Goal: Task Accomplishment & Management: Contribute content

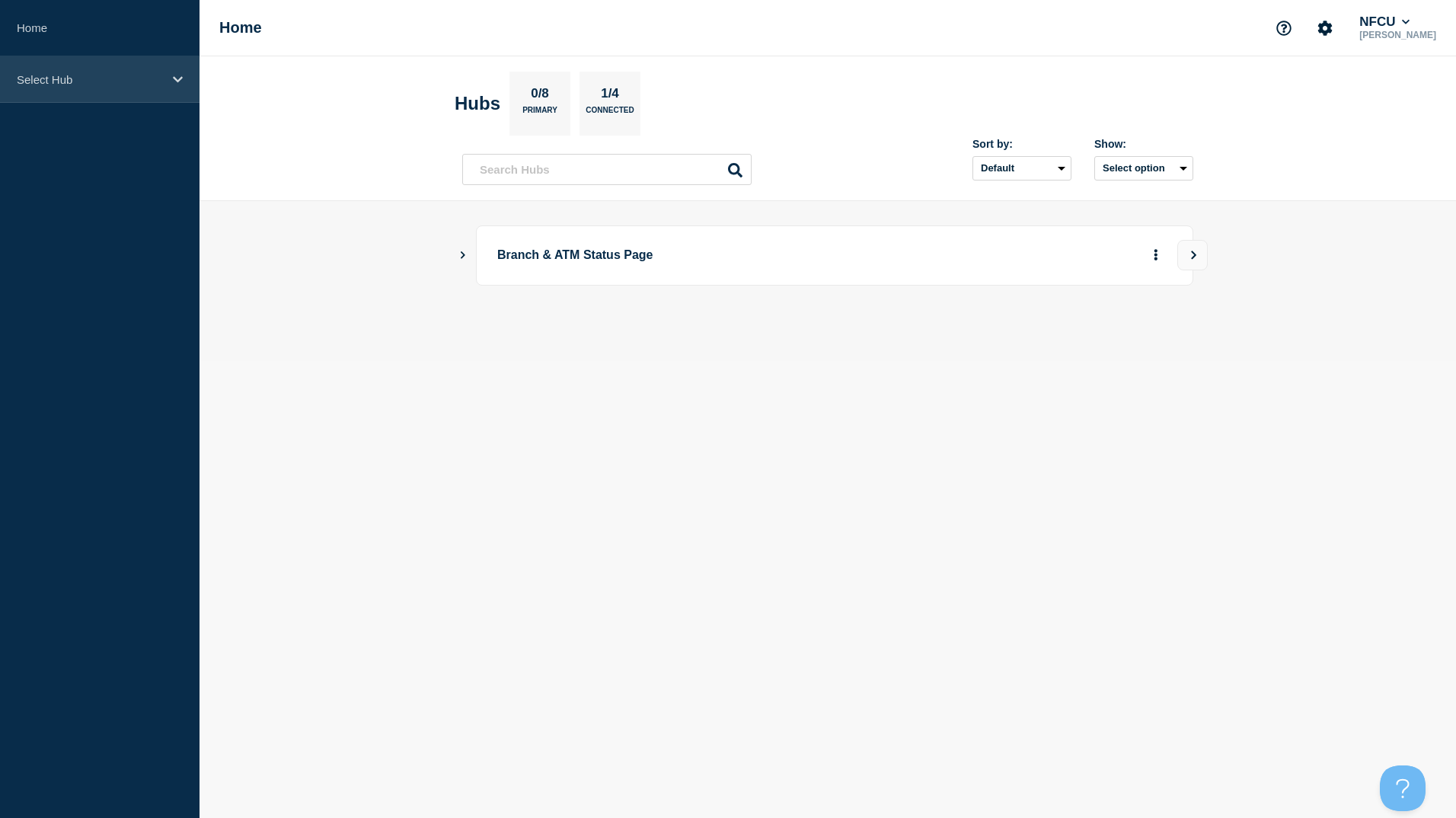
click at [122, 79] on p "Select Hub" at bounding box center [90, 79] width 146 height 13
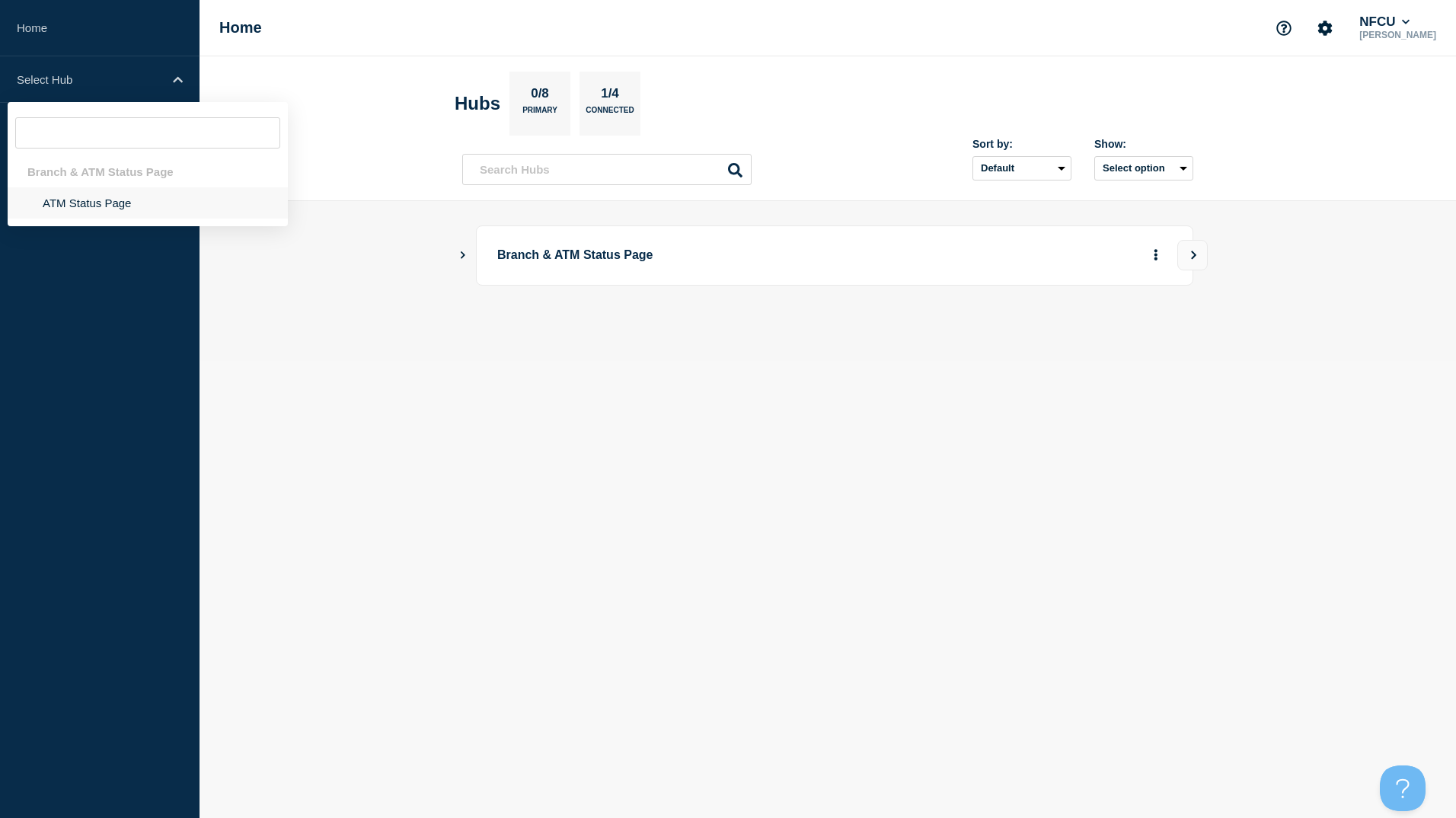
click at [125, 187] on li "ATM Status Page" at bounding box center [148, 203] width 280 height 32
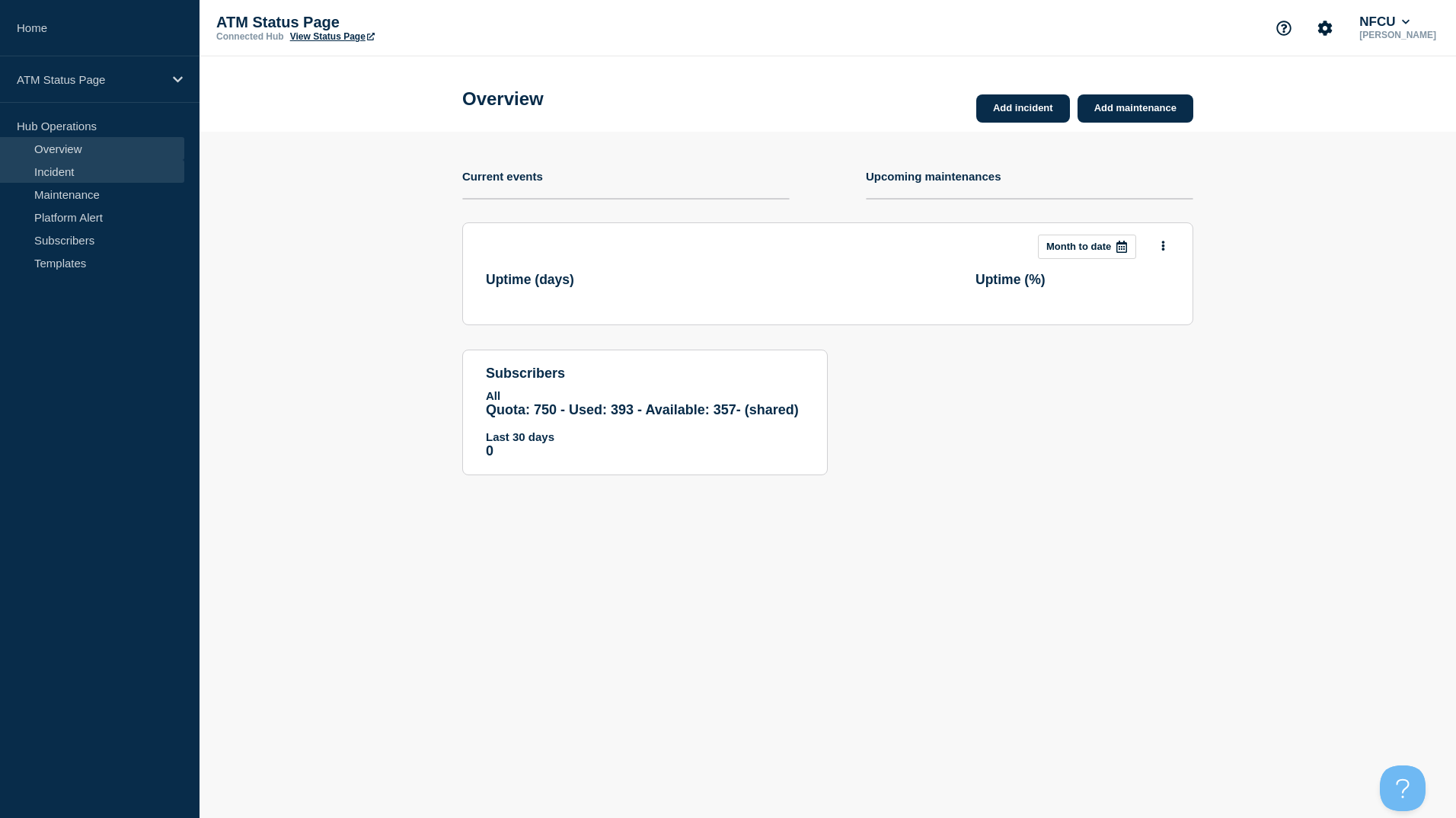
click at [65, 179] on link "Incident" at bounding box center [92, 171] width 185 height 23
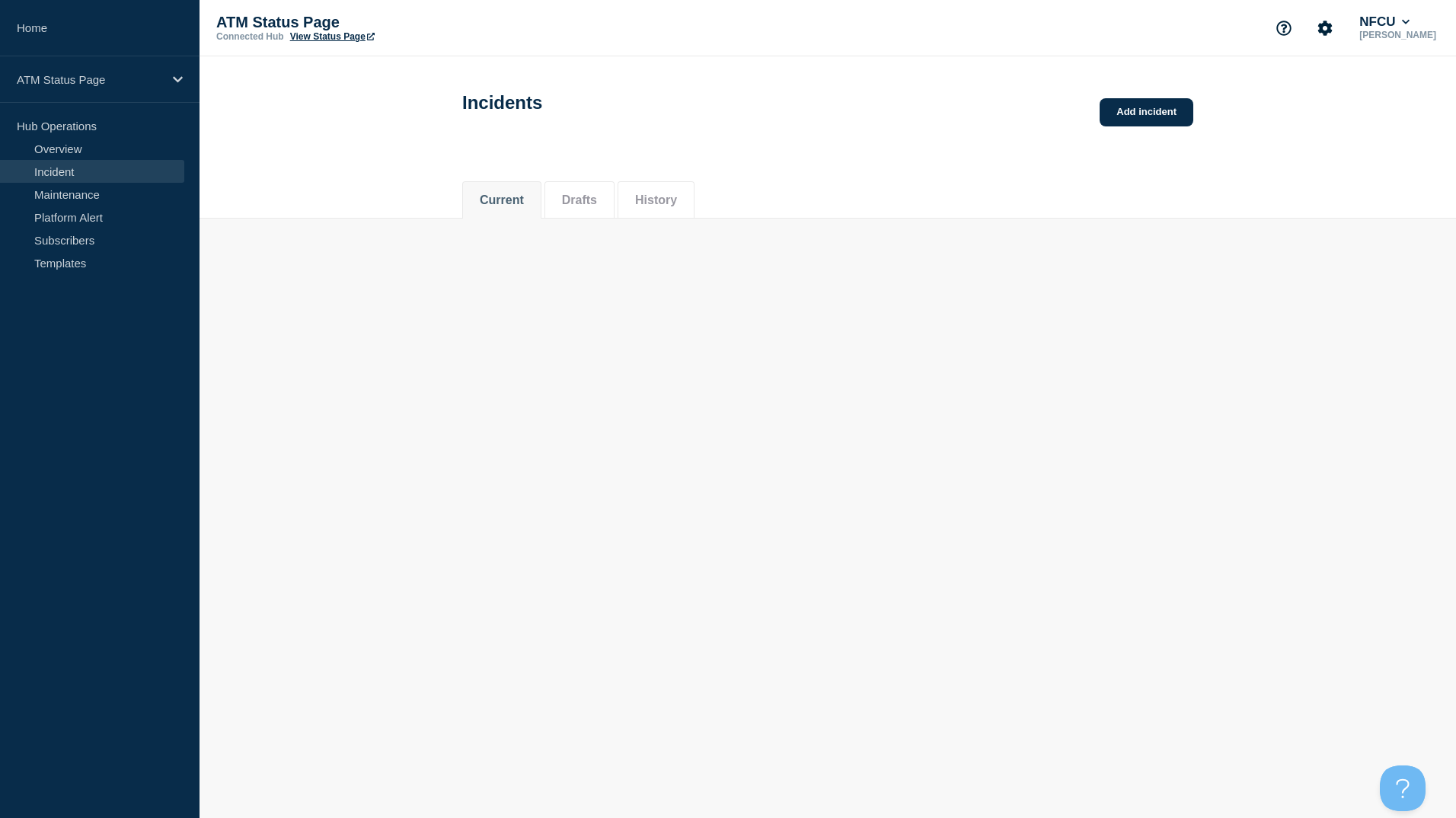
click at [65, 179] on link "Incident" at bounding box center [92, 171] width 185 height 23
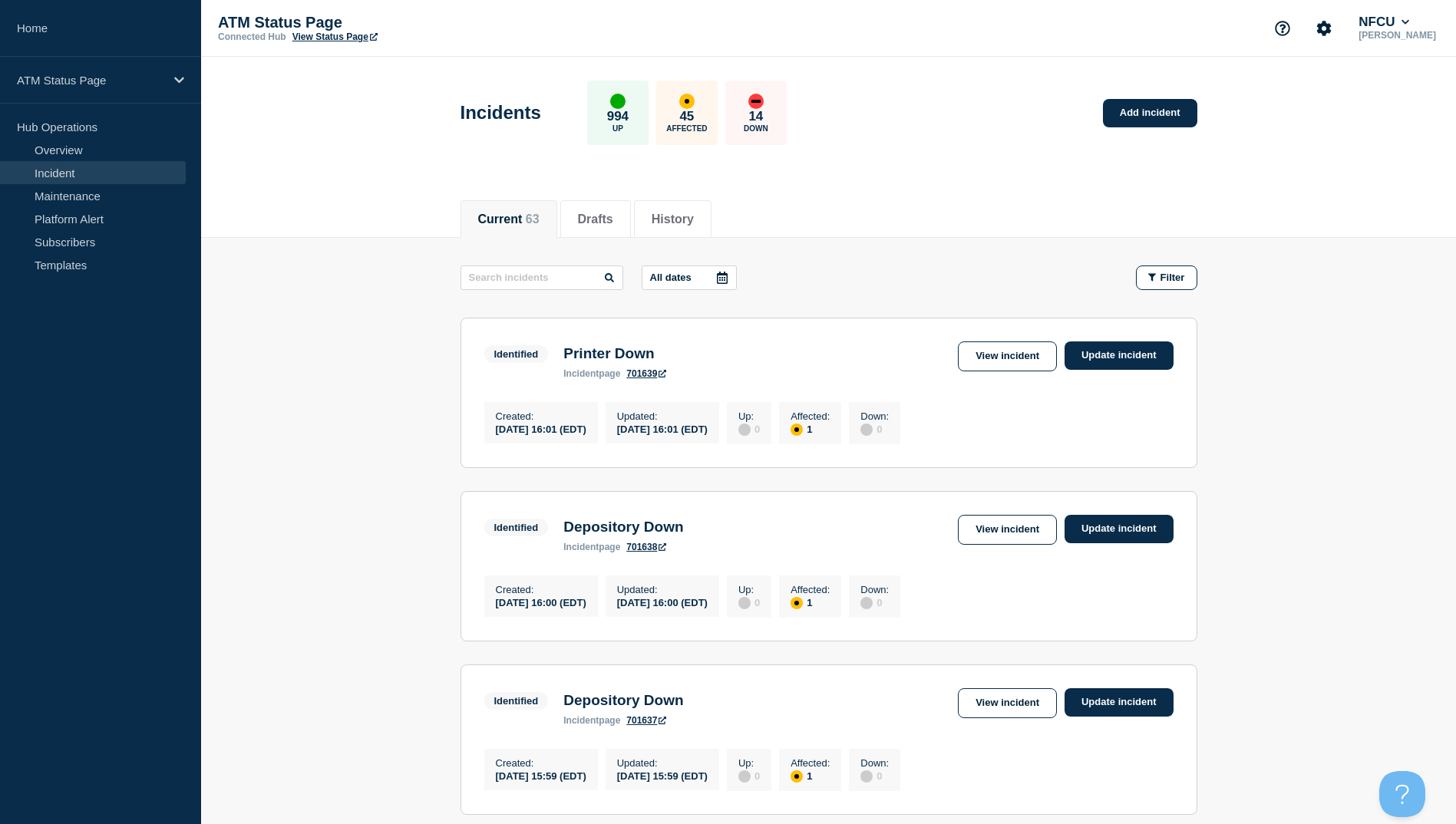
click at [997, 371] on div "Identified Printer Down incident page 701639 View incident Update incident" at bounding box center [829, 361] width 689 height 38
click at [997, 364] on link "View incident" at bounding box center [1007, 356] width 99 height 30
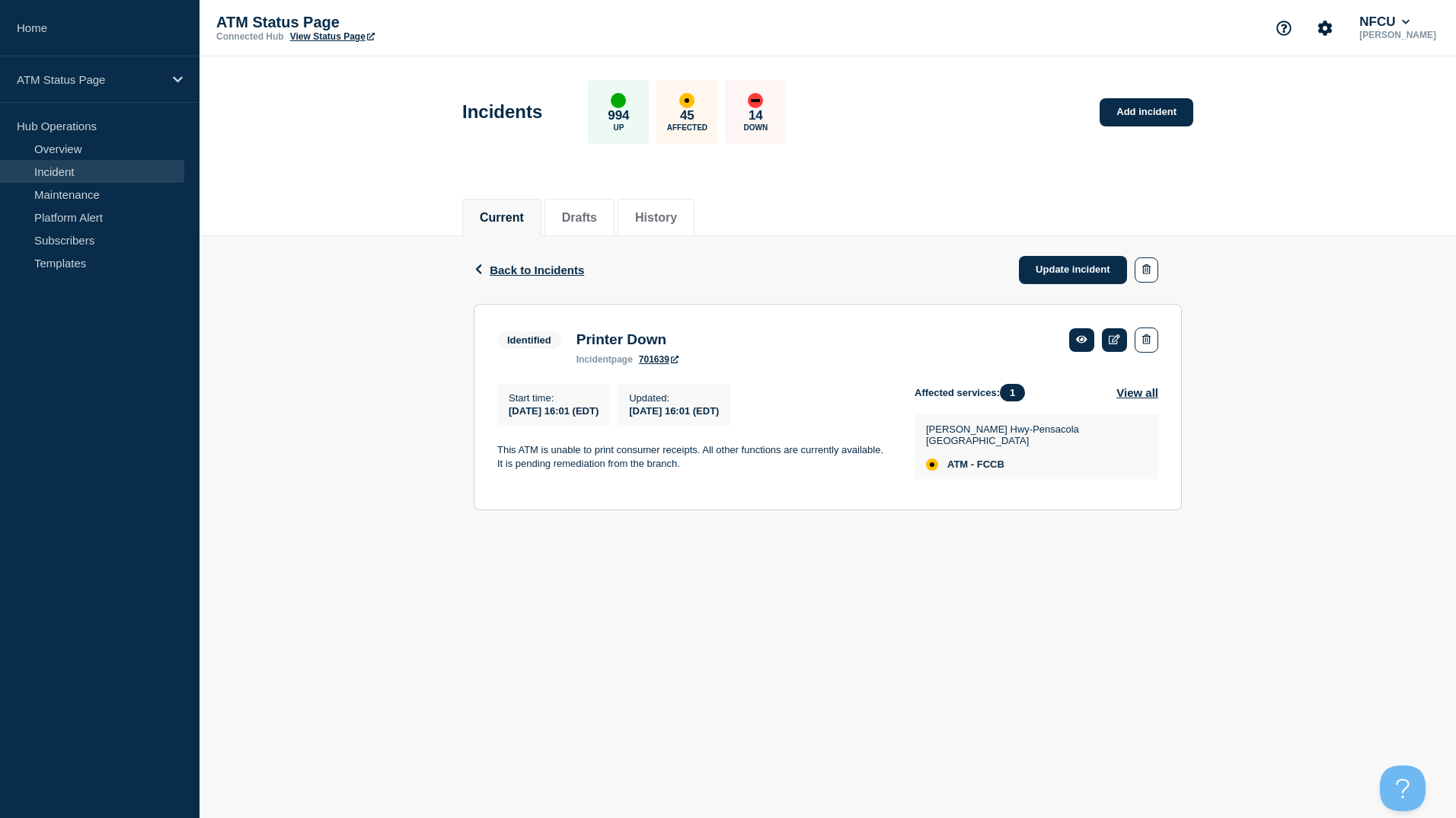
click at [535, 288] on div "Back Back to Incidents Update incident" at bounding box center [827, 269] width 708 height 68
click at [542, 265] on span "Back to Incidents" at bounding box center [537, 269] width 94 height 13
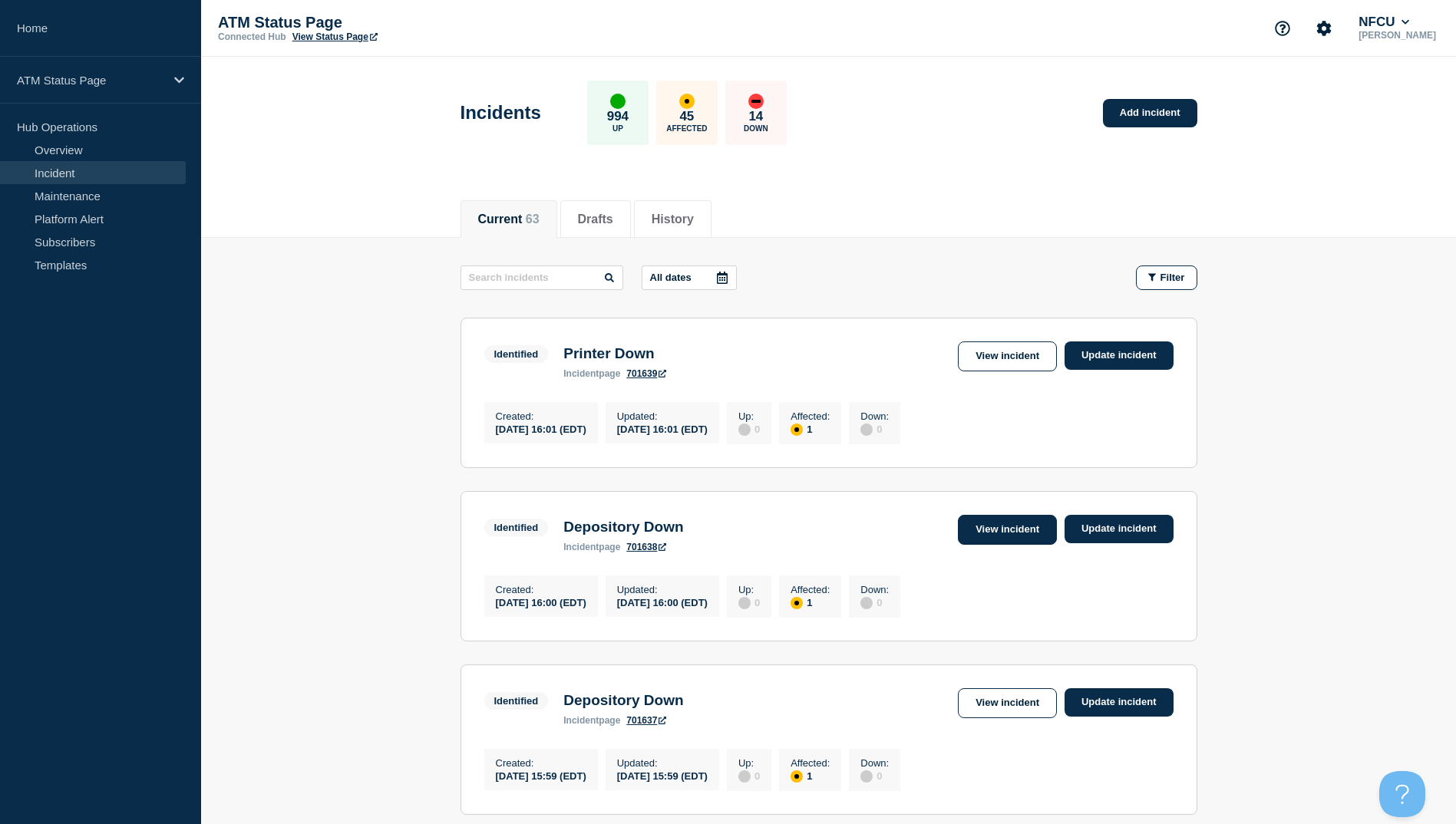
click at [1011, 528] on link "View incident" at bounding box center [1007, 530] width 99 height 30
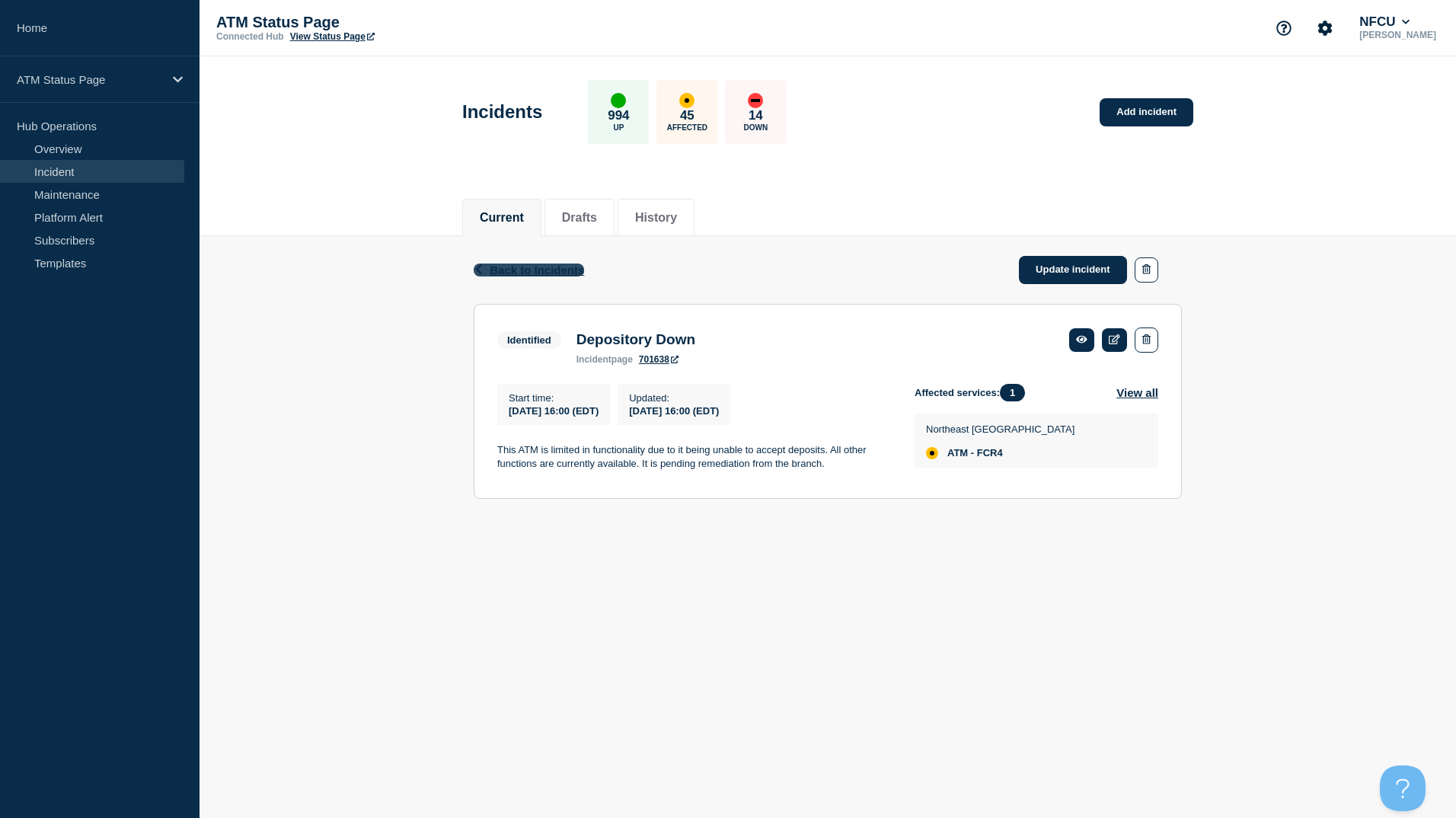
click at [555, 268] on span "Back to Incidents" at bounding box center [537, 269] width 94 height 13
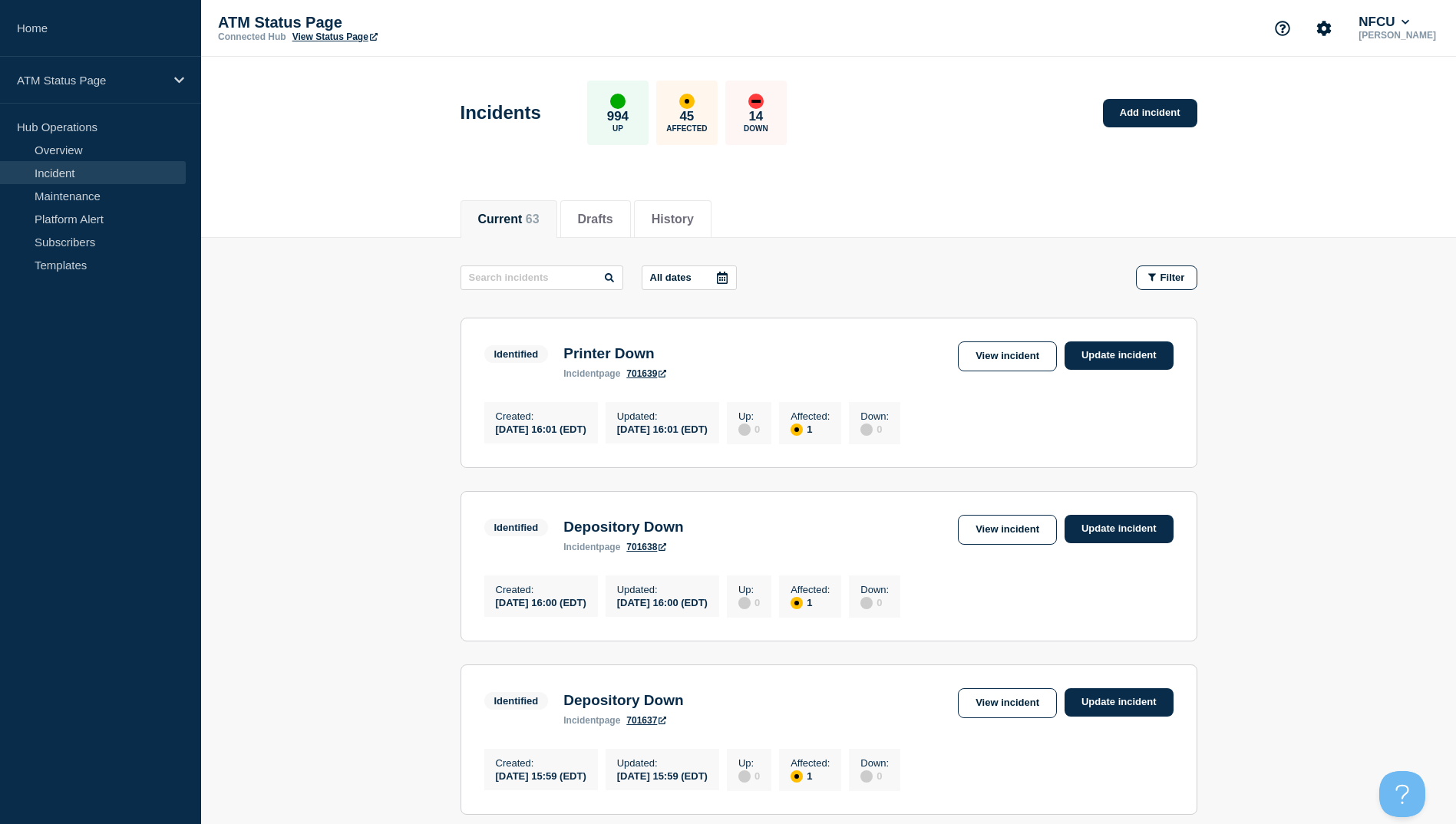
scroll to position [77, 0]
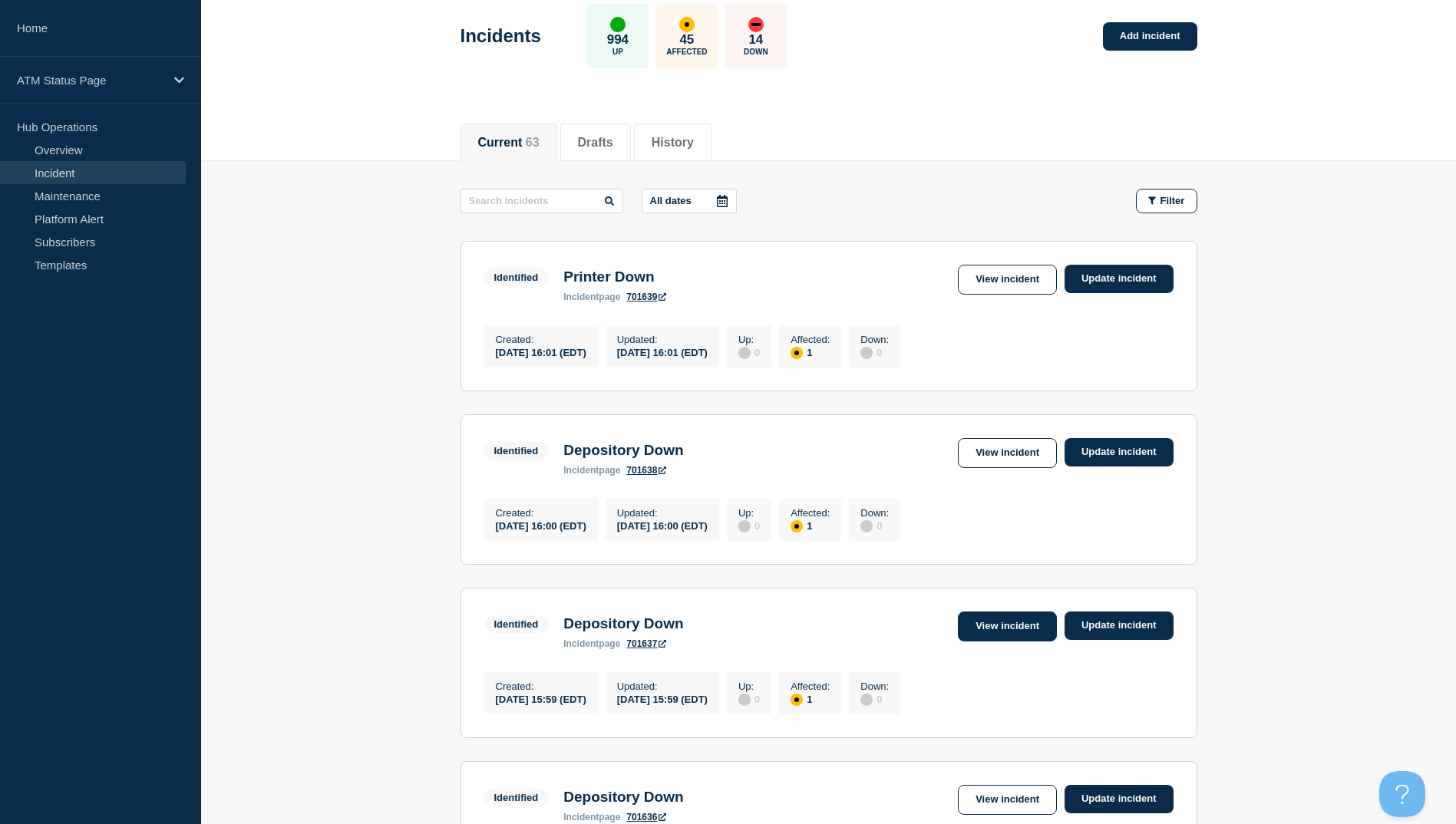
click at [1024, 635] on link "View incident" at bounding box center [1007, 626] width 99 height 30
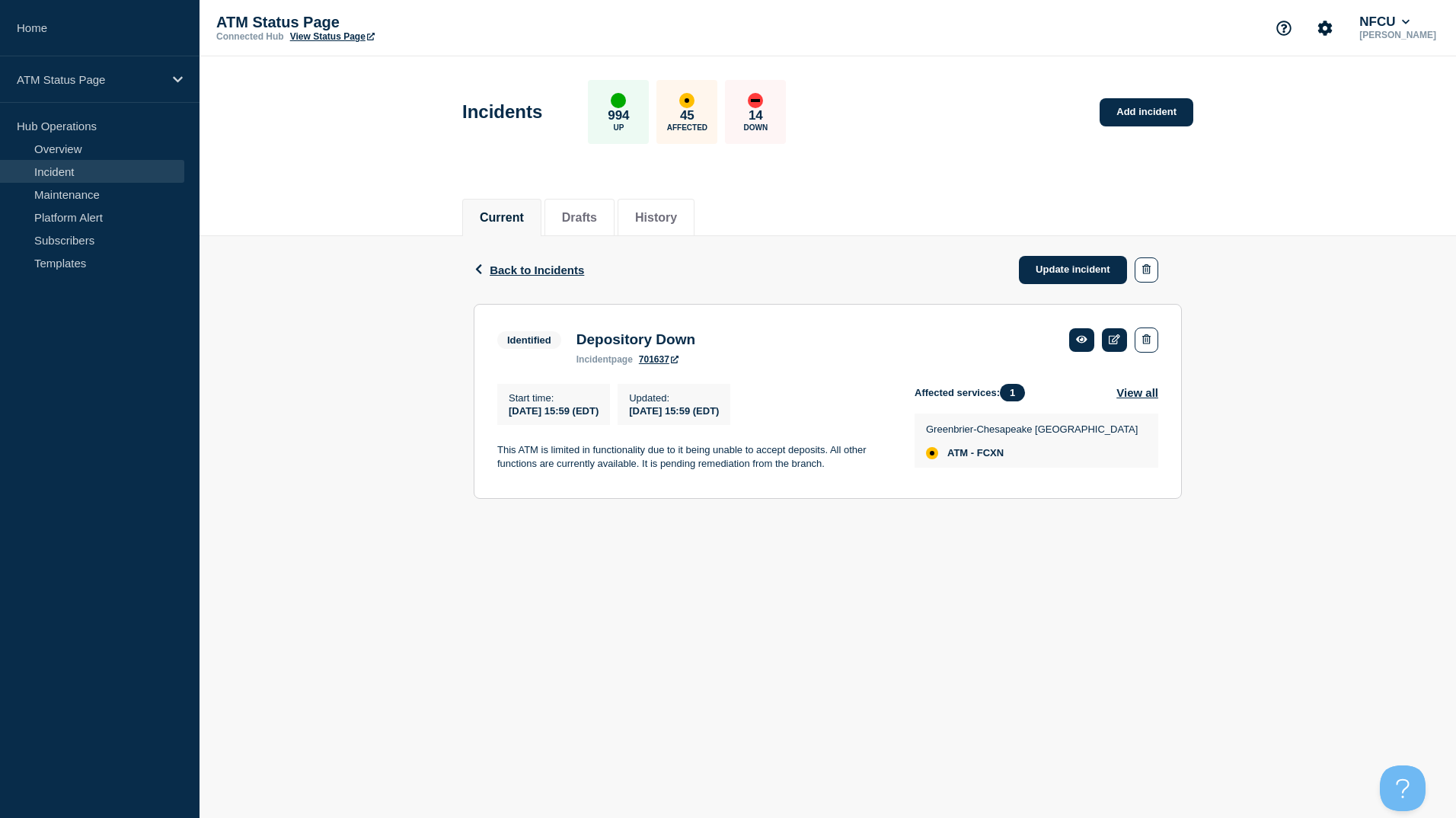
click at [545, 278] on div "Back Back to Incidents Update incident" at bounding box center [827, 269] width 708 height 68
click at [549, 263] on span "Back to Incidents" at bounding box center [537, 269] width 94 height 13
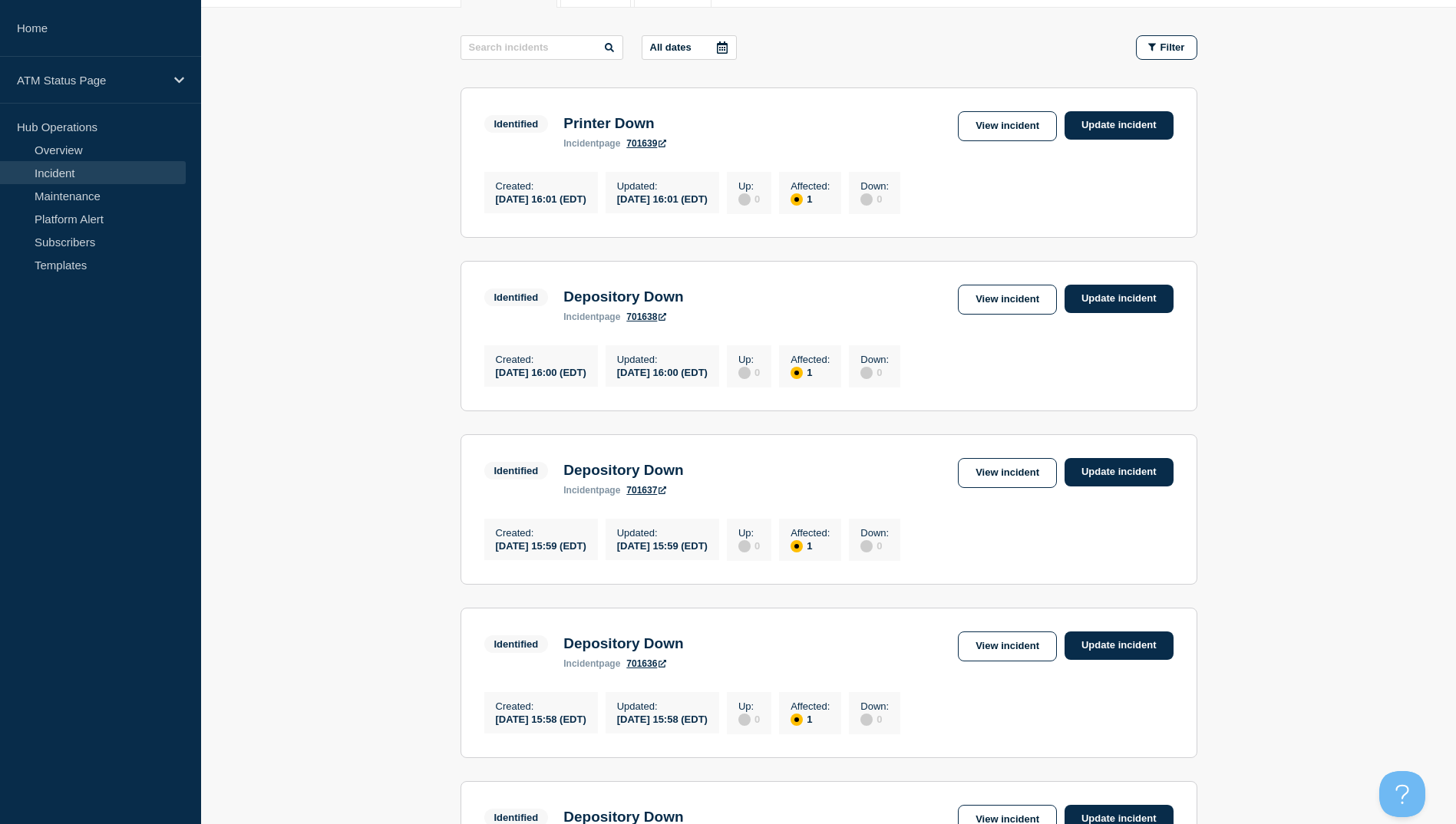
scroll to position [307, 0]
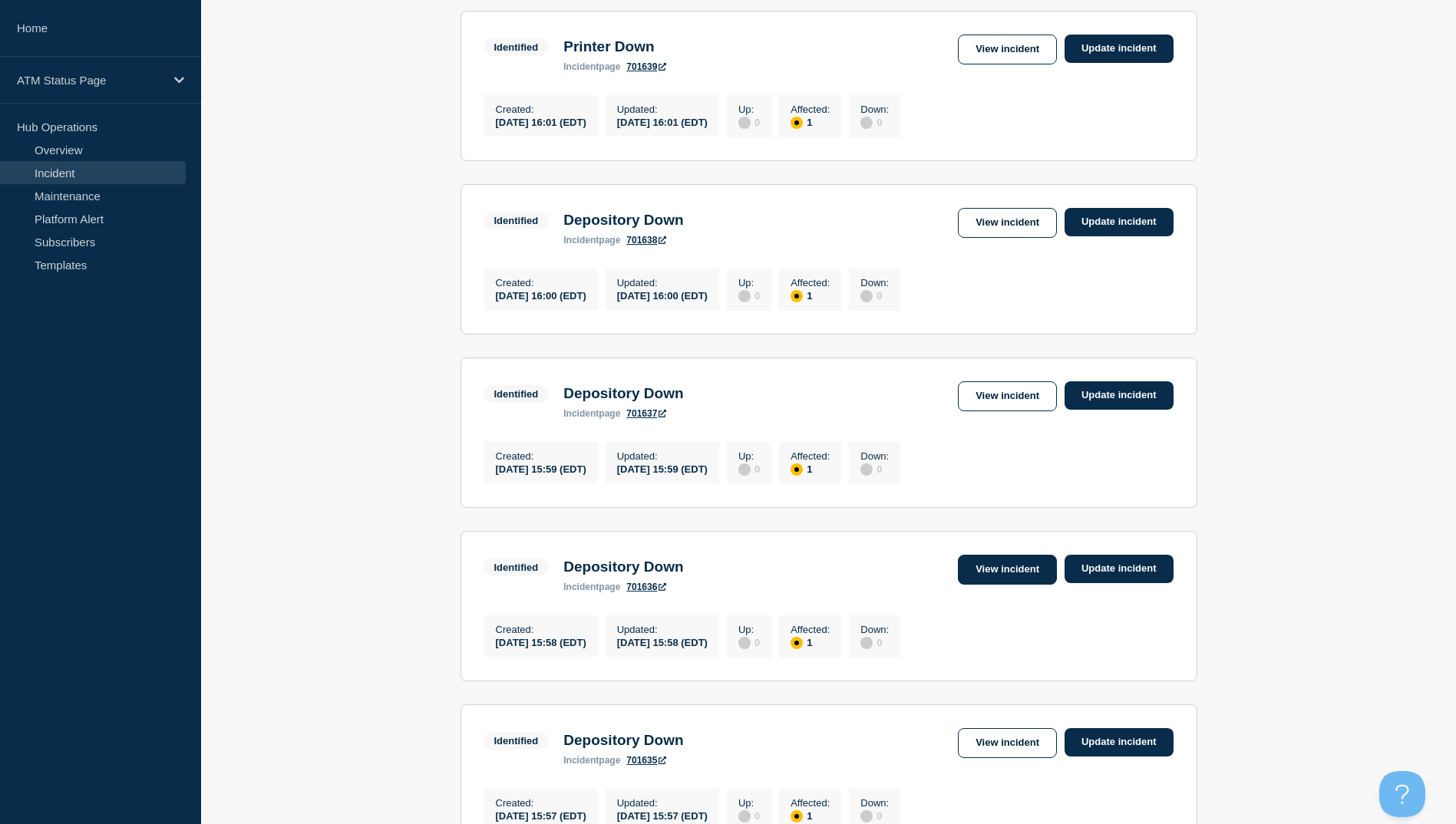
click at [982, 570] on link "View incident" at bounding box center [1007, 569] width 99 height 30
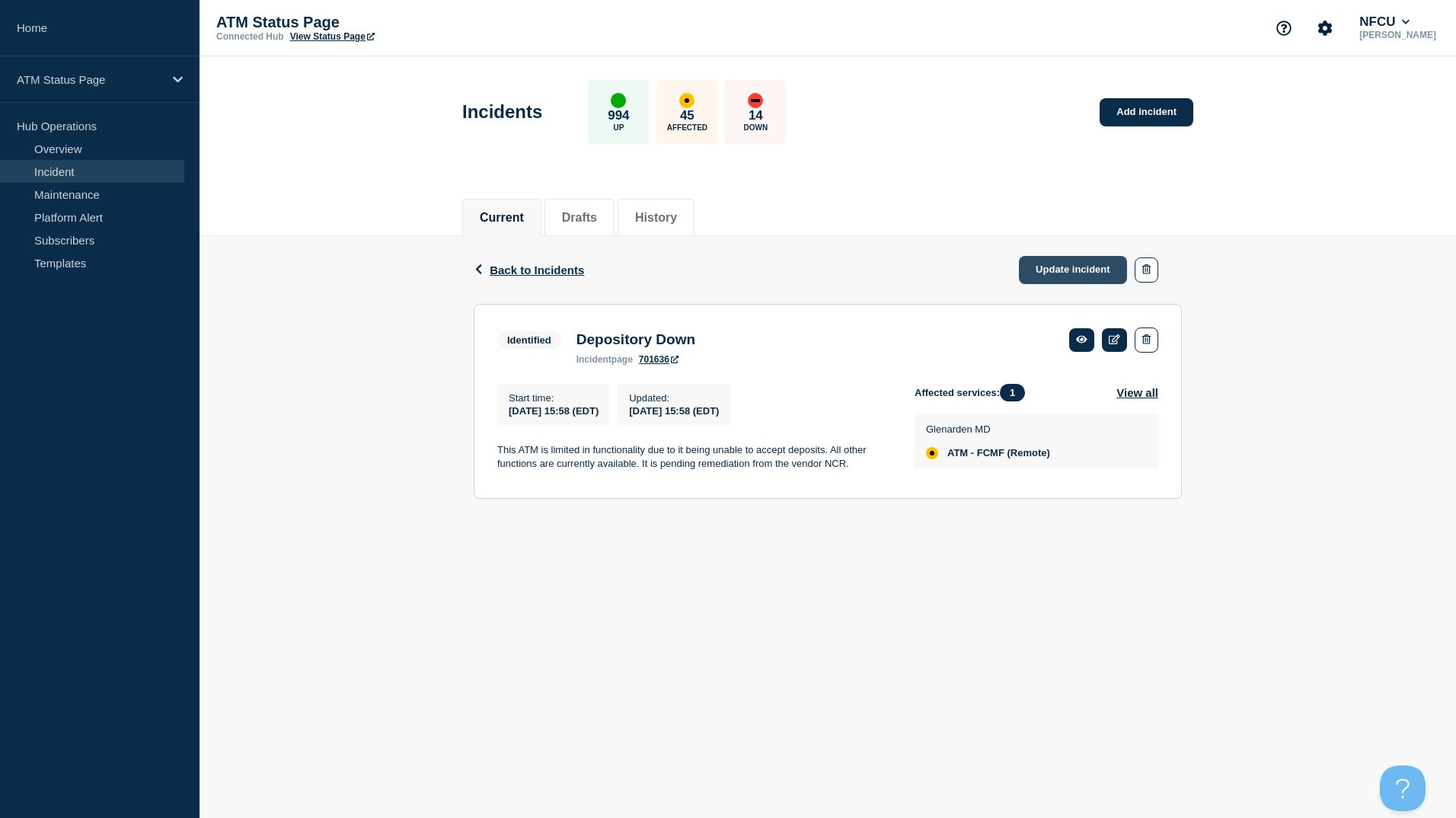
click at [1062, 276] on link "Update incident" at bounding box center [1072, 269] width 109 height 28
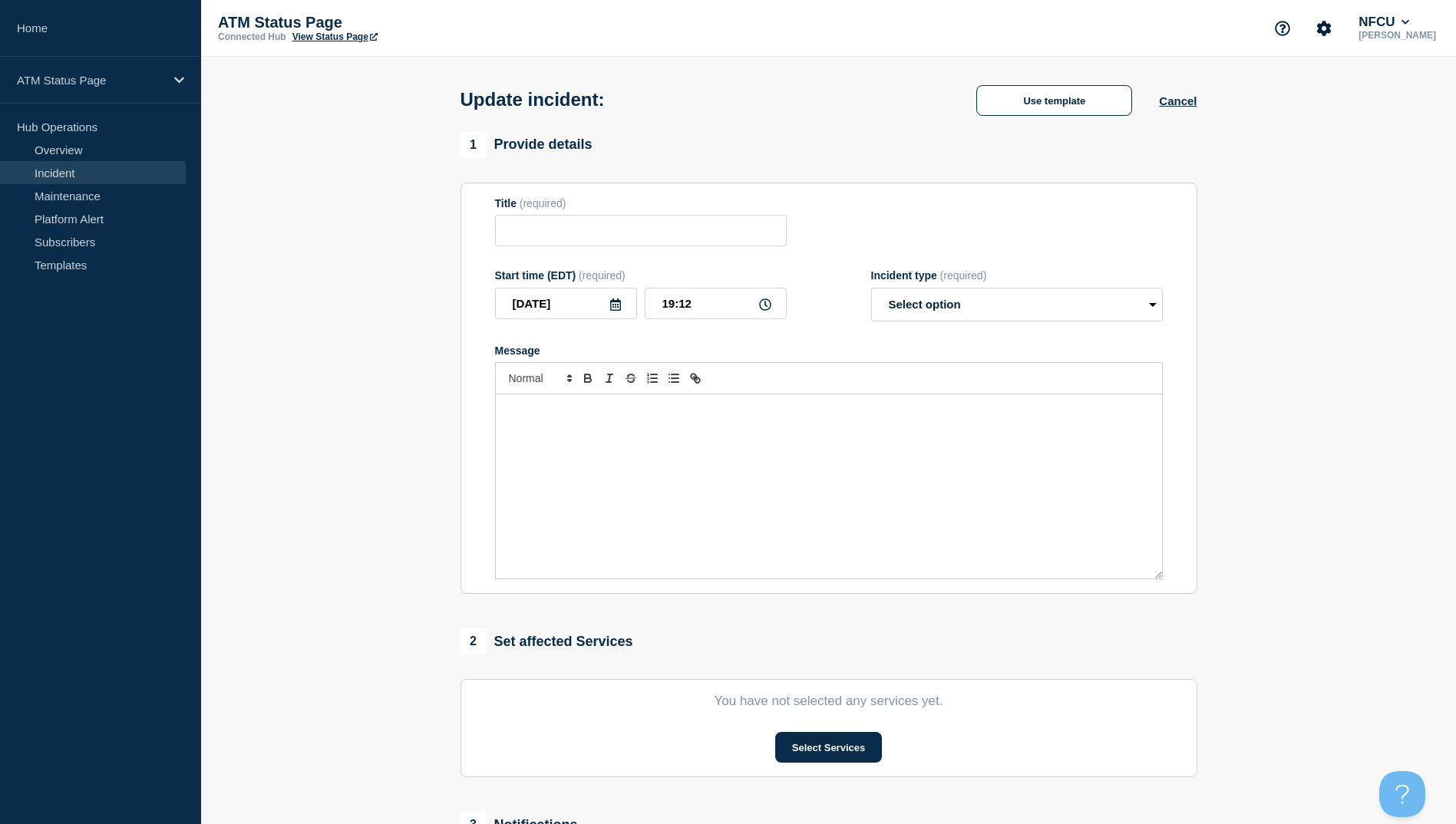
type input "Depository Down"
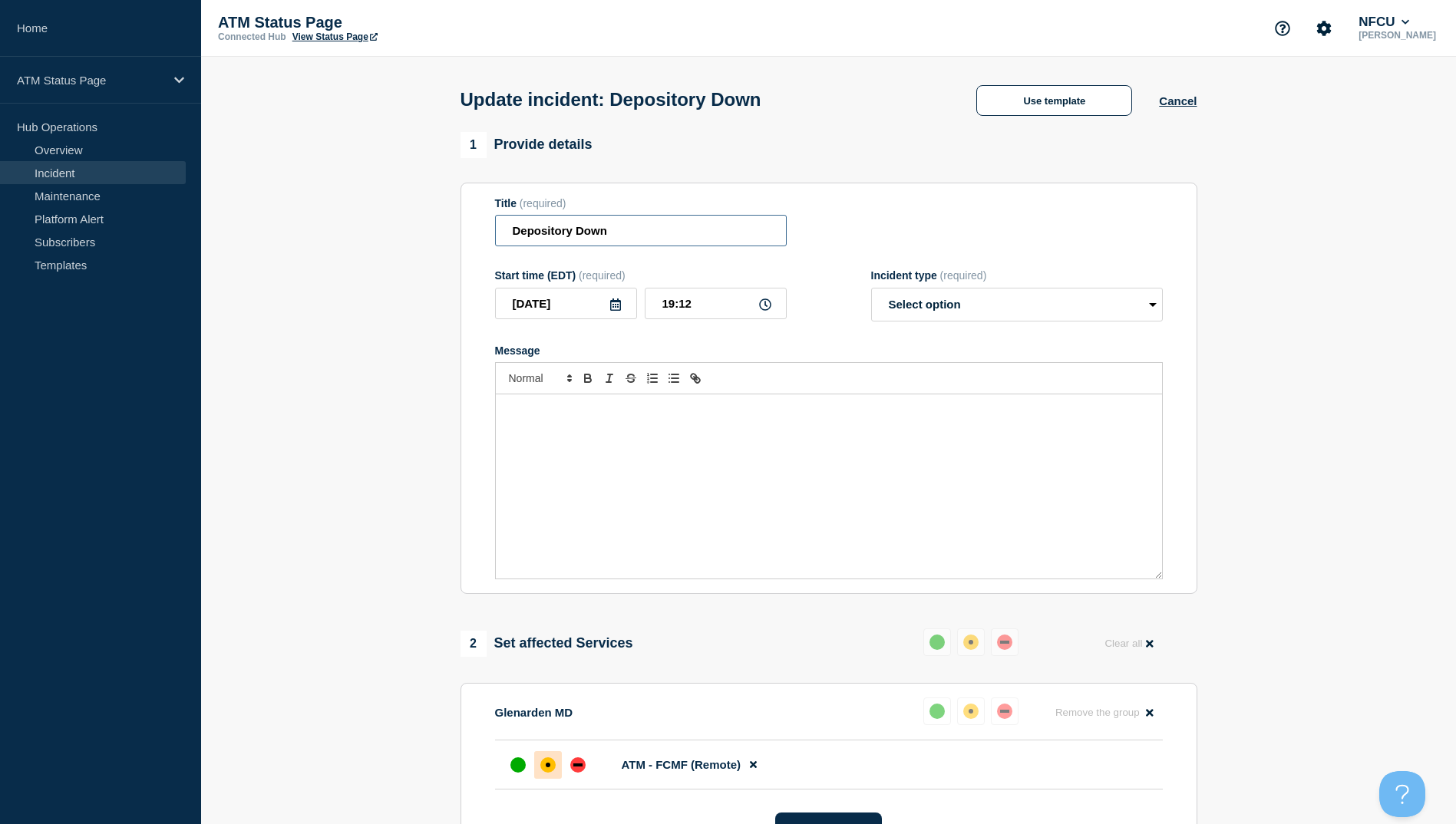
click at [656, 246] on input "Depository Down" at bounding box center [641, 230] width 292 height 32
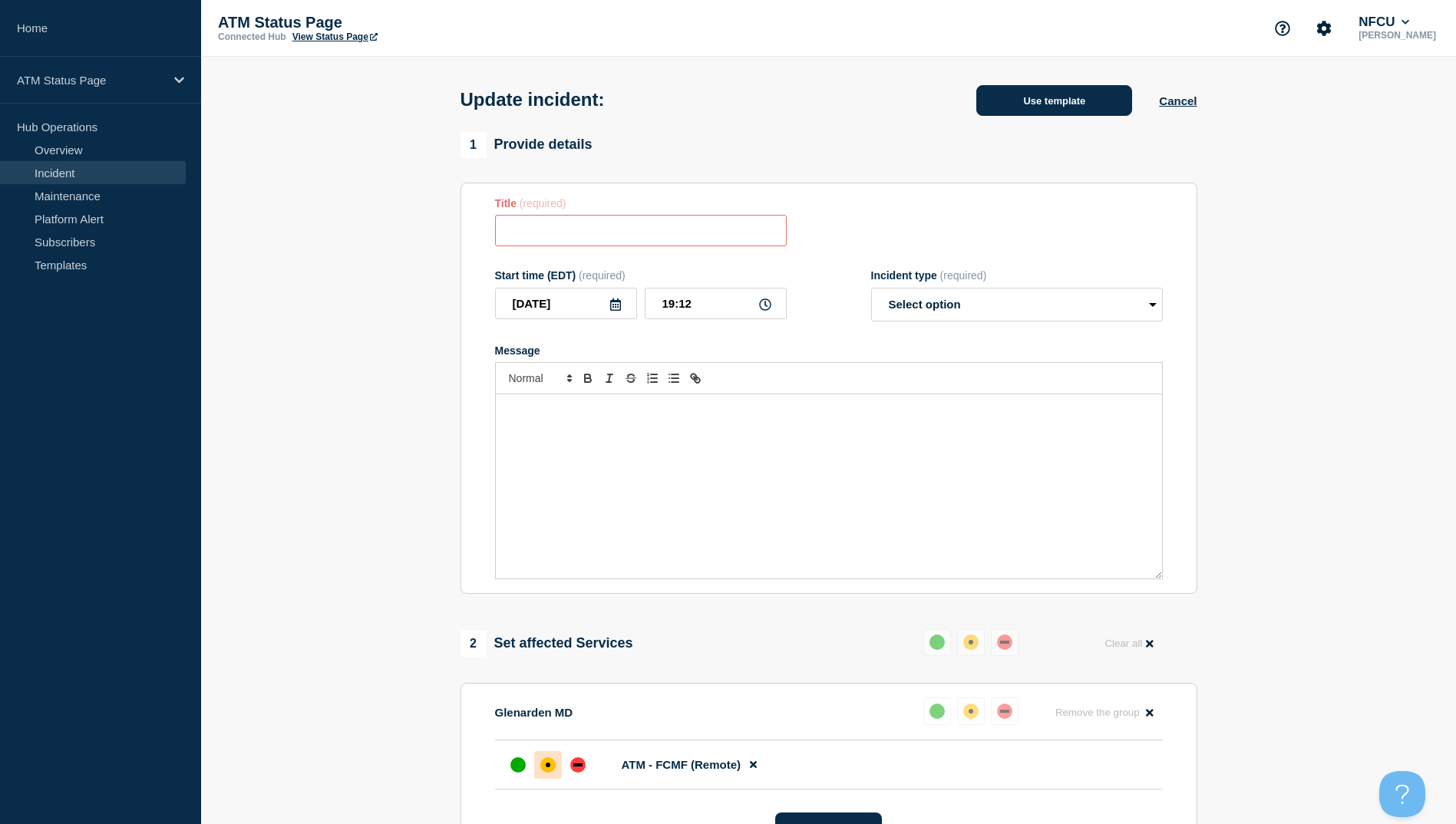
click at [1036, 110] on button "Use template" at bounding box center [1054, 101] width 156 height 31
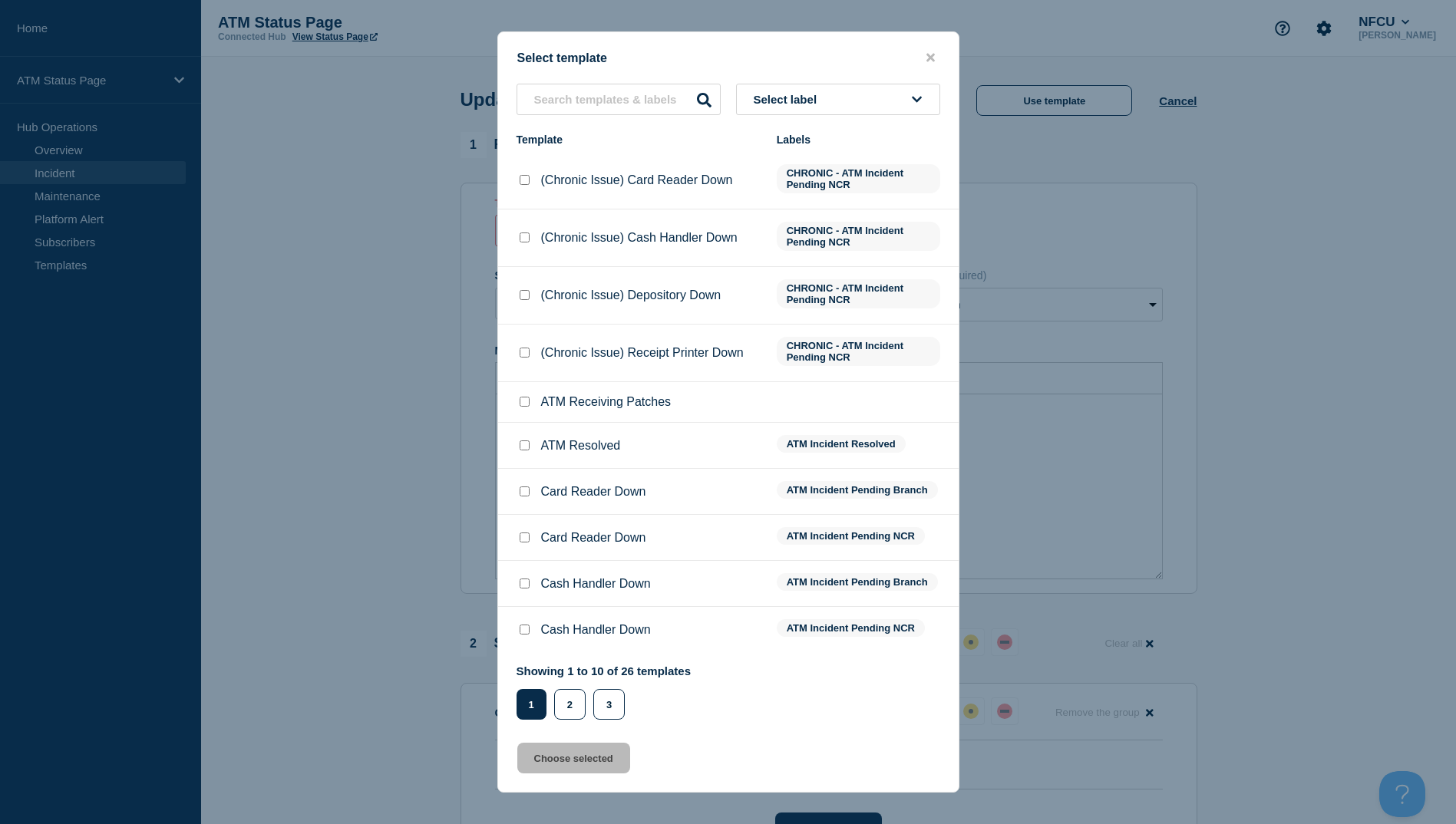
click at [523, 445] on input "ATM Resolved checkbox" at bounding box center [525, 445] width 10 height 10
checkbox input "true"
click at [577, 759] on button "Choose selected" at bounding box center [574, 759] width 113 height 31
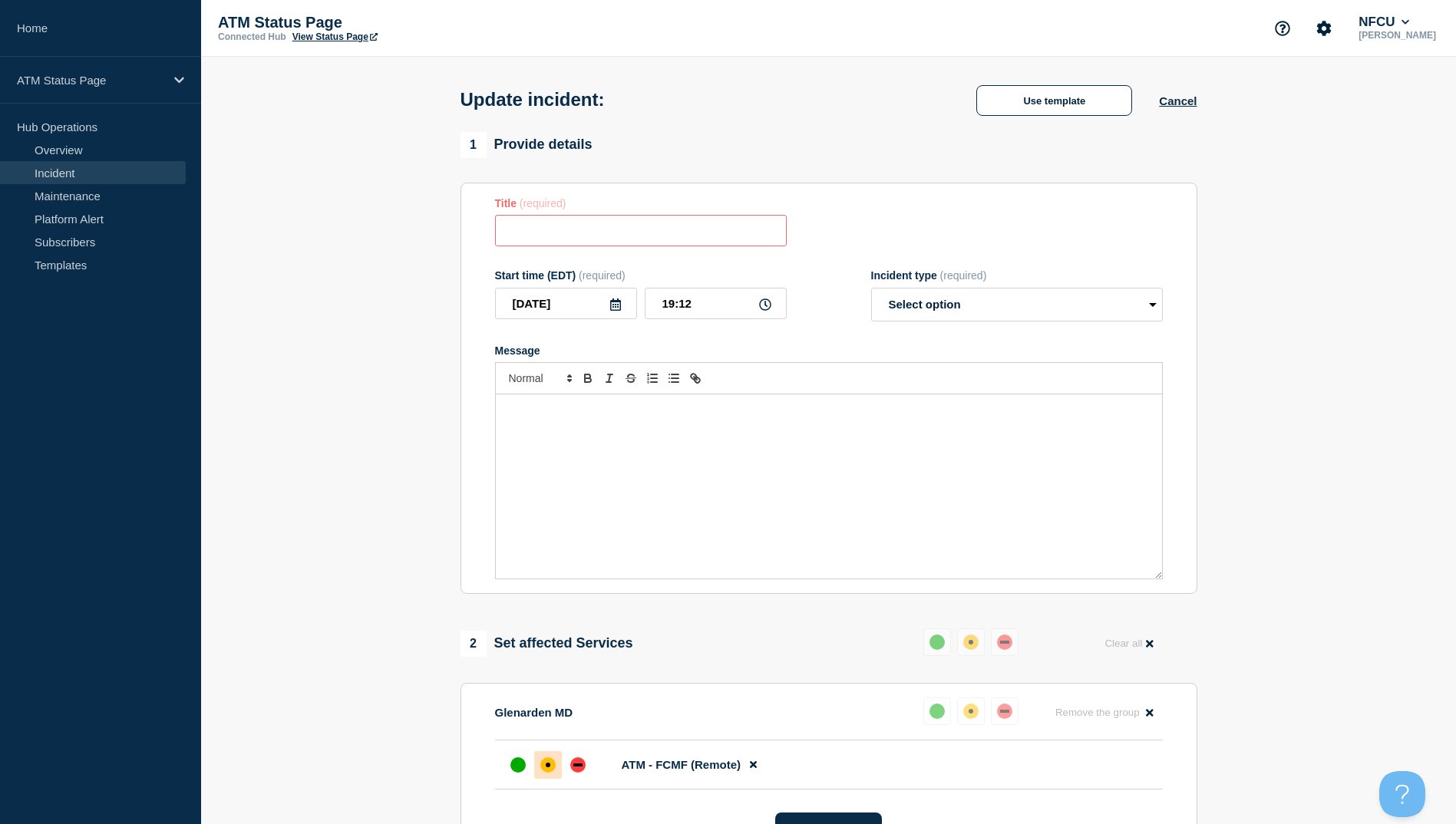
type input "ATM Resolved"
select select "resolved"
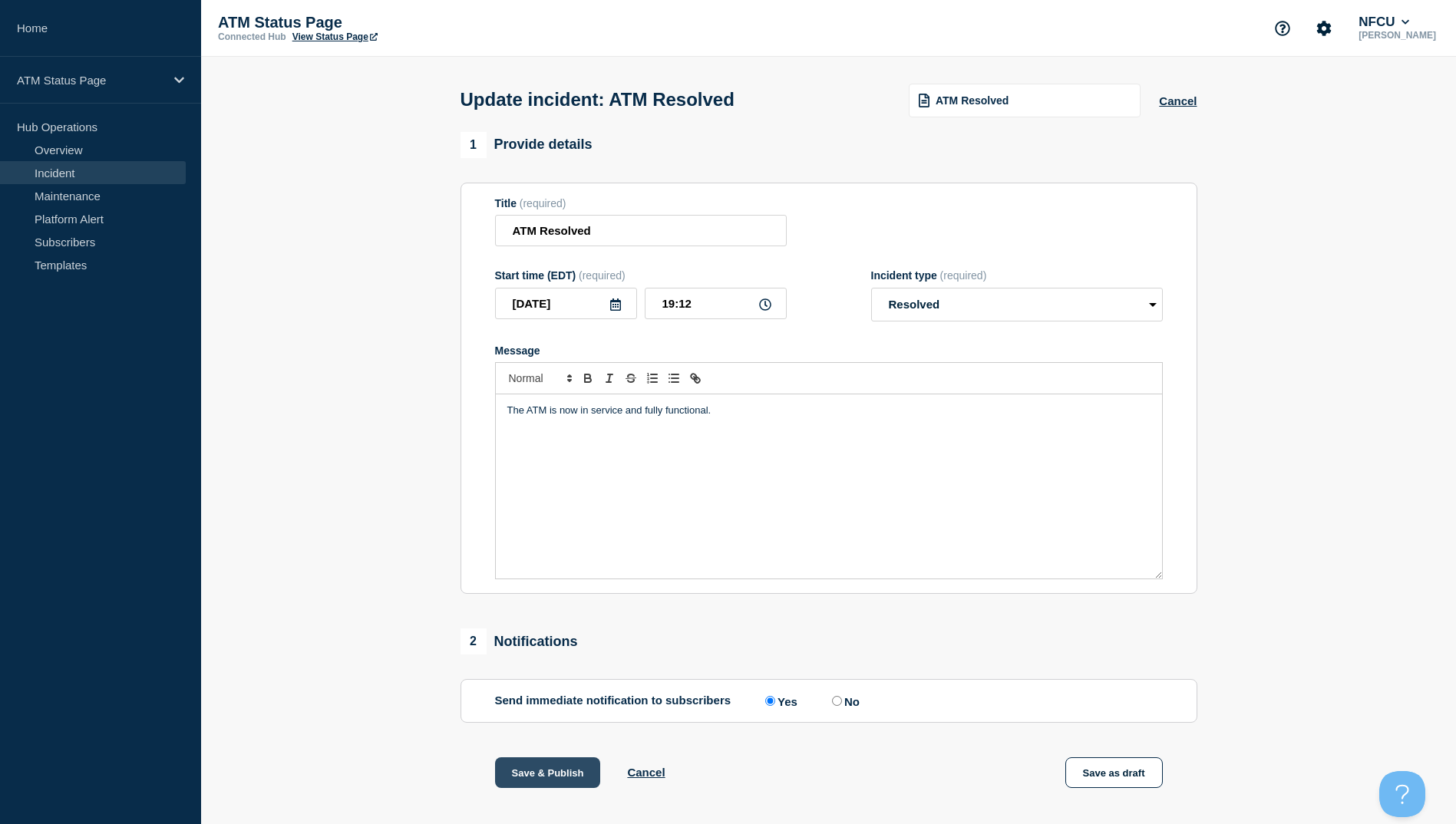
click at [553, 788] on button "Save & Publish" at bounding box center [548, 772] width 106 height 31
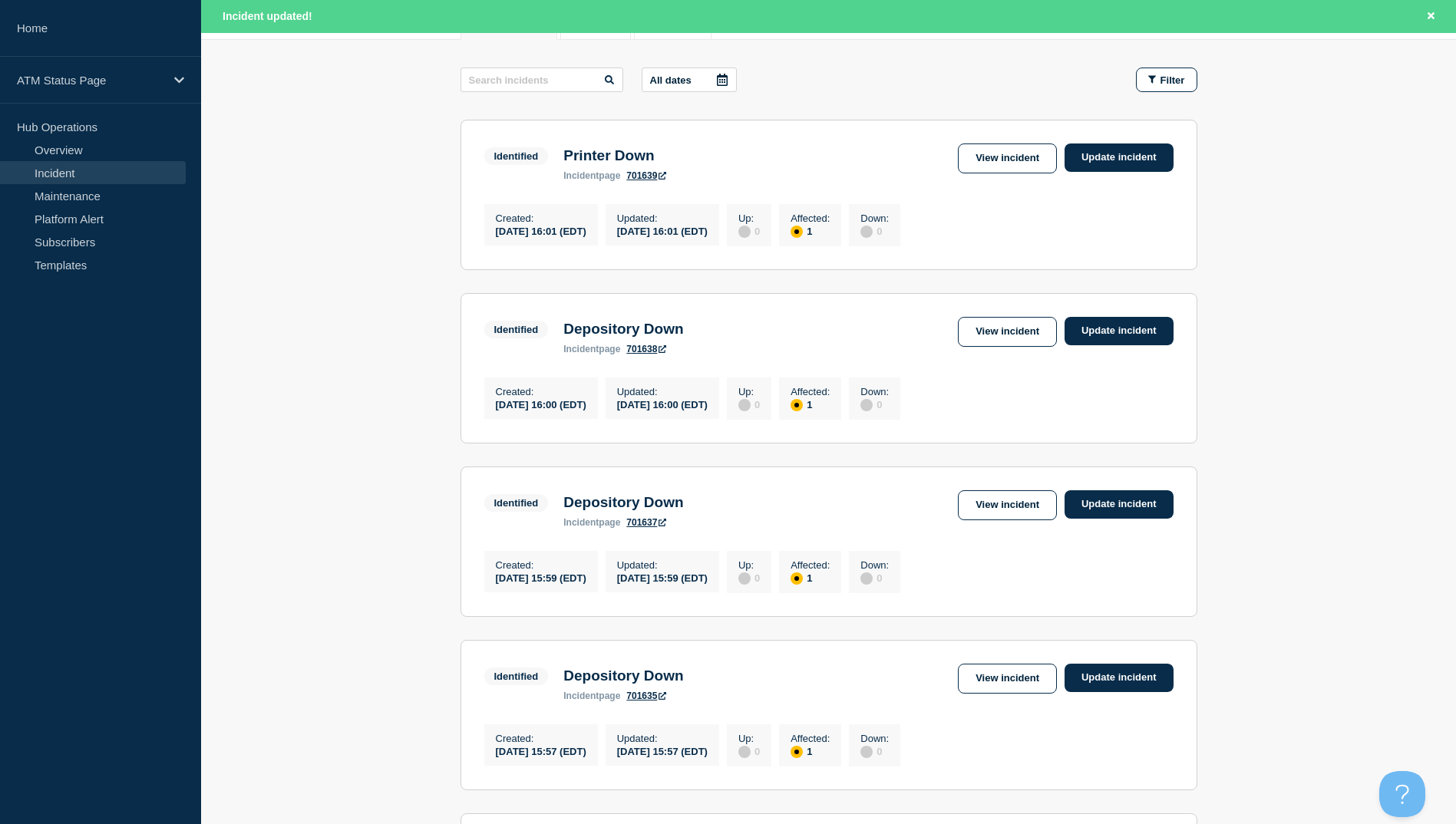
scroll to position [384, 0]
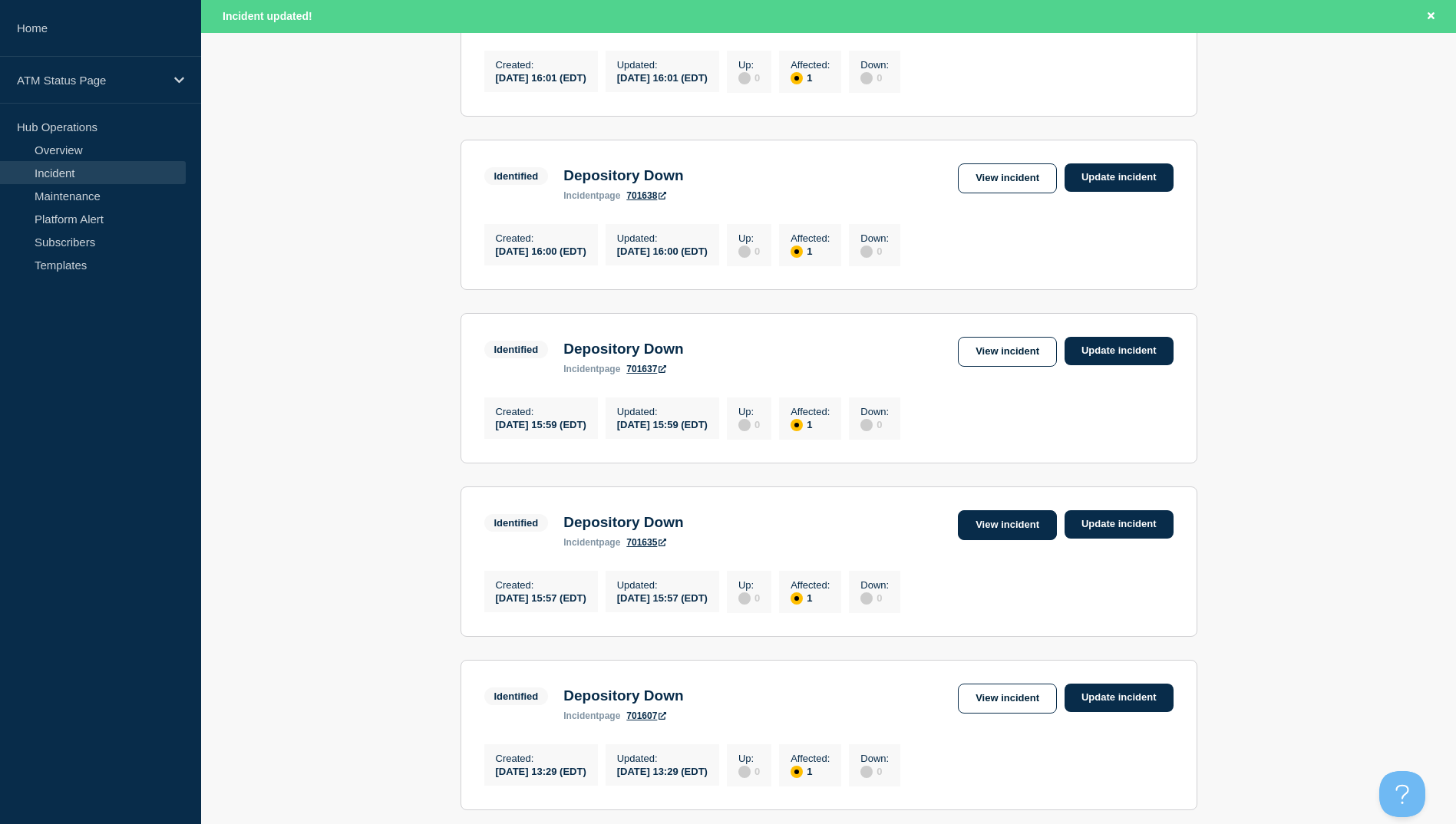
click at [1037, 540] on link "View incident" at bounding box center [1007, 525] width 99 height 30
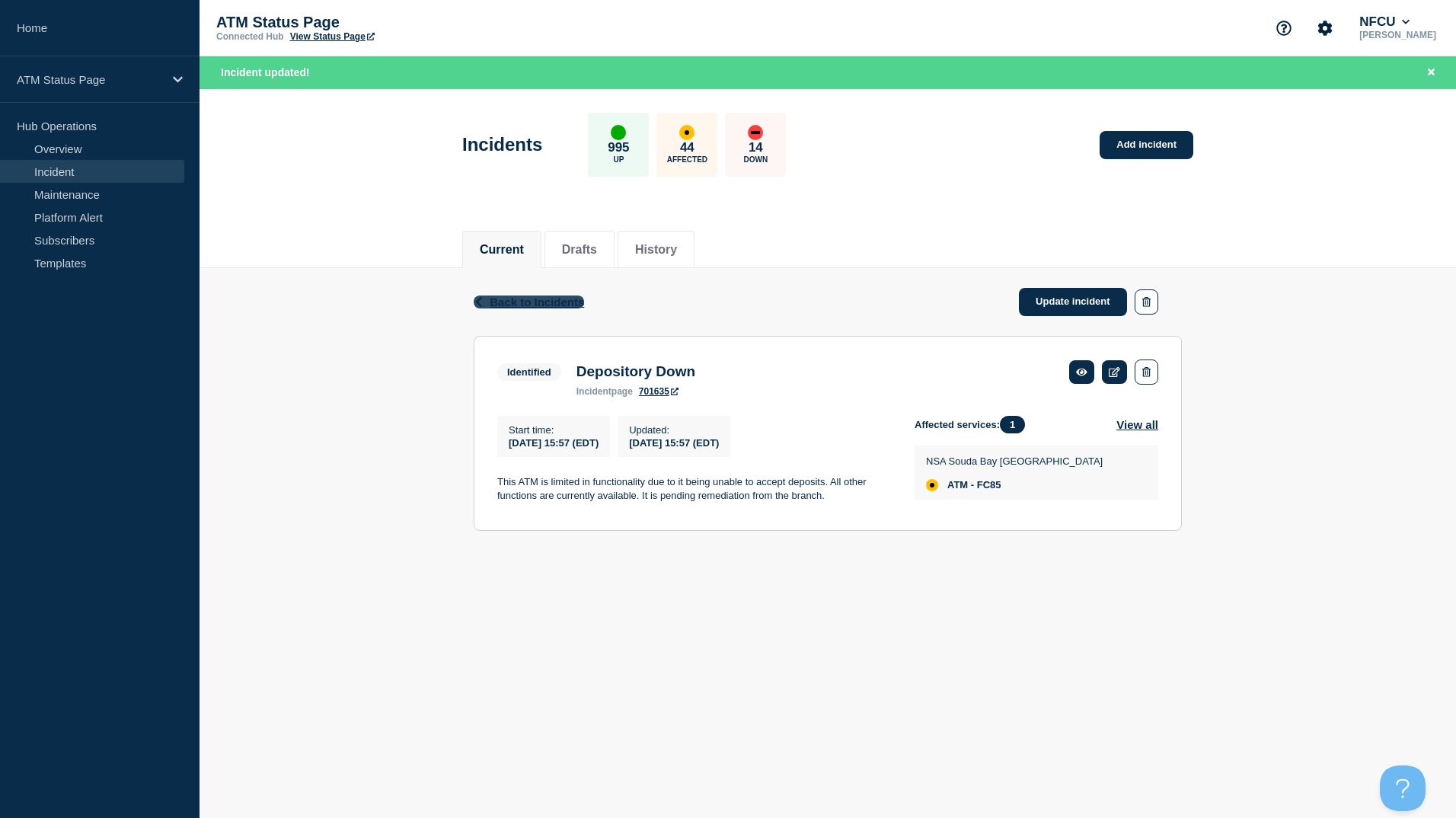
click at [499, 296] on span "Back to Incidents" at bounding box center [537, 302] width 94 height 13
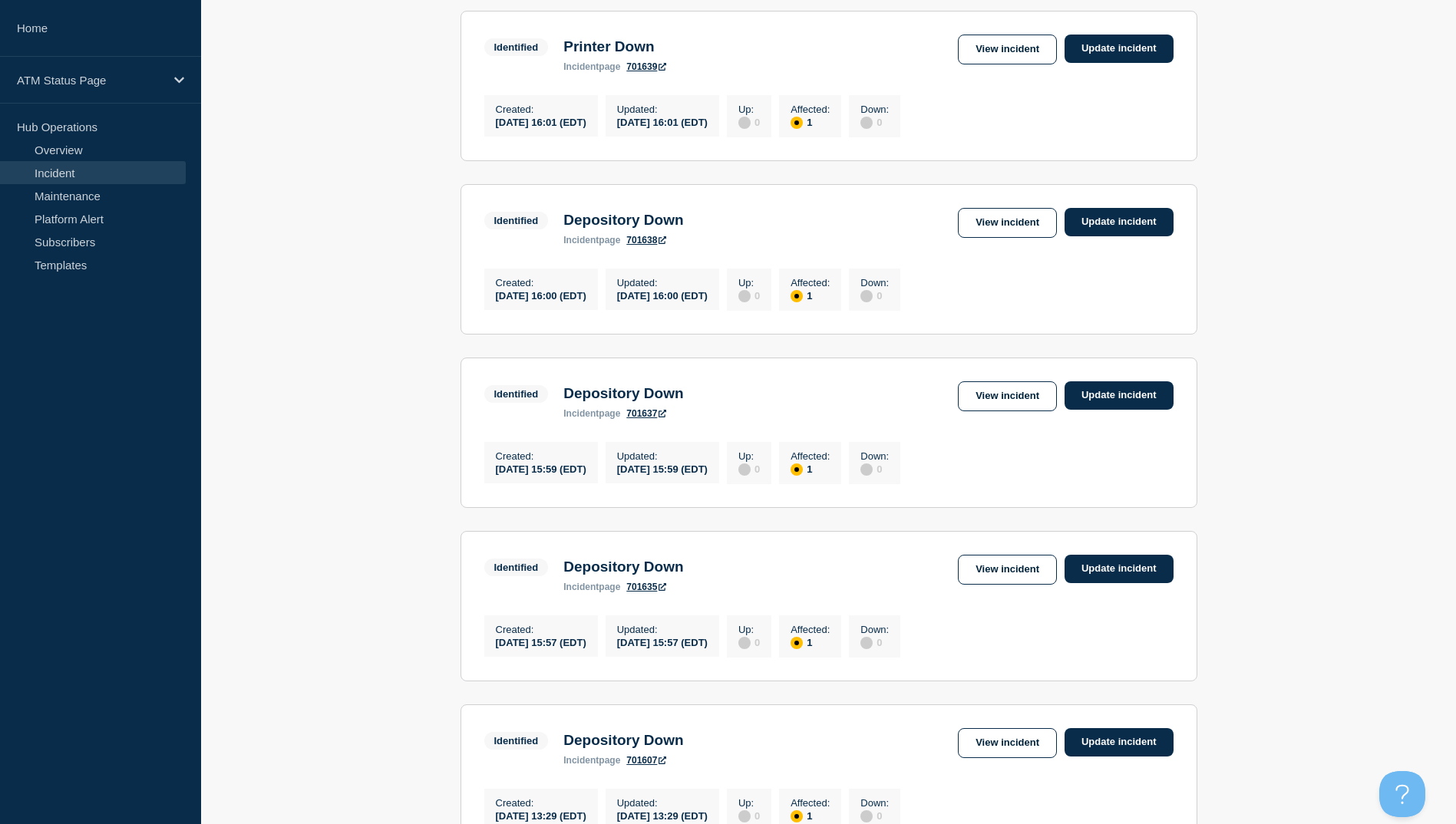
scroll to position [384, 0]
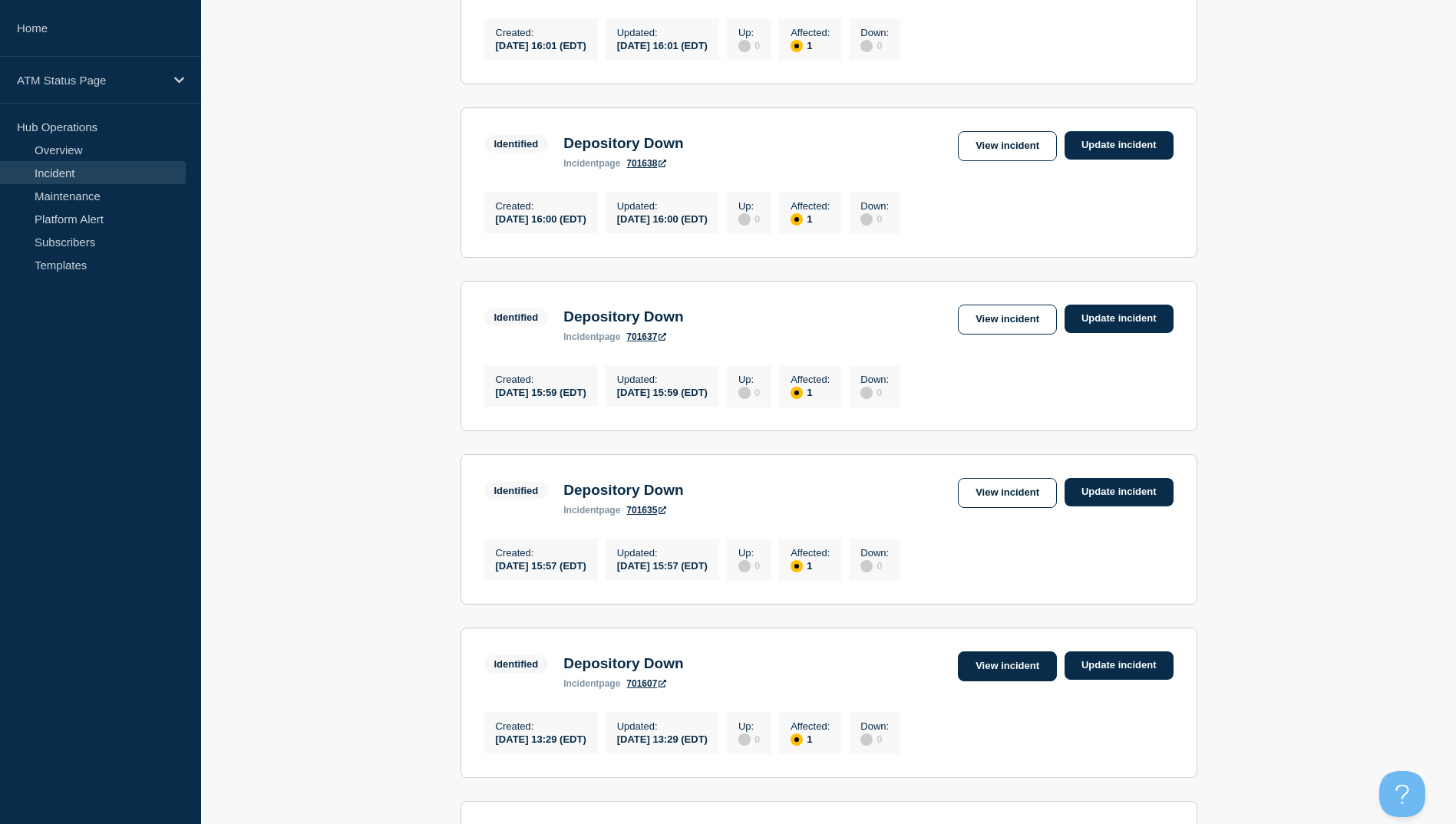
click at [1008, 681] on link "View incident" at bounding box center [1007, 666] width 99 height 30
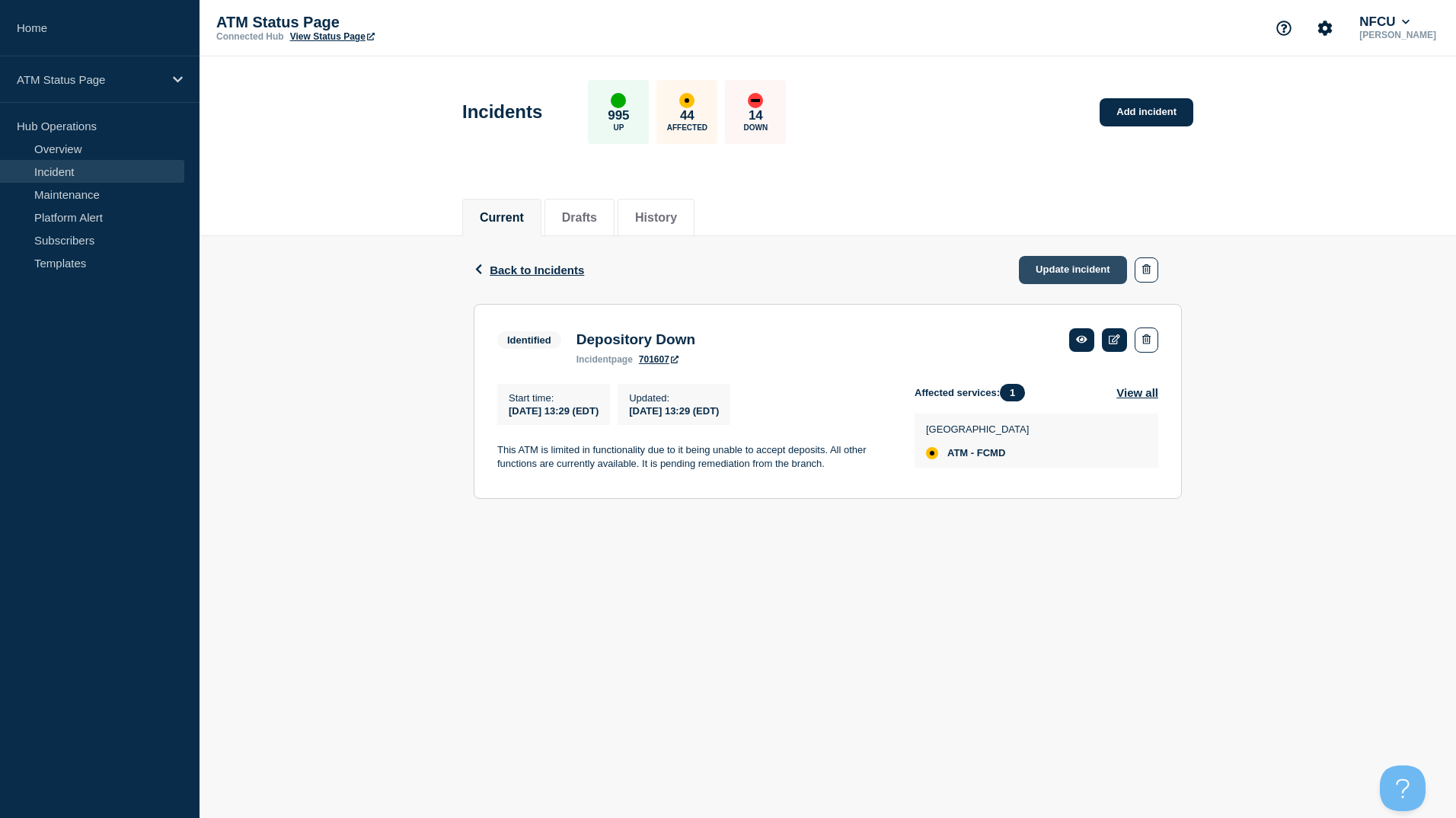
click at [1068, 267] on link "Update incident" at bounding box center [1072, 269] width 109 height 28
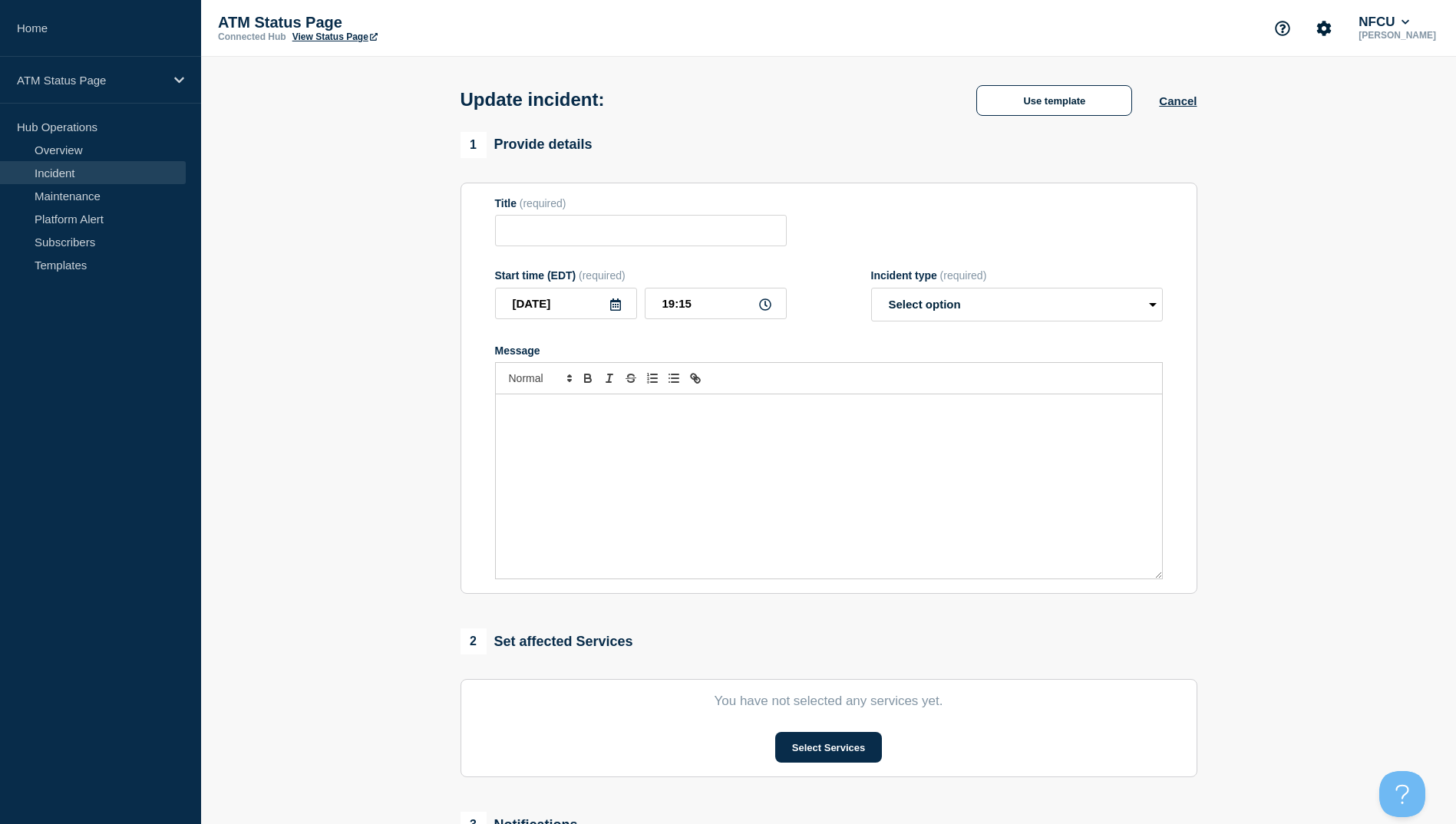
type input "Depository Down"
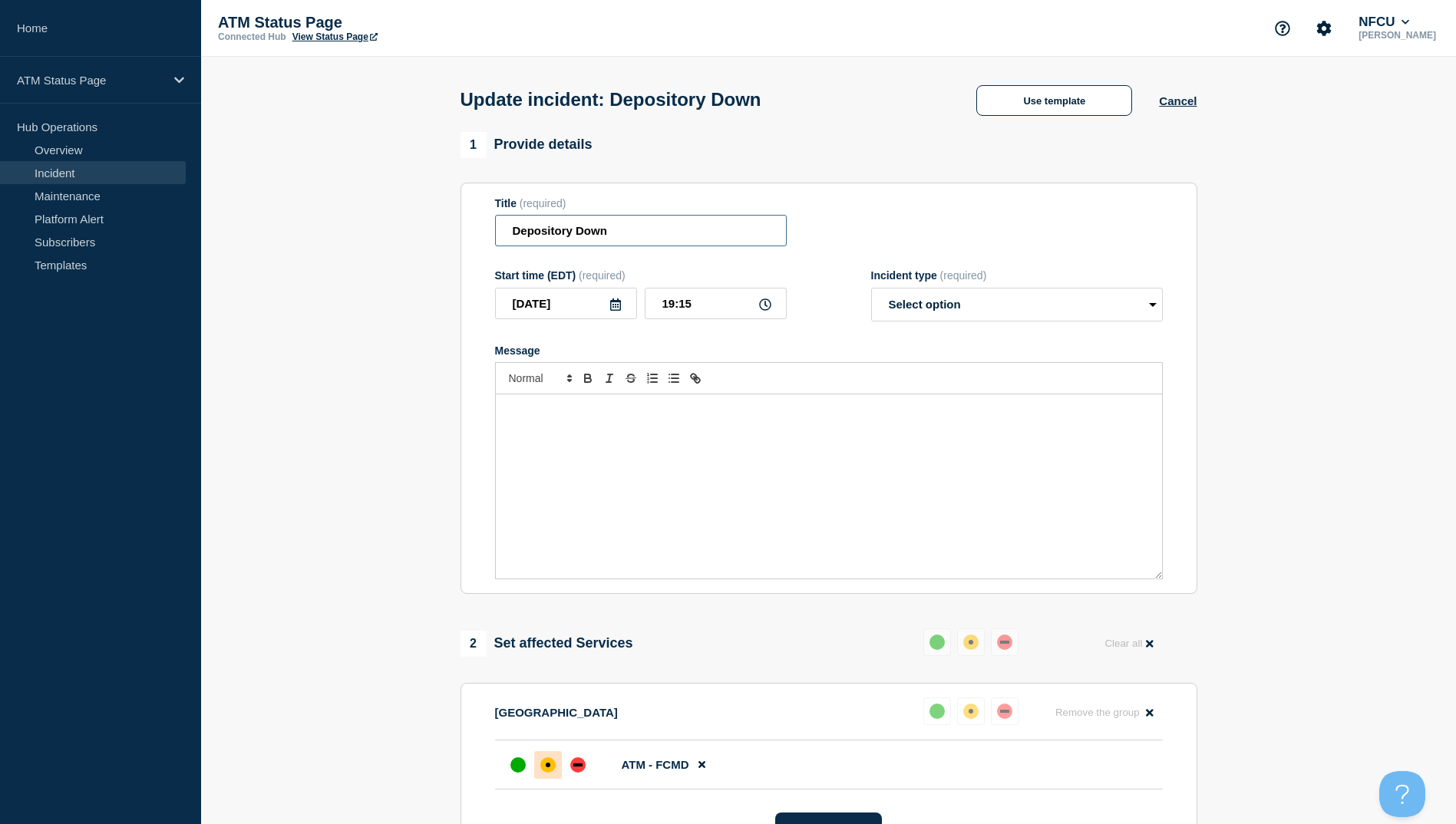
click at [652, 244] on input "Depository Down" at bounding box center [641, 230] width 292 height 32
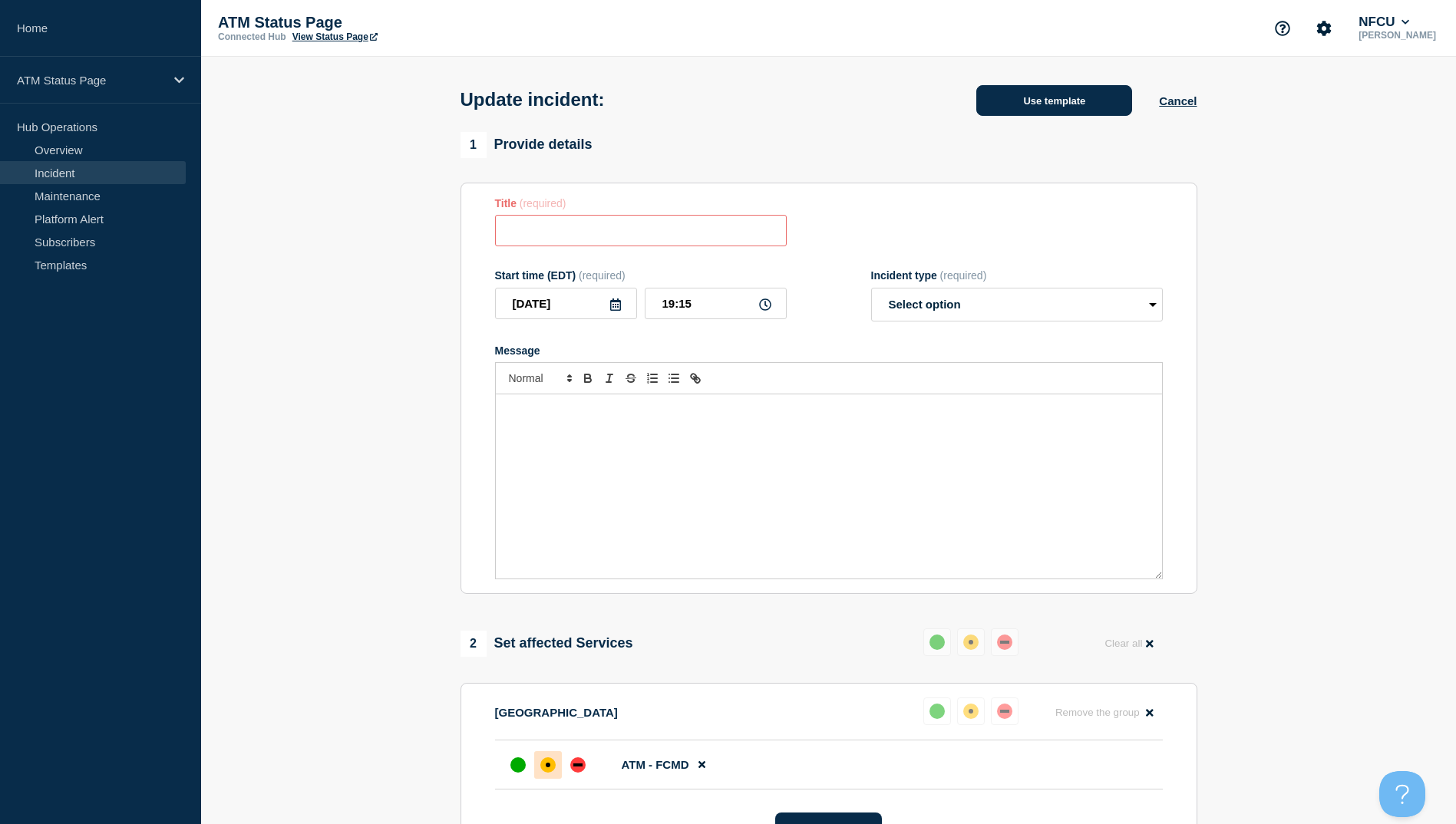
click at [1110, 102] on button "Use template" at bounding box center [1054, 101] width 156 height 31
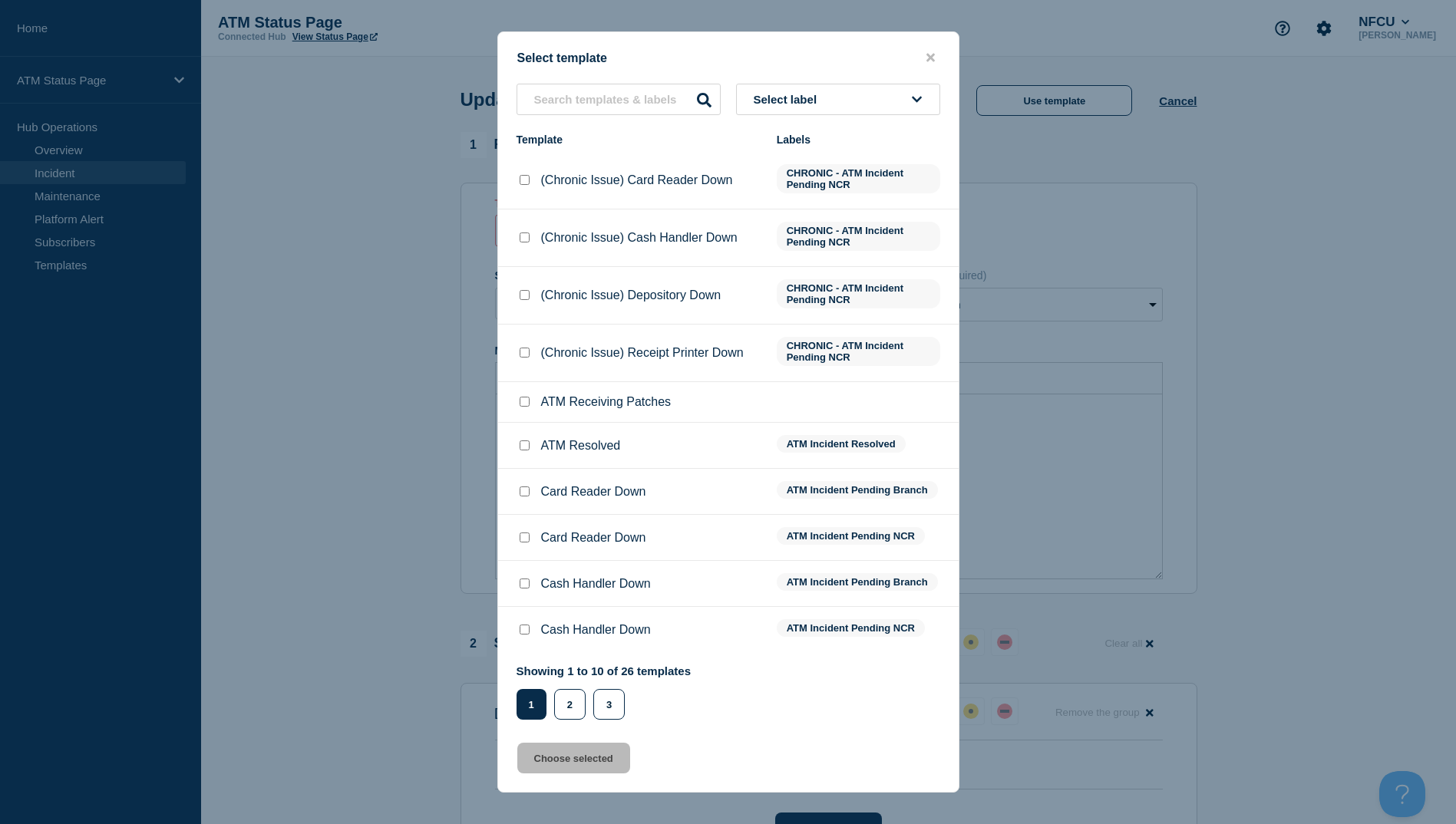
click at [526, 468] on li "ATM Resolved ATM Incident Resolved" at bounding box center [728, 491] width 461 height 46
click at [529, 449] on input "ATM Resolved checkbox" at bounding box center [525, 445] width 10 height 10
checkbox input "true"
click at [582, 778] on div "Select template Select label Template Labels (Chronic Issue) Card Reader Down C…" at bounding box center [728, 412] width 462 height 761
click at [582, 769] on button "Choose selected" at bounding box center [574, 759] width 113 height 31
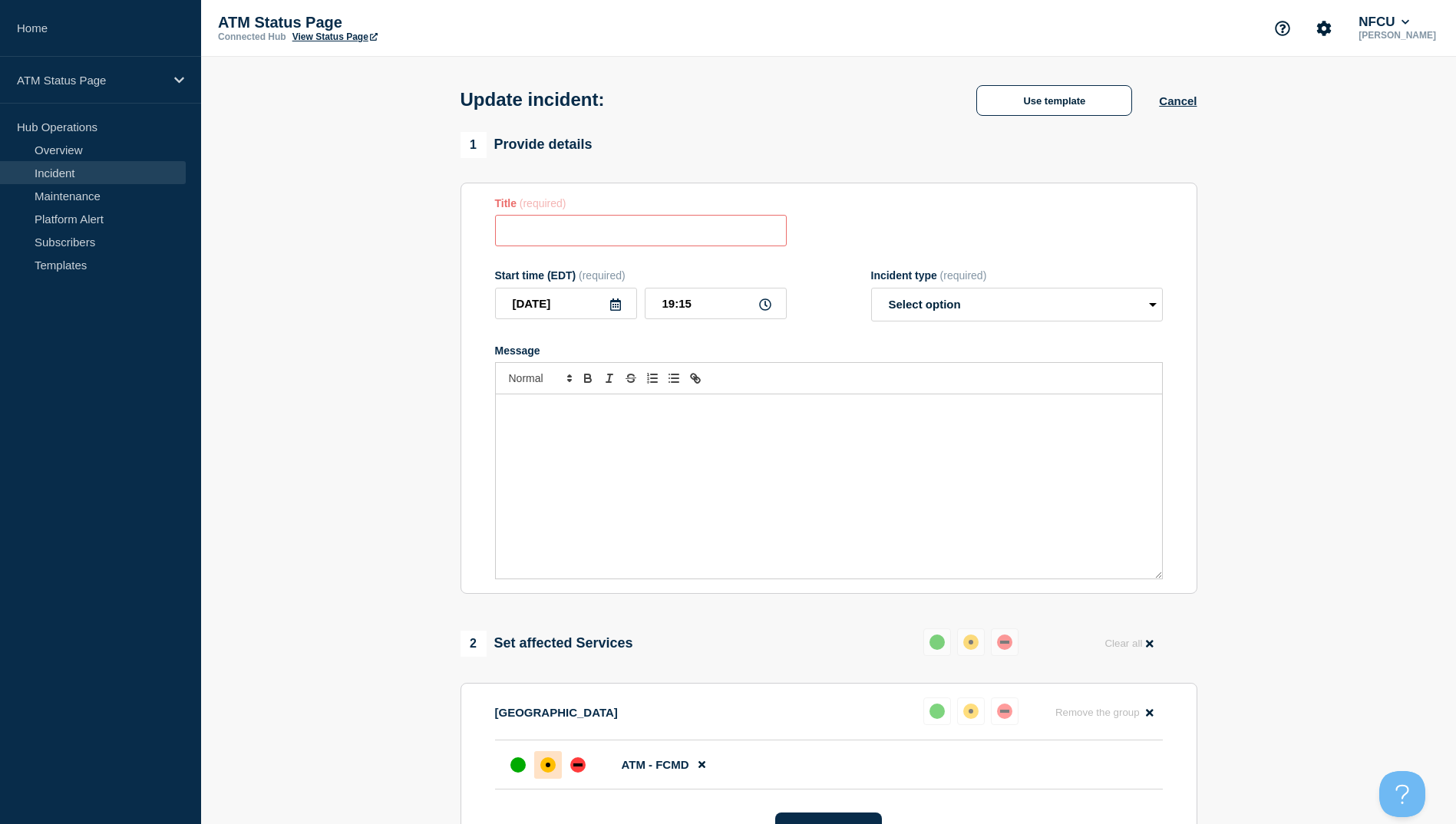
type input "ATM Resolved"
select select "resolved"
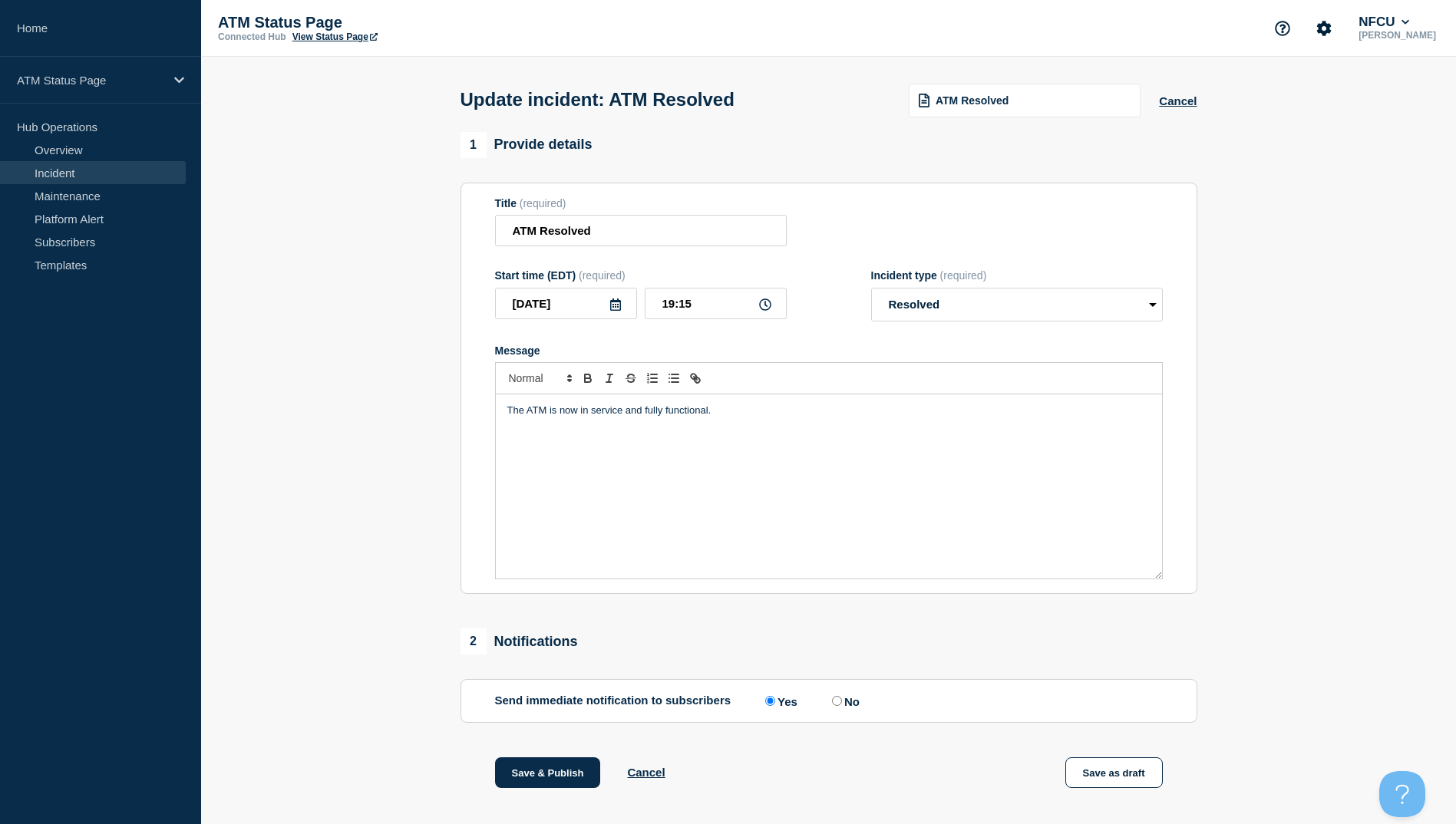
scroll to position [158, 0]
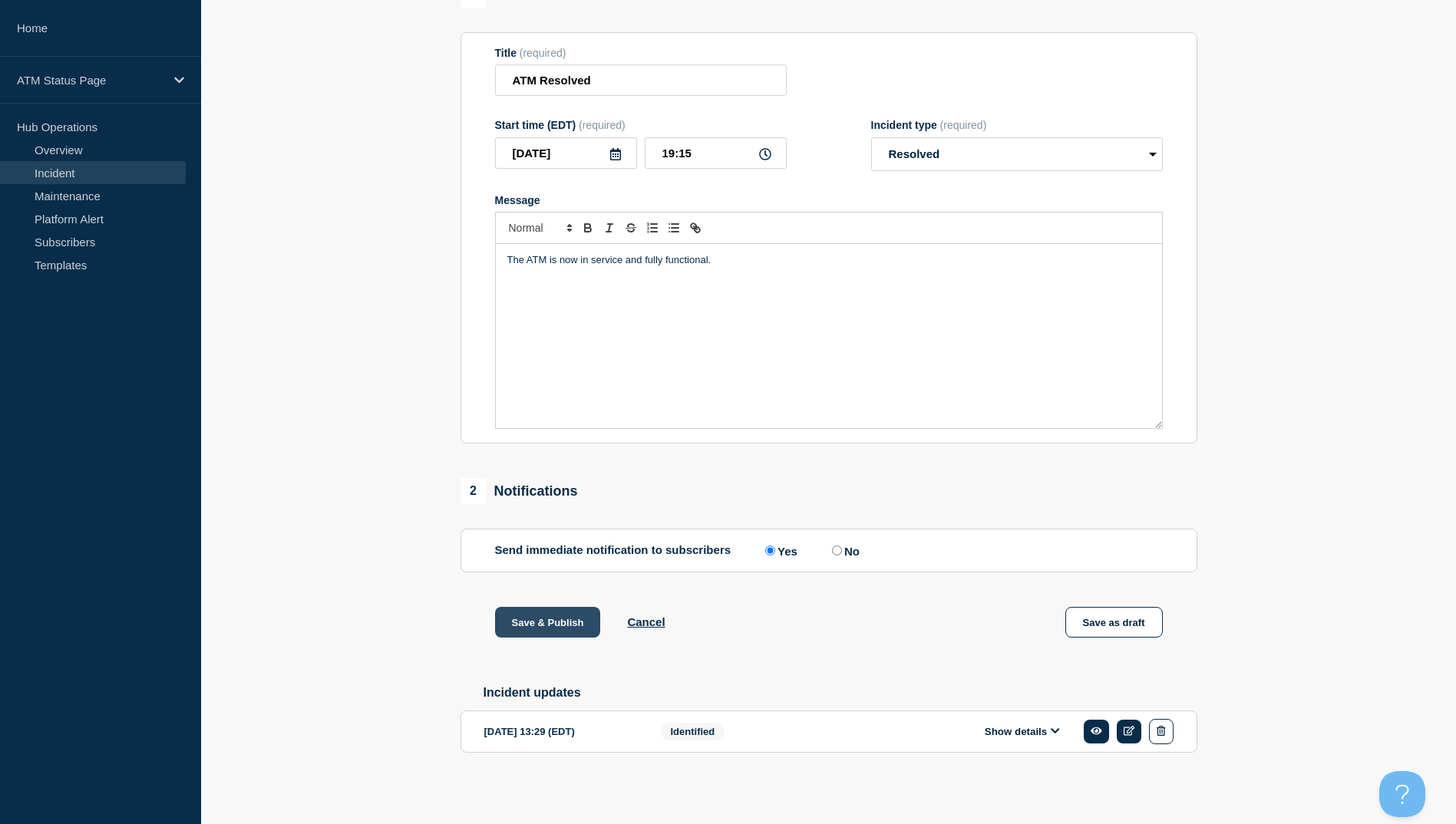
click at [521, 610] on button "Save & Publish" at bounding box center [548, 623] width 106 height 31
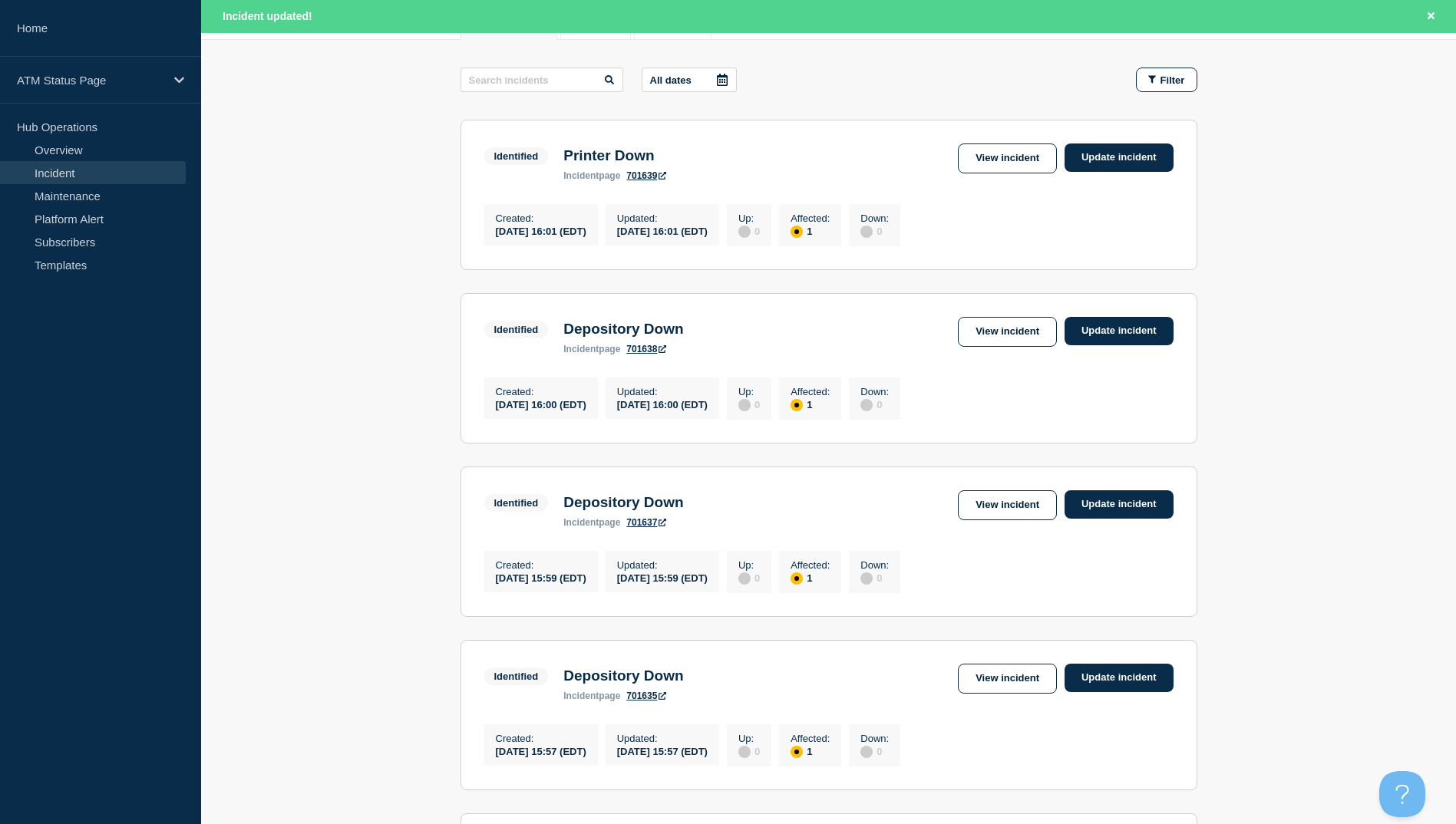
scroll to position [384, 0]
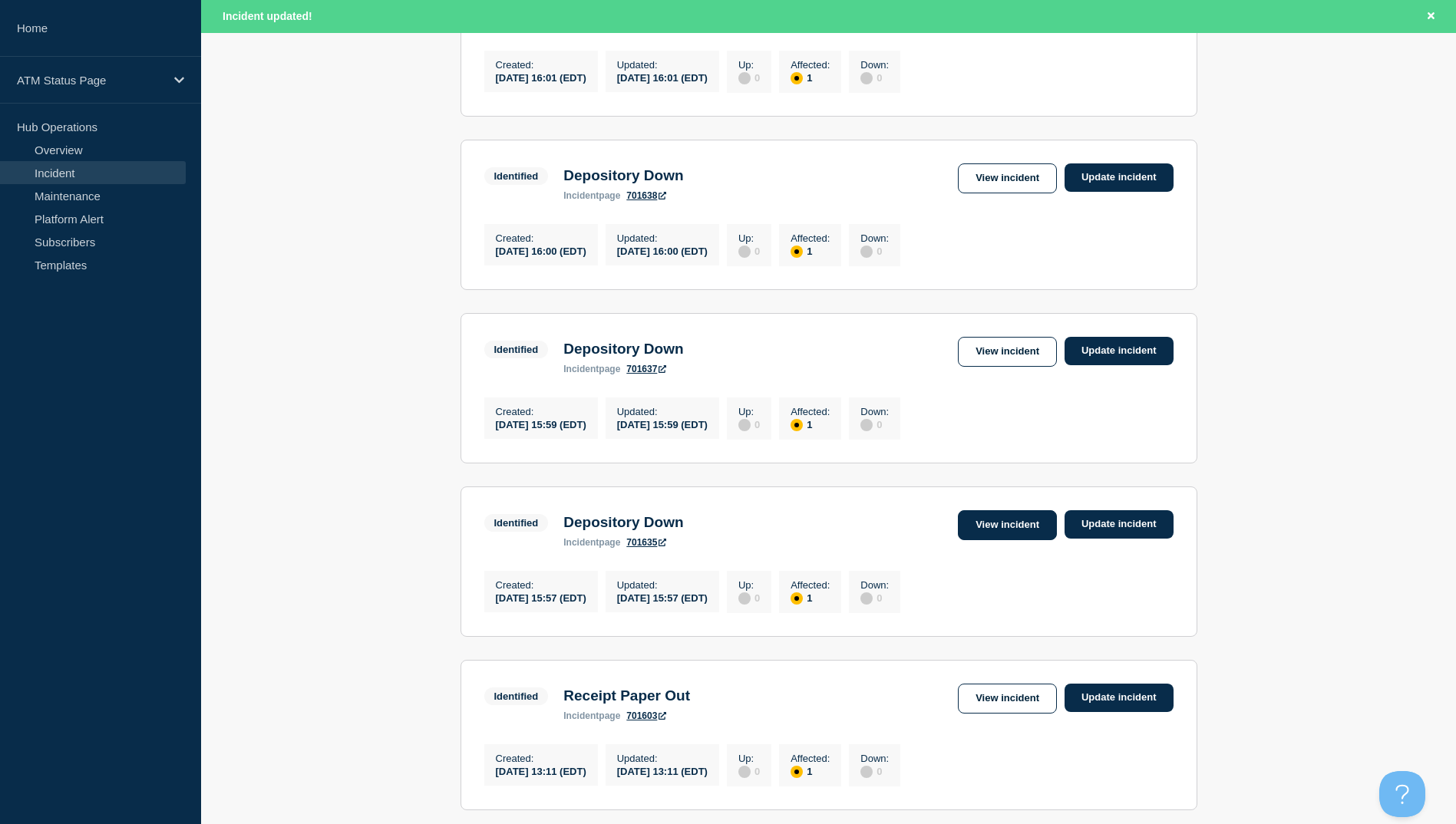
click at [978, 530] on link "View incident" at bounding box center [1007, 525] width 99 height 30
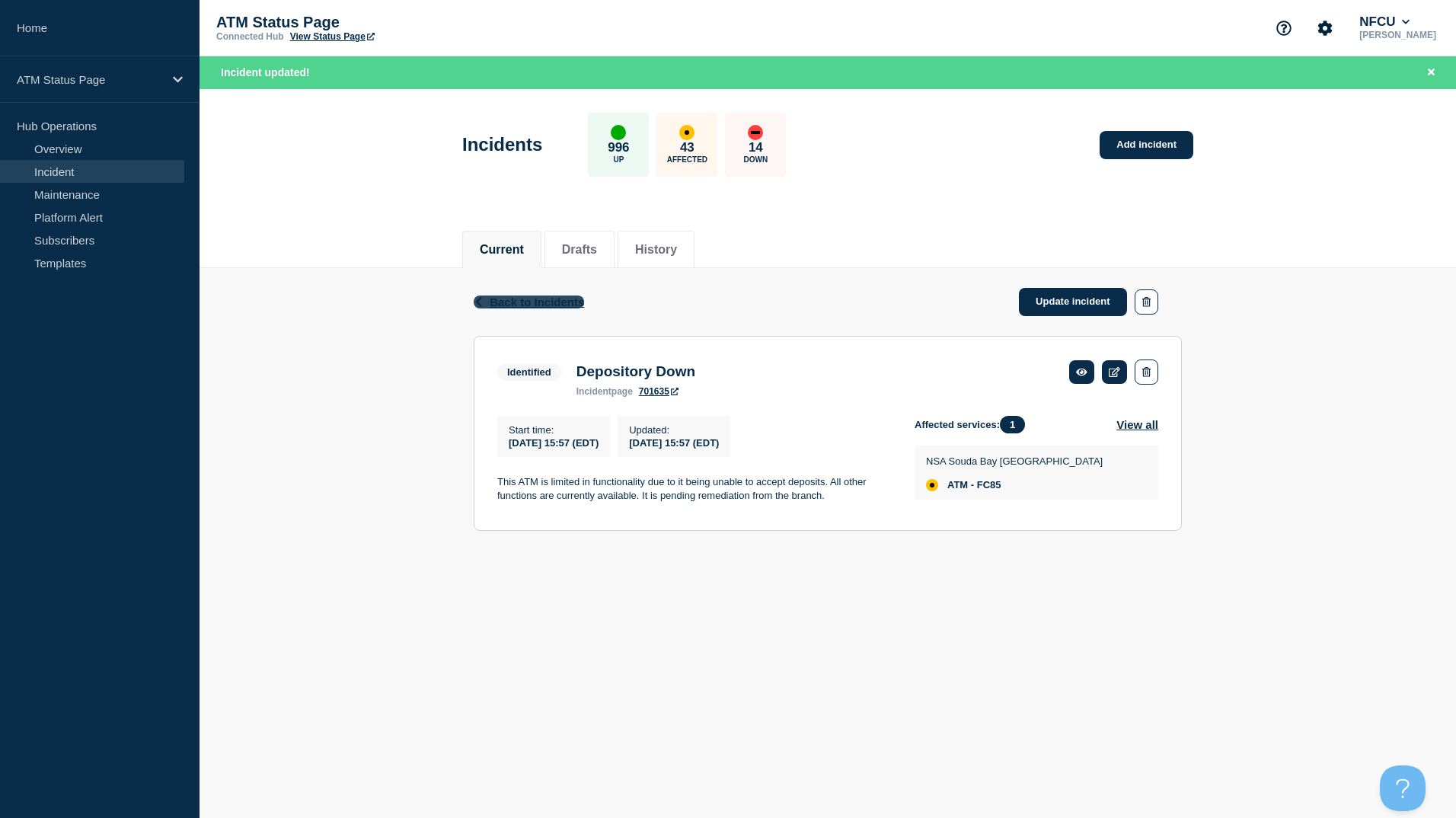
click at [506, 304] on span "Back to Incidents" at bounding box center [537, 302] width 94 height 13
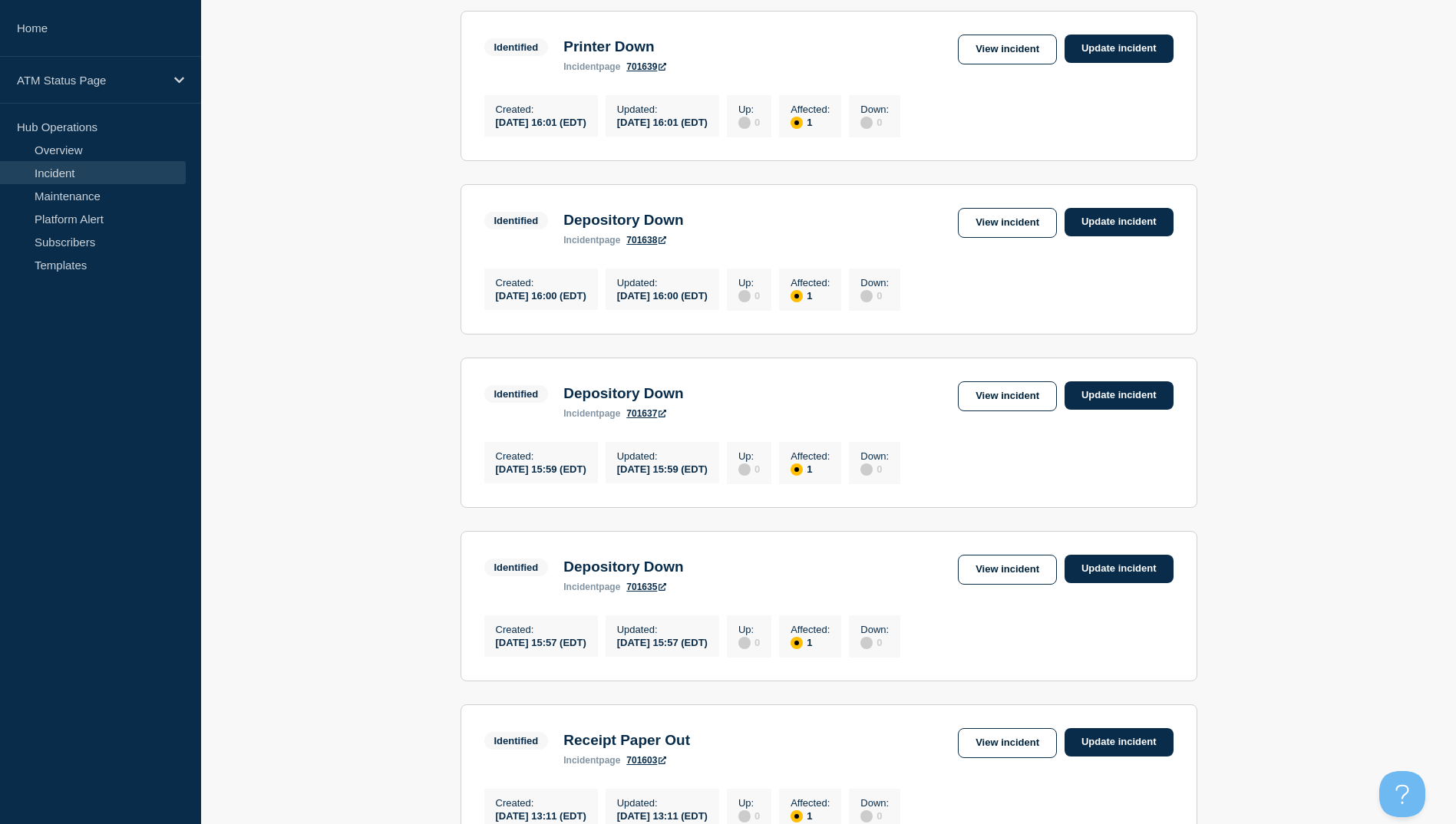
scroll to position [384, 0]
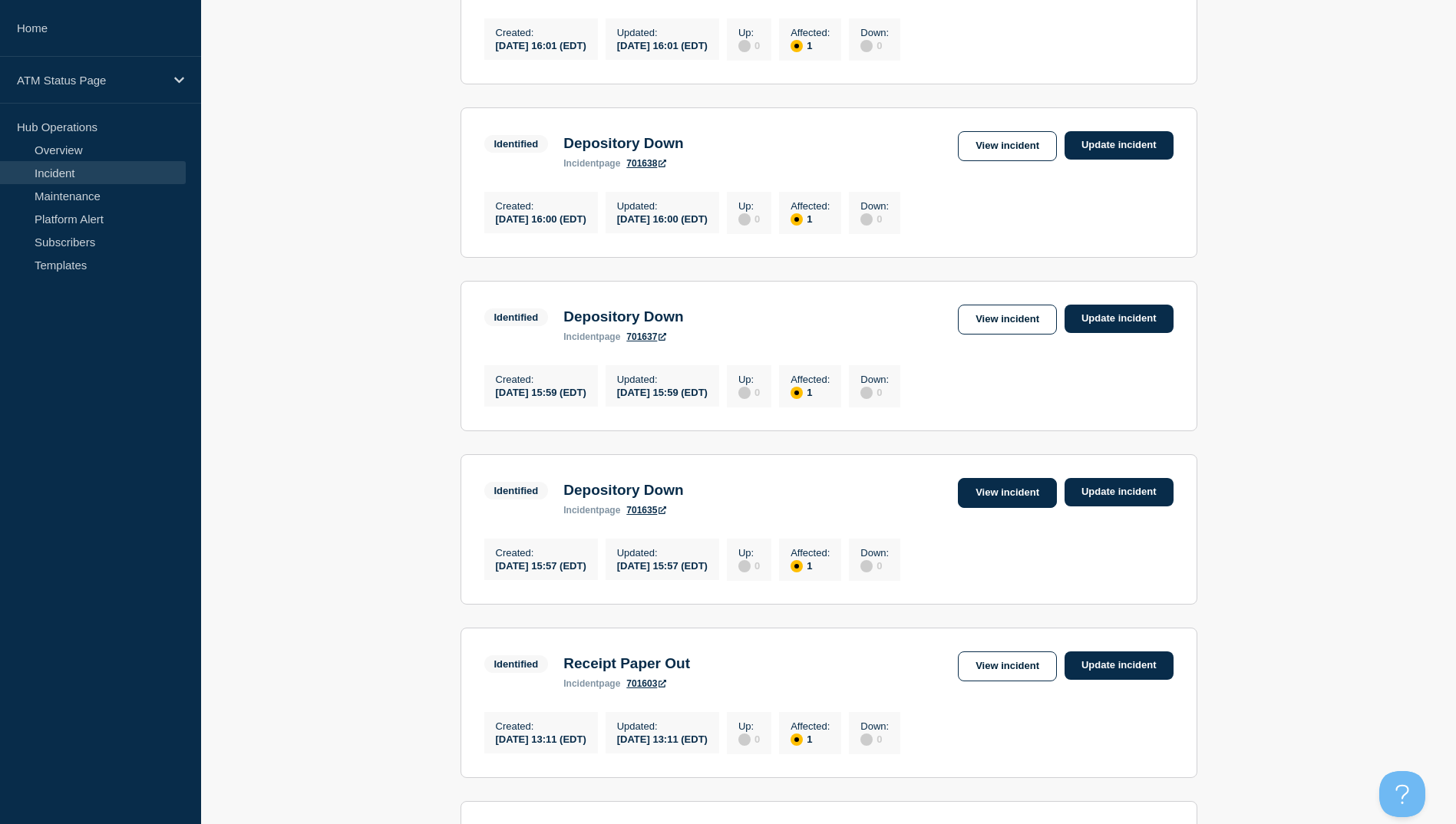
click at [965, 508] on link "View incident" at bounding box center [1007, 493] width 99 height 30
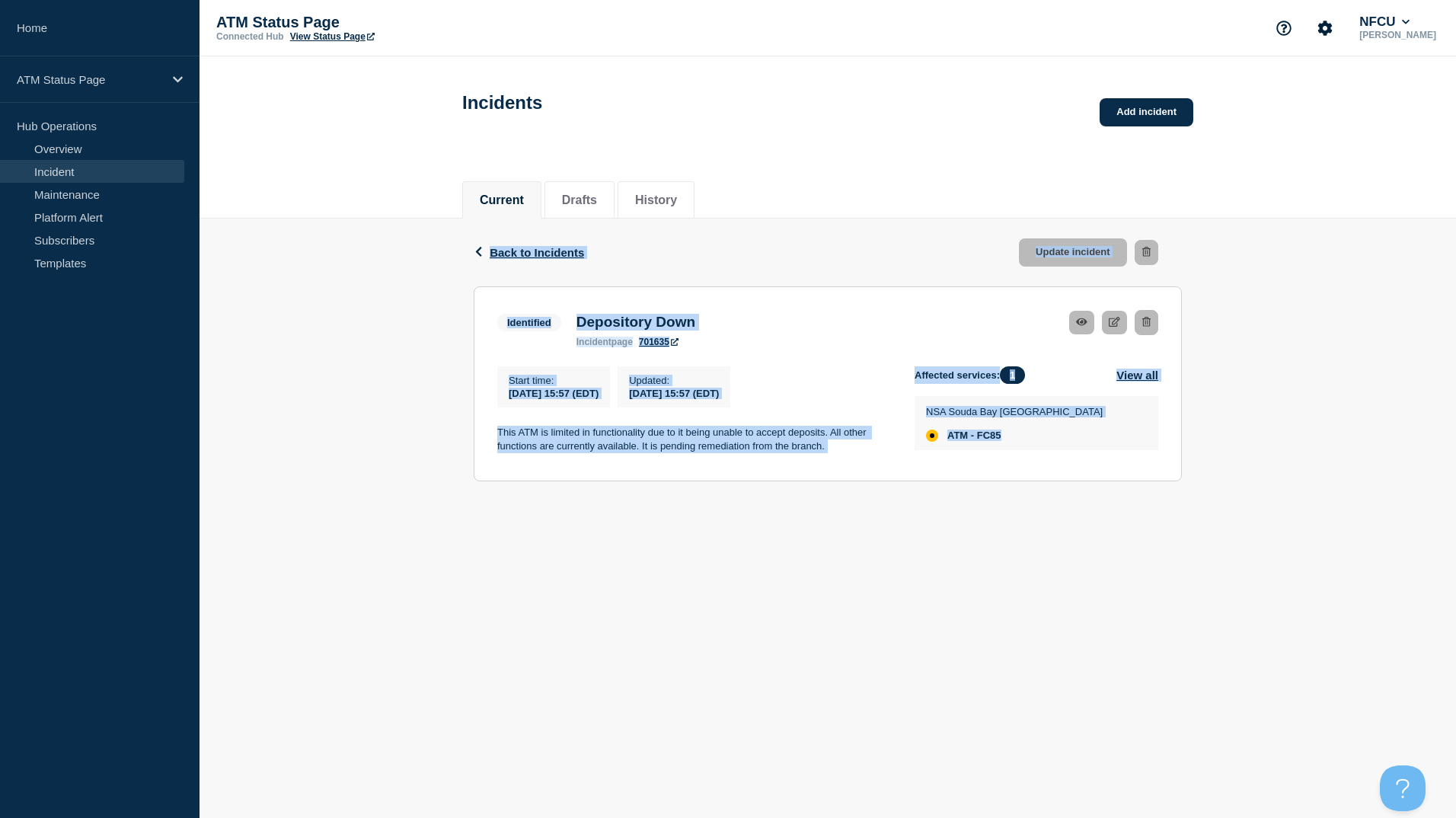
click at [957, 509] on body "Home ATM Status Page Hub Operations Overview Incident Maintenance Platform Aler…" at bounding box center [728, 409] width 1456 height 818
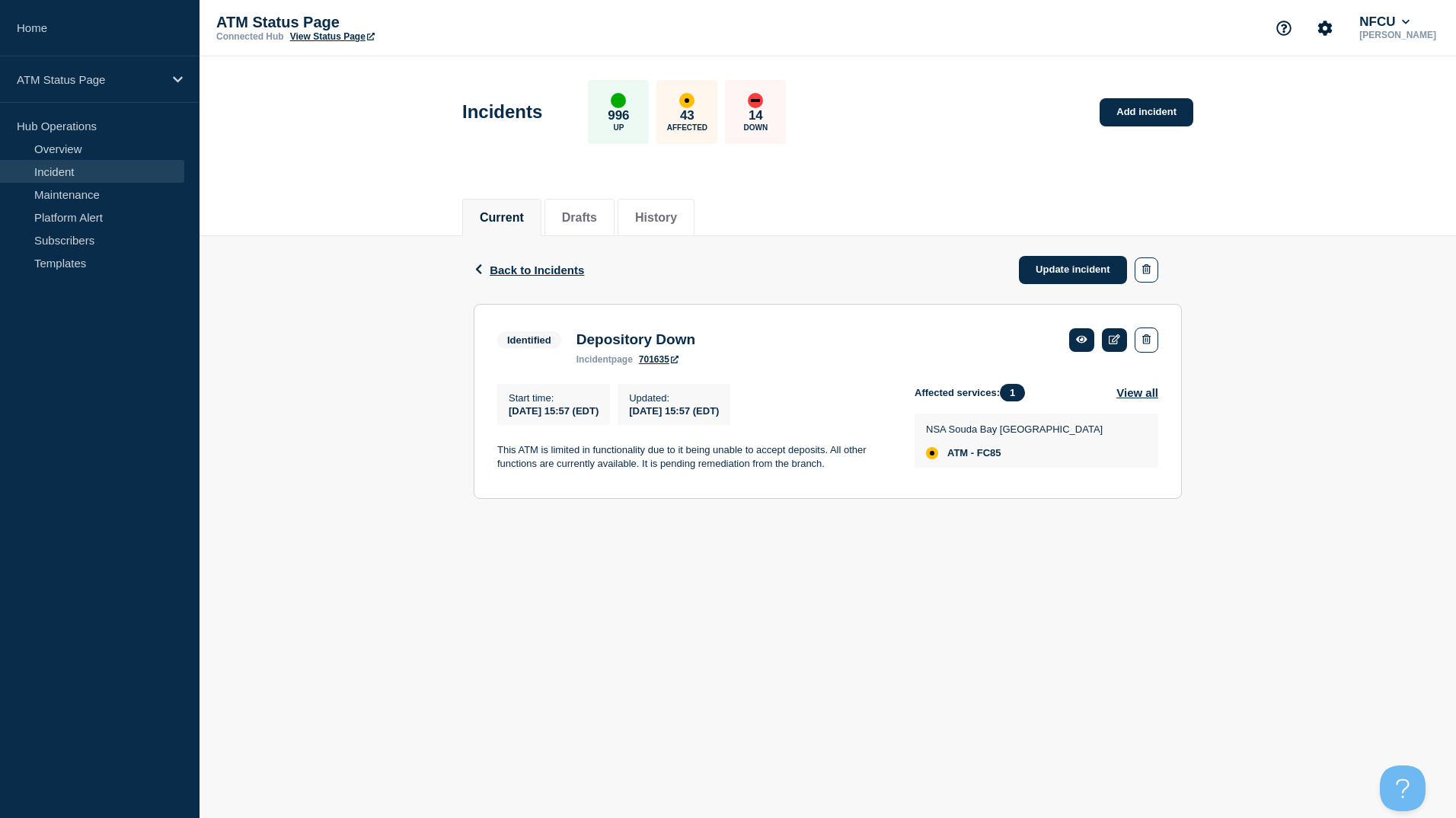
click at [515, 290] on div "Back Back to Incidents Update incident" at bounding box center [827, 269] width 708 height 68
click at [518, 276] on span "Back to Incidents" at bounding box center [537, 269] width 94 height 13
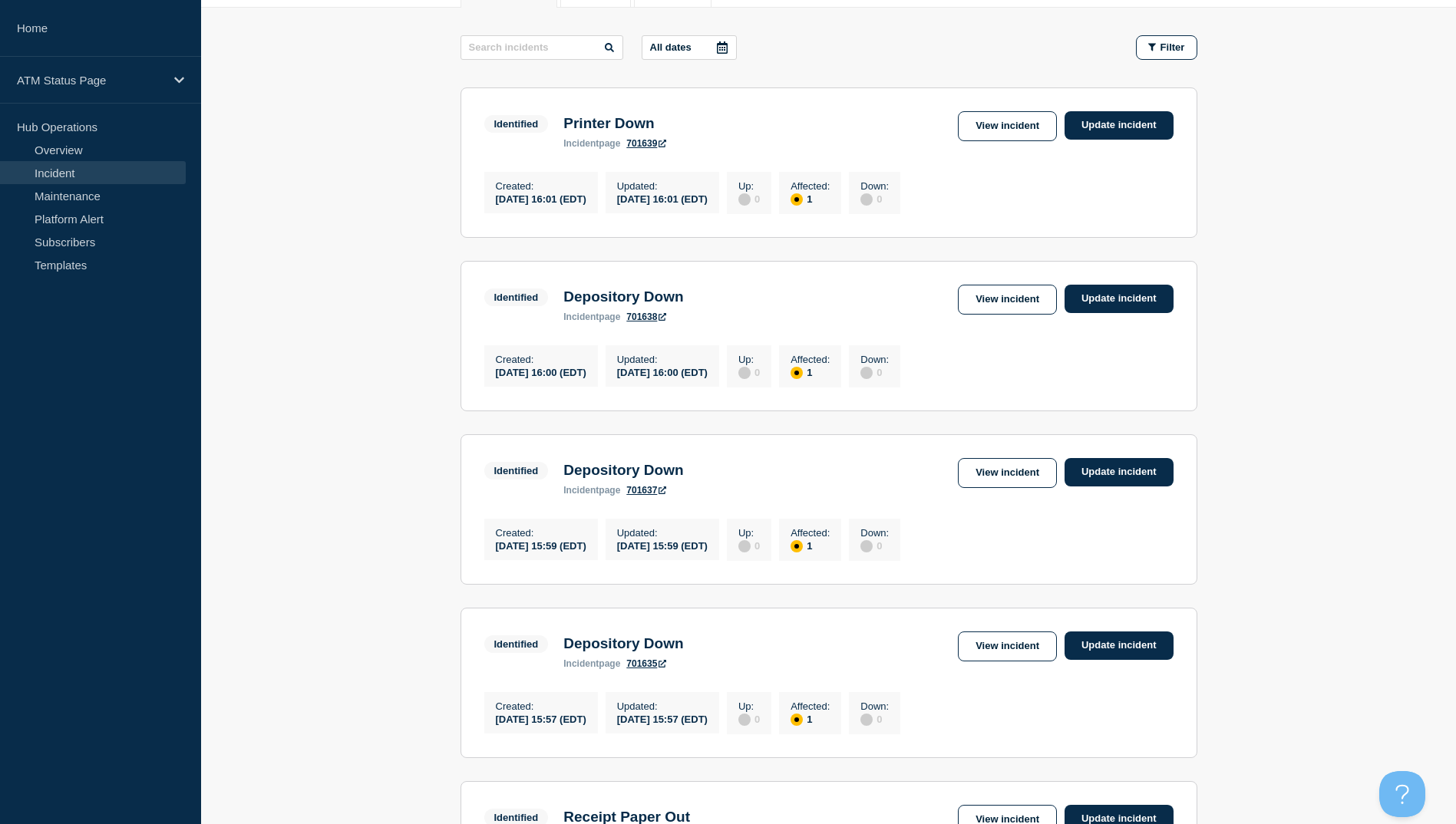
scroll to position [461, 0]
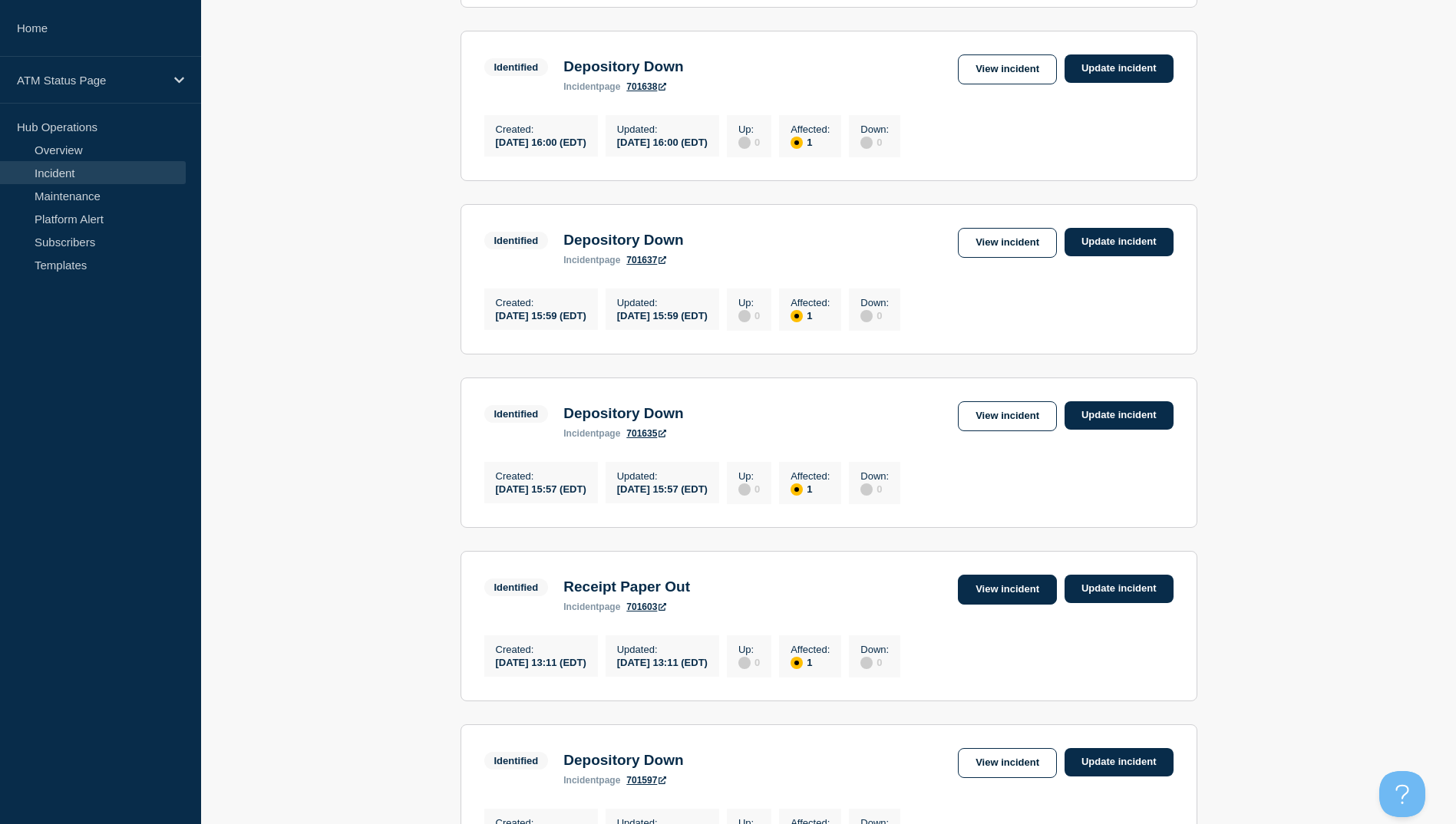
click at [958, 599] on link "View incident" at bounding box center [1007, 589] width 99 height 30
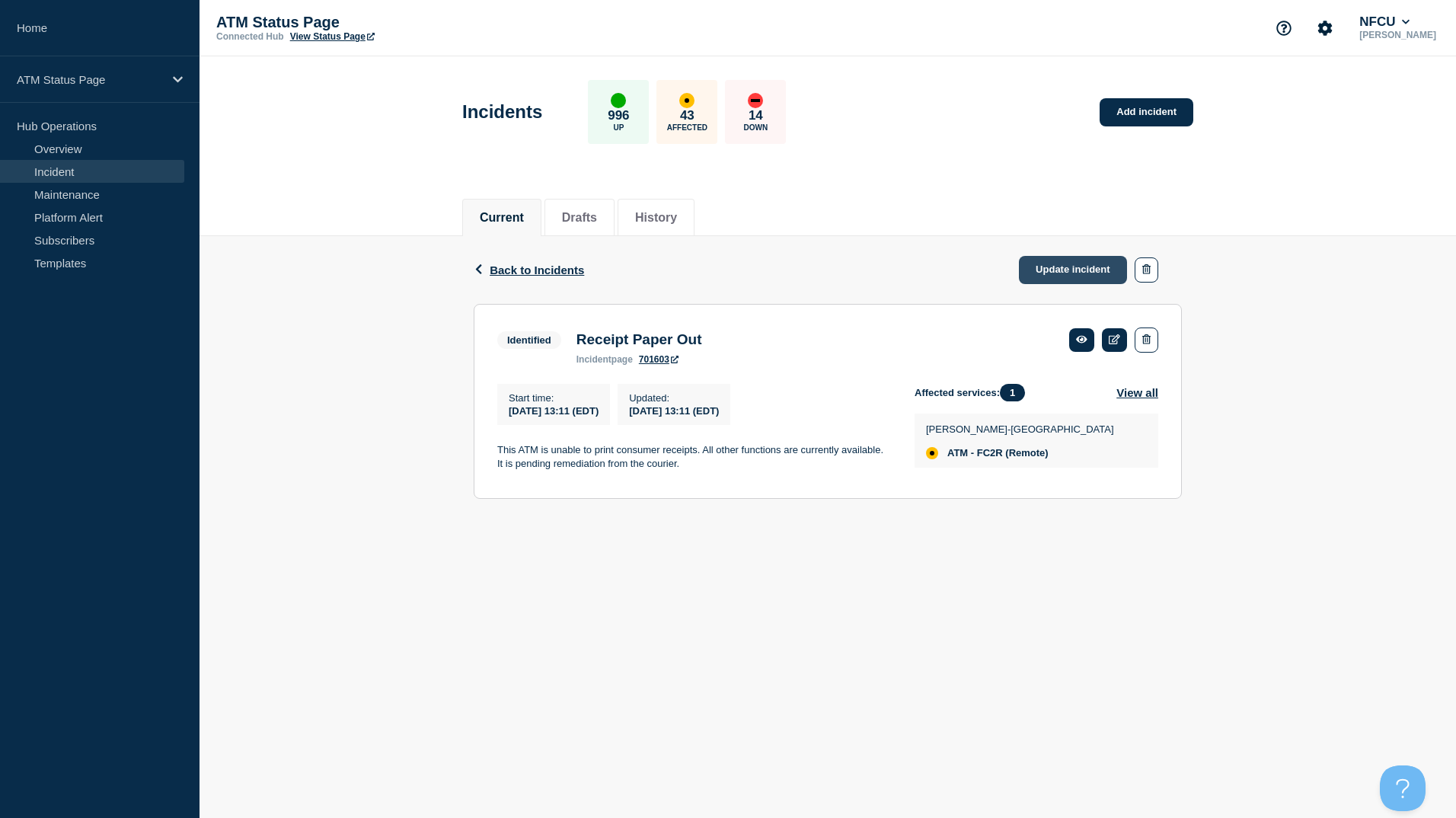
click at [1052, 265] on link "Update incident" at bounding box center [1072, 269] width 109 height 28
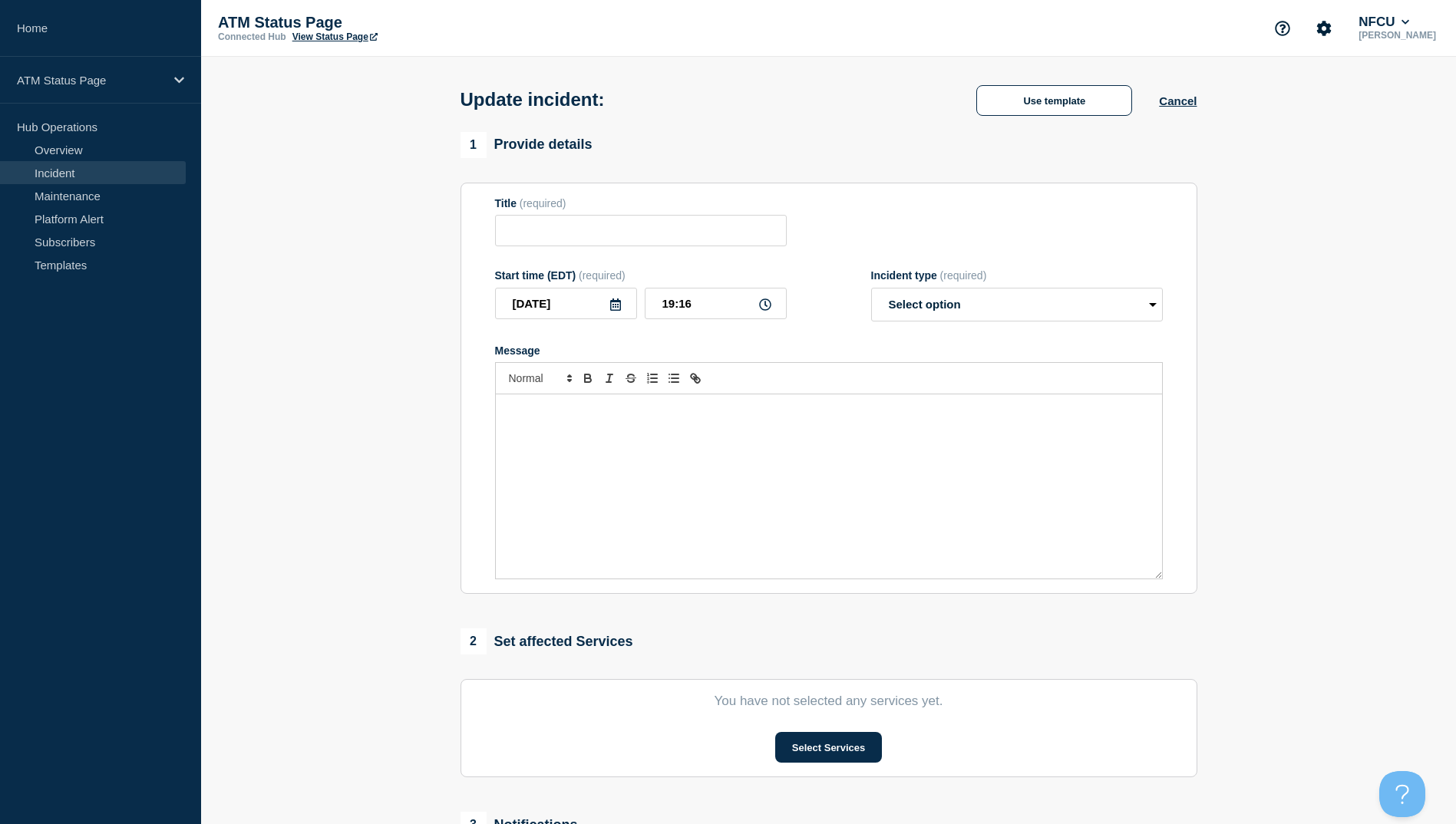
type input "Receipt Paper Out"
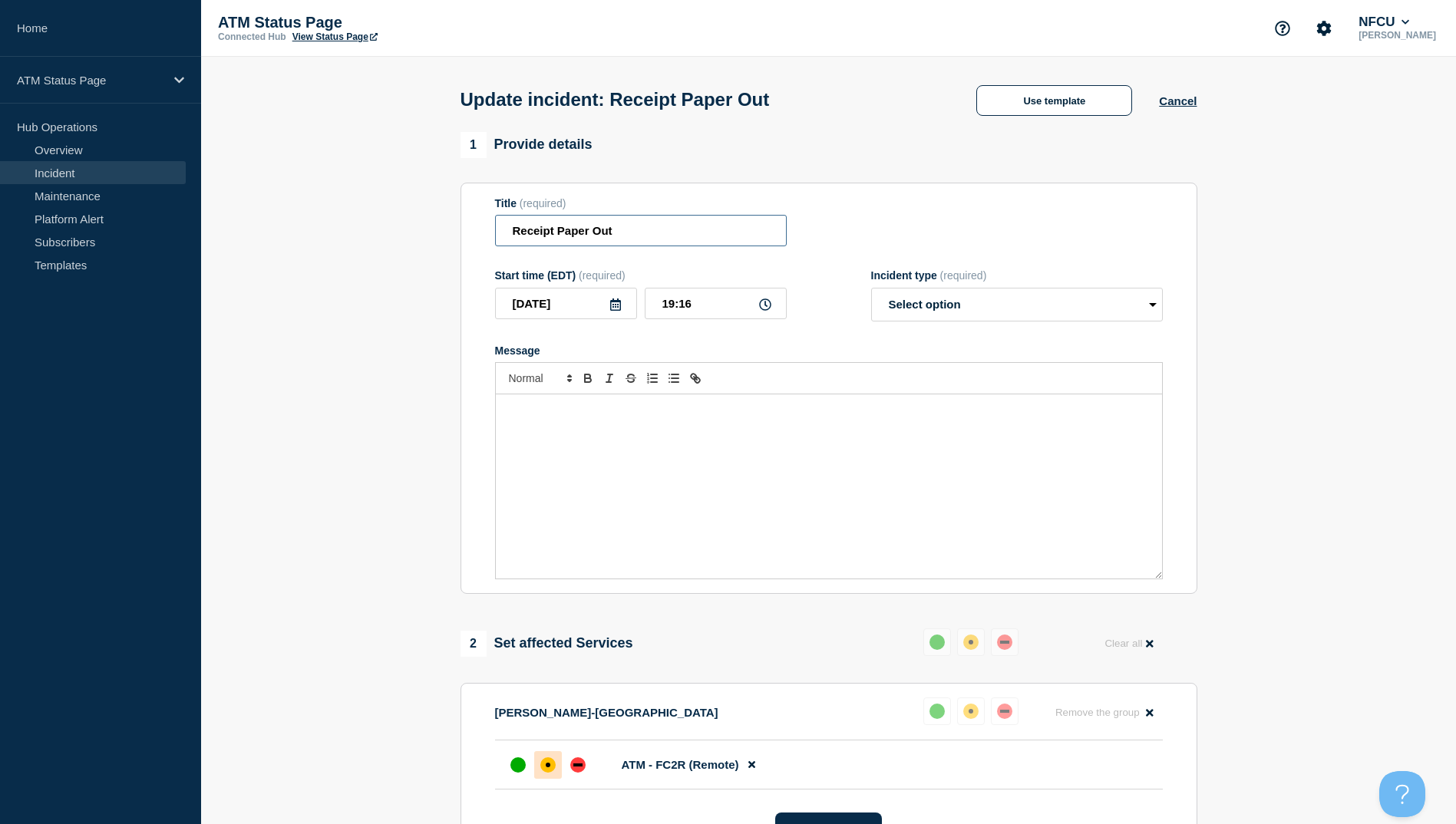
click at [671, 229] on input "Receipt Paper Out" at bounding box center [641, 230] width 292 height 32
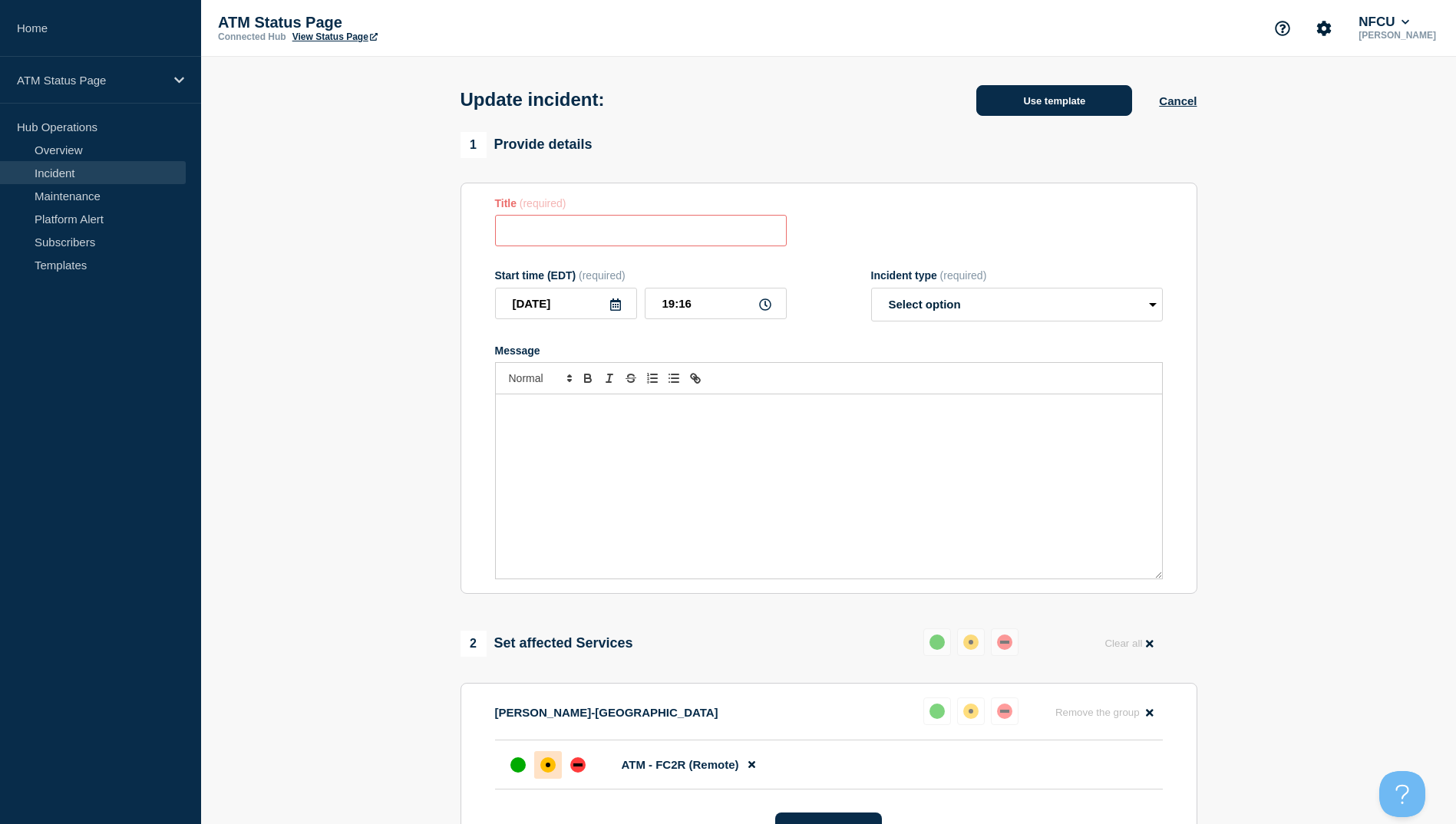
click at [1026, 91] on button "Use template" at bounding box center [1054, 101] width 156 height 31
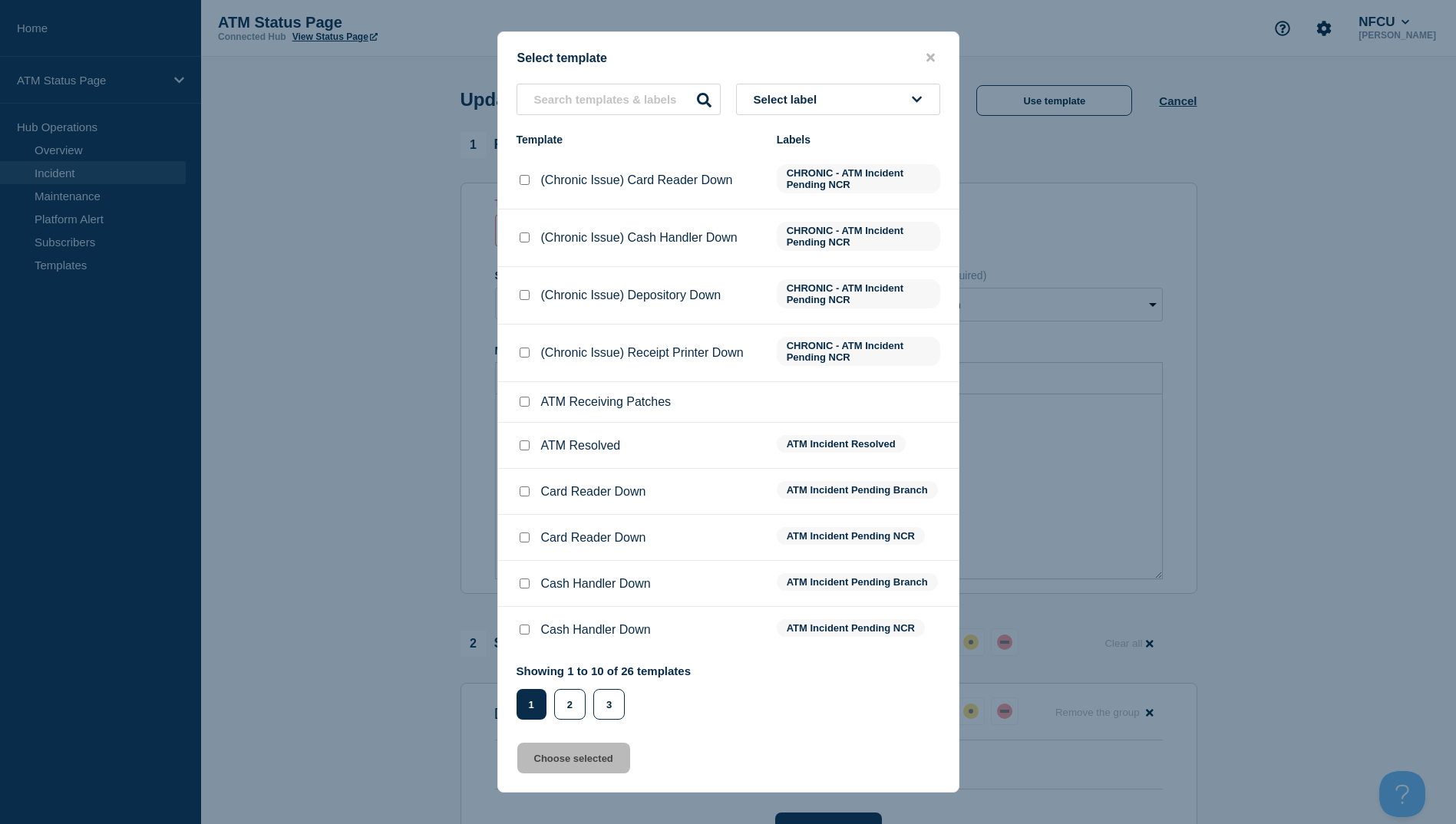
click at [520, 443] on input "ATM Resolved checkbox" at bounding box center [525, 445] width 10 height 10
click at [520, 449] on input "ATM Resolved checkbox" at bounding box center [525, 445] width 10 height 10
checkbox input "true"
click at [597, 765] on button "Choose selected" at bounding box center [574, 759] width 113 height 31
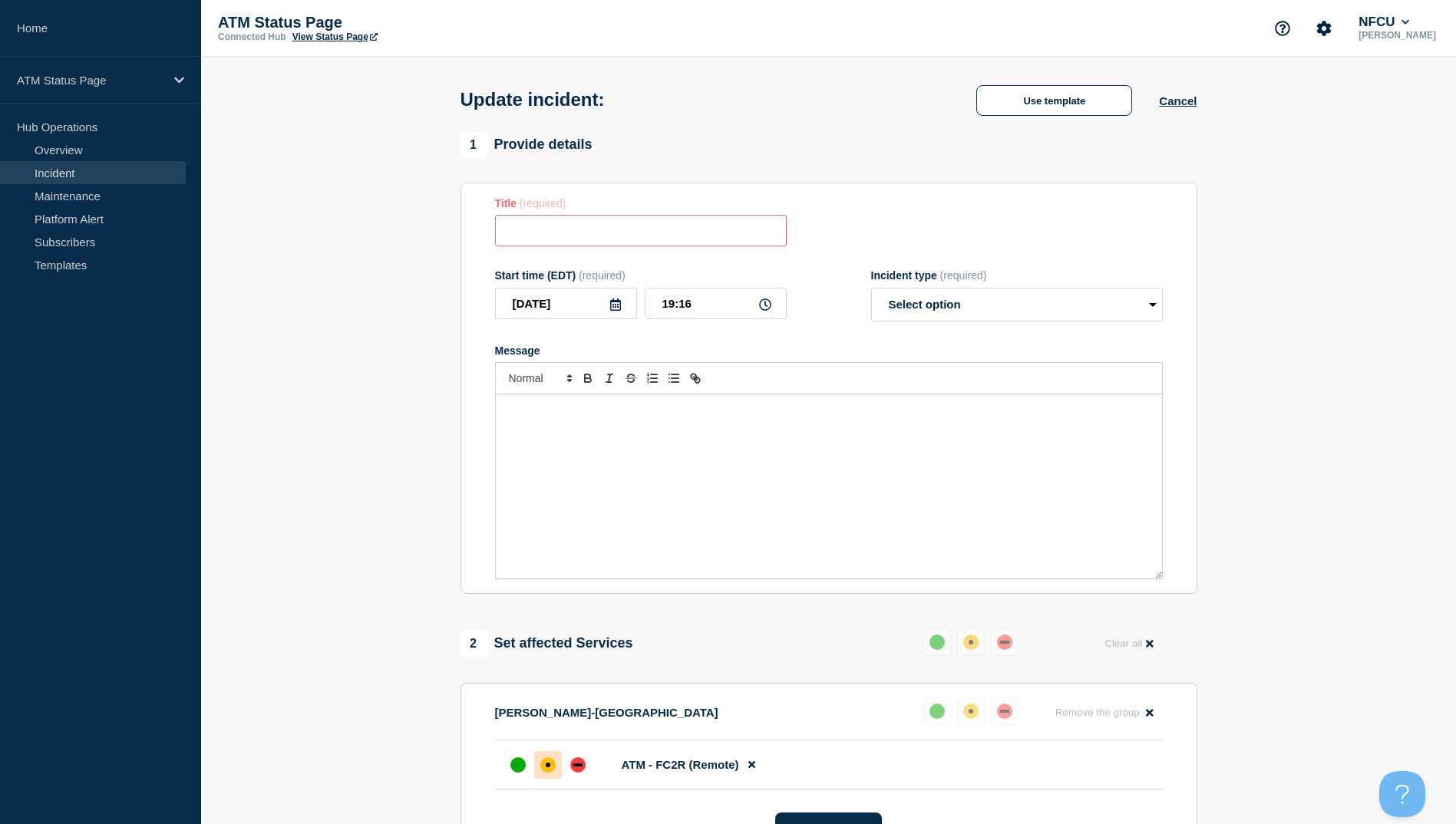
type input "ATM Resolved"
select select "resolved"
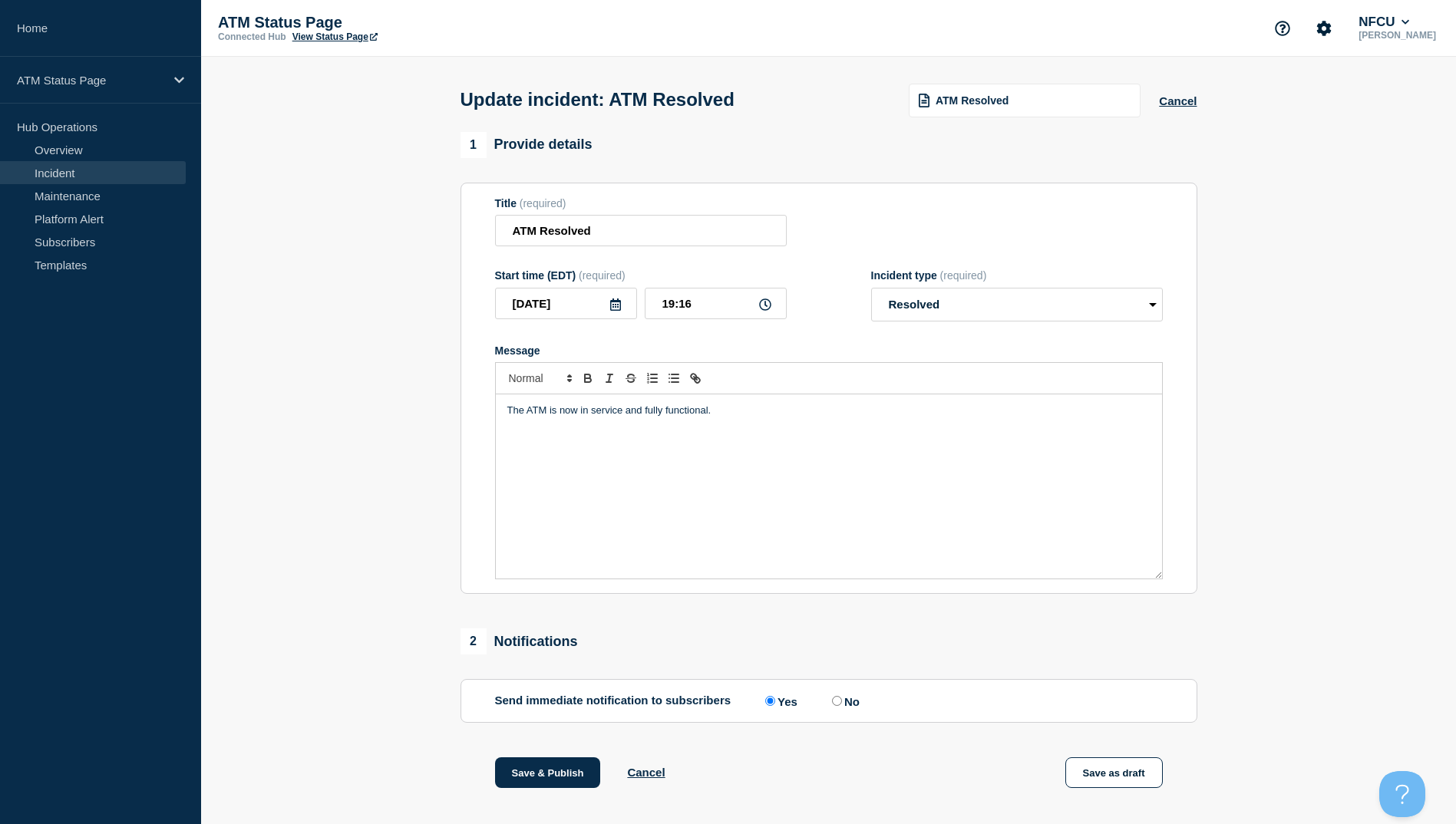
scroll to position [158, 0]
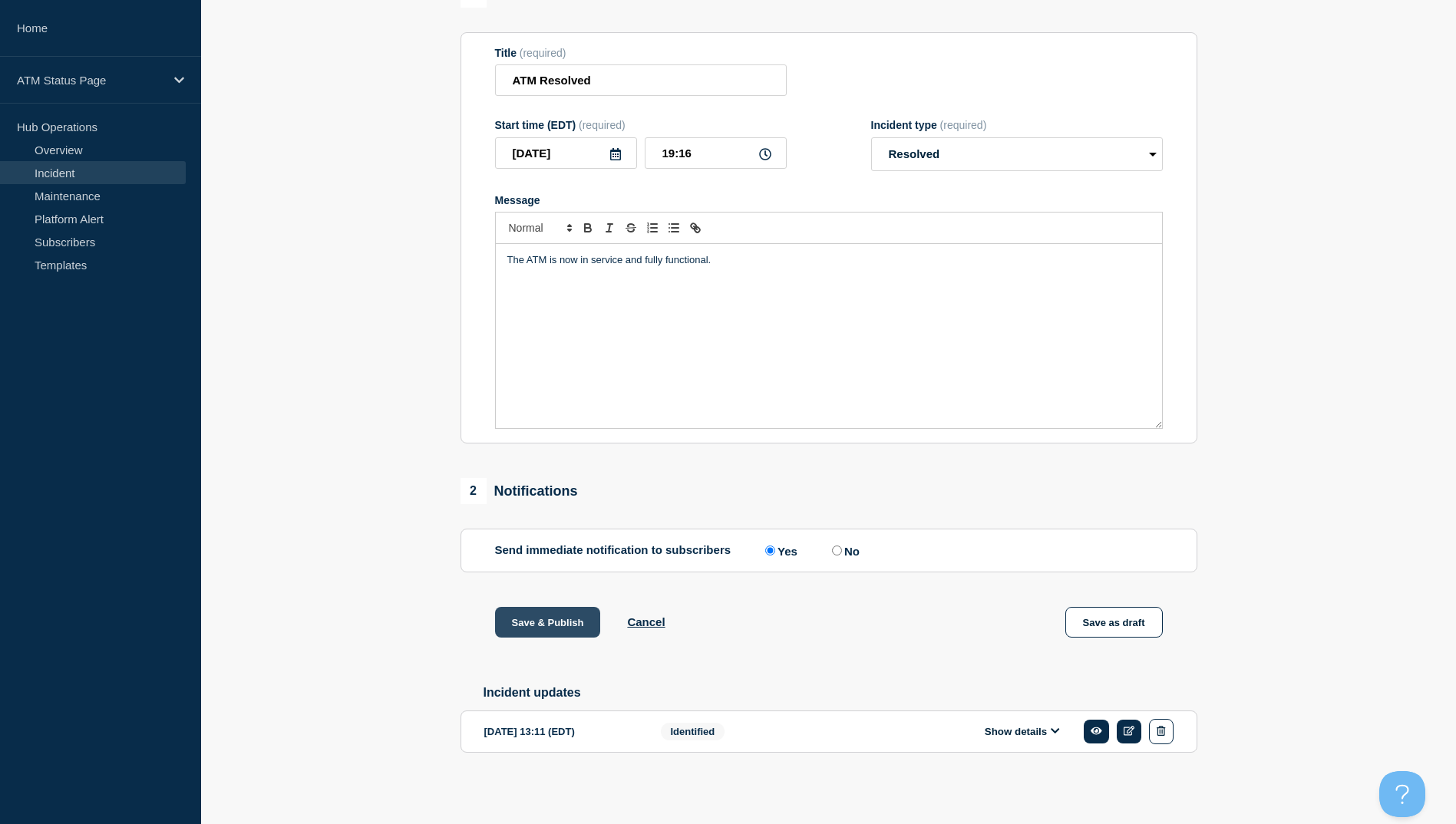
click at [560, 628] on button "Save & Publish" at bounding box center [548, 623] width 106 height 31
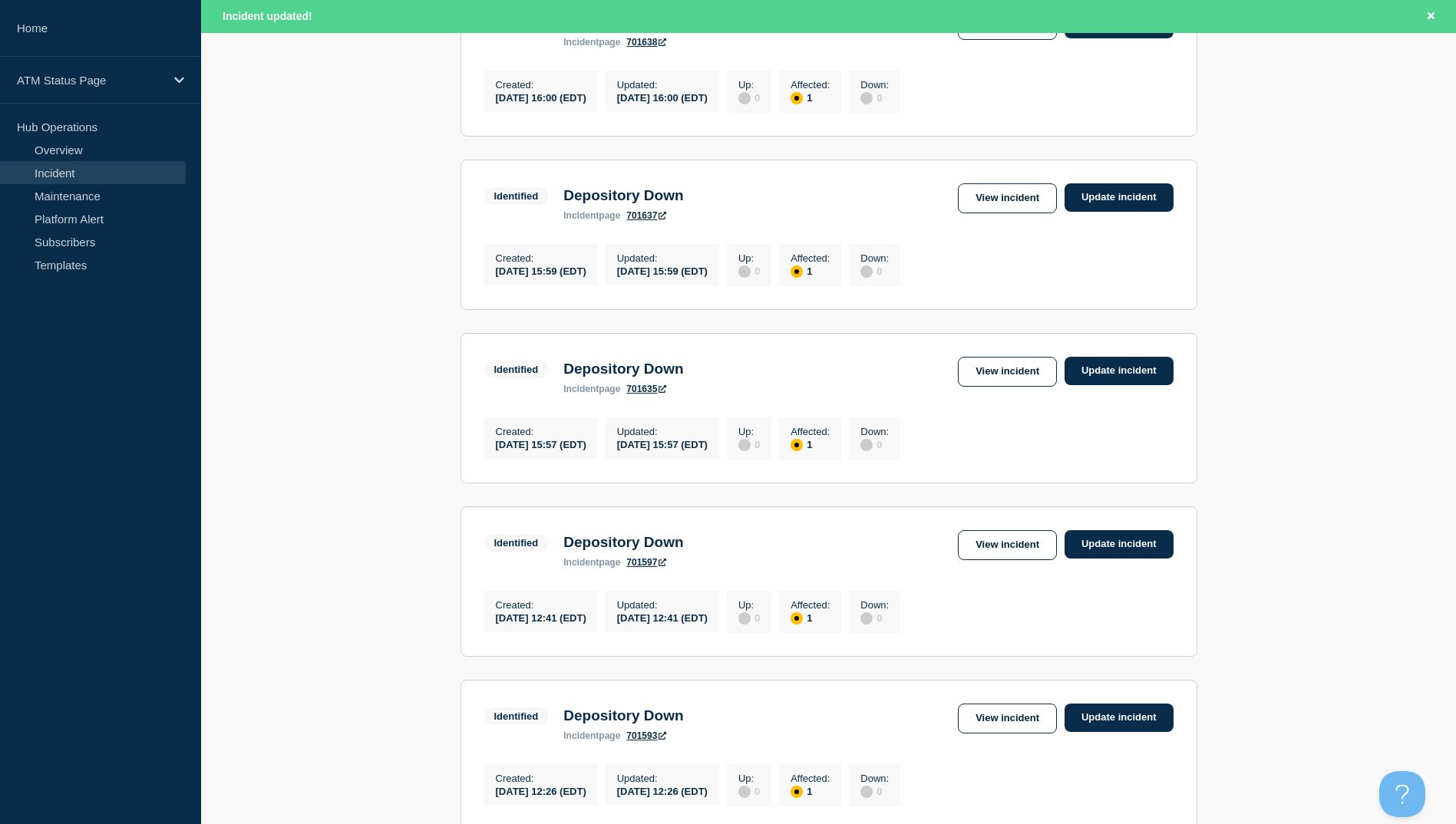
scroll to position [614, 0]
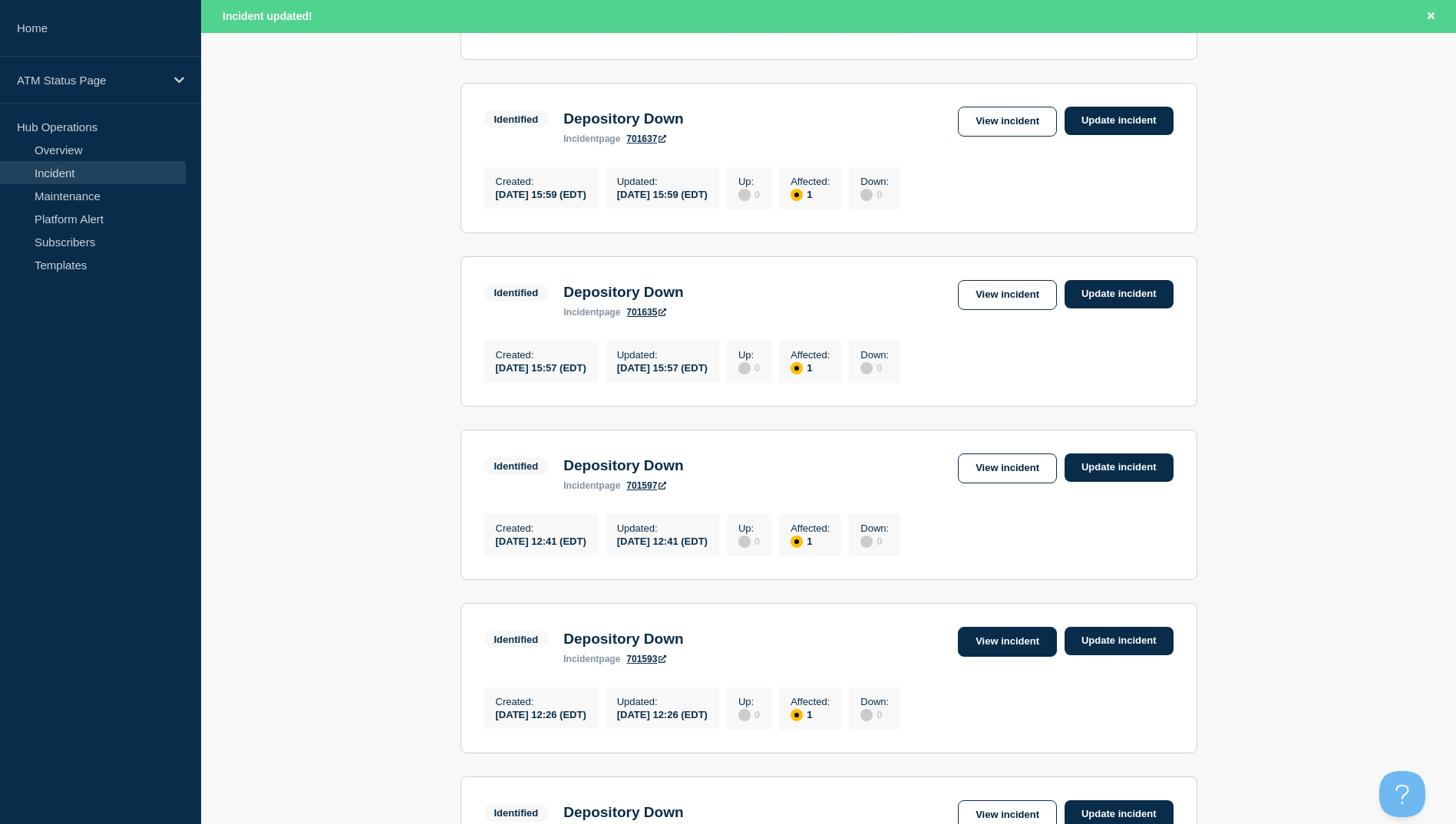
click at [1021, 657] on link "View incident" at bounding box center [1007, 641] width 99 height 30
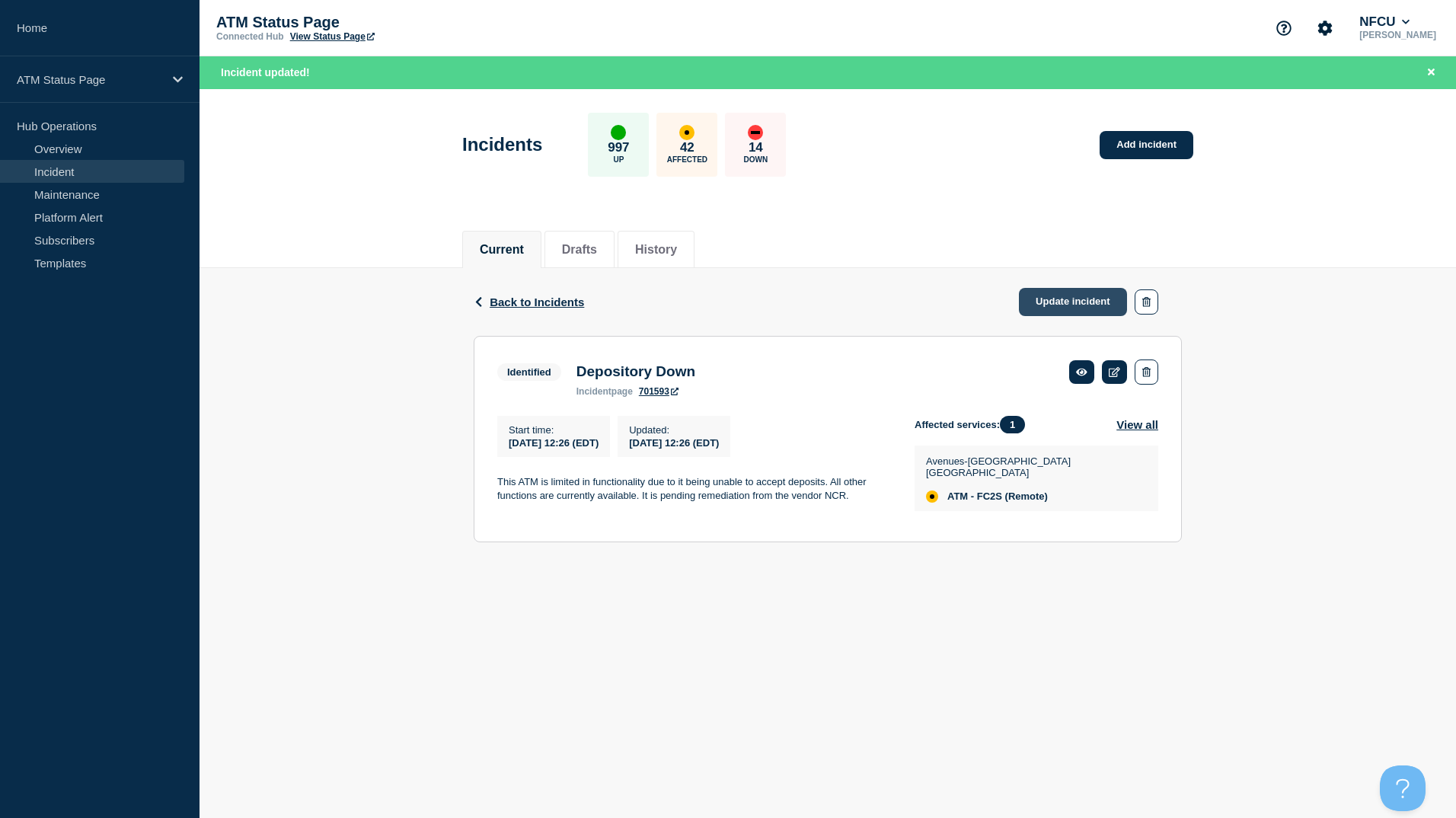
click at [1054, 315] on link "Update incident" at bounding box center [1072, 302] width 109 height 28
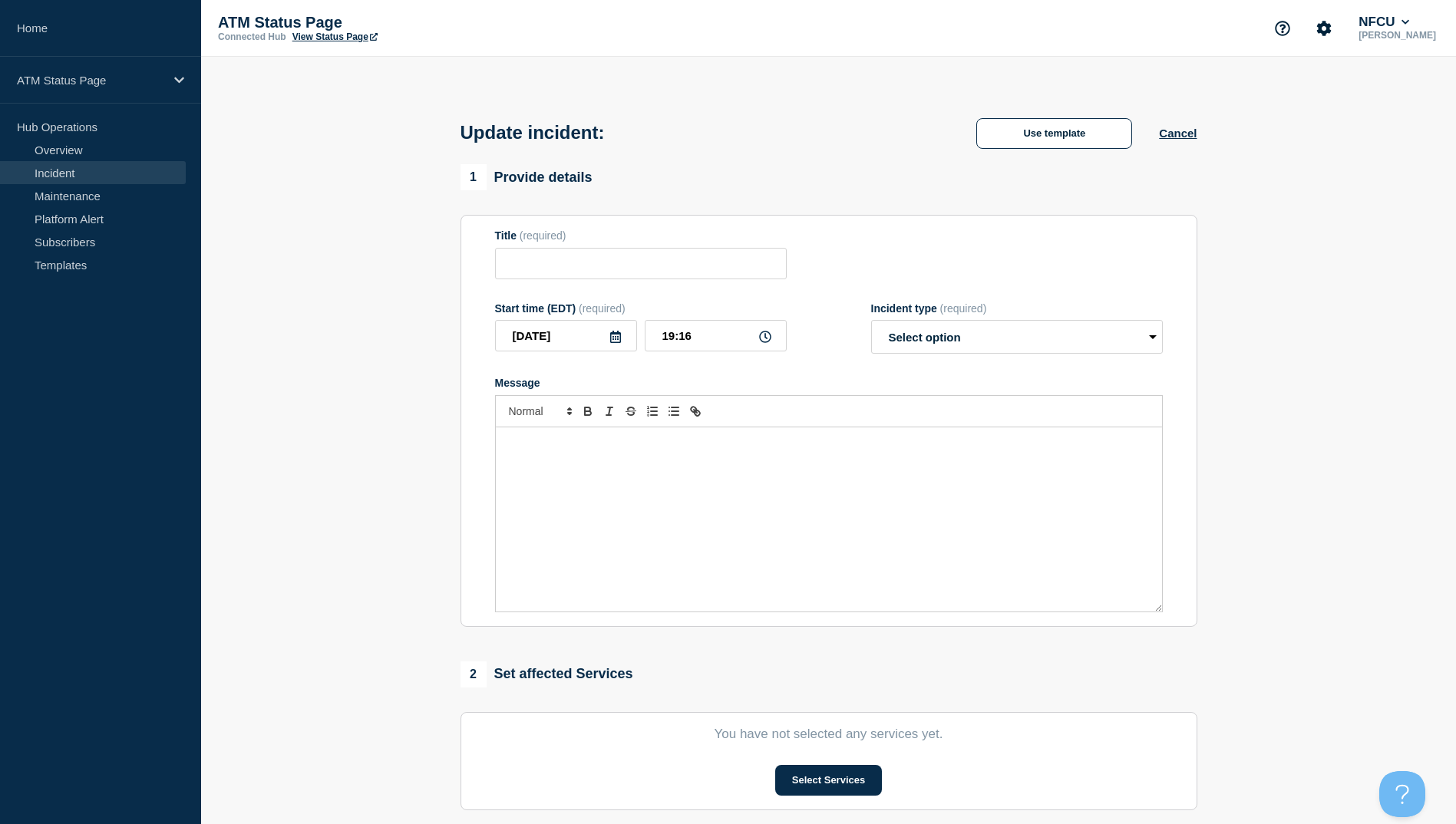
type input "Depository Down"
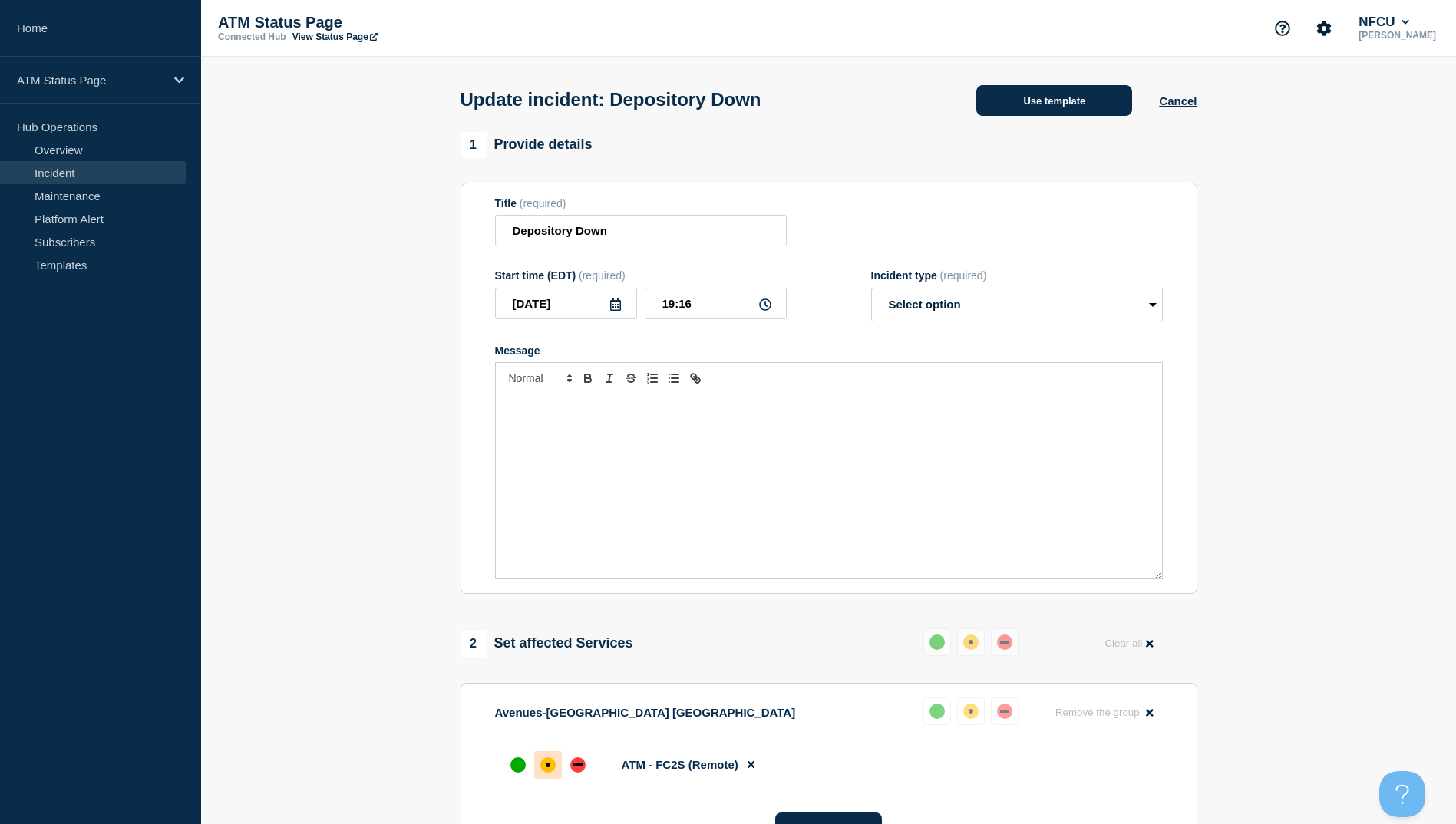
click at [1036, 107] on button "Use template" at bounding box center [1054, 101] width 156 height 31
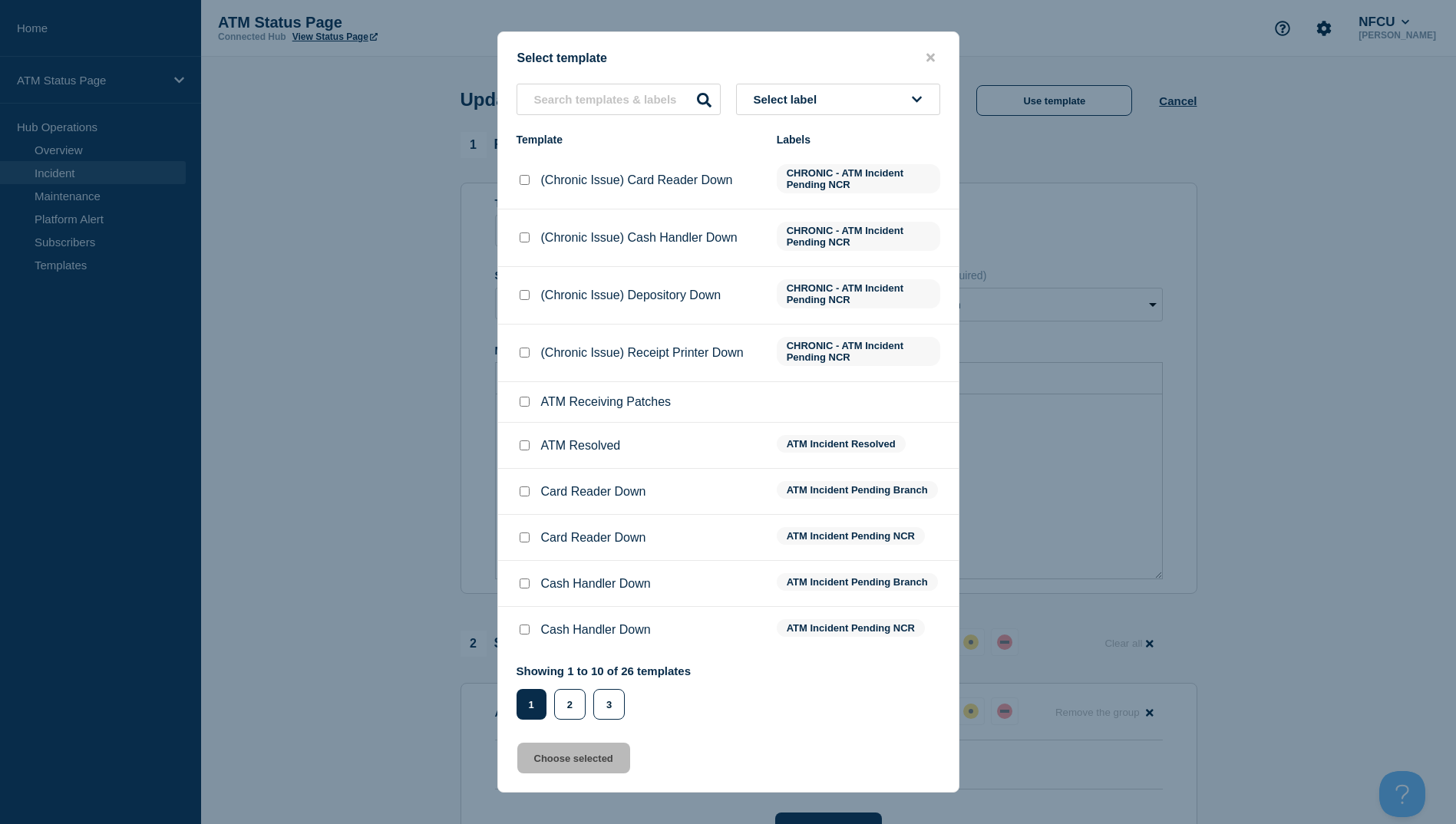
click at [524, 468] on li "ATM Resolved ATM Incident Resolved" at bounding box center [728, 491] width 461 height 46
click at [520, 448] on input "ATM Resolved checkbox" at bounding box center [525, 445] width 10 height 10
checkbox input "true"
click at [568, 765] on button "Choose selected" at bounding box center [574, 759] width 113 height 31
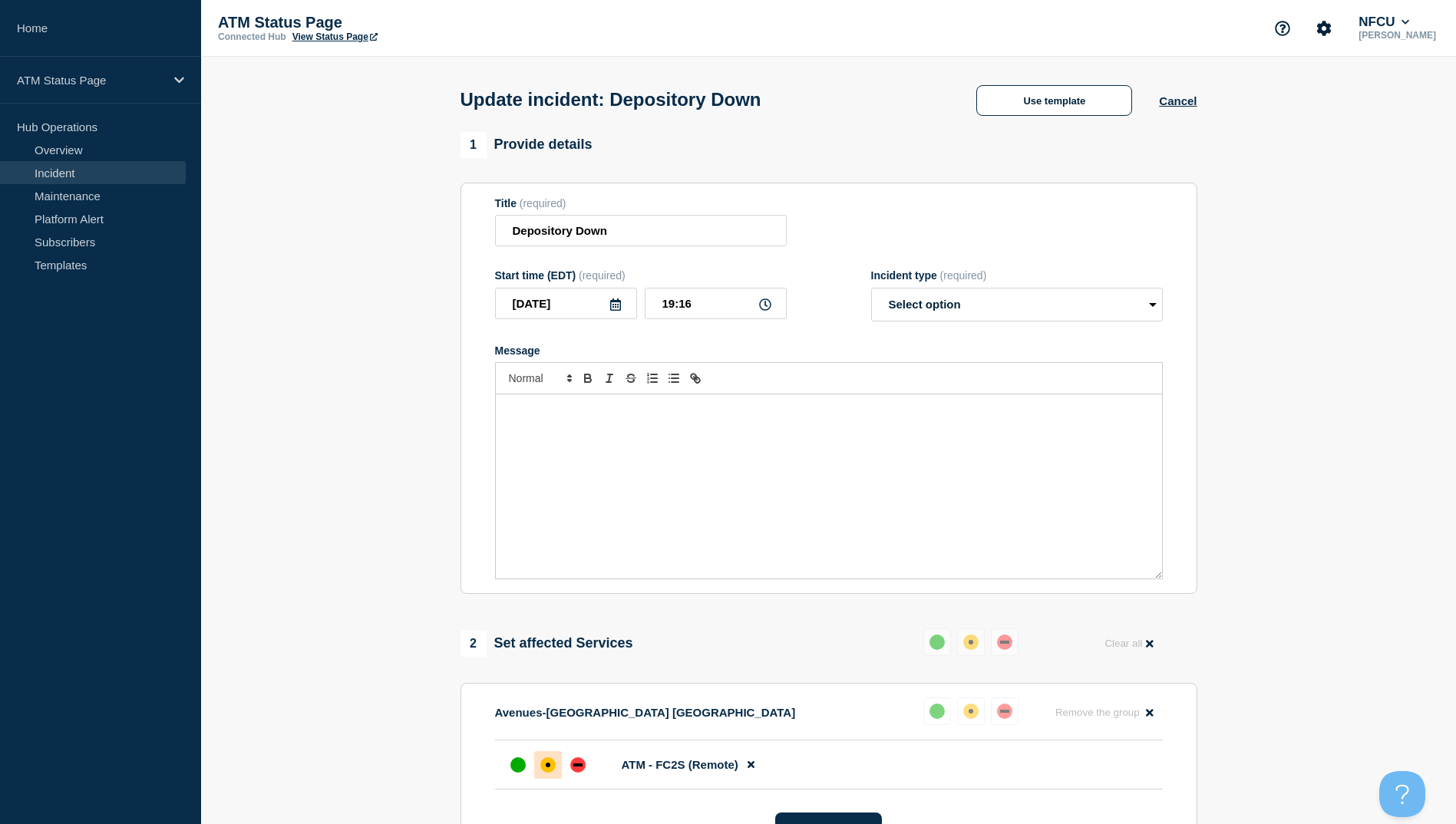
select select "resolved"
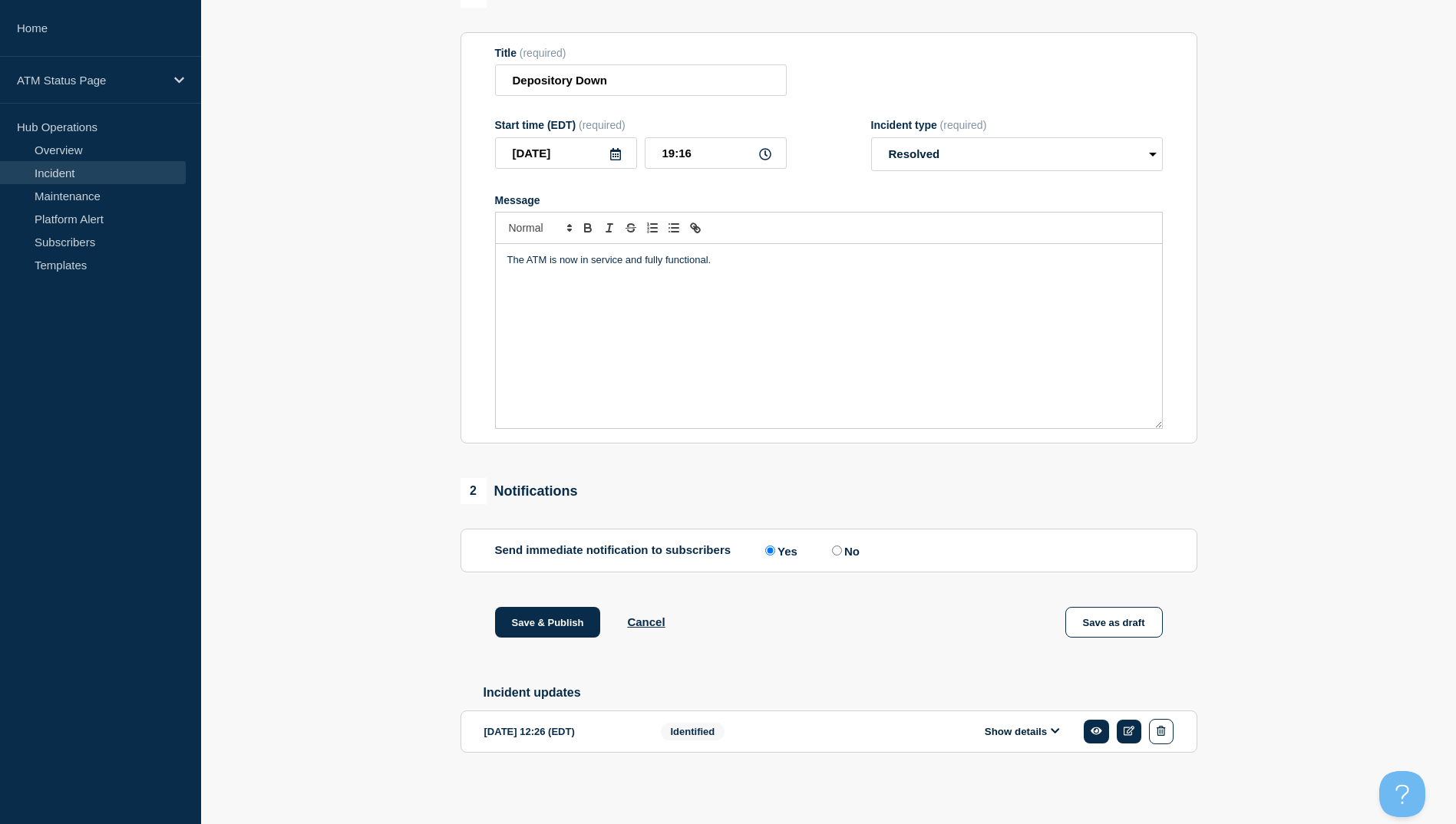
scroll to position [158, 0]
click at [557, 621] on button "Save & Publish" at bounding box center [548, 623] width 106 height 31
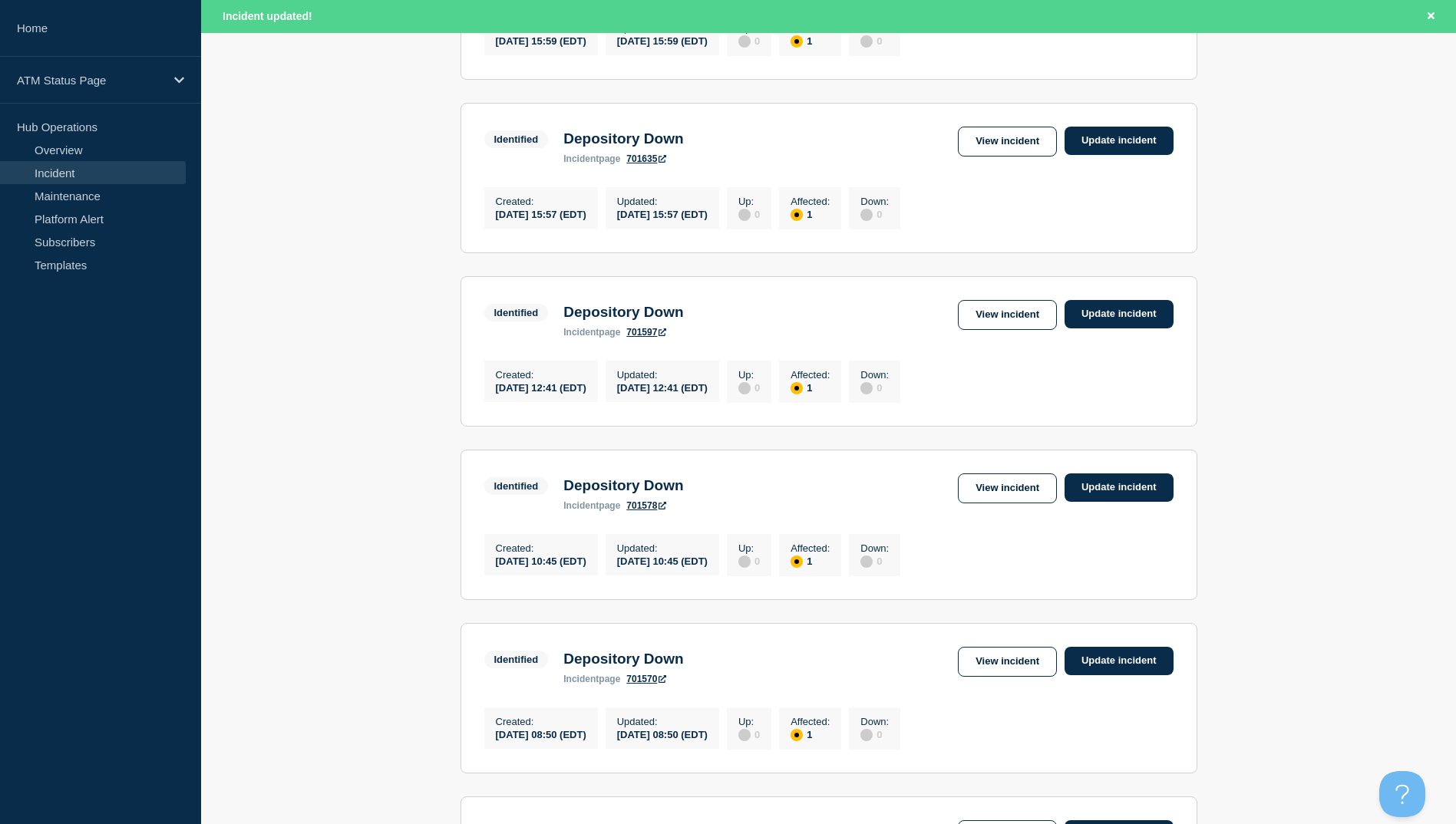
scroll to position [844, 0]
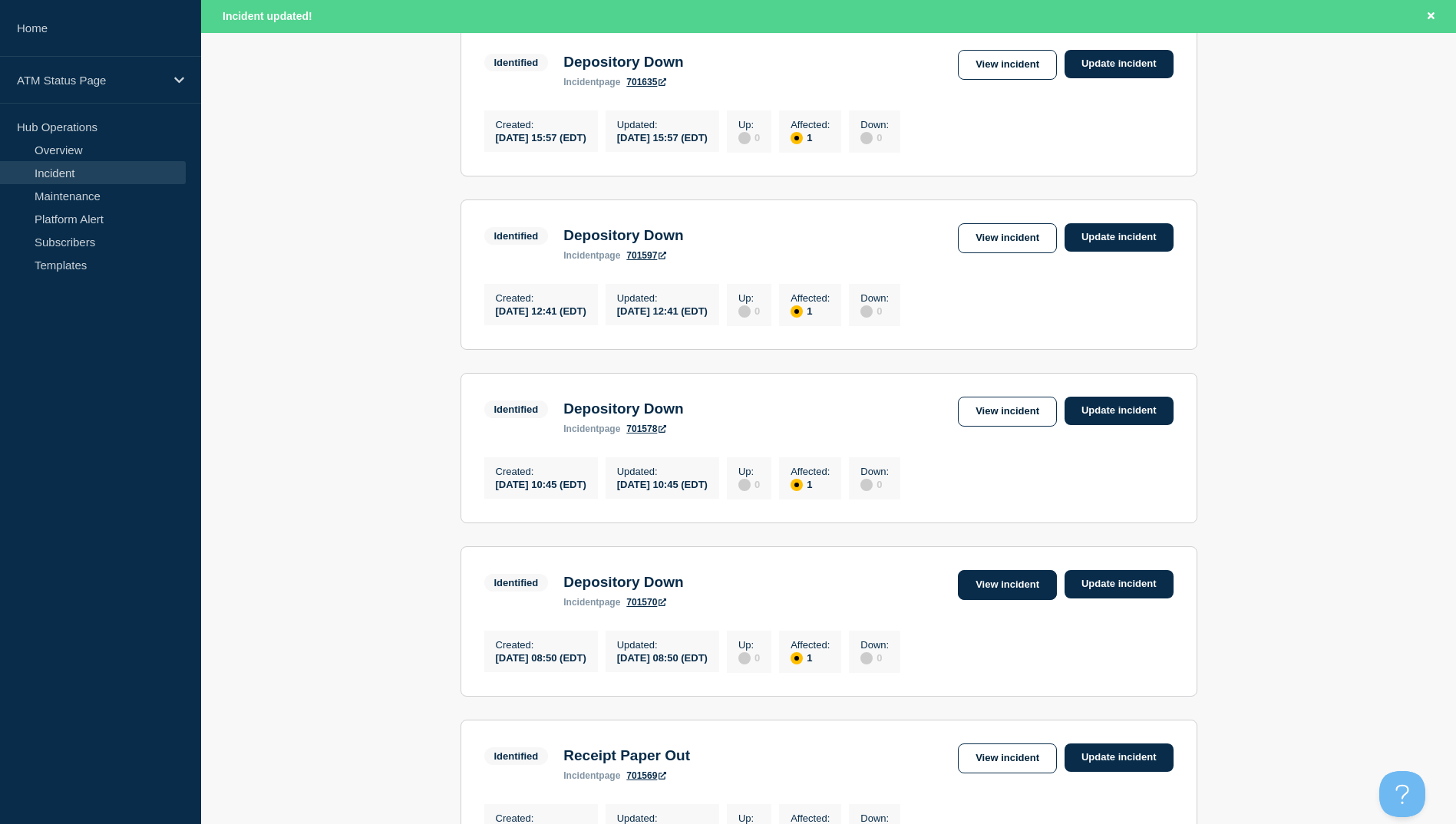
click at [980, 600] on link "View incident" at bounding box center [1007, 585] width 99 height 30
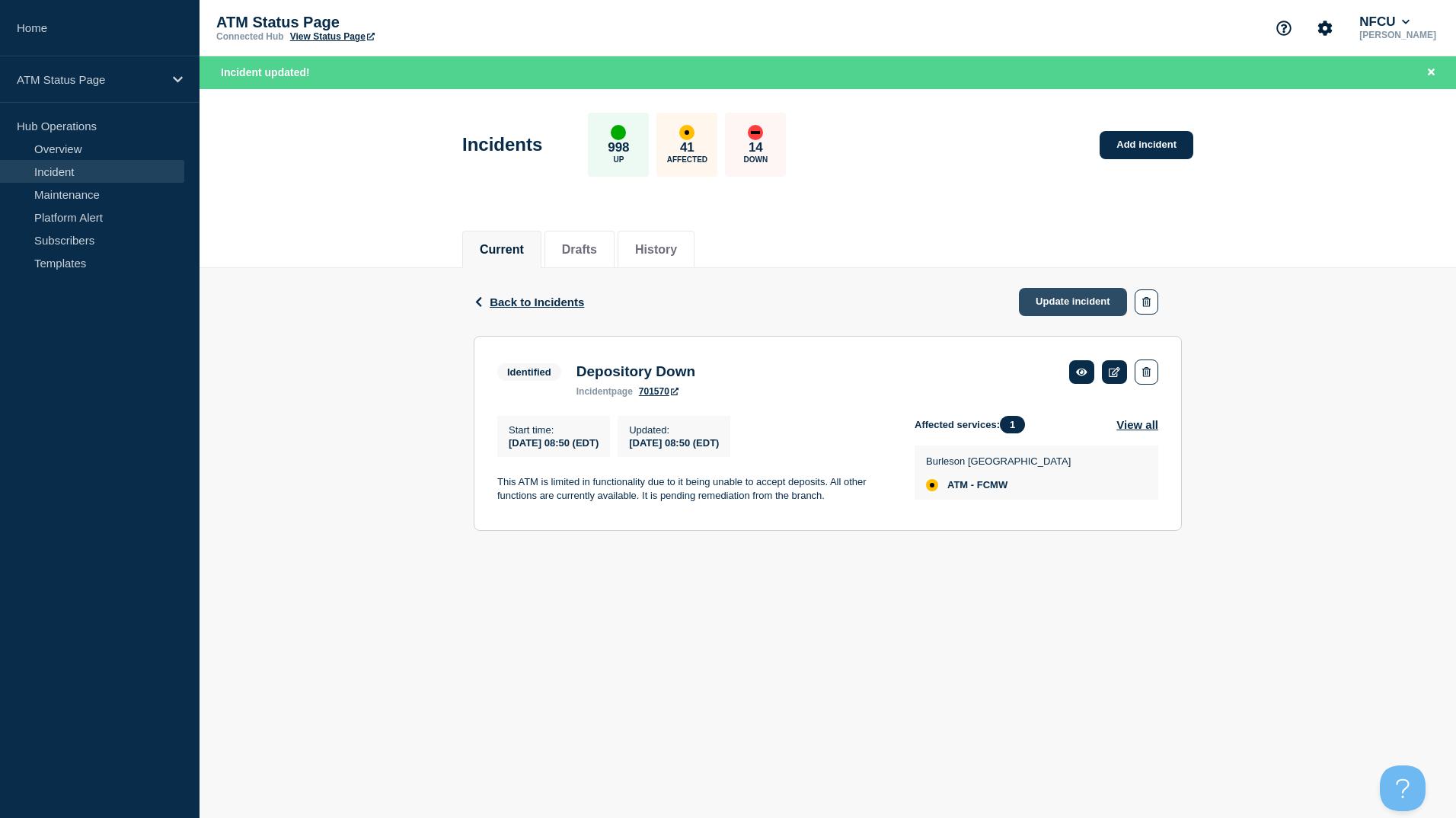
click at [1049, 306] on link "Update incident" at bounding box center [1072, 302] width 109 height 28
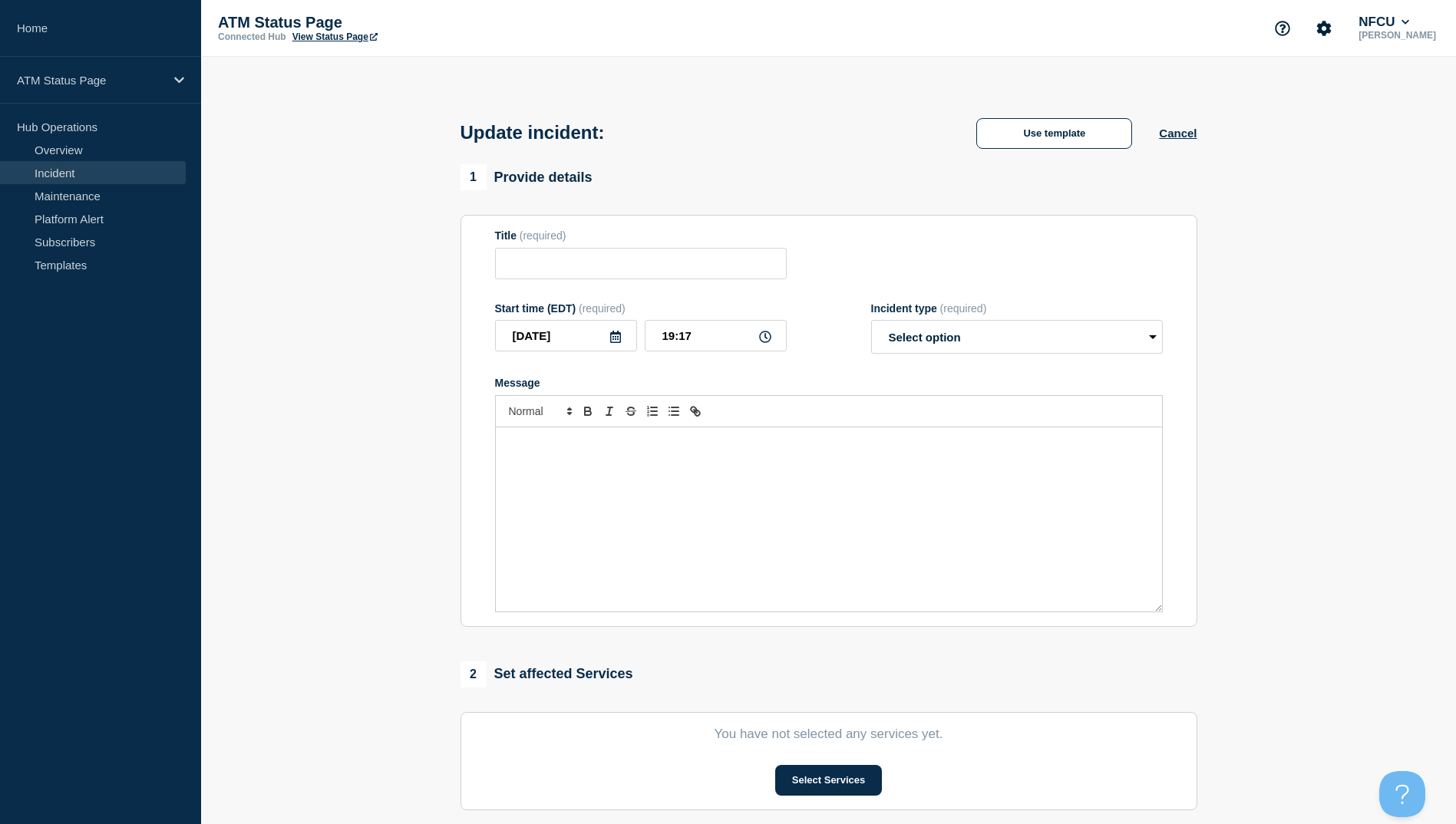
type input "Depository Down"
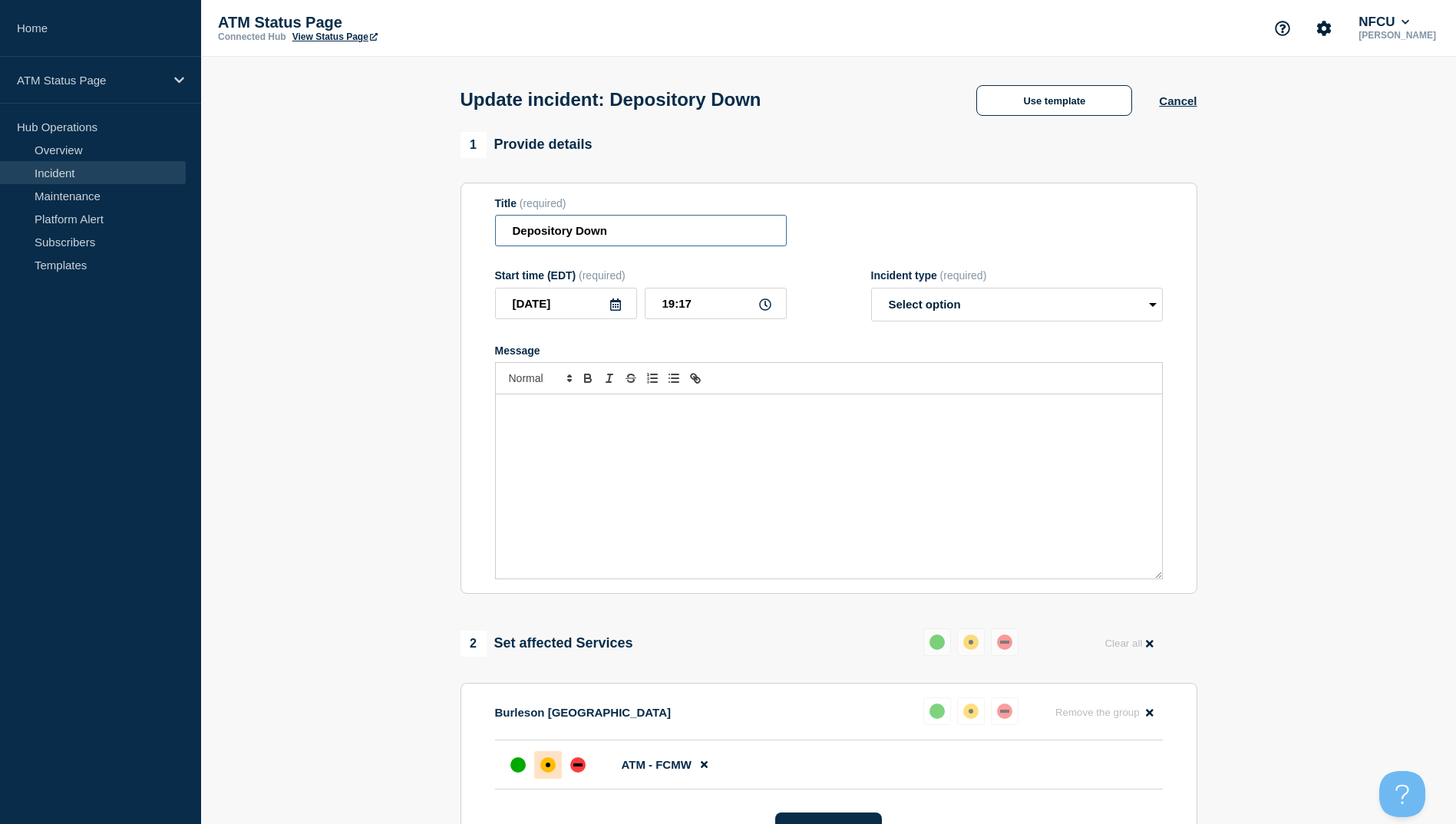
click at [635, 246] on input "Depository Down" at bounding box center [641, 230] width 292 height 32
click at [634, 246] on input "Depository Down" at bounding box center [641, 230] width 292 height 32
click at [1023, 78] on div "Update incident: Use template Cancel" at bounding box center [828, 94] width 771 height 75
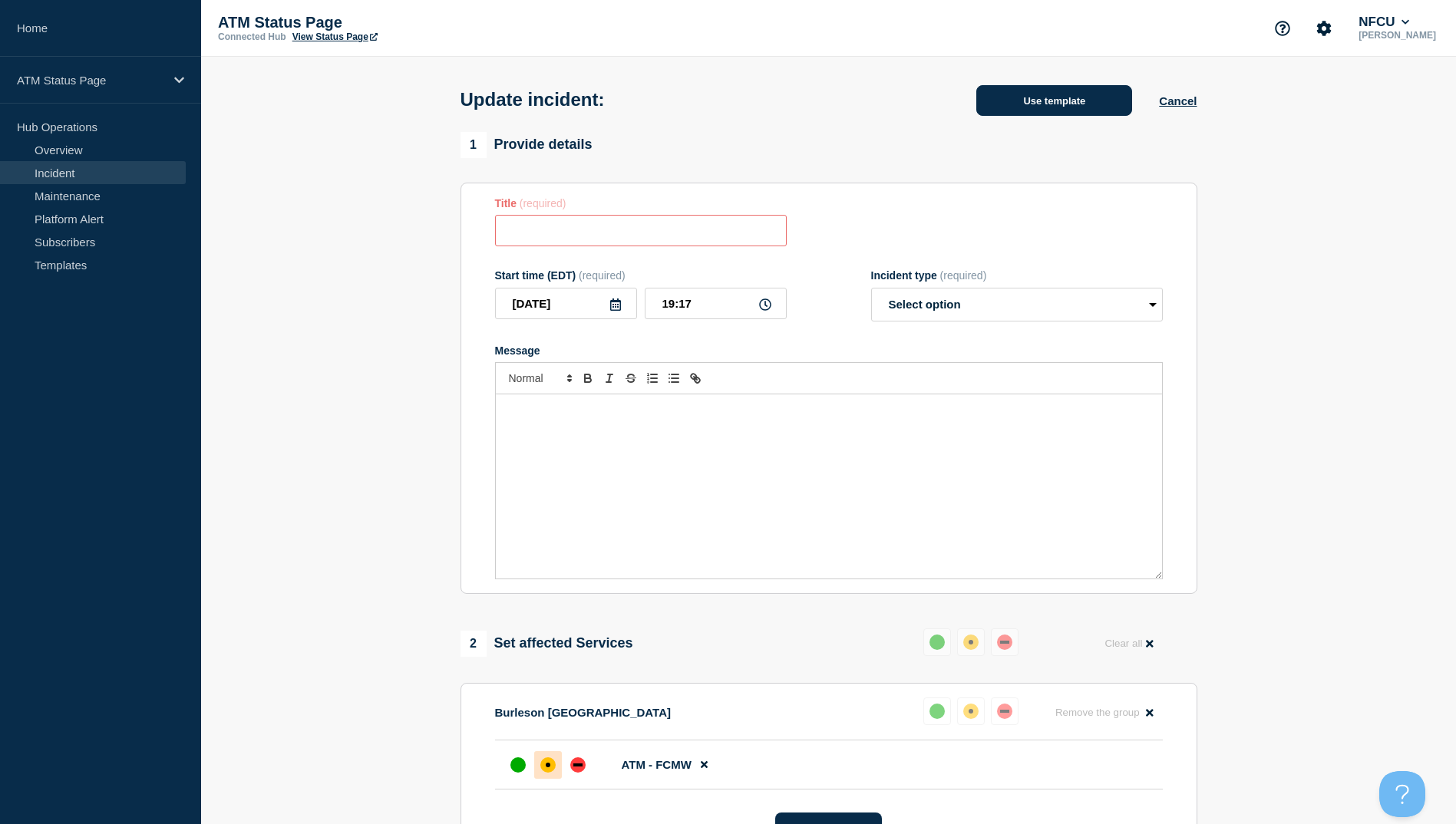
click at [1010, 102] on button "Use template" at bounding box center [1054, 101] width 156 height 31
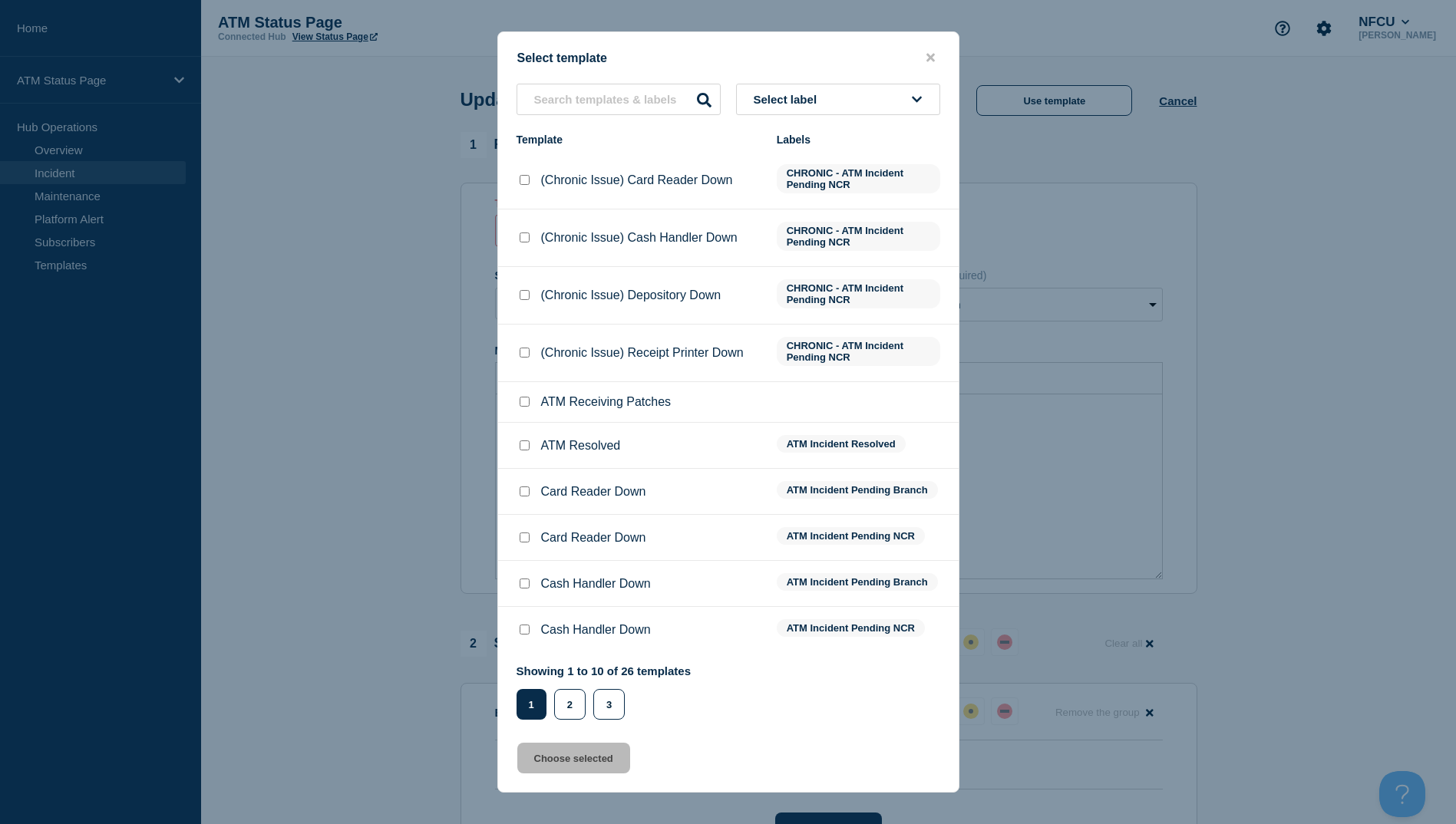
click at [518, 445] on div at bounding box center [525, 446] width 16 height 15
click at [520, 445] on input "ATM Resolved checkbox" at bounding box center [525, 445] width 10 height 10
checkbox input "true"
click at [561, 764] on button "Choose selected" at bounding box center [574, 759] width 113 height 31
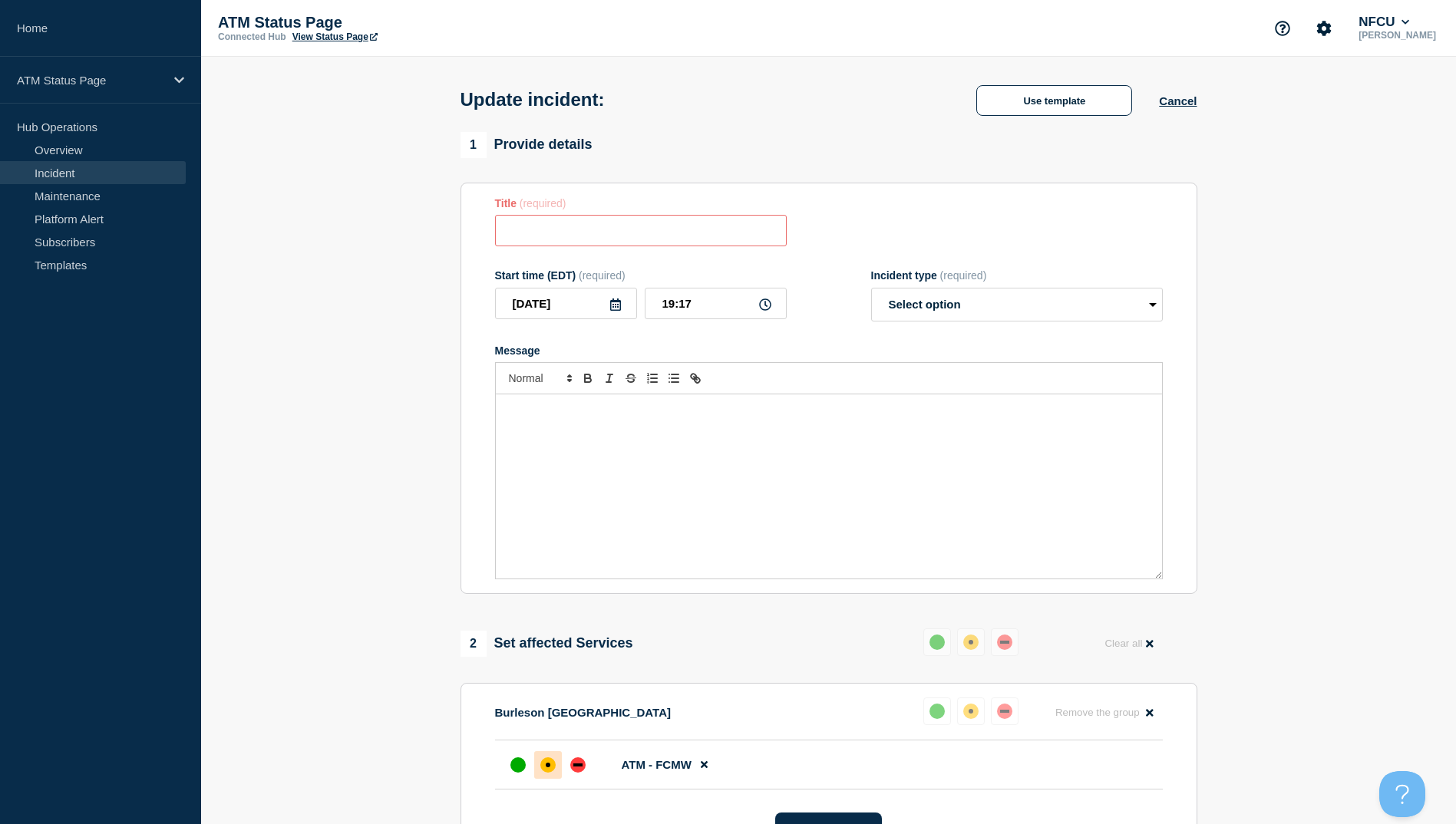
type input "ATM Resolved"
select select "resolved"
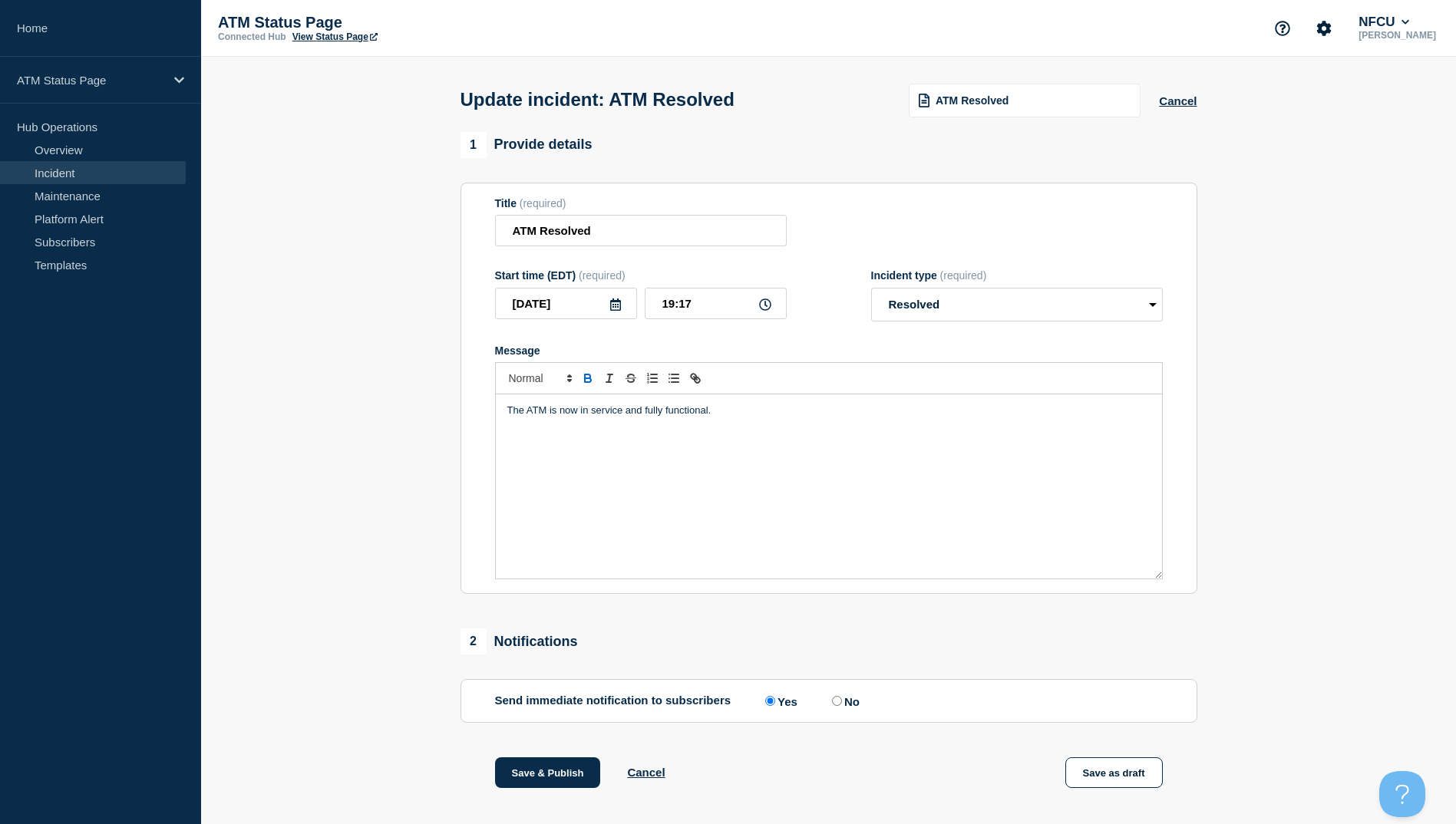
scroll to position [158, 0]
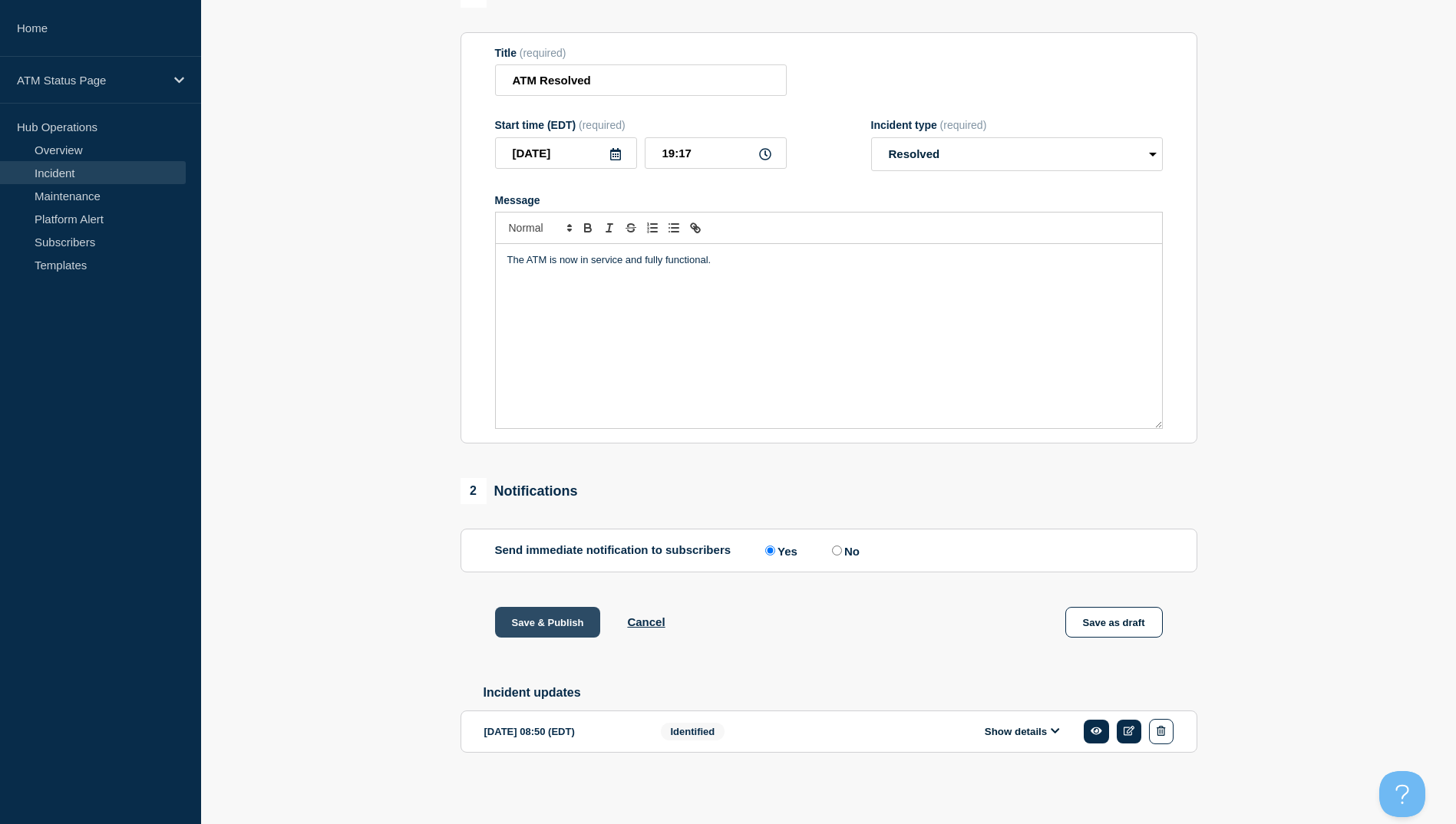
click at [569, 623] on button "Save & Publish" at bounding box center [548, 623] width 106 height 31
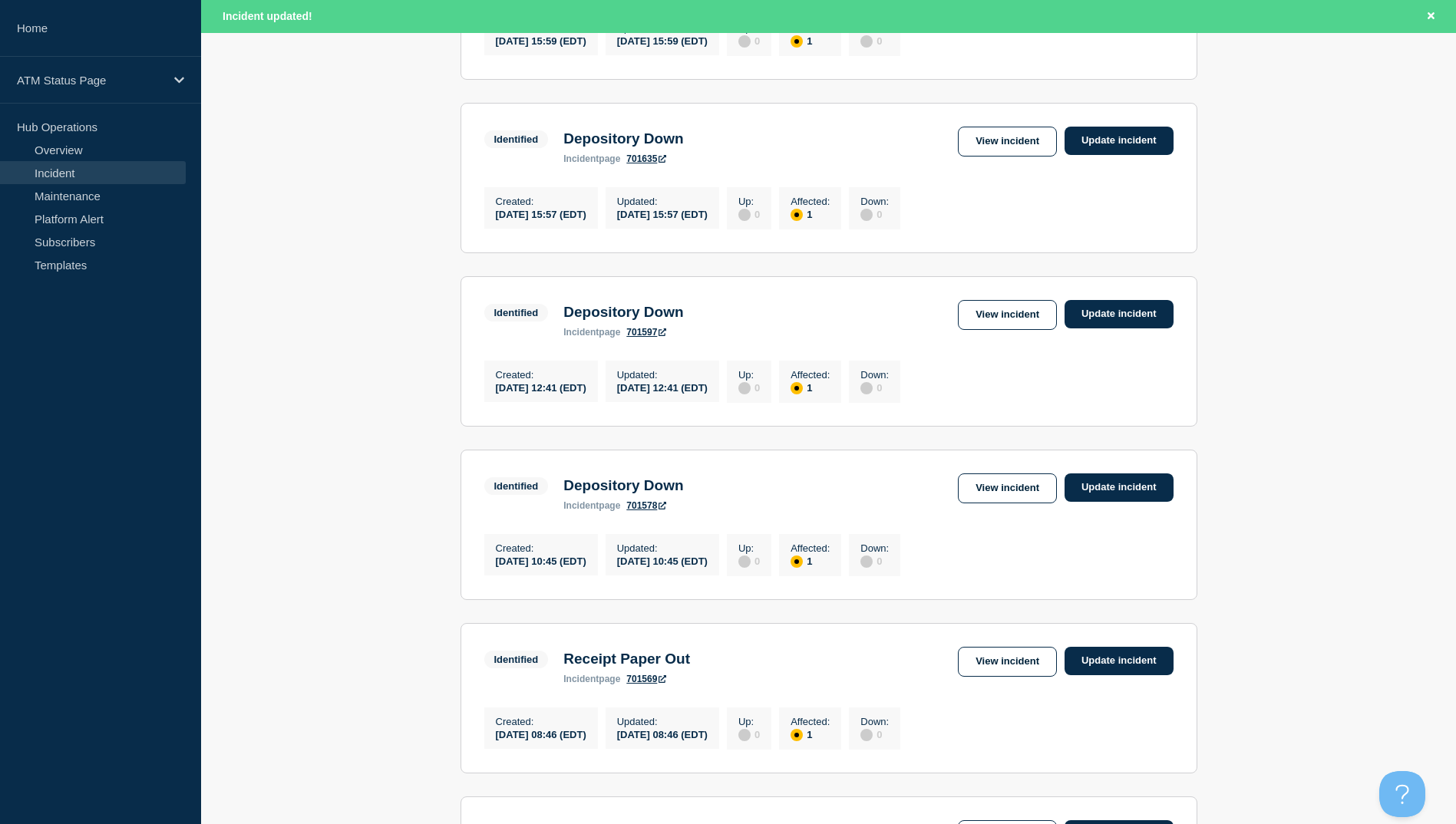
scroll to position [920, 0]
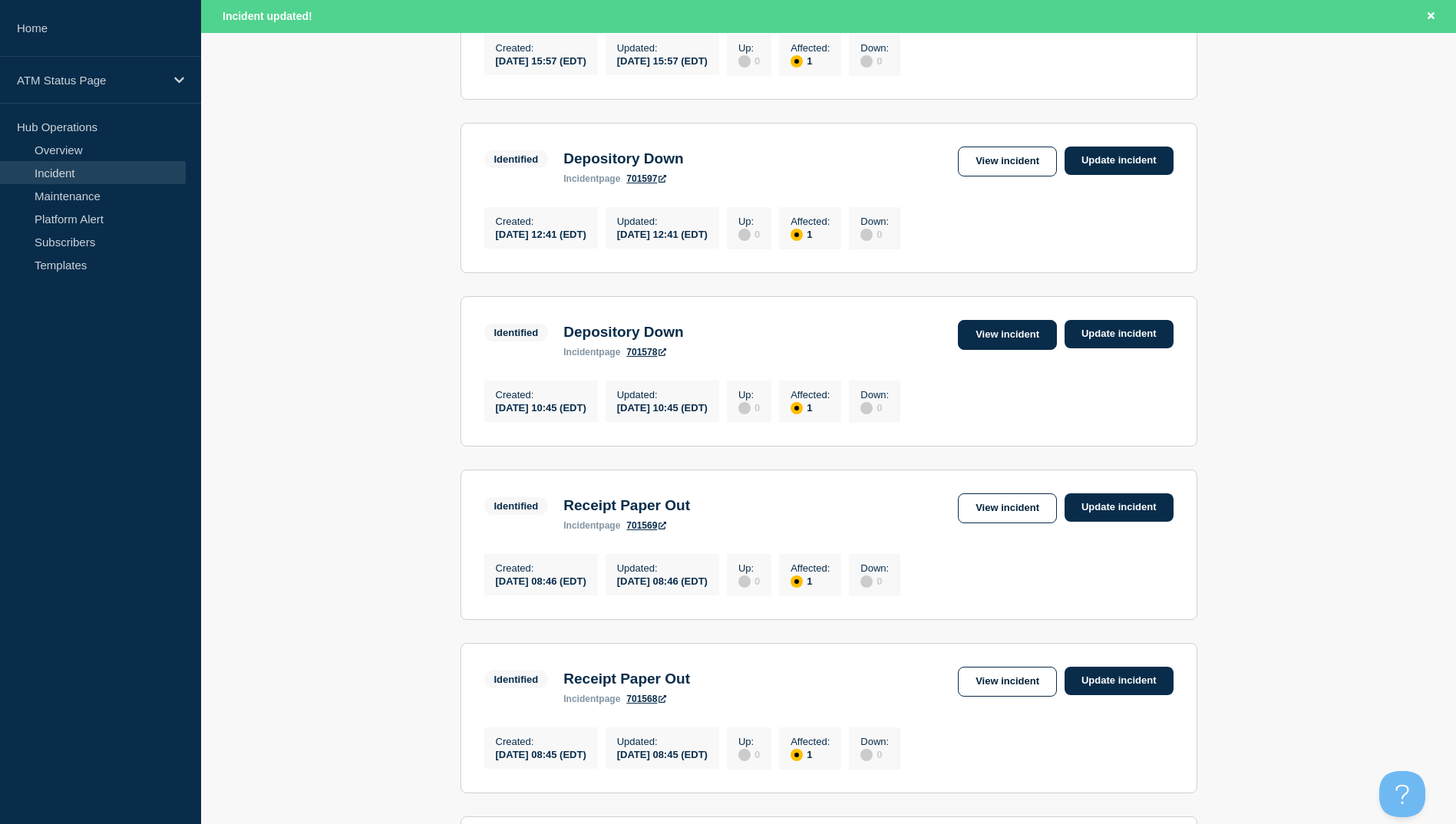
click at [1014, 350] on link "View incident" at bounding box center [1007, 335] width 99 height 30
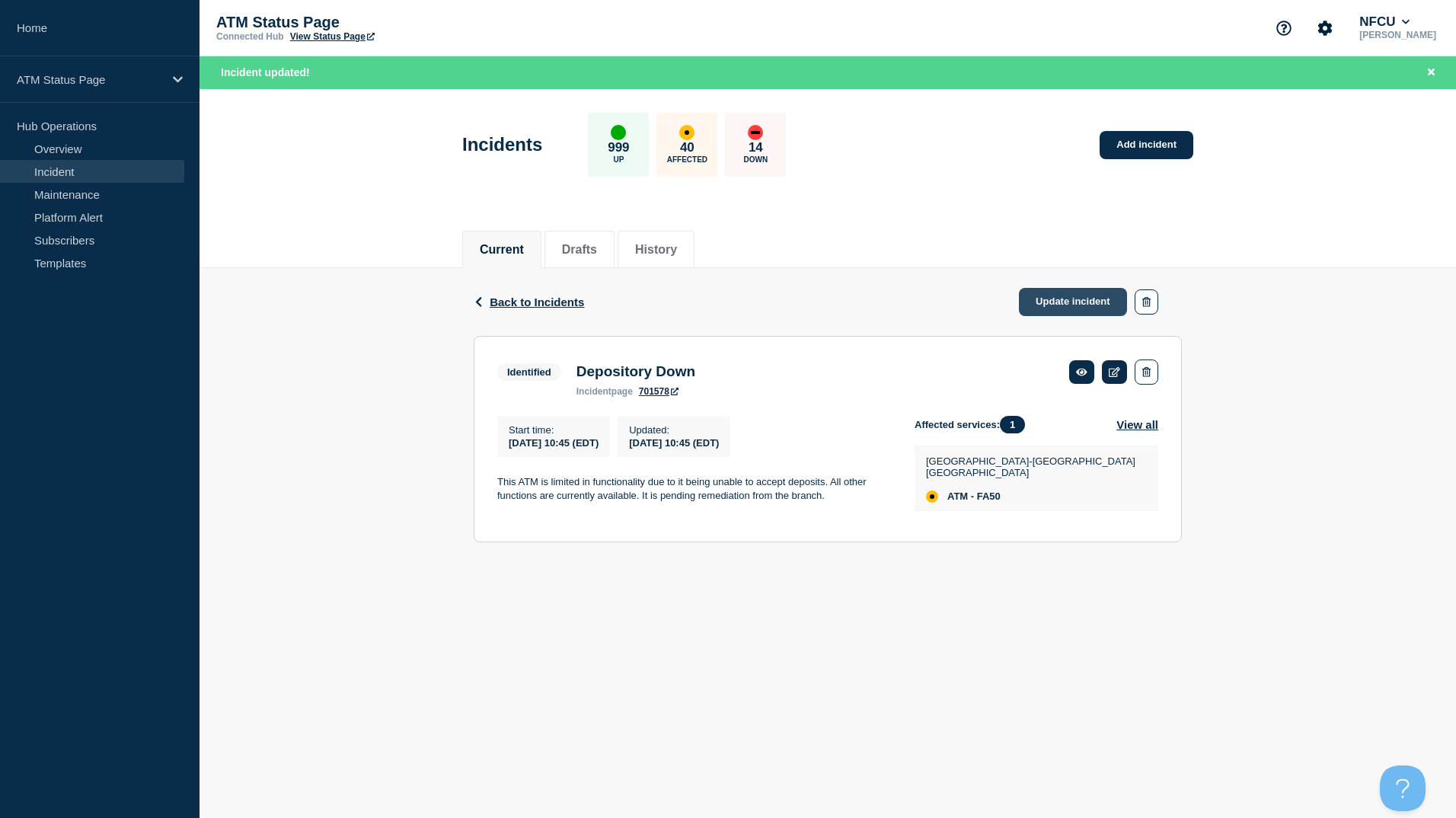
click at [1098, 310] on link "Update incident" at bounding box center [1072, 302] width 109 height 28
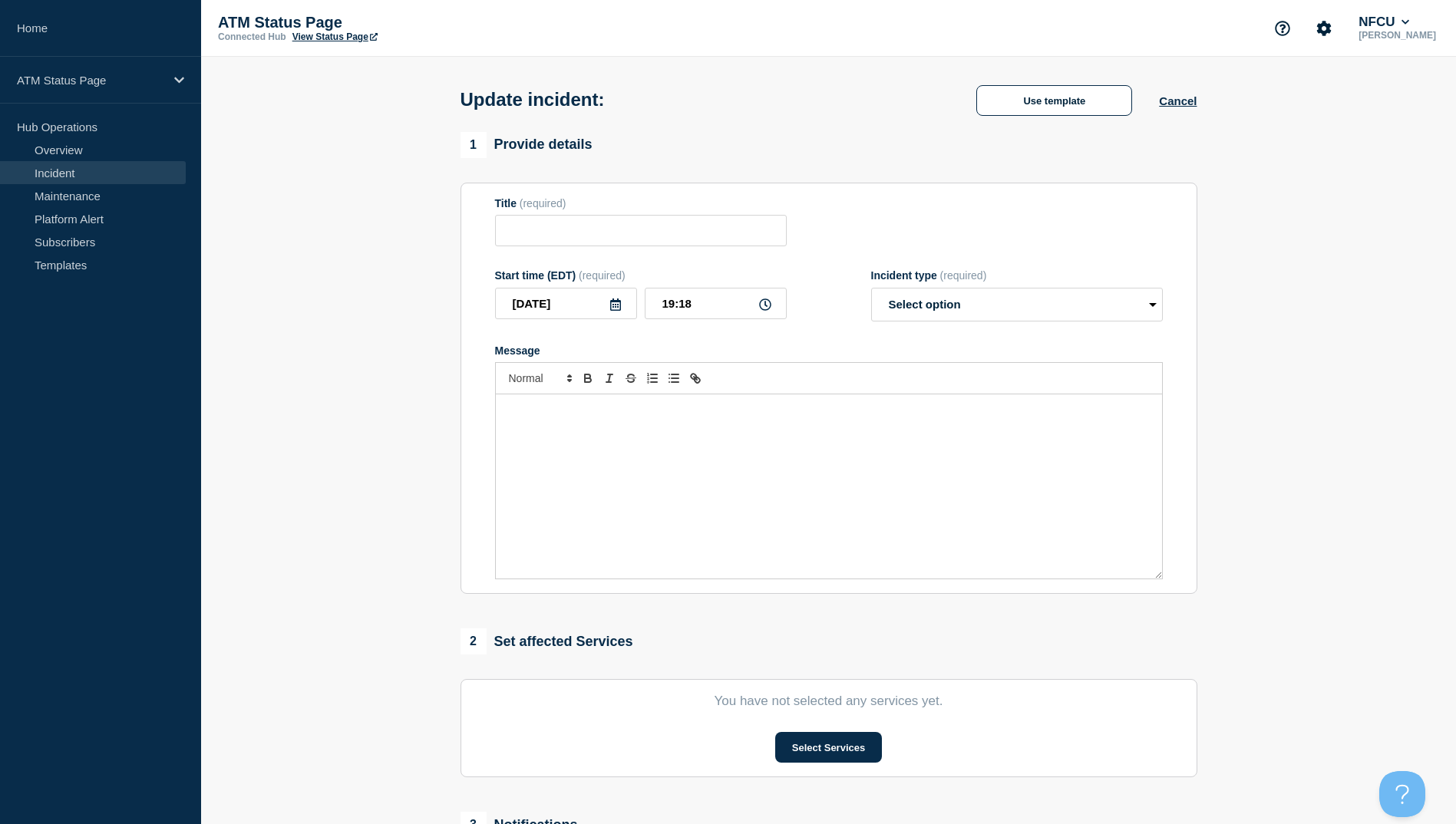
type input "Depository Down"
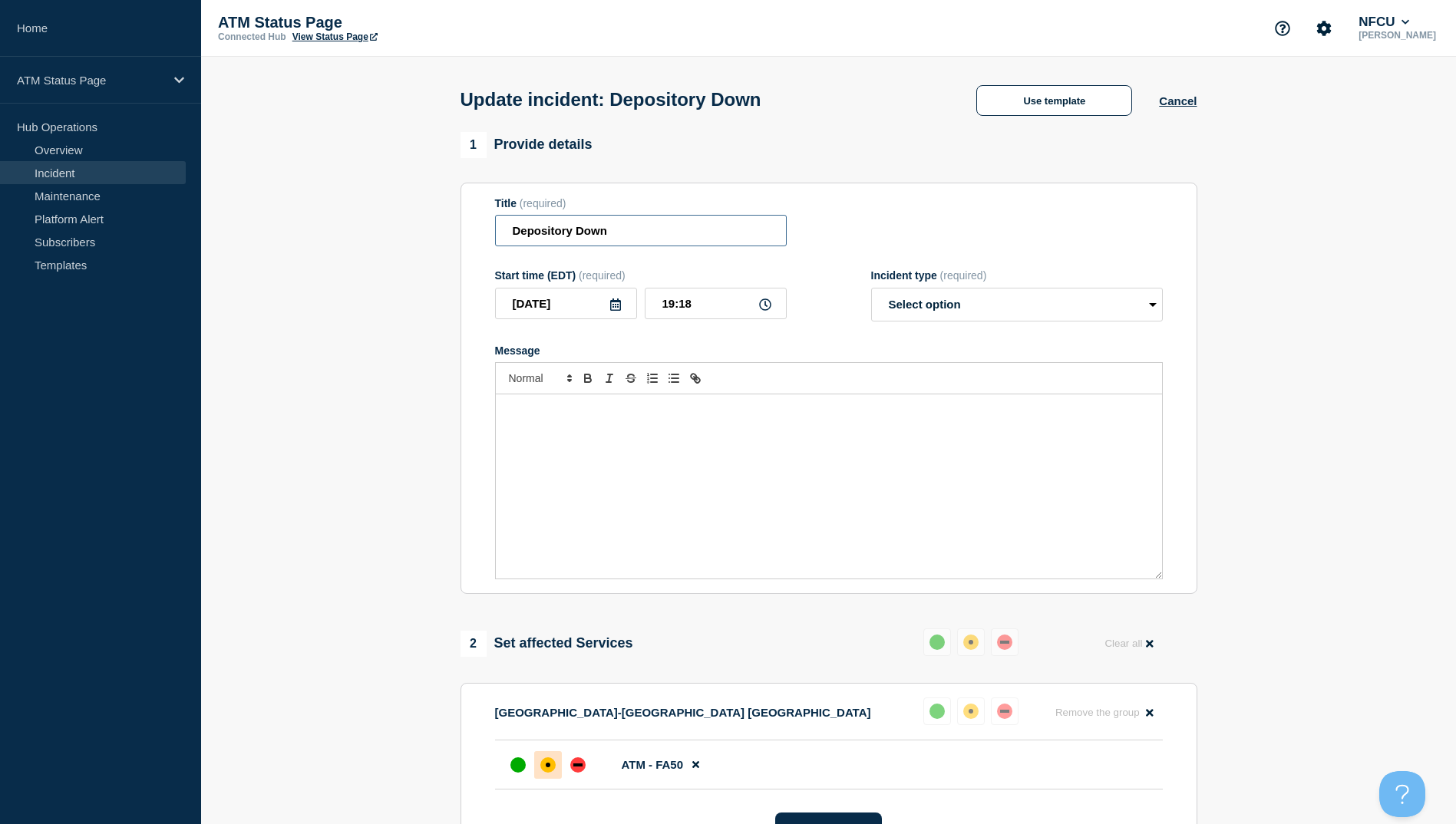
click at [700, 239] on input "Depository Down" at bounding box center [641, 230] width 292 height 32
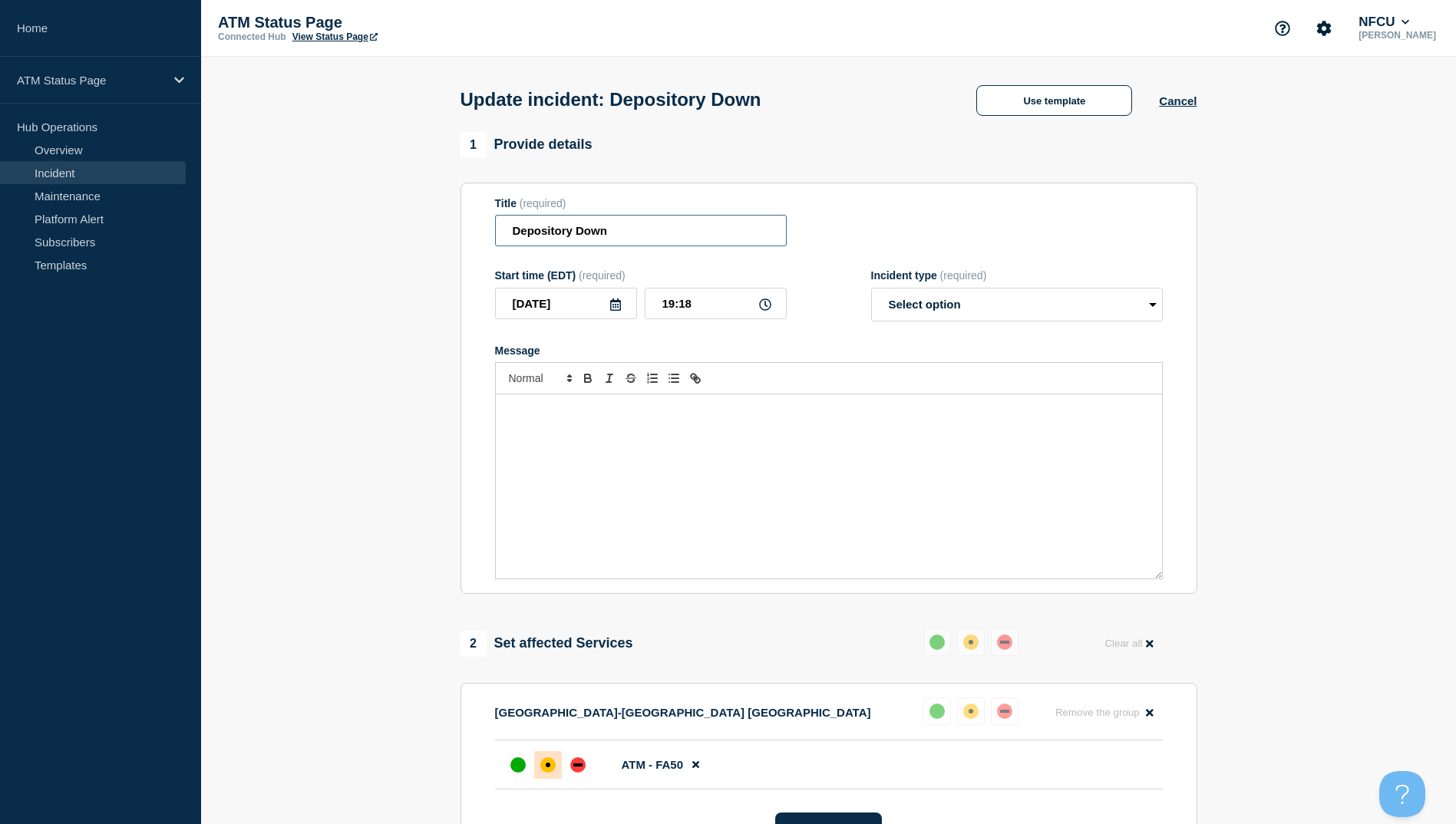
click at [700, 239] on input "Depository Down" at bounding box center [641, 230] width 292 height 32
click at [965, 101] on div "Use template" at bounding box center [1054, 101] width 209 height 31
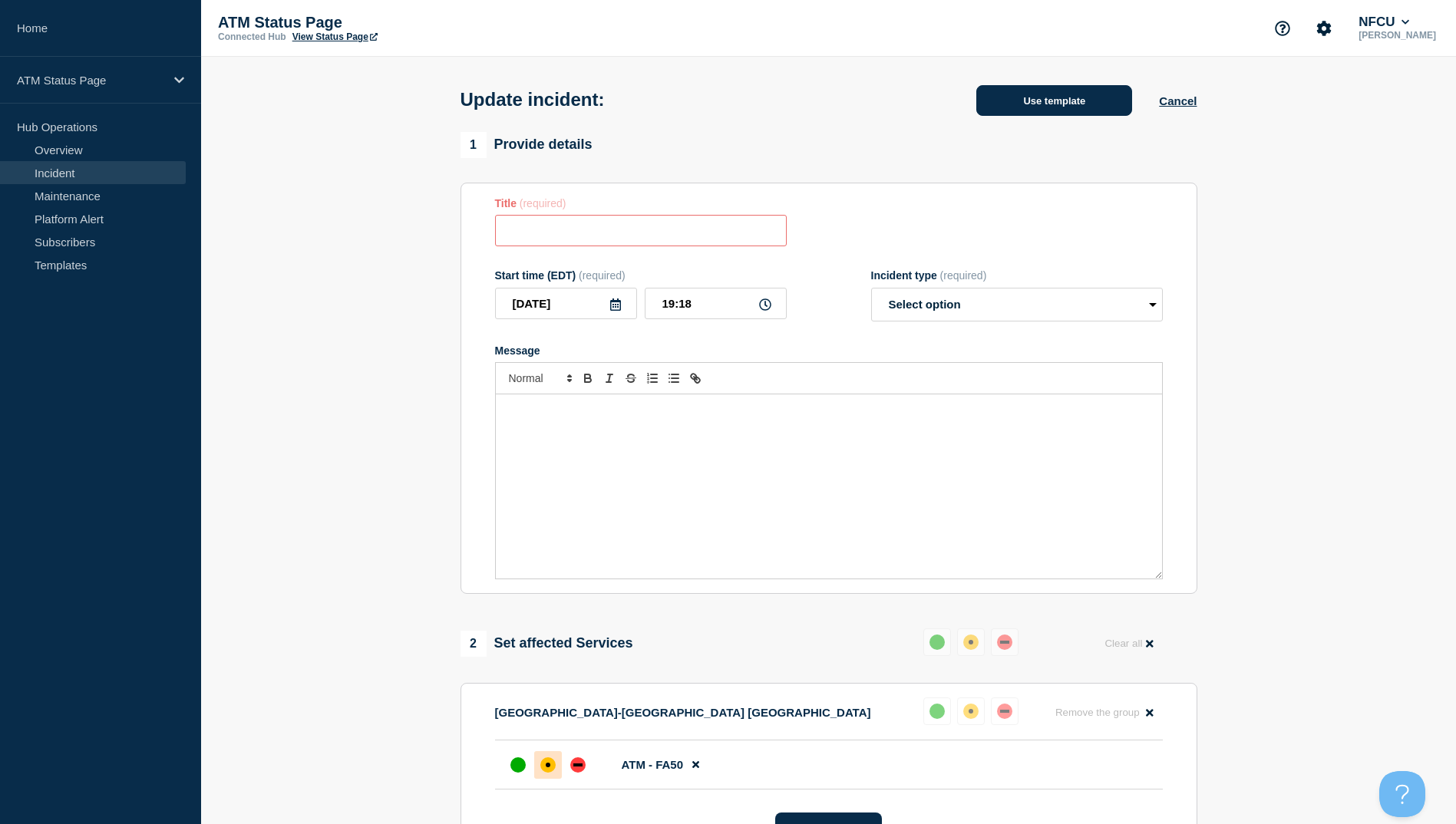
click at [986, 103] on button "Use template" at bounding box center [1054, 101] width 156 height 31
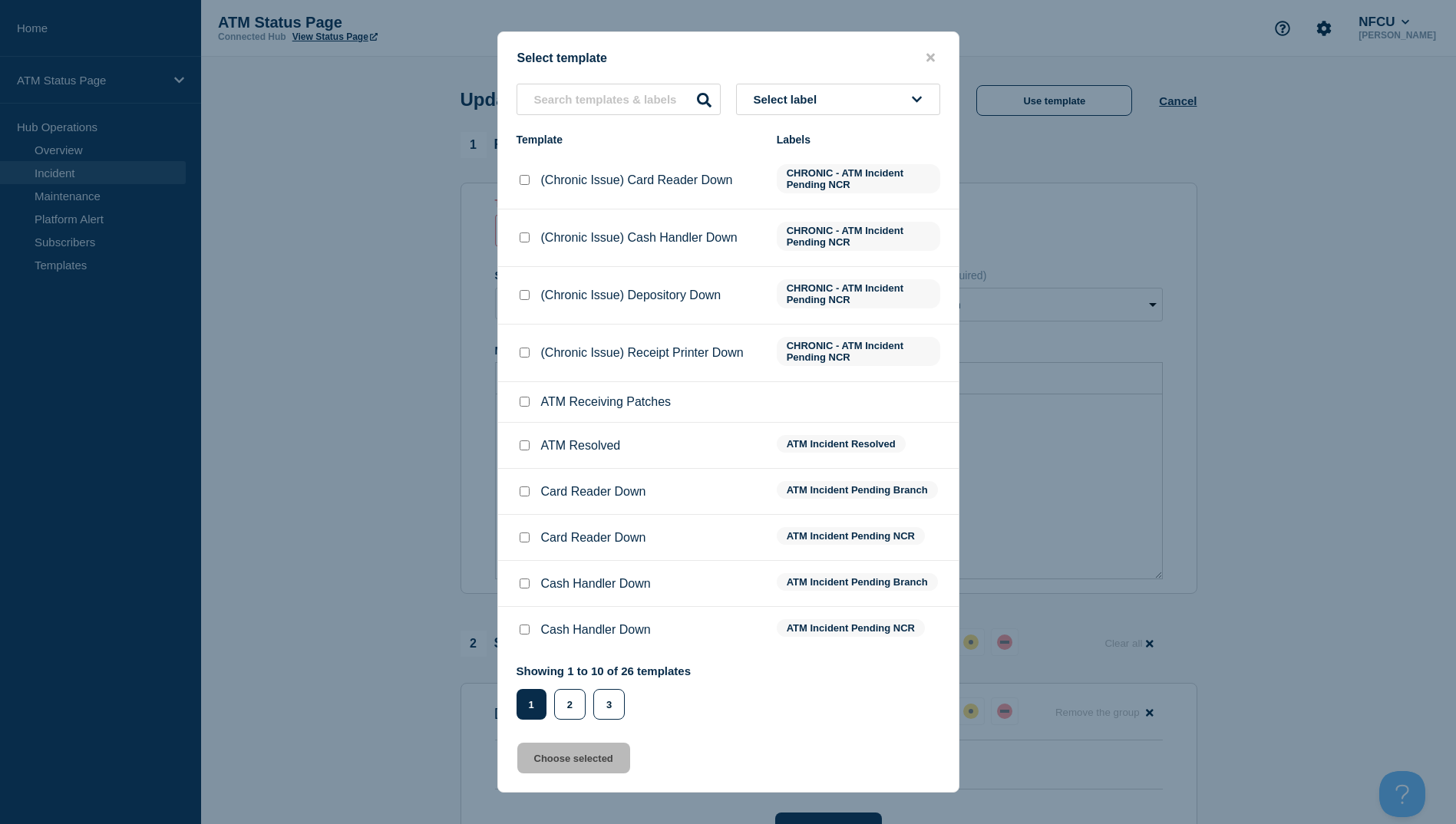
click at [527, 468] on li "ATM Resolved ATM Incident Resolved" at bounding box center [728, 491] width 461 height 46
click at [522, 448] on input "ATM Resolved checkbox" at bounding box center [525, 445] width 10 height 10
checkbox input "true"
click at [575, 757] on button "Choose selected" at bounding box center [574, 759] width 113 height 31
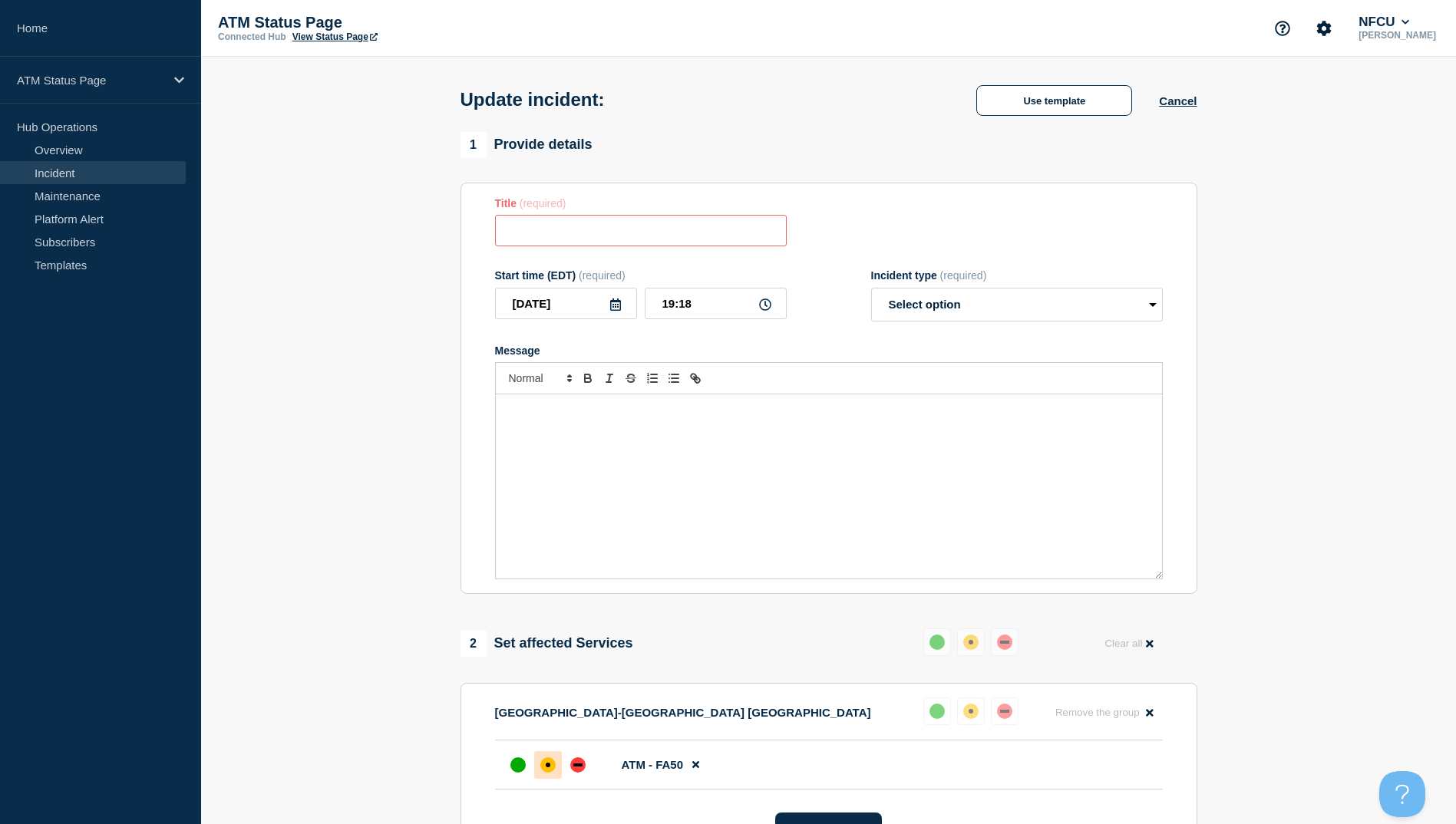
type input "ATM Resolved"
select select "resolved"
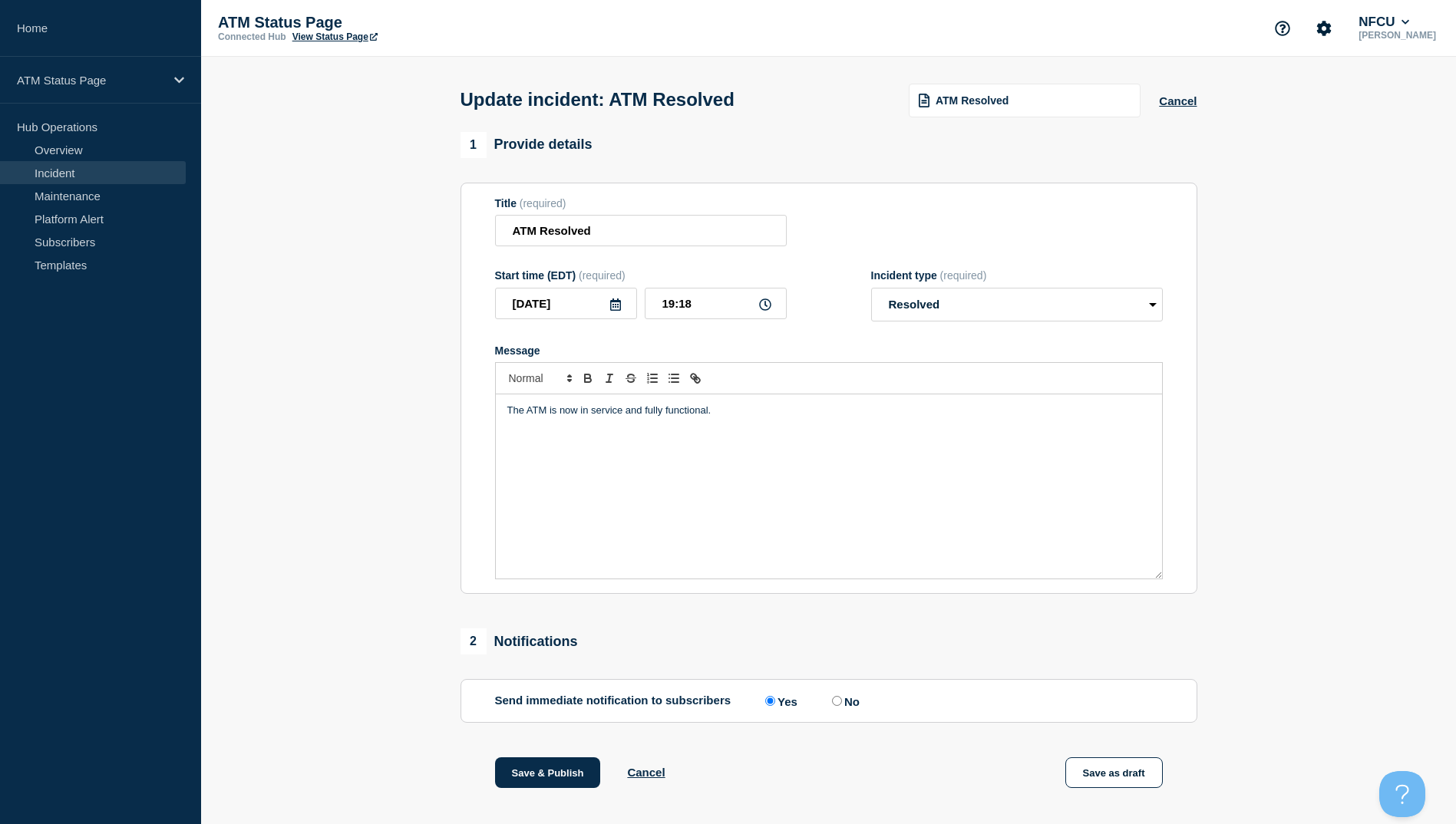
scroll to position [158, 0]
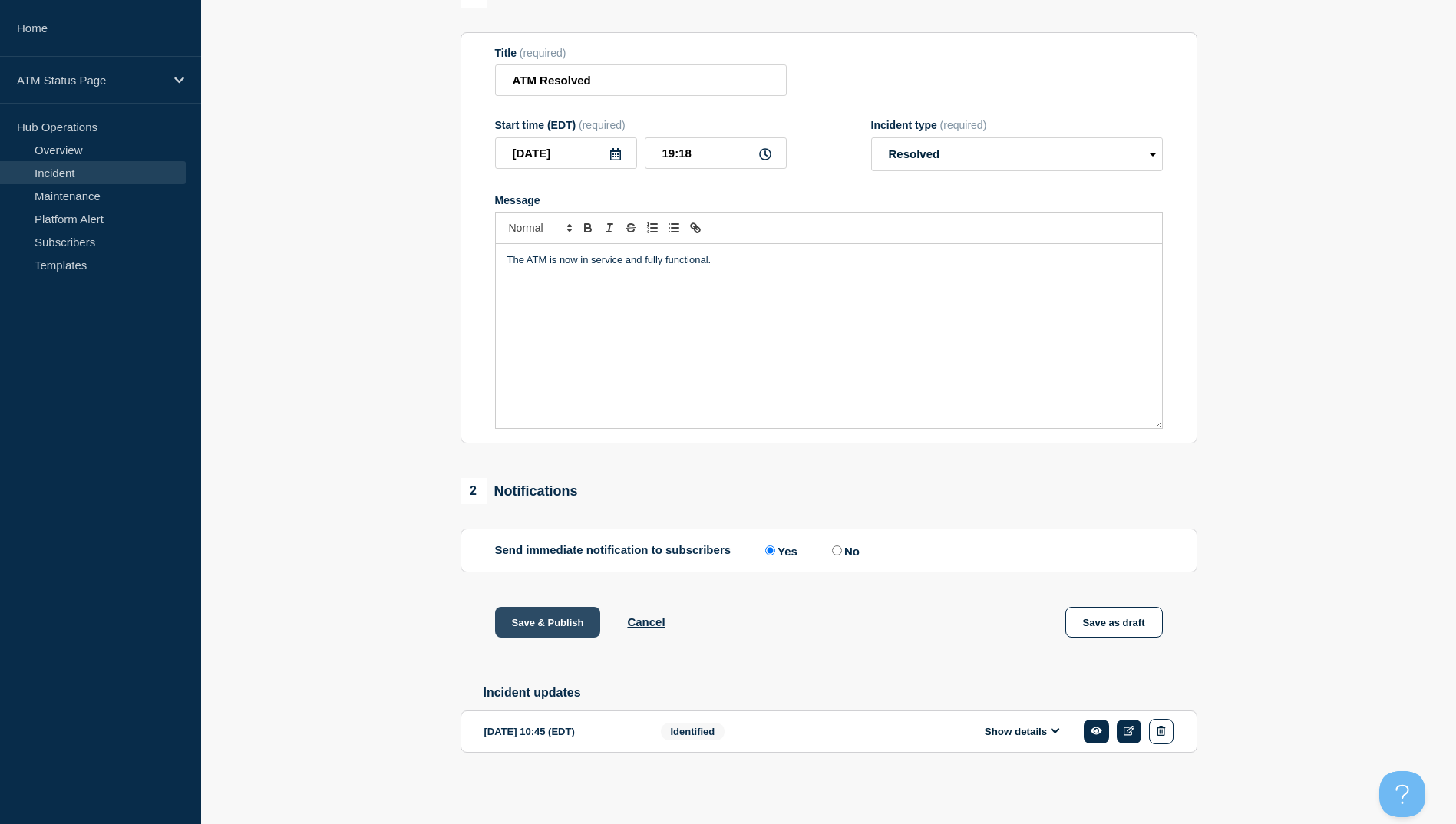
click at [548, 617] on button "Save & Publish" at bounding box center [548, 623] width 106 height 31
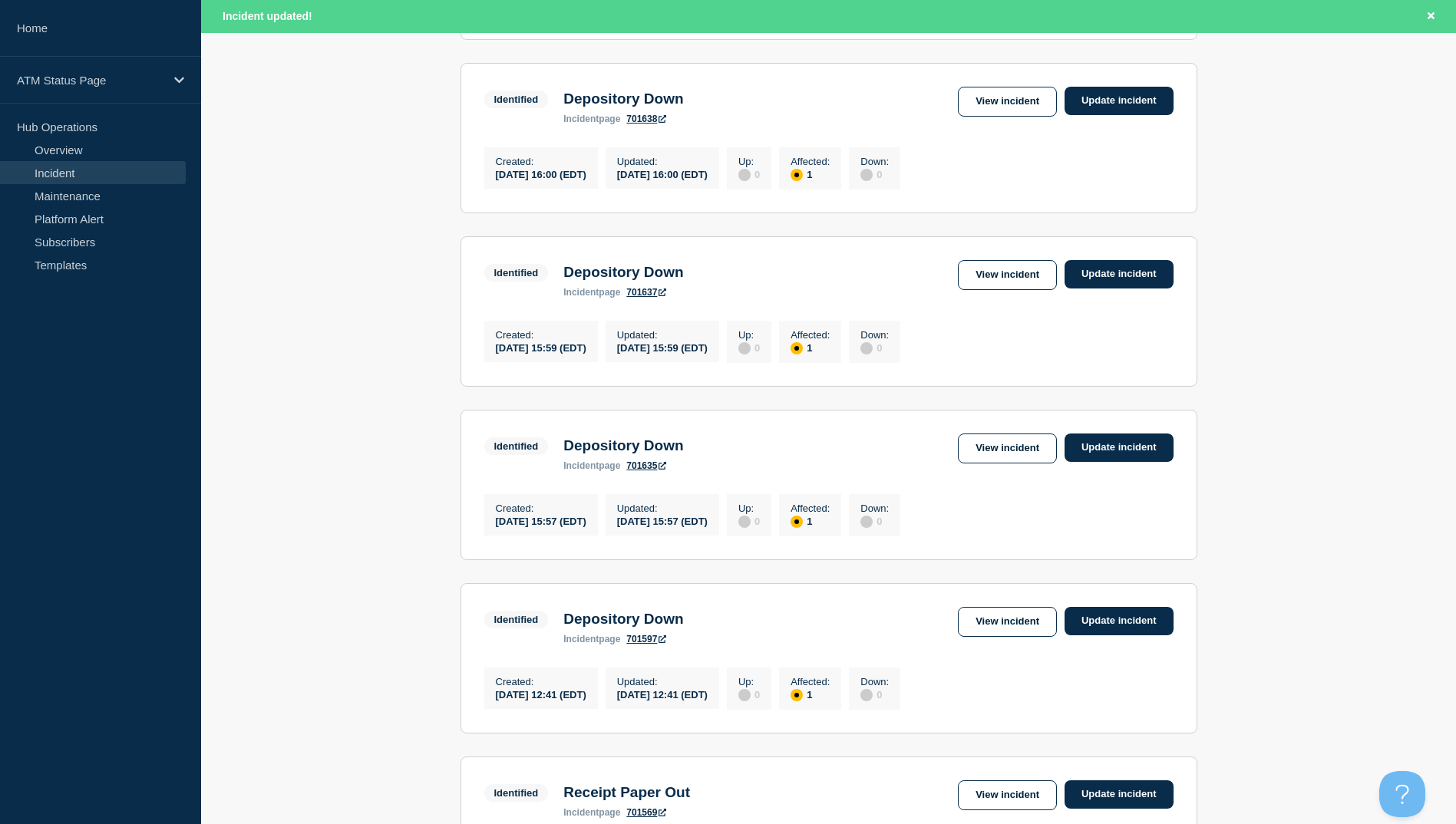
scroll to position [537, 0]
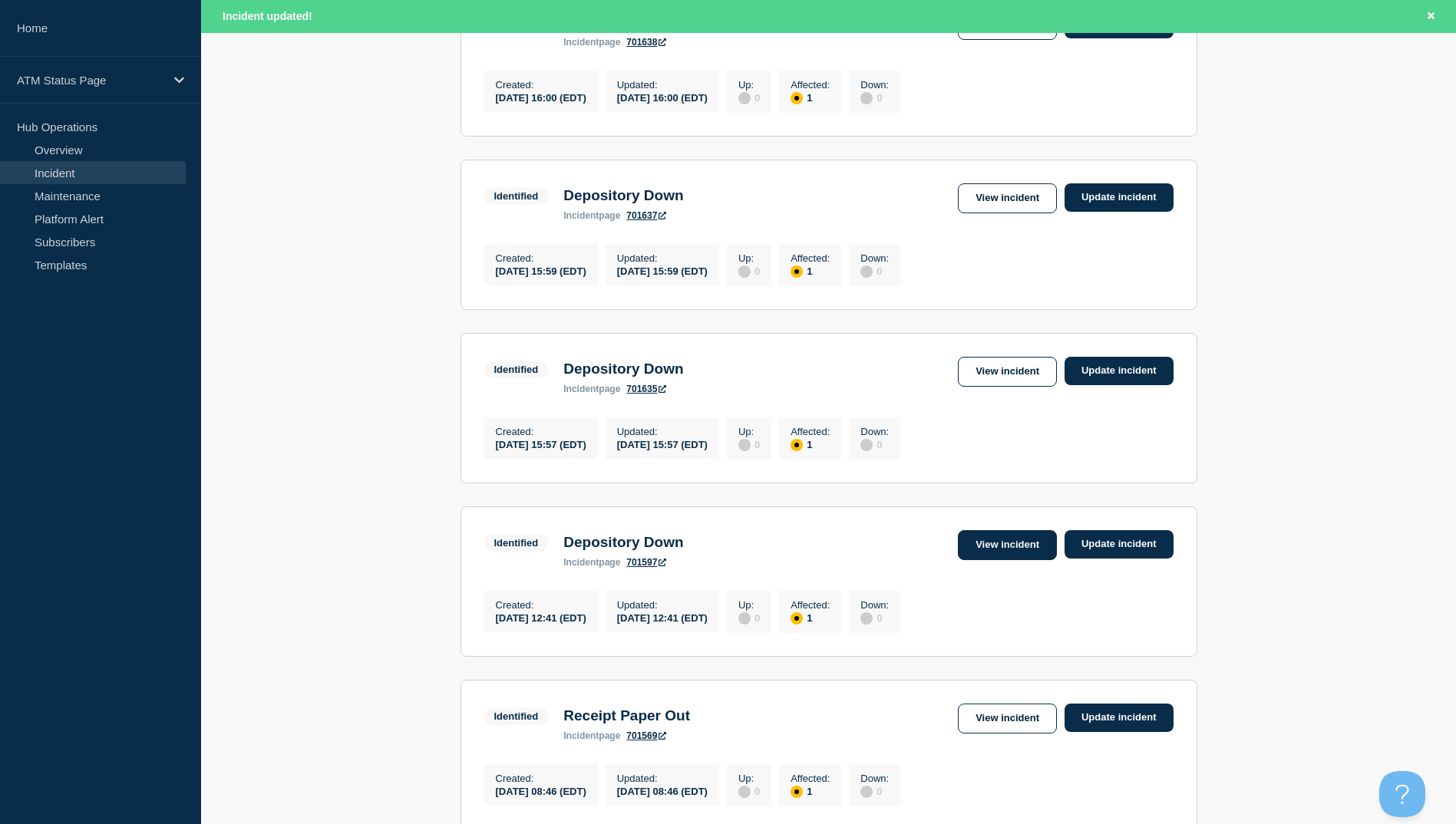
click at [1024, 560] on link "View incident" at bounding box center [1007, 545] width 99 height 30
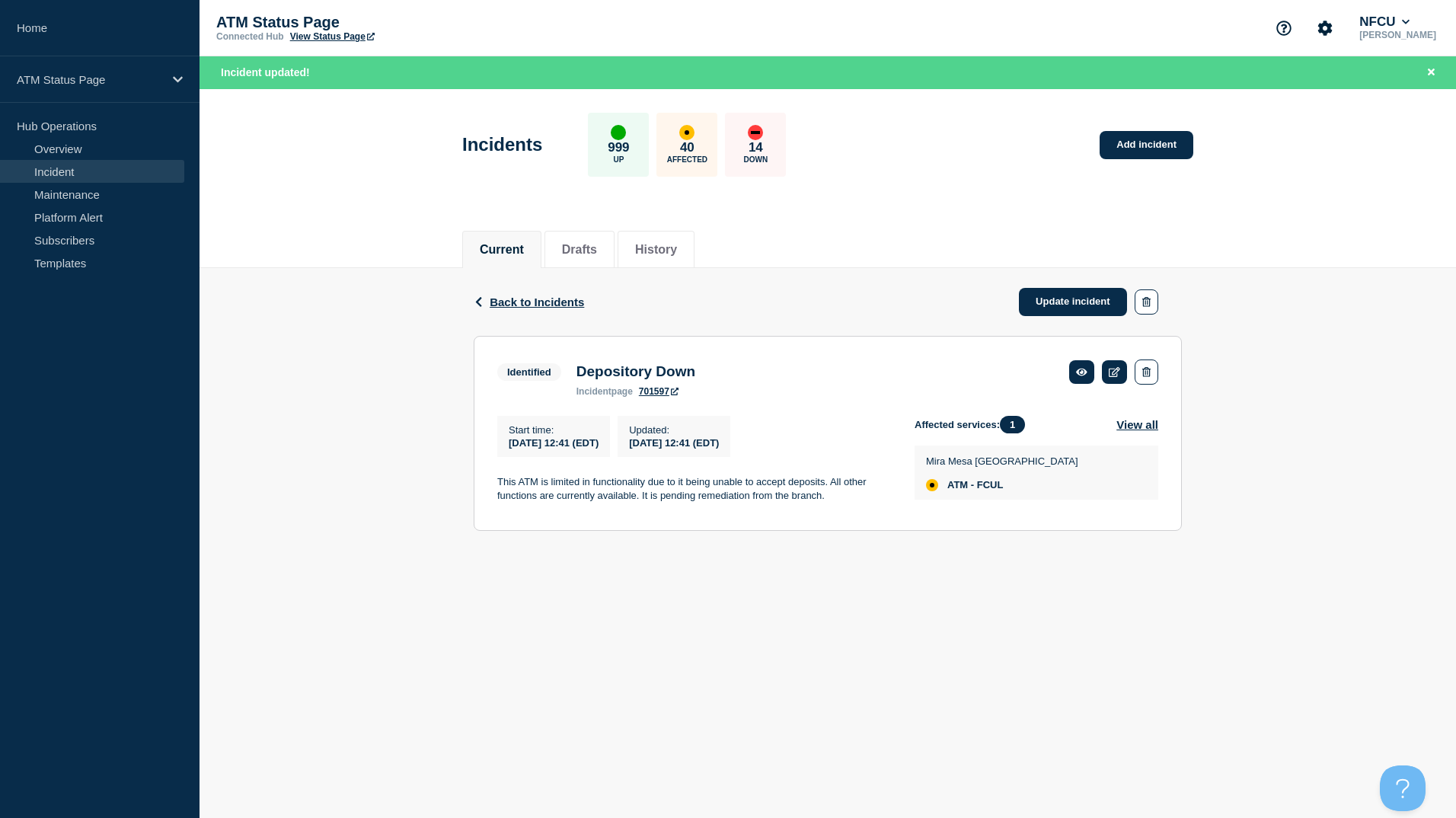
click at [296, 715] on body "Home ATM Status Page Hub Operations Overview Incident Maintenance Platform Aler…" at bounding box center [728, 409] width 1456 height 818
click at [548, 303] on span "Back to Incidents" at bounding box center [537, 302] width 94 height 13
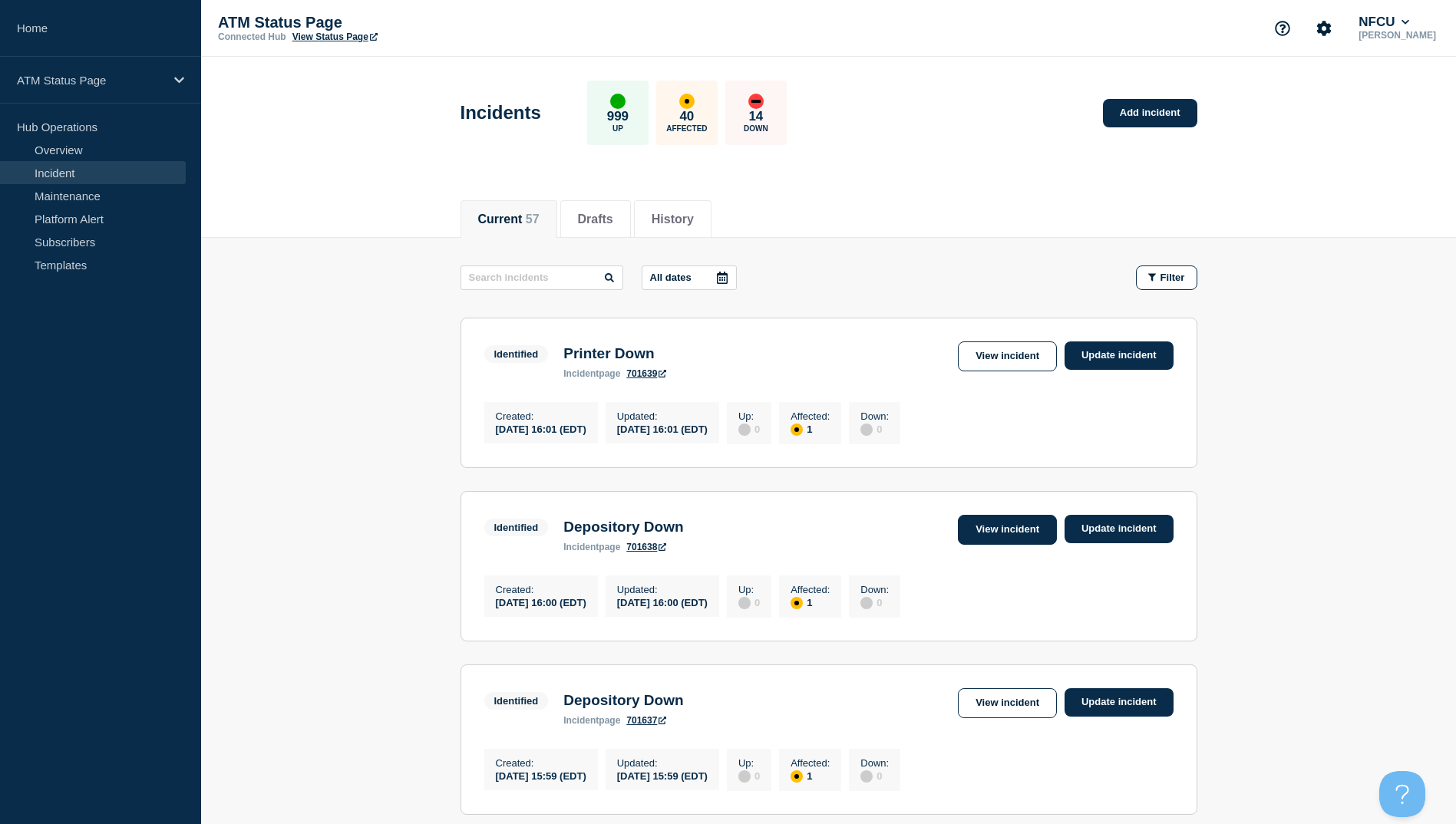
click at [1000, 542] on link "View incident" at bounding box center [1007, 530] width 99 height 30
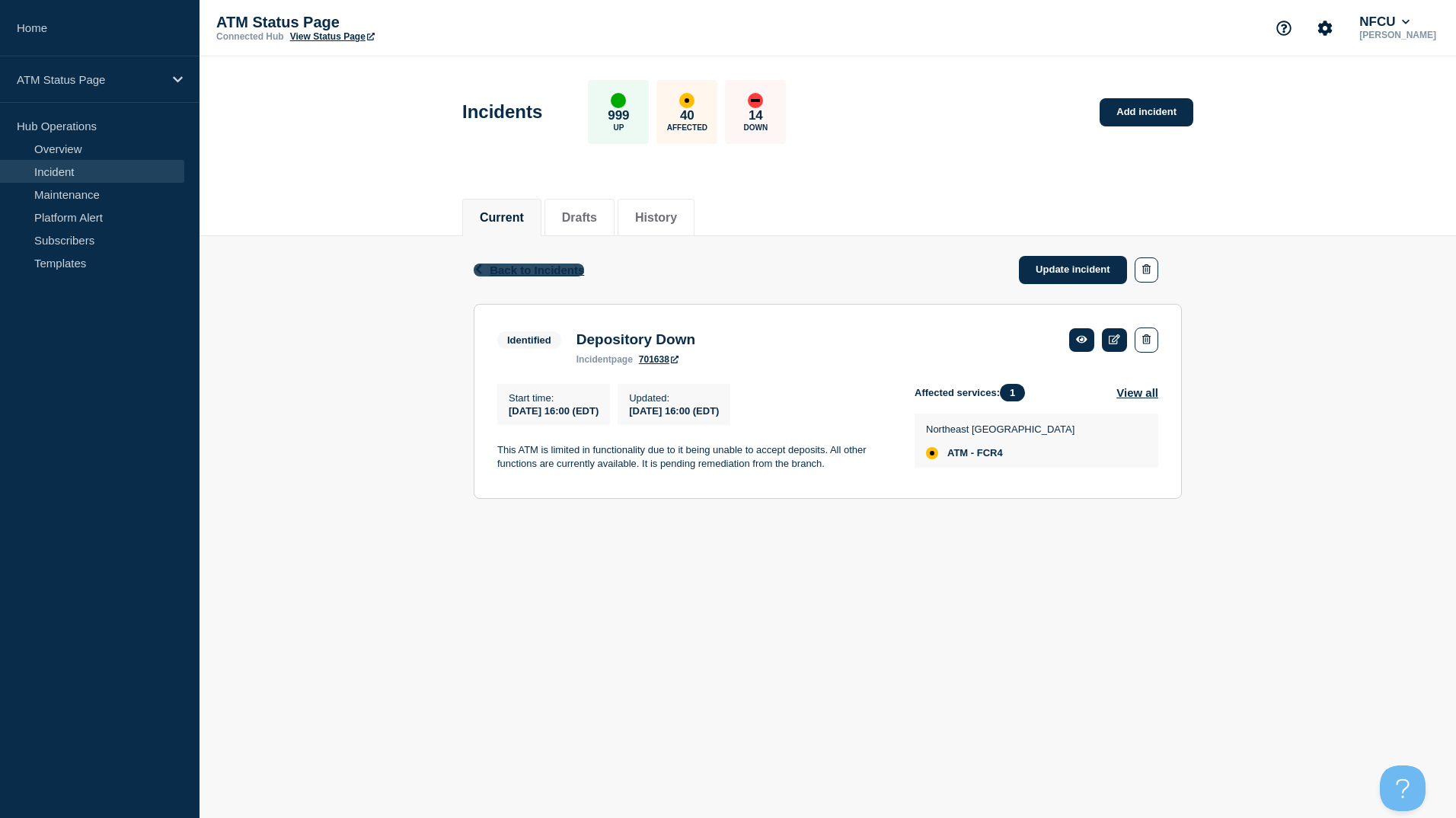
click at [509, 275] on span "Back to Incidents" at bounding box center [537, 269] width 94 height 13
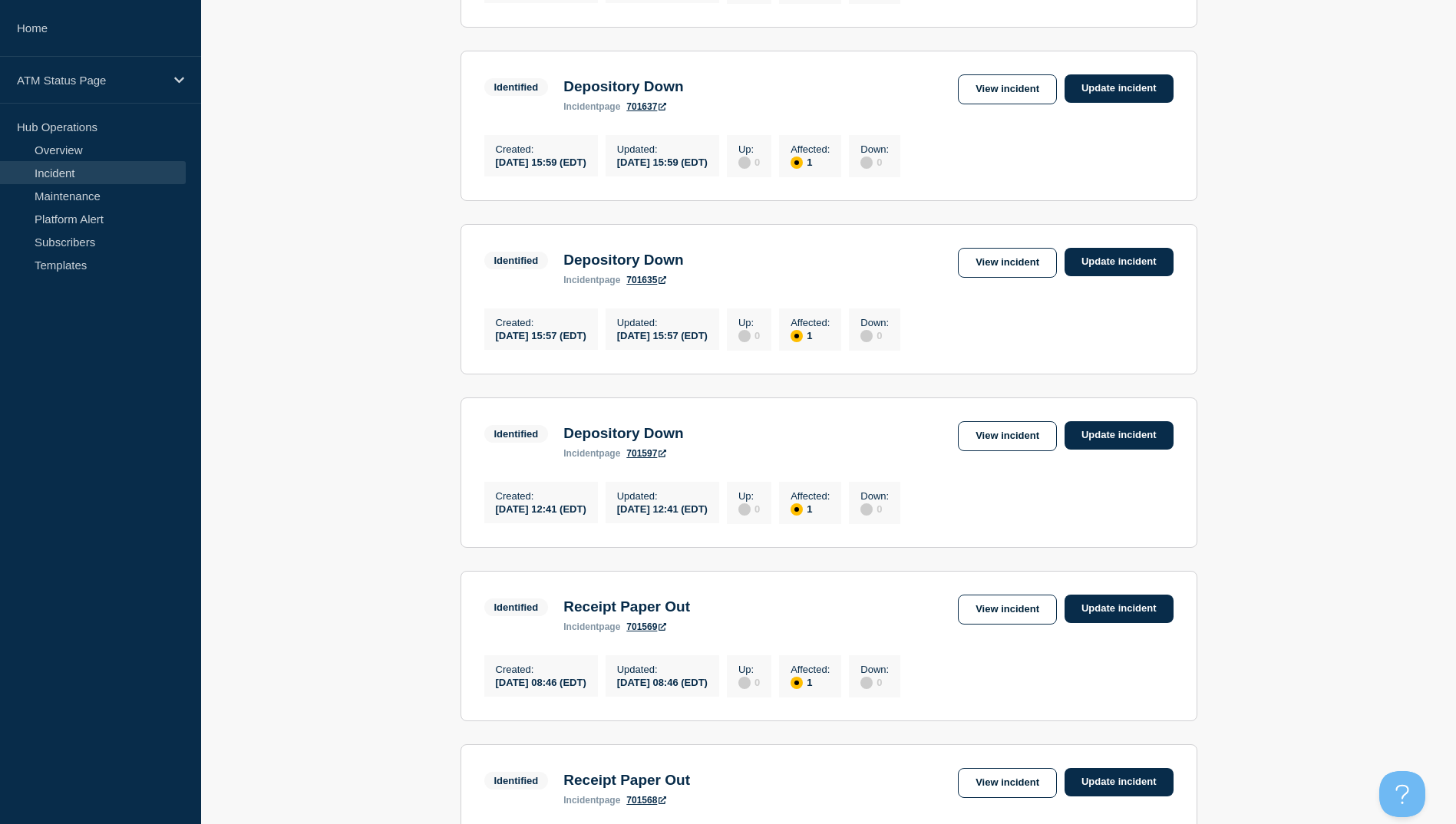
scroll to position [691, 0]
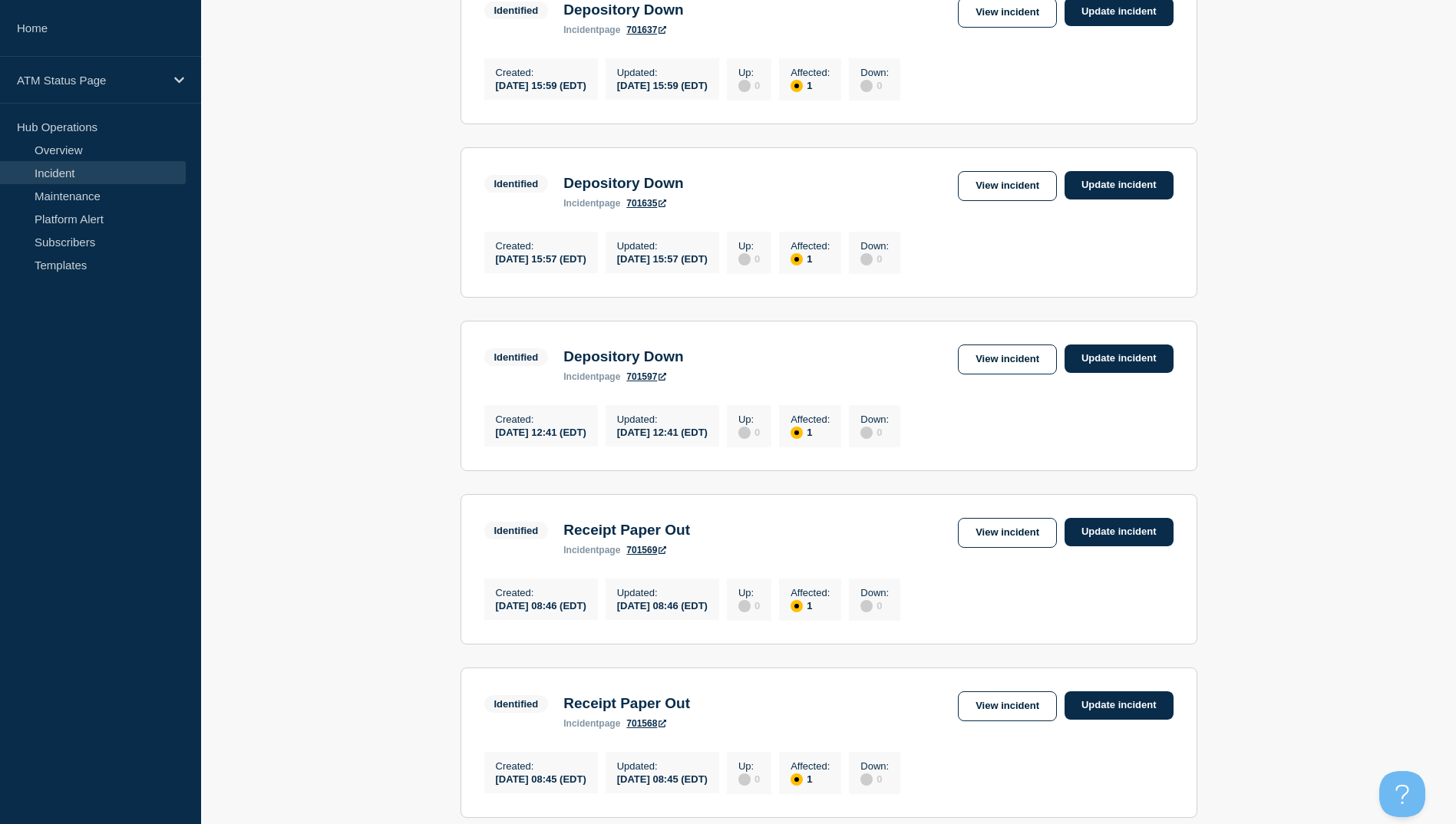
click at [982, 382] on div "Identified Depository Down incident page 701597 View incident Update incident" at bounding box center [829, 363] width 689 height 38
click at [982, 375] on link "View incident" at bounding box center [1007, 359] width 99 height 30
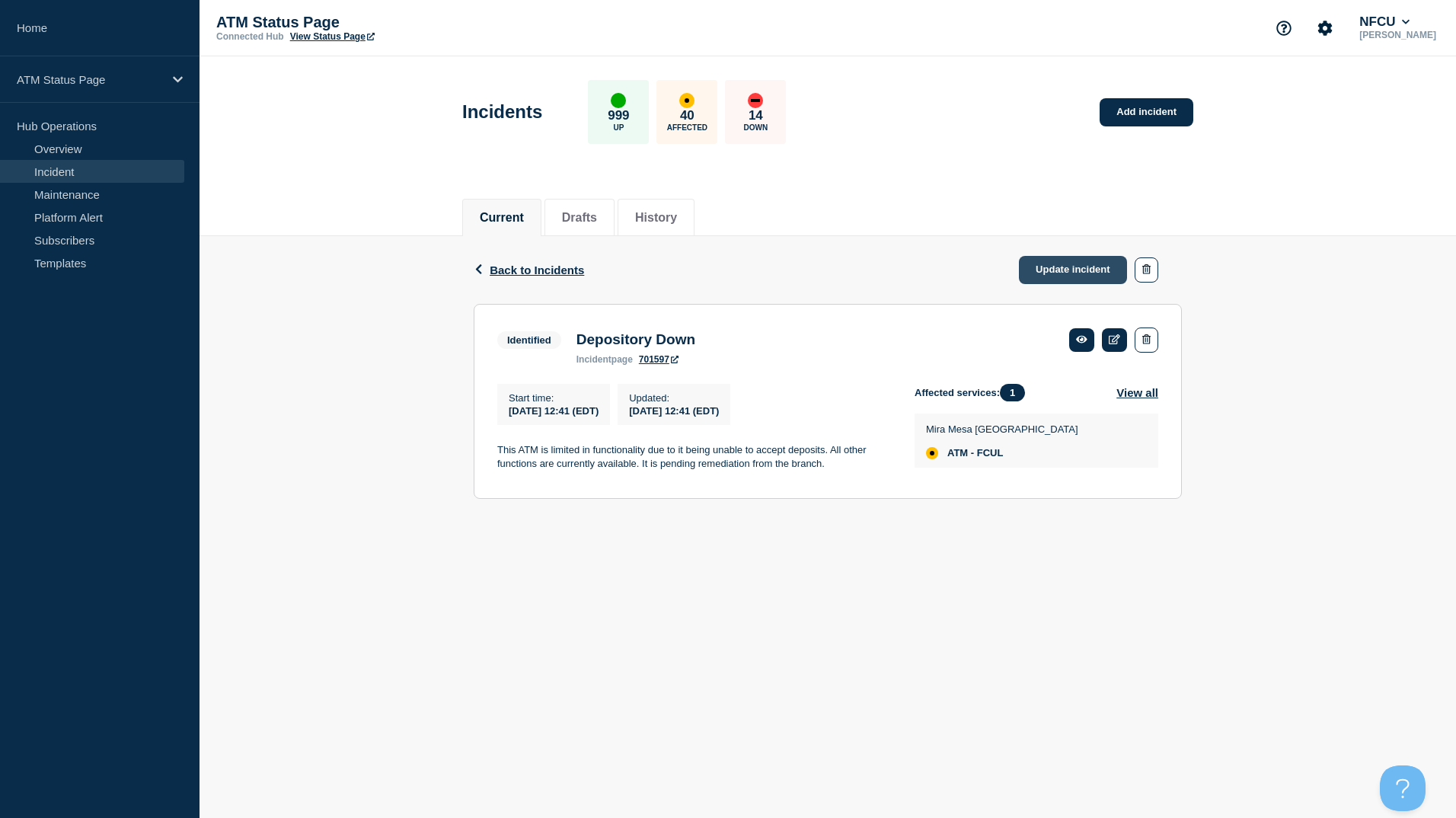
click at [1037, 268] on link "Update incident" at bounding box center [1072, 269] width 109 height 28
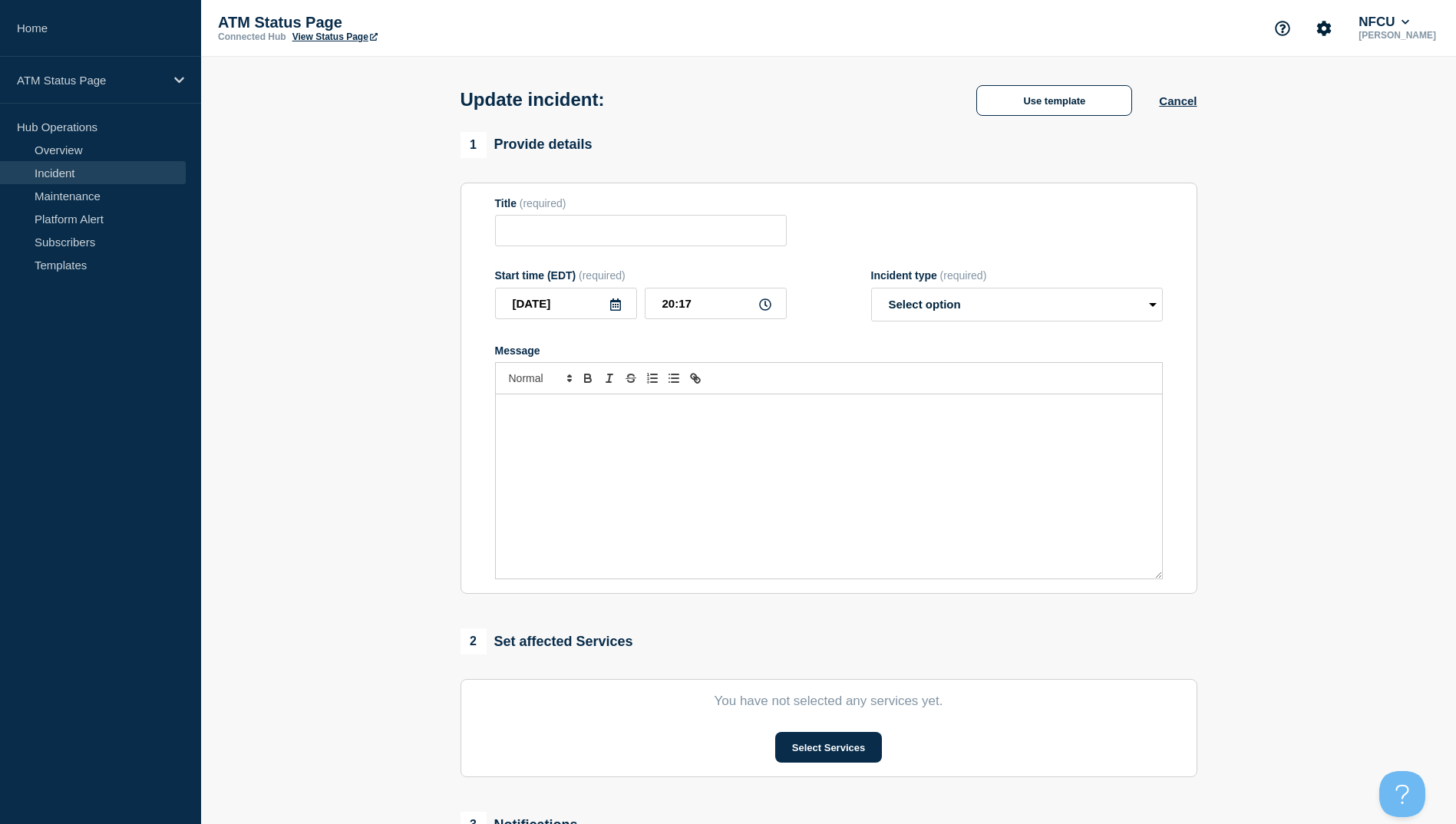
type input "Depository Down"
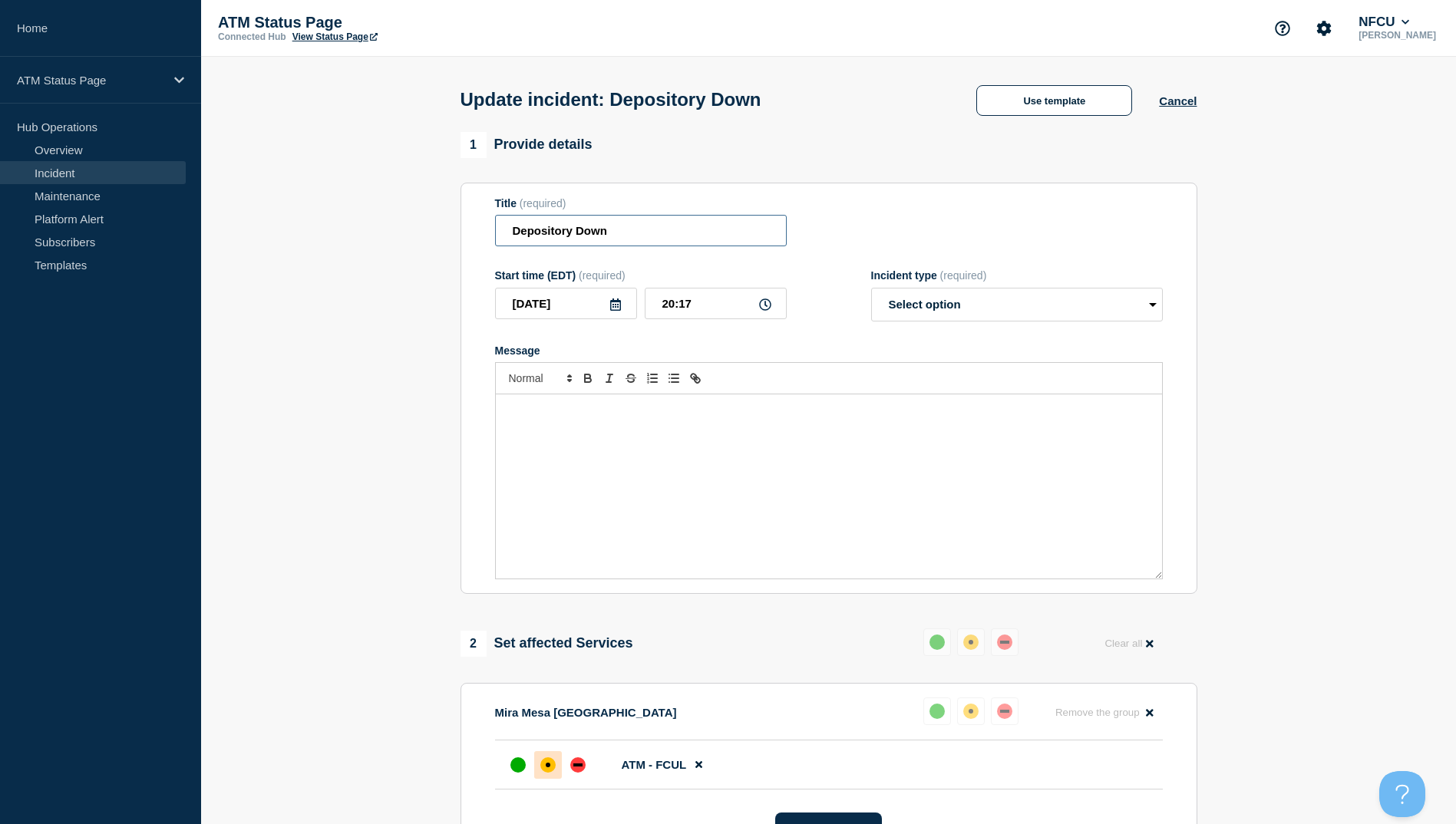
click at [674, 238] on input "Depository Down" at bounding box center [641, 230] width 292 height 32
click at [1077, 120] on div "Update incident: Use template Cancel" at bounding box center [828, 94] width 771 height 75
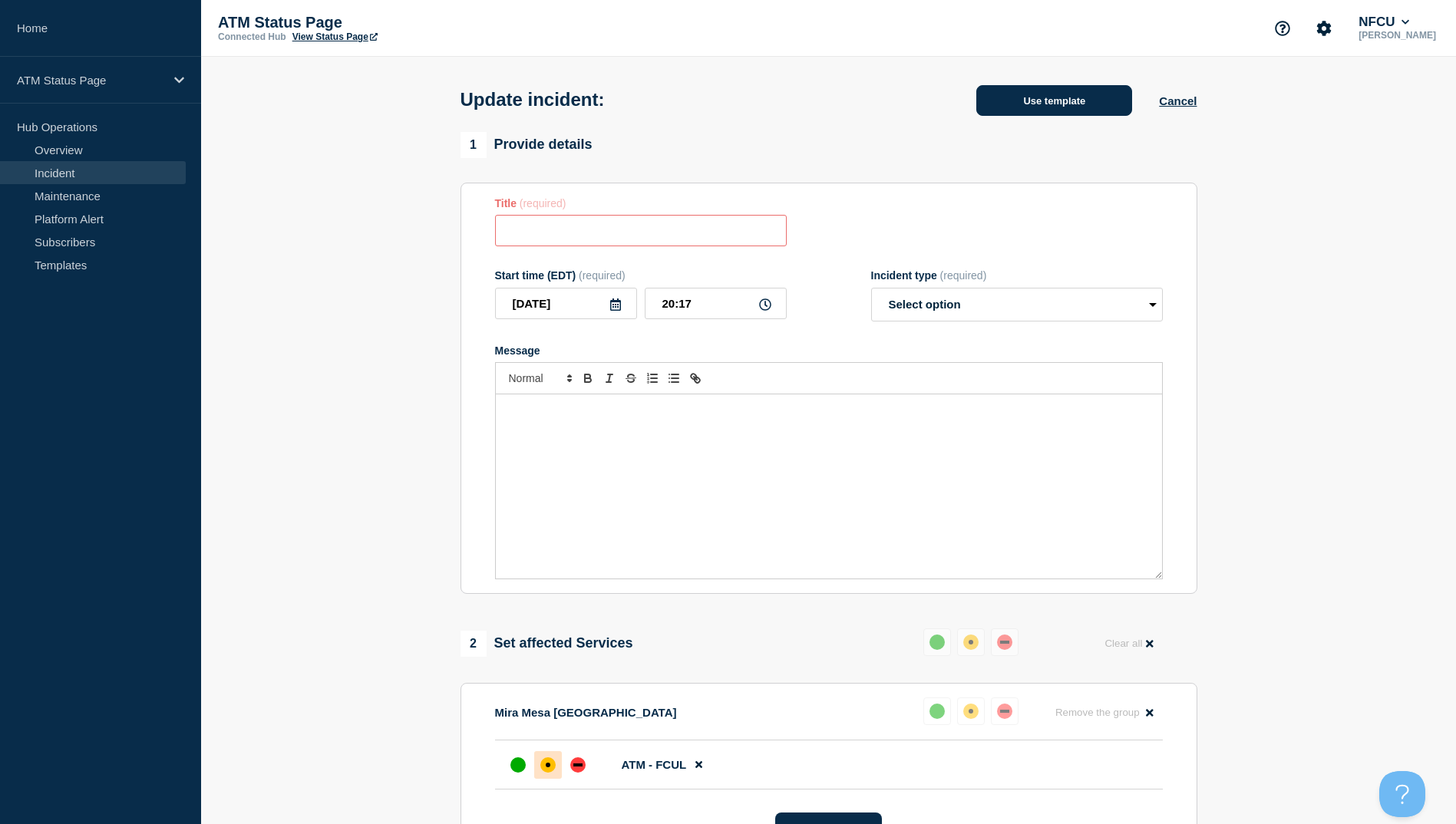
click at [1077, 115] on button "Use template" at bounding box center [1054, 101] width 156 height 31
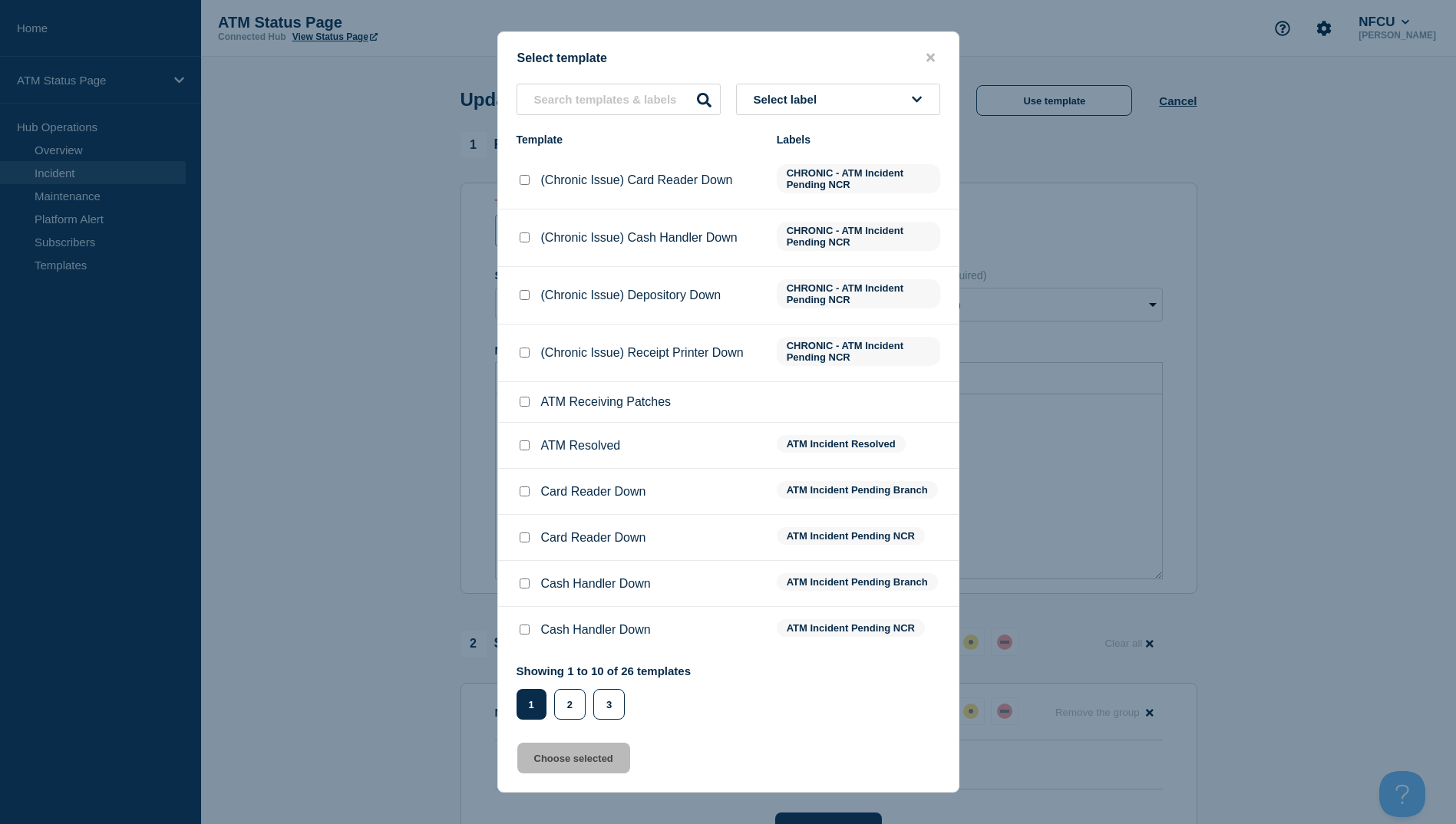
click at [530, 443] on div at bounding box center [525, 446] width 16 height 15
click at [528, 444] on input "ATM Resolved checkbox" at bounding box center [525, 445] width 10 height 10
checkbox input "true"
click at [588, 762] on button "Choose selected" at bounding box center [574, 759] width 113 height 31
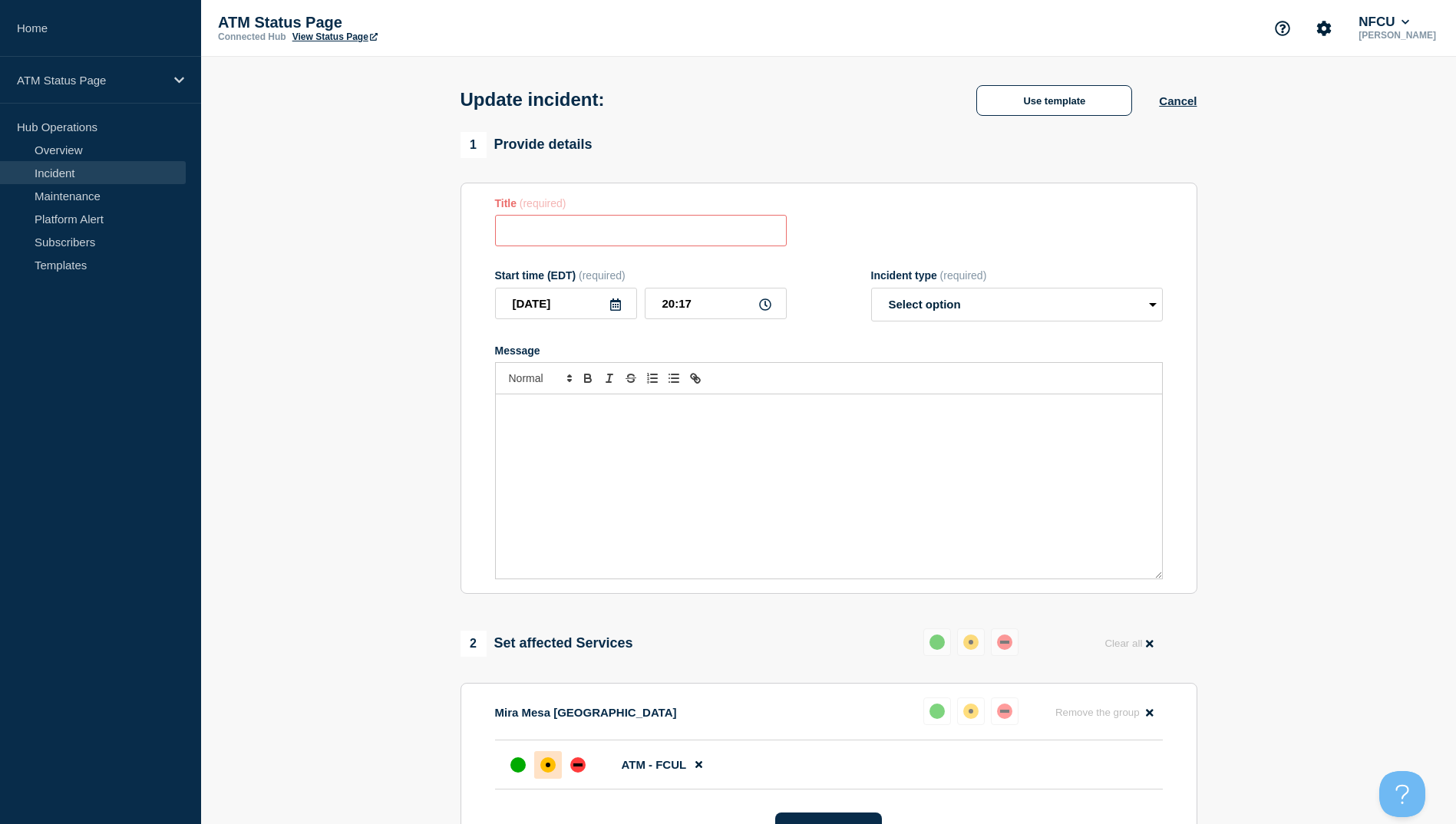
type input "ATM Resolved"
select select "resolved"
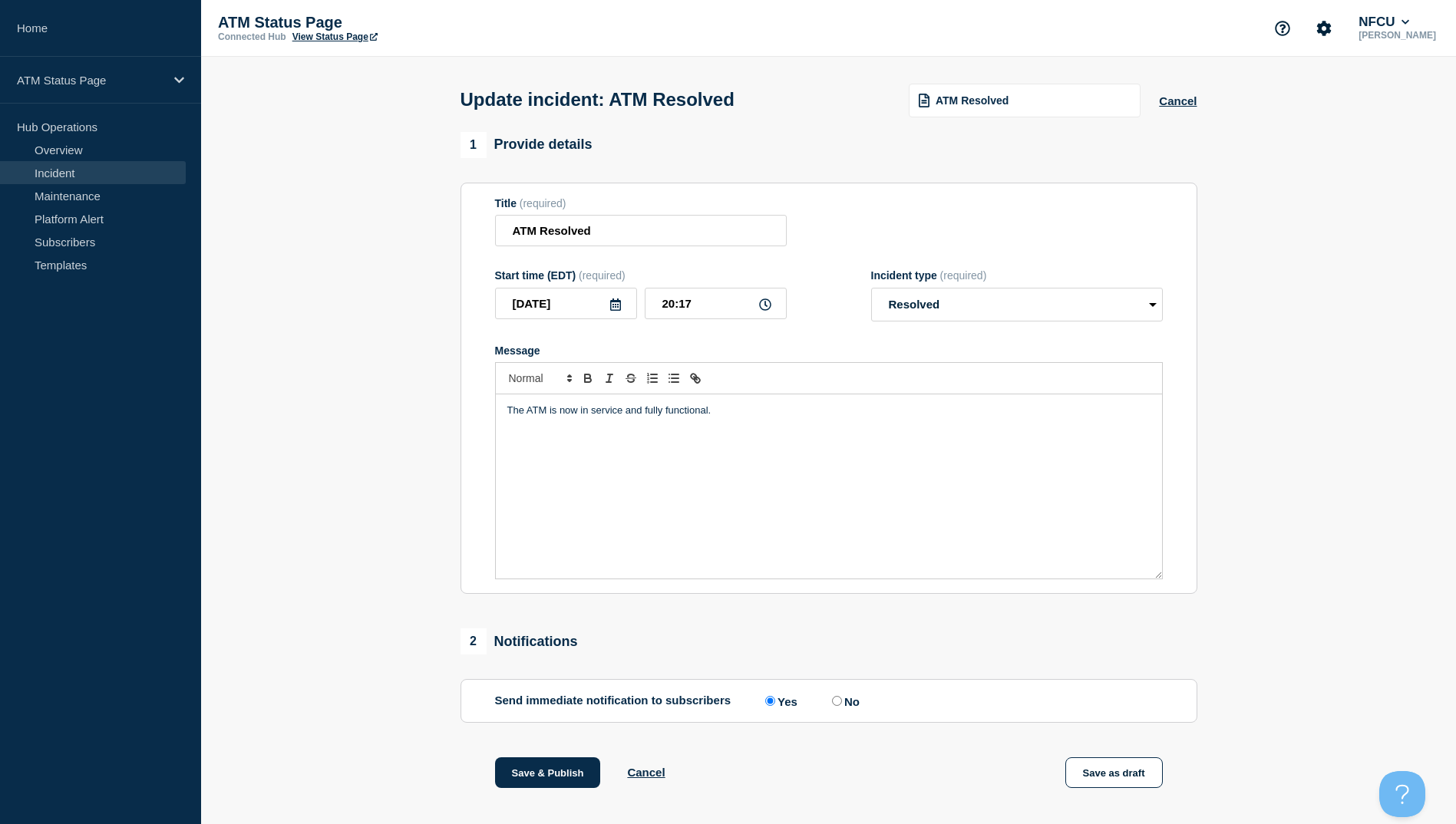
scroll to position [158, 0]
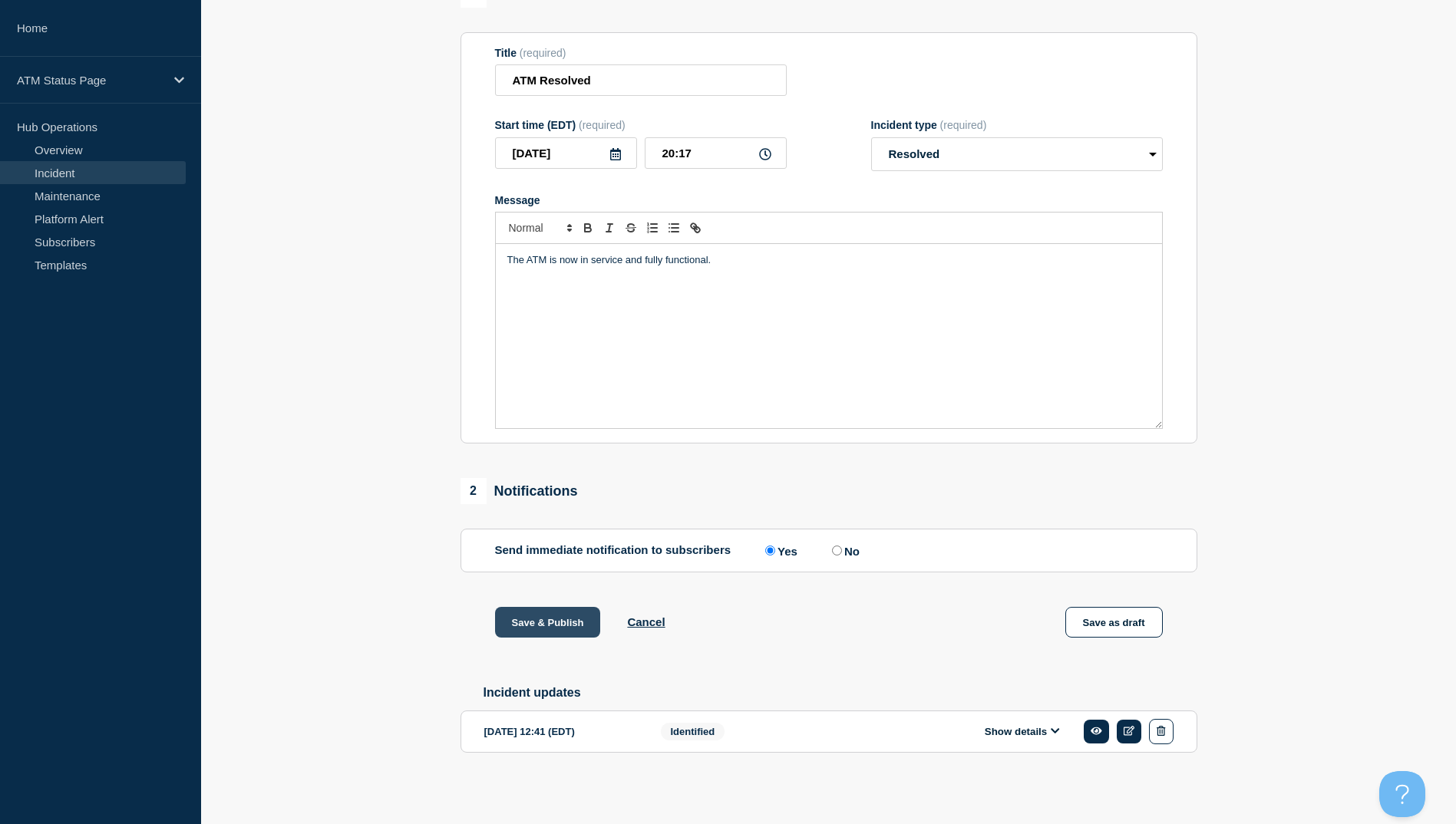
click at [531, 630] on button "Save & Publish" at bounding box center [548, 623] width 106 height 31
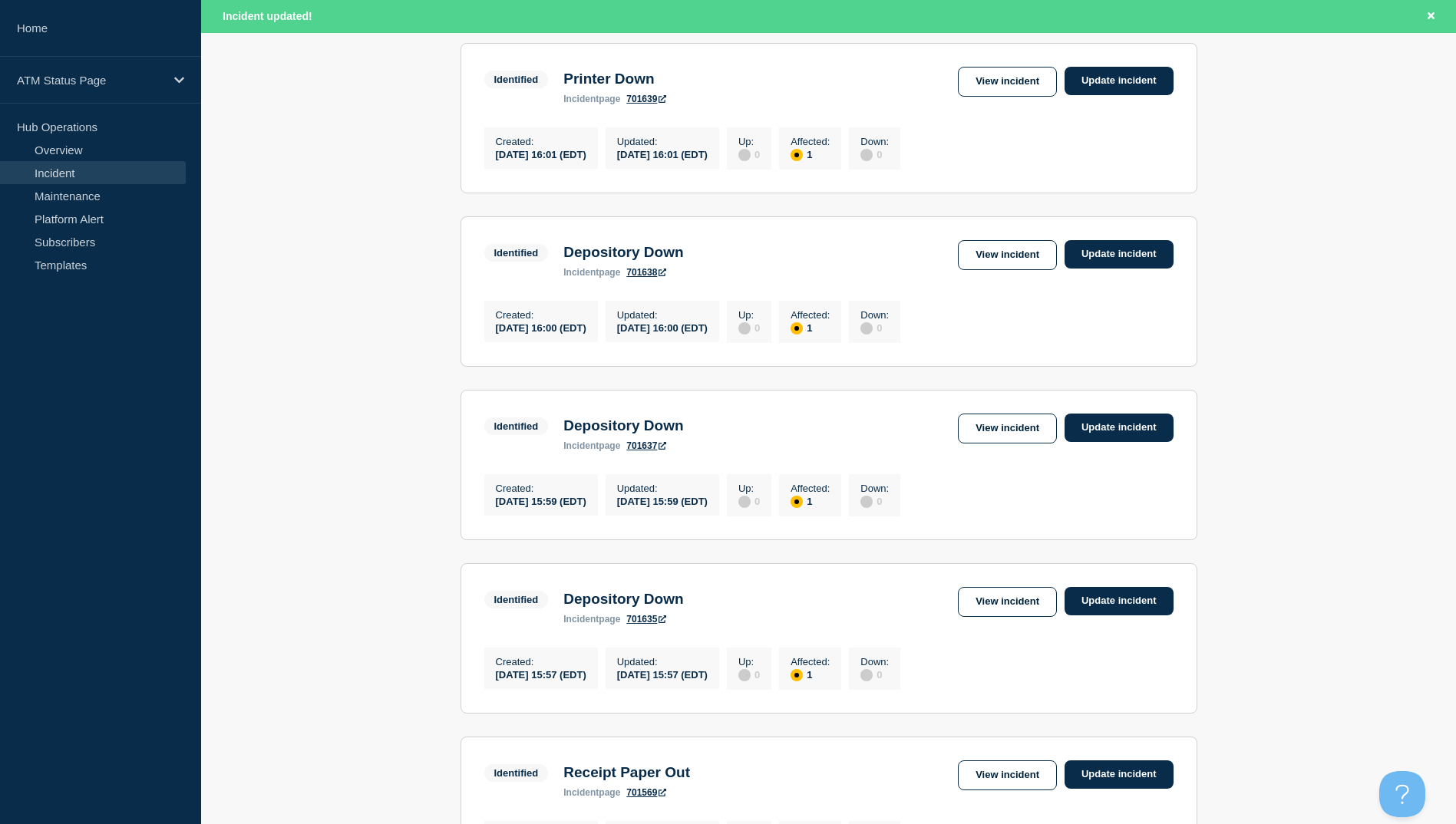
scroll to position [537, 0]
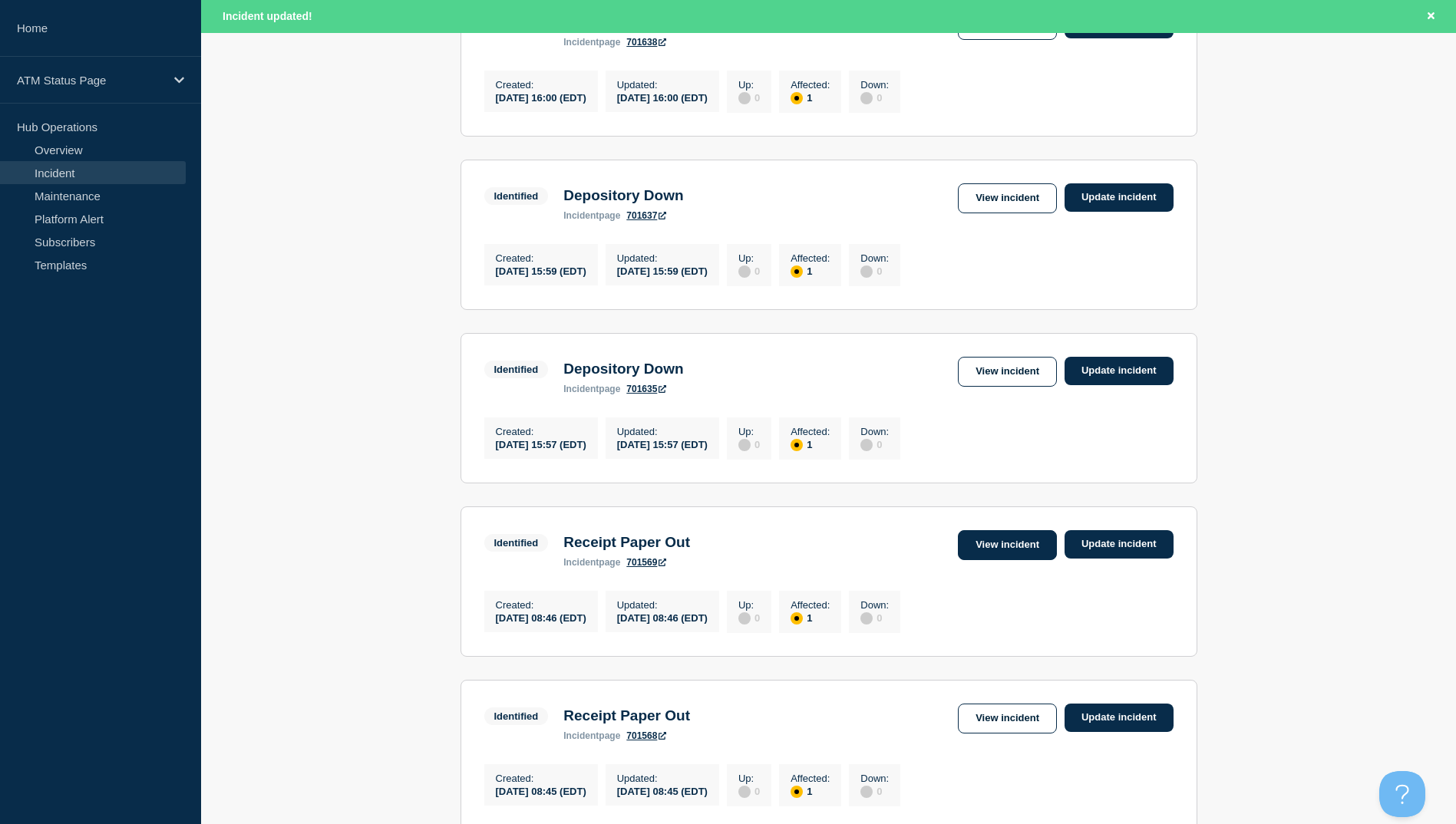
click at [990, 560] on link "View incident" at bounding box center [1007, 545] width 99 height 30
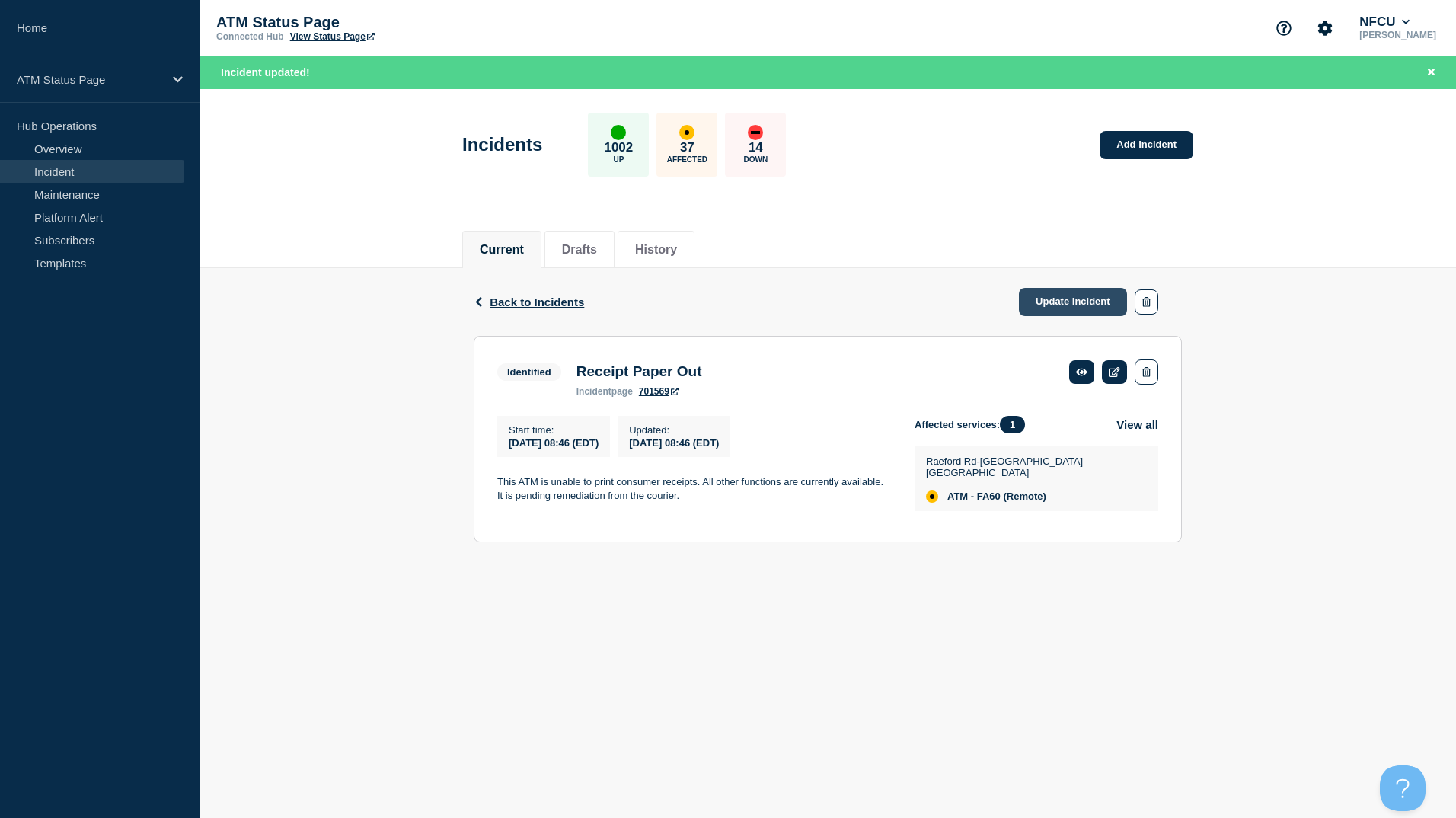
click at [1048, 296] on link "Update incident" at bounding box center [1072, 302] width 109 height 28
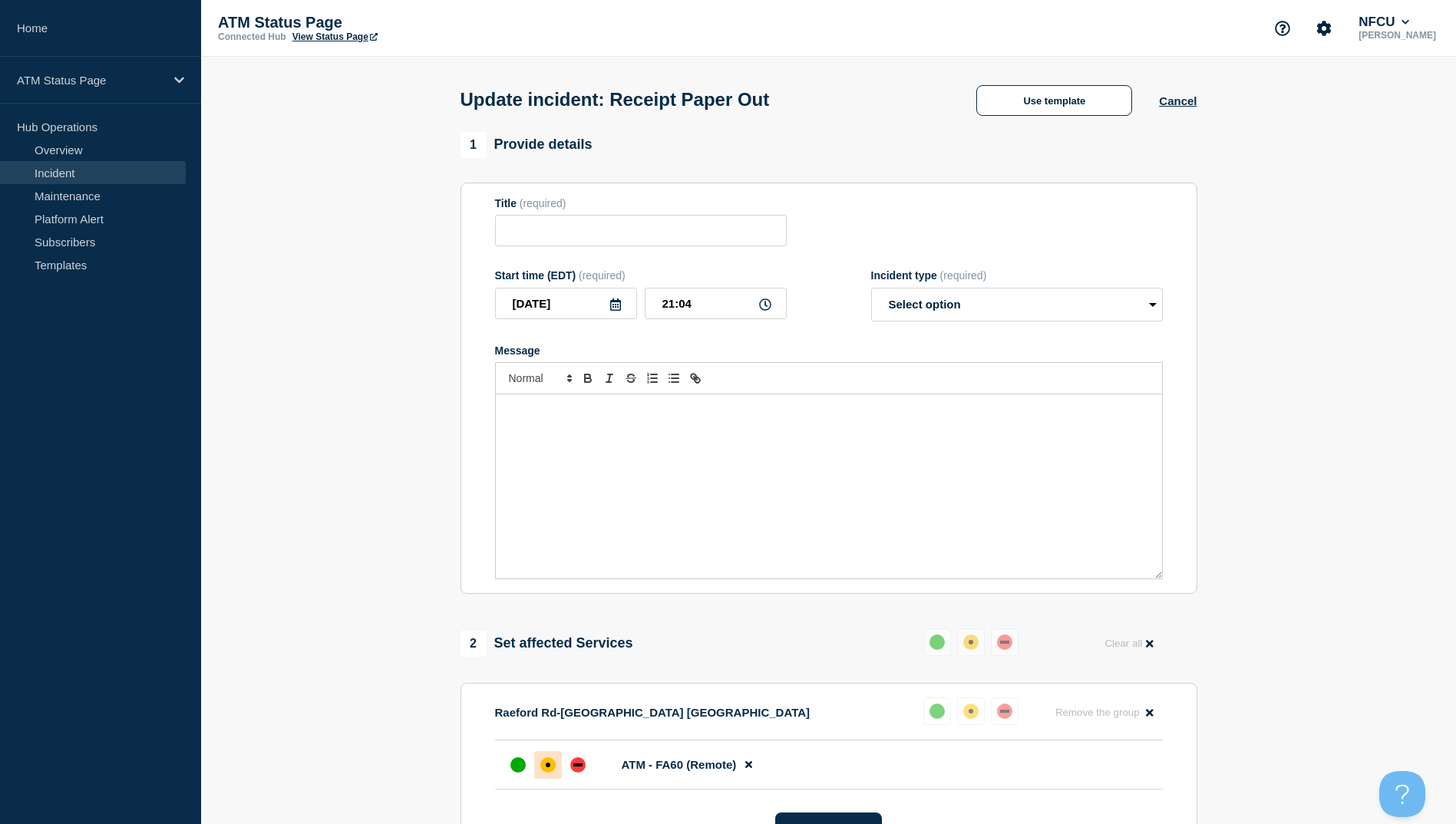
type input "Receipt Paper Out"
click at [670, 242] on input "Receipt Paper Out" at bounding box center [641, 230] width 292 height 32
click at [1173, 88] on div "Use template Cancel" at bounding box center [1073, 99] width 247 height 32
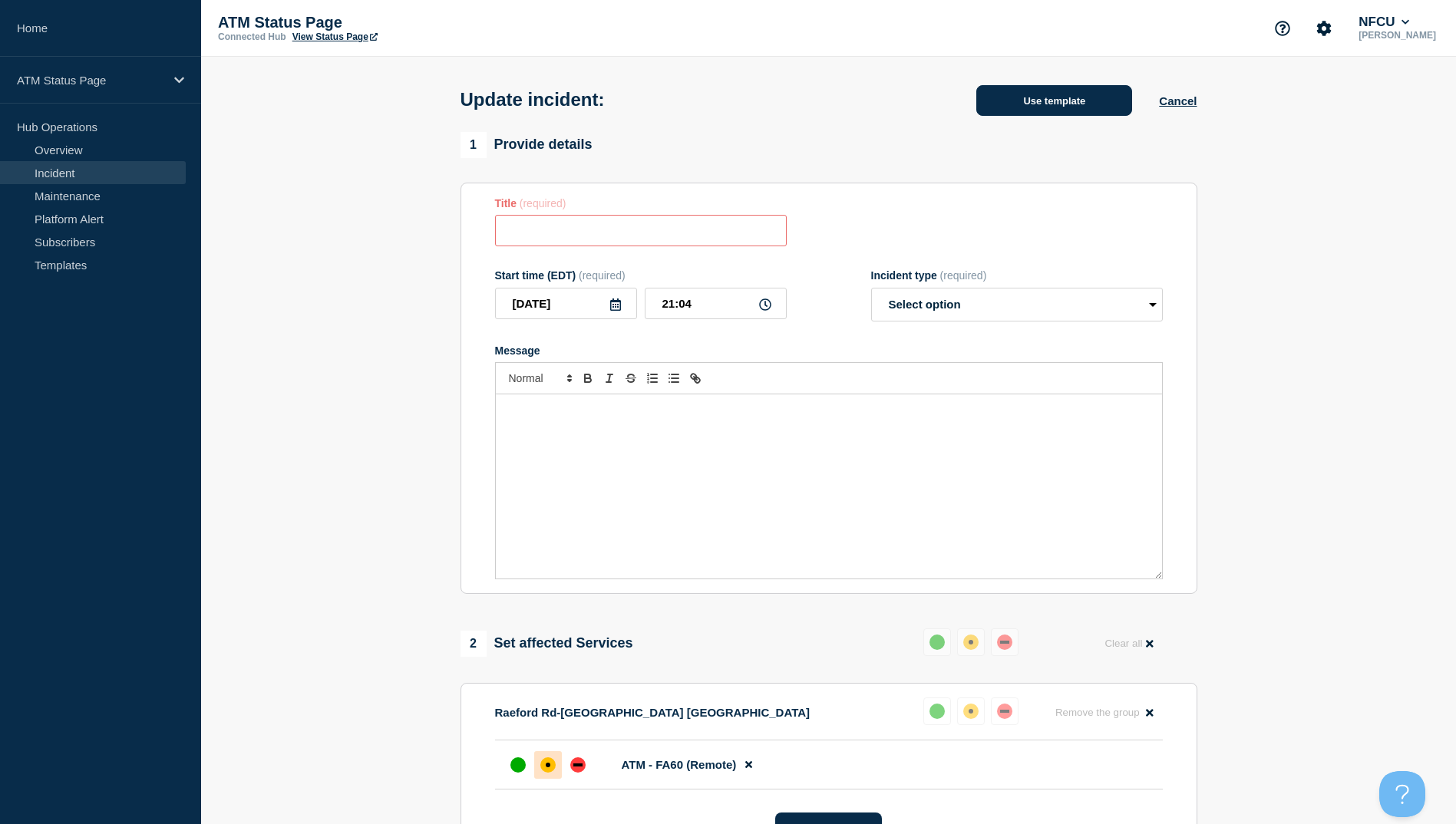
click at [1074, 95] on button "Use template" at bounding box center [1054, 101] width 156 height 31
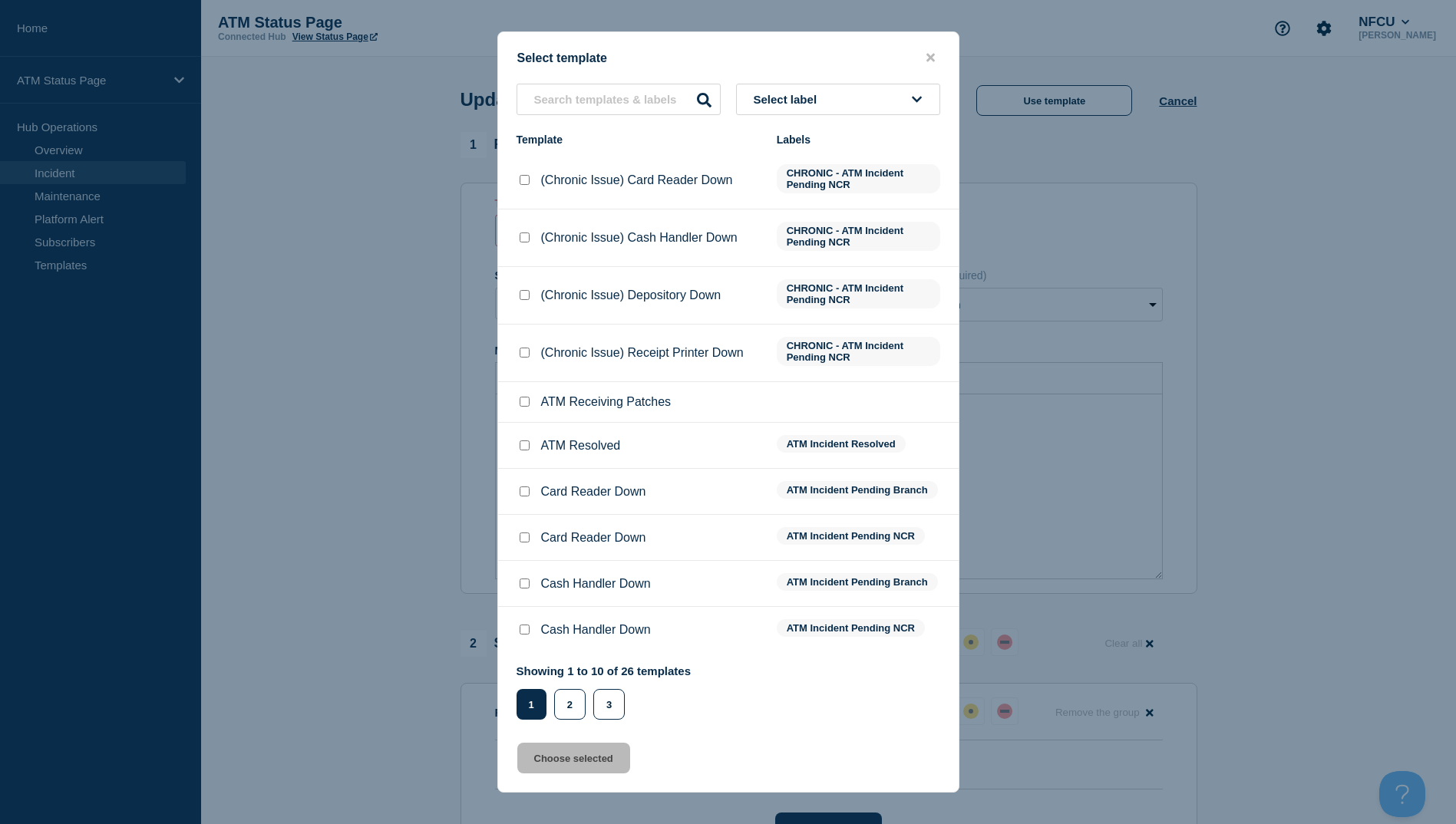
click at [523, 449] on input "ATM Resolved checkbox" at bounding box center [525, 445] width 10 height 10
checkbox input "true"
click at [560, 765] on button "Choose selected" at bounding box center [574, 759] width 113 height 31
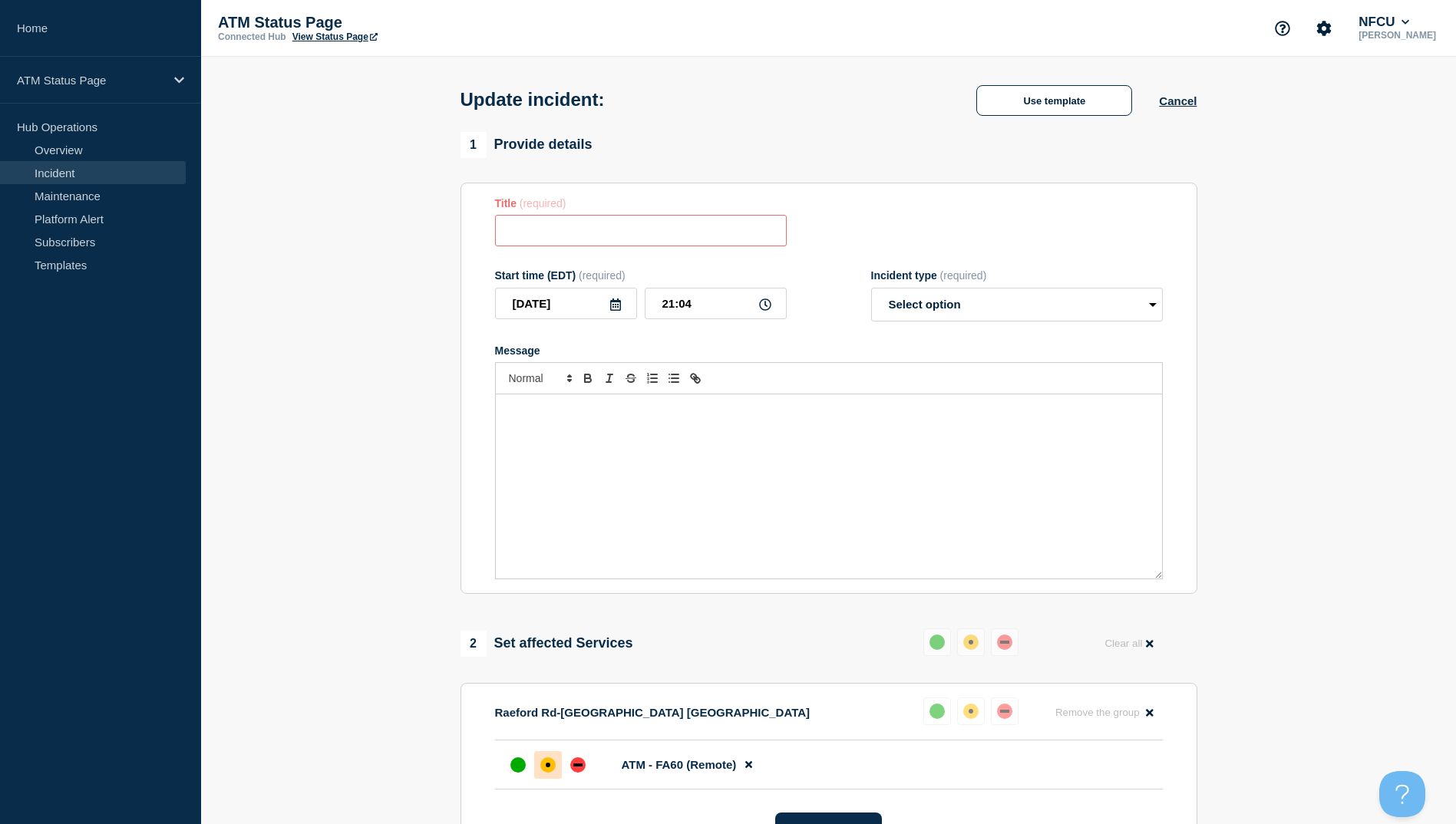
type input "ATM Resolved"
select select "resolved"
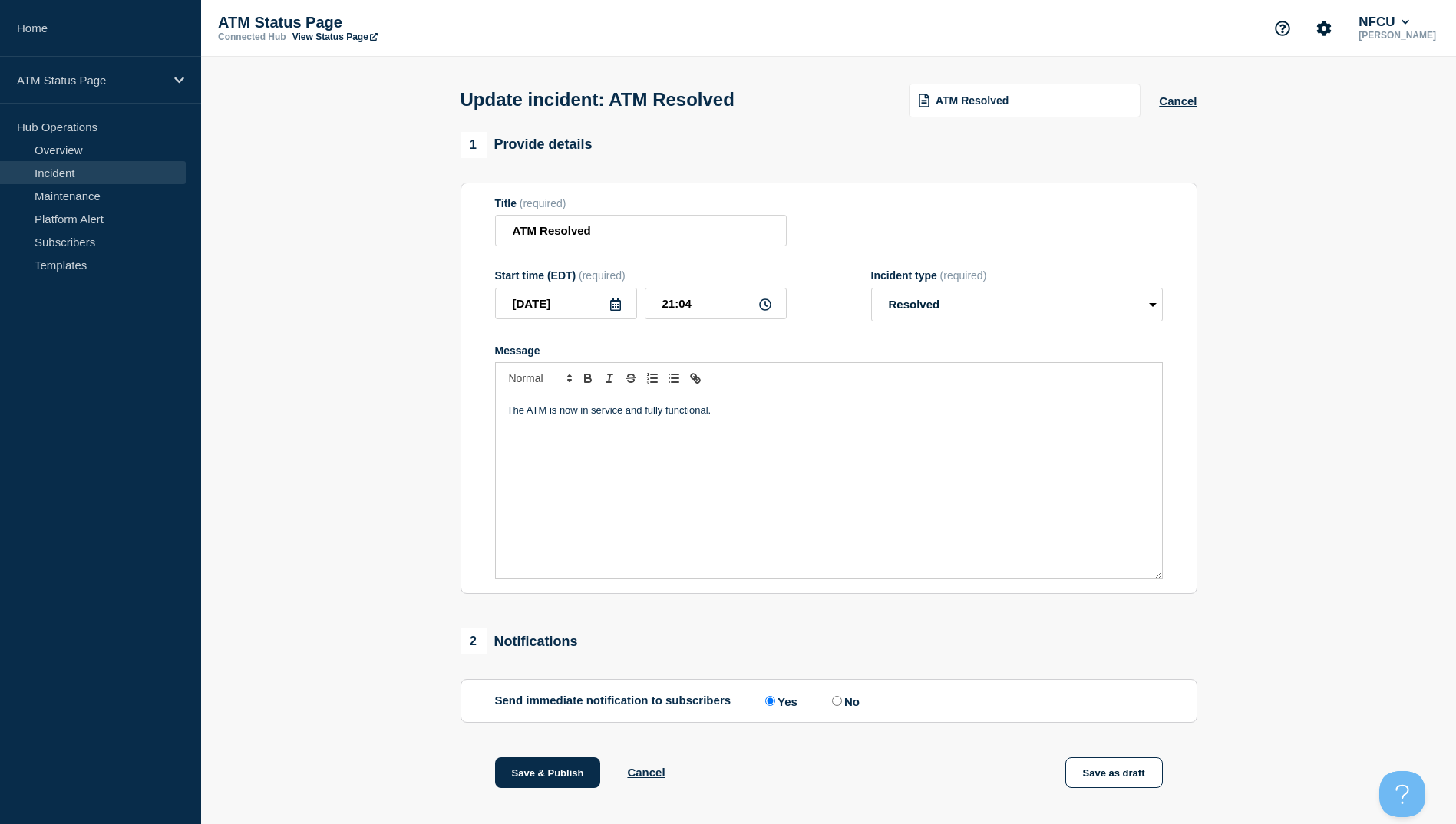
scroll to position [158, 0]
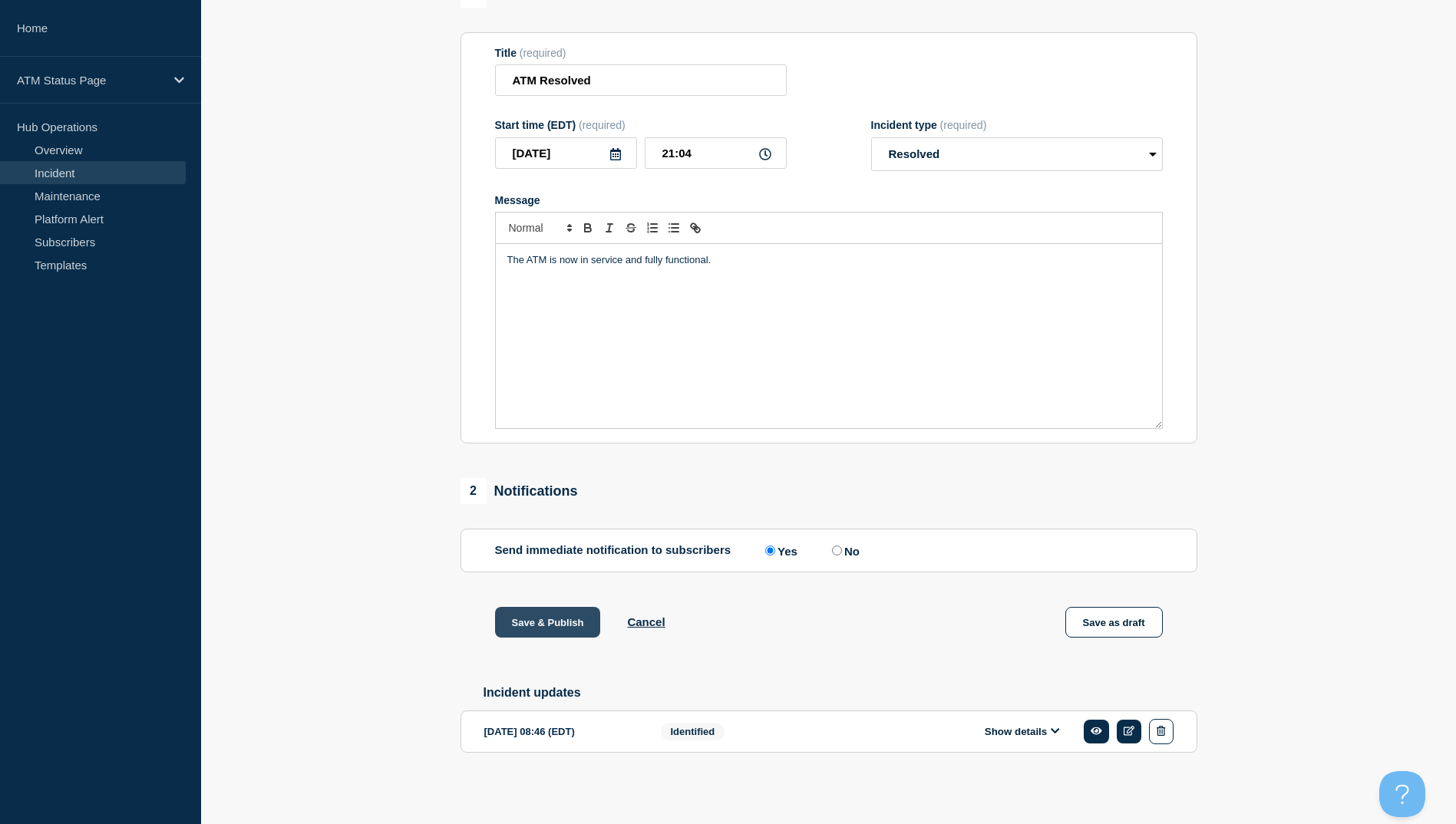
click at [565, 623] on button "Save & Publish" at bounding box center [548, 623] width 106 height 31
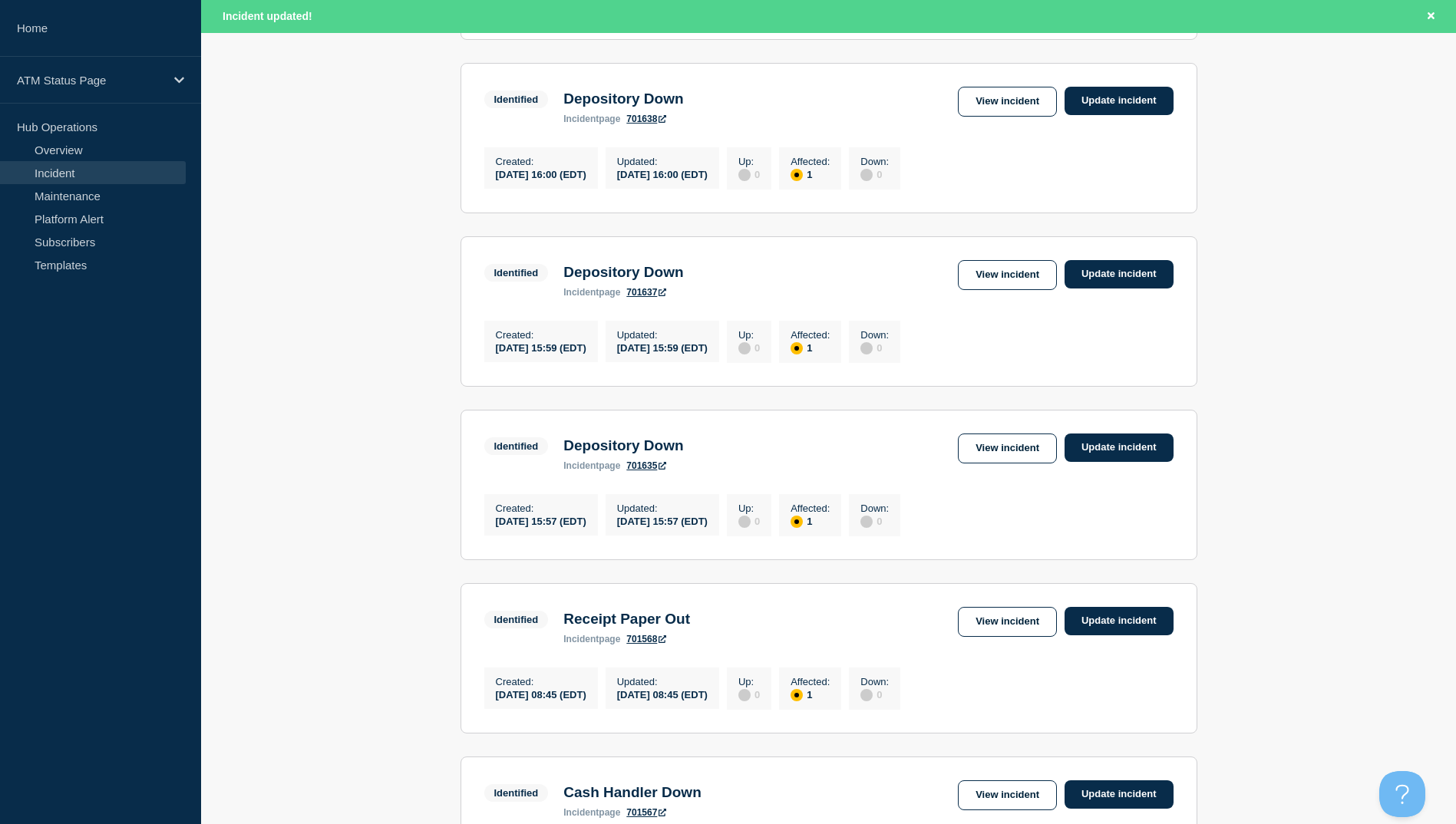
scroll to position [691, 0]
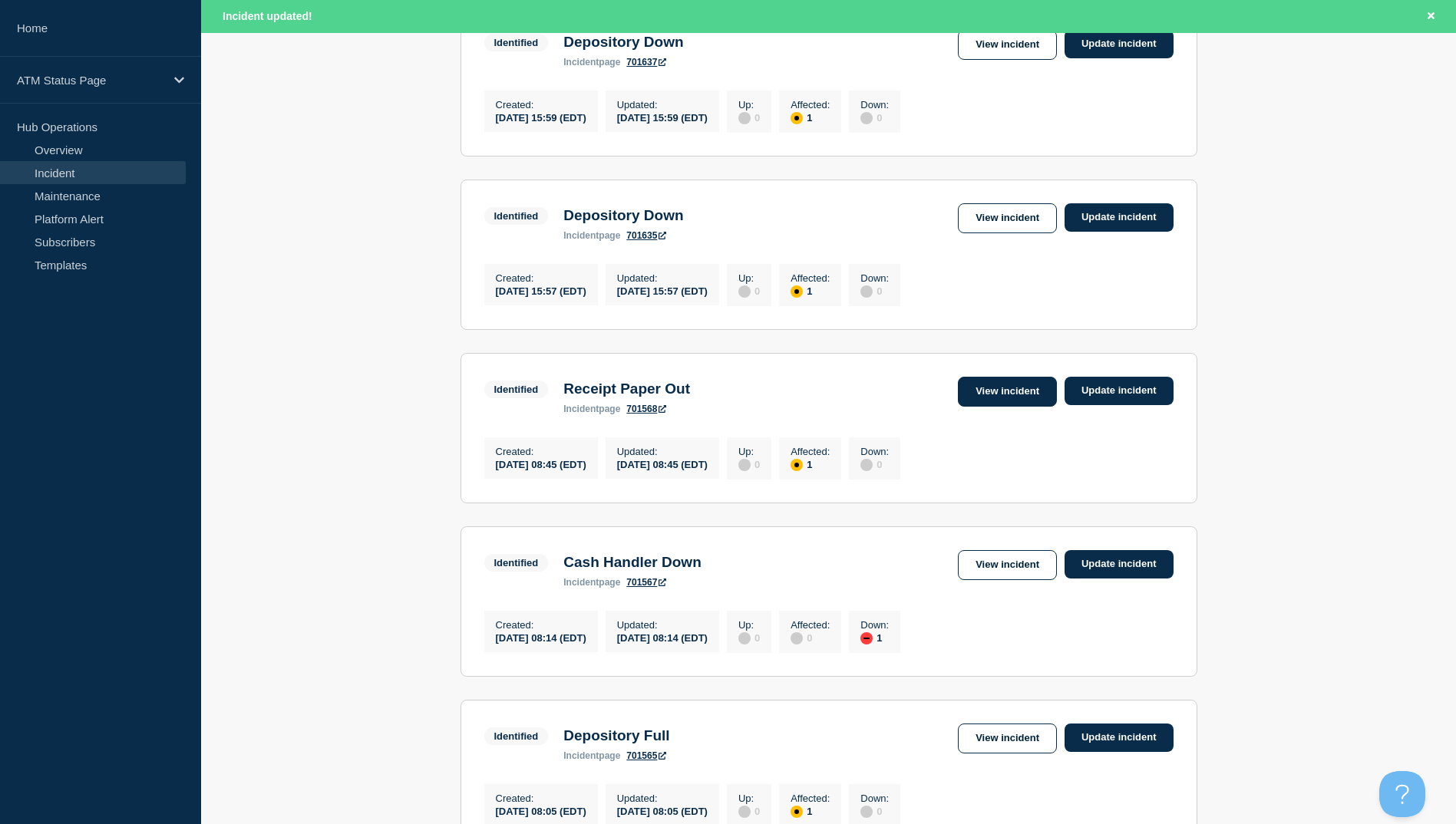
click at [993, 406] on link "View incident" at bounding box center [1007, 392] width 99 height 30
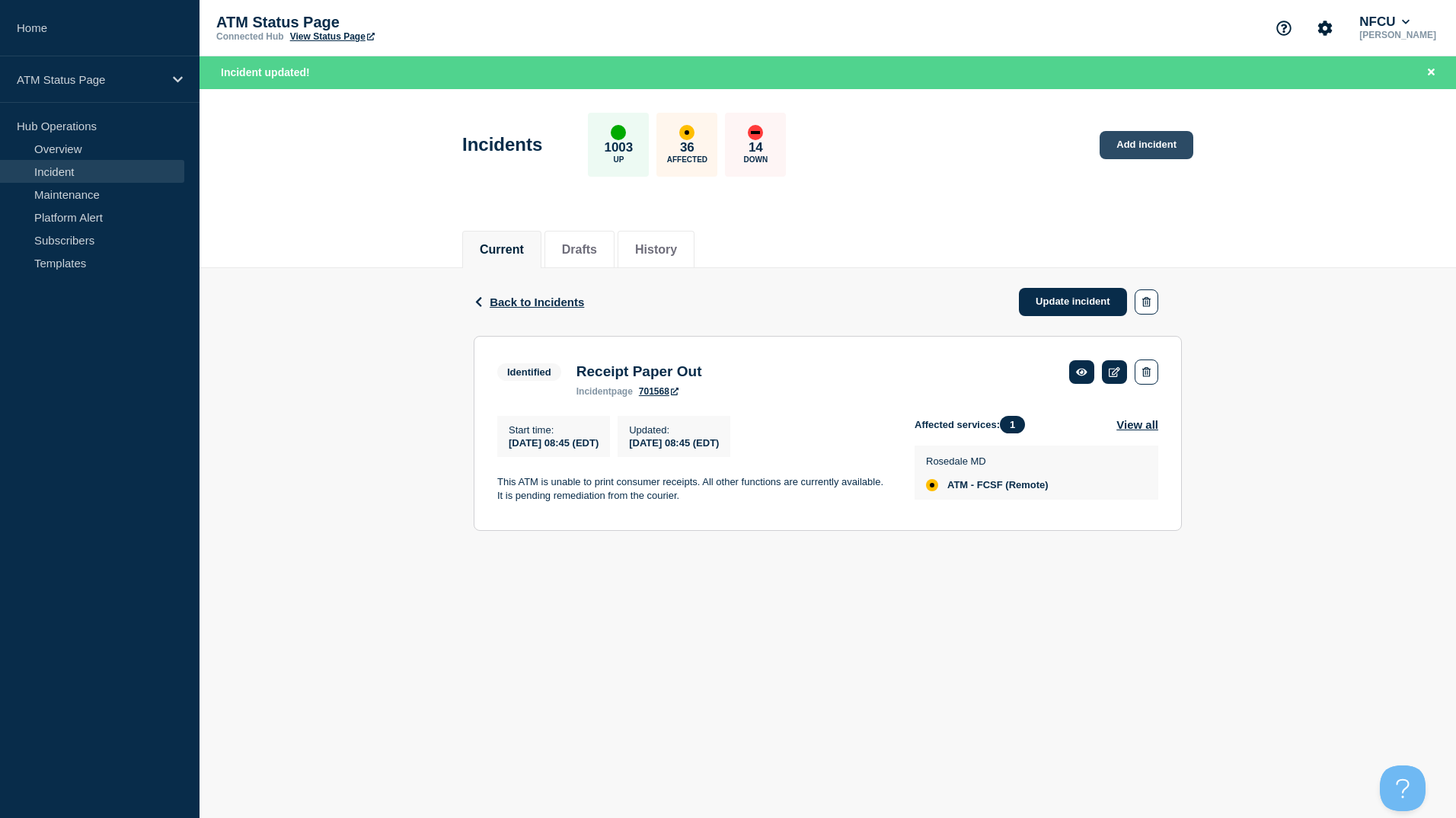
click at [1124, 139] on link "Add incident" at bounding box center [1147, 144] width 94 height 28
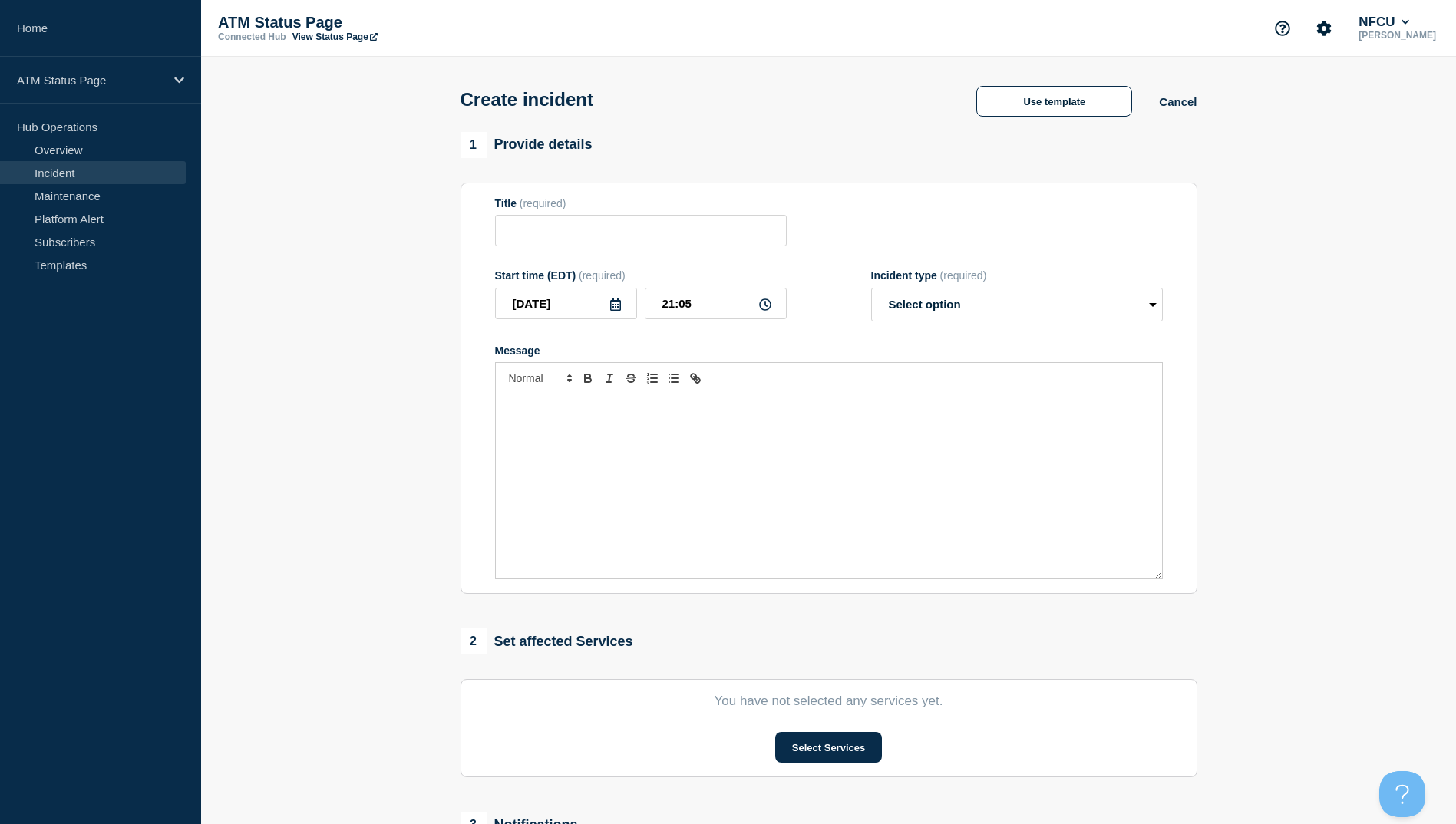
click at [1158, 107] on div "Use template" at bounding box center [1054, 102] width 209 height 31
click at [1190, 95] on div "Use template Cancel" at bounding box center [1073, 100] width 247 height 32
click at [1190, 106] on button "Cancel" at bounding box center [1178, 101] width 38 height 13
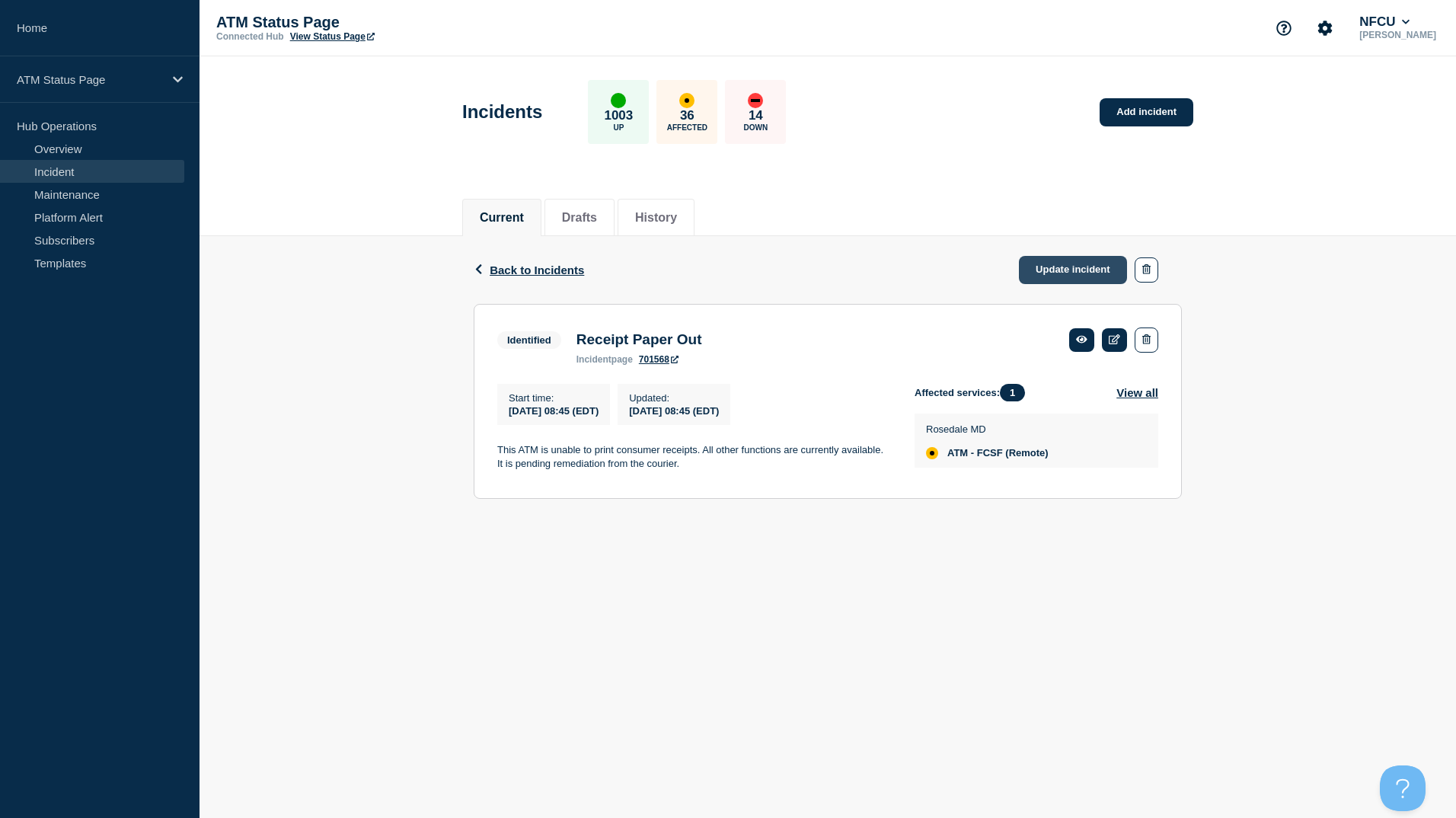
click at [1053, 271] on link "Update incident" at bounding box center [1072, 269] width 109 height 28
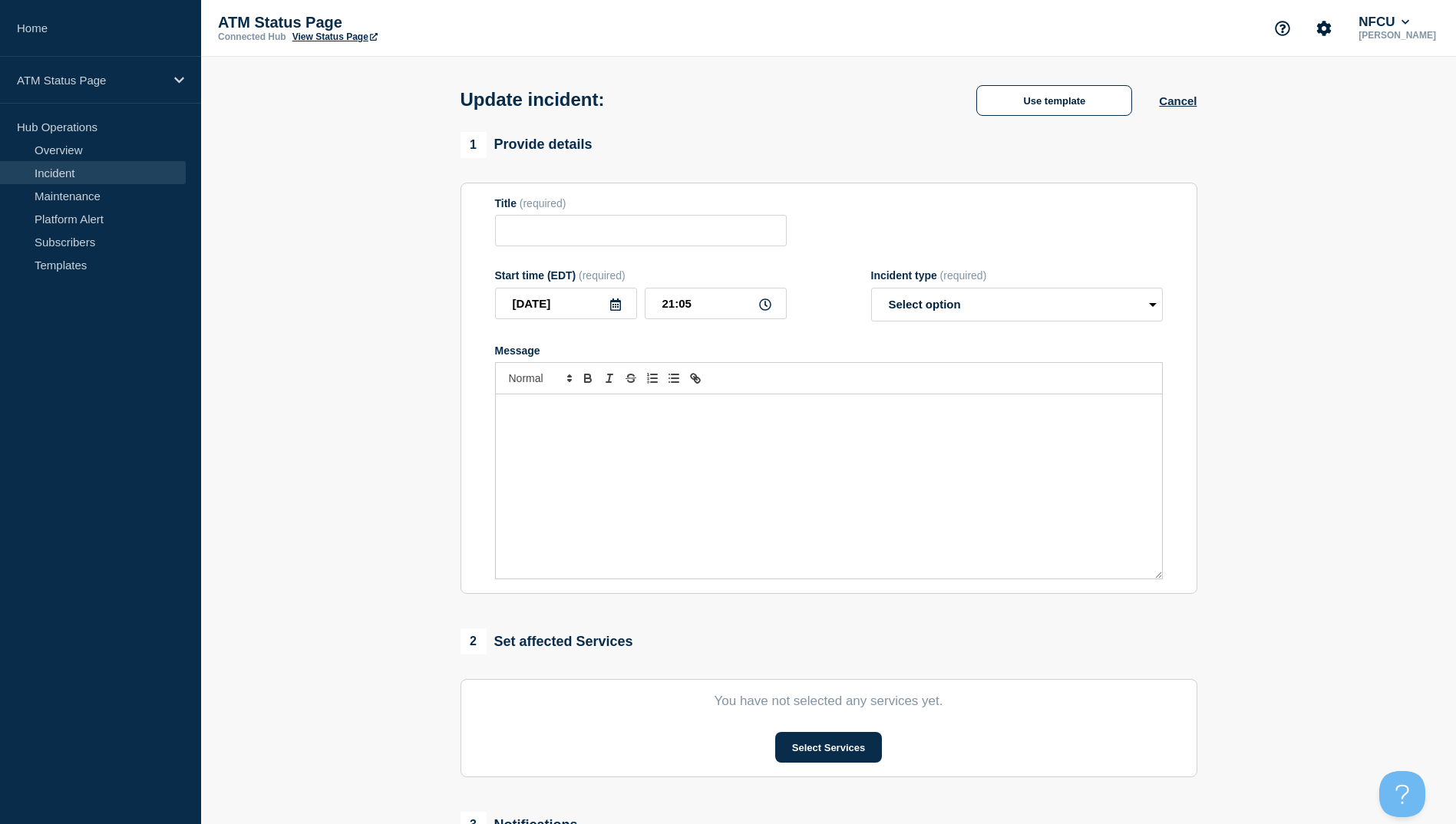
type input "Receipt Paper Out"
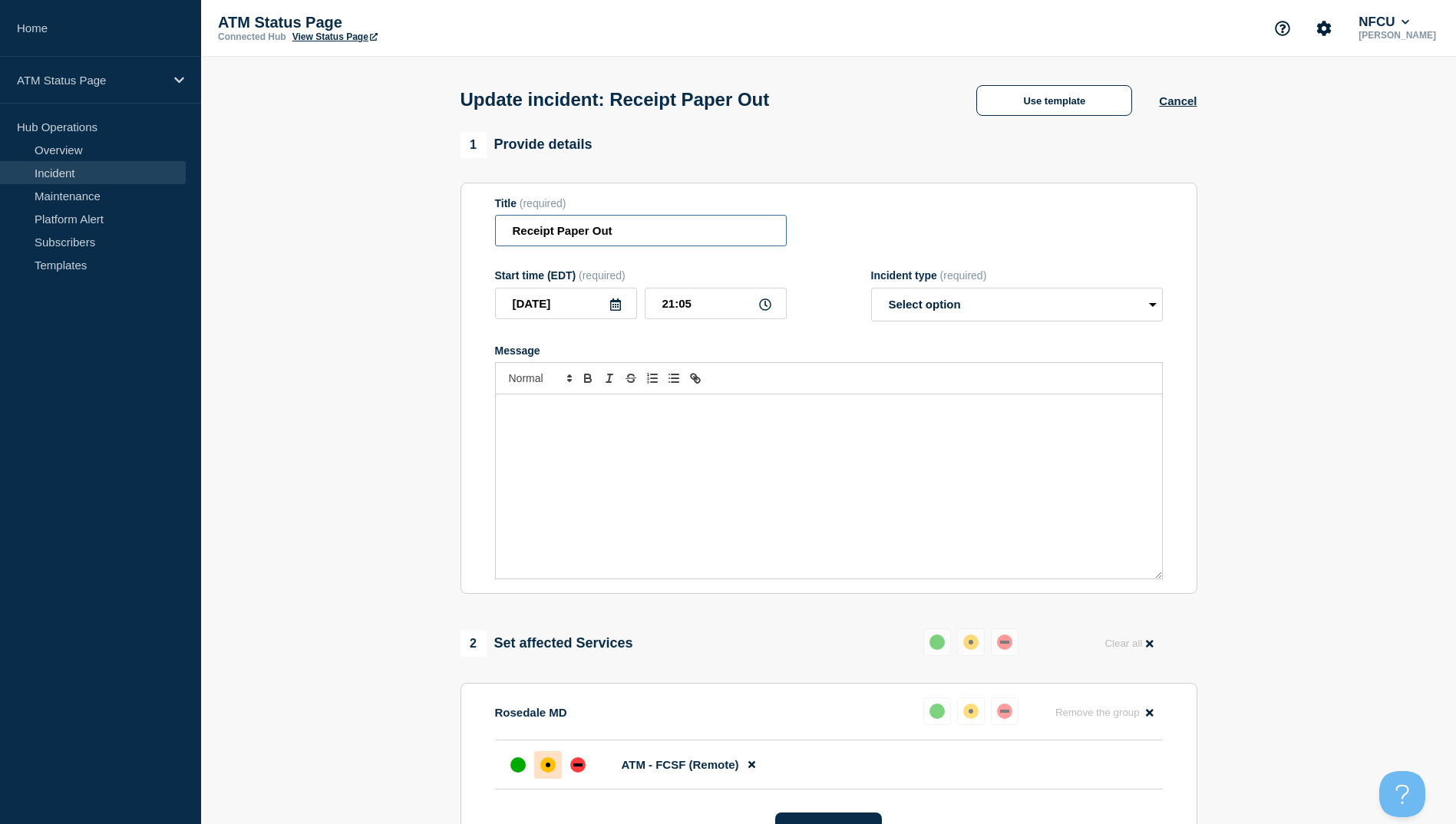
click at [630, 232] on input "Receipt Paper Out" at bounding box center [641, 230] width 292 height 32
click at [1043, 128] on div "Update incident: Use template Cancel" at bounding box center [828, 94] width 771 height 75
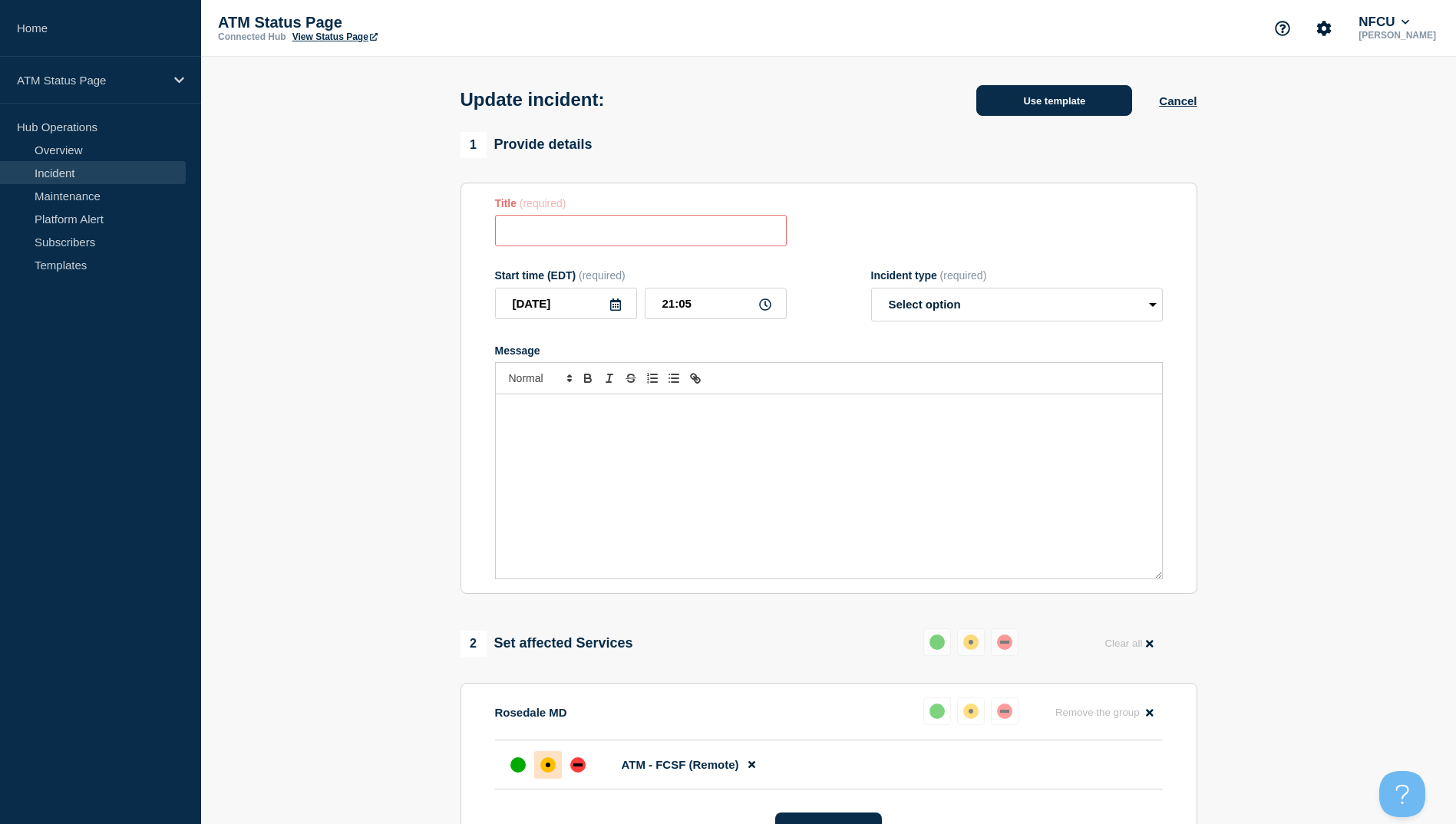
click at [1011, 106] on button "Use template" at bounding box center [1054, 101] width 156 height 31
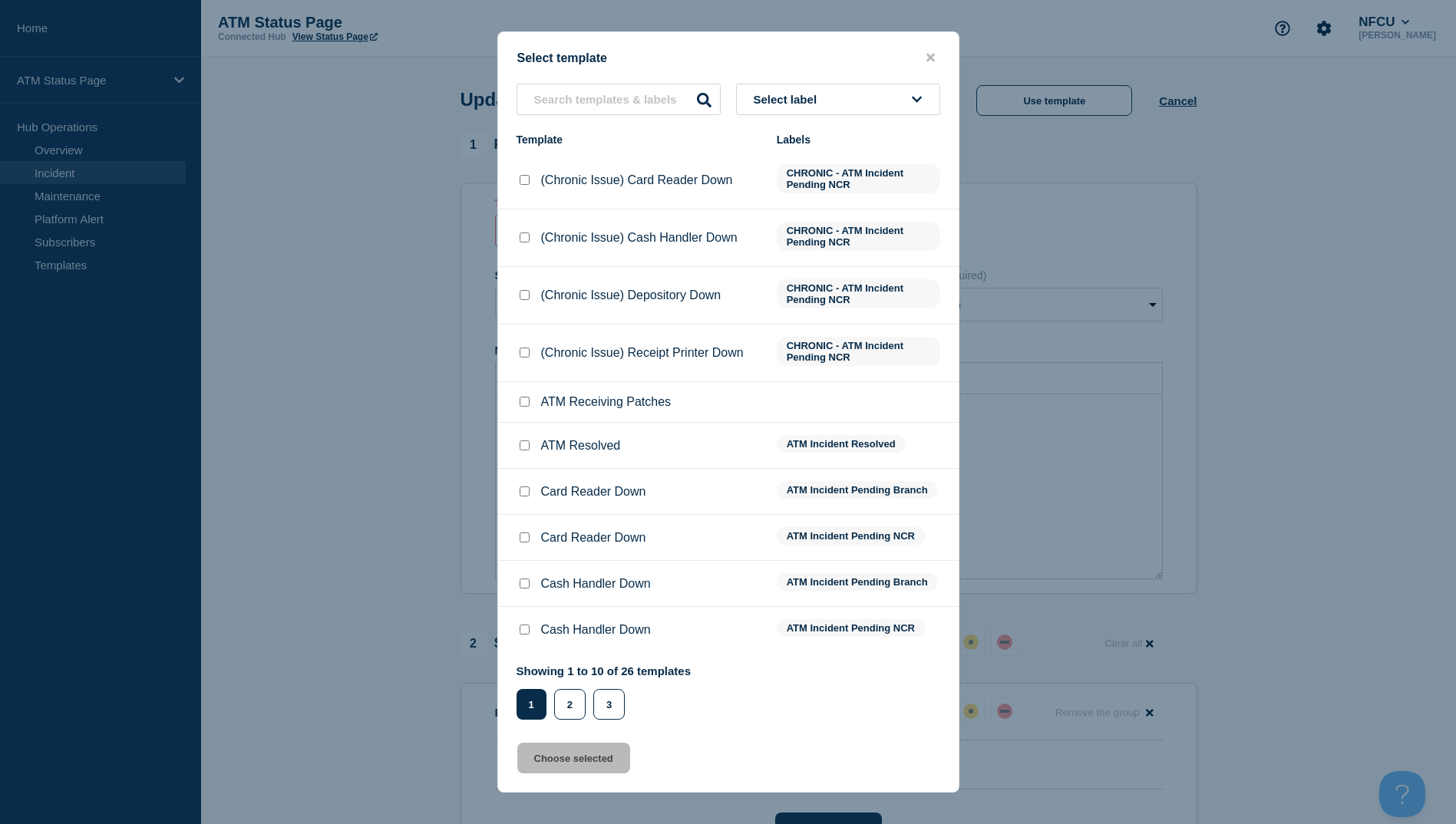
click at [527, 451] on div at bounding box center [525, 446] width 16 height 15
click at [527, 450] on input "ATM Resolved checkbox" at bounding box center [525, 445] width 10 height 10
checkbox input "true"
click at [575, 764] on button "Choose selected" at bounding box center [574, 759] width 113 height 31
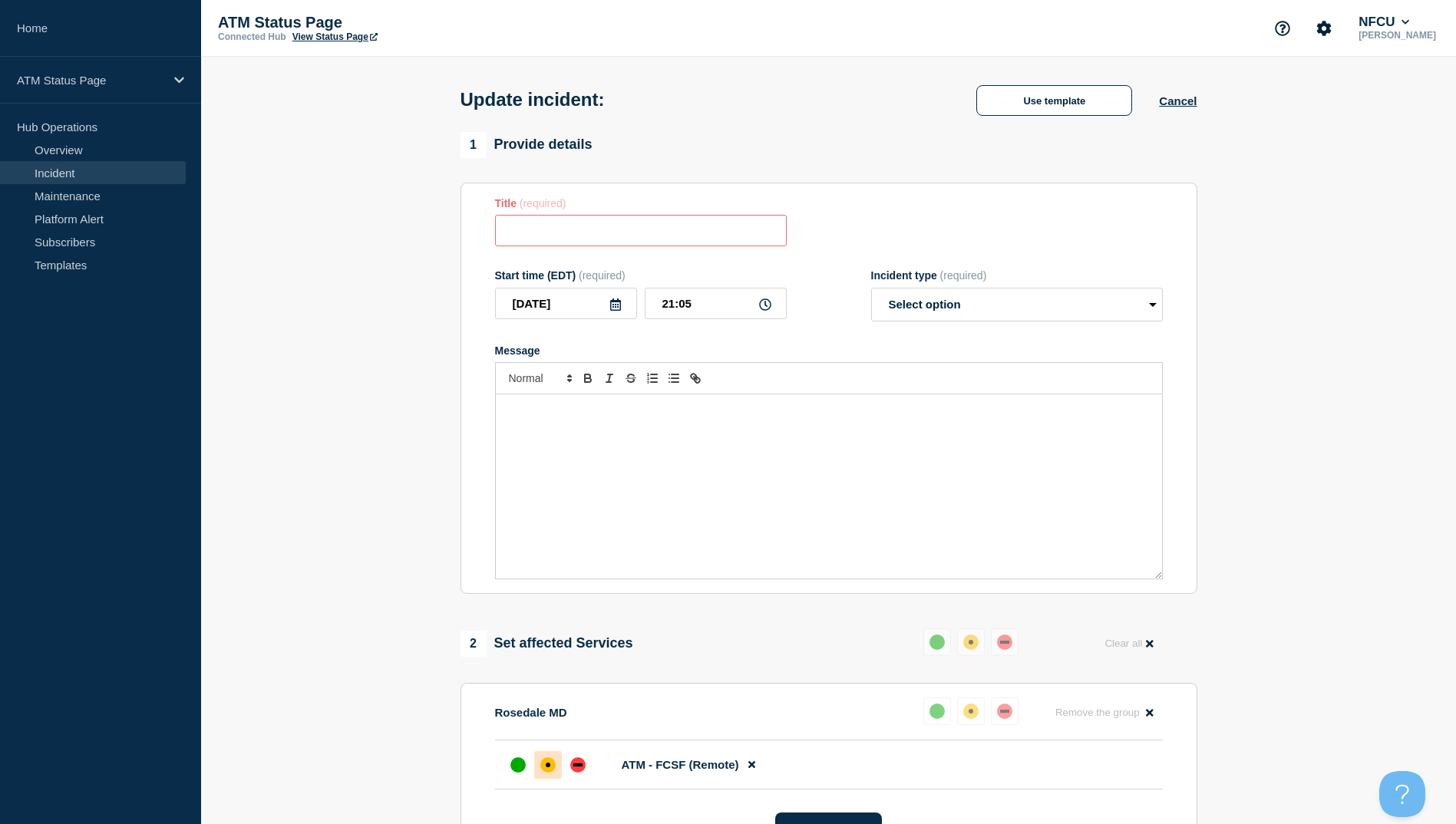
type input "ATM Resolved"
select select "resolved"
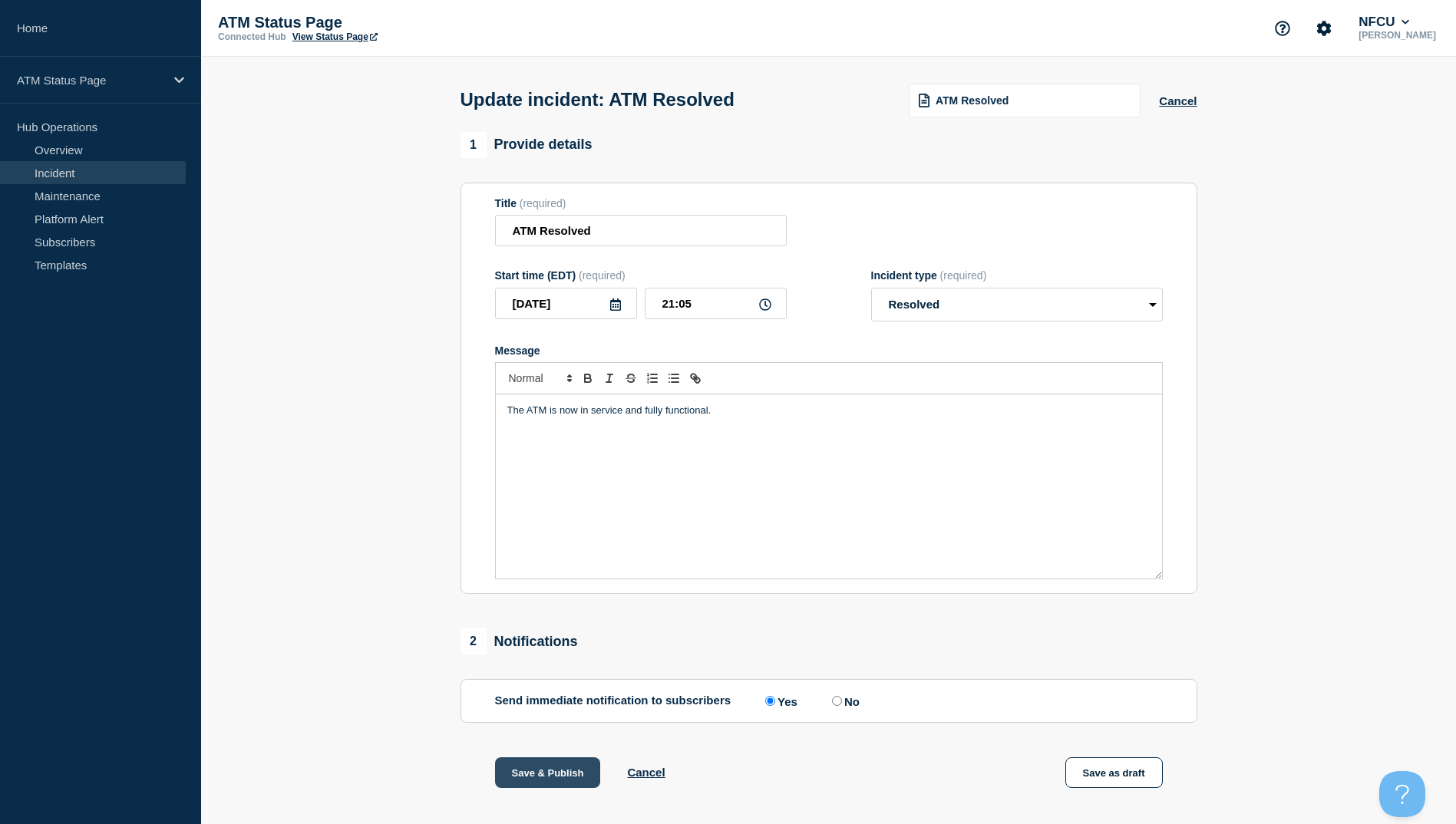
click at [525, 778] on button "Save & Publish" at bounding box center [548, 772] width 106 height 31
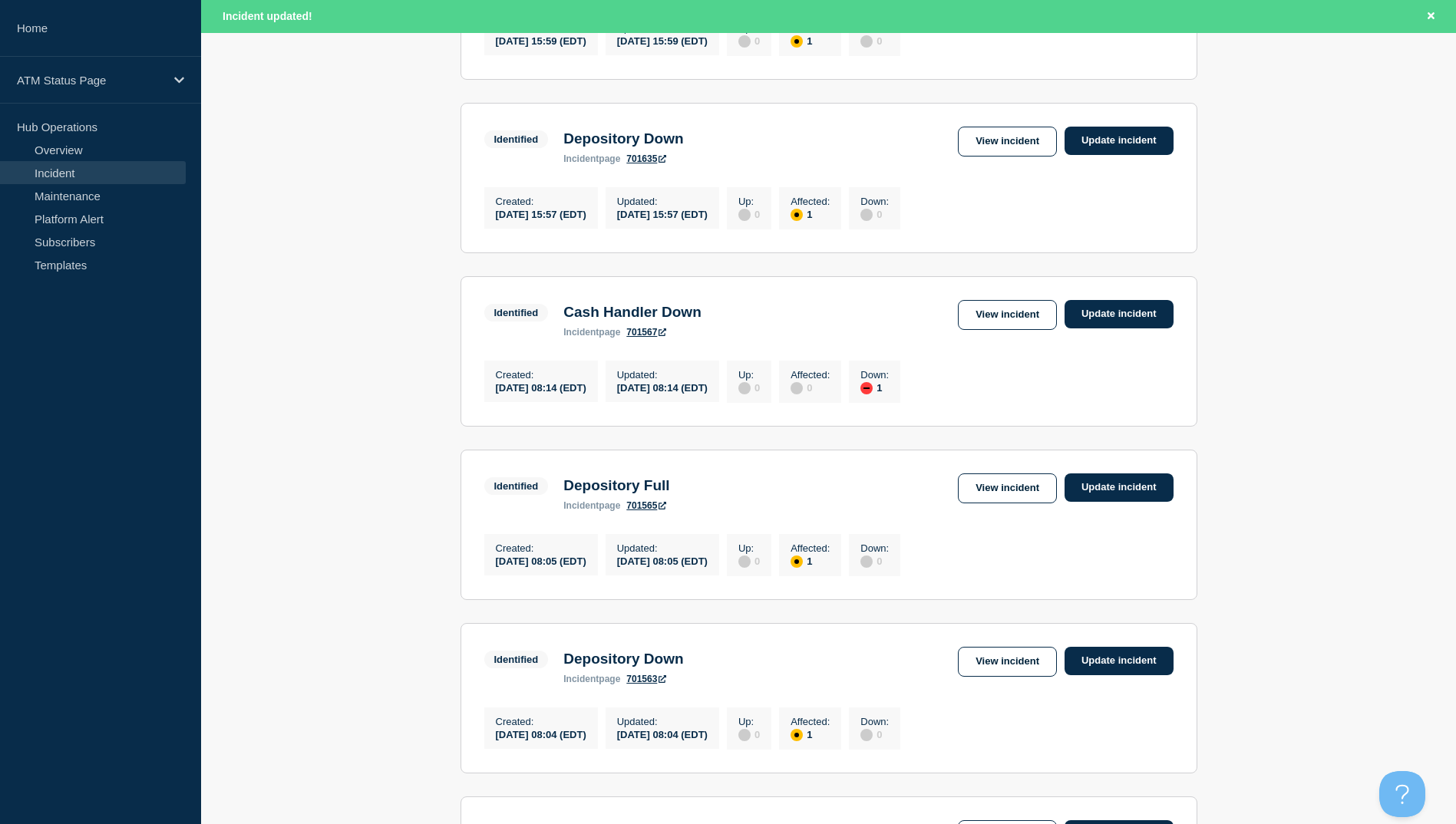
scroll to position [614, 0]
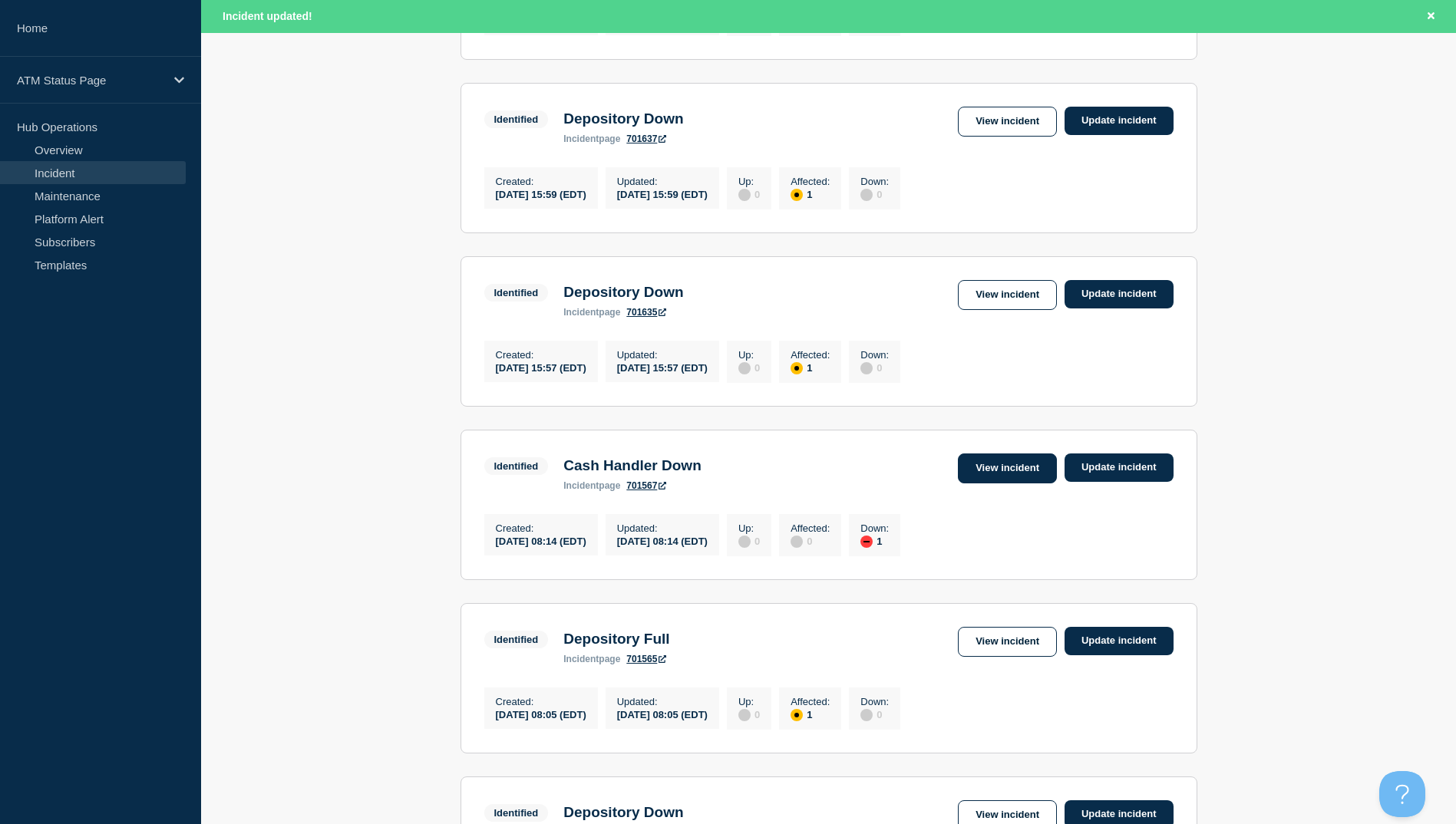
click at [997, 483] on link "View incident" at bounding box center [1007, 468] width 99 height 30
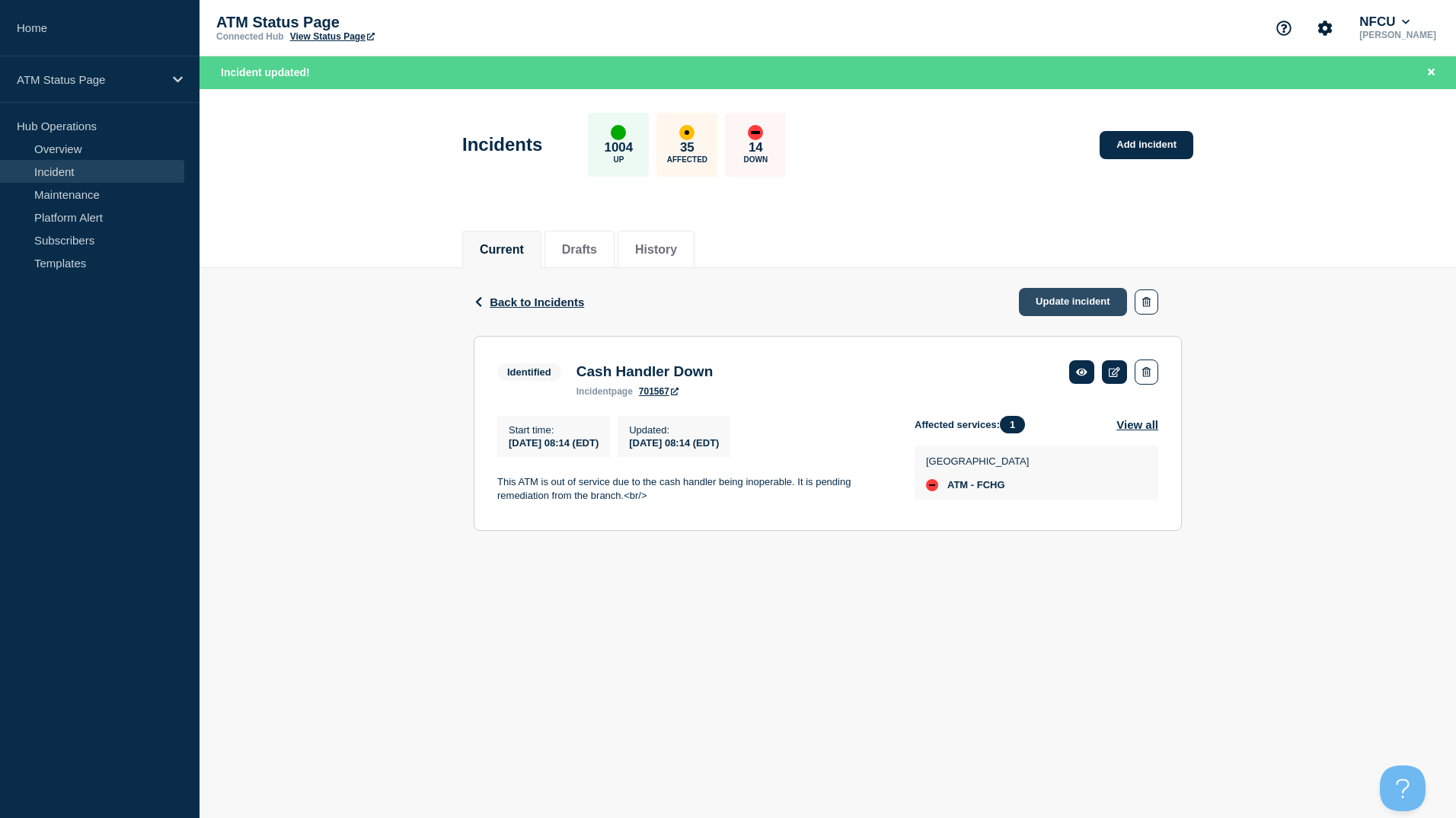
click at [1039, 301] on link "Update incident" at bounding box center [1072, 302] width 109 height 28
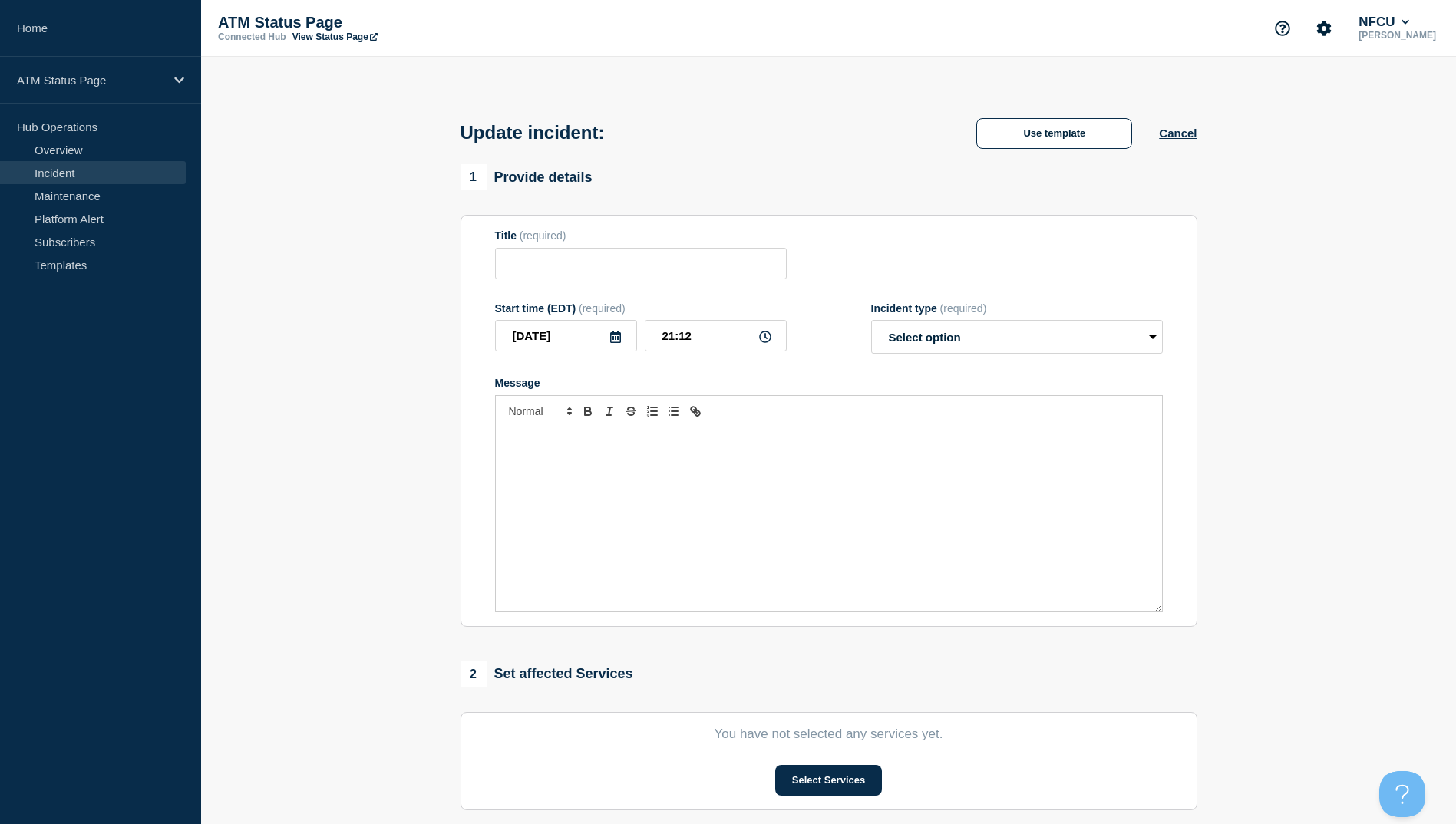
type input "Cash Handler Down"
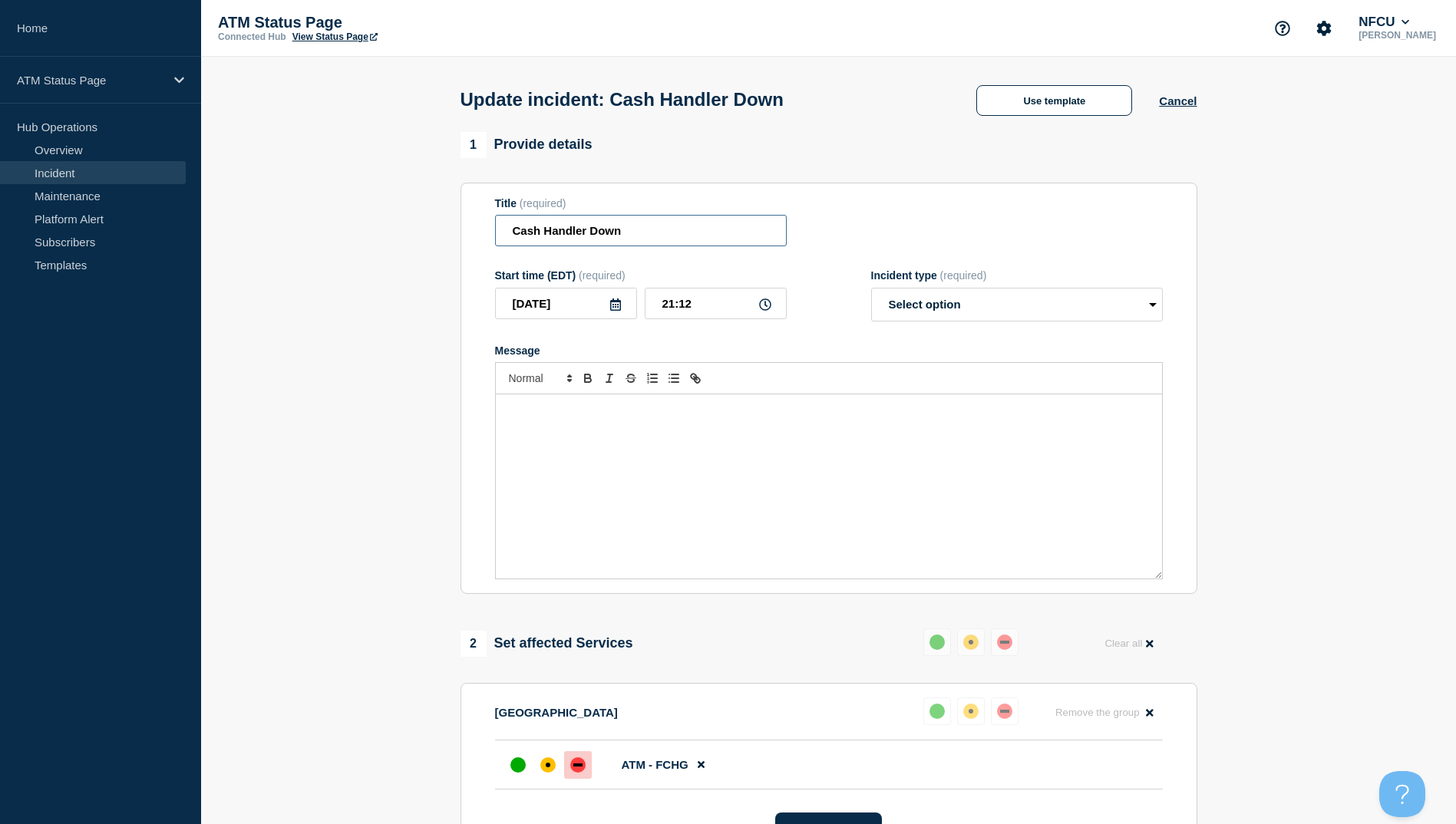
click at [602, 229] on input "Cash Handler Down" at bounding box center [641, 230] width 292 height 32
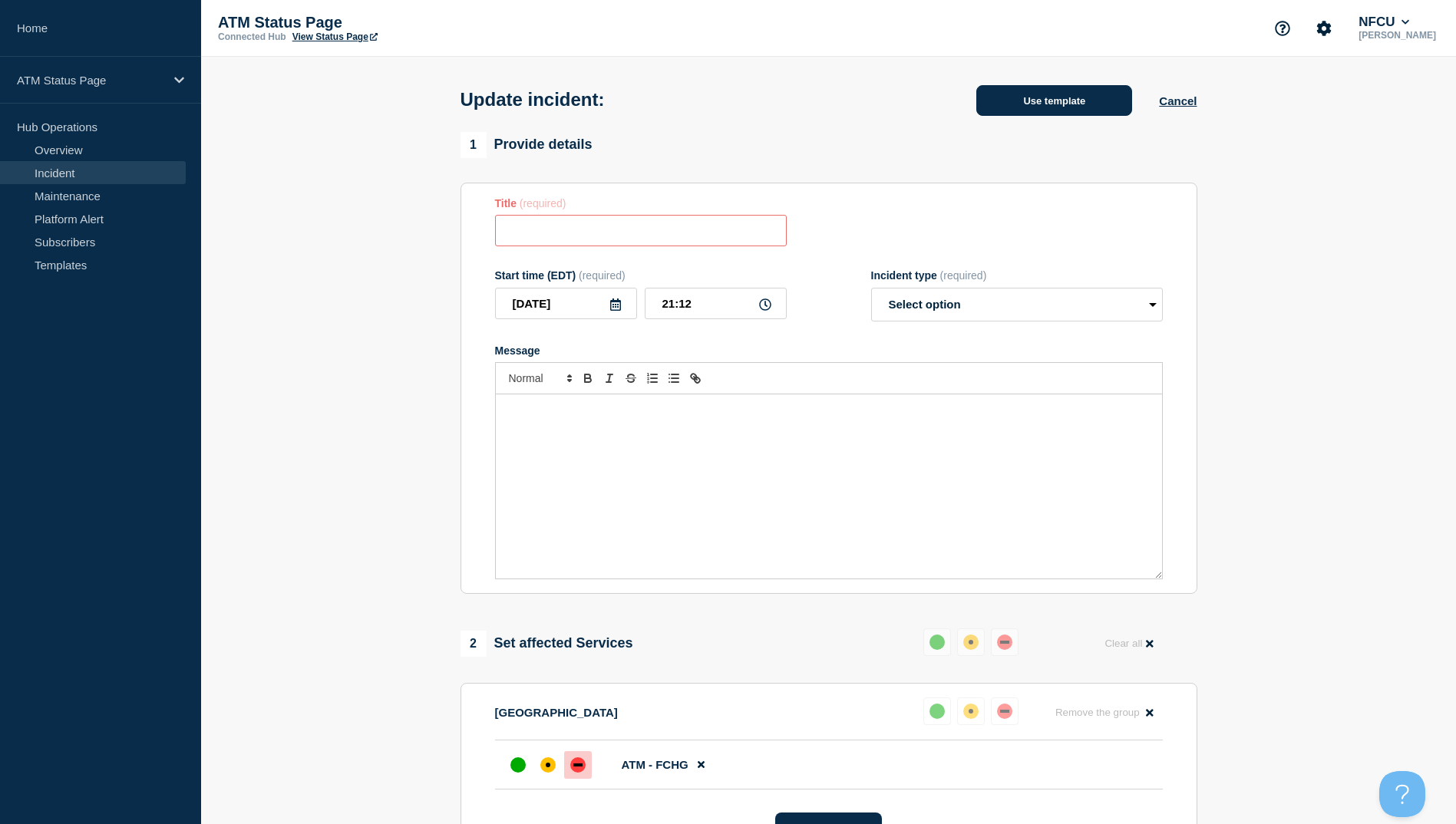
click at [1030, 90] on button "Use template" at bounding box center [1054, 101] width 156 height 31
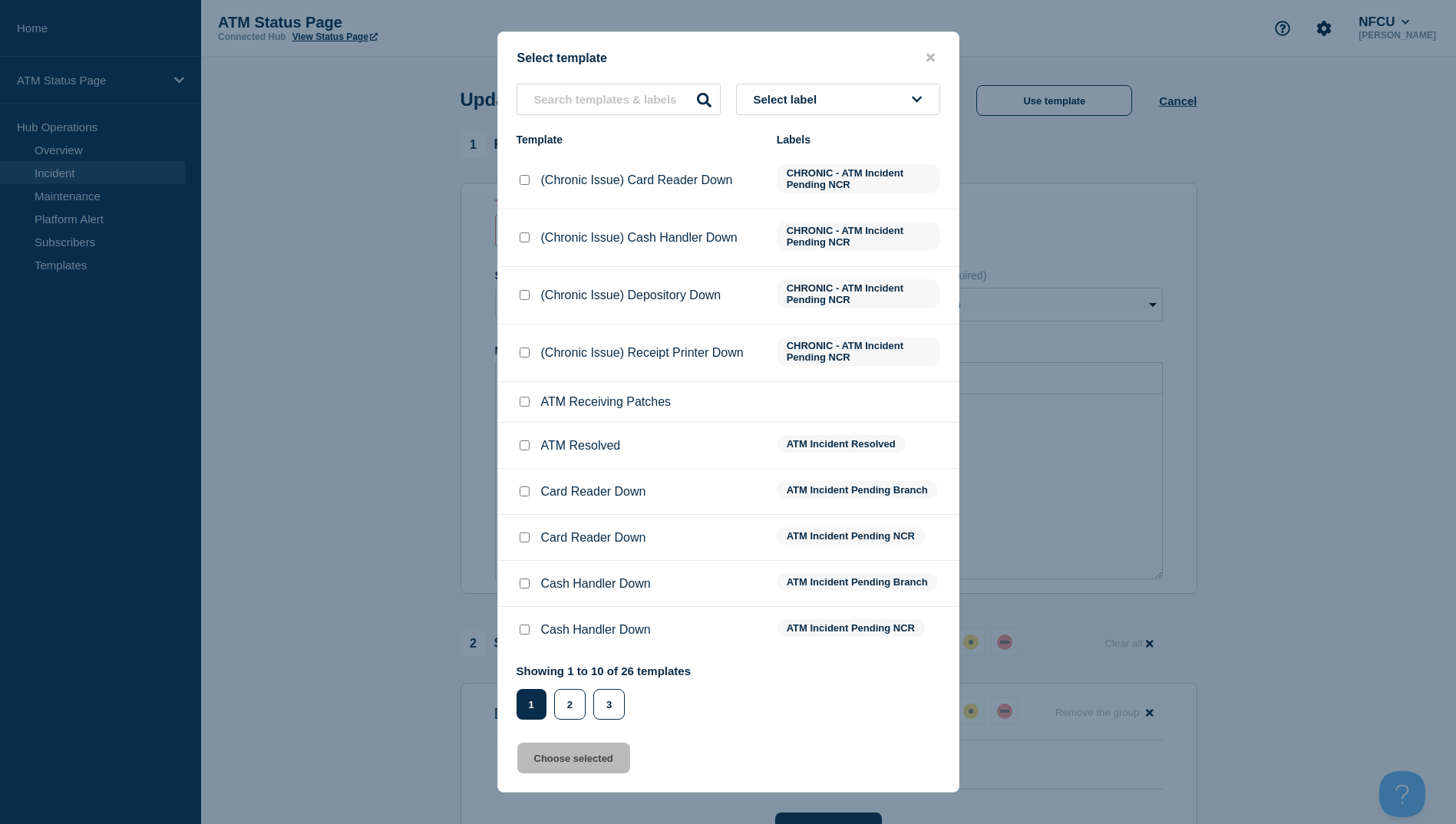
click at [520, 445] on input "ATM Resolved checkbox" at bounding box center [525, 445] width 10 height 10
checkbox input "true"
click at [570, 758] on button "Choose selected" at bounding box center [574, 759] width 113 height 31
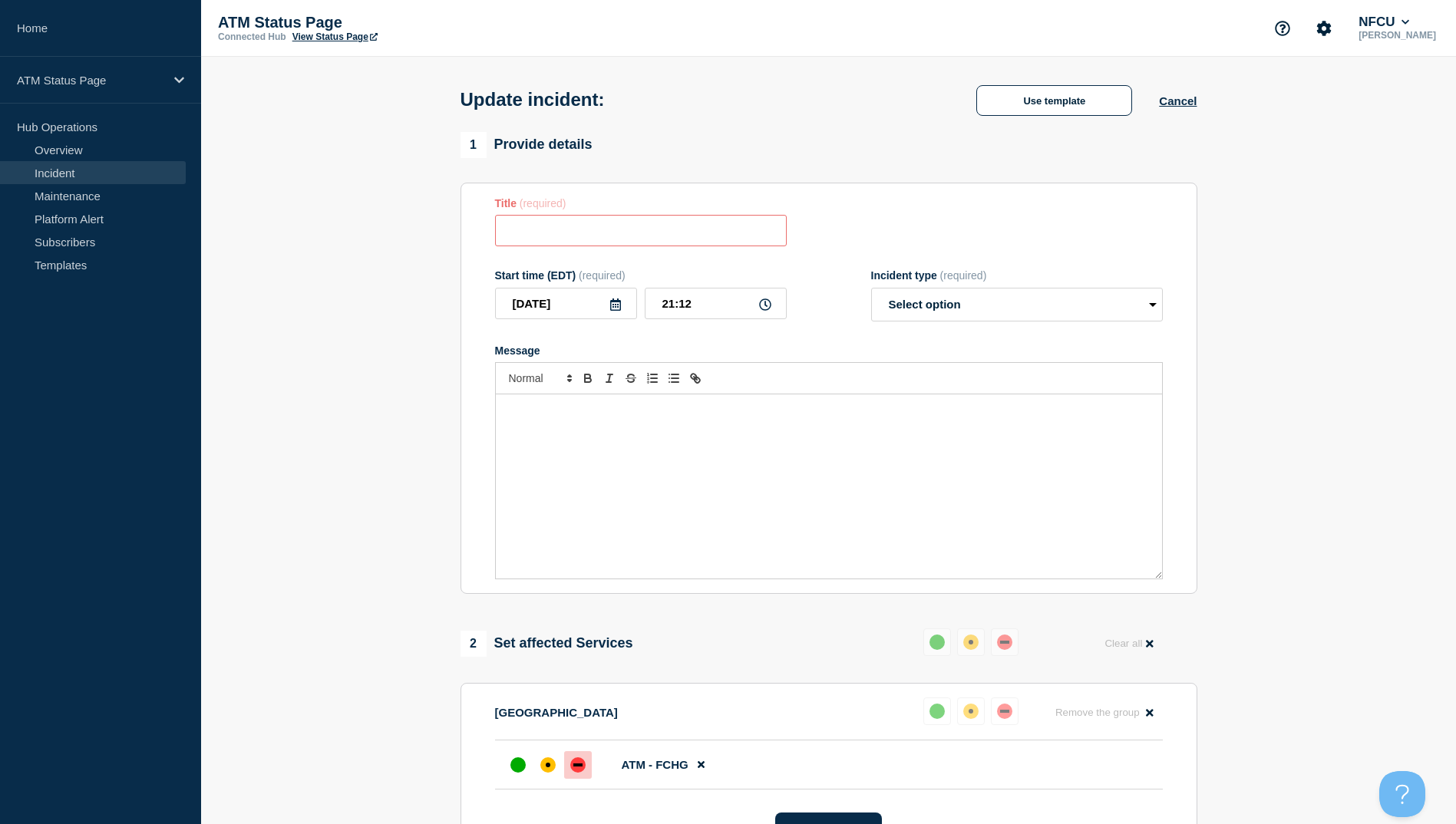
type input "ATM Resolved"
select select "resolved"
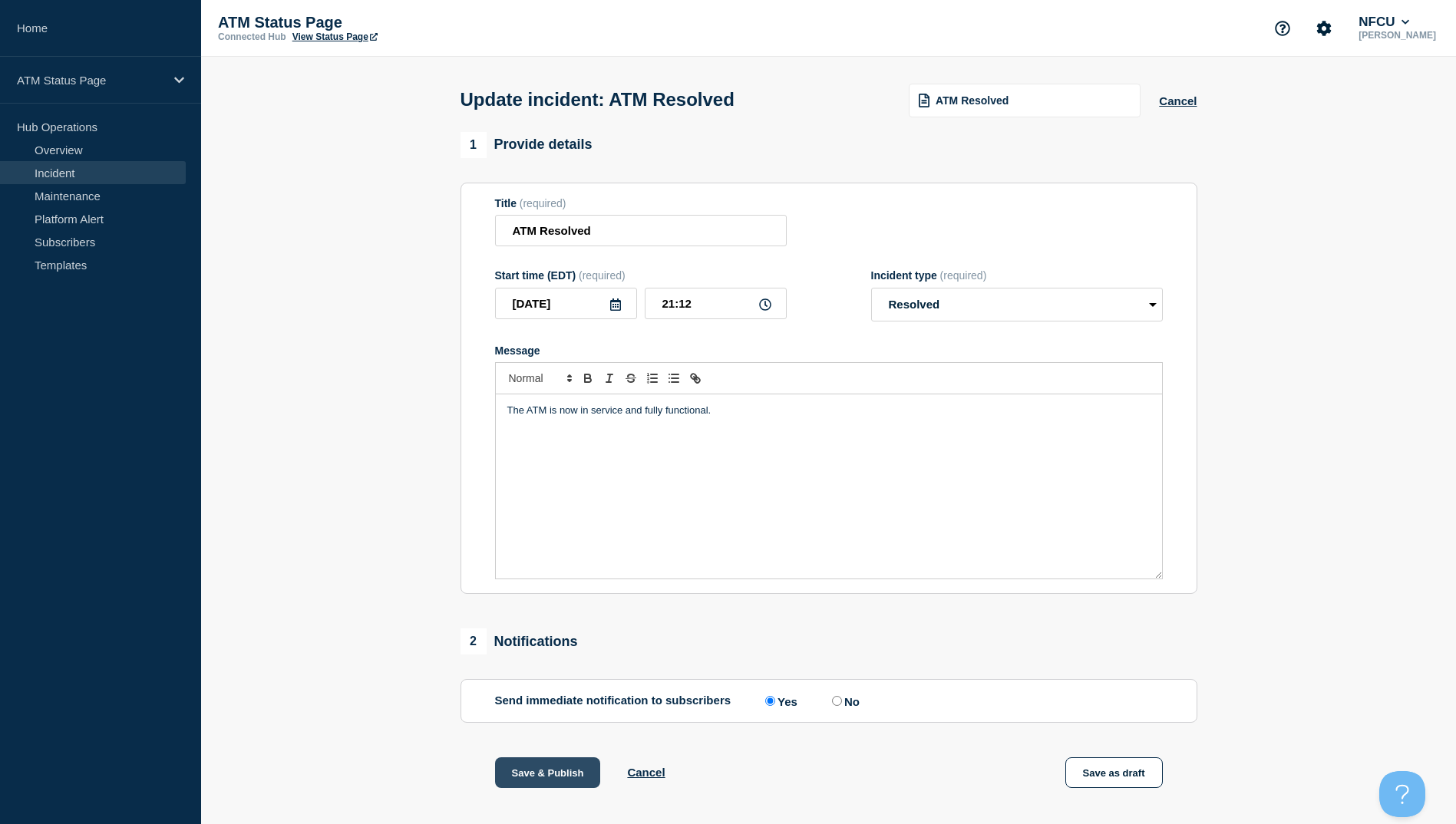
click at [544, 769] on button "Save & Publish" at bounding box center [548, 772] width 106 height 31
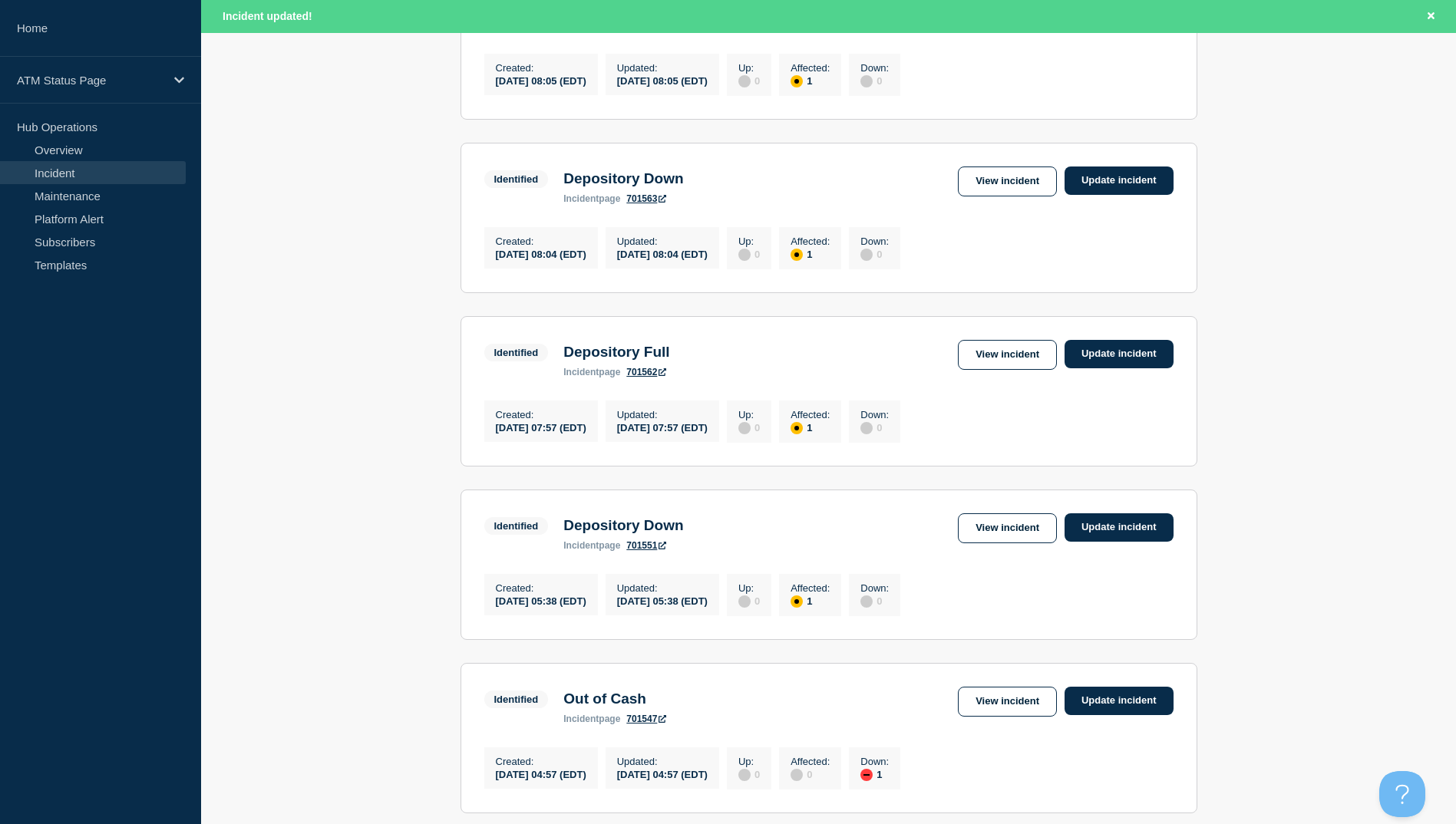
scroll to position [844, 0]
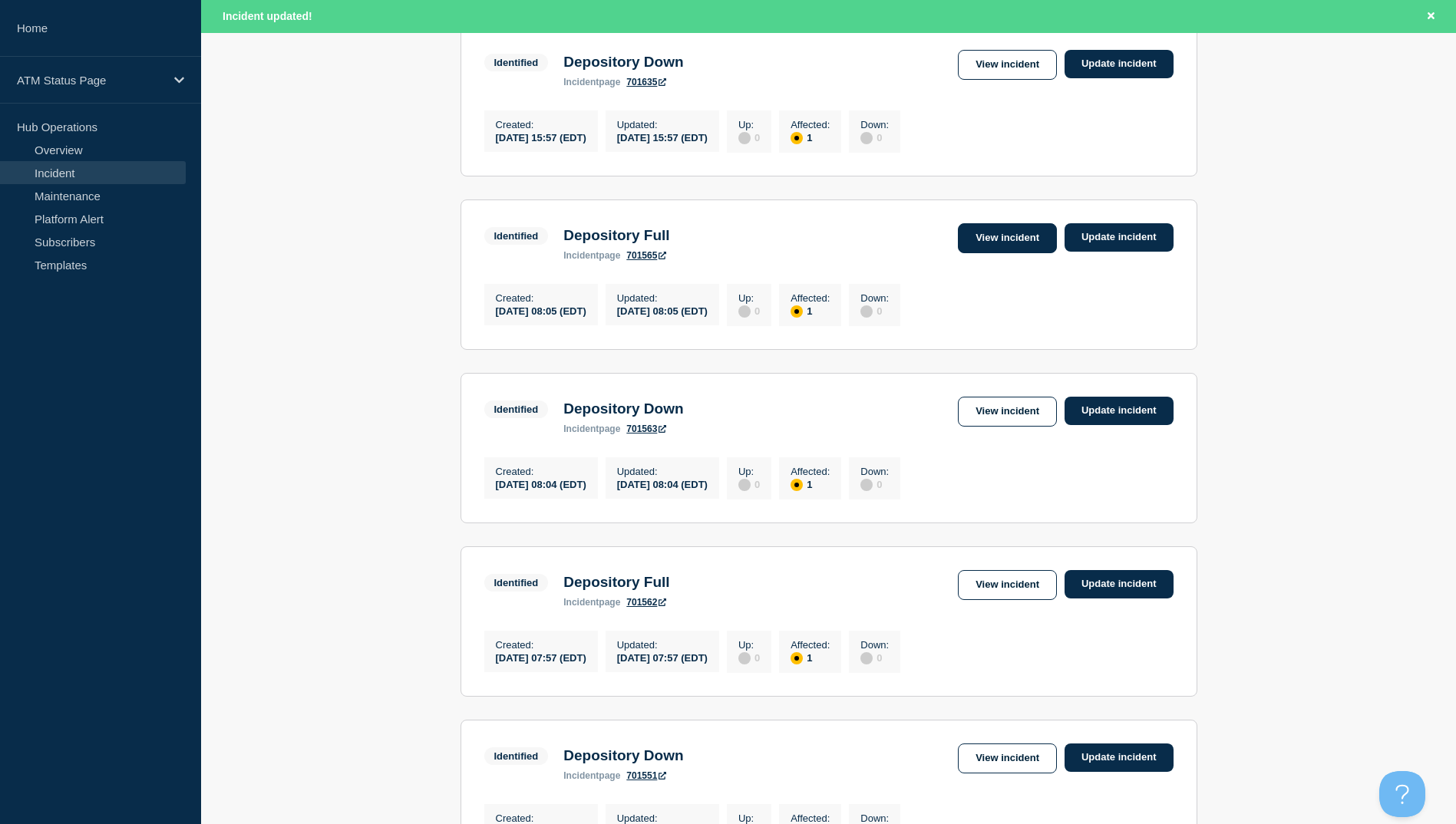
click at [968, 253] on link "View incident" at bounding box center [1007, 238] width 99 height 30
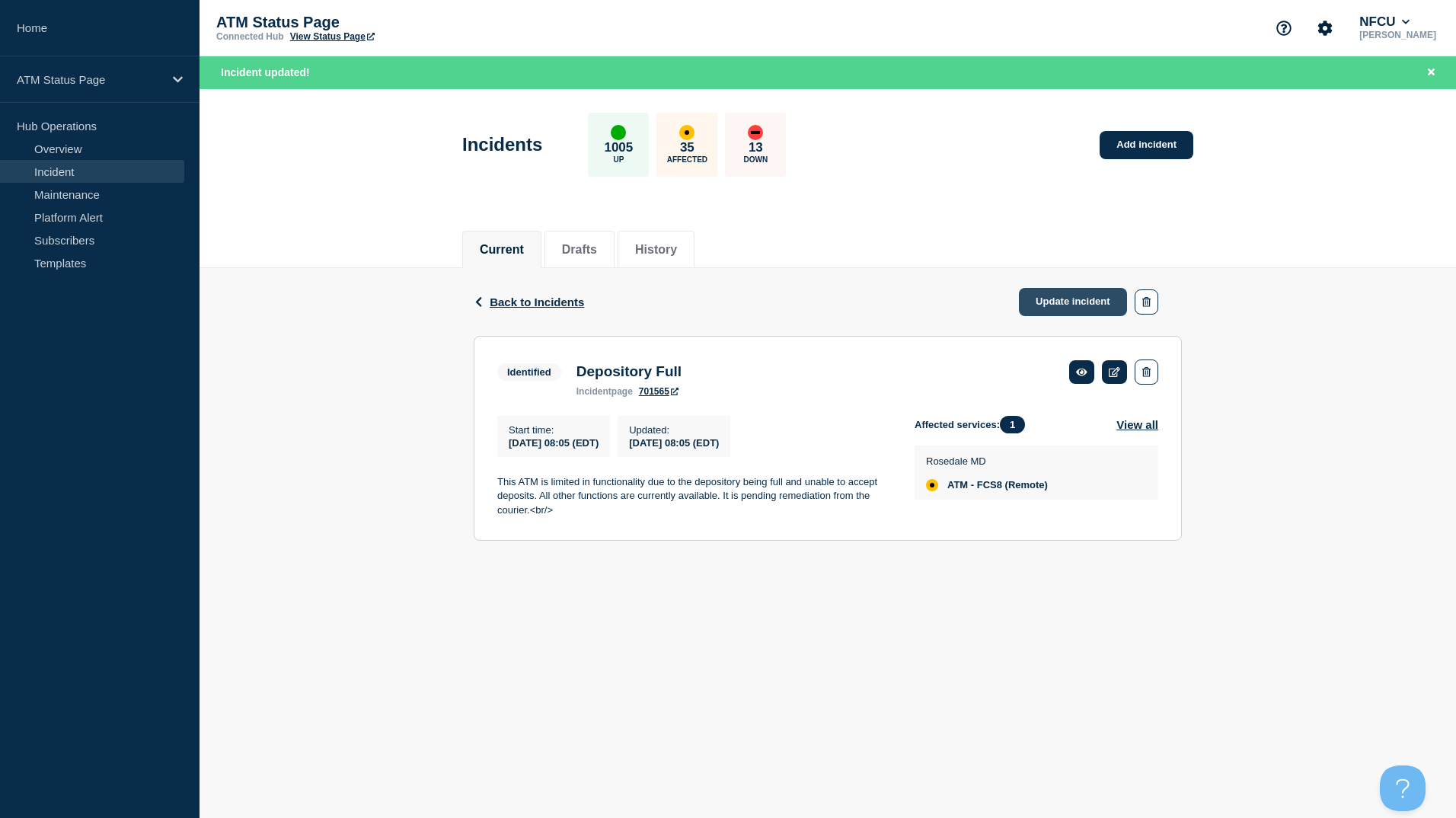
click at [1054, 311] on link "Update incident" at bounding box center [1072, 302] width 109 height 28
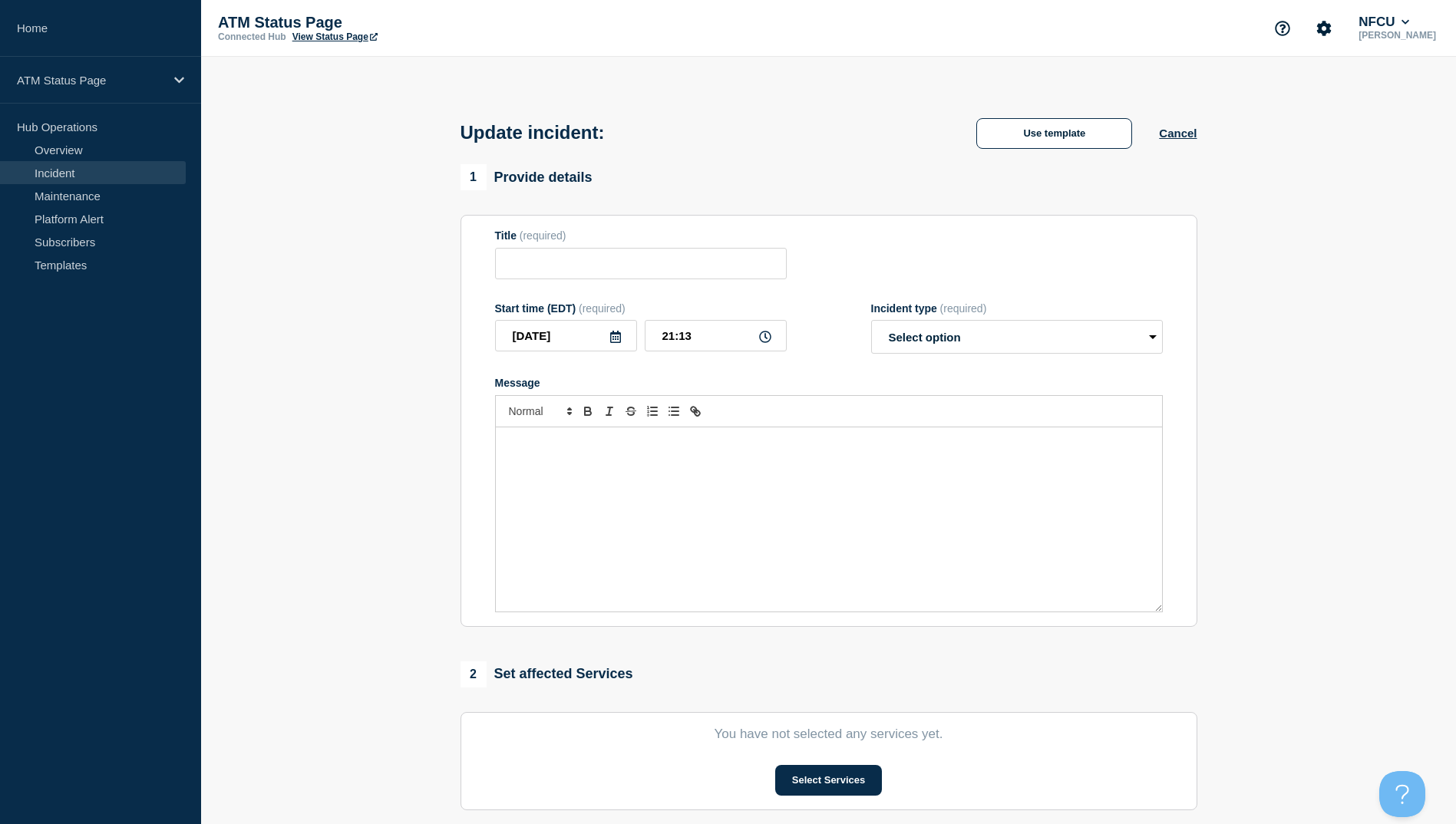
type input "Depository Full"
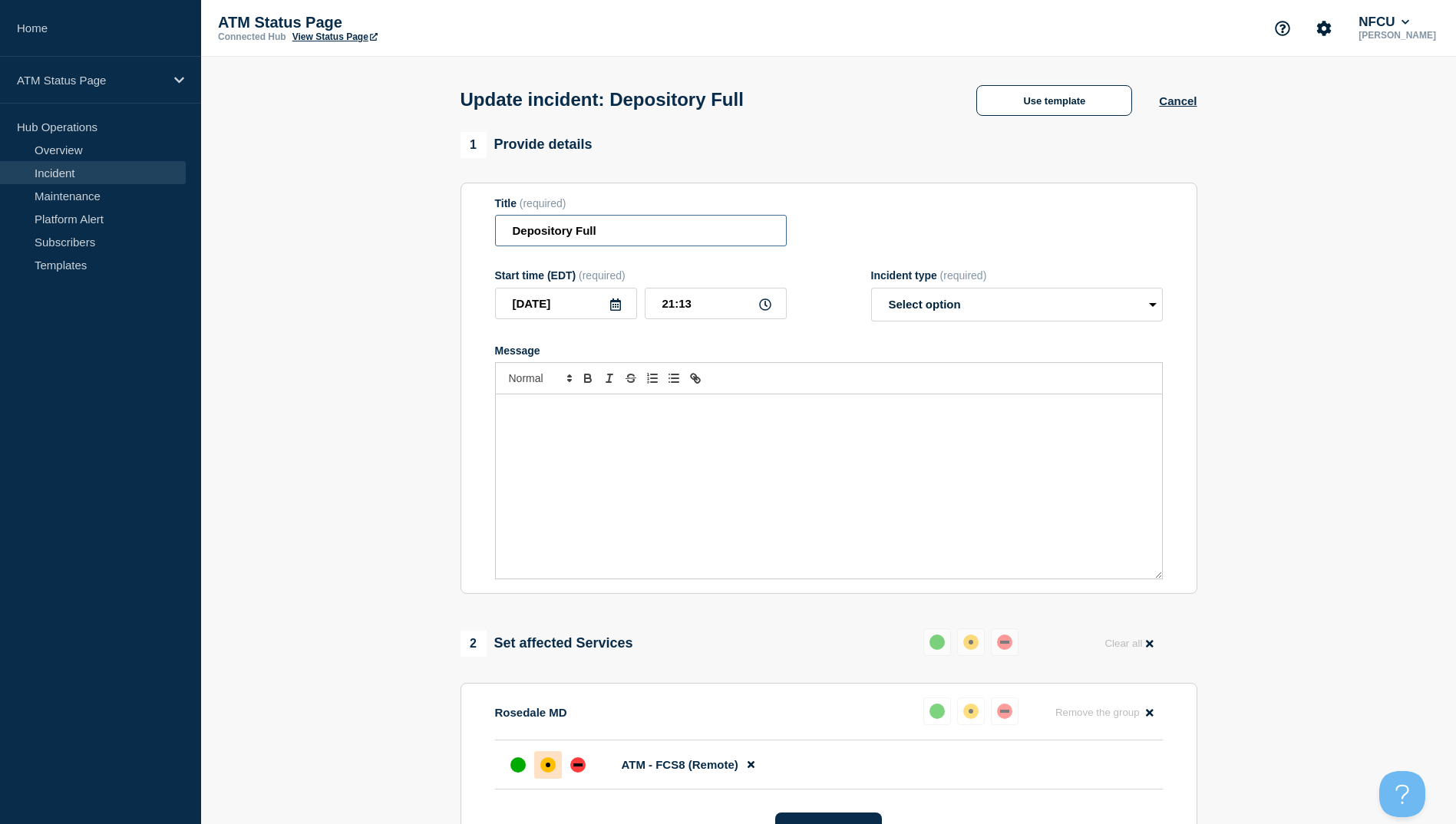
click at [709, 246] on input "Depository Full" at bounding box center [641, 230] width 292 height 32
click at [976, 88] on div "Use template" at bounding box center [1054, 101] width 209 height 31
click at [984, 94] on button "Use template" at bounding box center [1054, 101] width 156 height 31
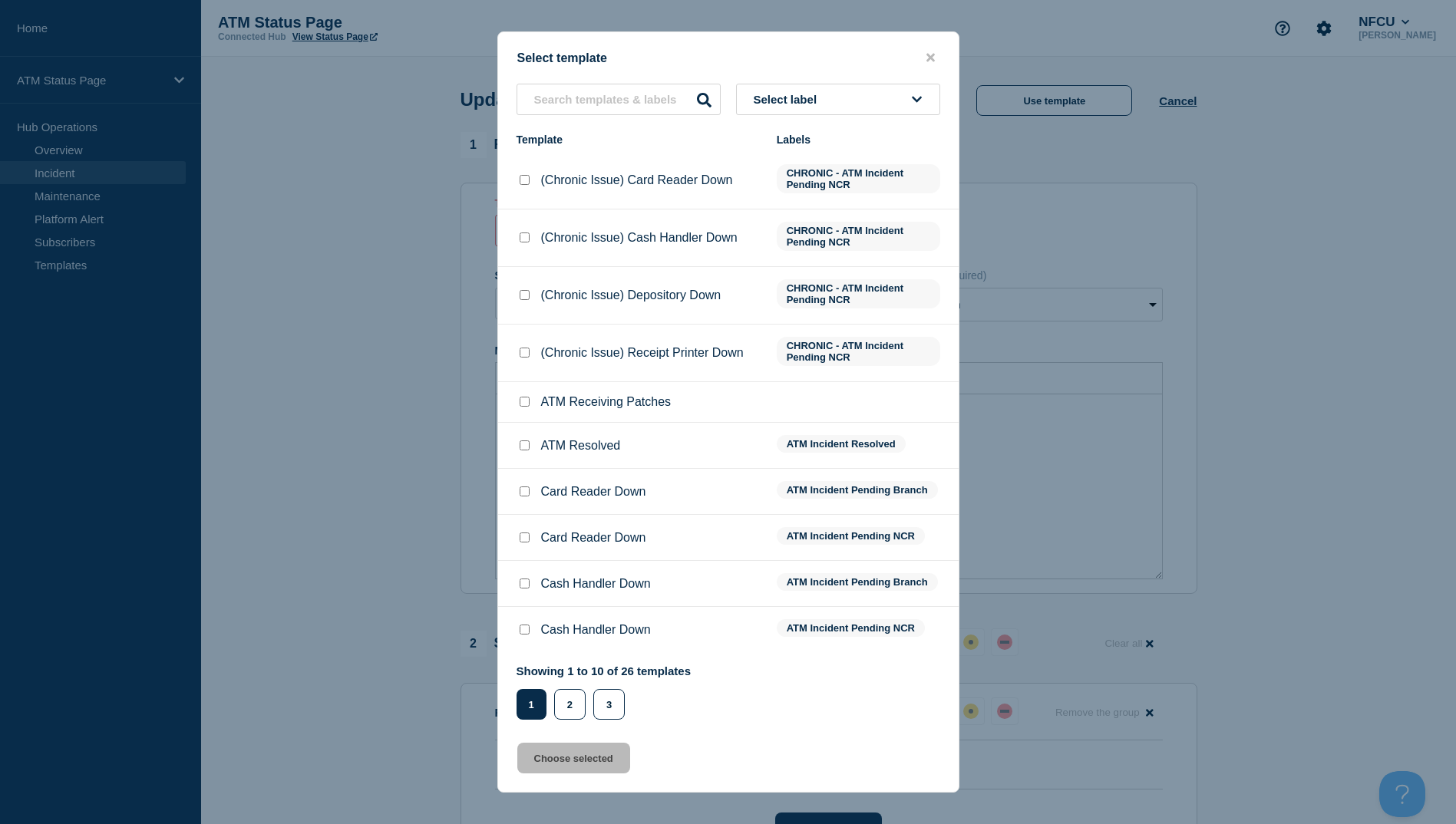
click at [524, 450] on input "ATM Resolved checkbox" at bounding box center [525, 445] width 10 height 10
checkbox input "true"
click at [587, 773] on button "Choose selected" at bounding box center [574, 759] width 113 height 31
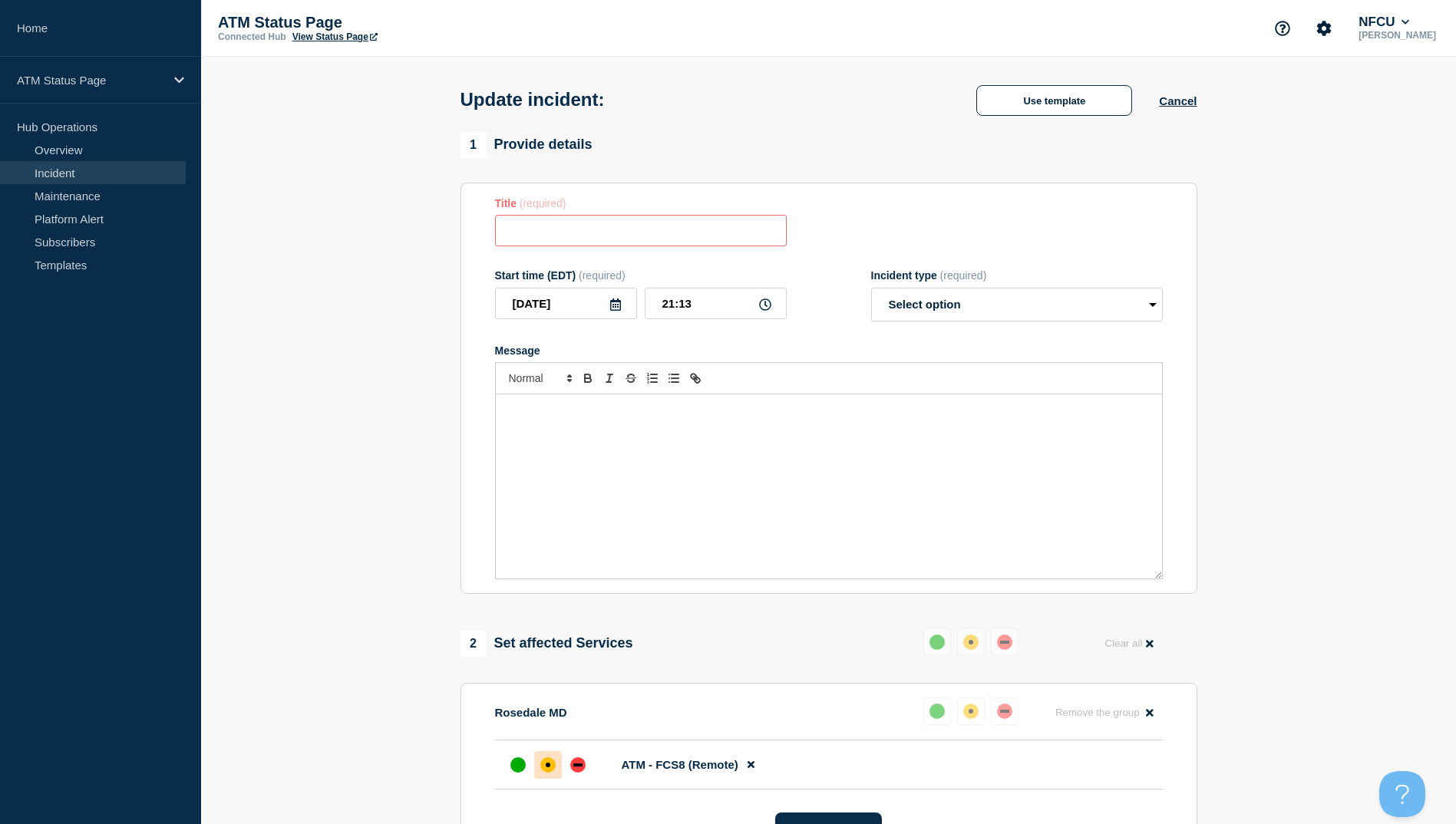
type input "ATM Resolved"
select select "resolved"
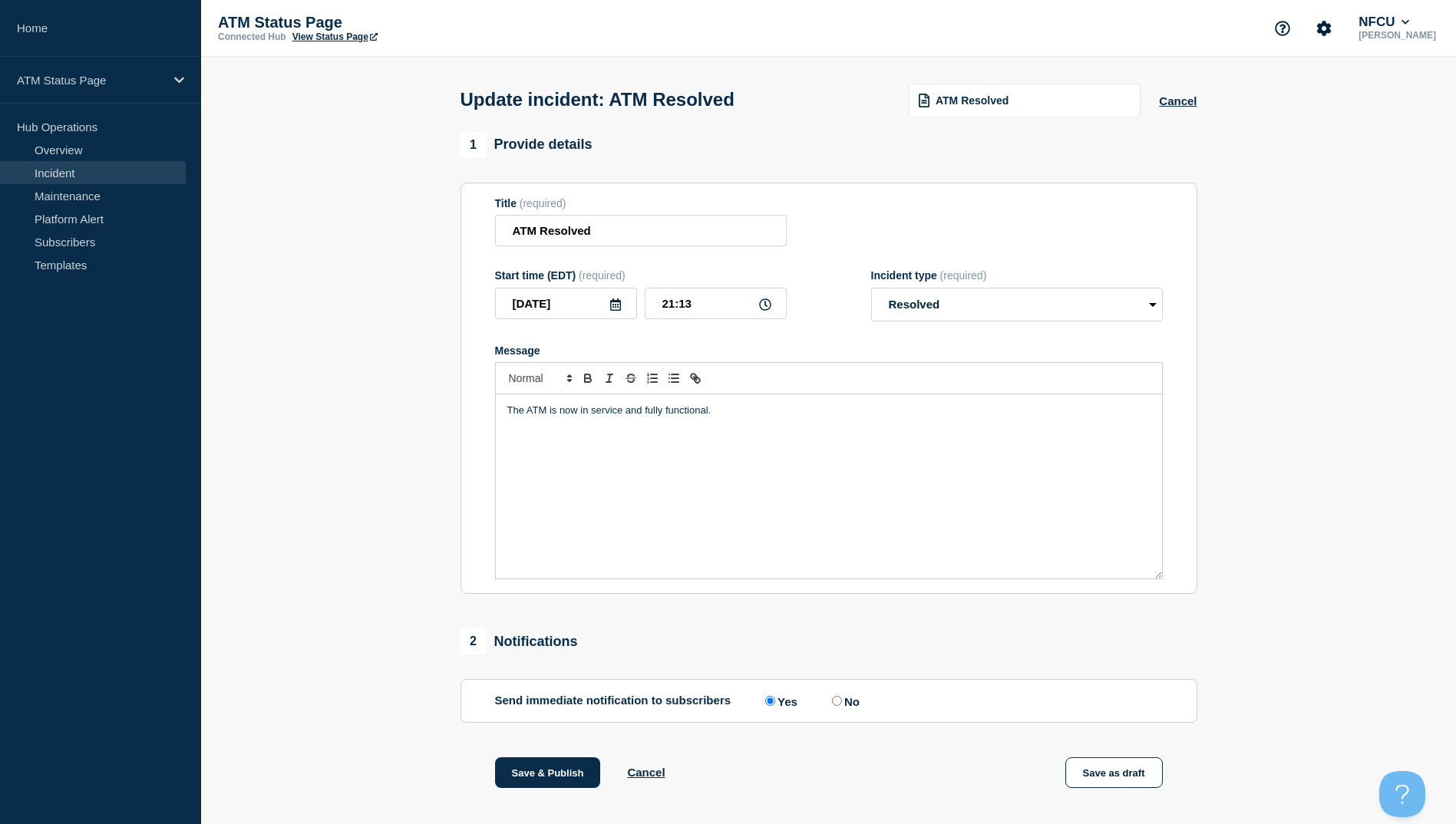
scroll to position [153, 0]
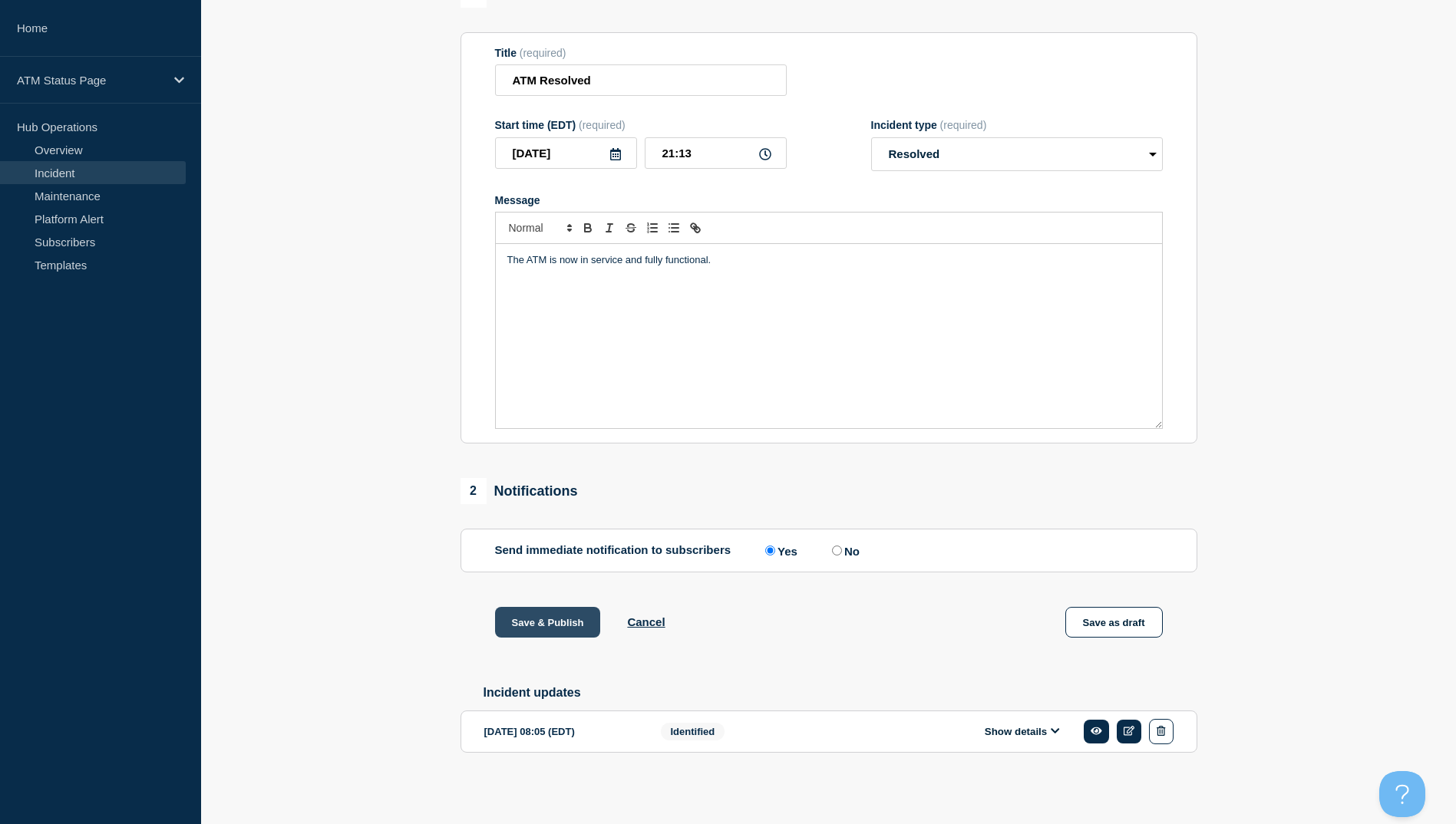
click at [551, 612] on button "Save & Publish" at bounding box center [548, 623] width 106 height 31
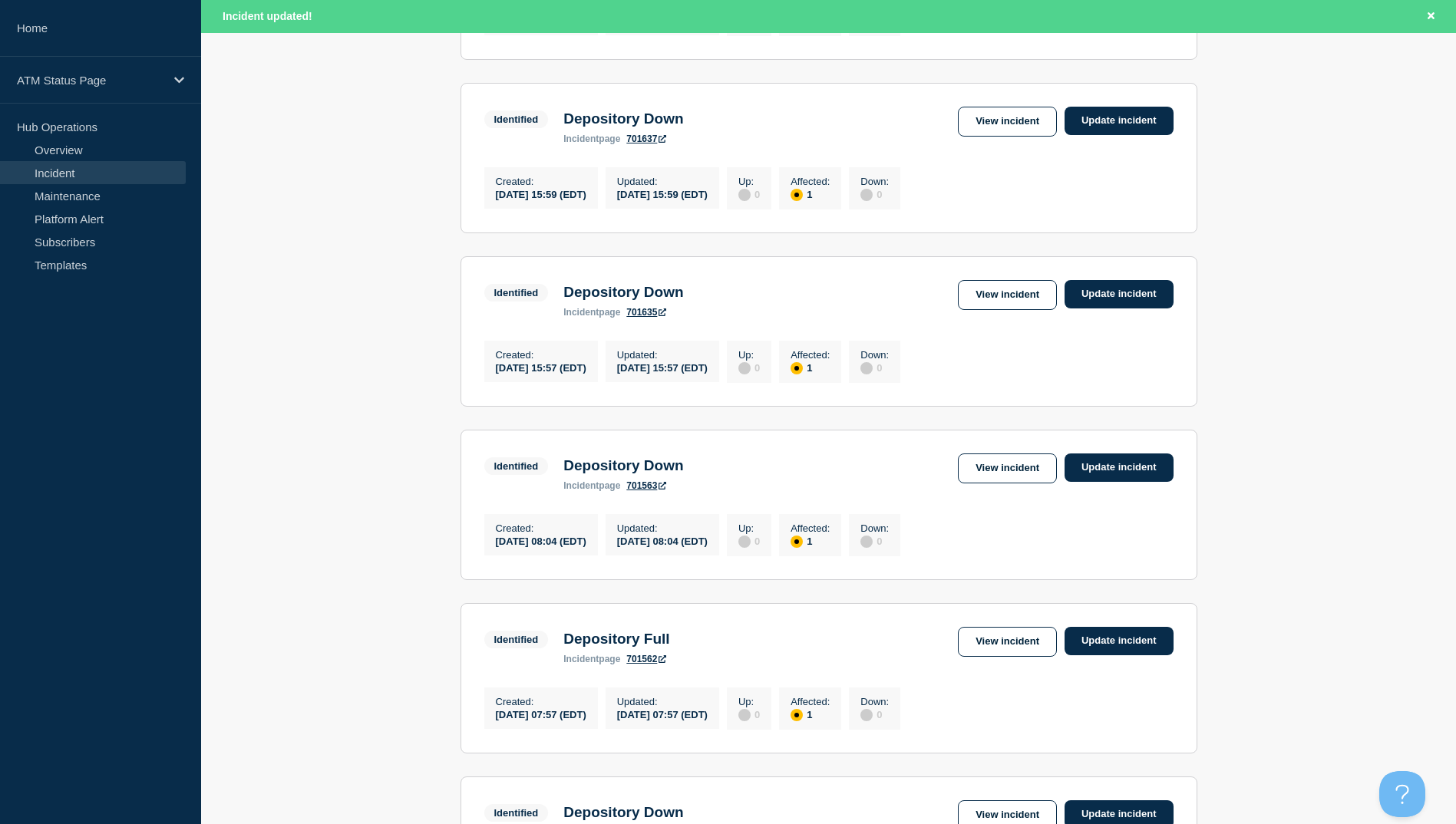
scroll to position [537, 0]
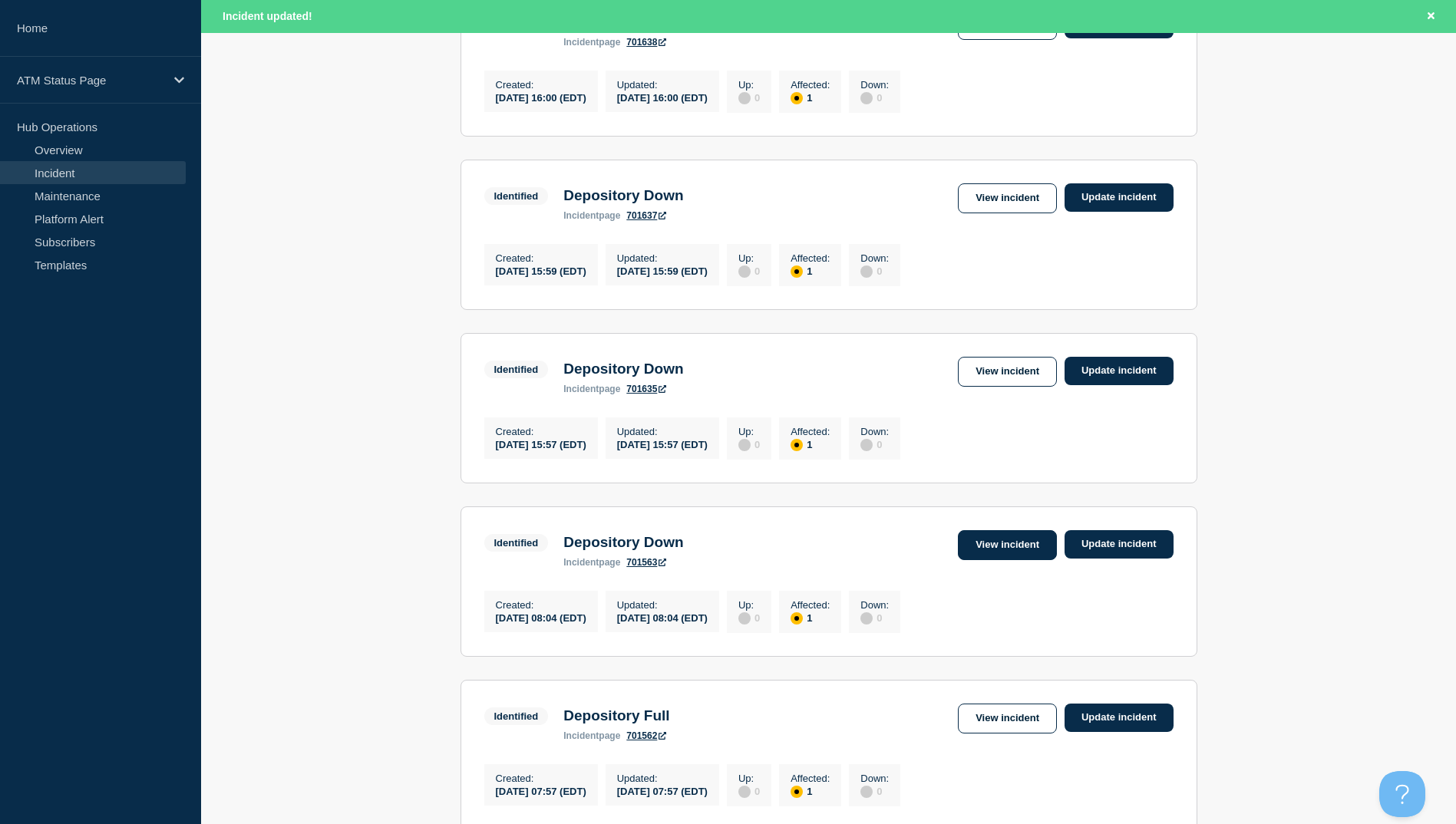
click at [1007, 554] on link "View incident" at bounding box center [1007, 545] width 99 height 30
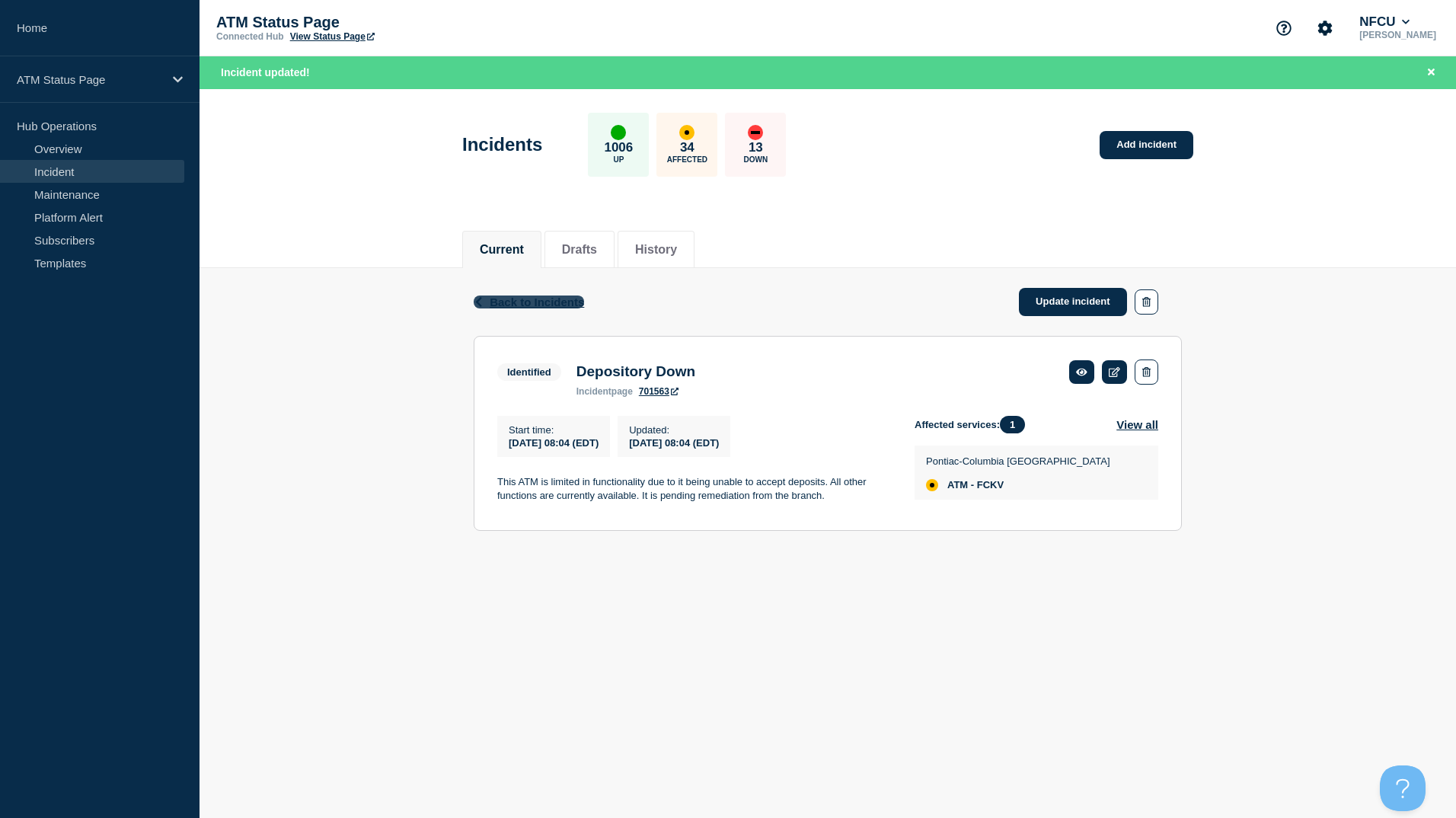
click at [531, 296] on span "Back to Incidents" at bounding box center [537, 302] width 94 height 13
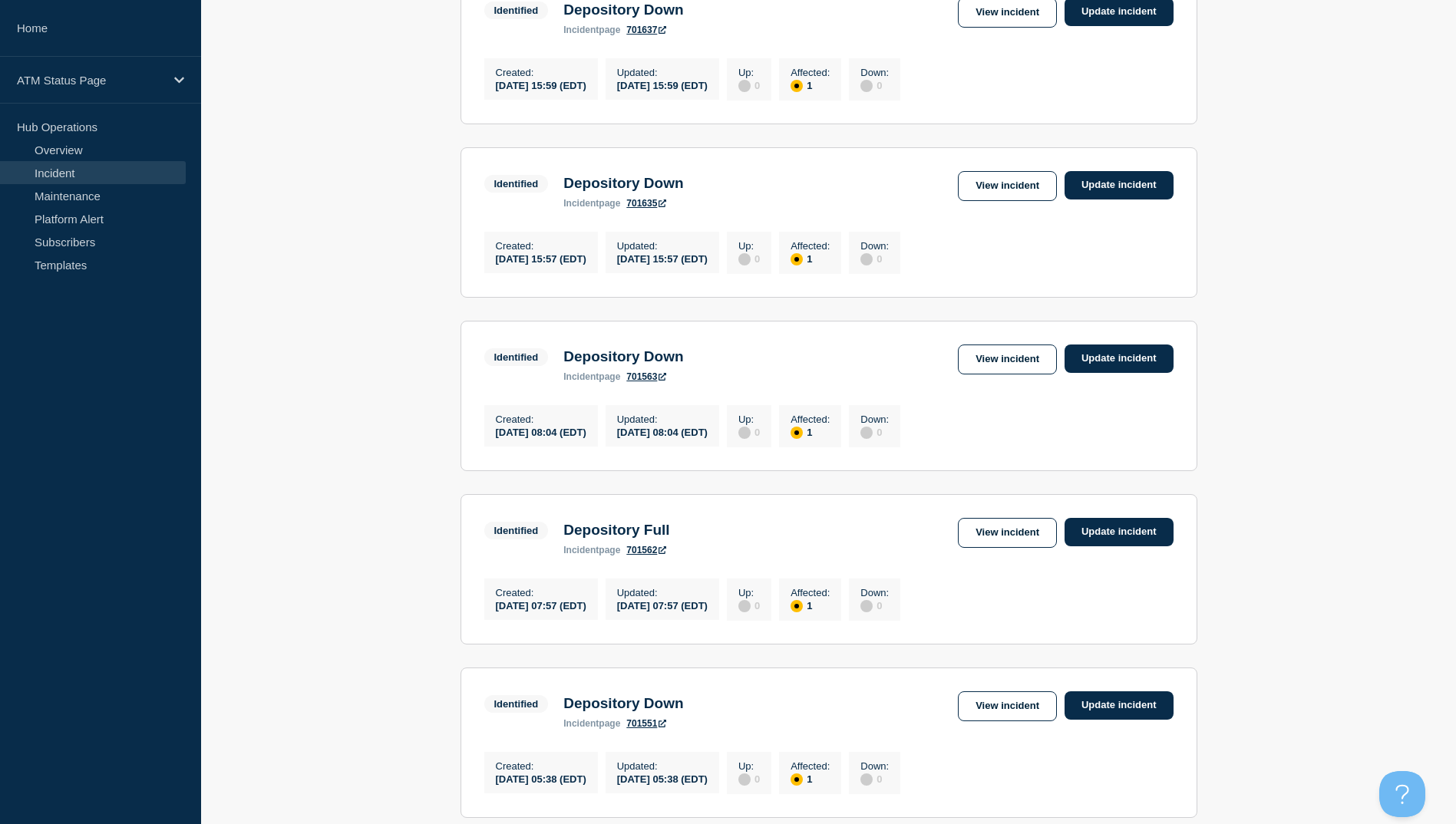
scroll to position [920, 0]
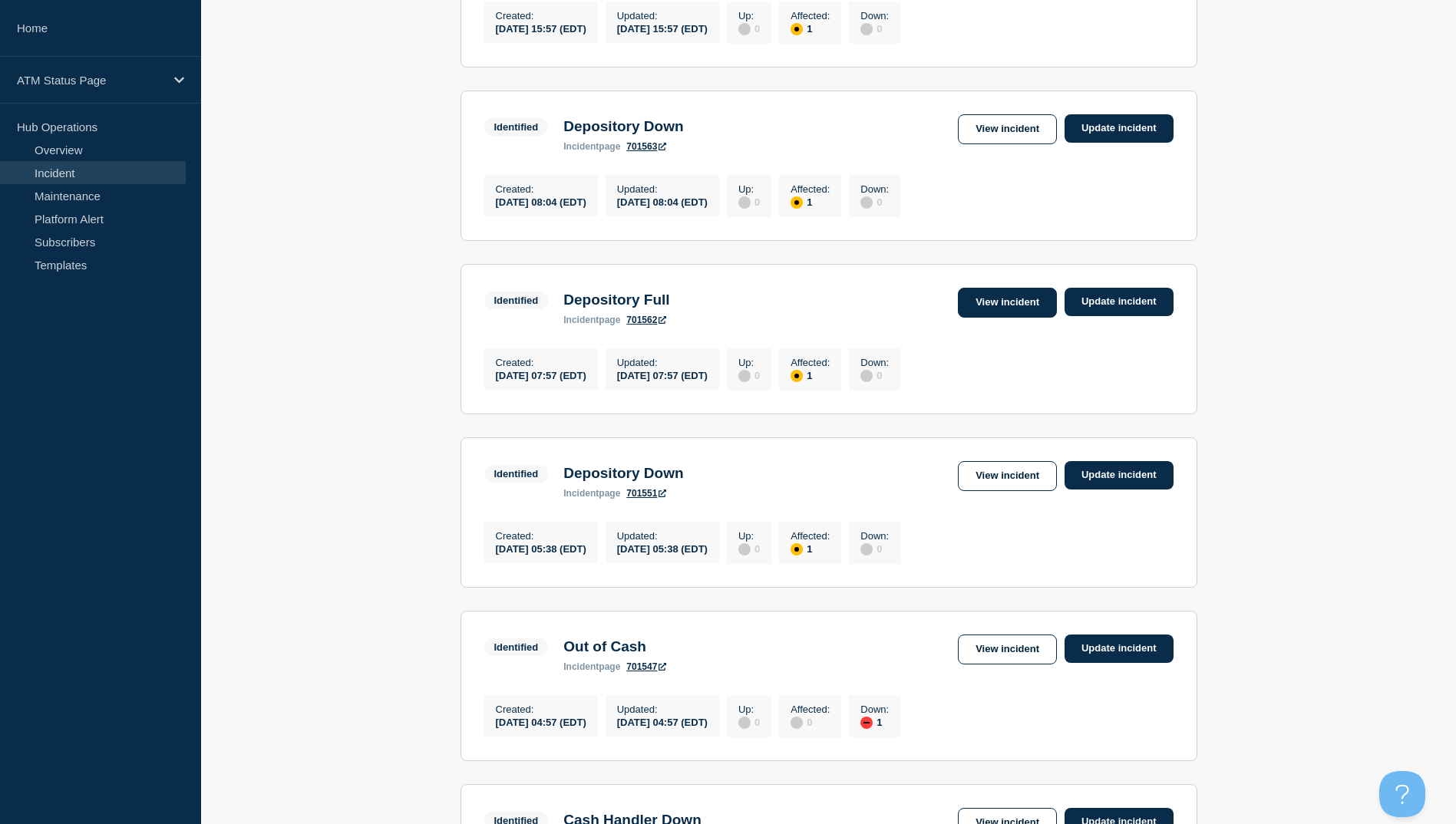
click at [1025, 318] on link "View incident" at bounding box center [1007, 302] width 99 height 30
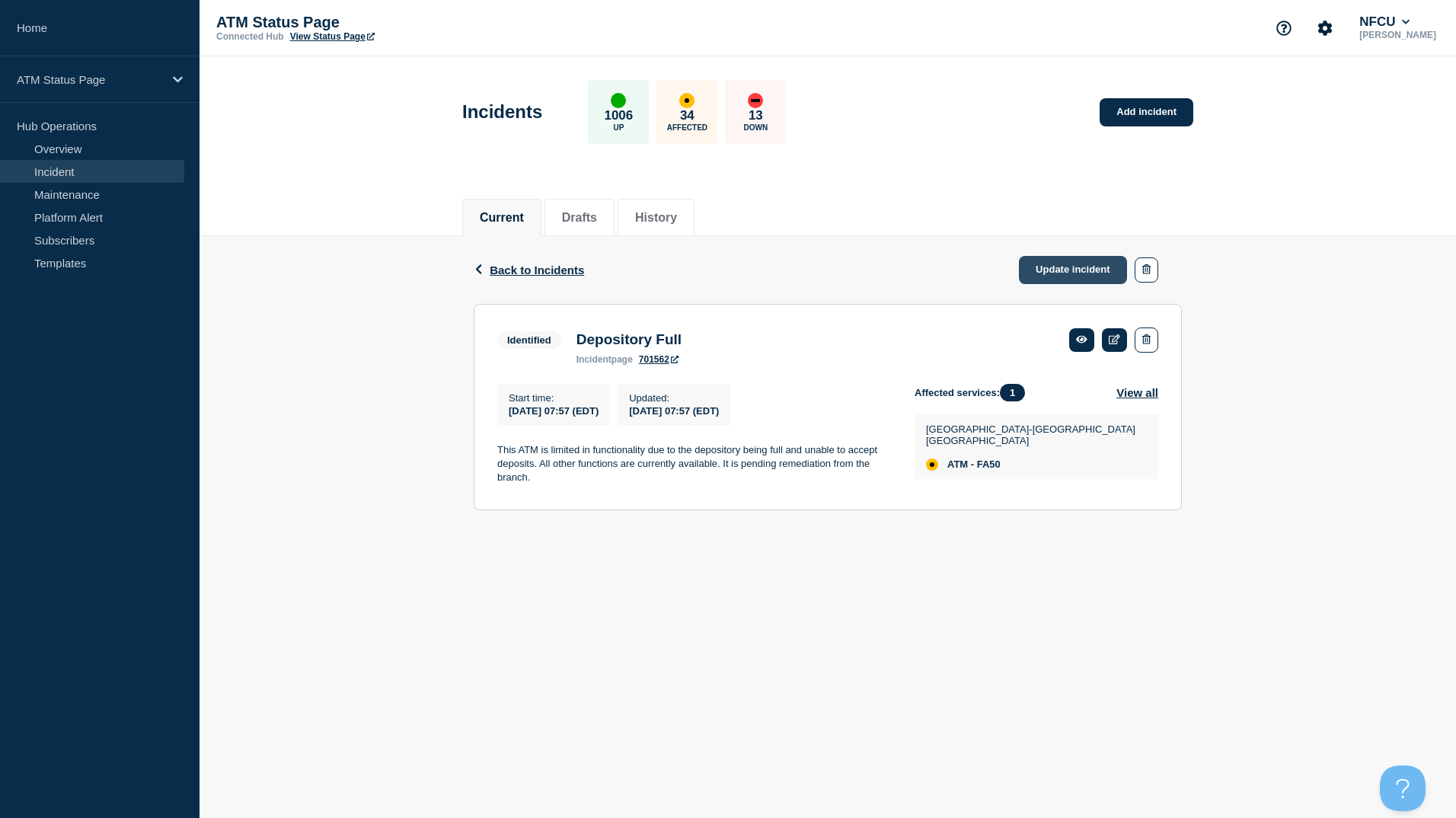
click at [1060, 268] on link "Update incident" at bounding box center [1072, 269] width 109 height 28
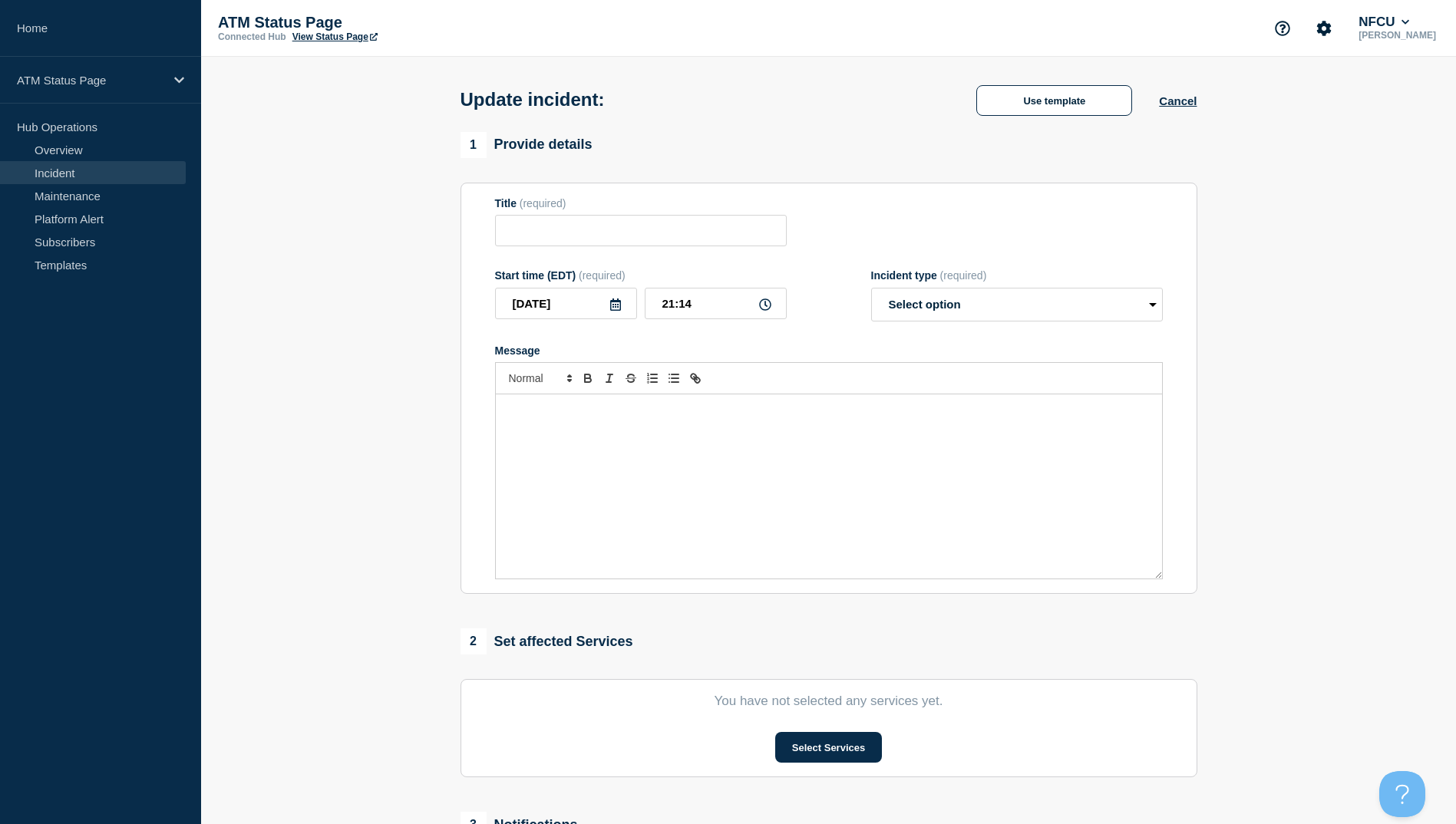
type input "Depository Full"
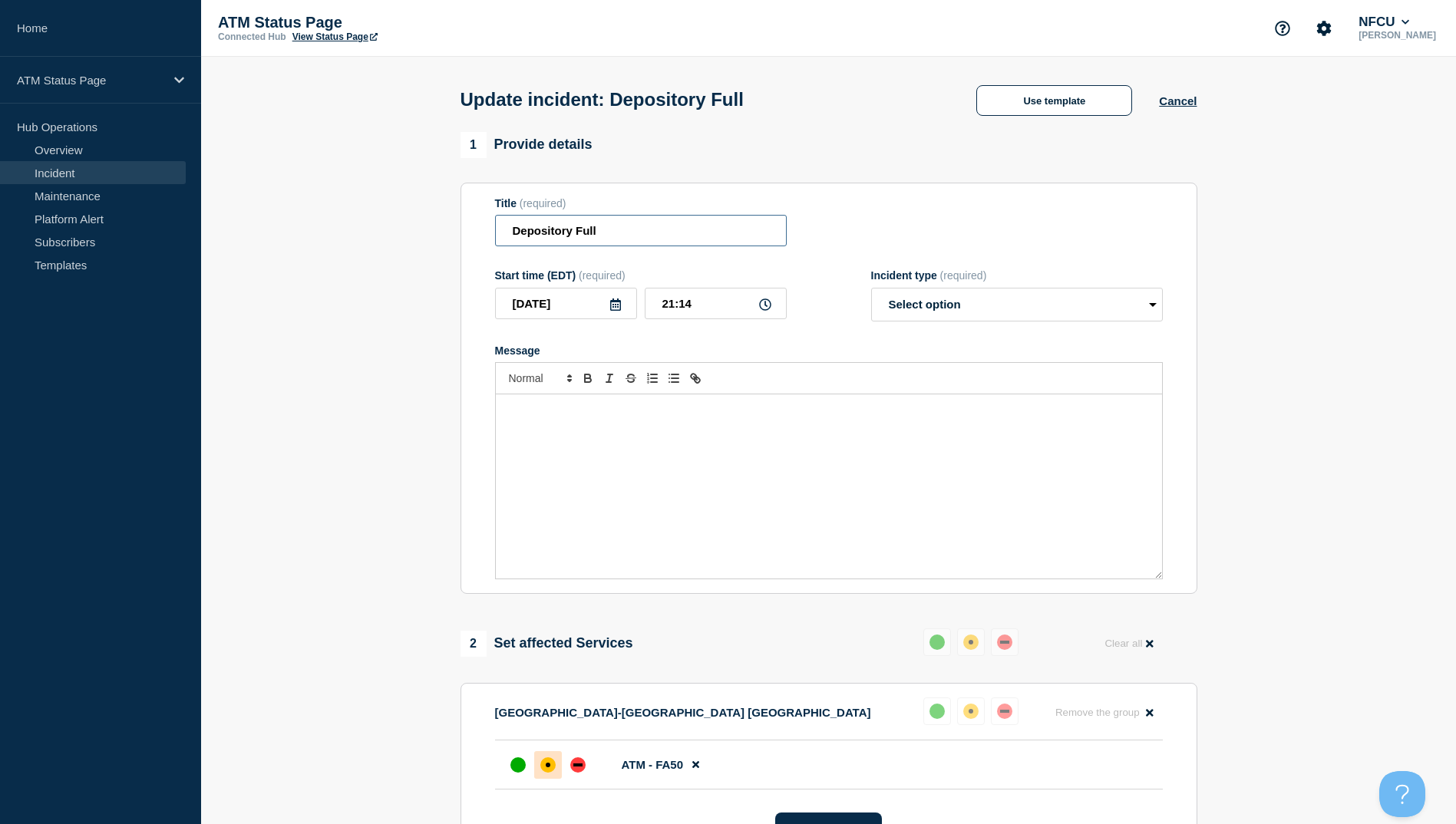
click at [617, 235] on input "Depository Full" at bounding box center [641, 230] width 292 height 32
type input "a"
click at [1041, 111] on button "Use template" at bounding box center [1054, 101] width 156 height 31
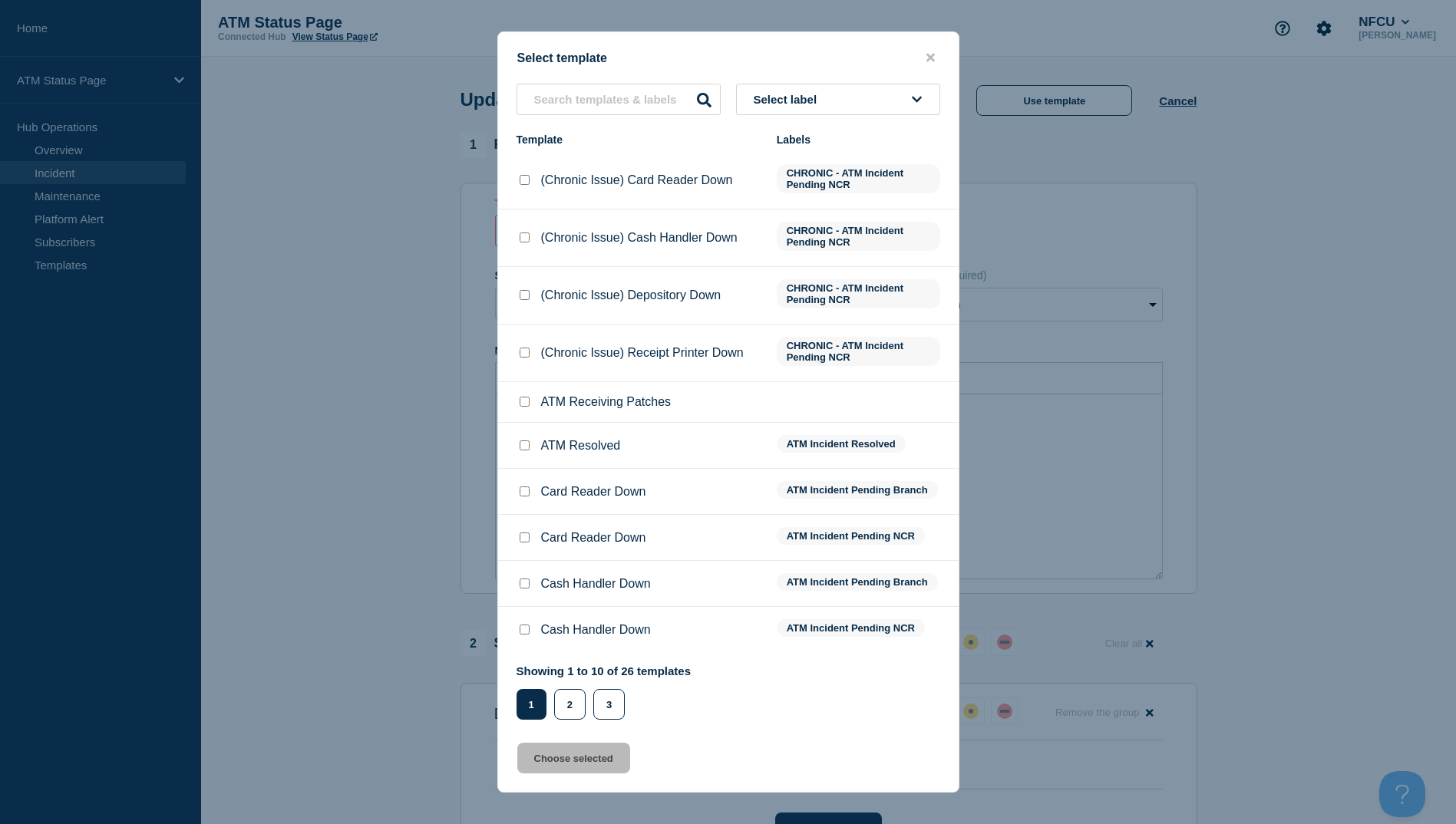
click at [524, 454] on div at bounding box center [525, 446] width 16 height 15
click at [525, 450] on input "ATM Resolved checkbox" at bounding box center [525, 445] width 10 height 10
checkbox input "true"
click at [582, 750] on button "Choose selected" at bounding box center [574, 759] width 113 height 31
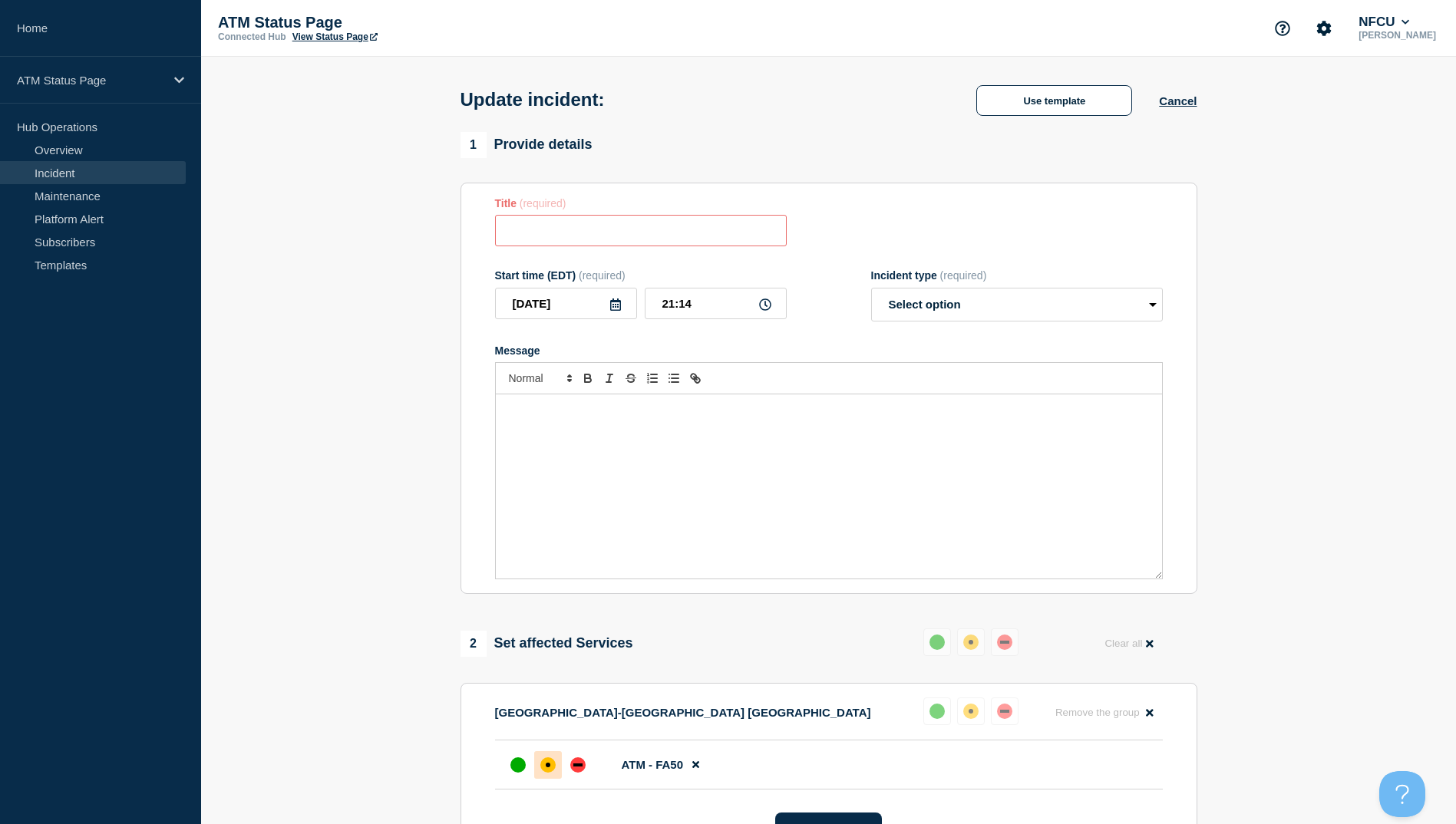
type input "ATM Resolved"
select select "resolved"
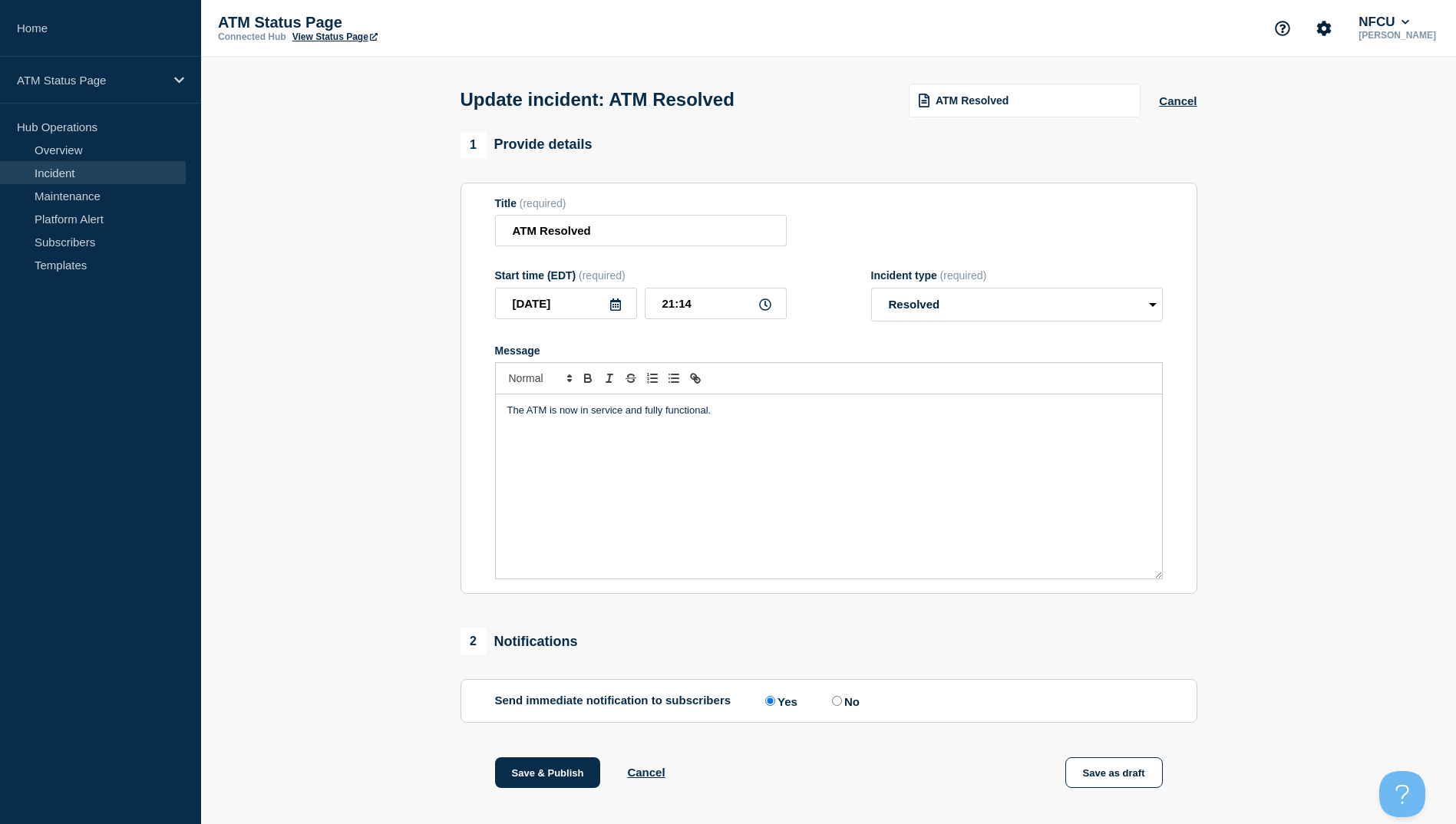
scroll to position [158, 0]
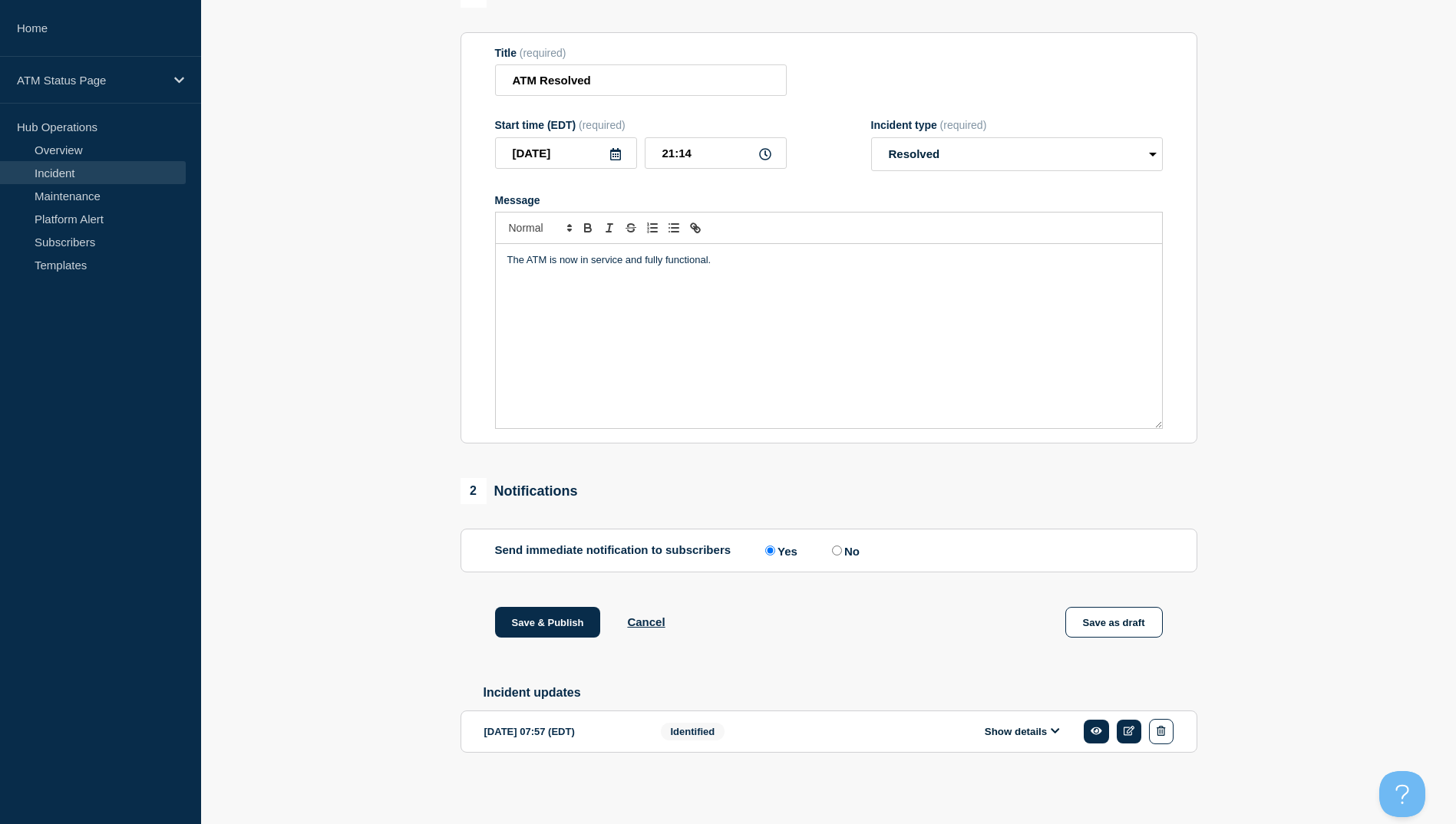
click at [549, 635] on div "Save & Publish Cancel Save as draft" at bounding box center [829, 641] width 737 height 69
click at [549, 614] on button "Save & Publish" at bounding box center [548, 623] width 106 height 31
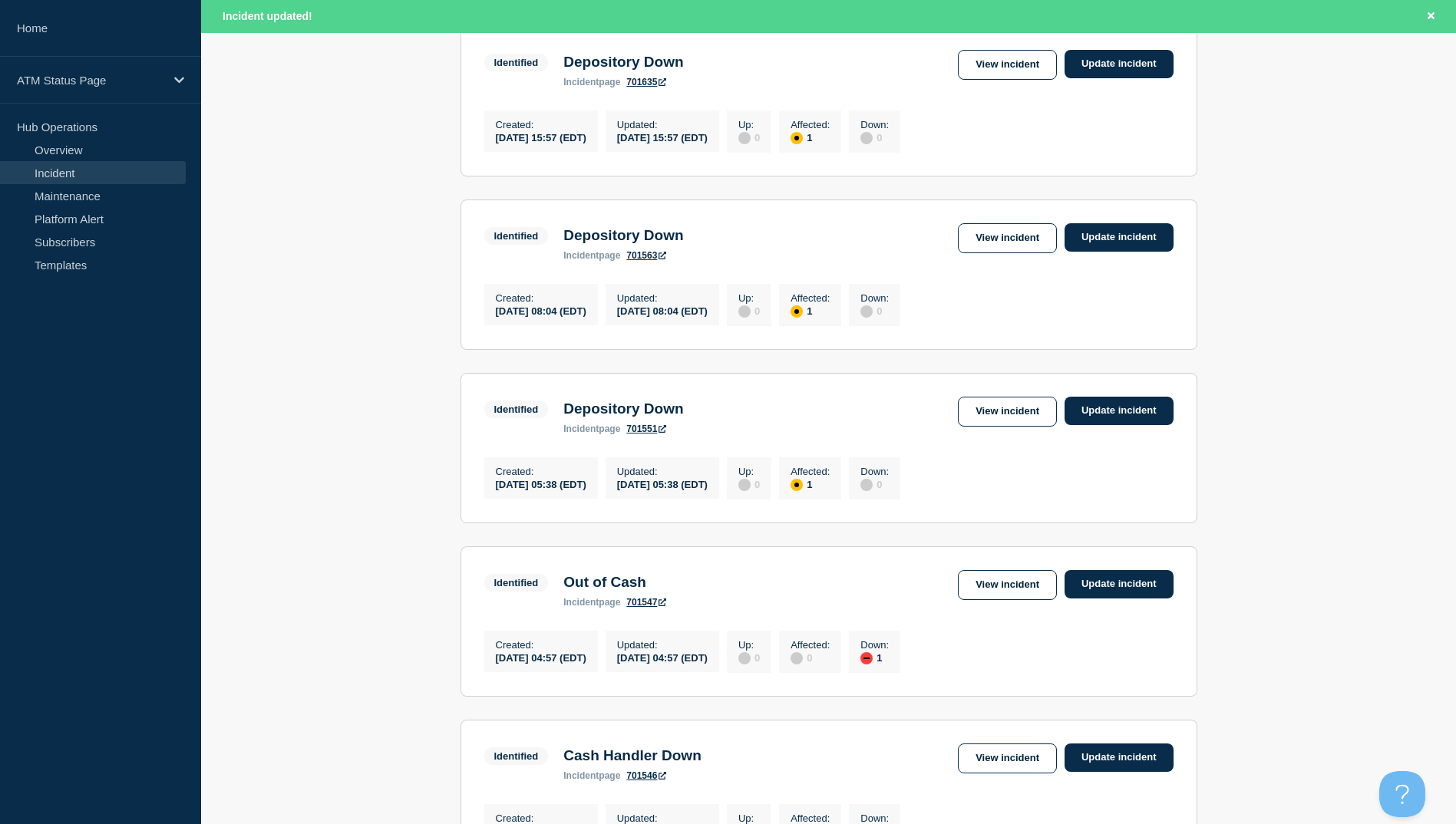
scroll to position [997, 0]
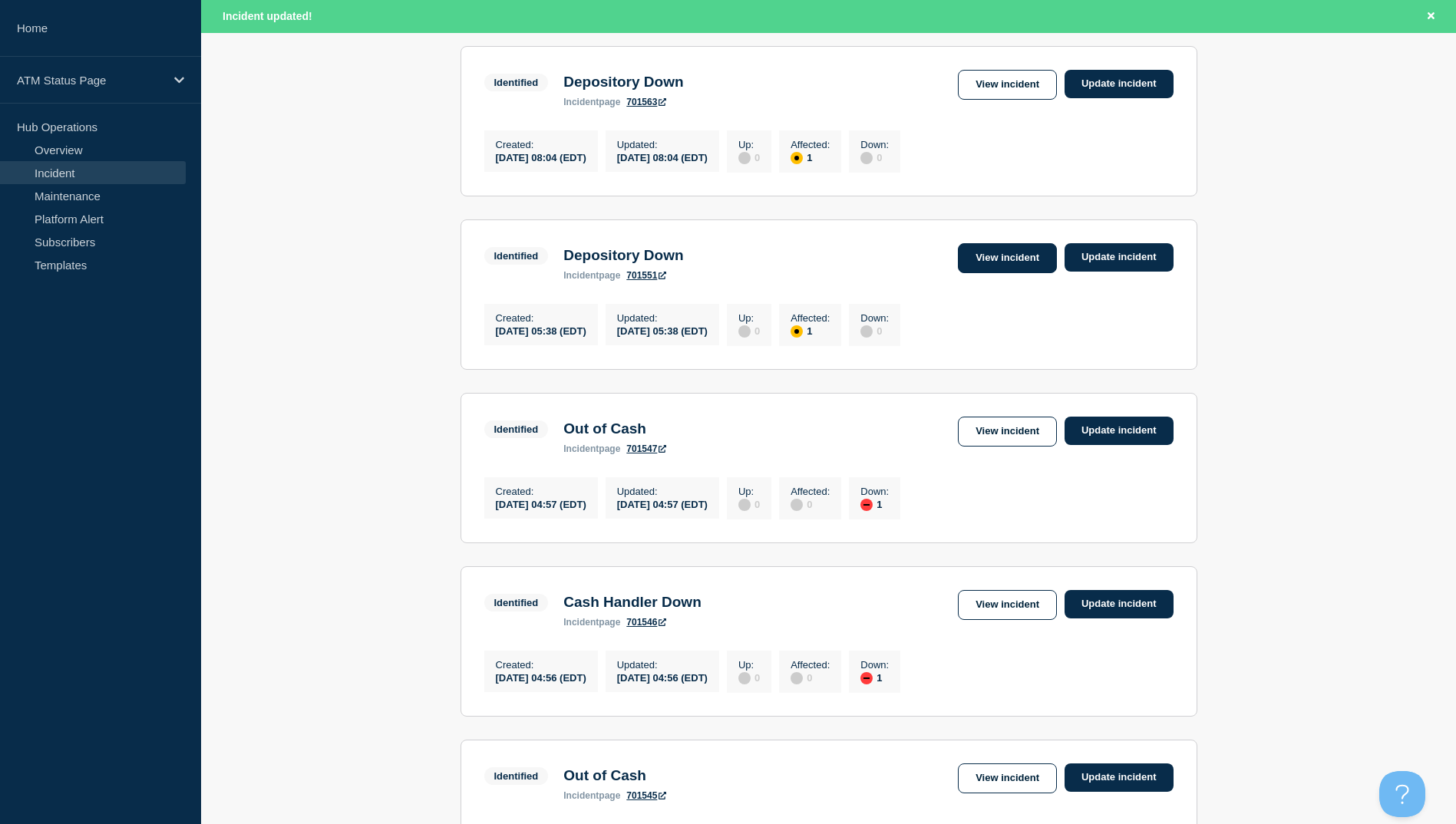
click at [975, 273] on link "View incident" at bounding box center [1007, 257] width 99 height 30
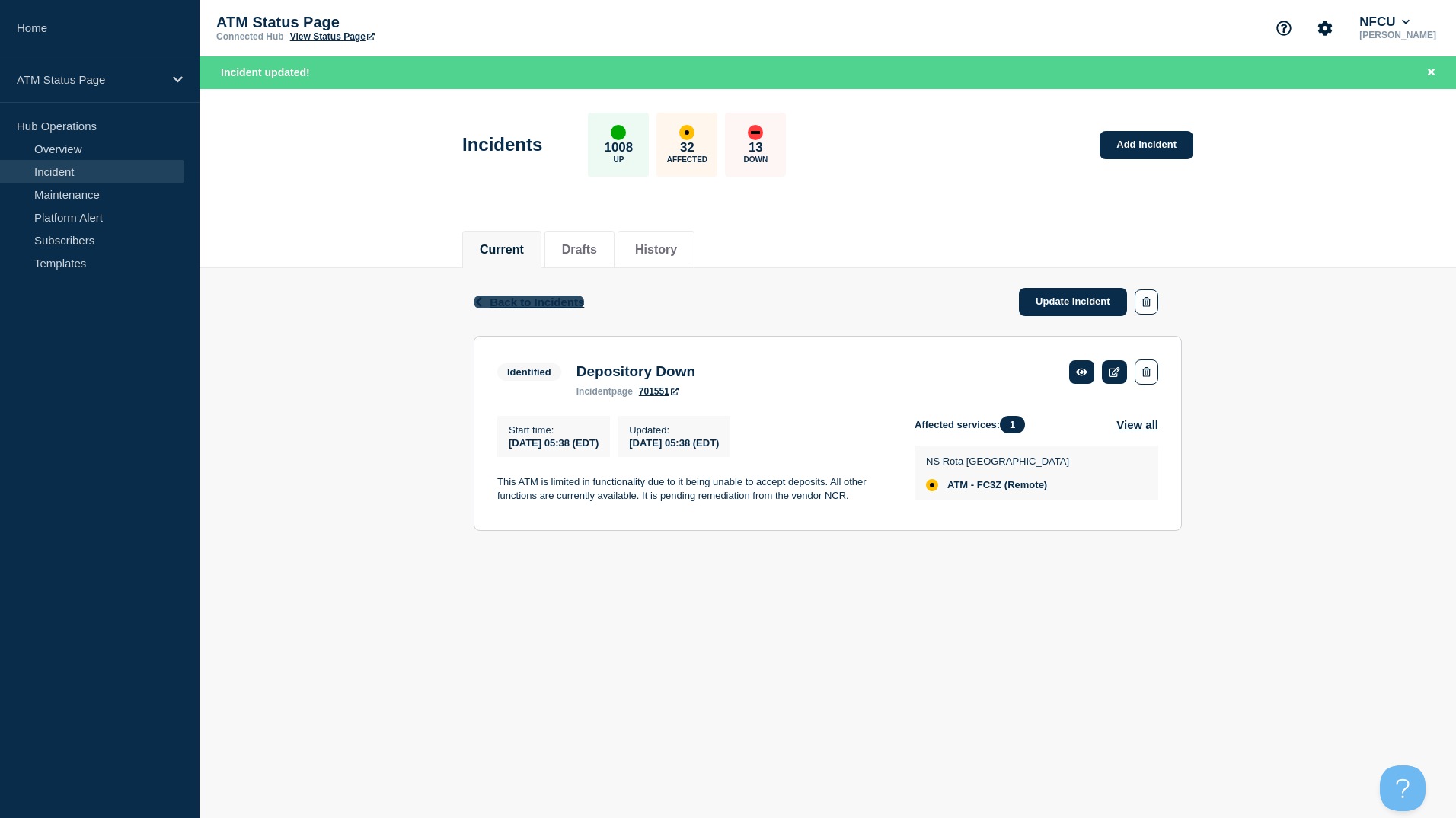
click at [516, 302] on span "Back to Incidents" at bounding box center [537, 302] width 94 height 13
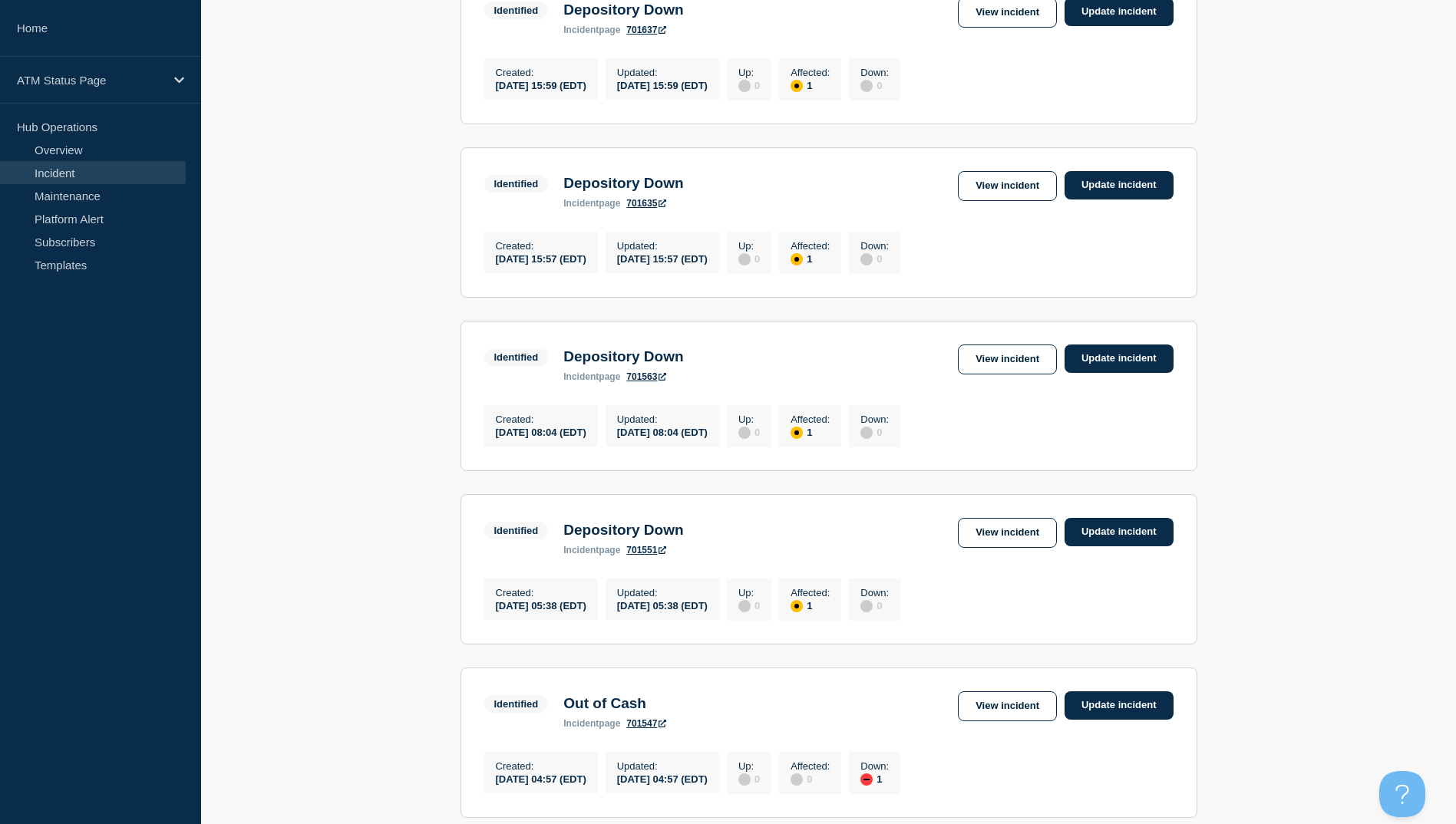
scroll to position [844, 0]
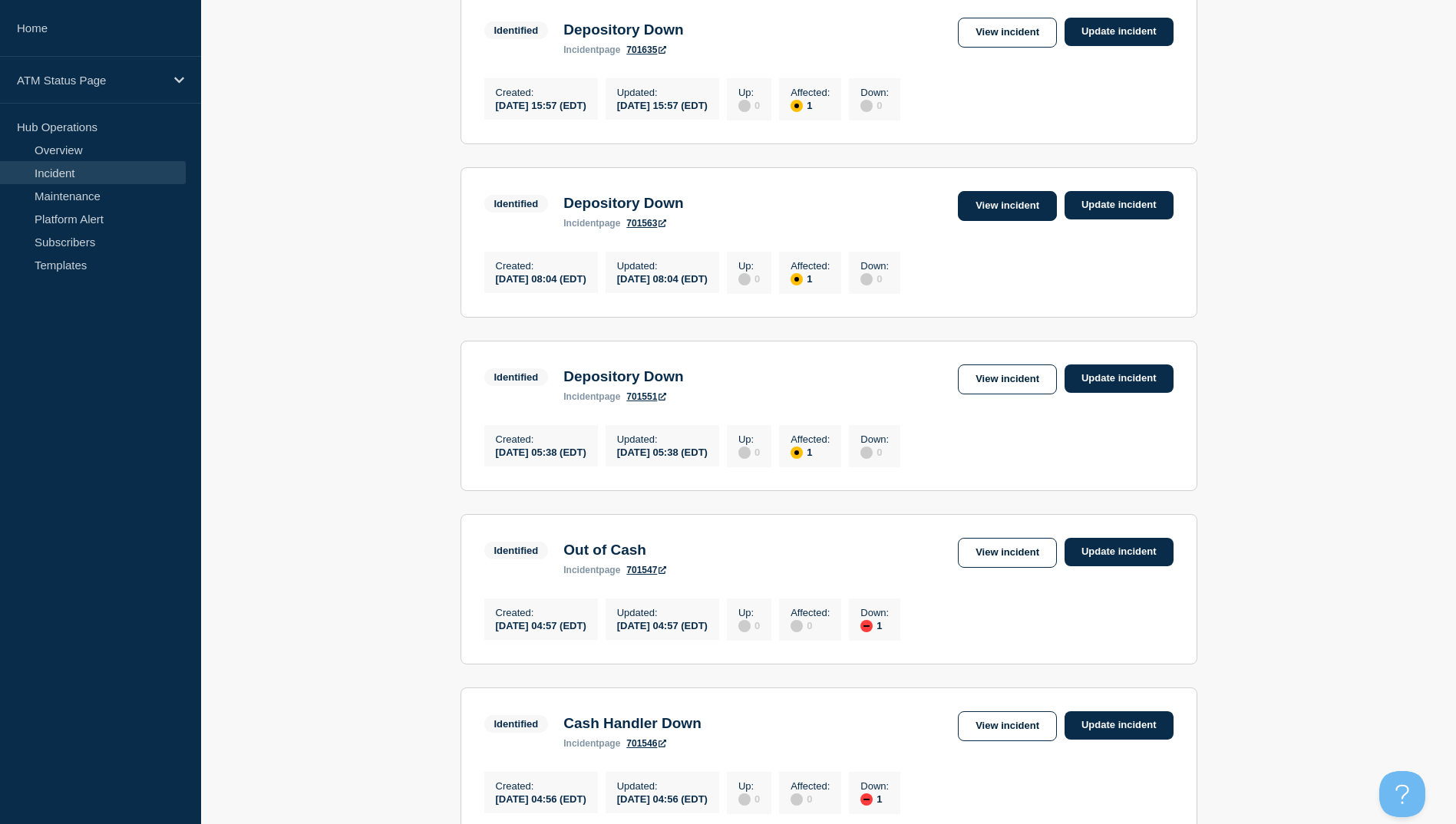
click at [1003, 221] on link "View incident" at bounding box center [1007, 206] width 99 height 30
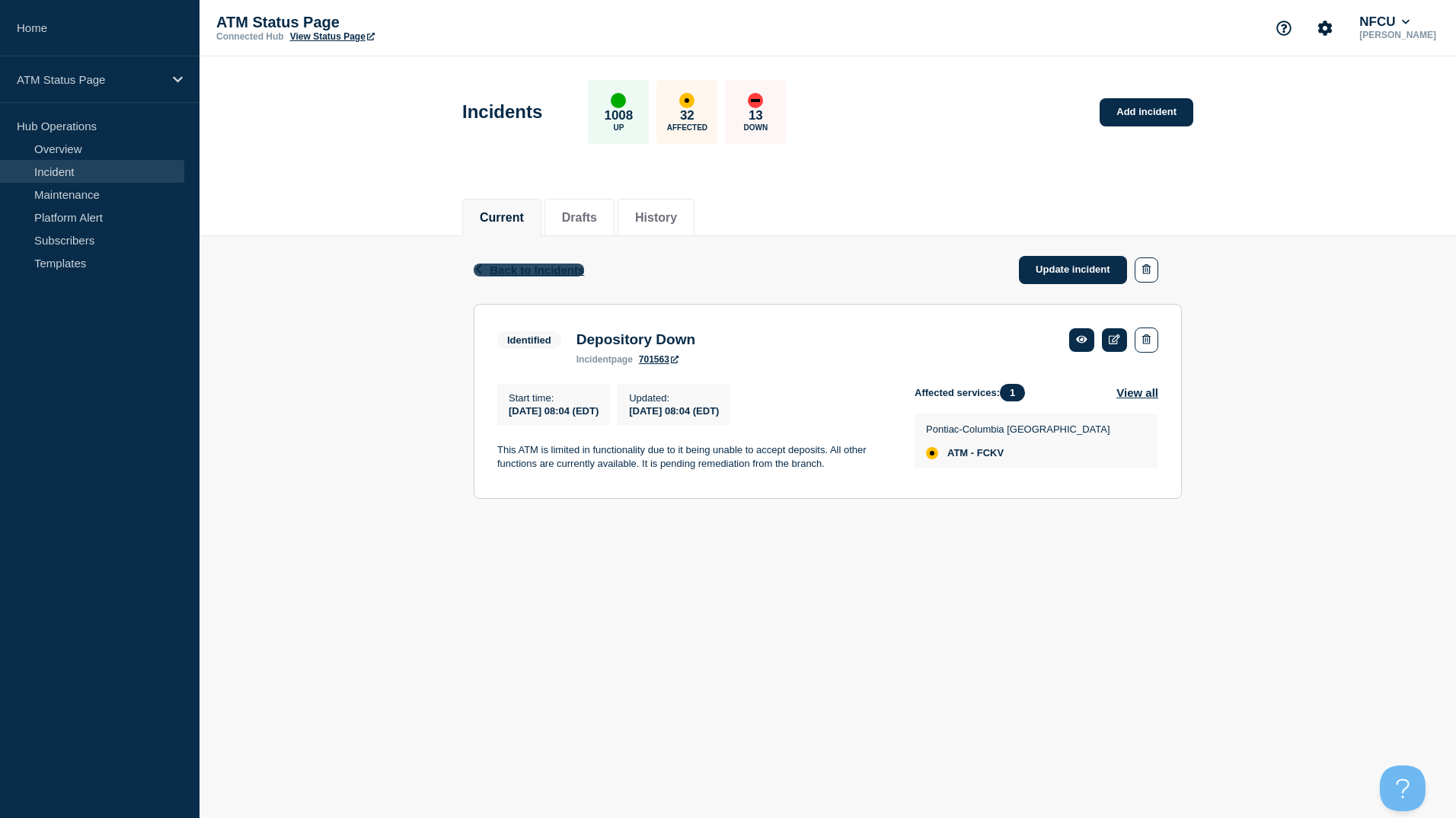
click at [573, 266] on span "Back to Incidents" at bounding box center [537, 269] width 94 height 13
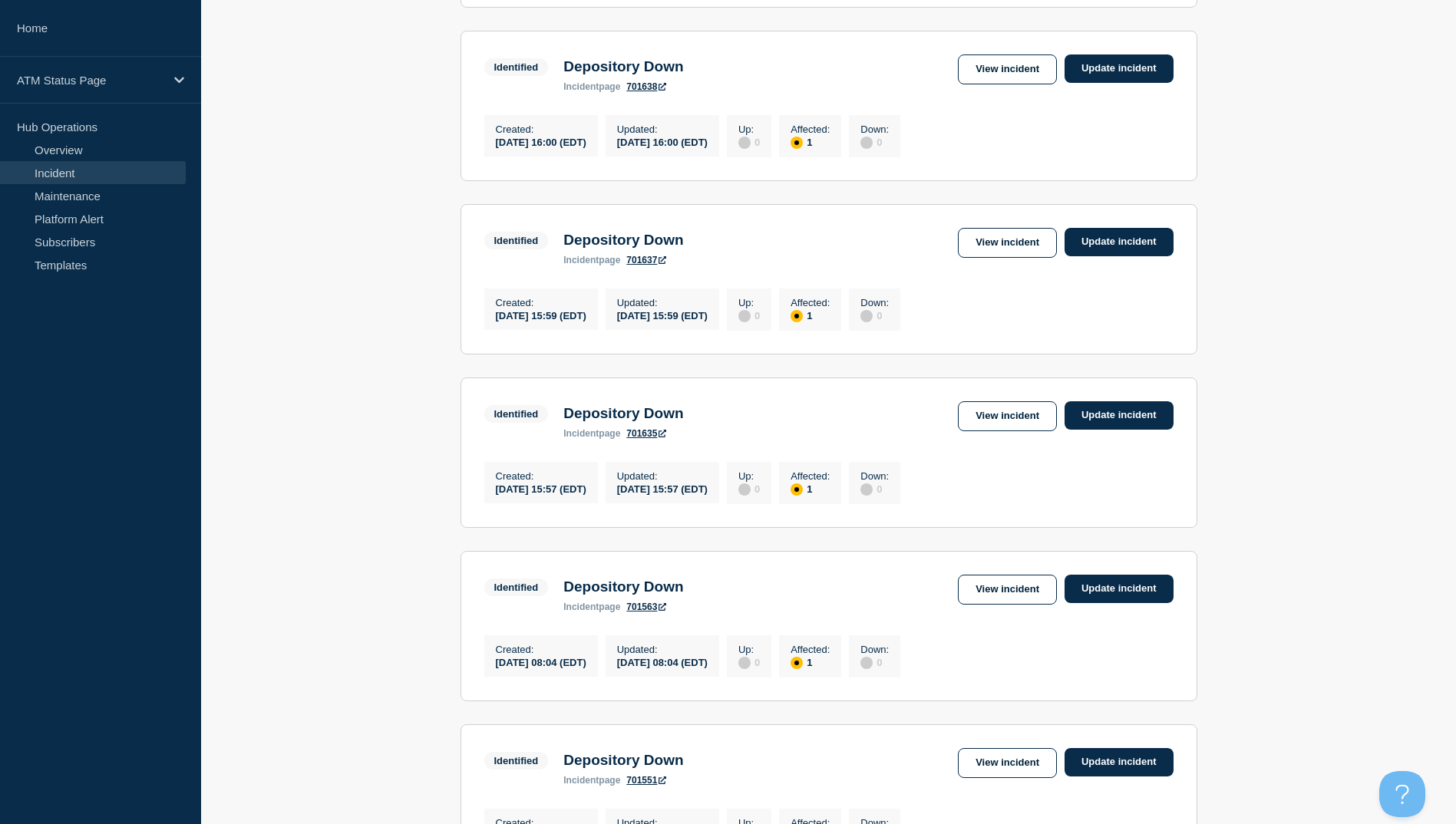
scroll to position [537, 0]
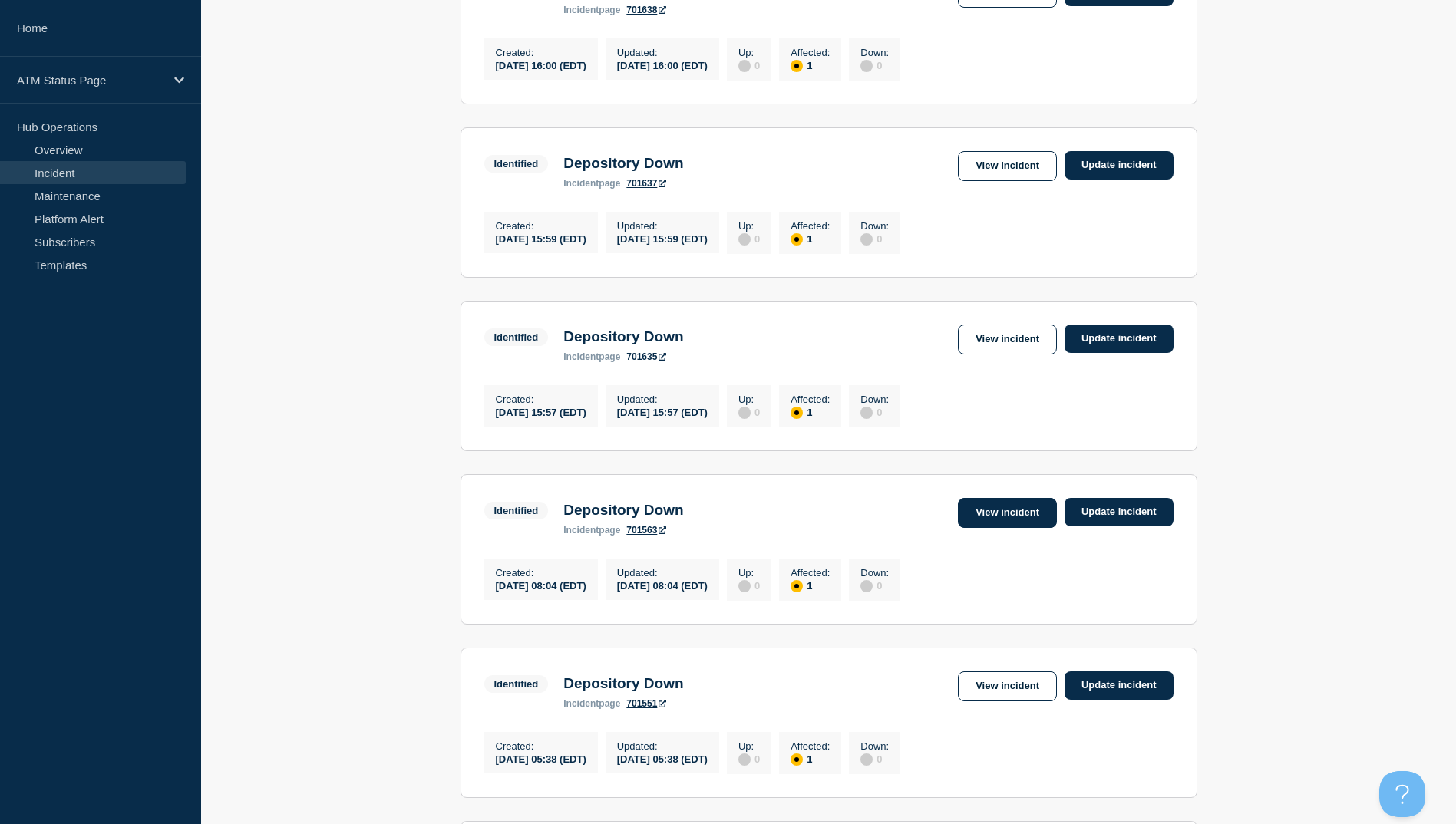
click at [1011, 528] on link "View incident" at bounding box center [1007, 512] width 99 height 30
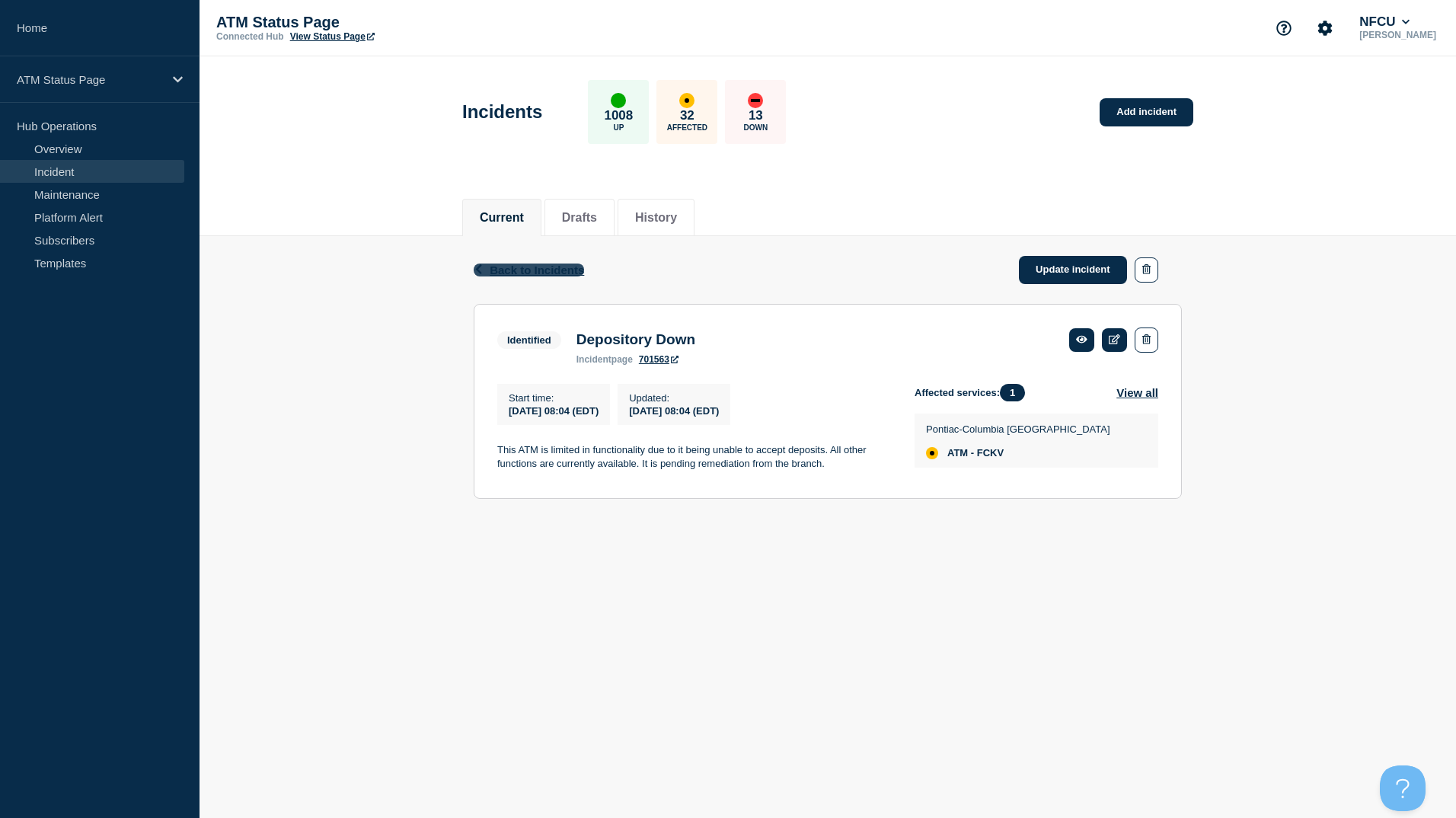
click at [513, 265] on span "Back to Incidents" at bounding box center [537, 269] width 94 height 13
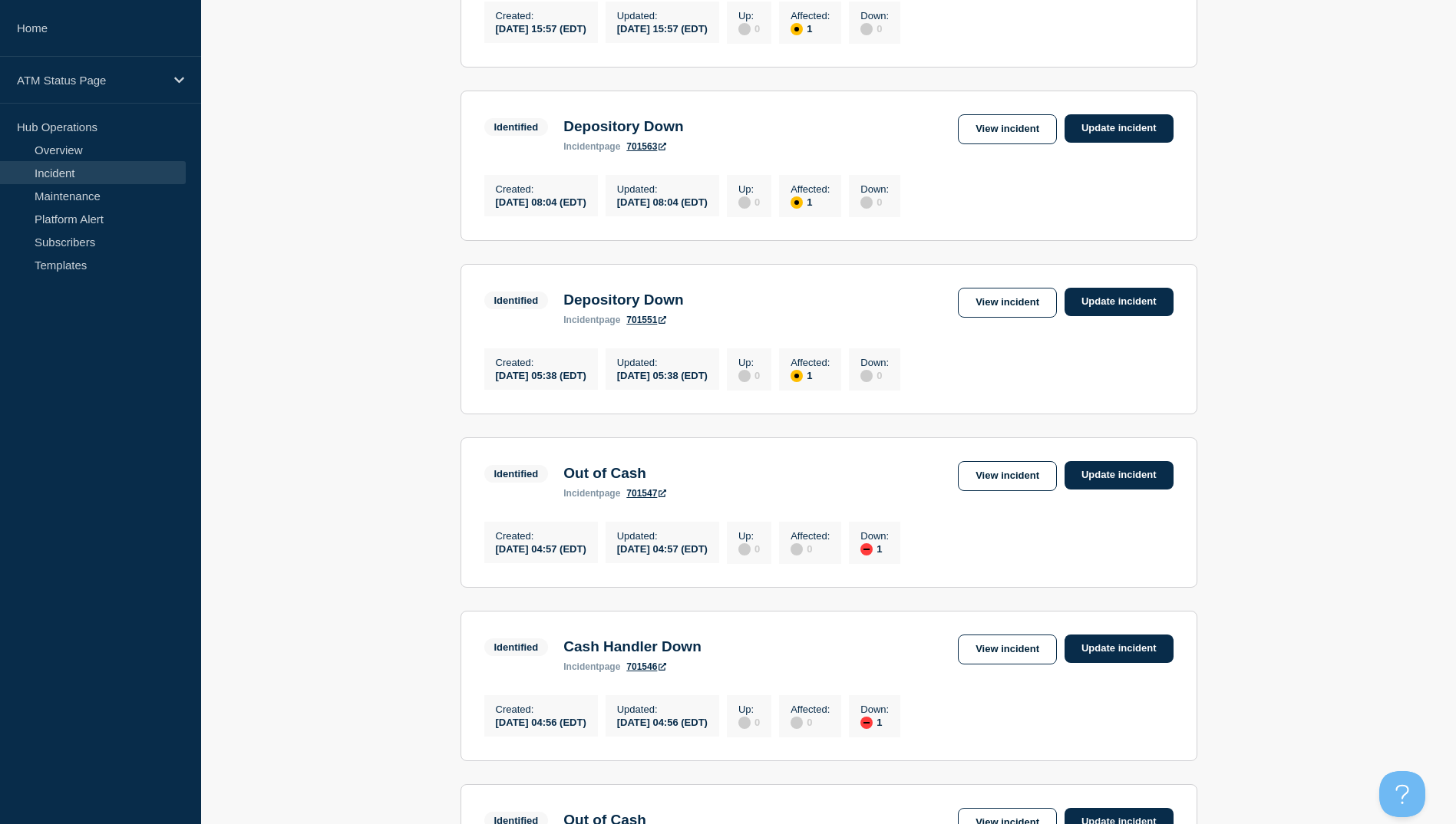
scroll to position [997, 0]
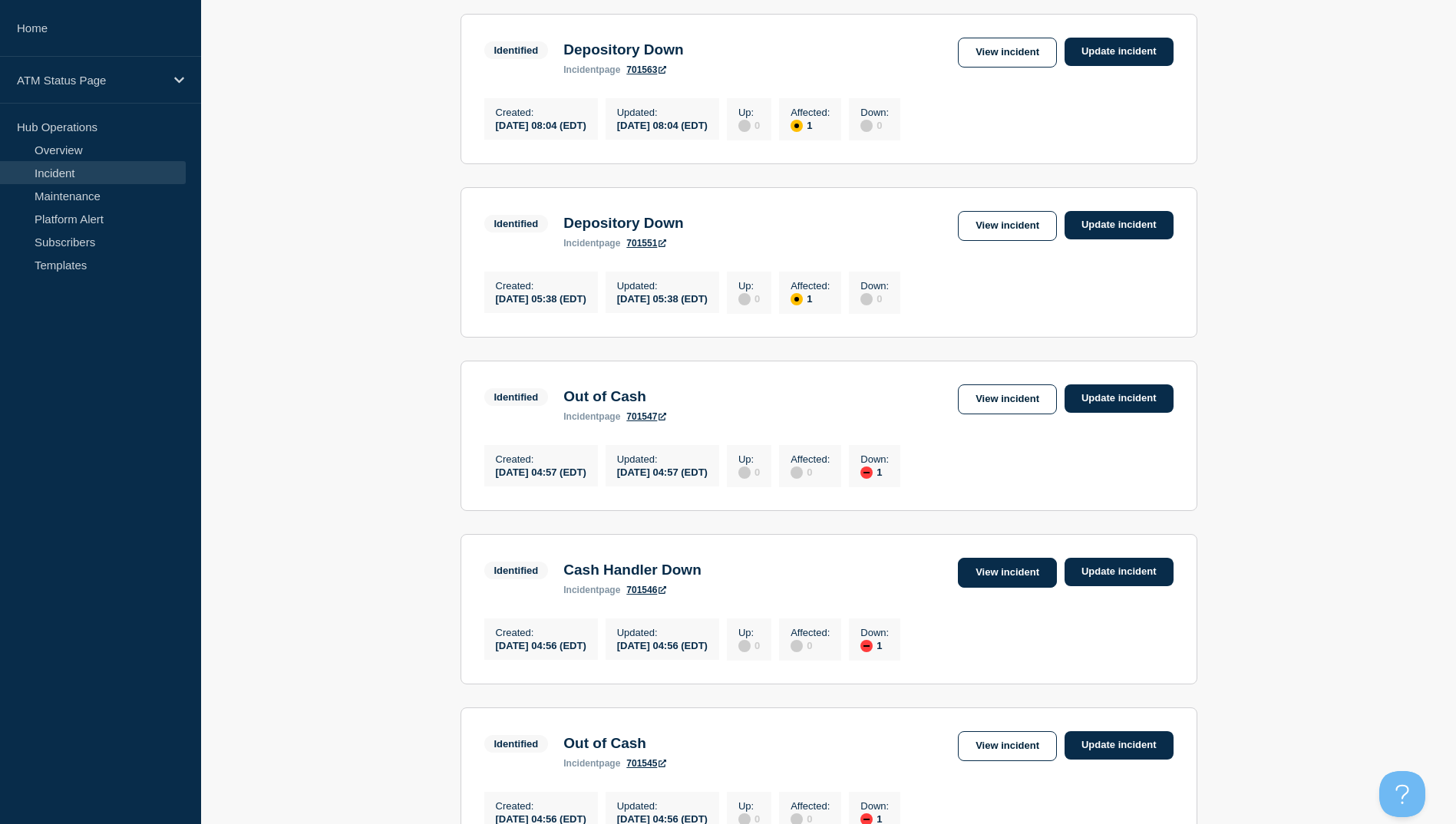
click at [983, 588] on link "View incident" at bounding box center [1007, 573] width 99 height 30
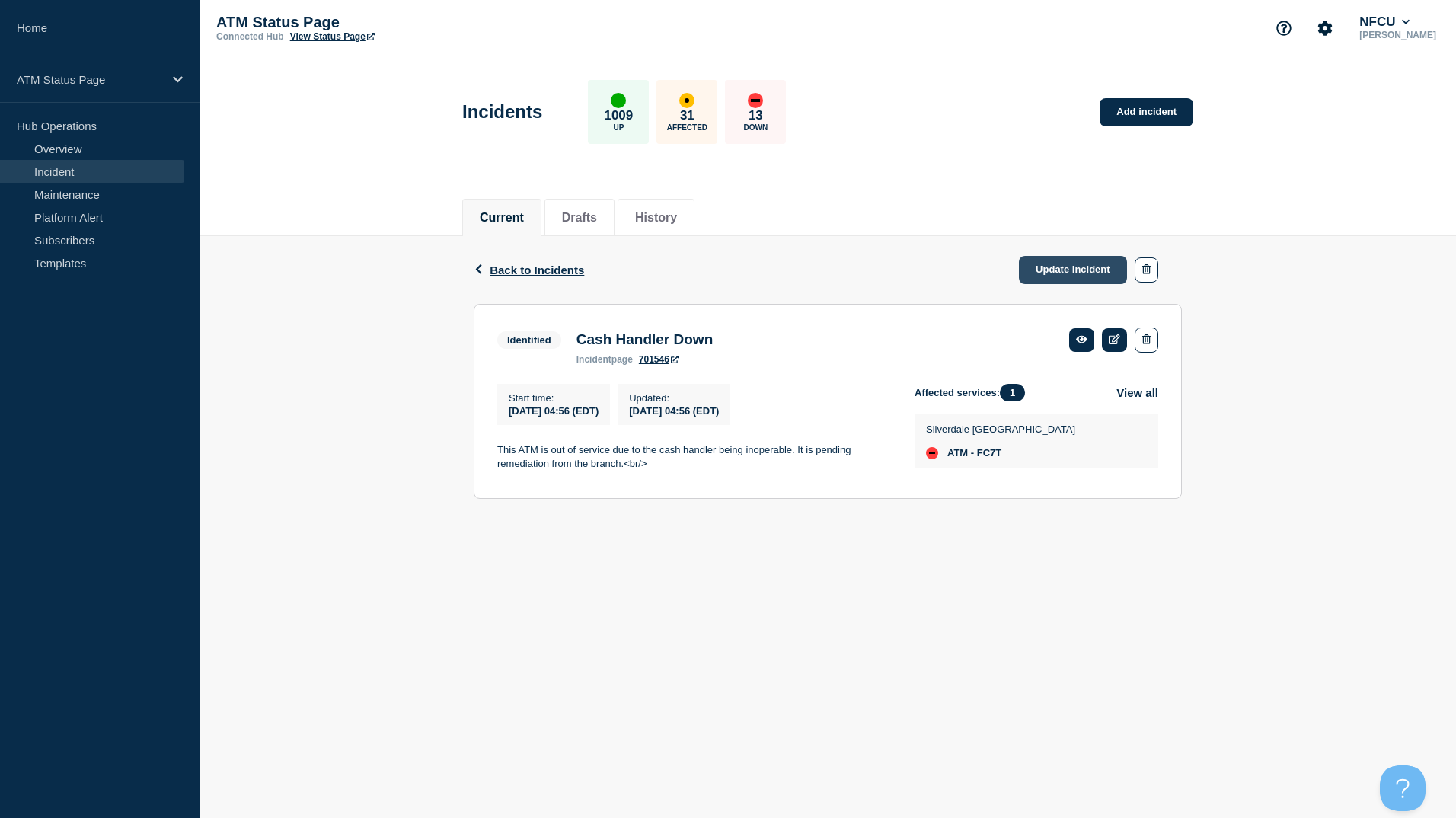
click at [1052, 280] on link "Update incident" at bounding box center [1072, 269] width 109 height 28
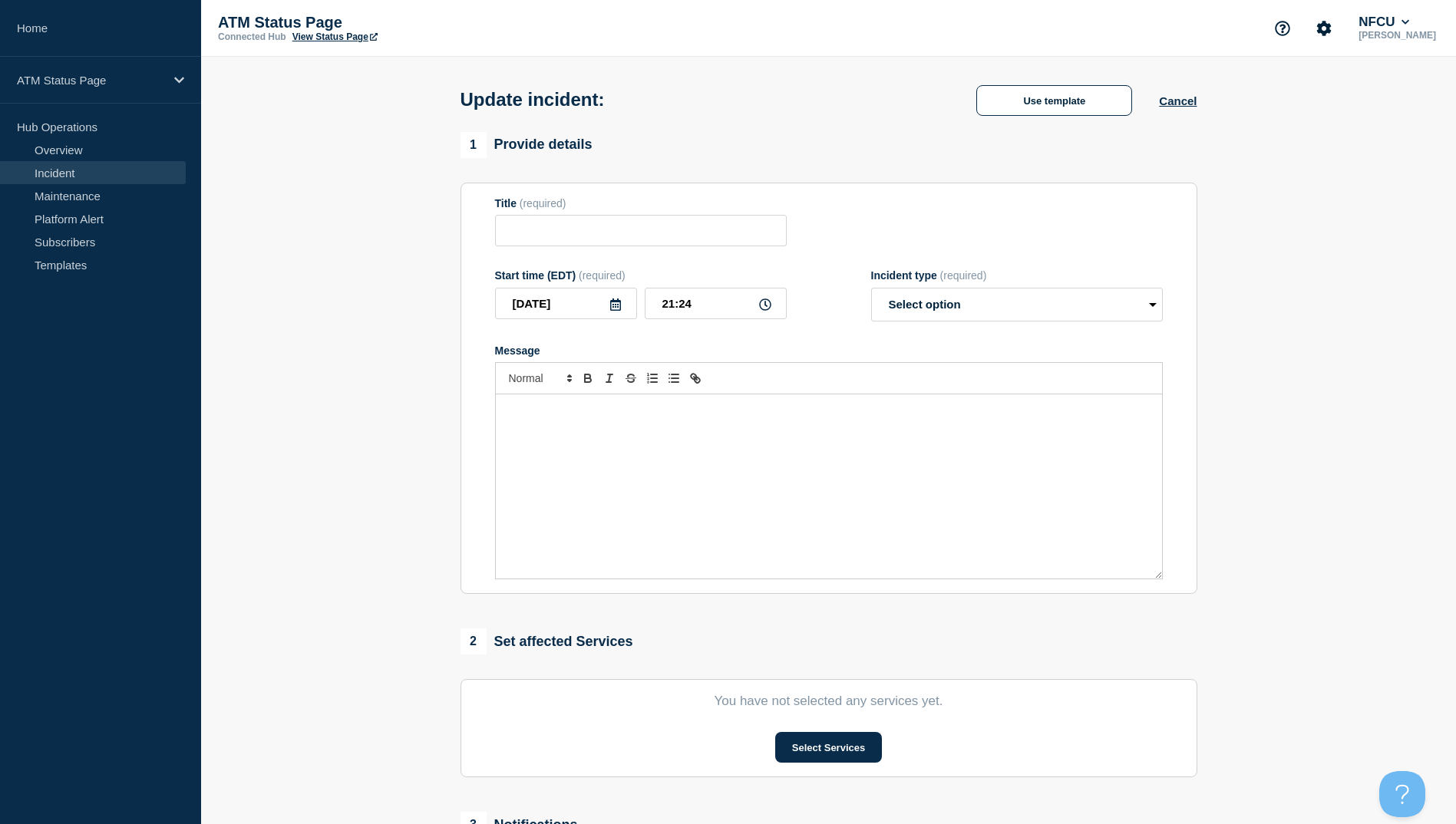
type input "Cash Handler Down"
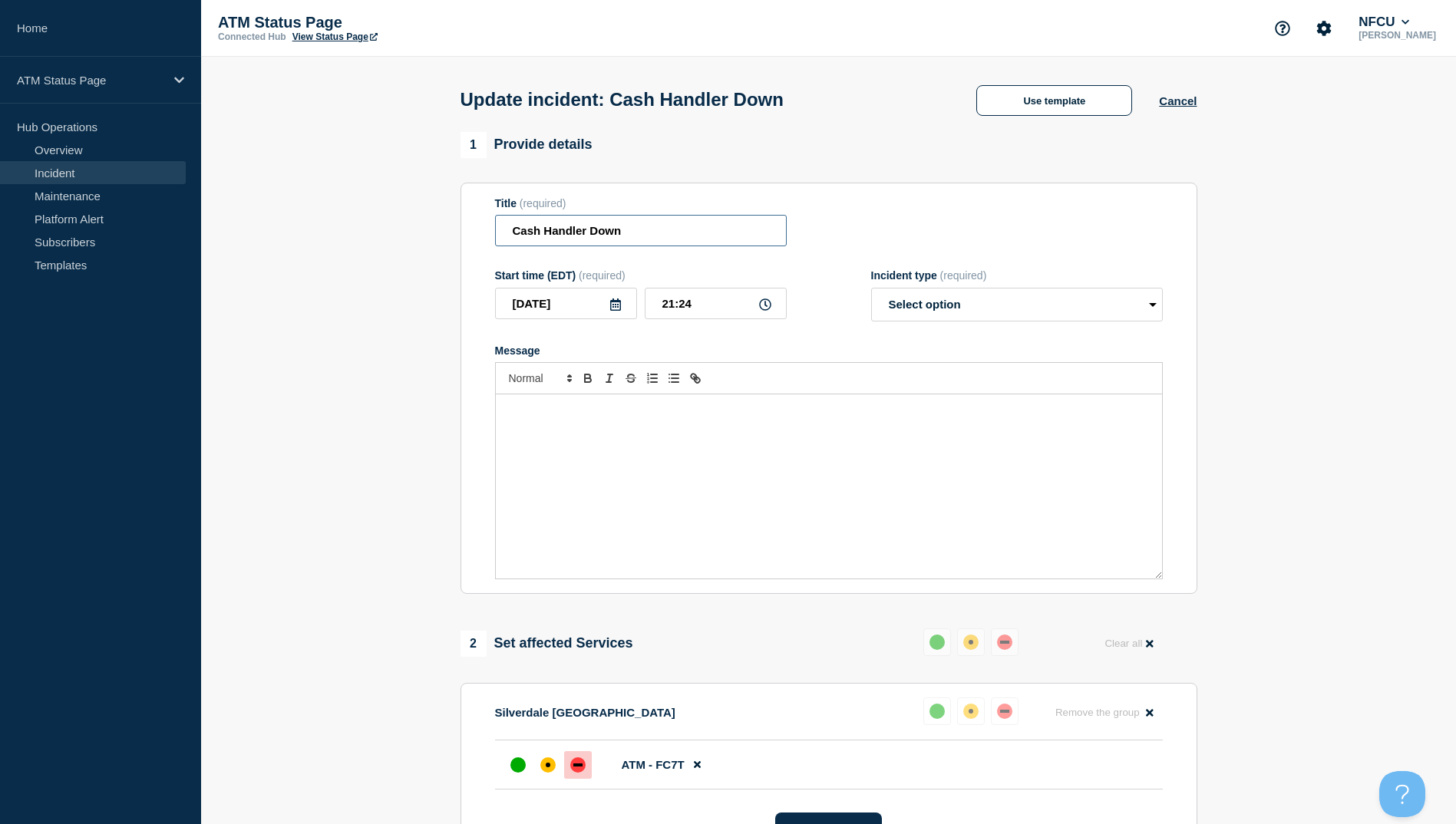
click at [652, 246] on input "Cash Handler Down" at bounding box center [641, 230] width 292 height 32
click at [1142, 74] on div "Update incident: Use template Cancel" at bounding box center [828, 94] width 771 height 75
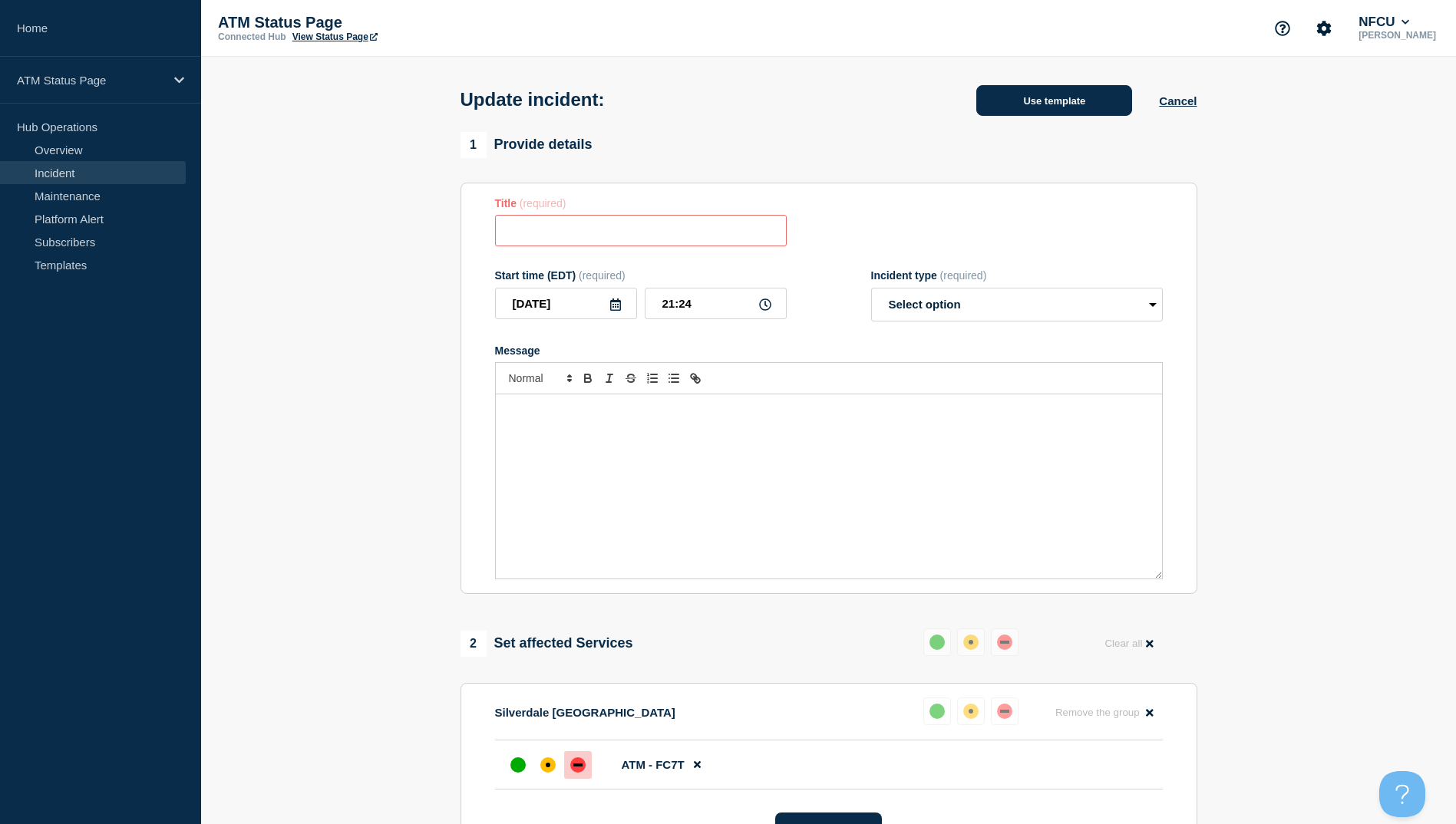
click at [1078, 108] on button "Use template" at bounding box center [1054, 101] width 156 height 31
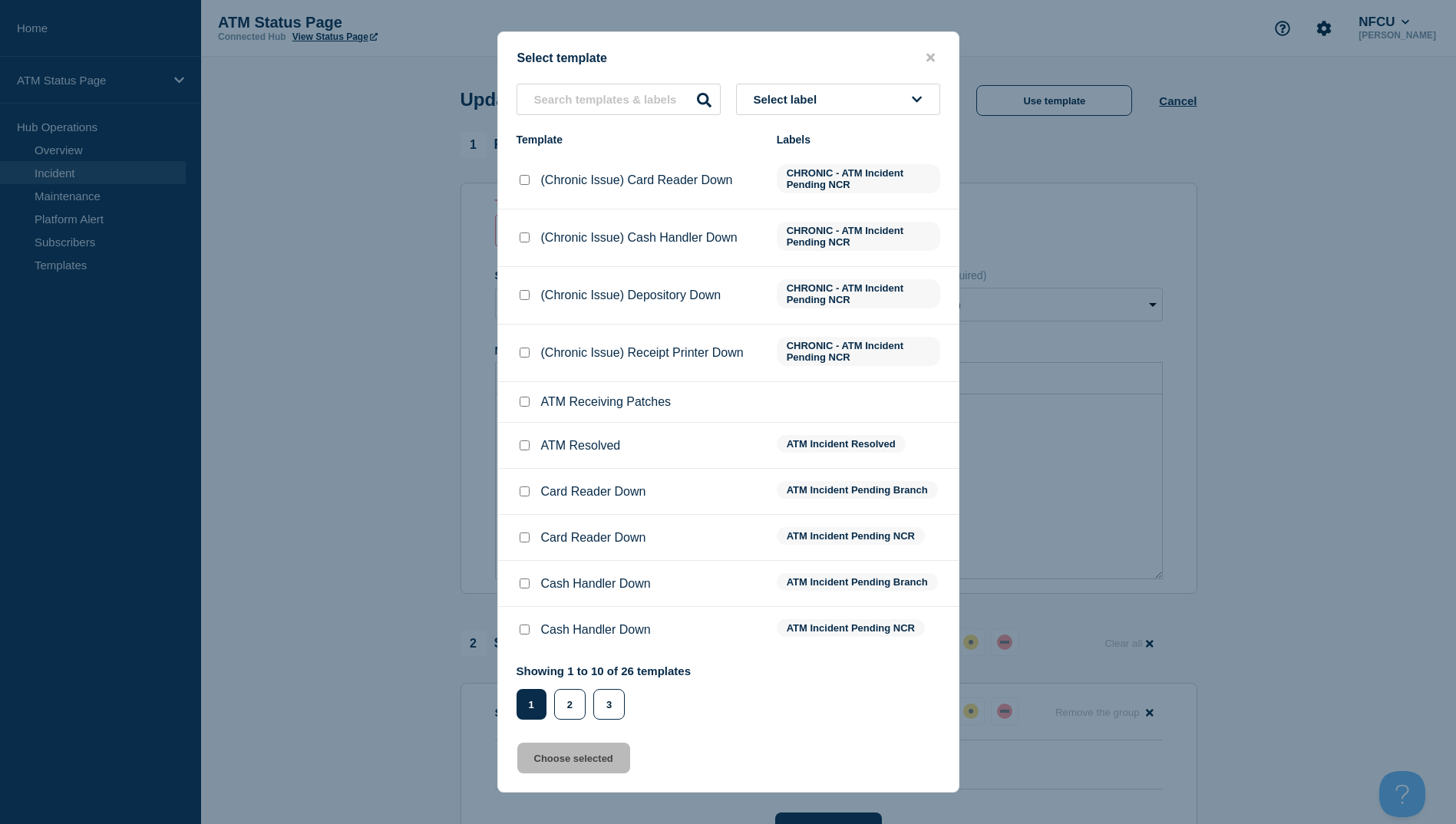
click at [524, 449] on input "ATM Resolved checkbox" at bounding box center [525, 445] width 10 height 10
checkbox input "true"
click at [582, 778] on div "Select template Select label Template Labels (Chronic Issue) Card Reader Down C…" at bounding box center [728, 412] width 462 height 761
click at [582, 766] on button "Choose selected" at bounding box center [574, 759] width 113 height 31
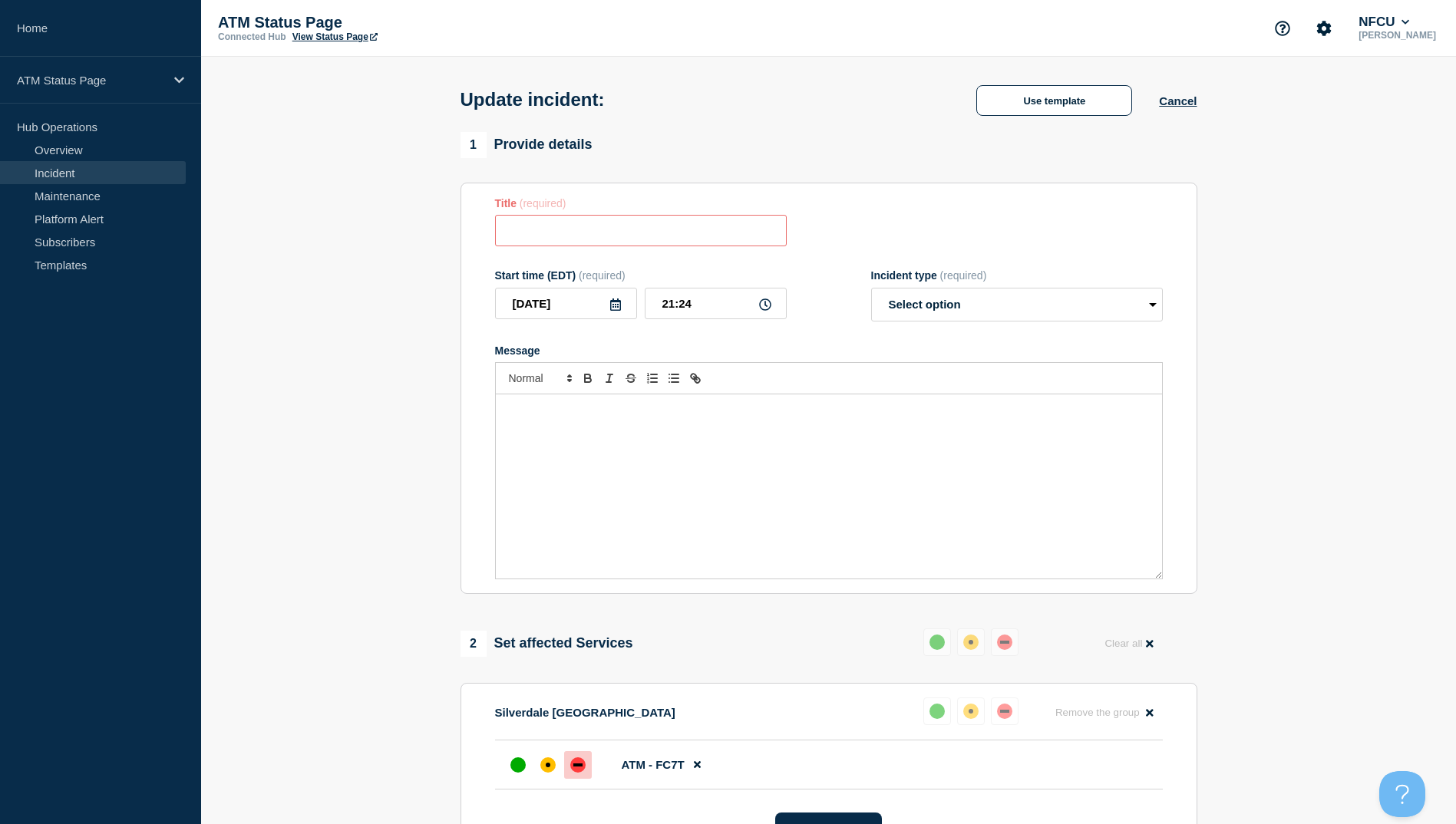
type input "ATM Resolved"
select select "resolved"
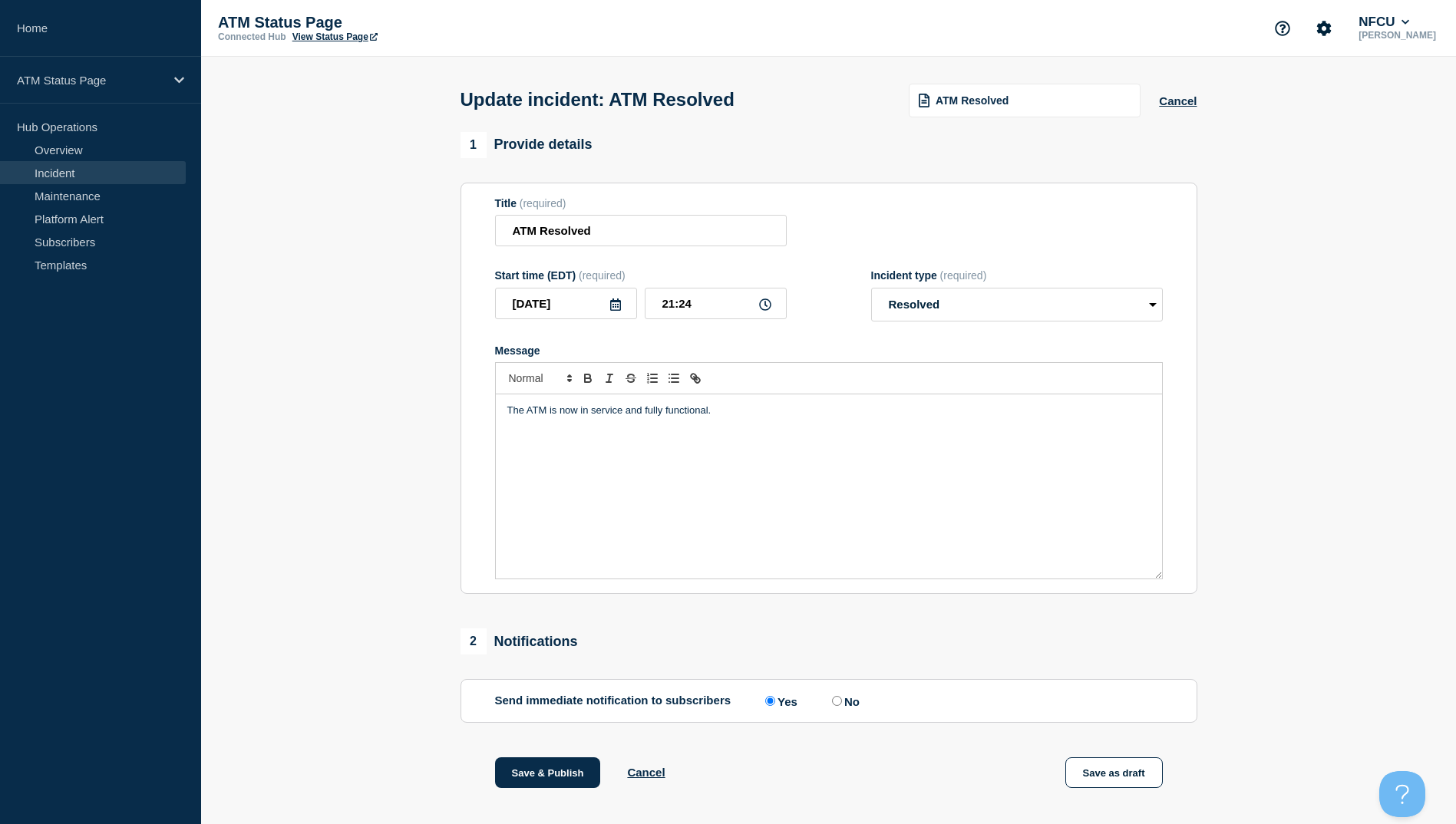
scroll to position [158, 0]
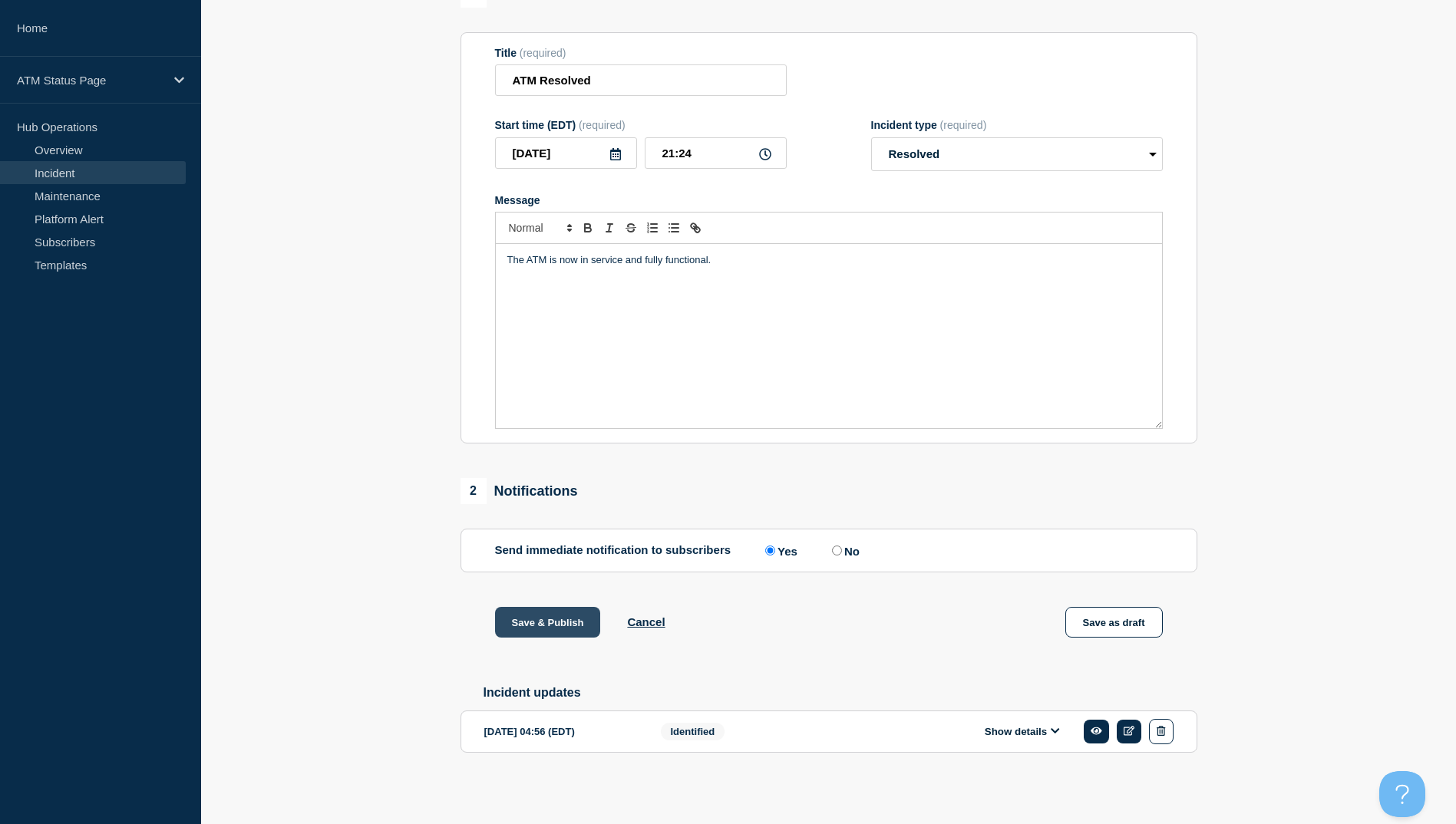
click at [560, 621] on button "Save & Publish" at bounding box center [548, 623] width 106 height 31
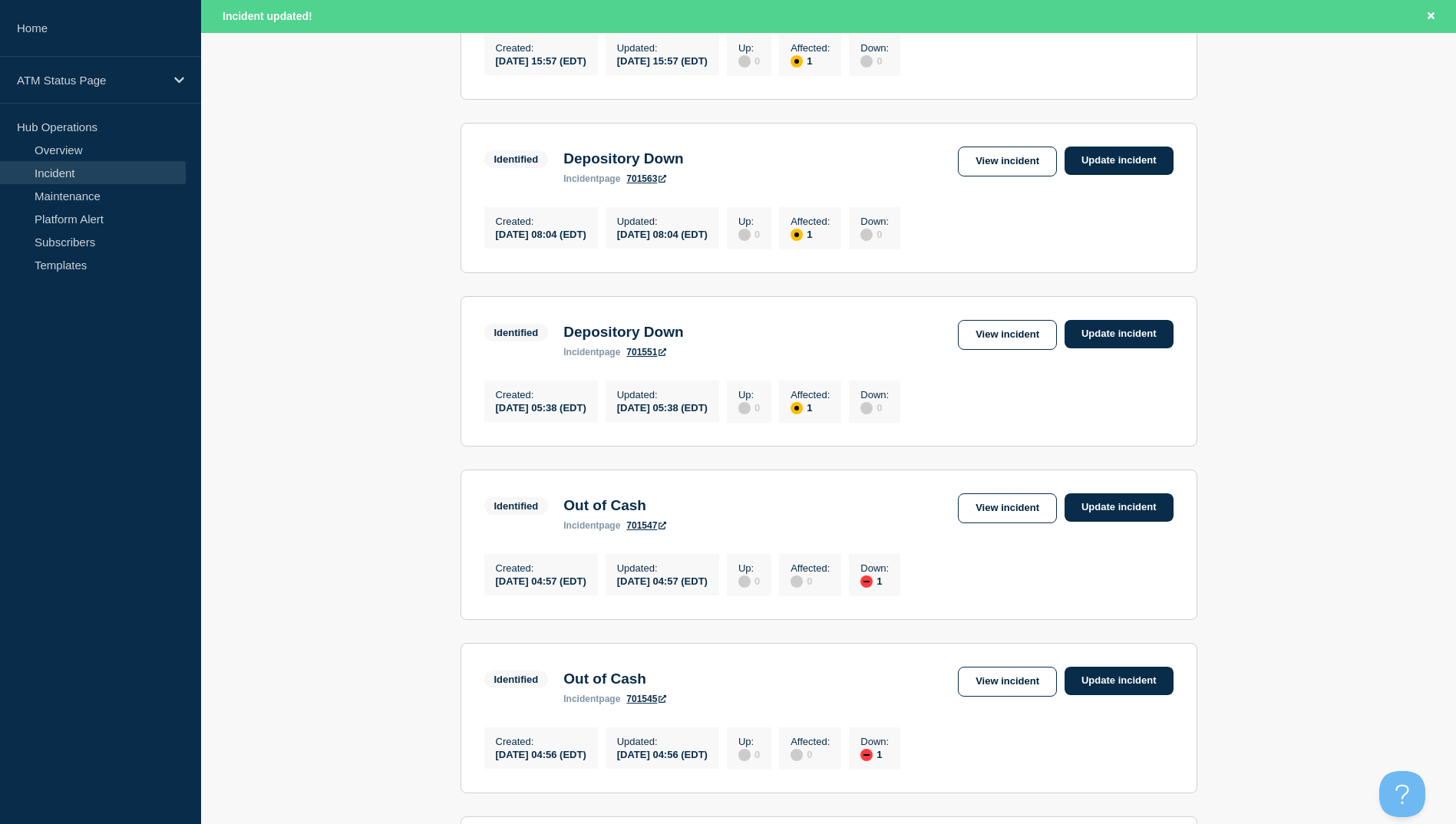
scroll to position [1074, 0]
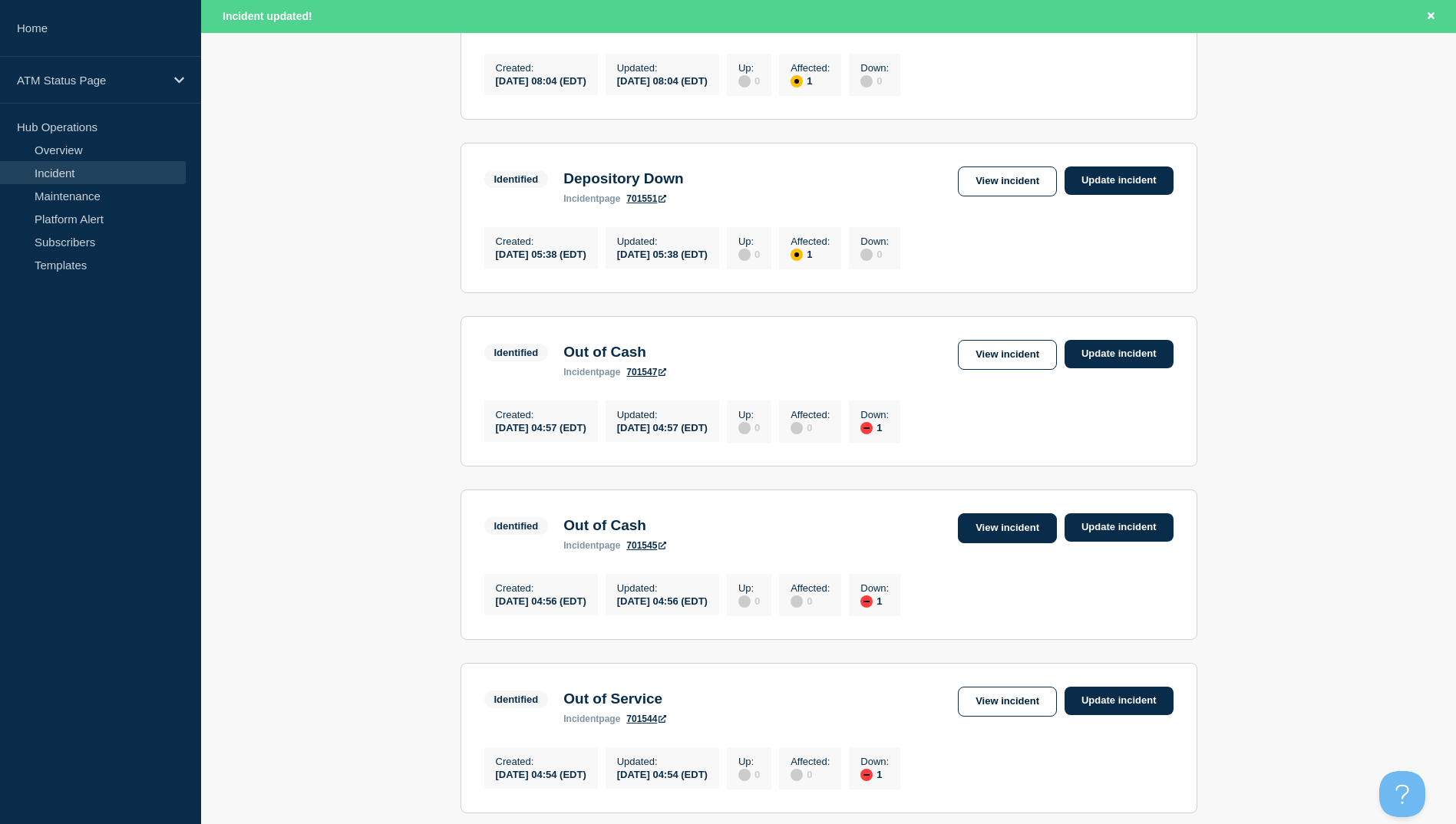
click at [1004, 543] on link "View incident" at bounding box center [1007, 528] width 99 height 30
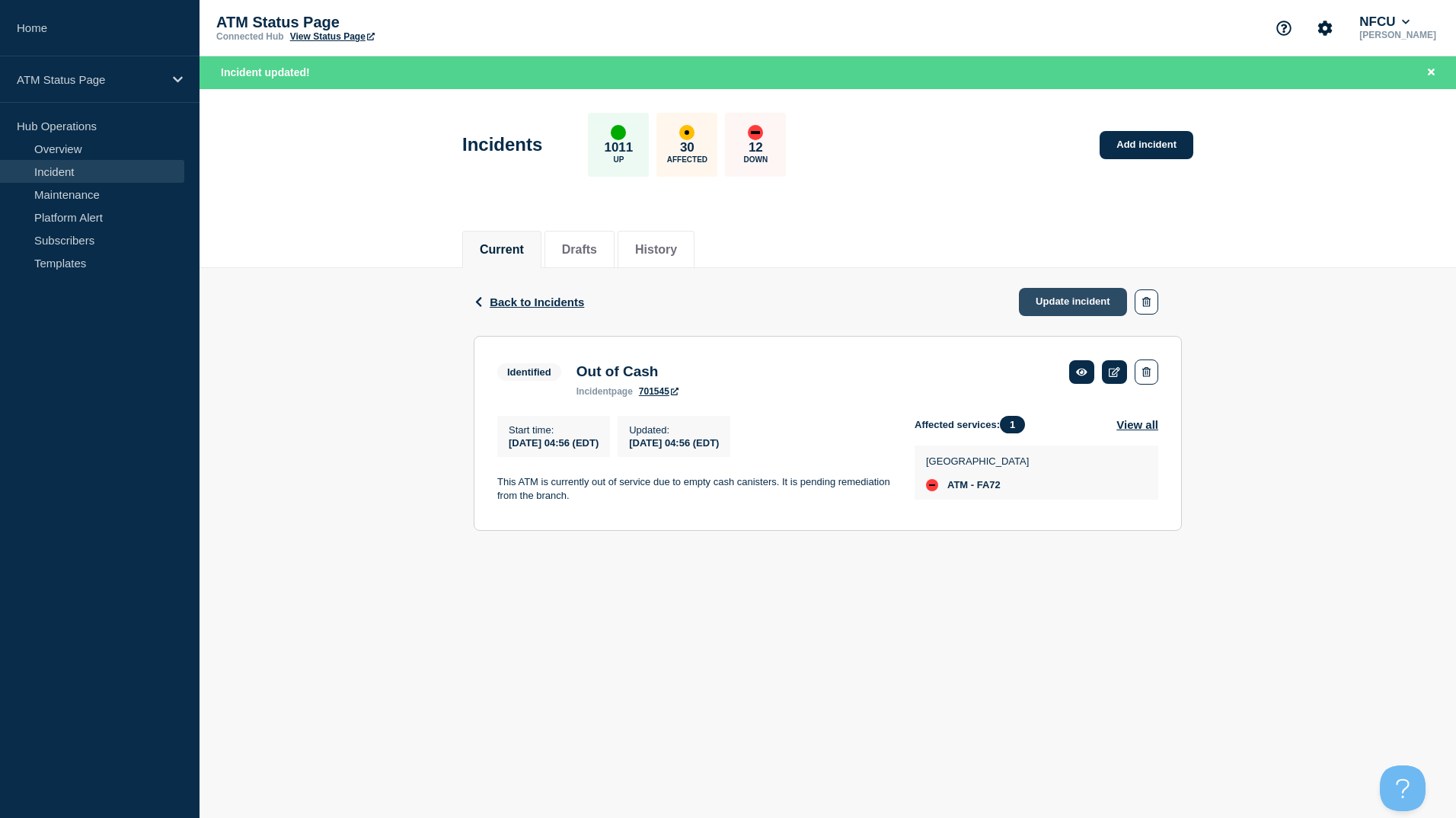
click at [1057, 311] on link "Update incident" at bounding box center [1072, 302] width 109 height 28
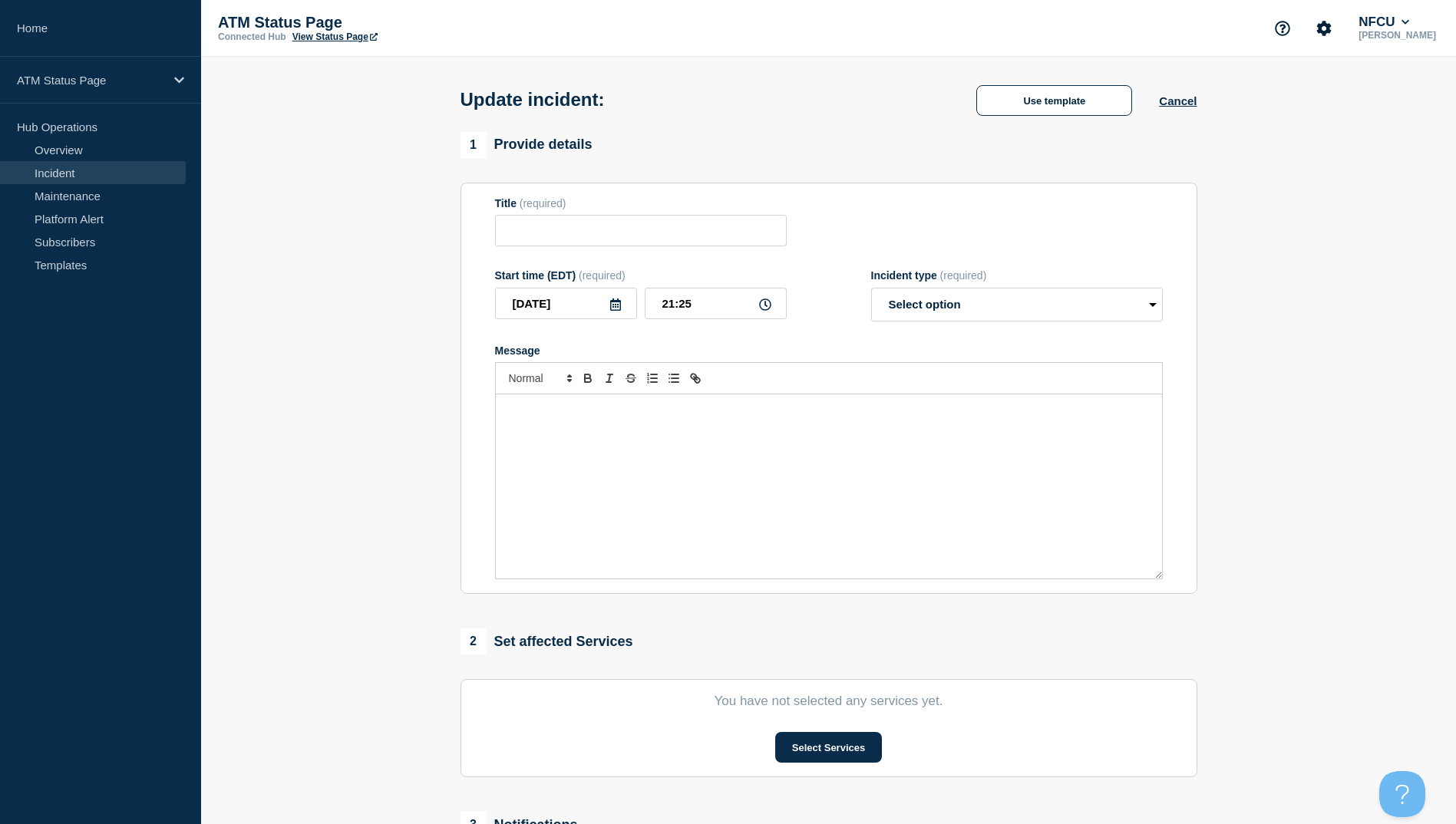
type input "Out of Cash"
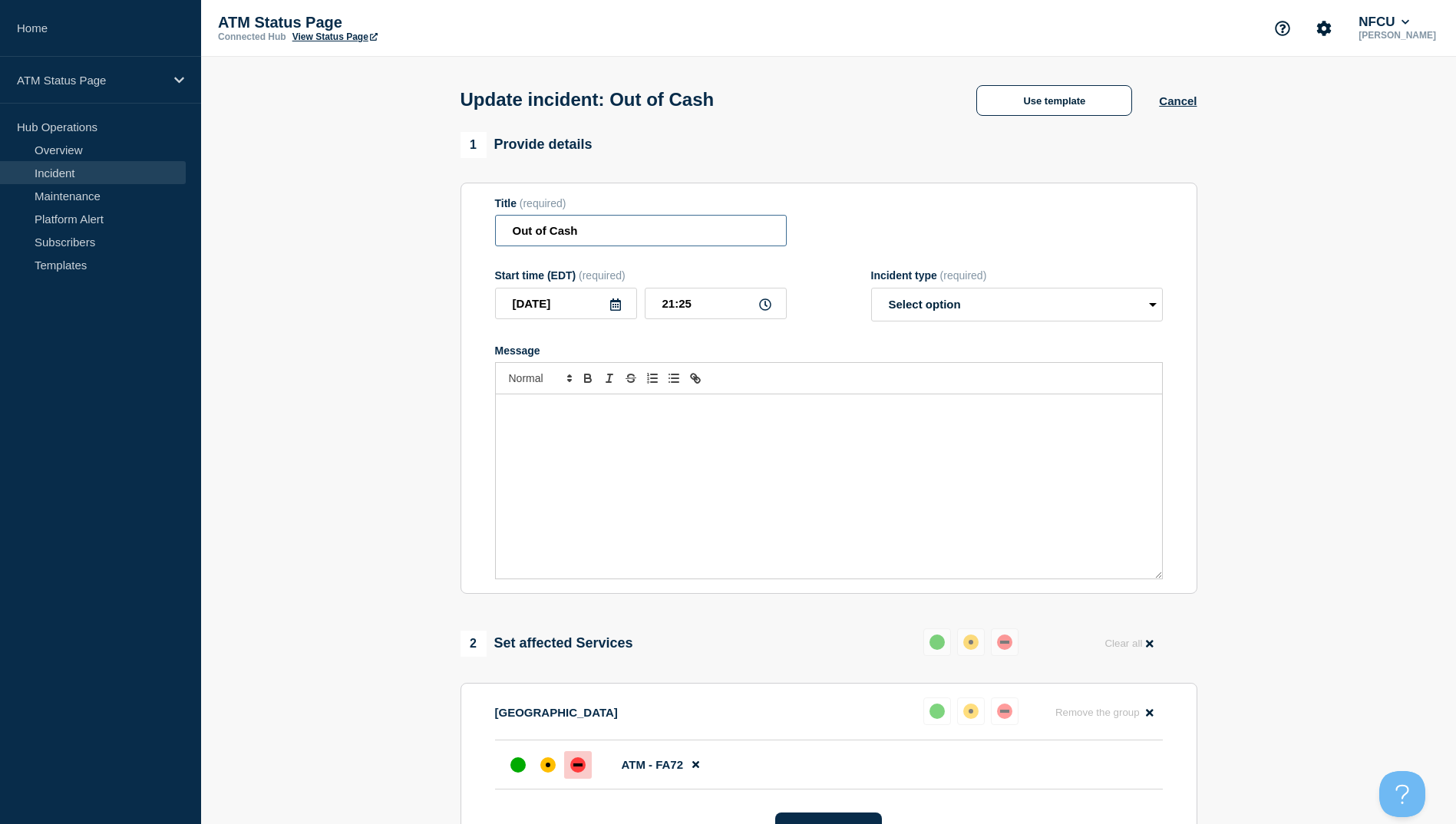
click at [626, 236] on input "Out of Cash" at bounding box center [641, 230] width 292 height 32
click at [1032, 104] on button "Use template" at bounding box center [1054, 101] width 156 height 31
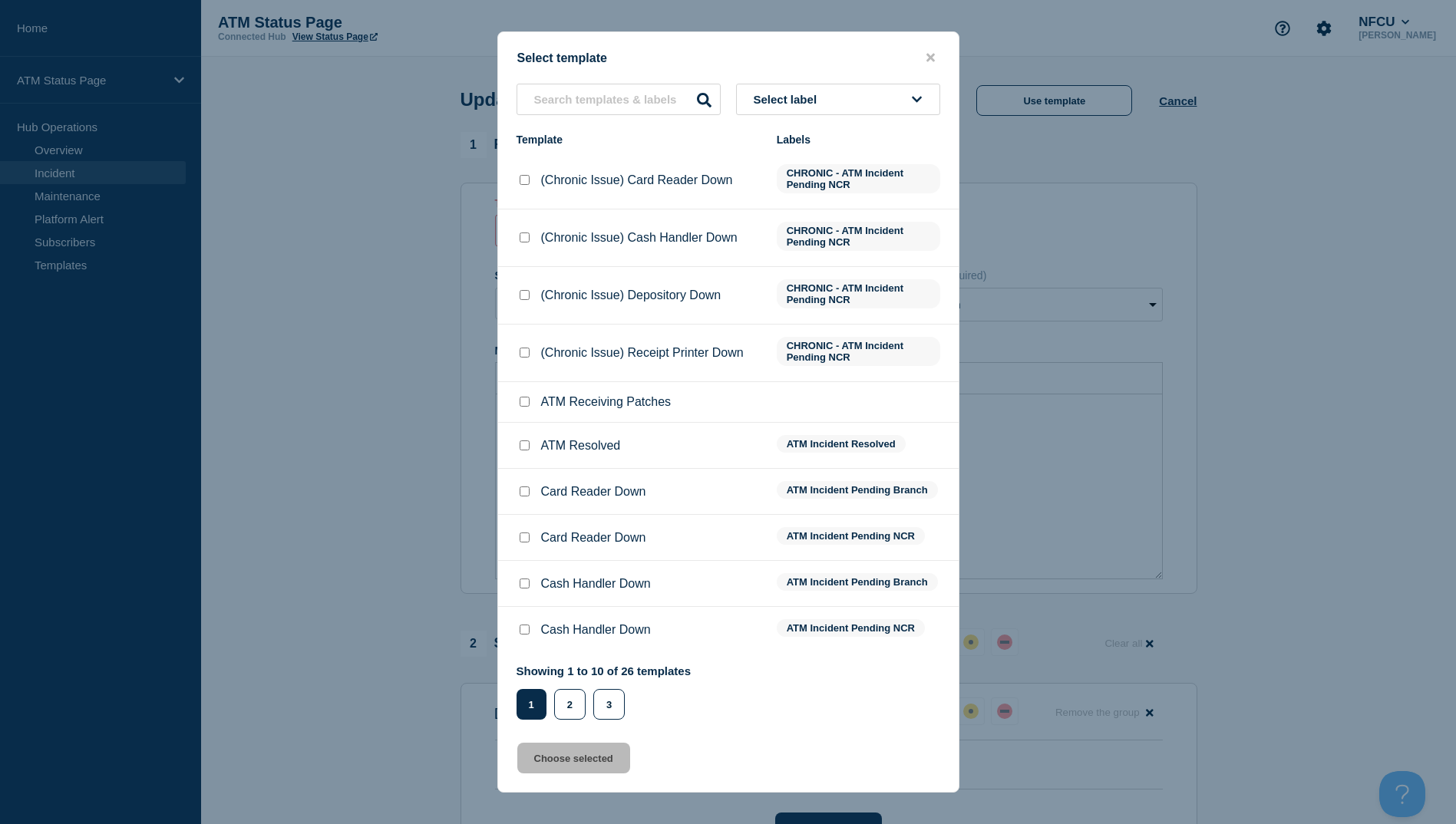
click at [522, 447] on input "ATM Resolved checkbox" at bounding box center [525, 445] width 10 height 10
checkbox input "true"
click at [588, 771] on button "Choose selected" at bounding box center [574, 759] width 113 height 31
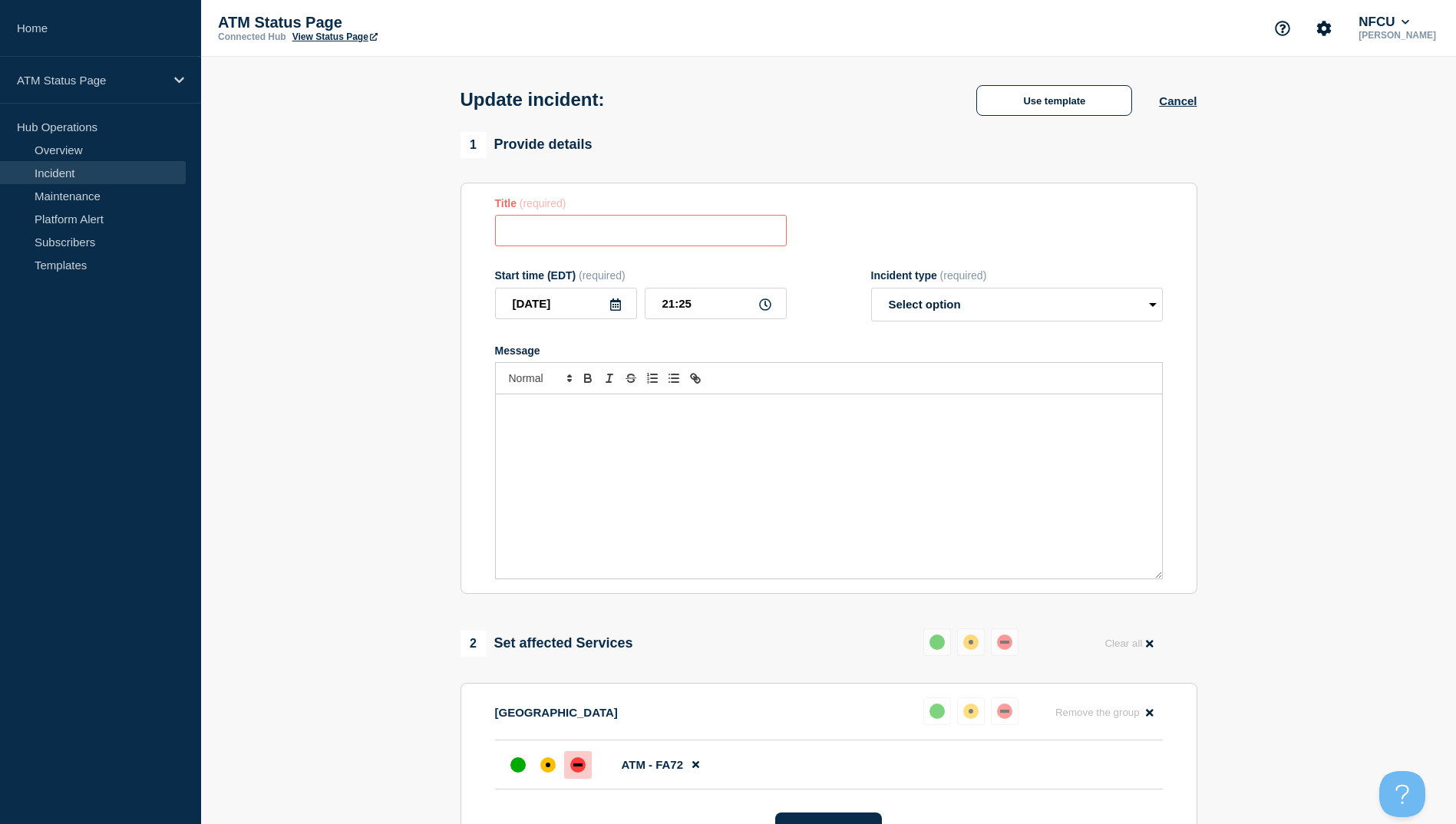
type input "ATM Resolved"
select select "resolved"
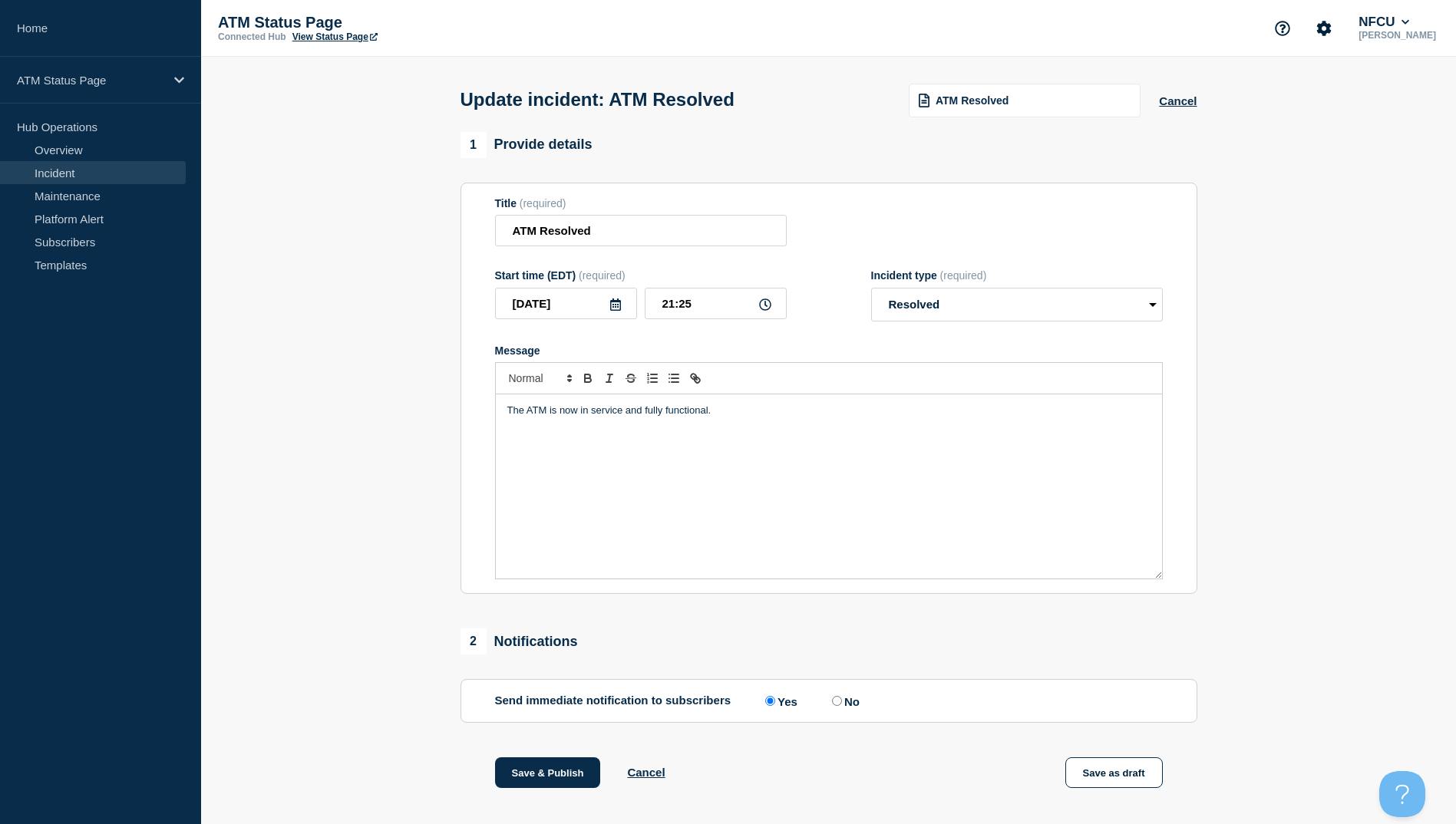
scroll to position [158, 0]
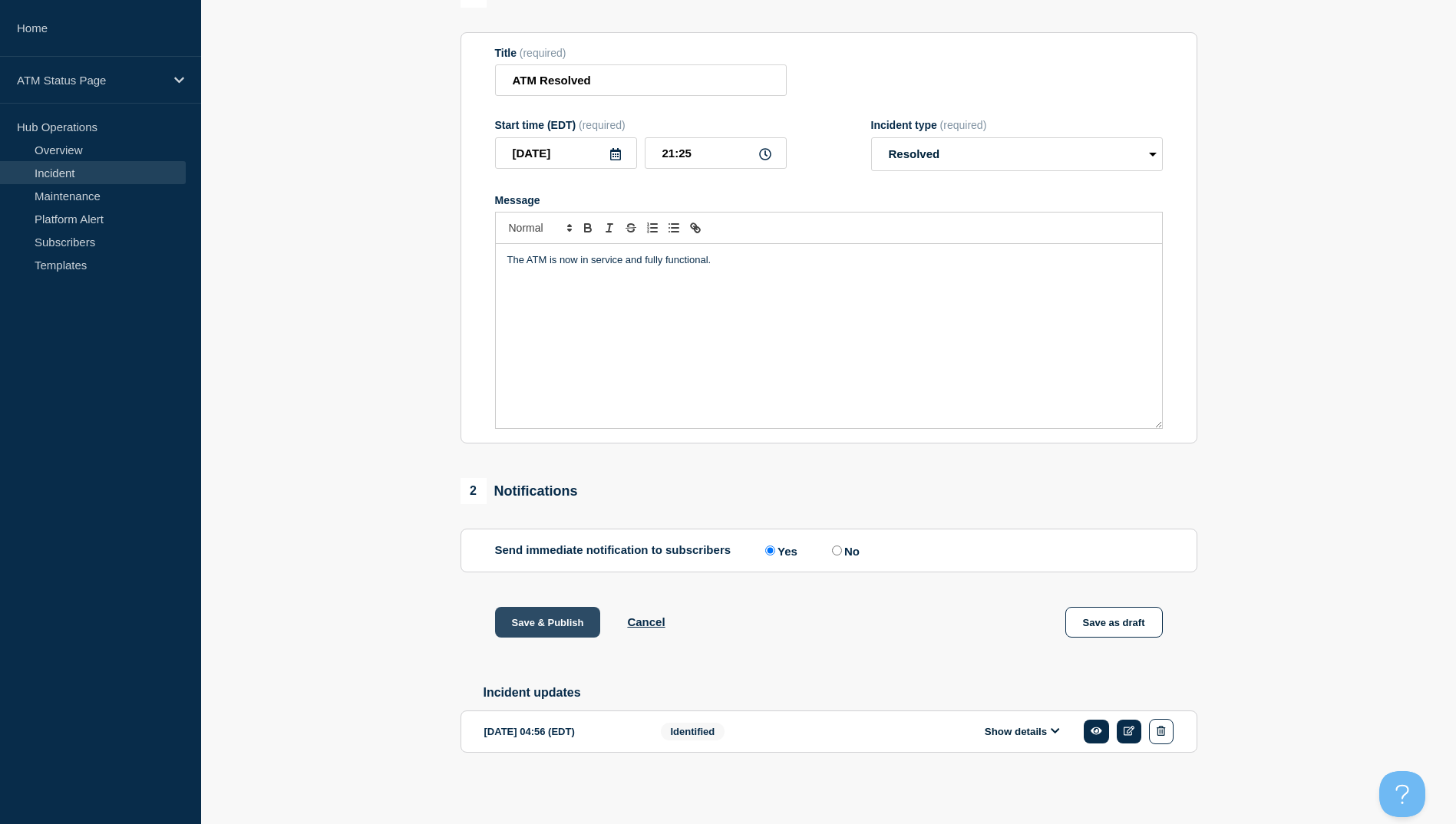
click at [551, 630] on button "Save & Publish" at bounding box center [548, 623] width 106 height 31
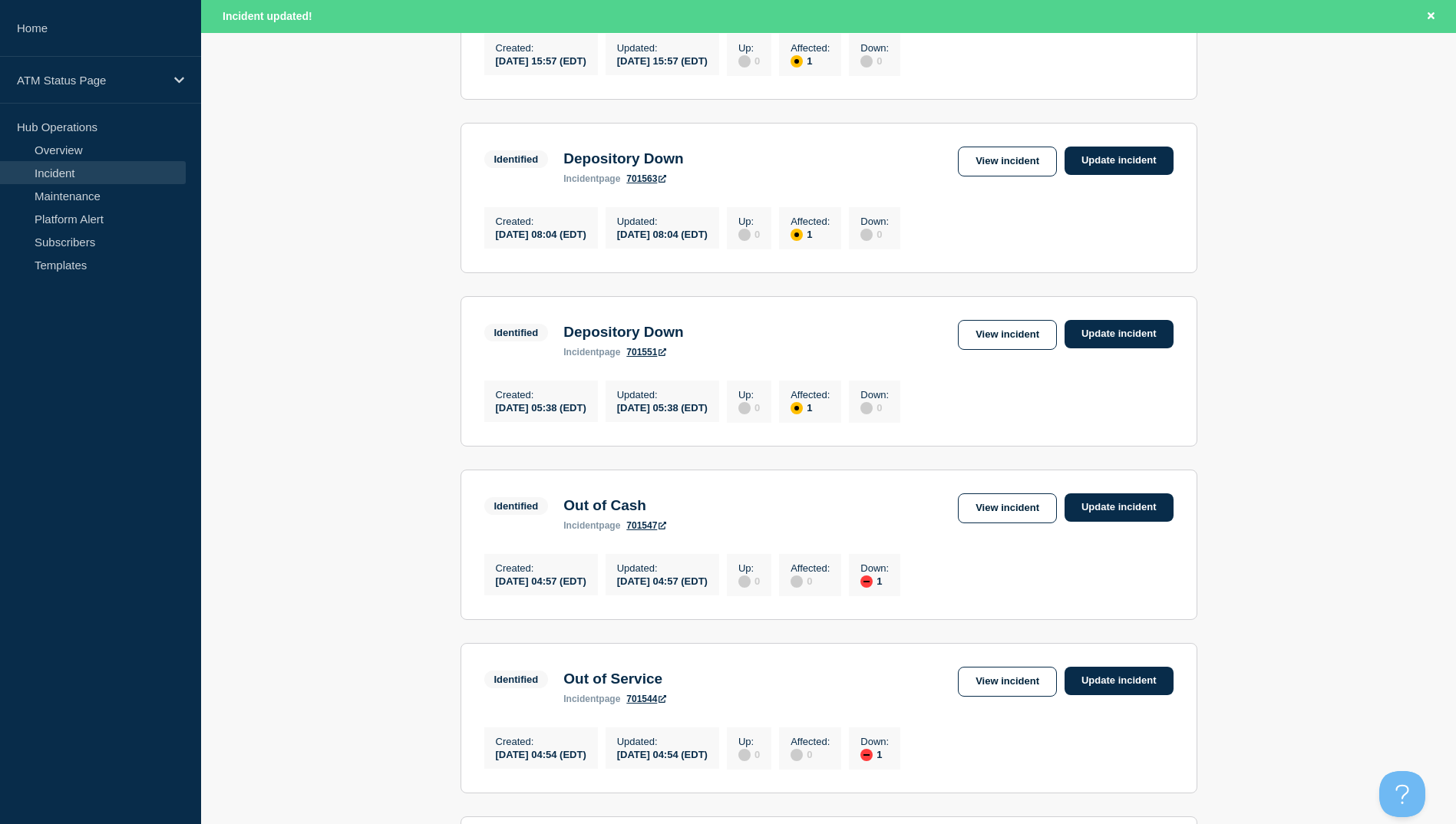
scroll to position [1228, 0]
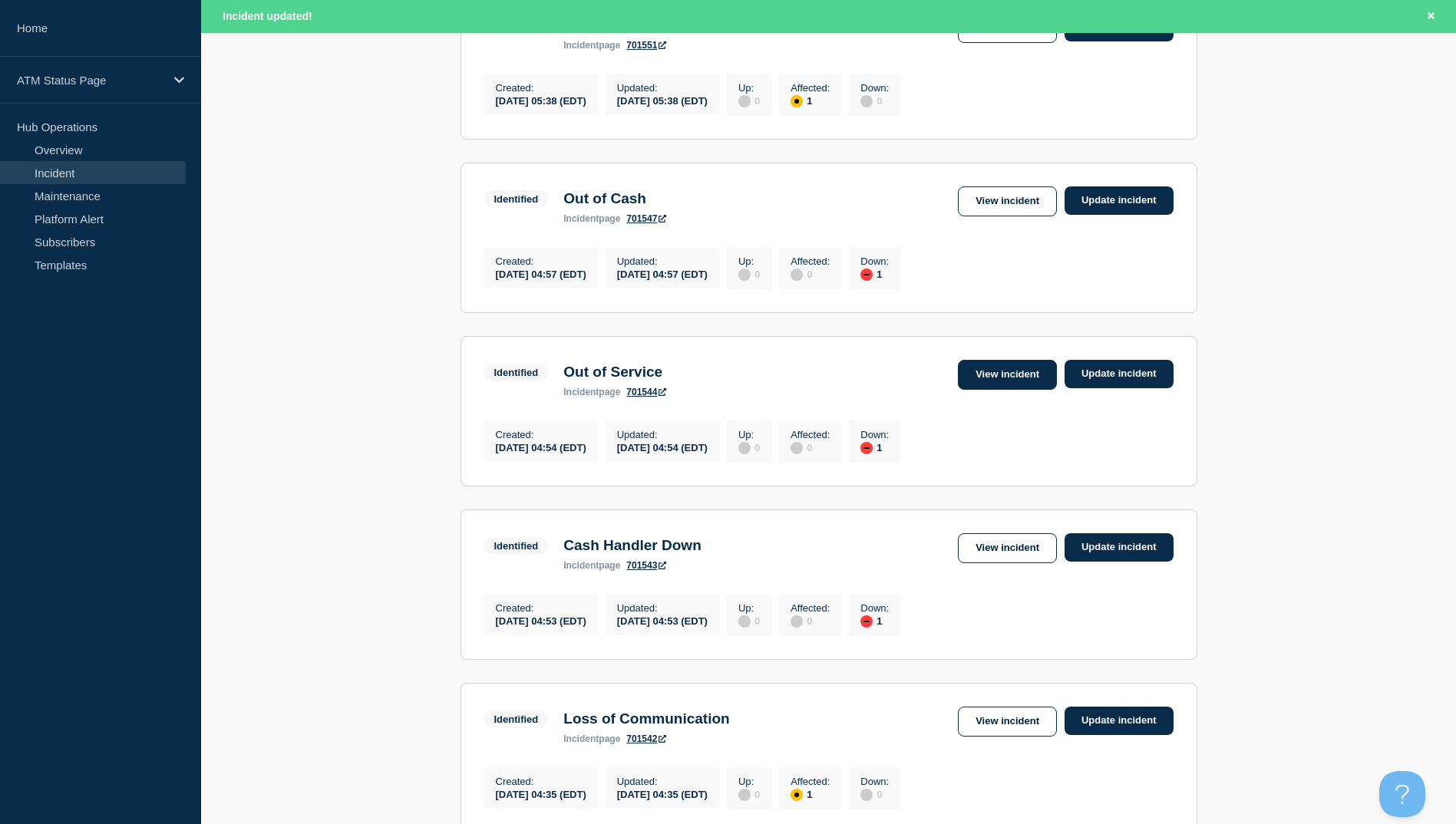
click at [980, 390] on link "View incident" at bounding box center [1007, 375] width 99 height 30
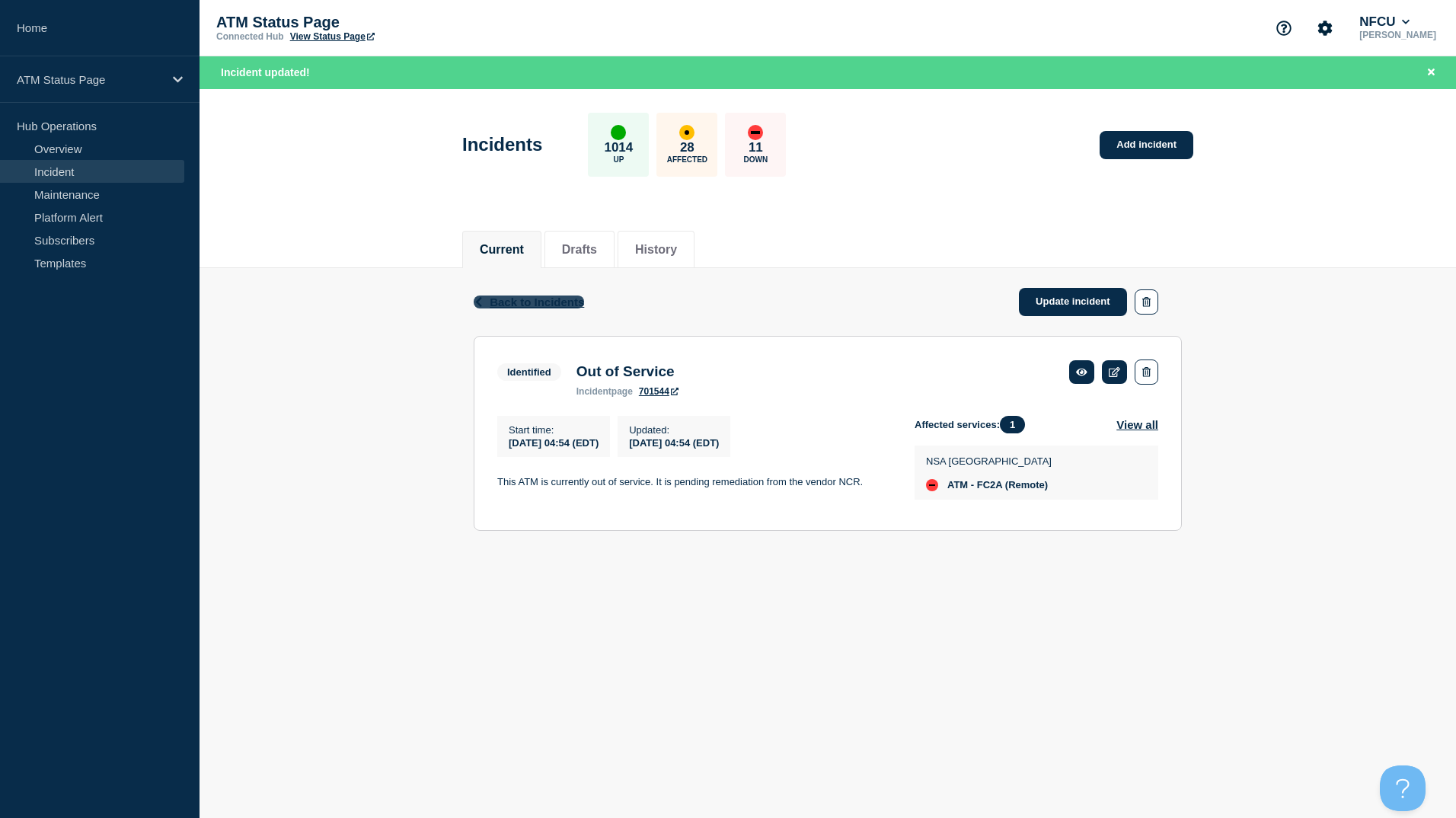
click at [558, 301] on span "Back to Incidents" at bounding box center [537, 302] width 94 height 13
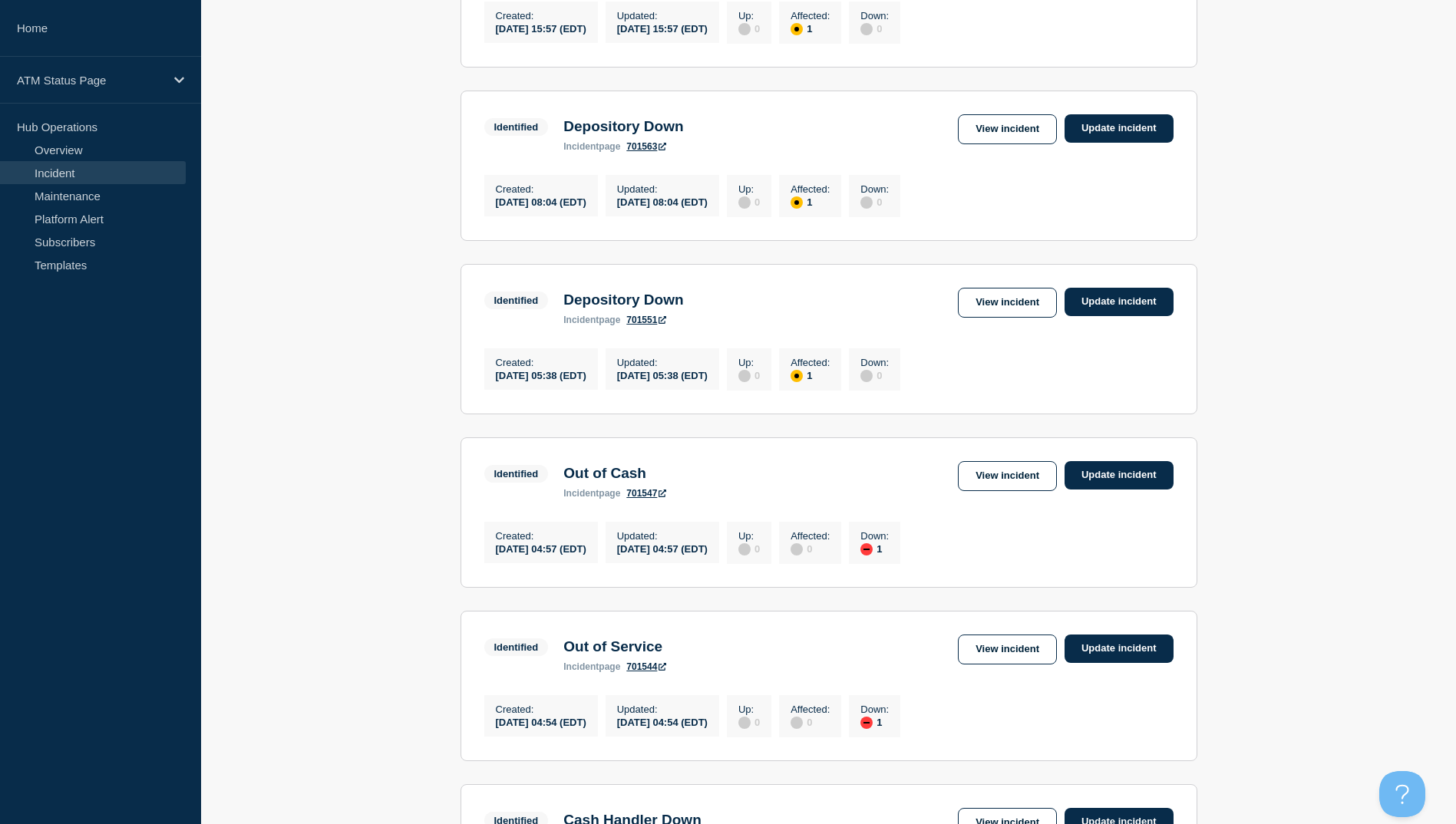
scroll to position [1074, 0]
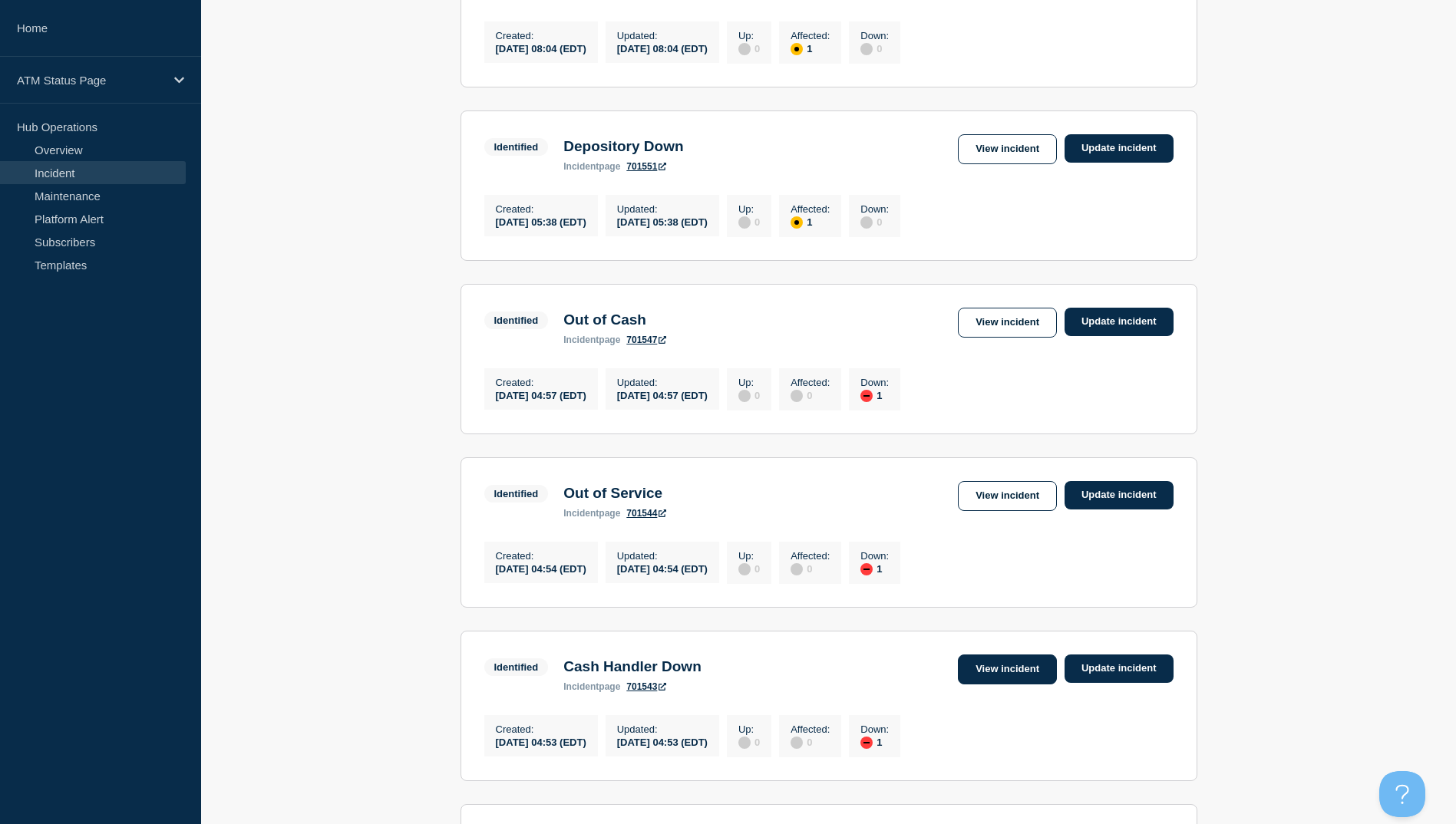
click at [999, 685] on link "View incident" at bounding box center [1007, 669] width 99 height 30
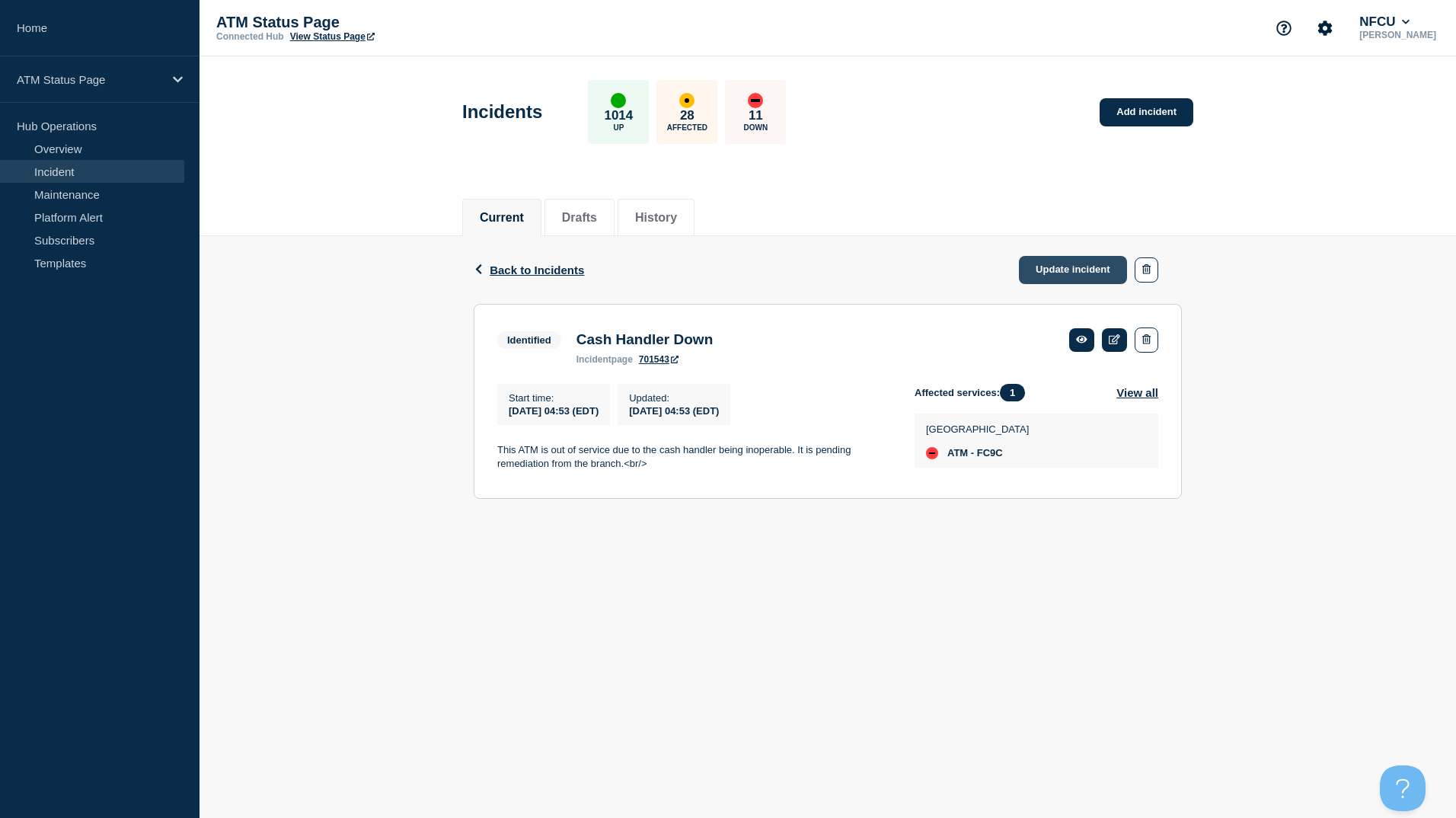
click at [1086, 256] on link "Update incident" at bounding box center [1072, 269] width 109 height 28
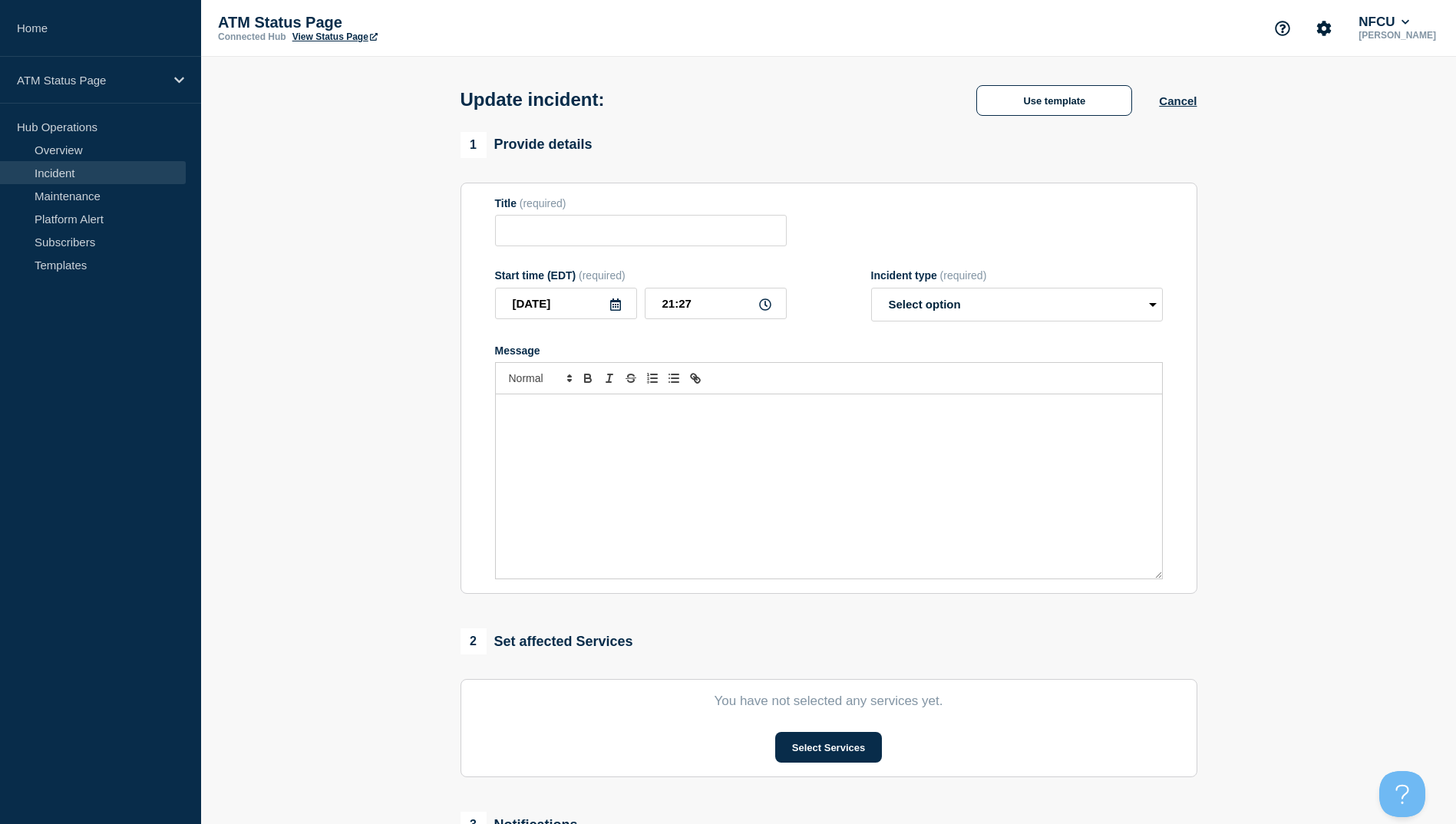
type input "Cash Handler Down"
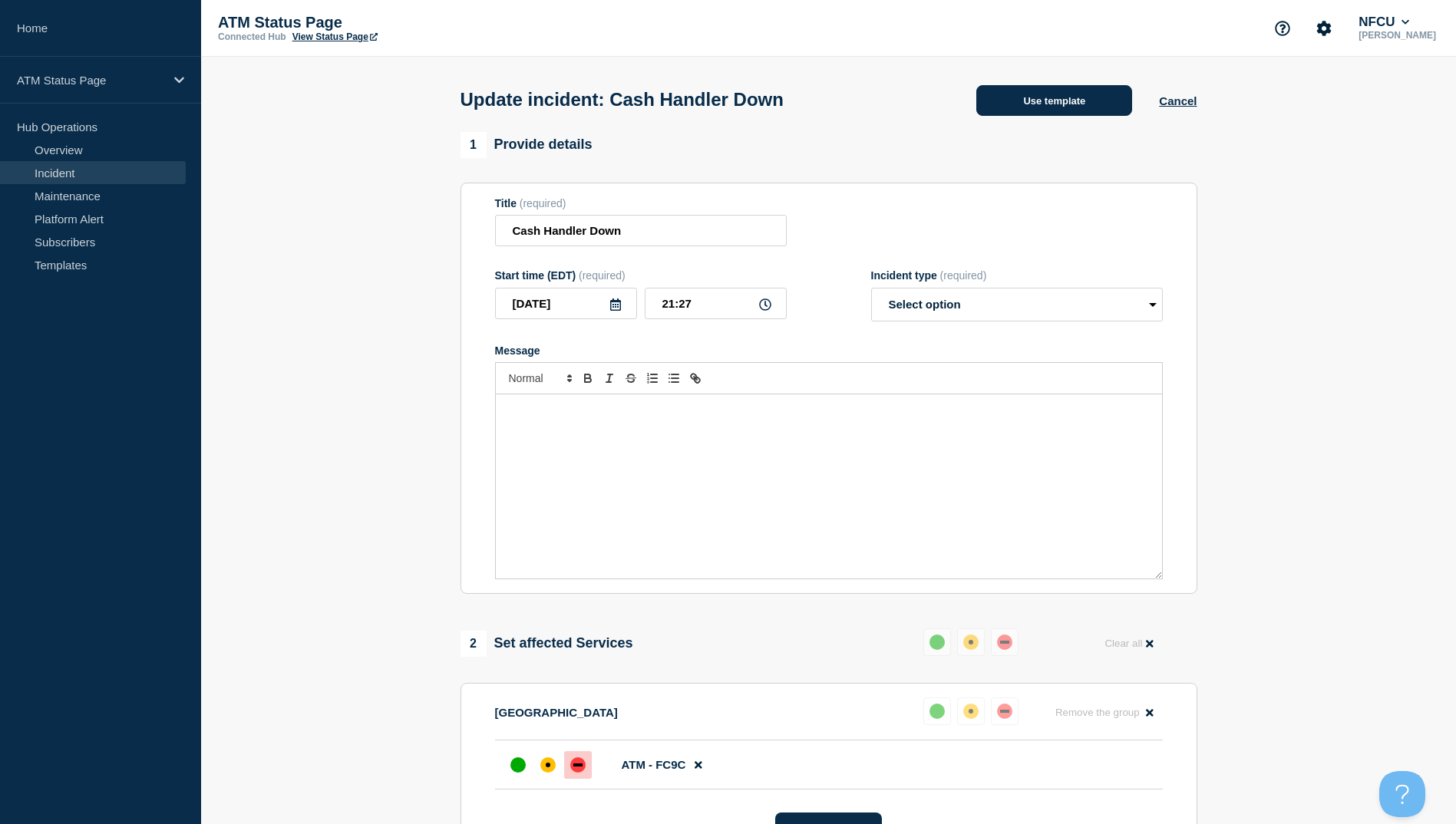
click at [998, 108] on button "Use template" at bounding box center [1054, 101] width 156 height 31
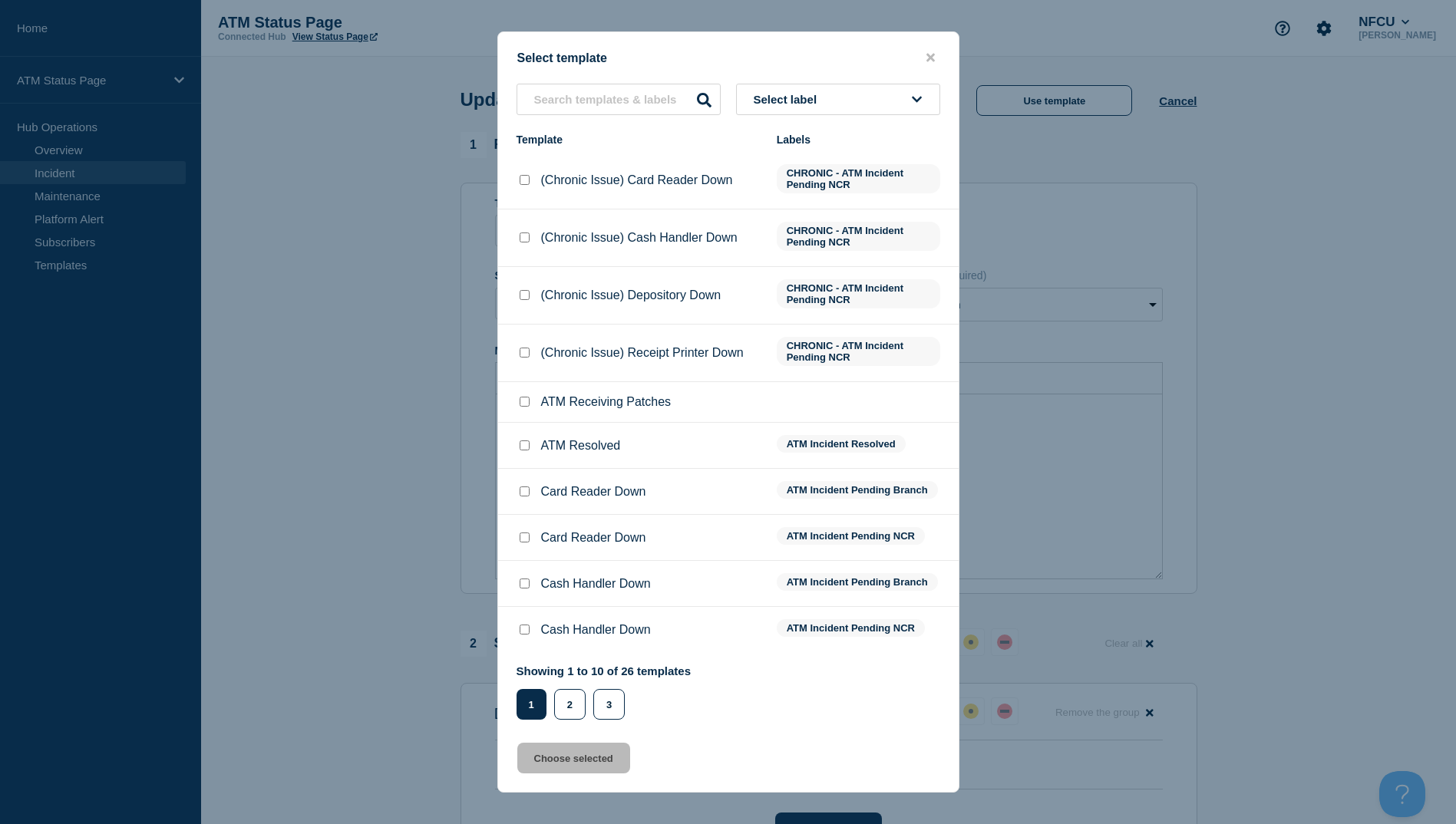
click at [520, 448] on input "ATM Resolved checkbox" at bounding box center [525, 445] width 10 height 10
checkbox input "true"
click at [595, 766] on button "Choose selected" at bounding box center [574, 759] width 113 height 31
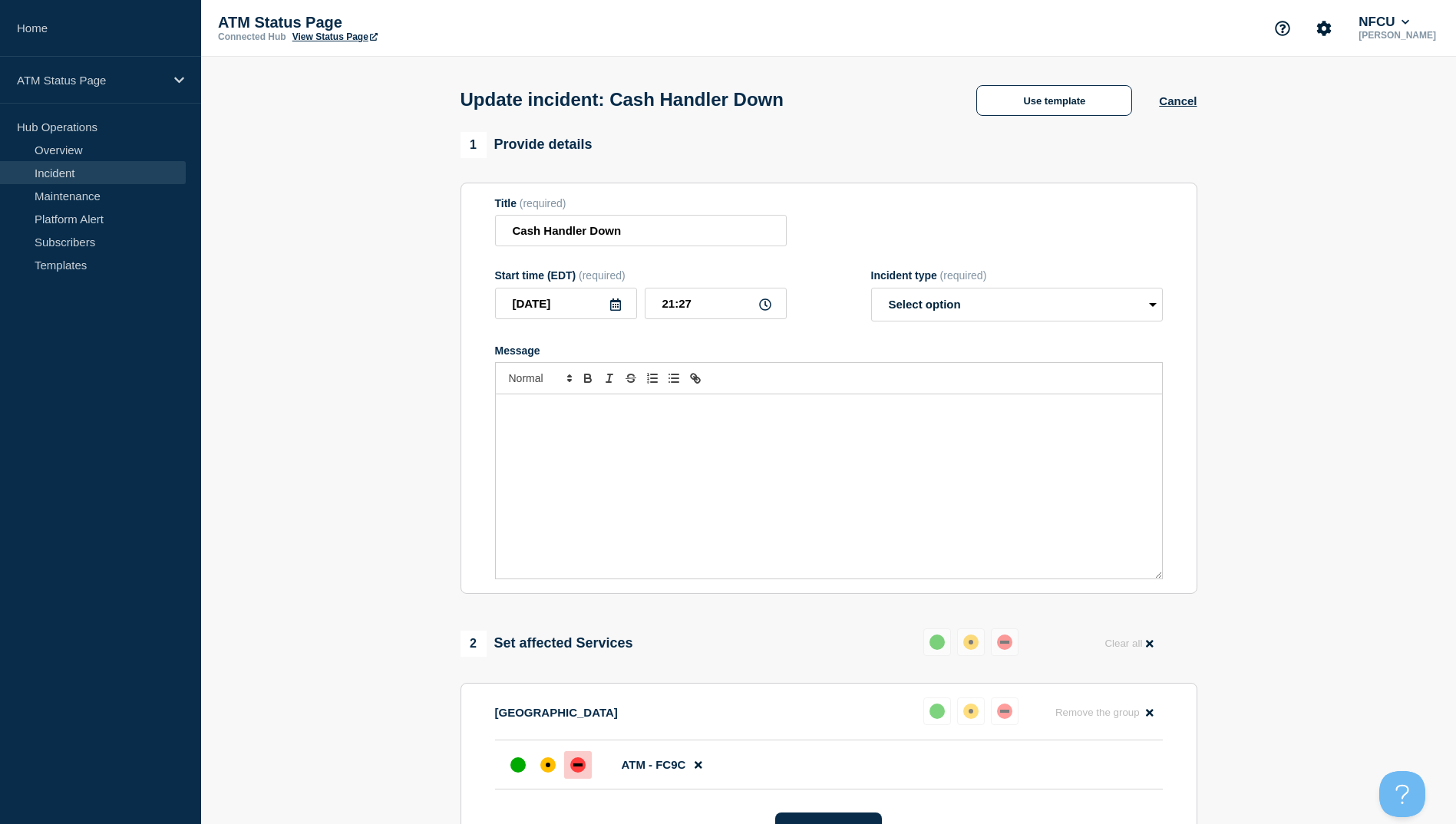
select select "resolved"
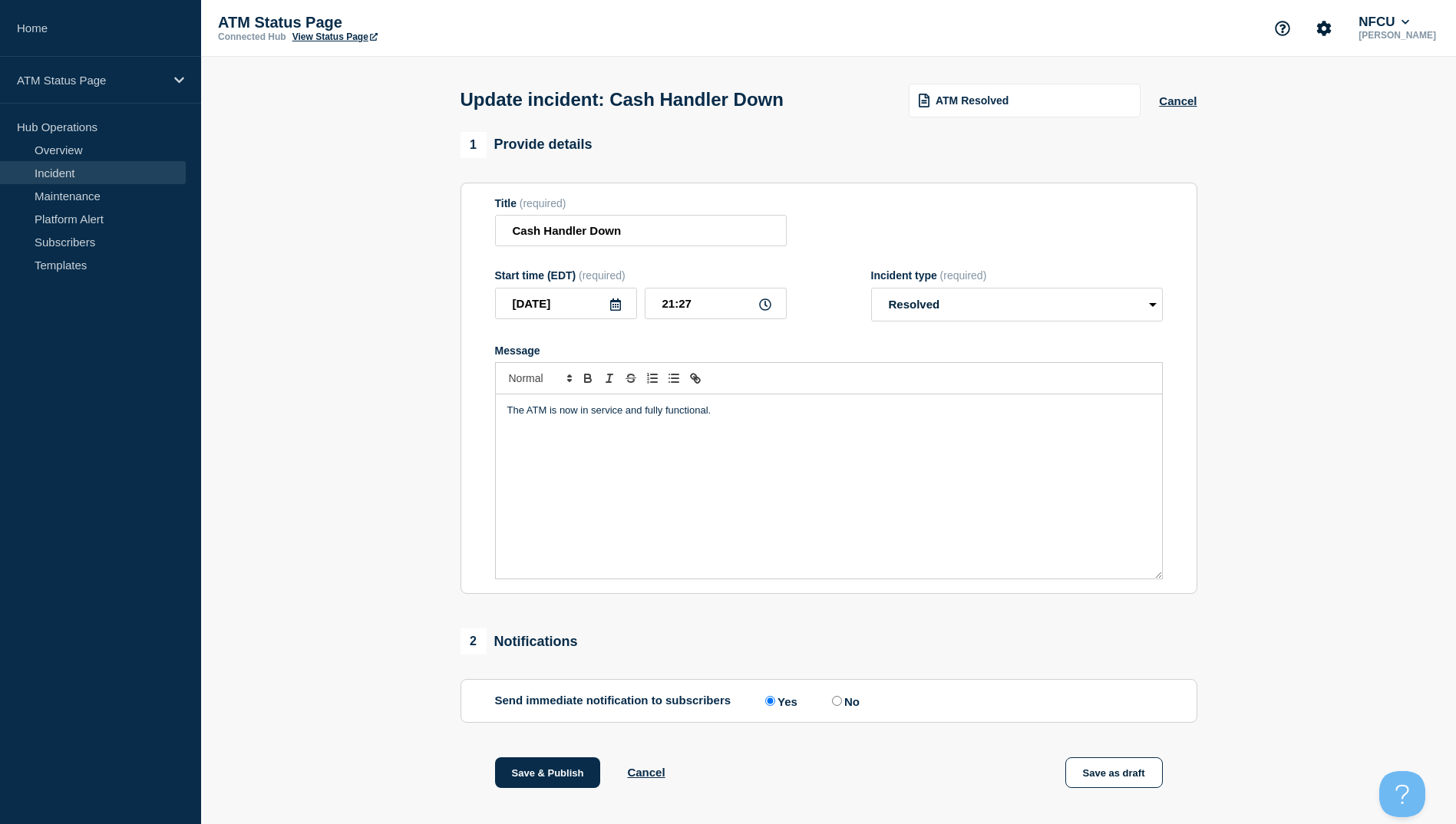
scroll to position [158, 0]
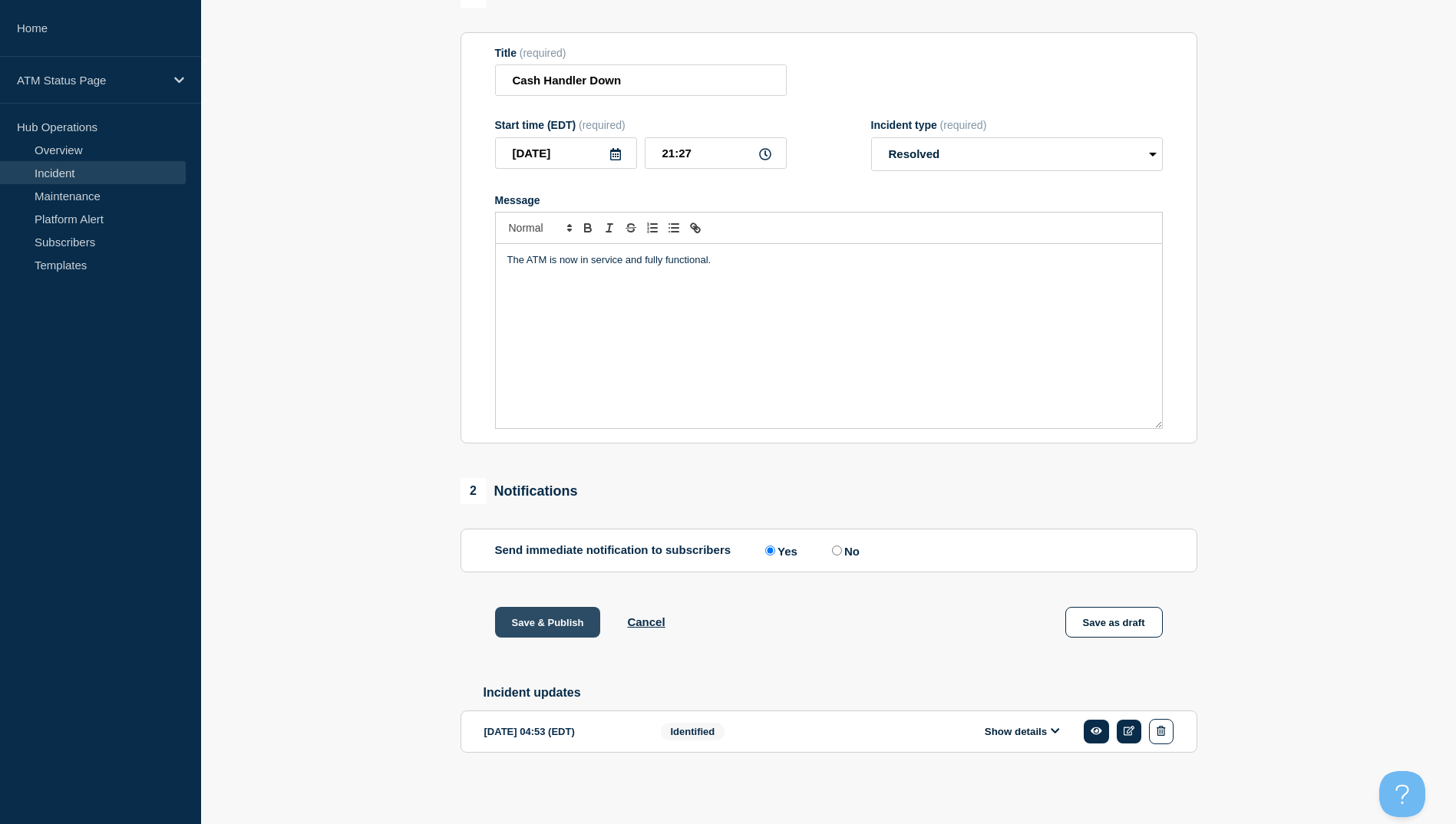
click at [545, 613] on button "Save & Publish" at bounding box center [548, 623] width 106 height 31
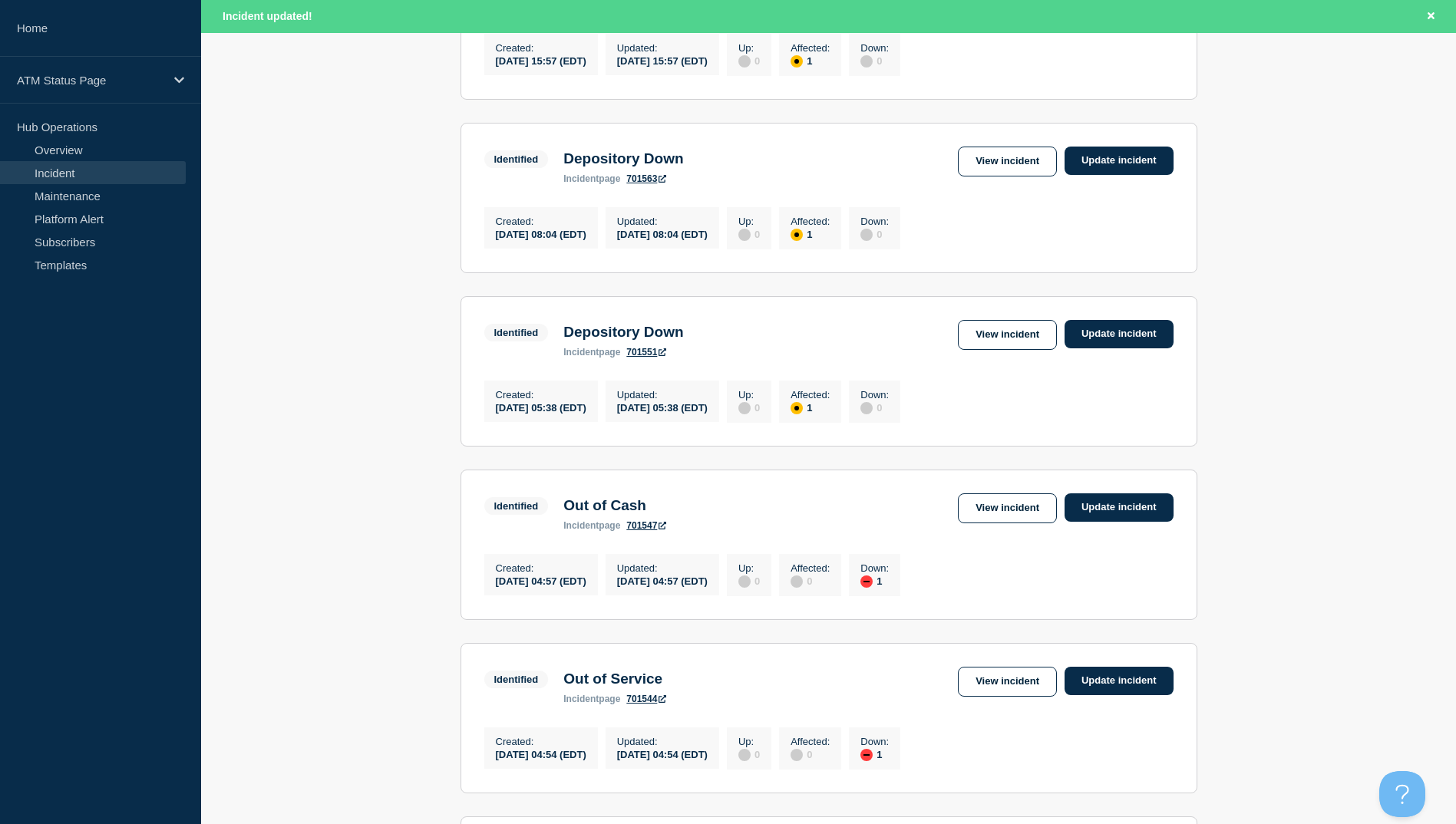
scroll to position [997, 0]
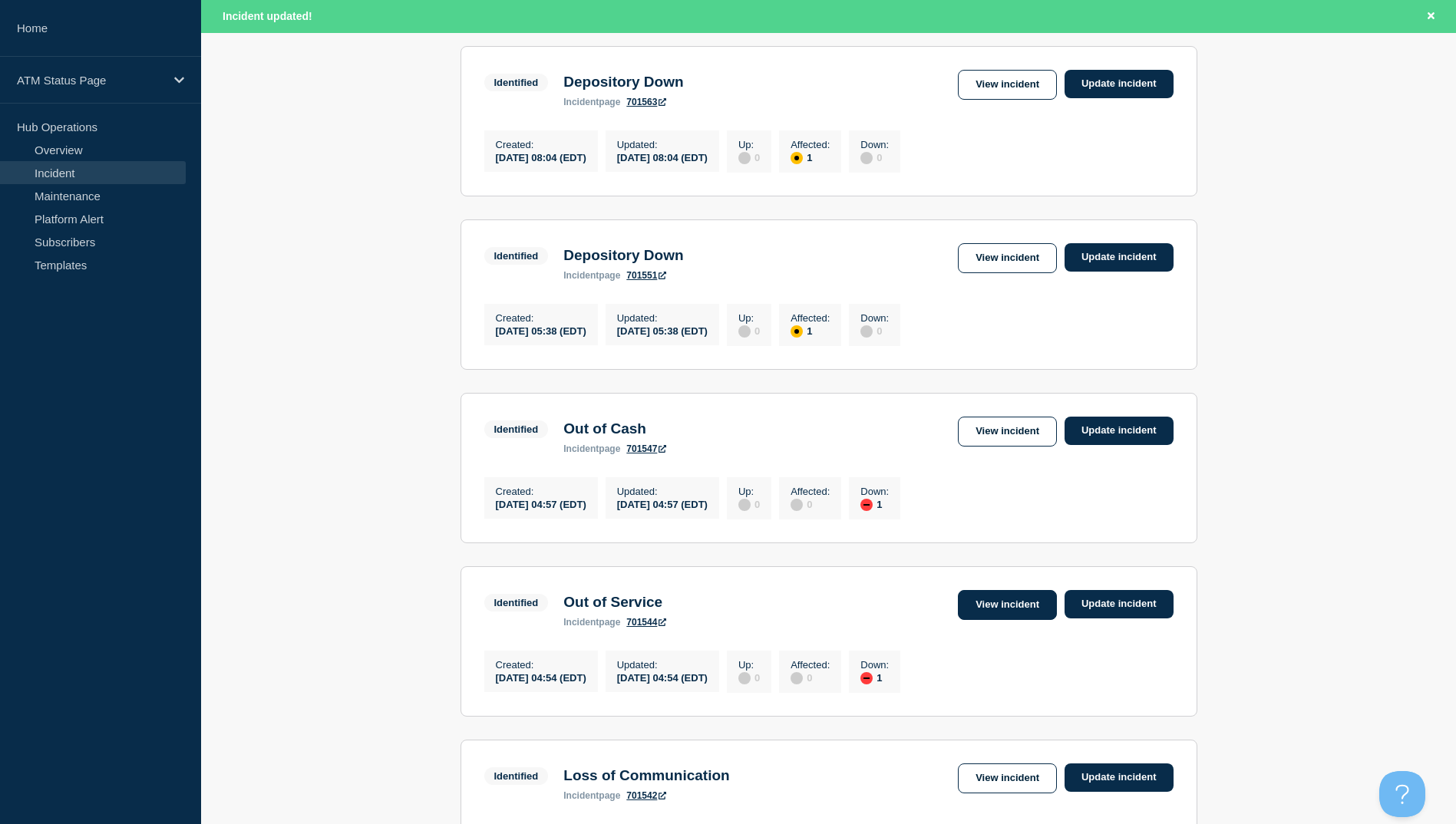
click at [997, 620] on link "View incident" at bounding box center [1007, 604] width 99 height 30
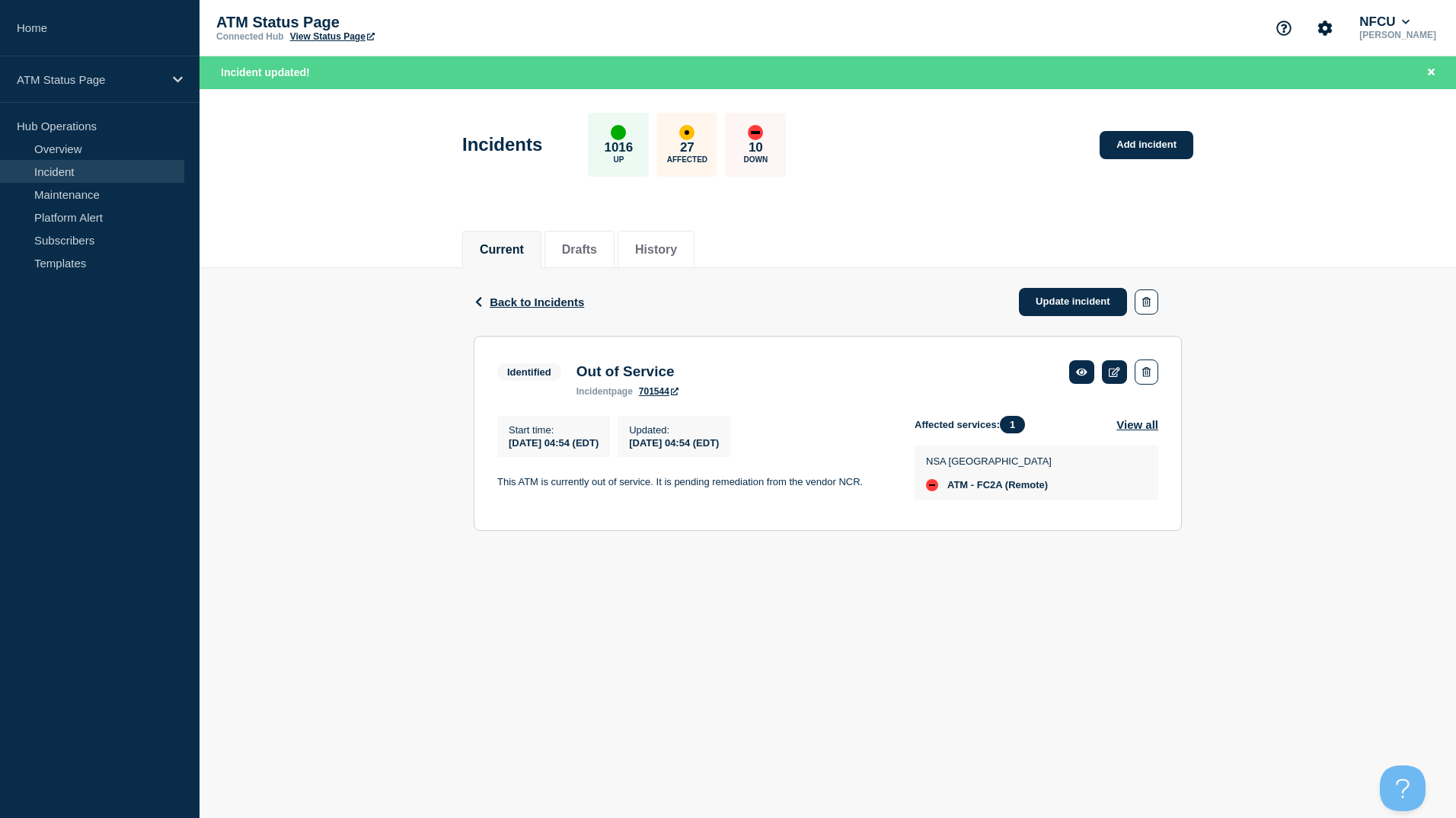
click at [499, 309] on div "Back Back to Incidents Update incident" at bounding box center [827, 302] width 708 height 68
click at [516, 295] on div "Back Back to Incidents Update incident" at bounding box center [827, 302] width 708 height 68
click at [514, 302] on span "Back to Incidents" at bounding box center [537, 302] width 94 height 13
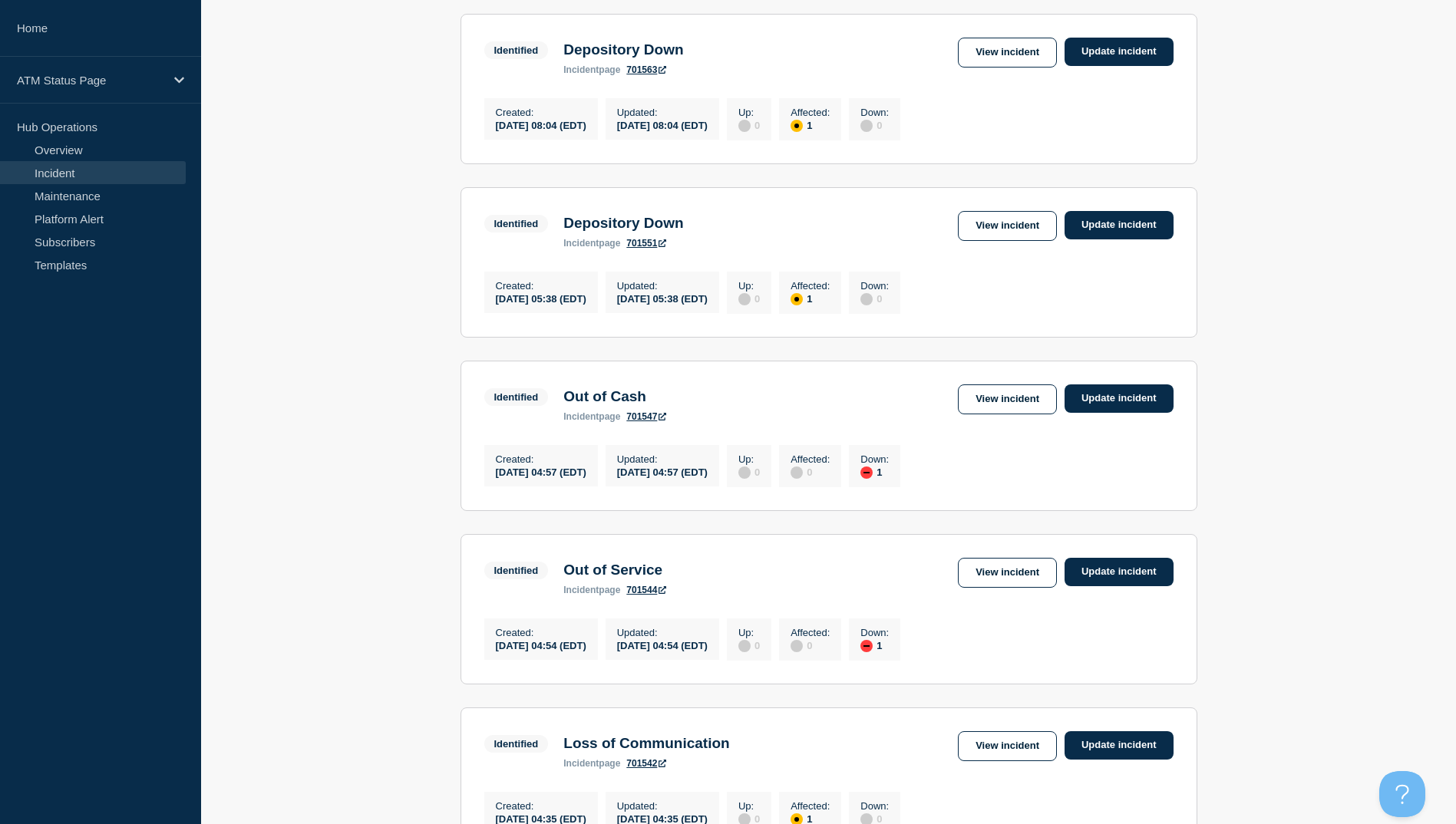
scroll to position [1151, 0]
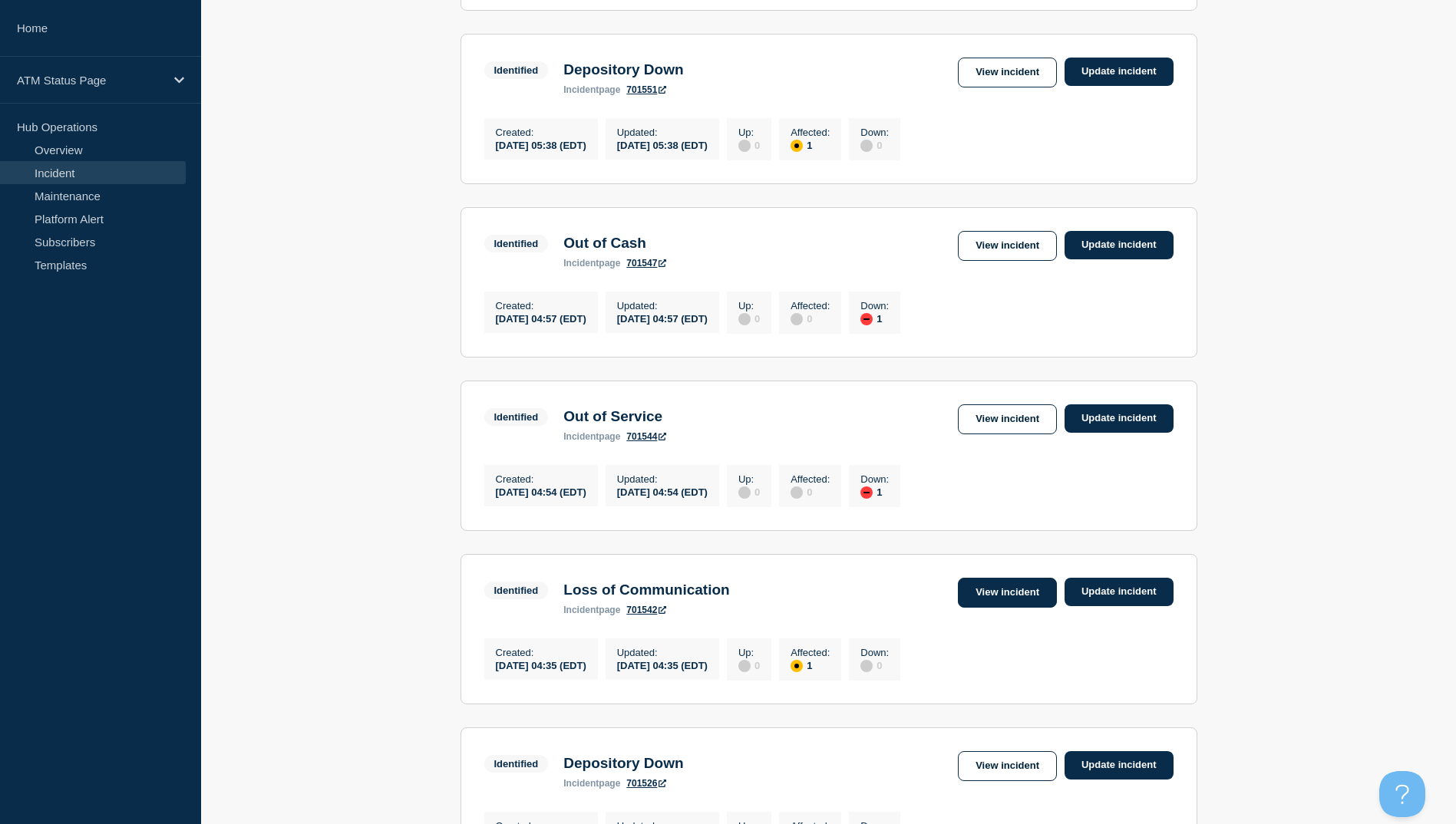
click at [1005, 608] on link "View incident" at bounding box center [1007, 592] width 99 height 30
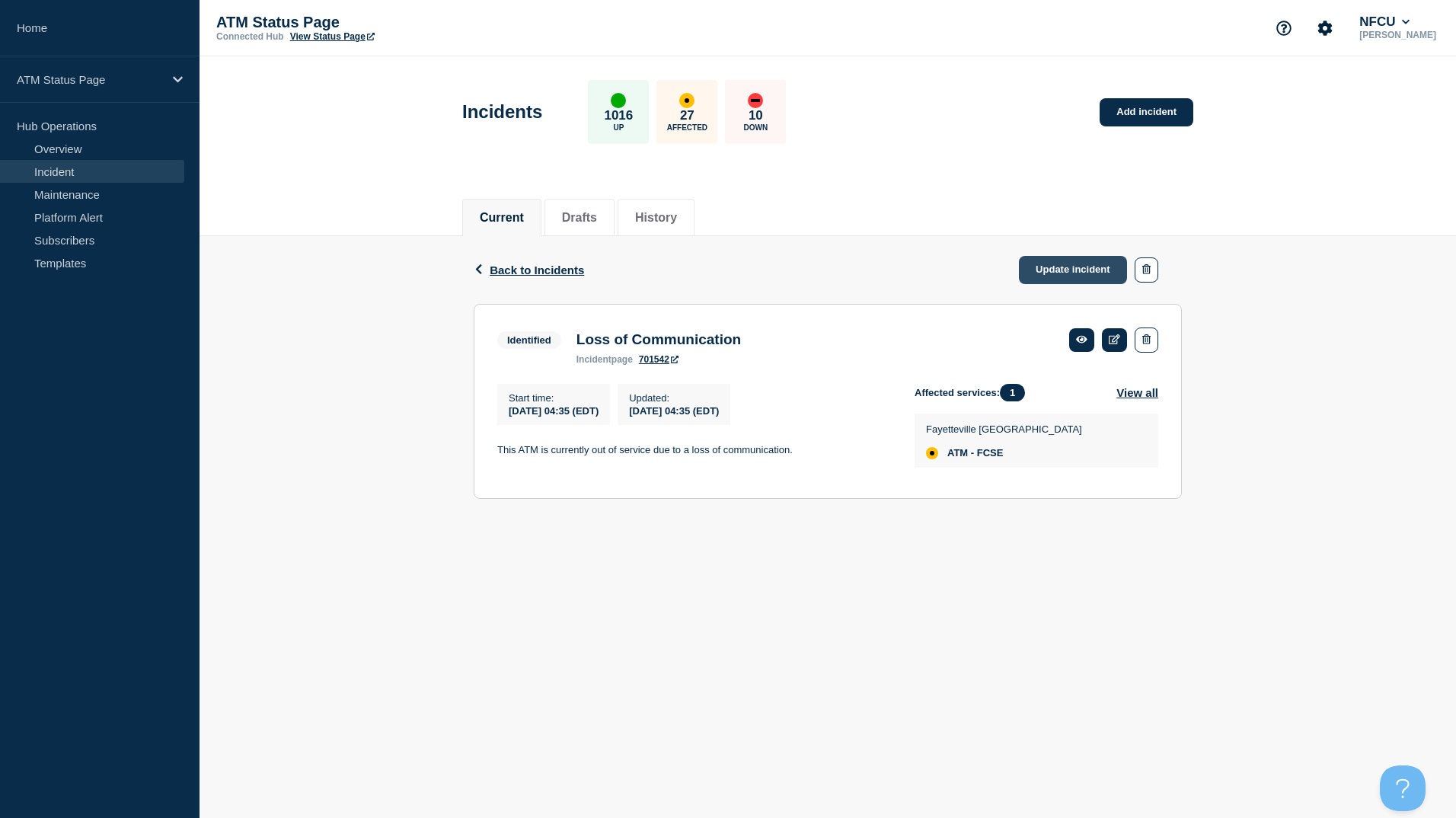
click at [1049, 277] on link "Update incident" at bounding box center [1072, 269] width 109 height 28
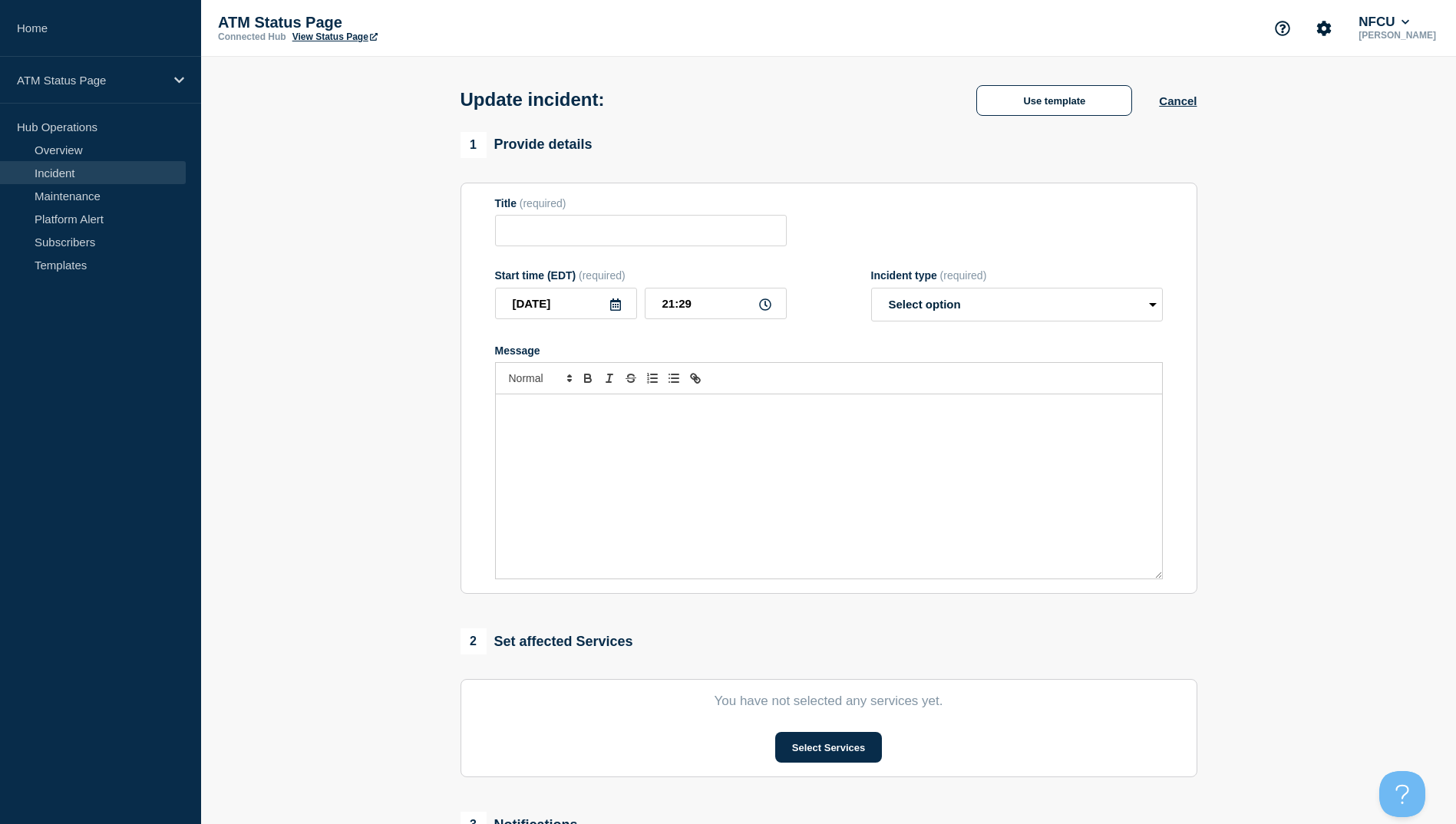
type input "Loss of Communication"
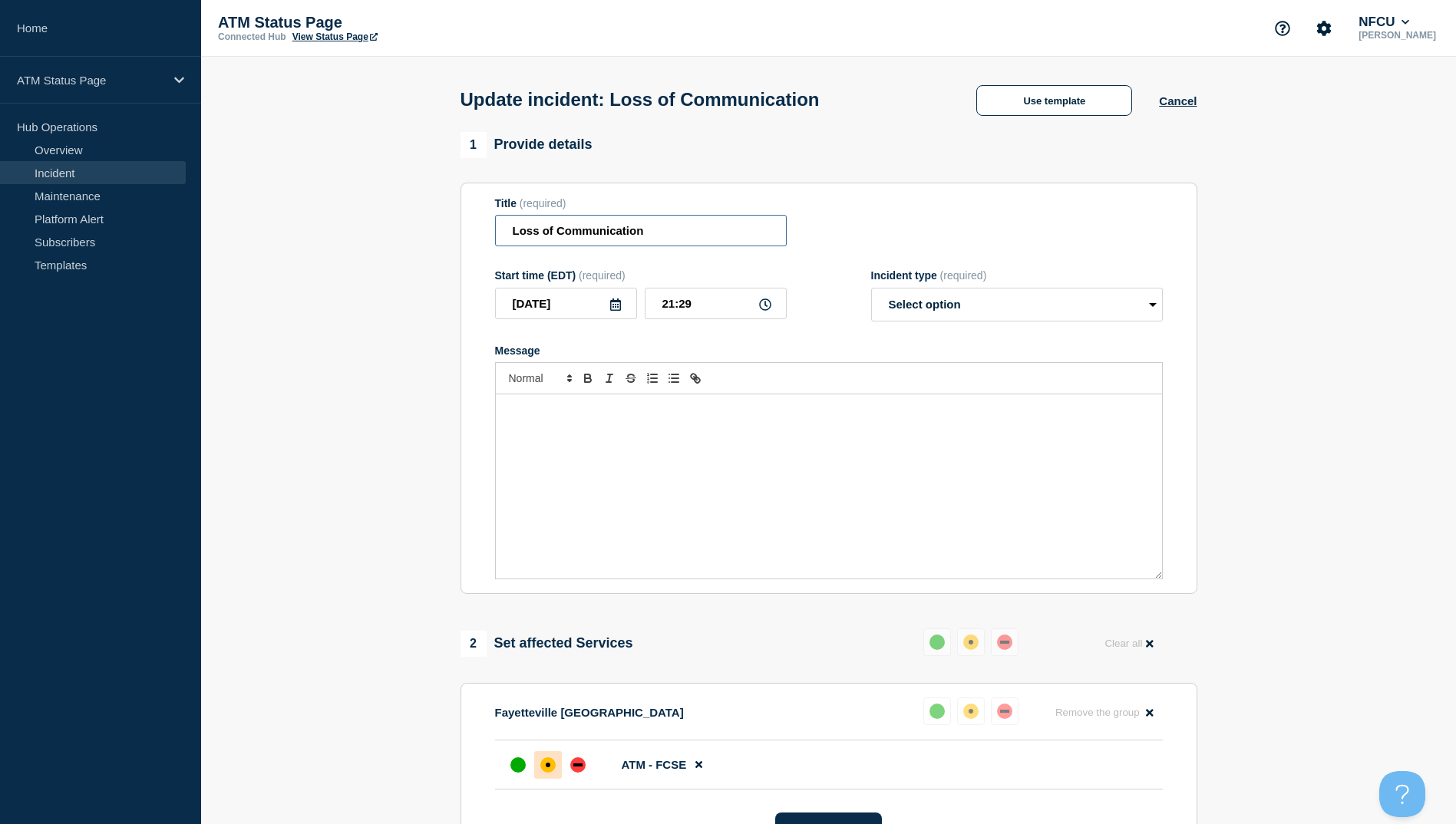
click at [618, 221] on input "Loss of Communication" at bounding box center [641, 230] width 292 height 32
click at [644, 227] on input "Loss of Communication" at bounding box center [641, 230] width 292 height 32
click at [645, 226] on input "Loss of Communication" at bounding box center [641, 230] width 292 height 32
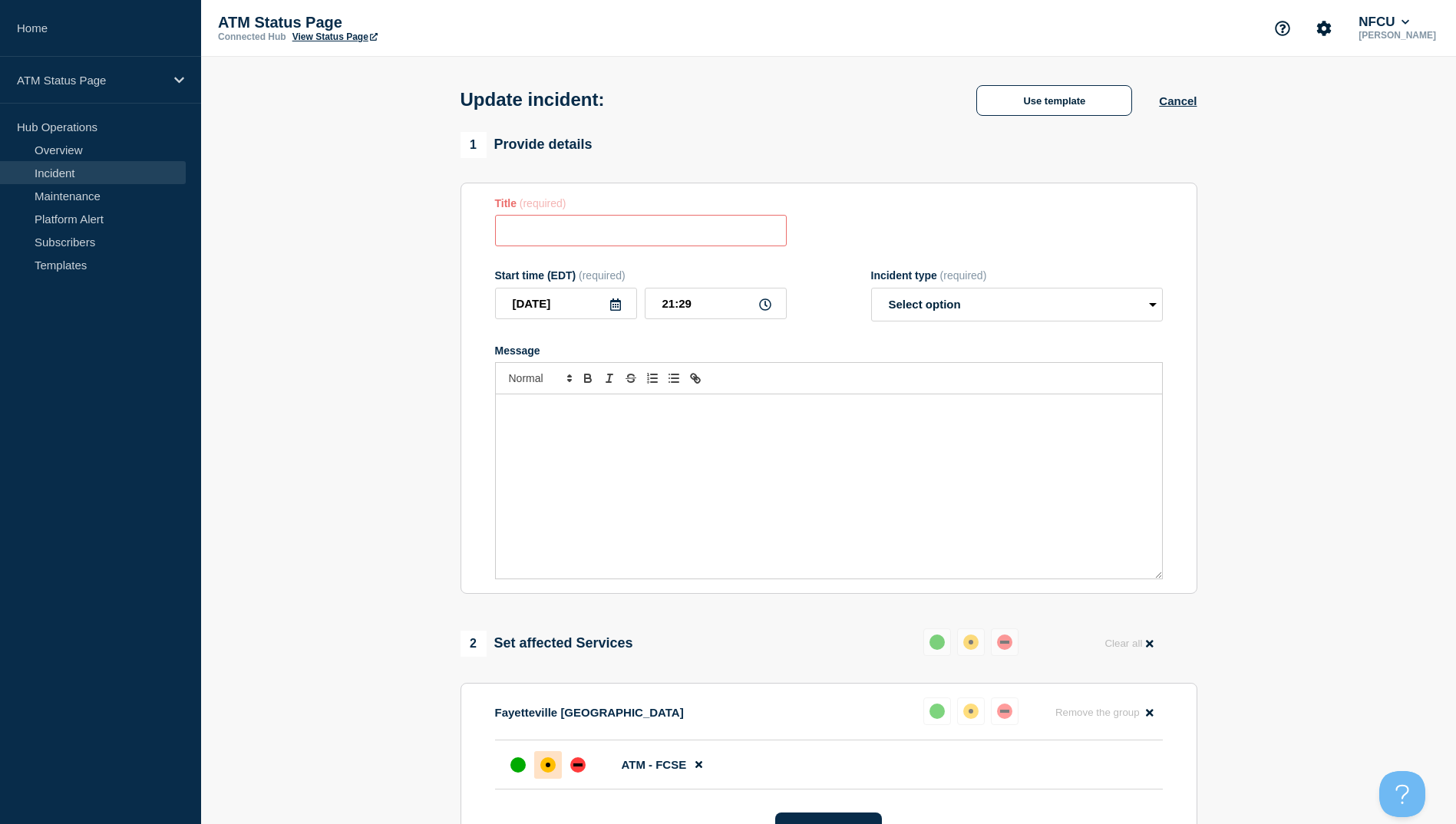
click at [1020, 119] on div "Update incident: Use template Cancel" at bounding box center [828, 94] width 771 height 75
click at [1032, 106] on button "Use template" at bounding box center [1054, 101] width 156 height 31
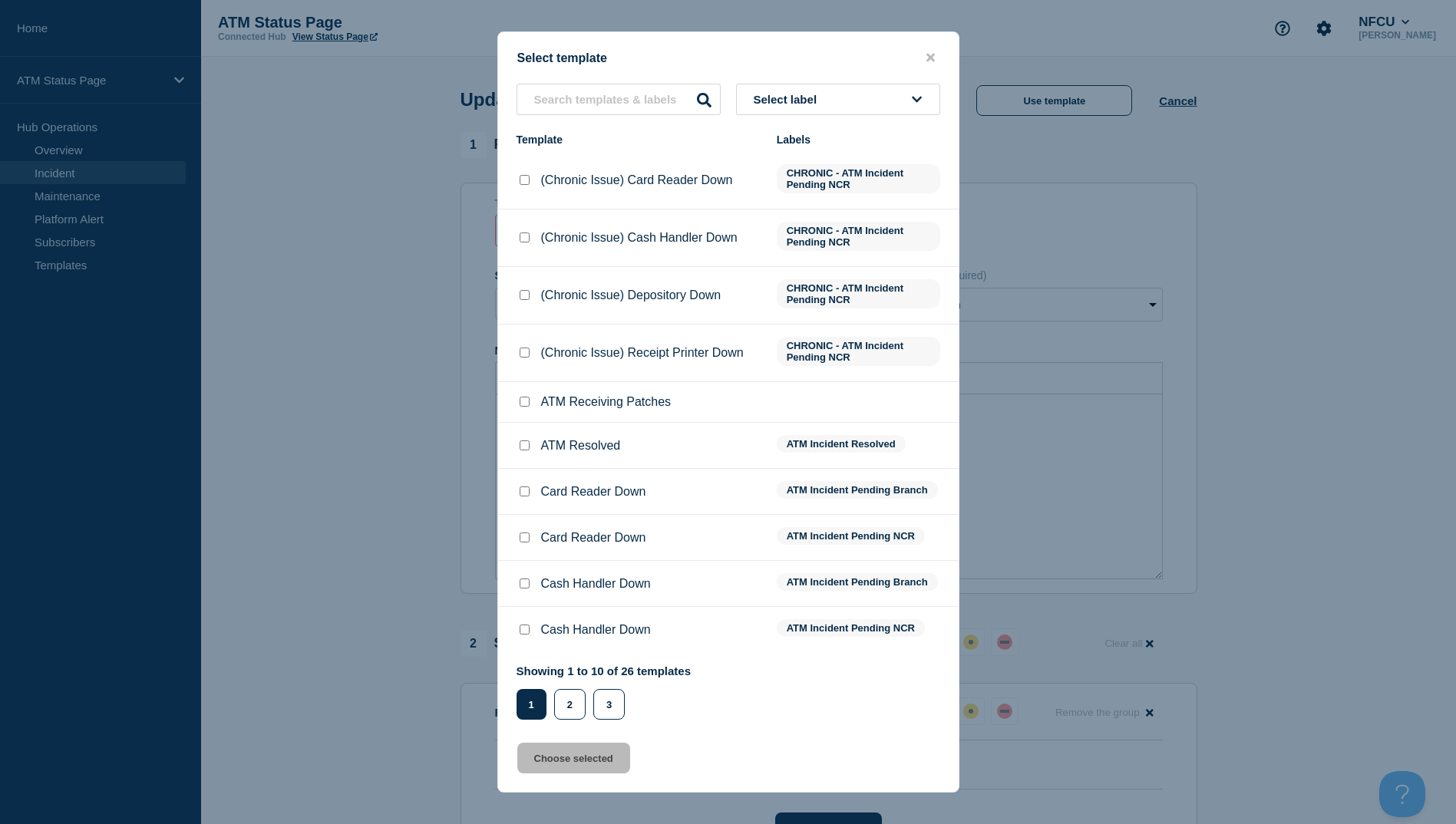
click at [520, 448] on input "ATM Resolved checkbox" at bounding box center [525, 445] width 10 height 10
checkbox input "true"
click at [594, 750] on button "Choose selected" at bounding box center [574, 759] width 113 height 31
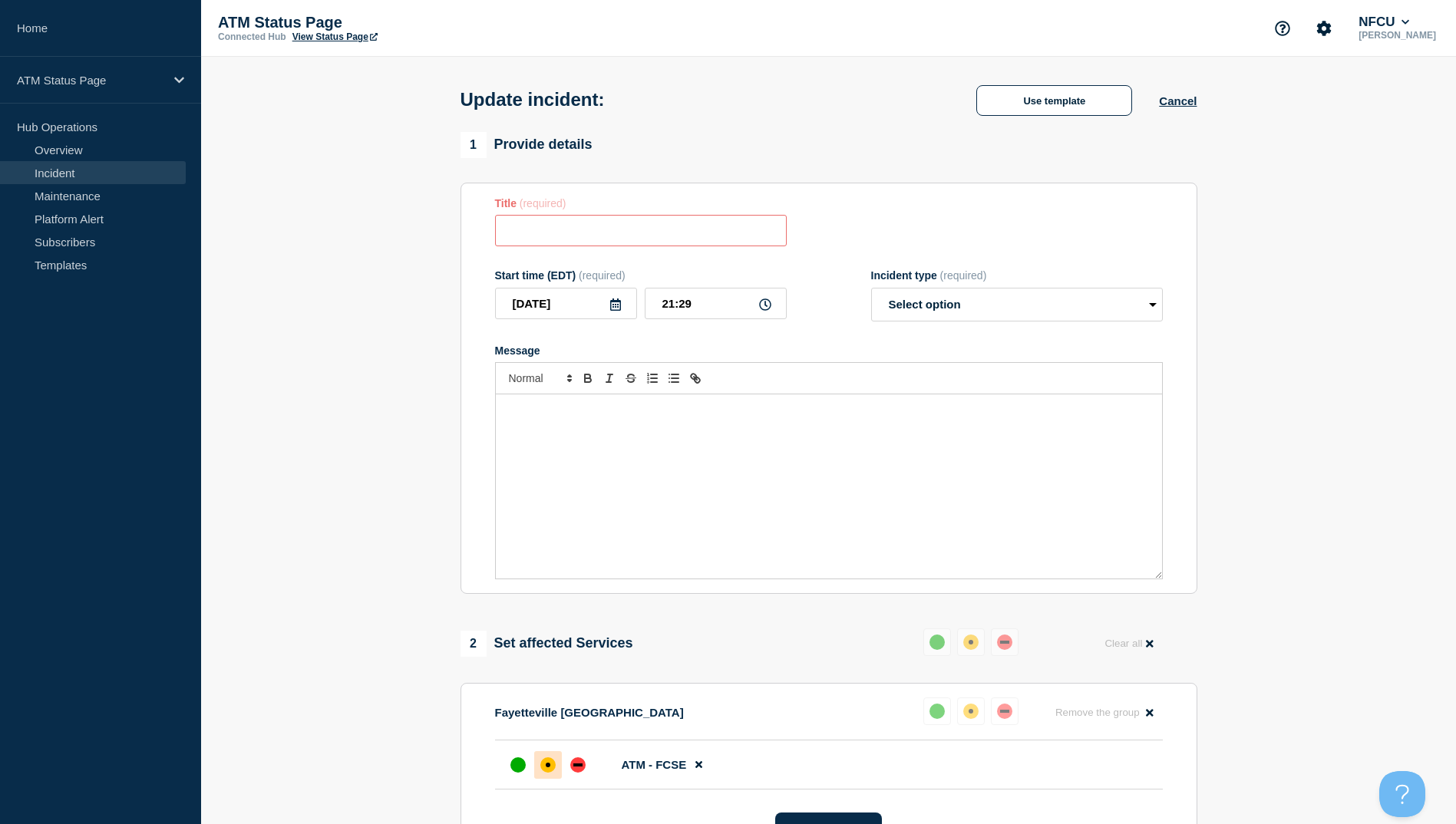
type input "ATM Resolved"
select select "resolved"
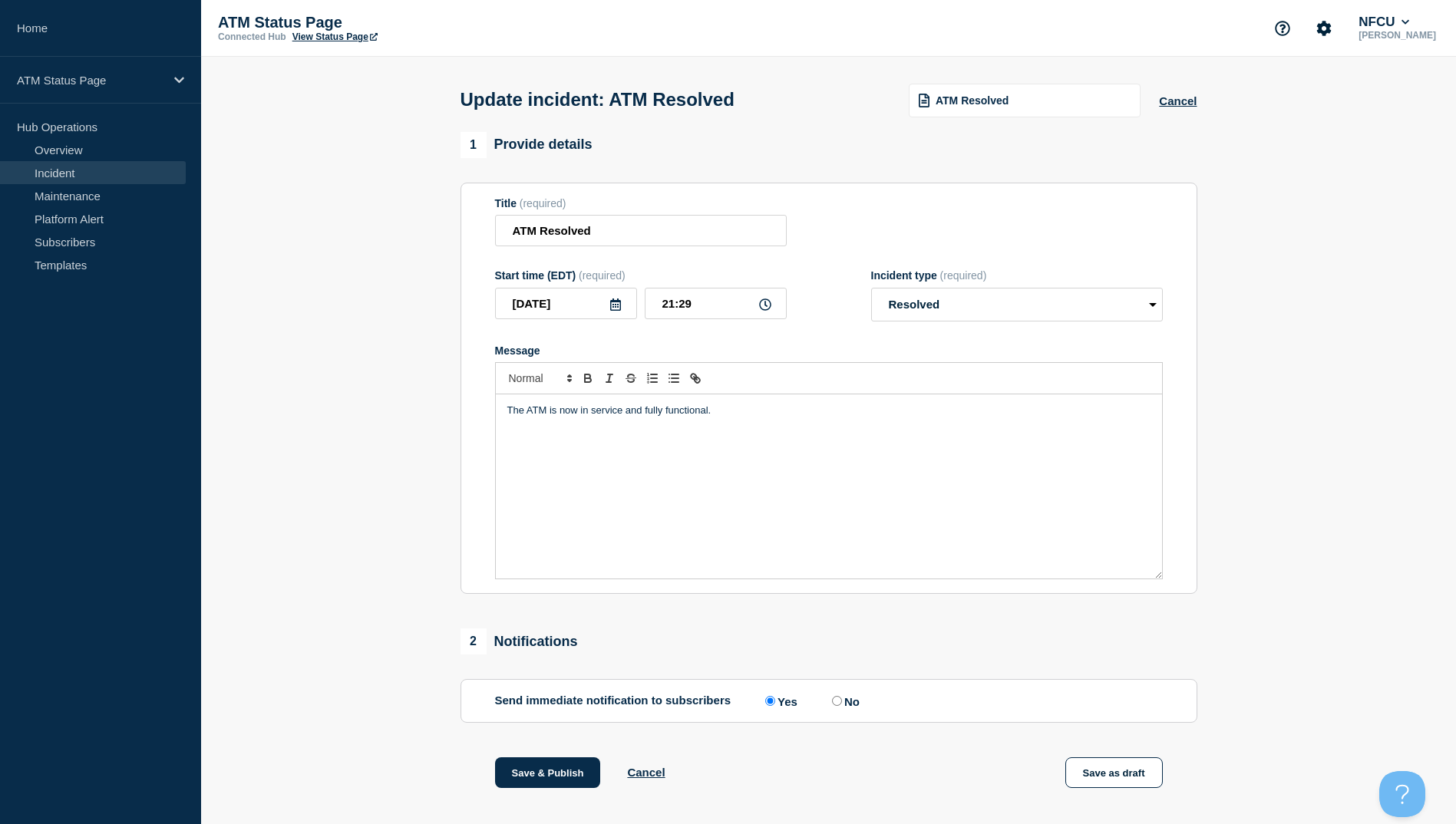
scroll to position [158, 0]
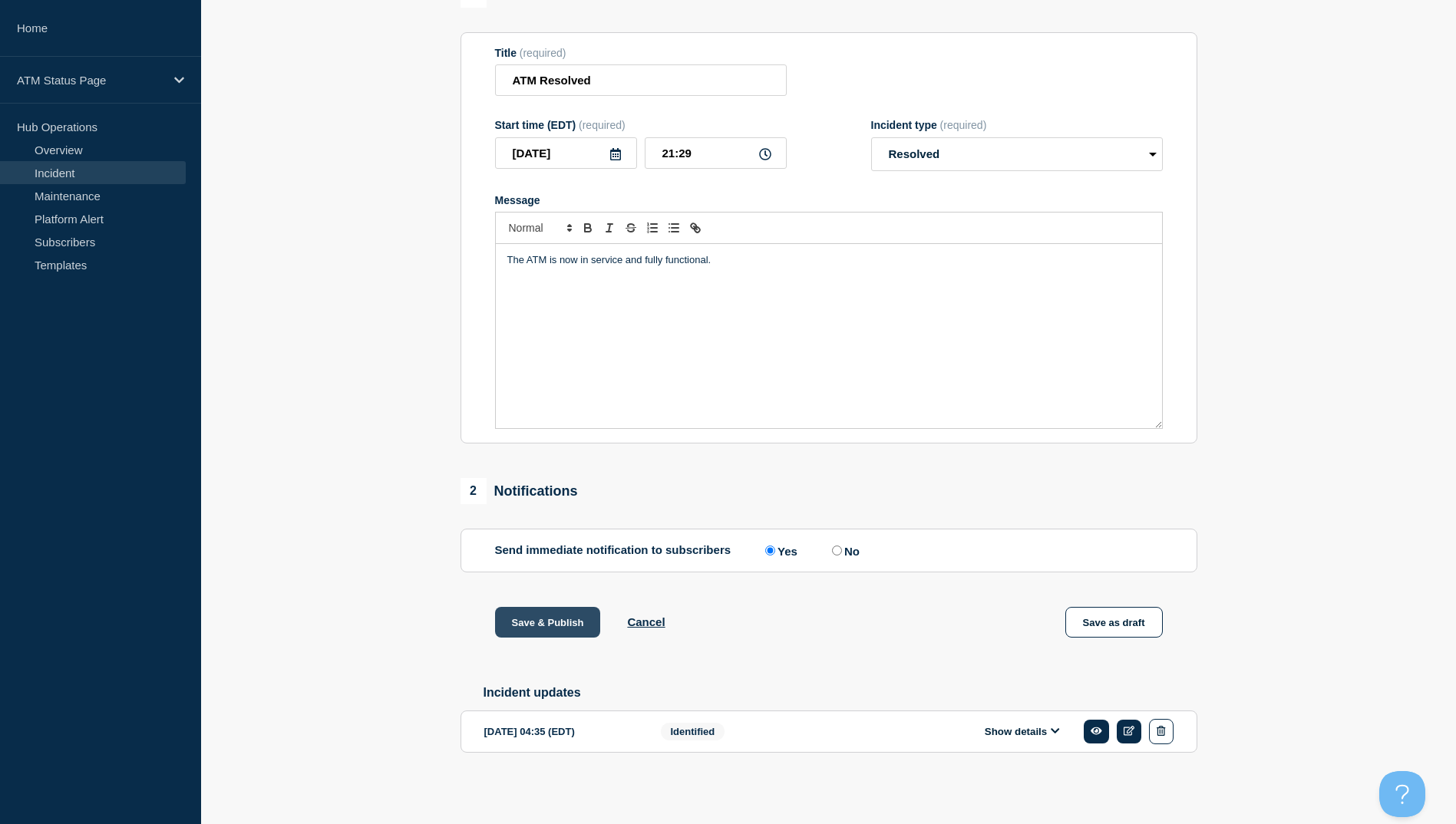
click at [533, 616] on button "Save & Publish" at bounding box center [548, 623] width 106 height 31
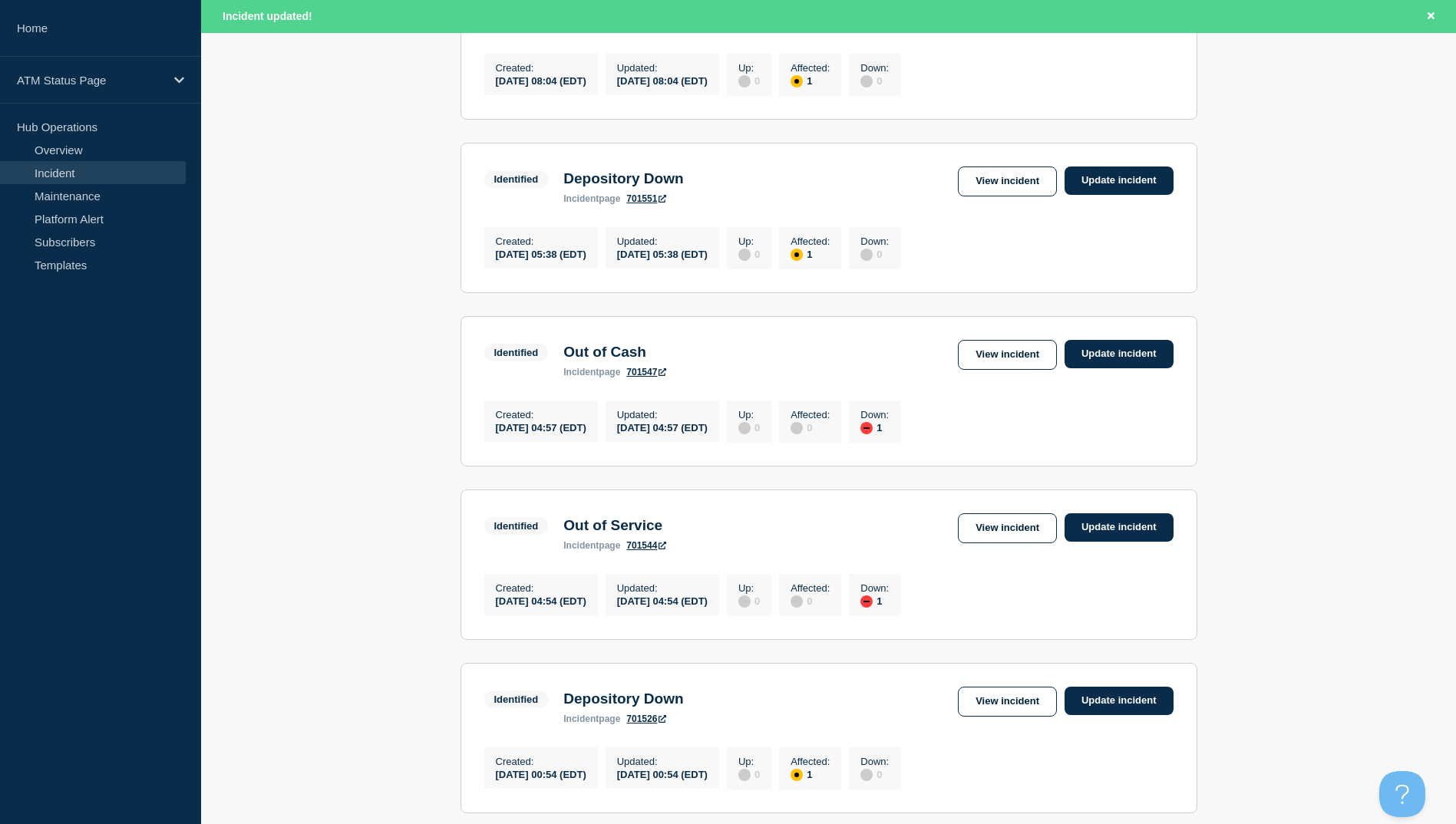
scroll to position [1151, 0]
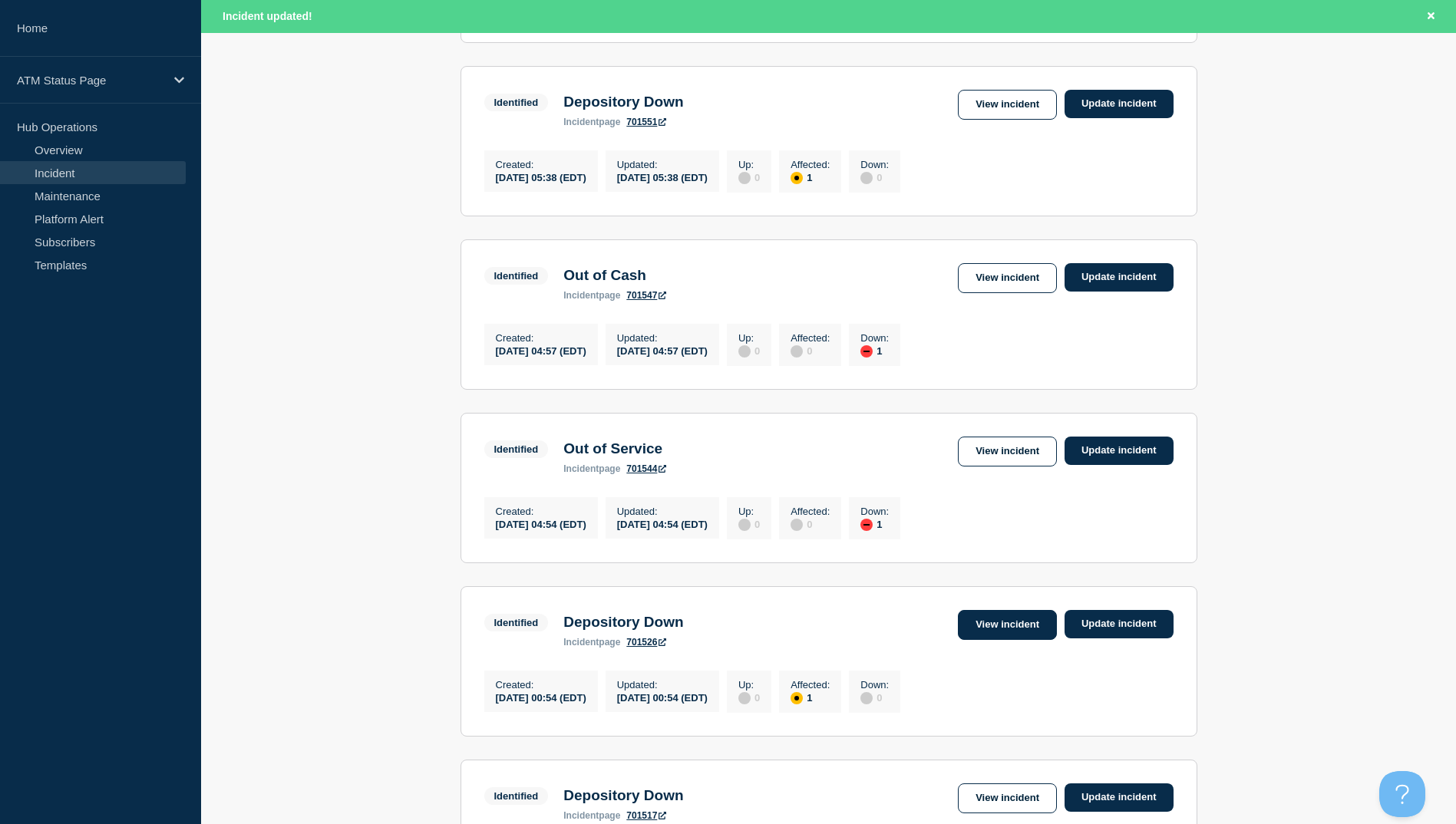
click at [1024, 640] on link "View incident" at bounding box center [1007, 624] width 99 height 30
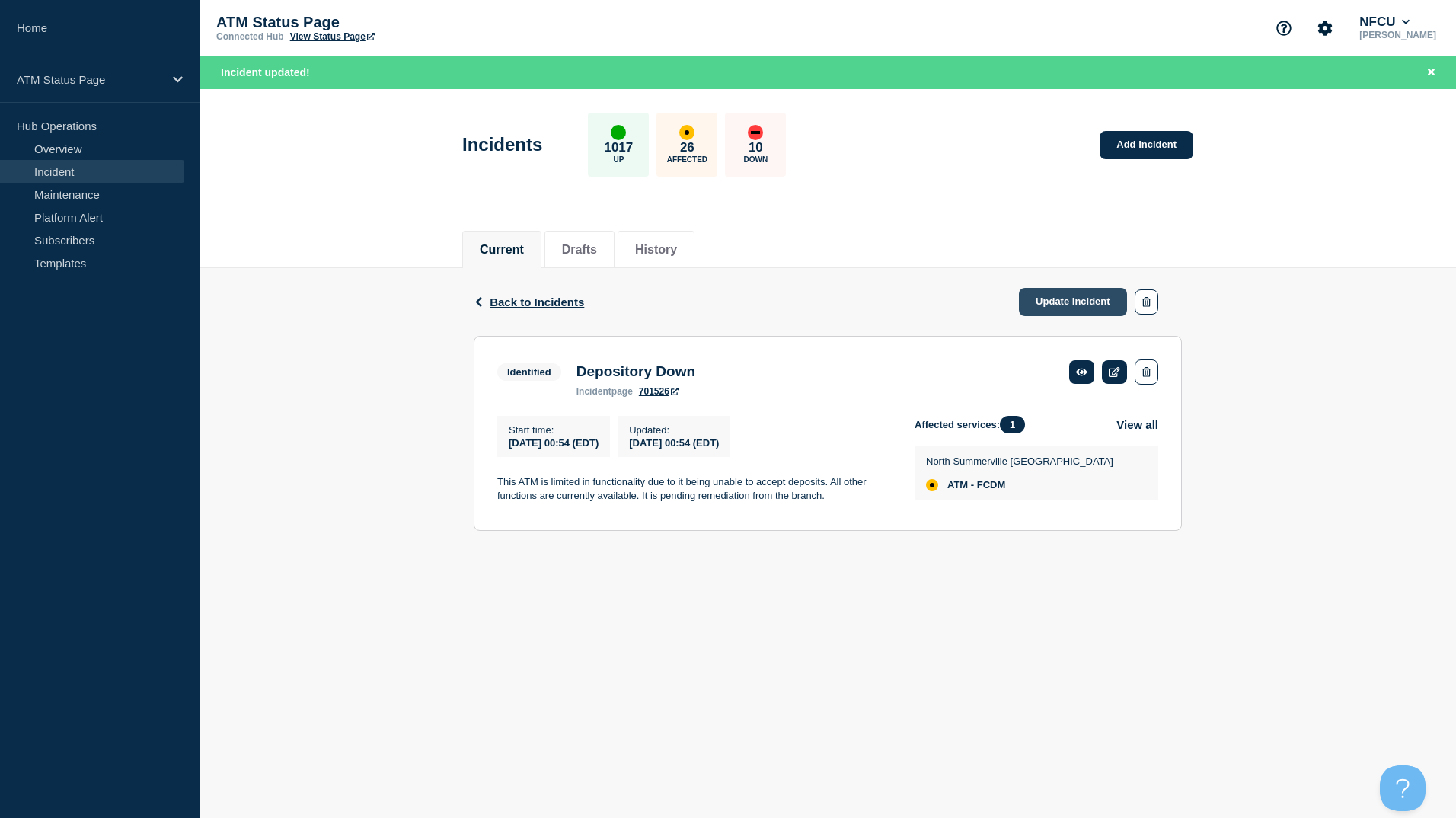
click at [1042, 309] on link "Update incident" at bounding box center [1072, 302] width 109 height 28
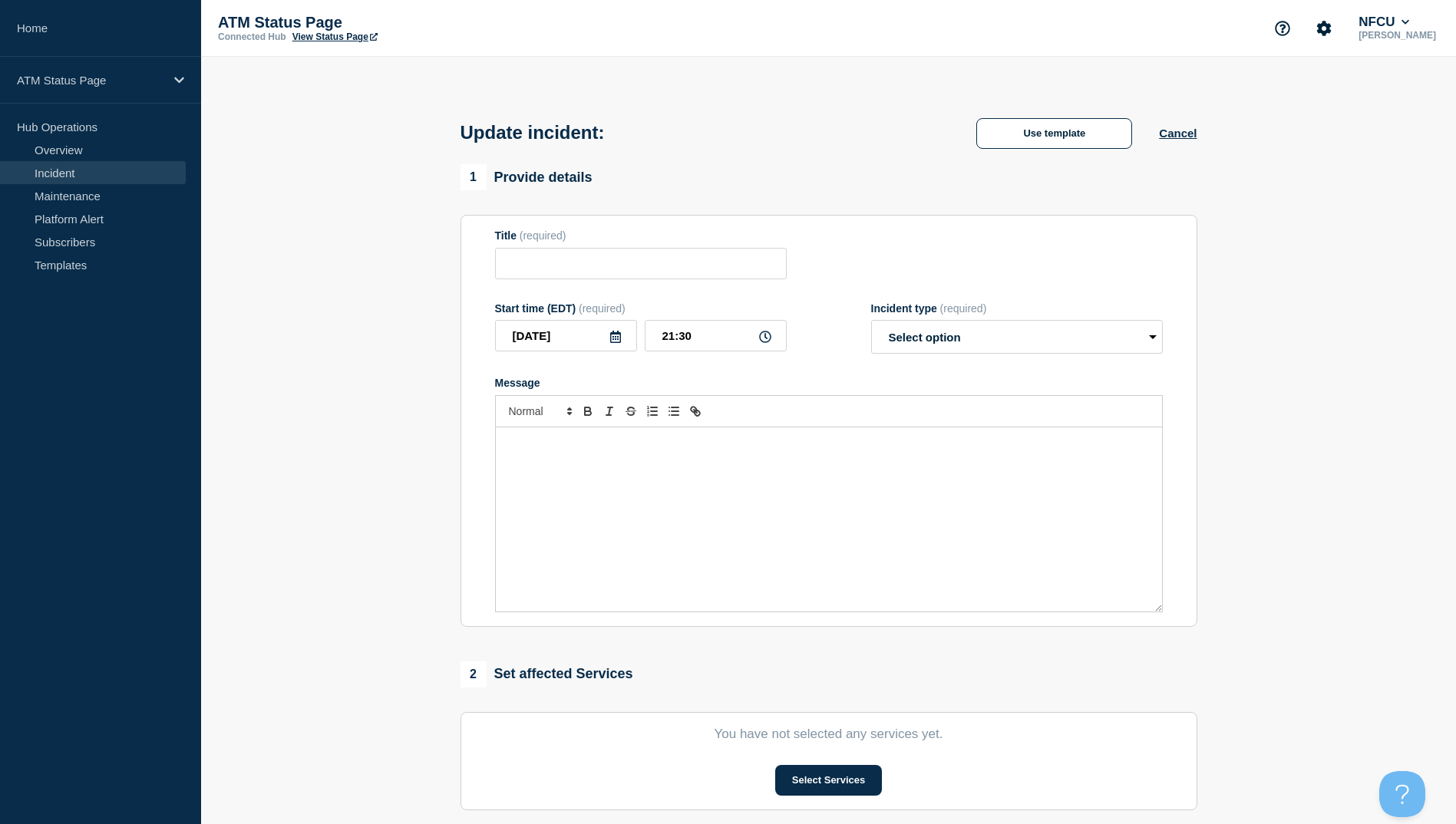
type input "Depository Down"
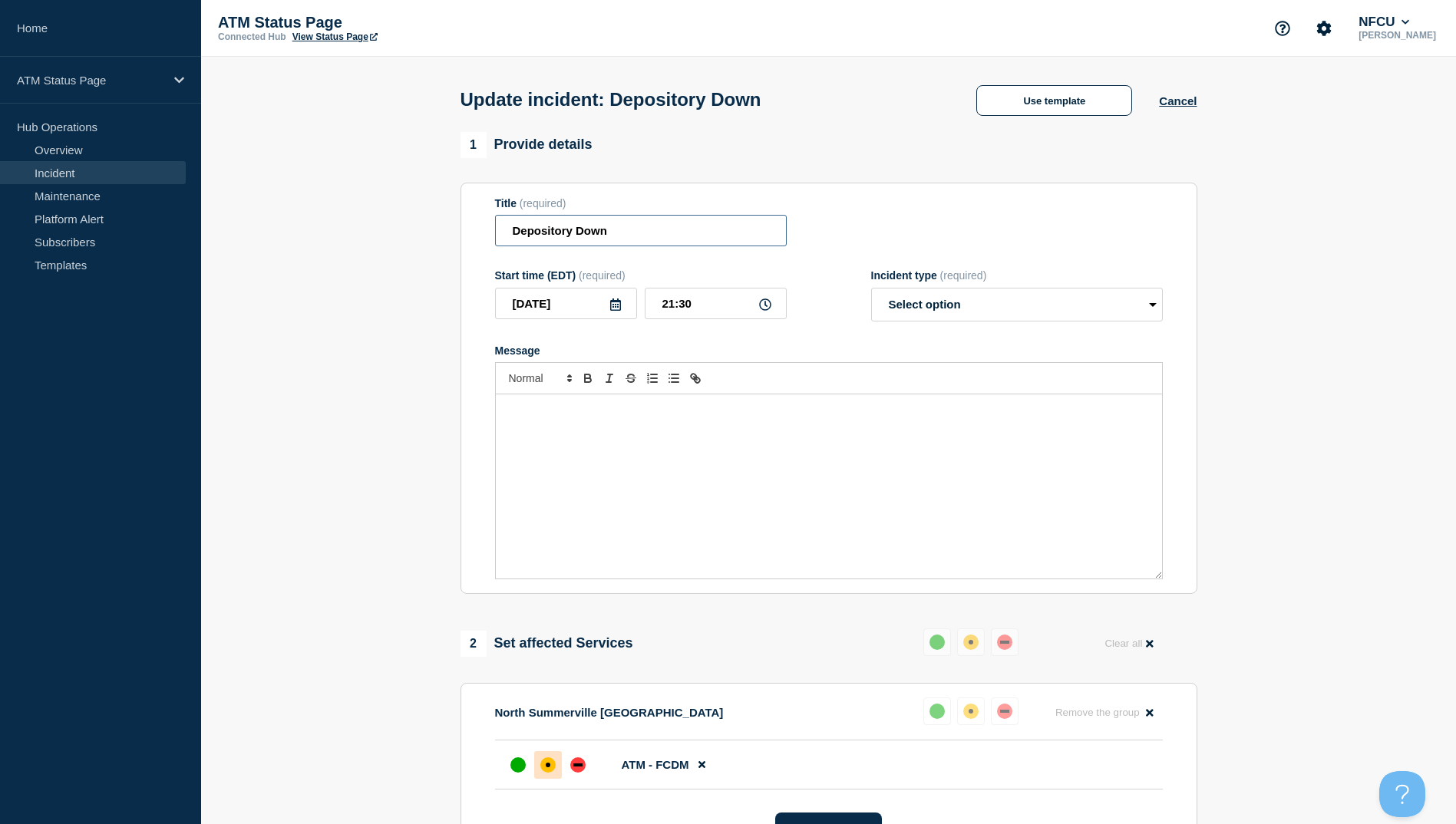
click at [682, 243] on input "Depository Down" at bounding box center [641, 230] width 292 height 32
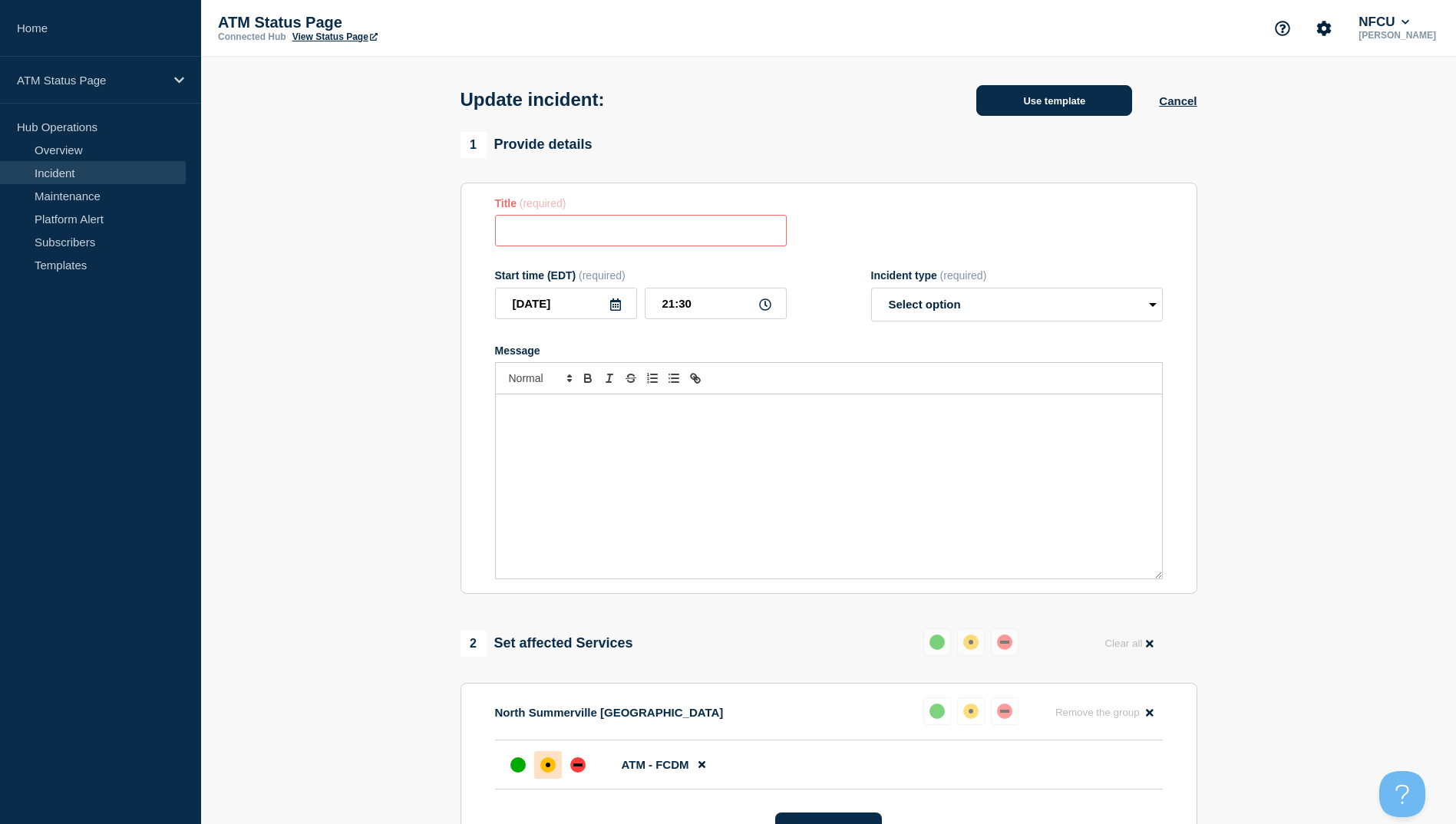
click at [1004, 99] on button "Use template" at bounding box center [1054, 101] width 156 height 31
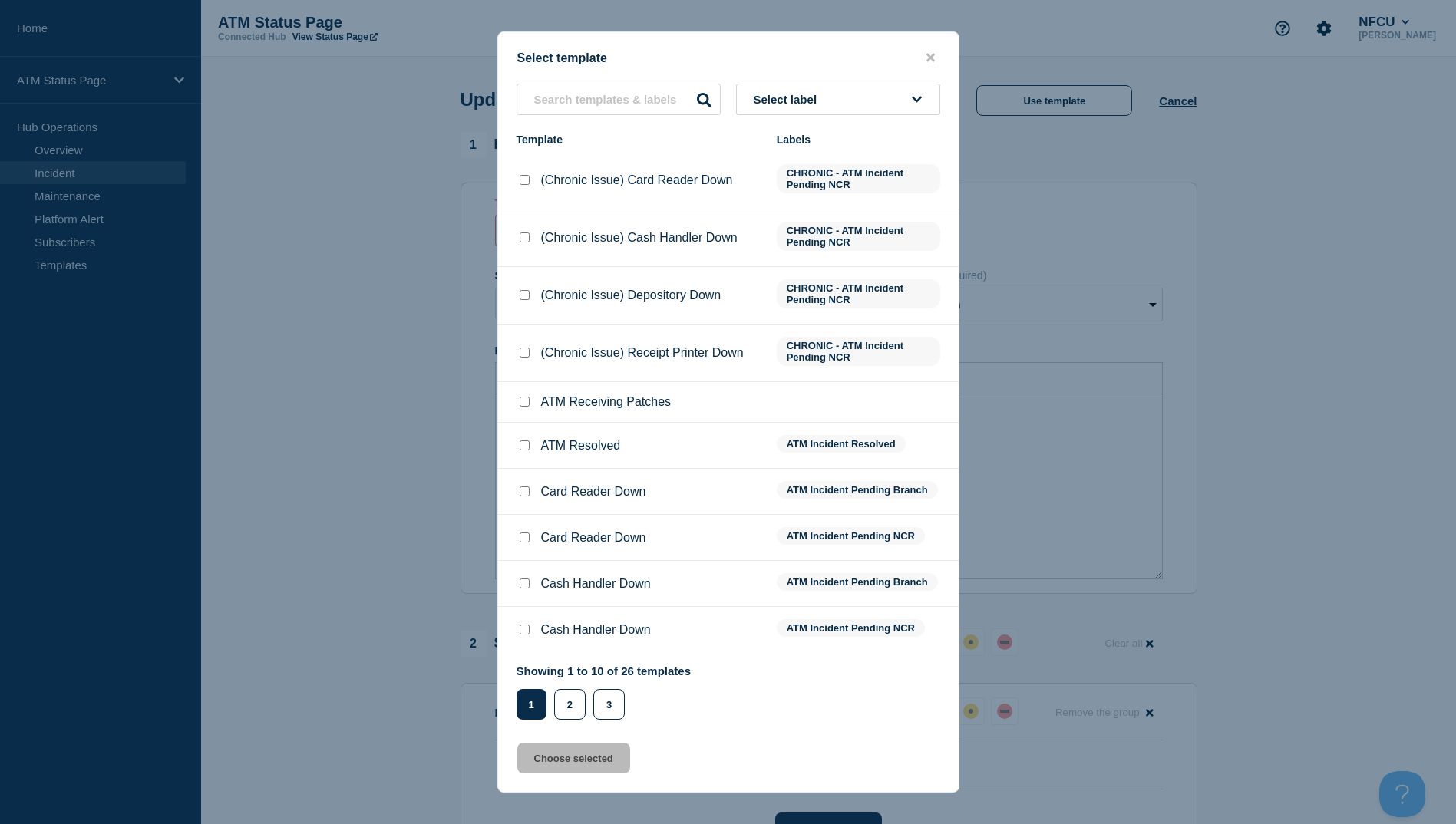
click at [532, 454] on div at bounding box center [525, 446] width 16 height 15
click at [521, 447] on input "ATM Resolved checkbox" at bounding box center [525, 445] width 10 height 10
checkbox input "true"
click at [582, 752] on button "Choose selected" at bounding box center [574, 759] width 113 height 31
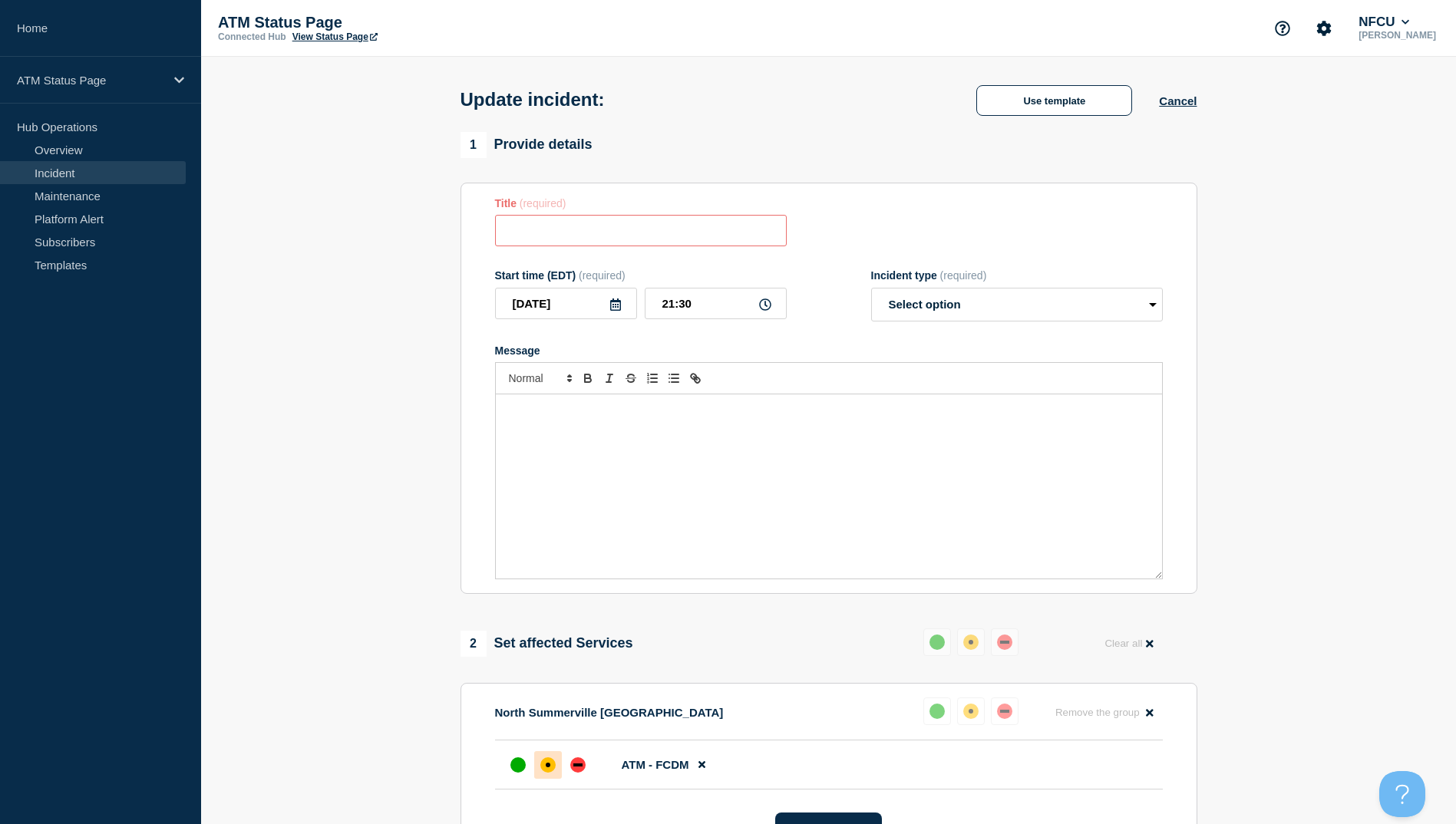
type input "ATM Resolved"
select select "resolved"
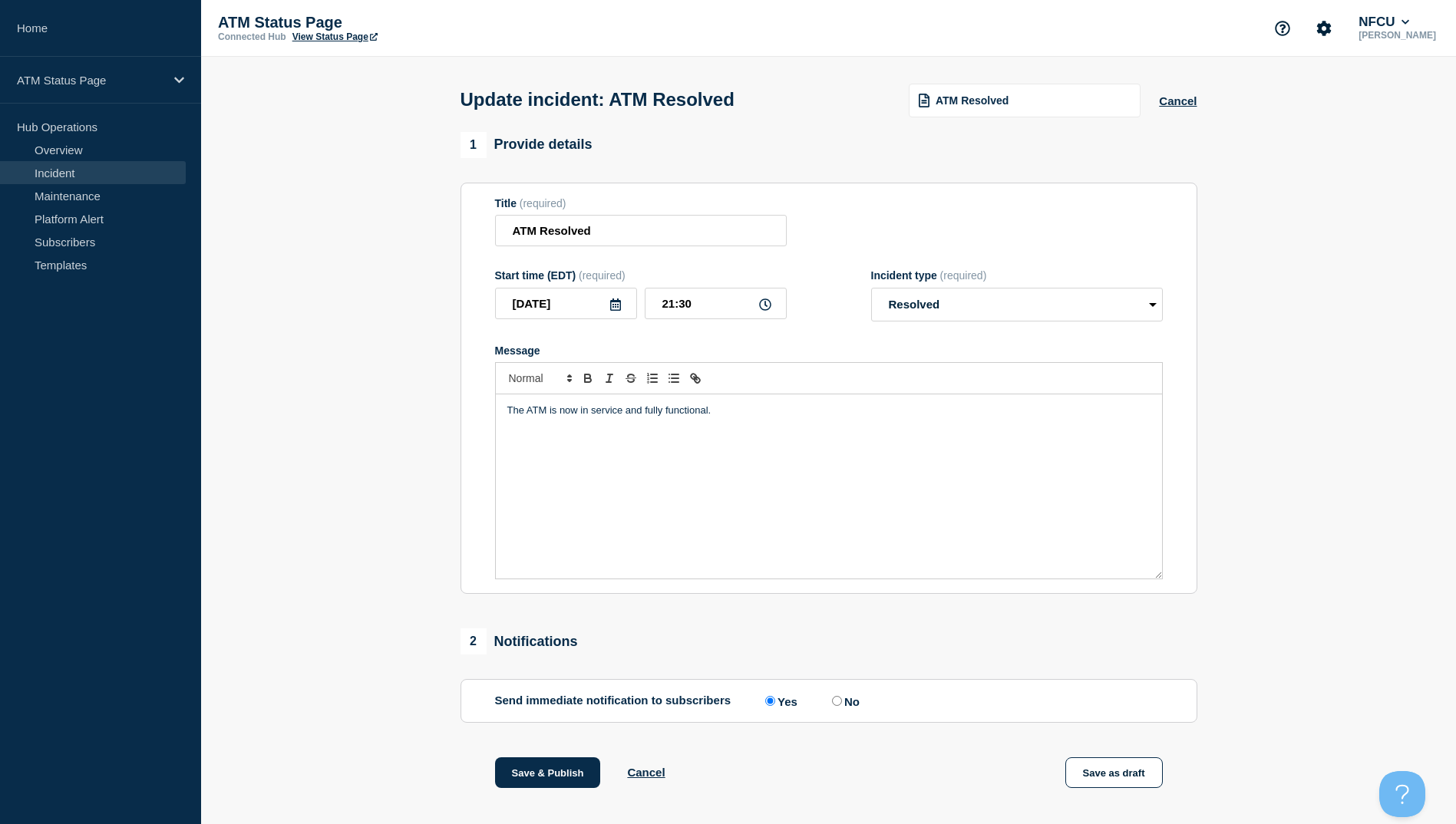
scroll to position [153, 0]
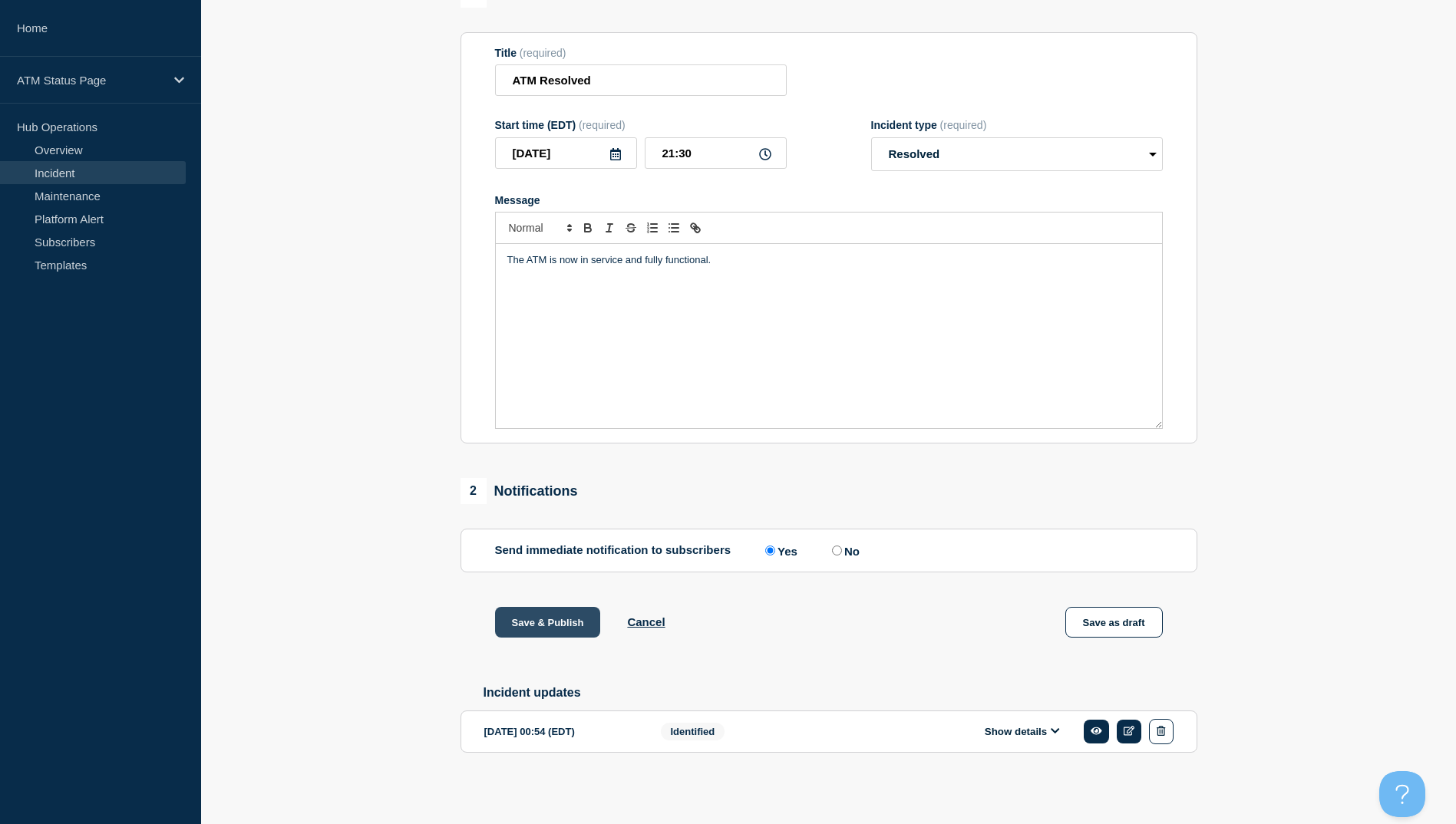
click at [547, 630] on button "Save & Publish" at bounding box center [548, 623] width 106 height 31
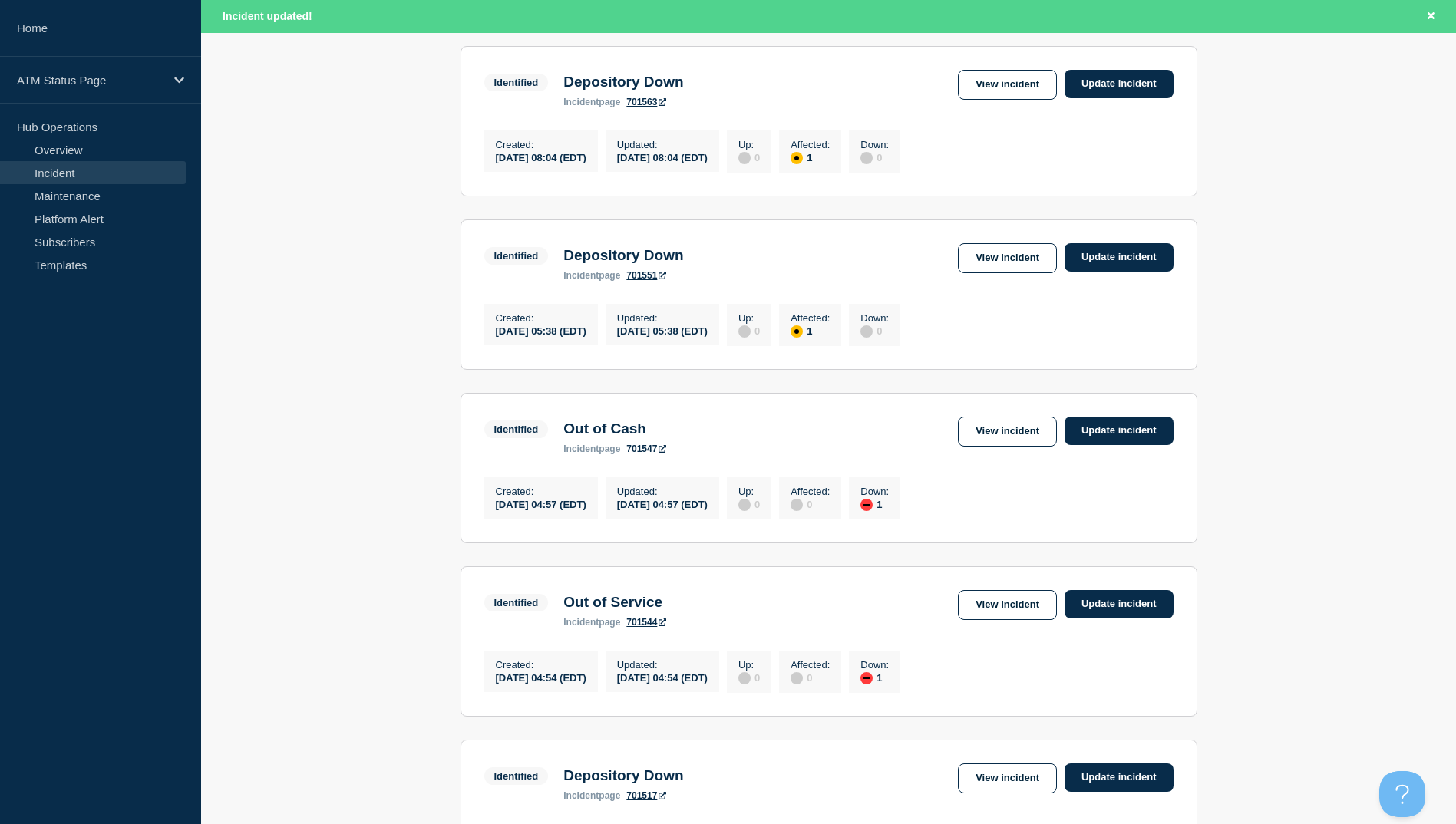
scroll to position [1074, 0]
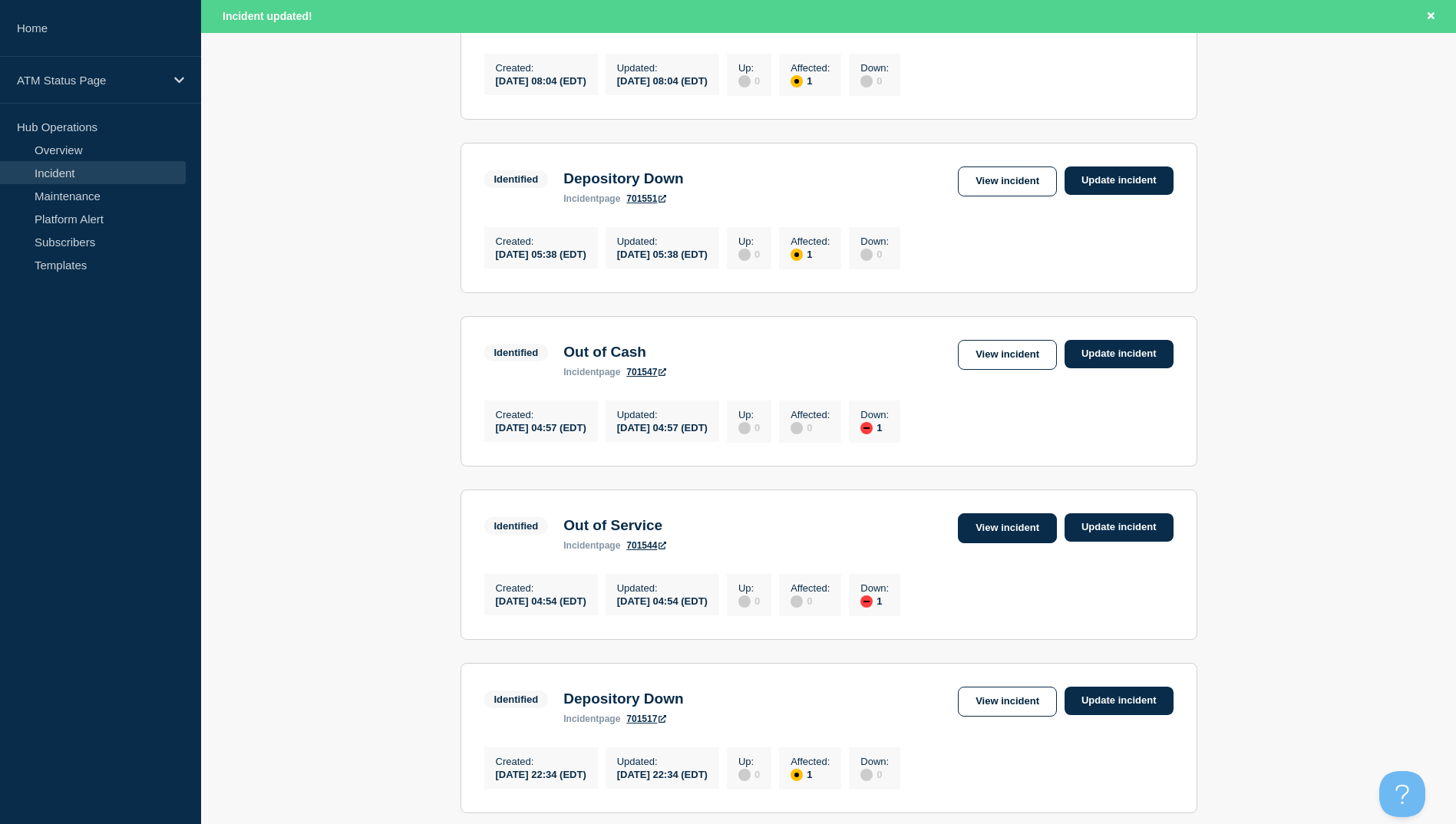
click at [997, 543] on link "View incident" at bounding box center [1007, 528] width 99 height 30
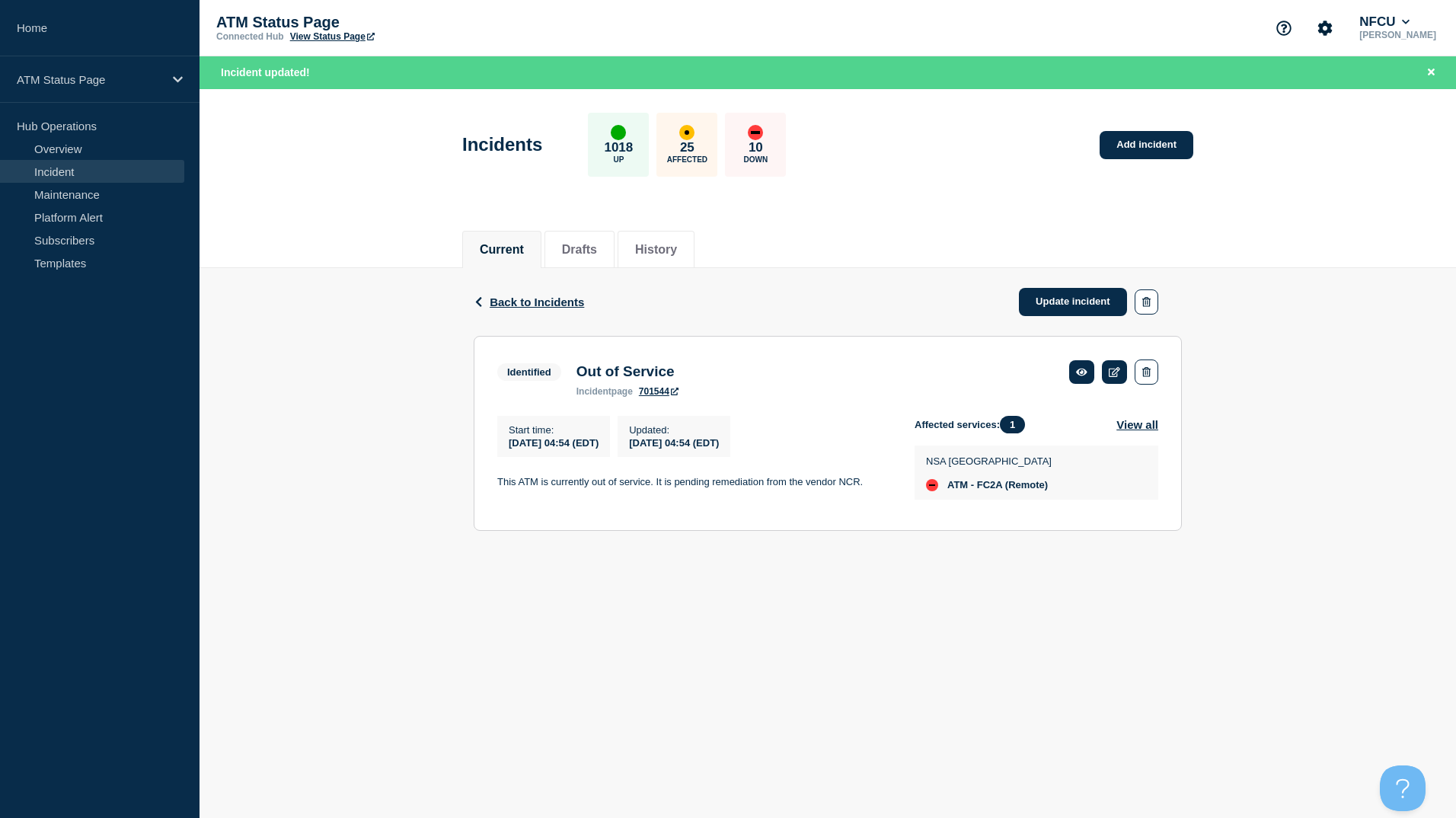
click at [520, 315] on div "Back Back to Incidents Update incident" at bounding box center [827, 302] width 708 height 68
click at [531, 302] on span "Back to Incidents" at bounding box center [537, 302] width 94 height 13
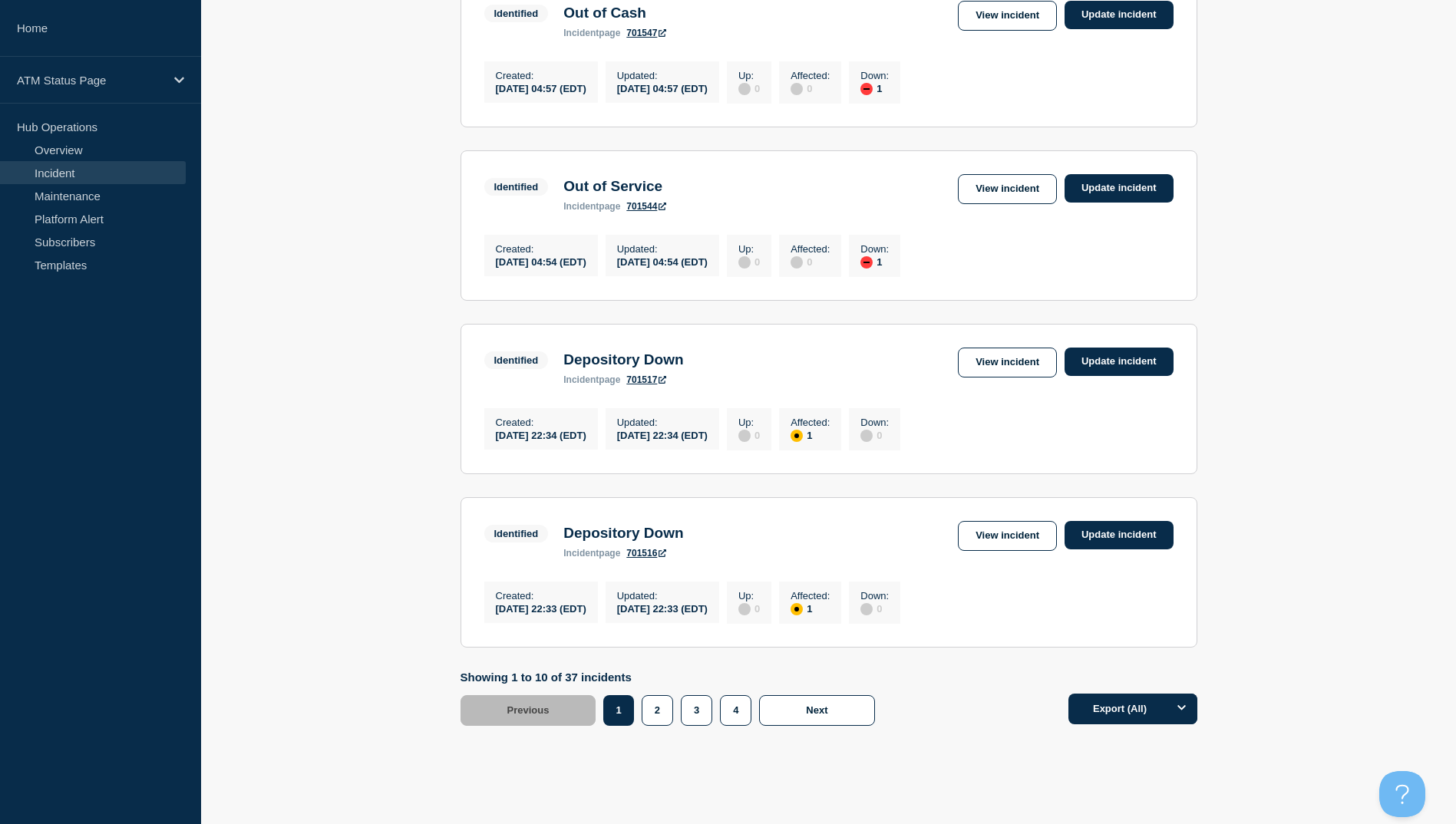
scroll to position [1458, 0]
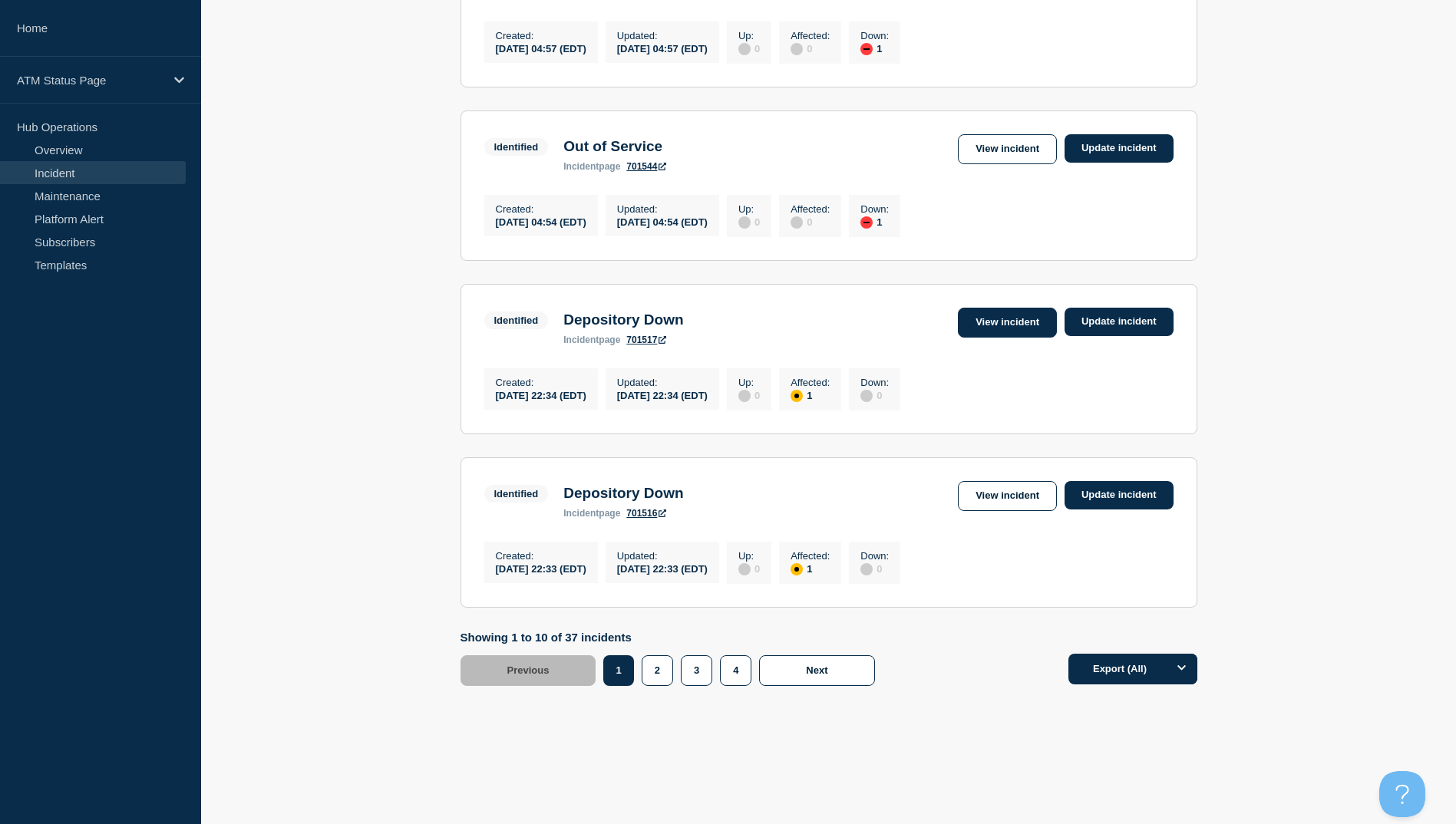
click at [1011, 338] on link "View incident" at bounding box center [1007, 322] width 99 height 30
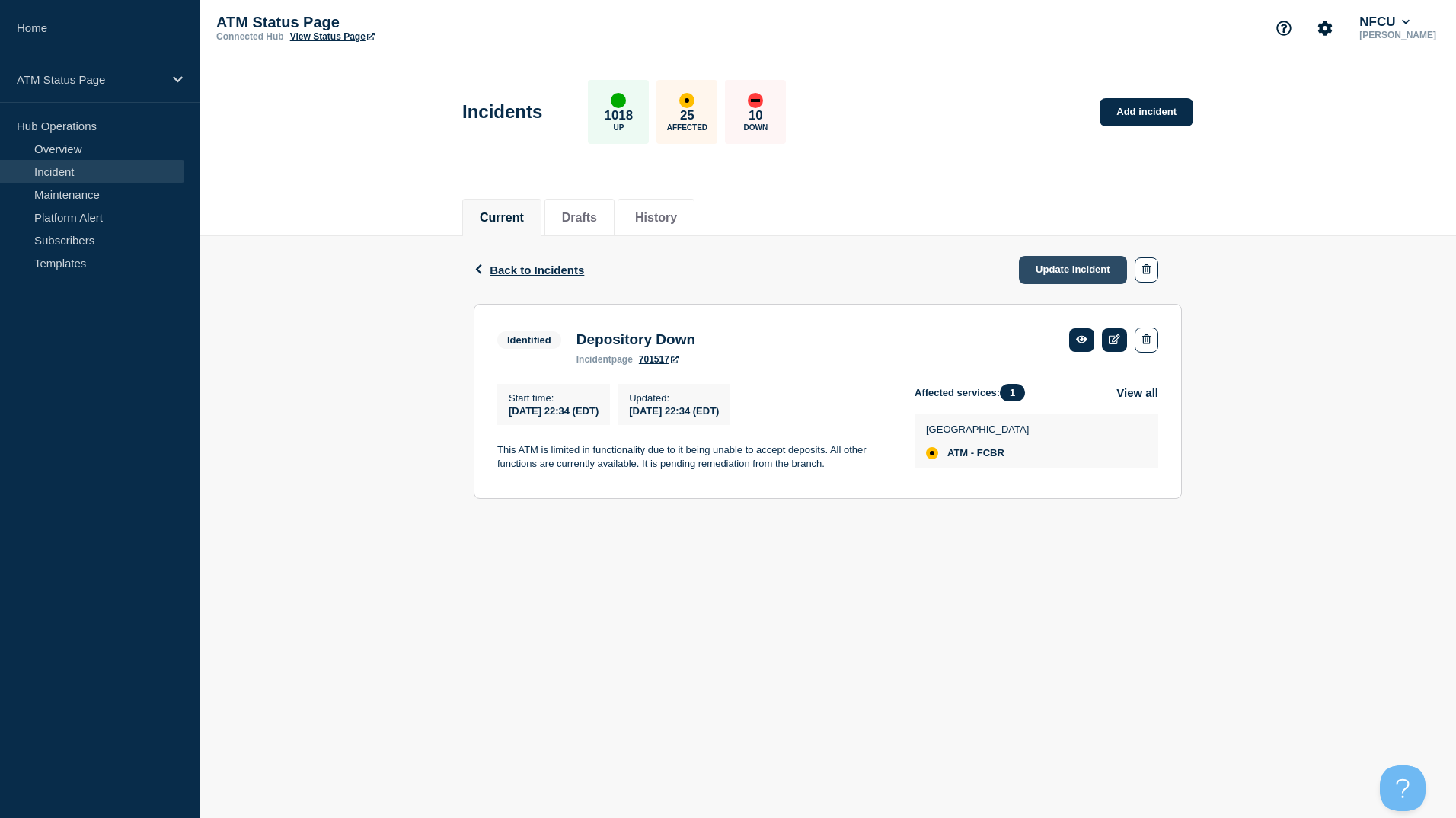
click at [1052, 276] on link "Update incident" at bounding box center [1072, 269] width 109 height 28
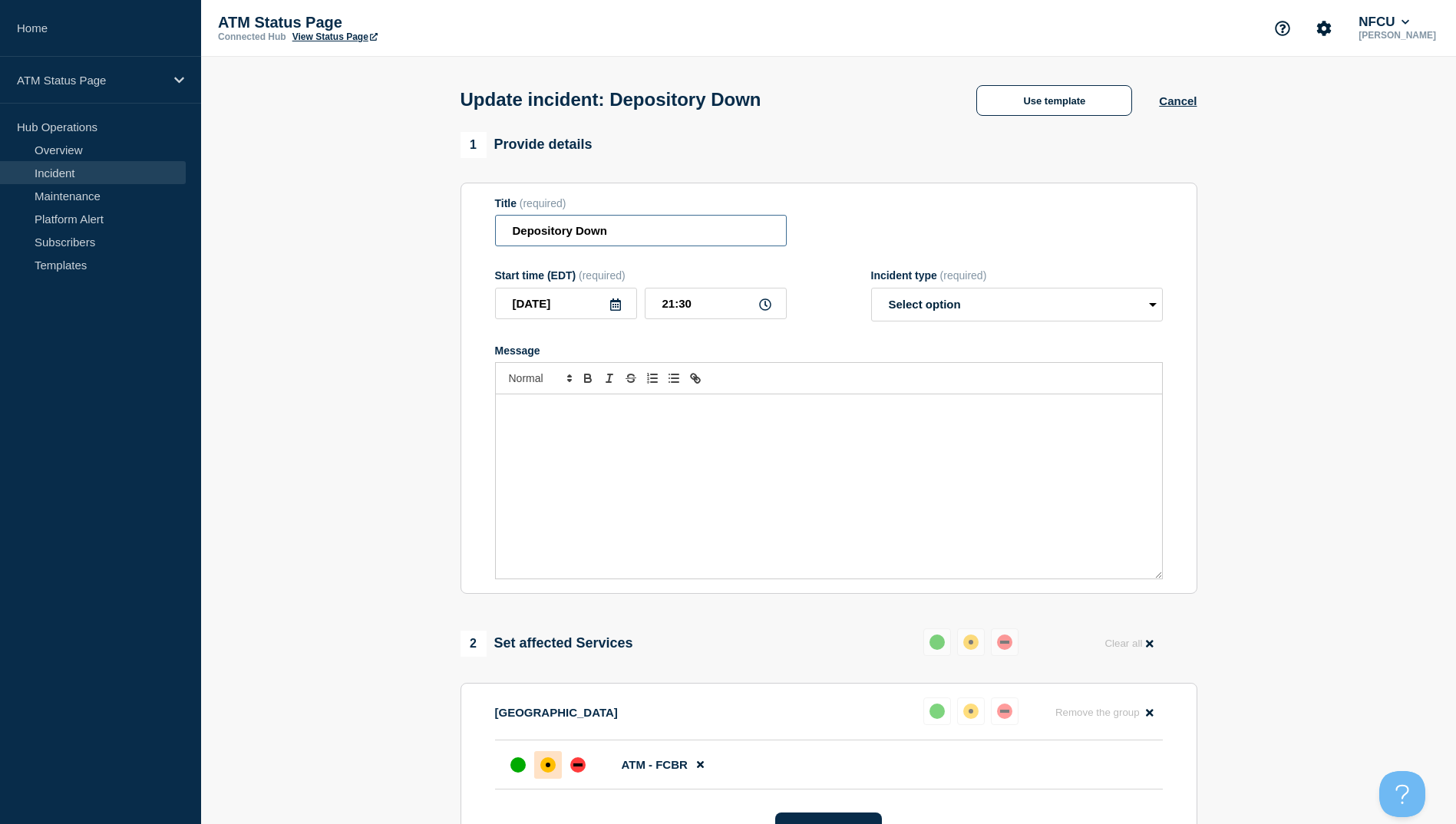
click at [659, 238] on input "Depository Down" at bounding box center [641, 230] width 292 height 32
type input "D"
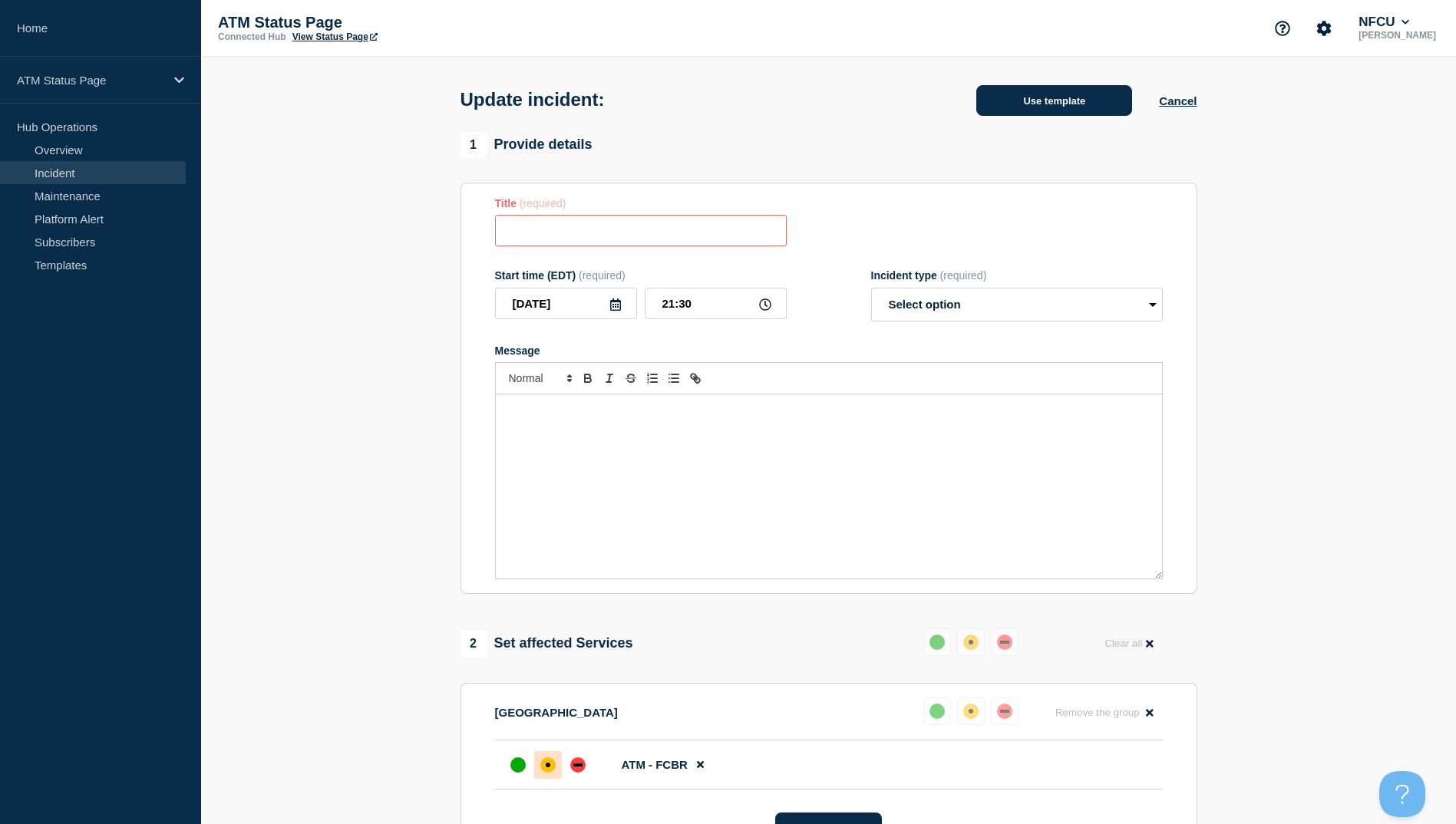
click at [1008, 104] on button "Use template" at bounding box center [1054, 101] width 156 height 31
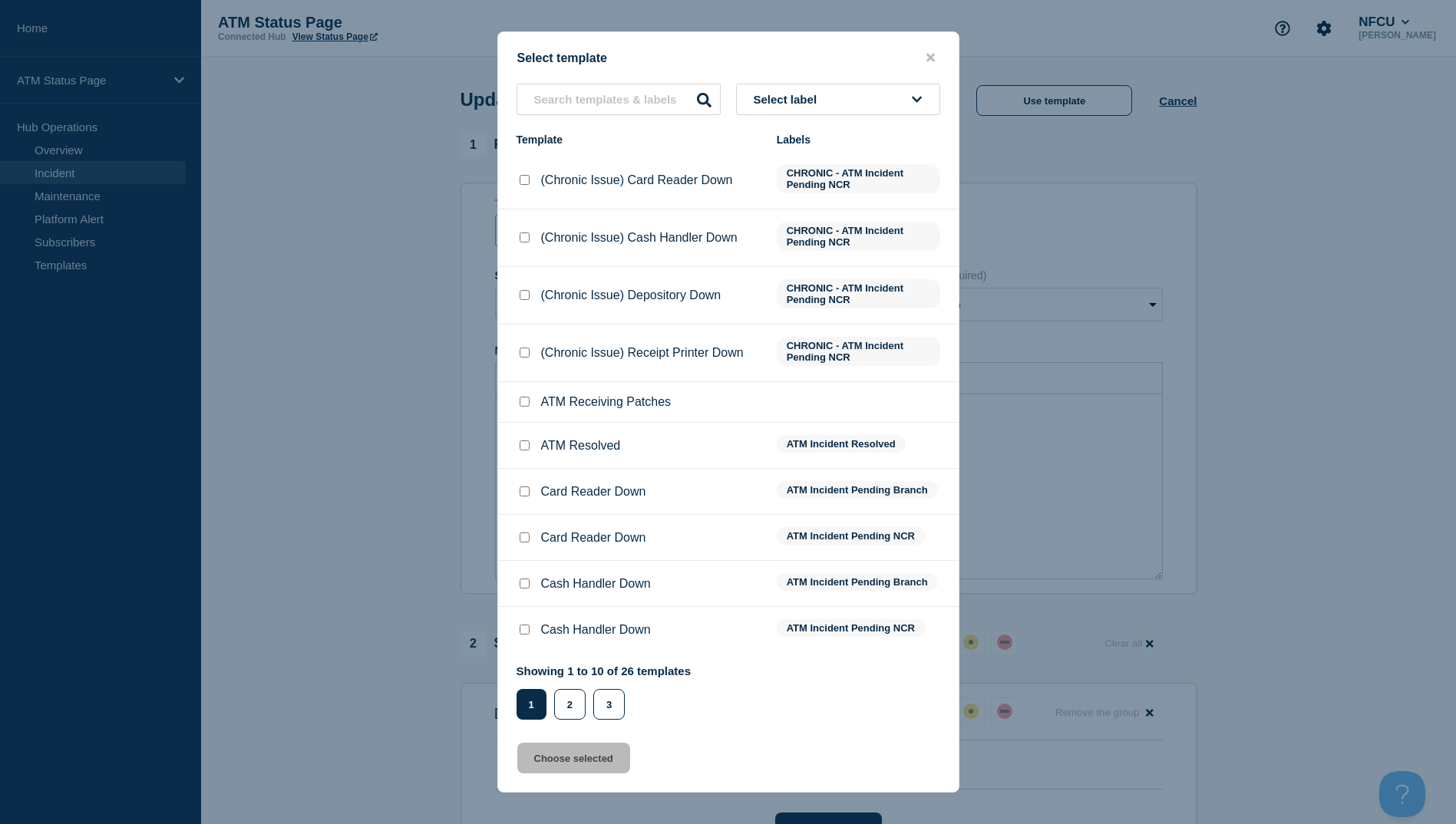
click at [525, 442] on div at bounding box center [525, 446] width 16 height 15
click at [525, 447] on input "ATM Resolved checkbox" at bounding box center [525, 445] width 10 height 10
checkbox input "true"
click at [518, 751] on button "Choose selected" at bounding box center [574, 759] width 113 height 31
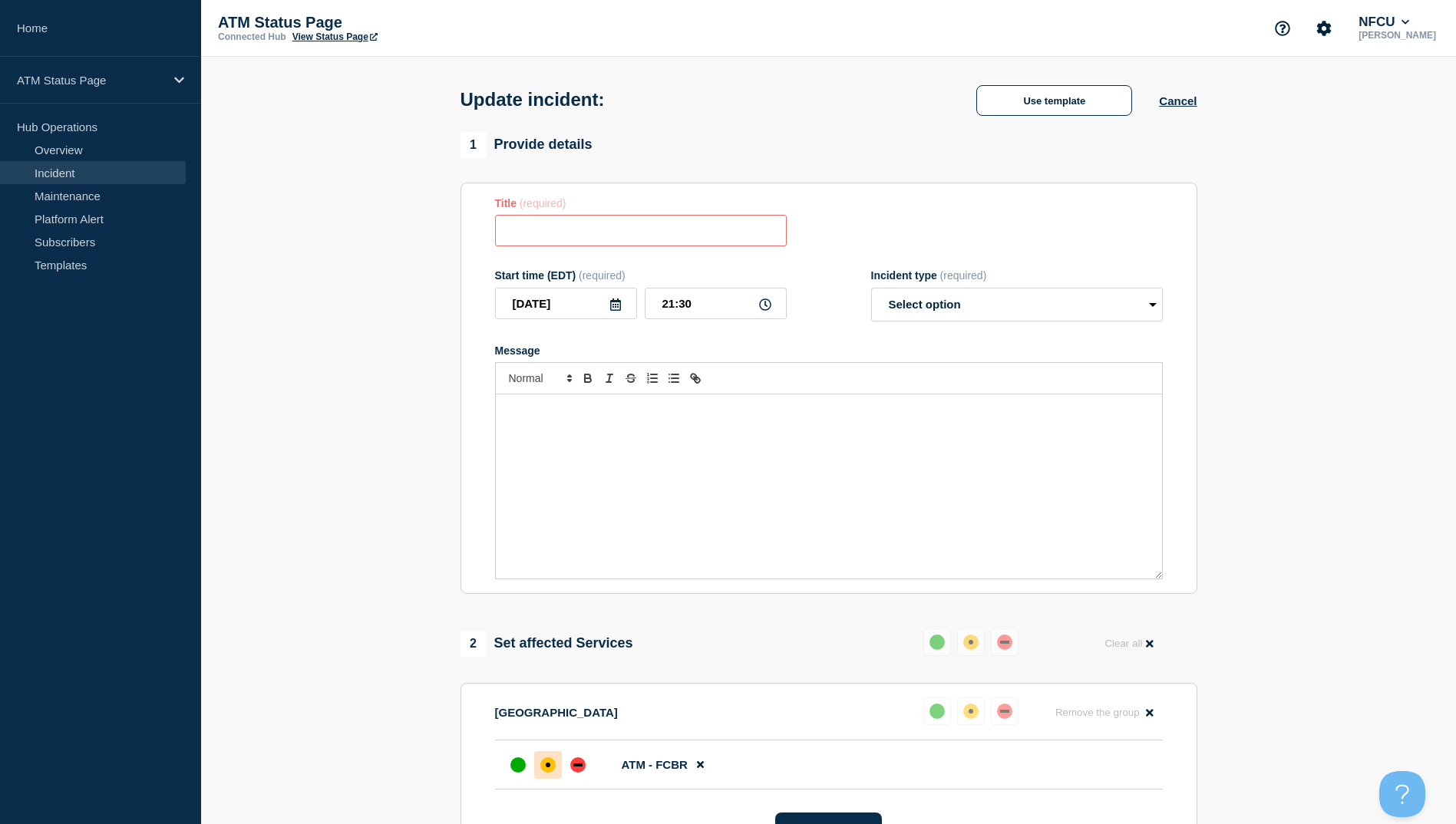
type input "ATM Resolved"
select select "resolved"
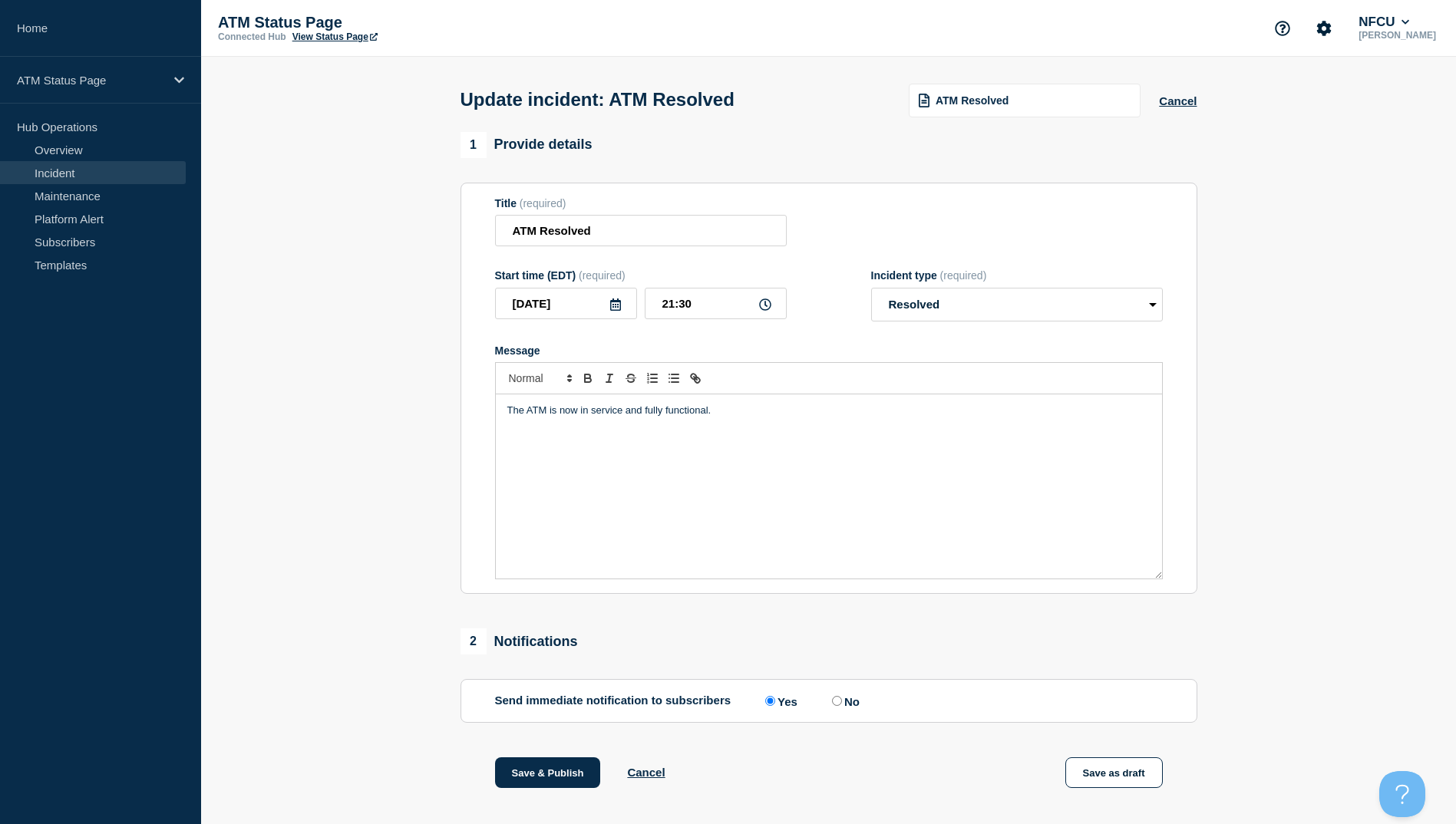
scroll to position [158, 0]
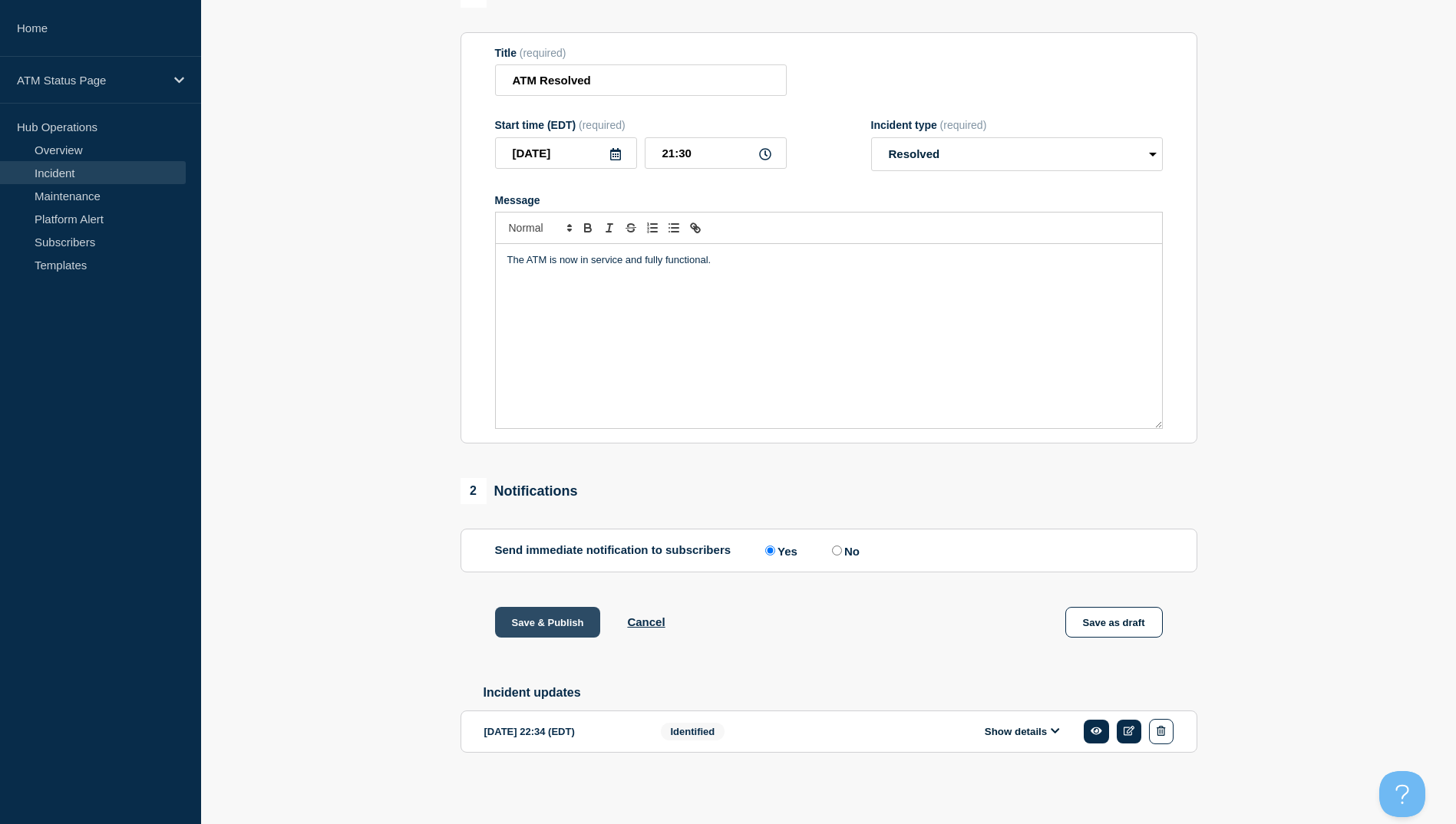
click at [563, 616] on button "Save & Publish" at bounding box center [548, 623] width 106 height 31
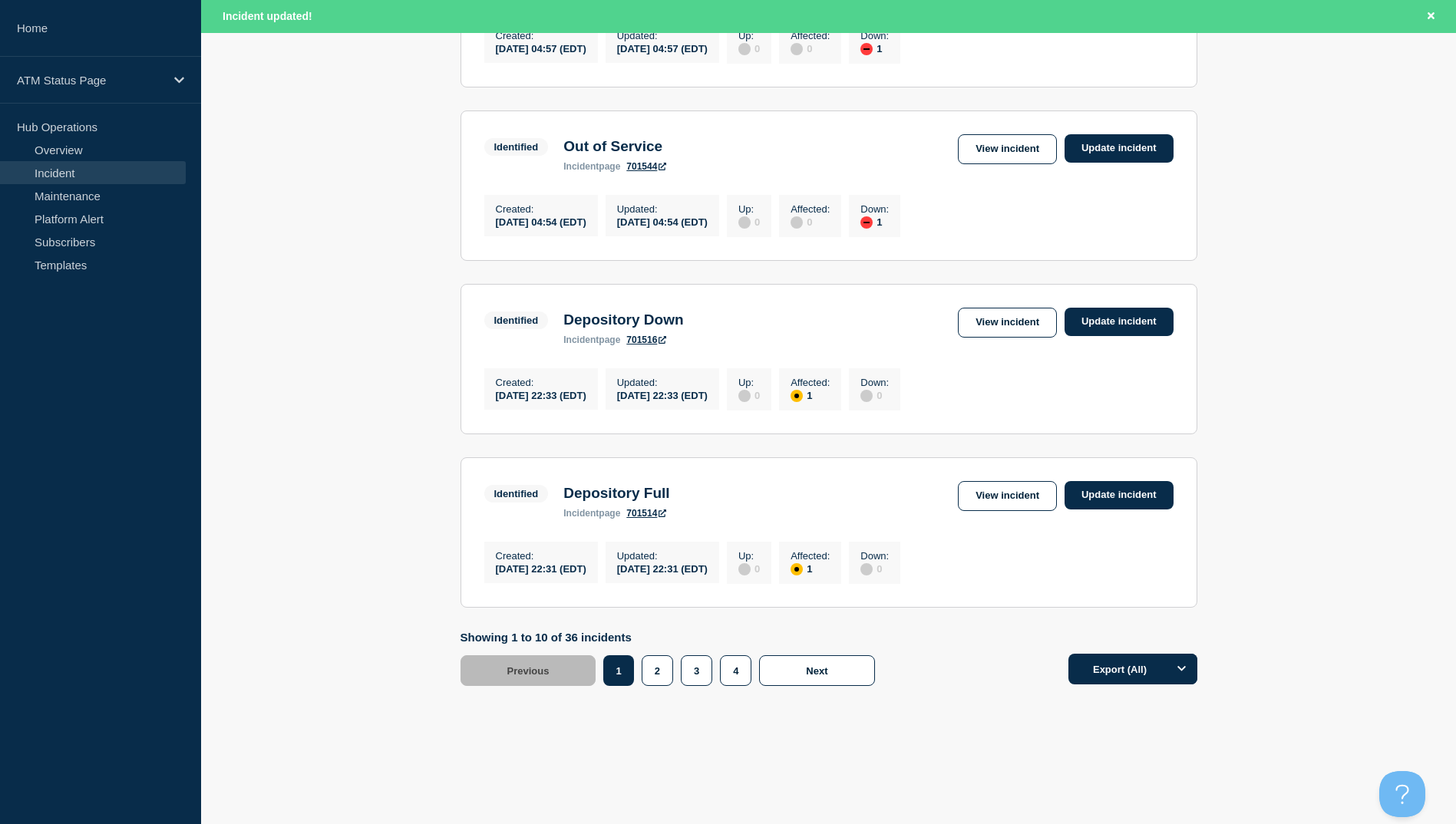
scroll to position [1507, 0]
click at [996, 310] on link "View incident" at bounding box center [1007, 322] width 99 height 30
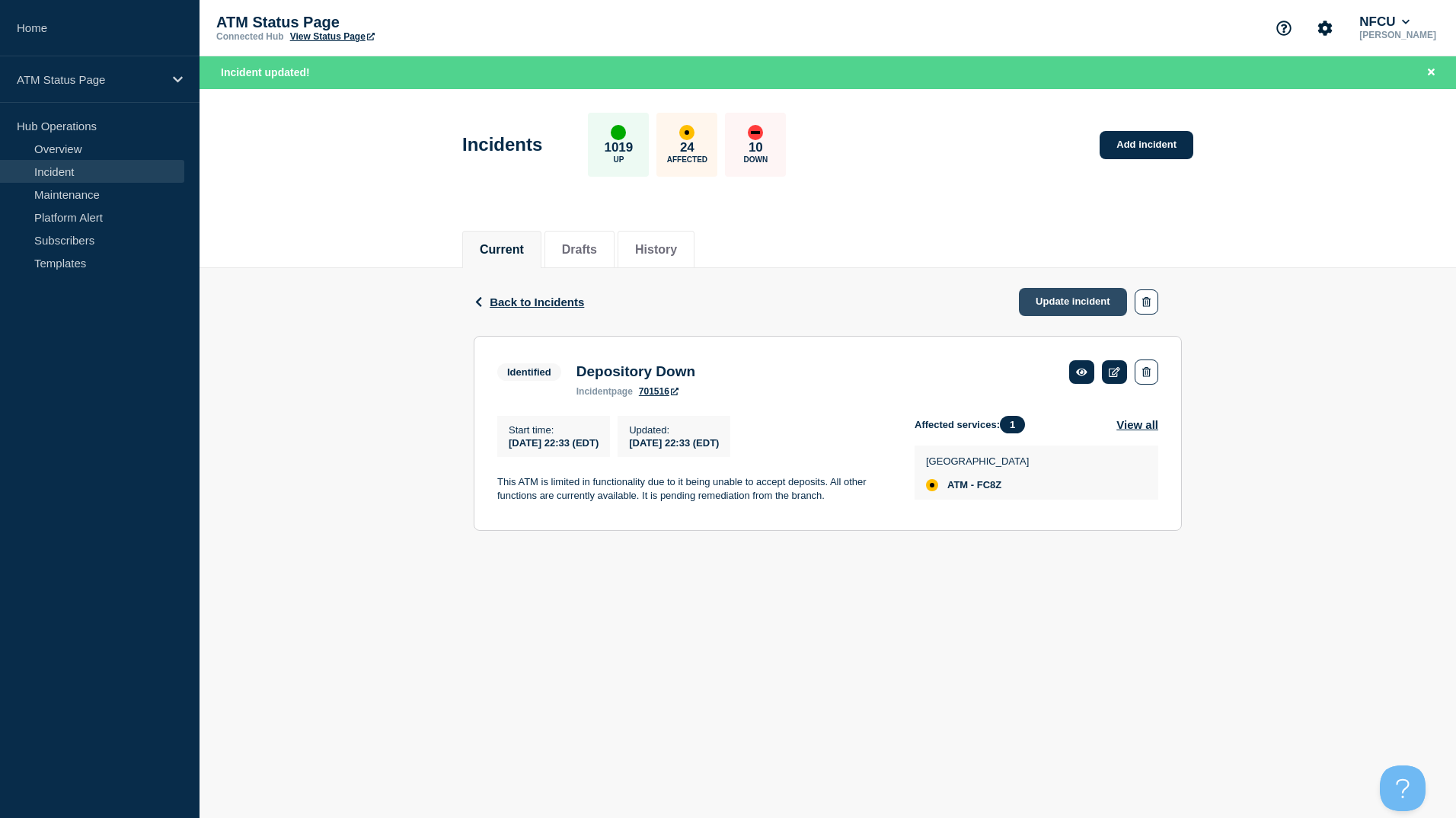
click at [1082, 305] on link "Update incident" at bounding box center [1072, 302] width 109 height 28
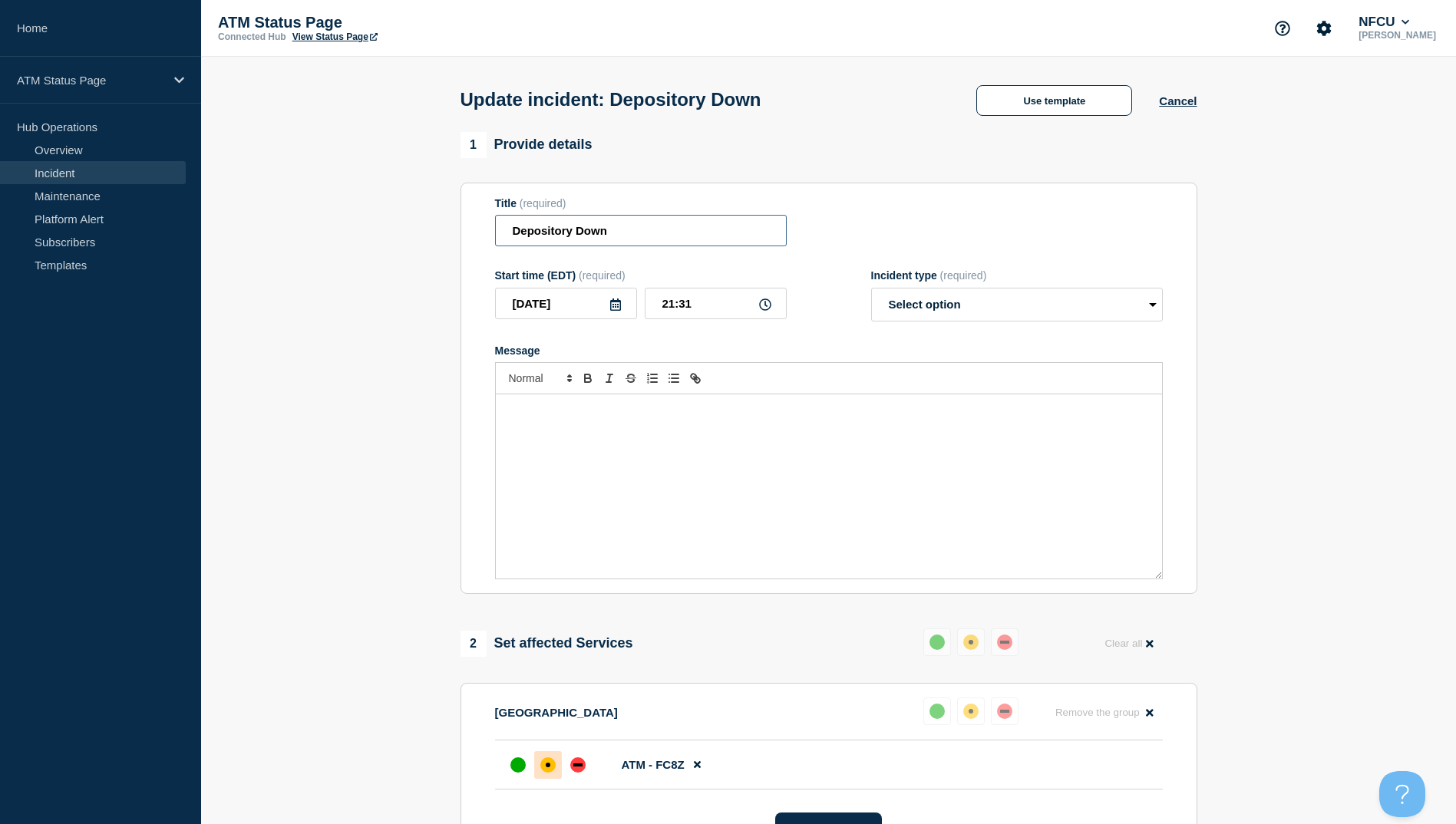
click at [619, 233] on input "Depository Down" at bounding box center [641, 230] width 292 height 32
type input "D"
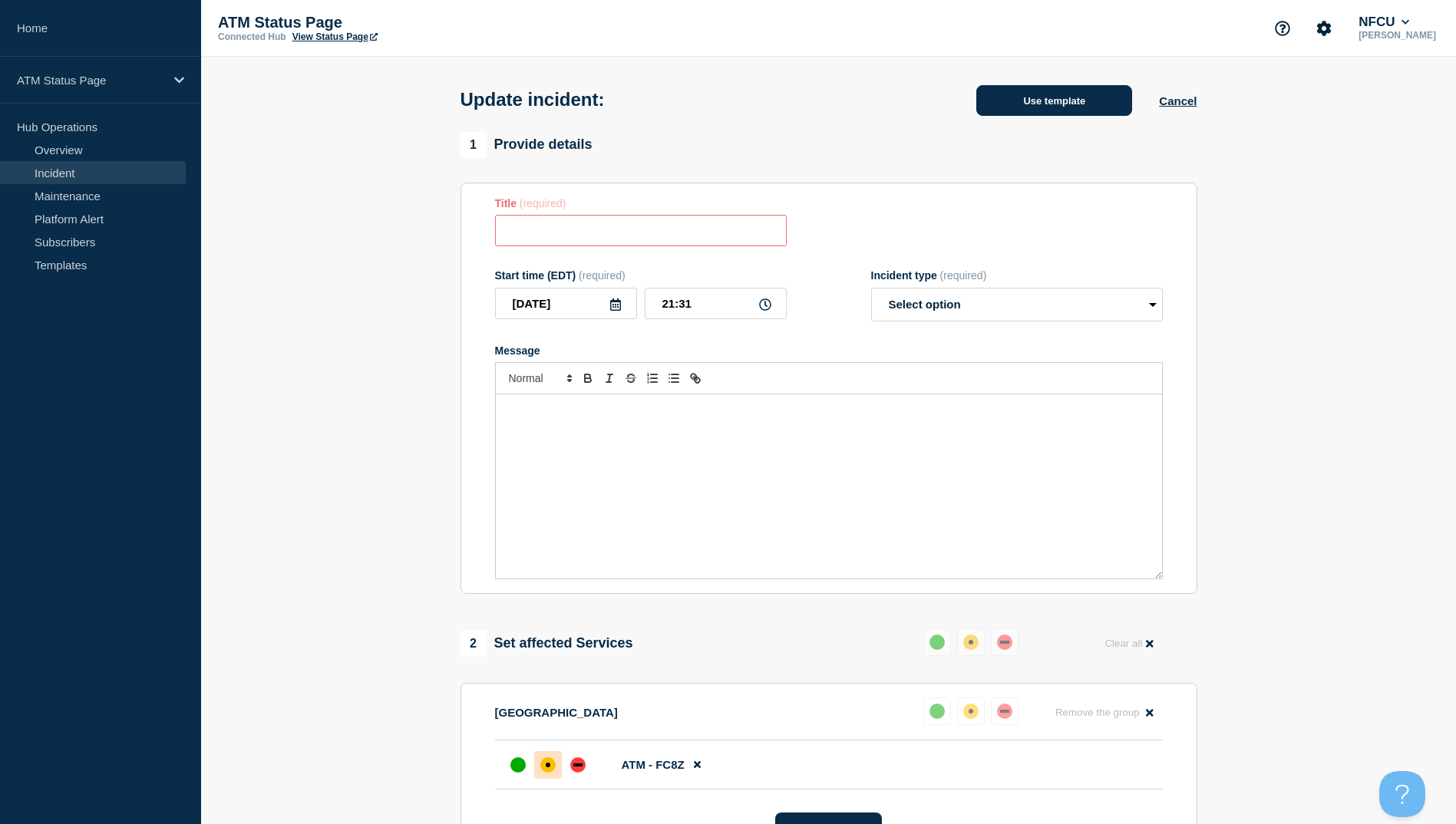
click at [1026, 90] on button "Use template" at bounding box center [1054, 101] width 156 height 31
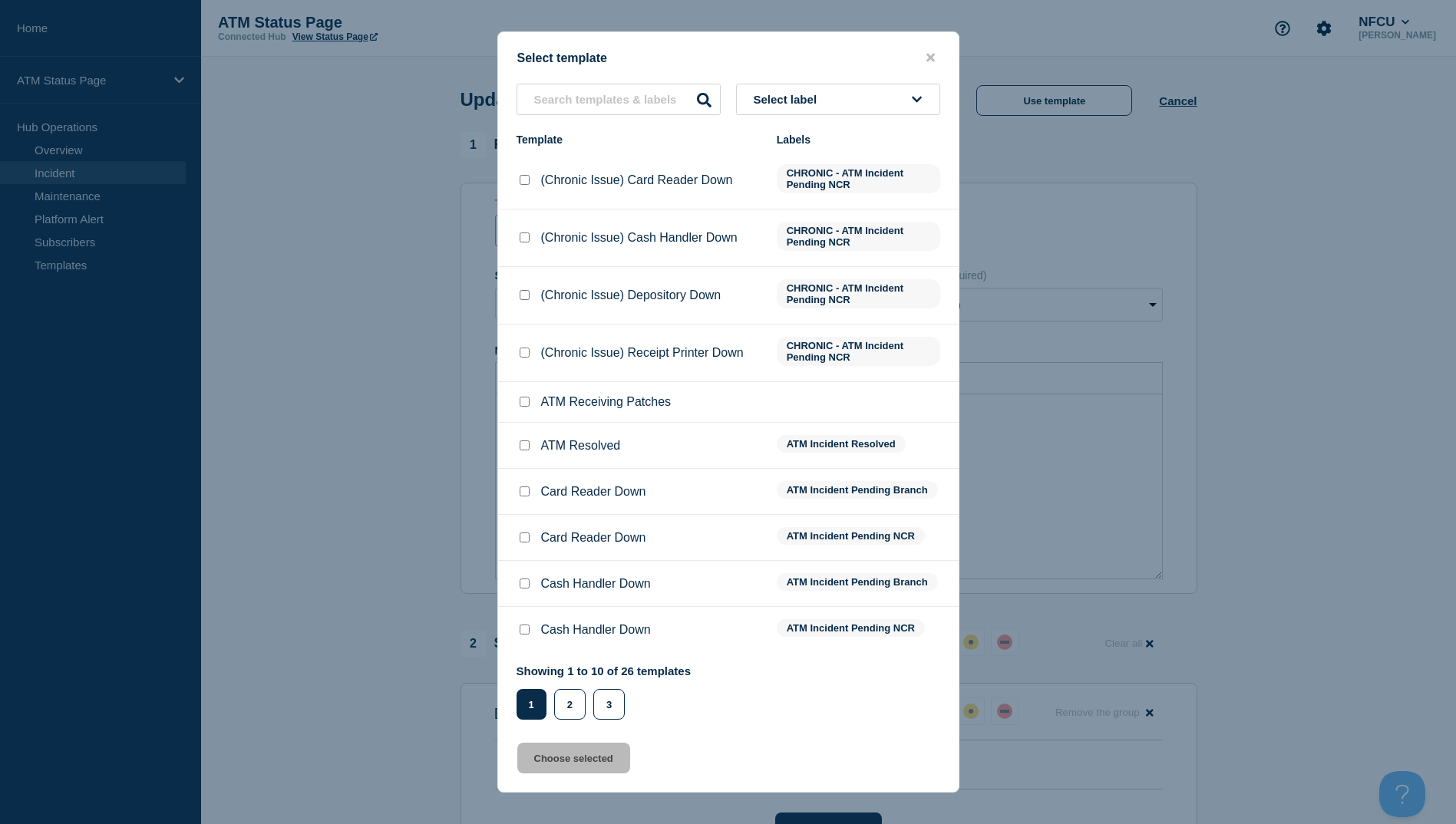
click at [527, 450] on input "ATM Resolved checkbox" at bounding box center [525, 445] width 10 height 10
checkbox input "true"
click at [596, 766] on button "Choose selected" at bounding box center [574, 759] width 113 height 31
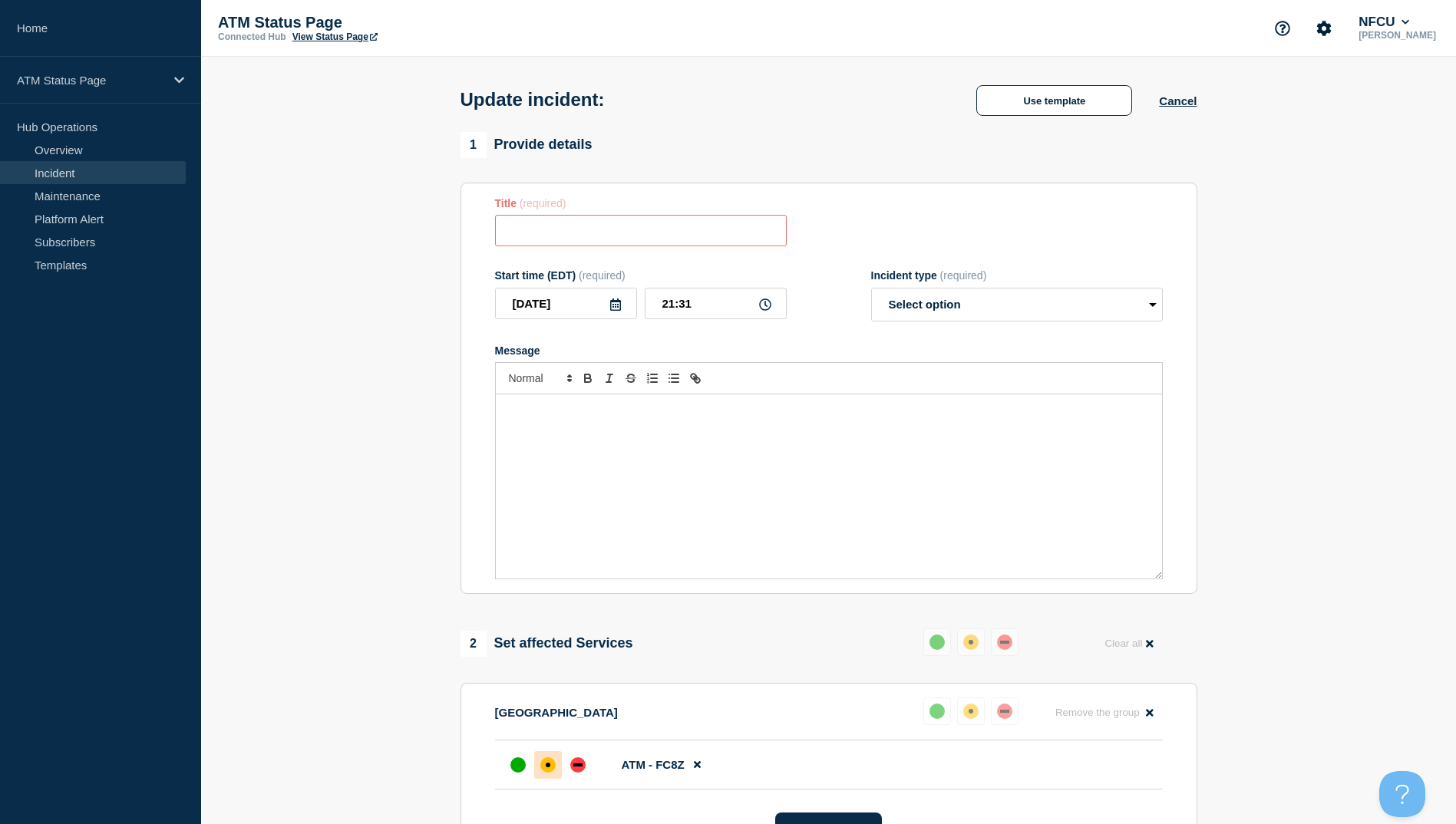
type input "ATM Resolved"
select select "resolved"
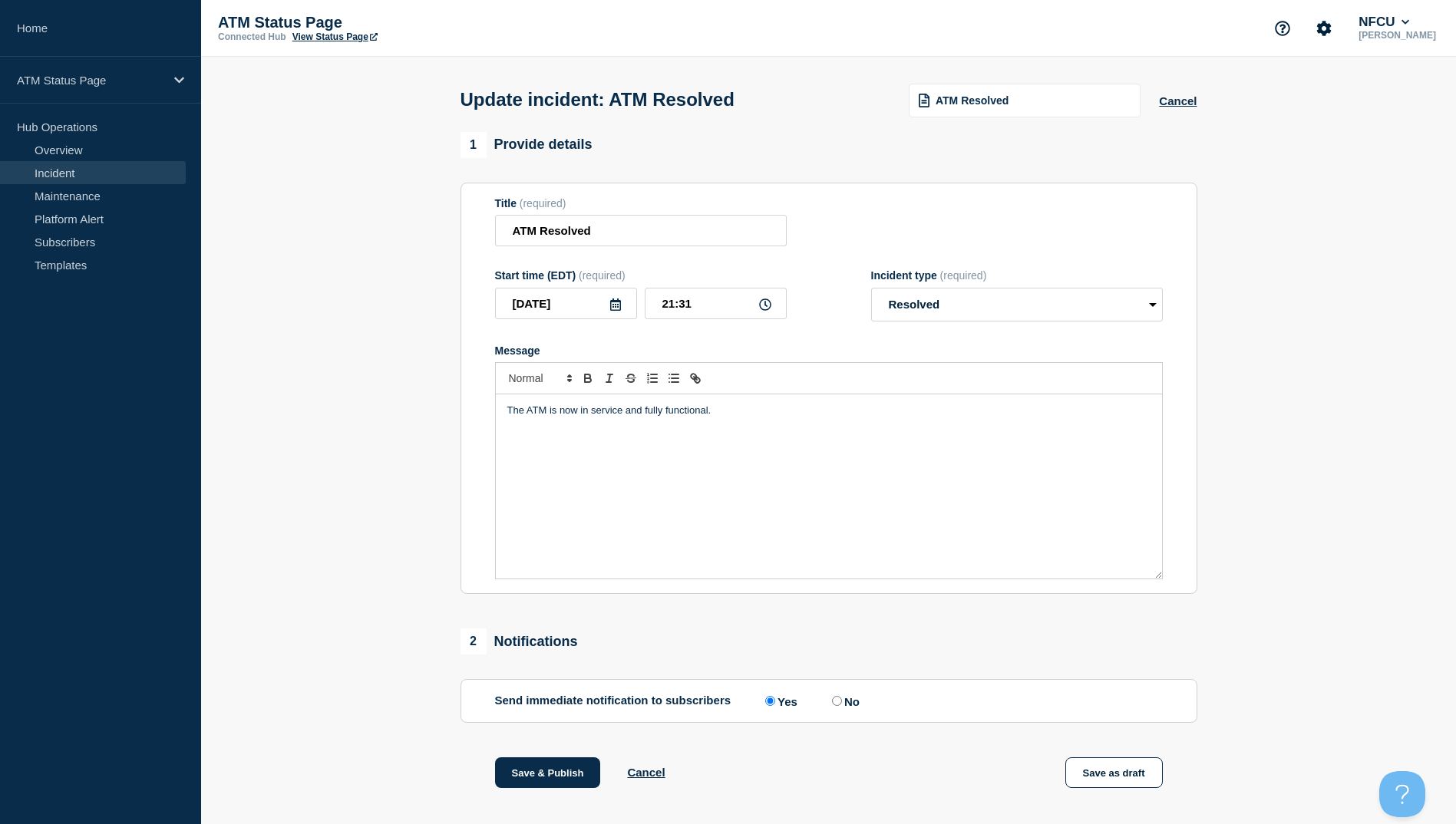
scroll to position [77, 0]
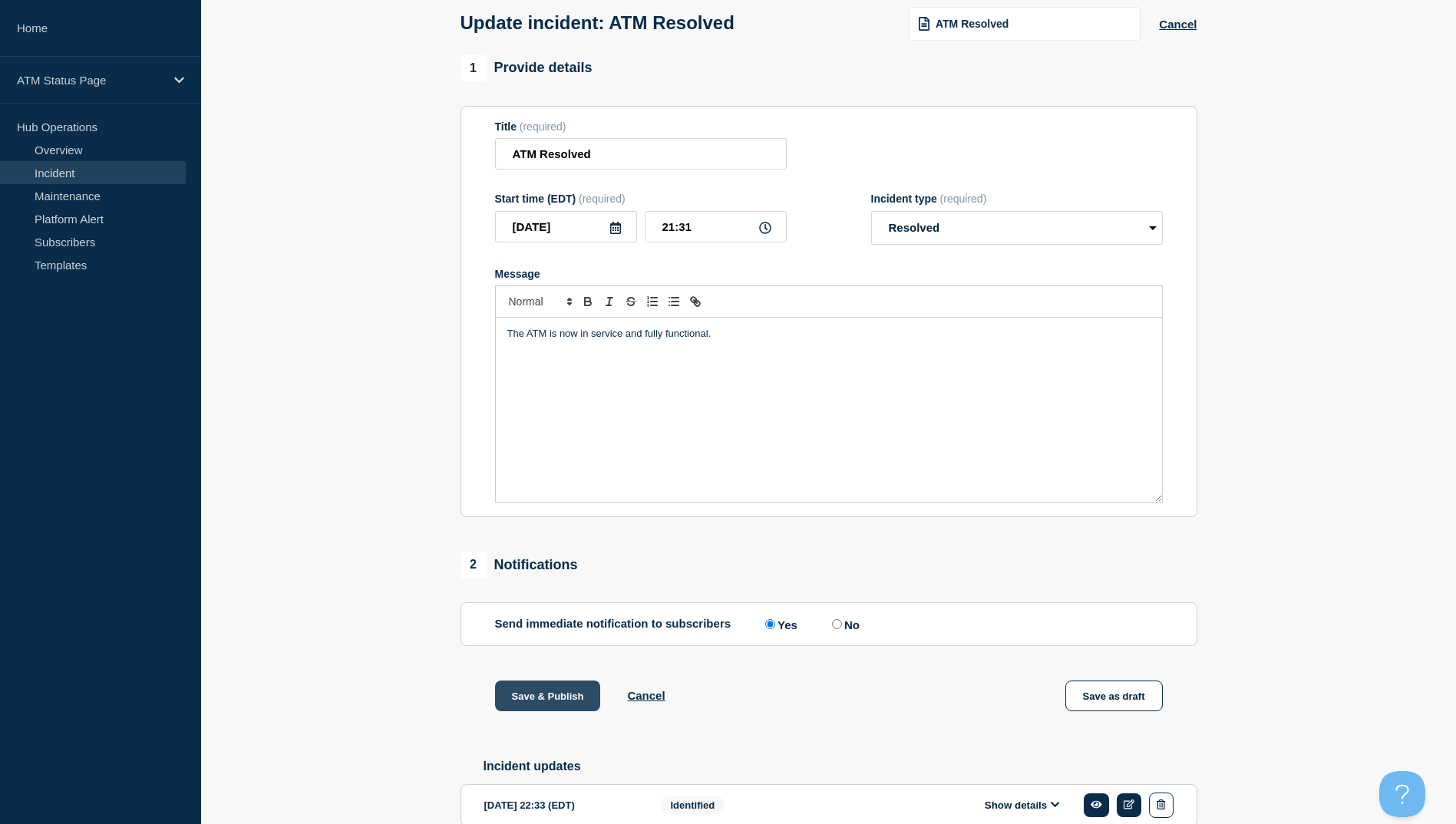
click at [543, 703] on button "Save & Publish" at bounding box center [548, 696] width 106 height 31
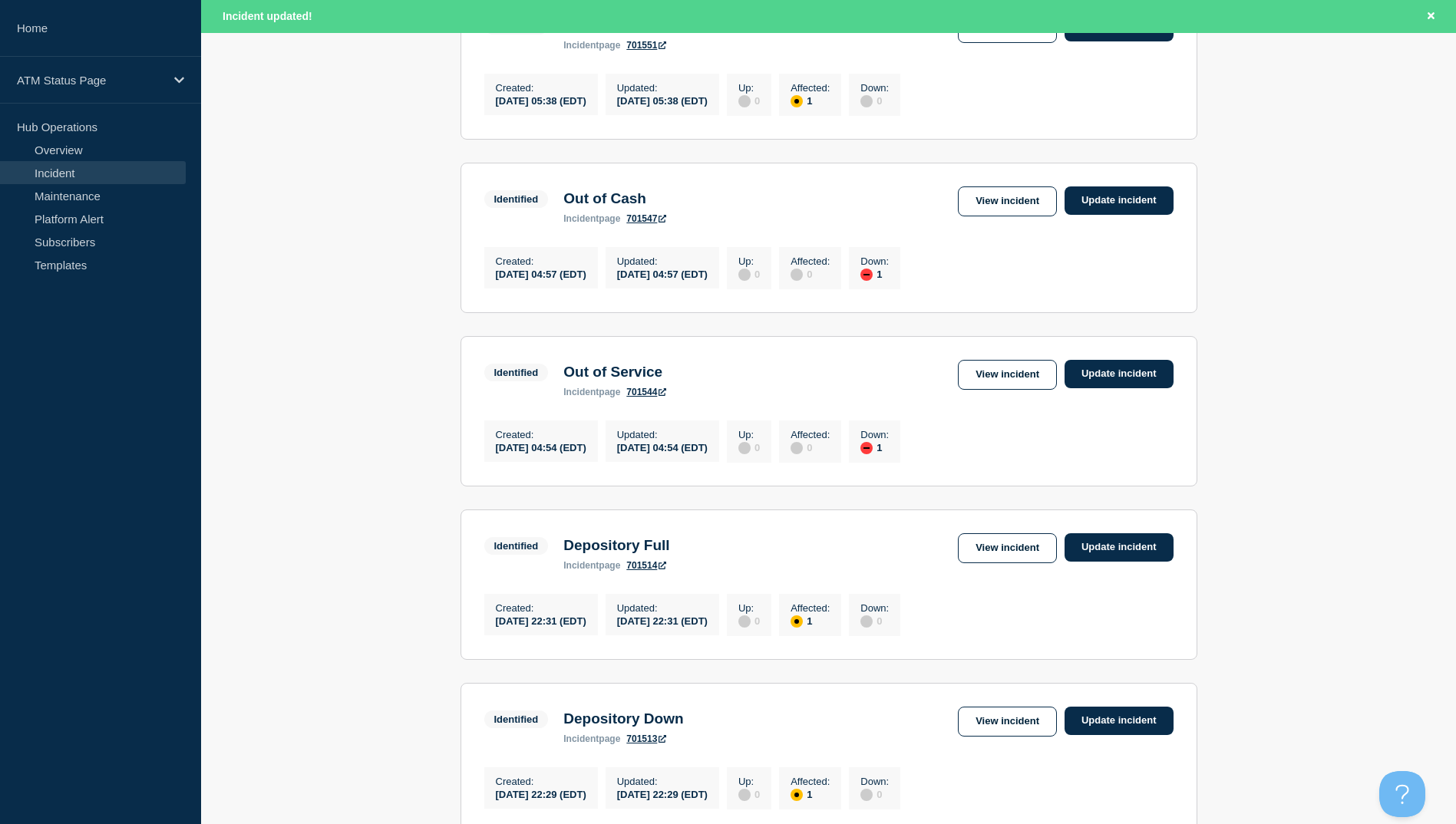
scroll to position [1458, 0]
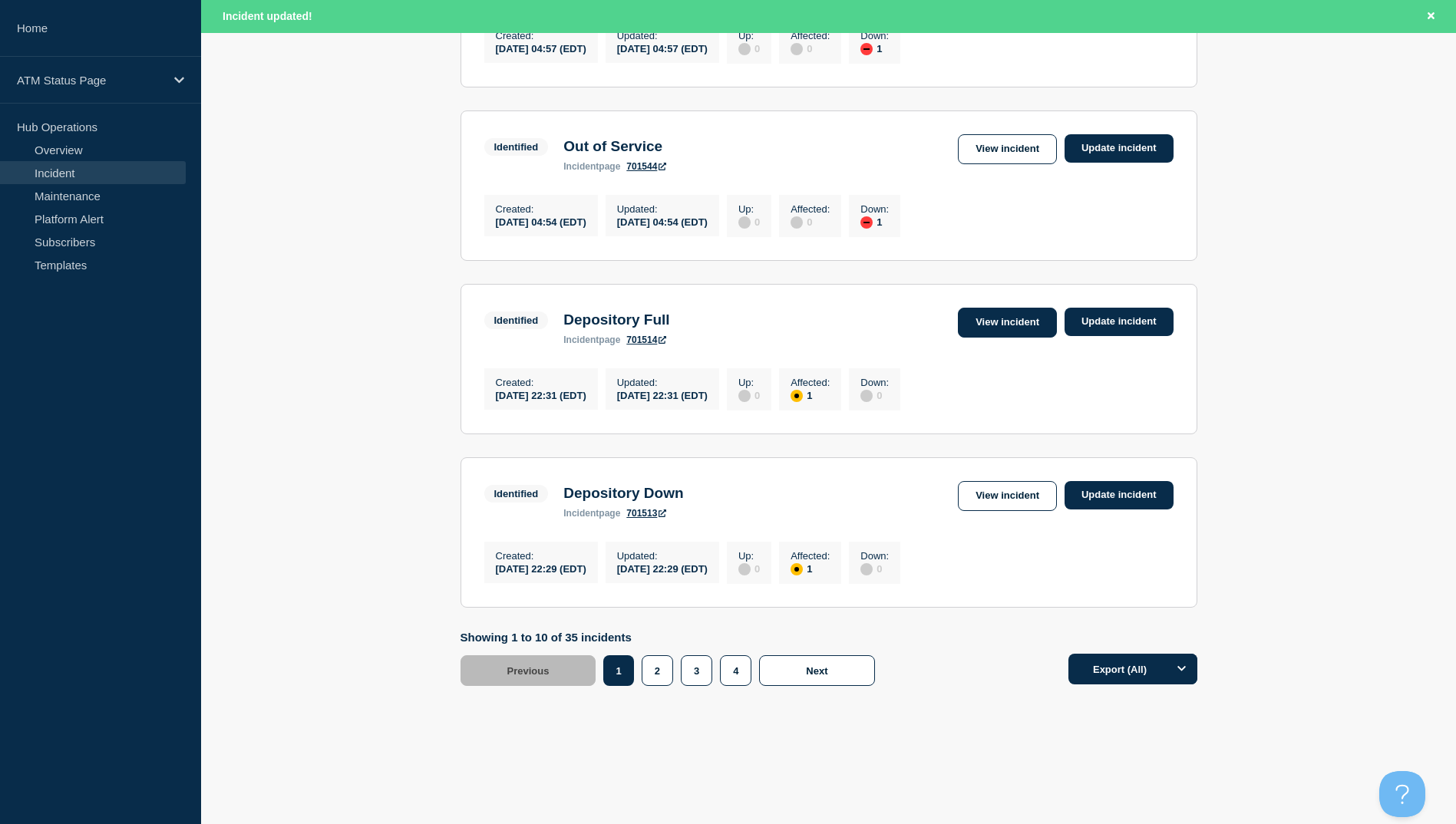
click at [989, 338] on link "View incident" at bounding box center [1007, 322] width 99 height 30
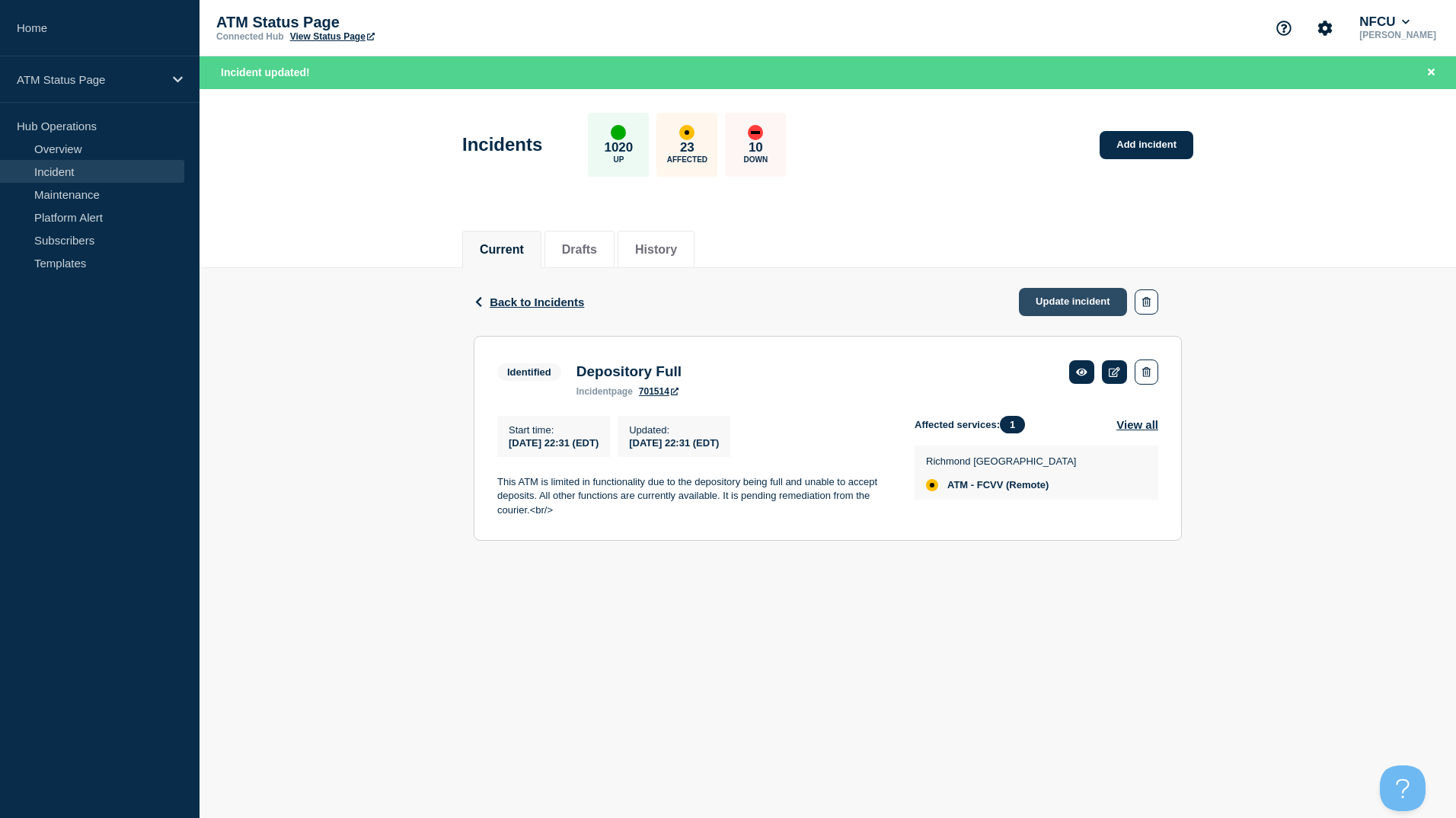
click at [1082, 289] on link "Update incident" at bounding box center [1072, 302] width 109 height 28
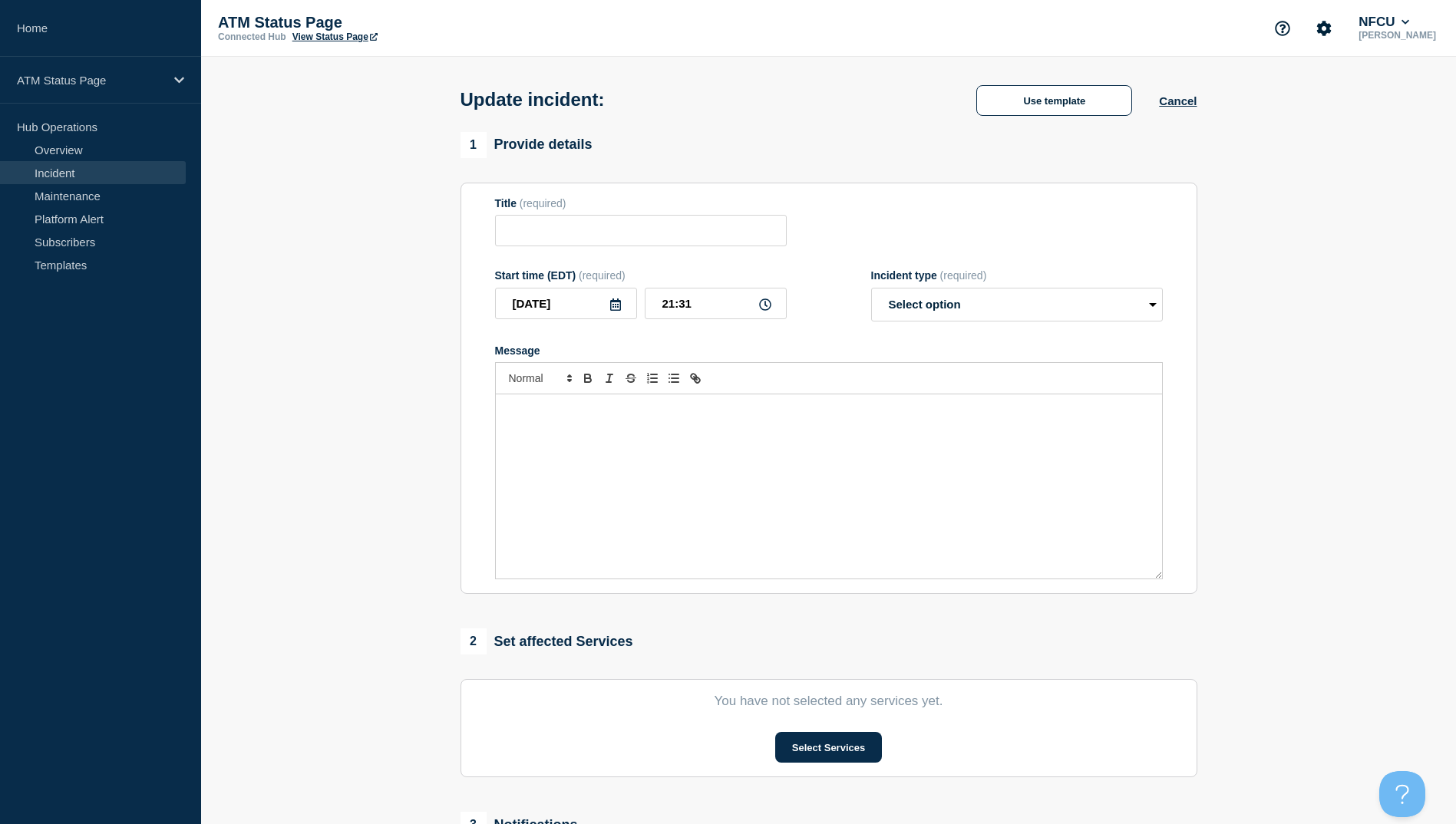
type input "Depository Full"
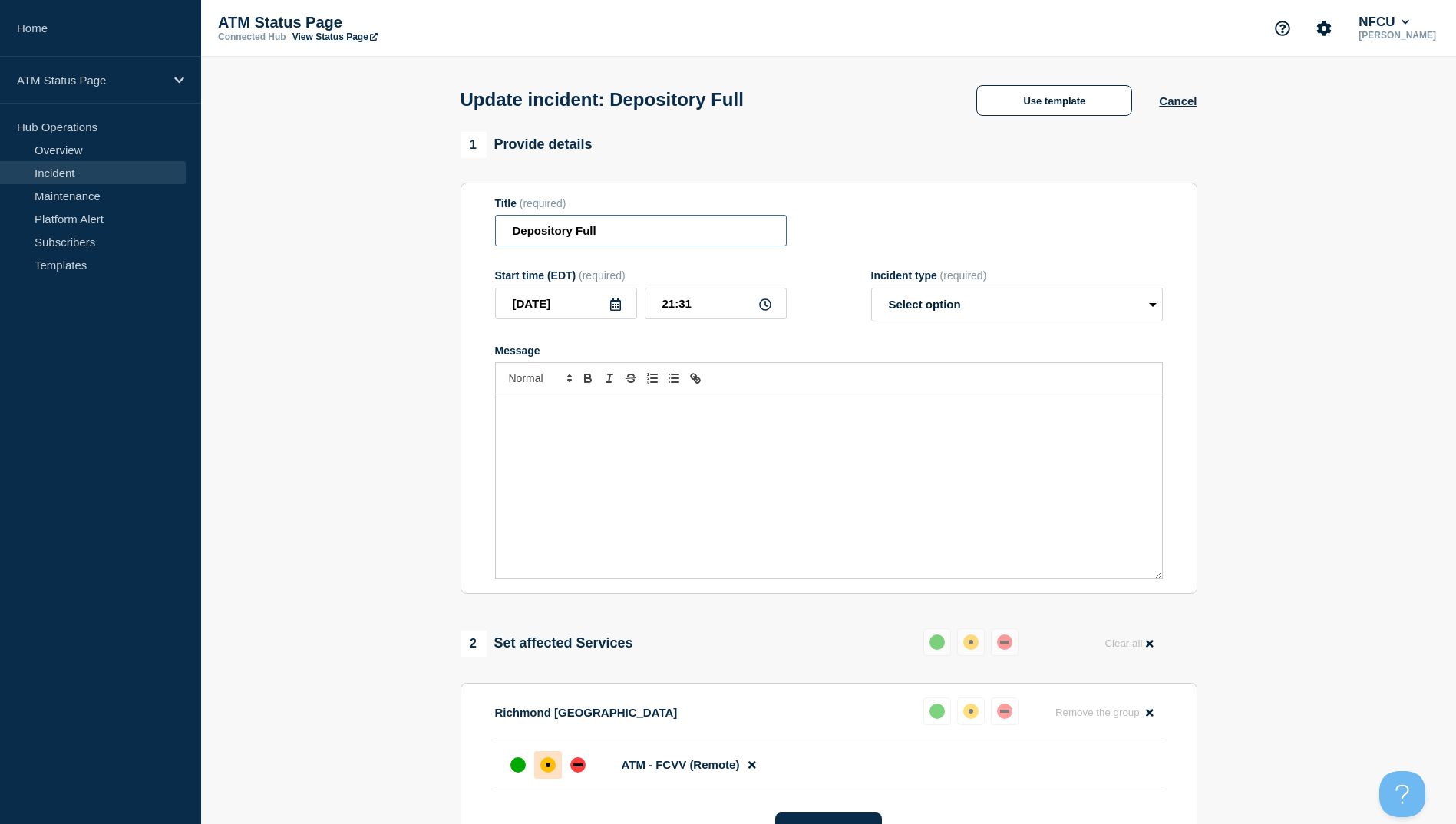
click at [618, 229] on input "Depository Full" at bounding box center [641, 230] width 292 height 32
click at [1022, 106] on button "Use template" at bounding box center [1054, 101] width 156 height 31
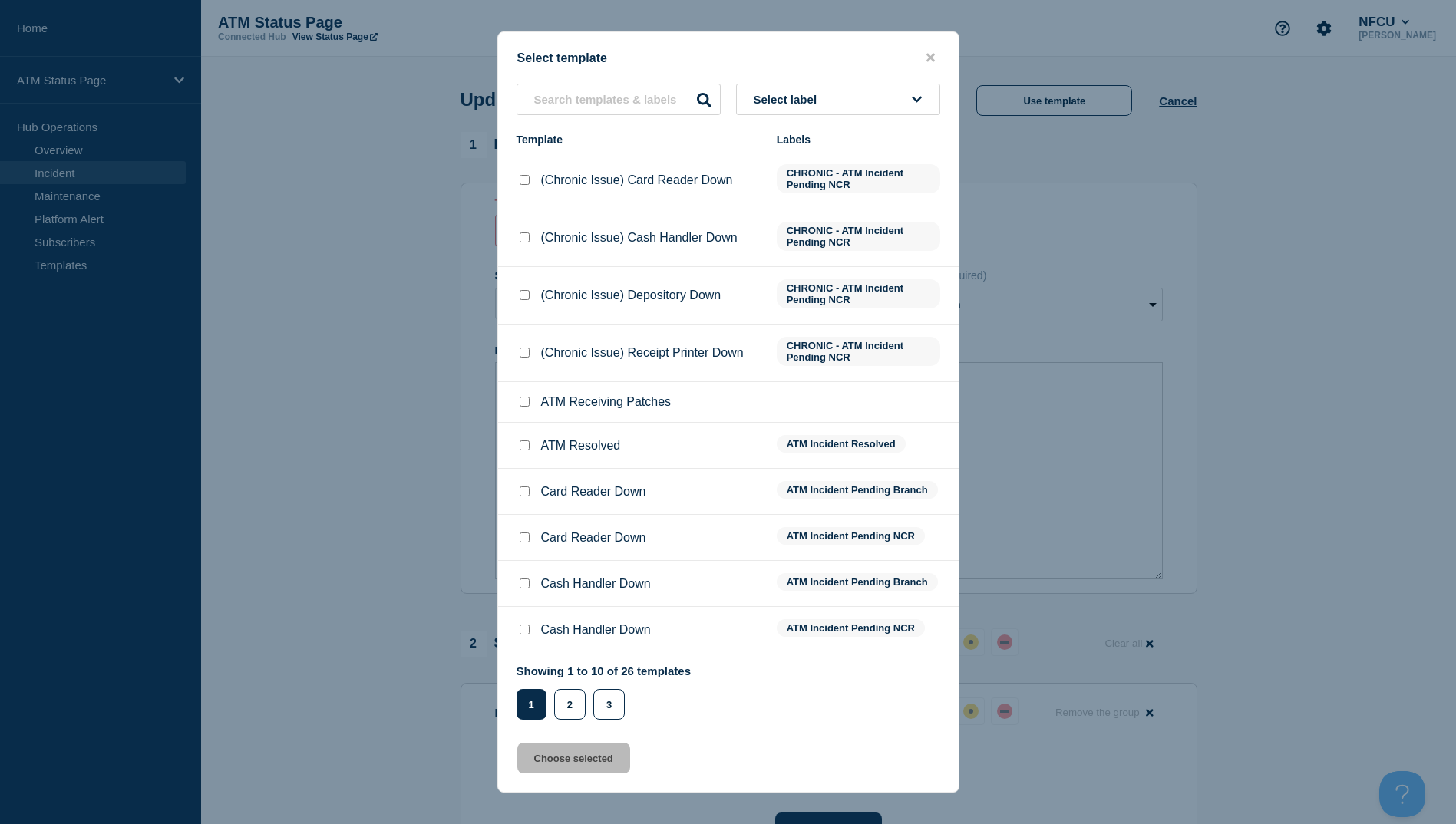
click at [518, 453] on div at bounding box center [525, 446] width 16 height 15
click at [527, 445] on input "ATM Resolved checkbox" at bounding box center [525, 445] width 10 height 10
checkbox input "true"
click at [596, 763] on button "Choose selected" at bounding box center [574, 759] width 113 height 31
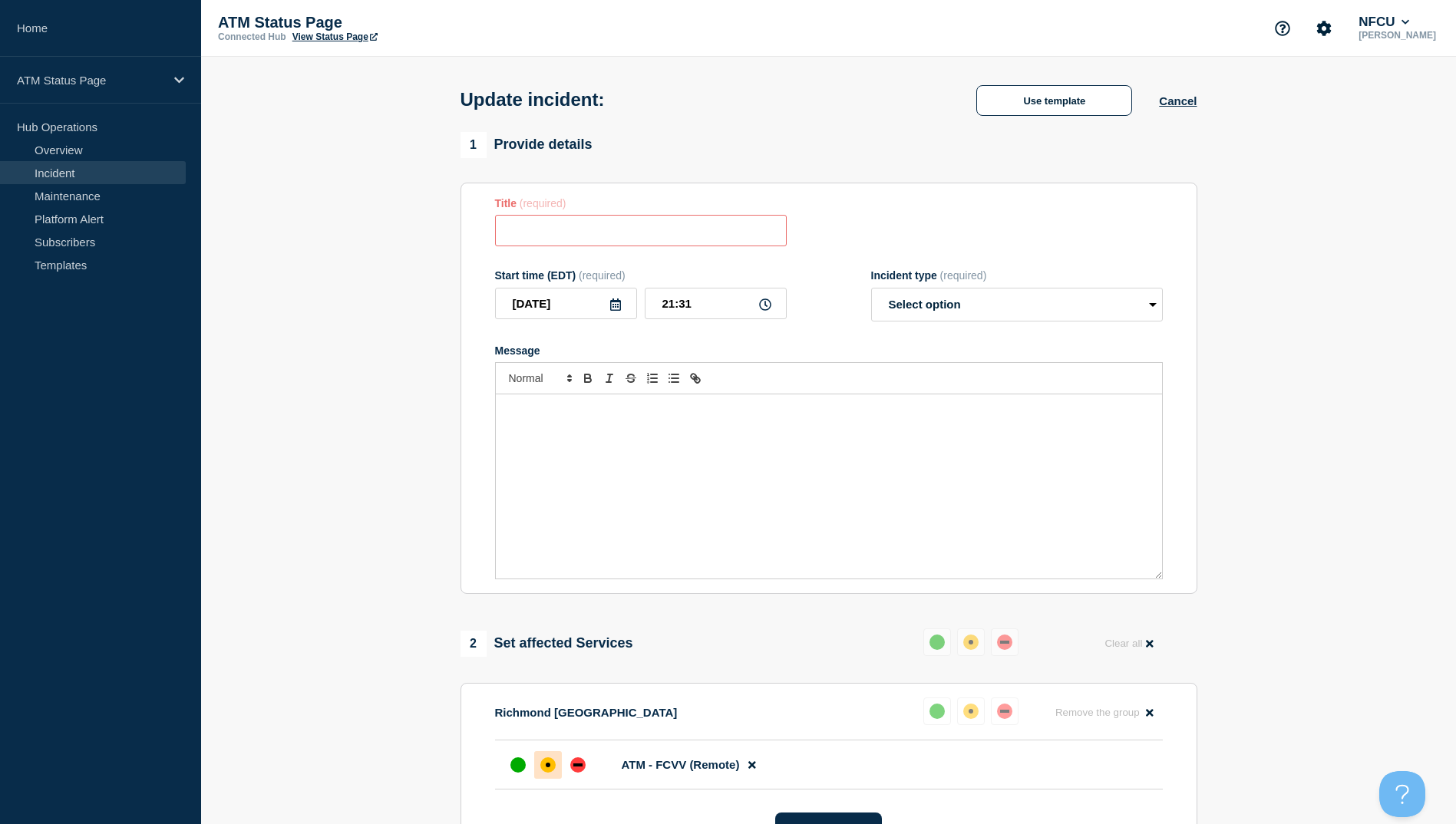
type input "ATM Resolved"
select select "resolved"
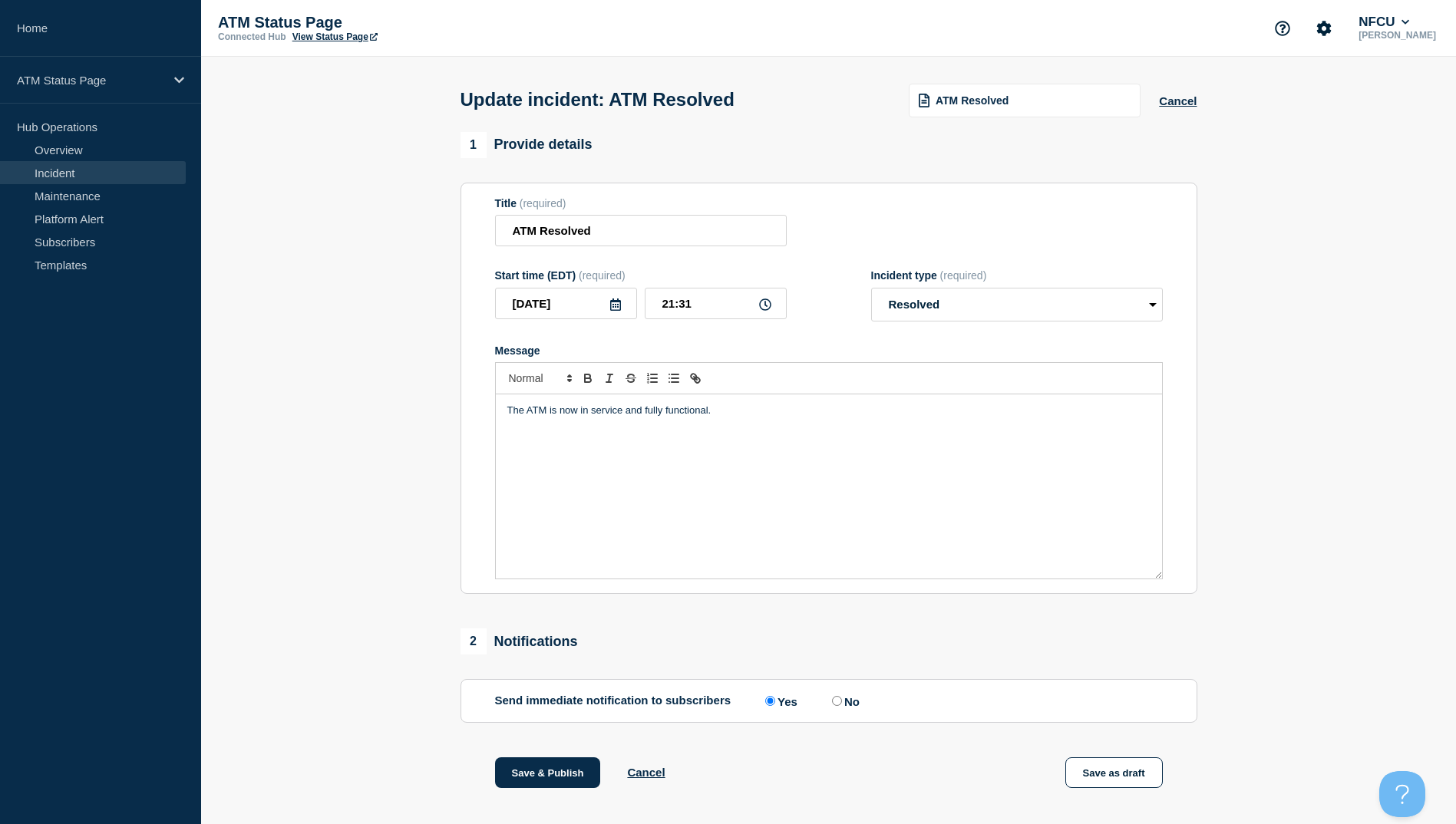
scroll to position [158, 0]
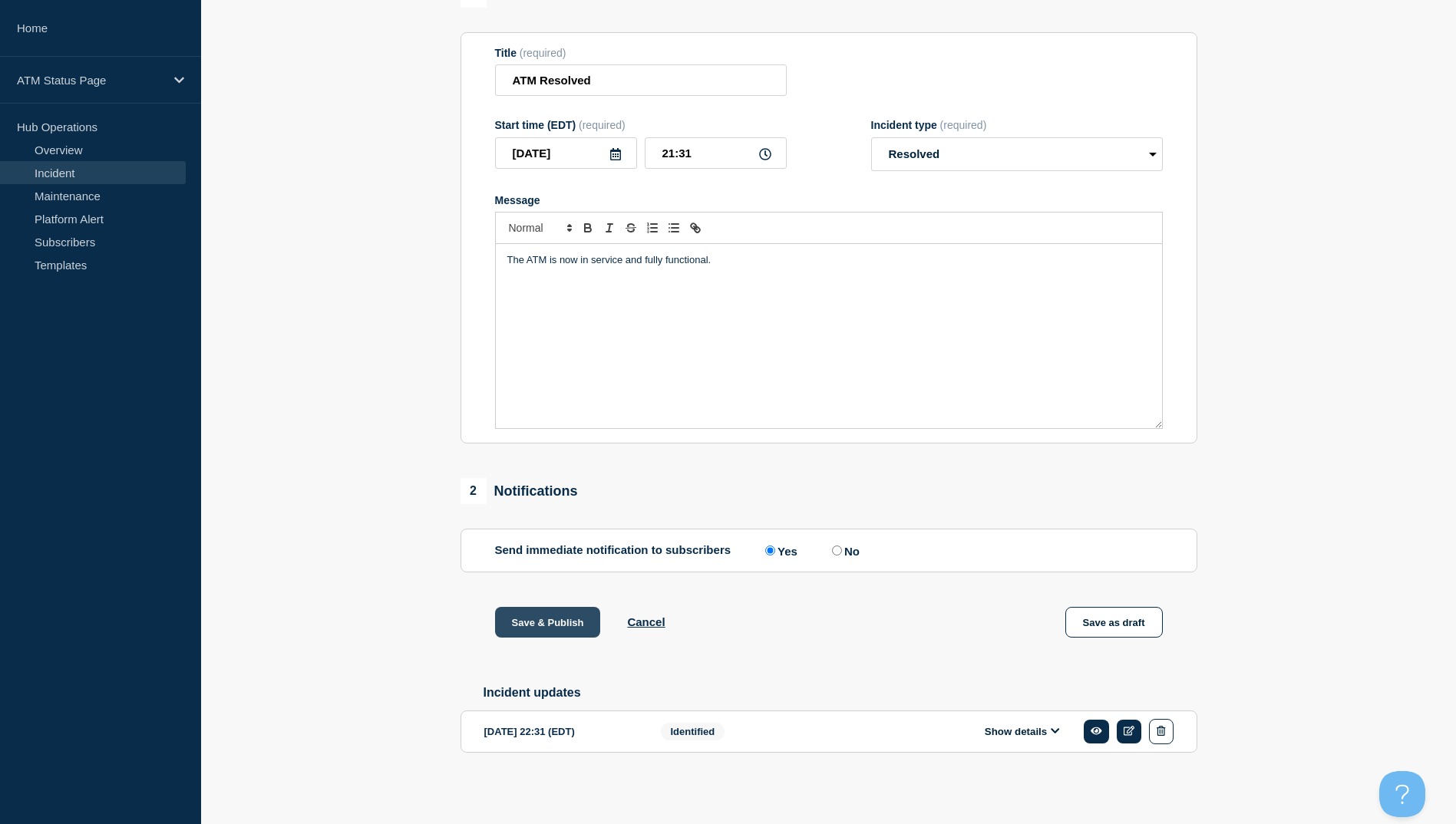
click at [546, 627] on button "Save & Publish" at bounding box center [548, 623] width 106 height 31
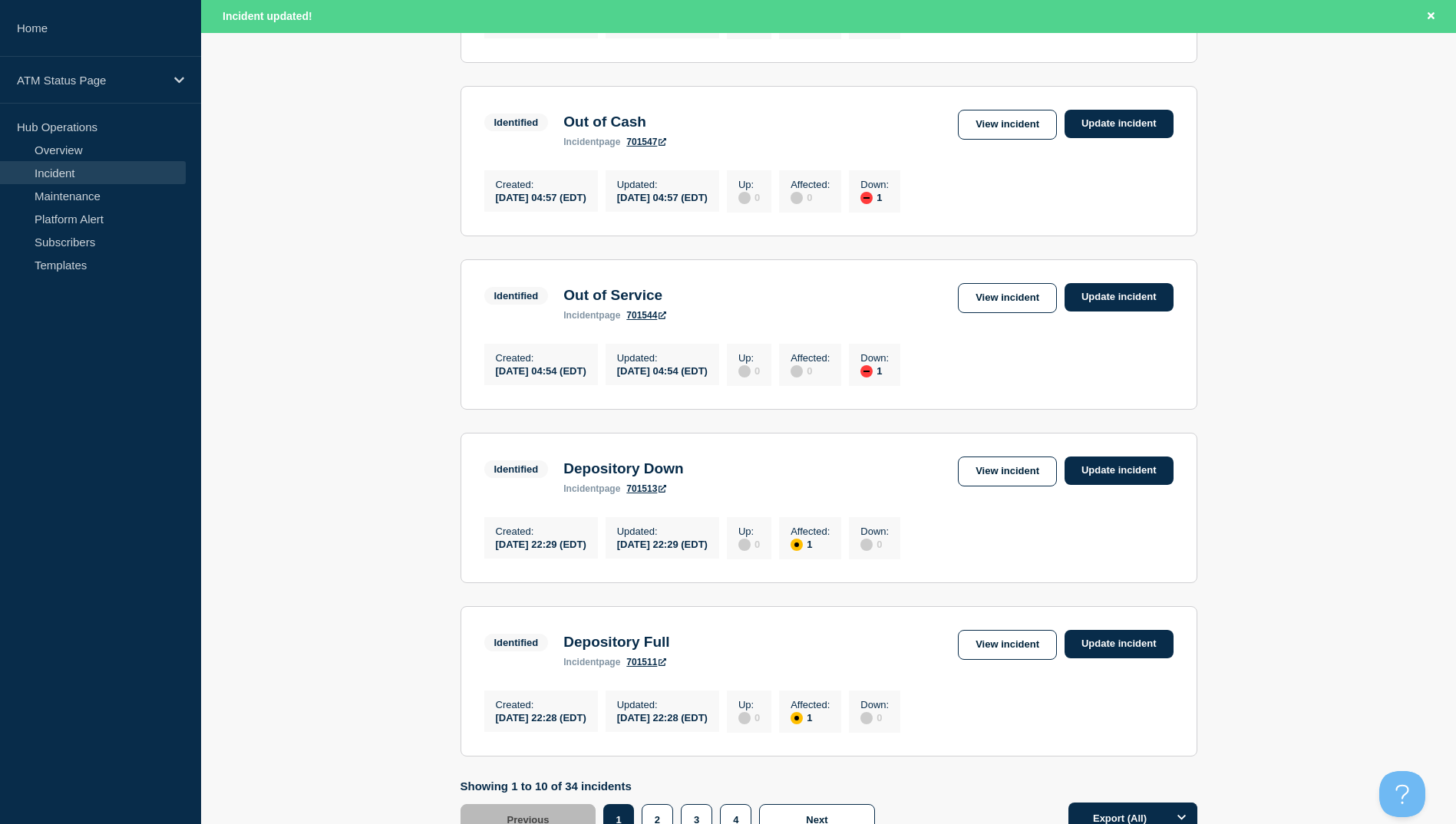
scroll to position [1507, 0]
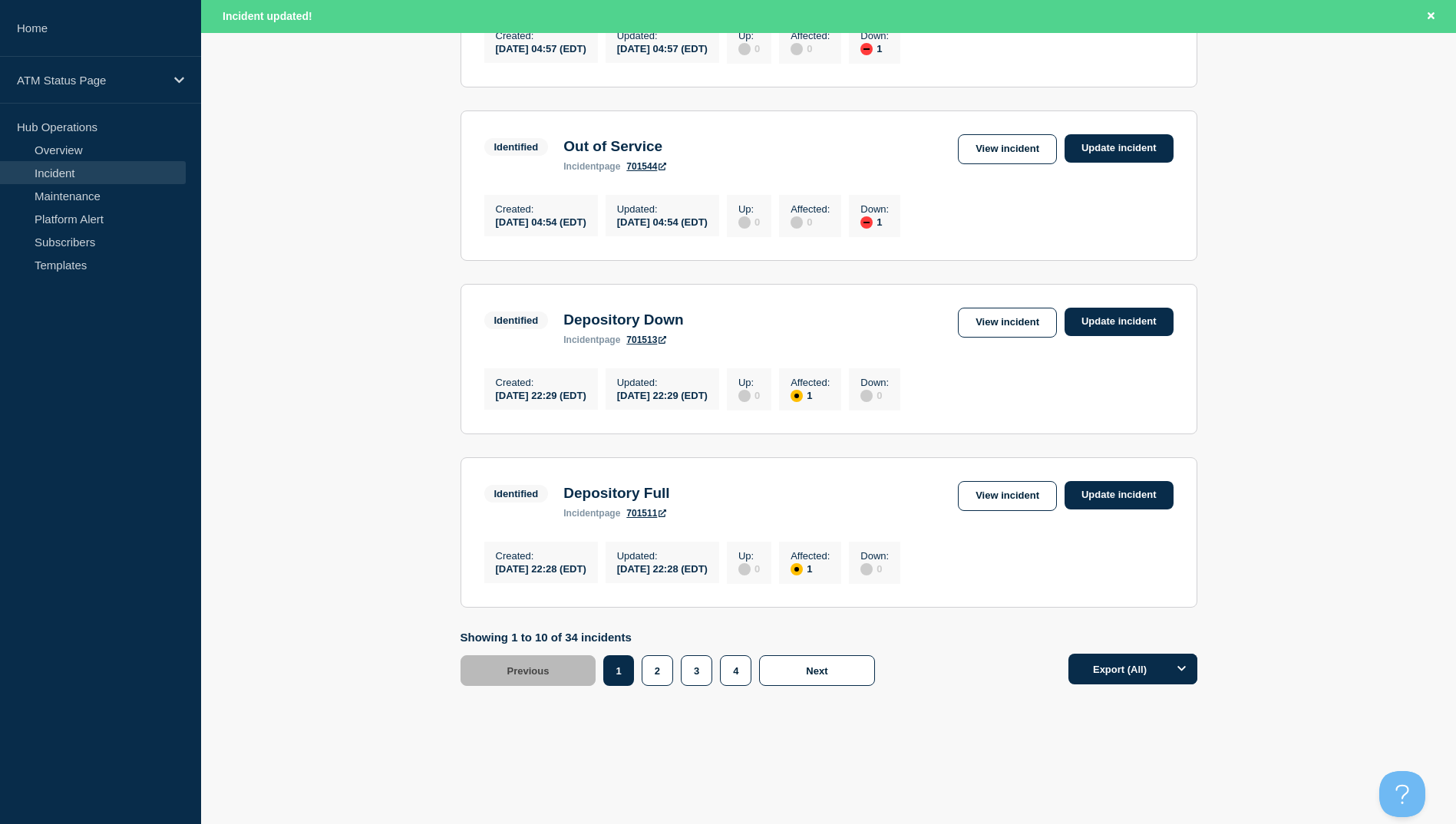
click at [956, 319] on div "Identified Depository Down incident page 701513 View incident Update incident" at bounding box center [829, 326] width 689 height 38
click at [964, 313] on link "View incident" at bounding box center [1007, 322] width 99 height 30
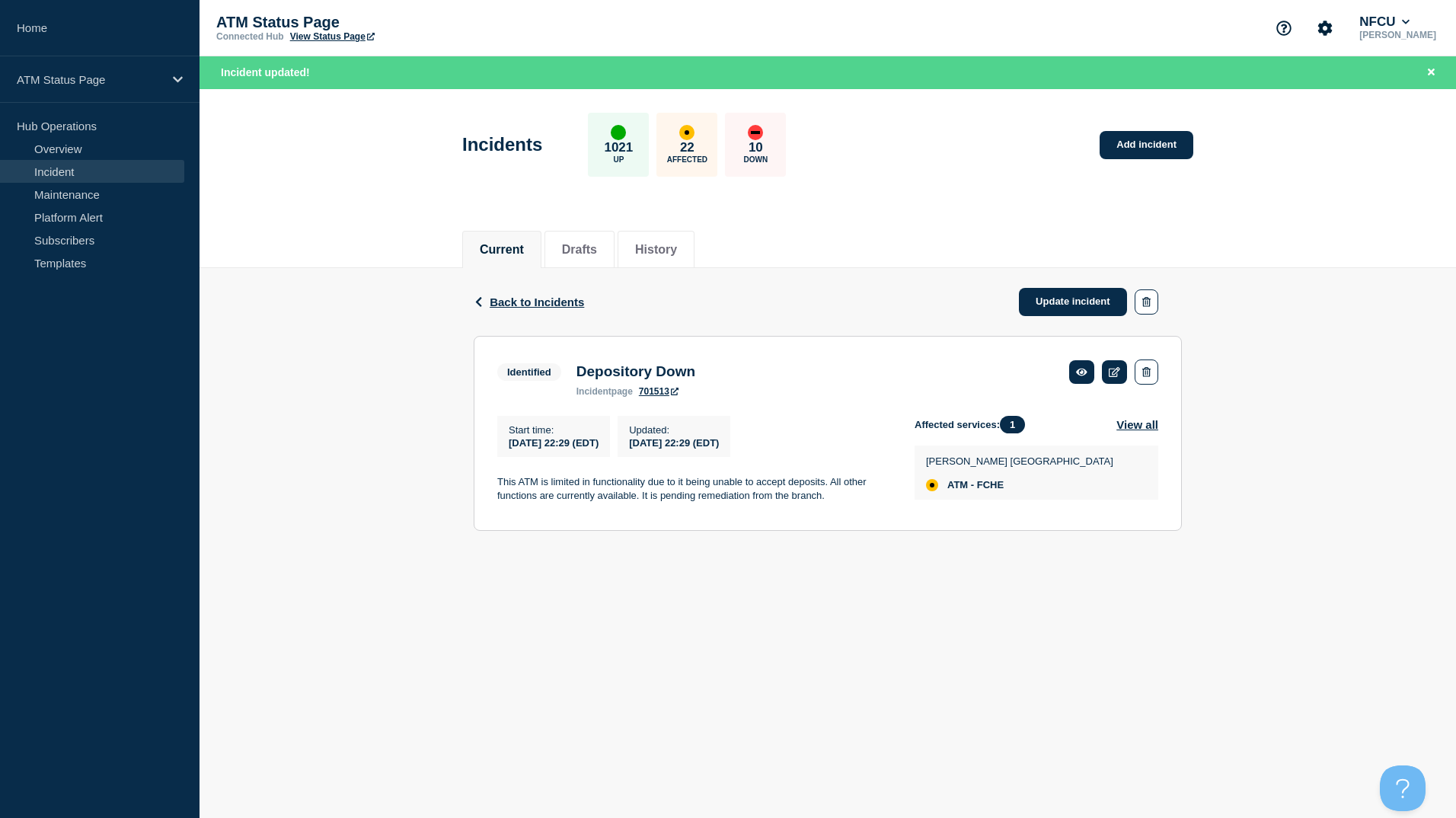
click at [1056, 285] on div "Back Back to Incidents Update incident" at bounding box center [827, 302] width 708 height 68
click at [1061, 302] on link "Update incident" at bounding box center [1072, 302] width 109 height 28
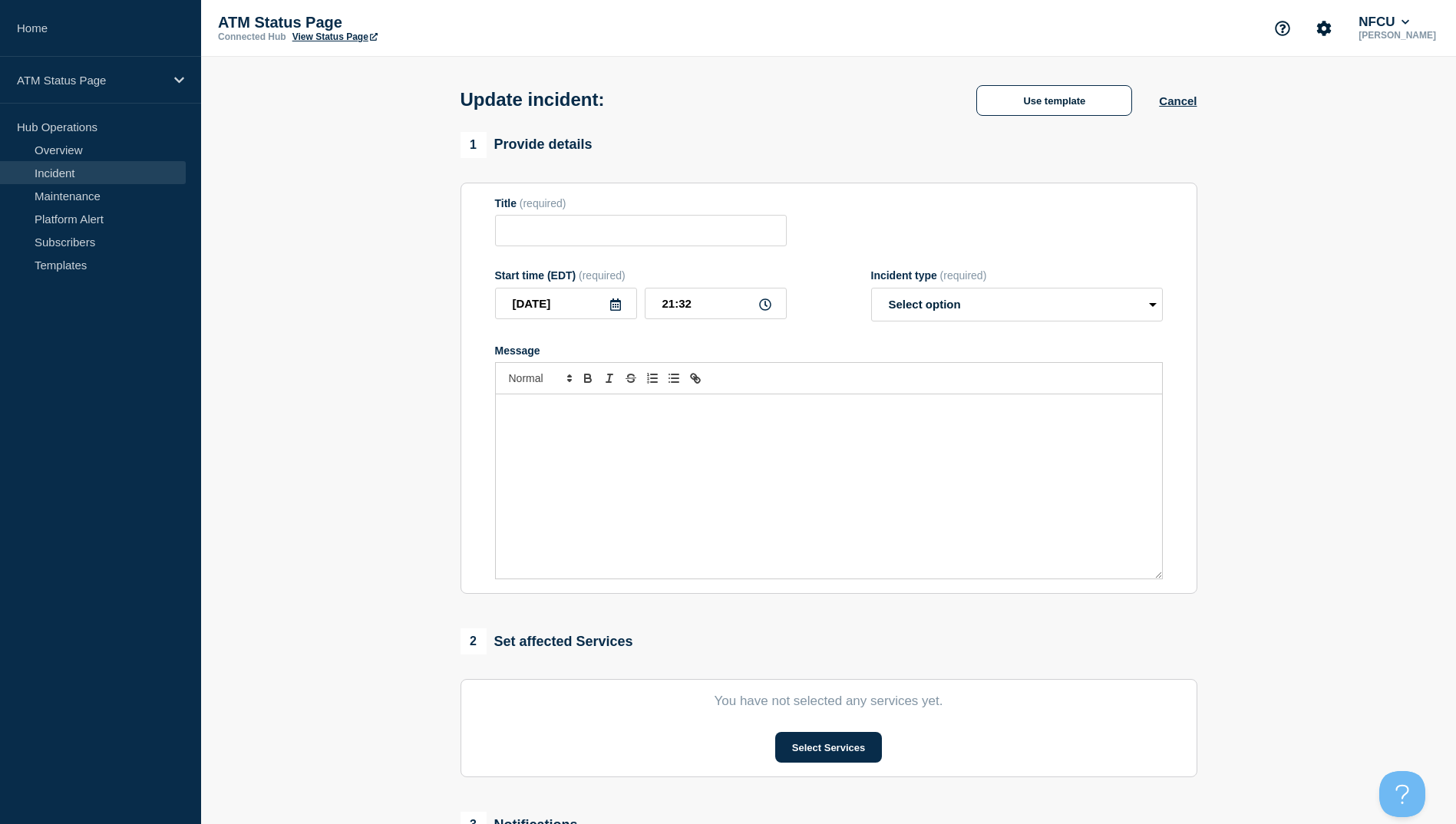
type input "Depository Down"
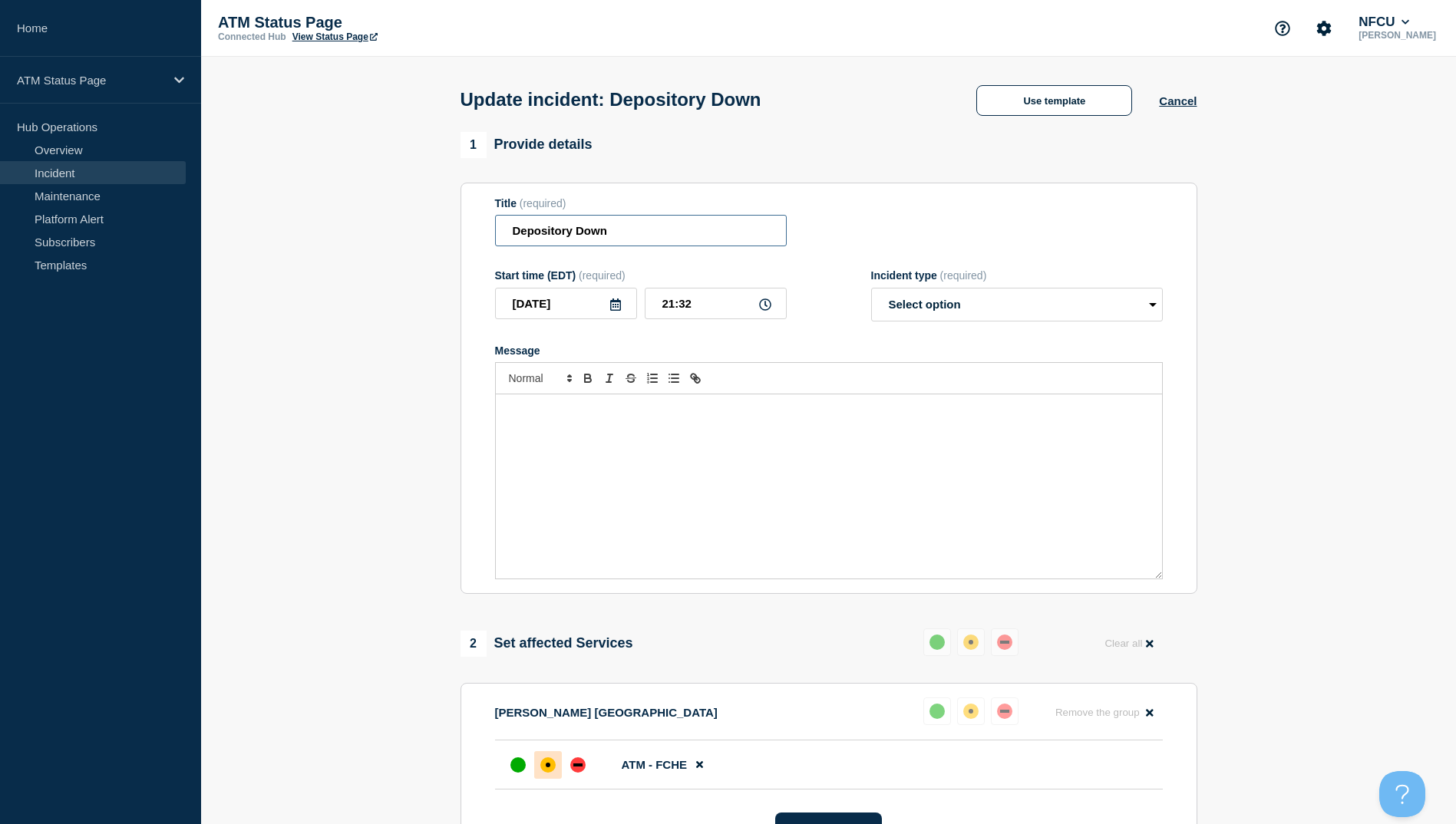
click at [630, 245] on input "Depository Down" at bounding box center [641, 230] width 292 height 32
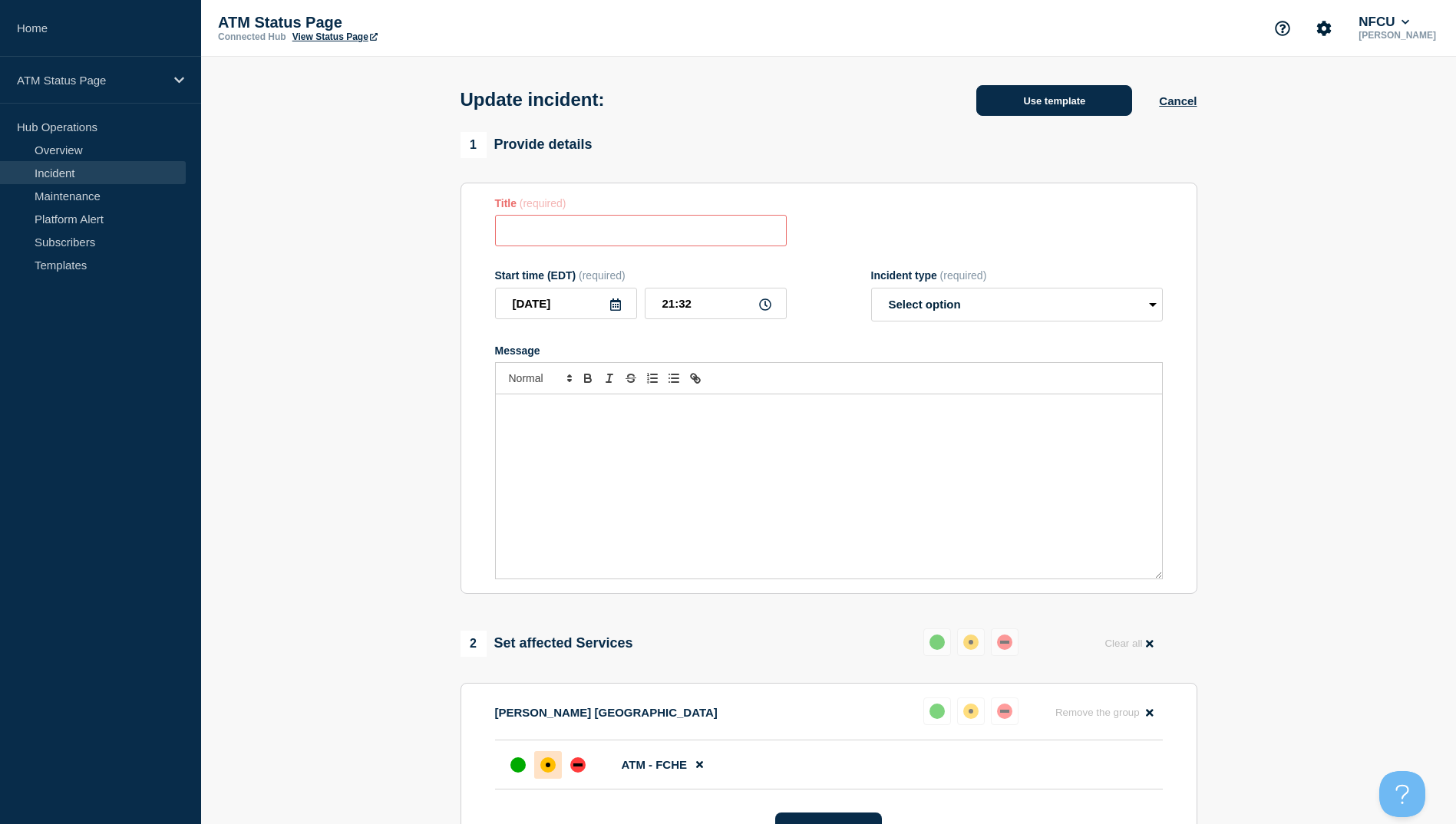
click at [1011, 105] on button "Use template" at bounding box center [1054, 101] width 156 height 31
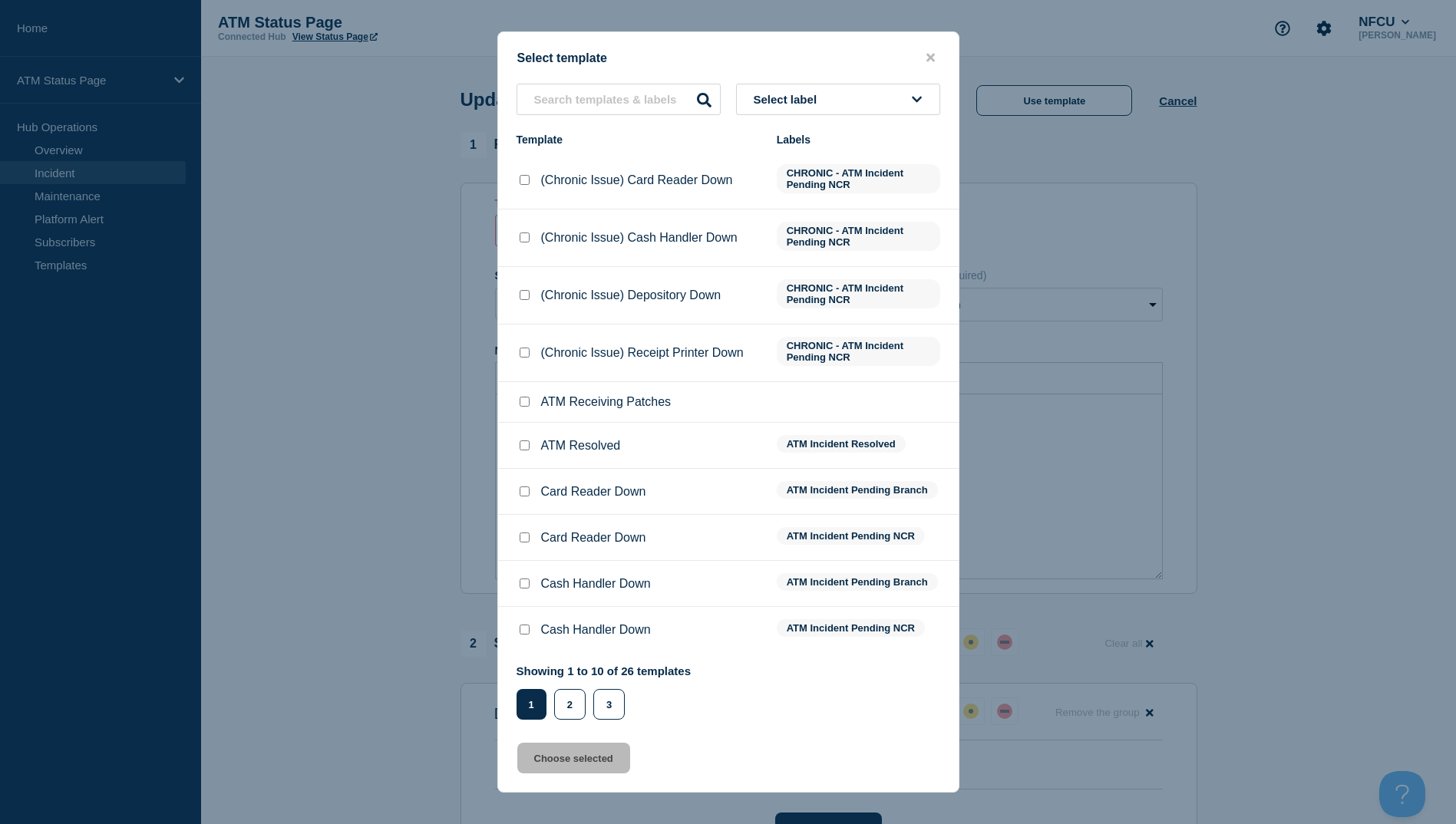
click at [528, 445] on input "ATM Resolved checkbox" at bounding box center [525, 445] width 10 height 10
checkbox input "true"
click at [602, 765] on button "Choose selected" at bounding box center [574, 759] width 113 height 31
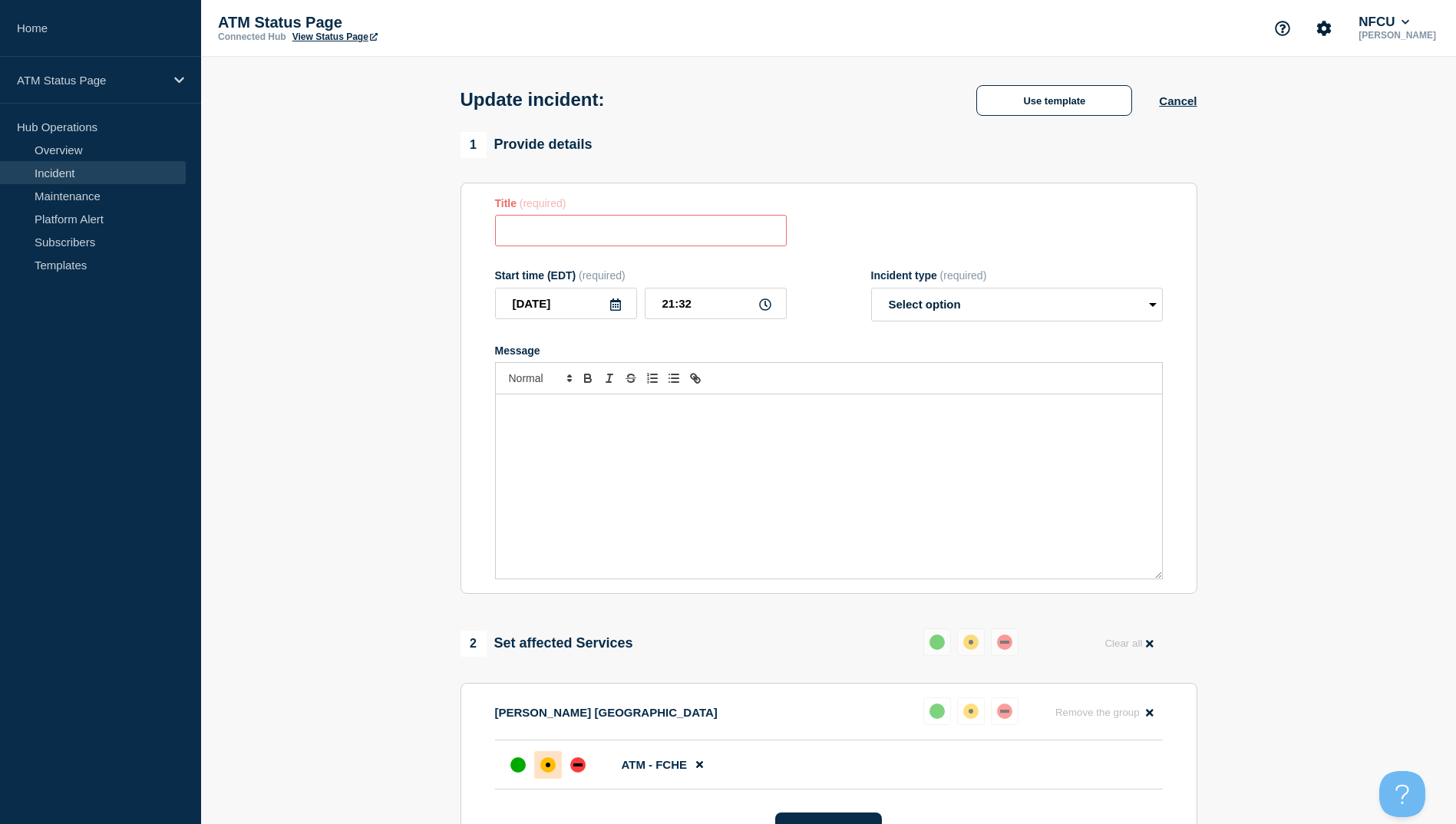
type input "ATM Resolved"
select select "resolved"
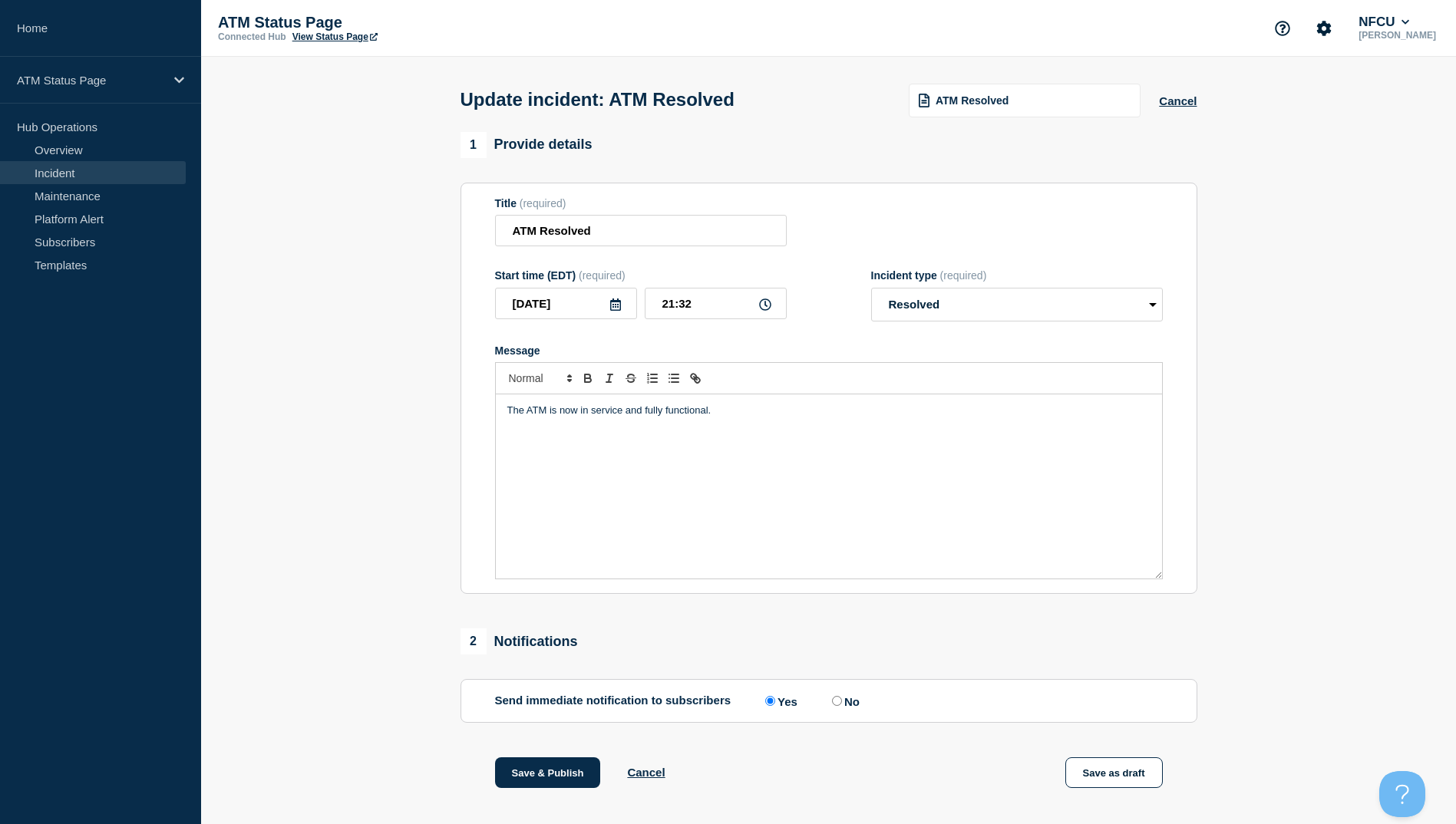
scroll to position [158, 0]
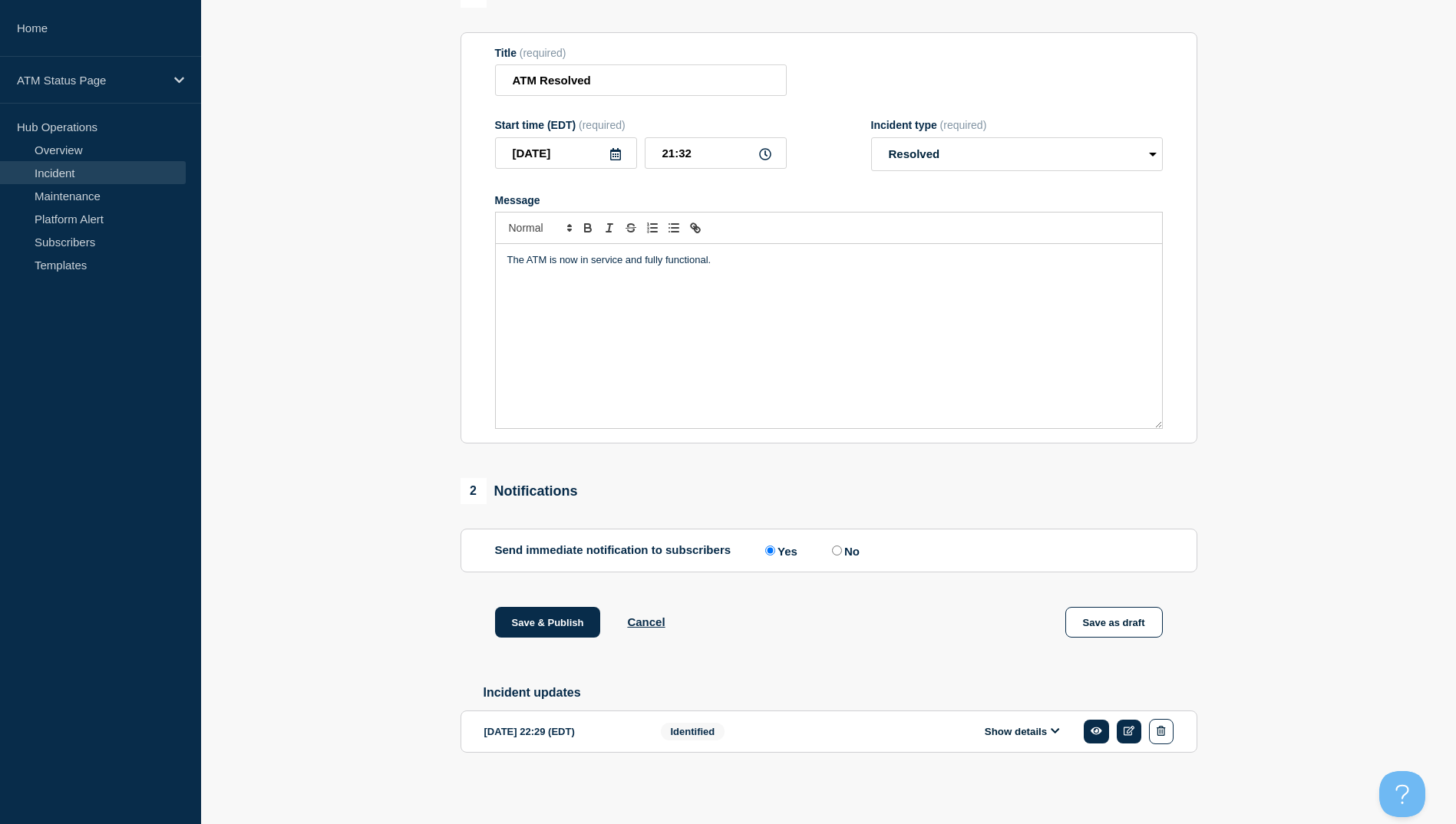
click at [551, 599] on div "1 Provide details Title (required) ATM Resolved Start time (EDT) (required) 202…" at bounding box center [829, 392] width 755 height 820
click at [546, 623] on button "Save & Publish" at bounding box center [548, 623] width 106 height 31
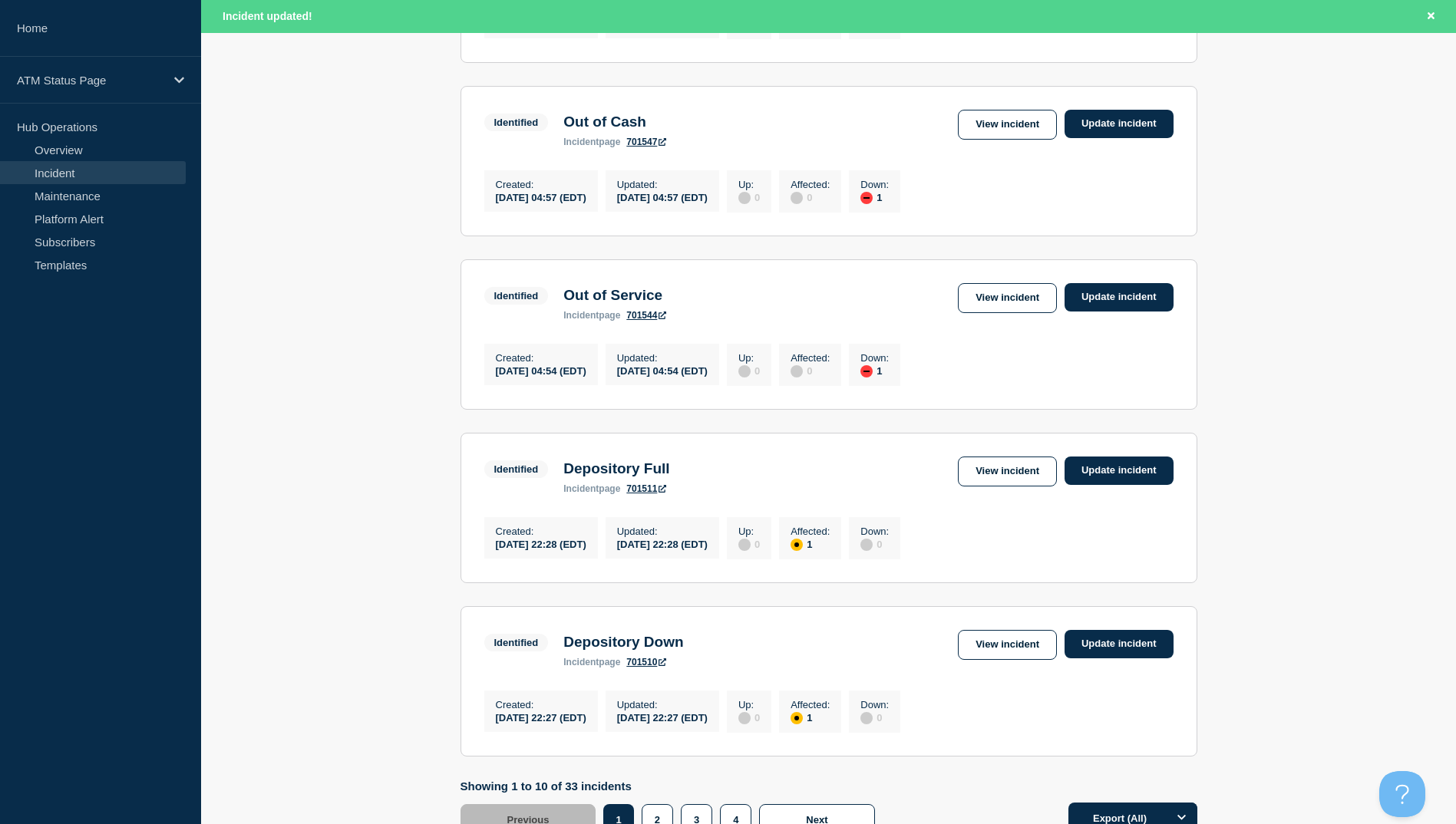
scroll to position [1507, 0]
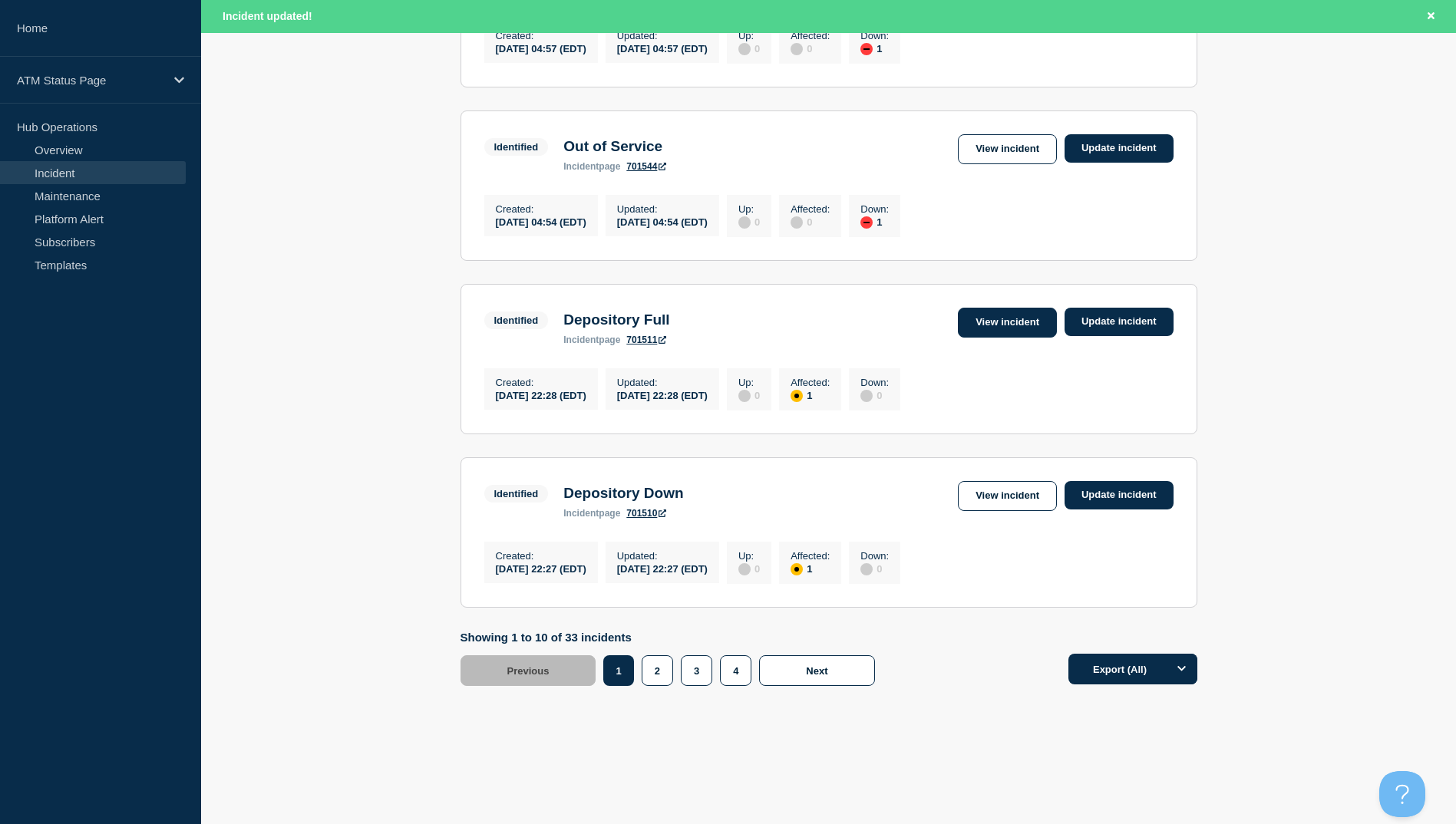
drag, startPoint x: 981, startPoint y: 332, endPoint x: 983, endPoint y: 324, distance: 8.2
click at [981, 332] on div "Identified Depository Full incident page 701511 View incident Update incident" at bounding box center [829, 326] width 689 height 38
click at [983, 319] on link "View incident" at bounding box center [1007, 322] width 99 height 30
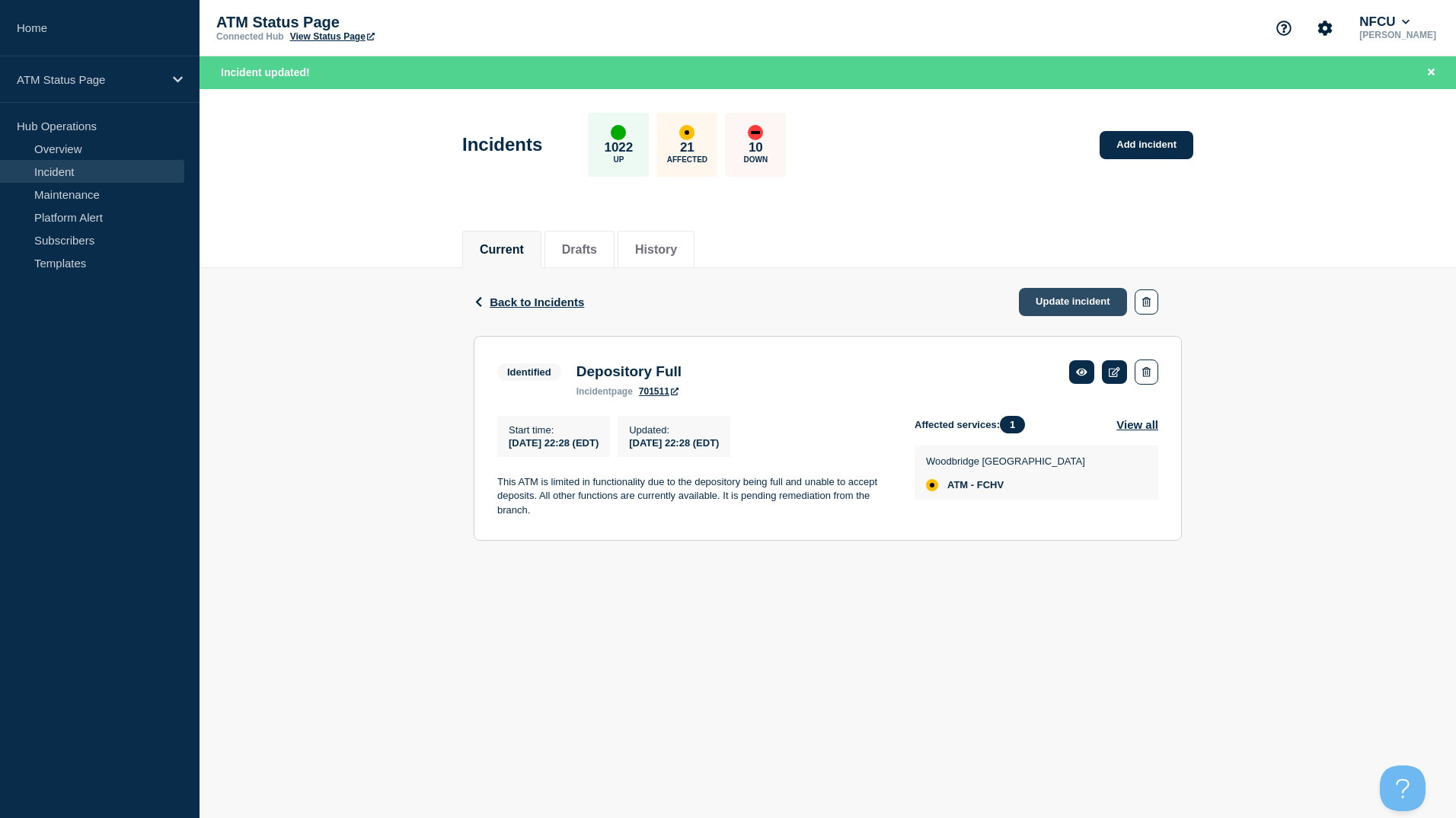
click at [1093, 307] on link "Update incident" at bounding box center [1072, 302] width 109 height 28
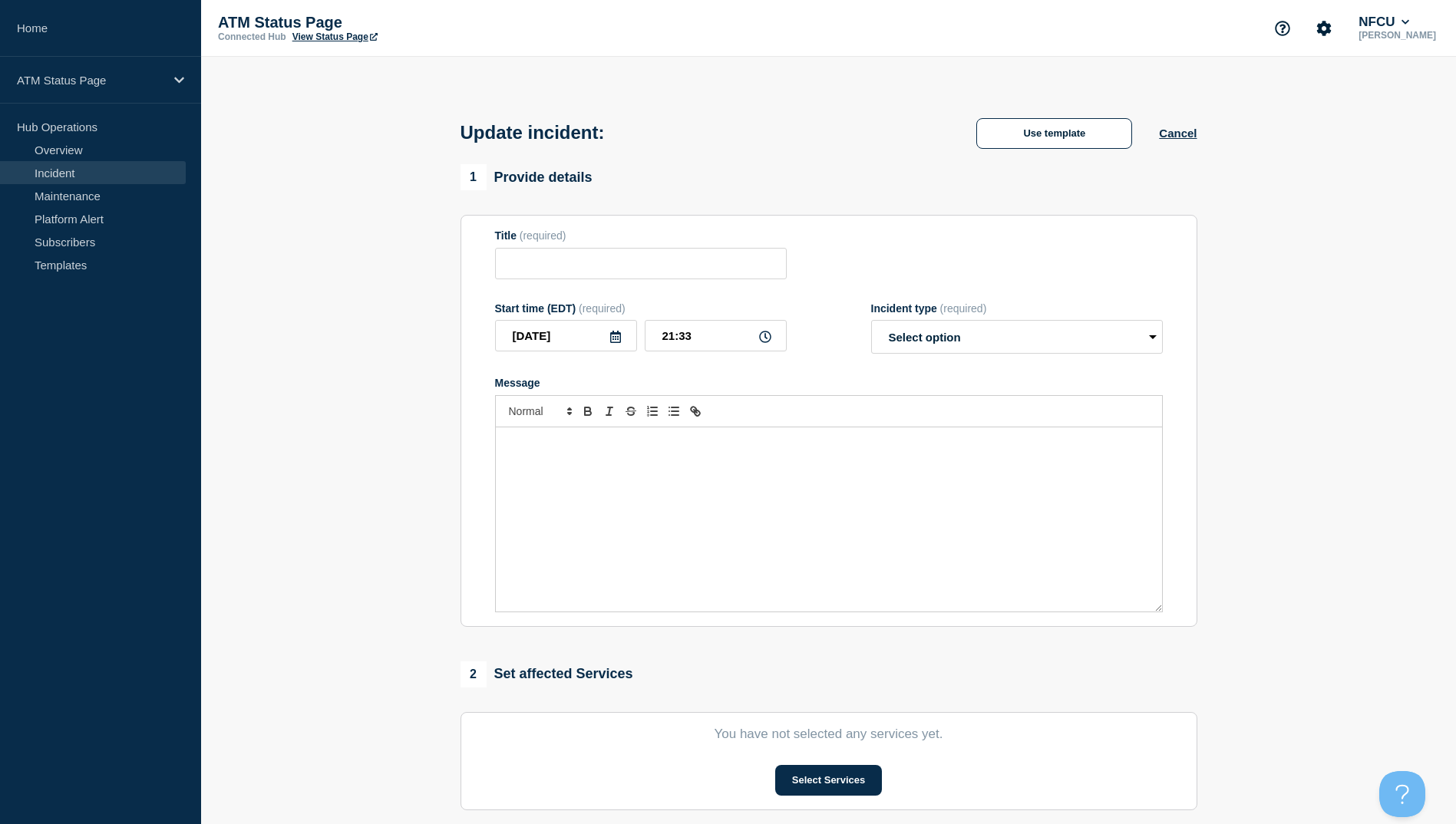
type input "Depository Full"
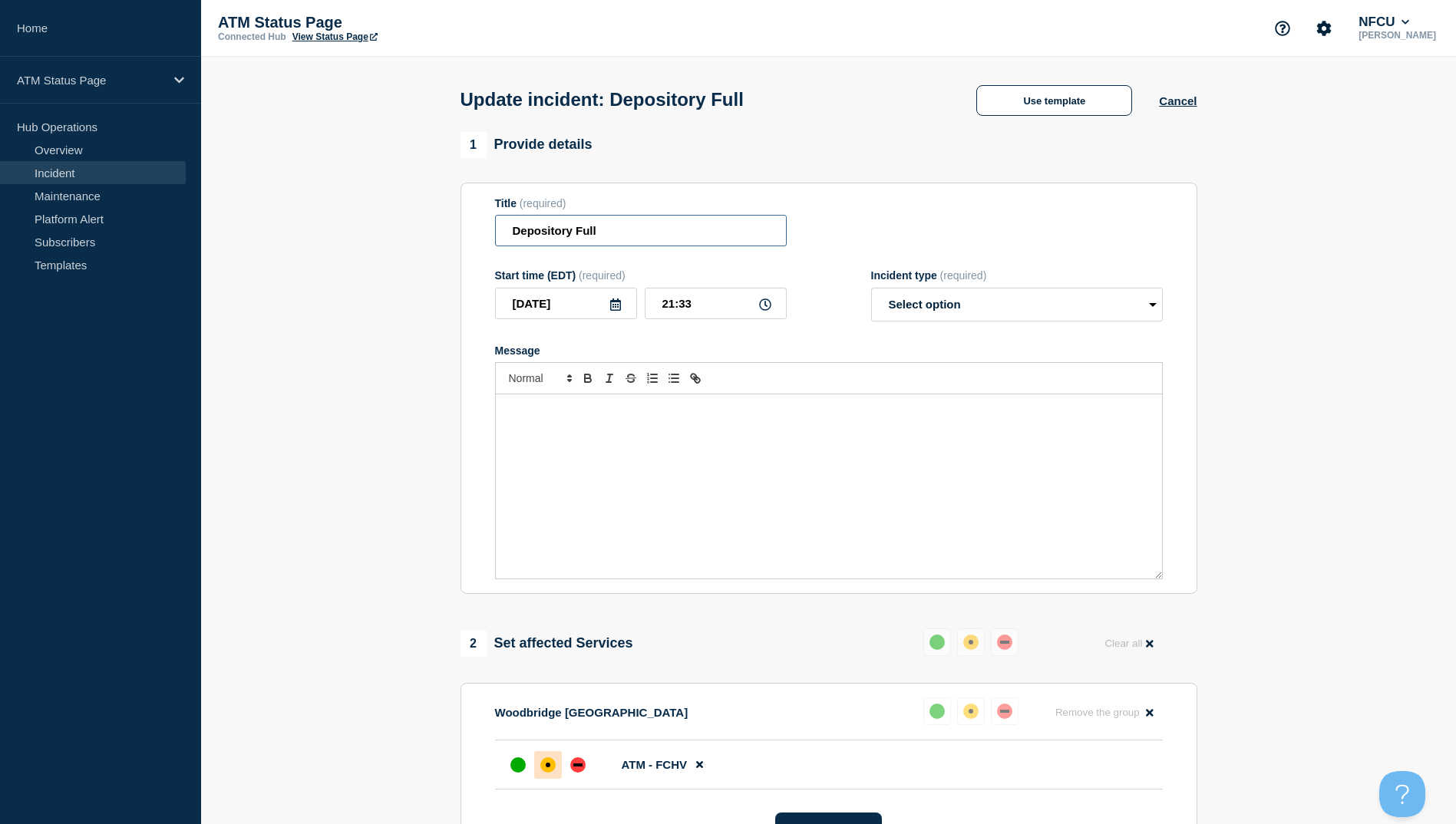
click at [650, 239] on input "Depository Full" at bounding box center [641, 230] width 292 height 32
click at [1034, 101] on button "Use template" at bounding box center [1054, 101] width 156 height 31
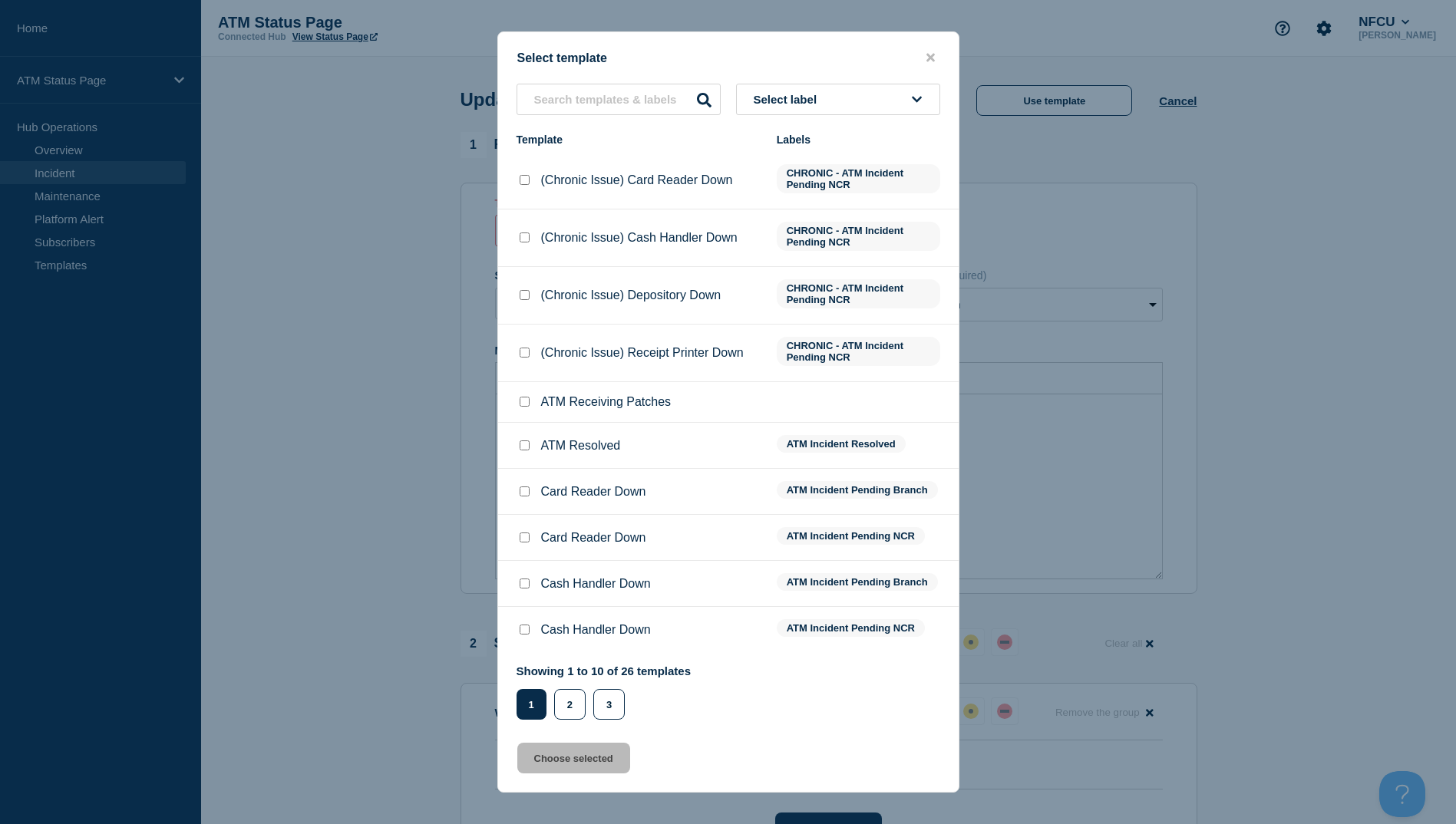
click at [518, 449] on div at bounding box center [525, 446] width 16 height 15
click at [521, 445] on input "ATM Resolved checkbox" at bounding box center [525, 445] width 10 height 10
checkbox input "true"
click at [598, 753] on button "Choose selected" at bounding box center [574, 759] width 113 height 31
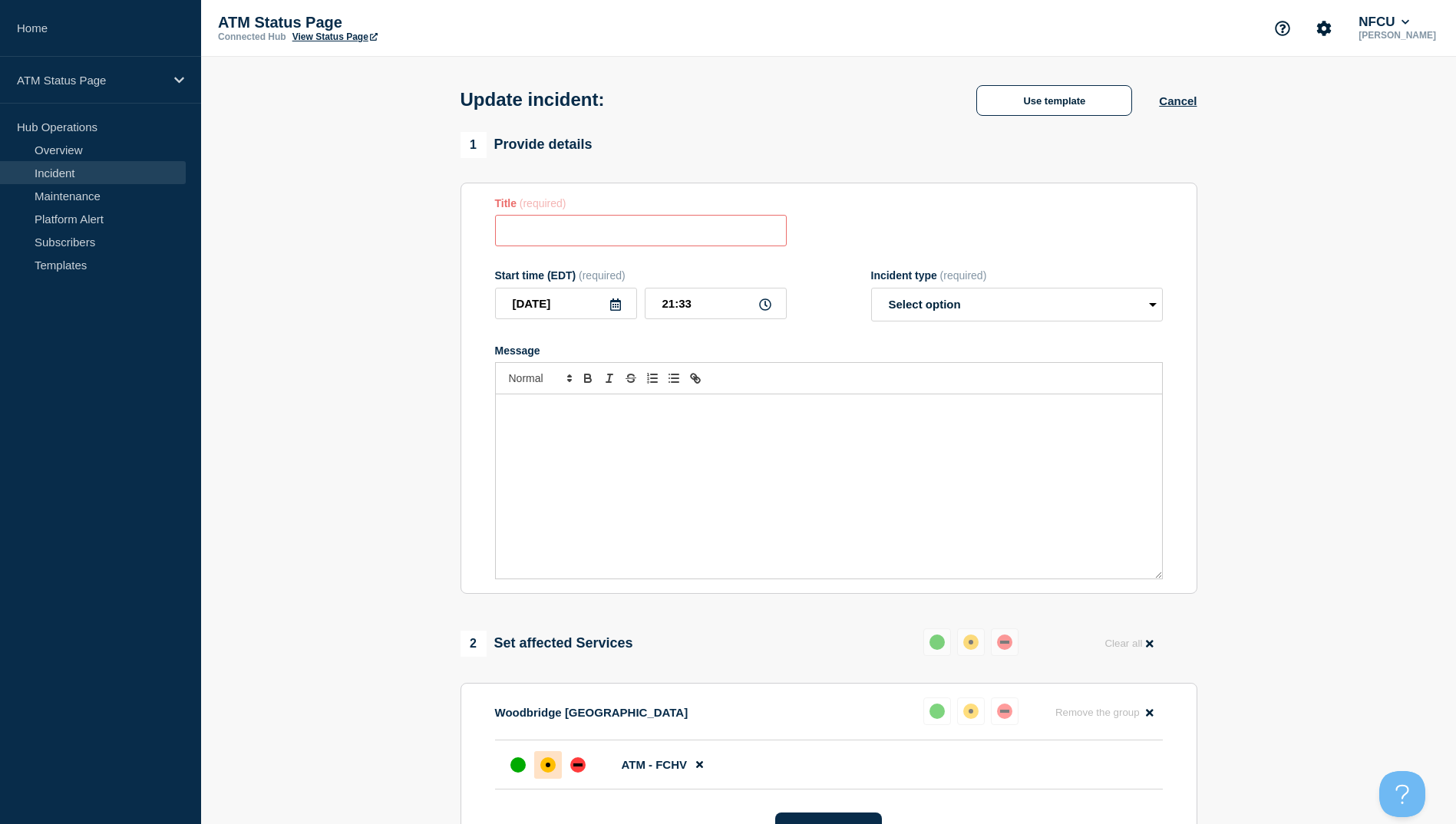
type input "ATM Resolved"
select select "resolved"
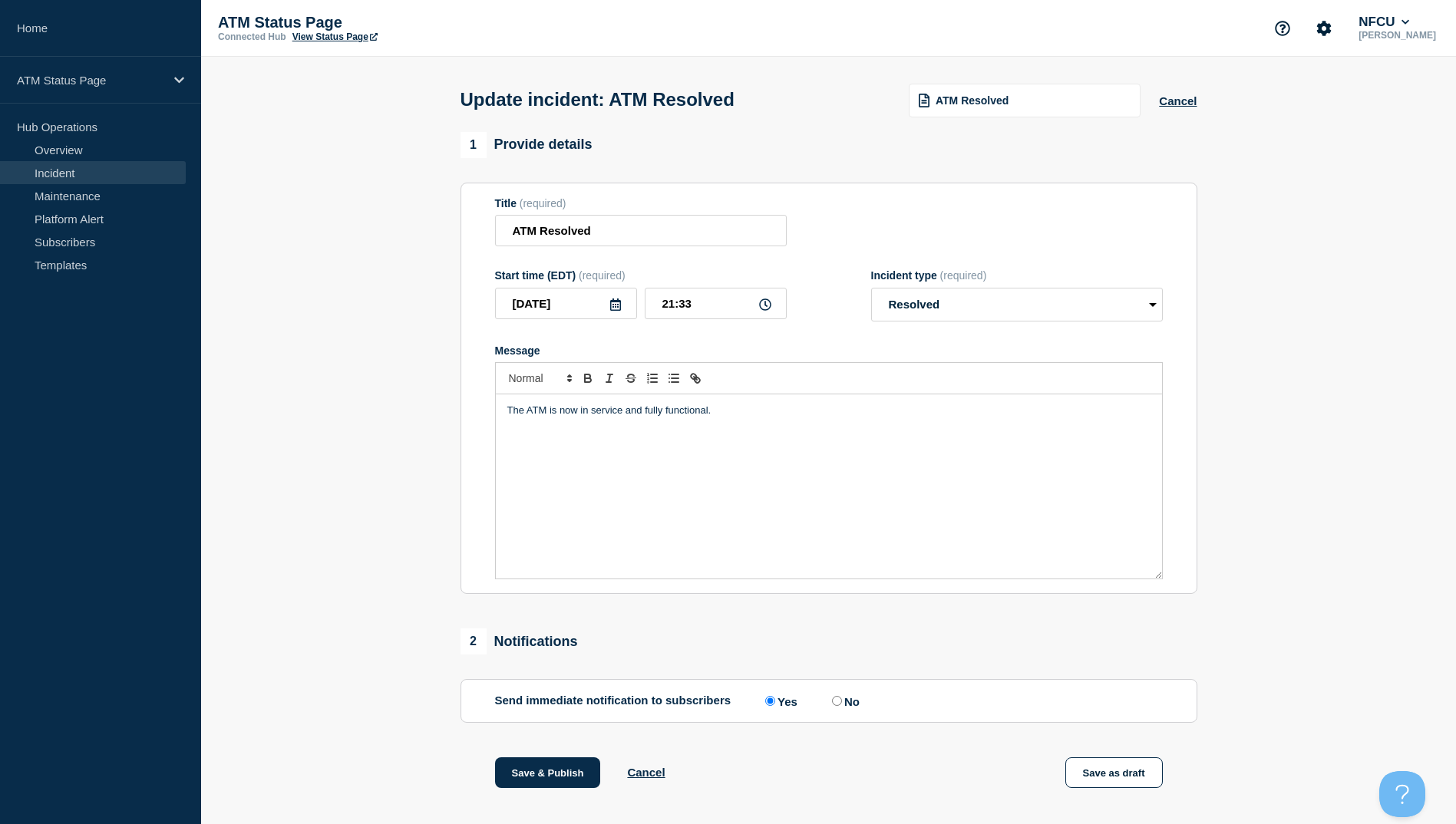
scroll to position [158, 0]
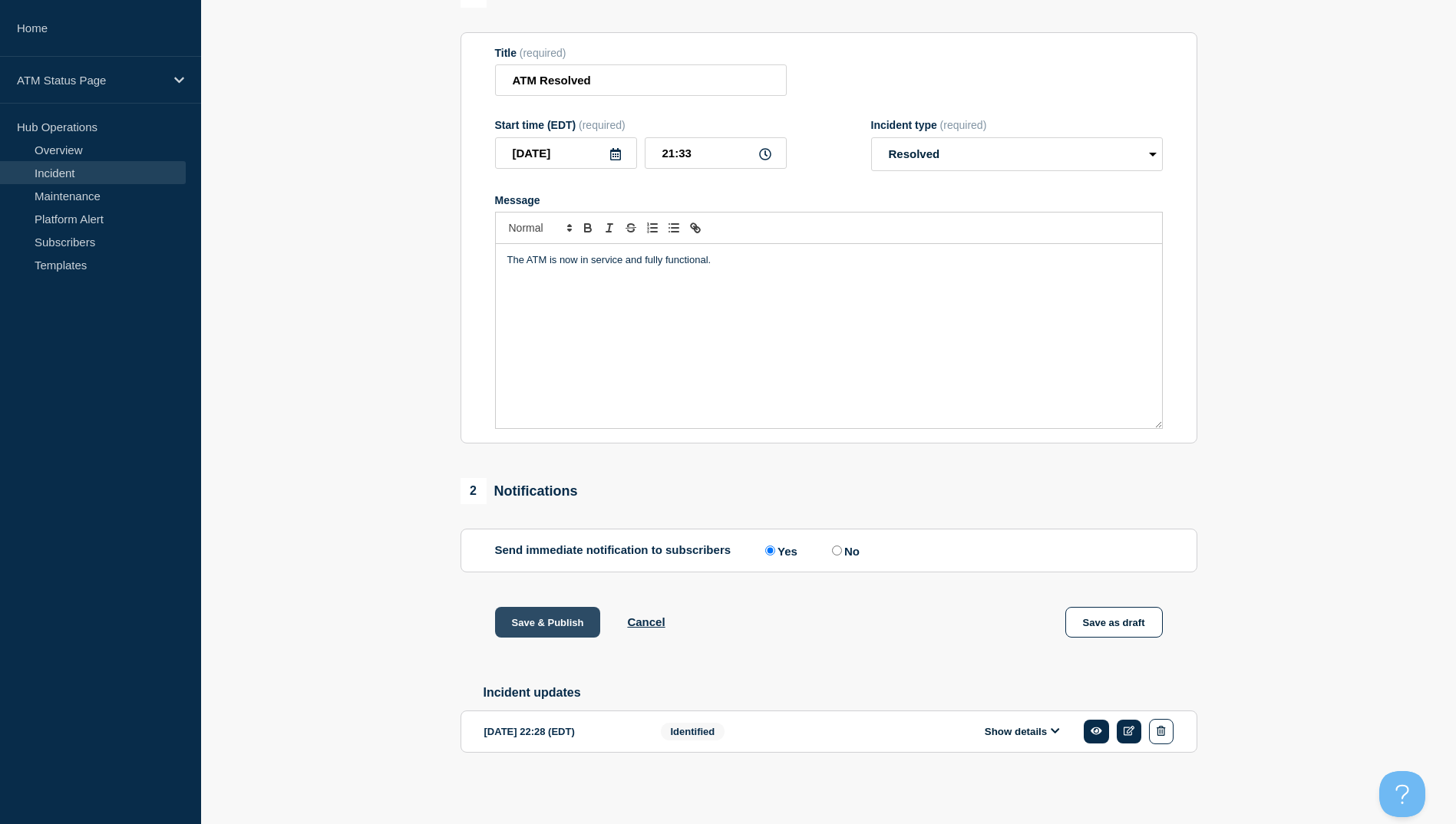
click at [536, 610] on button "Save & Publish" at bounding box center [548, 623] width 106 height 31
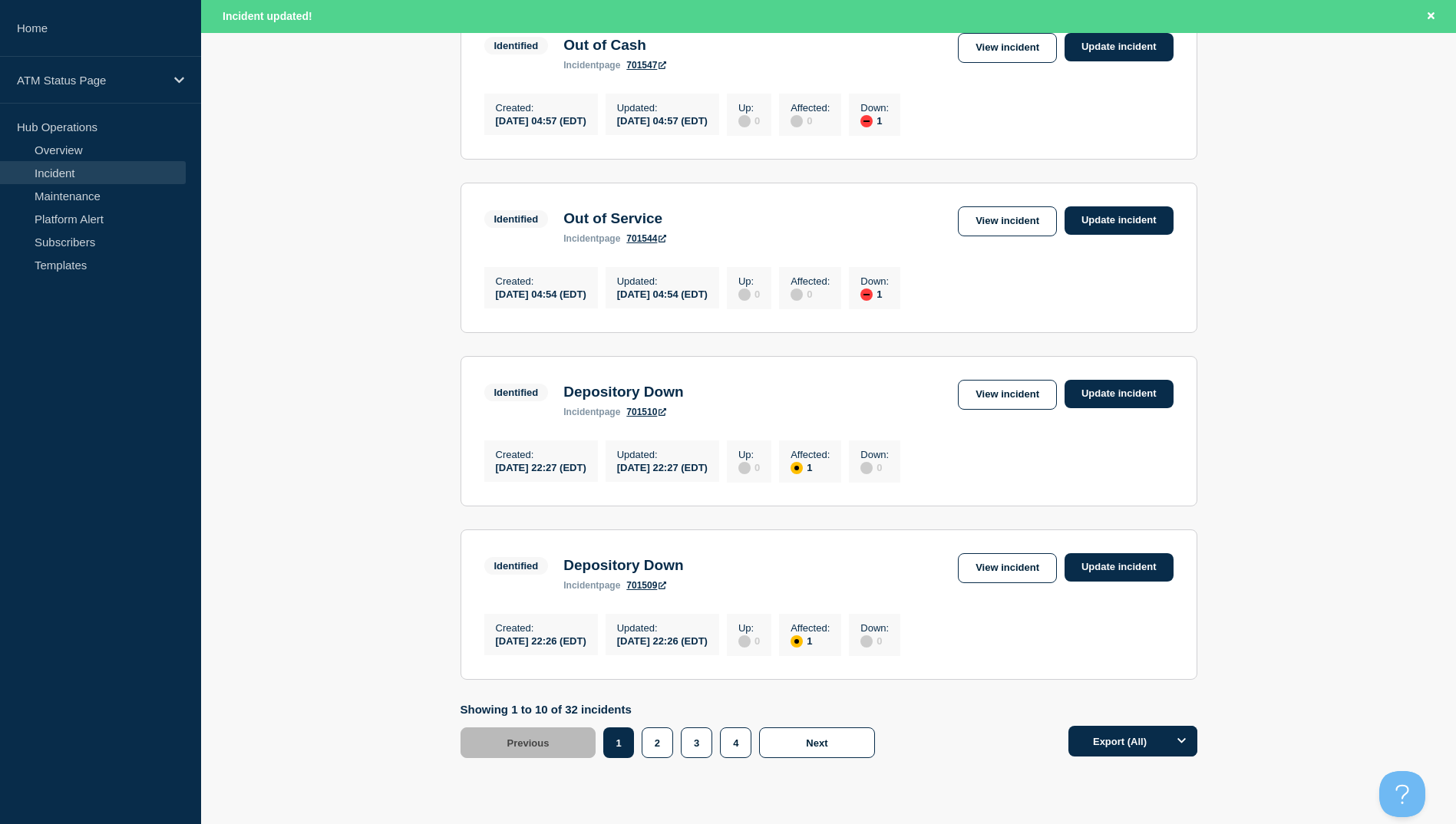
scroll to position [1507, 0]
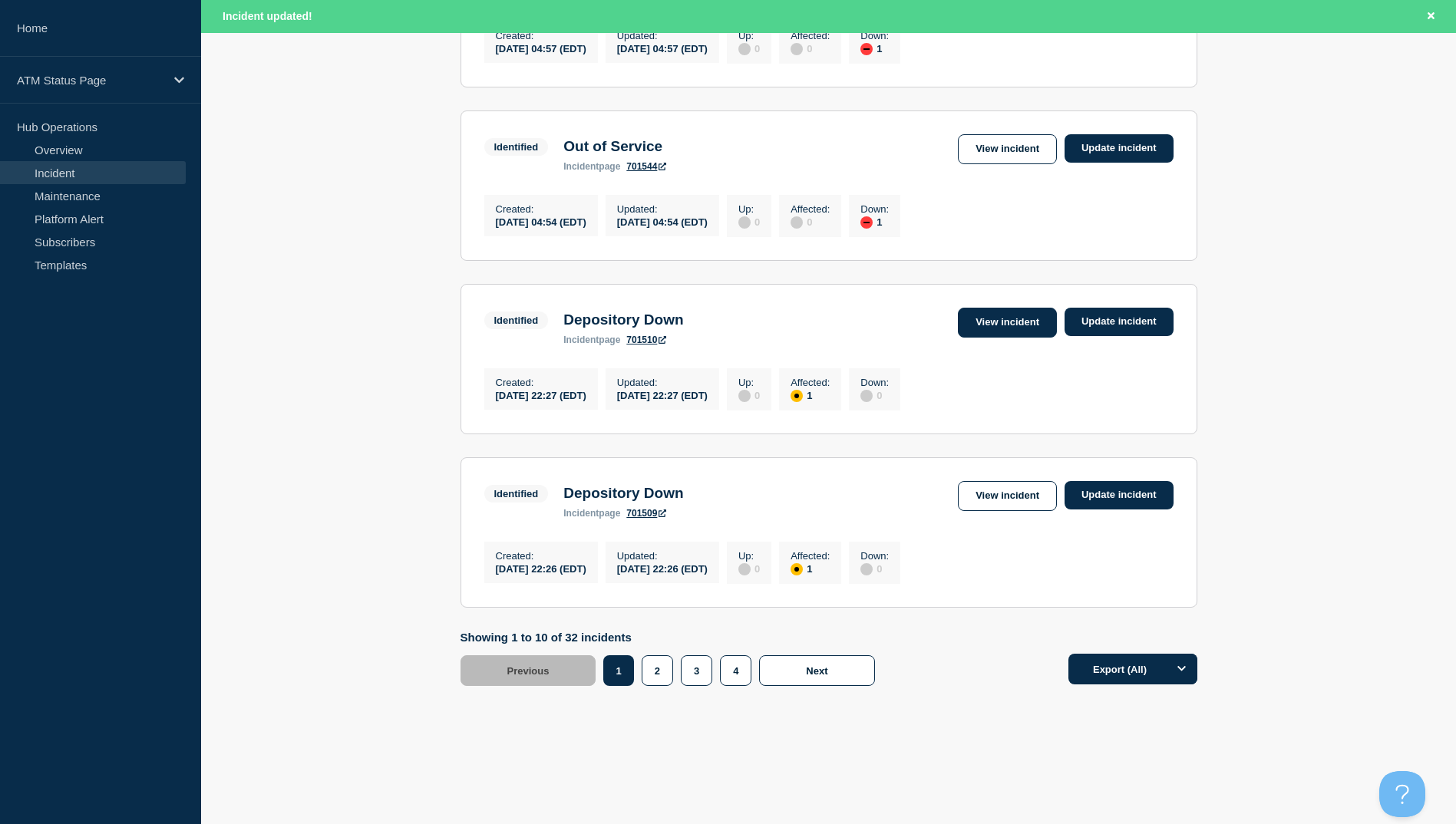
click at [991, 321] on link "View incident" at bounding box center [1007, 322] width 99 height 30
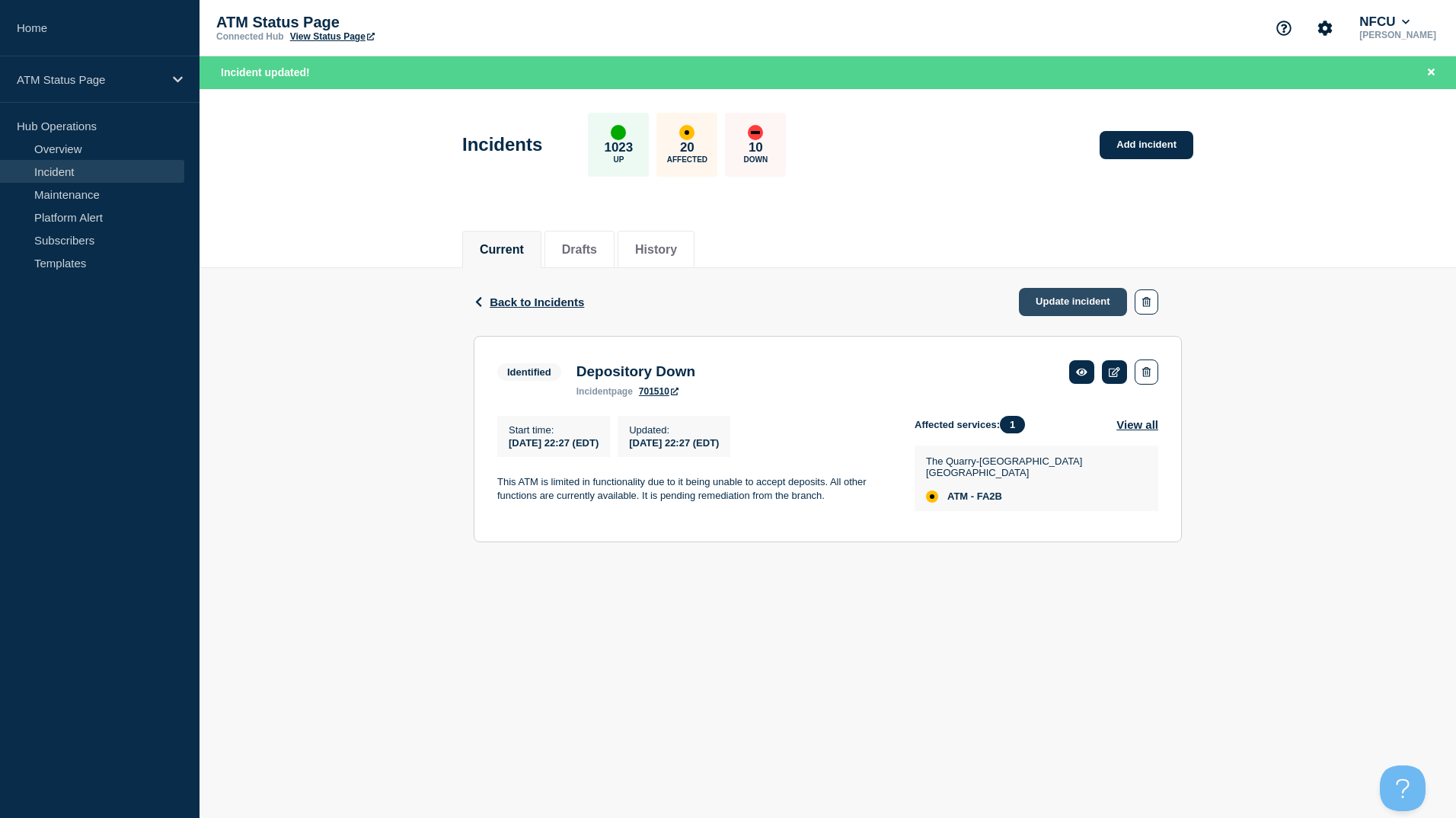
click at [1054, 292] on link "Update incident" at bounding box center [1072, 302] width 109 height 28
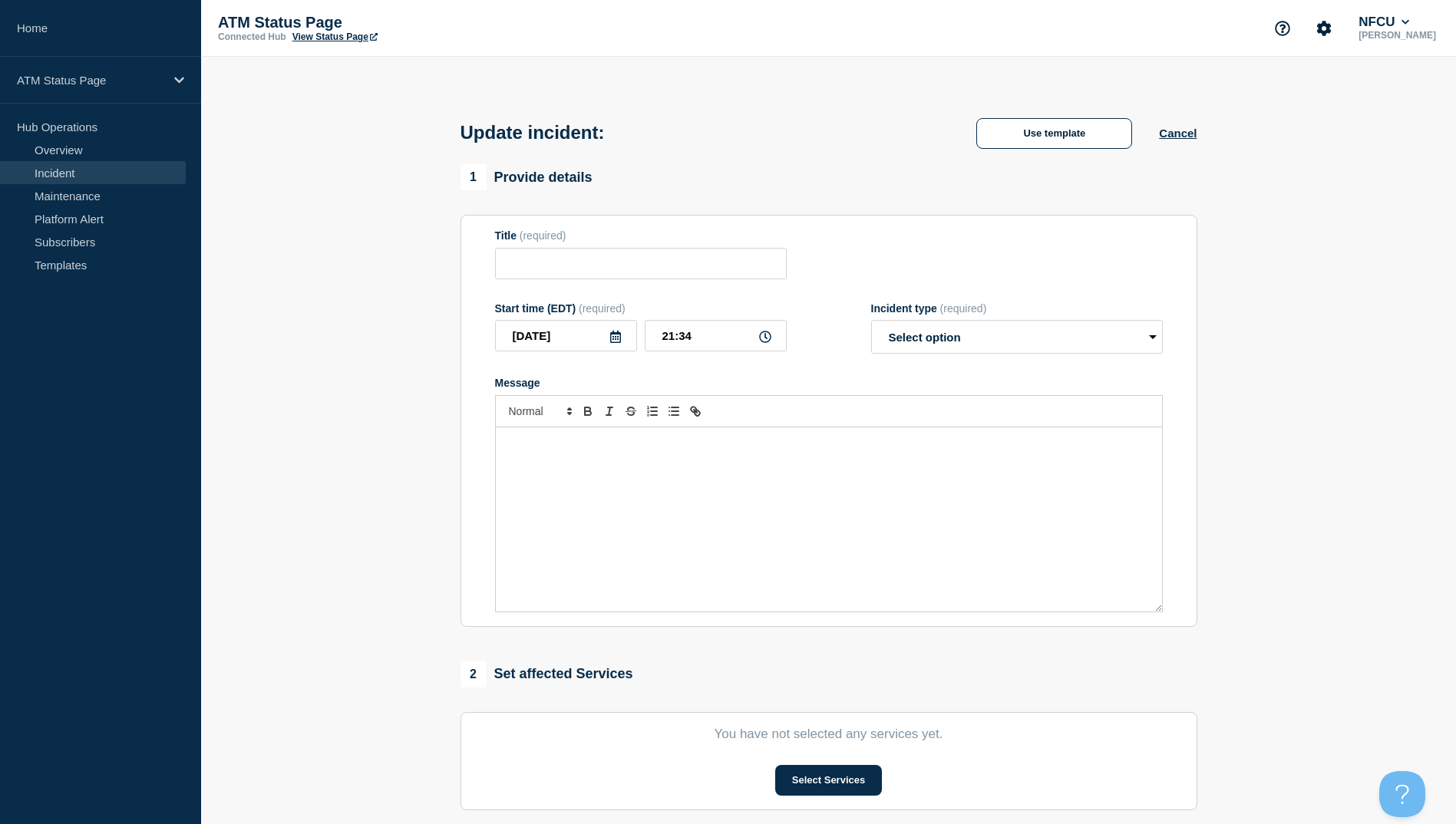
type input "Depository Down"
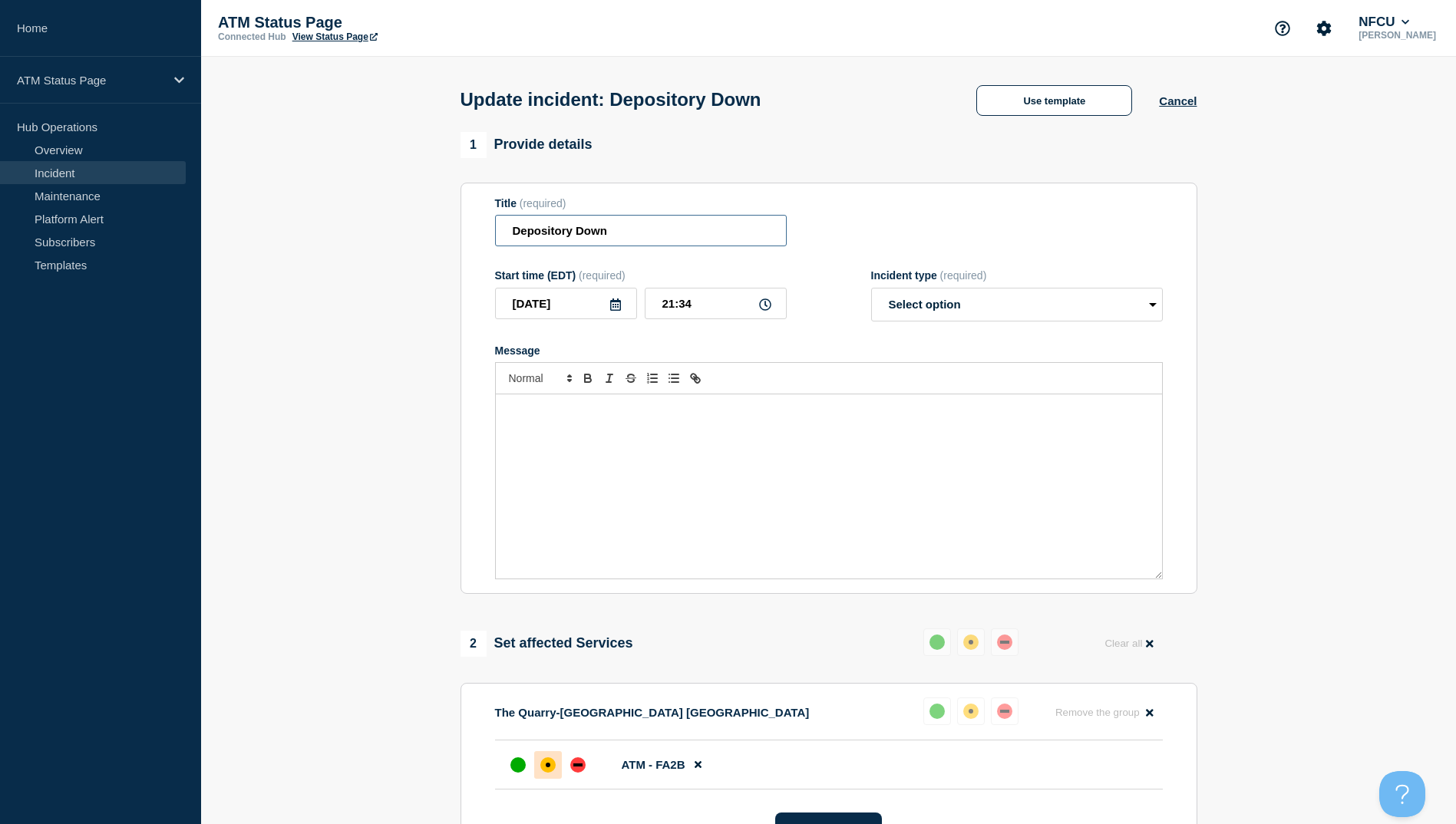
click at [638, 246] on input "Depository Down" at bounding box center [641, 230] width 292 height 32
click at [638, 246] on input "Depository Down" at bounding box center [641, 230] width 292 height 32
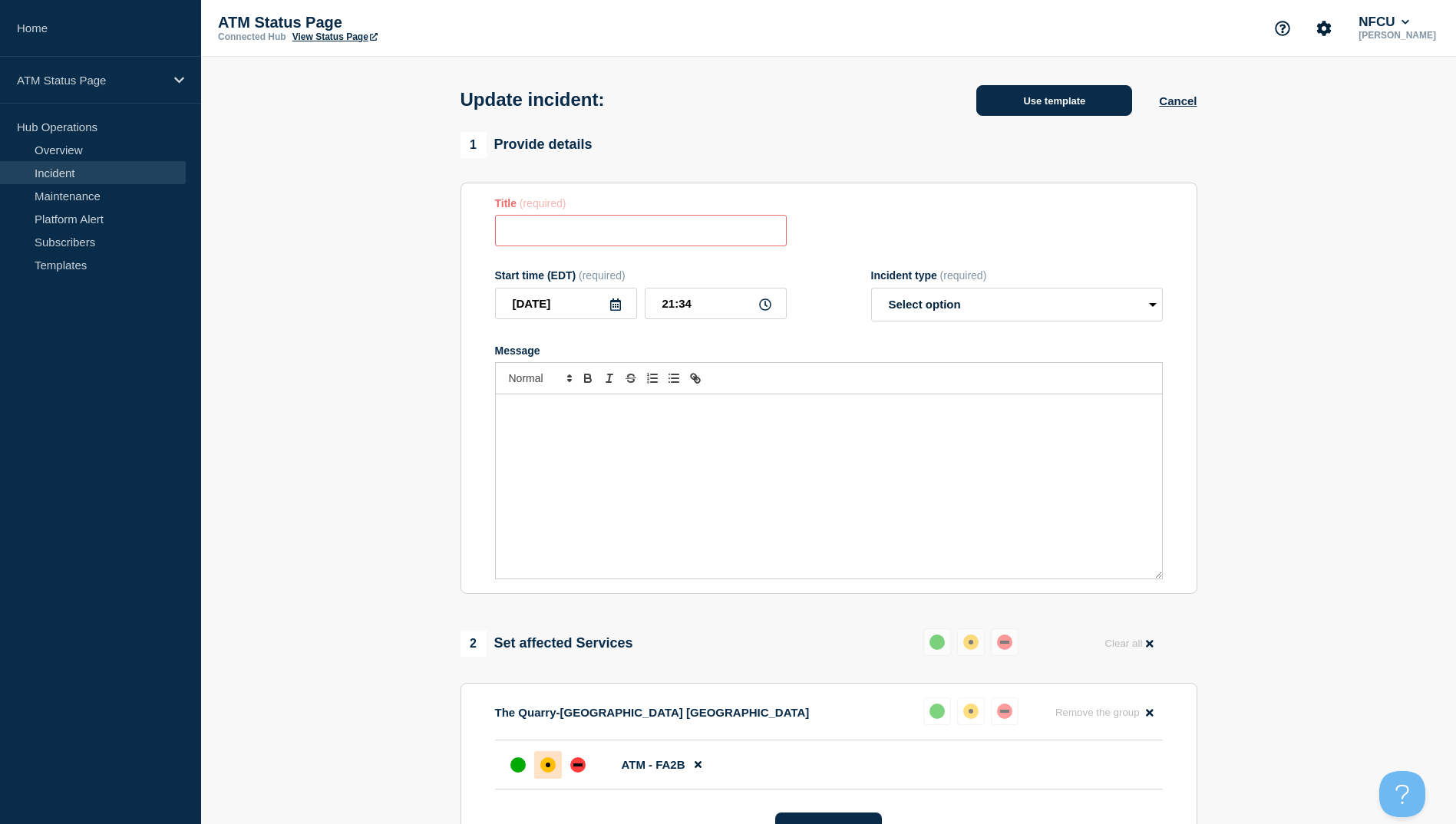
click at [976, 113] on button "Use template" at bounding box center [1054, 101] width 156 height 31
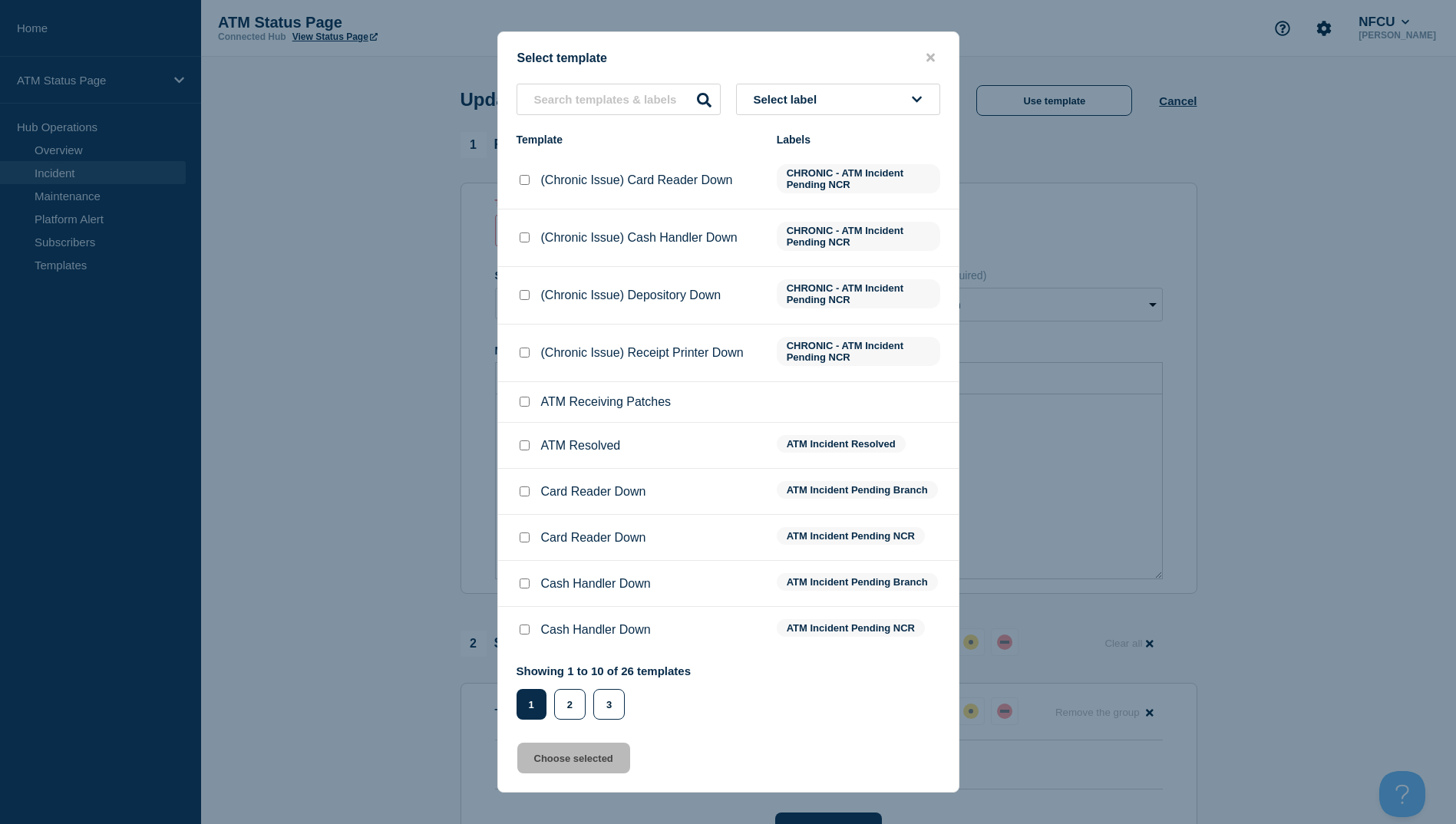
click at [517, 445] on div at bounding box center [525, 446] width 16 height 15
click at [522, 448] on input "ATM Resolved checkbox" at bounding box center [525, 445] width 10 height 10
checkbox input "true"
click at [582, 759] on button "Choose selected" at bounding box center [574, 759] width 113 height 31
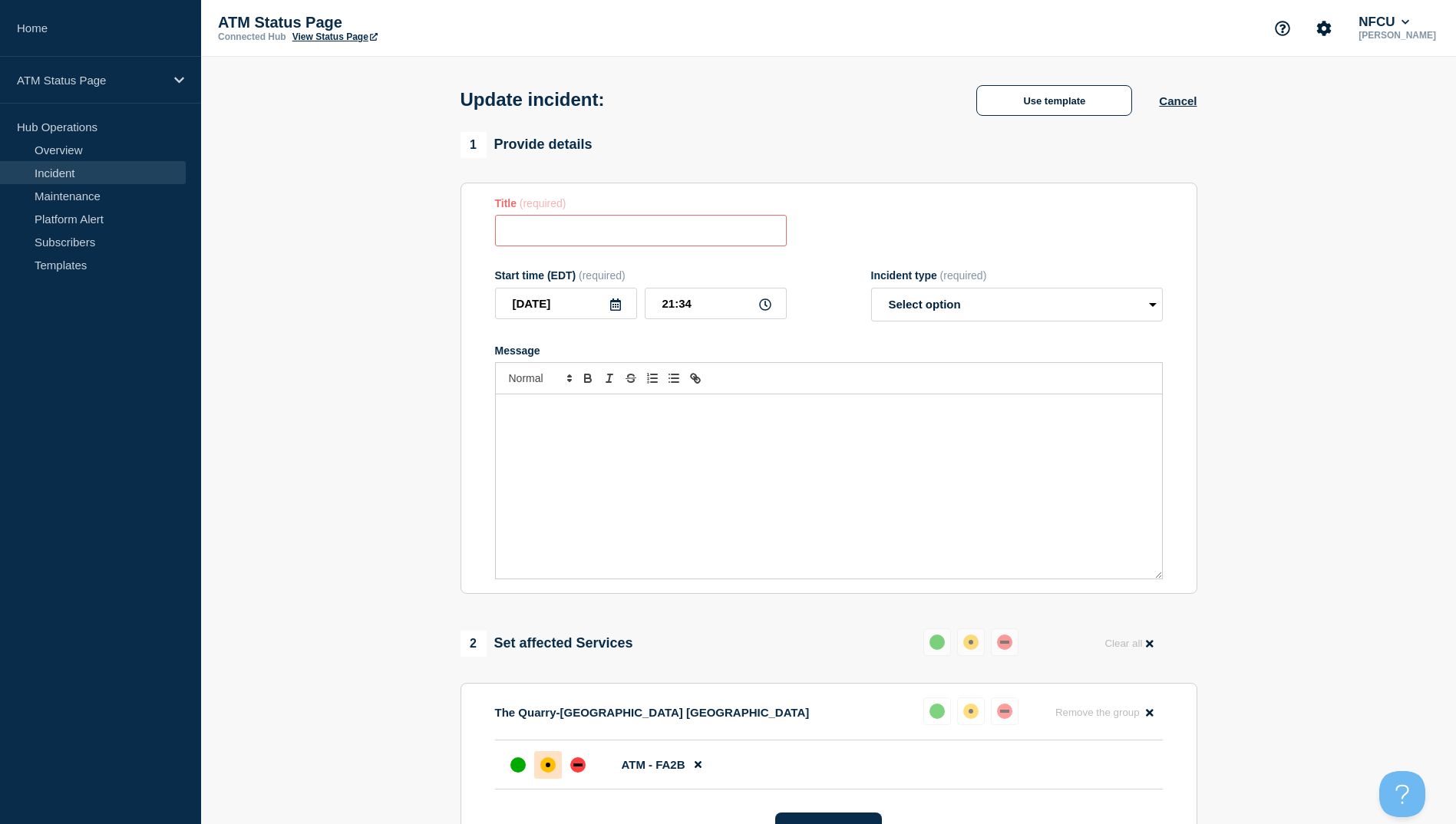
type input "ATM Resolved"
select select "resolved"
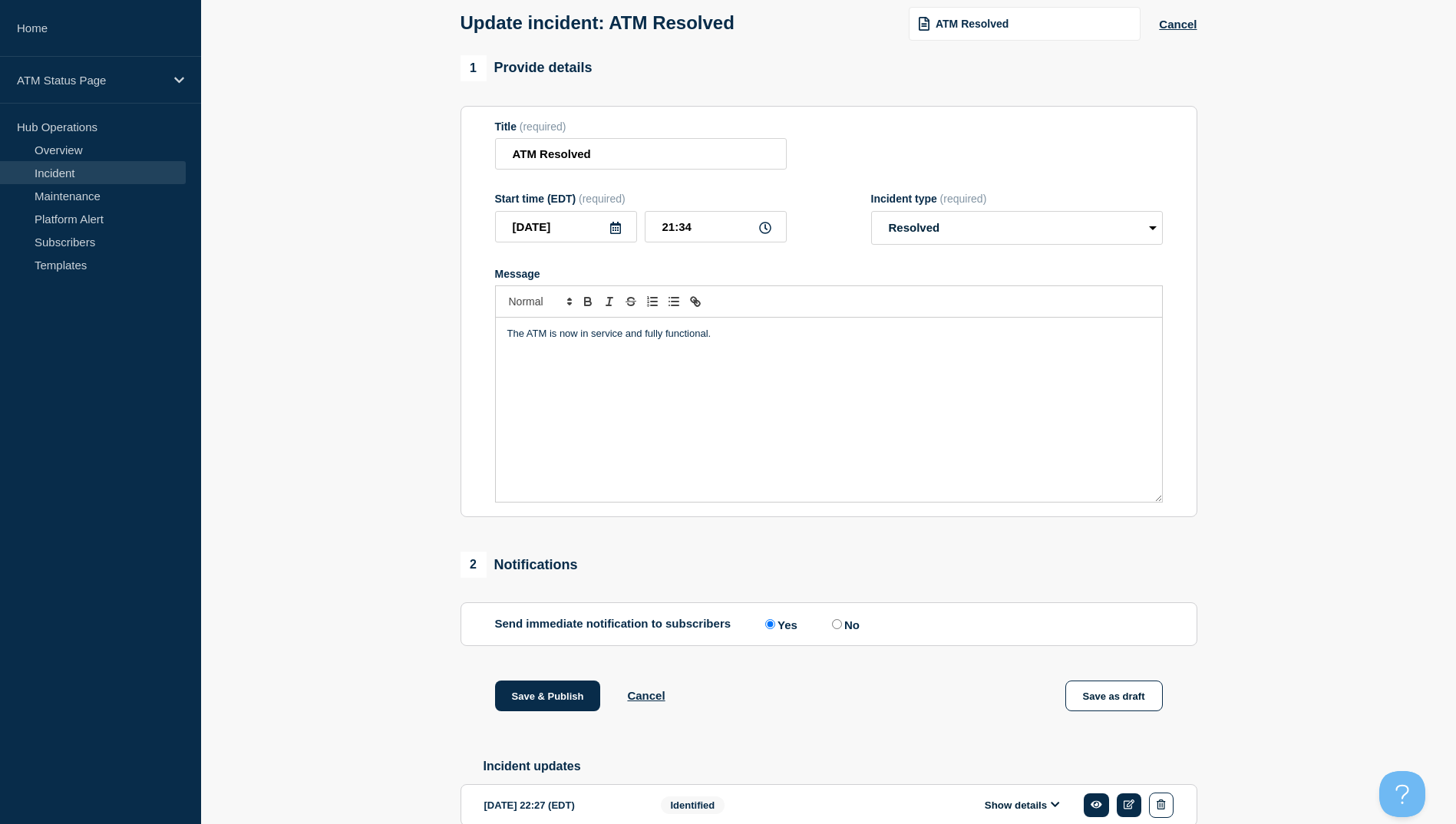
scroll to position [158, 0]
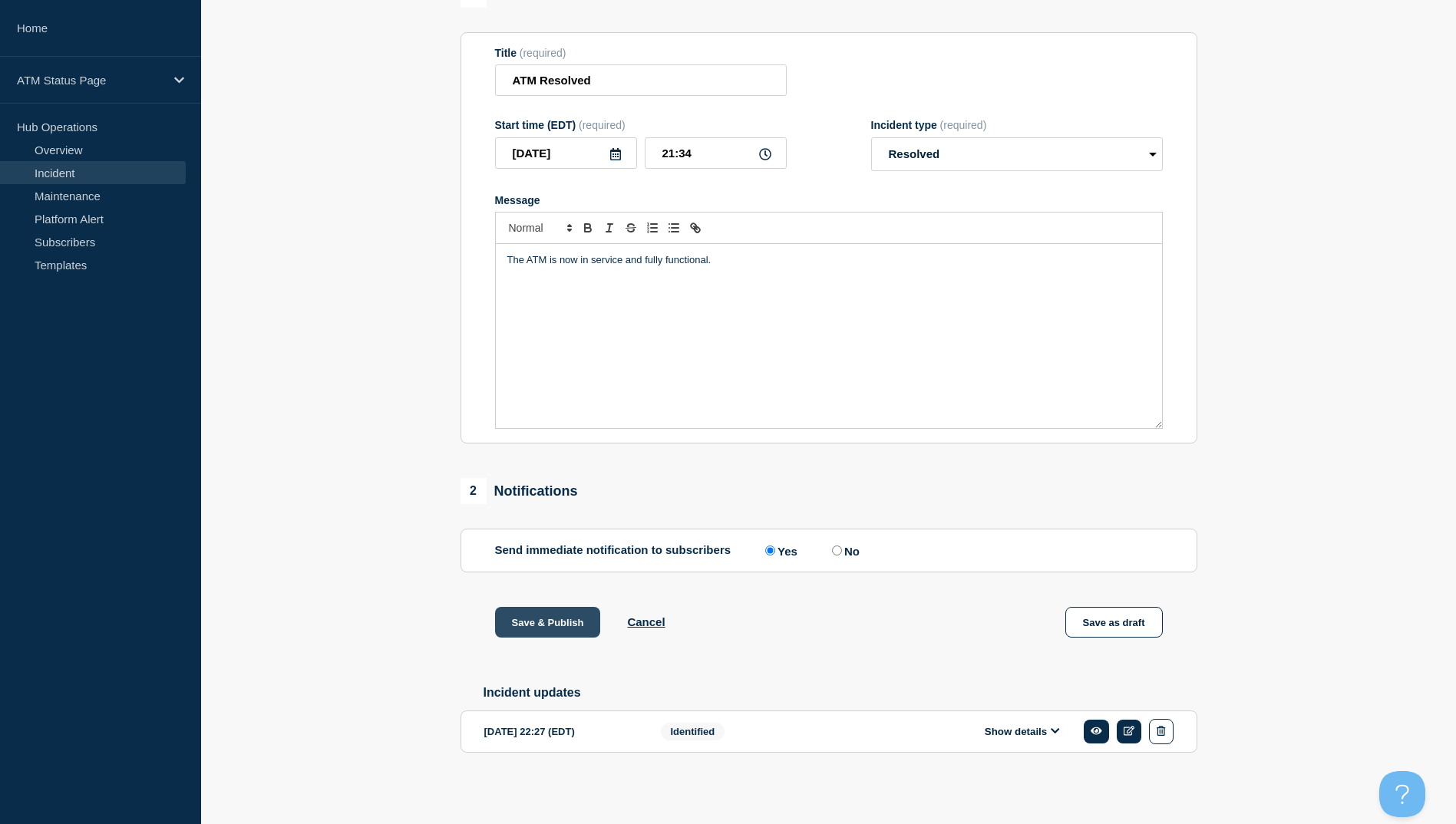
click at [563, 619] on button "Save & Publish" at bounding box center [548, 623] width 106 height 31
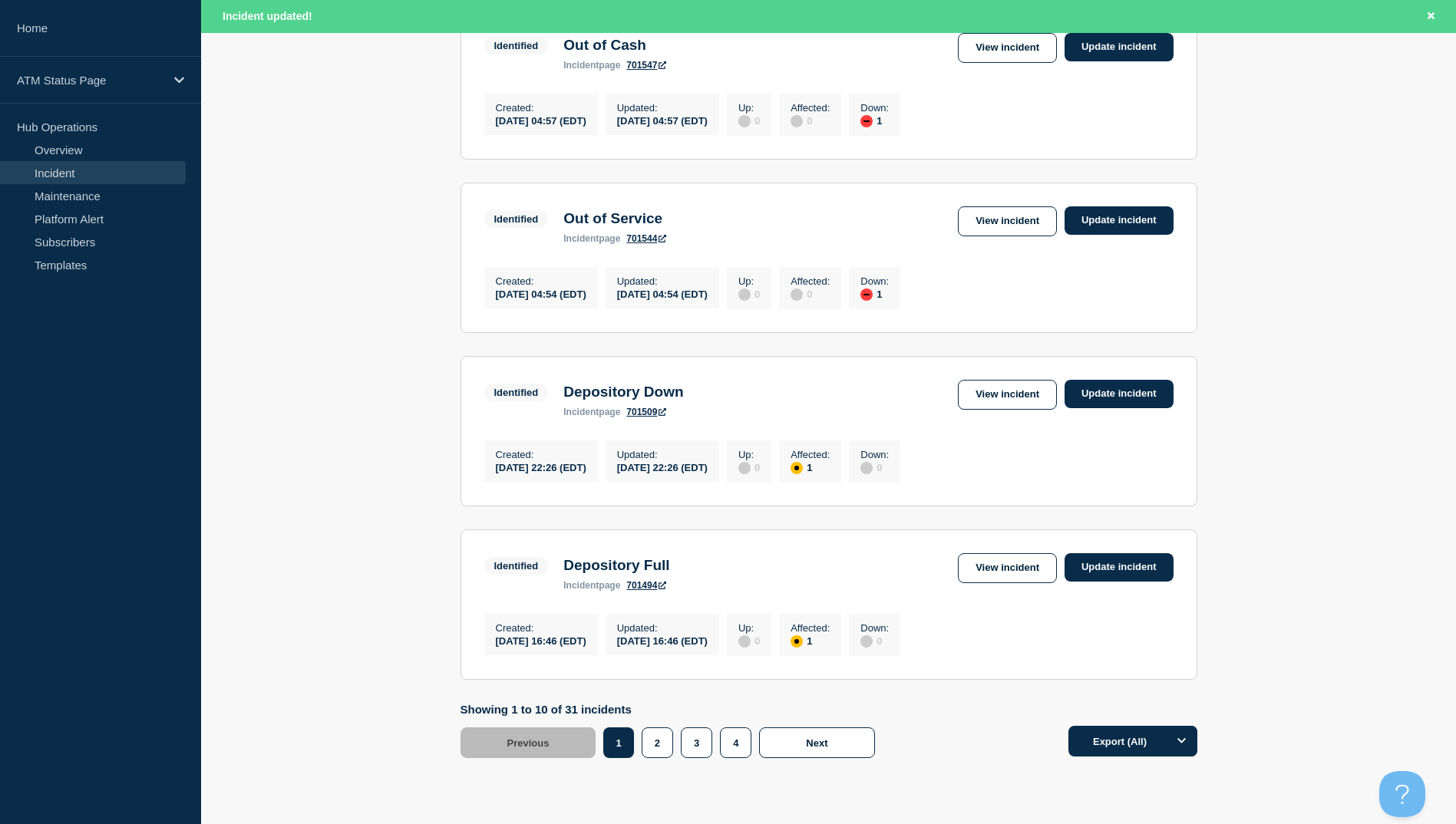
scroll to position [1507, 0]
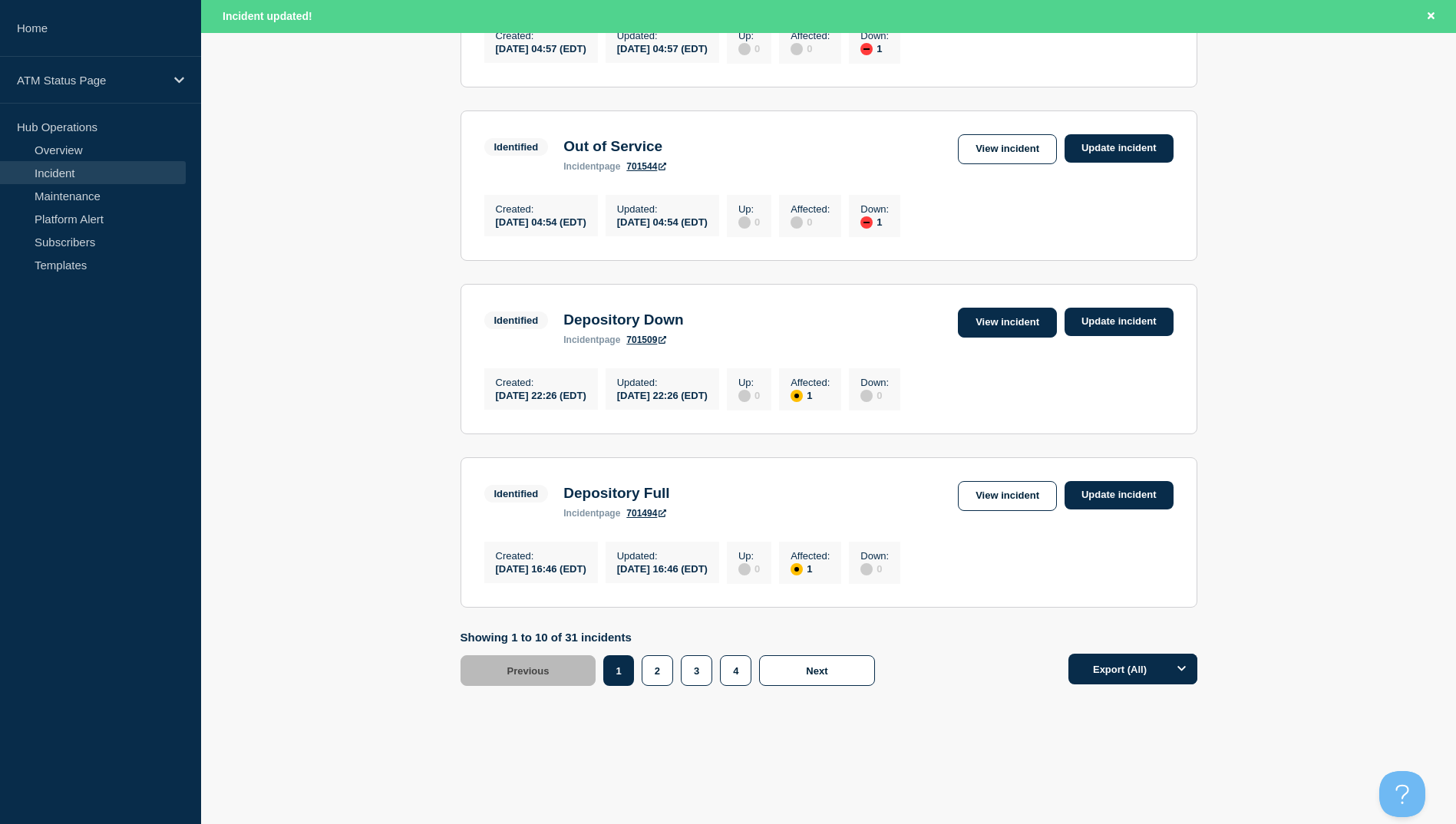
click at [997, 318] on link "View incident" at bounding box center [1007, 322] width 99 height 30
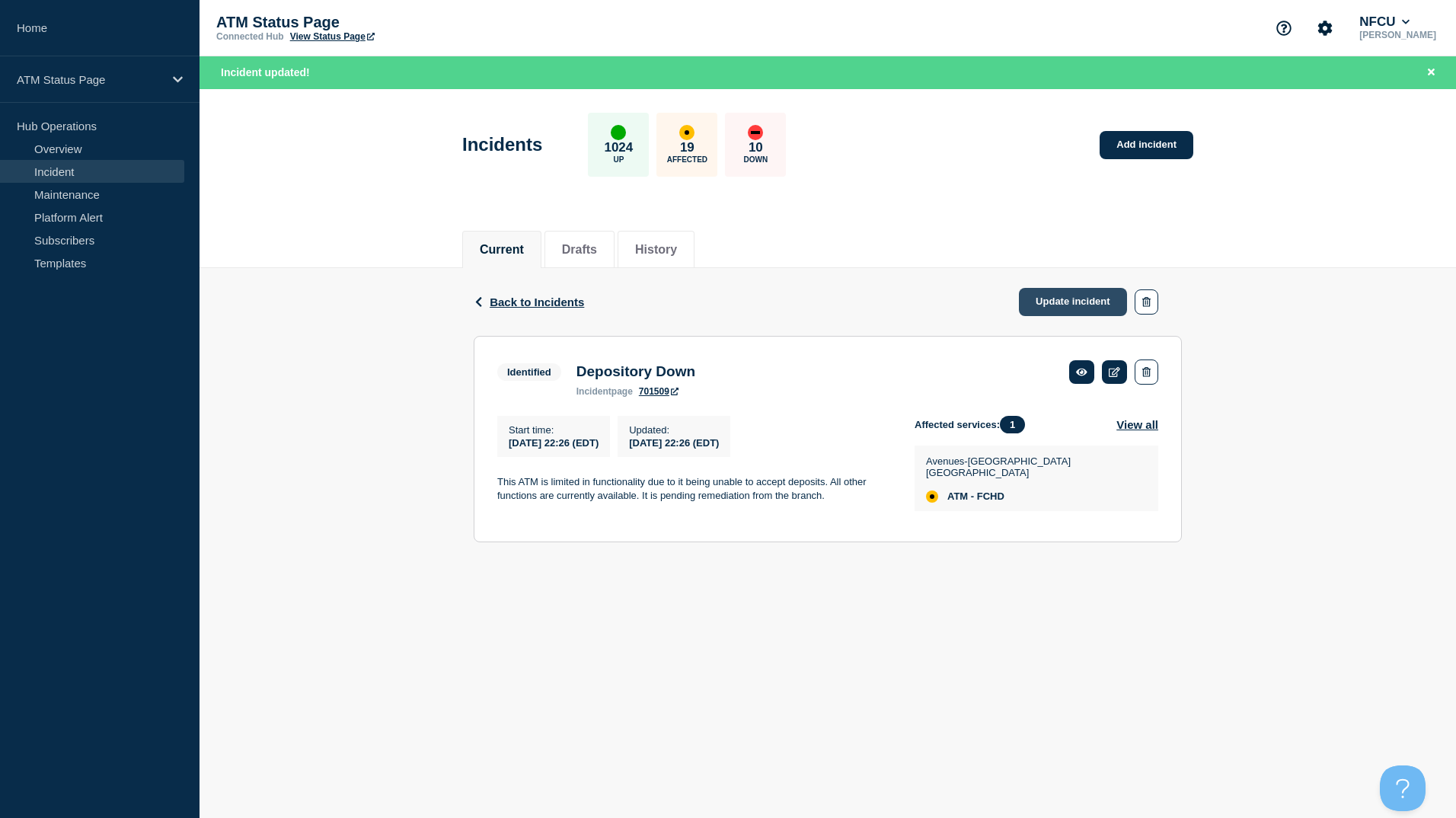
click at [1033, 296] on link "Update incident" at bounding box center [1072, 302] width 109 height 28
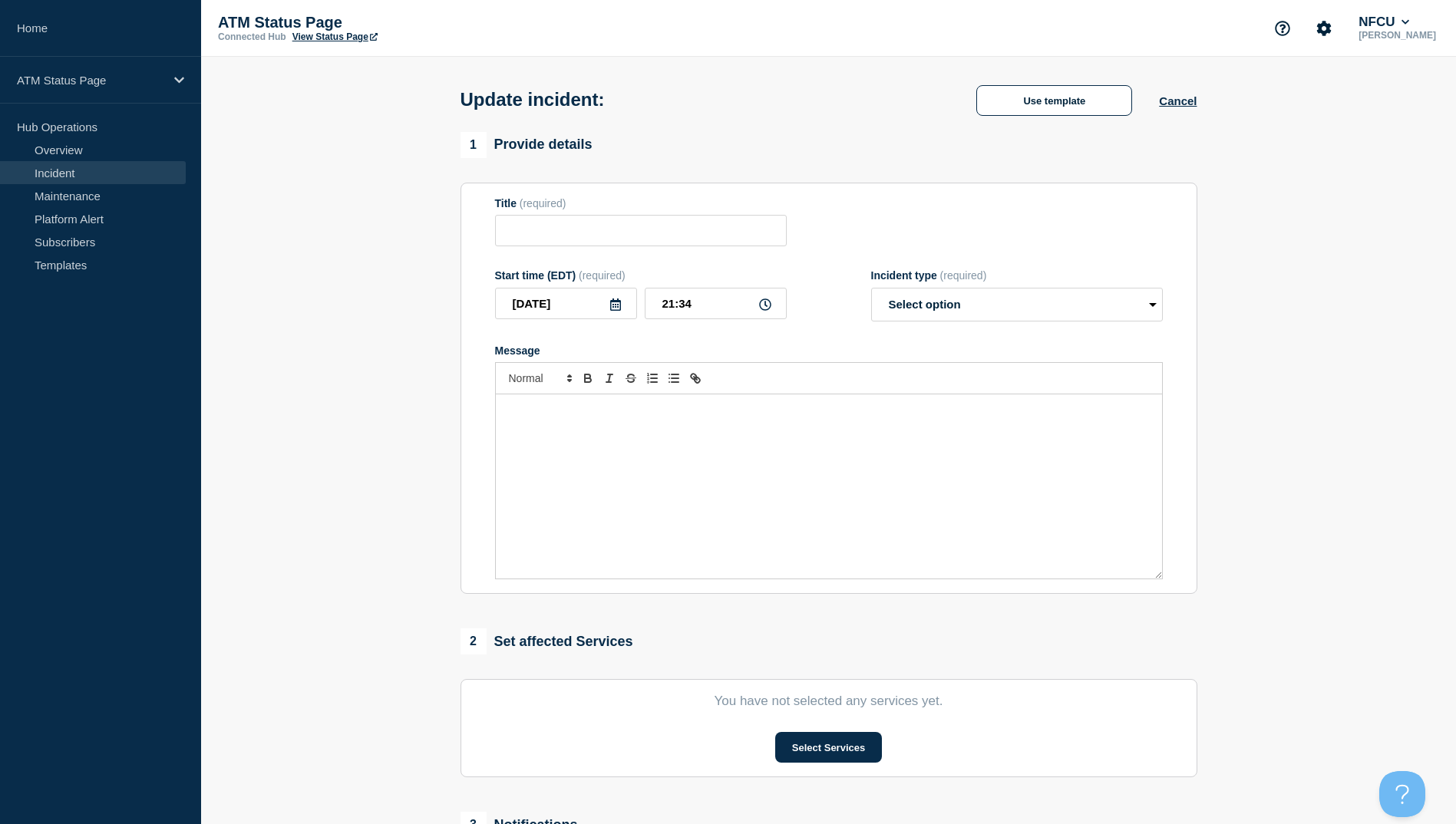
type input "Depository Down"
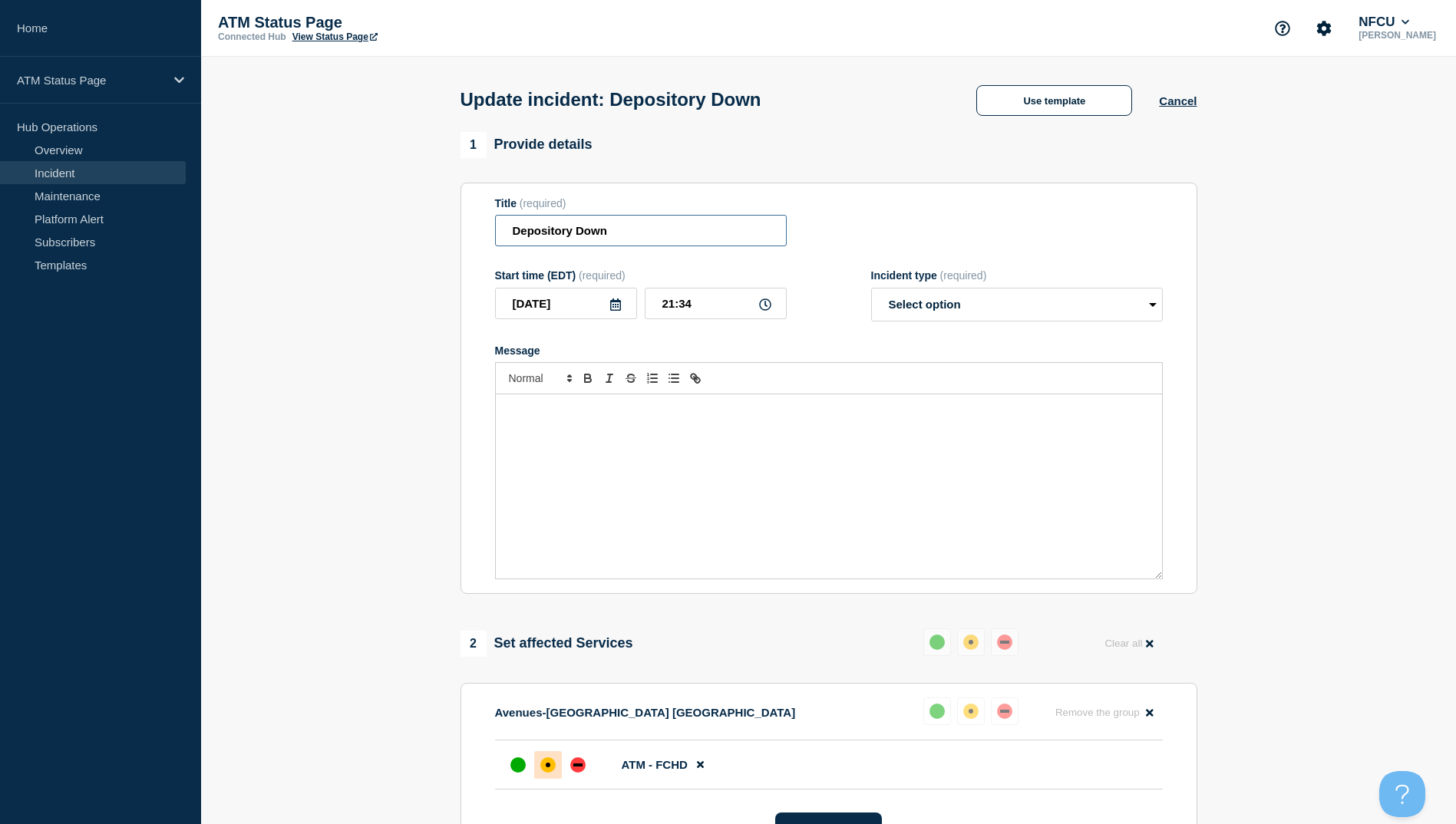
click at [617, 234] on input "Depository Down" at bounding box center [641, 230] width 292 height 32
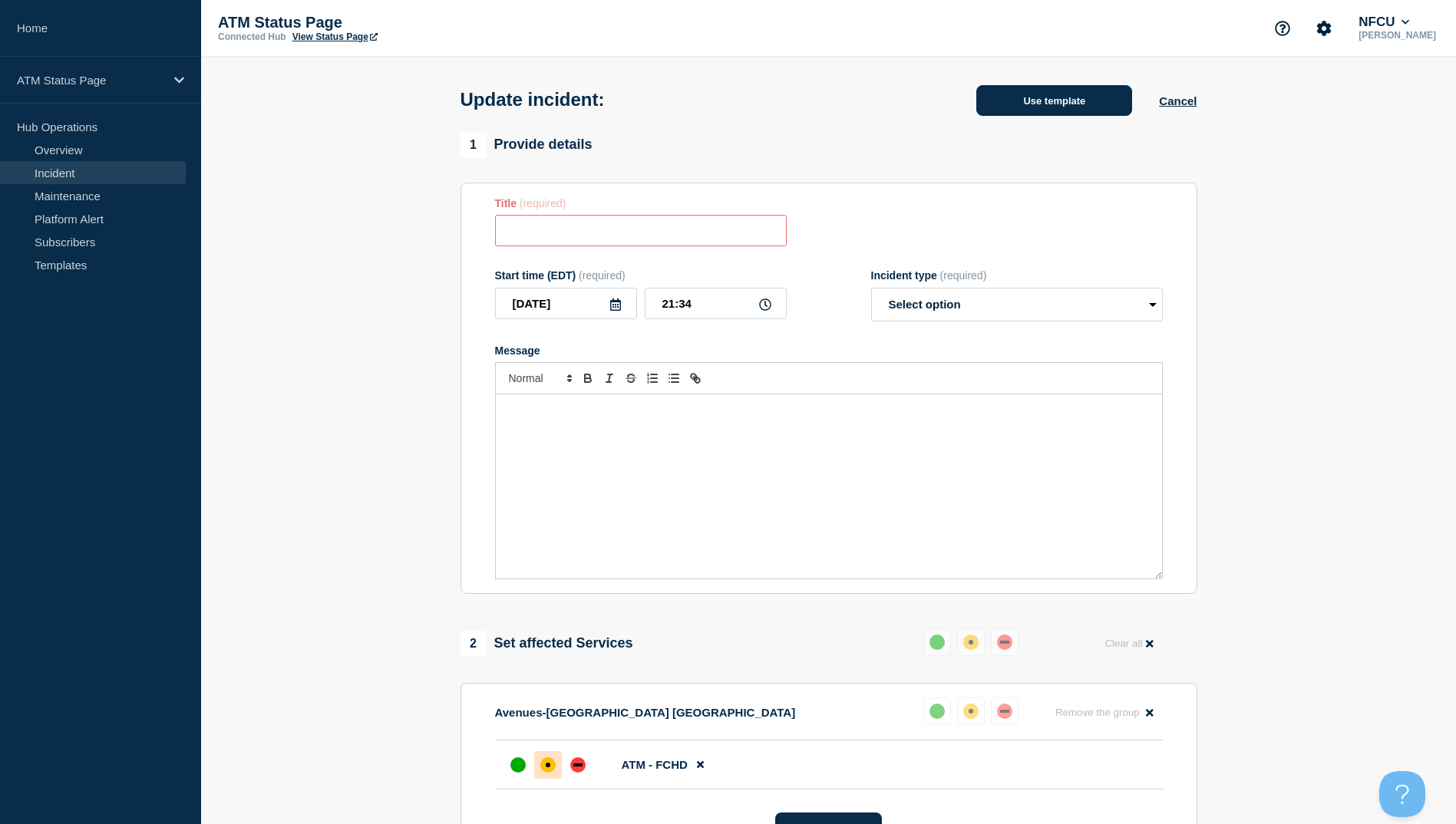
click at [1007, 95] on button "Use template" at bounding box center [1054, 101] width 156 height 31
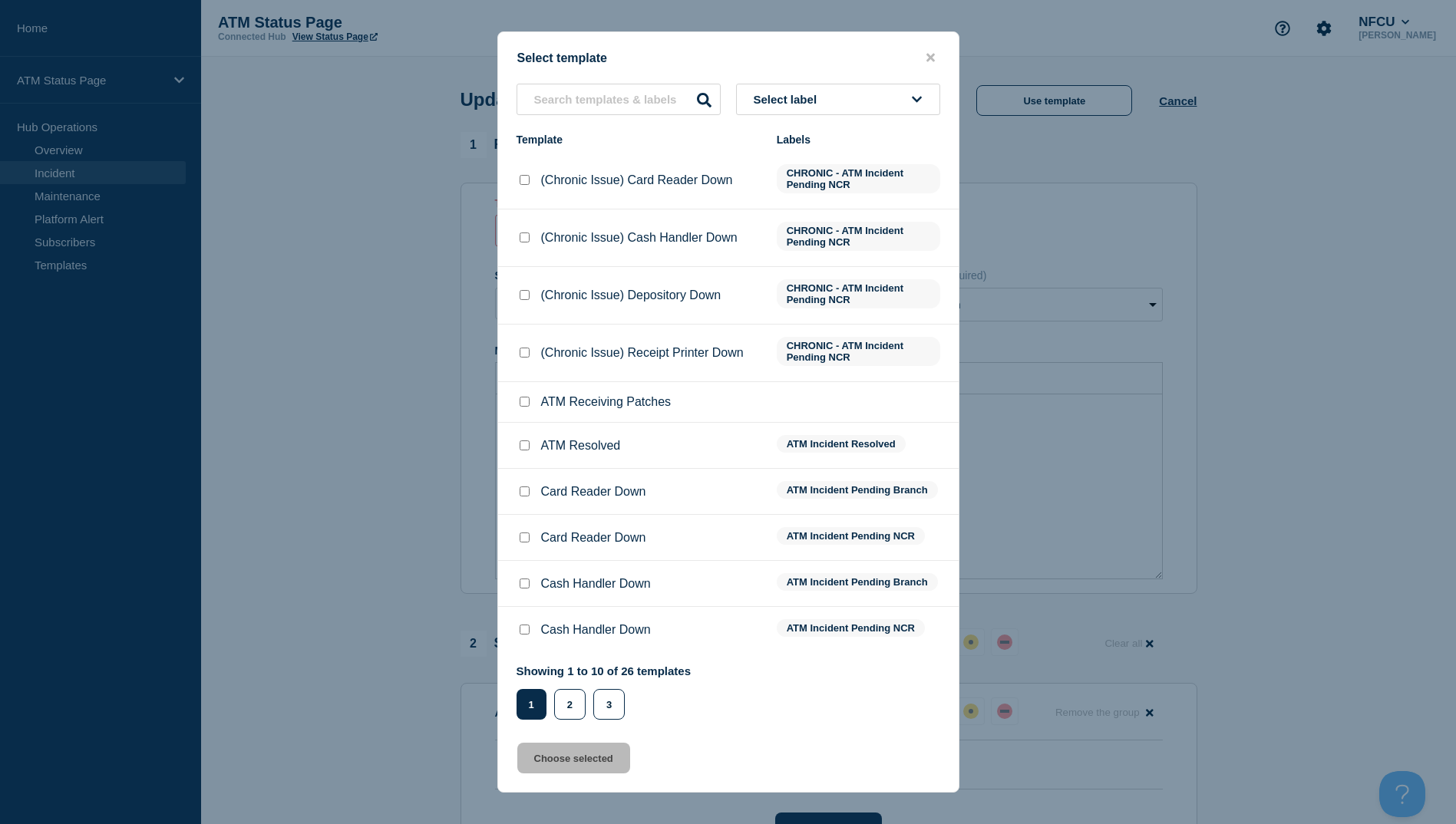
click at [534, 449] on div "ATM Resolved" at bounding box center [639, 446] width 245 height 15
click at [527, 449] on input "ATM Resolved checkbox" at bounding box center [525, 445] width 10 height 10
checkbox input "true"
click at [576, 772] on button "Choose selected" at bounding box center [574, 759] width 113 height 31
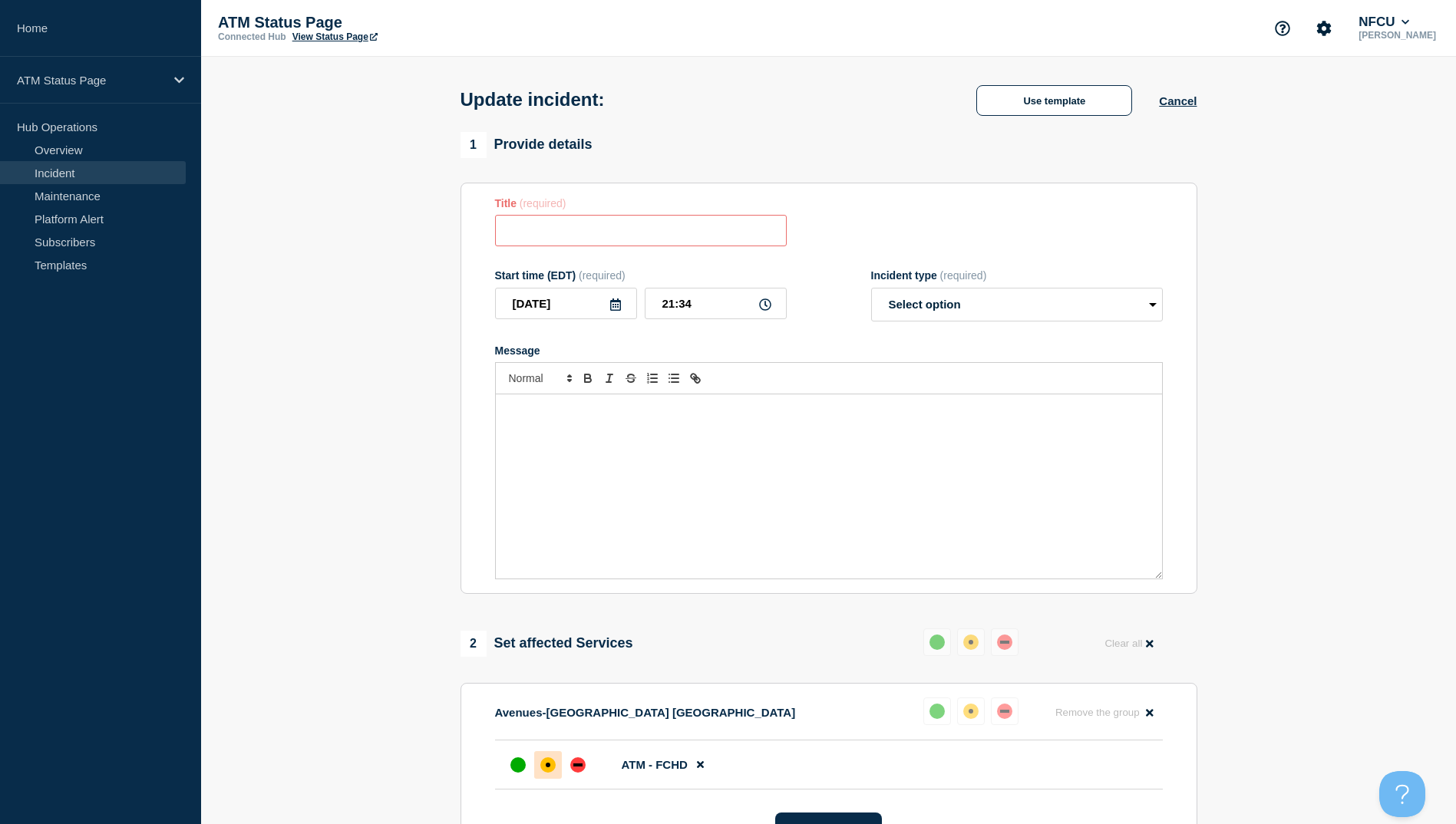
type input "ATM Resolved"
select select "resolved"
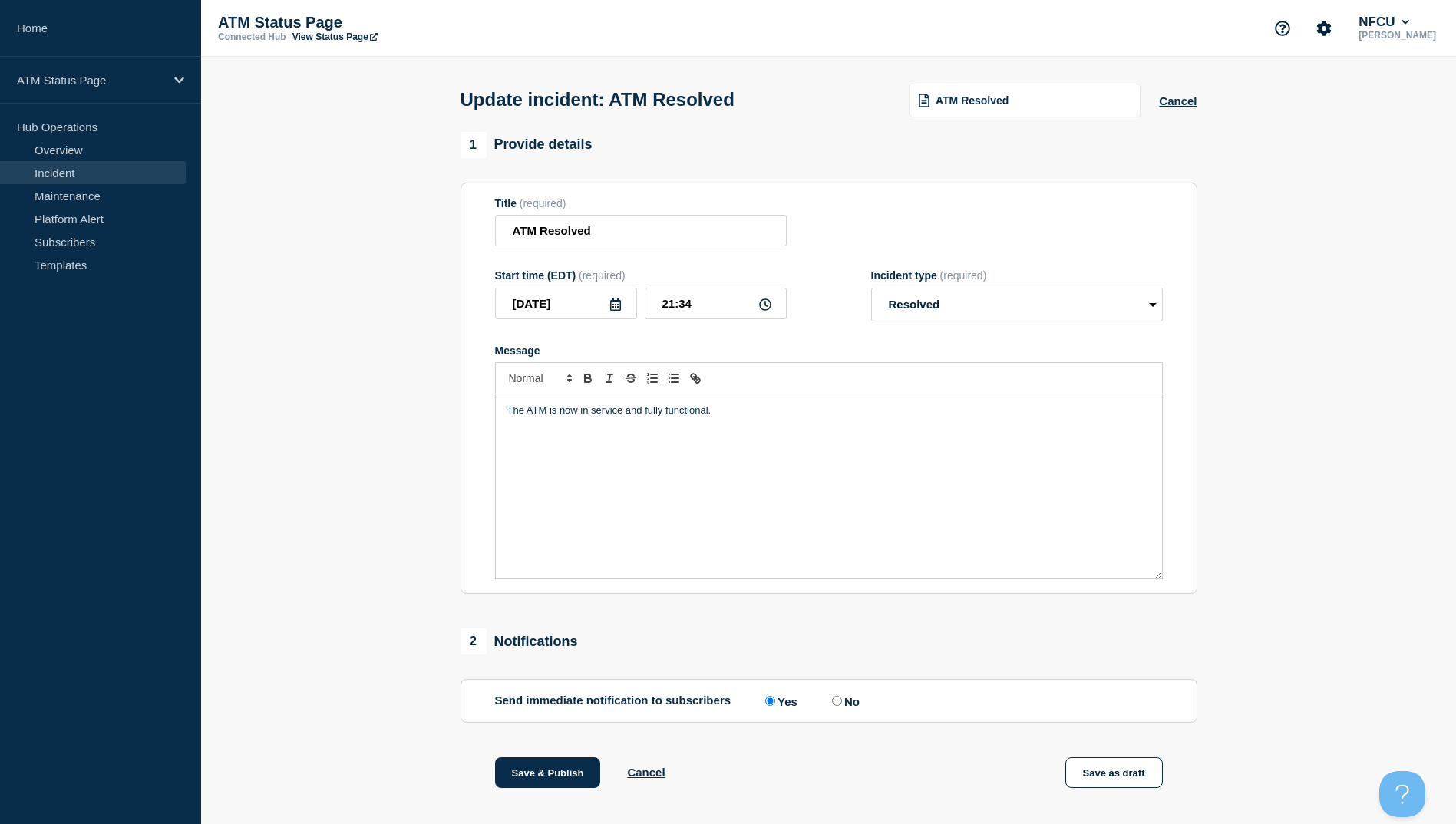
scroll to position [158, 0]
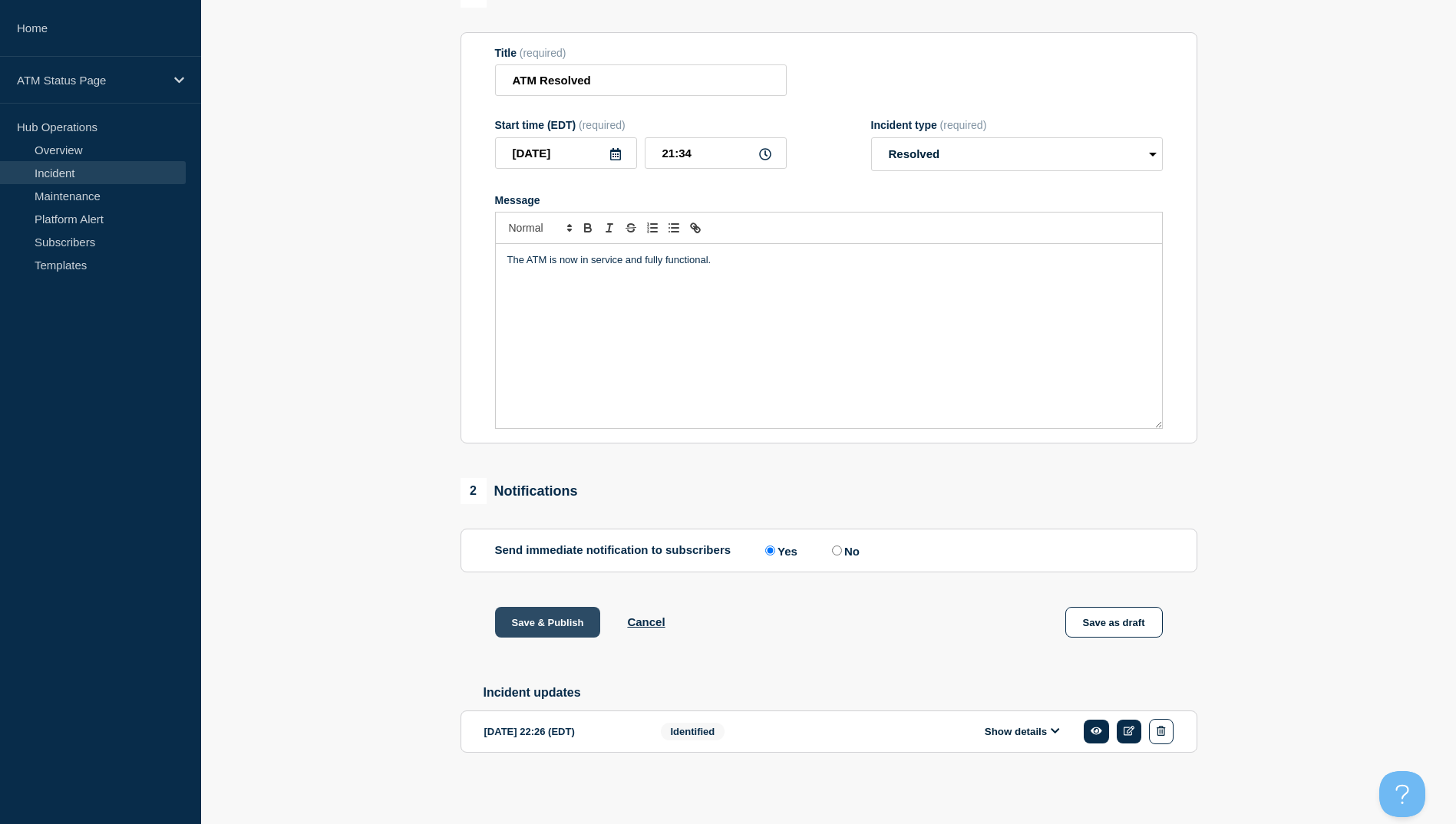
click at [568, 610] on button "Save & Publish" at bounding box center [548, 623] width 106 height 31
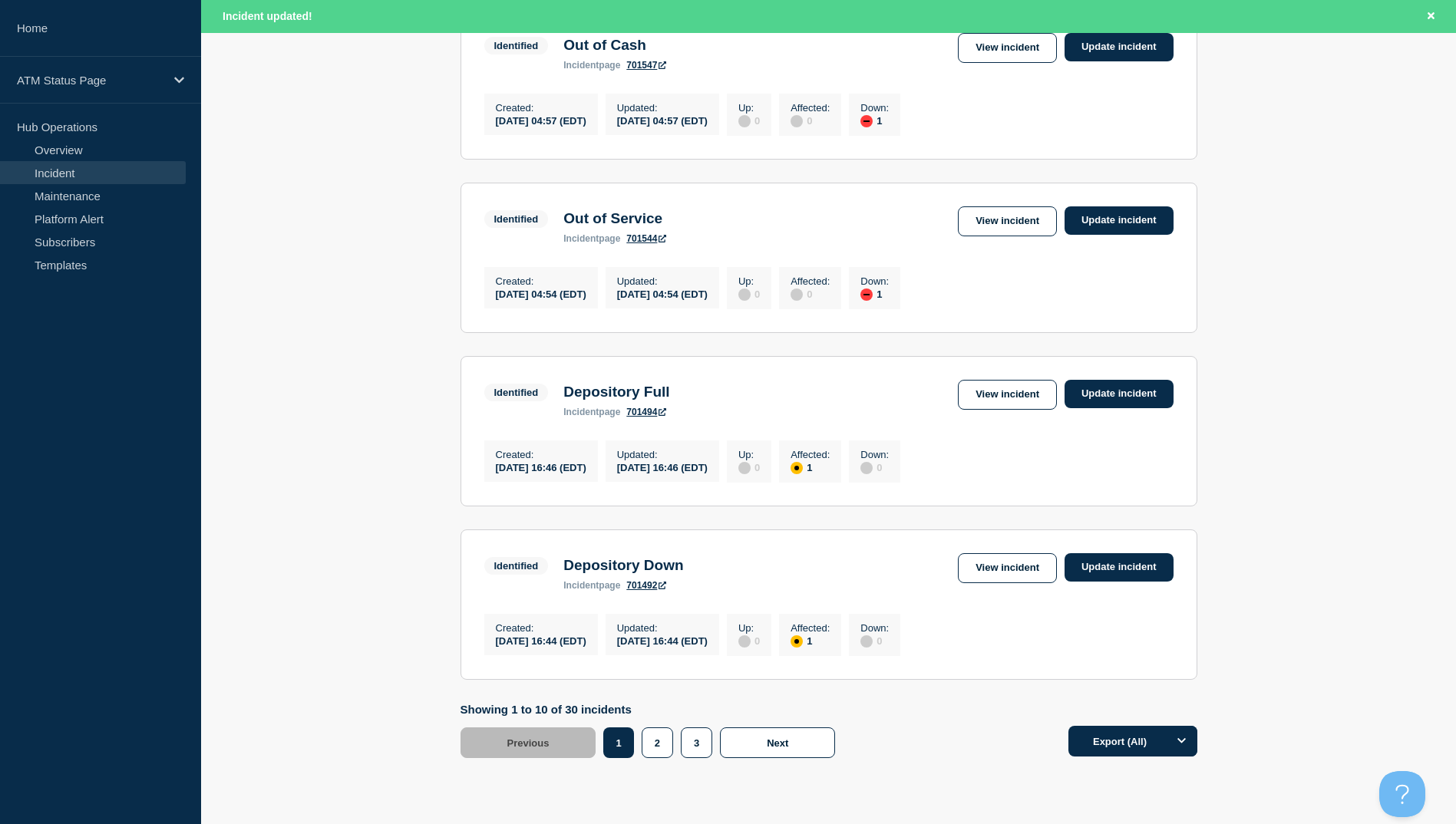
scroll to position [1507, 0]
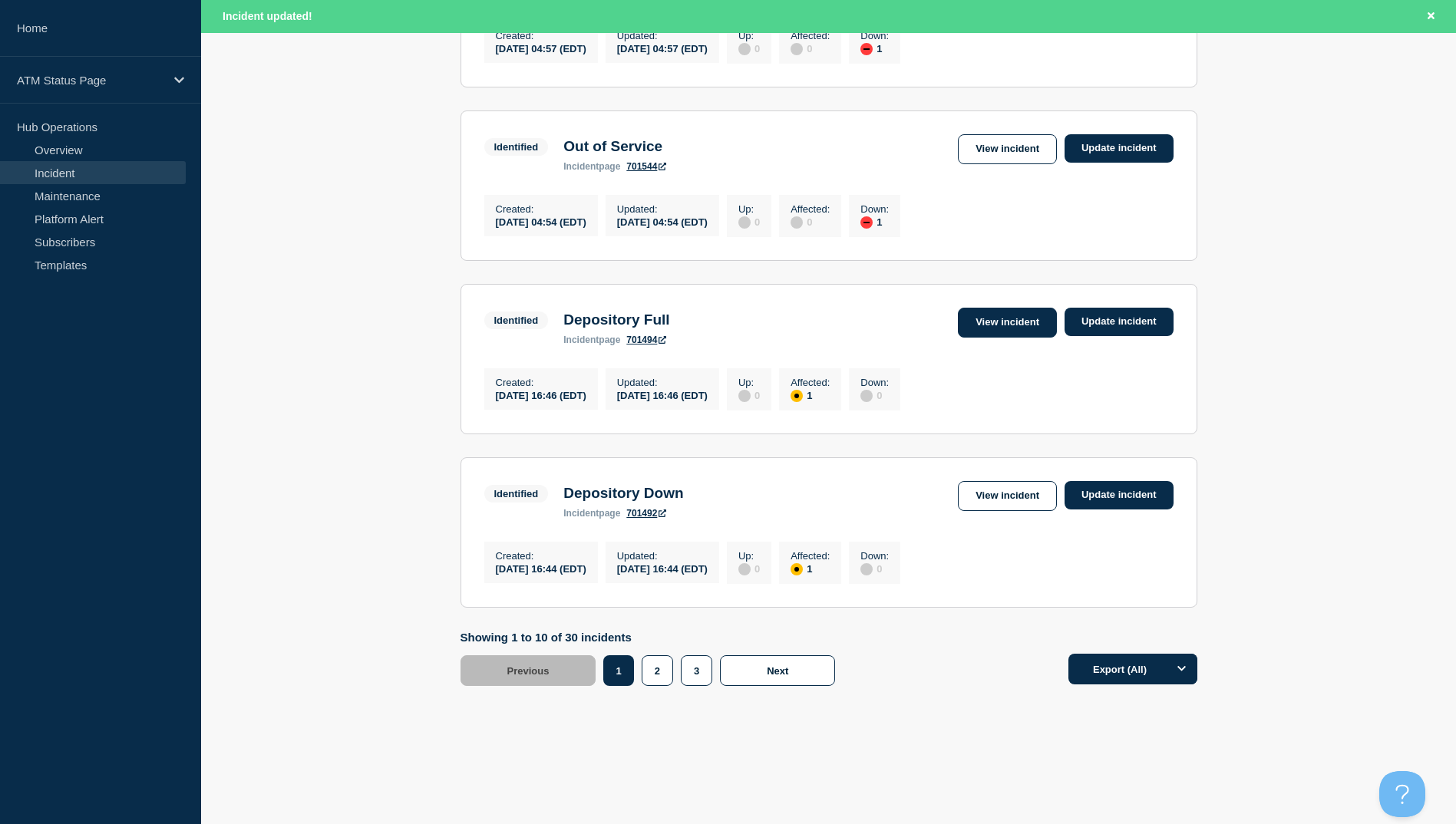
click at [1004, 307] on link "View incident" at bounding box center [1007, 322] width 99 height 30
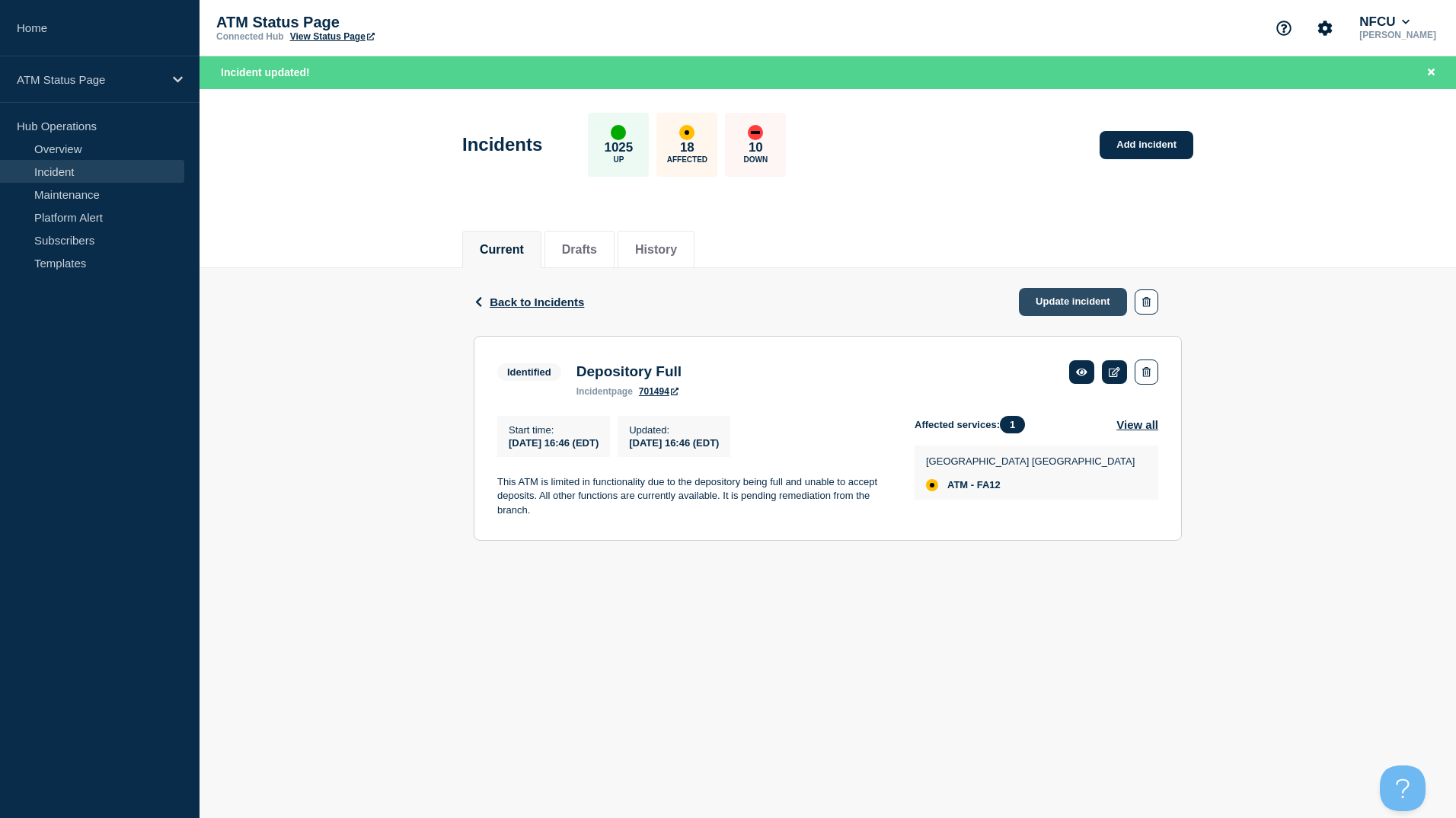
click at [1030, 290] on link "Update incident" at bounding box center [1072, 302] width 109 height 28
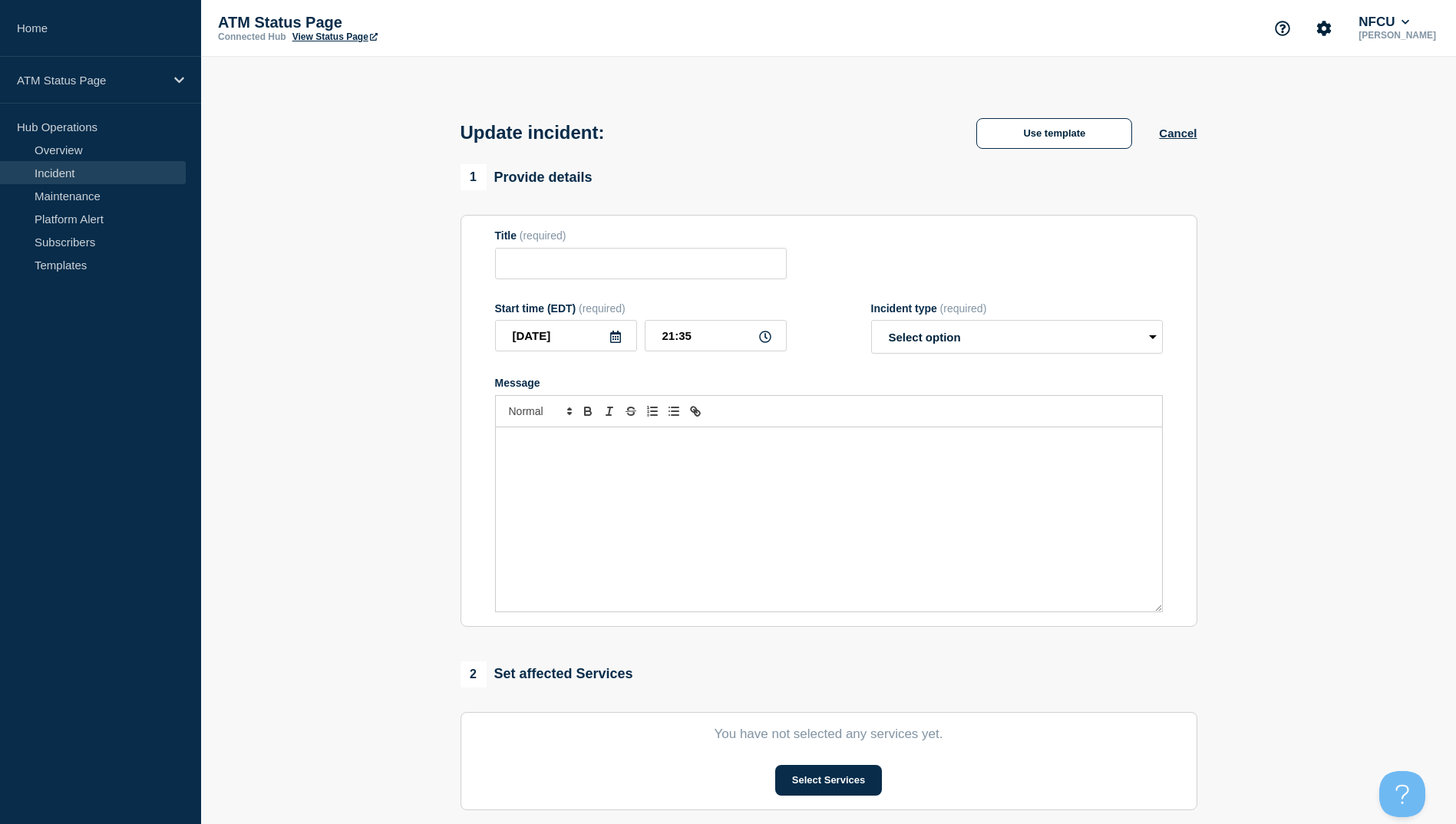
type input "Depository Full"
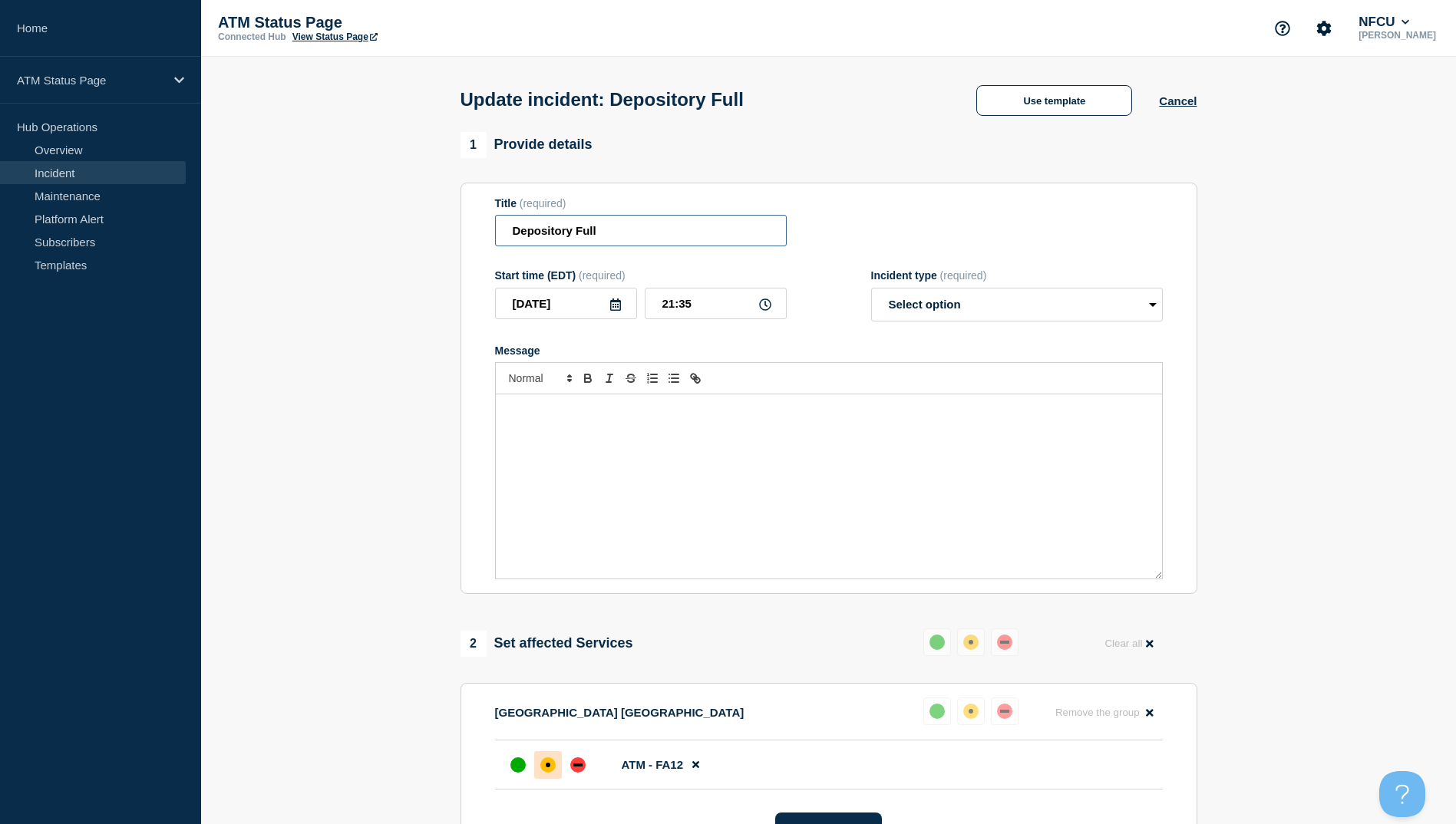
click at [594, 224] on input "Depository Full" at bounding box center [641, 230] width 292 height 32
click at [982, 84] on div "Update incident: Use template Cancel" at bounding box center [828, 94] width 771 height 75
click at [990, 93] on div "Update incident: Use template Cancel" at bounding box center [828, 94] width 771 height 75
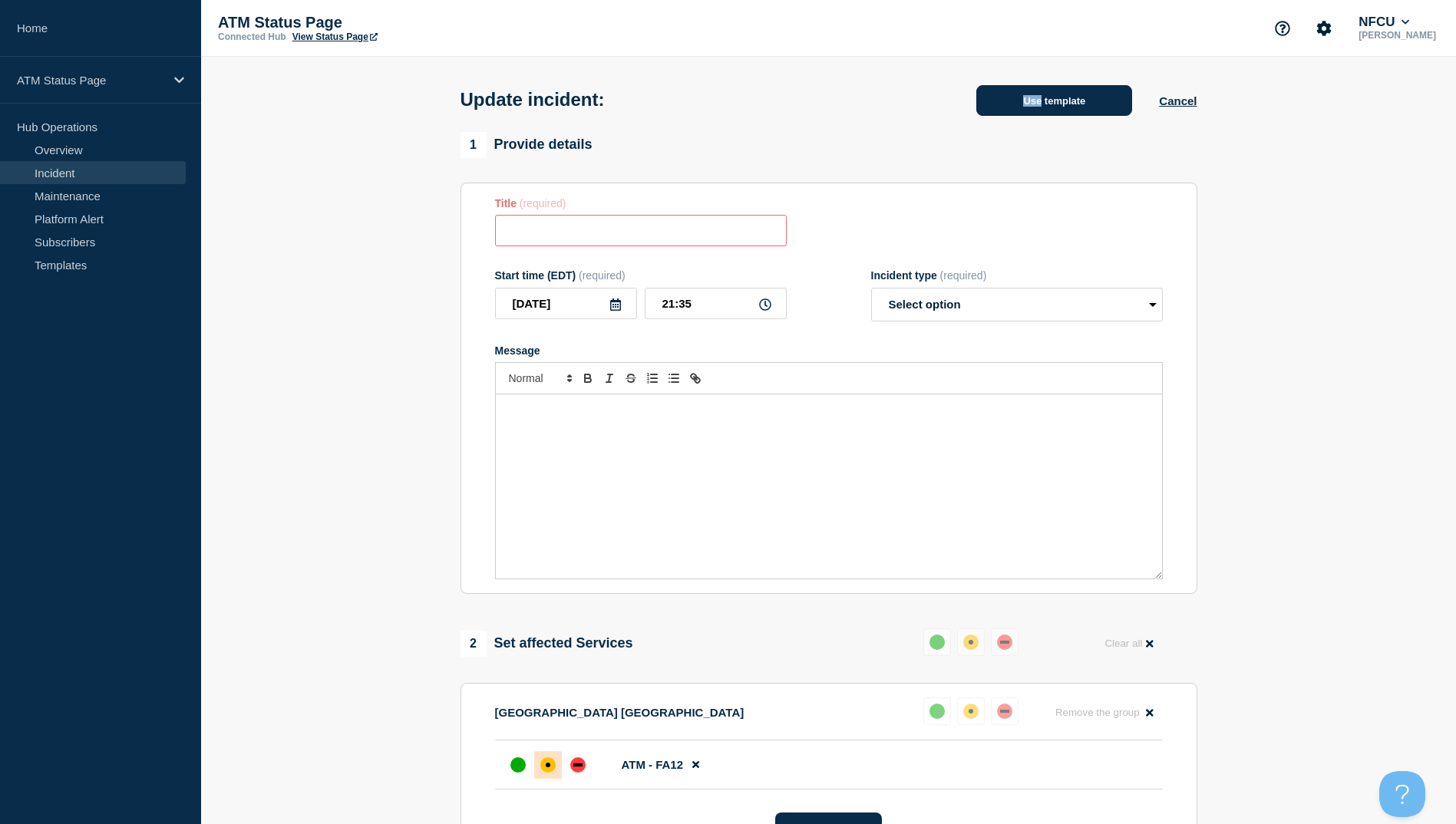
click at [1086, 104] on button "Use template" at bounding box center [1054, 101] width 156 height 31
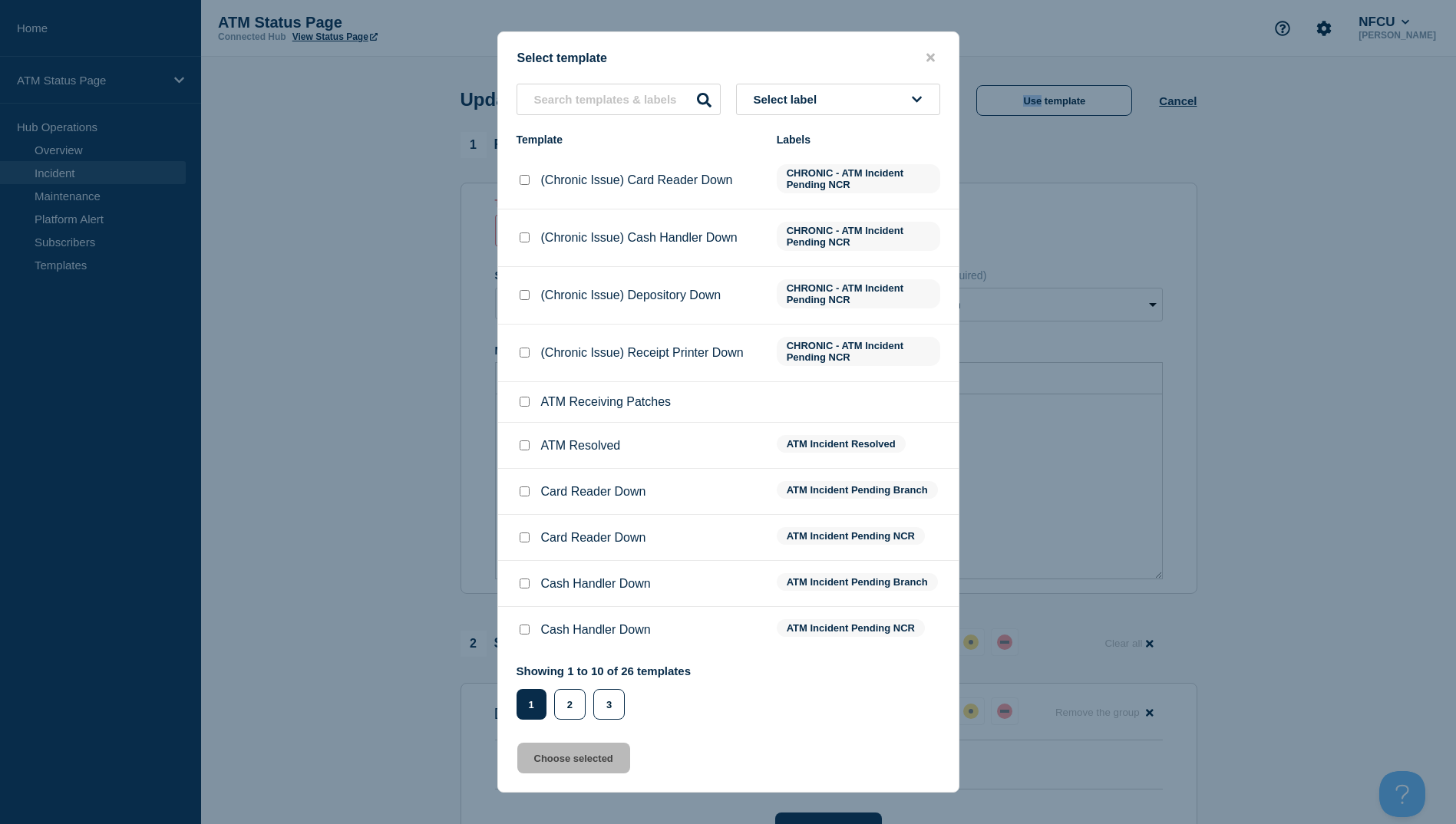
click at [529, 443] on input "ATM Resolved checkbox" at bounding box center [525, 445] width 10 height 10
checkbox input "true"
click at [554, 757] on button "Choose selected" at bounding box center [574, 759] width 113 height 31
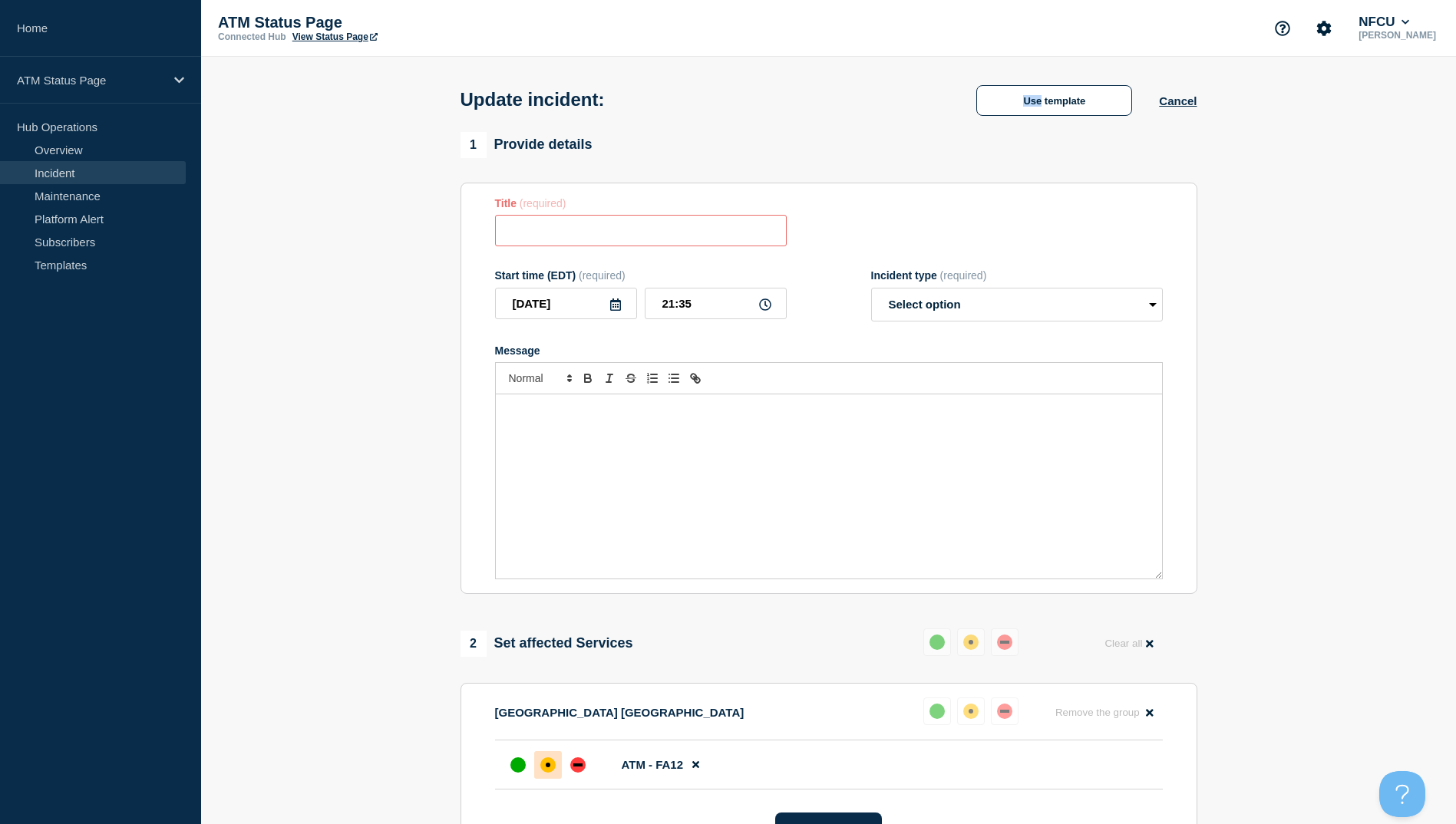
type input "ATM Resolved"
select select "resolved"
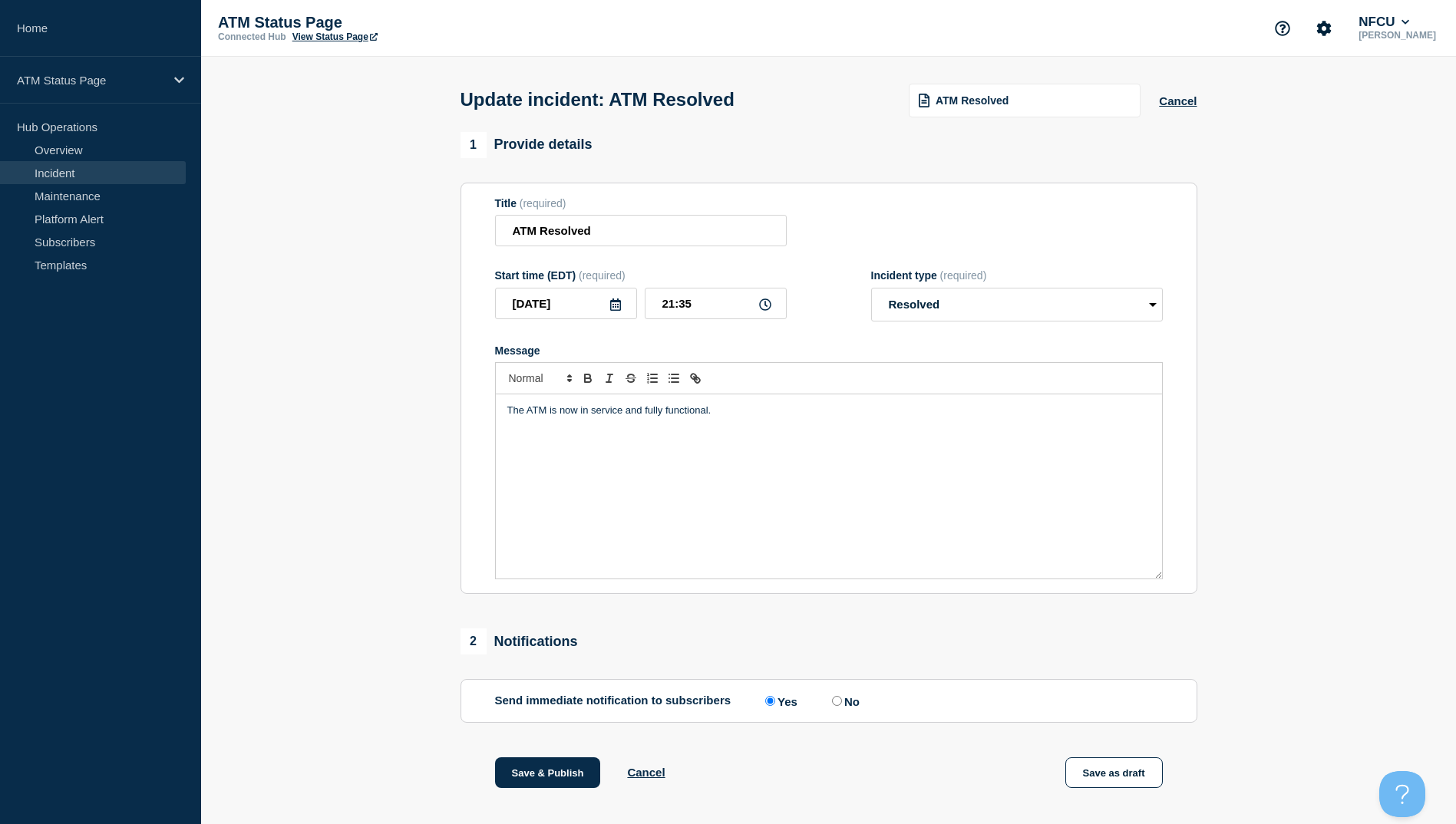
scroll to position [158, 0]
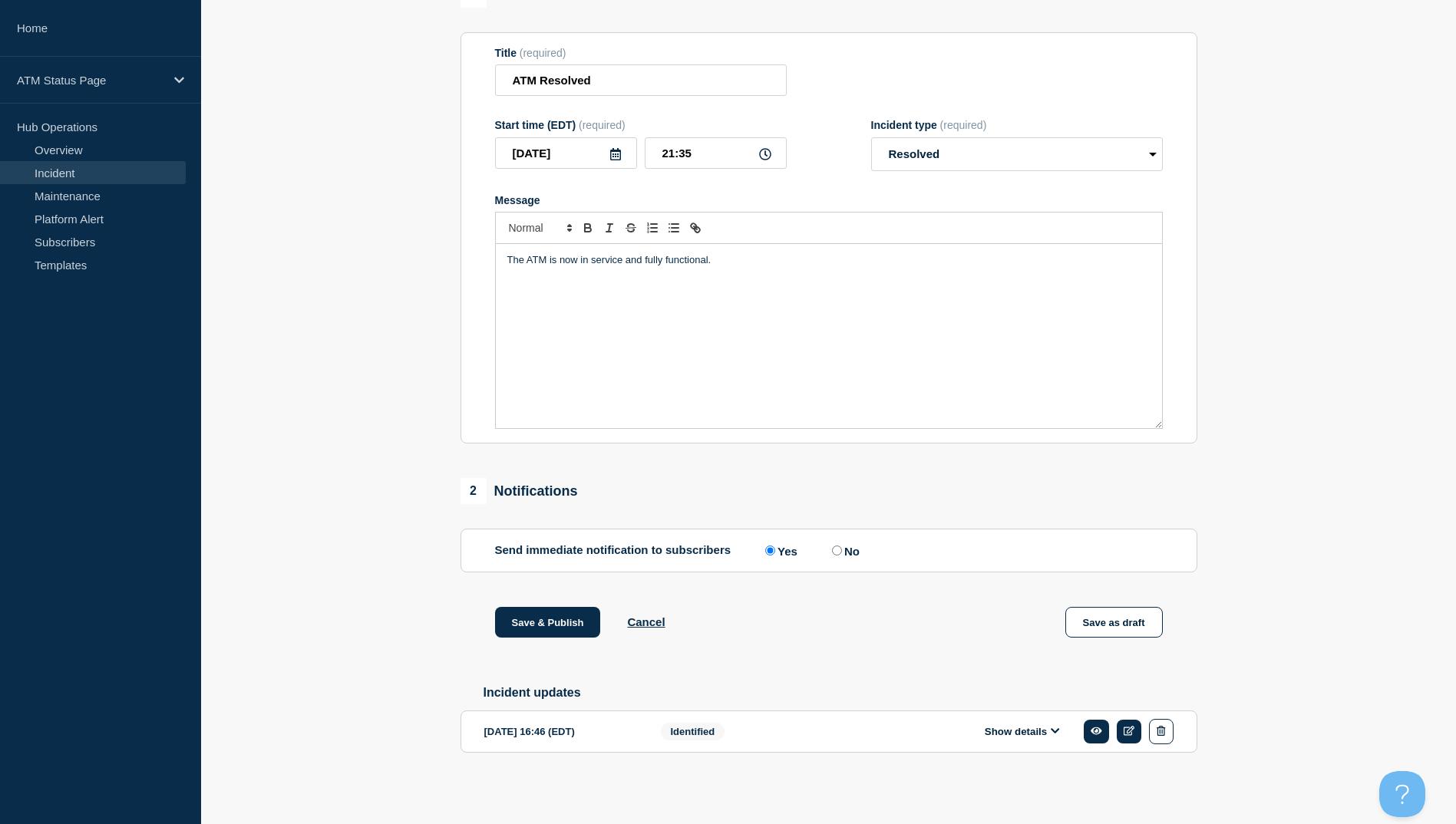
click at [583, 560] on section "Send immediate notification to subscribers Send immediate notification to subsc…" at bounding box center [829, 550] width 737 height 44
click at [545, 616] on button "Save & Publish" at bounding box center [548, 623] width 106 height 31
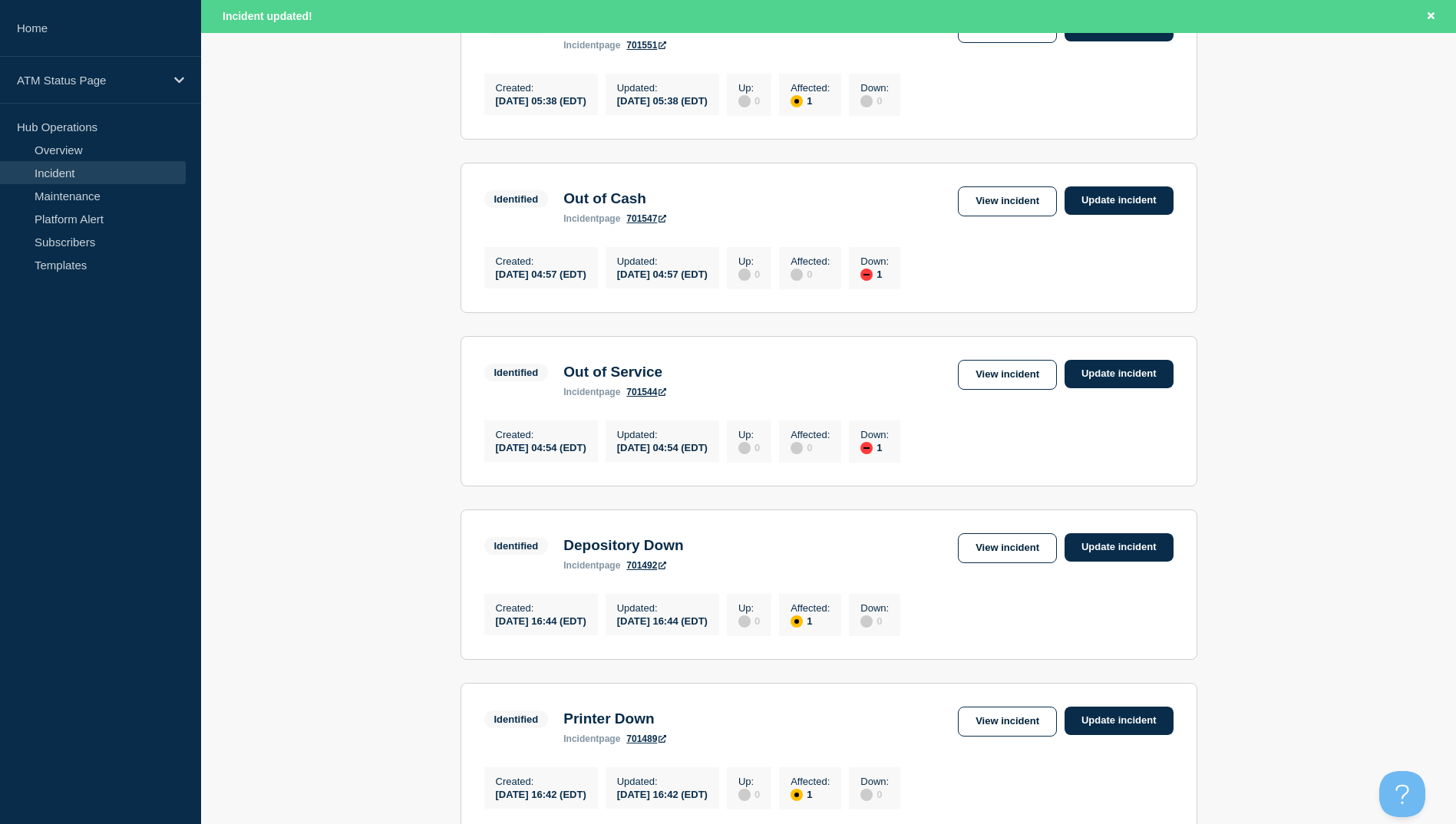
scroll to position [1458, 0]
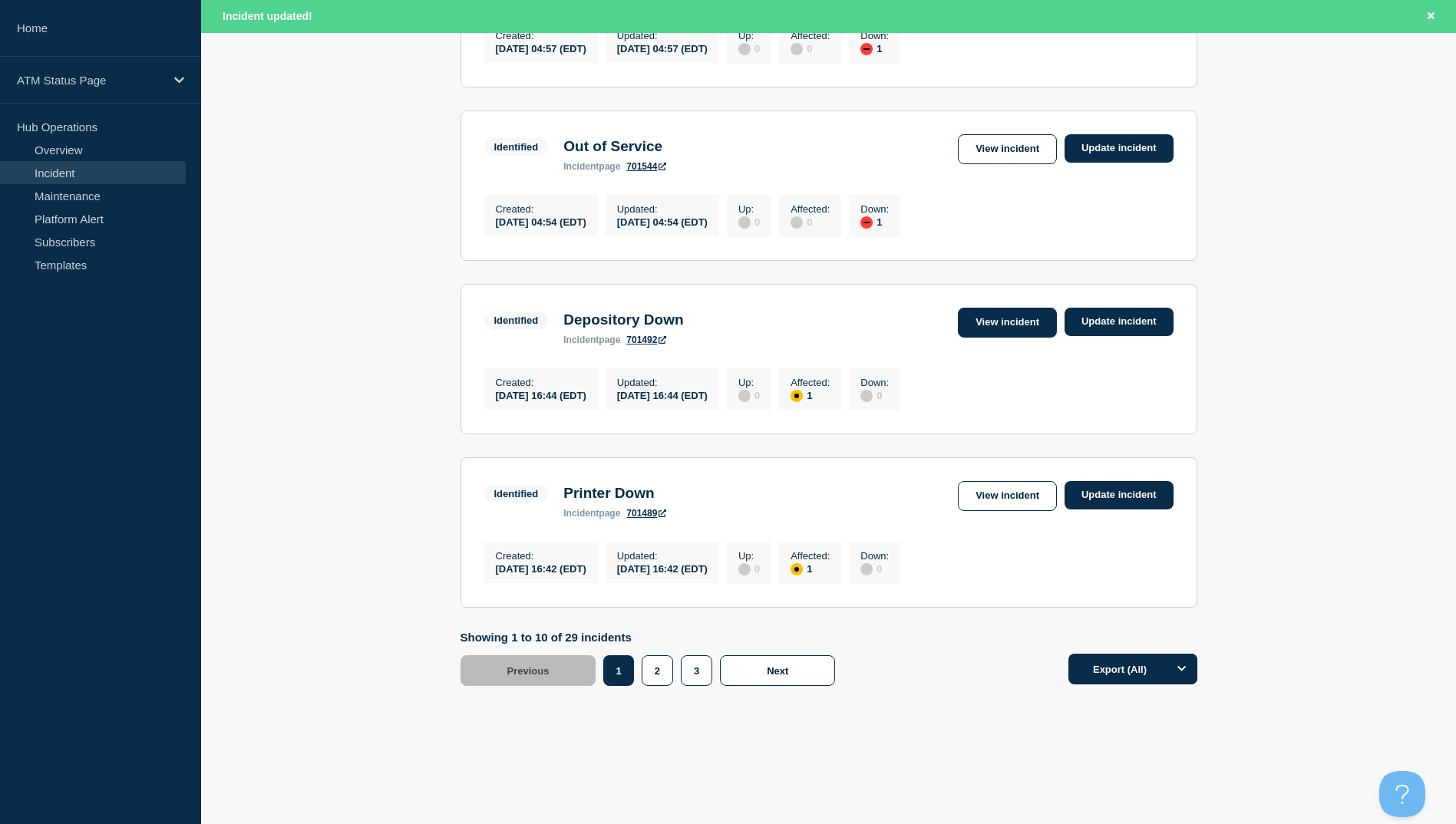
click at [1025, 338] on link "View incident" at bounding box center [1007, 322] width 99 height 30
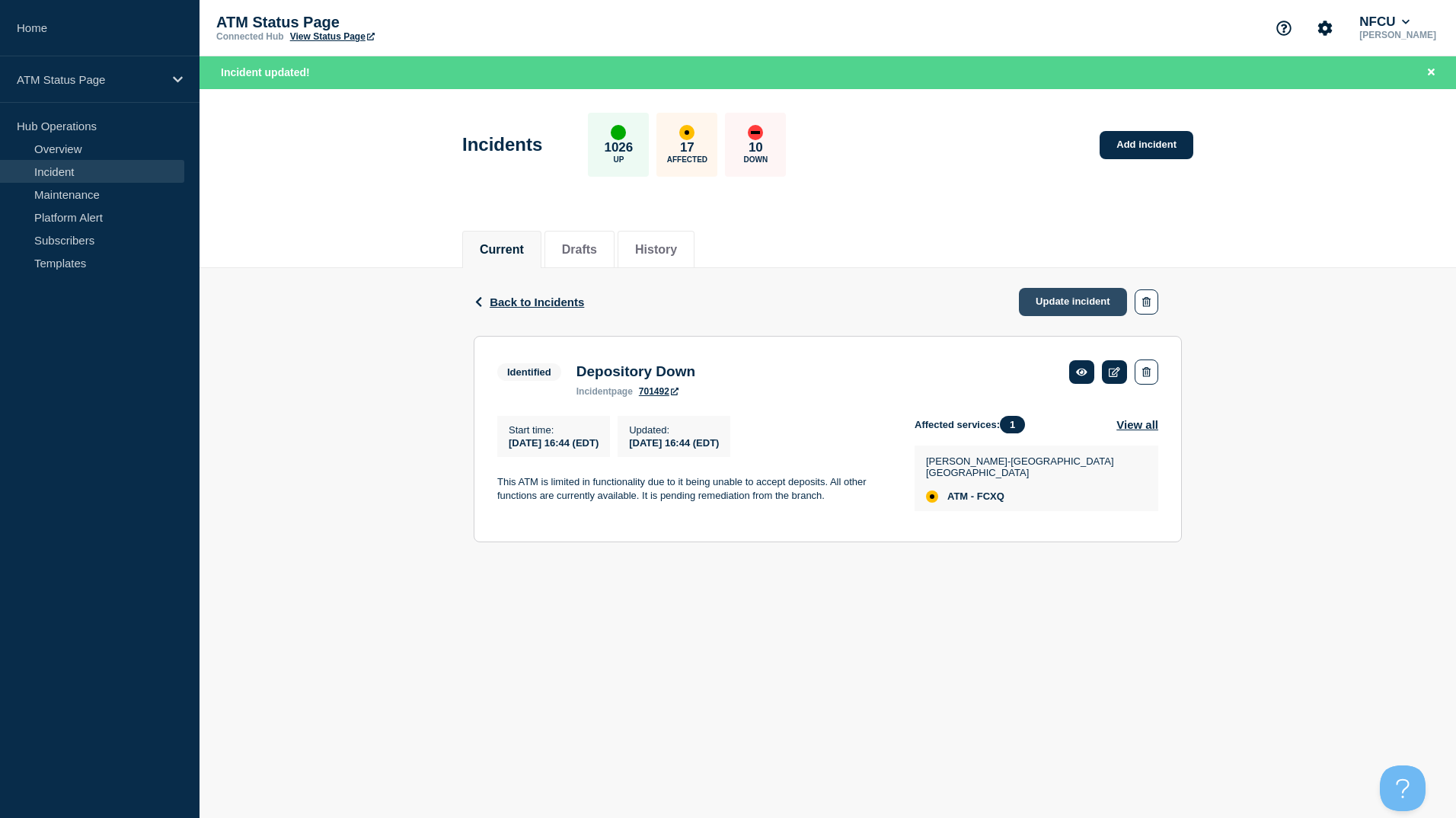
click at [1038, 311] on link "Update incident" at bounding box center [1072, 302] width 109 height 28
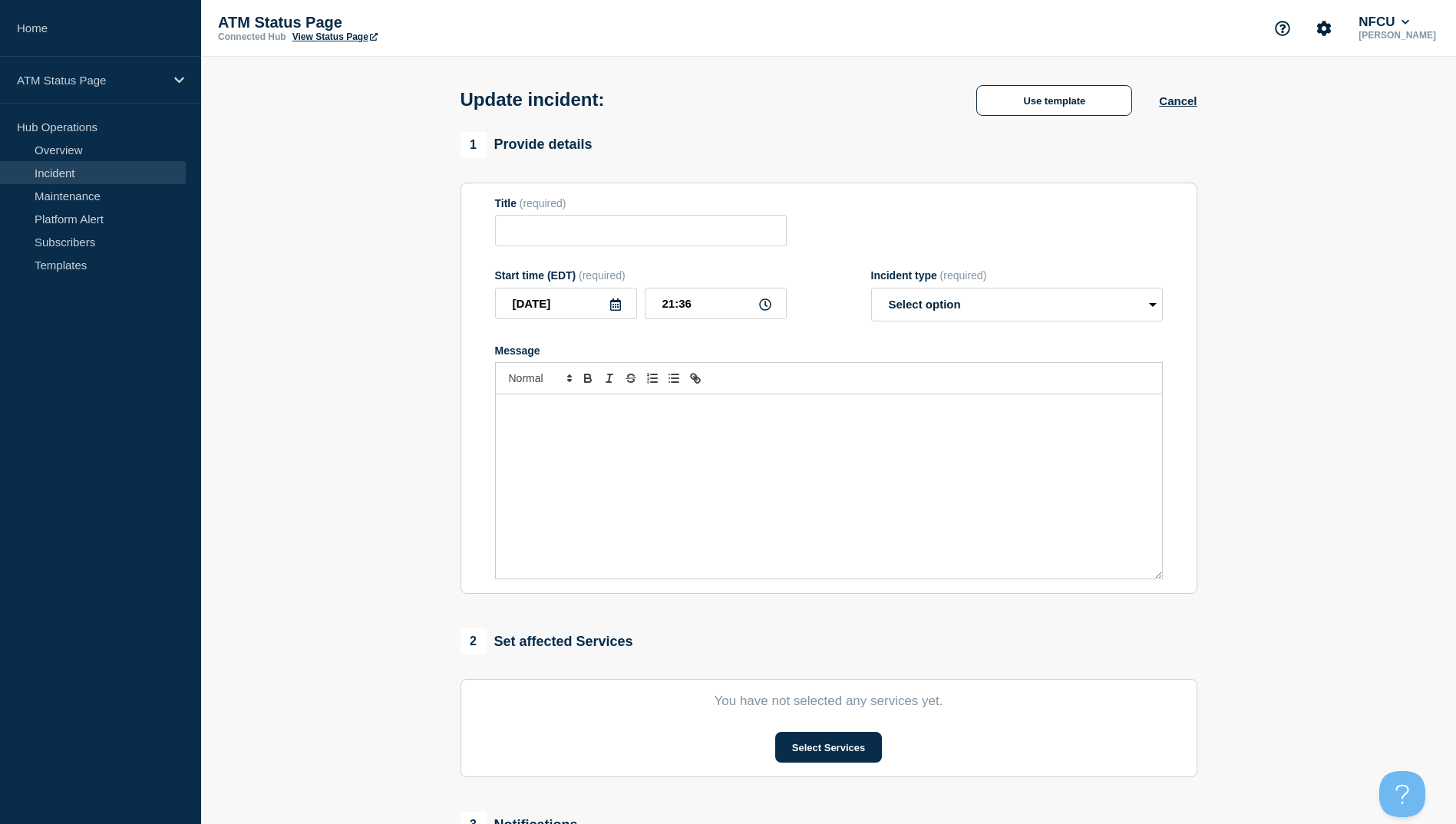
type input "Depository Down"
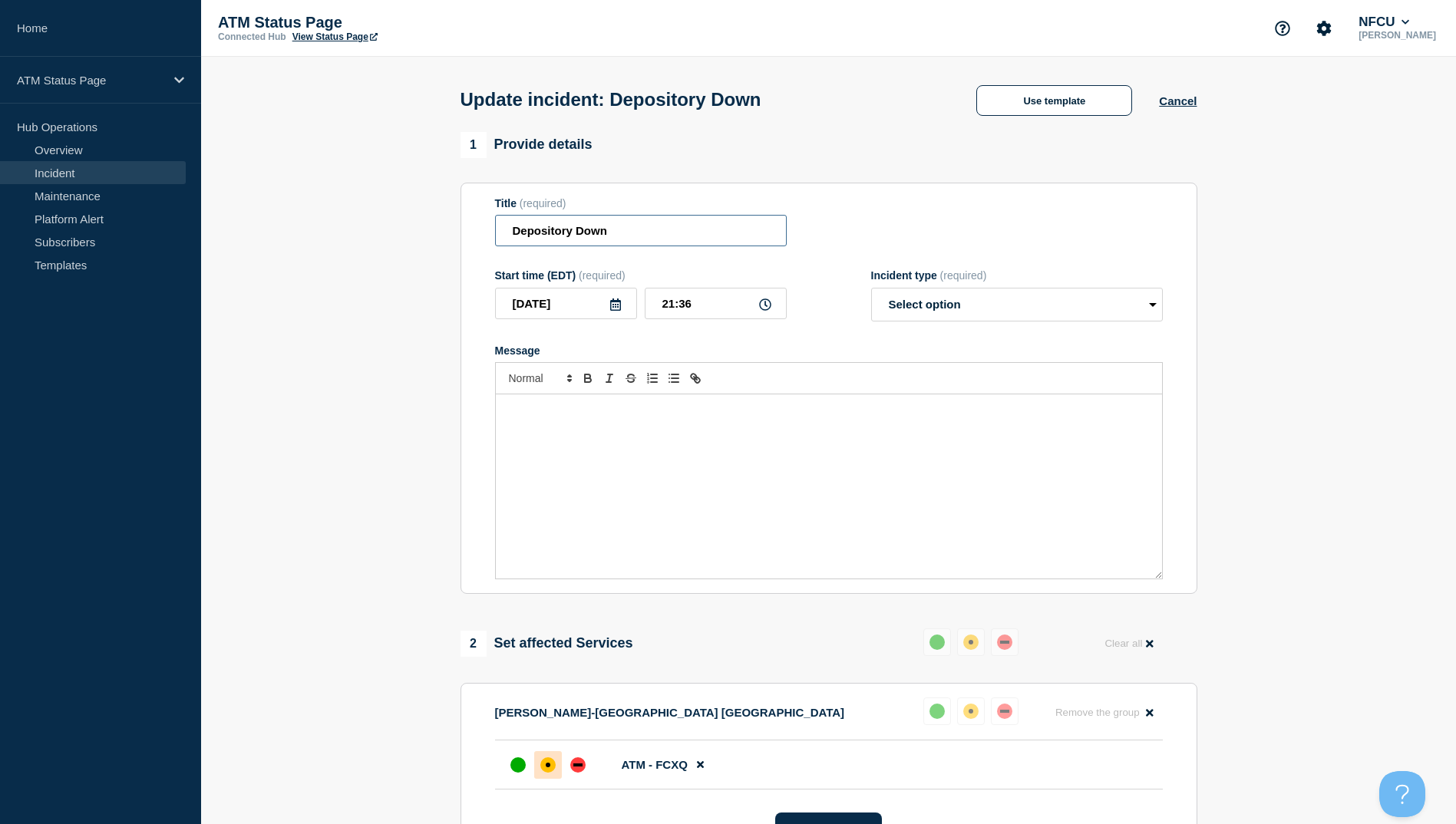
click at [652, 222] on input "Depository Down" at bounding box center [641, 230] width 292 height 32
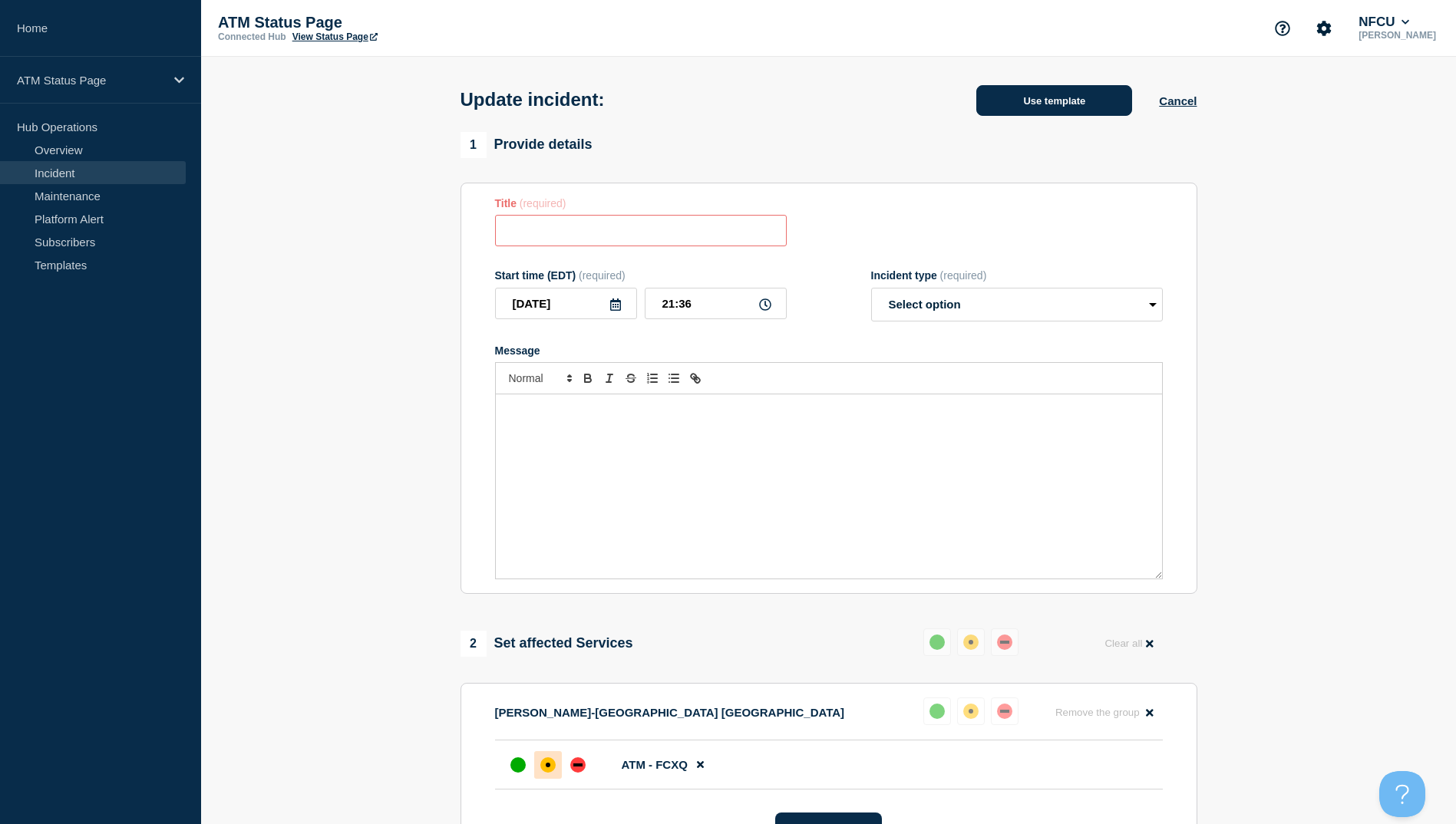
click at [1074, 99] on button "Use template" at bounding box center [1054, 101] width 156 height 31
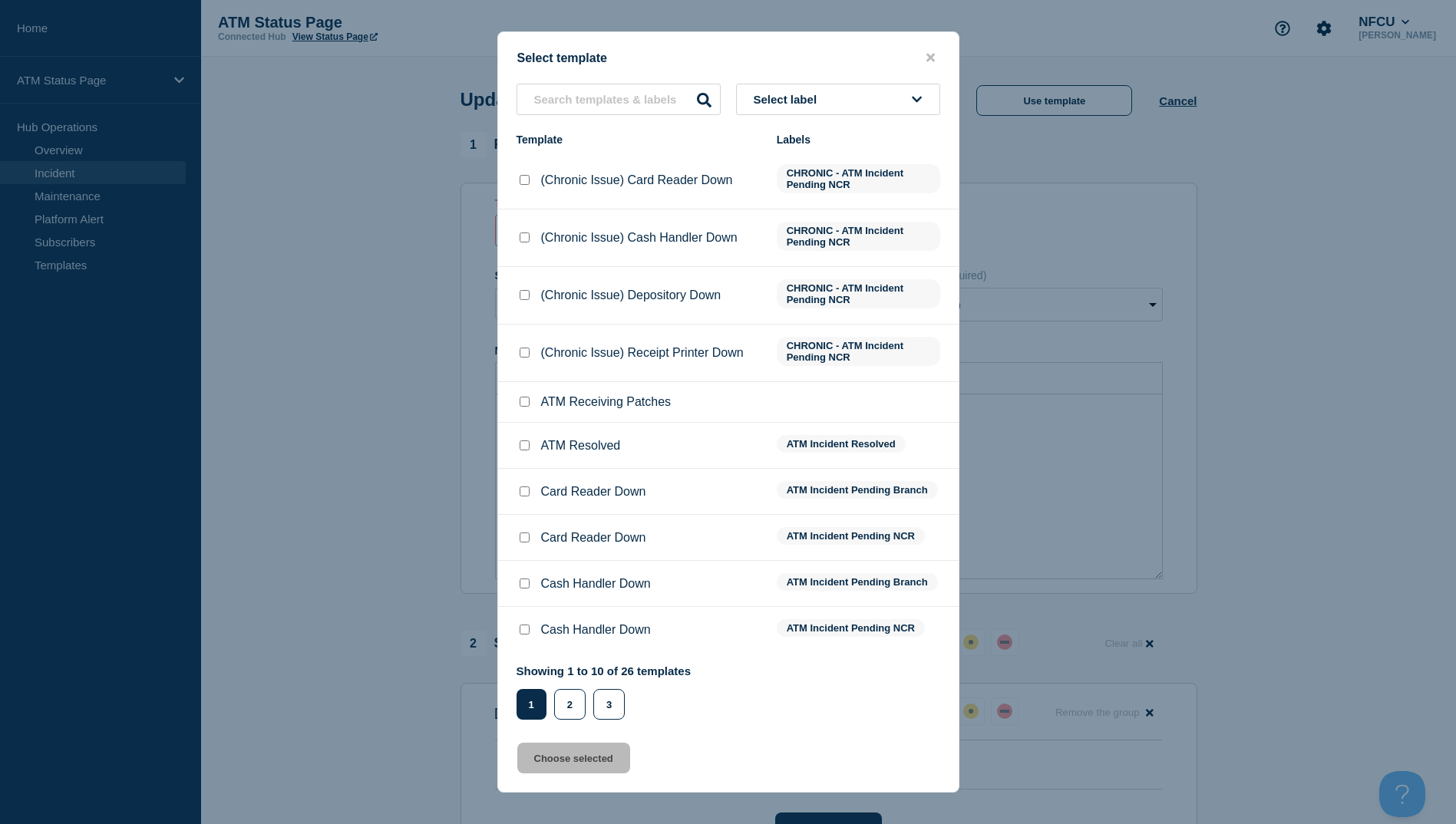
click at [521, 441] on div at bounding box center [525, 446] width 16 height 15
click at [530, 449] on div at bounding box center [525, 446] width 16 height 15
click at [528, 449] on input "ATM Resolved checkbox" at bounding box center [525, 445] width 10 height 10
checkbox input "true"
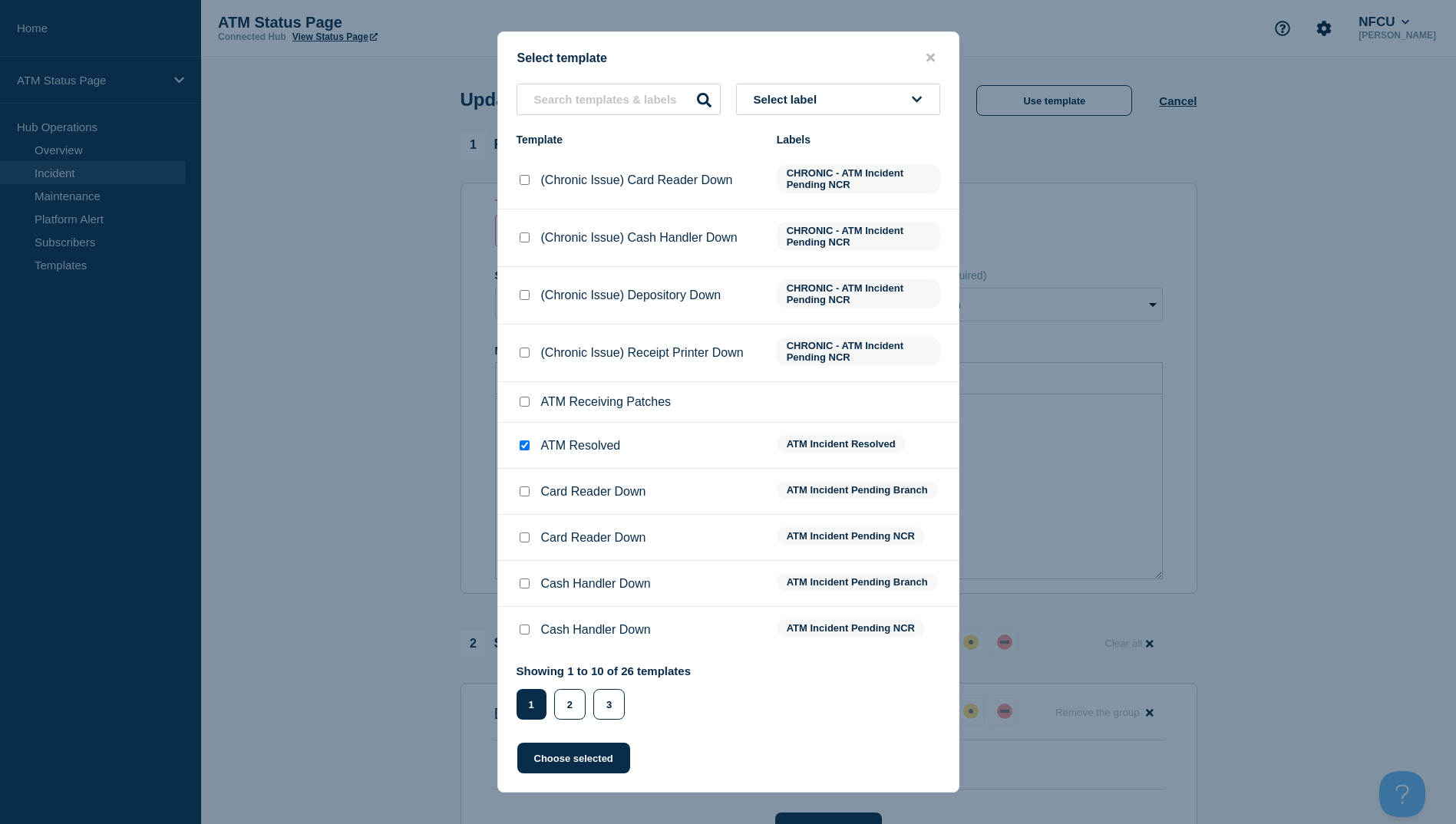
drag, startPoint x: 532, startPoint y: 771, endPoint x: 550, endPoint y: 722, distance: 52.2
click at [532, 771] on button "Choose selected" at bounding box center [574, 759] width 113 height 31
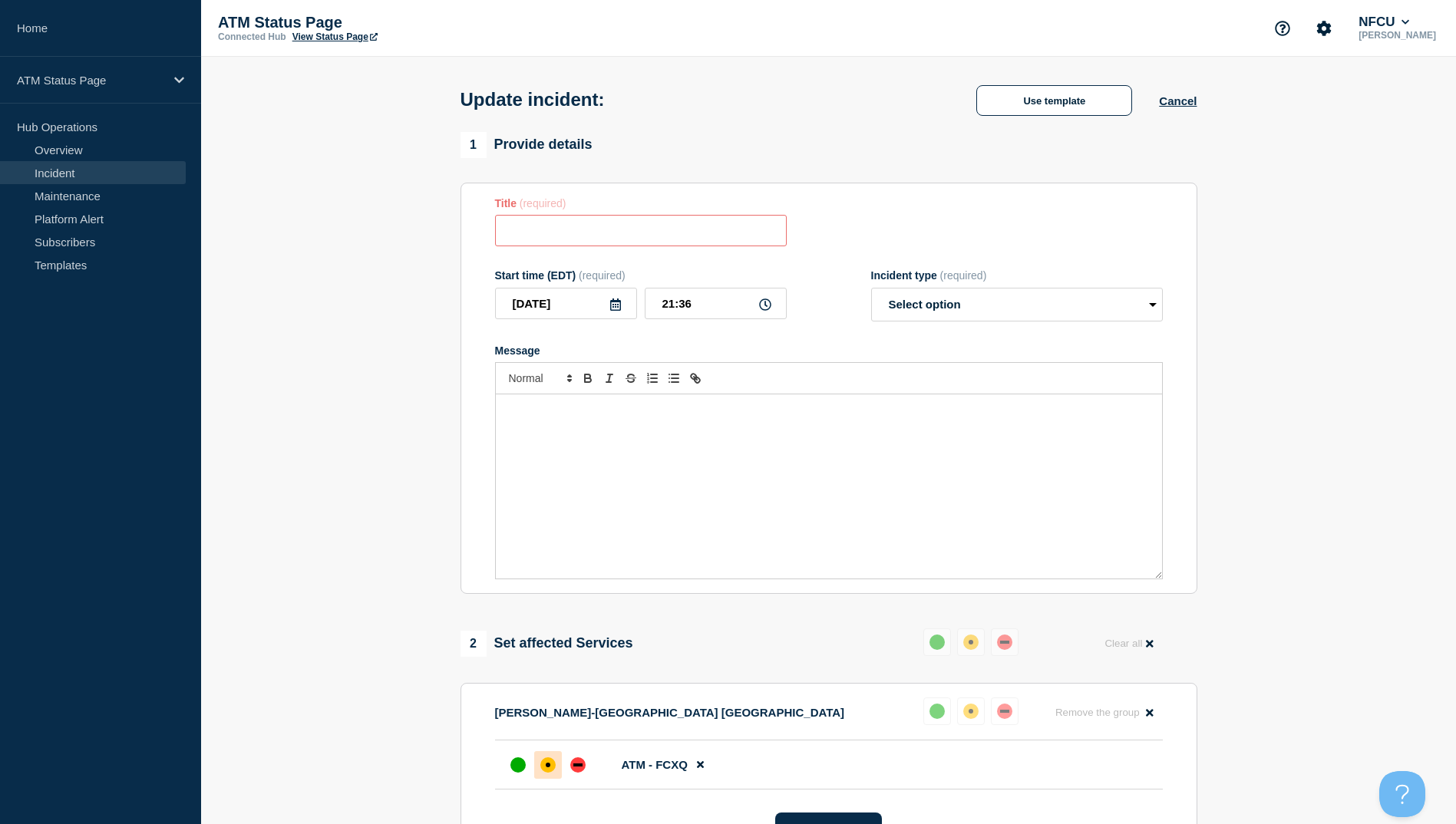
type input "ATM Resolved"
select select "resolved"
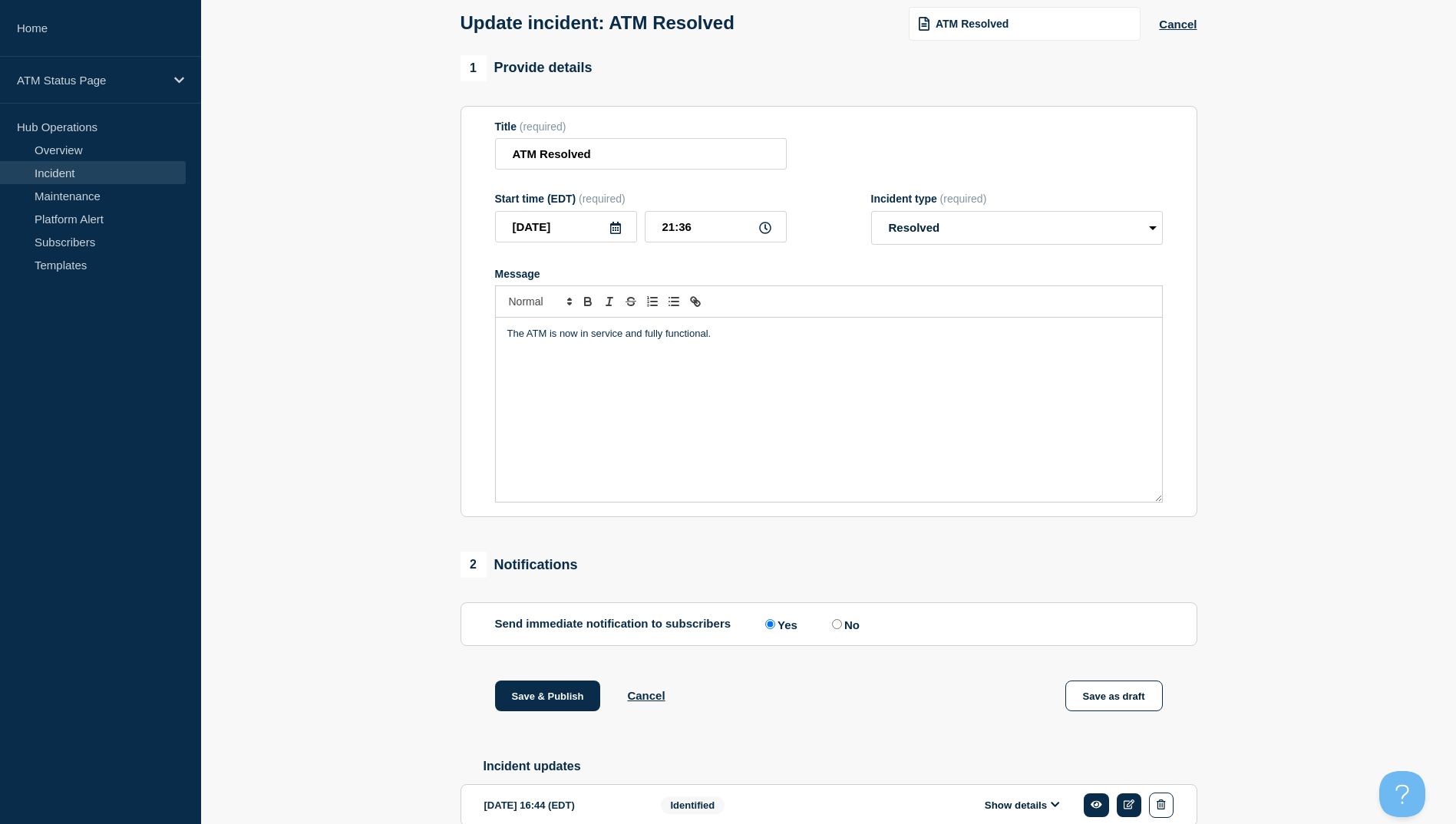
scroll to position [158, 0]
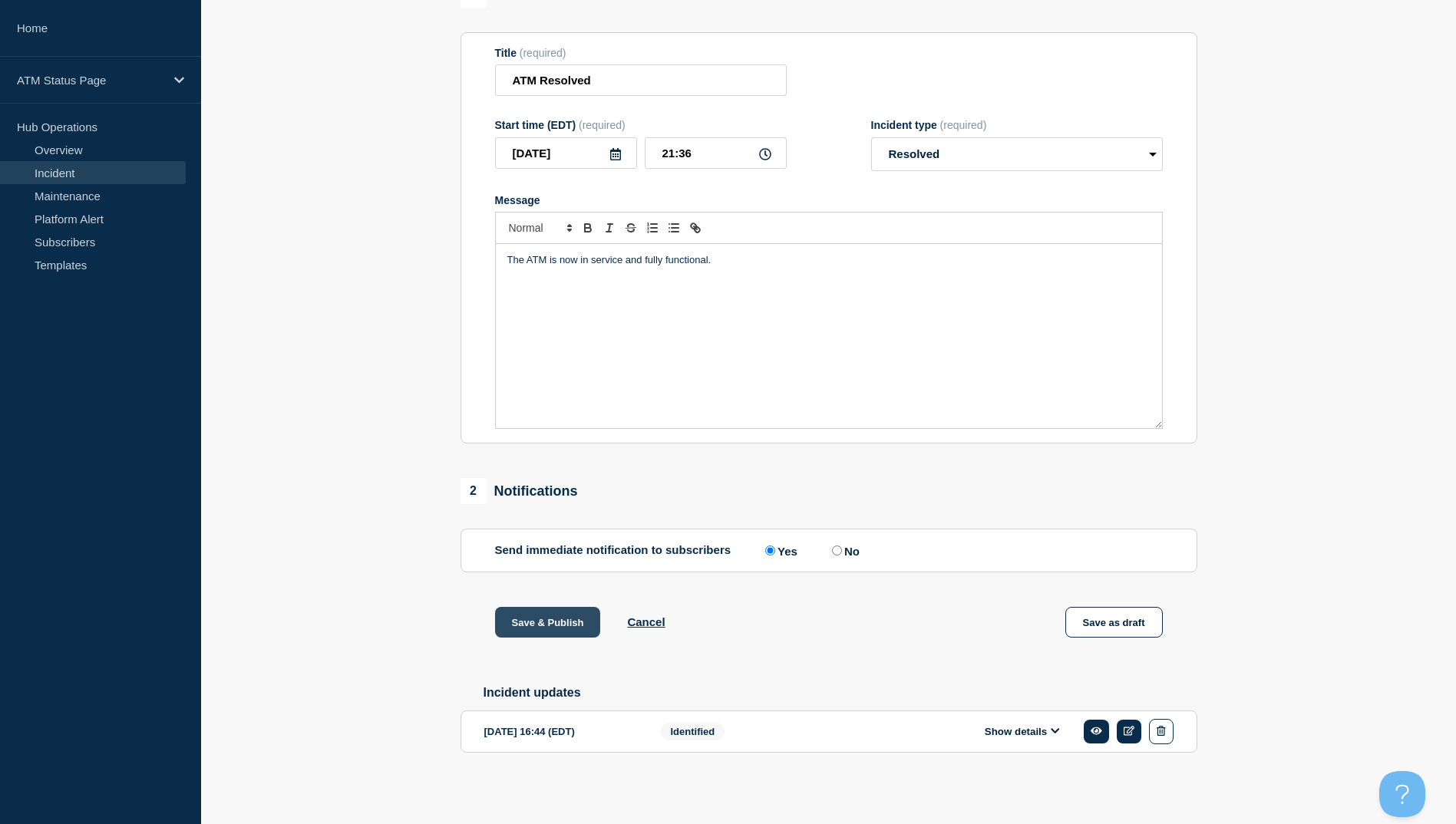
click at [560, 629] on button "Save & Publish" at bounding box center [548, 623] width 106 height 31
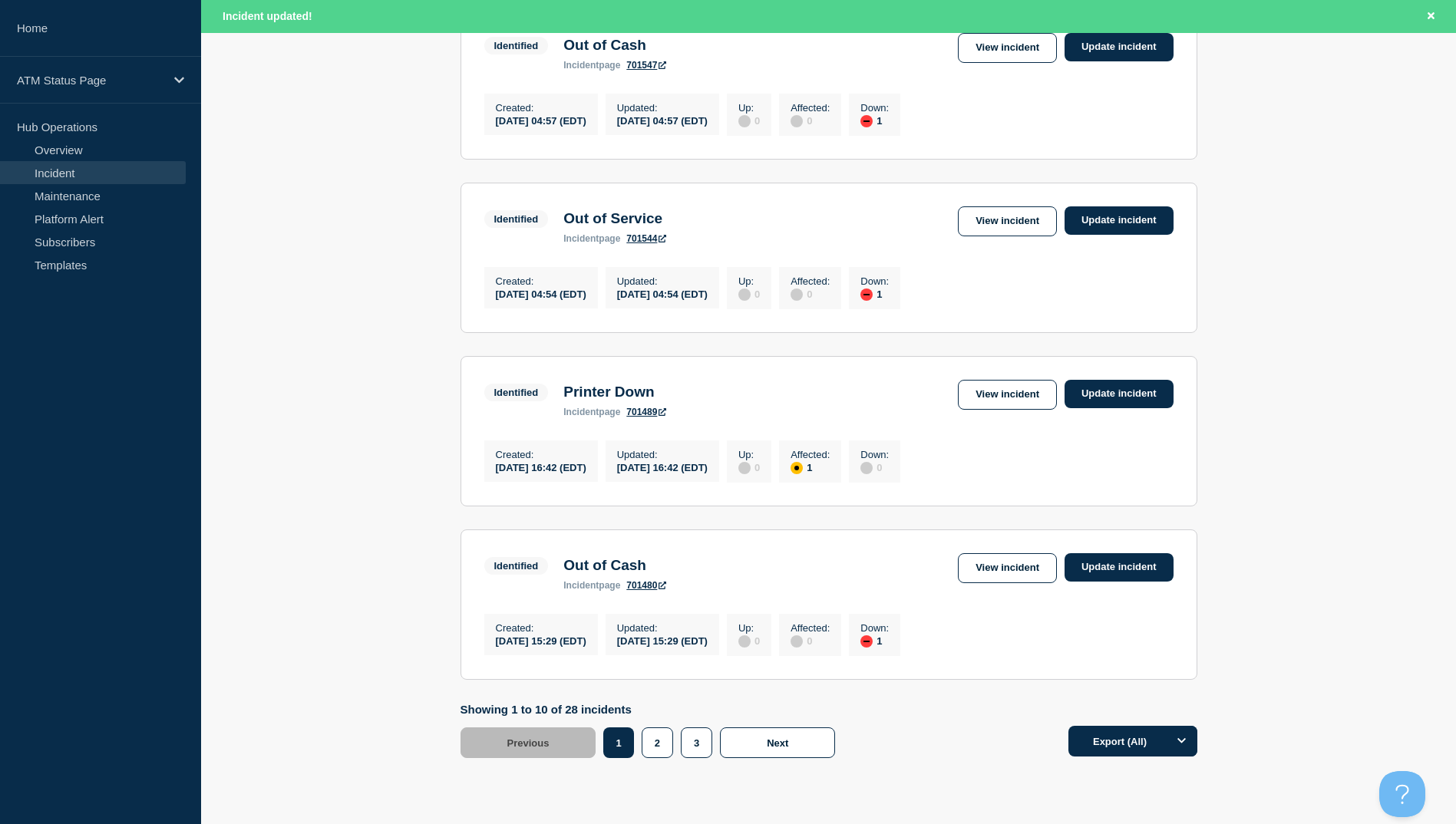
scroll to position [1458, 0]
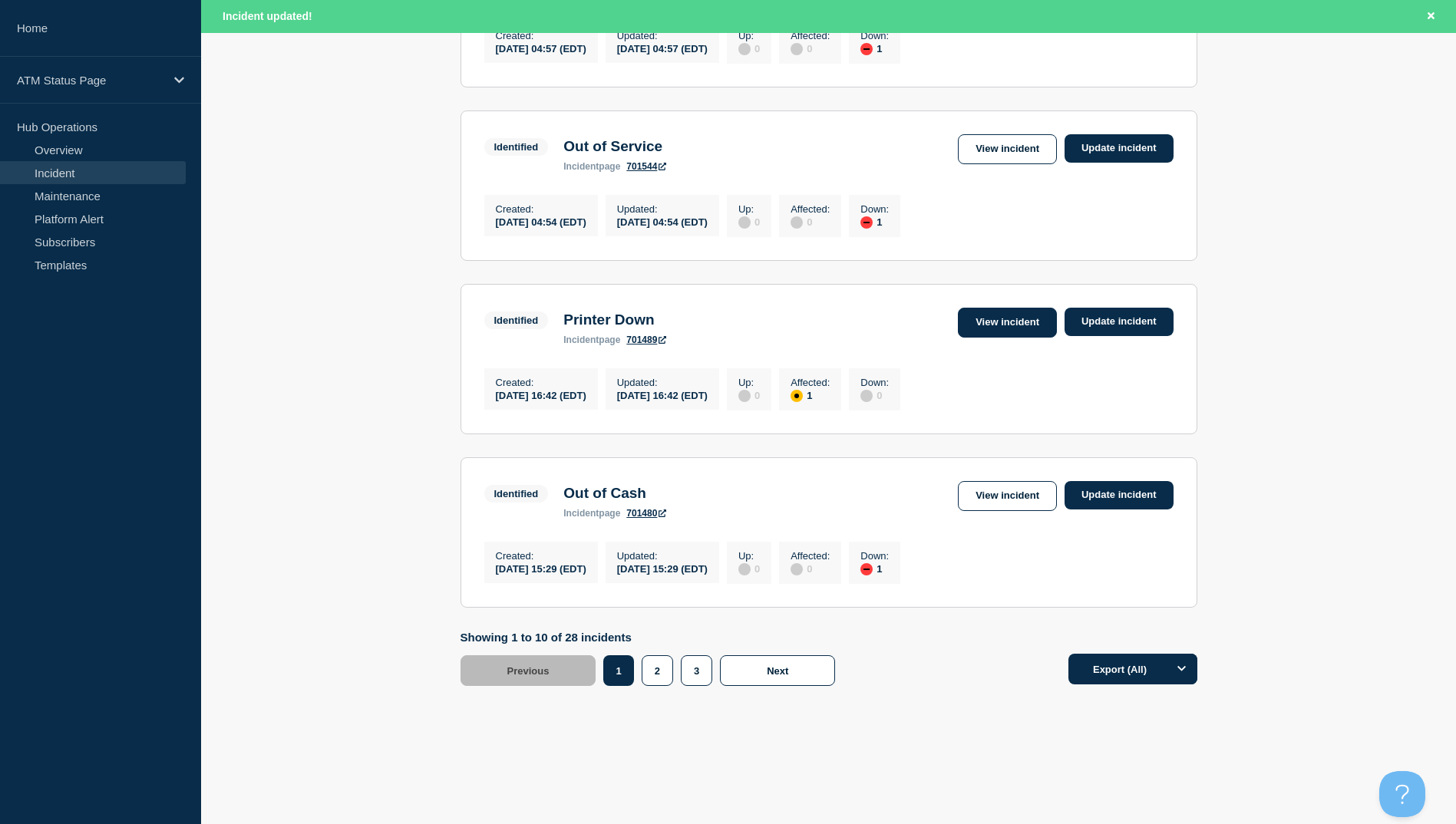
click at [980, 338] on link "View incident" at bounding box center [1007, 322] width 99 height 30
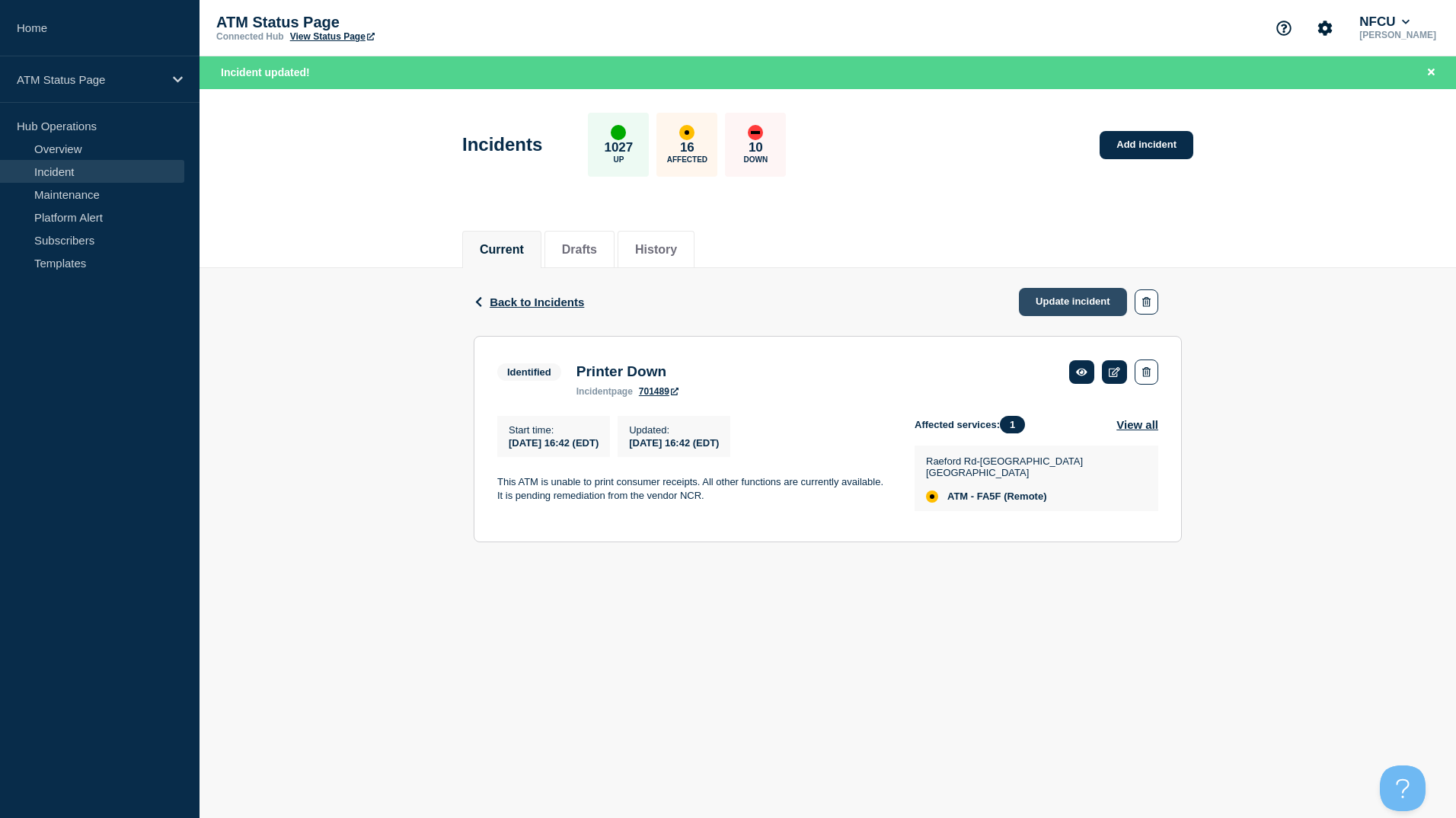
click at [1044, 305] on link "Update incident" at bounding box center [1072, 302] width 109 height 28
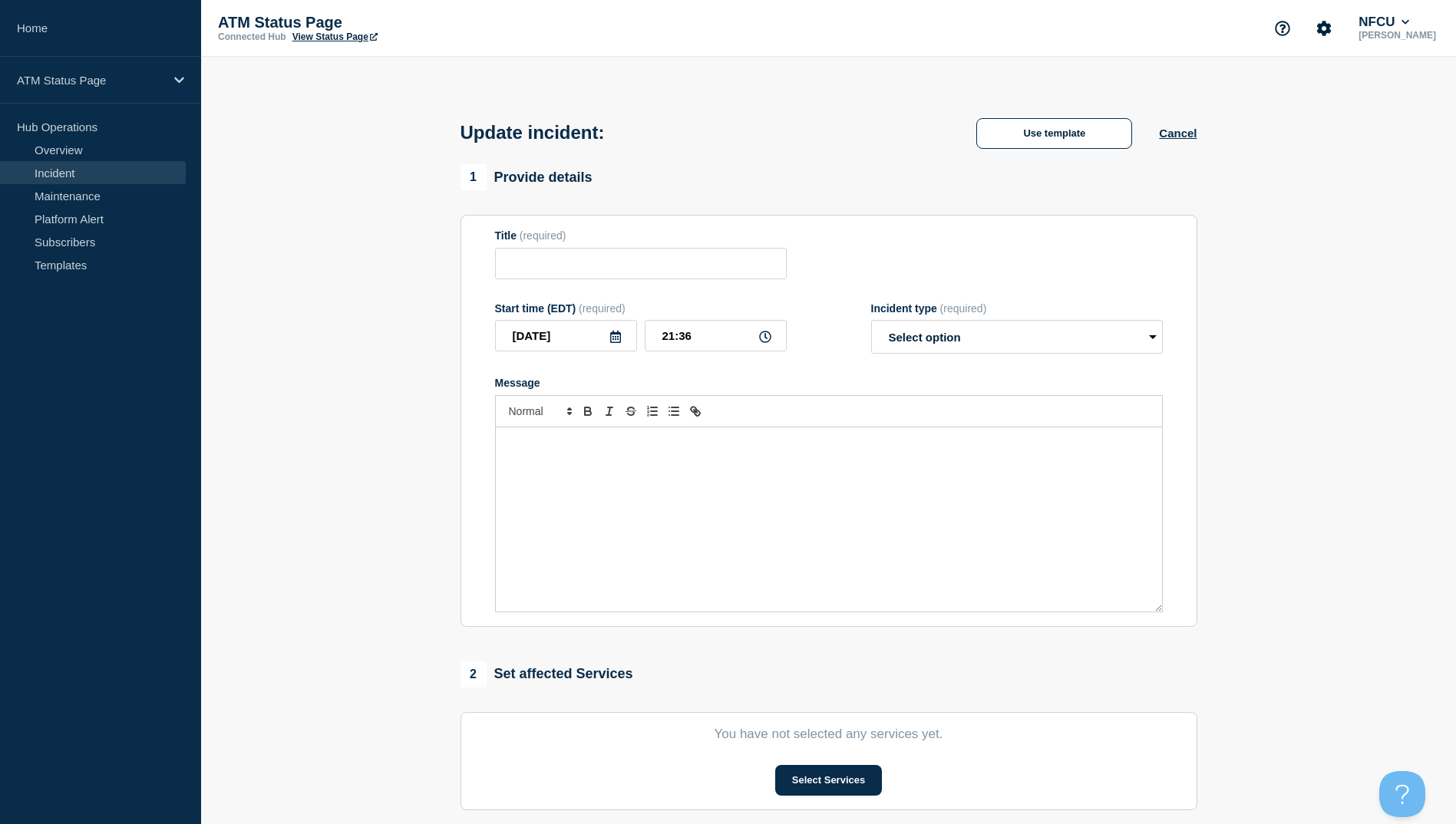
type input "Printer Down"
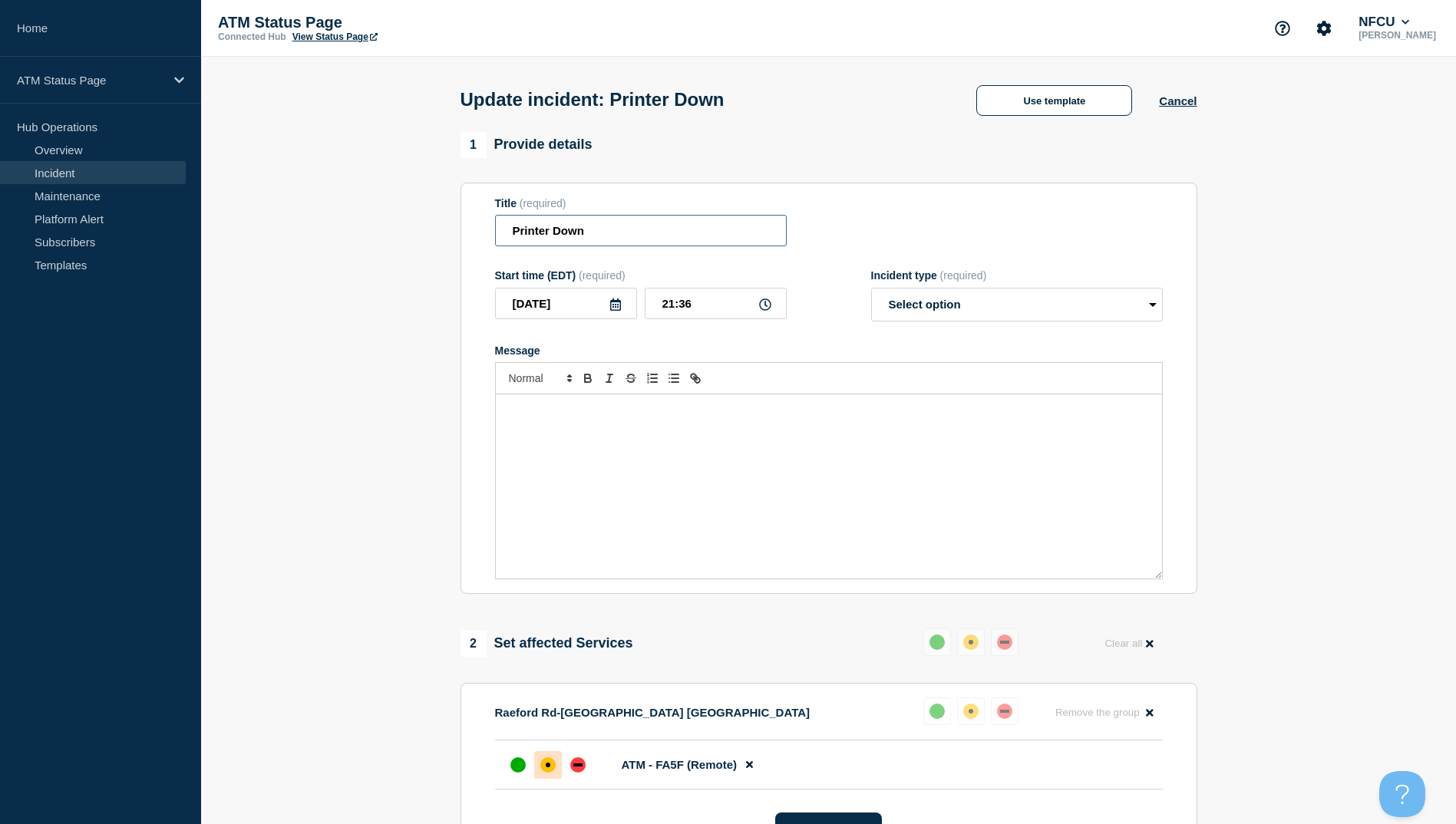
click at [642, 220] on input "Printer Down" at bounding box center [641, 230] width 292 height 32
click at [1060, 85] on div "Use template Cancel" at bounding box center [1073, 99] width 247 height 32
click at [1062, 99] on button "Use template" at bounding box center [1054, 101] width 156 height 31
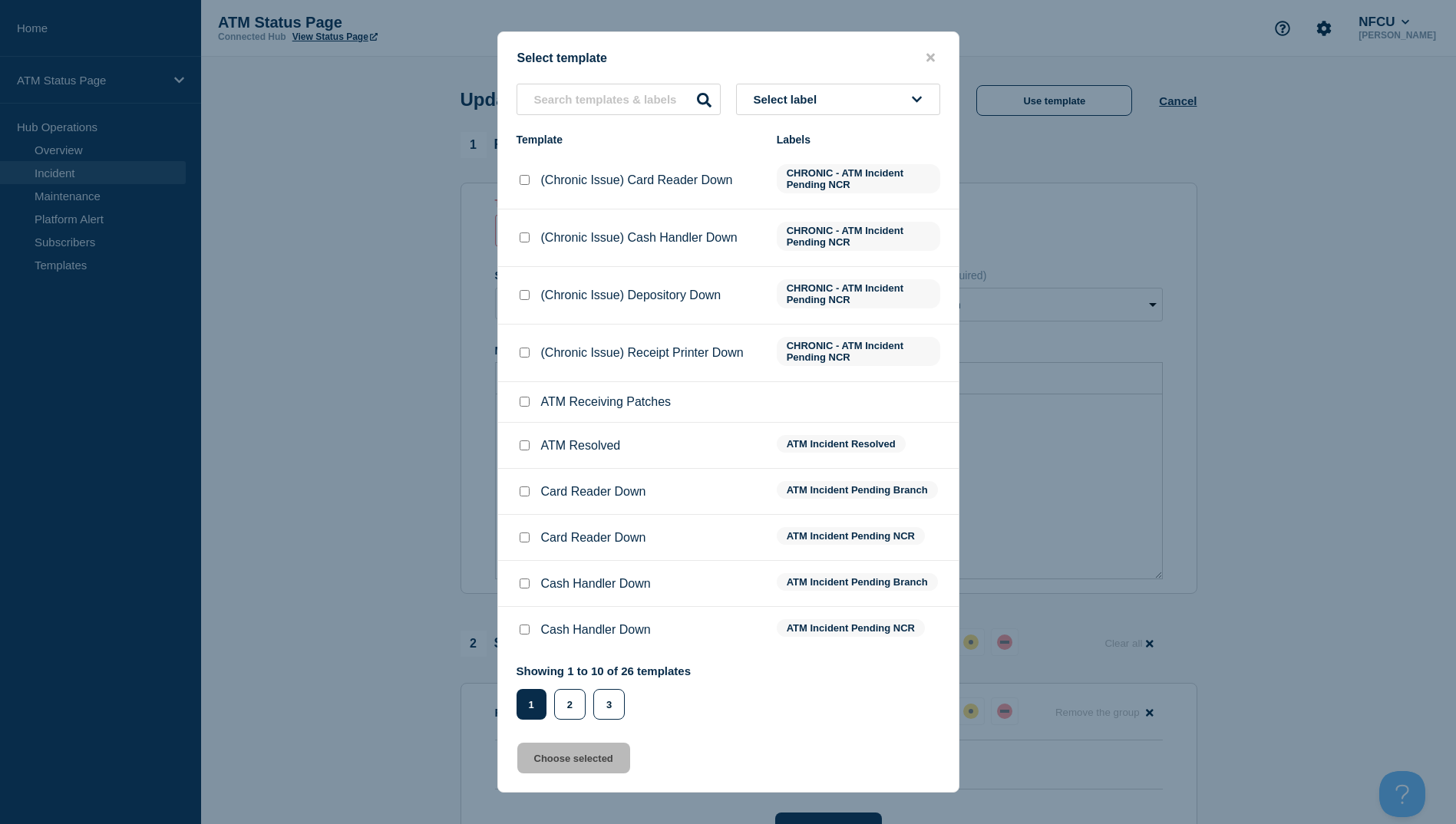
click at [529, 468] on li "ATM Resolved ATM Incident Resolved" at bounding box center [728, 491] width 461 height 46
click at [525, 443] on input "ATM Resolved checkbox" at bounding box center [525, 445] width 10 height 10
checkbox input "true"
click at [582, 771] on button "Choose selected" at bounding box center [574, 759] width 113 height 31
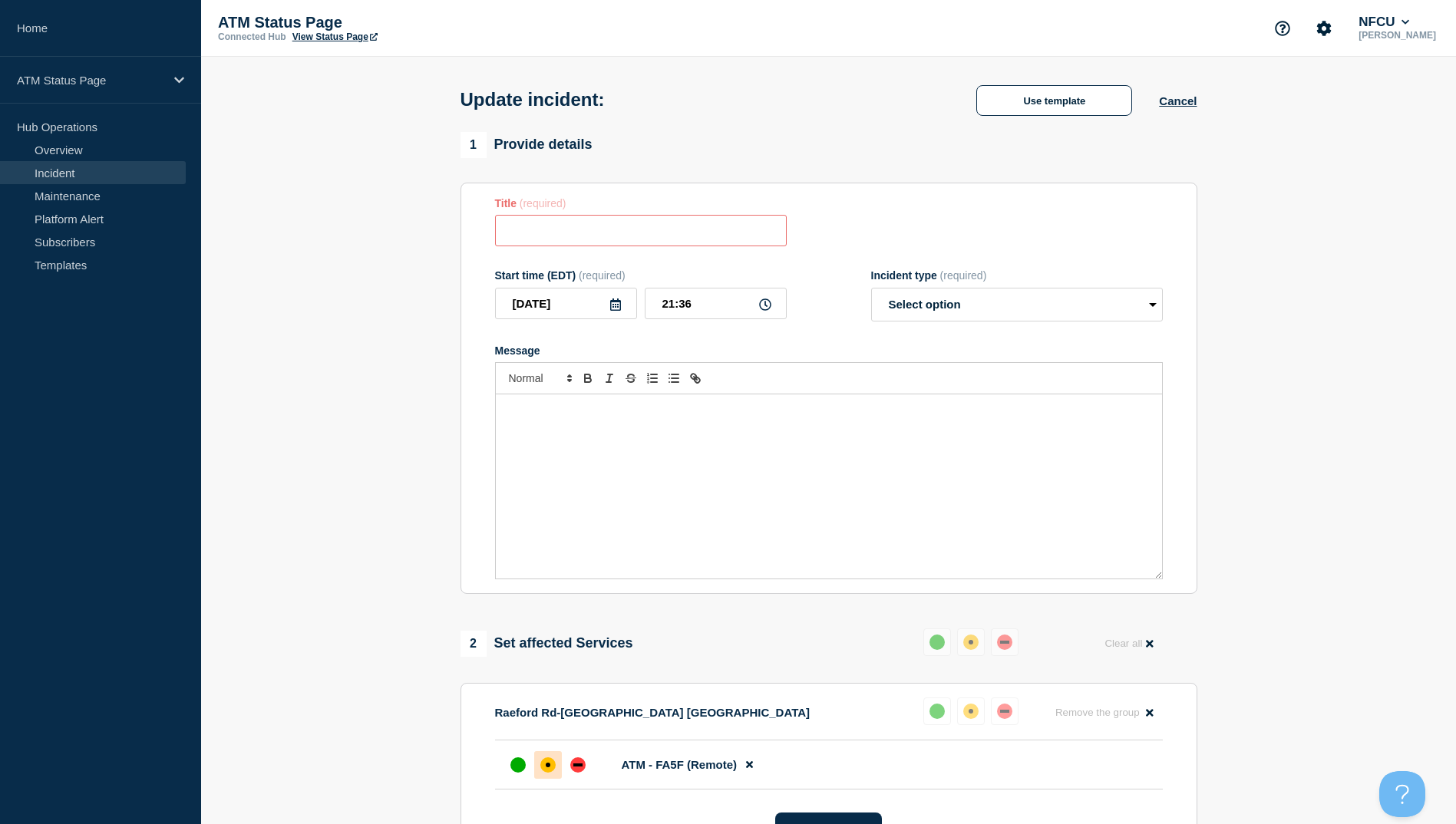
type input "ATM Resolved"
select select "resolved"
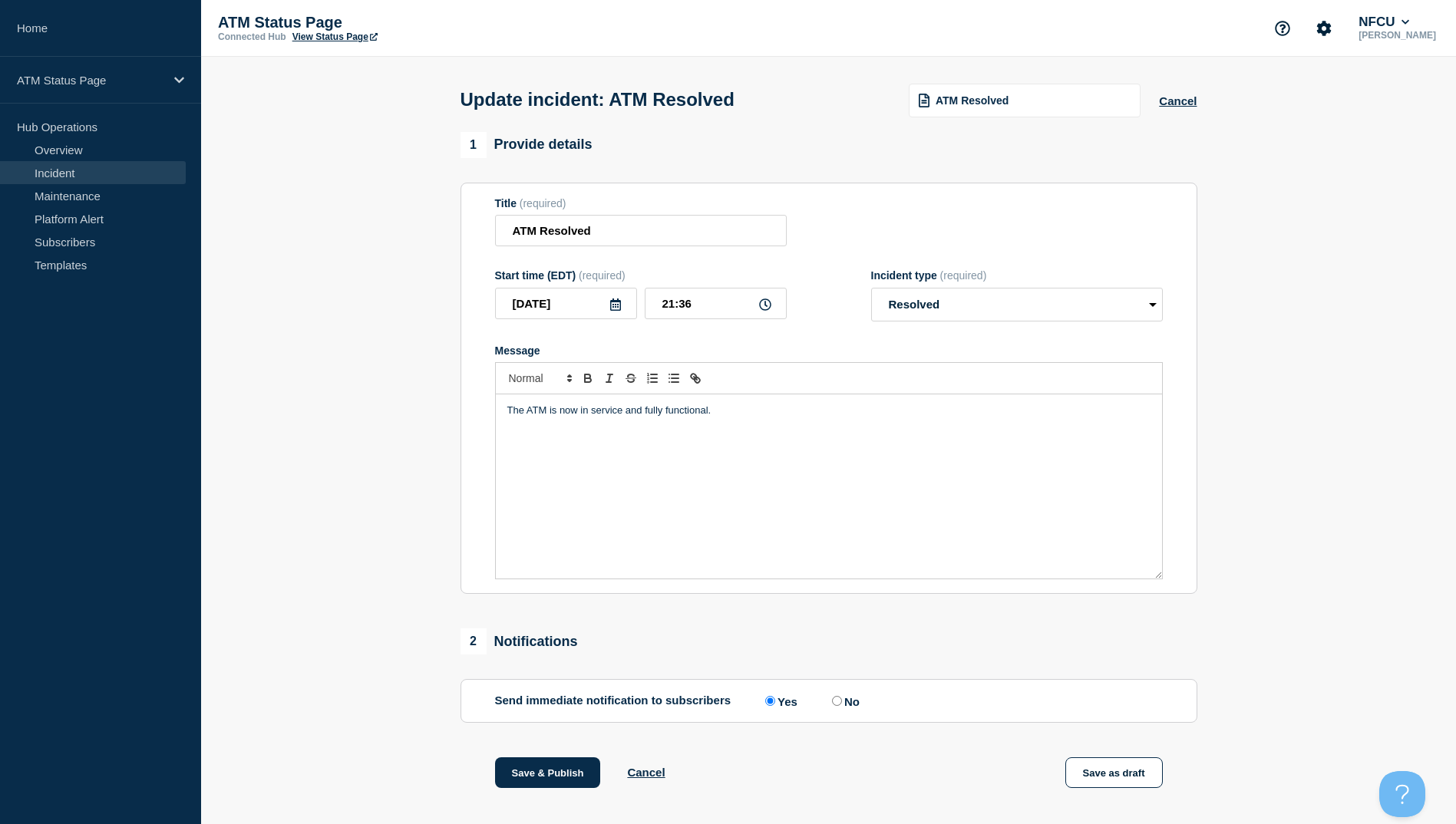
scroll to position [158, 0]
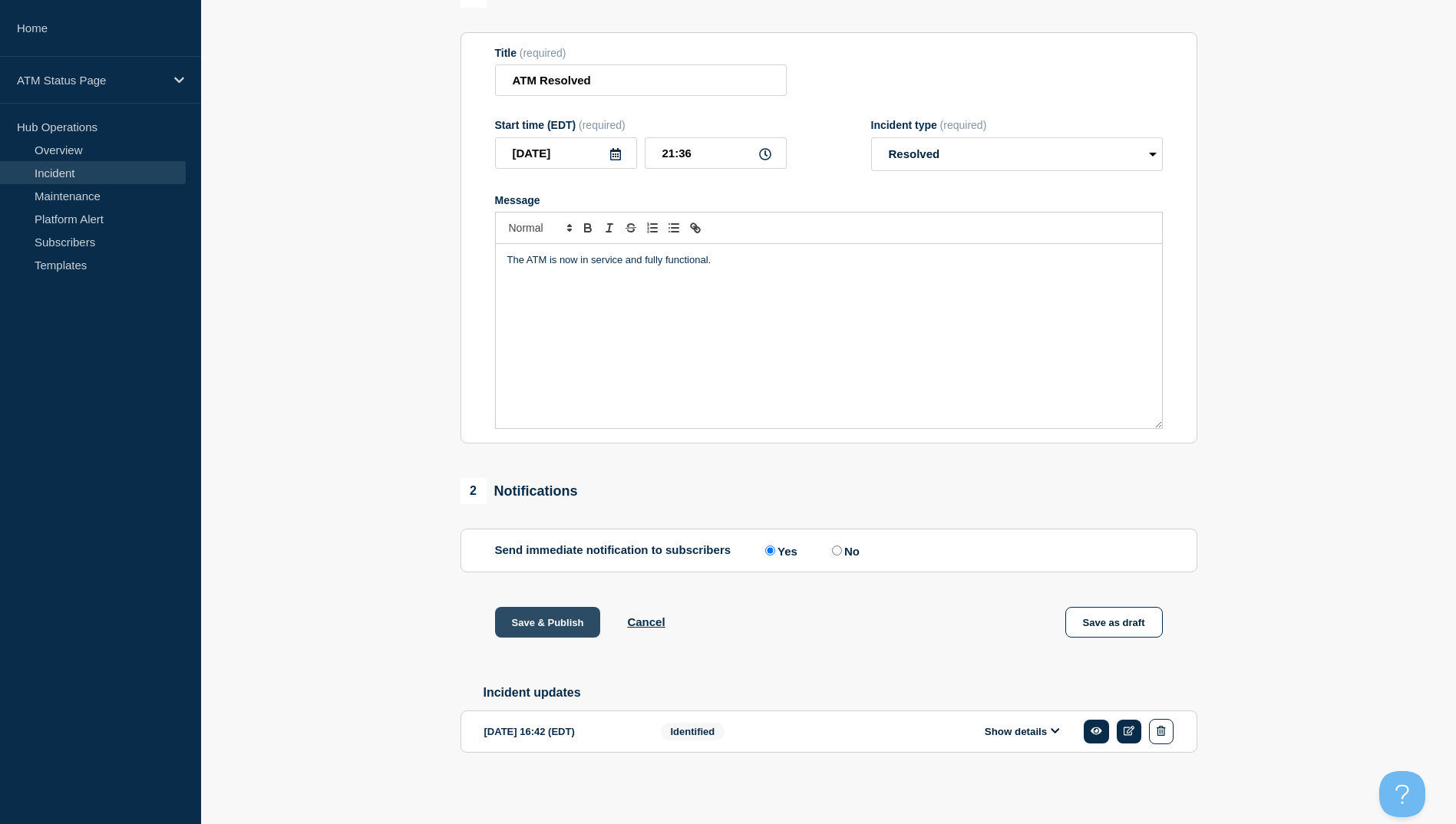
click at [520, 610] on button "Save & Publish" at bounding box center [548, 623] width 106 height 31
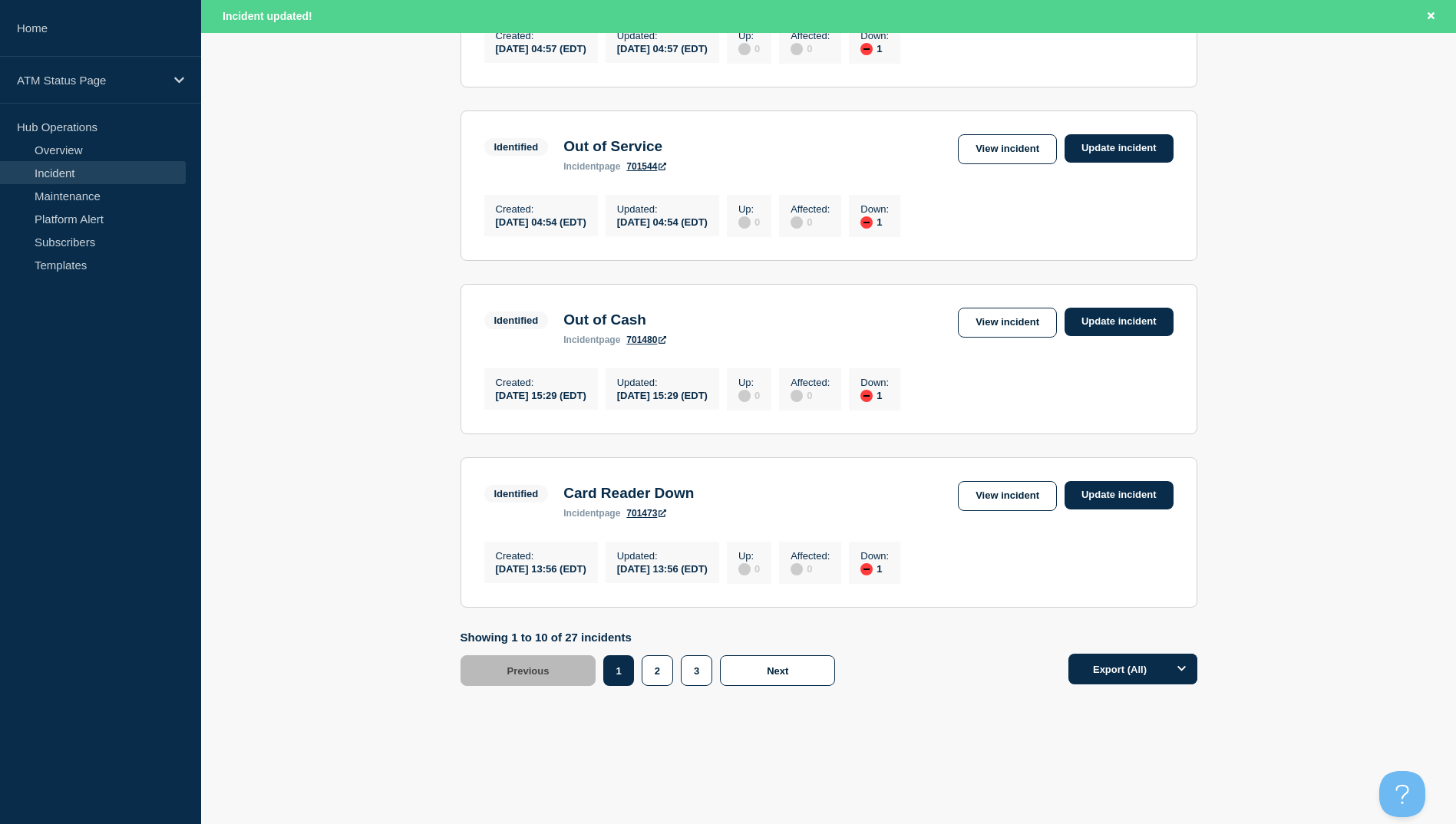
scroll to position [1507, 0]
click at [976, 308] on link "View incident" at bounding box center [1007, 322] width 99 height 30
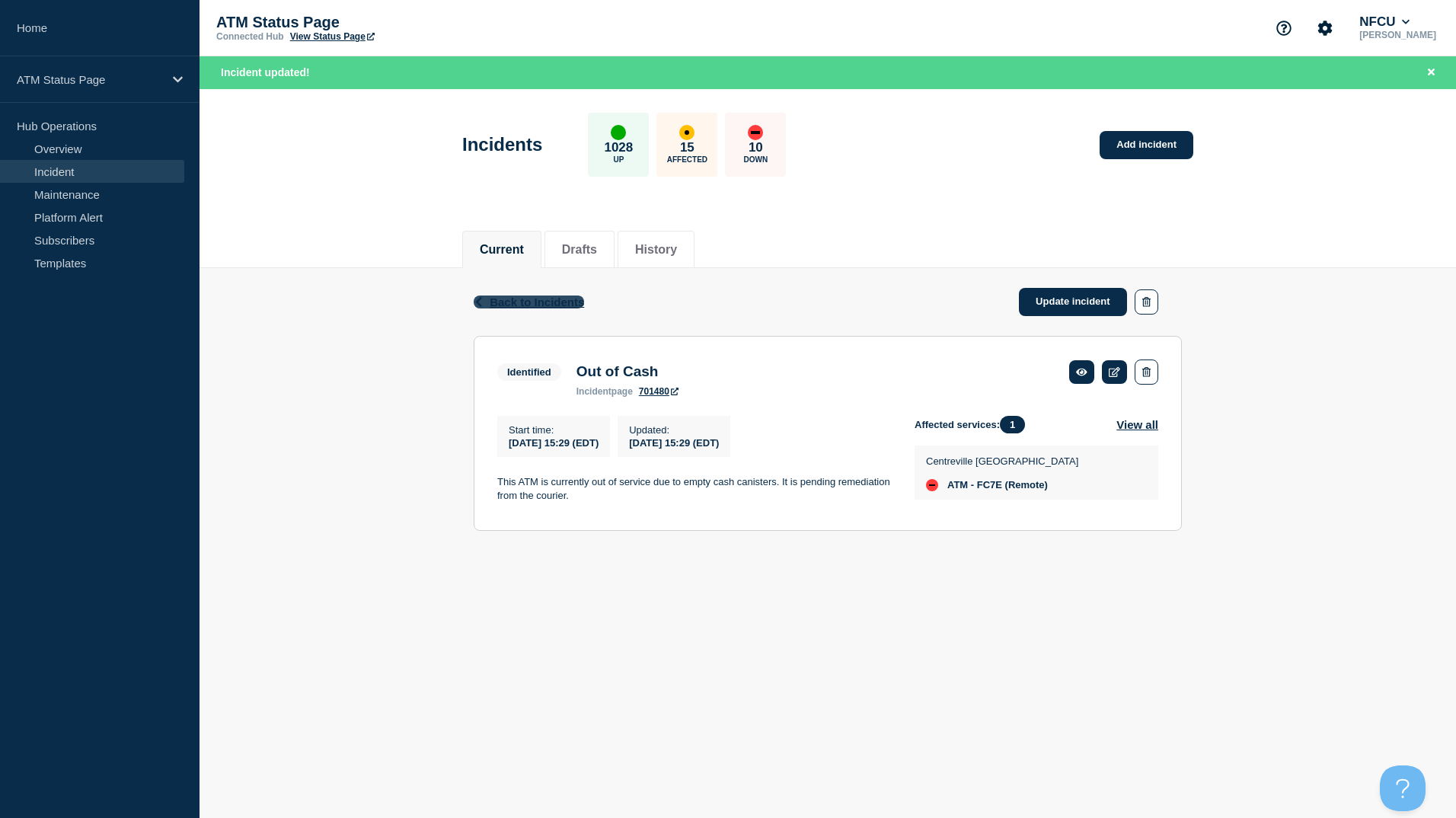
click at [509, 301] on span "Back to Incidents" at bounding box center [537, 302] width 94 height 13
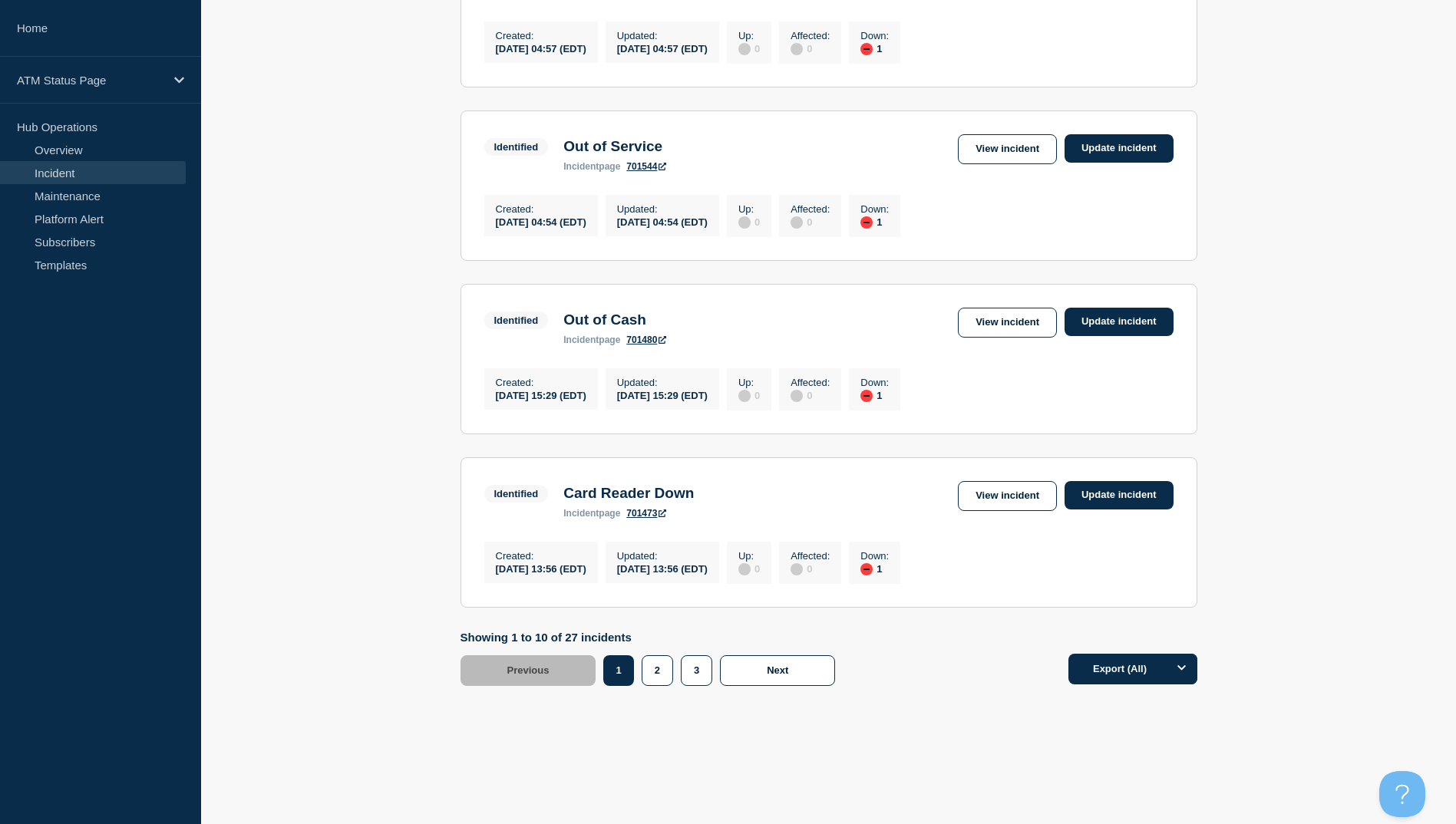
scroll to position [1475, 0]
click at [968, 485] on link "View incident" at bounding box center [1007, 496] width 99 height 30
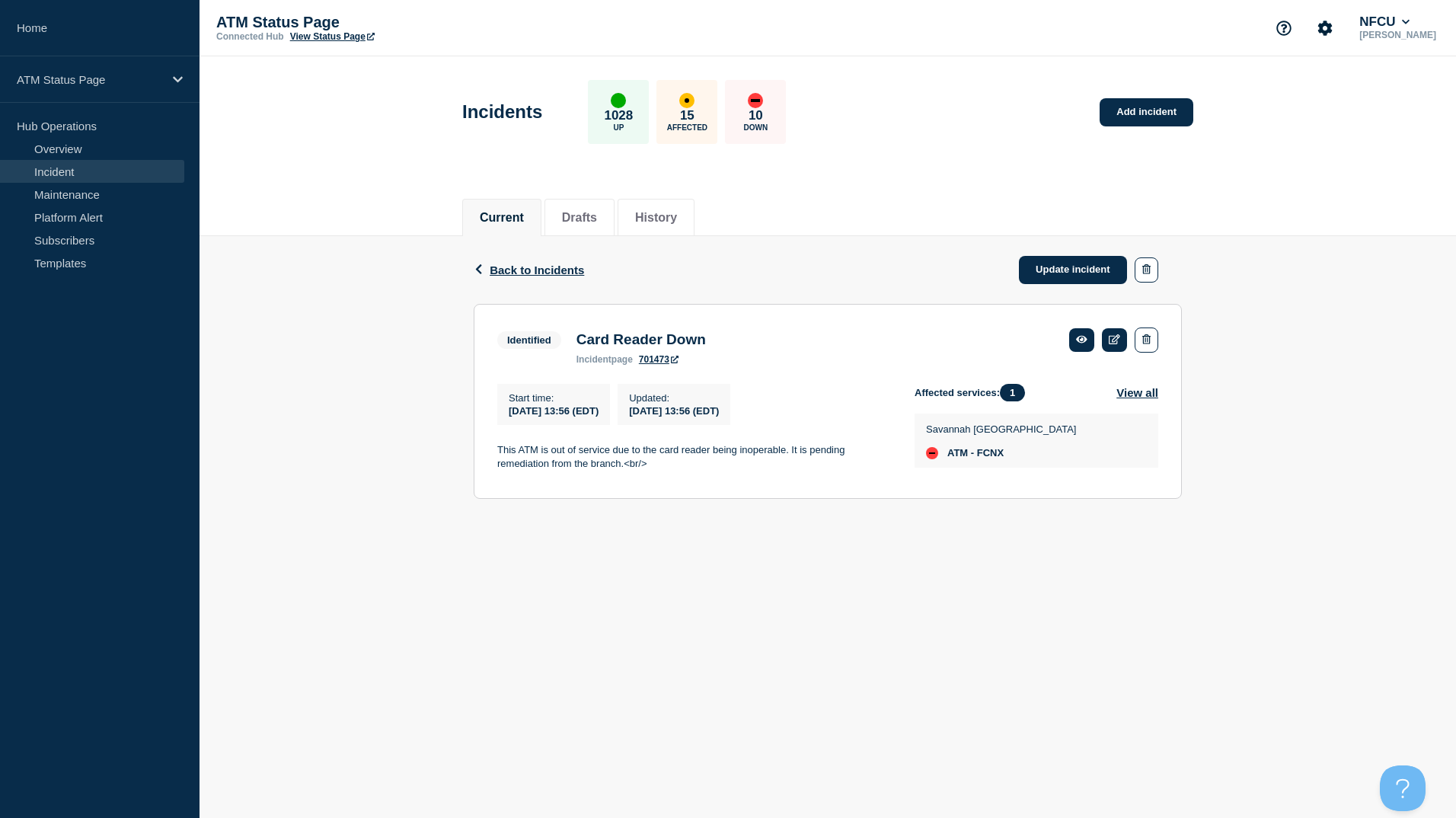
click at [481, 277] on div "Back Back to Incidents Update incident" at bounding box center [827, 269] width 708 height 68
click at [497, 268] on span "Back to Incidents" at bounding box center [537, 269] width 94 height 13
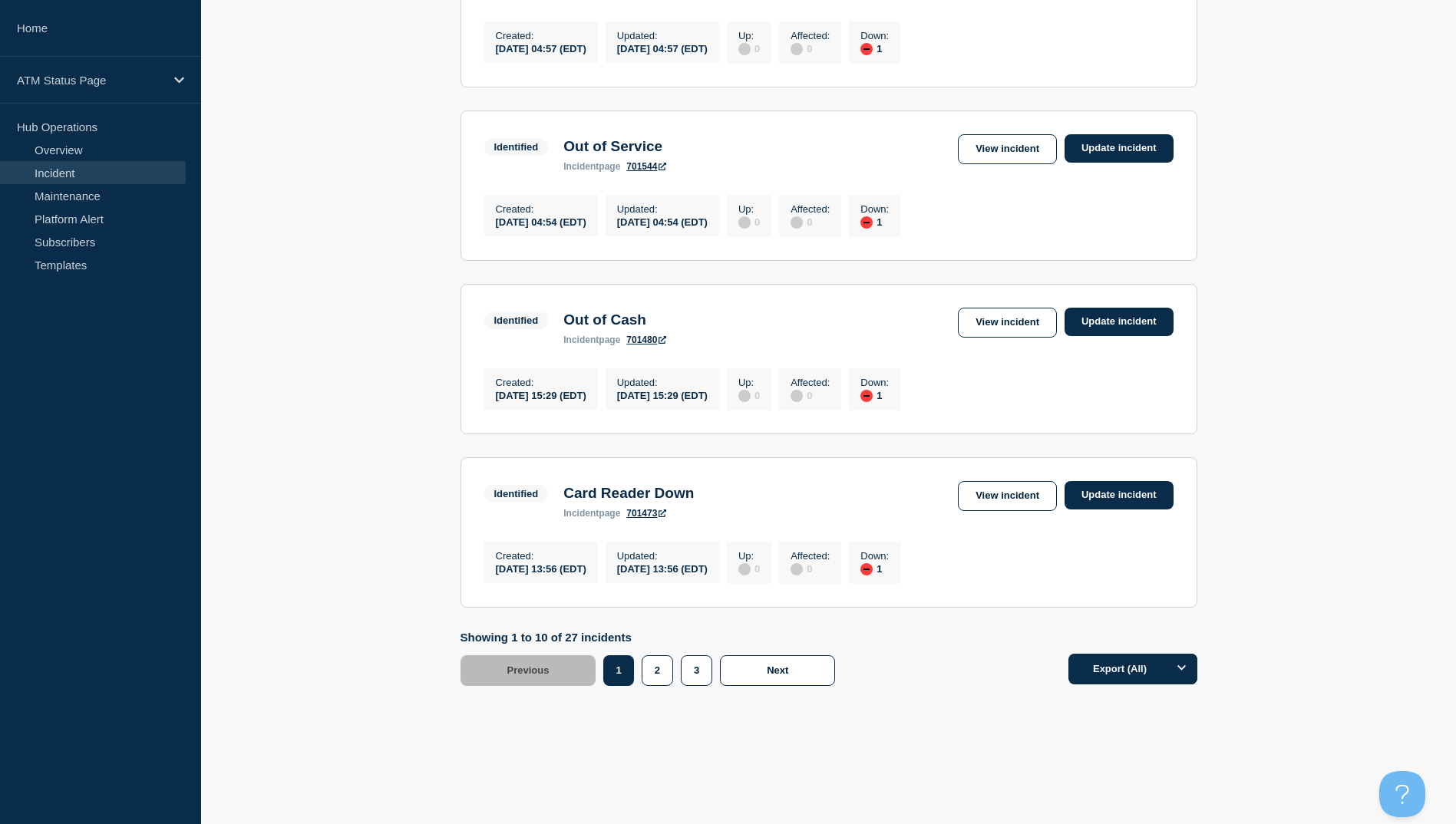
scroll to position [1475, 0]
click at [663, 685] on button "2" at bounding box center [657, 671] width 32 height 31
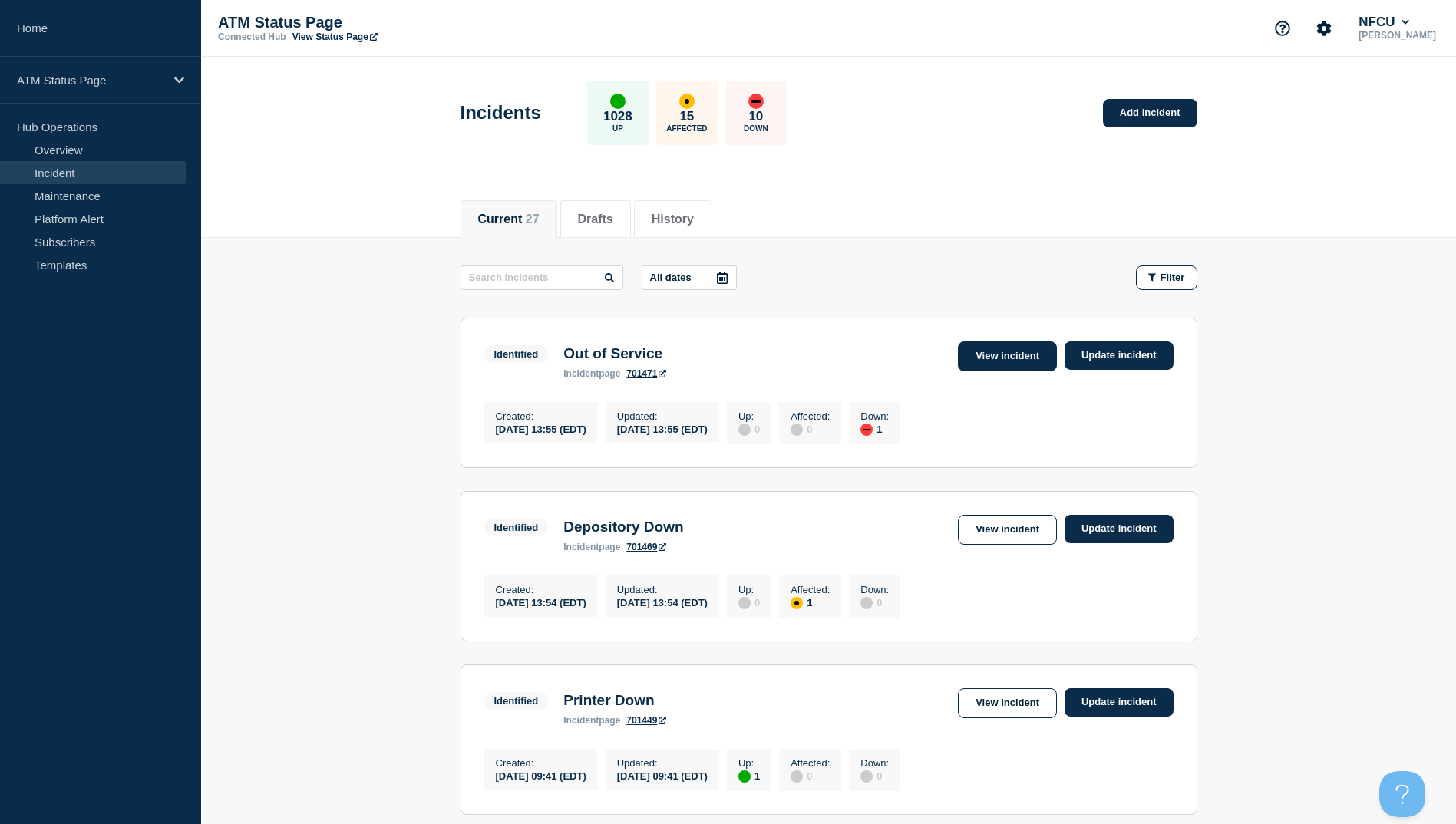
click at [1034, 358] on link "View incident" at bounding box center [1007, 356] width 99 height 30
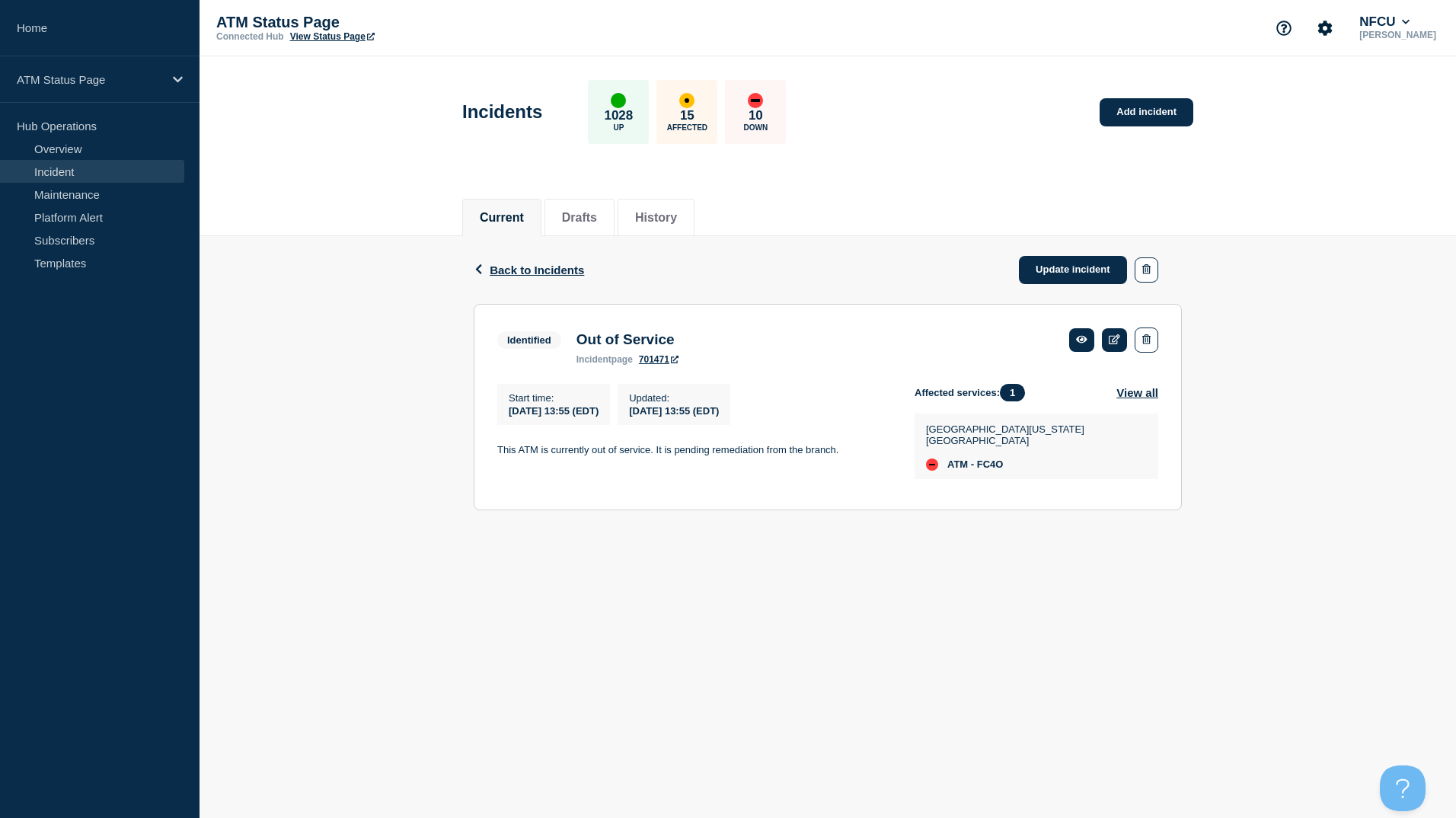
click at [1050, 286] on div "Back Back to Incidents Update incident" at bounding box center [827, 269] width 708 height 68
click at [1071, 269] on link "Update incident" at bounding box center [1072, 269] width 109 height 28
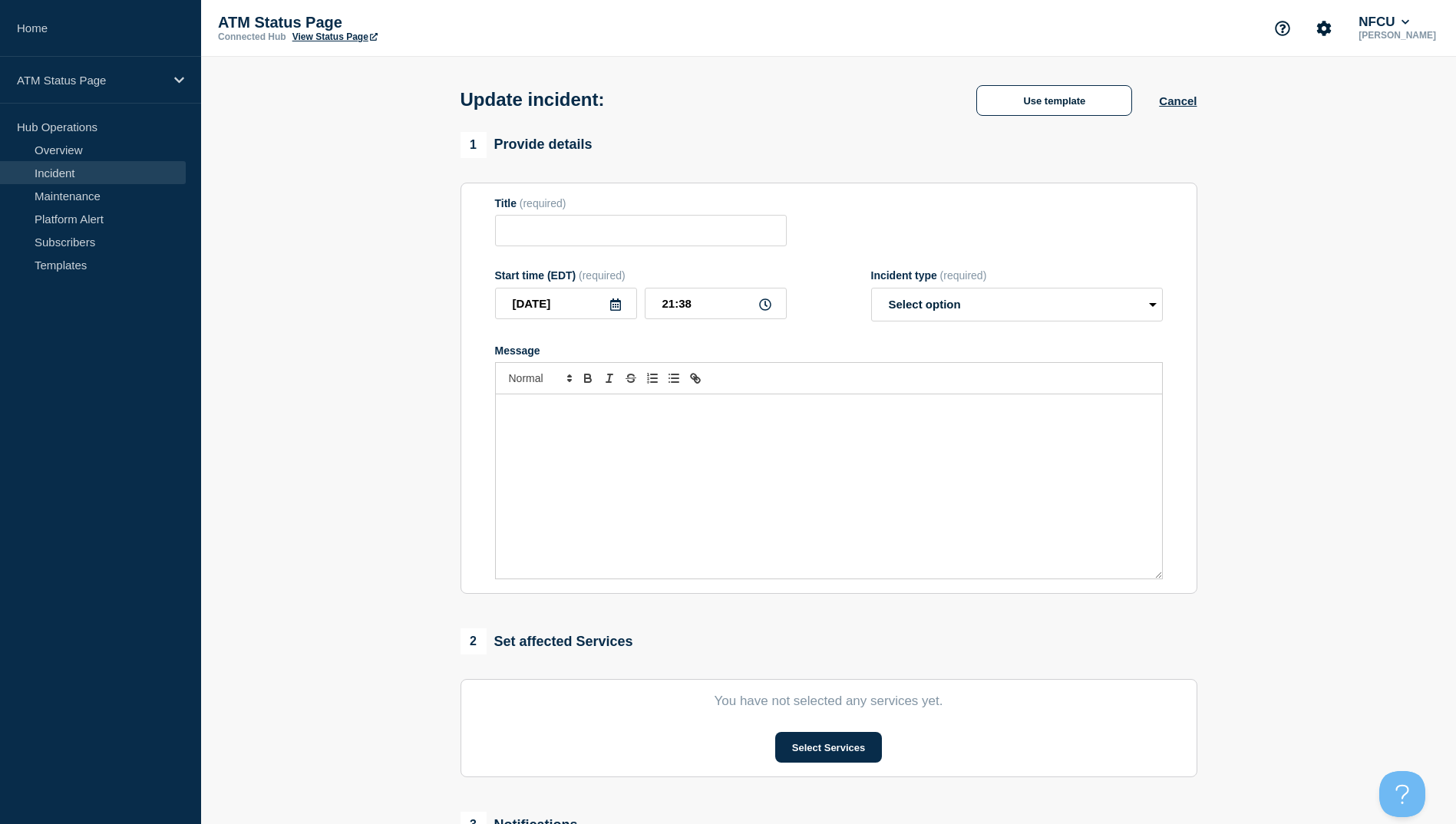
type input "Out of Service"
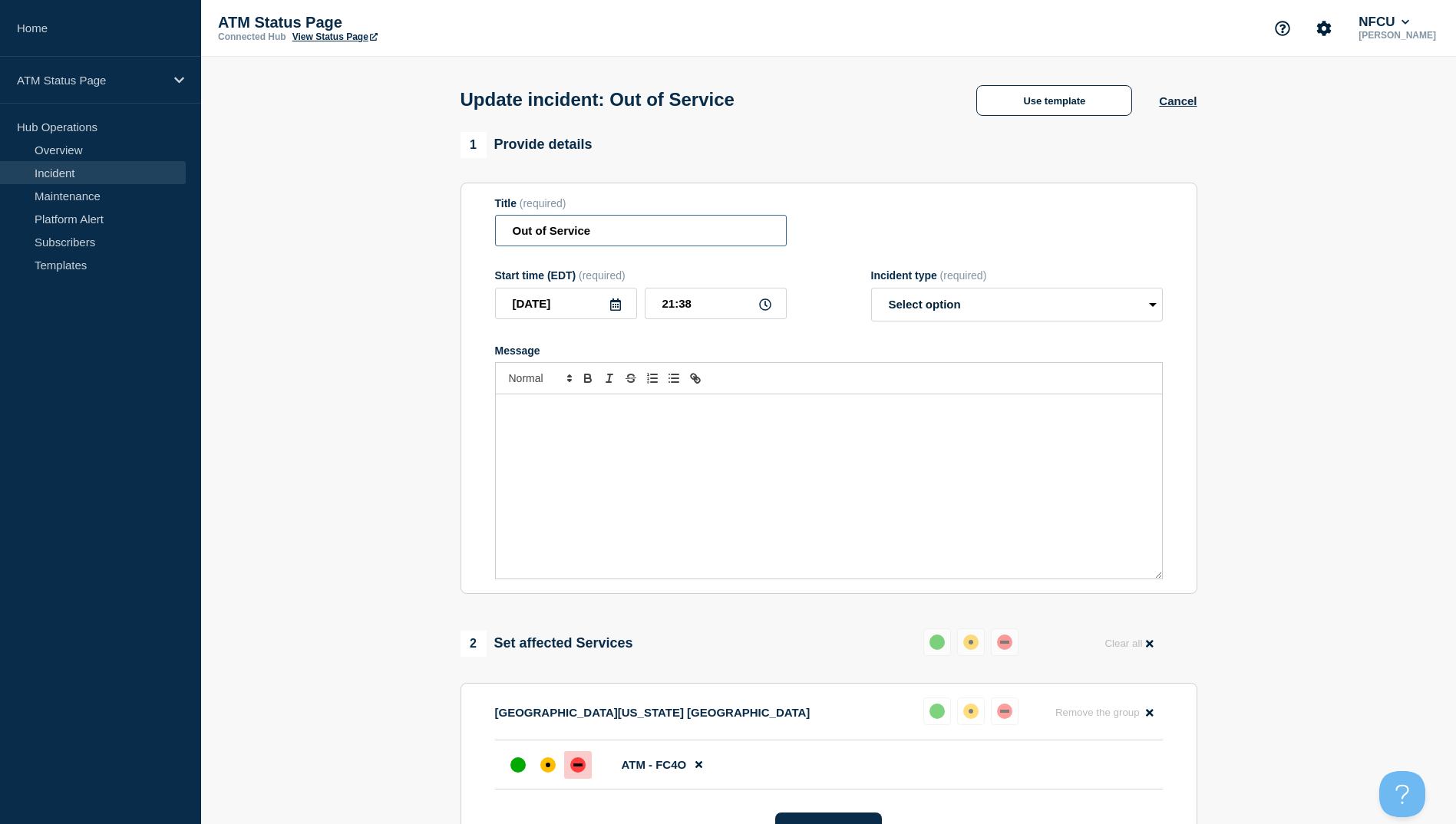
click at [613, 236] on input "Out of Service" at bounding box center [641, 230] width 292 height 32
click at [1017, 91] on button "Use template" at bounding box center [1054, 101] width 156 height 31
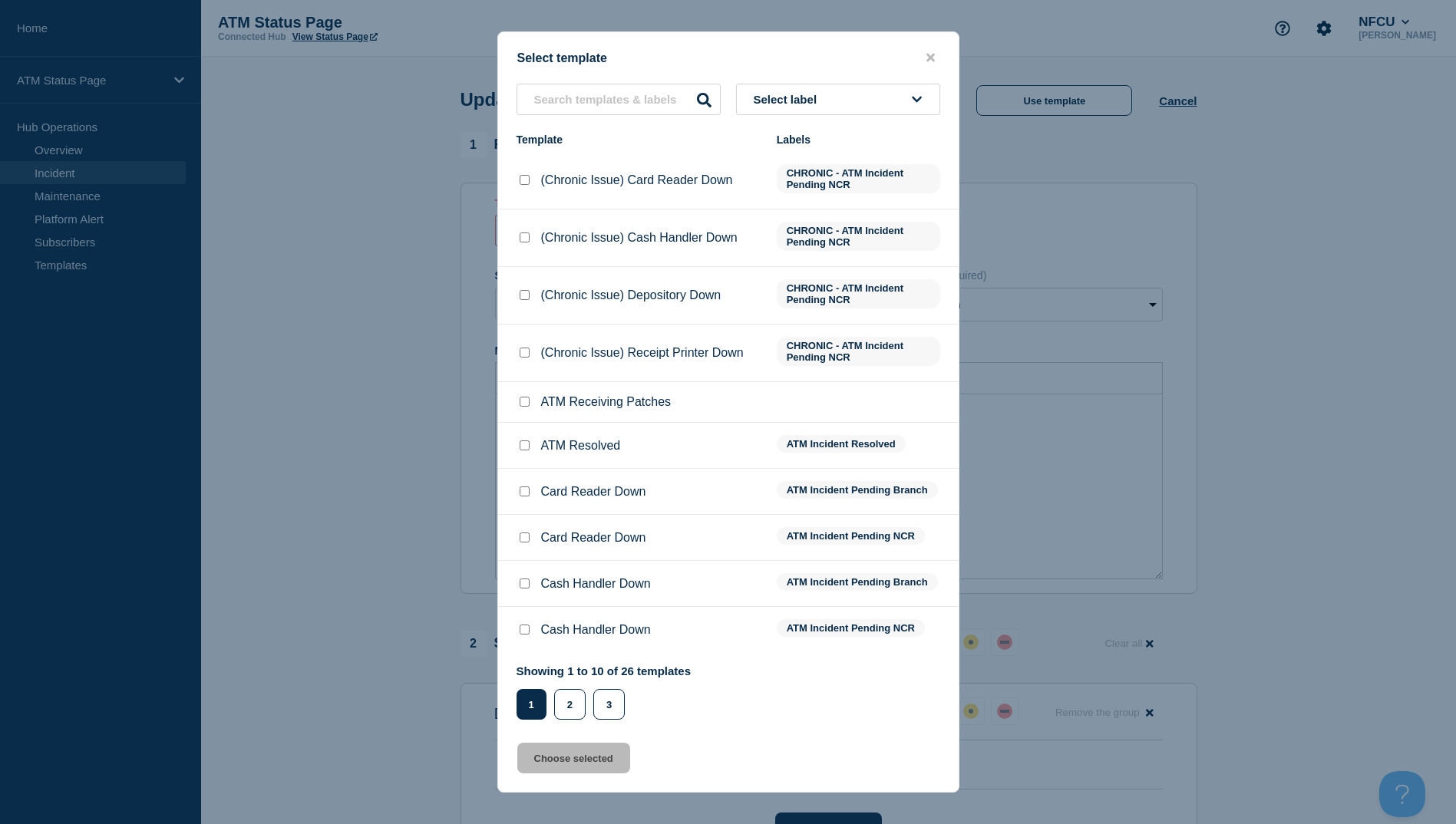
click at [529, 443] on input "ATM Resolved checkbox" at bounding box center [525, 445] width 10 height 10
checkbox input "true"
click at [598, 754] on button "Choose selected" at bounding box center [574, 759] width 113 height 31
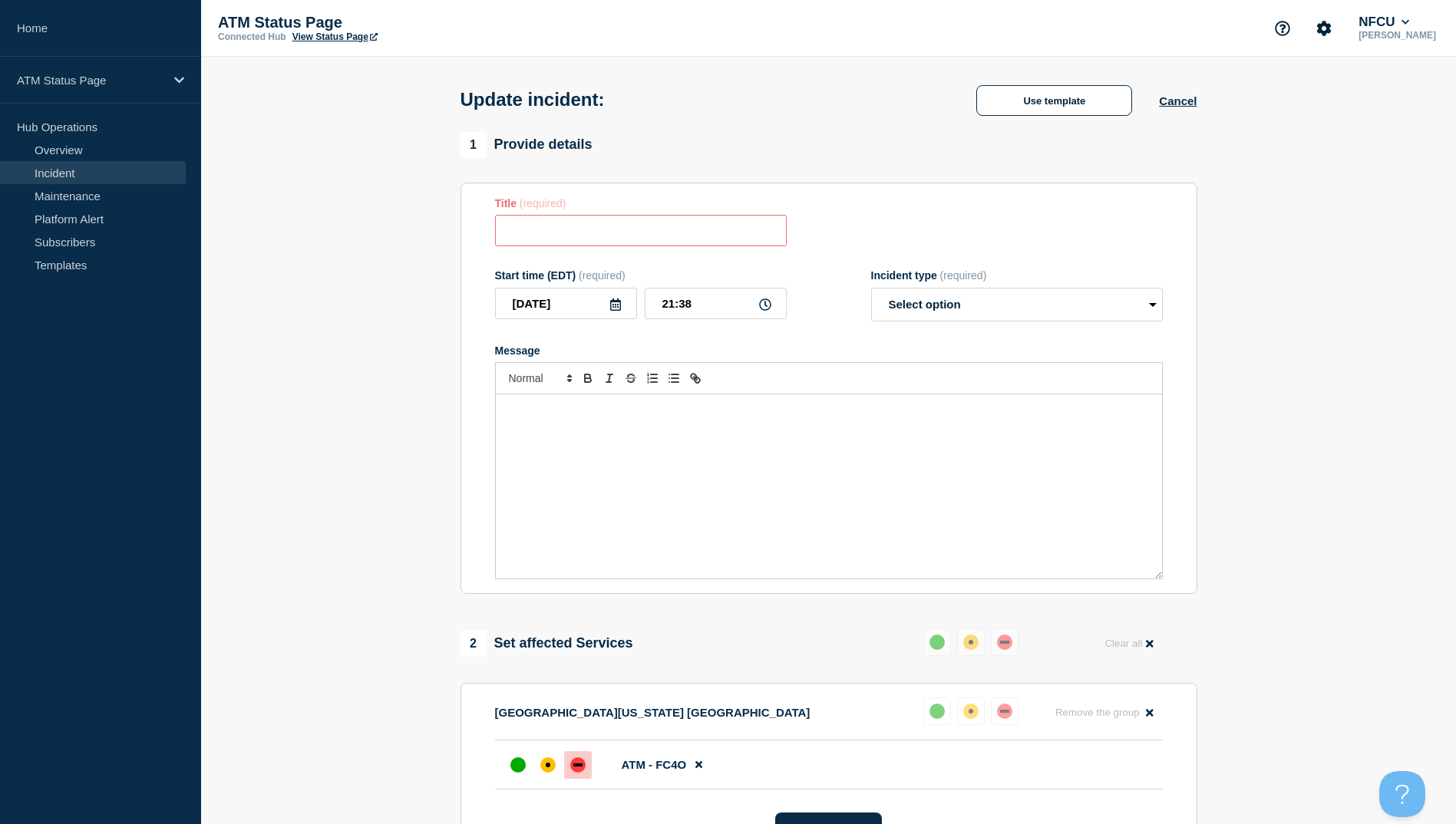
type input "ATM Resolved"
select select "resolved"
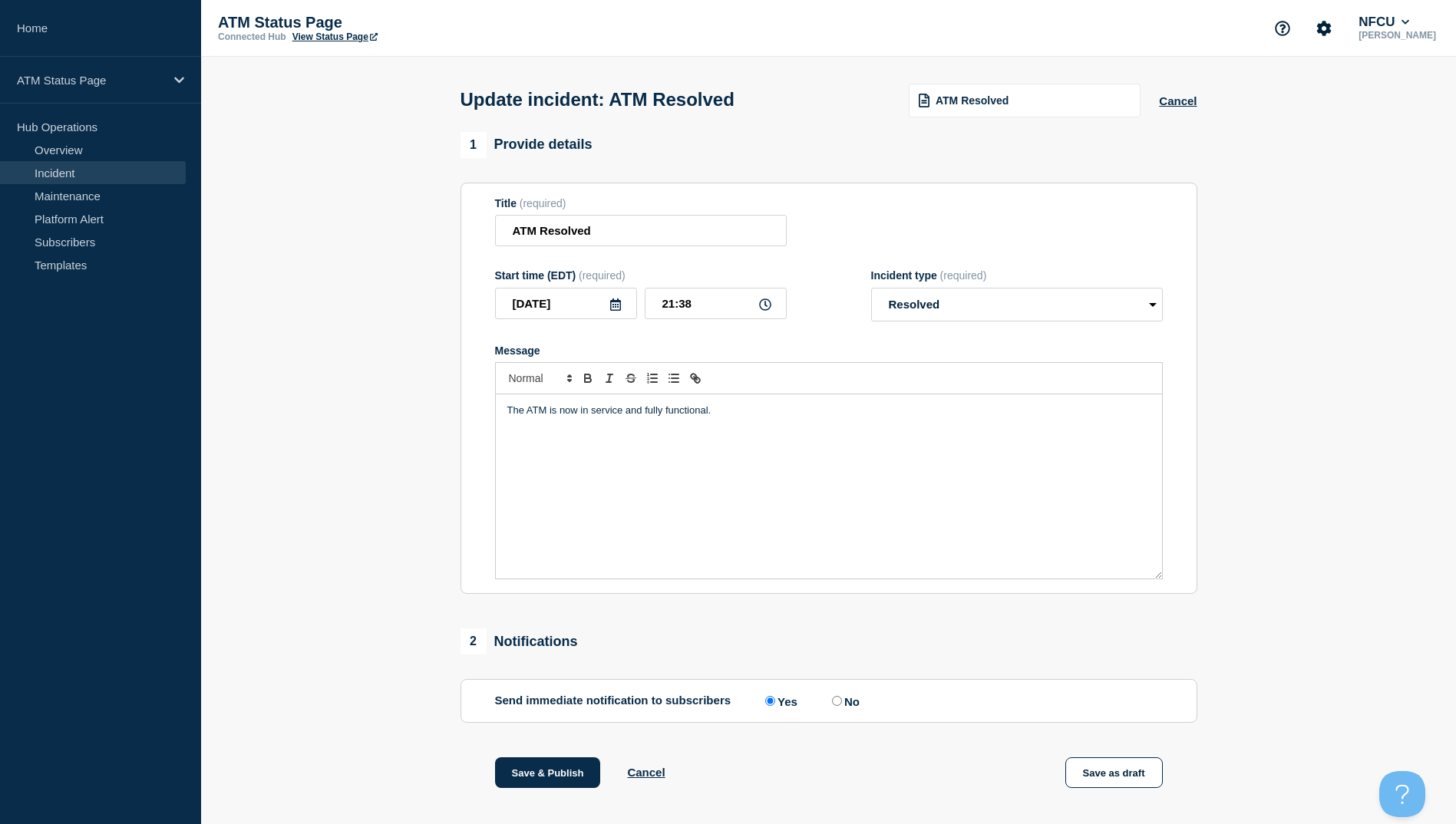
scroll to position [153, 0]
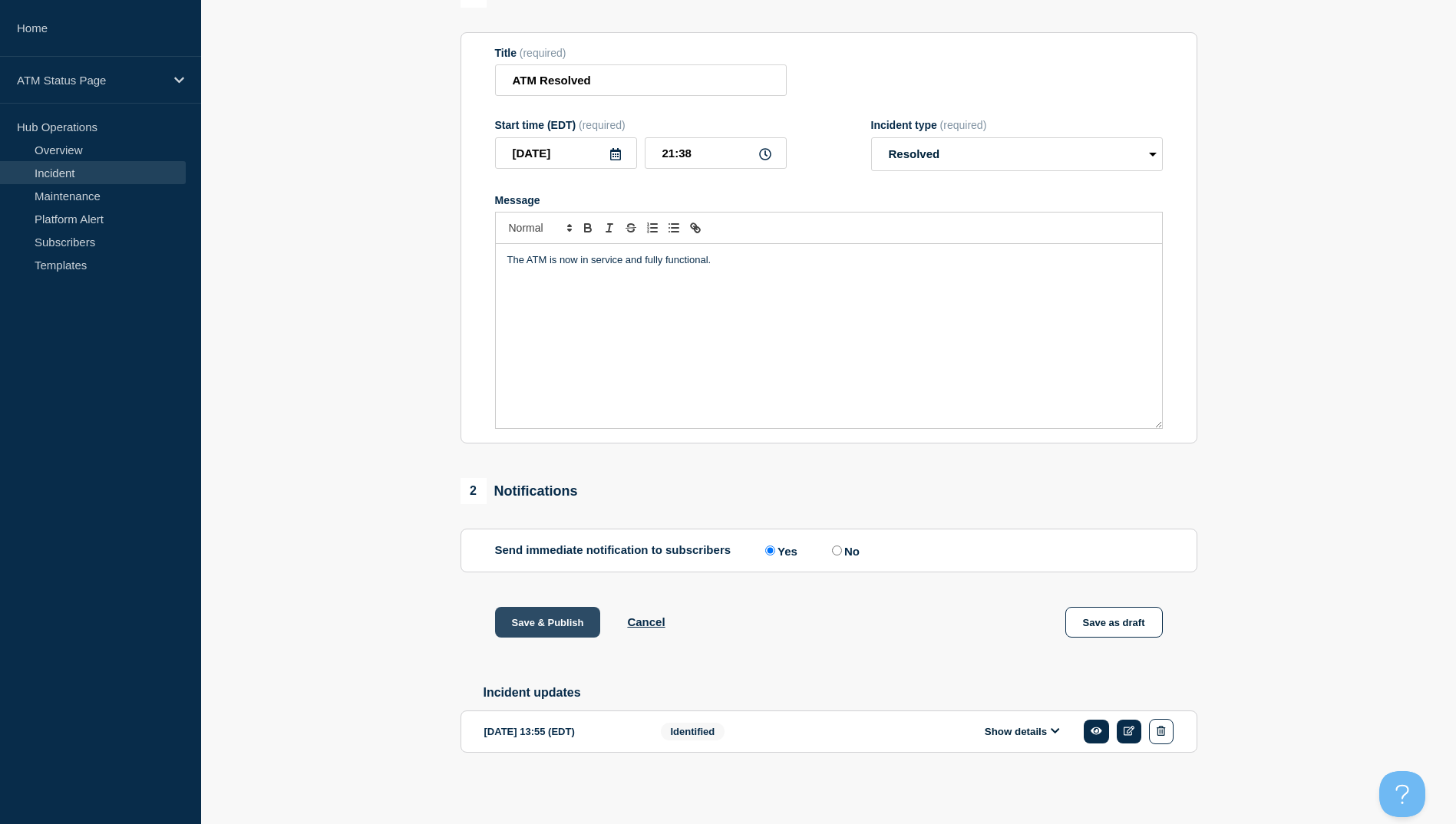
click at [567, 624] on button "Save & Publish" at bounding box center [548, 623] width 106 height 31
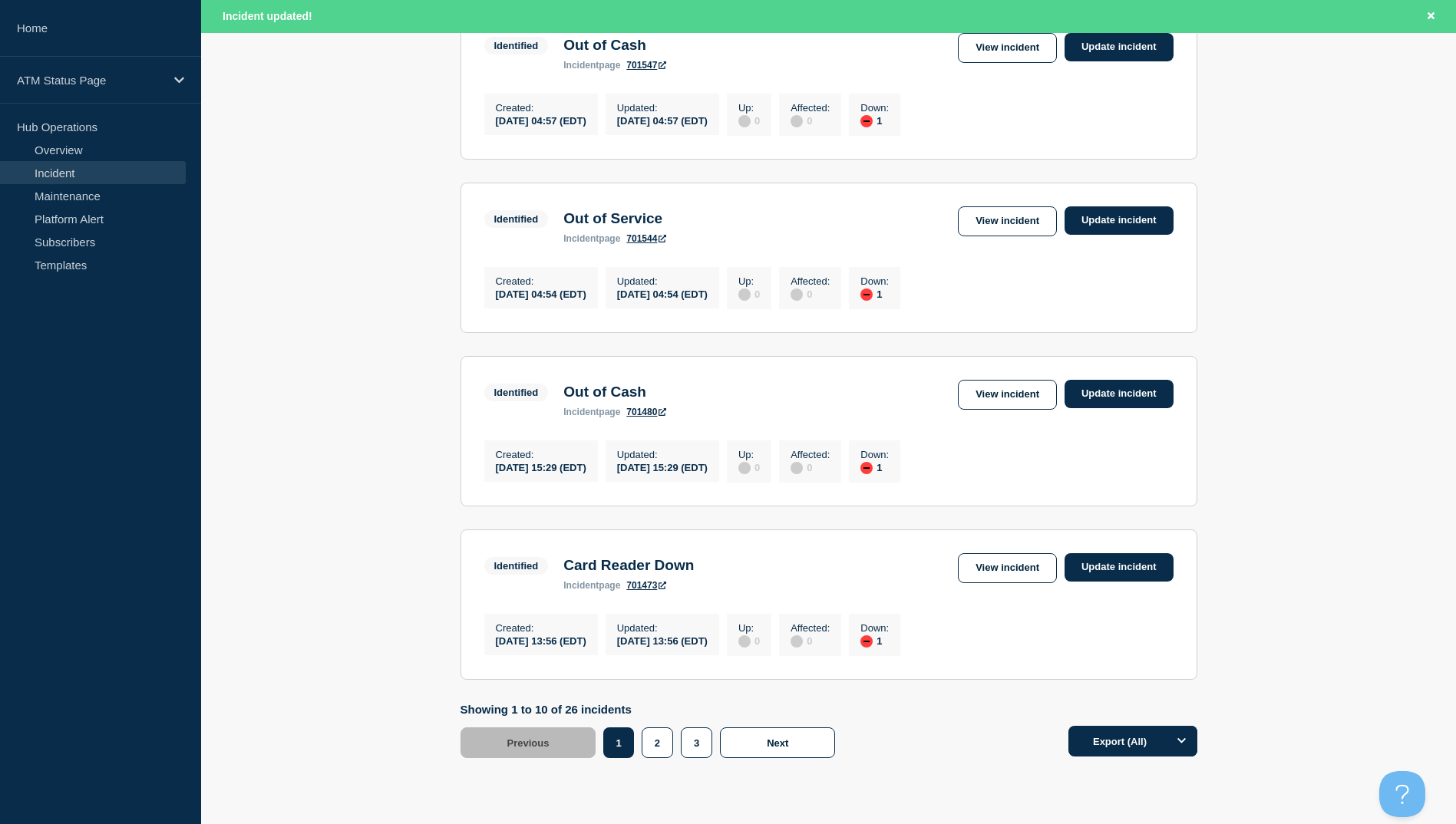
scroll to position [1507, 0]
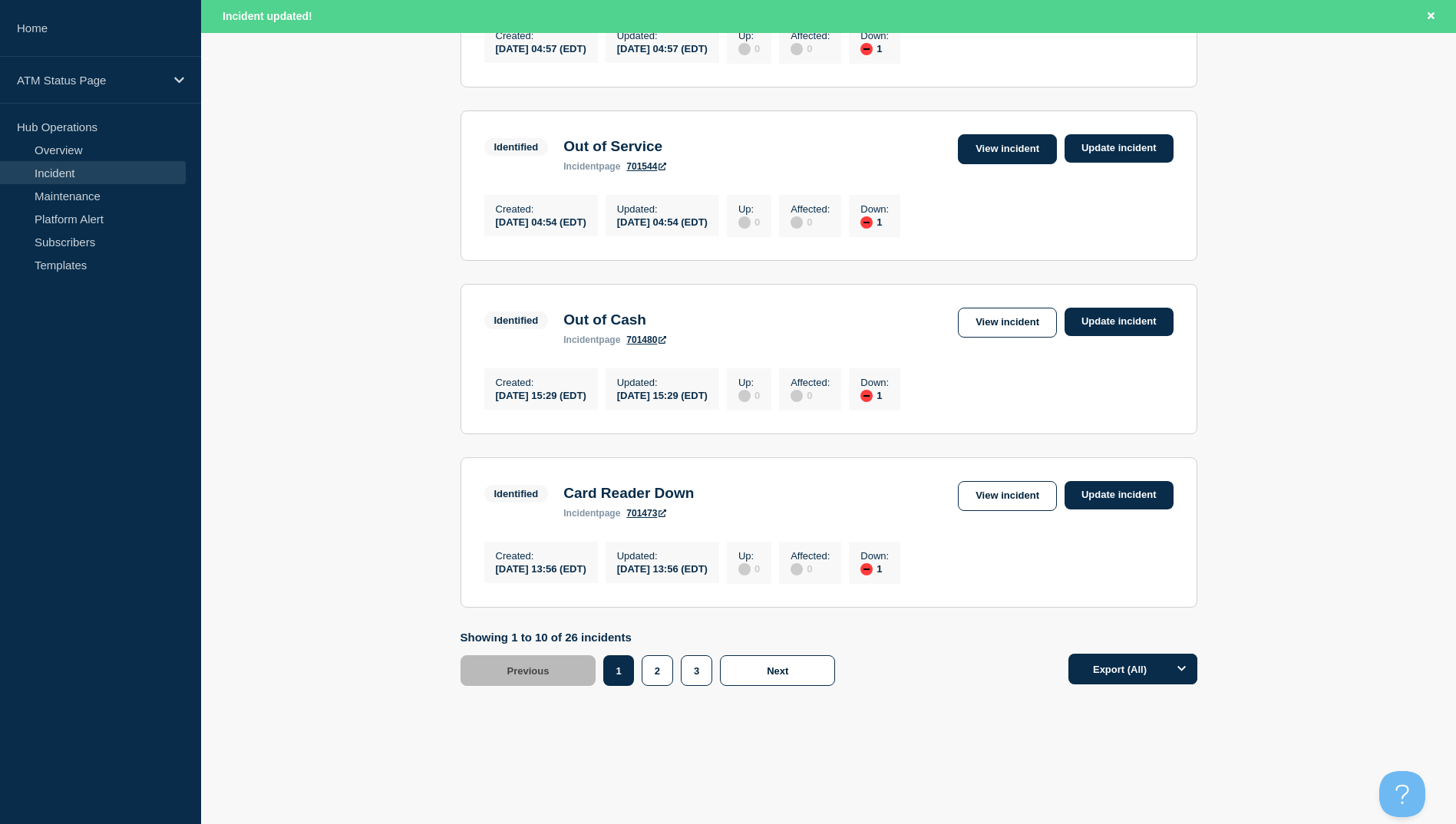
click at [995, 144] on link "View incident" at bounding box center [1007, 149] width 99 height 30
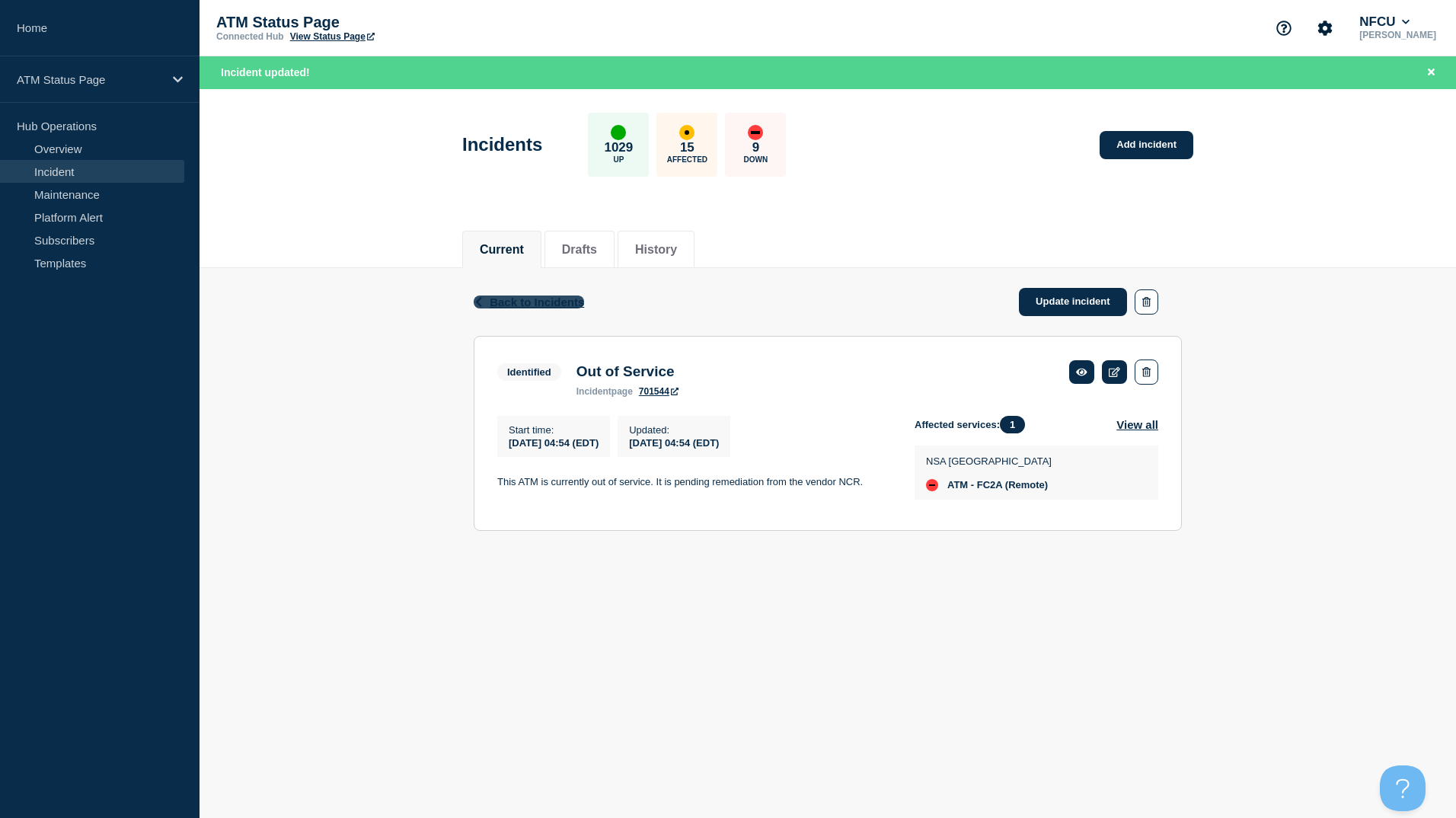
click at [525, 297] on span "Back to Incidents" at bounding box center [537, 302] width 94 height 13
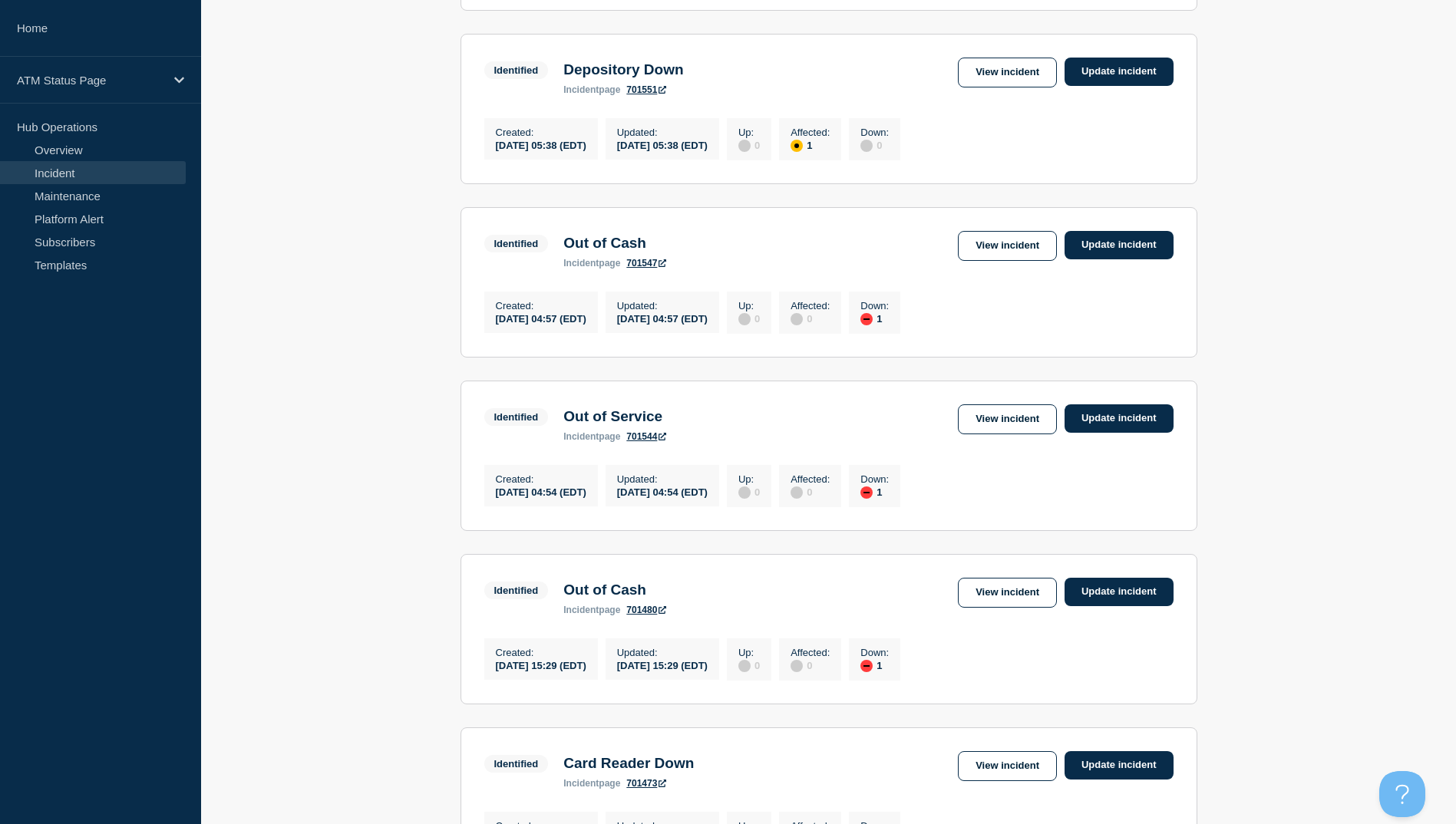
scroll to position [1458, 0]
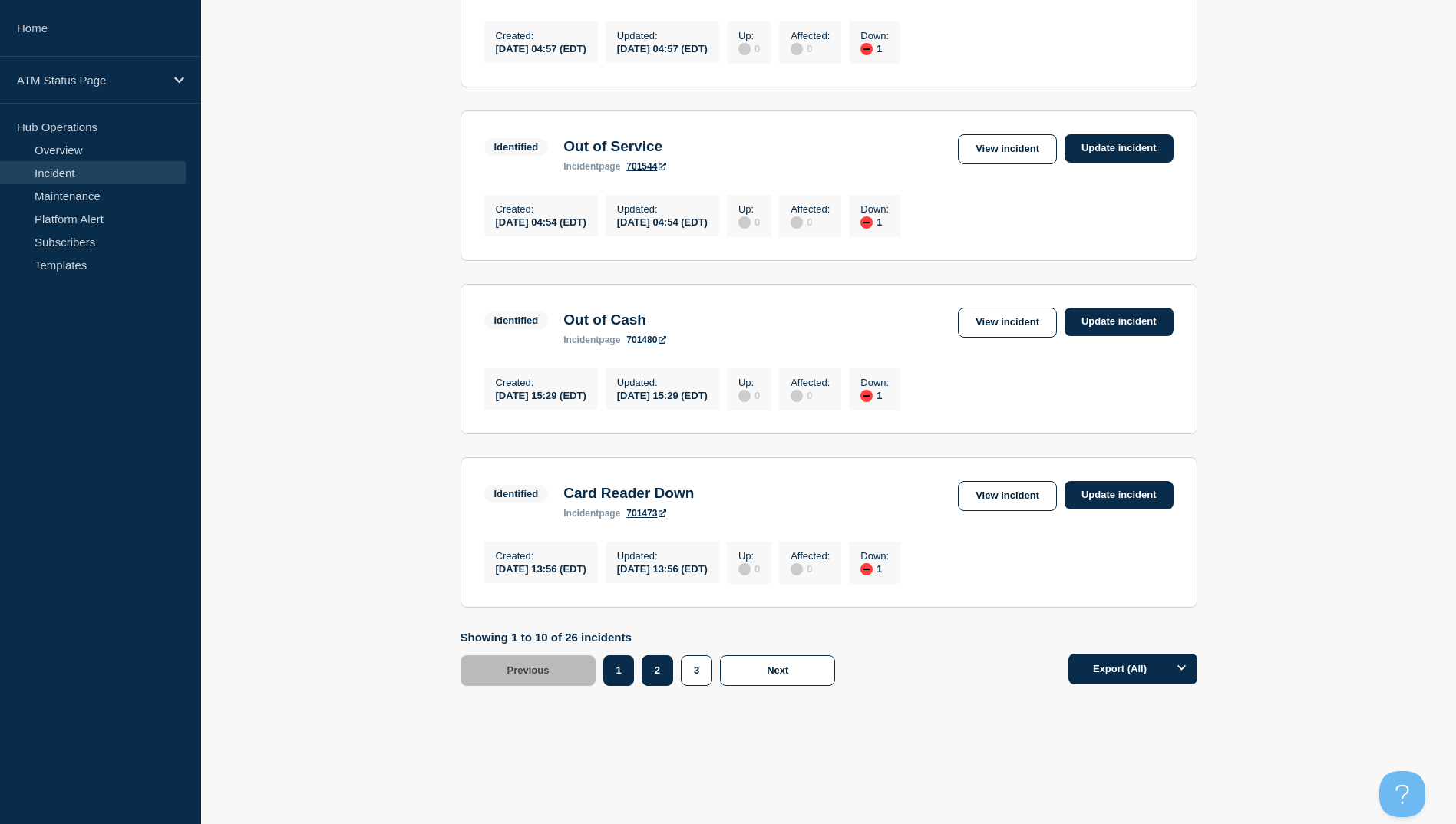
click at [660, 686] on button "2" at bounding box center [657, 671] width 32 height 31
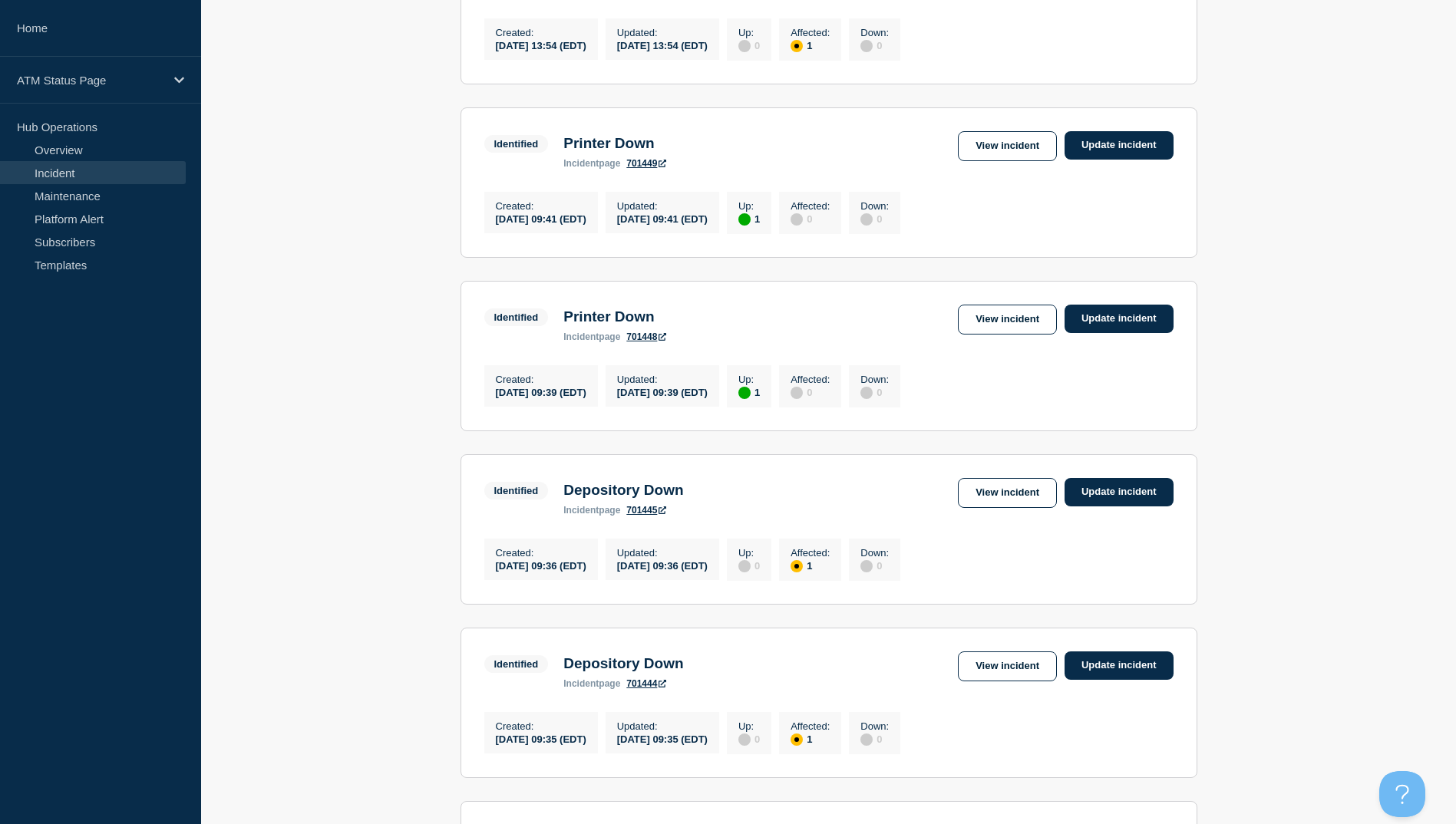
scroll to position [153, 0]
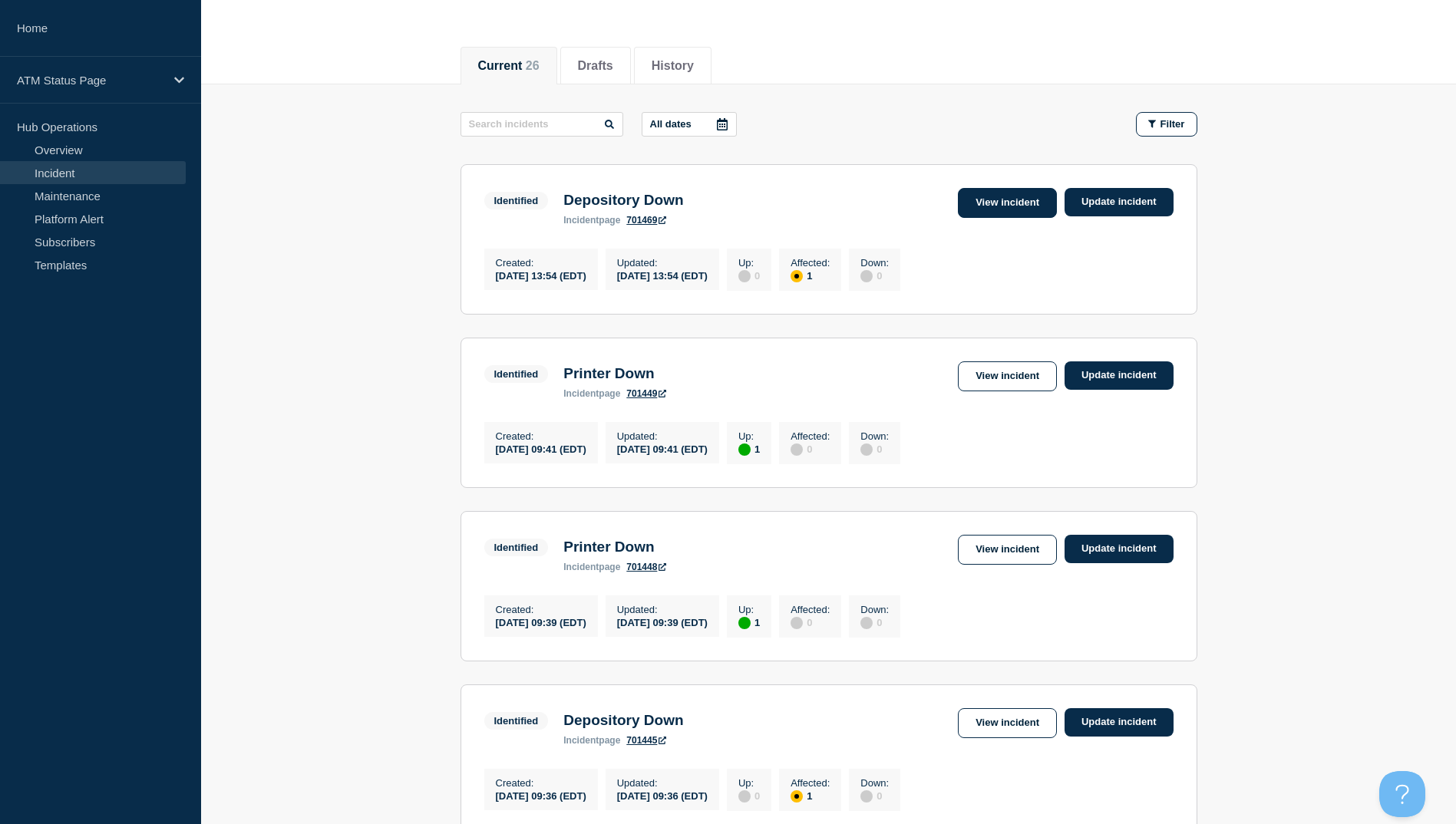
click at [966, 190] on link "View incident" at bounding box center [1007, 202] width 99 height 30
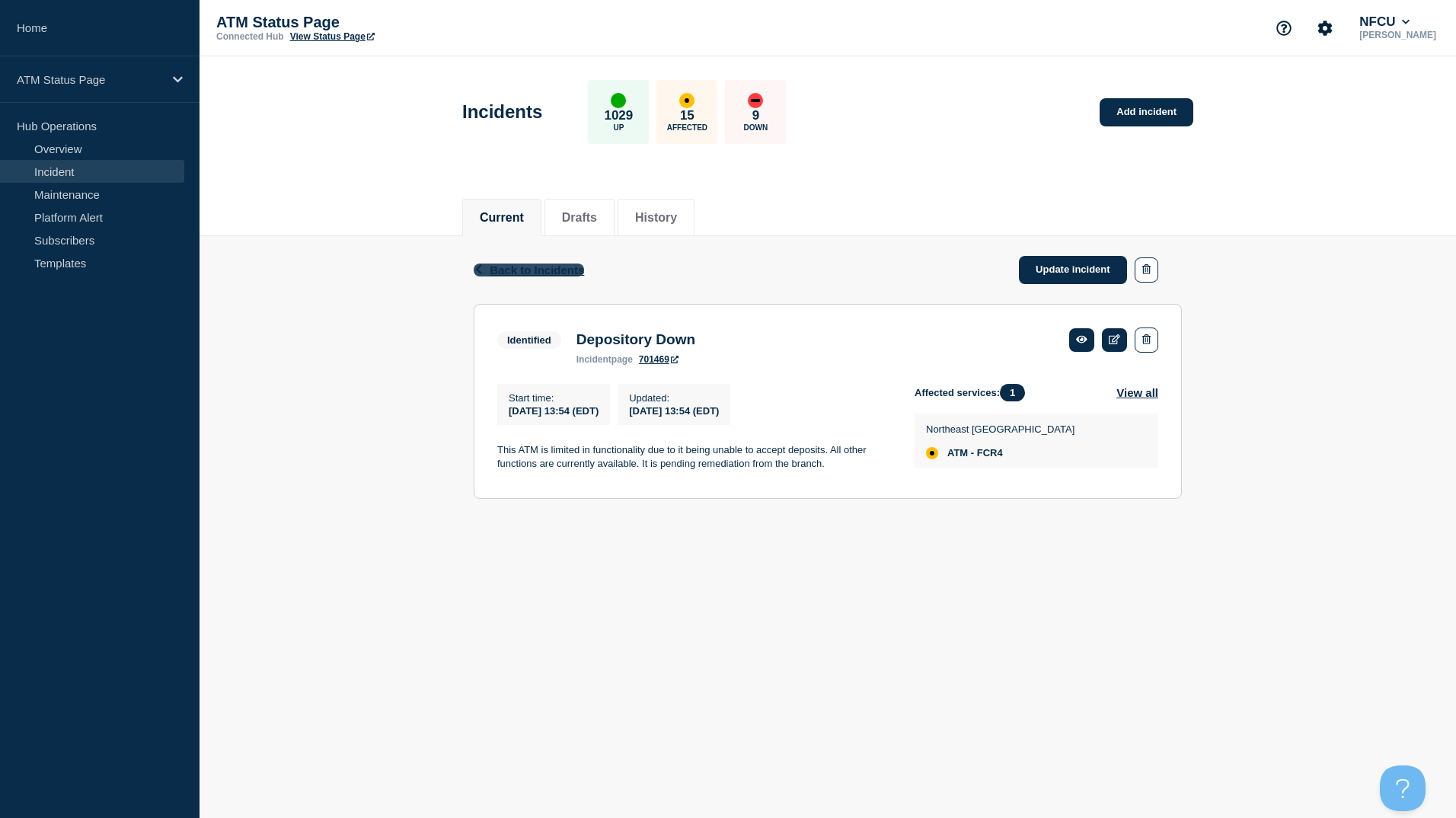
click at [516, 263] on span "Back to Incidents" at bounding box center [537, 269] width 94 height 13
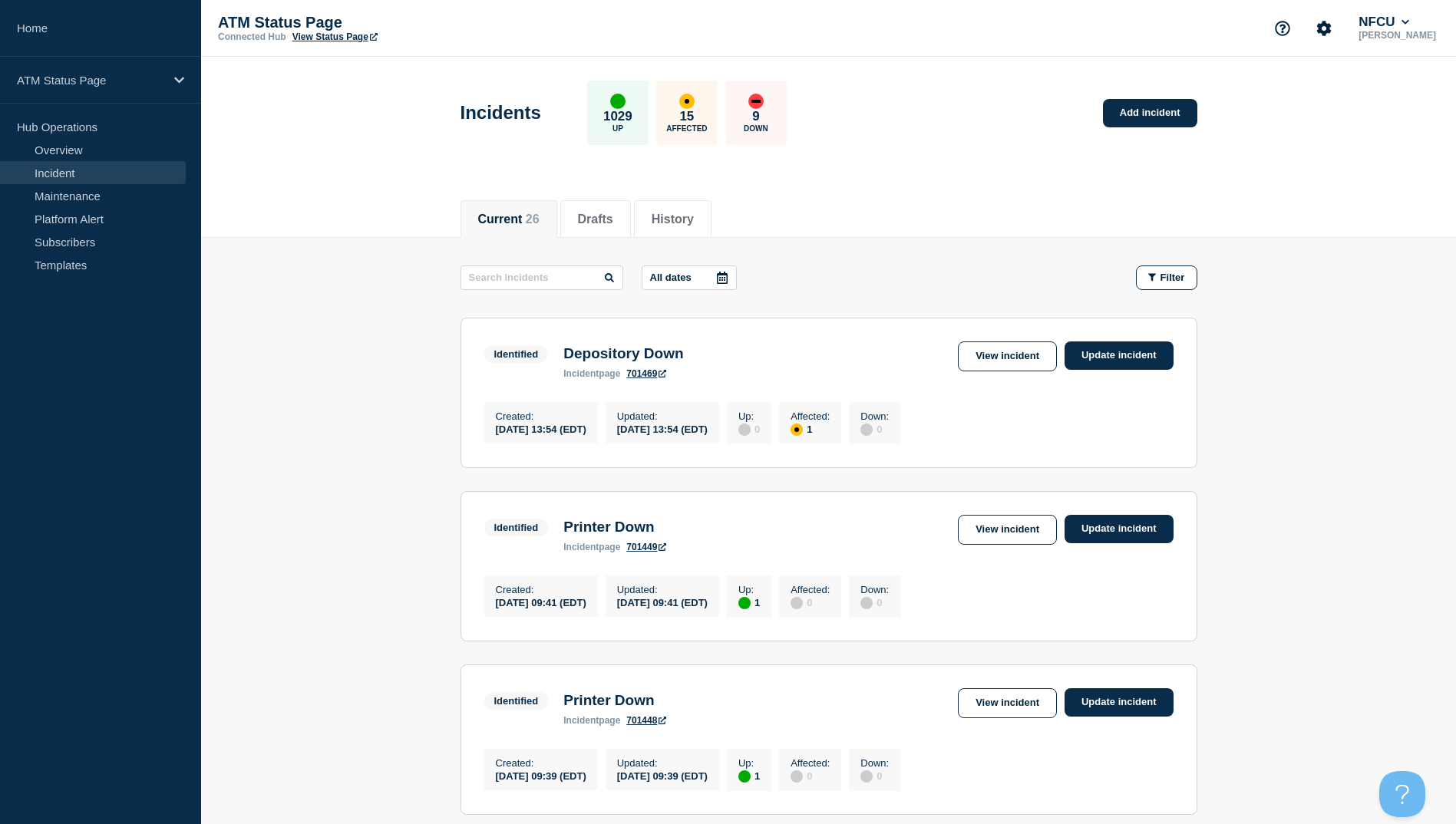
scroll to position [77, 0]
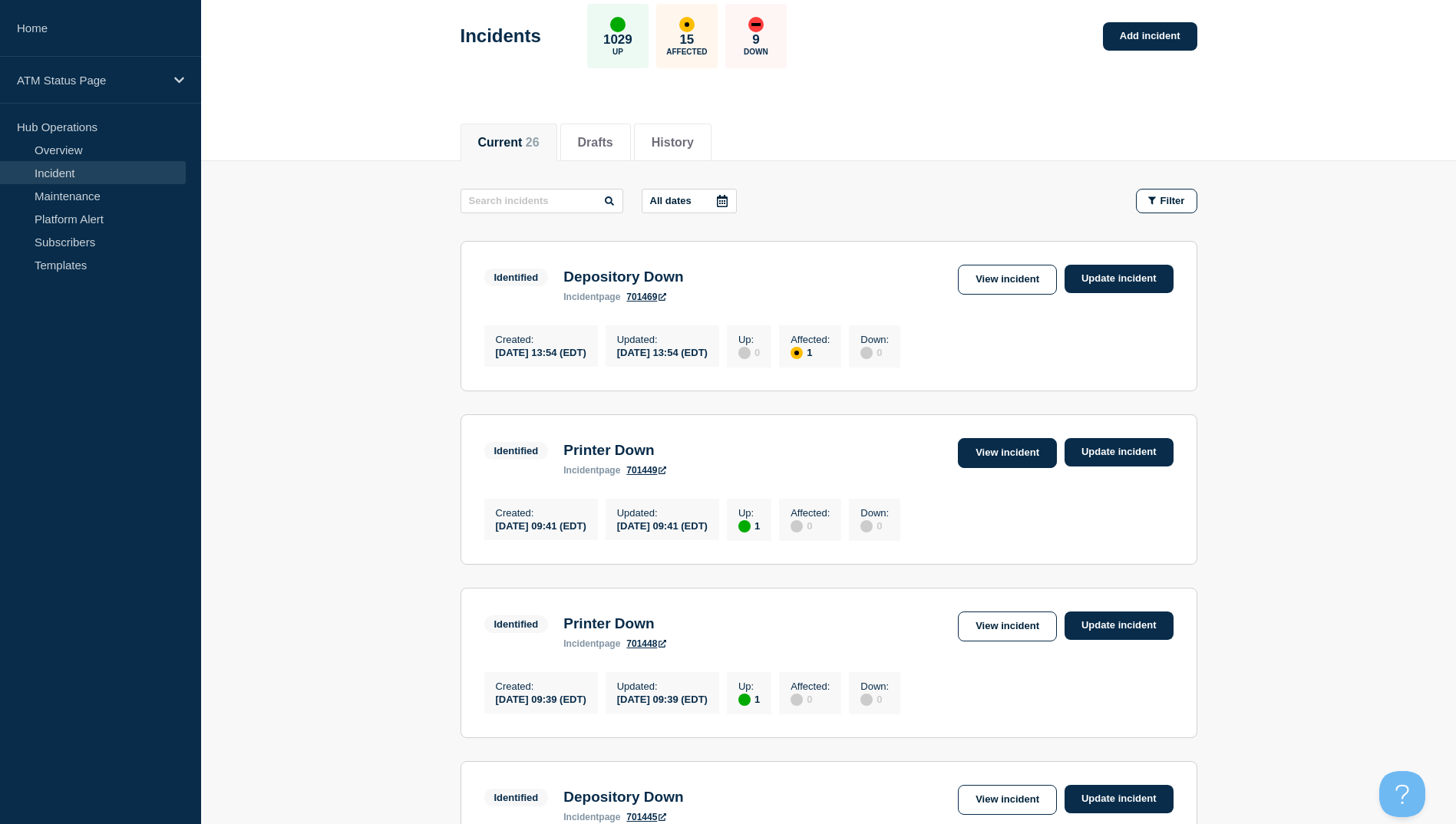
click at [1002, 464] on link "View incident" at bounding box center [1007, 453] width 99 height 30
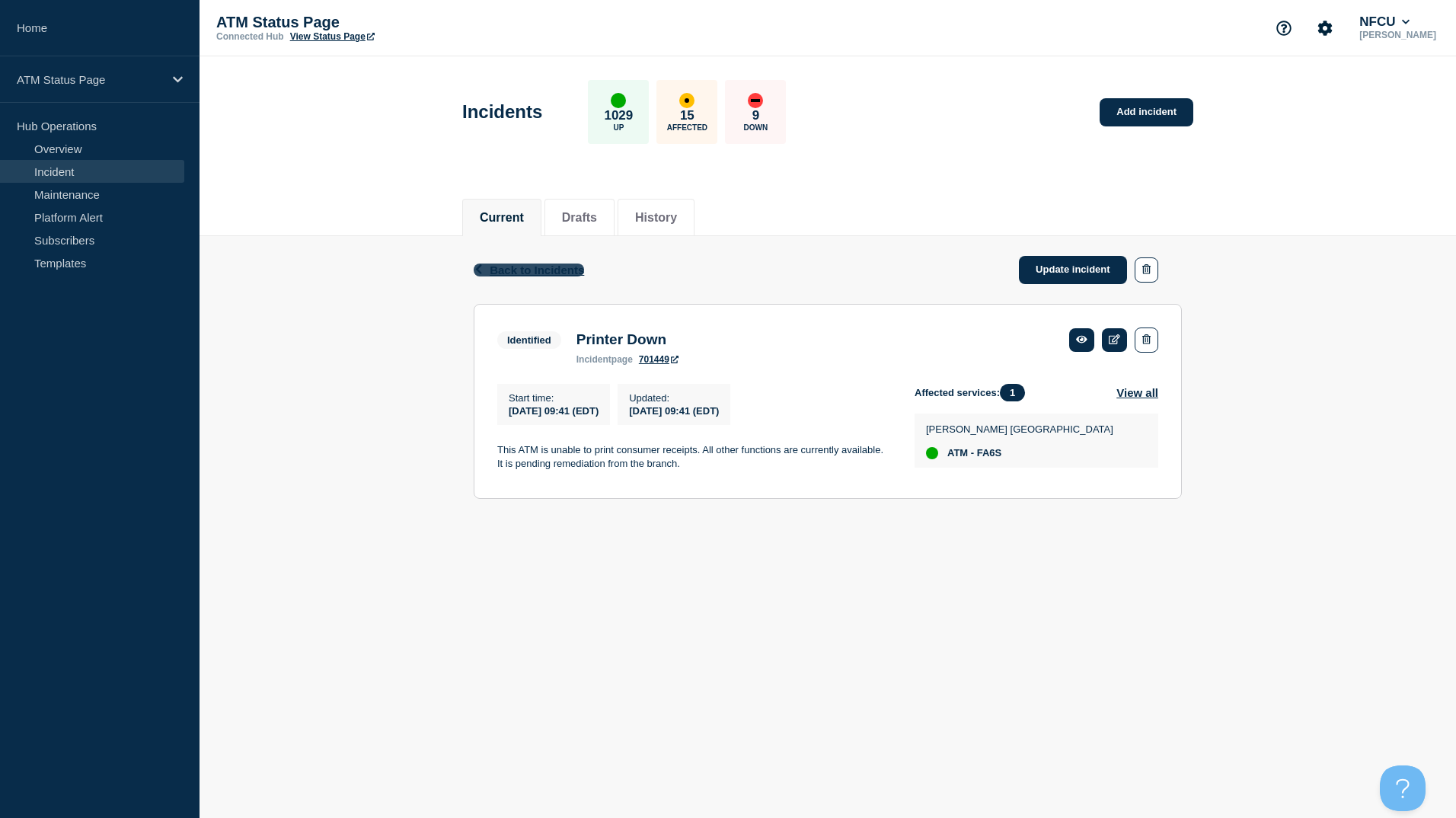
click at [528, 269] on span "Back to Incidents" at bounding box center [537, 269] width 94 height 13
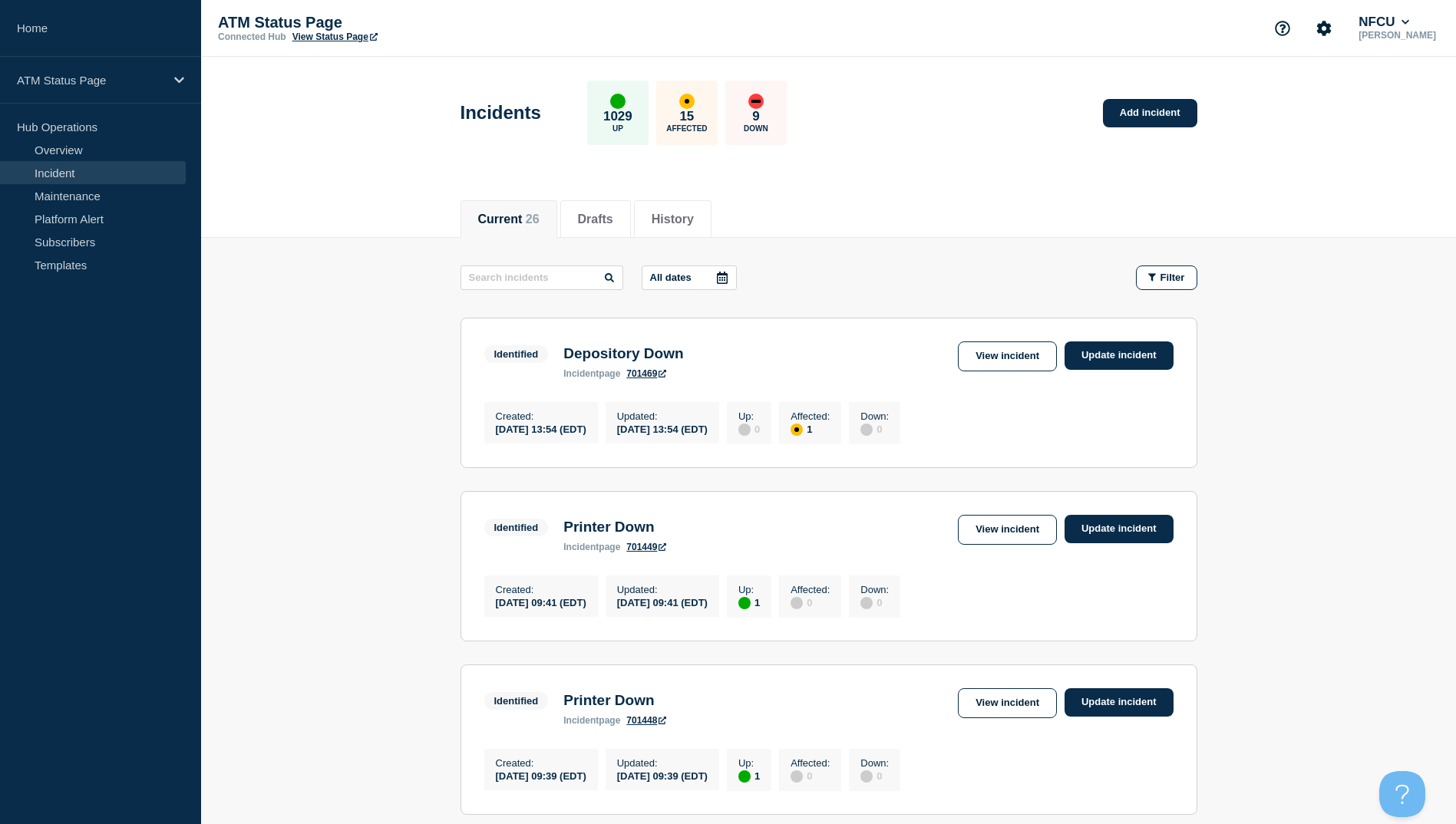
scroll to position [77, 0]
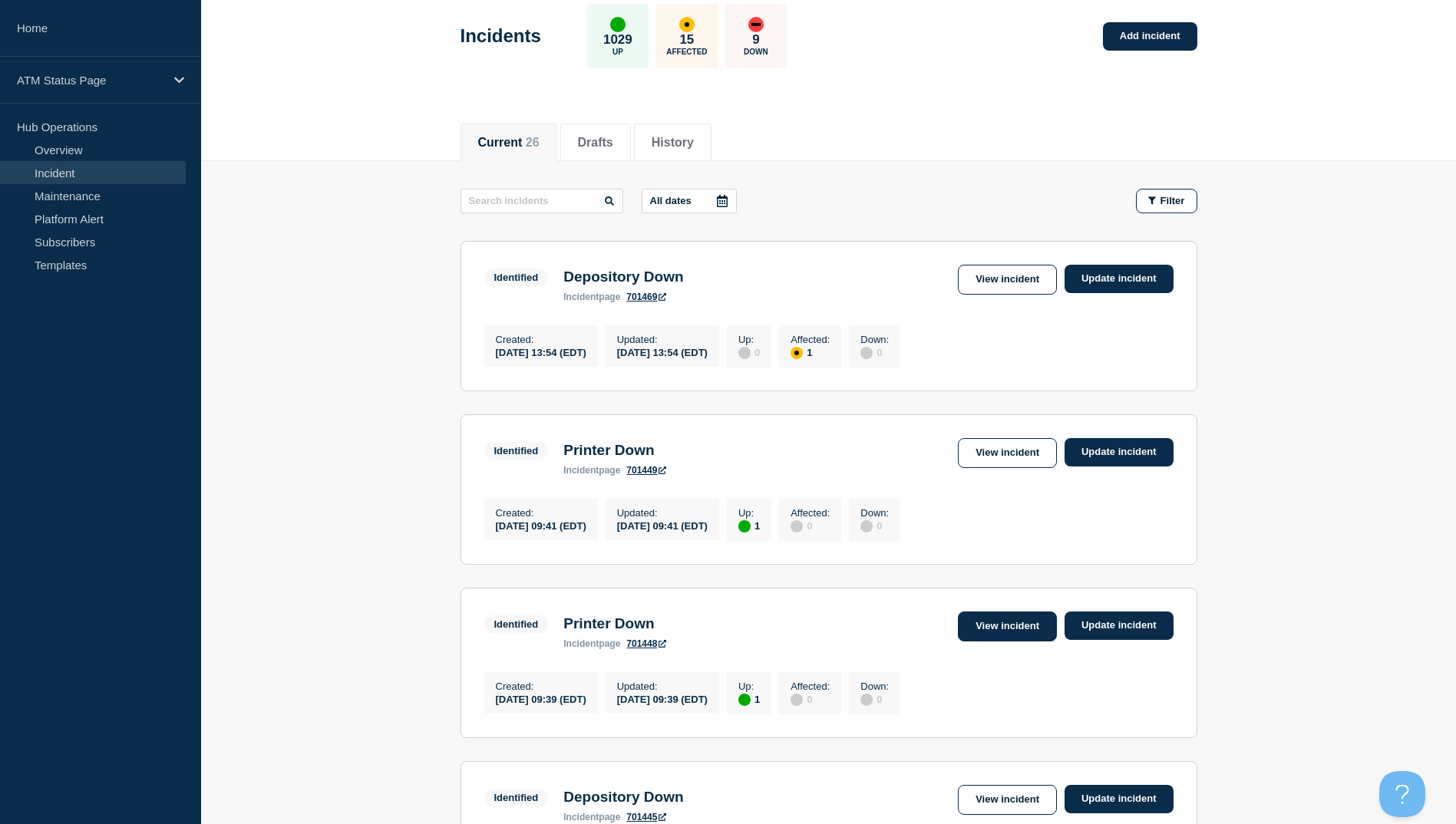
click at [994, 635] on link "View incident" at bounding box center [1007, 626] width 99 height 30
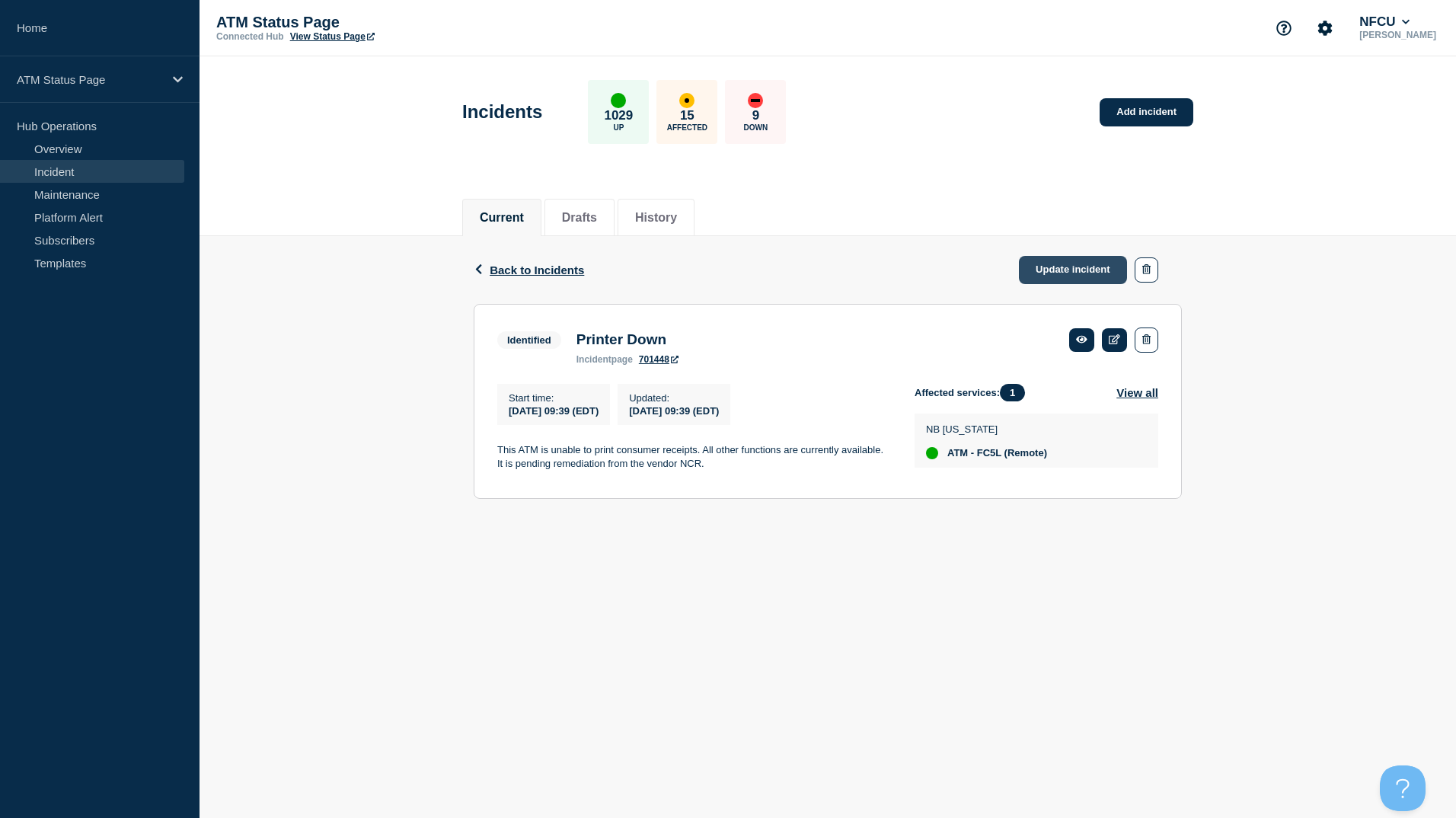
click at [1033, 275] on link "Update incident" at bounding box center [1072, 269] width 109 height 28
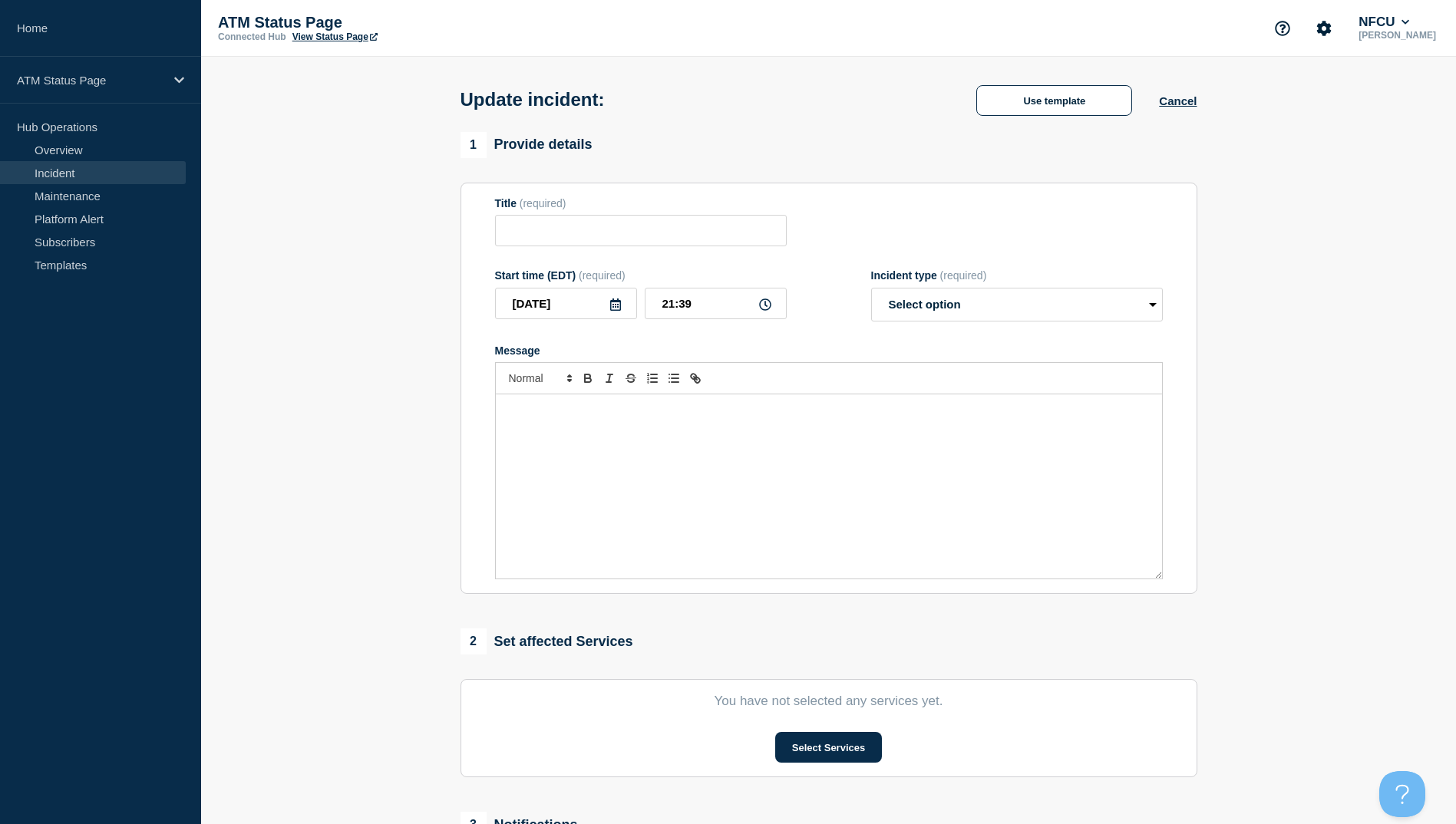
type input "Printer Down"
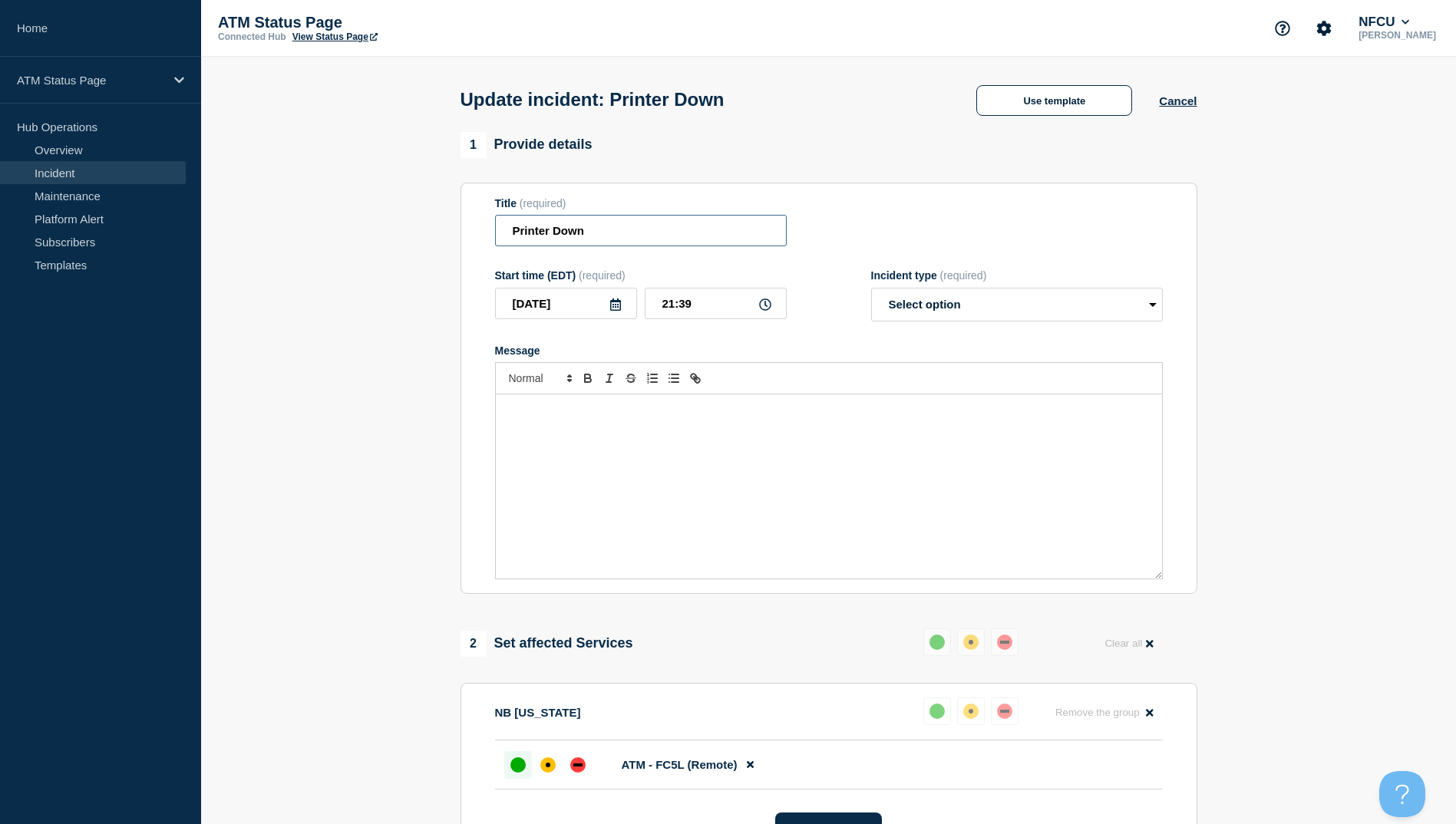
click at [564, 222] on input "Printer Down" at bounding box center [641, 230] width 292 height 32
click at [573, 222] on input "Printer Down" at bounding box center [641, 230] width 292 height 32
click at [579, 222] on input "Printer Down" at bounding box center [641, 230] width 292 height 32
drag, startPoint x: 620, startPoint y: 235, endPoint x: 433, endPoint y: 270, distance: 190.2
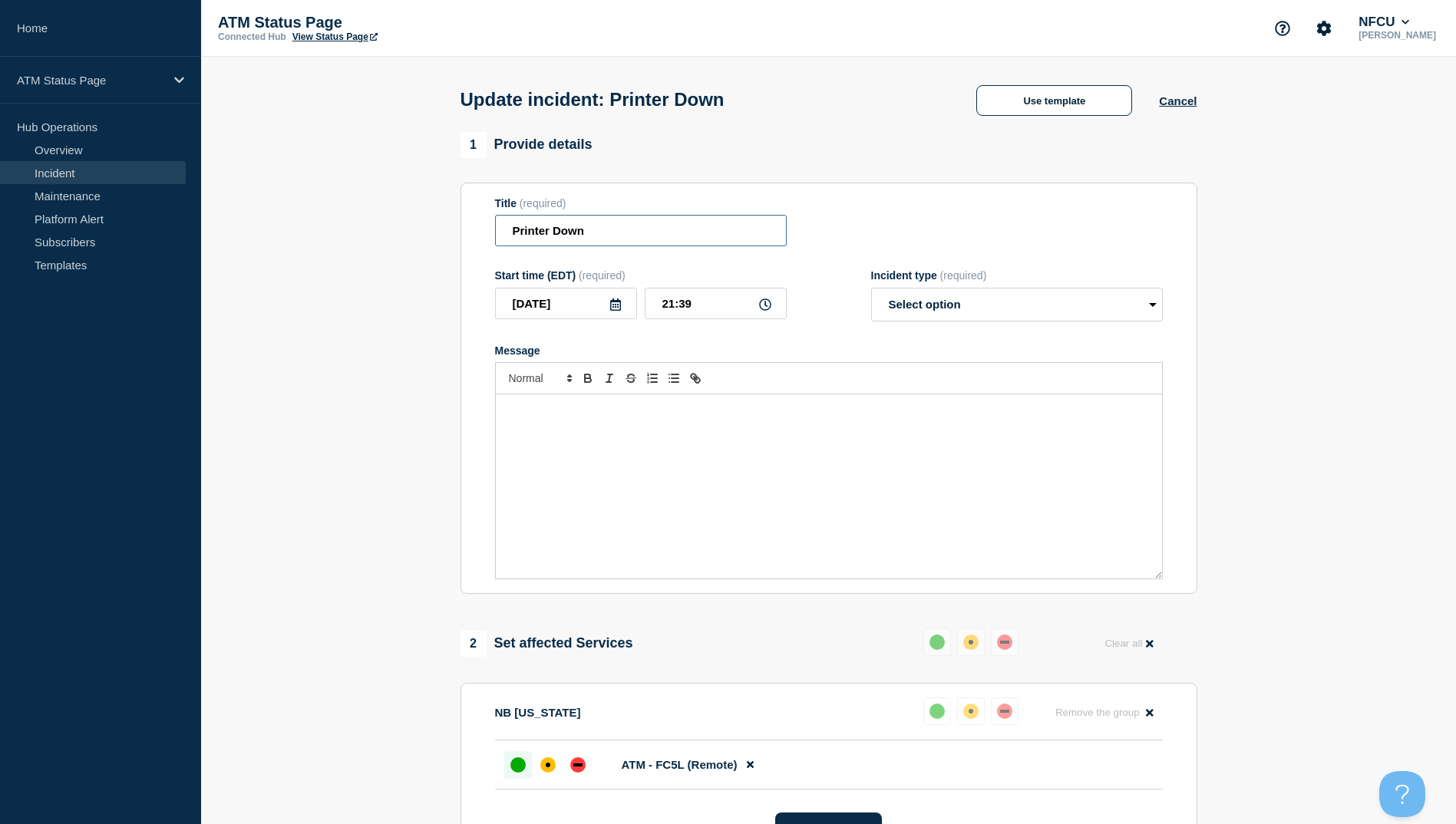
click at [433, 270] on section "1 Provide details Title (required) Printer Down Start time (EDT) (required) 202…" at bounding box center [828, 673] width 1255 height 1083
click at [1055, 104] on button "Use template" at bounding box center [1054, 101] width 156 height 31
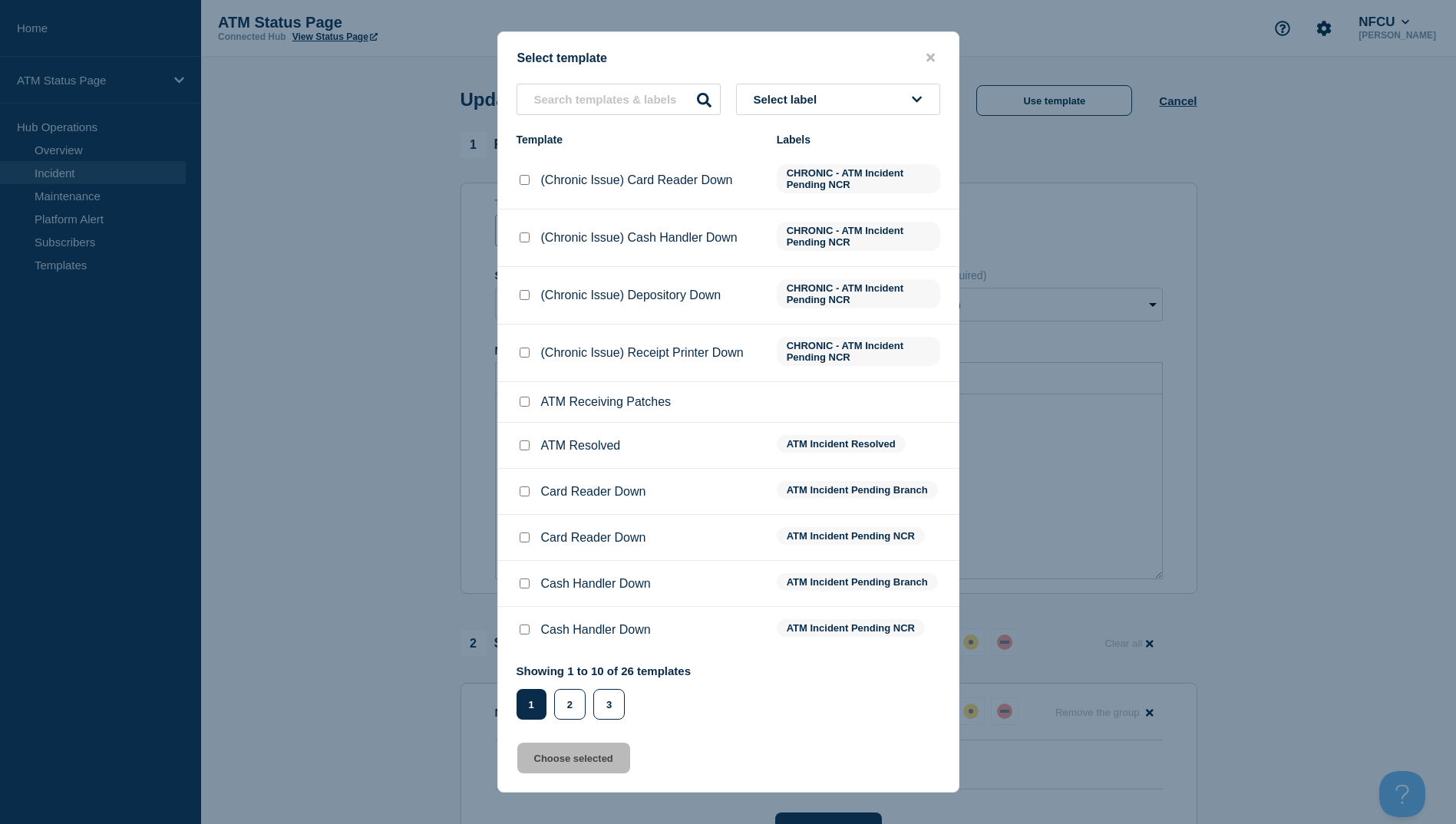
click at [521, 445] on div at bounding box center [525, 446] width 16 height 15
click at [521, 445] on input "ATM Resolved checkbox" at bounding box center [525, 445] width 10 height 10
checkbox input "true"
click at [575, 757] on button "Choose selected" at bounding box center [574, 759] width 113 height 31
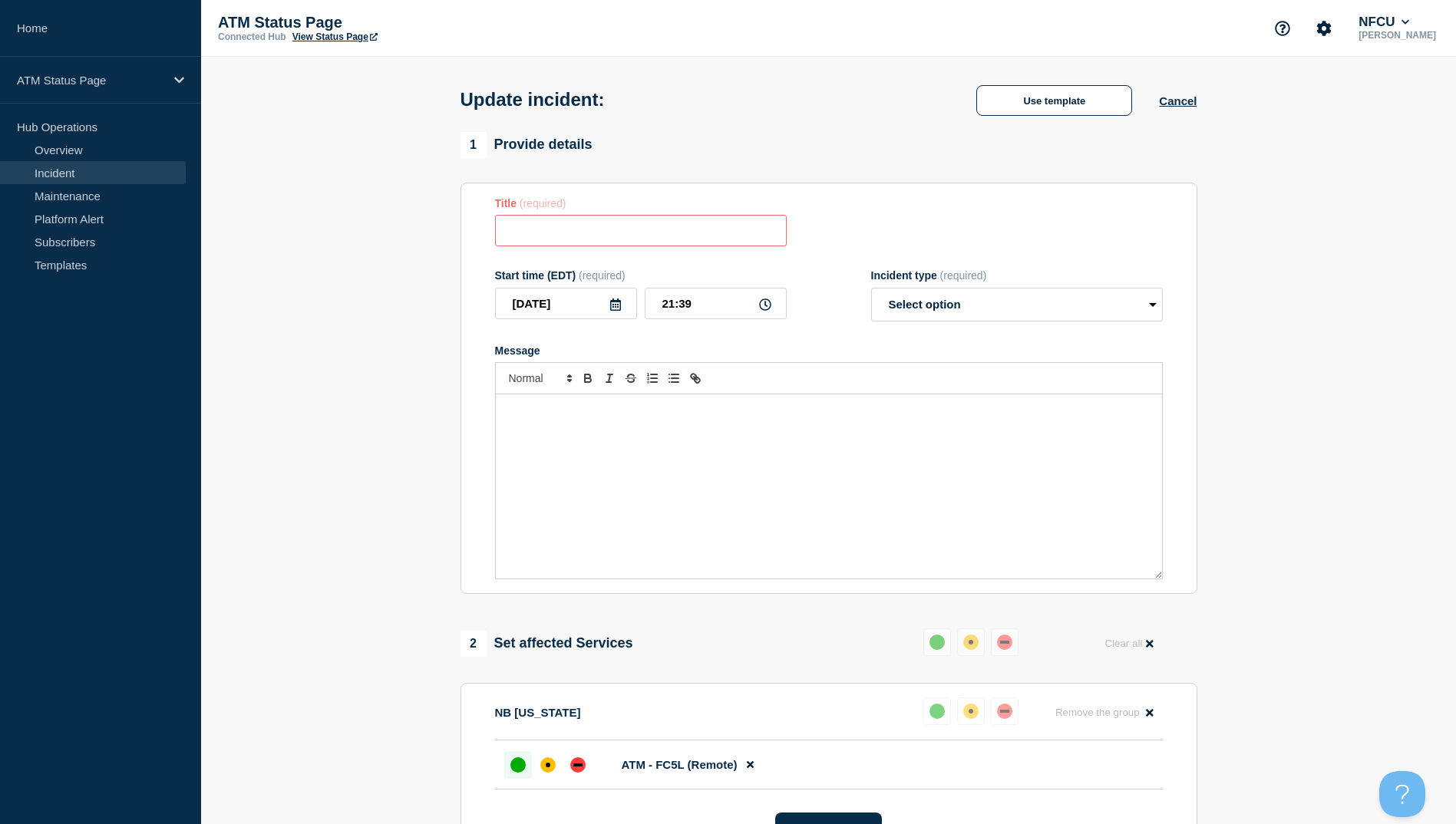
type input "ATM Resolved"
select select "resolved"
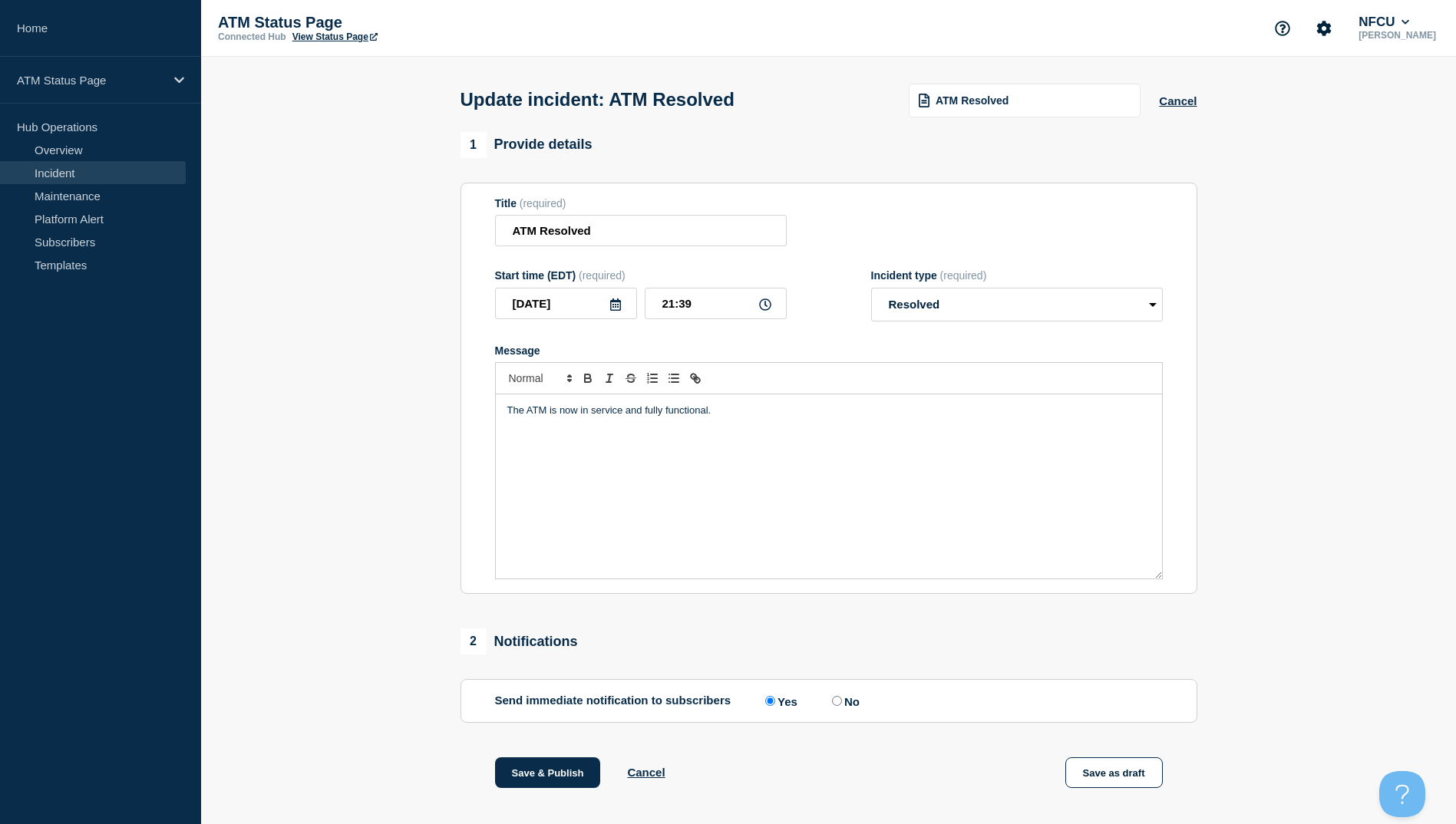
scroll to position [158, 0]
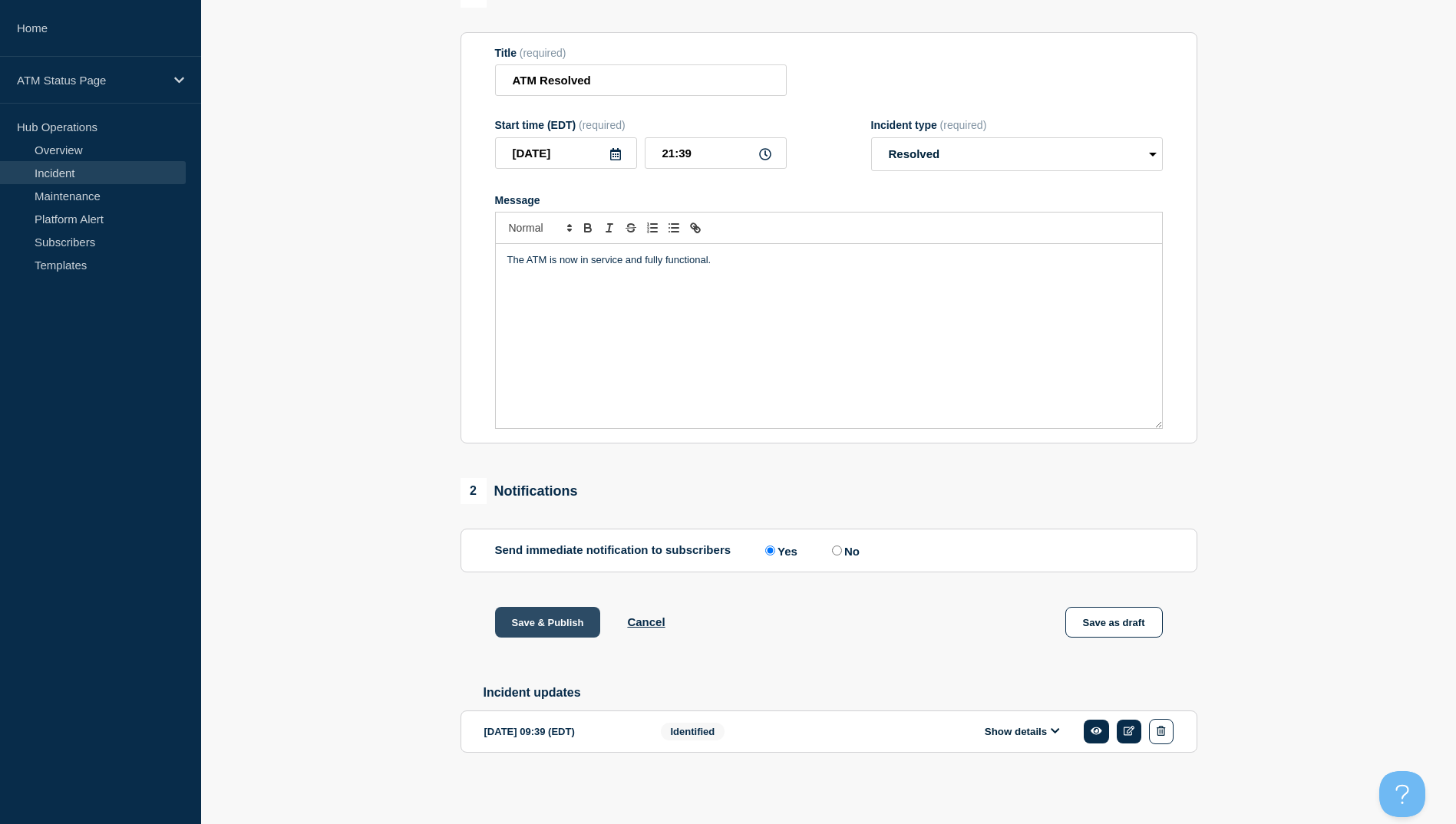
click at [512, 621] on button "Save & Publish" at bounding box center [548, 623] width 106 height 31
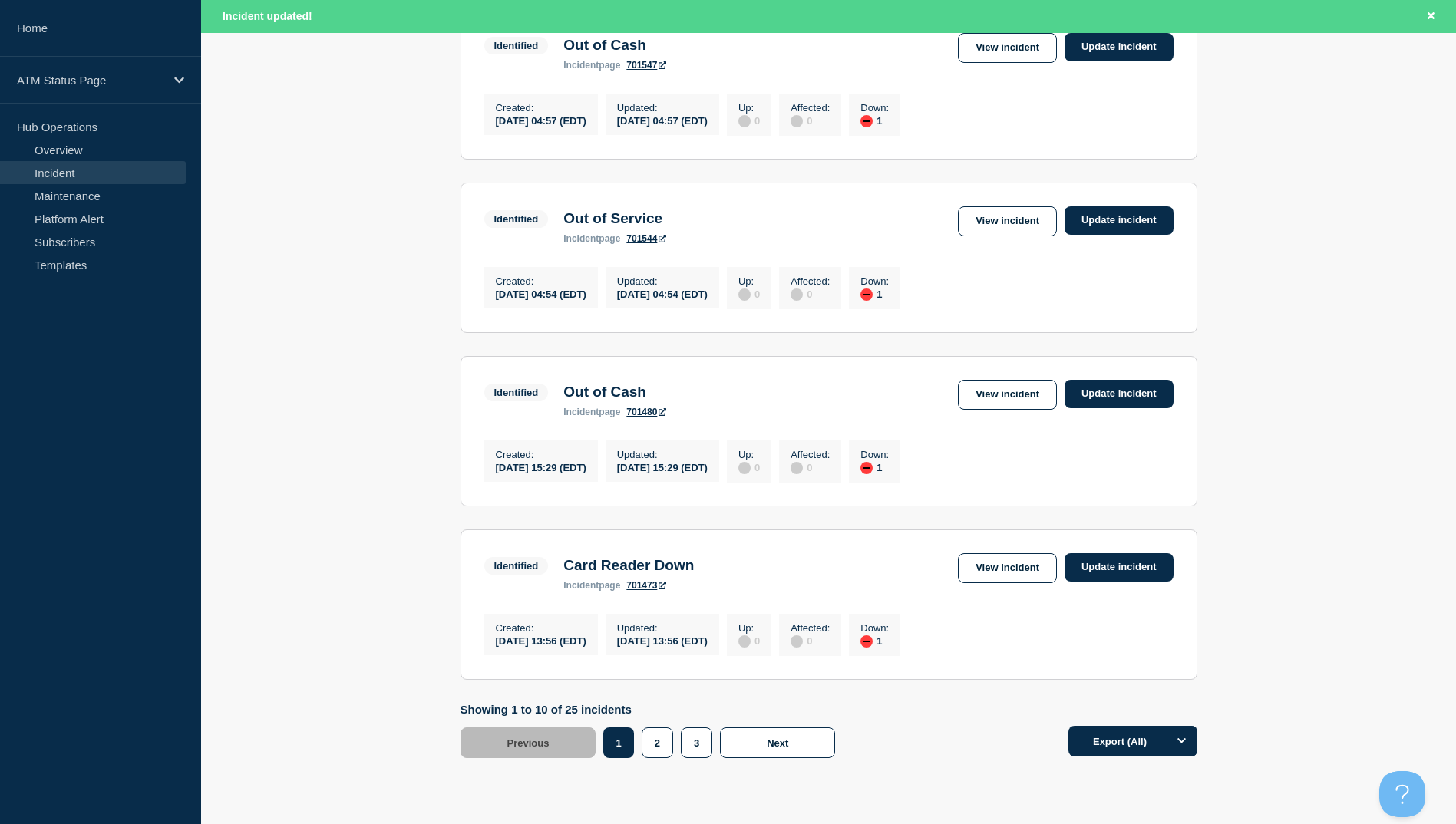
scroll to position [1458, 0]
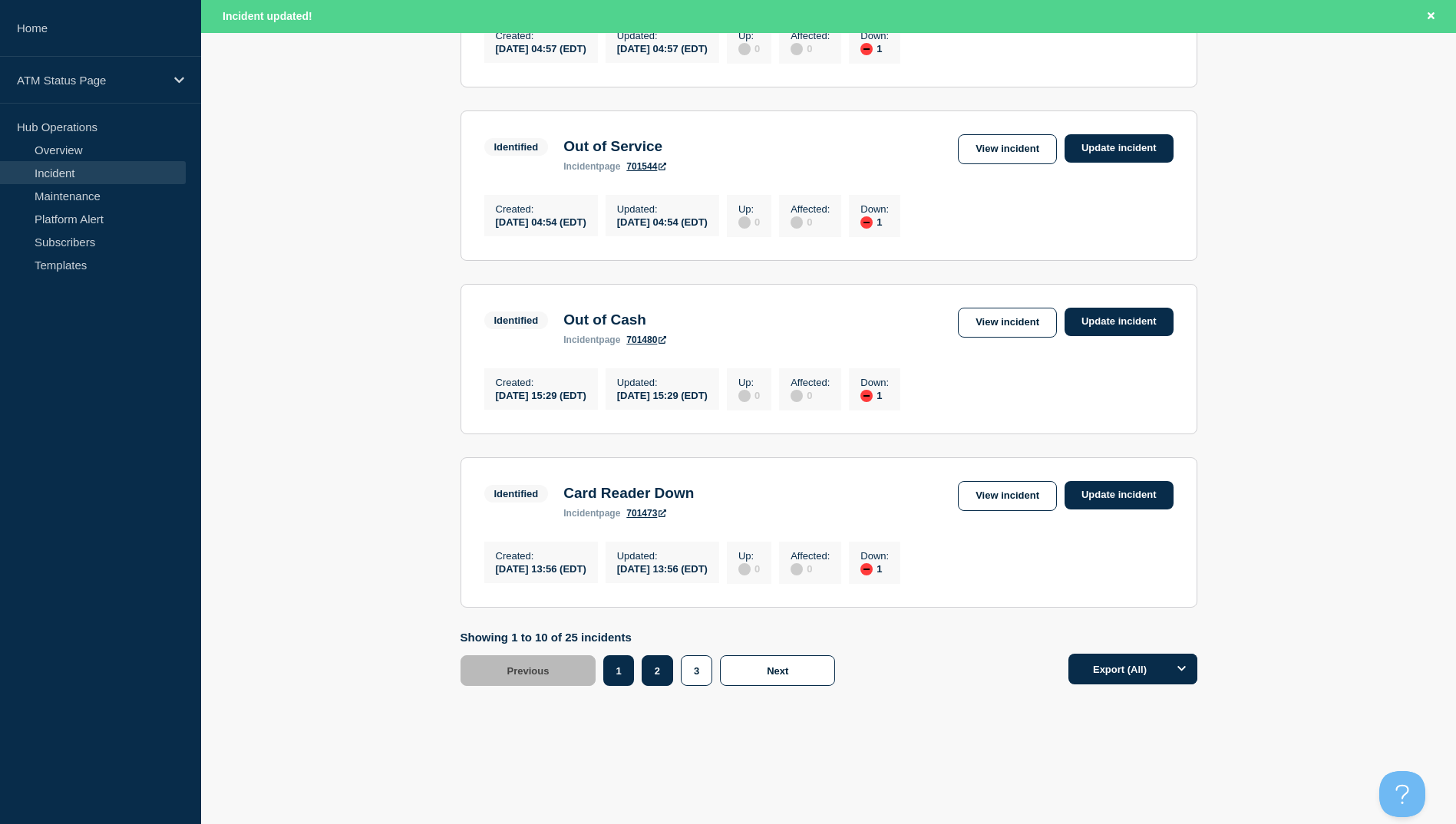
click at [655, 686] on button "2" at bounding box center [657, 671] width 32 height 31
click at [663, 686] on button "2" at bounding box center [658, 671] width 30 height 31
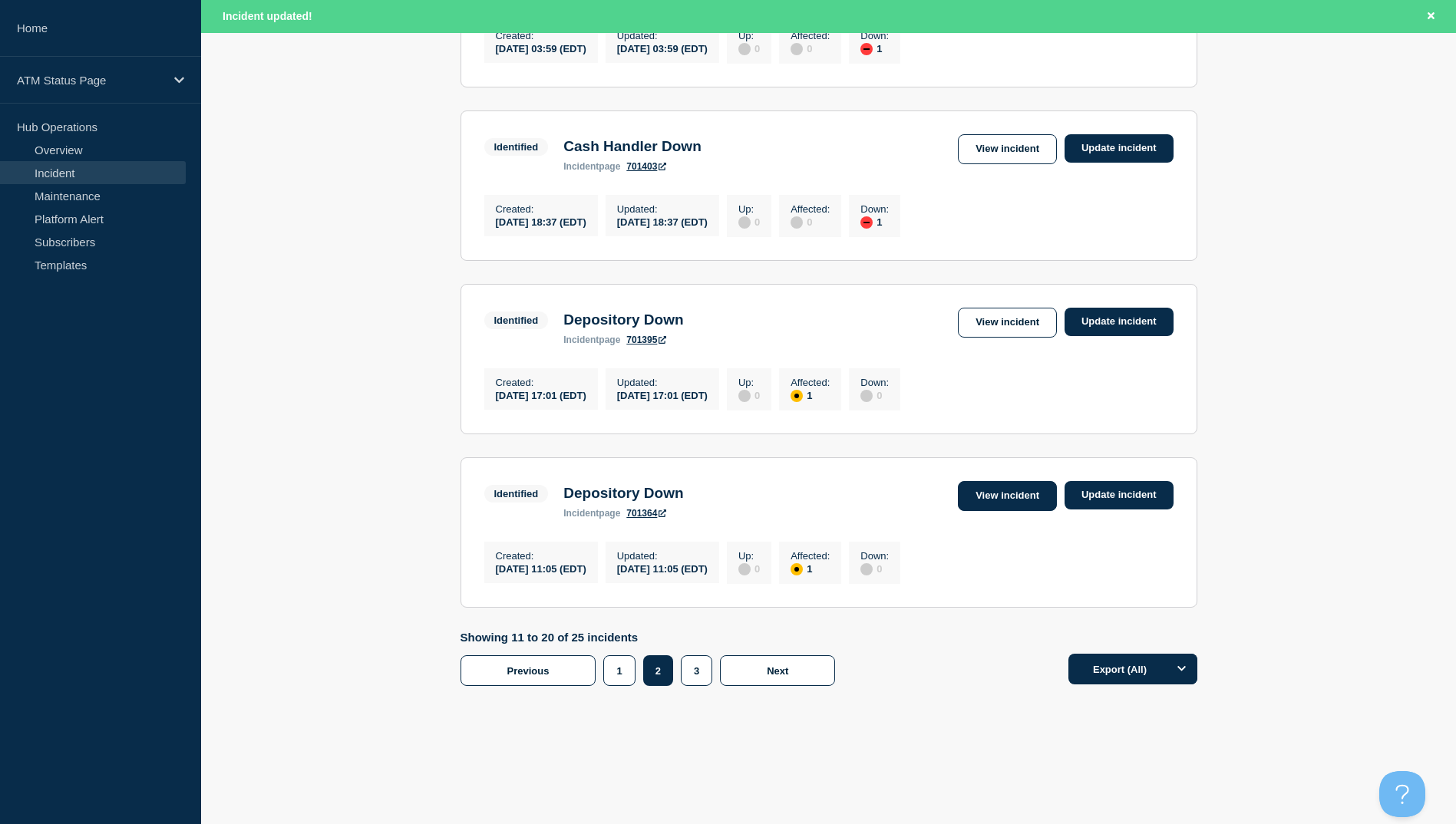
click at [985, 511] on link "View incident" at bounding box center [1007, 496] width 99 height 30
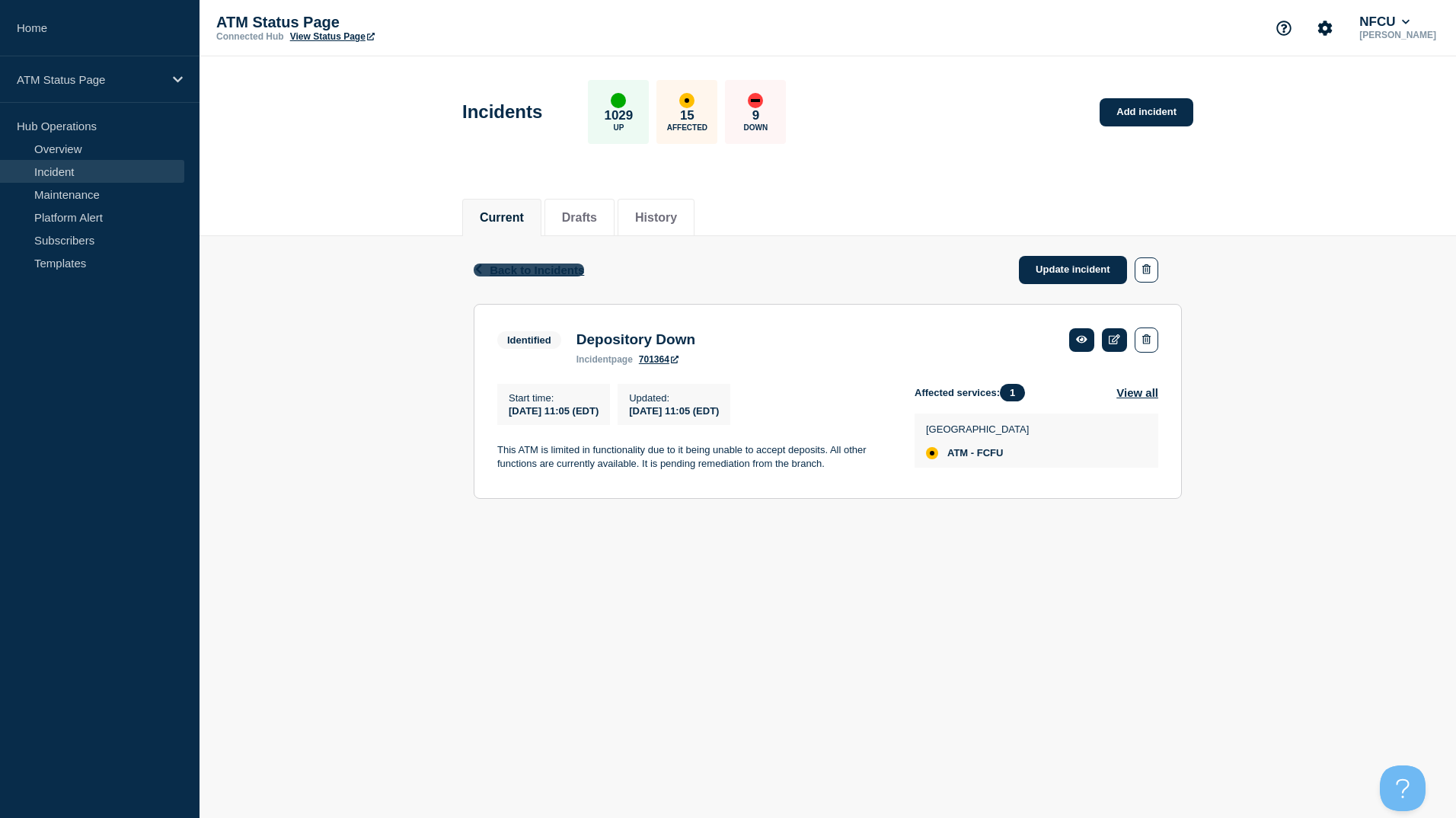
click at [527, 273] on span "Back to Incidents" at bounding box center [537, 269] width 94 height 13
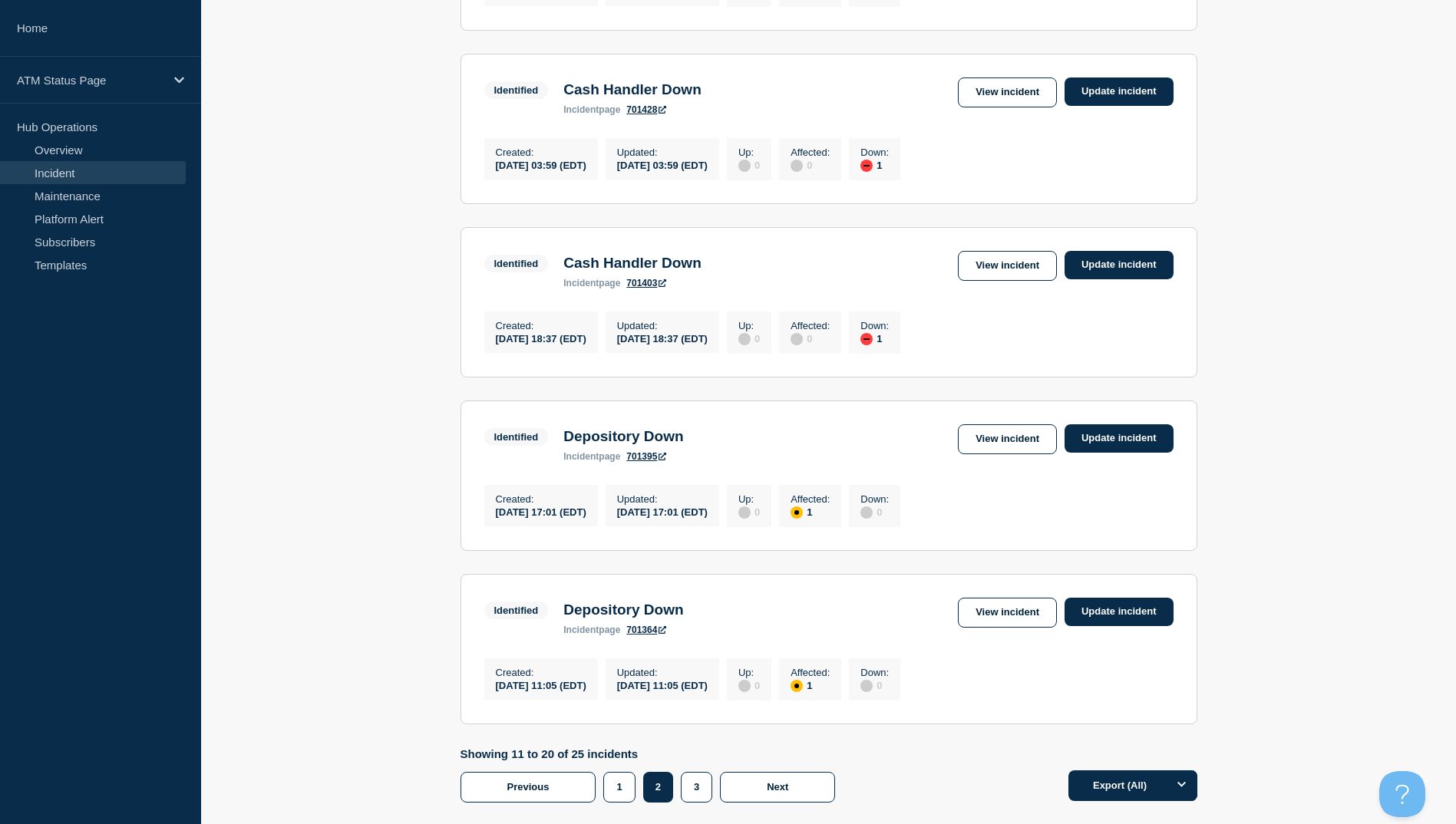
scroll to position [1458, 0]
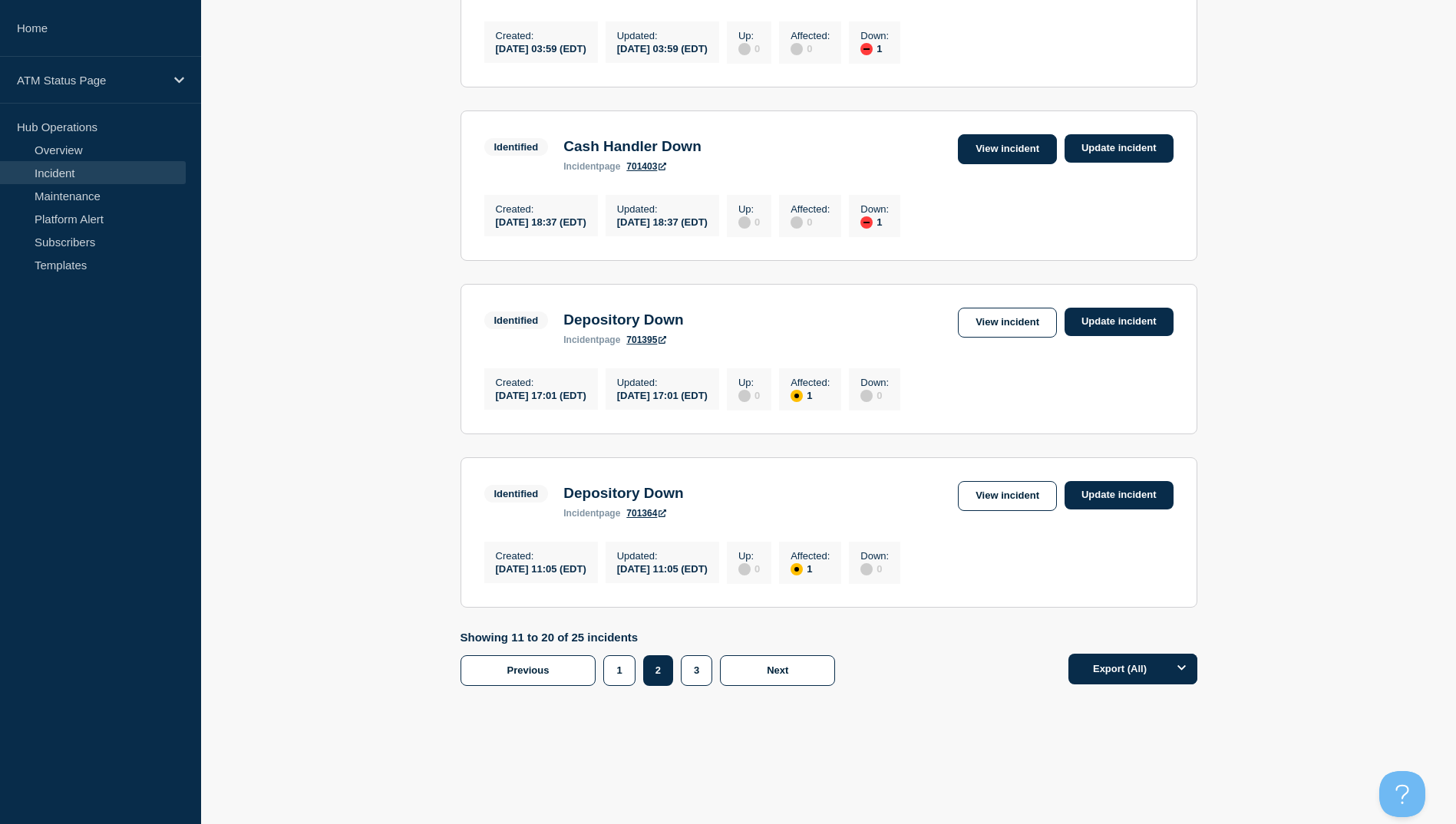
click at [1025, 146] on link "View incident" at bounding box center [1007, 149] width 99 height 30
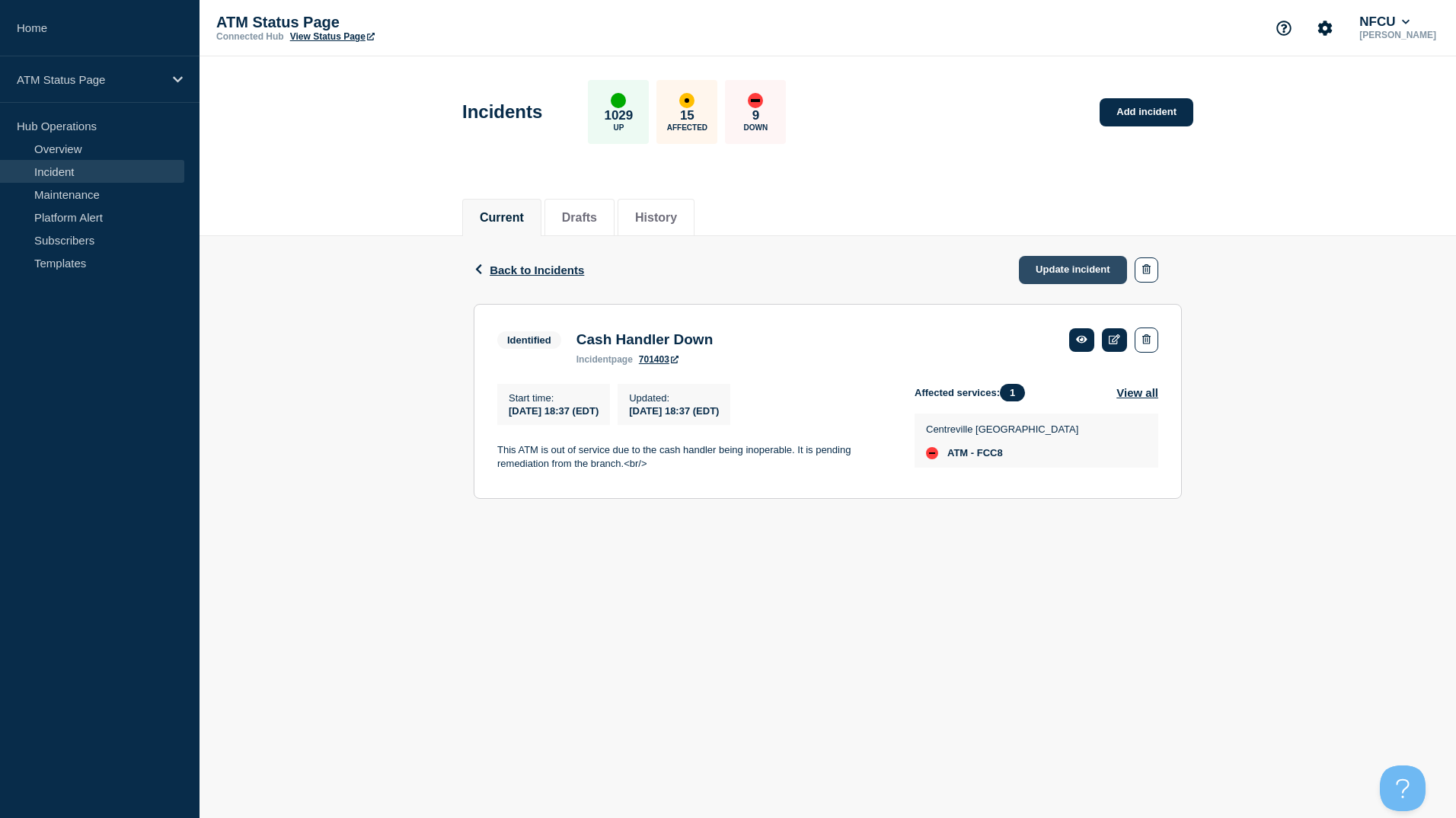
click at [1036, 263] on link "Update incident" at bounding box center [1072, 269] width 109 height 28
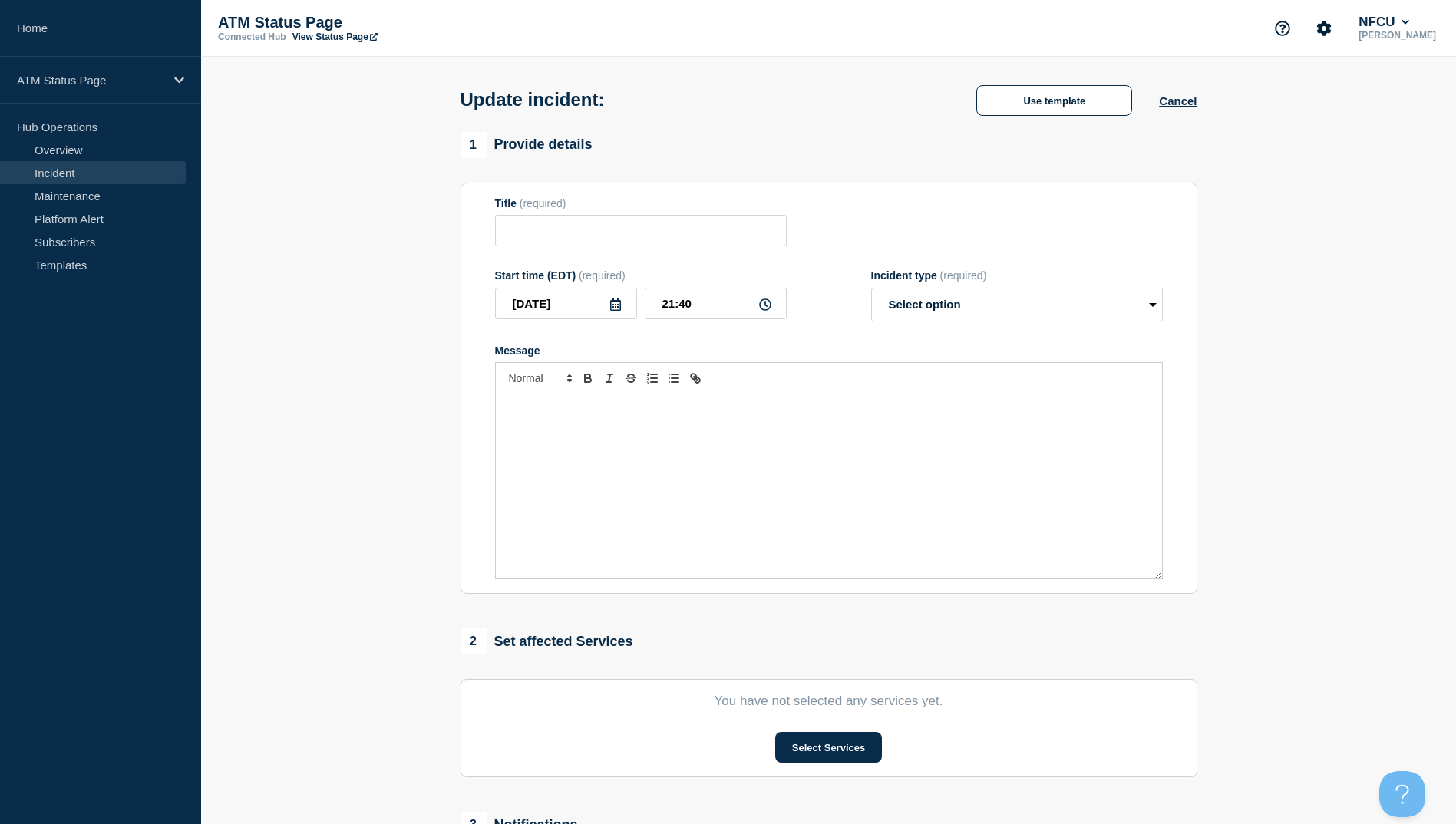
type input "Cash Handler Down"
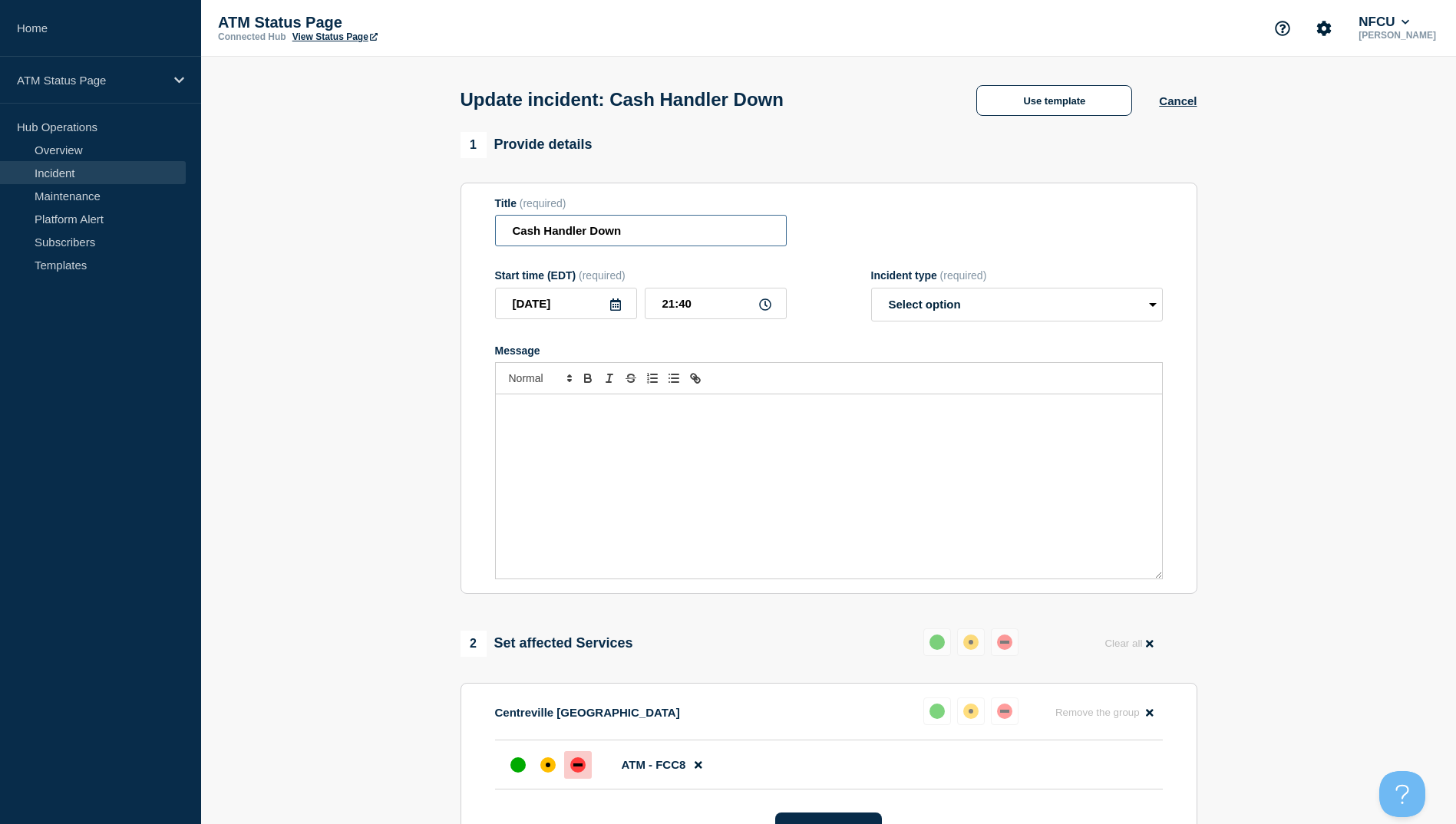
click at [613, 231] on input "Cash Handler Down" at bounding box center [641, 230] width 292 height 32
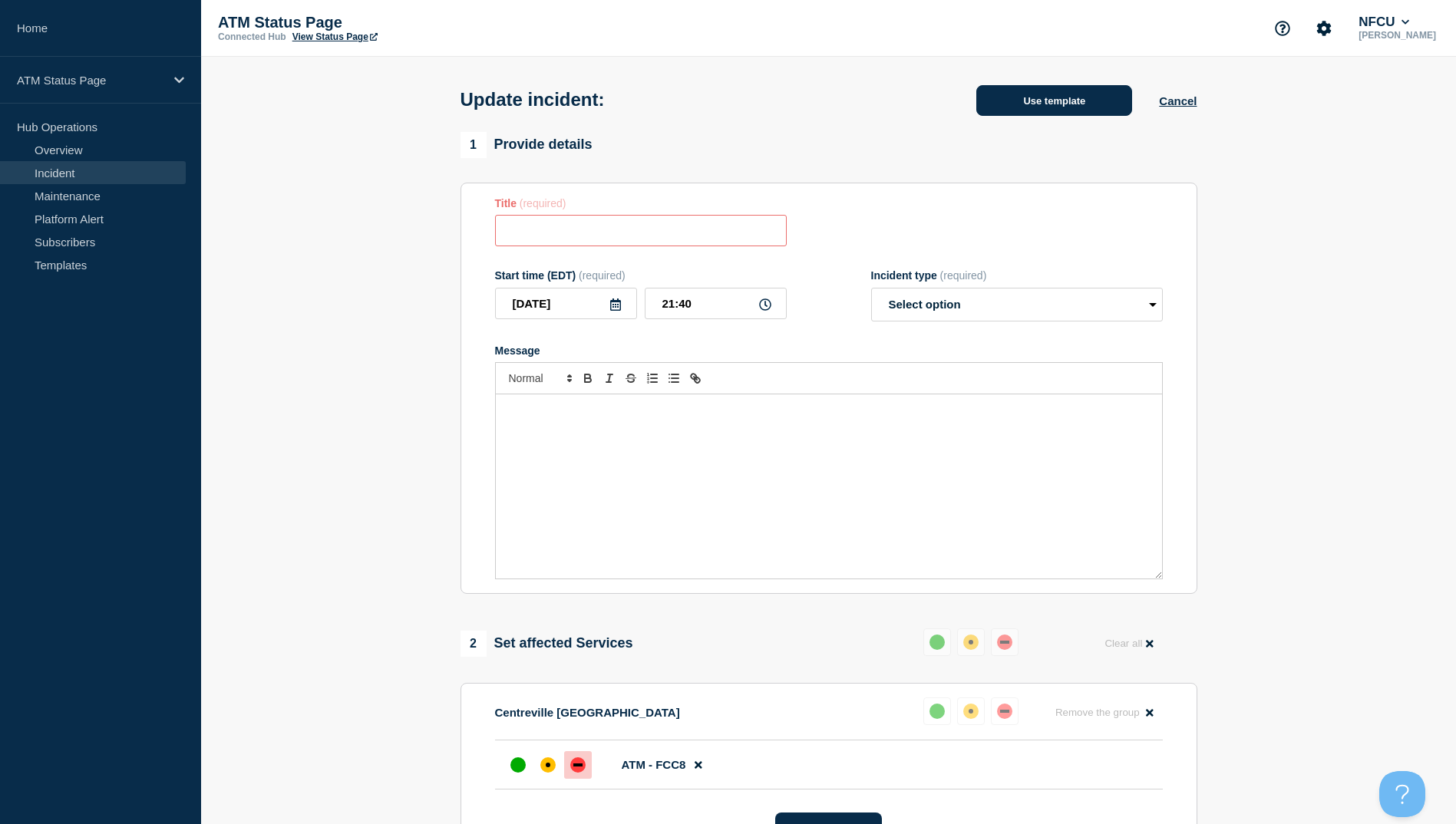
click at [1086, 103] on button "Use template" at bounding box center [1054, 101] width 156 height 31
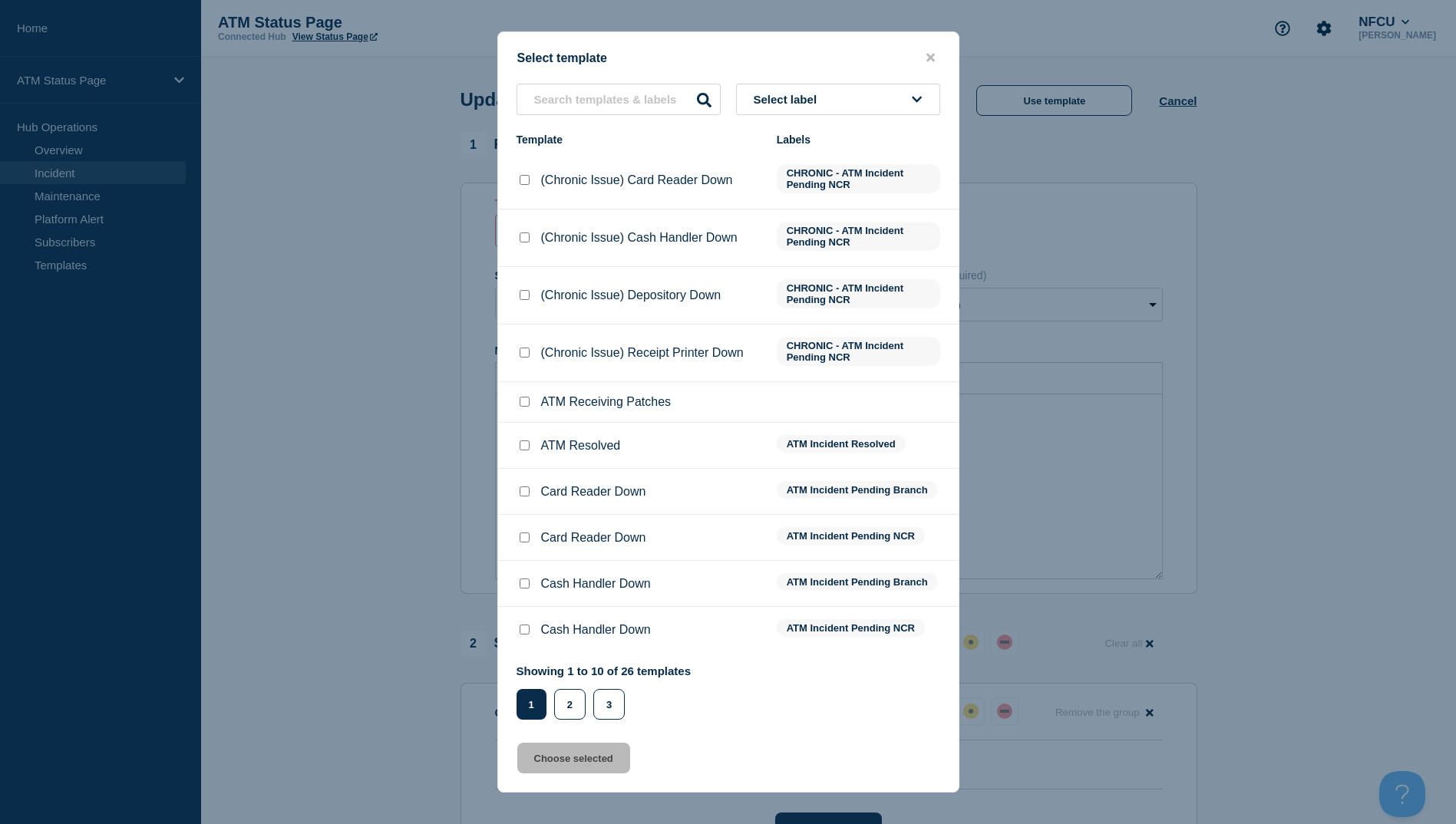
click at [520, 444] on input "ATM Resolved checkbox" at bounding box center [525, 445] width 10 height 10
checkbox input "true"
click at [576, 765] on button "Choose selected" at bounding box center [574, 759] width 113 height 31
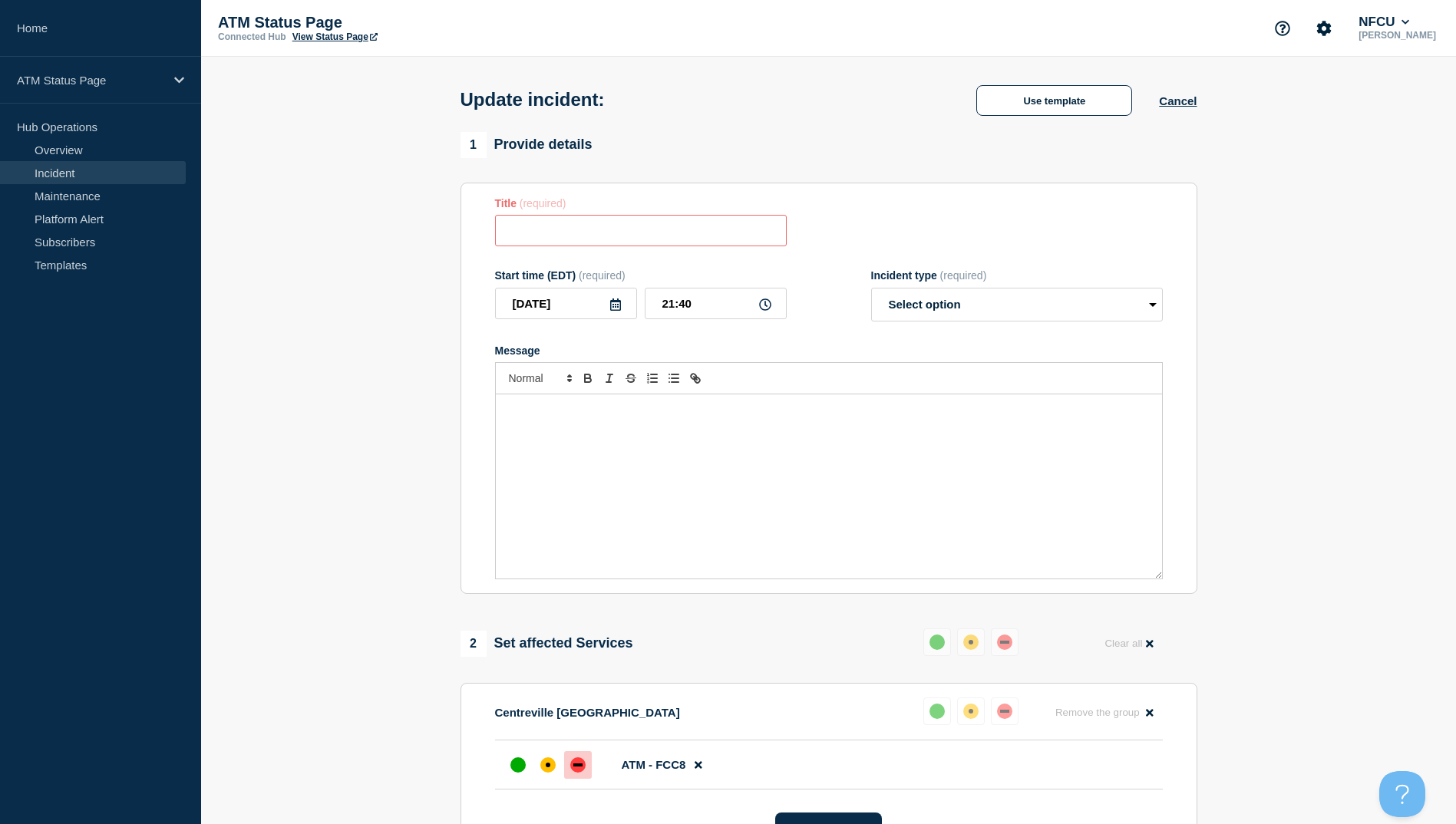
type input "ATM Resolved"
select select "resolved"
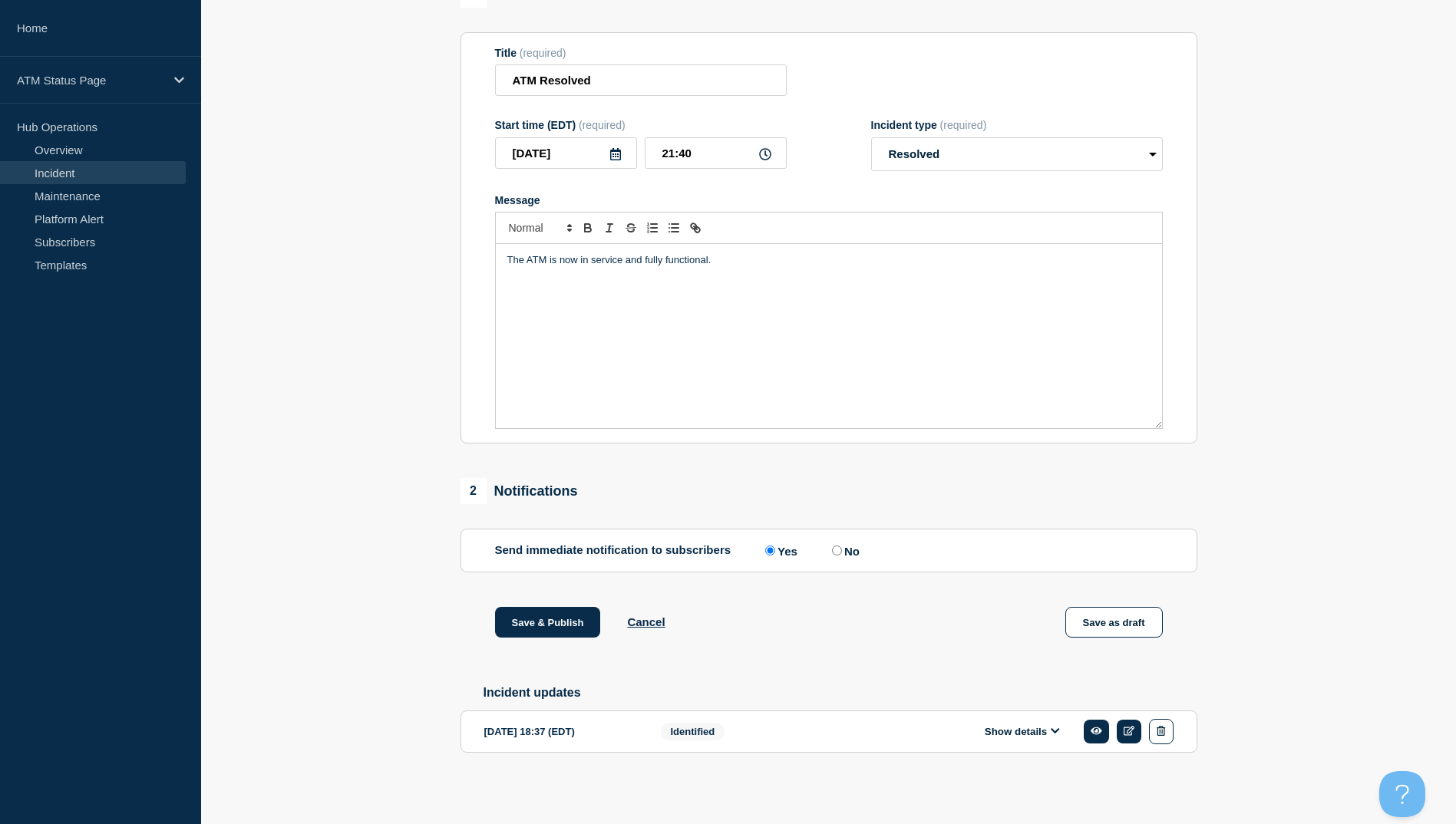
scroll to position [158, 0]
click at [526, 616] on button "Save & Publish" at bounding box center [548, 623] width 106 height 31
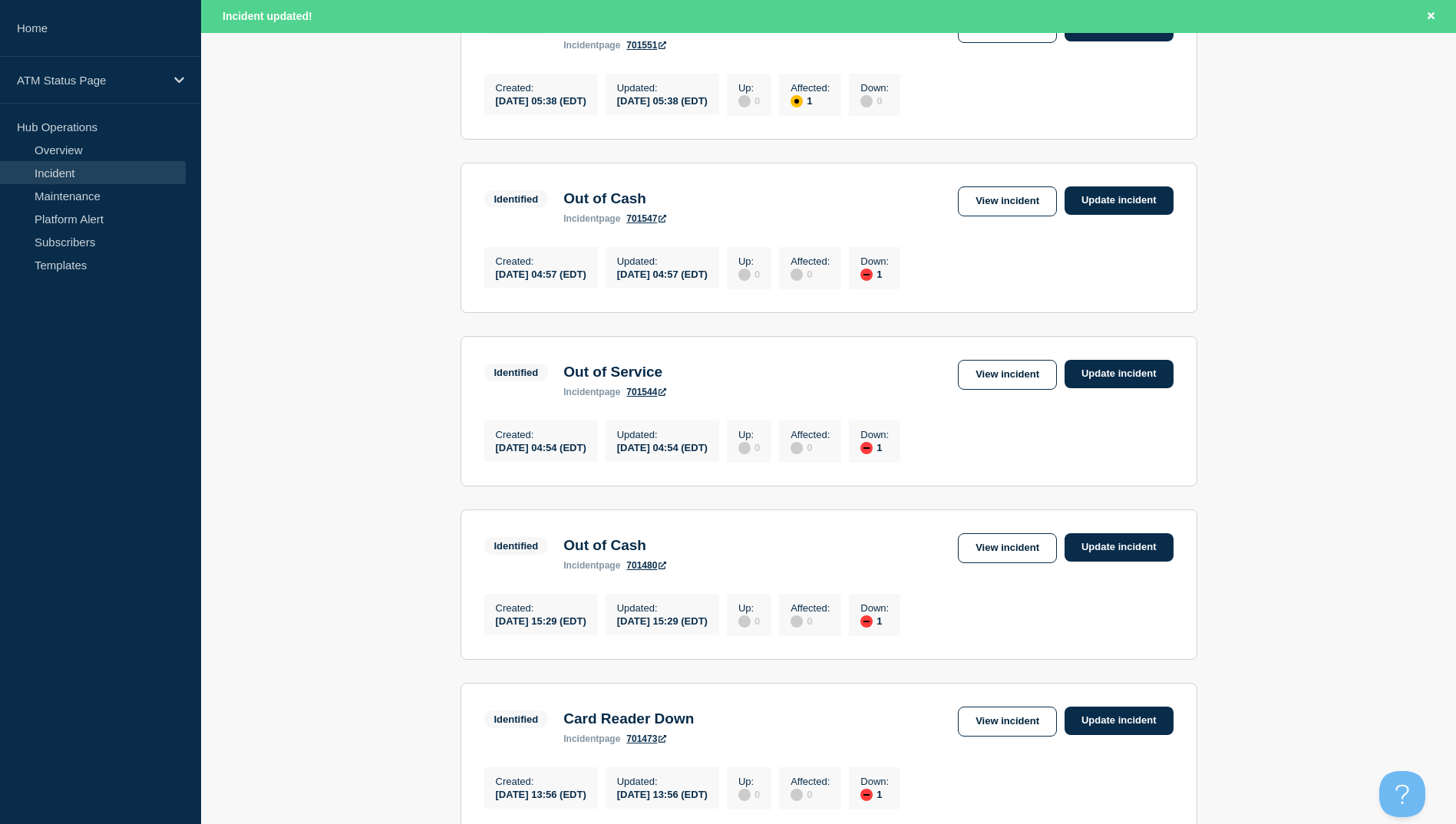
scroll to position [1458, 0]
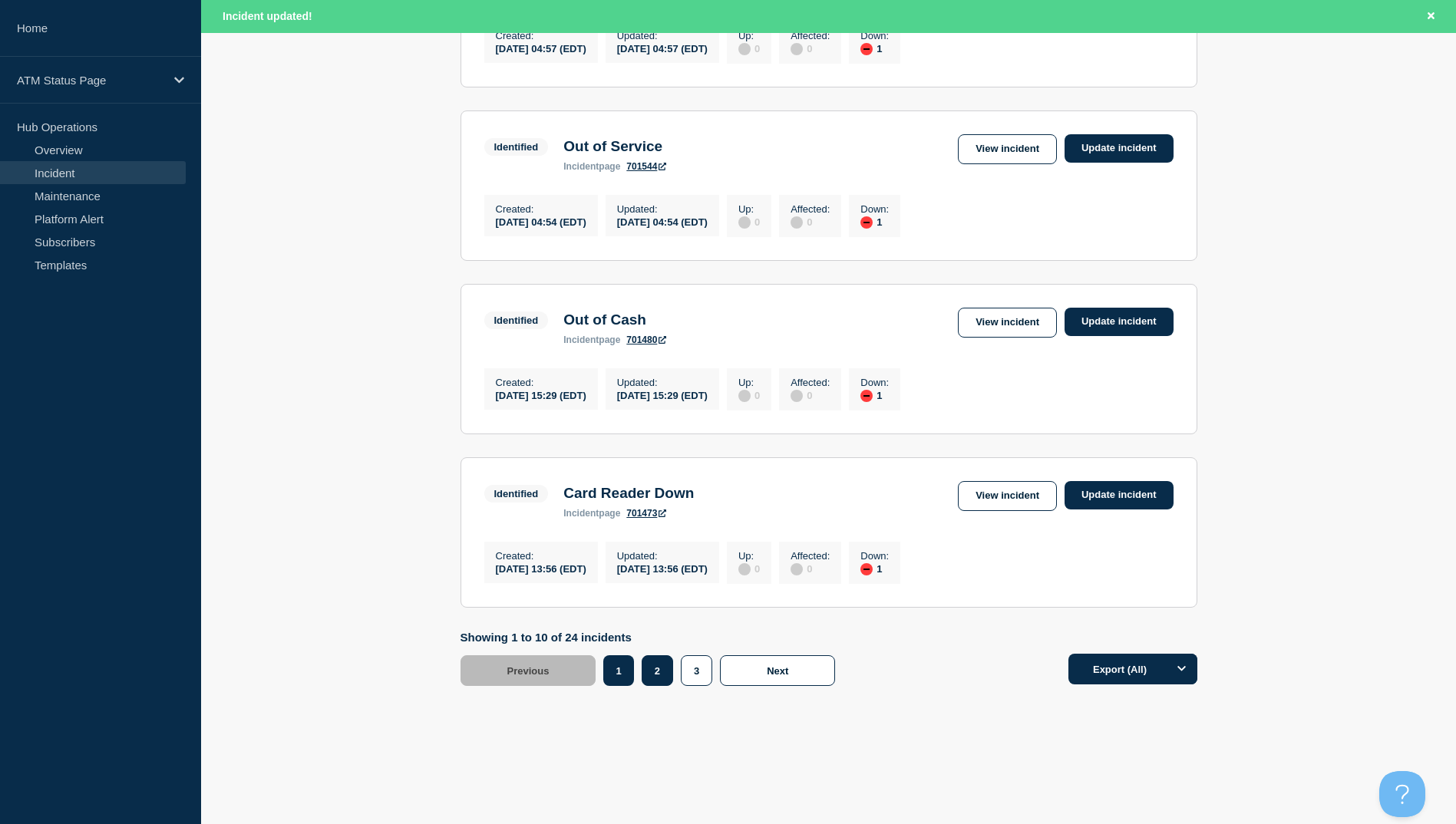
click at [659, 686] on button "2" at bounding box center [657, 671] width 32 height 31
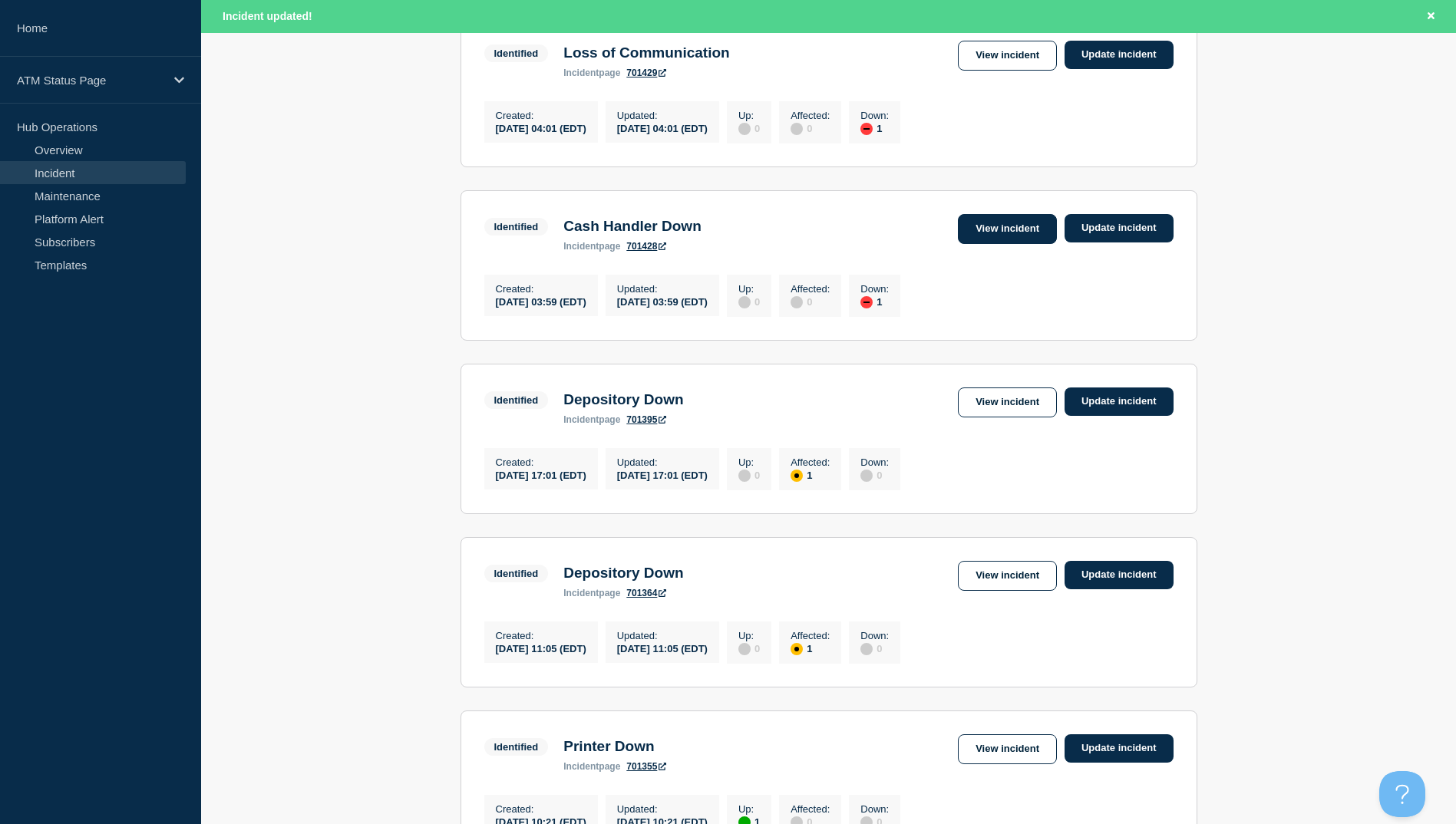
click at [999, 244] on link "View incident" at bounding box center [1007, 229] width 99 height 30
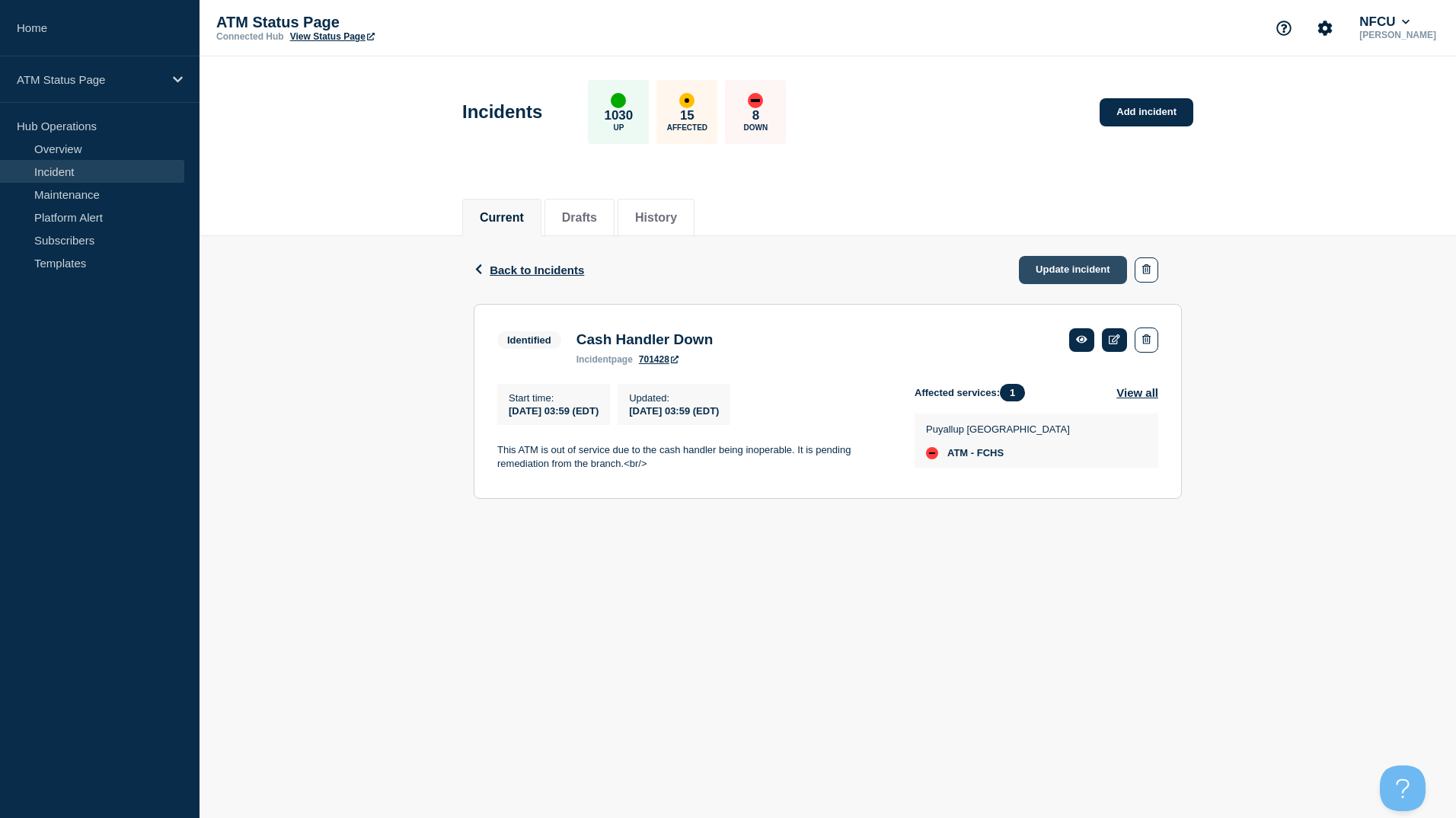
click at [1079, 262] on link "Update incident" at bounding box center [1072, 269] width 109 height 28
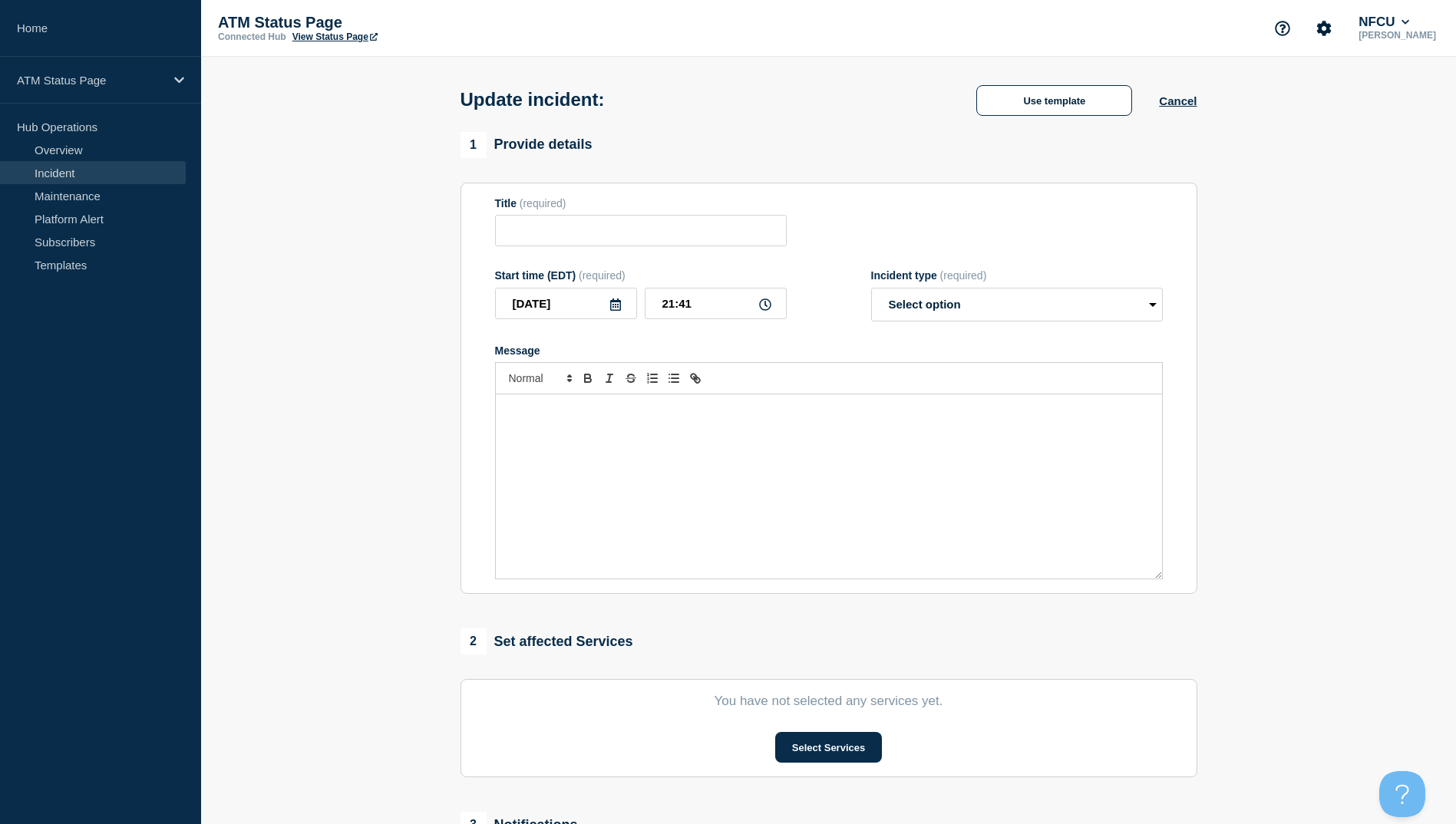
type input "Cash Handler Down"
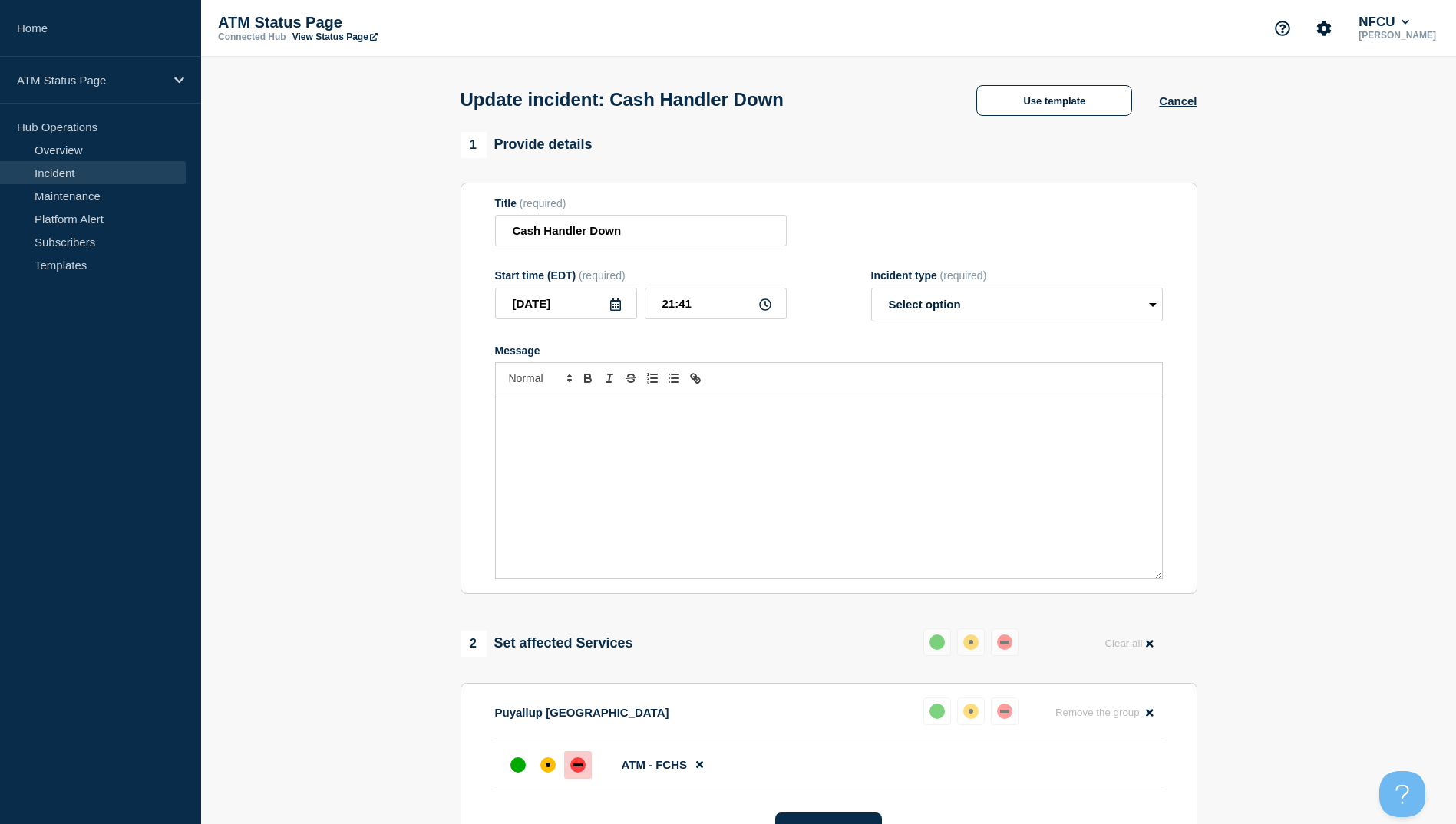
click at [701, 258] on form "Title (required) Cash Handler Down Start time (EDT) (required) 2025-08-18 21:41…" at bounding box center [829, 388] width 668 height 383
click at [700, 251] on form "Title (required) Cash Handler Down Start time (EDT) (required) 2025-08-18 21:41…" at bounding box center [829, 388] width 668 height 383
click at [697, 238] on input "Cash Handler Down" at bounding box center [641, 230] width 292 height 32
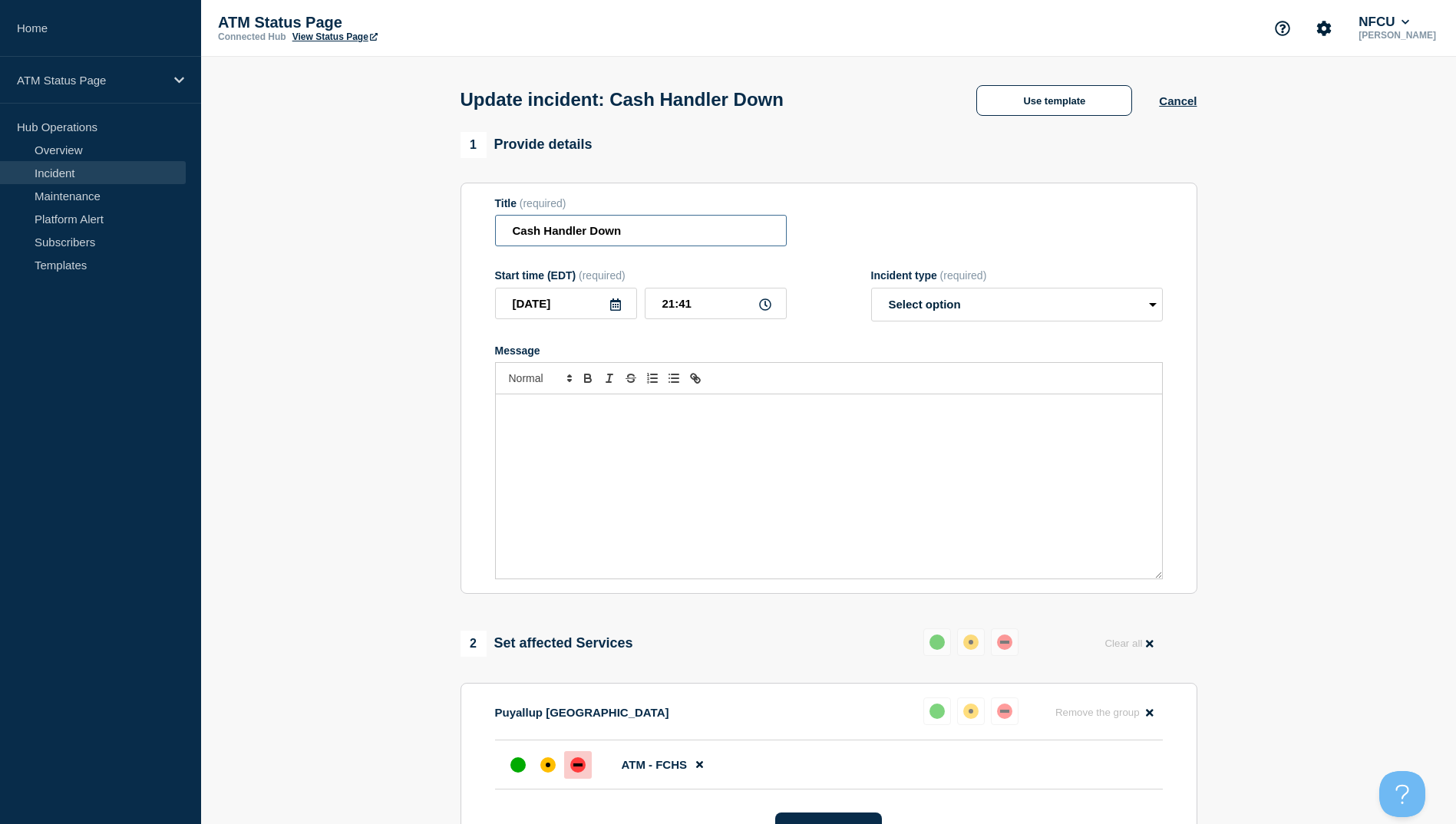
click at [697, 238] on input "Cash Handler Down" at bounding box center [641, 230] width 292 height 32
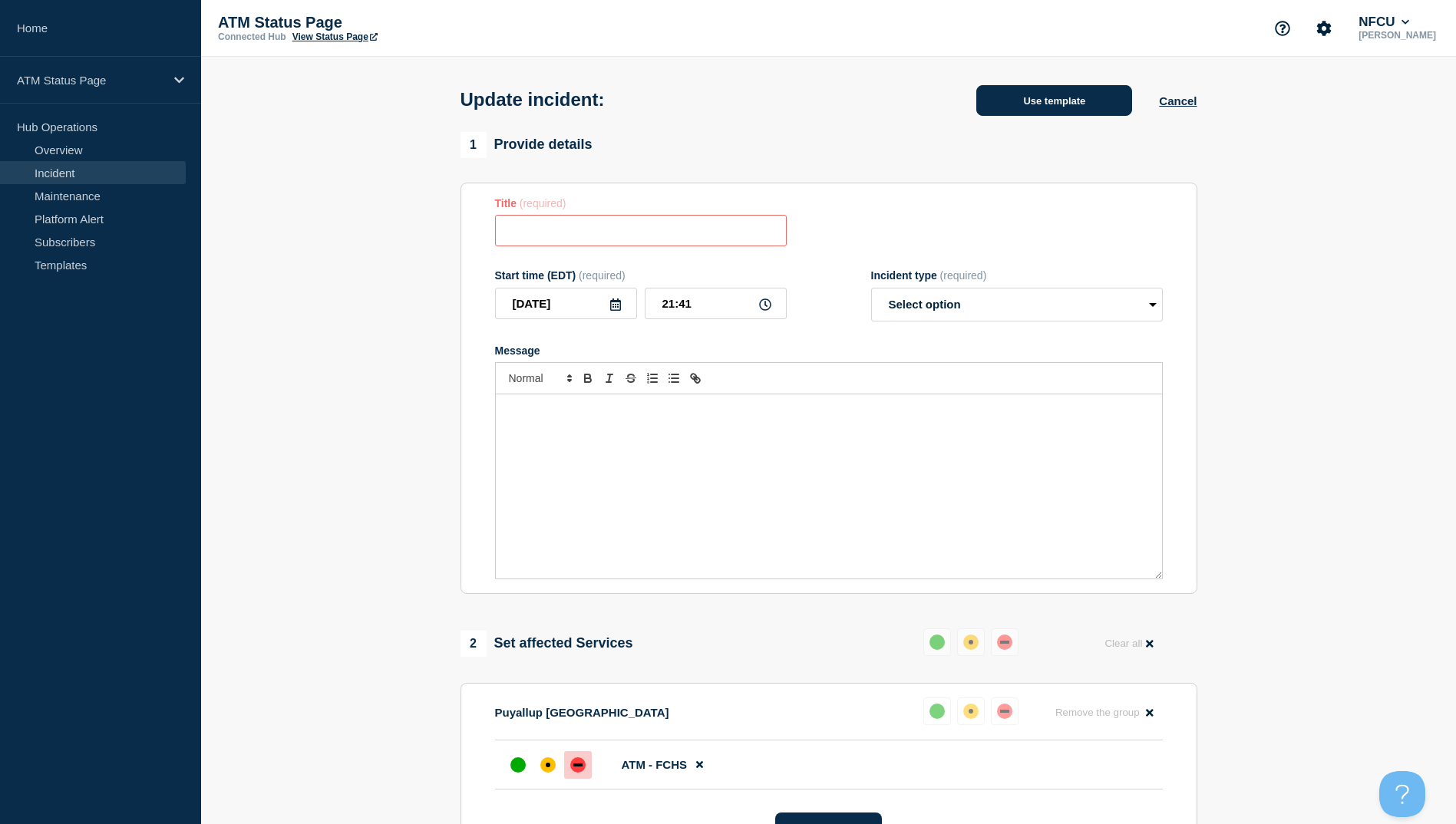
click at [997, 100] on button "Use template" at bounding box center [1054, 101] width 156 height 31
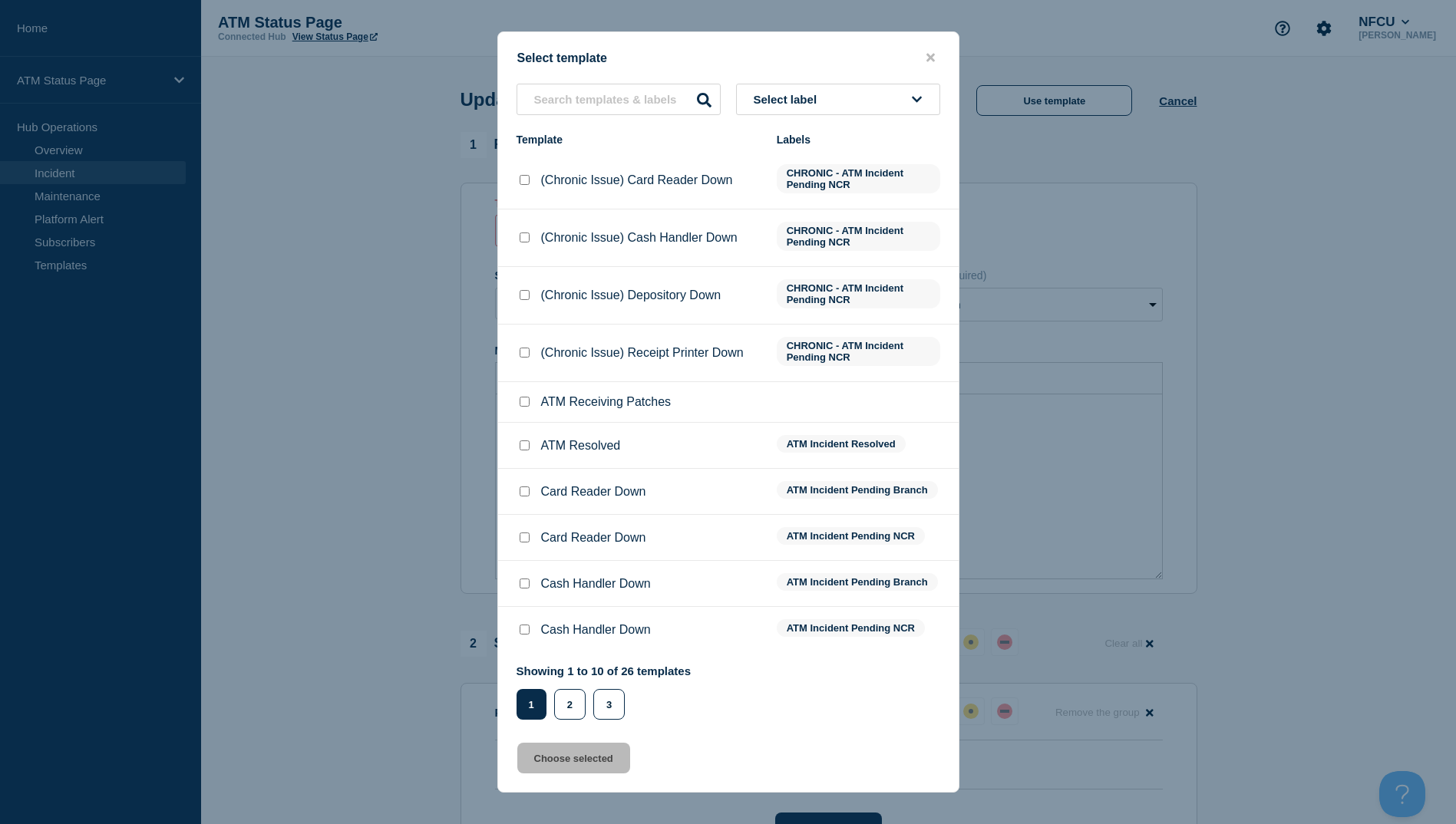
click at [526, 450] on input "ATM Resolved checkbox" at bounding box center [525, 445] width 10 height 10
checkbox input "true"
click at [569, 741] on div "Select template Select label Template Labels (Chronic Issue) Card Reader Down C…" at bounding box center [728, 412] width 462 height 761
click at [568, 749] on button "Choose selected" at bounding box center [574, 759] width 113 height 31
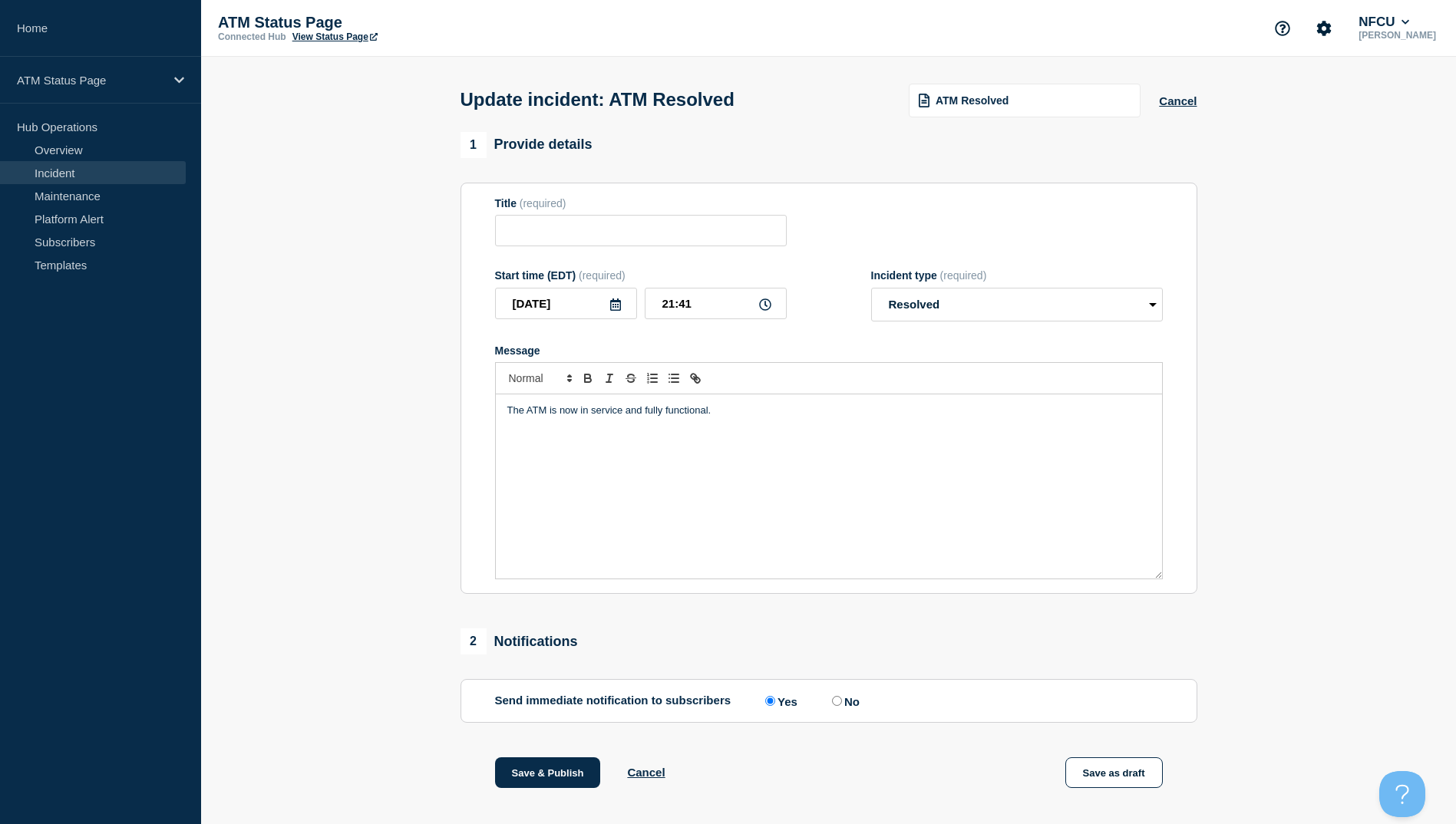
type input "ATM Resolved"
select select "resolved"
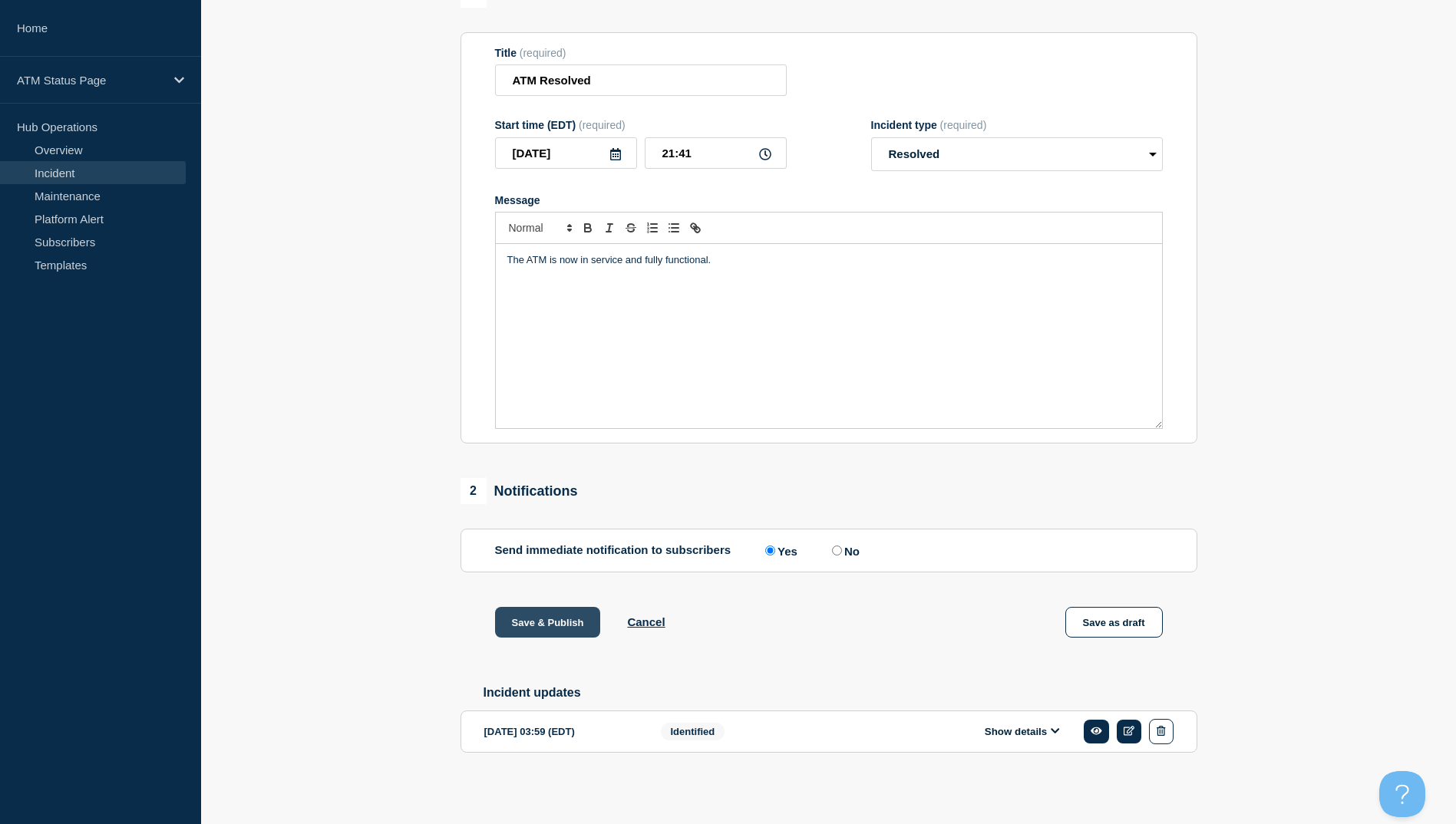
click at [551, 623] on button "Save & Publish" at bounding box center [548, 623] width 106 height 31
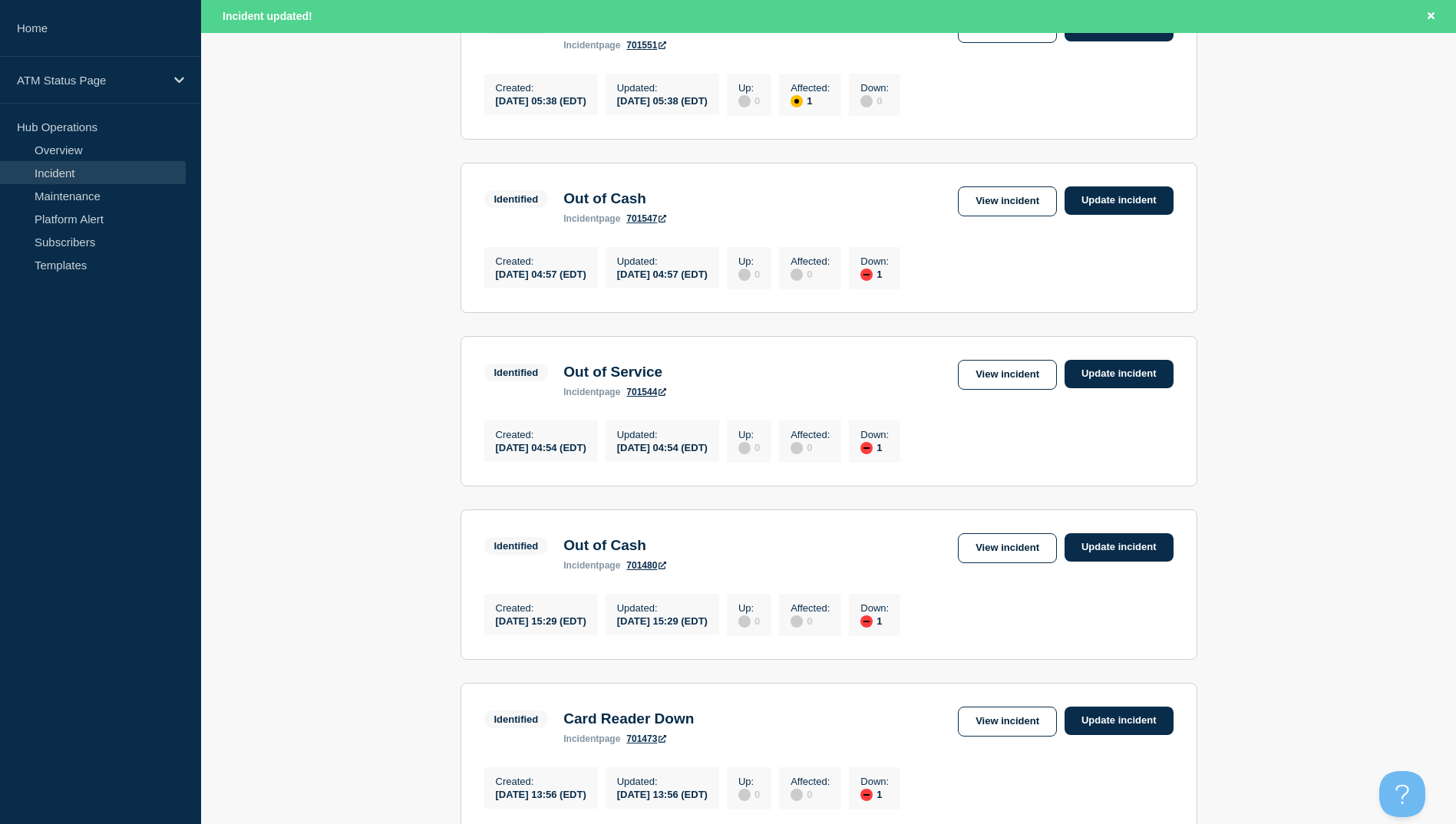
scroll to position [1507, 0]
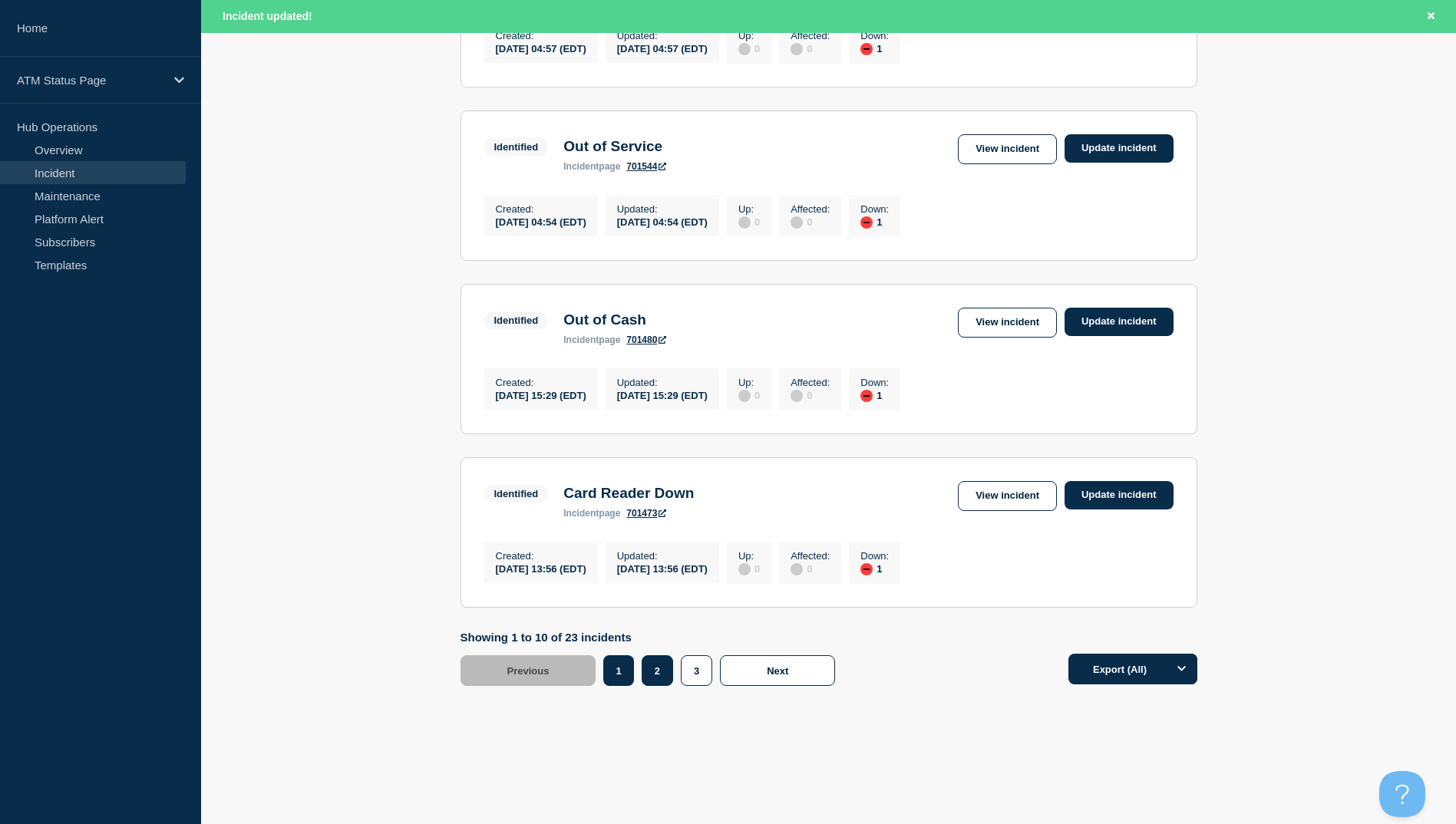
click at [659, 667] on button "2" at bounding box center [657, 671] width 32 height 31
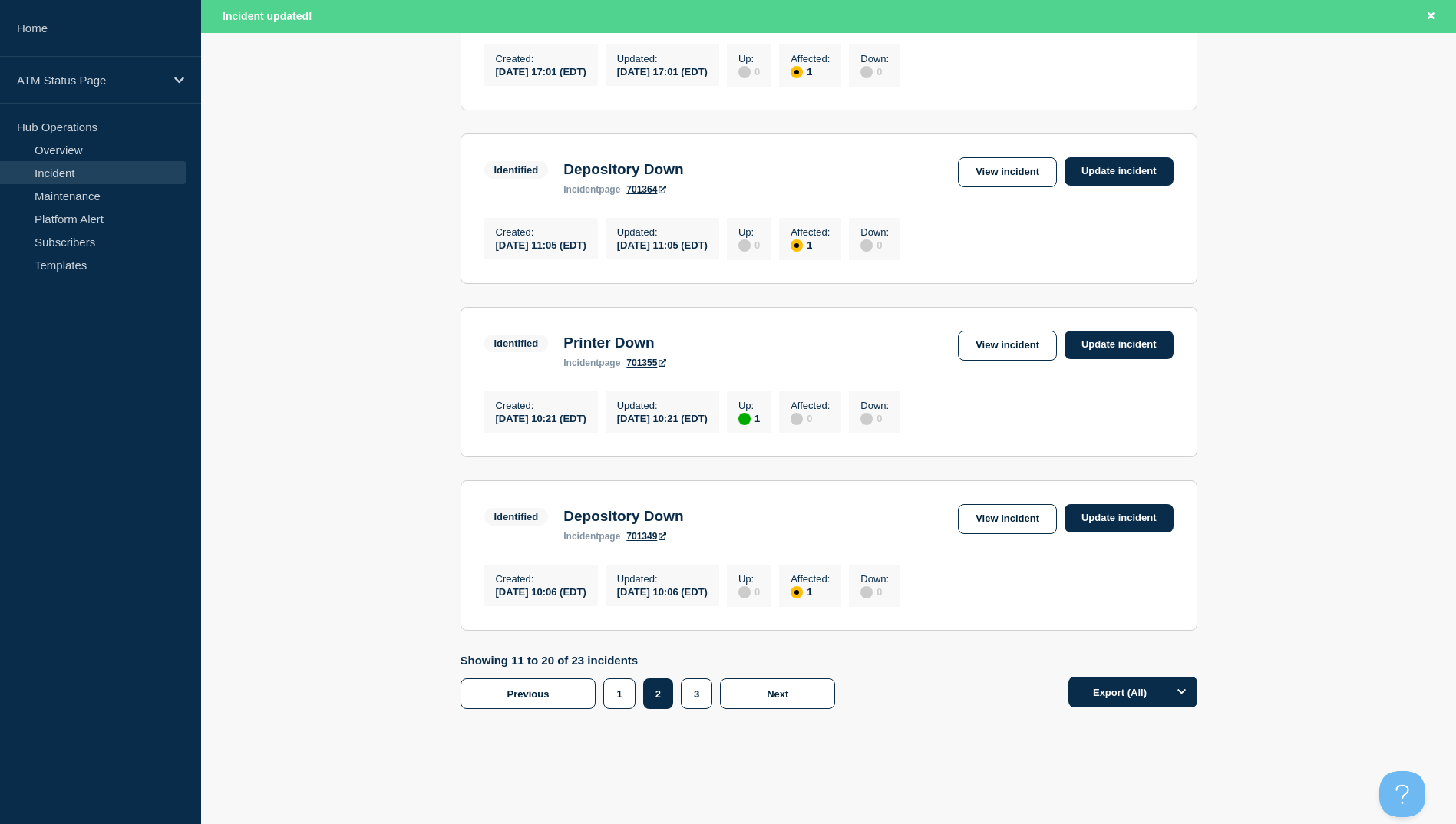
scroll to position [1277, 0]
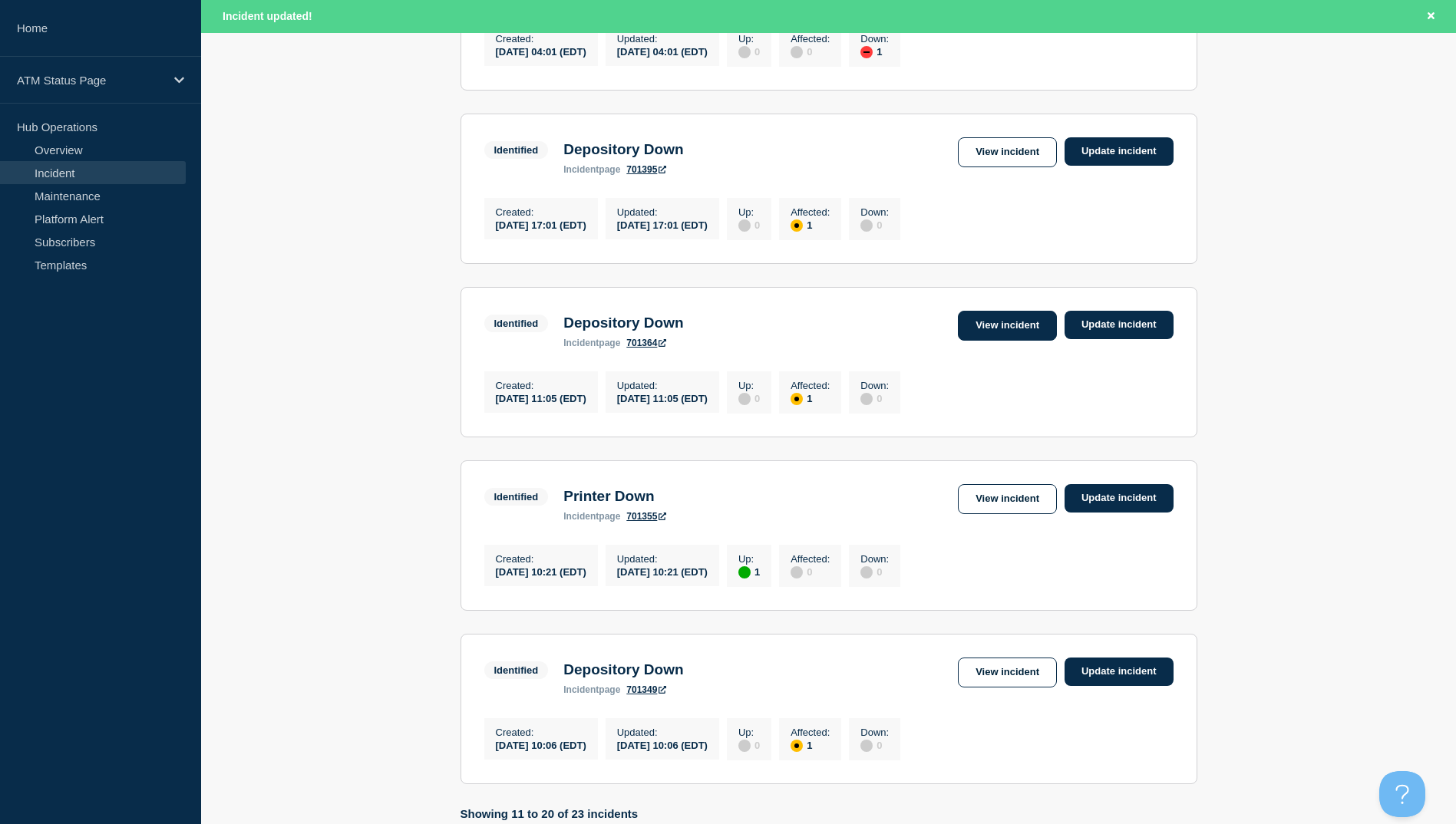
drag, startPoint x: 985, startPoint y: 346, endPoint x: 985, endPoint y: 356, distance: 10.0
click at [985, 346] on section "Identified Depository Down incident page 701364 View incident Update incident C…" at bounding box center [829, 362] width 737 height 151
click at [985, 341] on link "View incident" at bounding box center [1007, 325] width 99 height 30
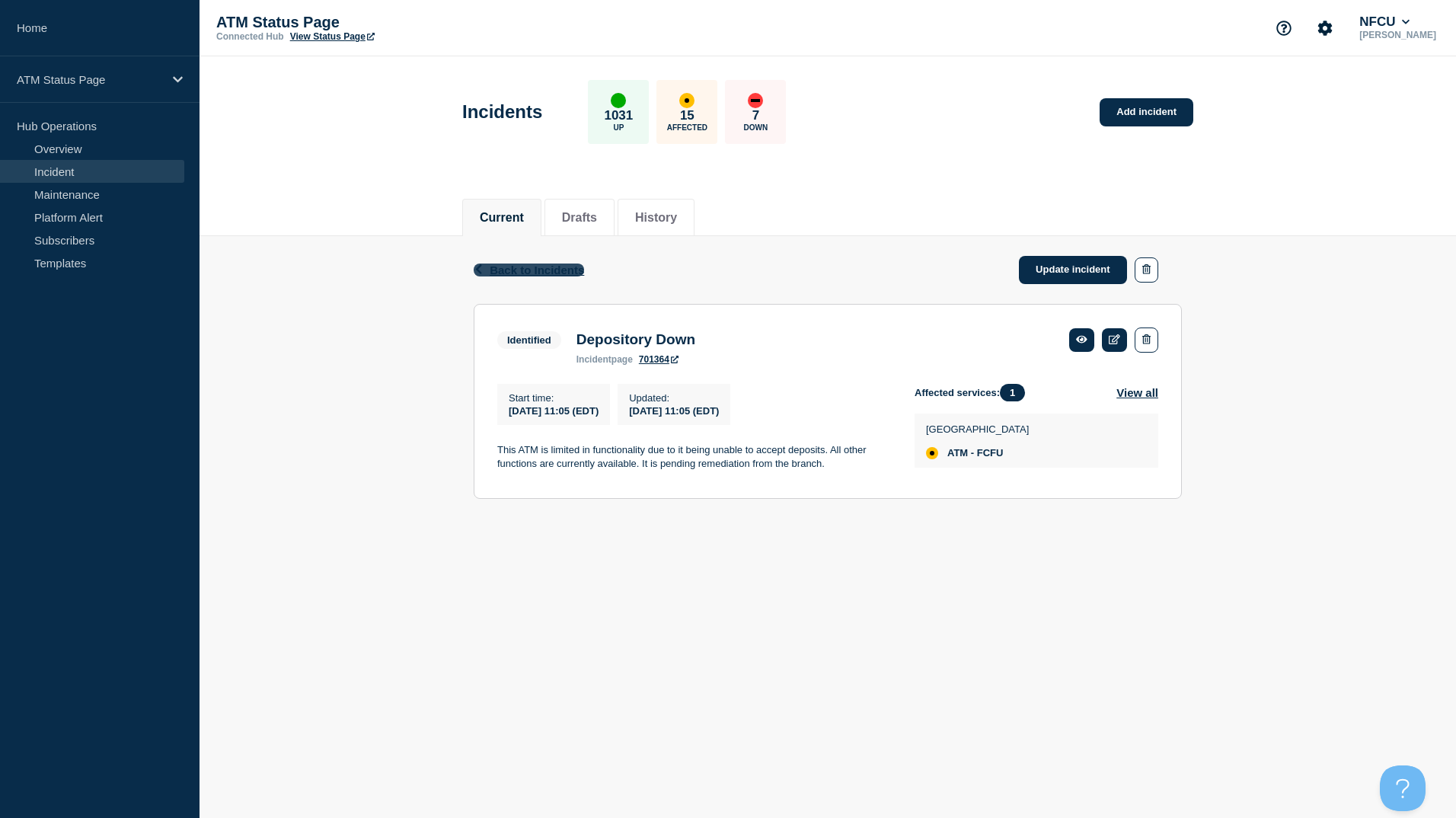
click at [534, 266] on span "Back to Incidents" at bounding box center [537, 269] width 94 height 13
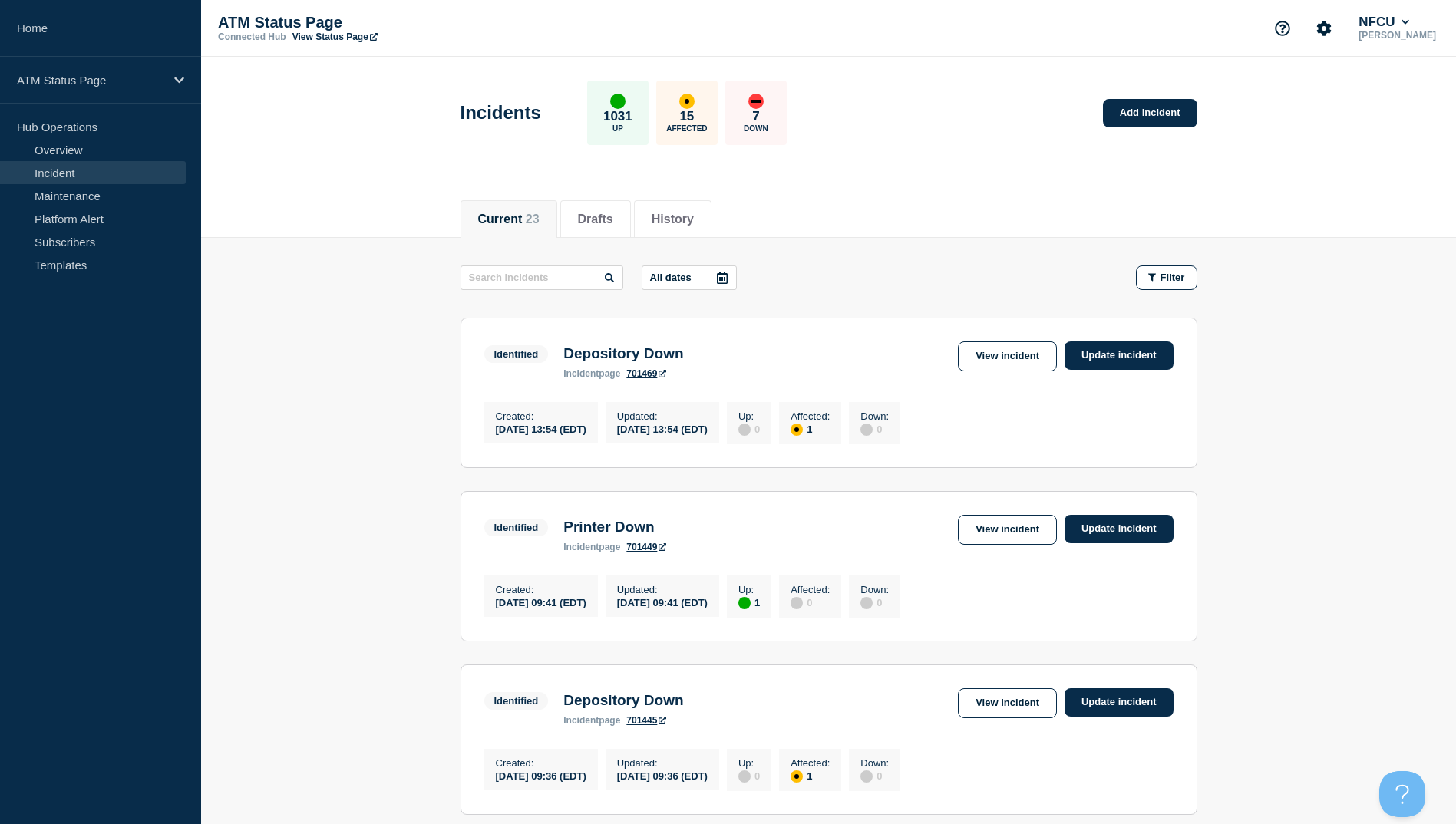
scroll to position [77, 0]
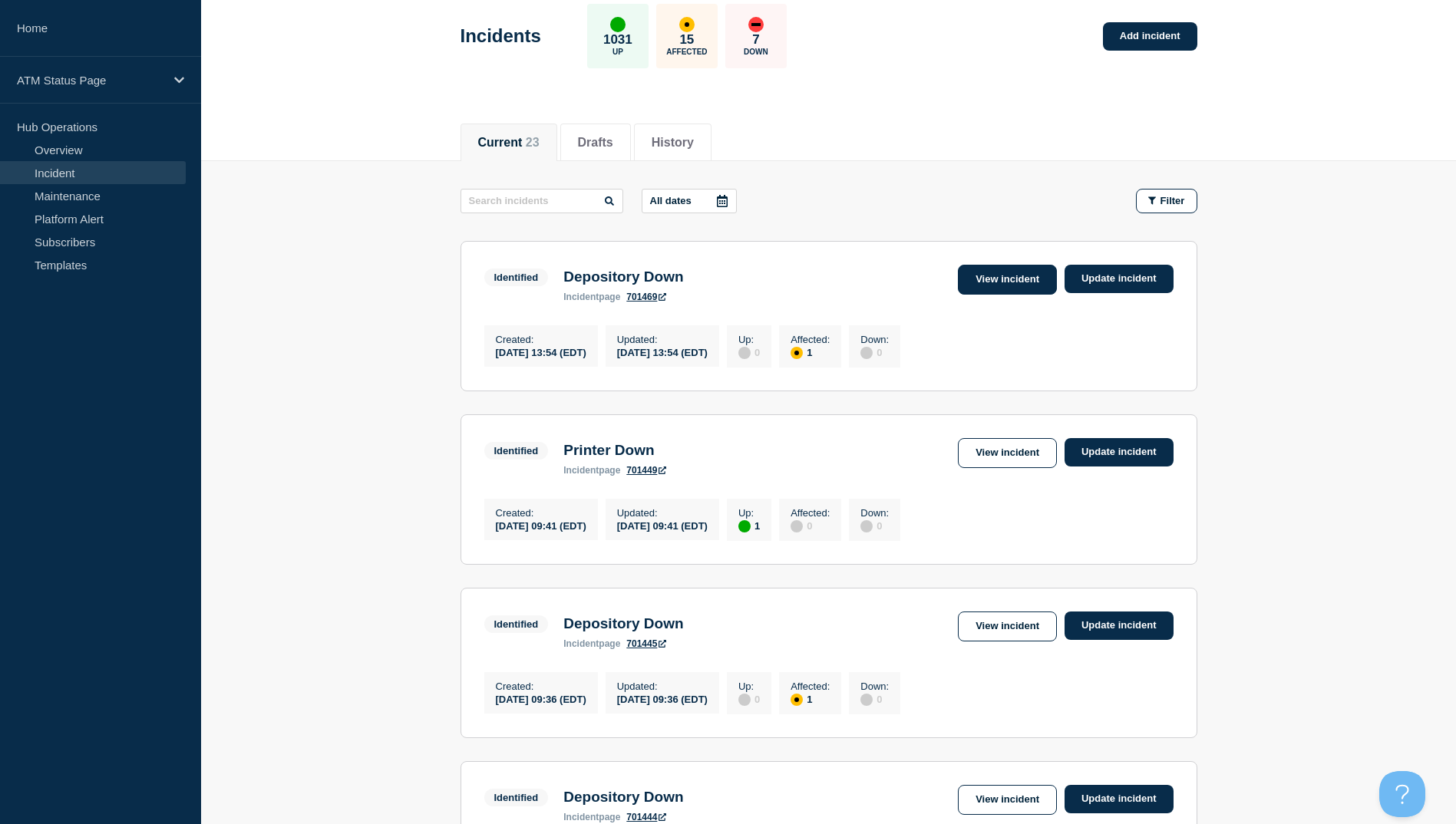
click at [981, 280] on link "View incident" at bounding box center [1007, 279] width 99 height 30
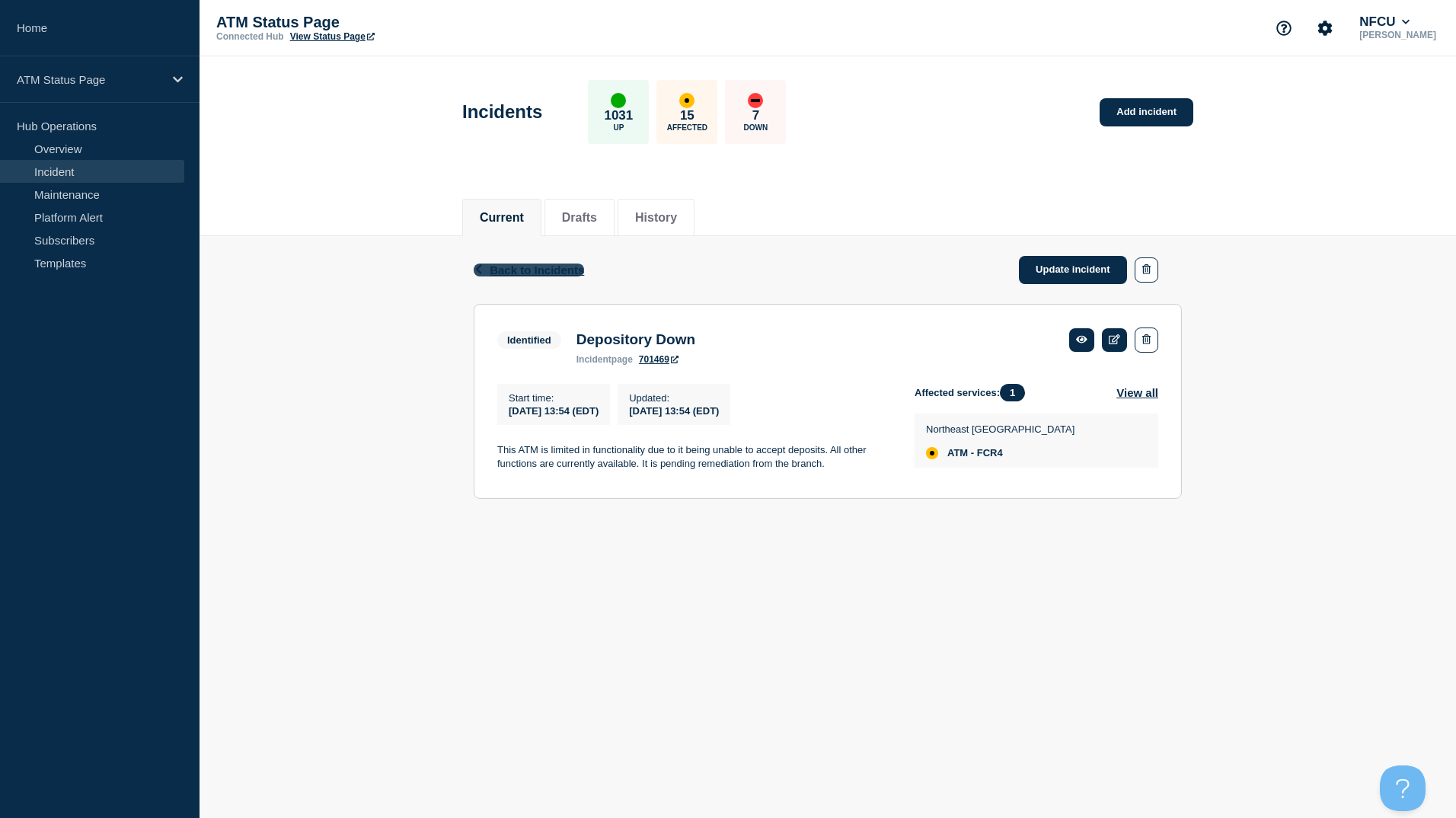
click at [543, 272] on span "Back to Incidents" at bounding box center [537, 269] width 94 height 13
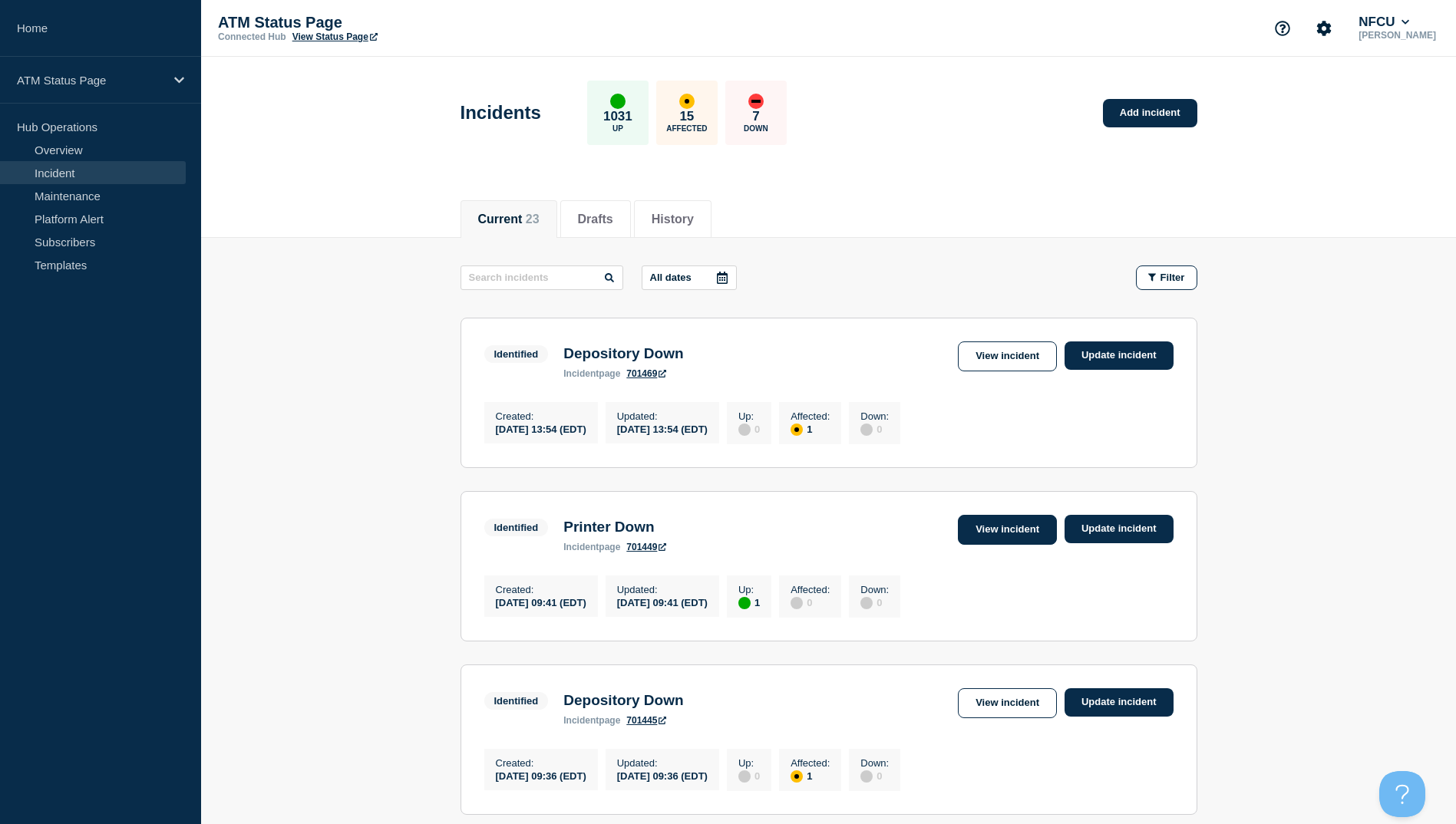
click at [1025, 531] on link "View incident" at bounding box center [1007, 530] width 99 height 30
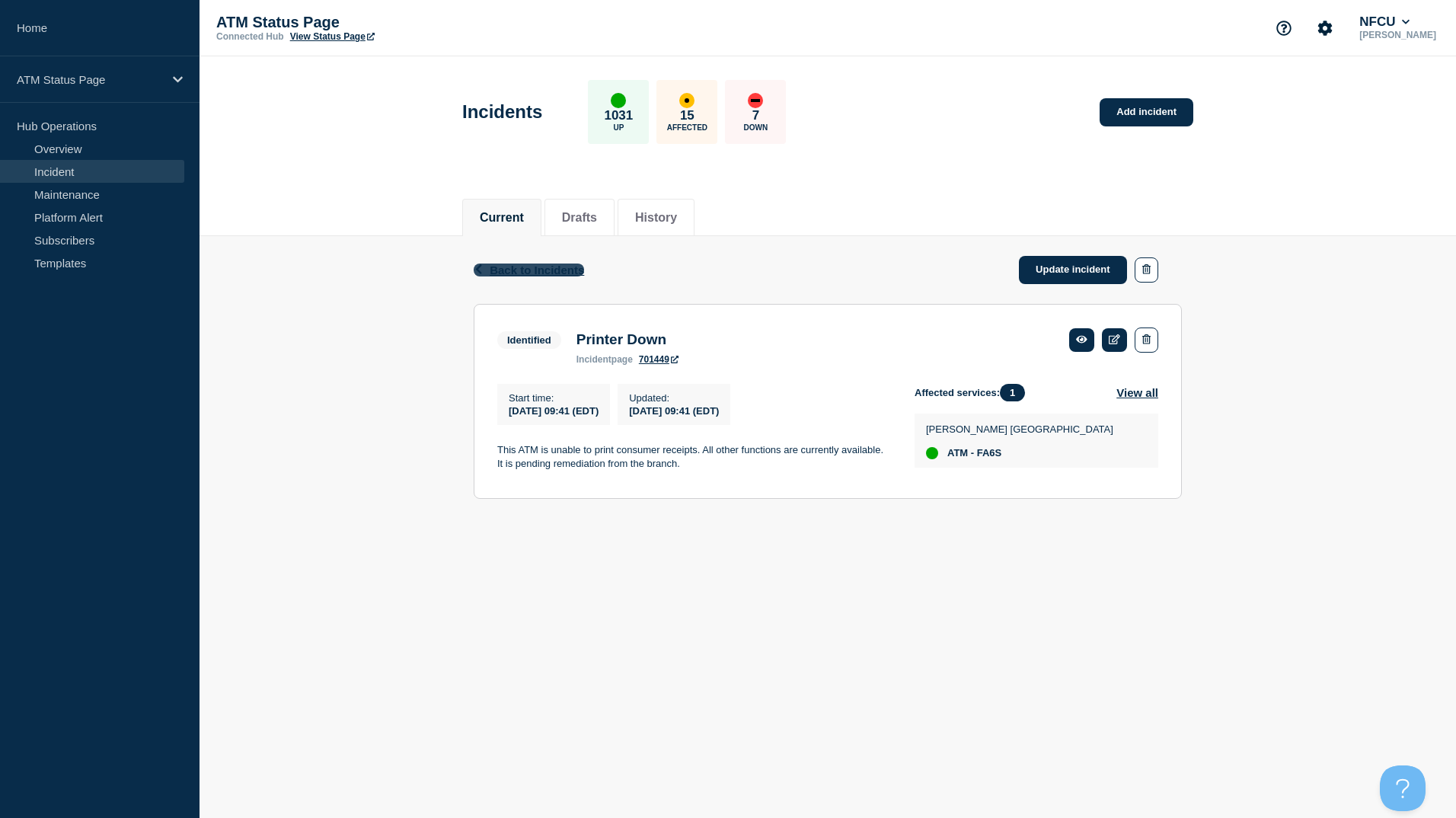
click at [514, 269] on span "Back to Incidents" at bounding box center [537, 269] width 94 height 13
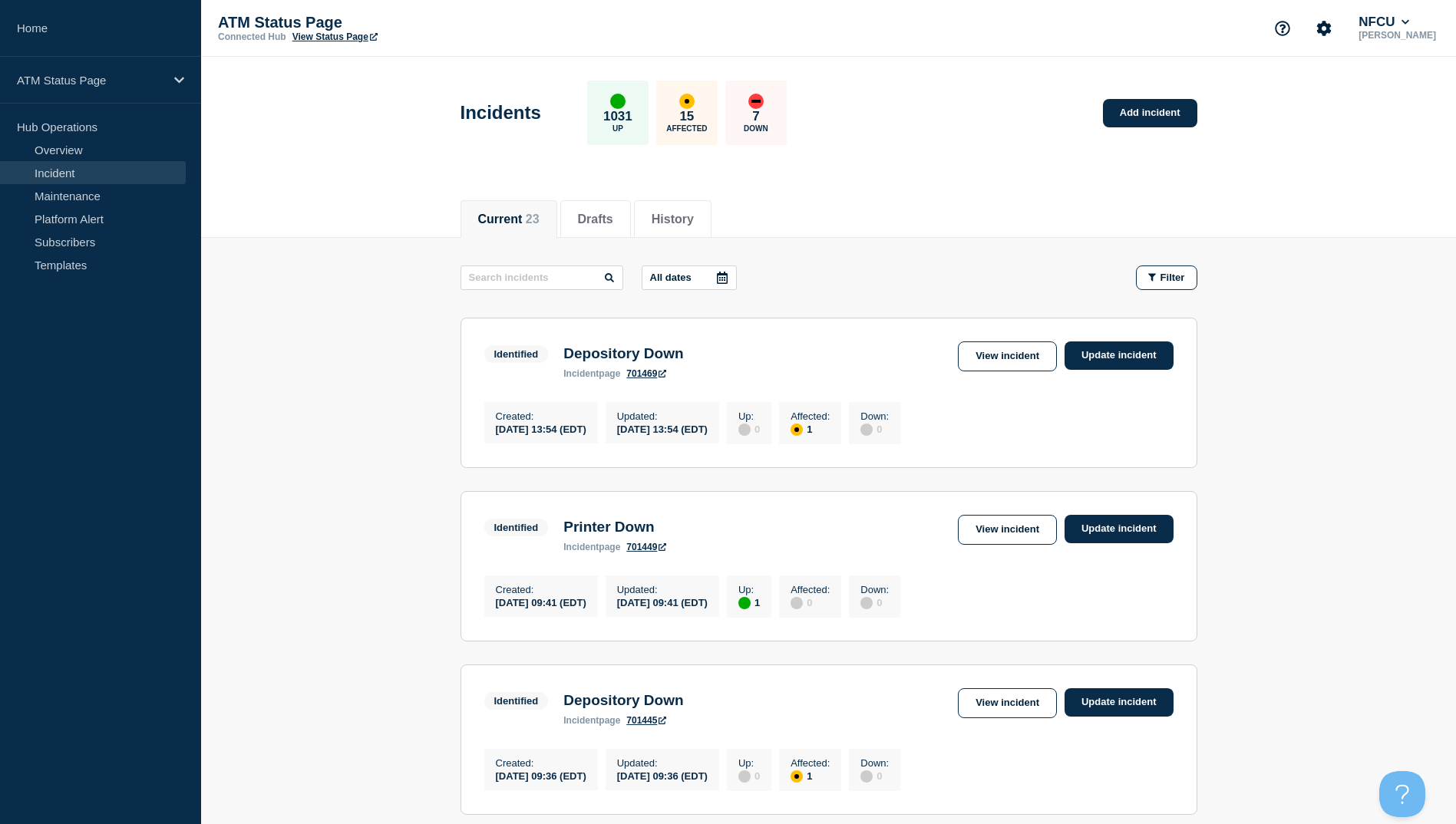
click at [999, 726] on div "Identified Depository Down incident page 701445 View incident Update incident" at bounding box center [829, 707] width 689 height 38
click at [999, 718] on link "View incident" at bounding box center [1007, 703] width 99 height 30
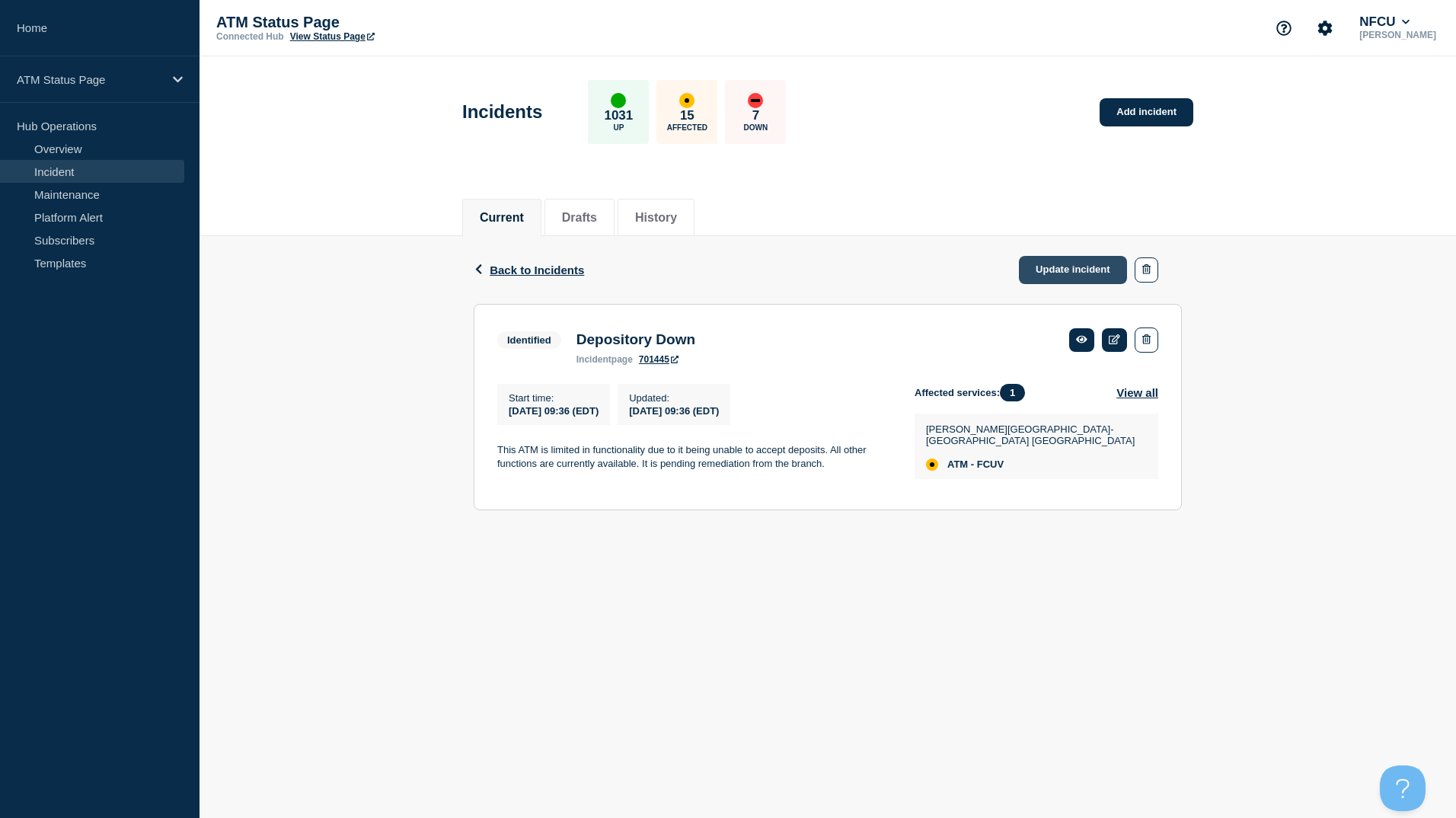
click at [1069, 264] on link "Update incident" at bounding box center [1072, 269] width 109 height 28
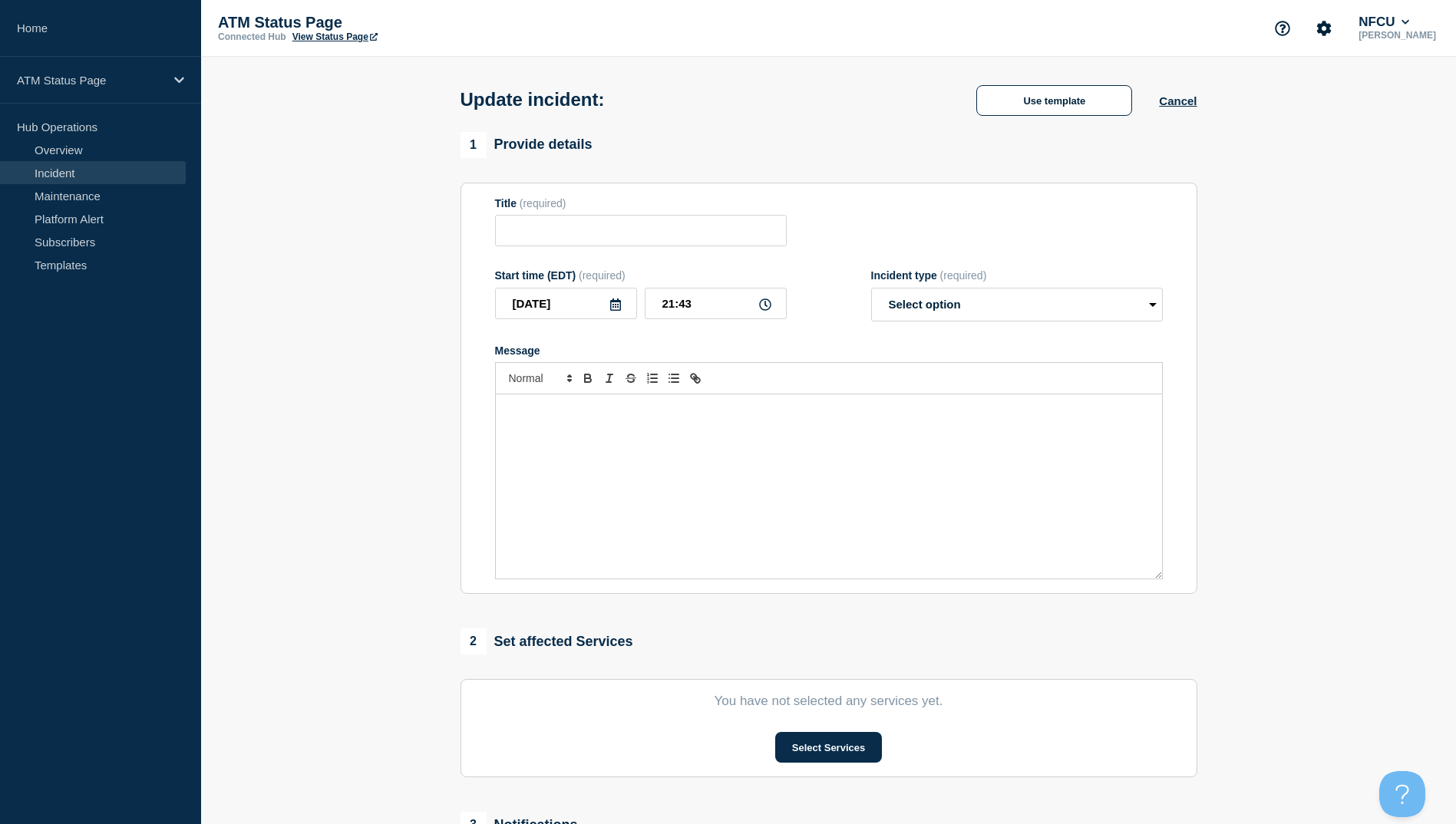
type input "Depository Down"
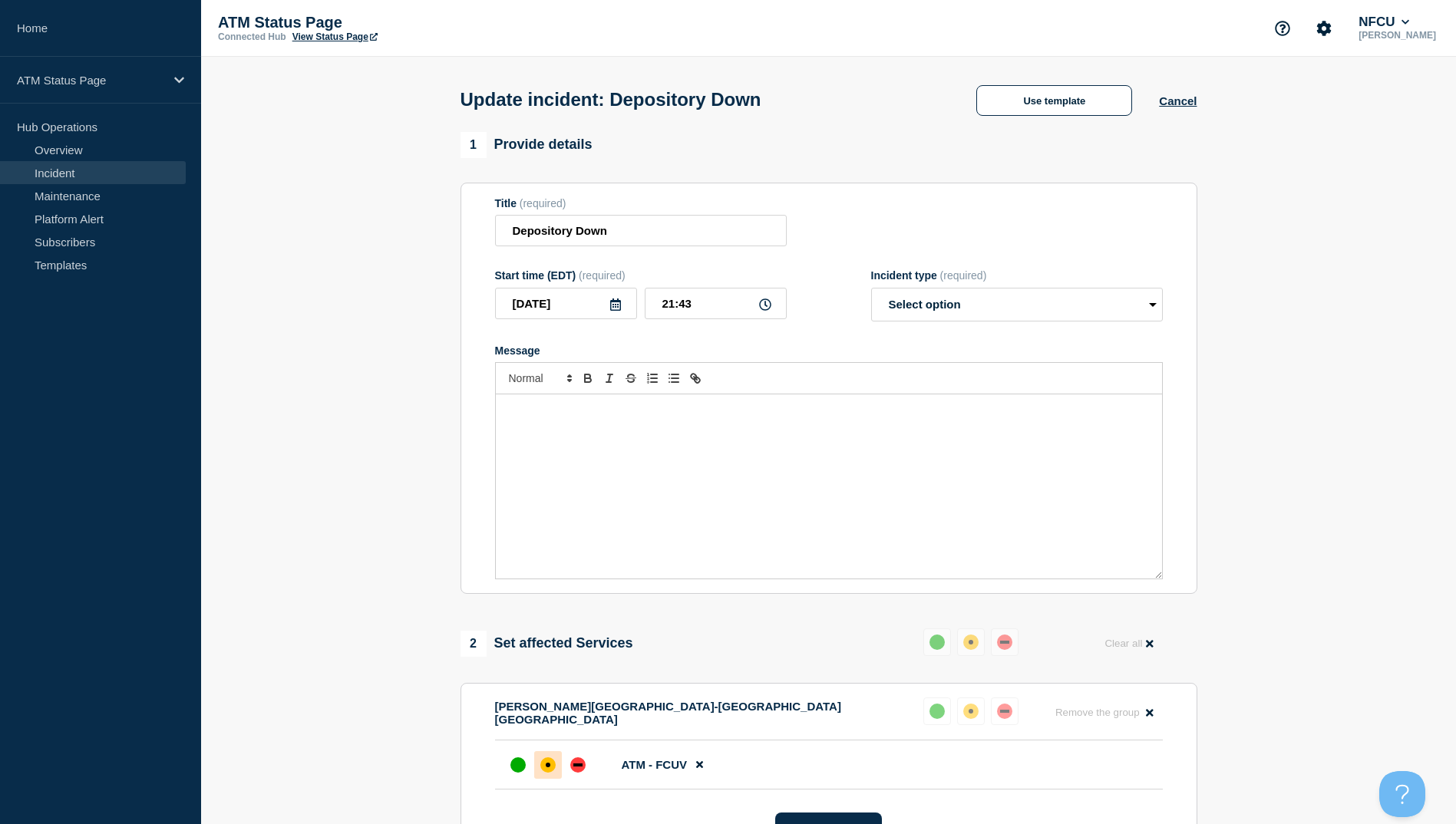
click at [656, 251] on form "Title (required) Depository Down Start time (EDT) (required) 2025-08-18 21:43 I…" at bounding box center [829, 388] width 668 height 383
click at [655, 227] on input "Depository Down" at bounding box center [641, 230] width 292 height 32
click at [1022, 87] on button "Use template" at bounding box center [1054, 101] width 156 height 31
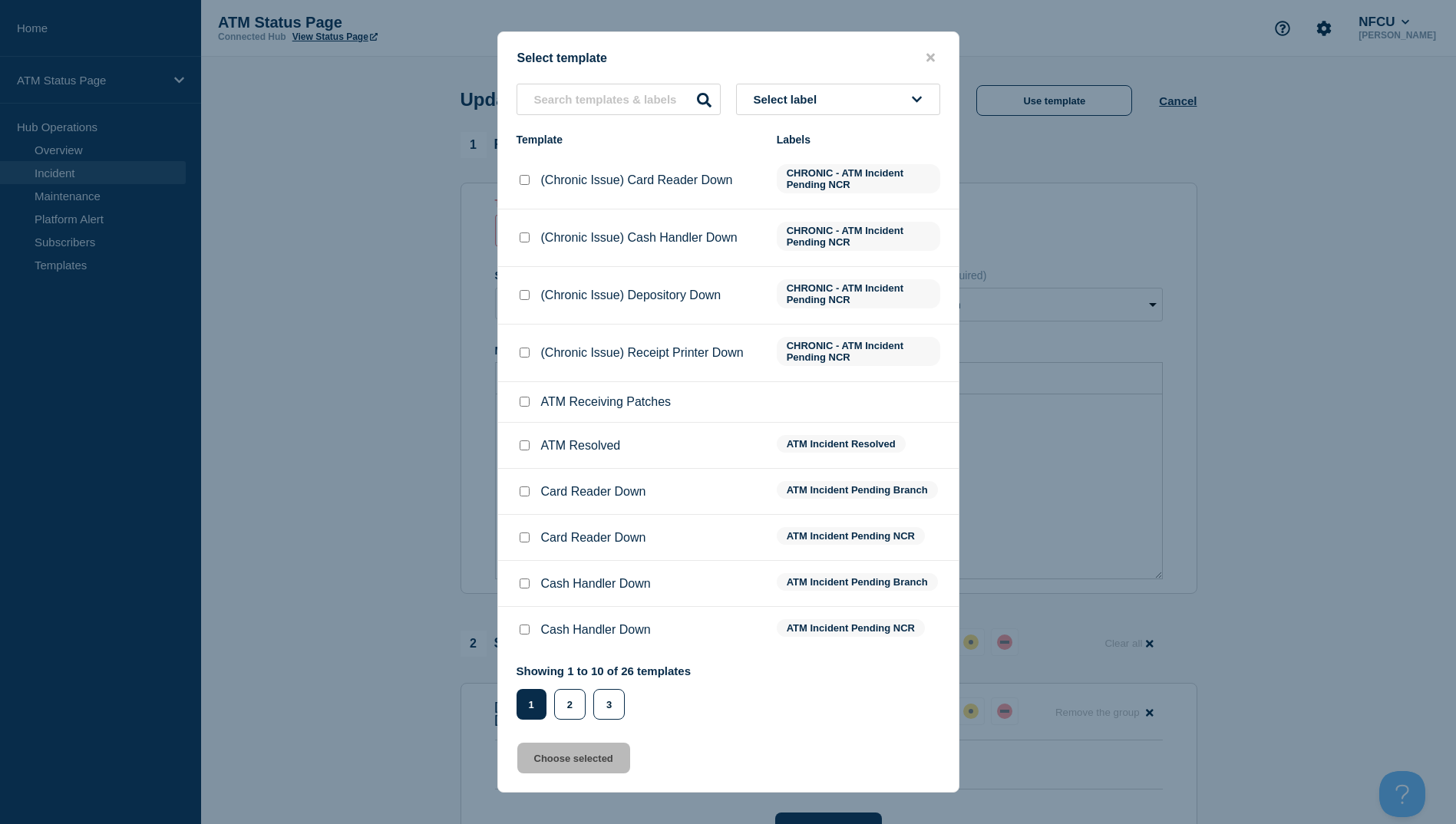
click at [526, 444] on input "ATM Resolved checkbox" at bounding box center [525, 445] width 10 height 10
checkbox input "true"
click at [539, 760] on button "Choose selected" at bounding box center [574, 759] width 113 height 31
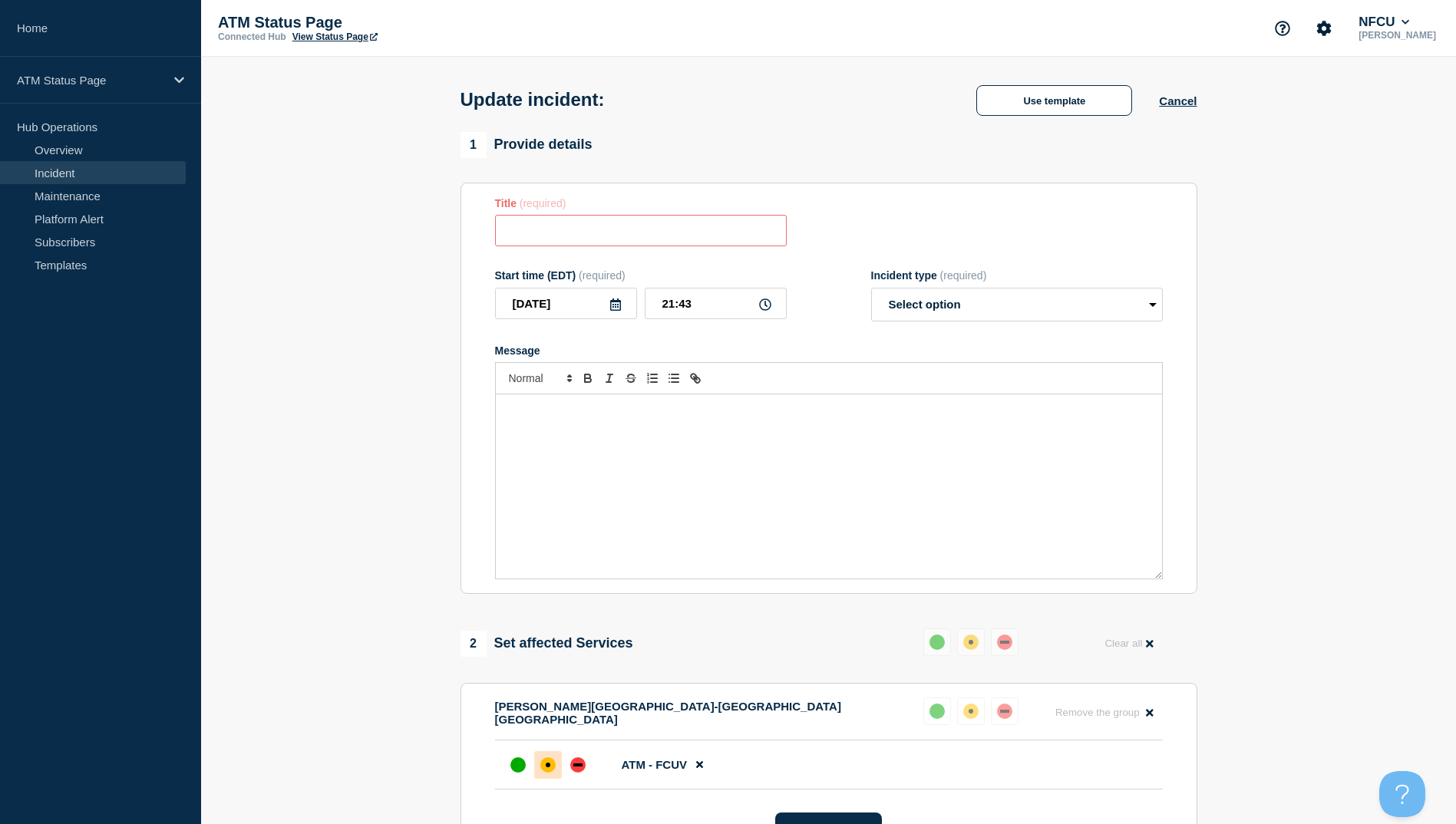
type input "ATM Resolved"
select select "resolved"
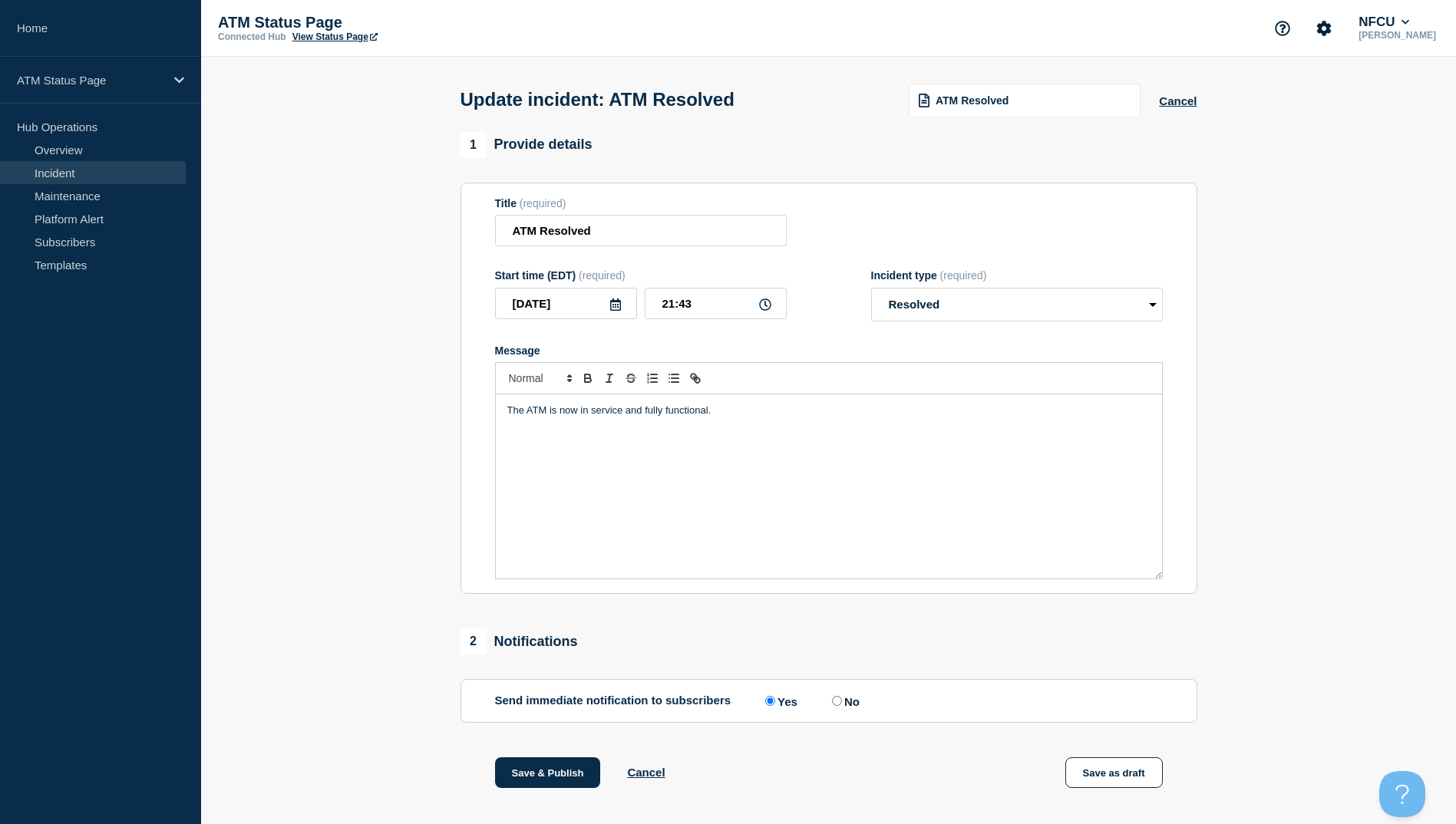
scroll to position [158, 0]
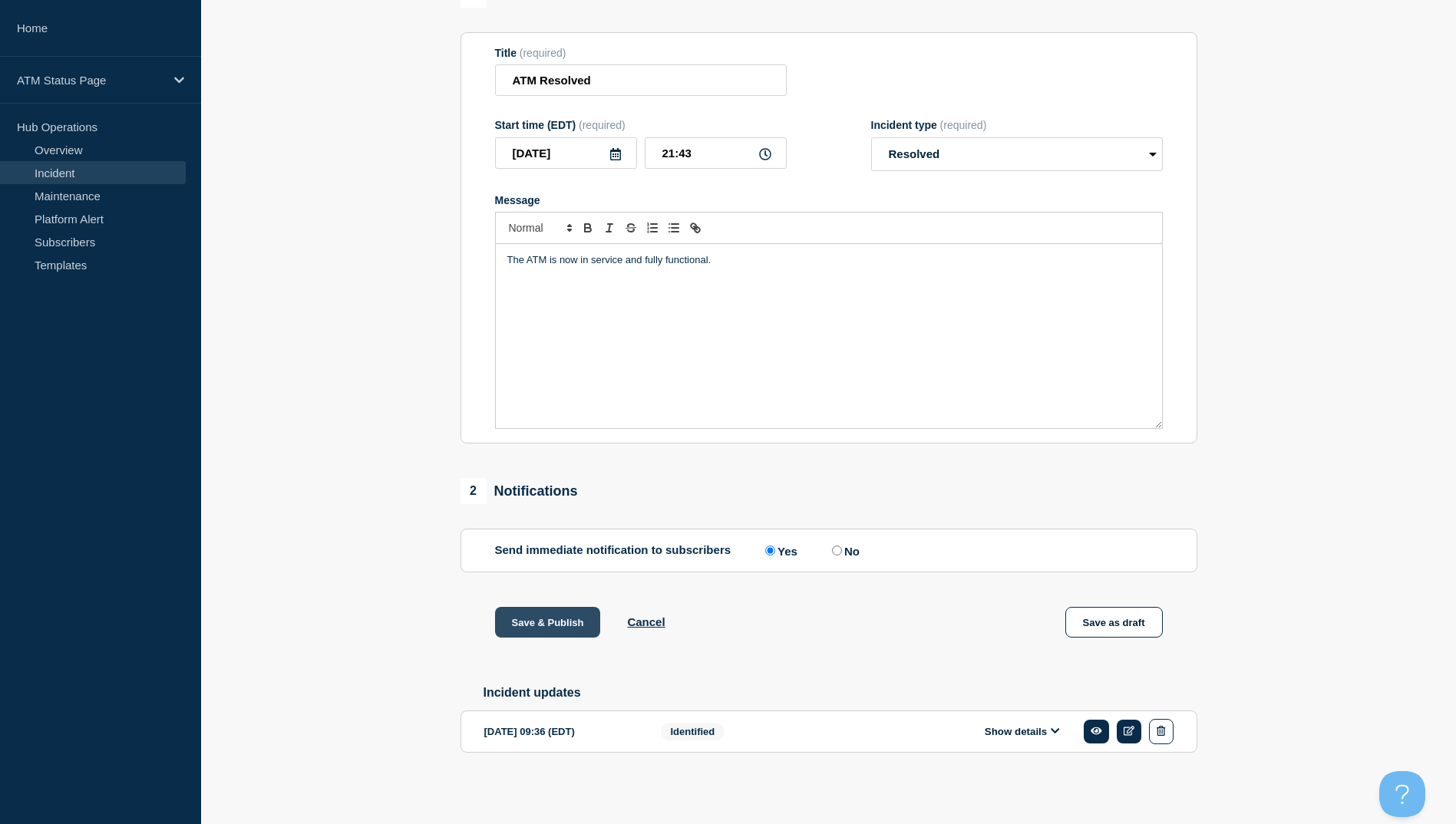
click at [551, 632] on button "Save & Publish" at bounding box center [548, 623] width 106 height 31
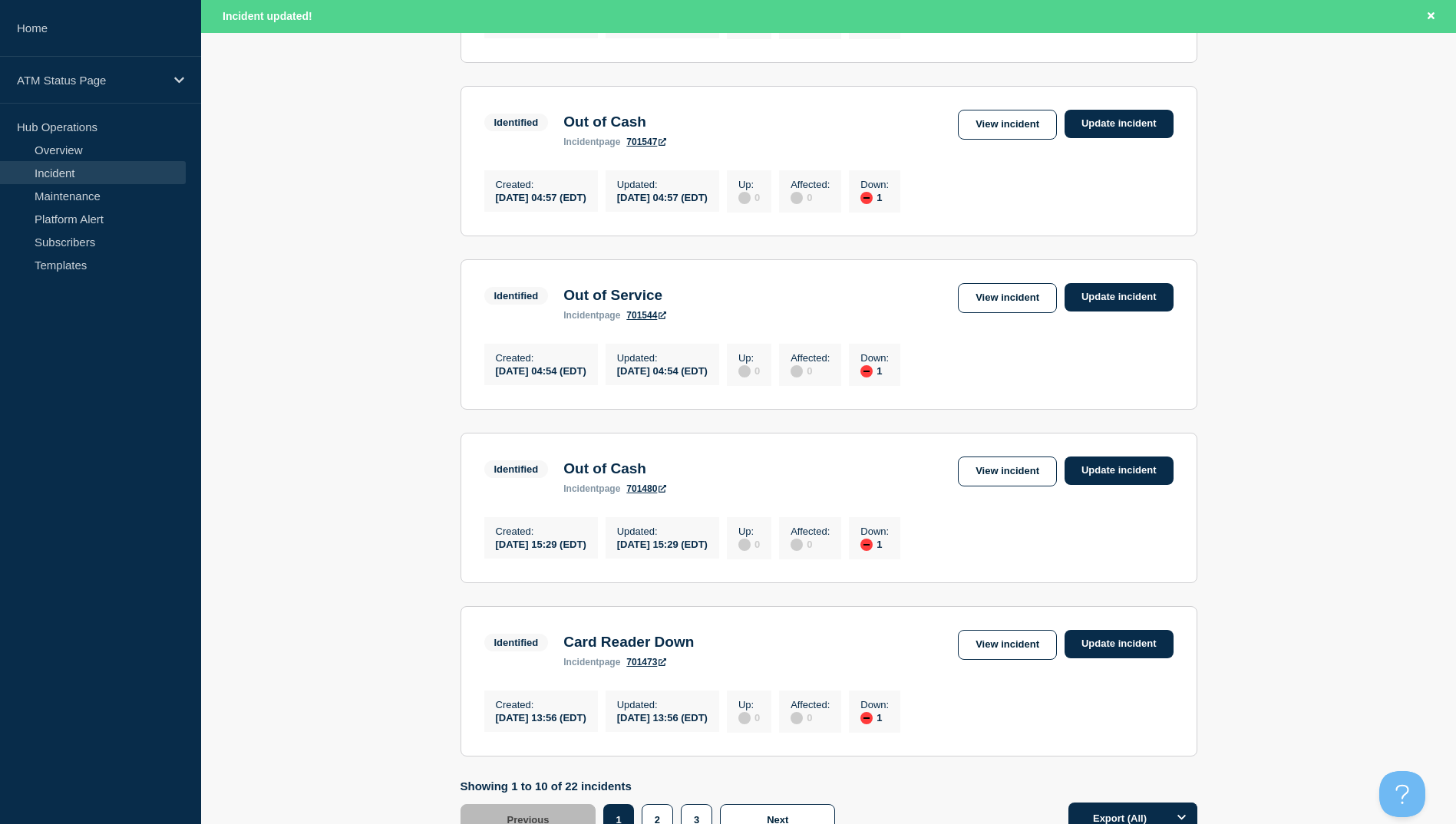
scroll to position [1507, 0]
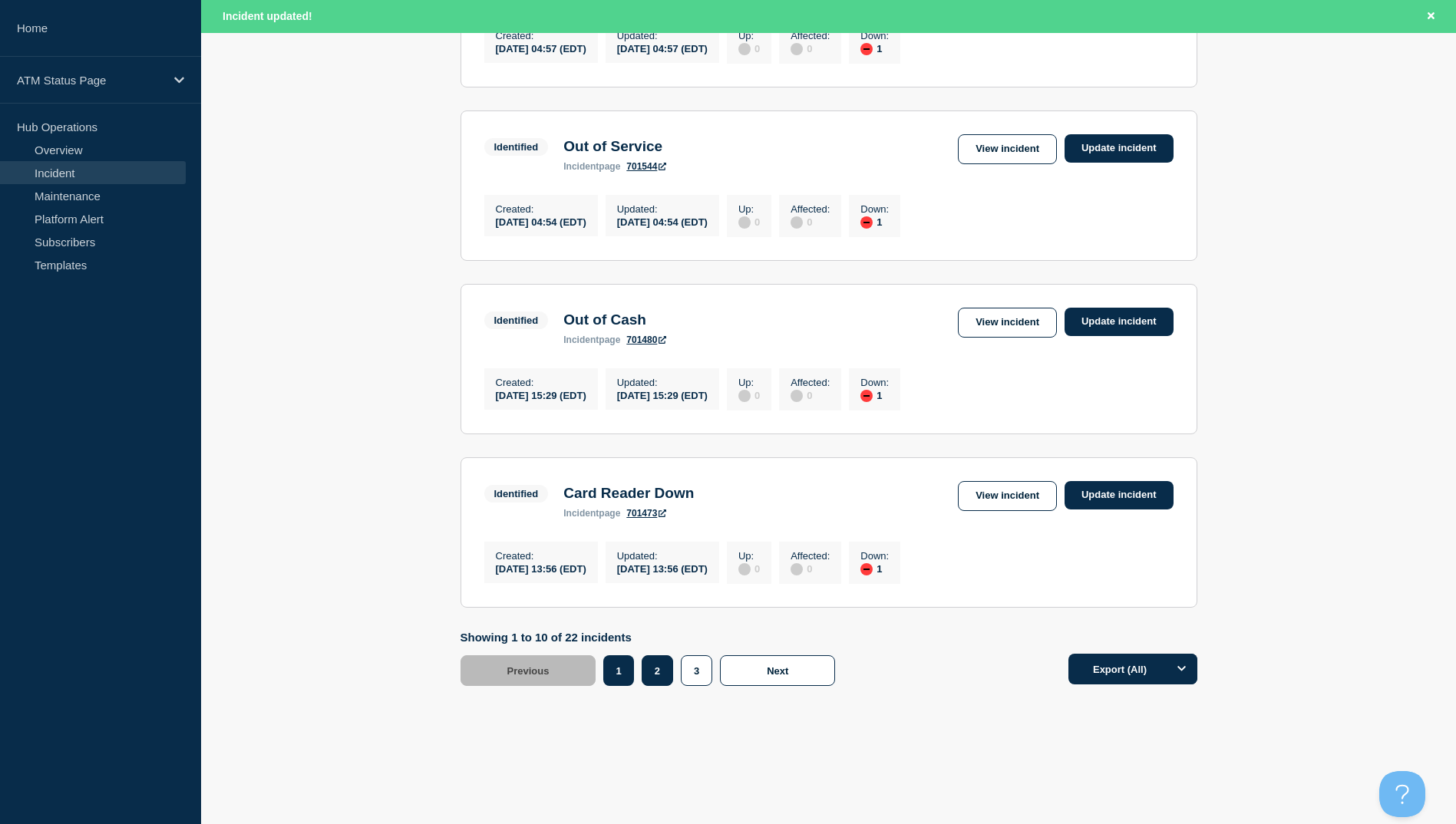
click at [654, 675] on button "2" at bounding box center [657, 671] width 32 height 31
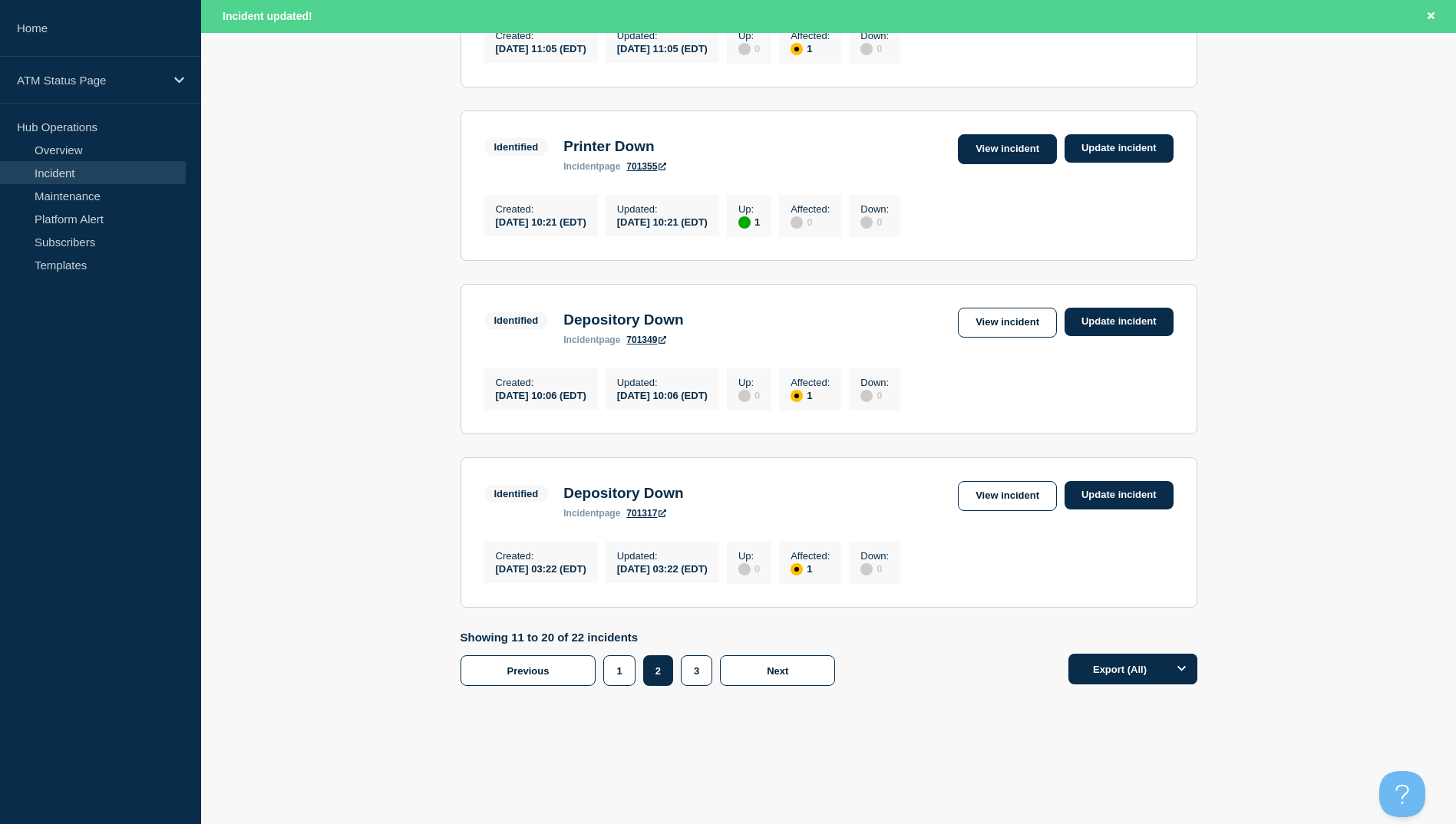
click at [1007, 138] on link "View incident" at bounding box center [1007, 149] width 99 height 30
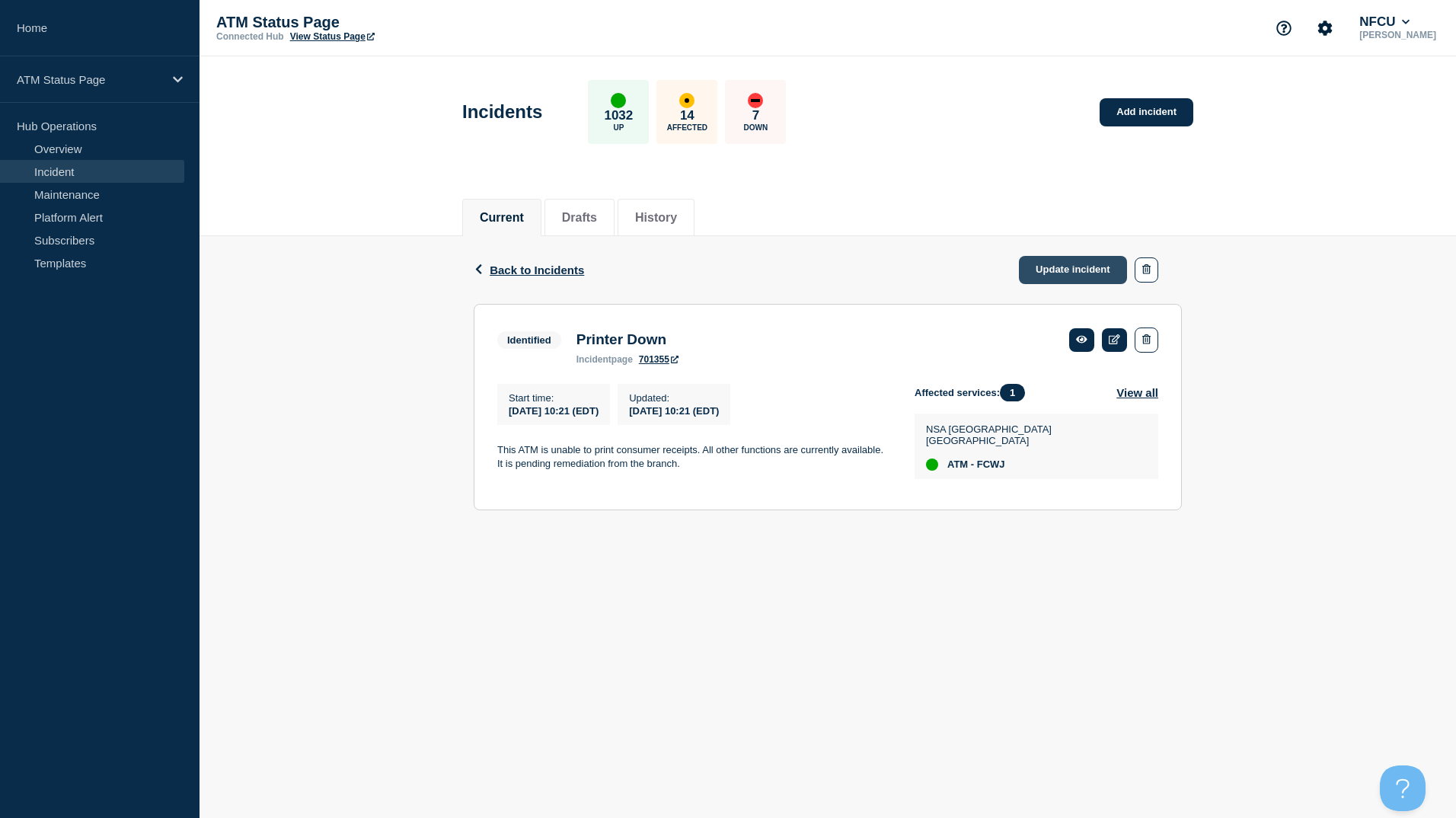
click at [1072, 258] on link "Update incident" at bounding box center [1072, 269] width 109 height 28
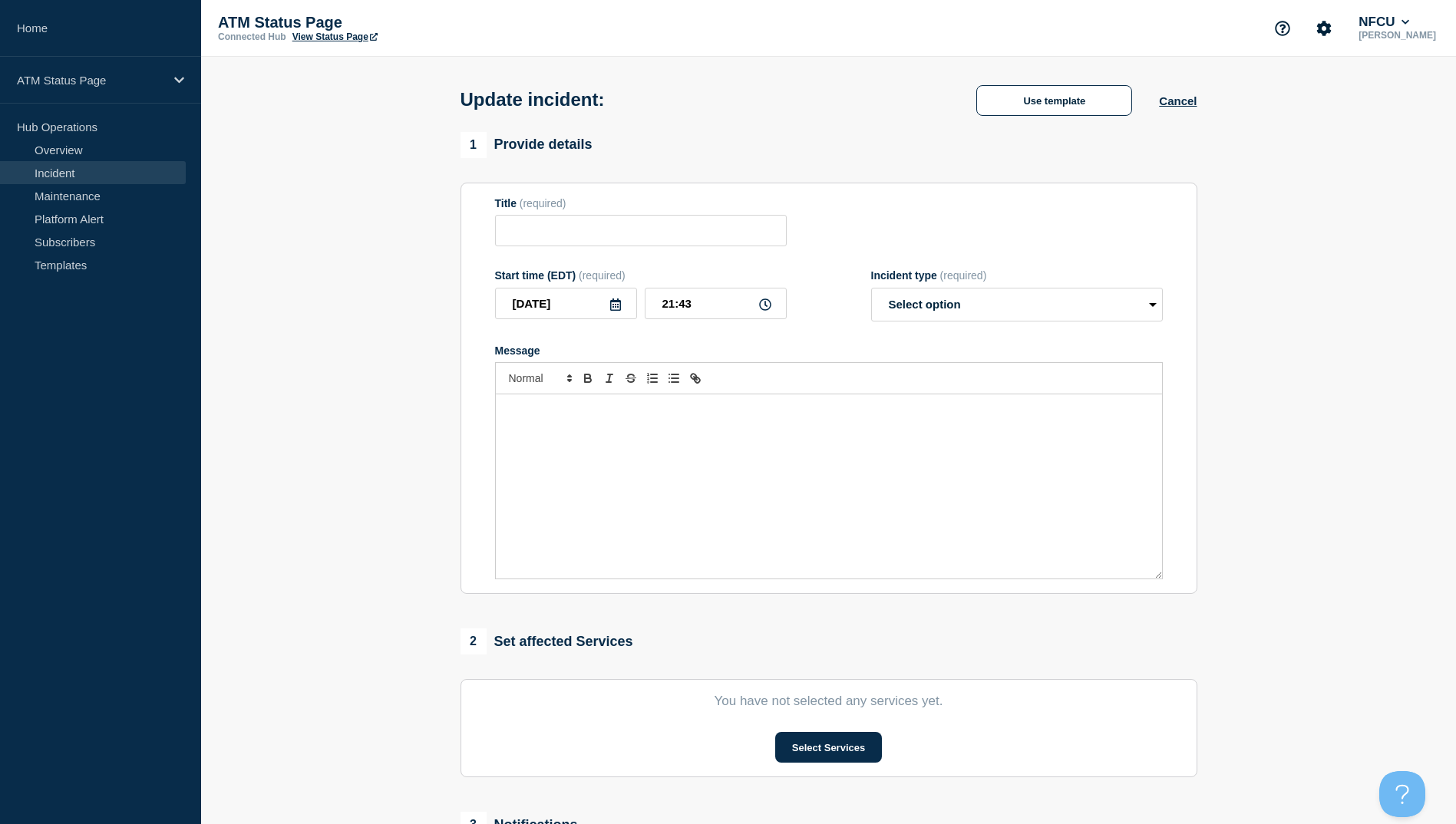
type input "Printer Down"
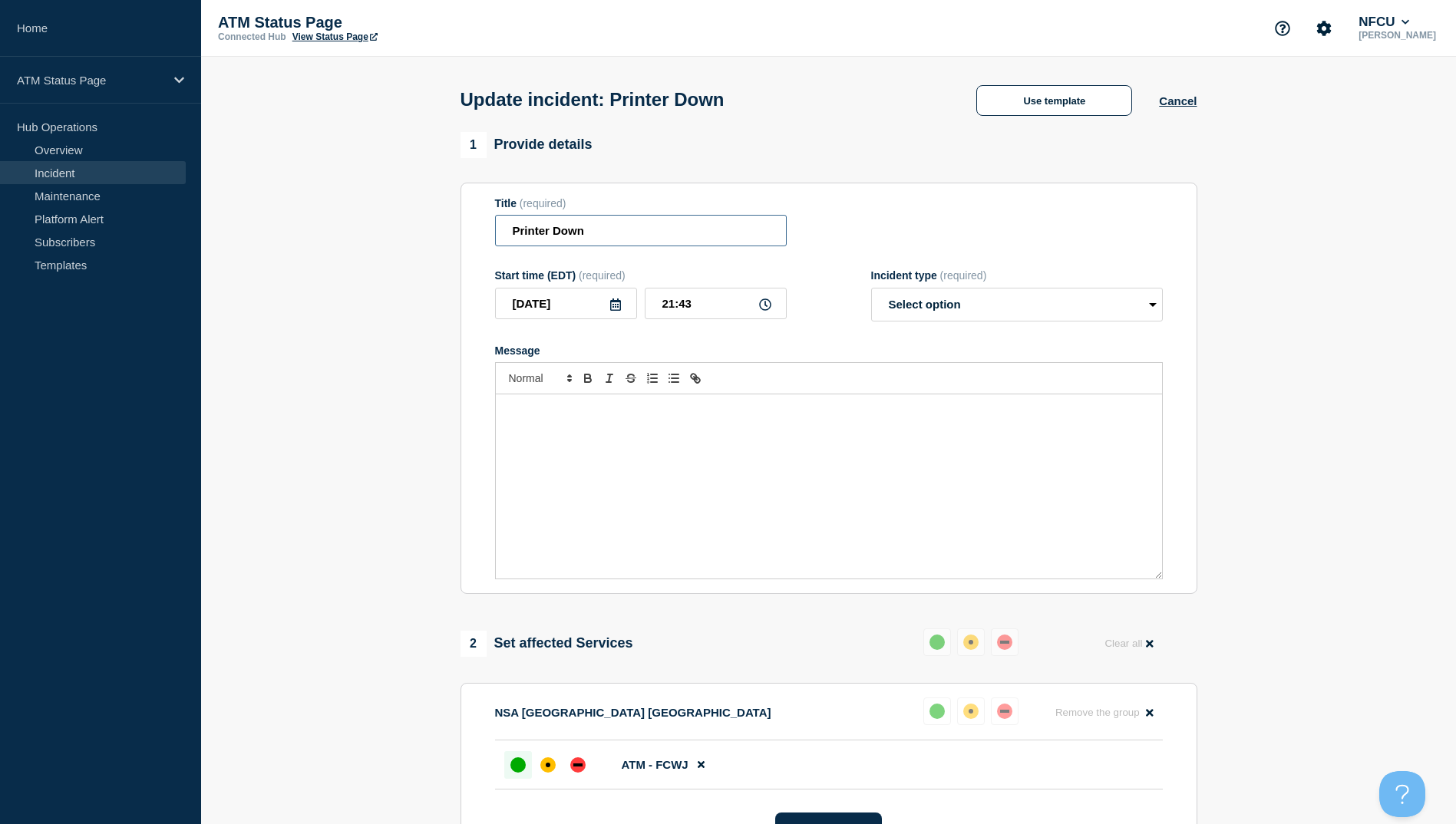
click at [620, 222] on input "Printer Down" at bounding box center [641, 230] width 292 height 32
click at [1000, 109] on button "Use template" at bounding box center [1054, 101] width 156 height 31
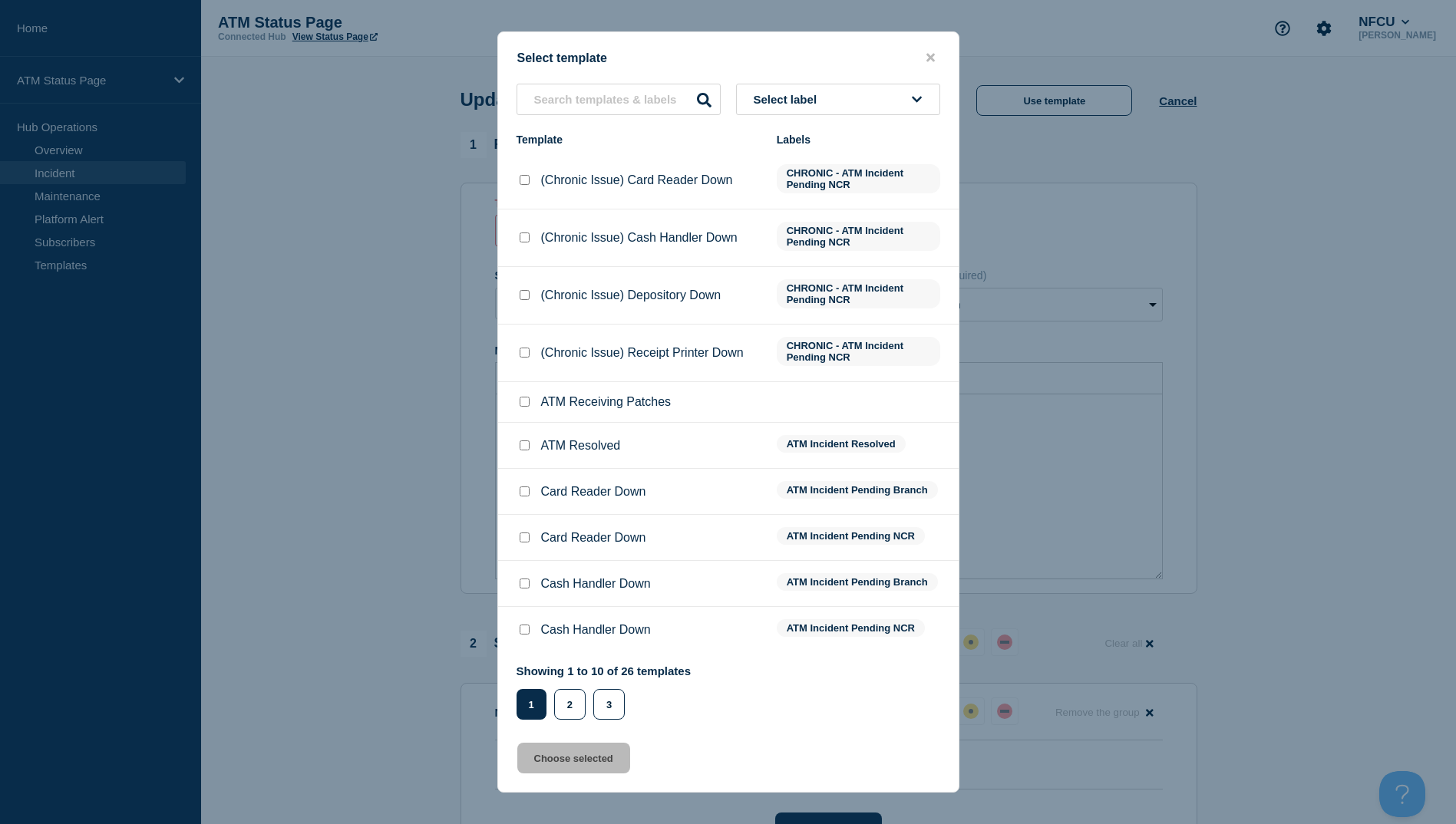
click at [528, 450] on input "ATM Resolved checkbox" at bounding box center [525, 445] width 10 height 10
checkbox input "true"
click at [583, 763] on button "Choose selected" at bounding box center [574, 759] width 113 height 31
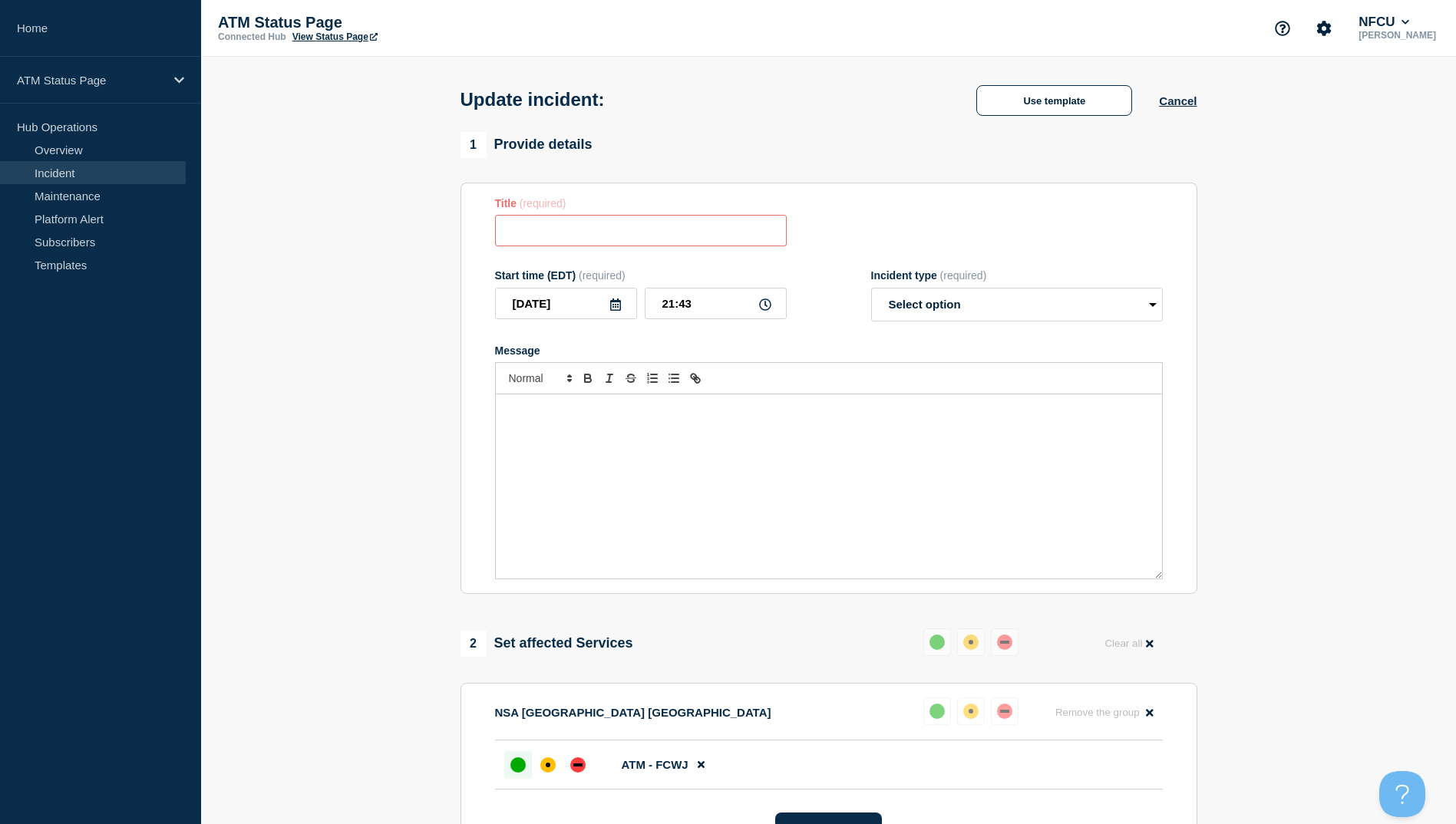
type input "ATM Resolved"
select select "resolved"
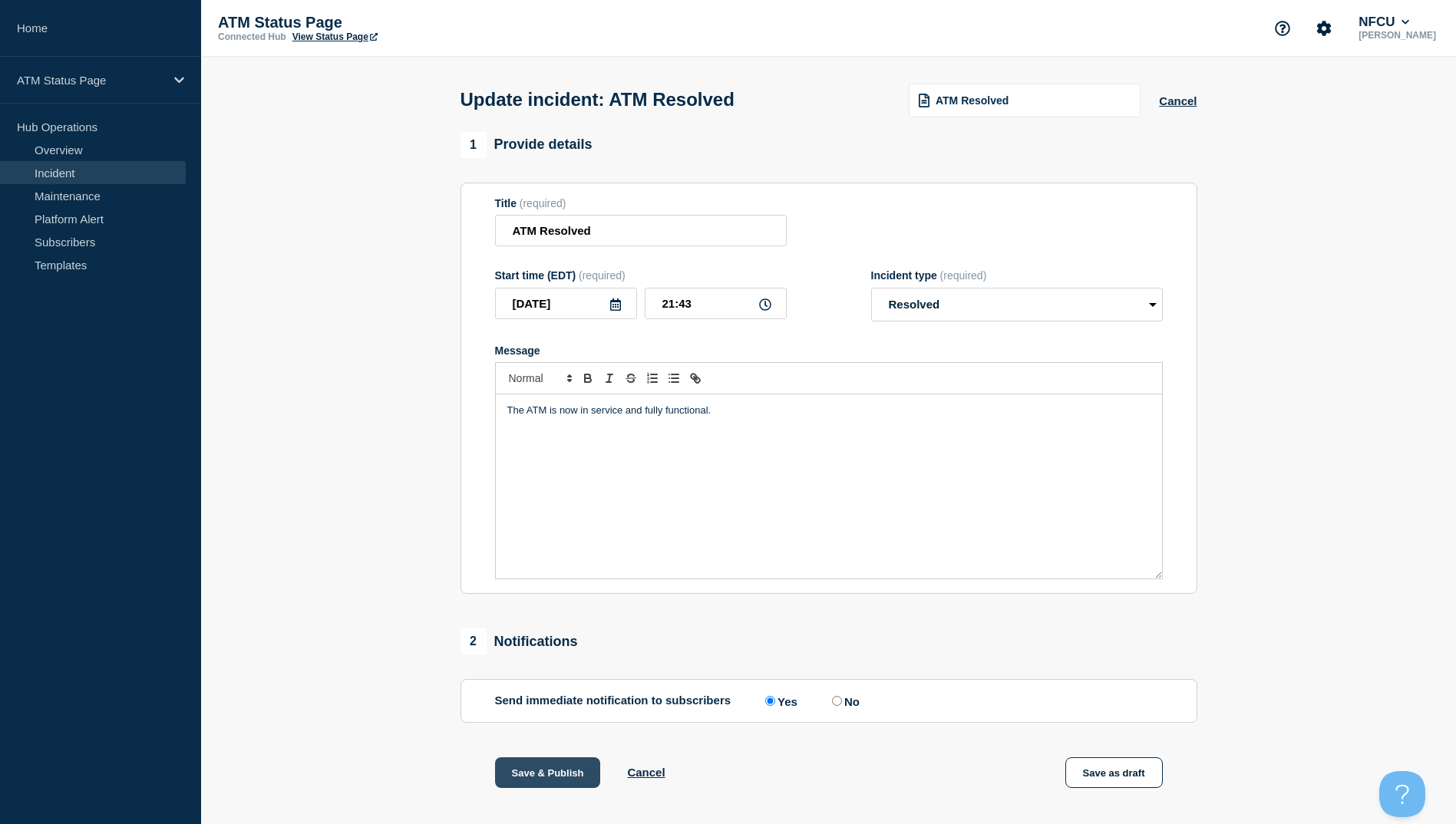
click at [538, 781] on button "Save & Publish" at bounding box center [548, 772] width 106 height 31
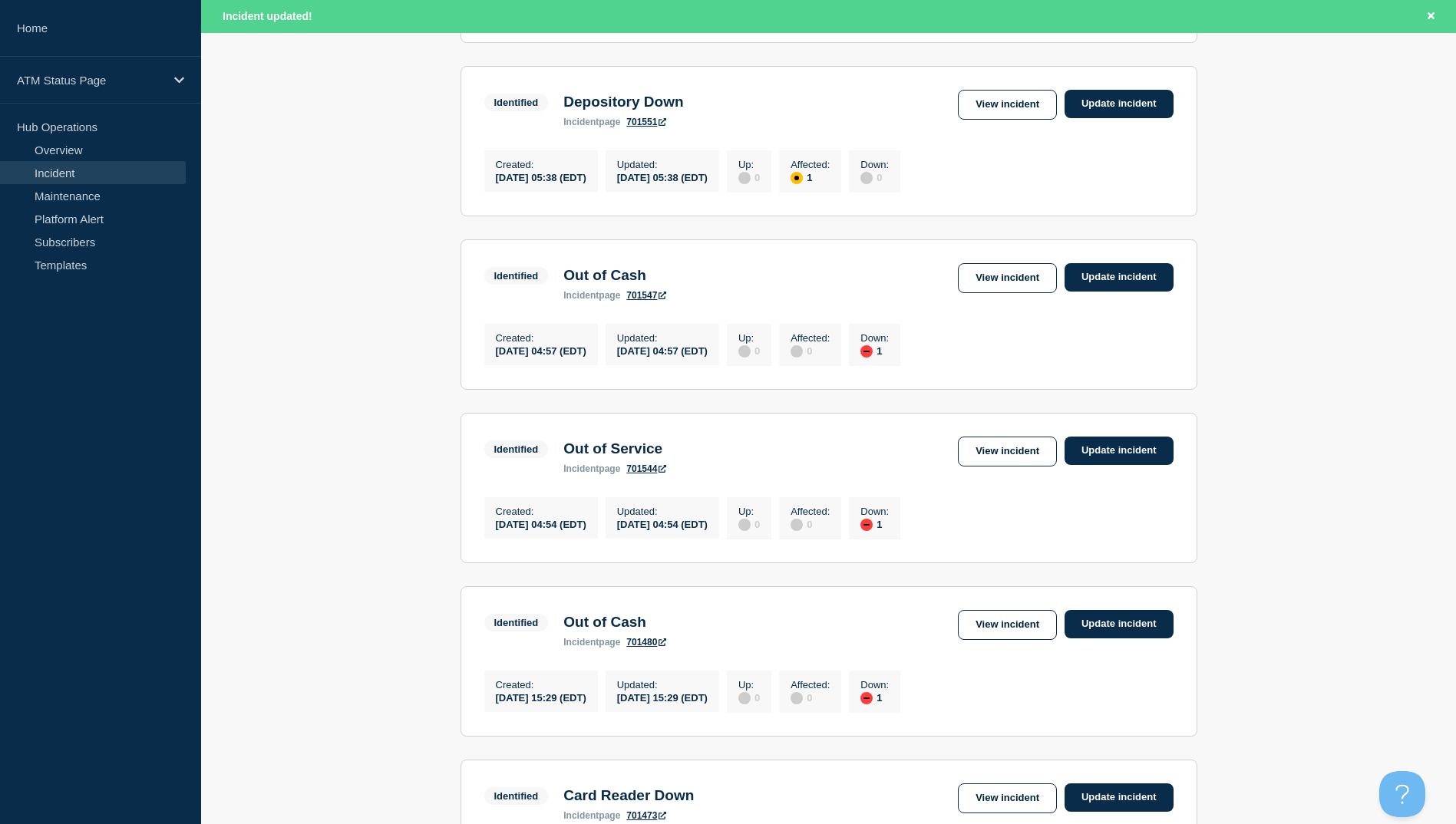
scroll to position [1507, 0]
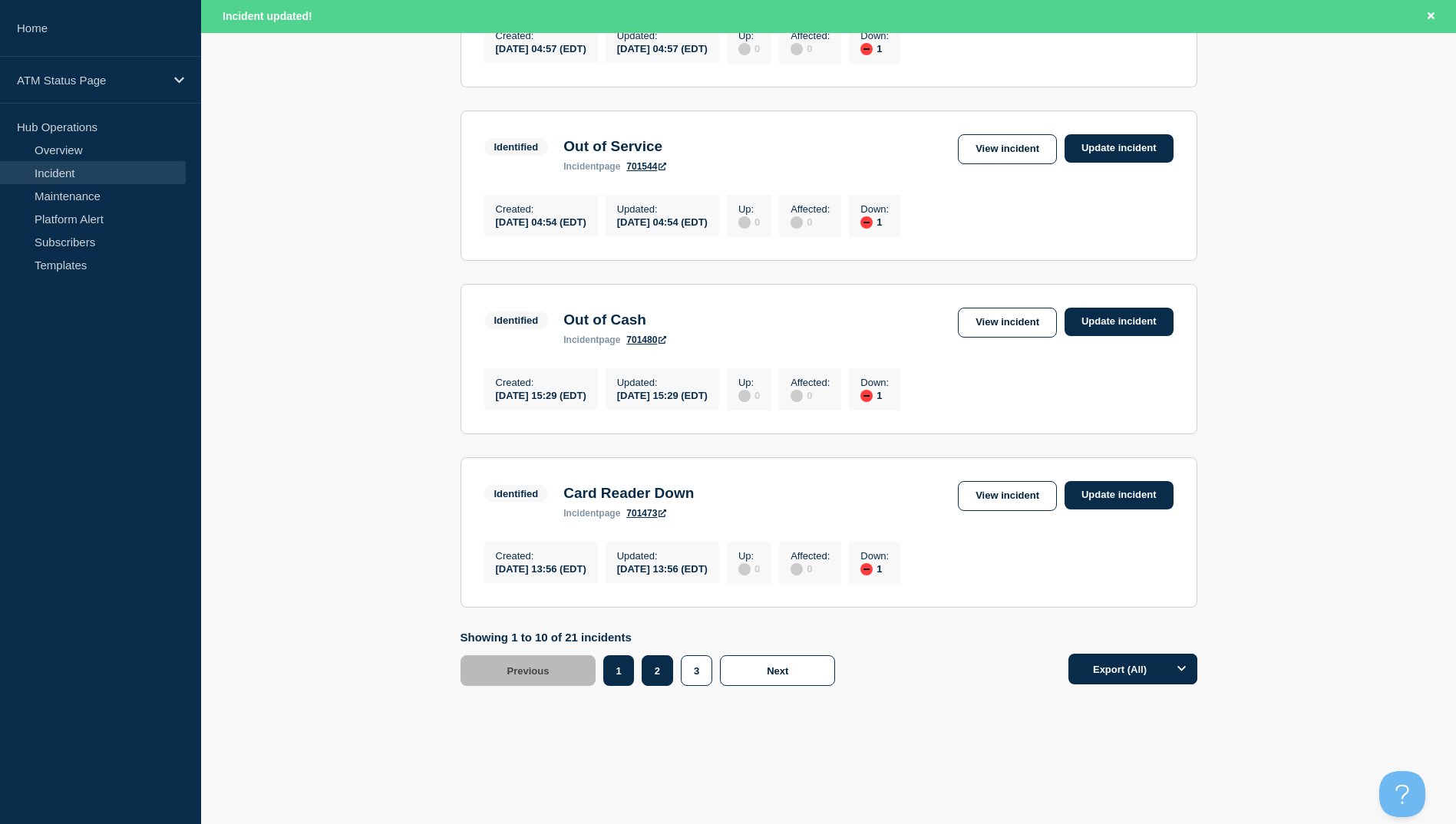
click at [660, 668] on button "2" at bounding box center [657, 671] width 32 height 31
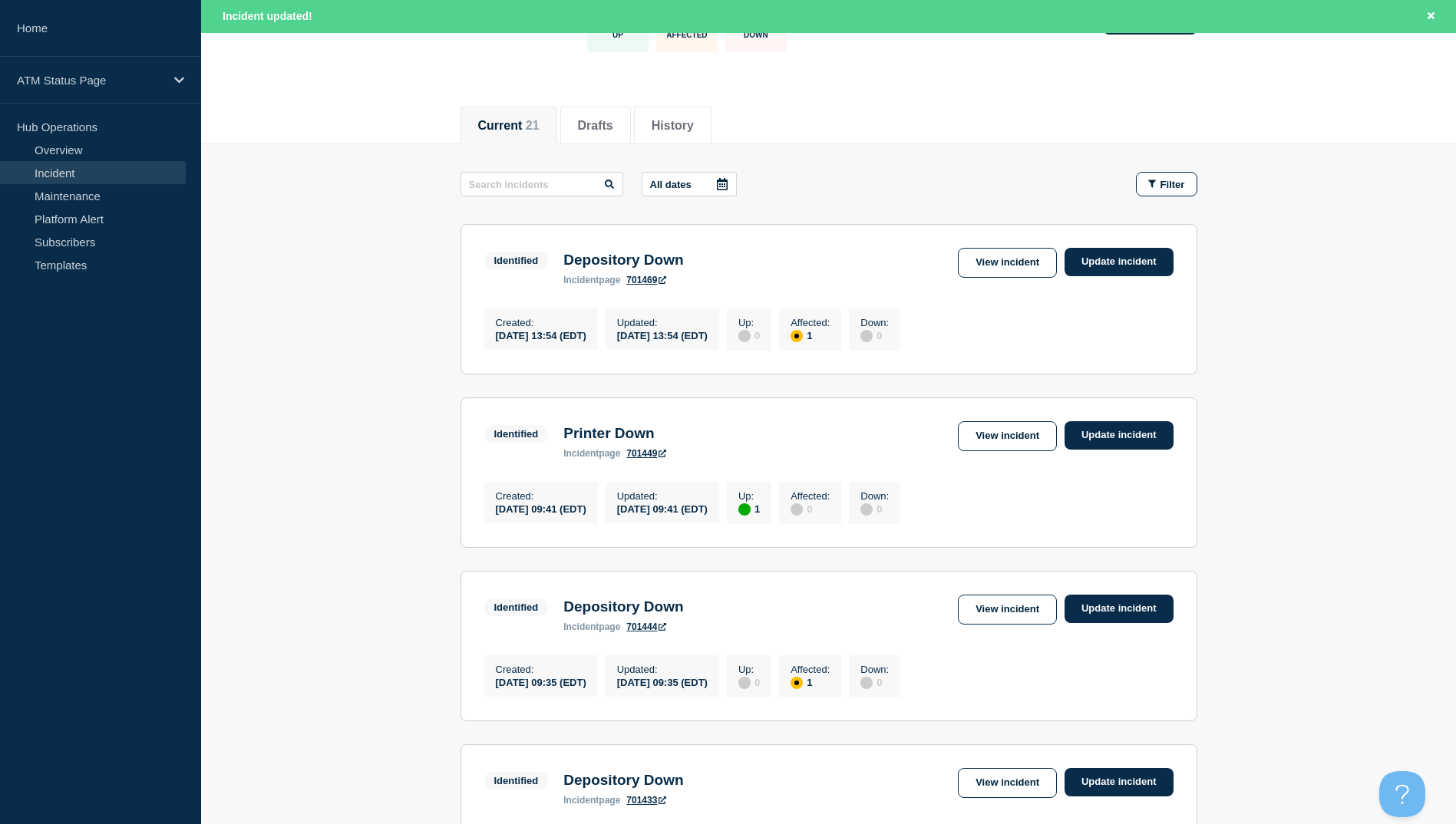
scroll to position [202, 0]
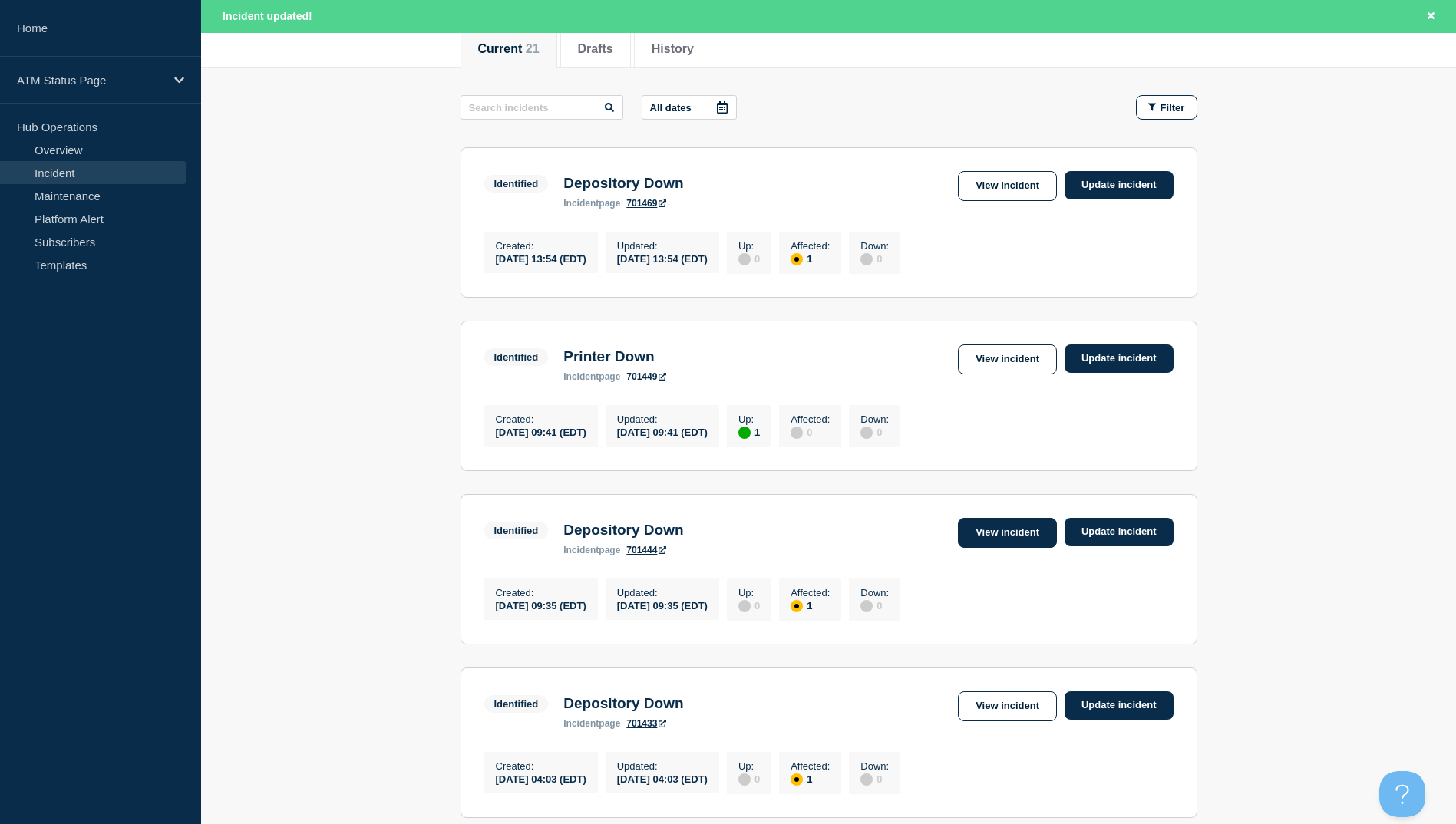
click at [983, 548] on link "View incident" at bounding box center [1007, 532] width 99 height 30
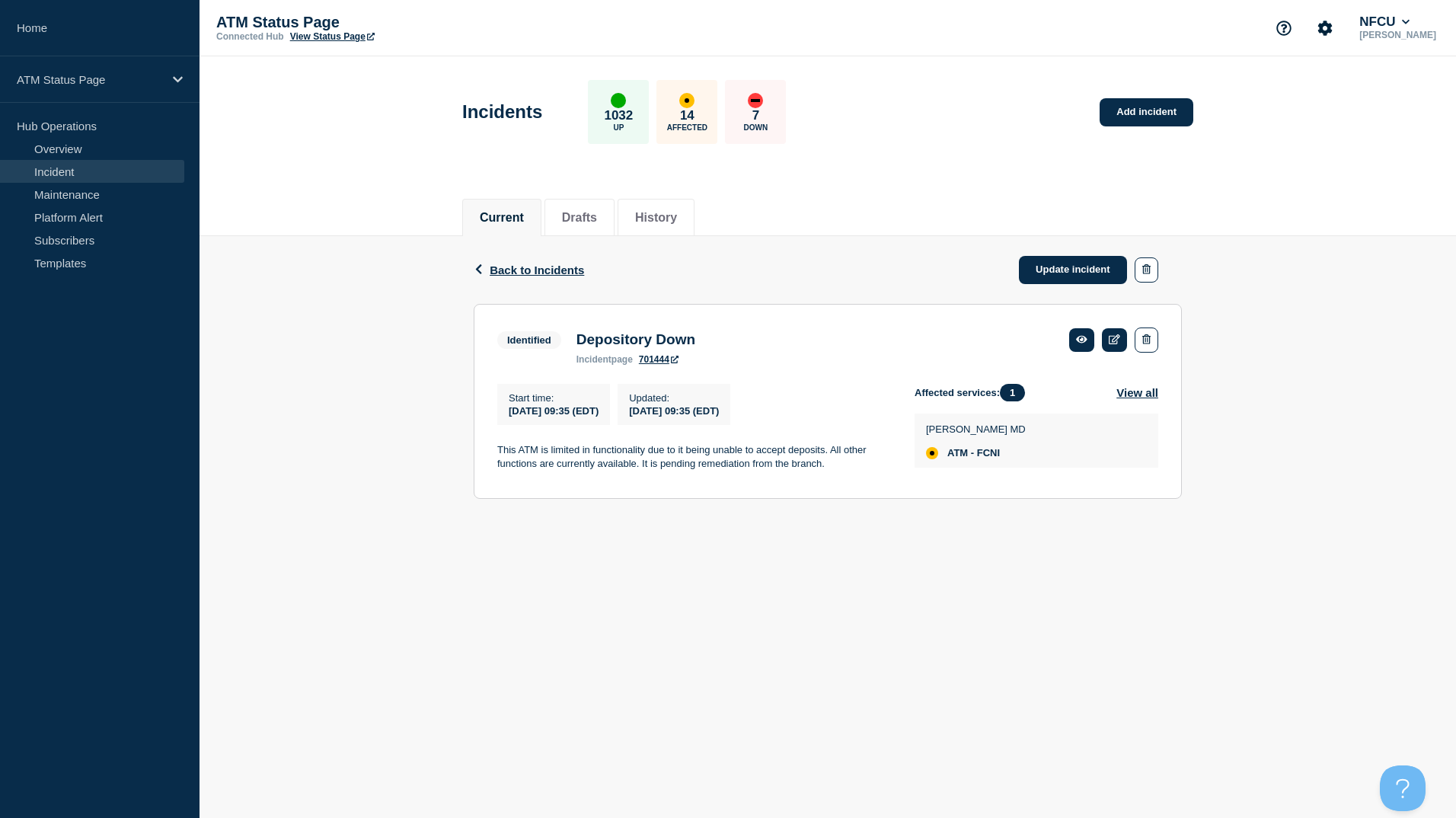
click at [508, 268] on span "Back to Incidents" at bounding box center [537, 269] width 94 height 13
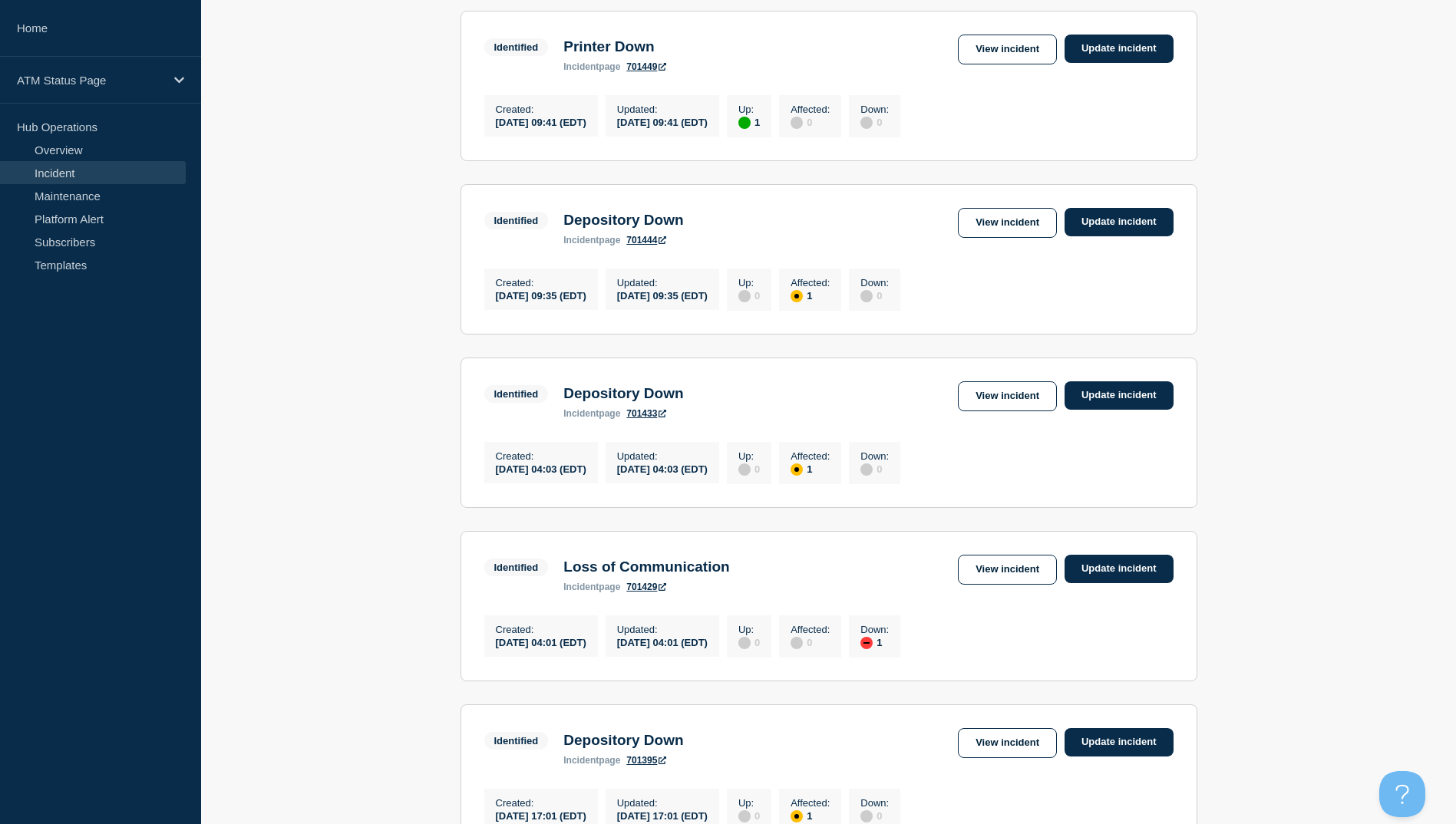
scroll to position [384, 0]
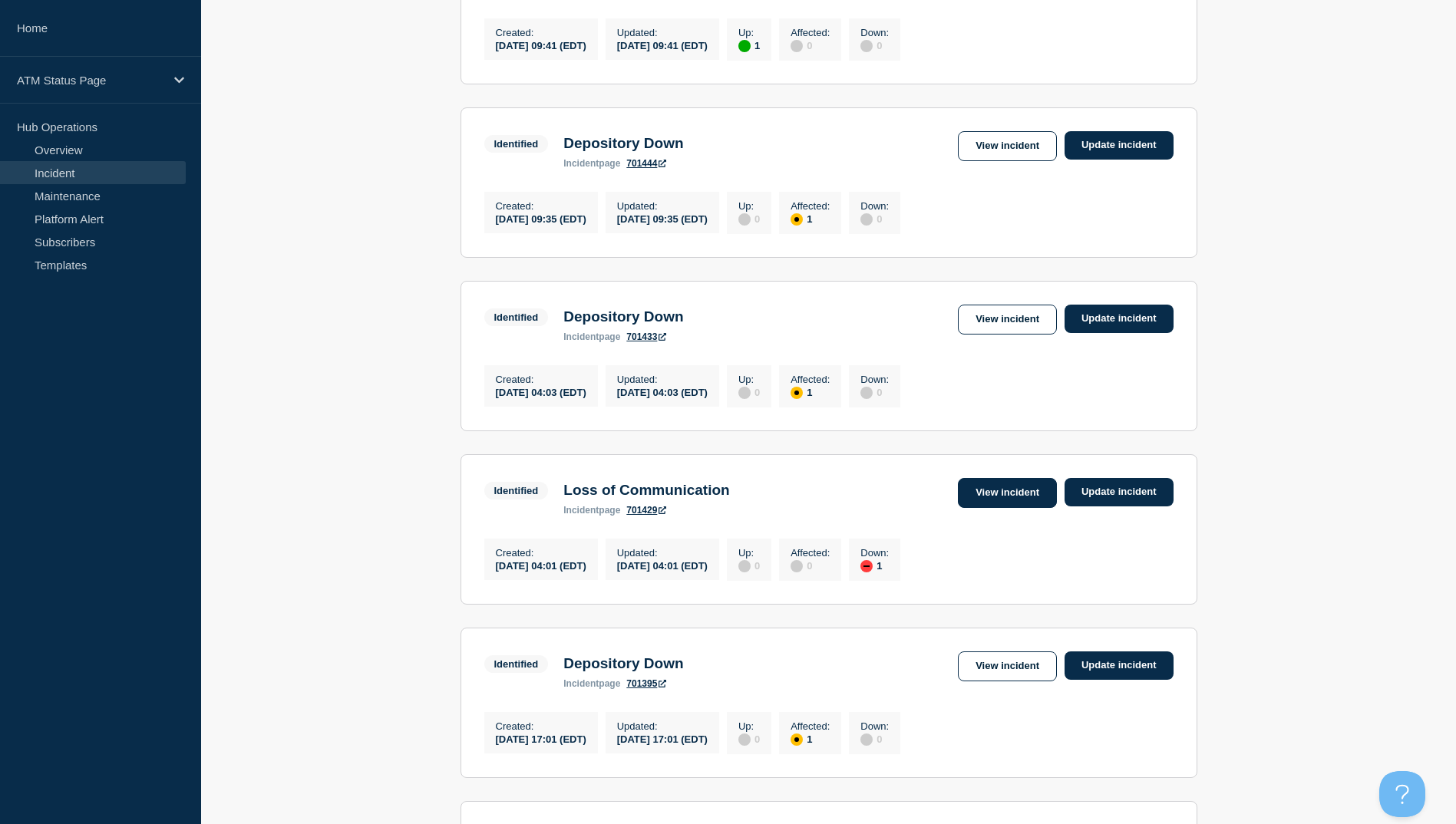
click at [1012, 508] on link "View incident" at bounding box center [1007, 493] width 99 height 30
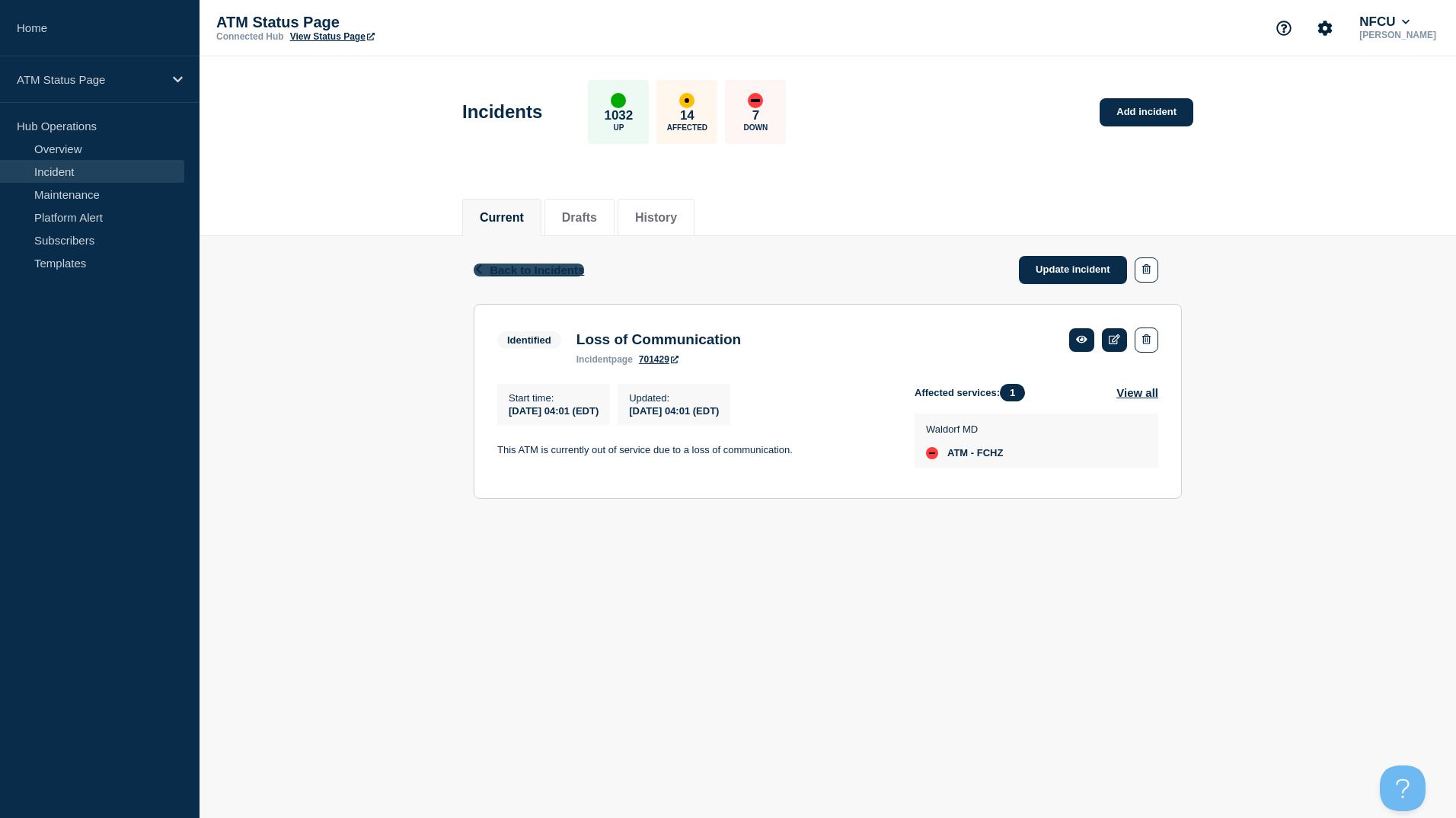
click at [547, 268] on span "Back to Incidents" at bounding box center [537, 269] width 94 height 13
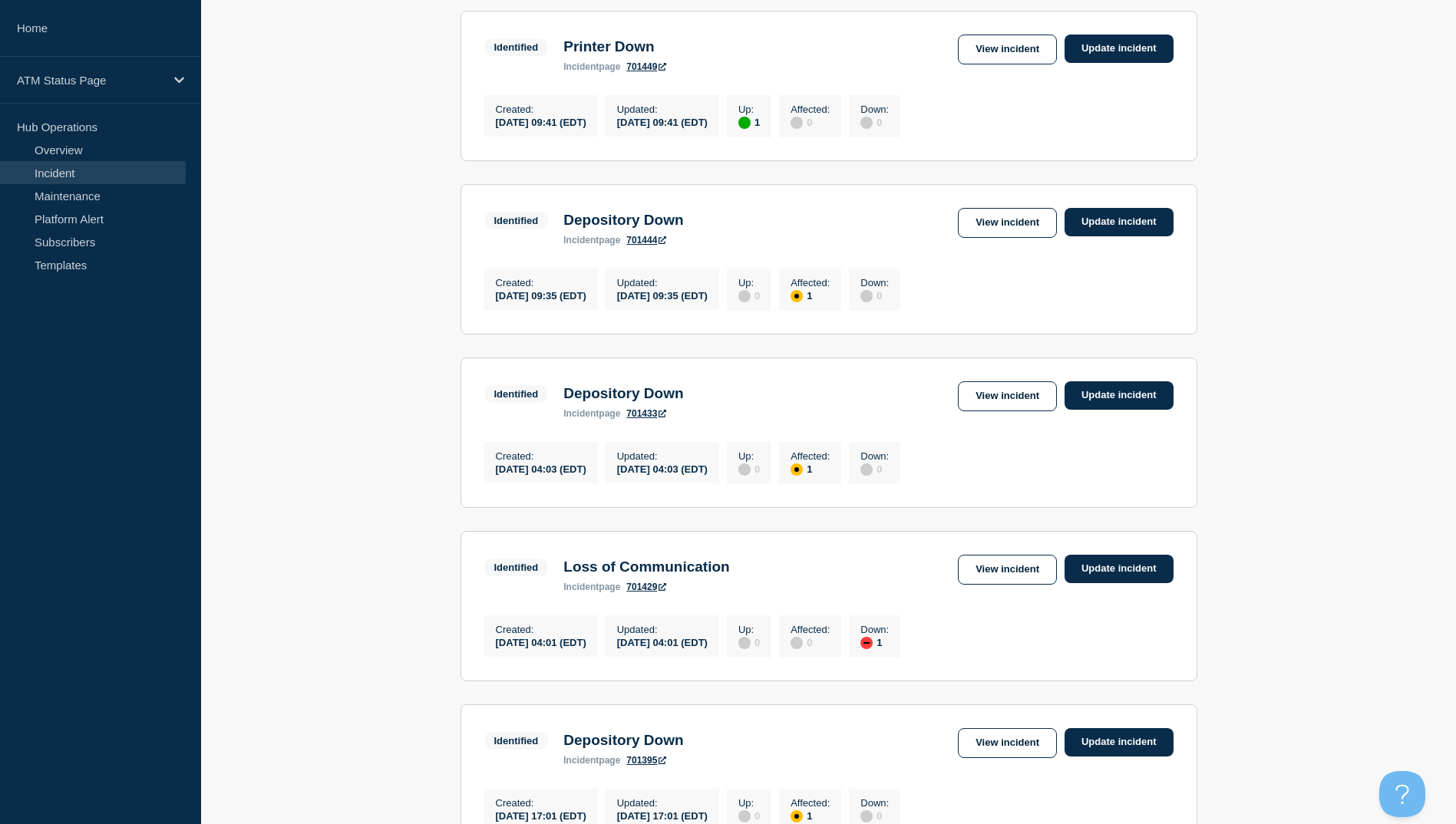
scroll to position [461, 0]
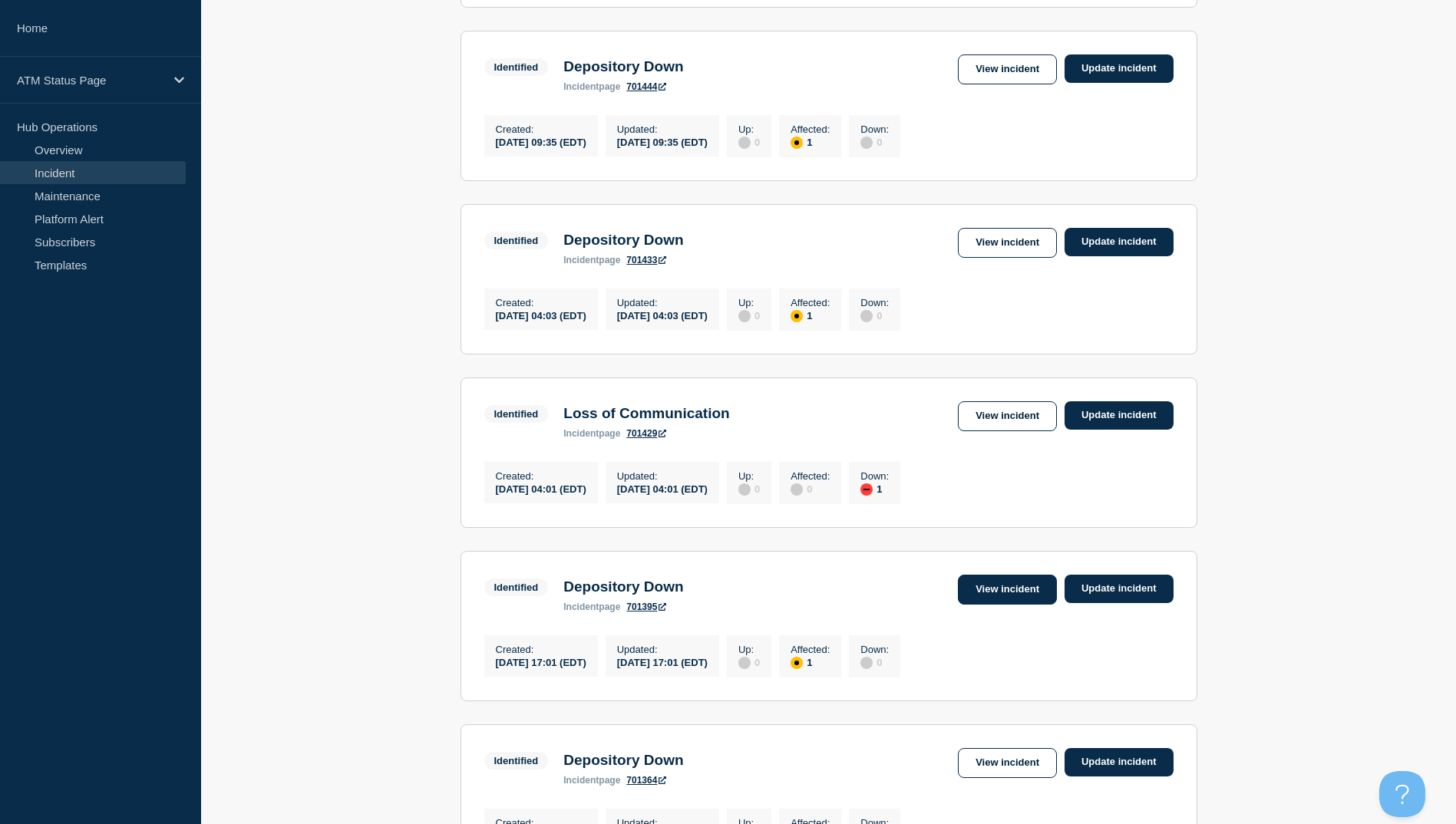
click at [1007, 600] on link "View incident" at bounding box center [1007, 589] width 99 height 30
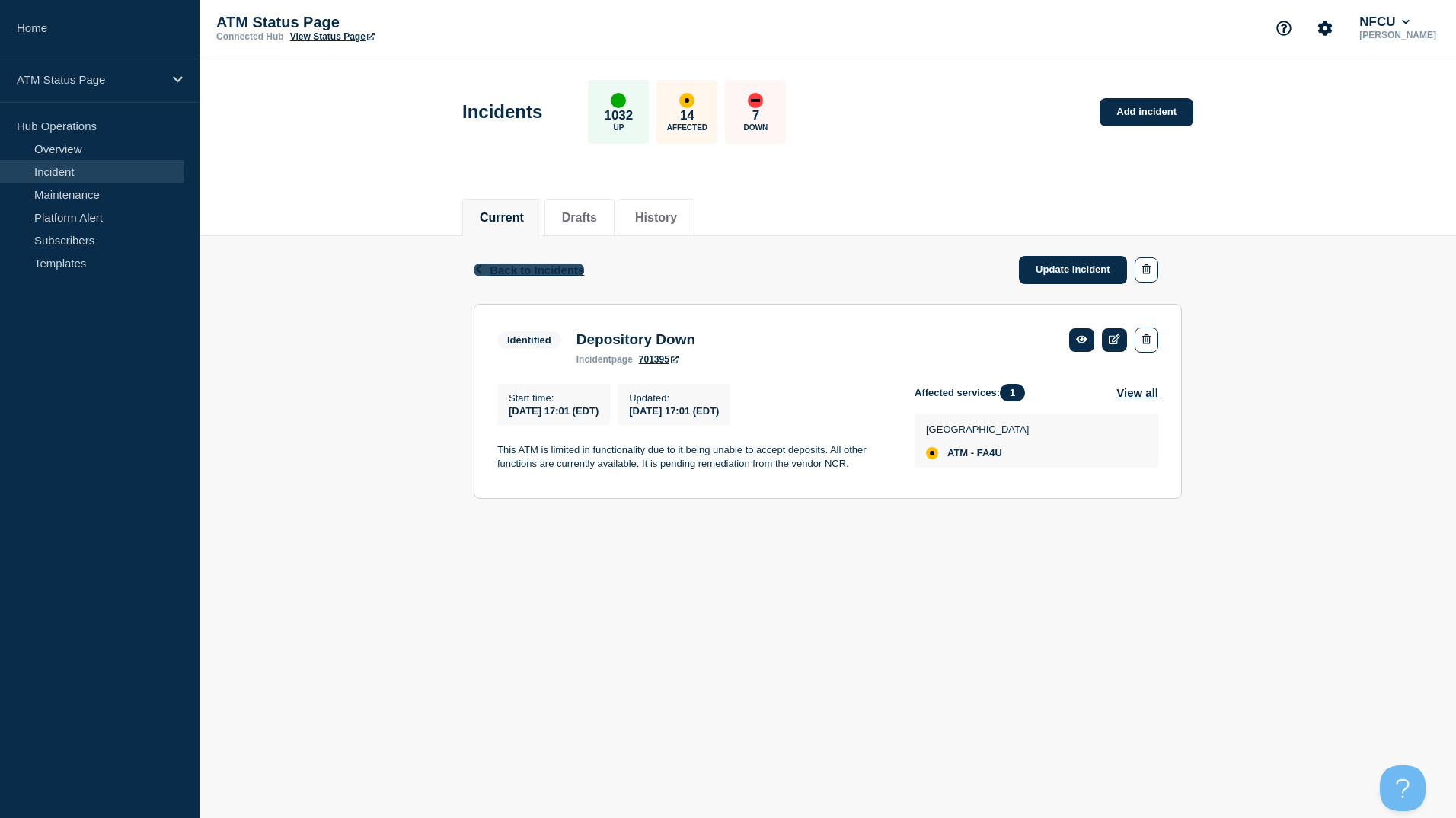
click at [529, 263] on span "Back to Incidents" at bounding box center [537, 269] width 94 height 13
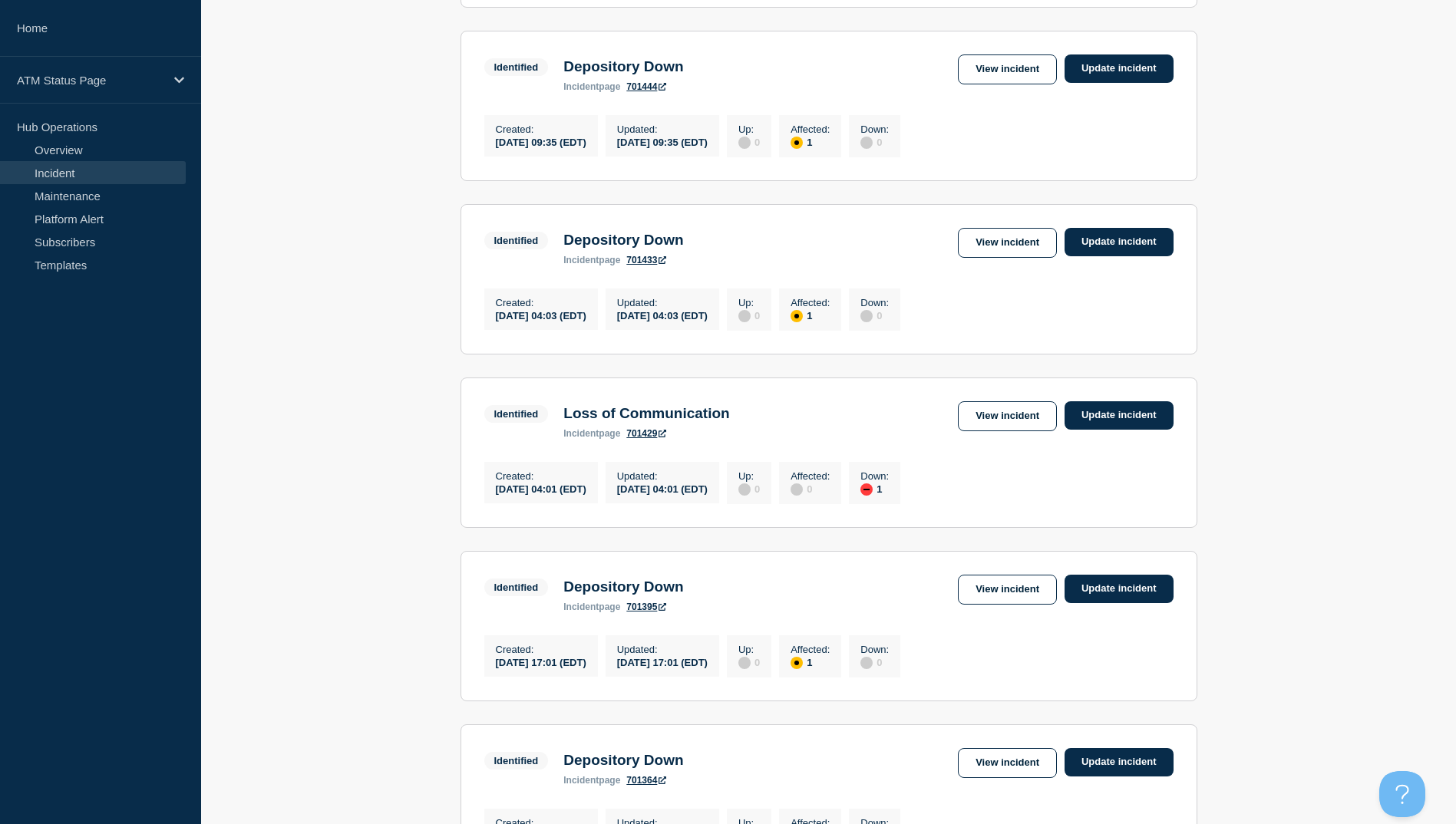
scroll to position [614, 0]
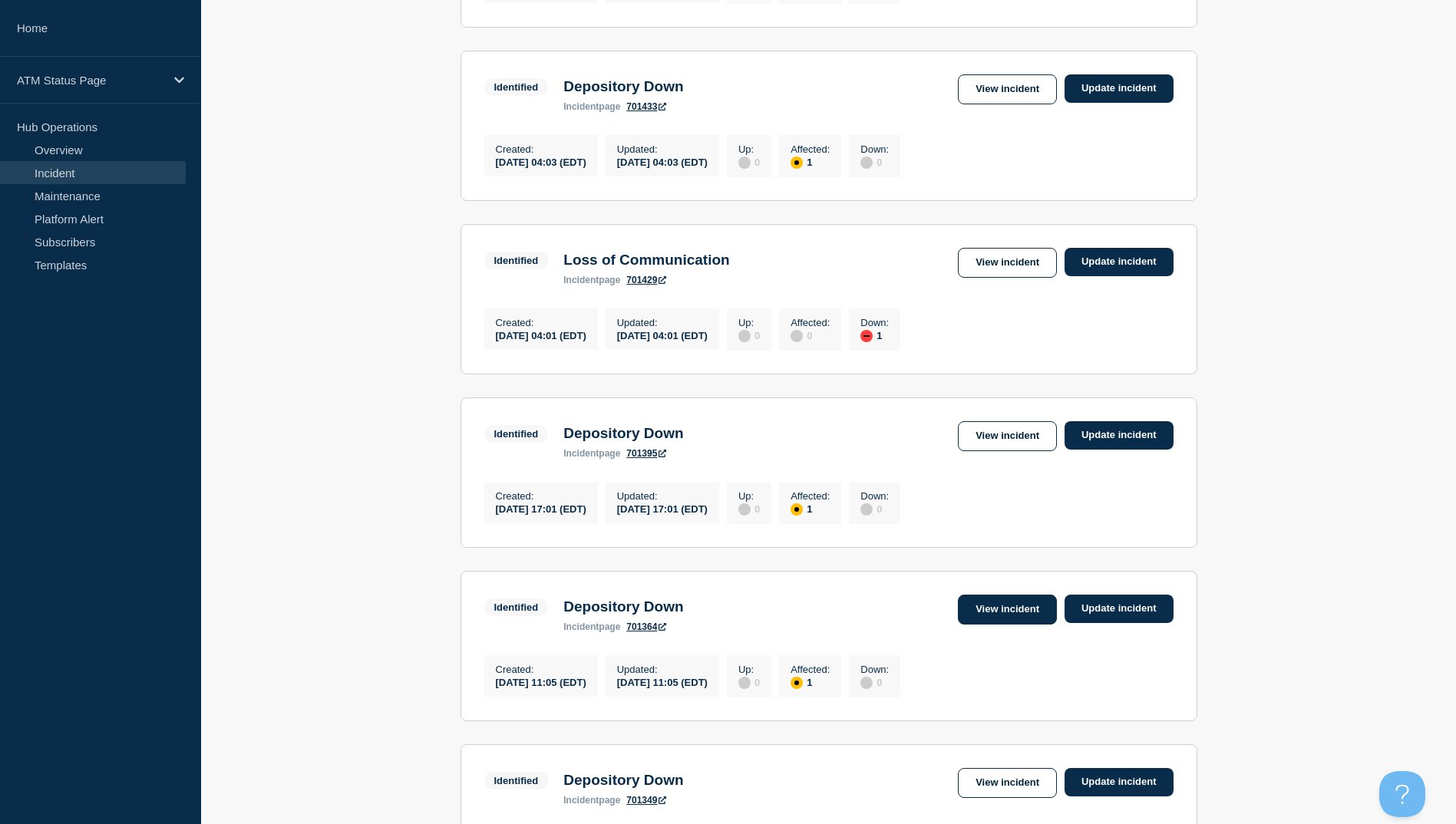
click at [986, 624] on link "View incident" at bounding box center [1007, 610] width 99 height 30
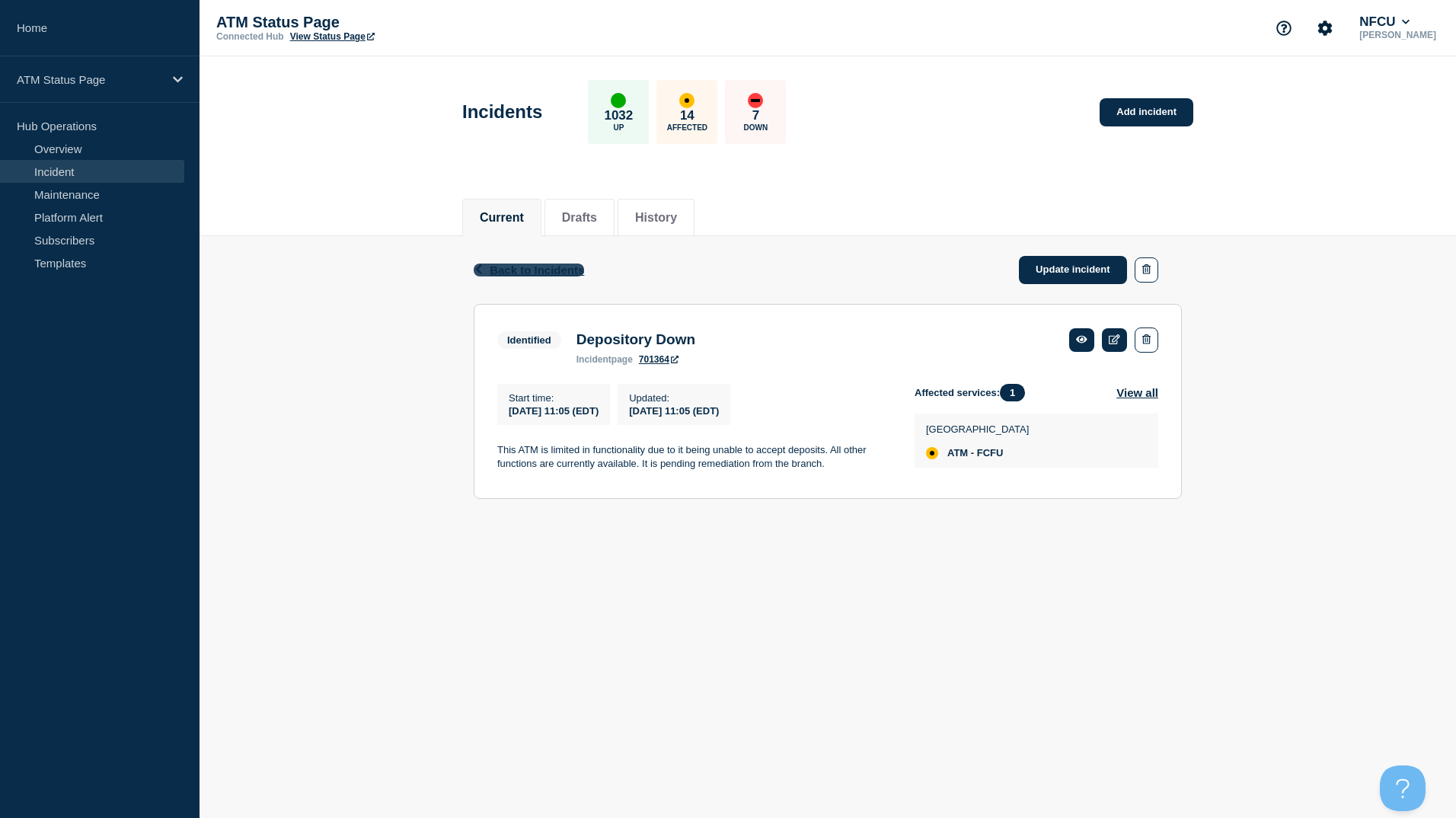
click at [516, 270] on span "Back to Incidents" at bounding box center [537, 269] width 94 height 13
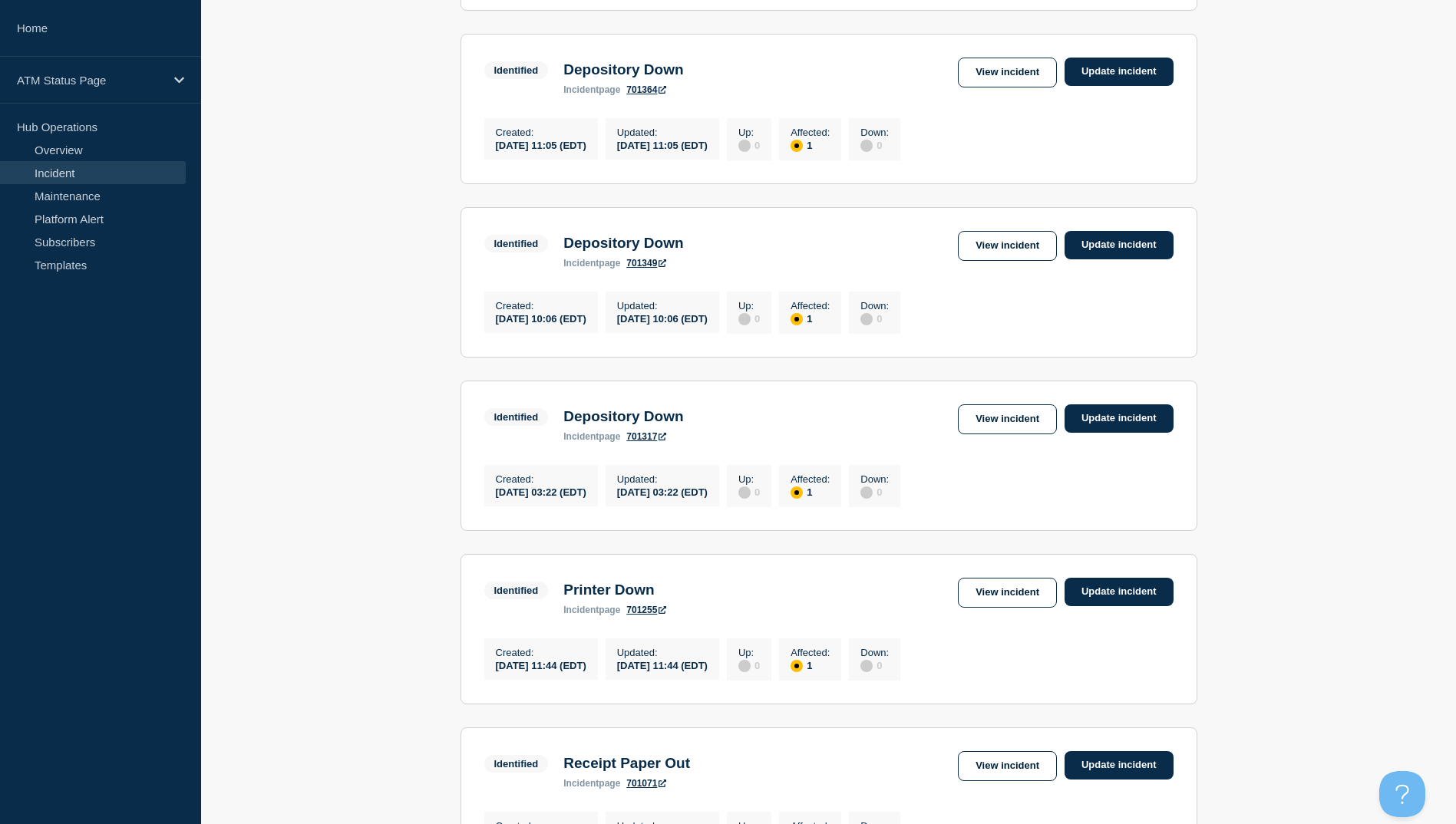
scroll to position [1458, 0]
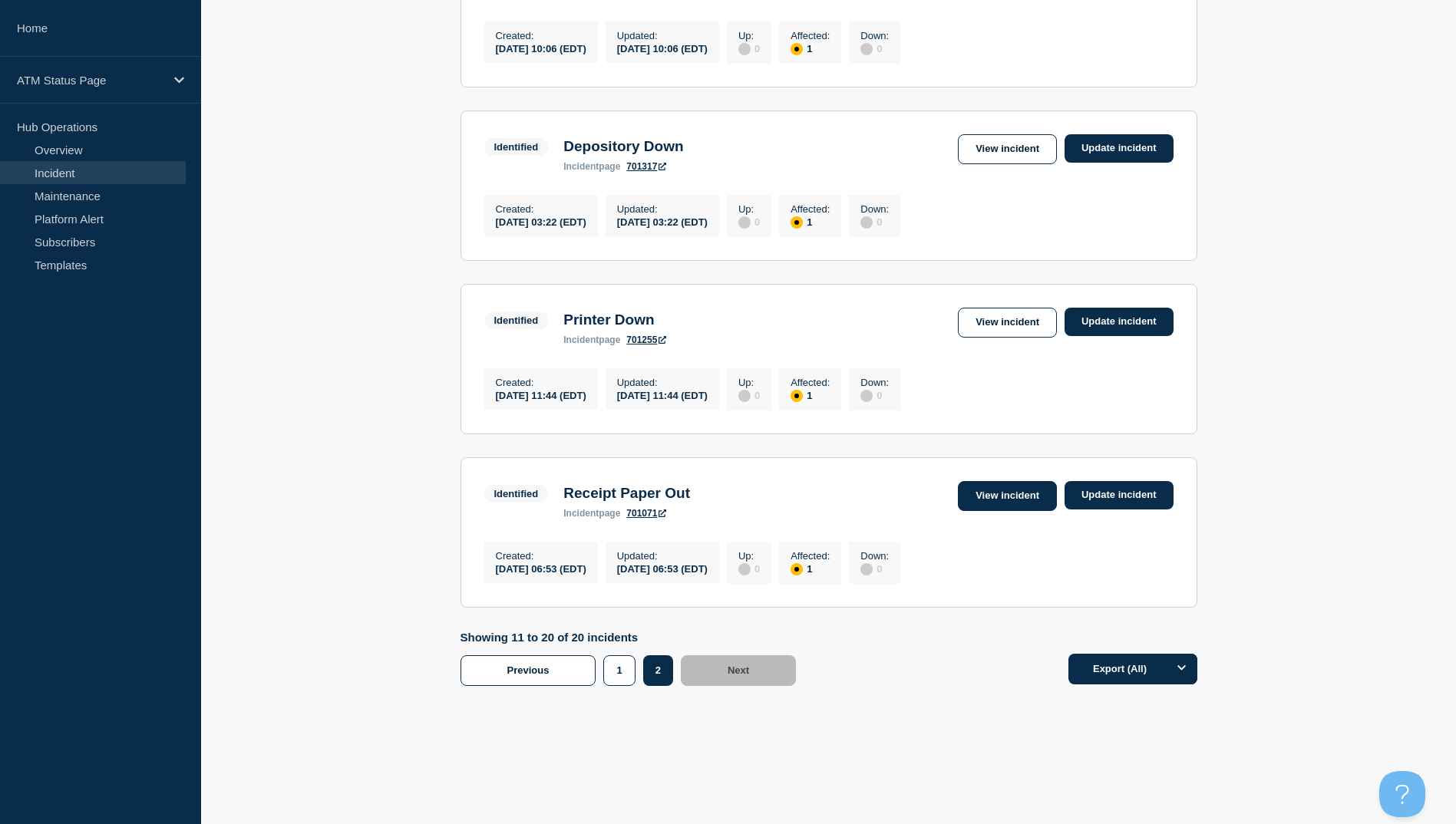
click at [972, 503] on link "View incident" at bounding box center [1007, 496] width 99 height 30
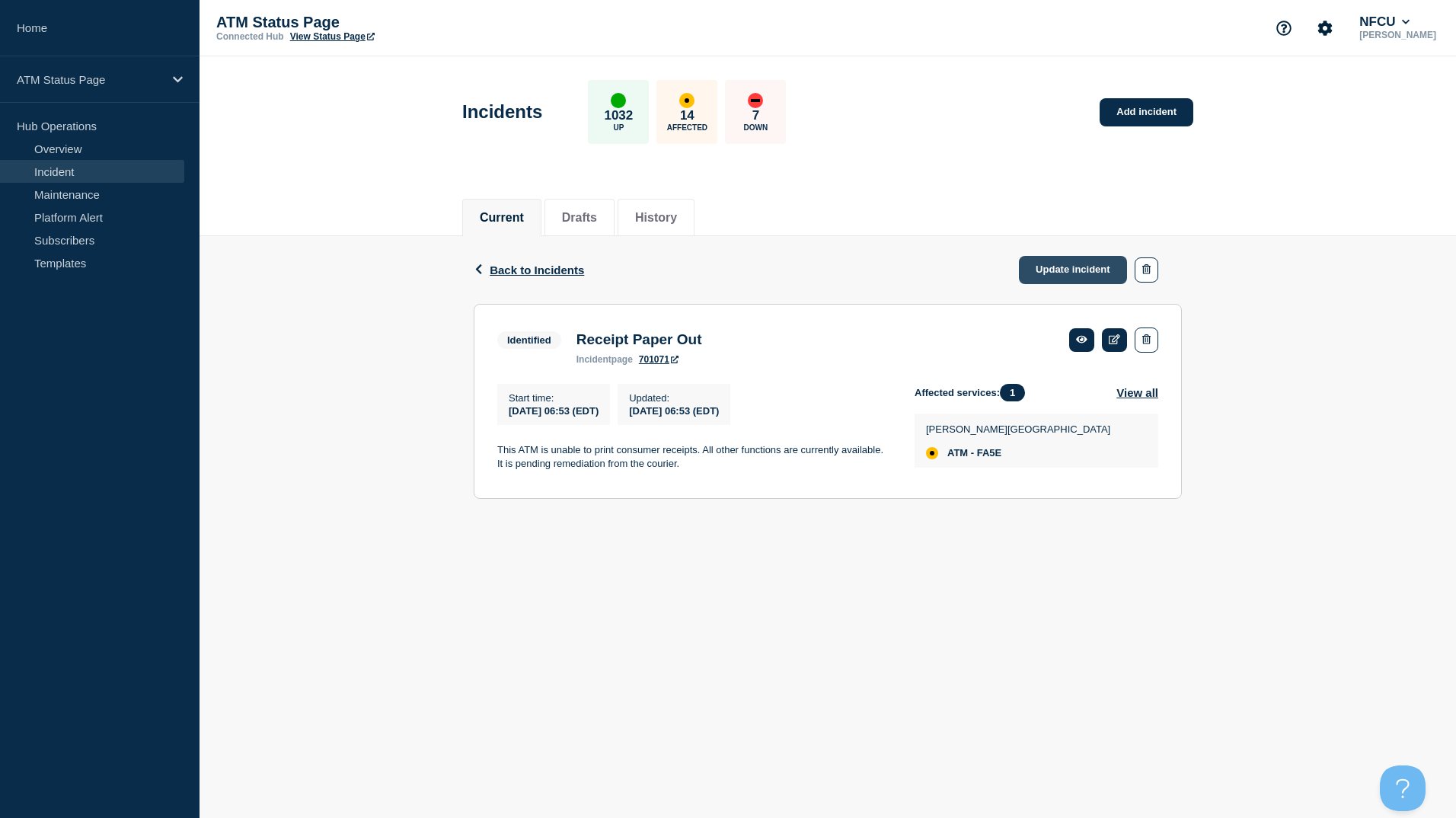
click at [1052, 262] on link "Update incident" at bounding box center [1072, 269] width 109 height 28
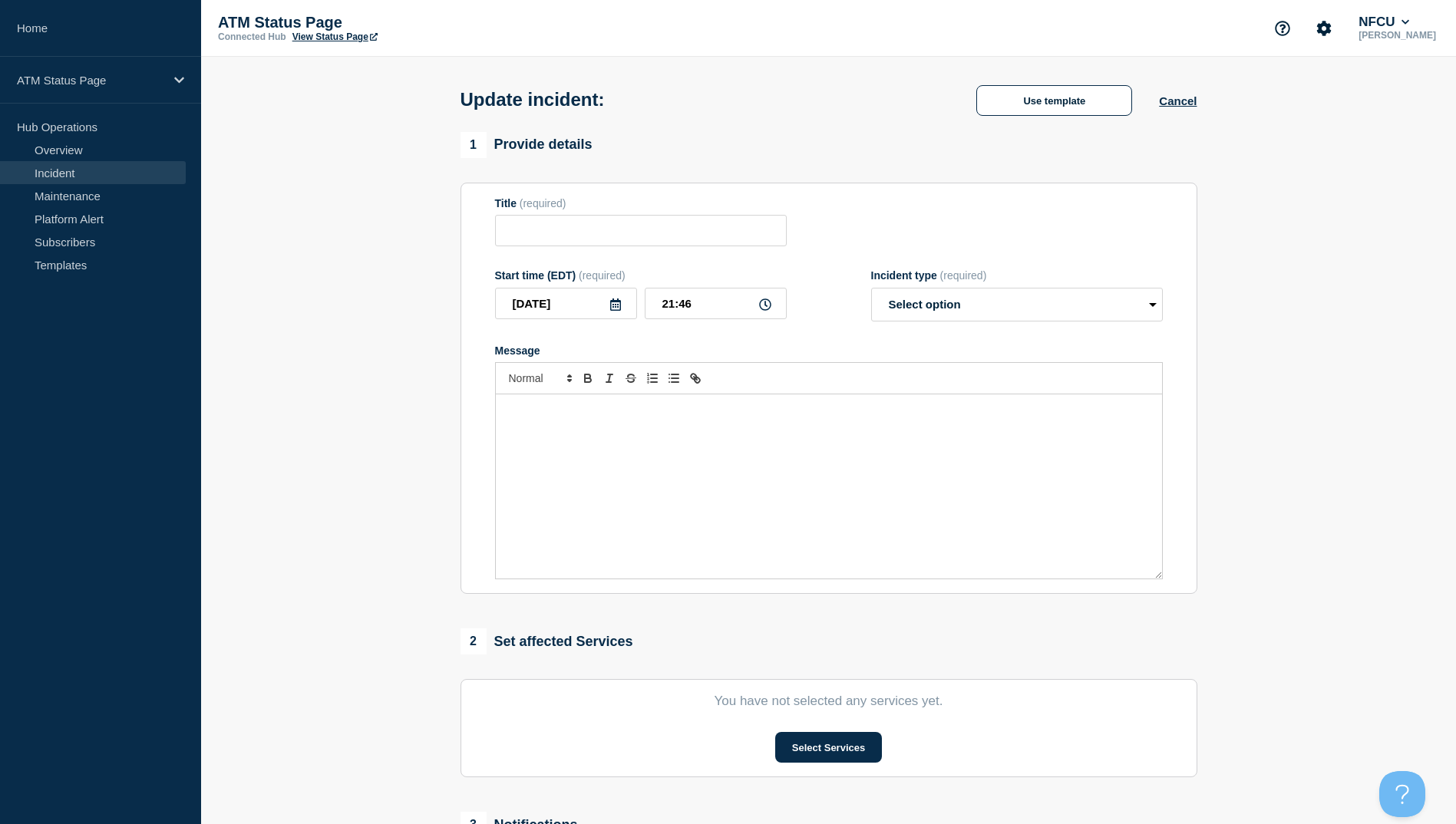
type input "Receipt Paper Out"
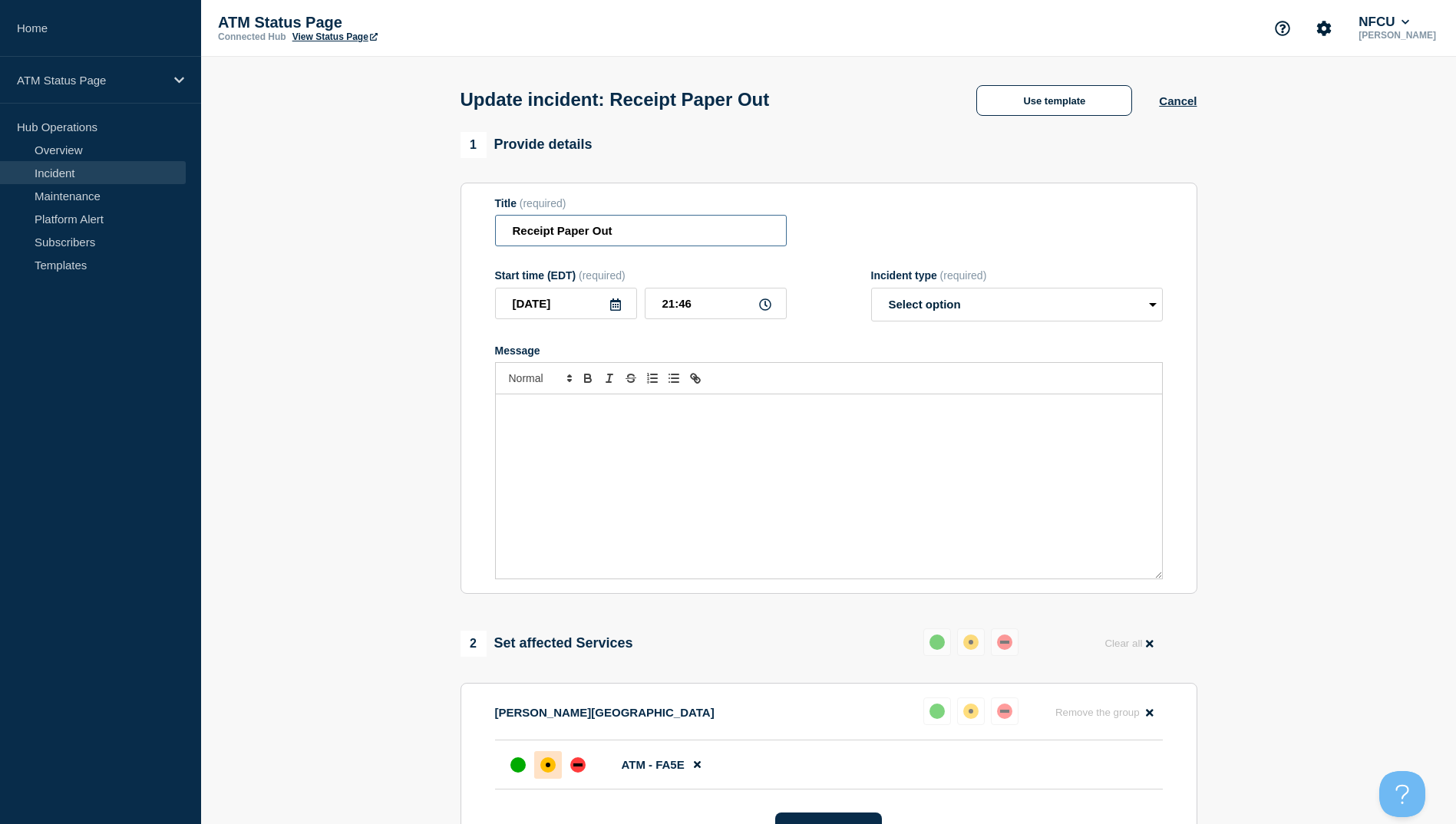
click at [612, 222] on input "Receipt Paper Out" at bounding box center [641, 230] width 292 height 32
click at [614, 222] on input "Receipt Paper Out" at bounding box center [641, 230] width 292 height 32
click at [632, 227] on input "Receipt Paper Out" at bounding box center [641, 230] width 292 height 32
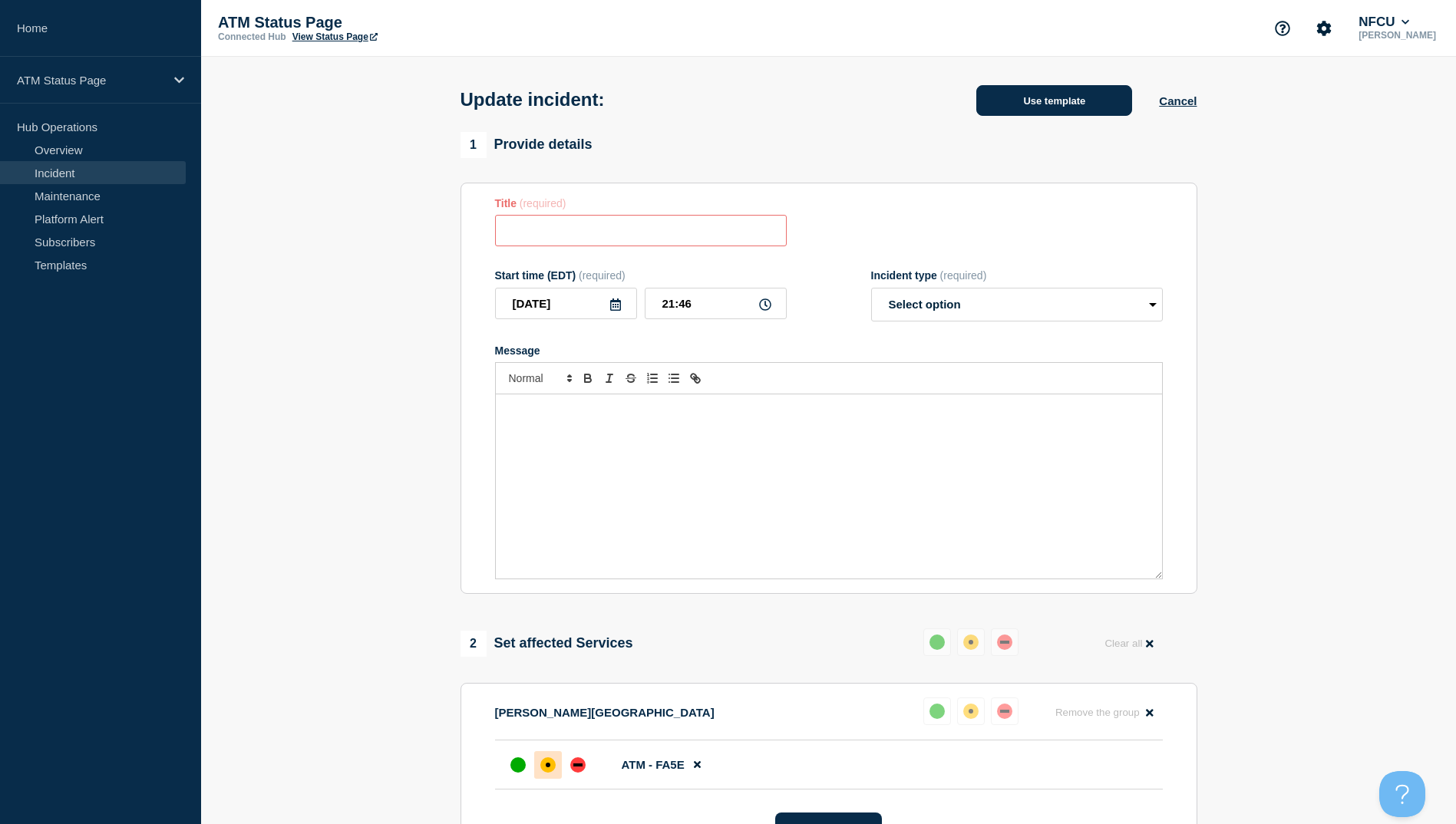
click at [1028, 111] on button "Use template" at bounding box center [1054, 101] width 156 height 31
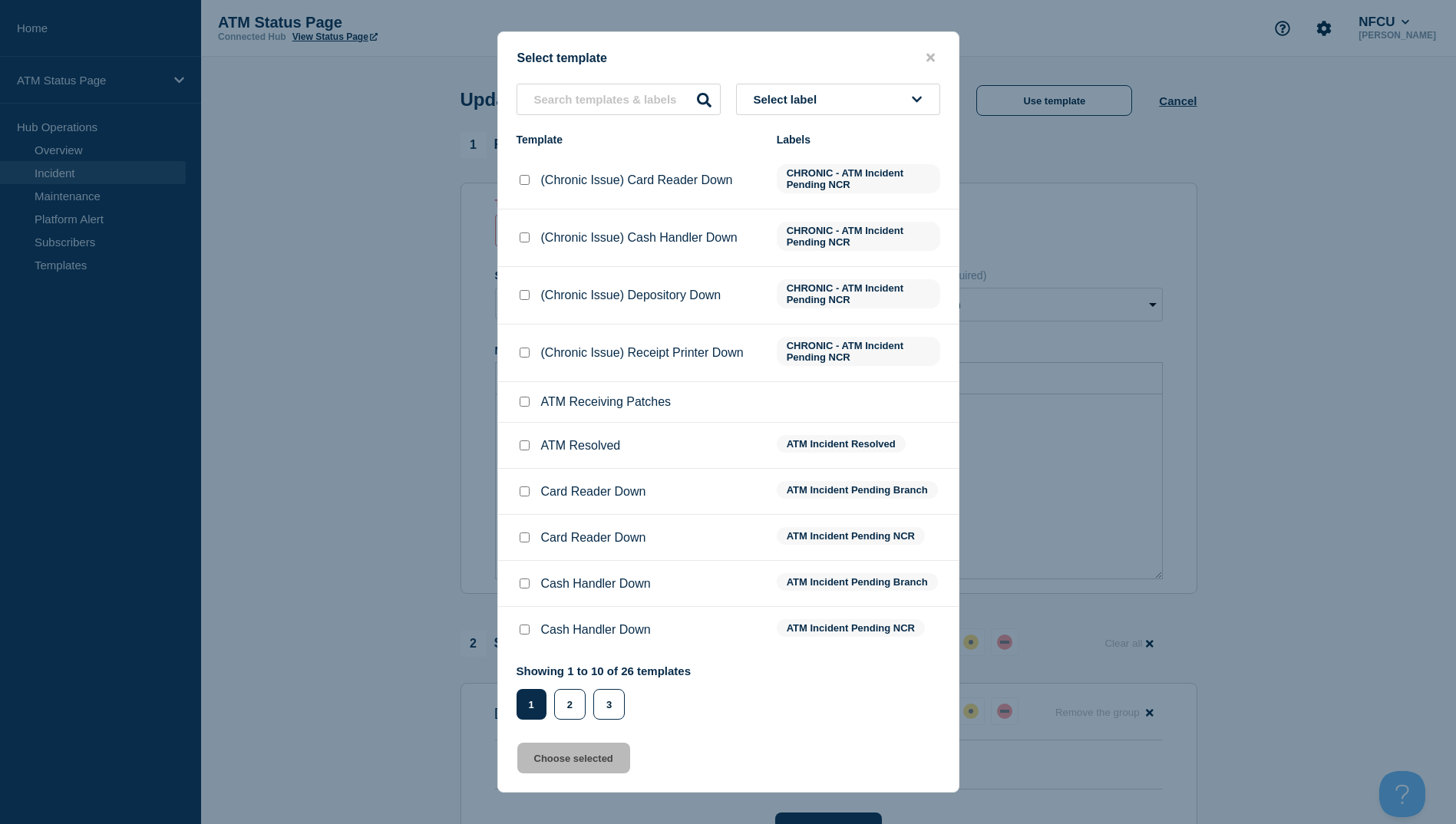
click at [523, 441] on div at bounding box center [525, 446] width 16 height 15
click at [520, 448] on input "ATM Resolved checkbox" at bounding box center [525, 445] width 10 height 10
checkbox input "true"
click at [592, 761] on button "Choose selected" at bounding box center [574, 759] width 113 height 31
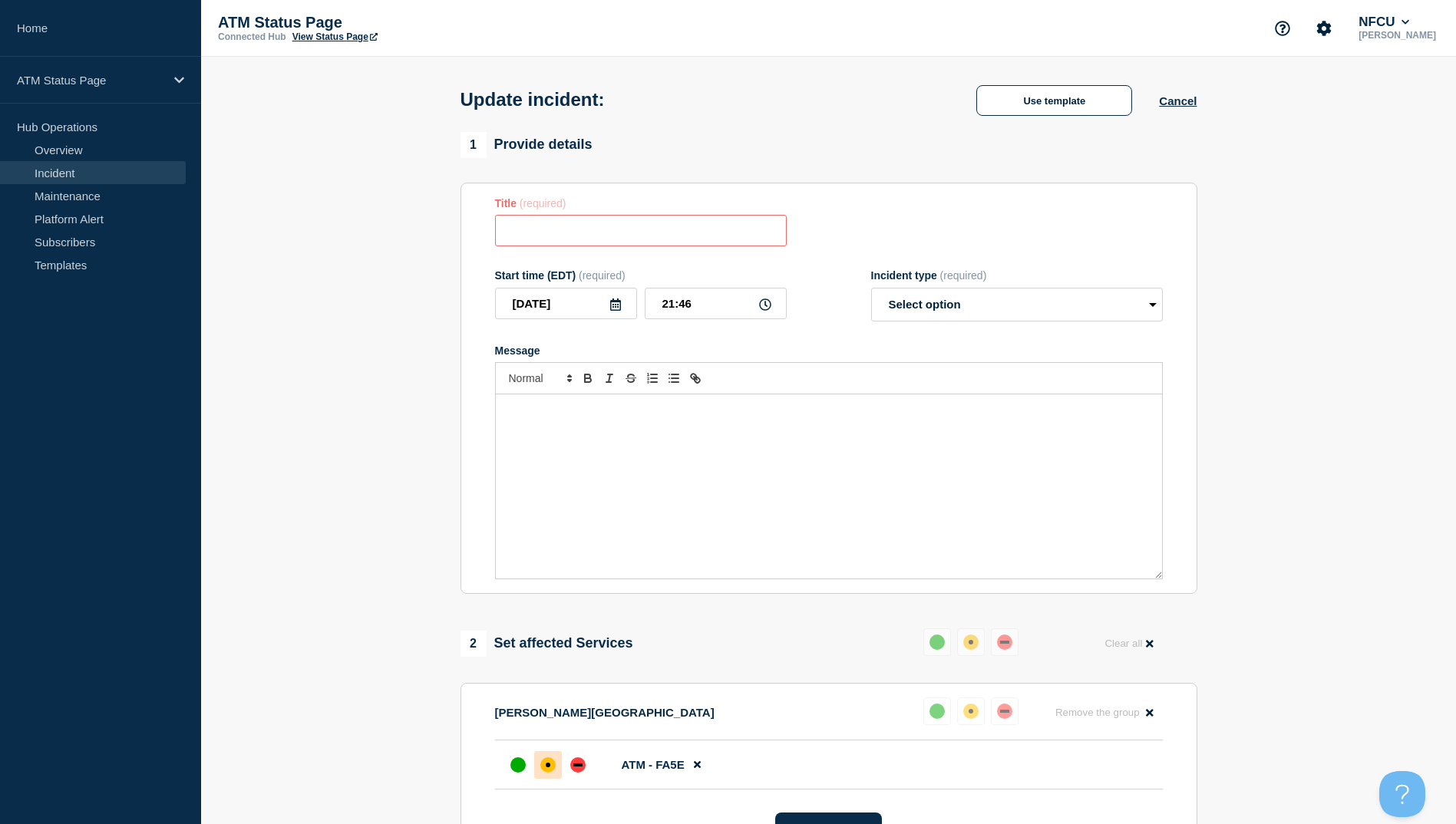
type input "ATM Resolved"
select select "resolved"
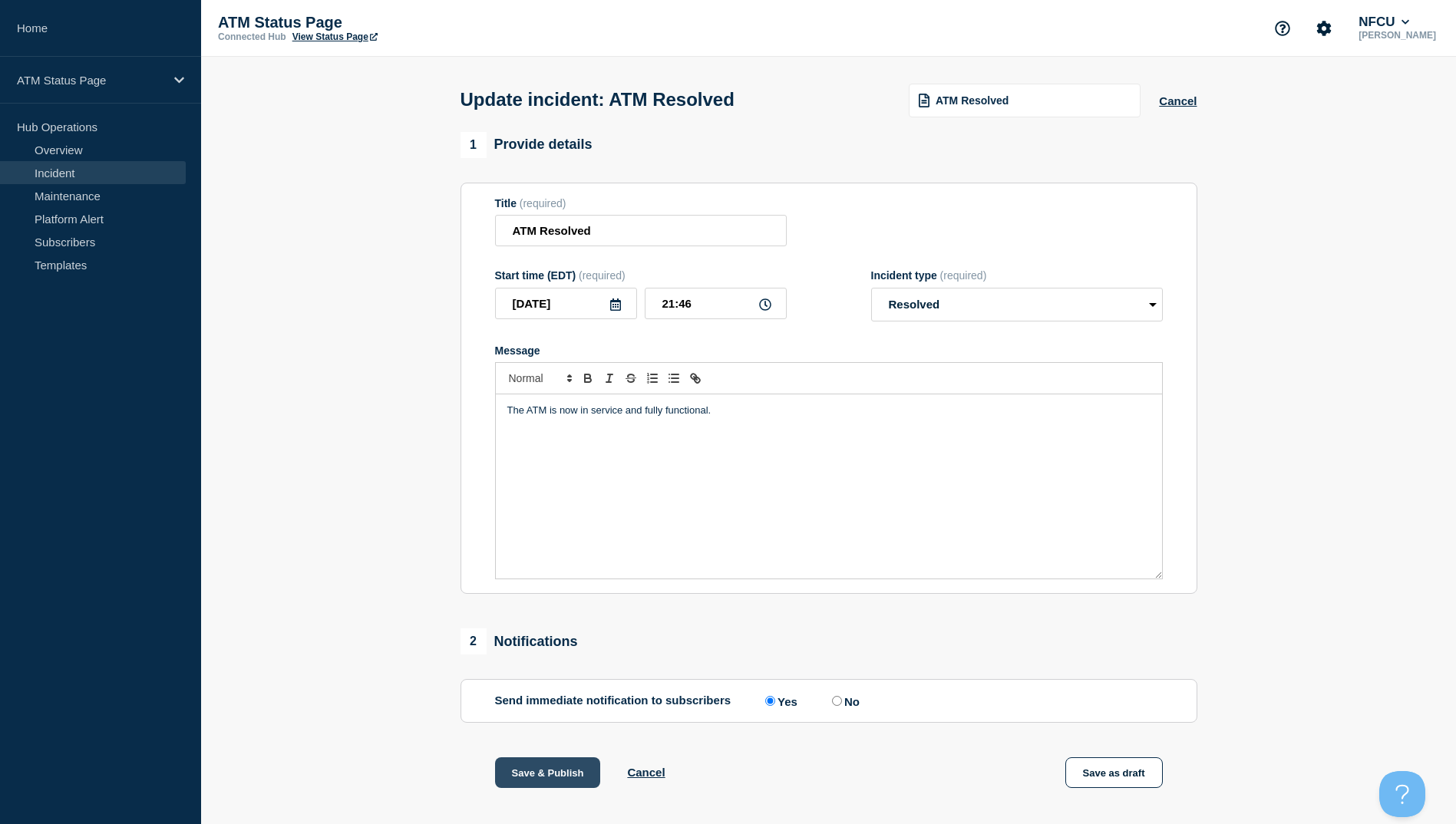
click at [557, 773] on button "Save & Publish" at bounding box center [548, 772] width 106 height 31
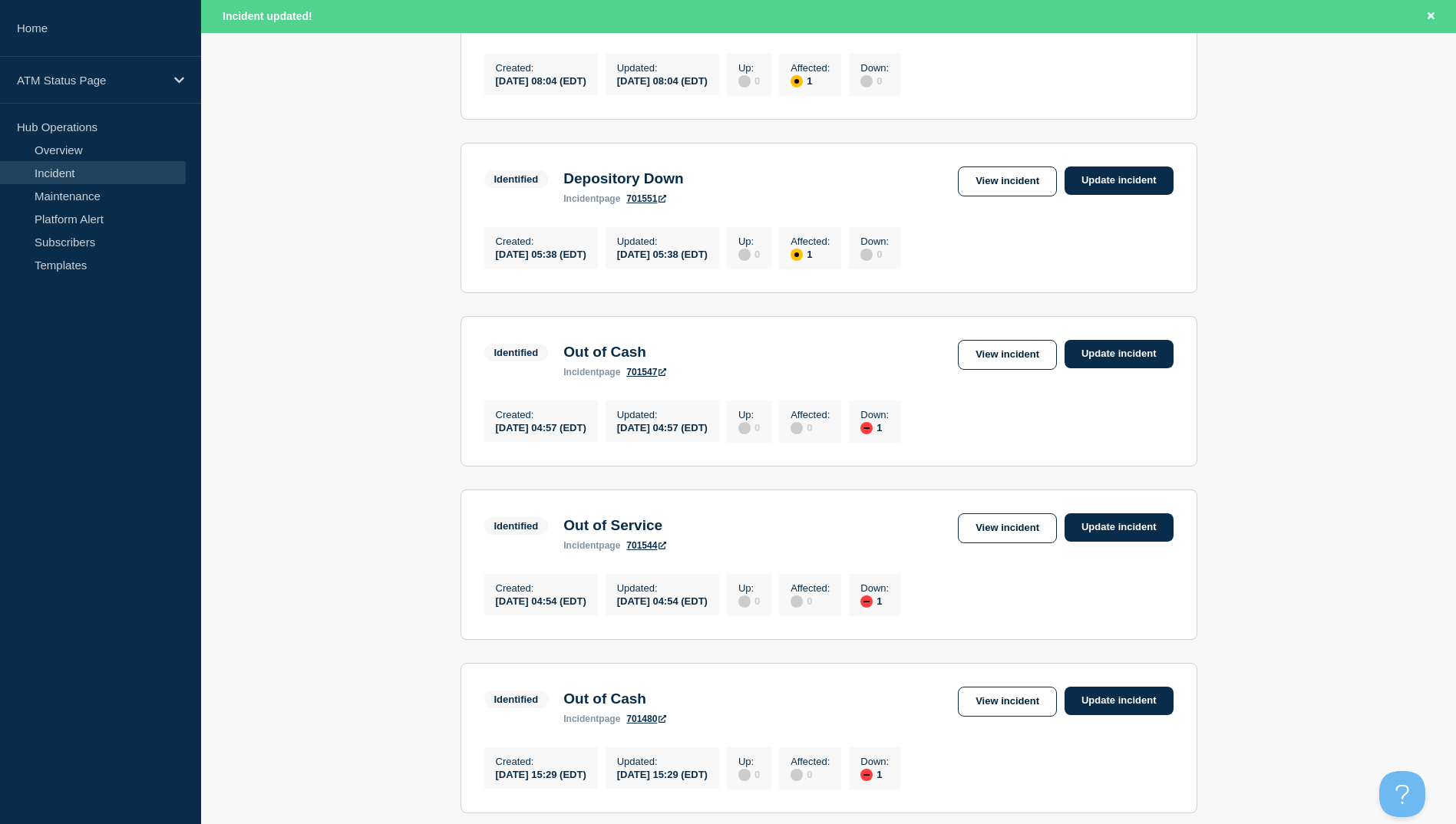
scroll to position [1458, 0]
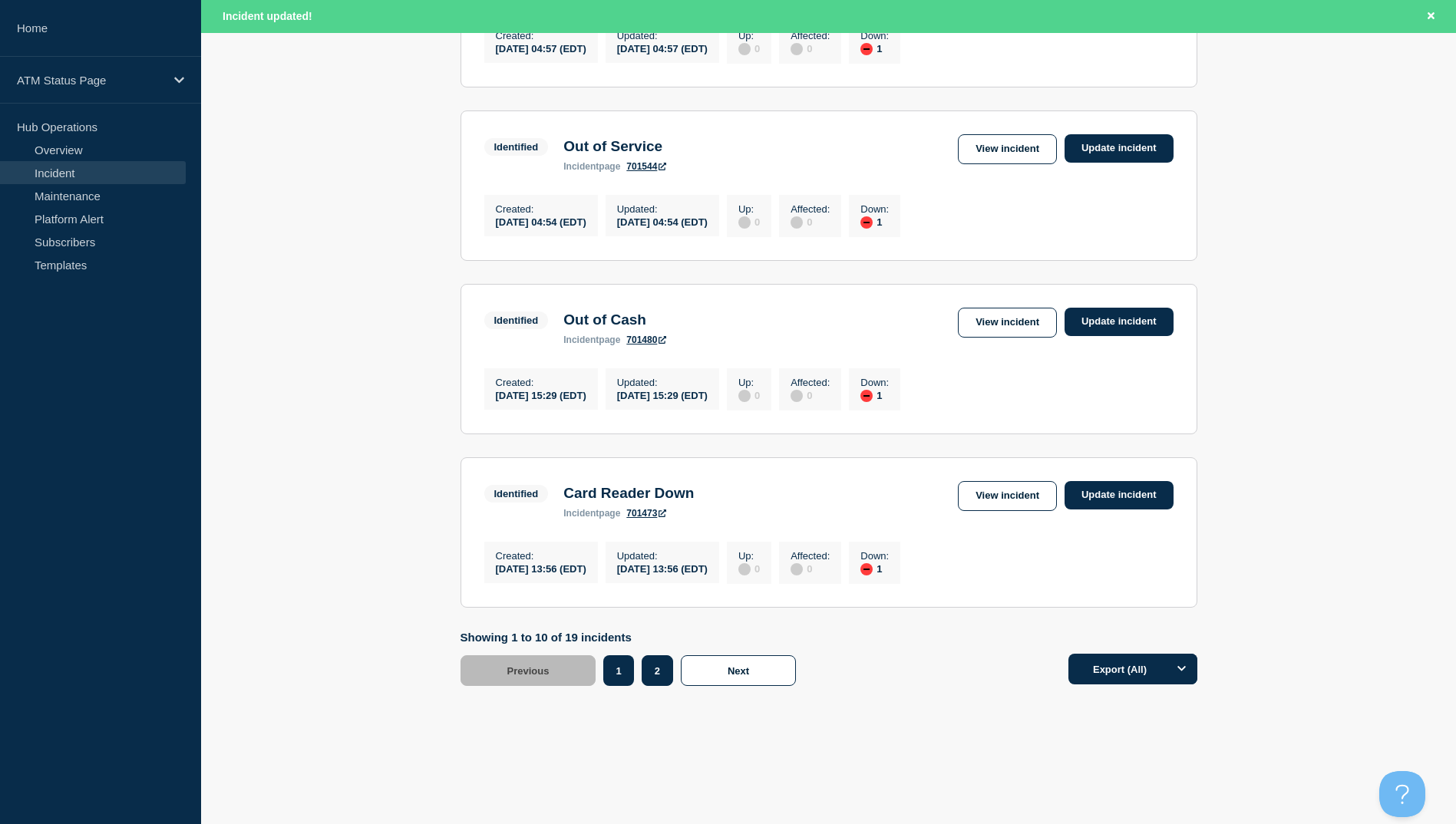
click at [659, 686] on button "2" at bounding box center [657, 671] width 32 height 31
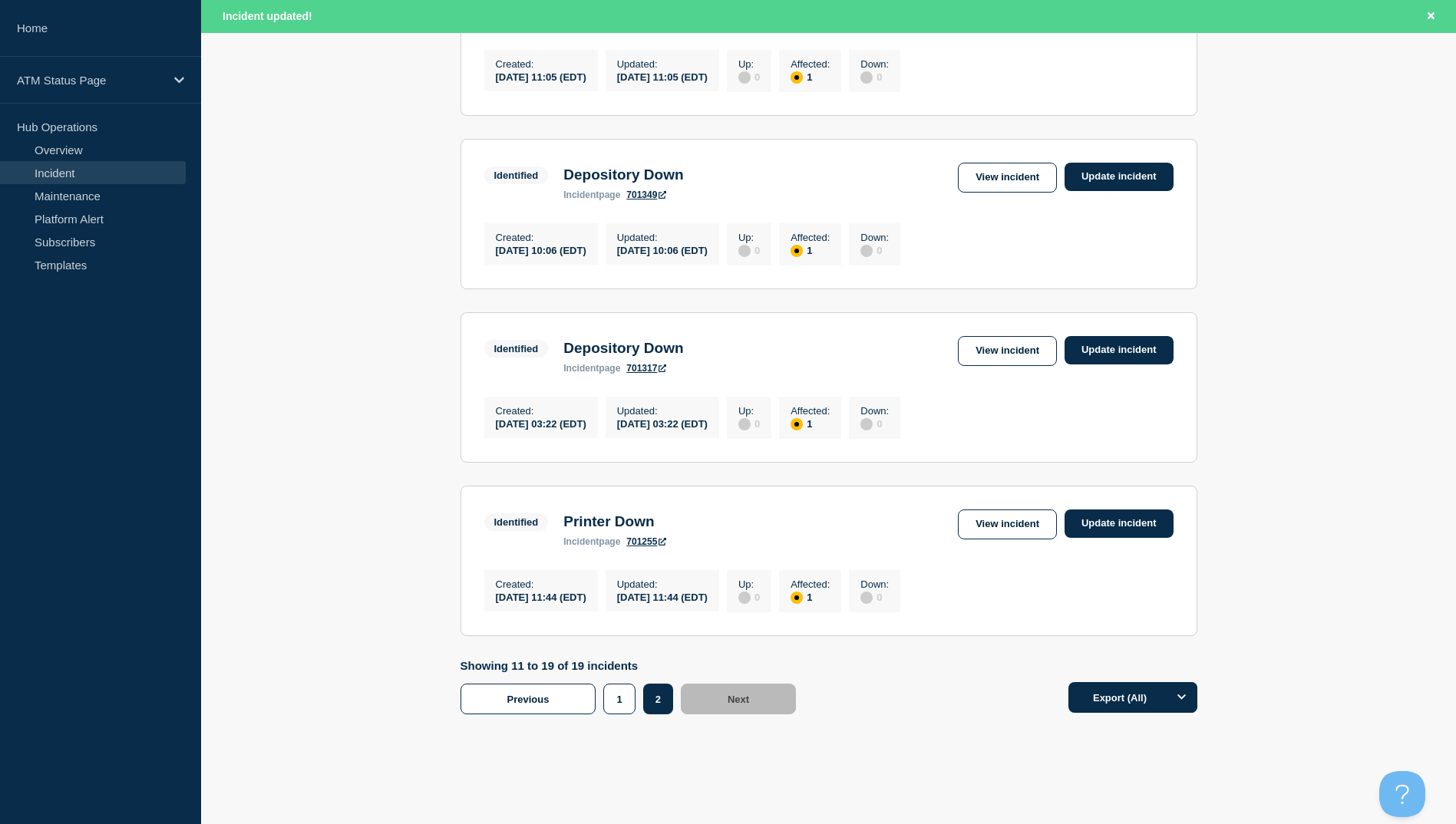
scroll to position [1021, 0]
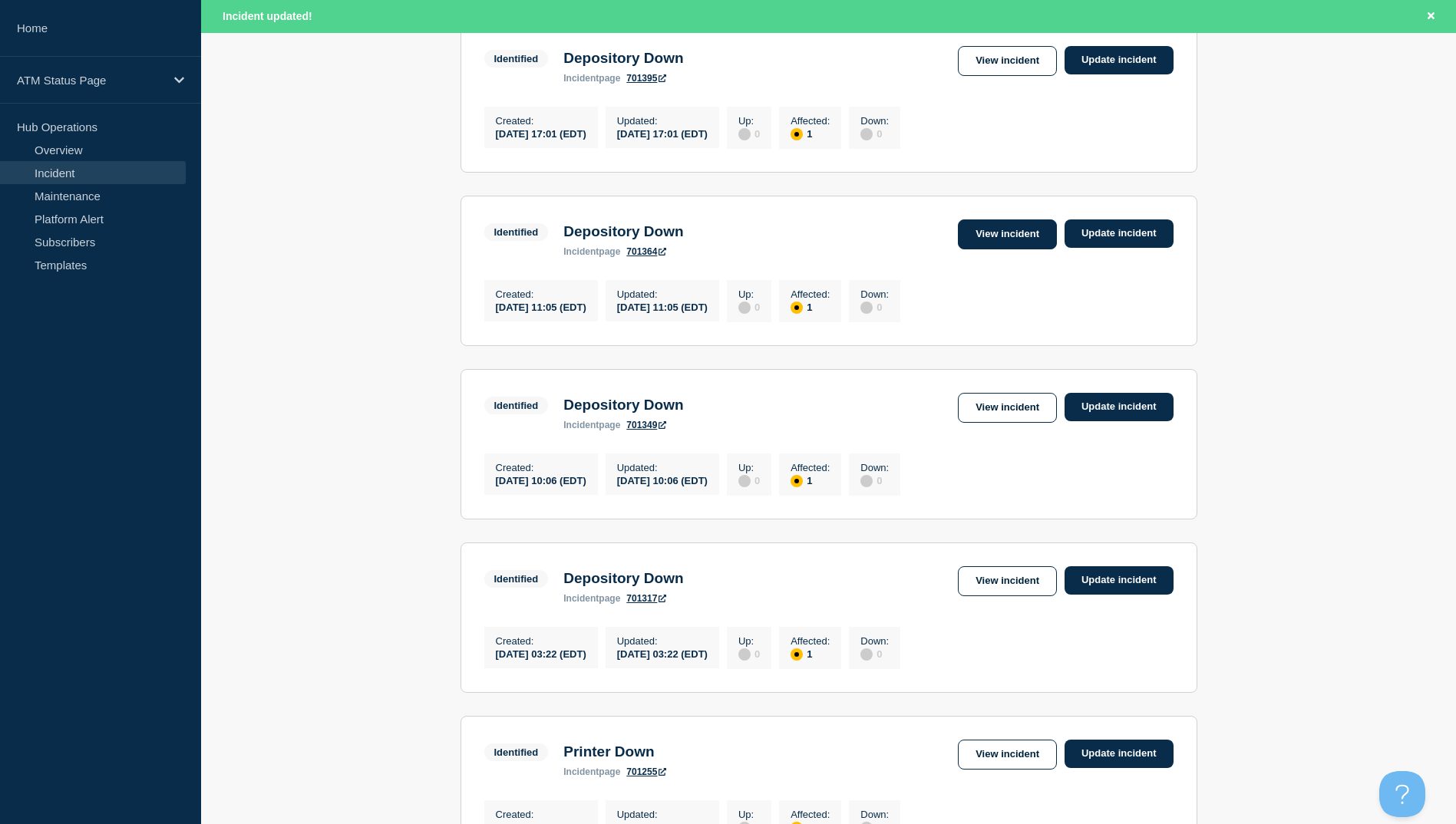
click at [997, 250] on link "View incident" at bounding box center [1007, 234] width 99 height 30
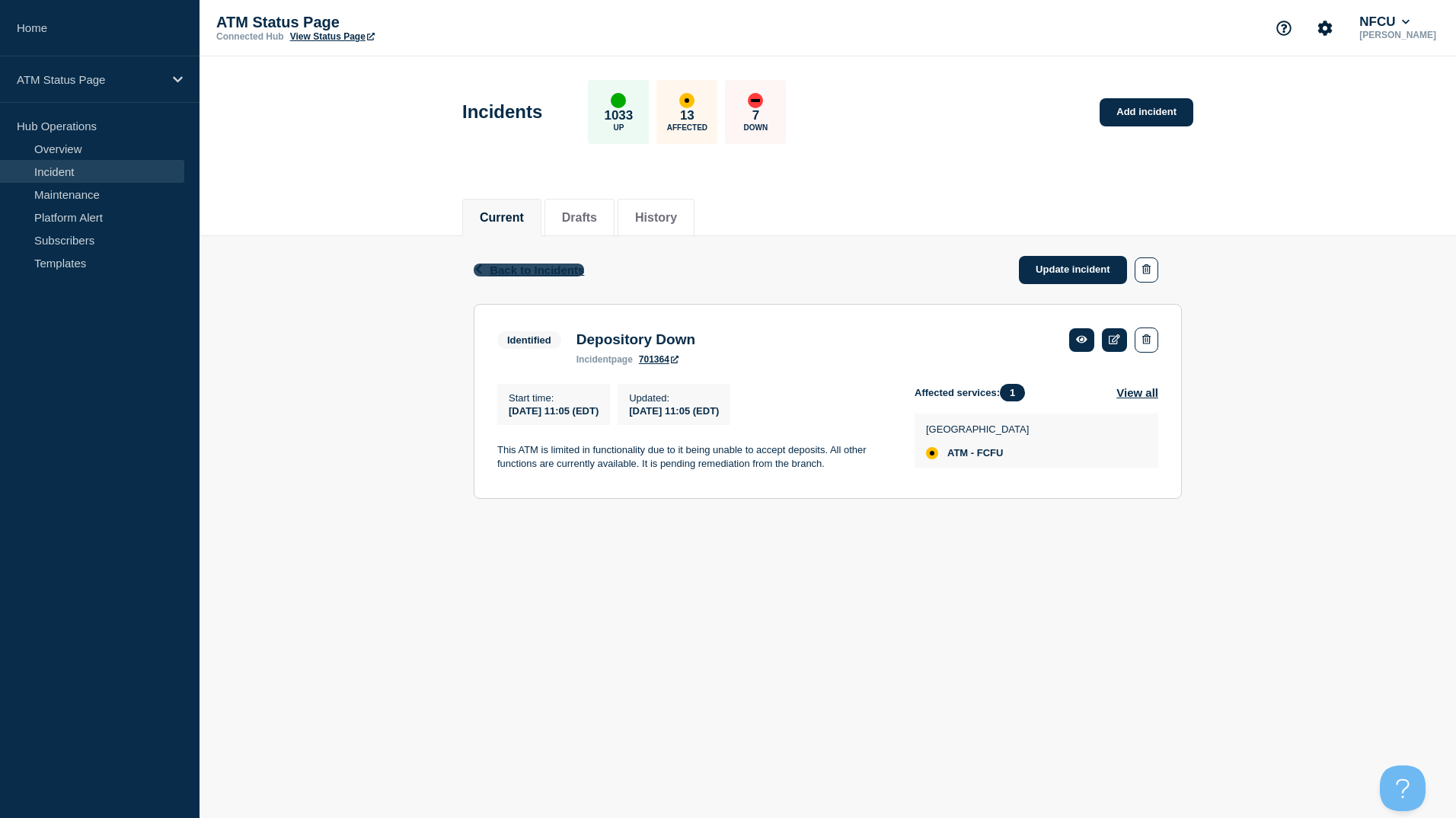
click at [514, 264] on span "Back to Incidents" at bounding box center [537, 269] width 94 height 13
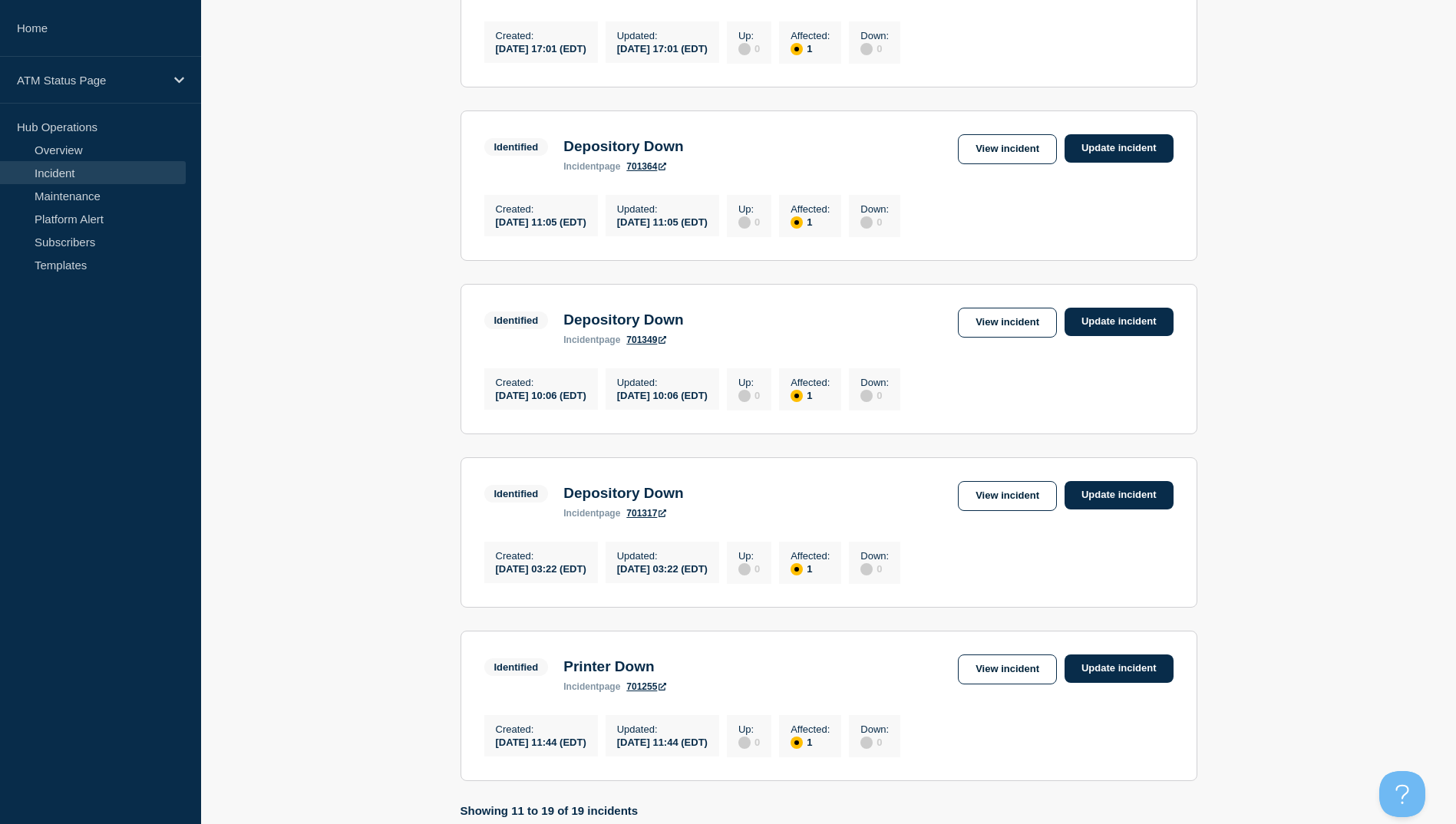
scroll to position [1228, 0]
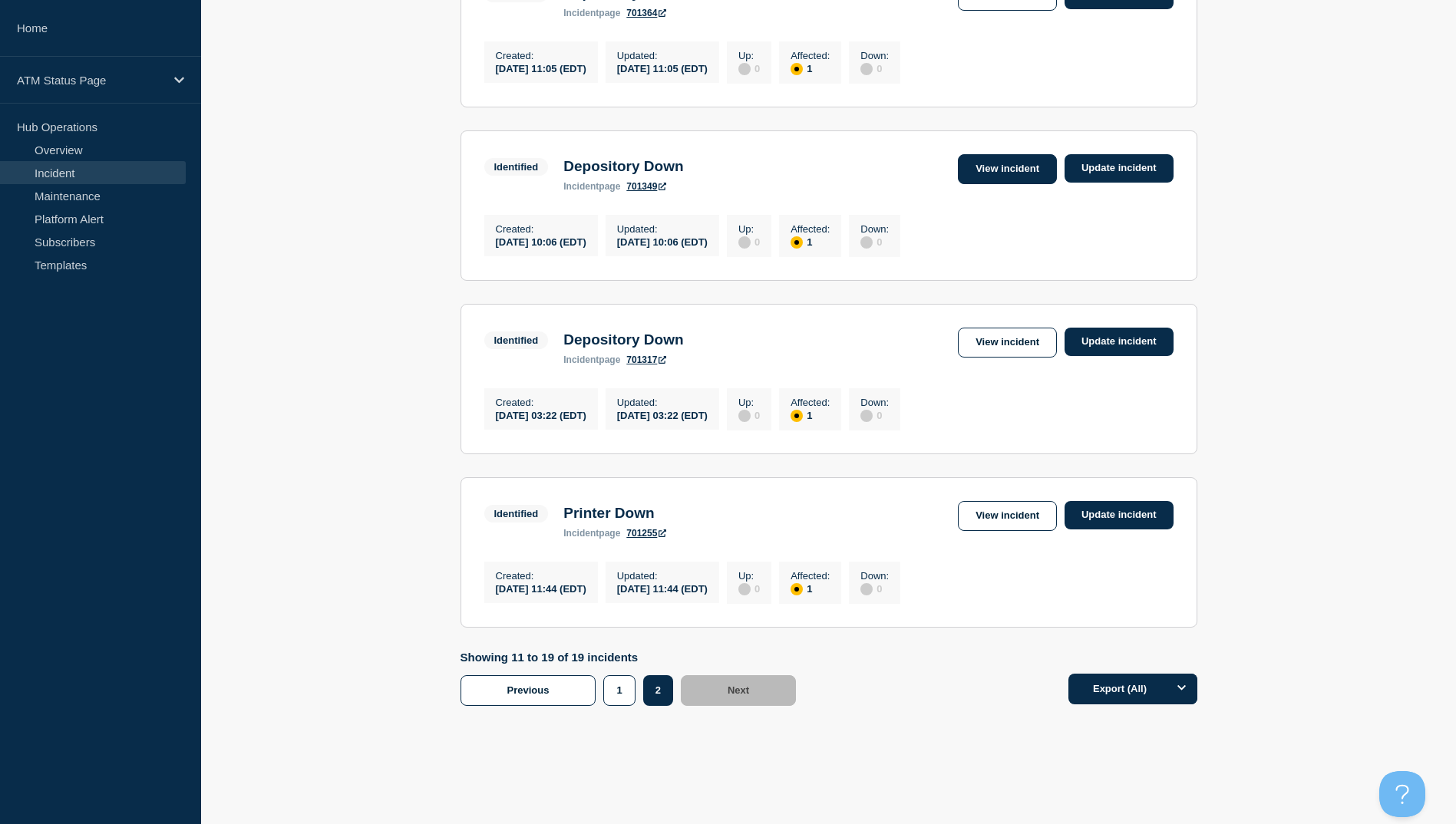
click at [993, 184] on link "View incident" at bounding box center [1007, 169] width 99 height 30
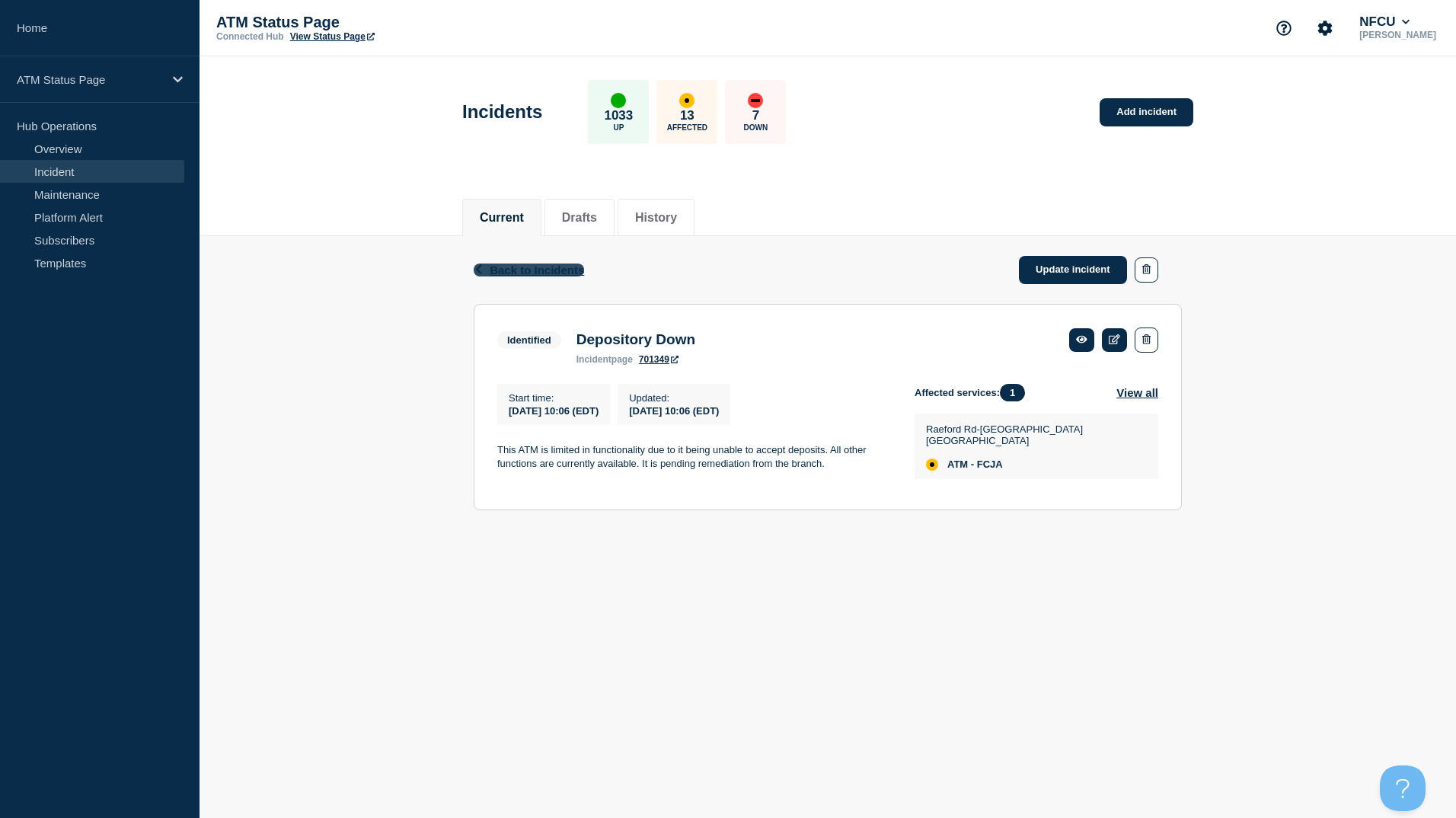
click at [490, 264] on span "Back to Incidents" at bounding box center [537, 269] width 94 height 13
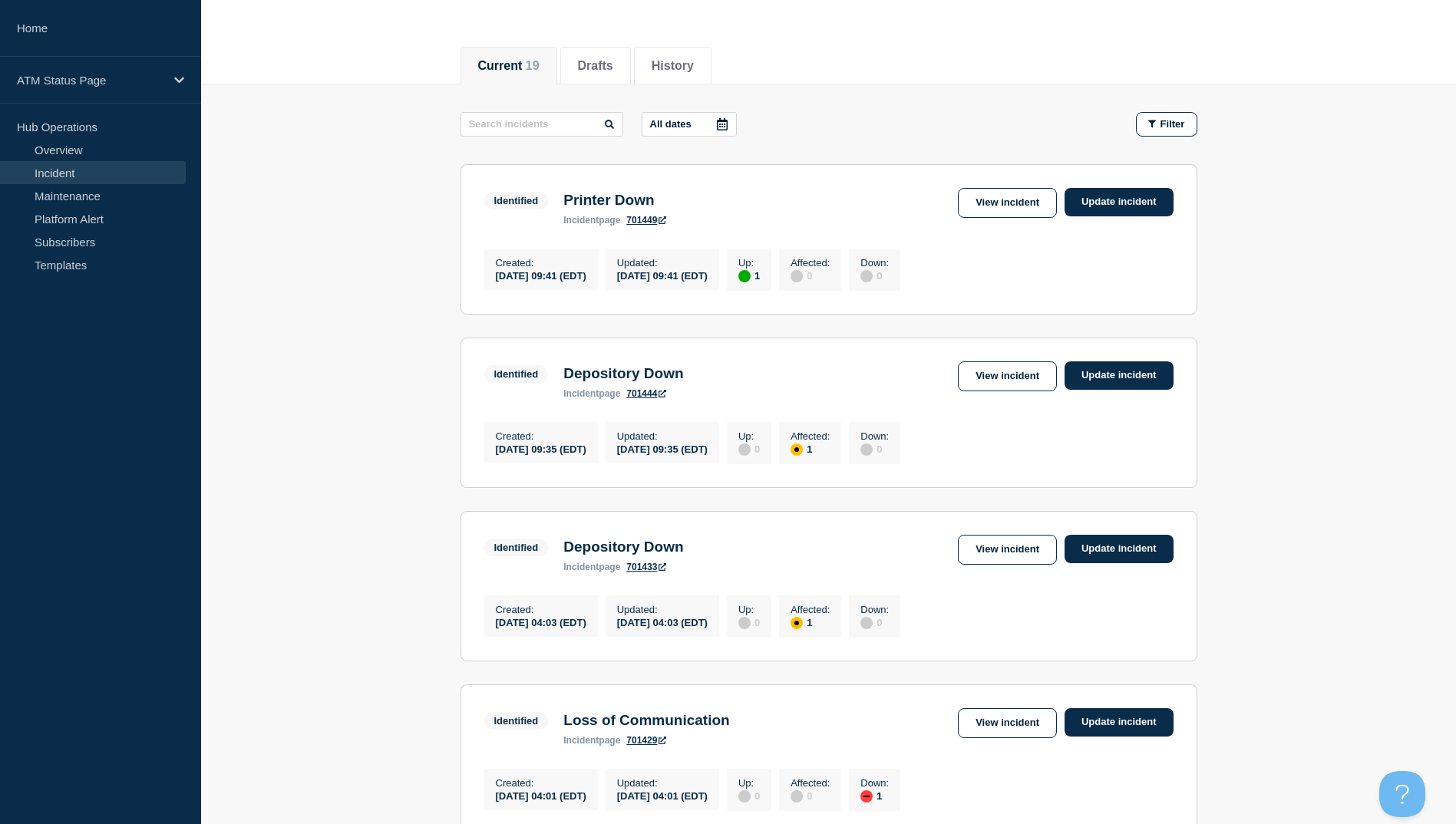
scroll to position [230, 0]
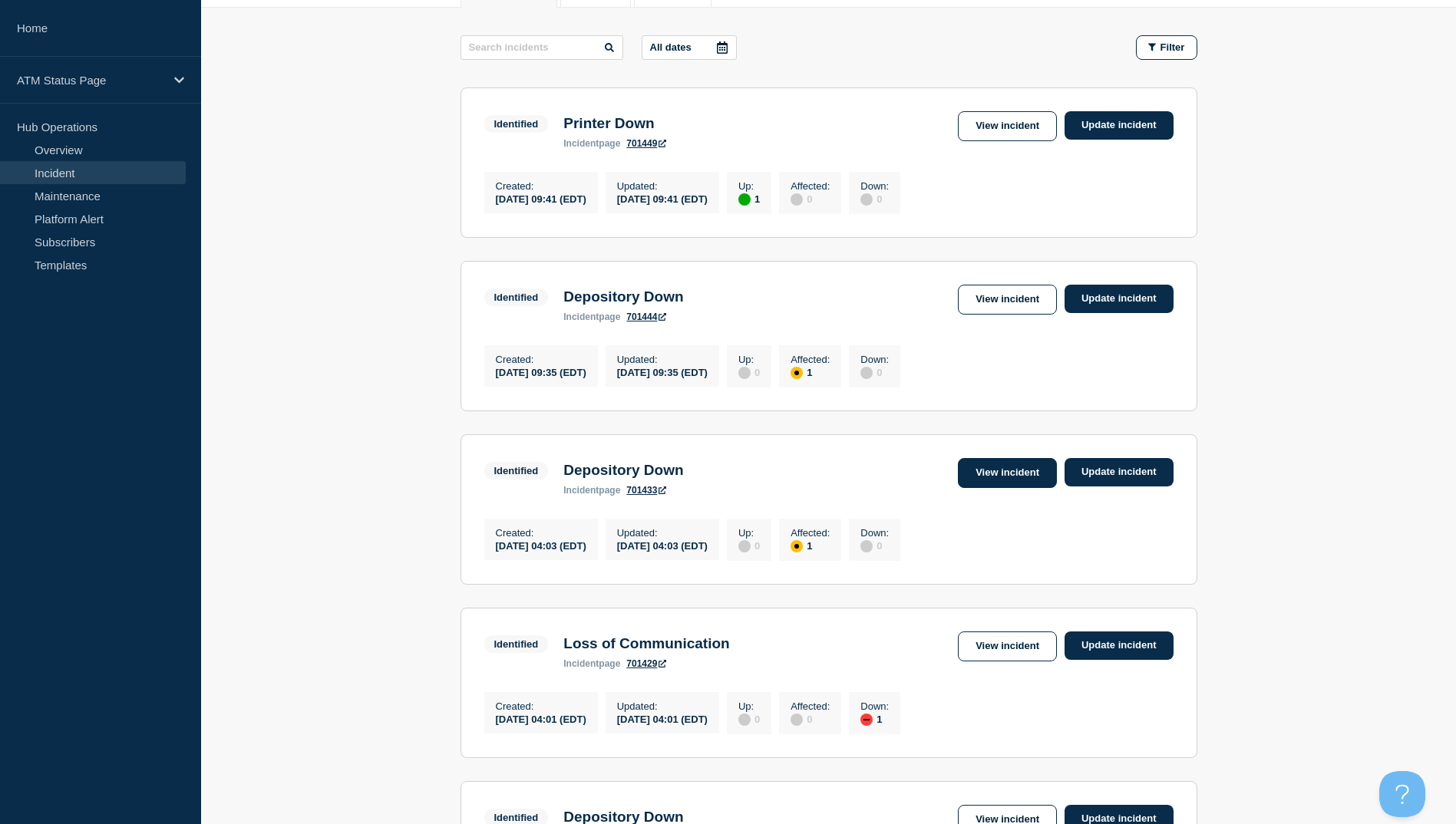
click at [999, 488] on link "View incident" at bounding box center [1007, 473] width 99 height 30
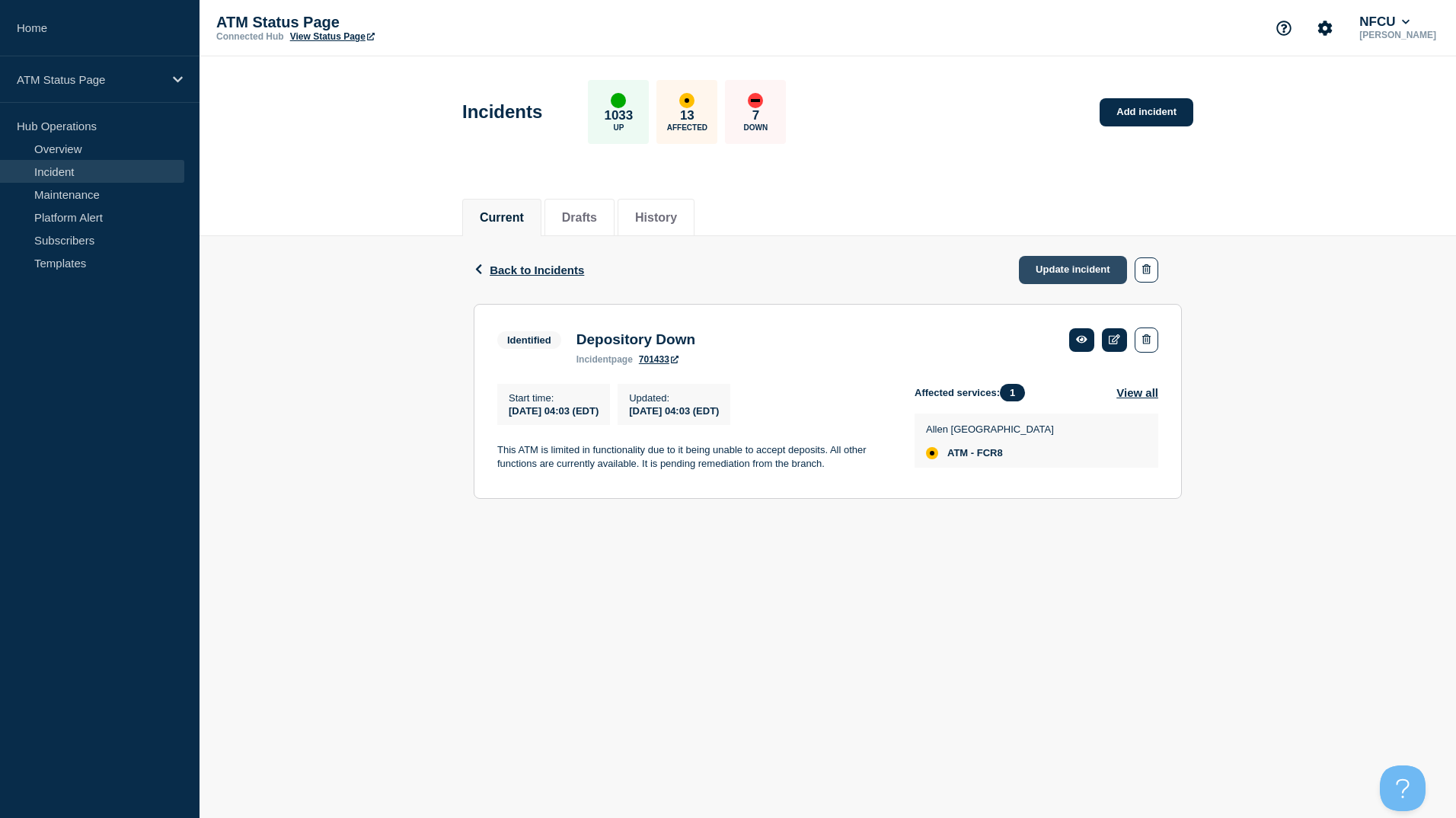
click at [1056, 267] on link "Update incident" at bounding box center [1072, 269] width 109 height 28
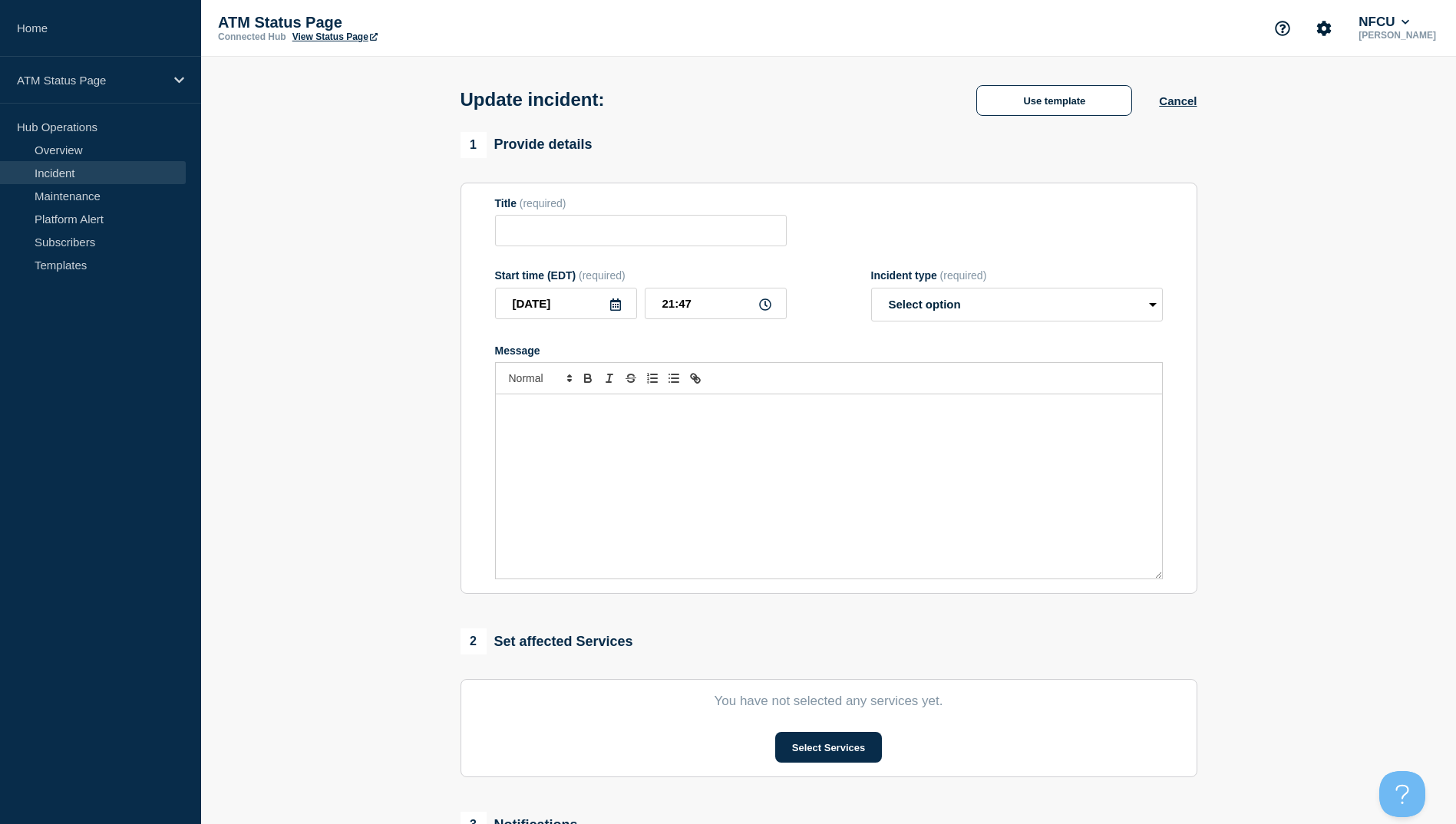
type input "Depository Down"
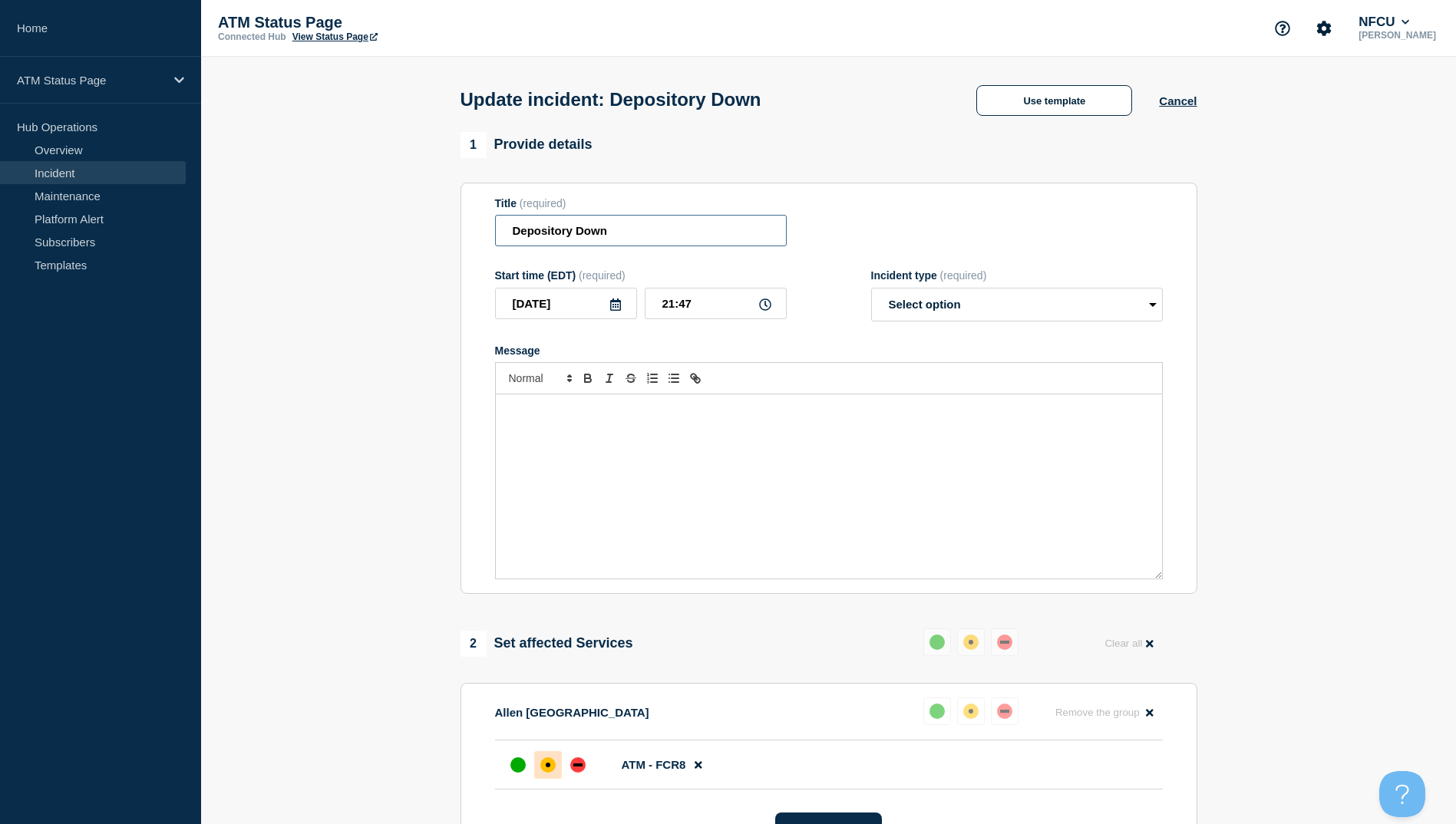
click at [616, 244] on input "Depository Down" at bounding box center [641, 230] width 292 height 32
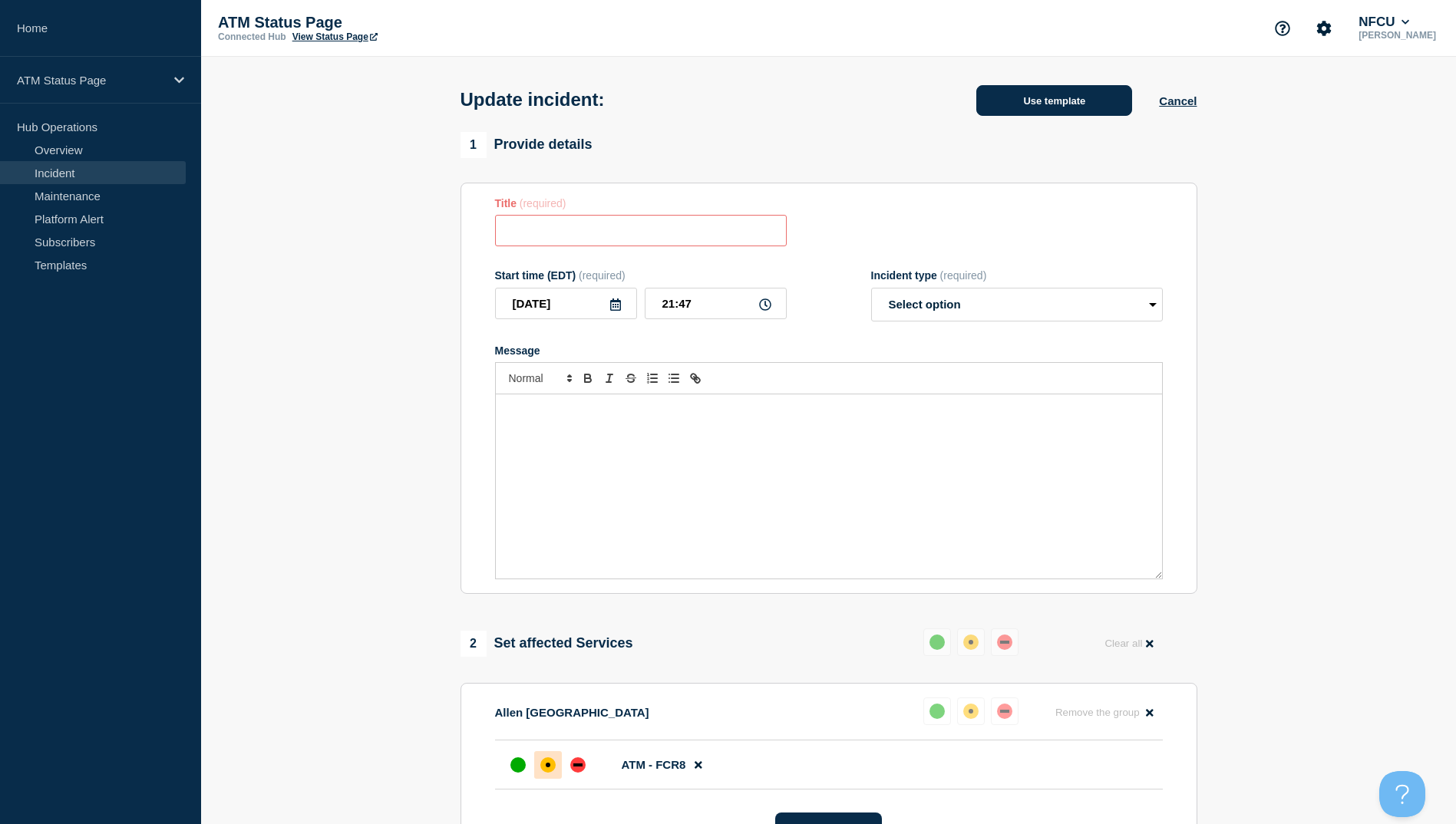
click at [1006, 95] on button "Use template" at bounding box center [1054, 101] width 156 height 31
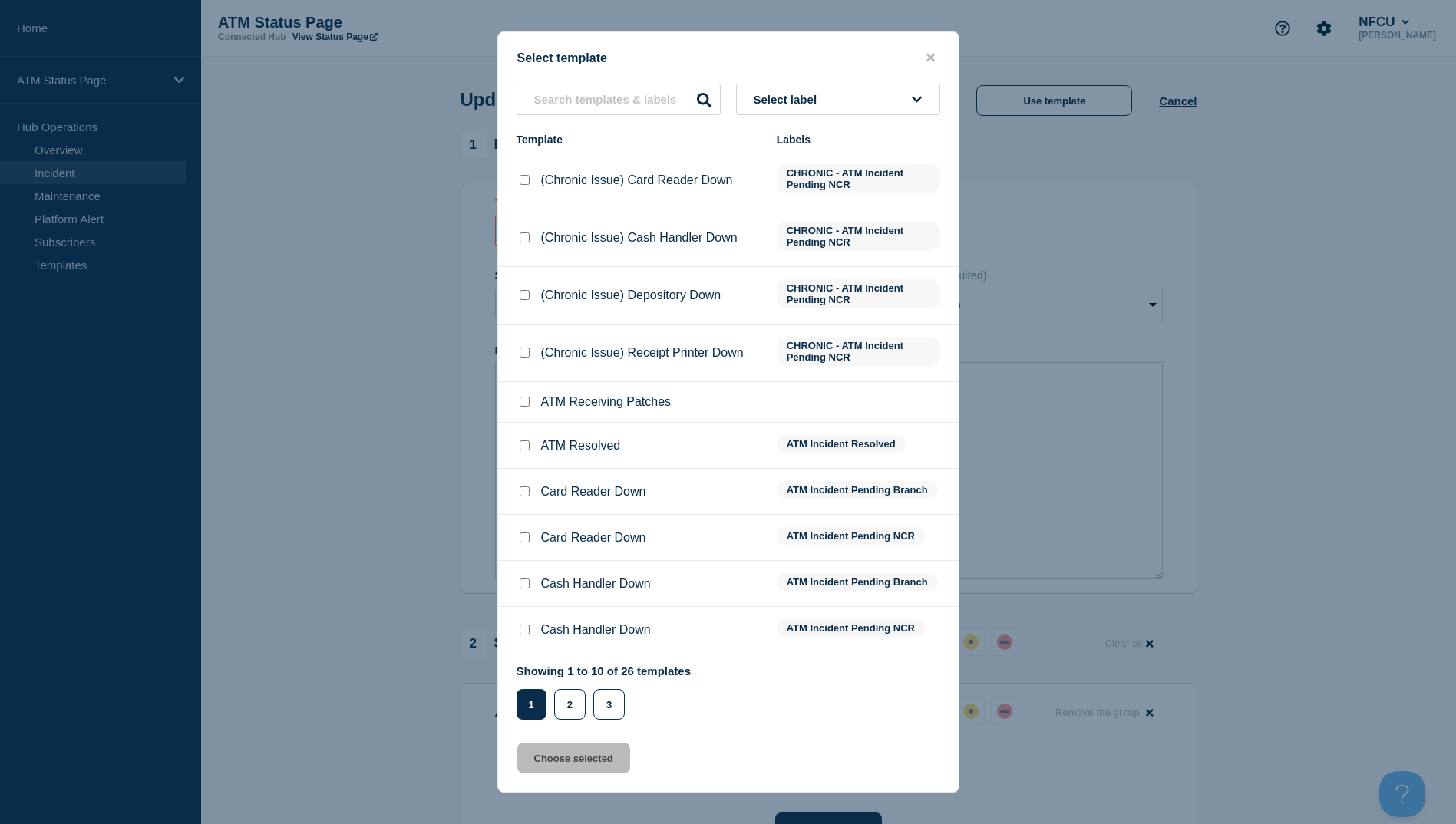
click at [525, 443] on input "ATM Resolved checkbox" at bounding box center [525, 445] width 10 height 10
checkbox input "true"
click at [597, 766] on button "Choose selected" at bounding box center [574, 759] width 113 height 31
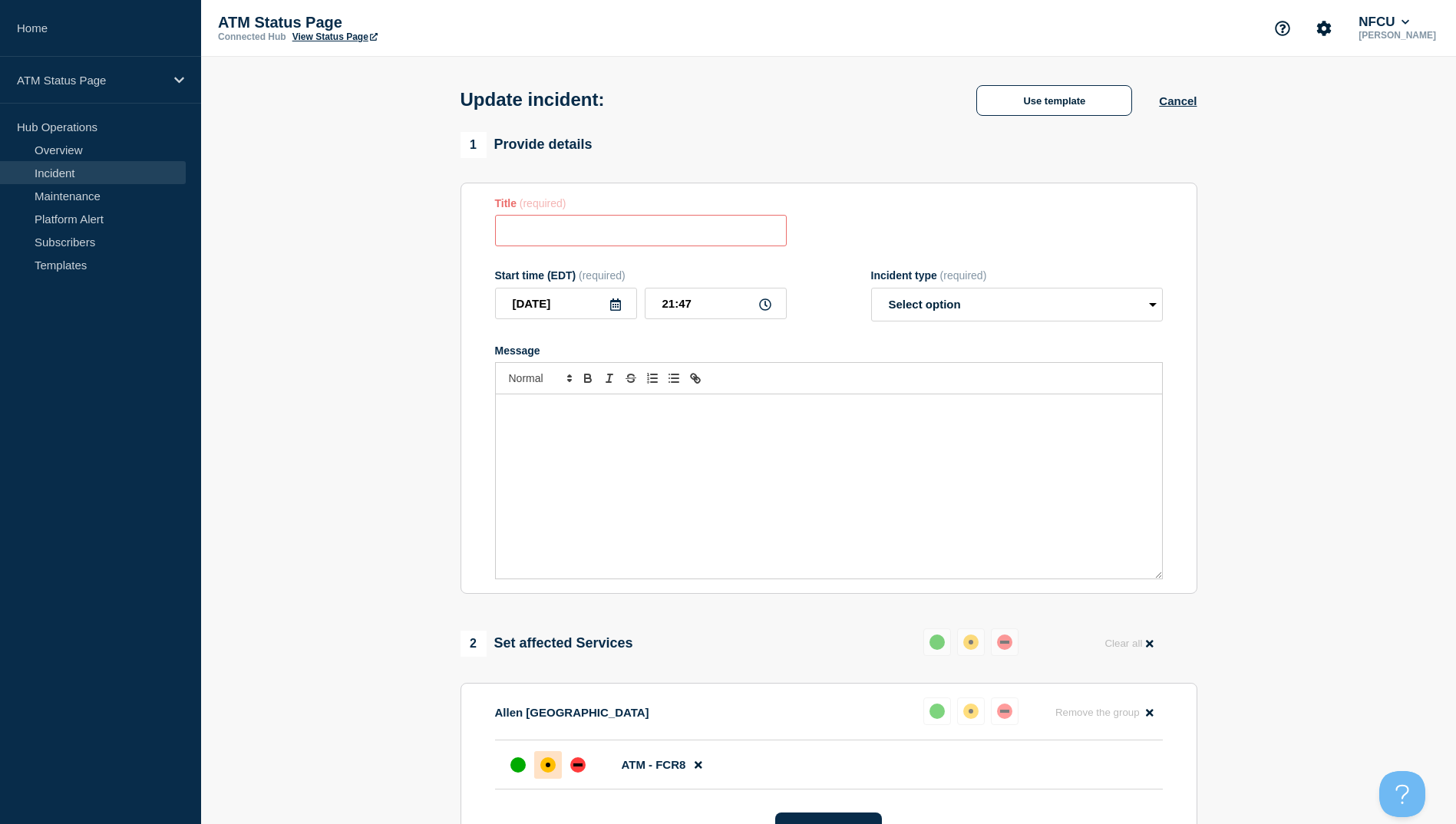
type input "ATM Resolved"
select select "resolved"
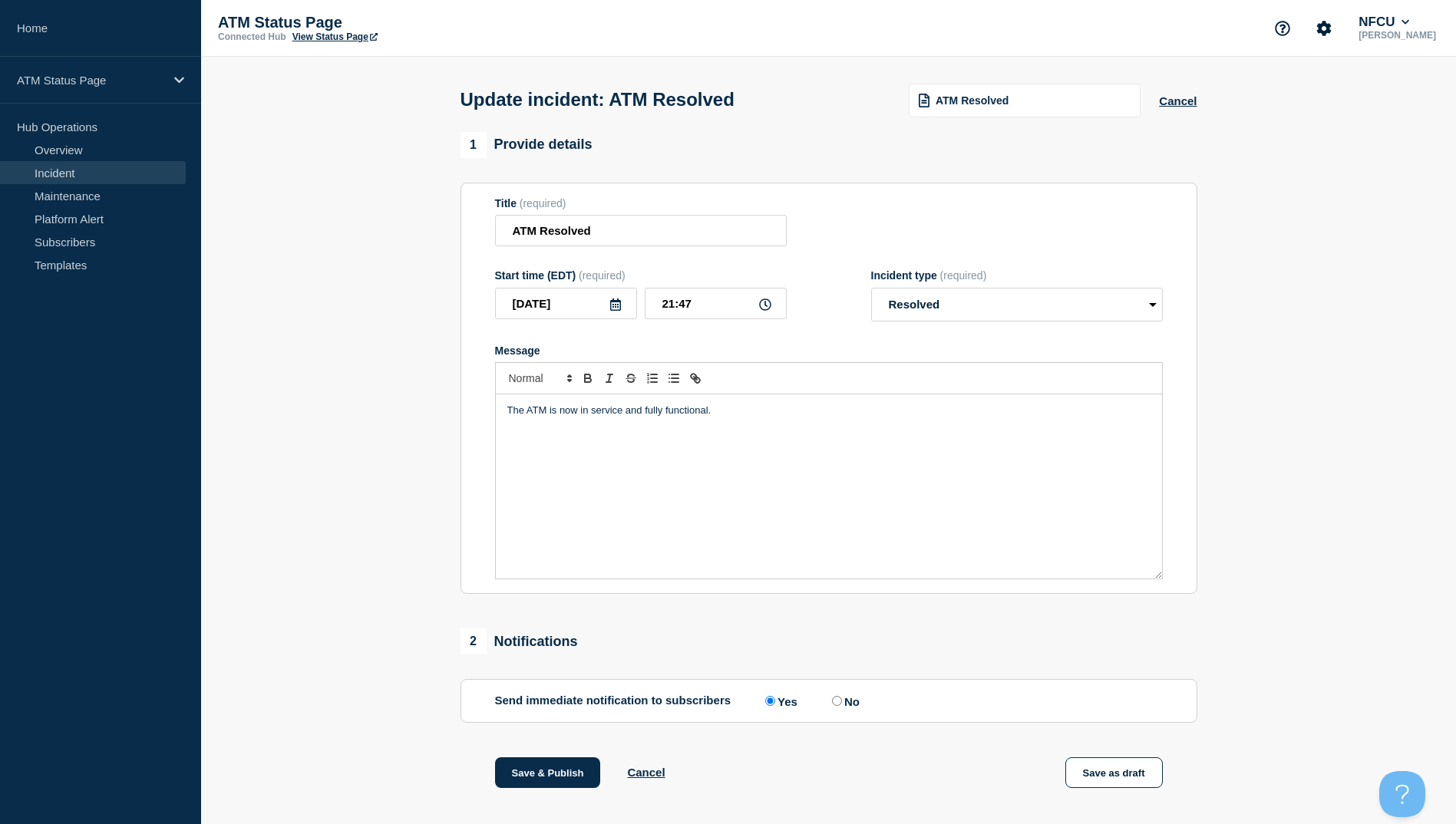
scroll to position [158, 0]
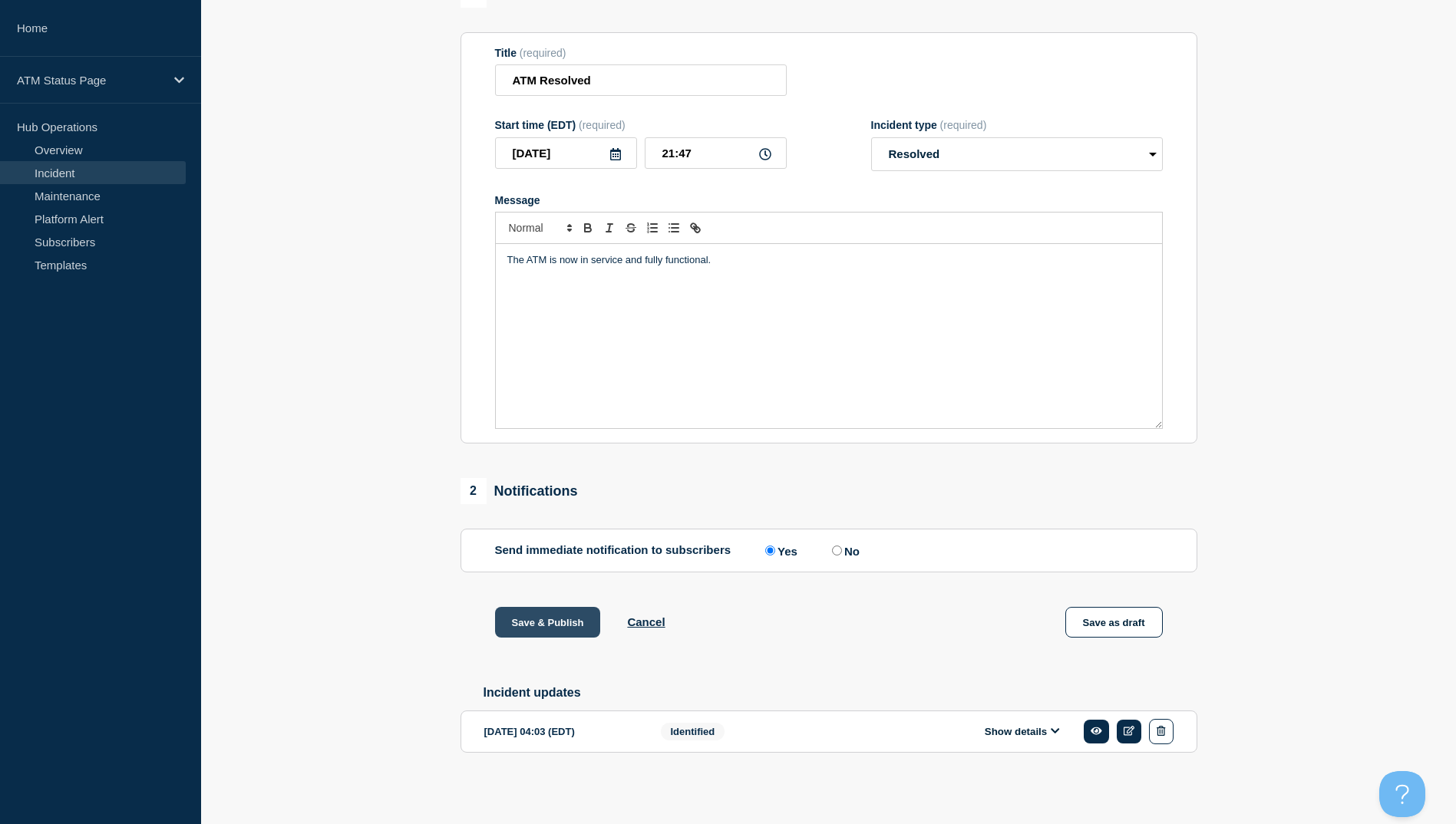
click at [547, 610] on button "Save & Publish" at bounding box center [548, 623] width 106 height 31
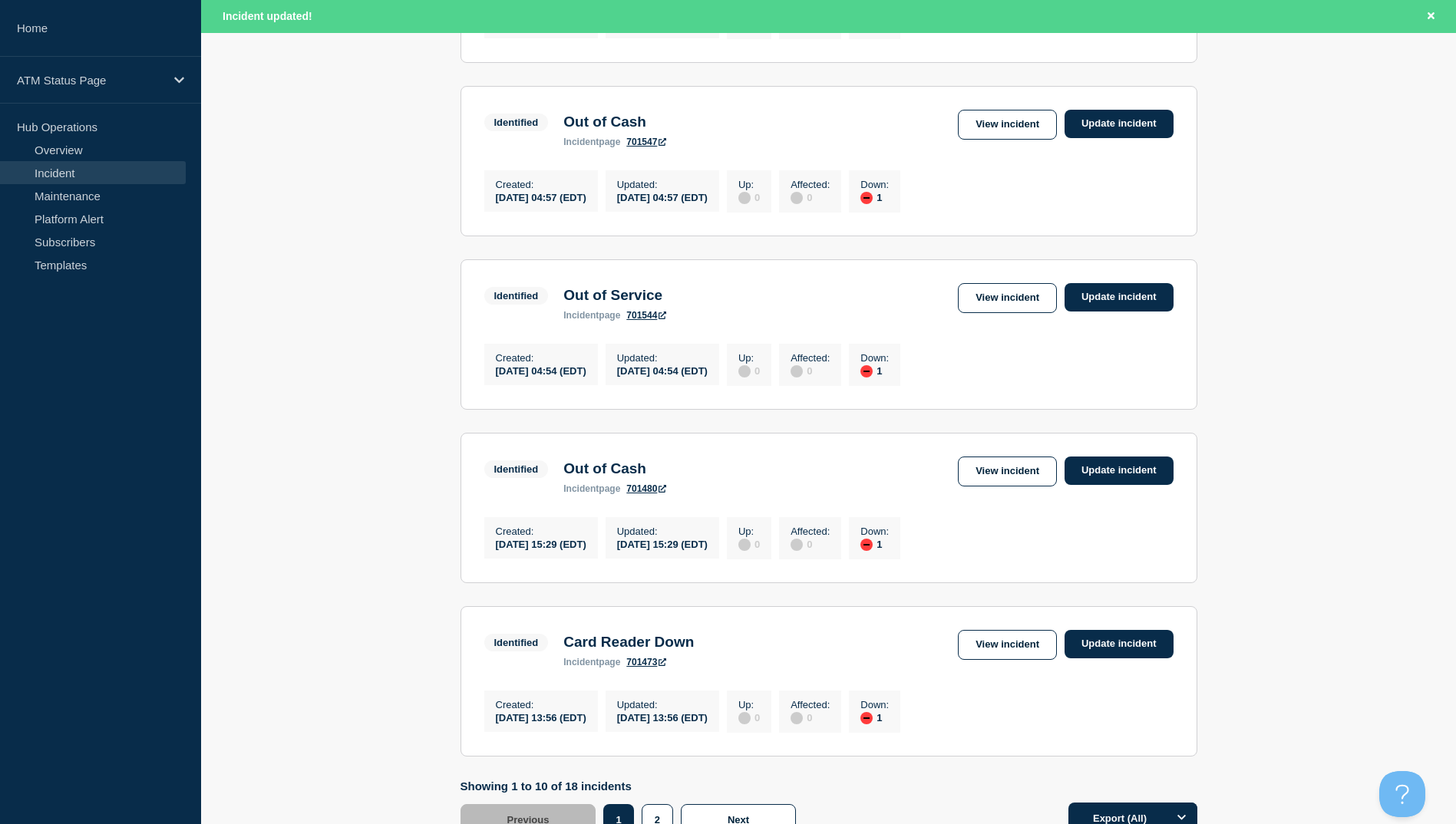
scroll to position [1507, 0]
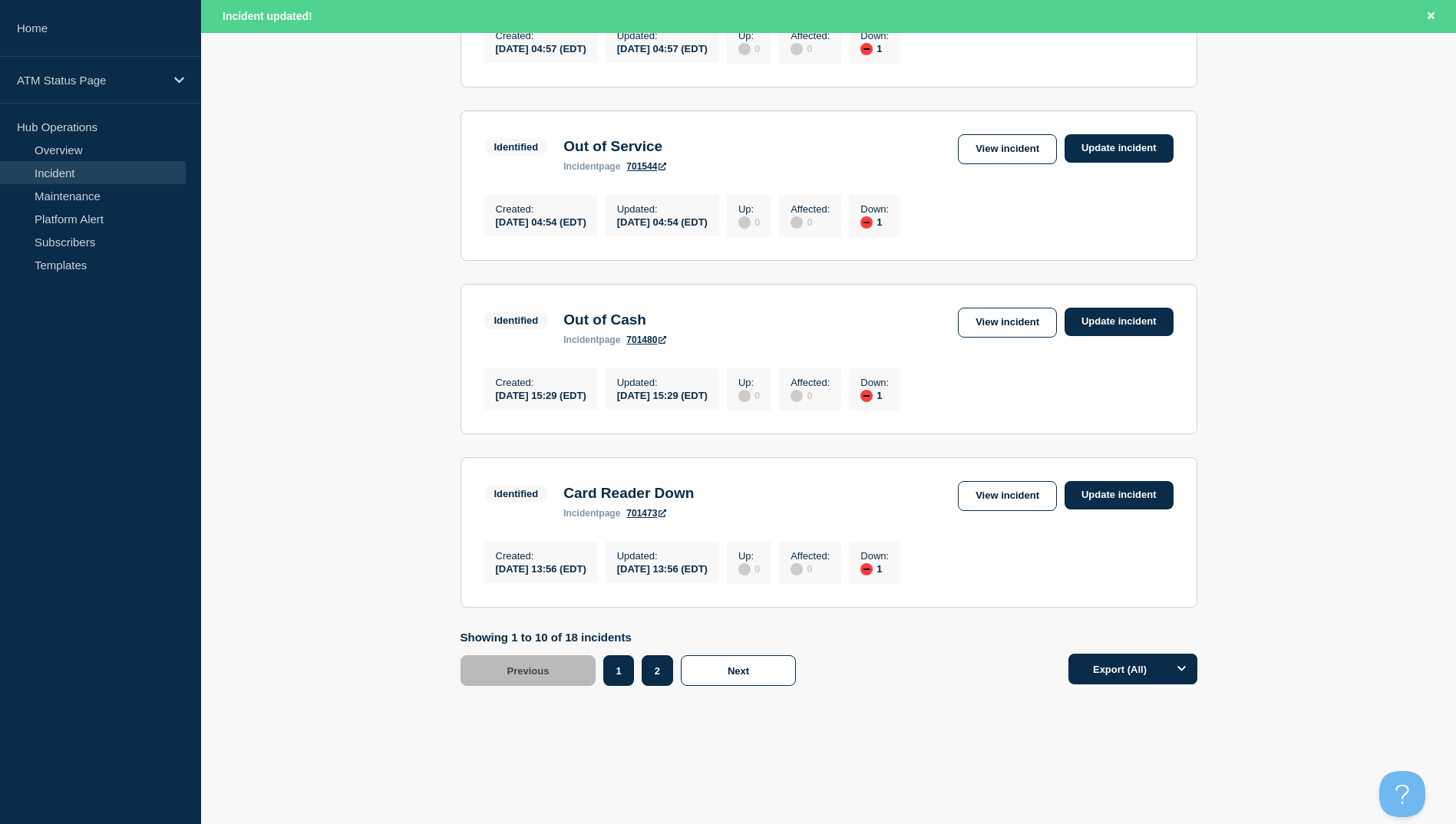
click at [658, 671] on button "2" at bounding box center [657, 671] width 32 height 31
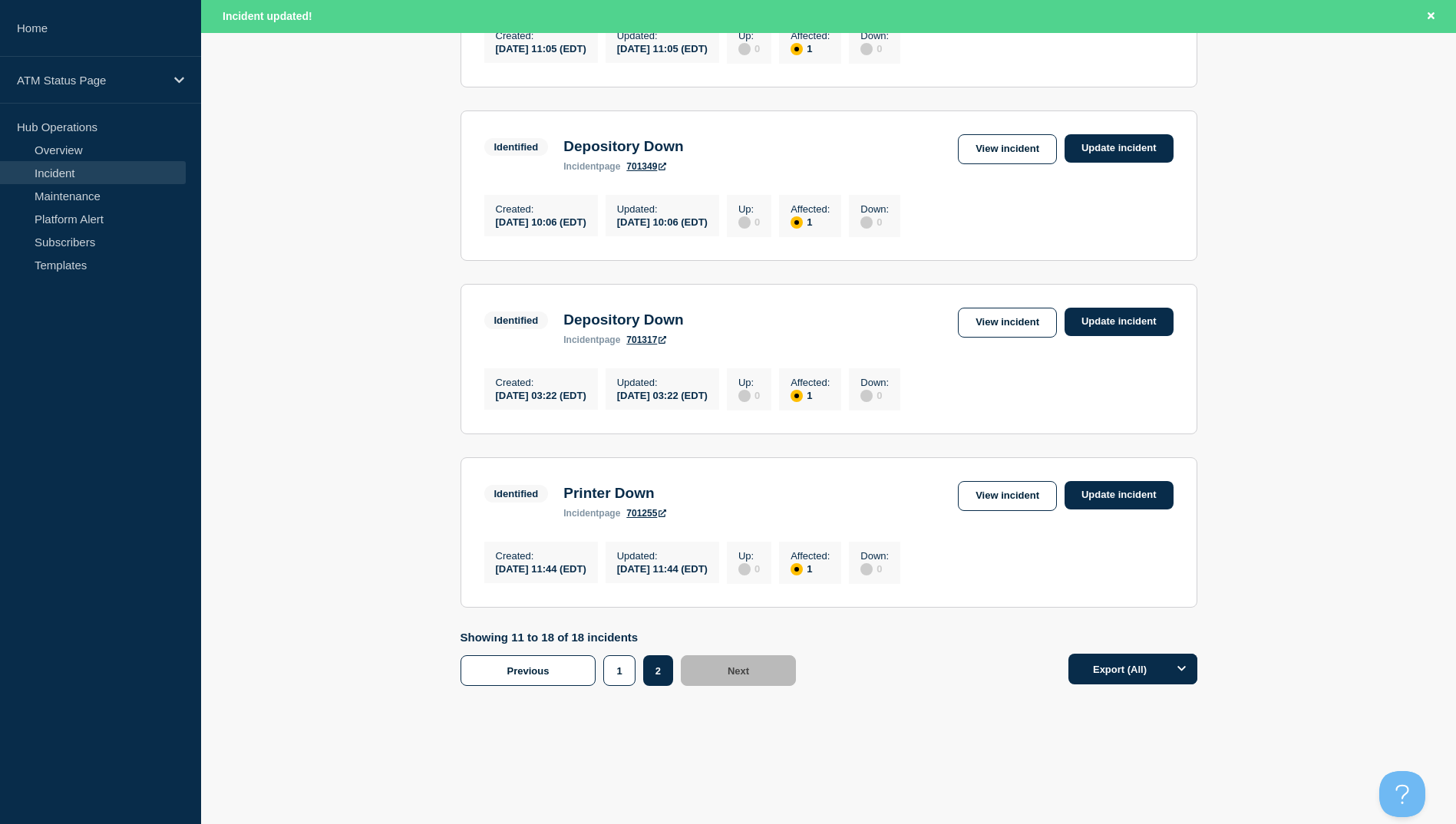
scroll to position [842, 0]
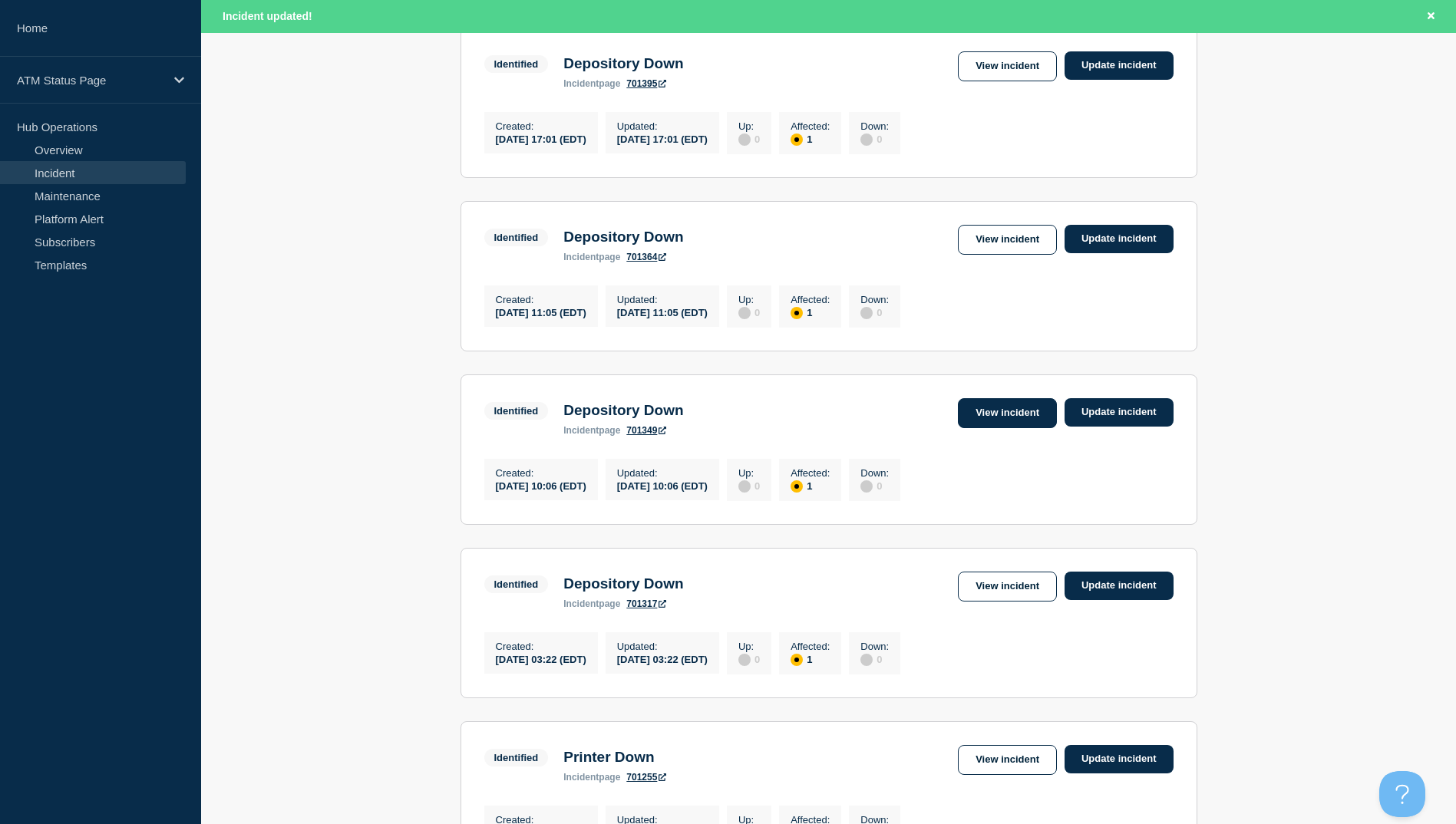
click at [1015, 428] on link "View incident" at bounding box center [1007, 412] width 99 height 30
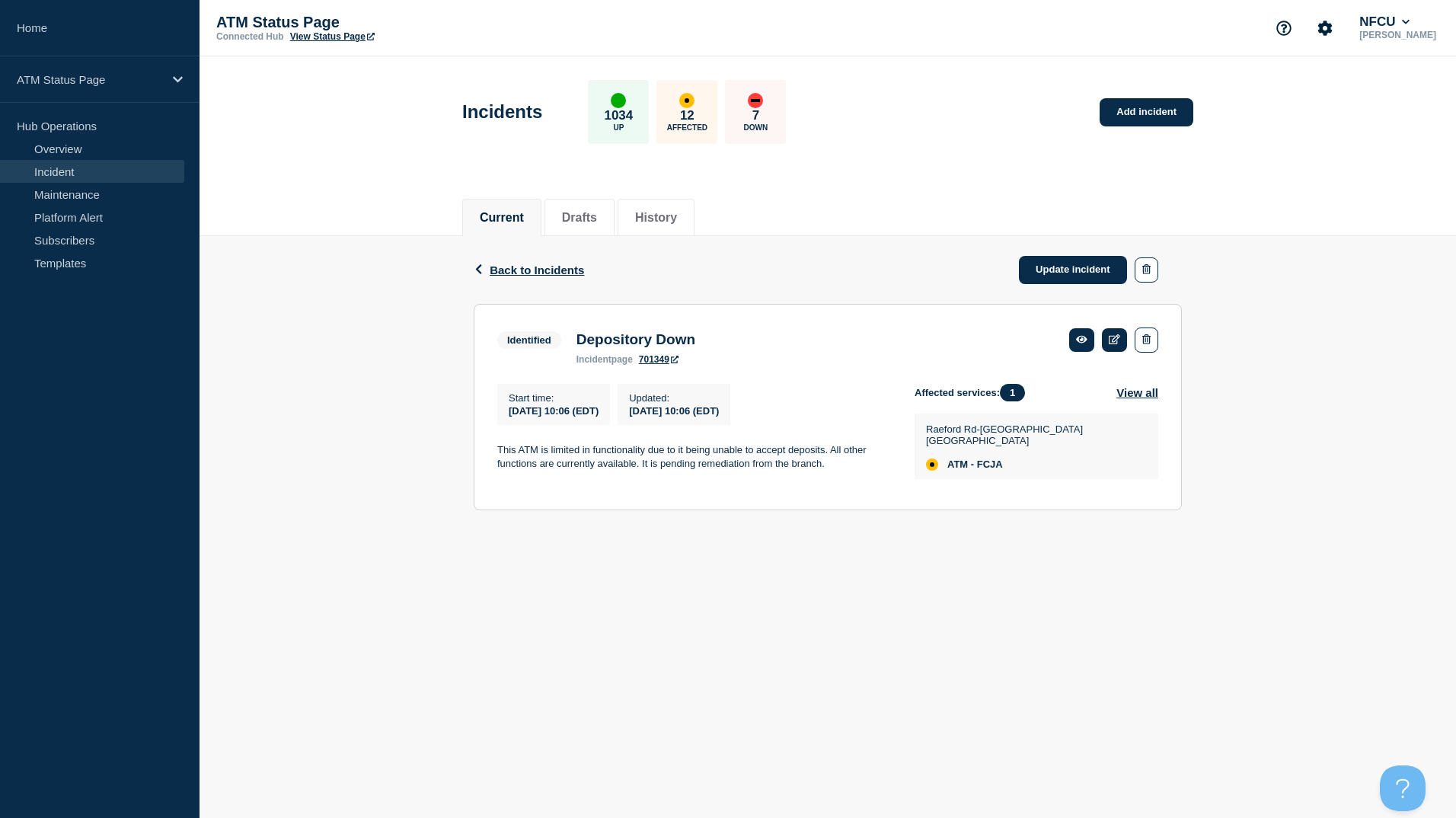
click at [525, 247] on div "Back Back to Incidents Update incident" at bounding box center [827, 269] width 708 height 68
drag, startPoint x: 525, startPoint y: 248, endPoint x: 537, endPoint y: 274, distance: 28.6
click at [537, 274] on span "Back to Incidents" at bounding box center [537, 269] width 94 height 13
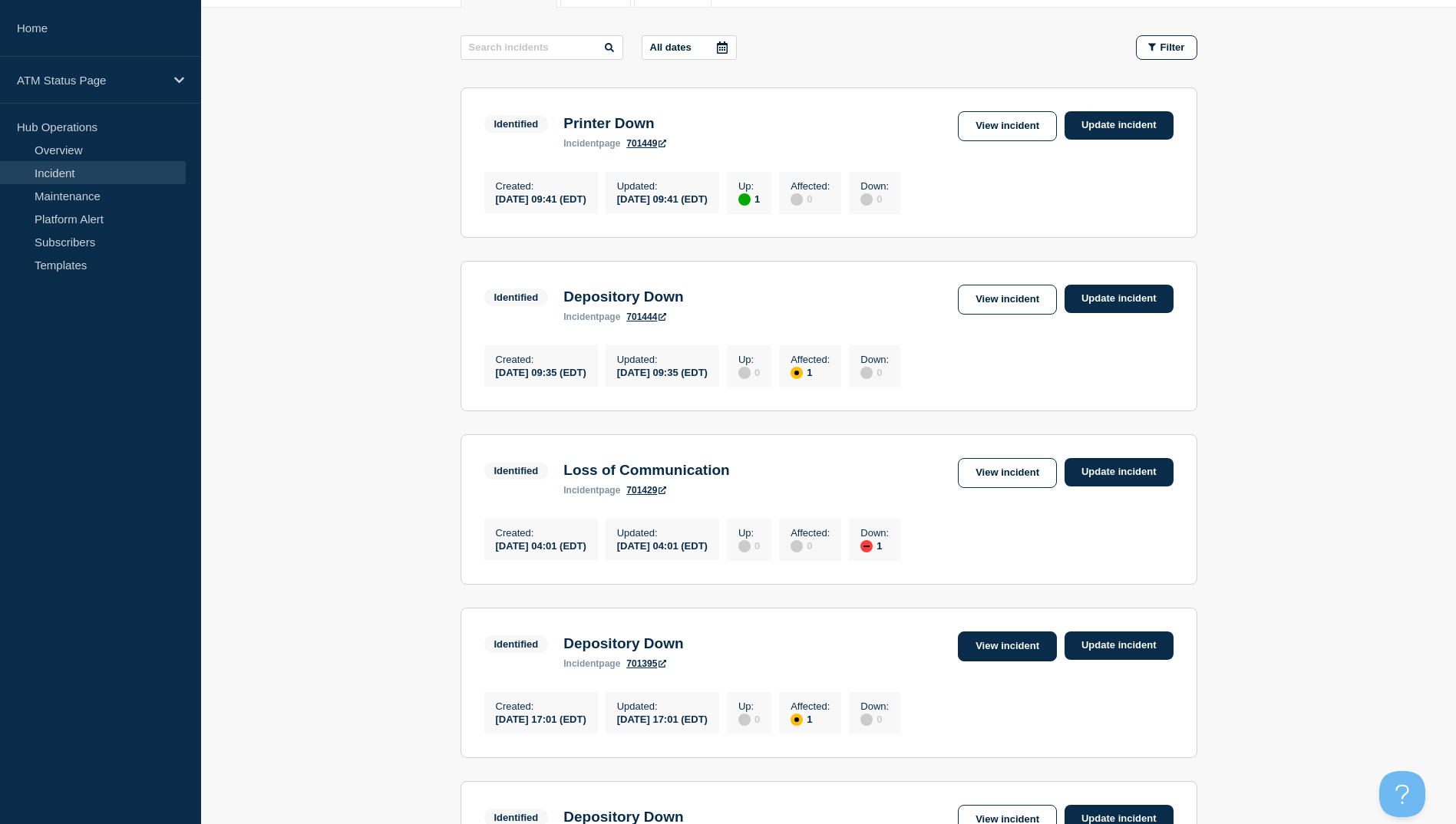
scroll to position [307, 0]
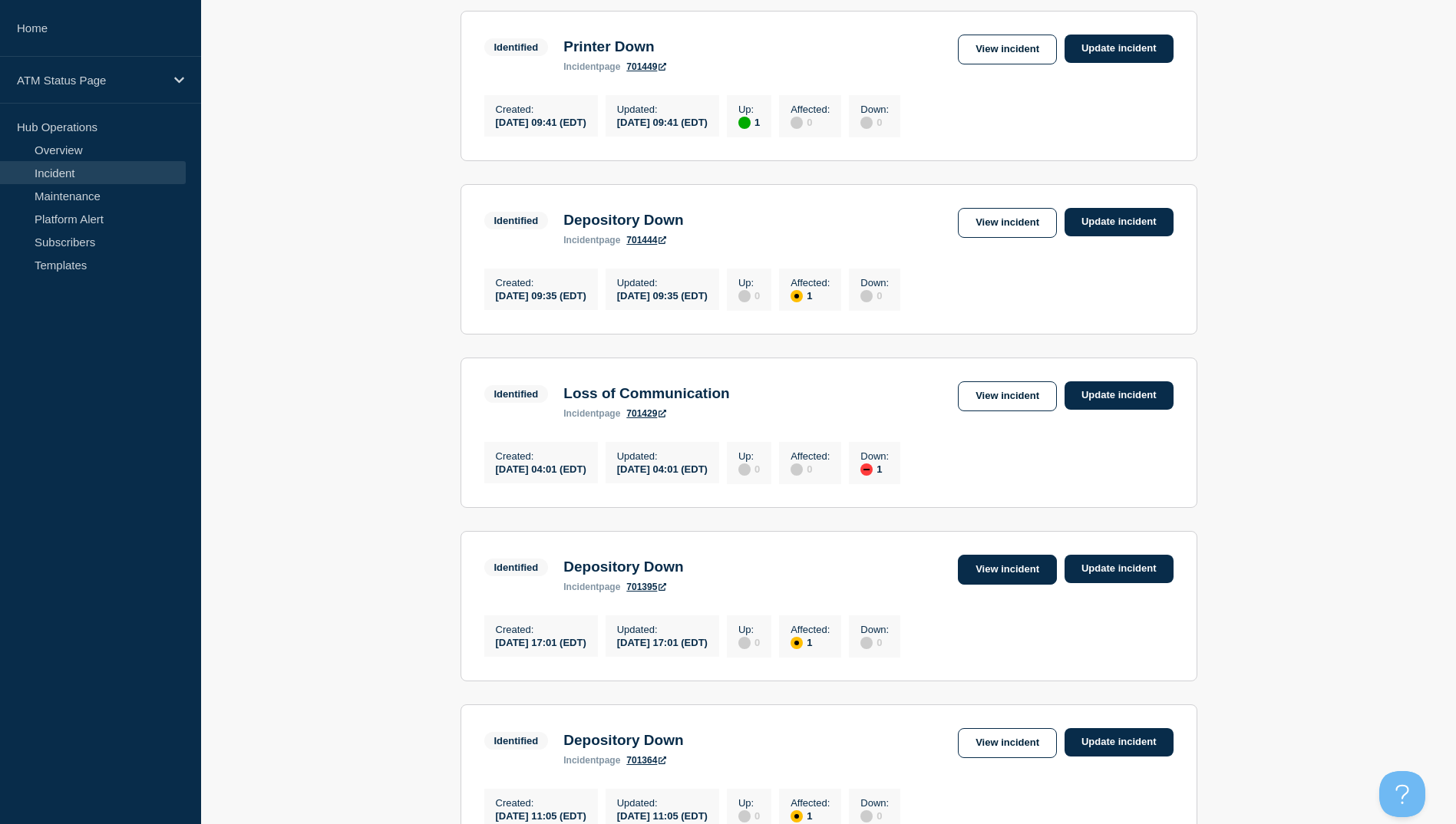
click at [990, 585] on link "View incident" at bounding box center [1007, 569] width 99 height 30
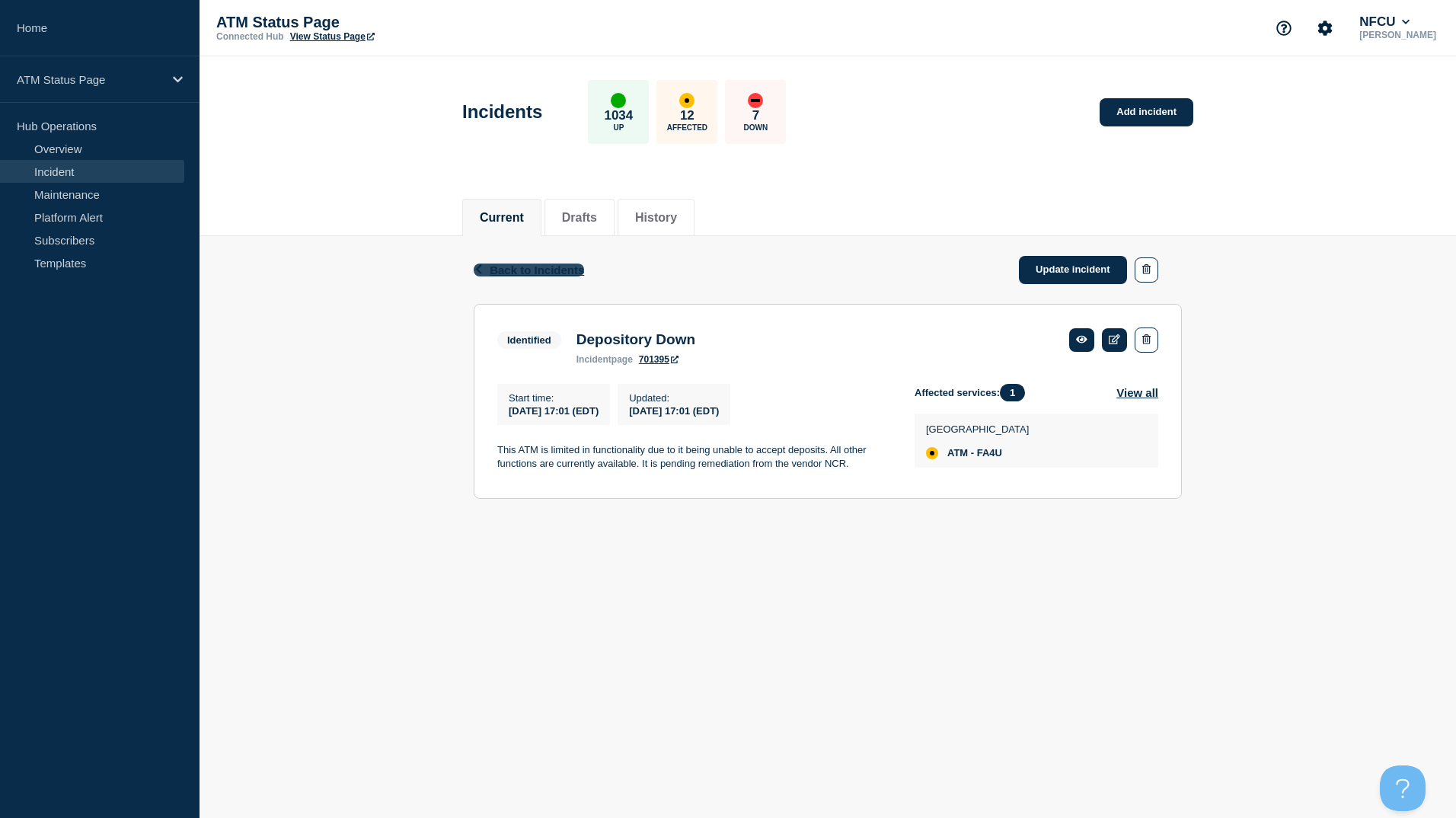
click at [514, 266] on span "Back to Incidents" at bounding box center [537, 269] width 94 height 13
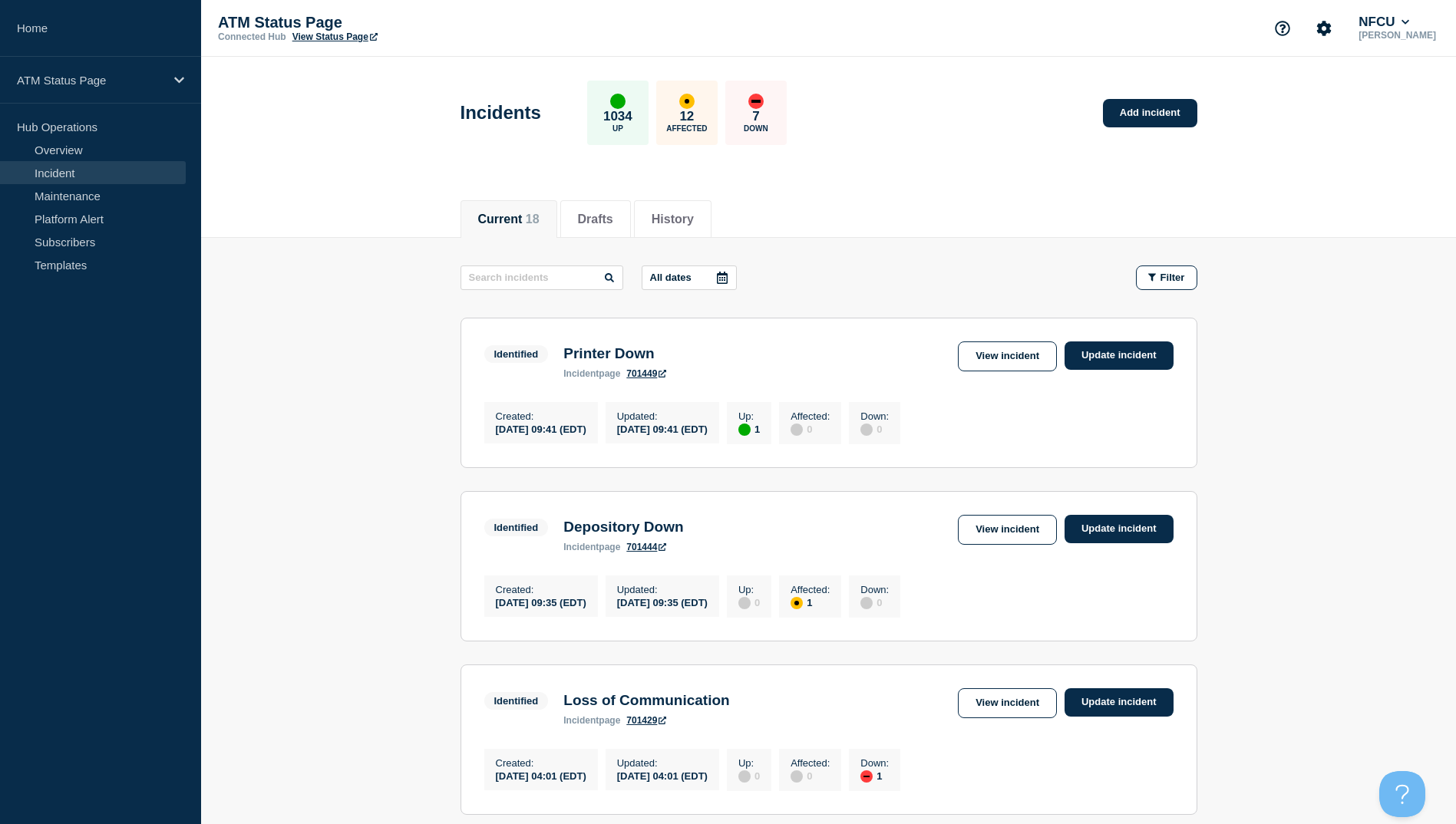
click at [878, 229] on div "Current 18 Drafts History" at bounding box center [829, 211] width 737 height 53
click at [1005, 367] on link "View incident" at bounding box center [1007, 356] width 99 height 30
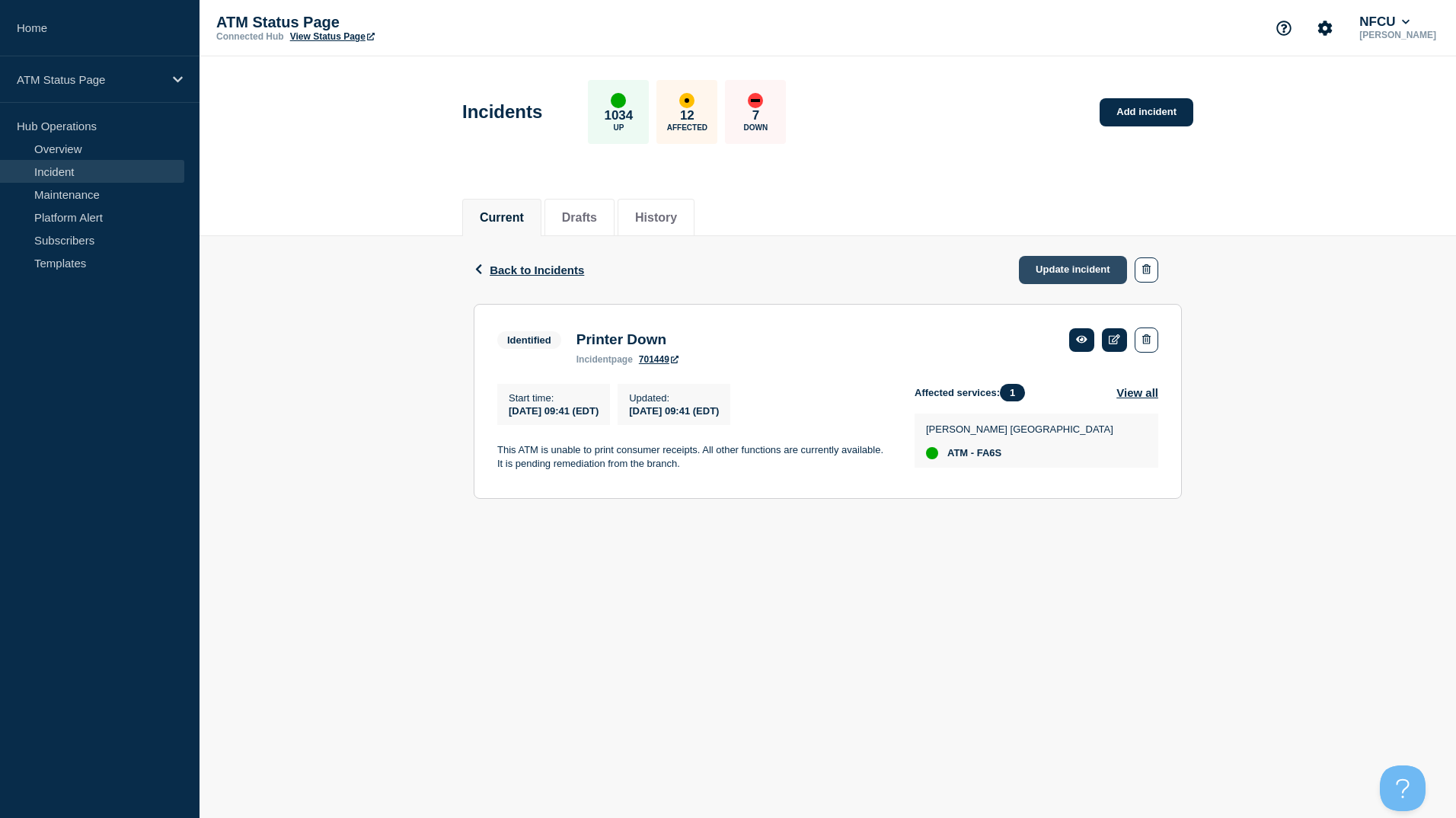
click at [1070, 264] on link "Update incident" at bounding box center [1072, 269] width 109 height 28
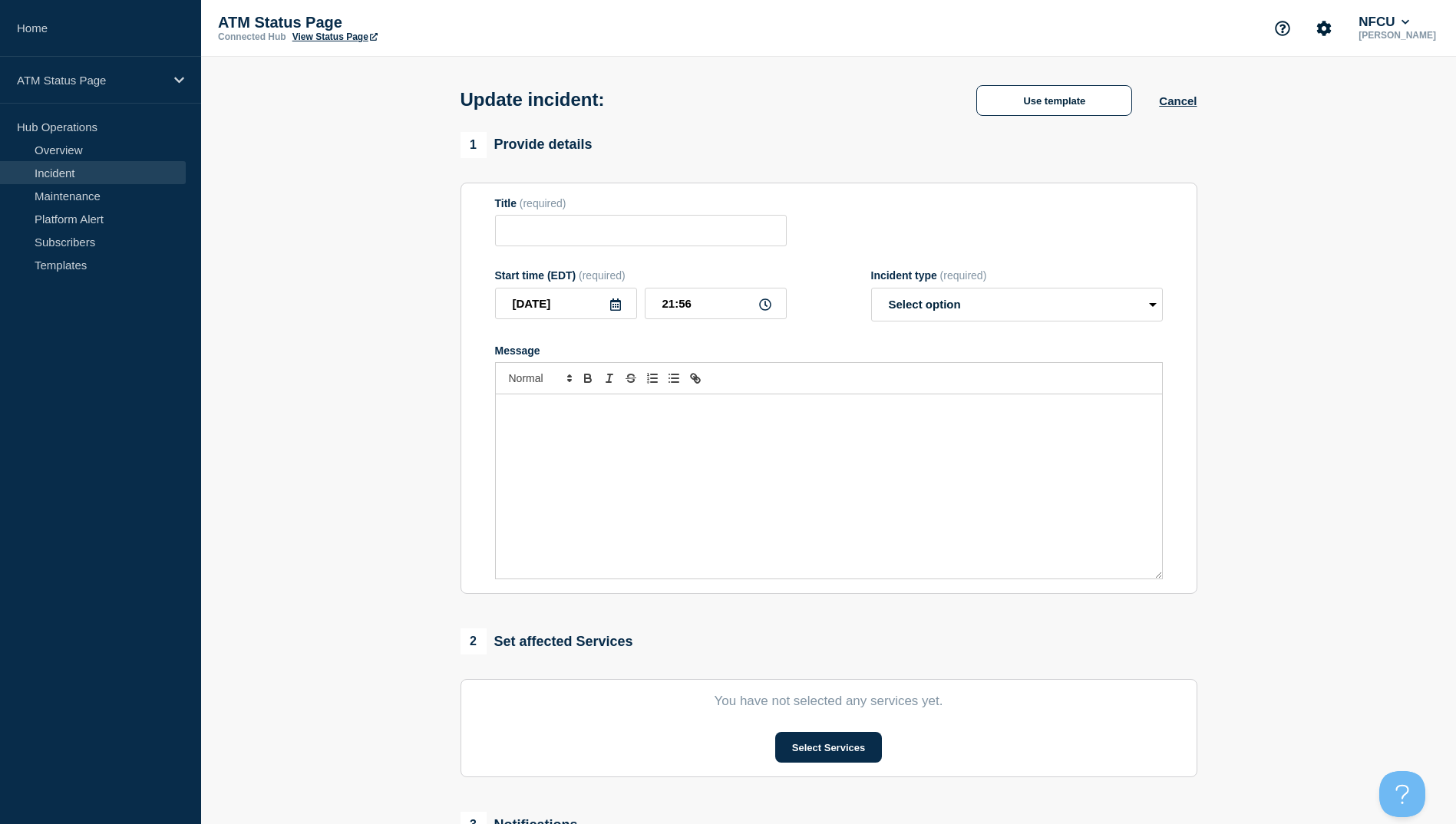
type input "Printer Down"
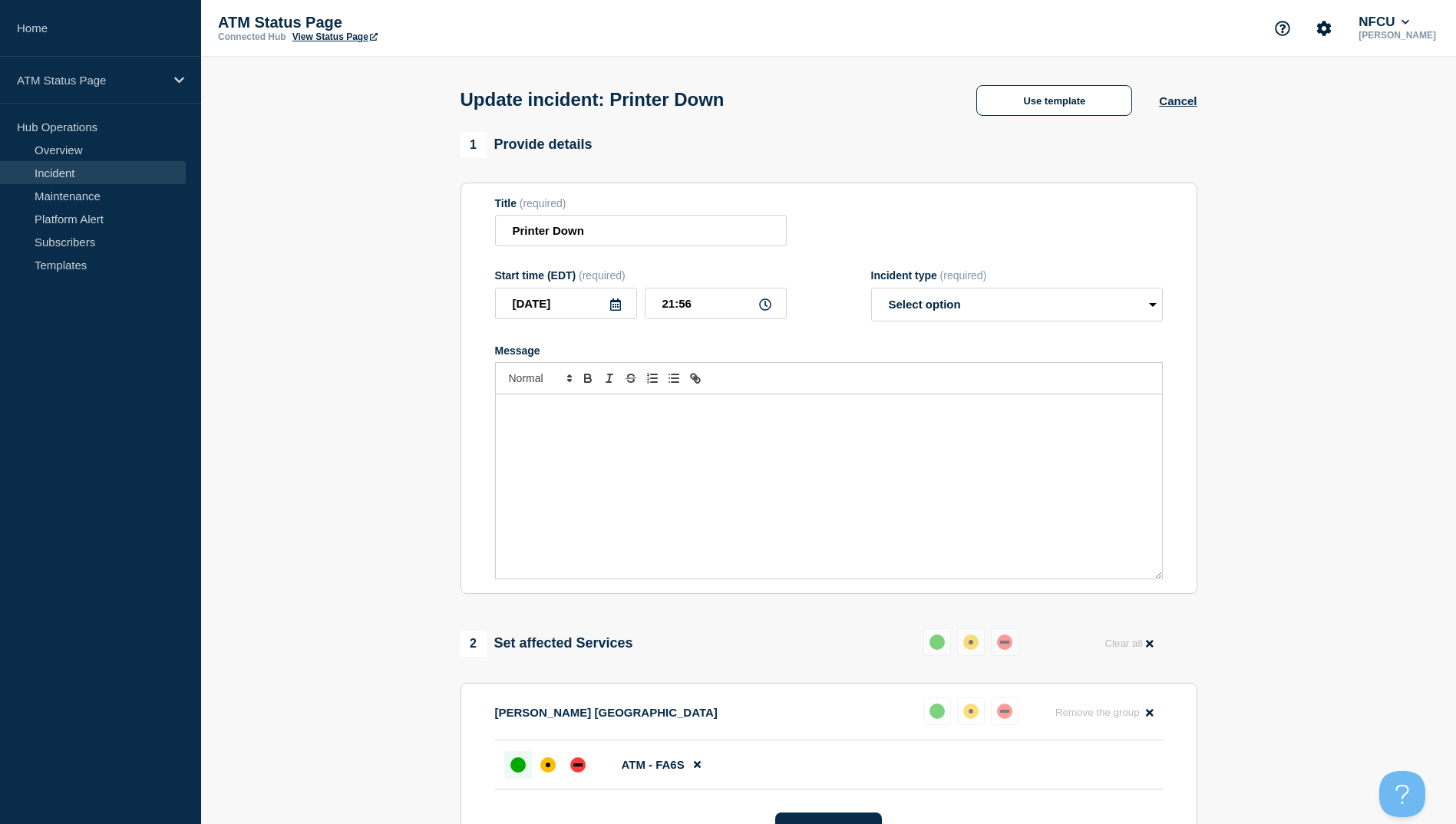
click at [562, 771] on div at bounding box center [548, 765] width 88 height 28
click at [556, 774] on div at bounding box center [548, 765] width 28 height 28
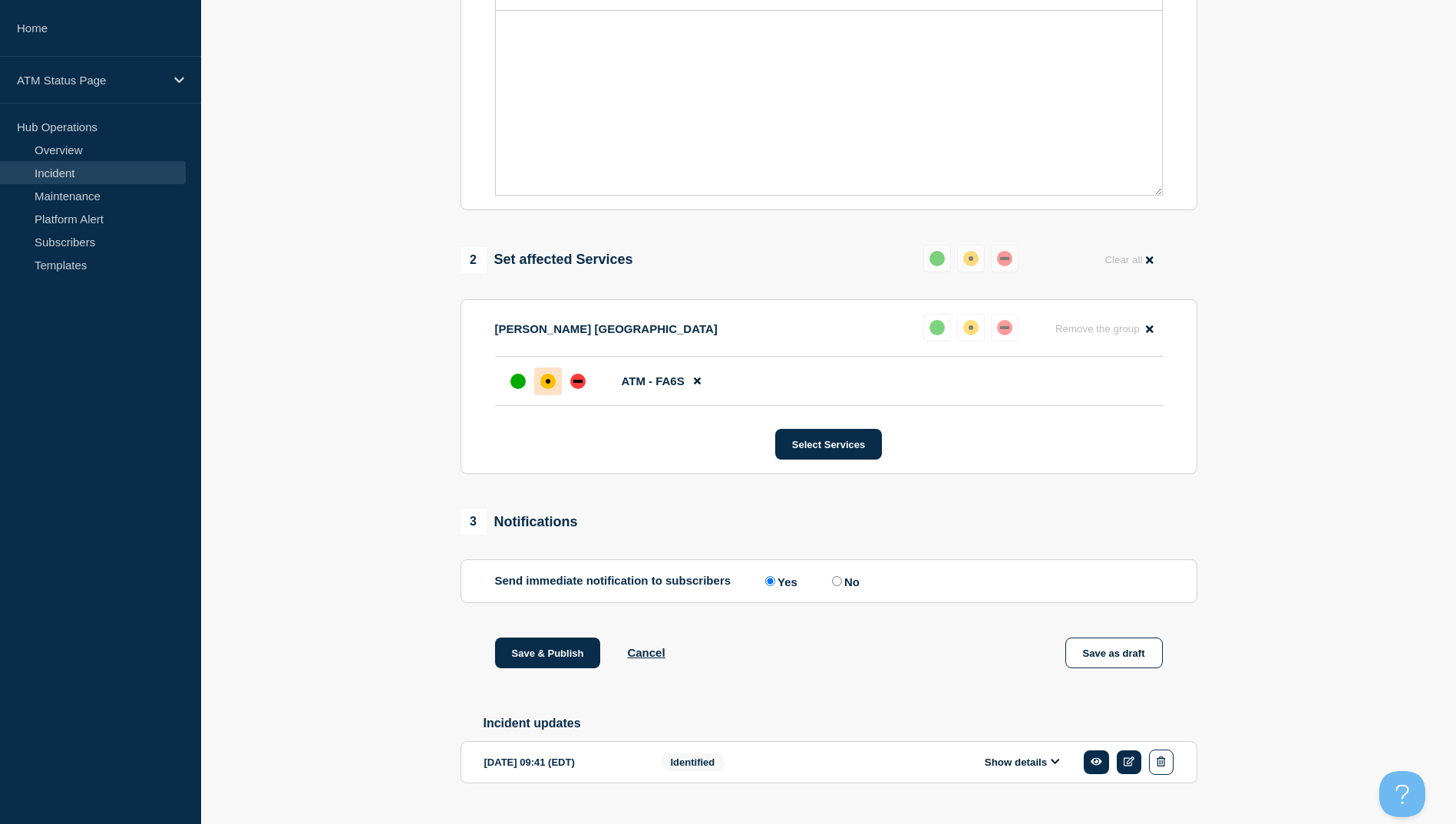
scroll to position [422, 0]
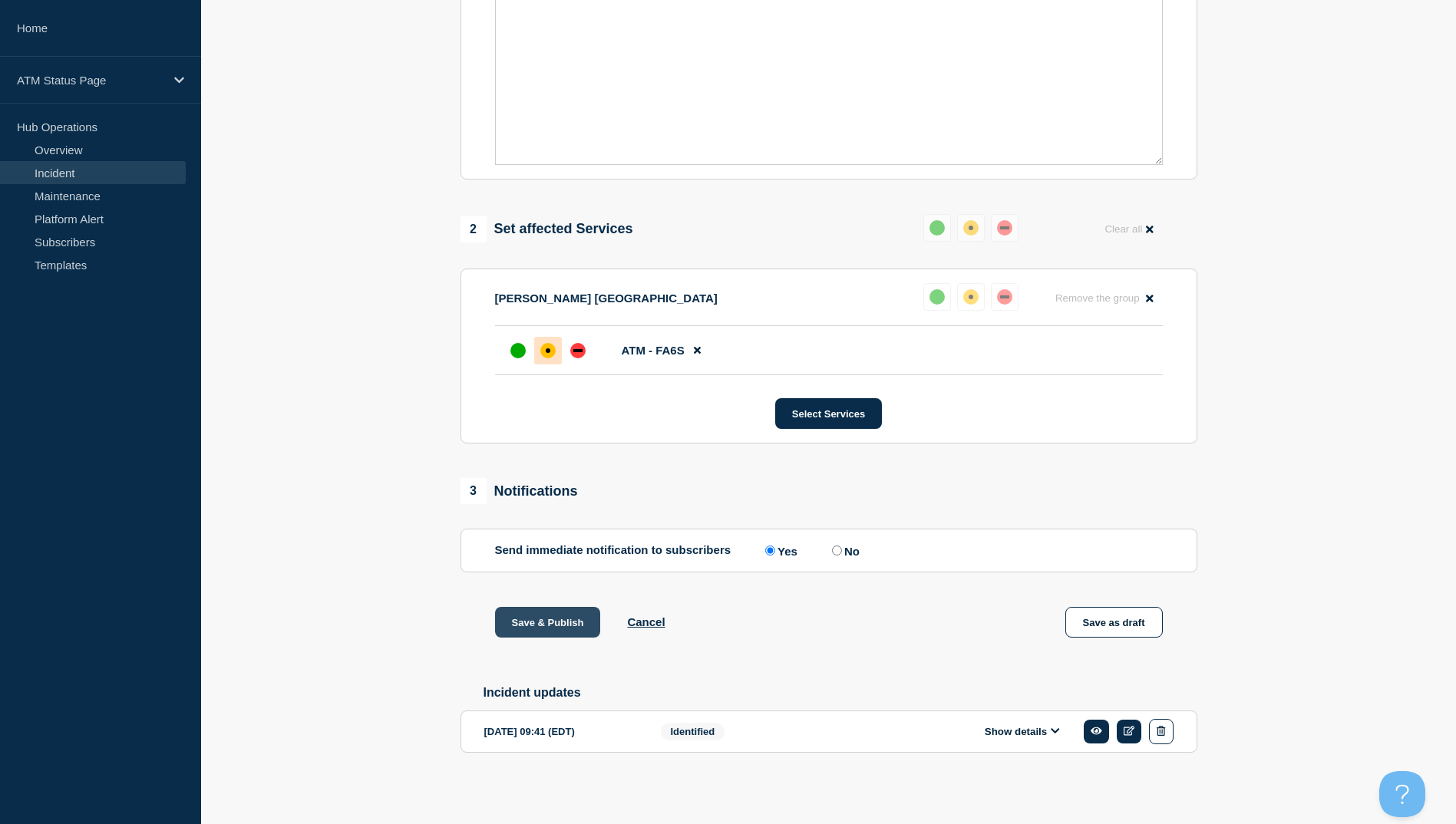
click at [549, 610] on button "Save & Publish" at bounding box center [548, 623] width 106 height 31
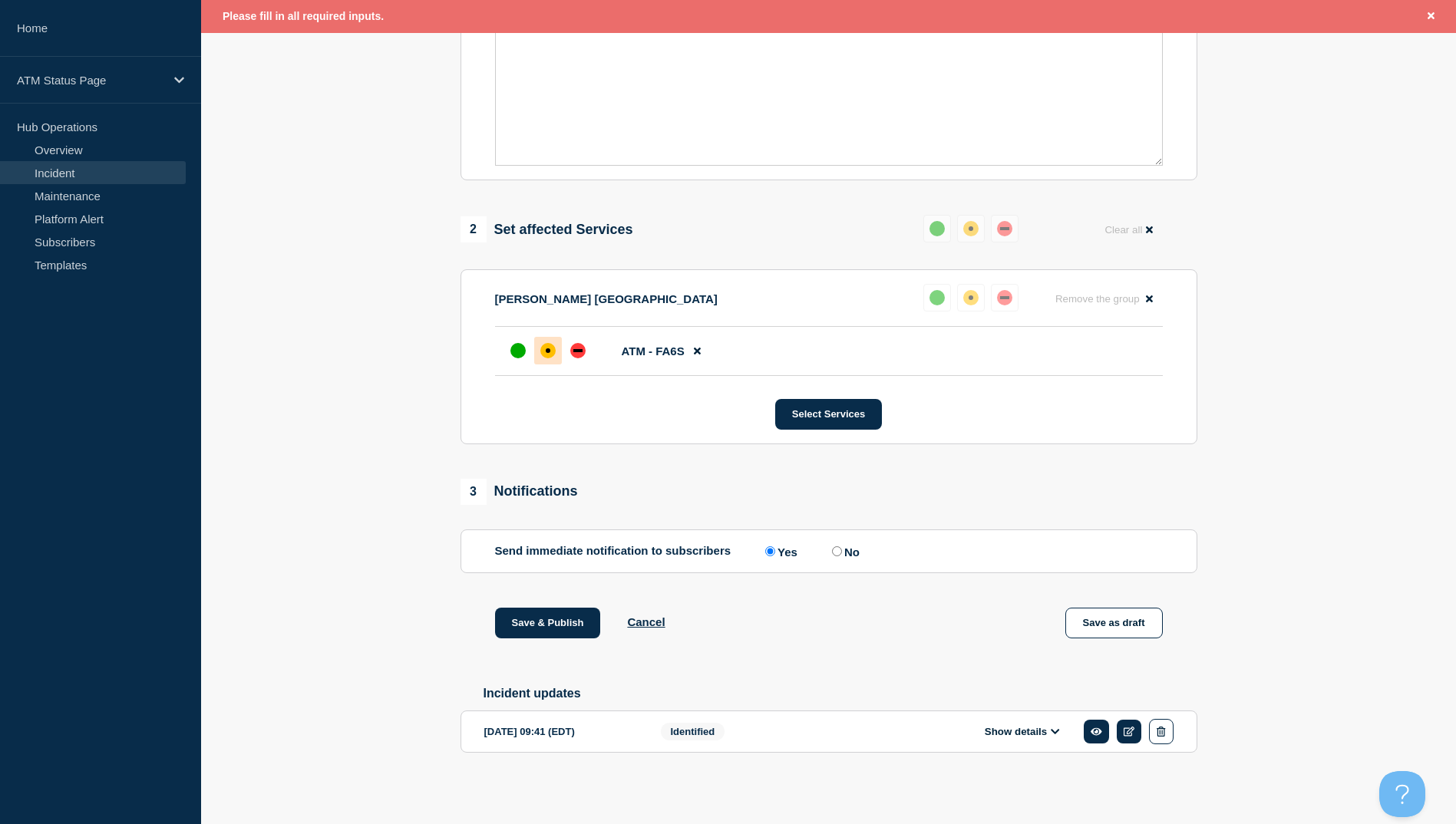
scroll to position [224, 0]
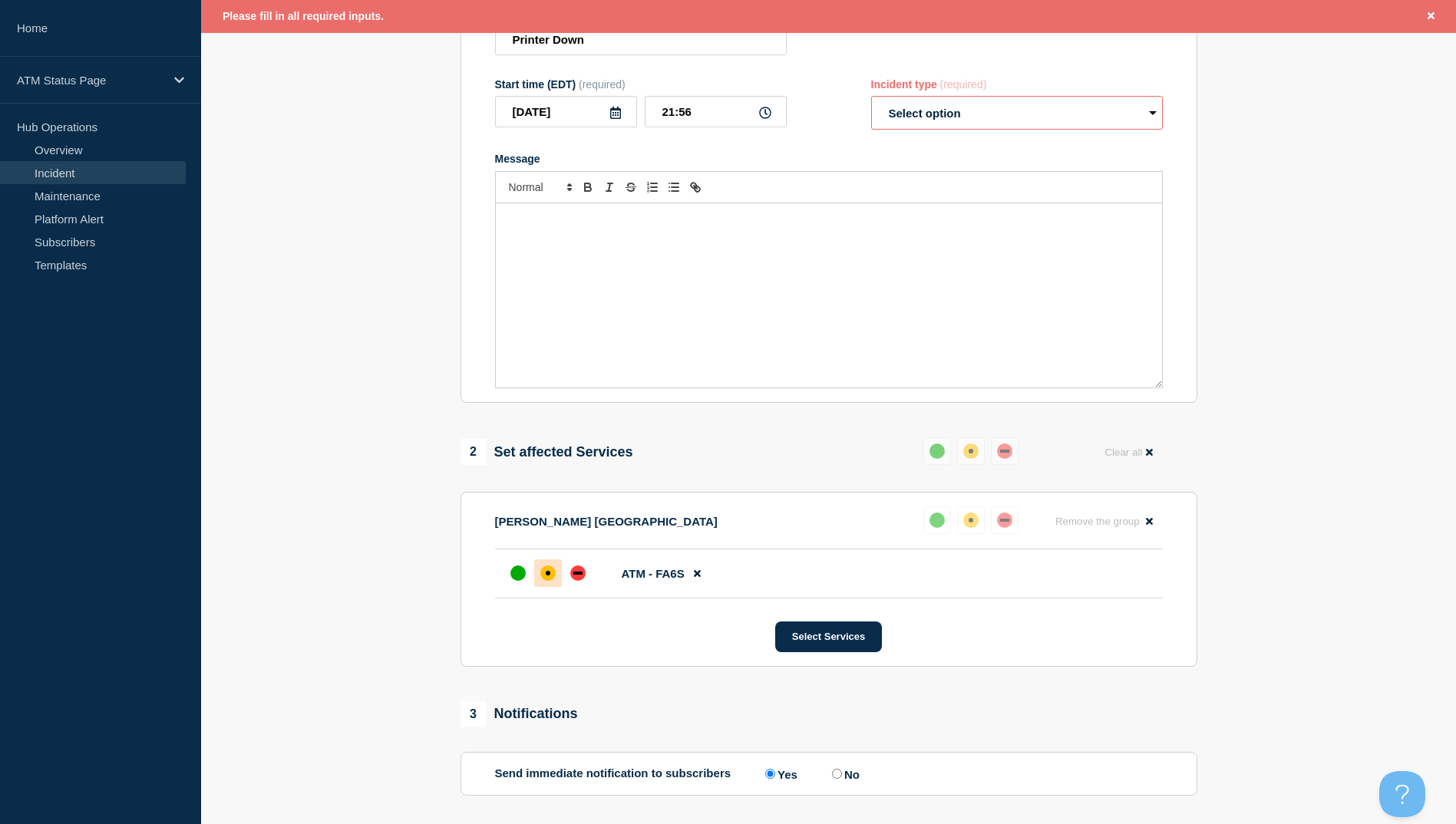
click at [921, 120] on select "Select option Investigating Identified Monitoring Resolved" at bounding box center [1017, 112] width 292 height 34
select select "monitoring"
click at [871, 100] on select "Select option Investigating Identified Monitoring Resolved" at bounding box center [1017, 112] width 292 height 34
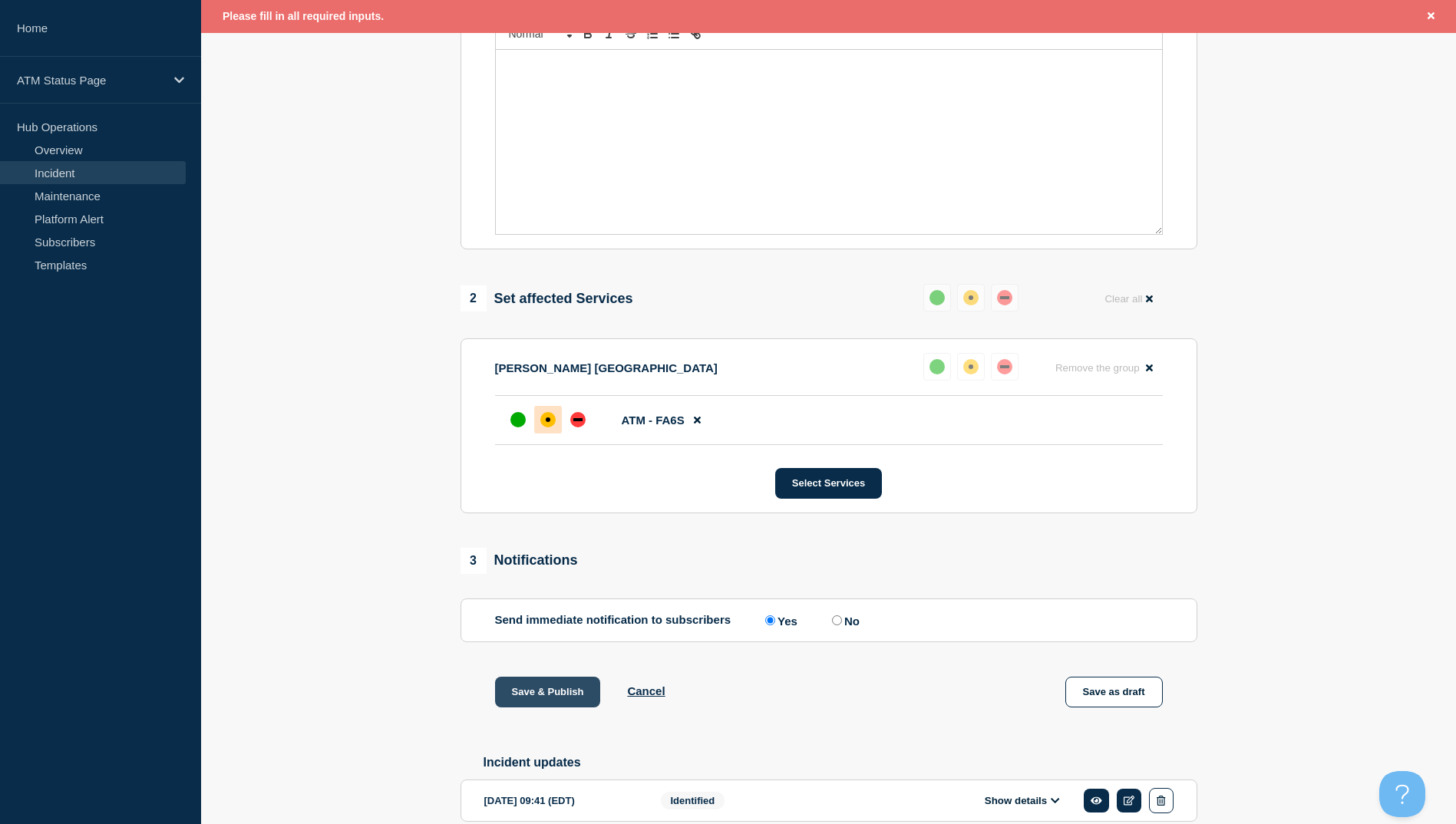
click at [511, 683] on button "Save & Publish" at bounding box center [548, 692] width 106 height 31
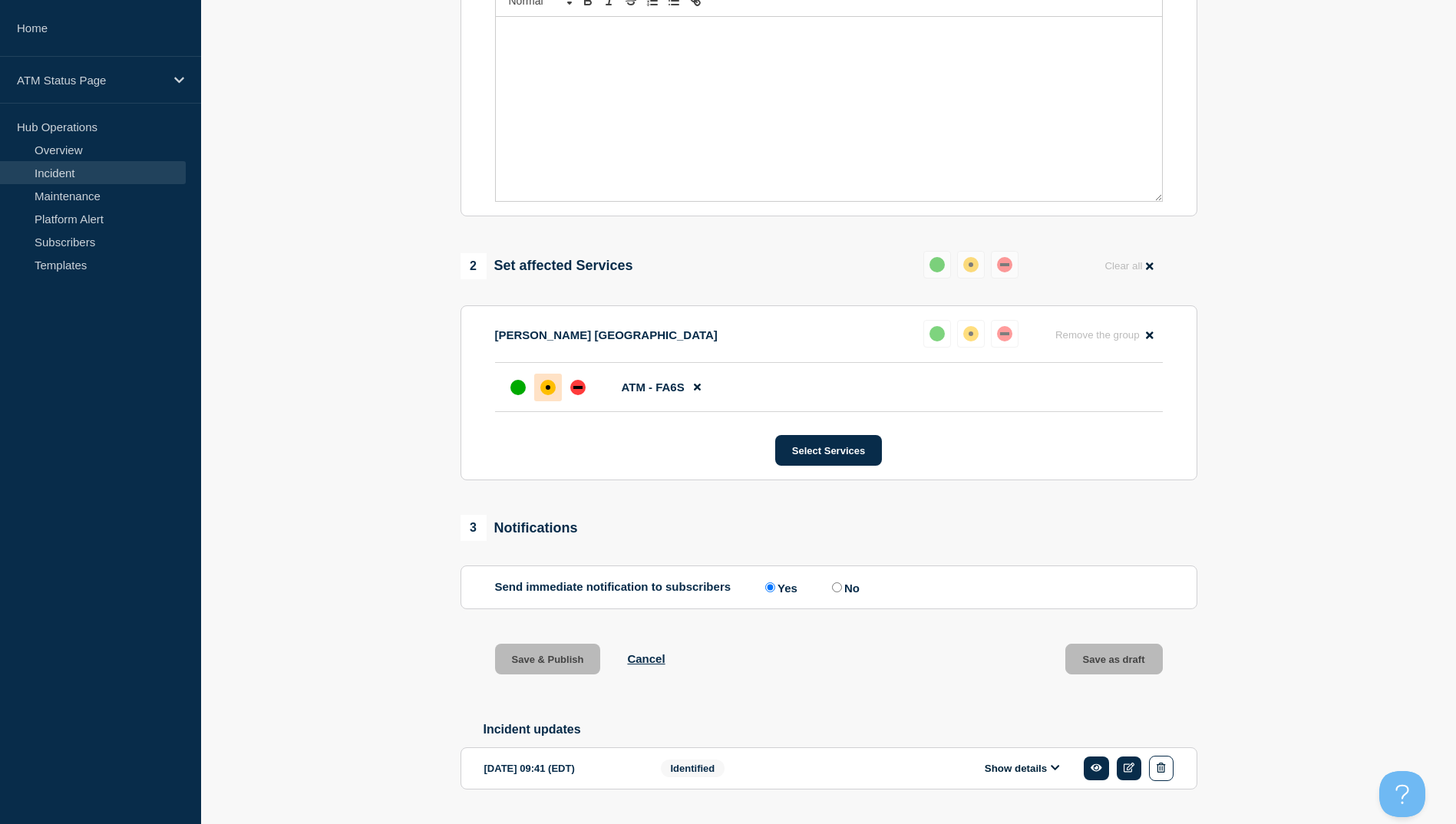
scroll to position [345, 0]
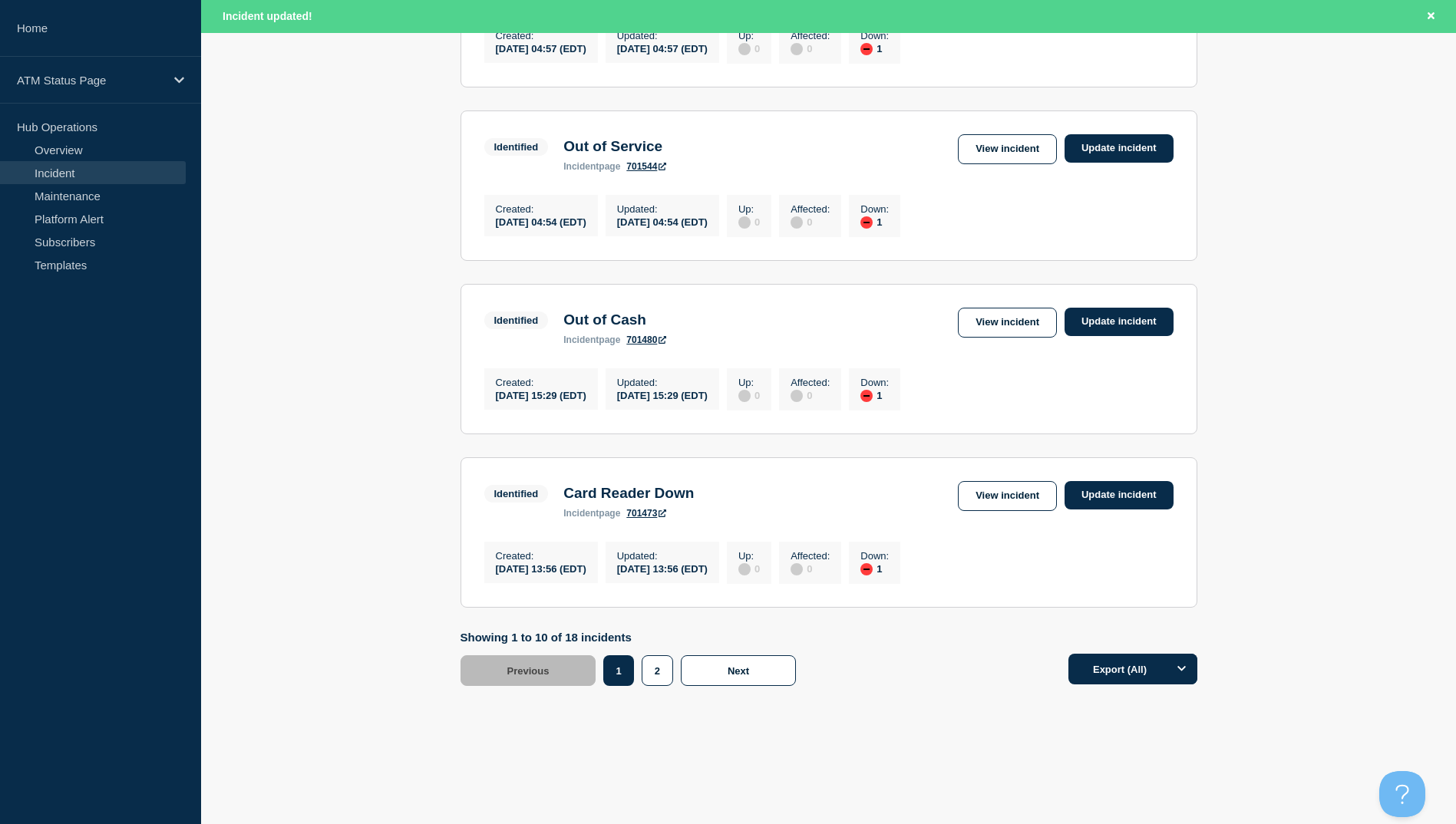
scroll to position [1507, 0]
click at [645, 669] on button "2" at bounding box center [657, 671] width 32 height 31
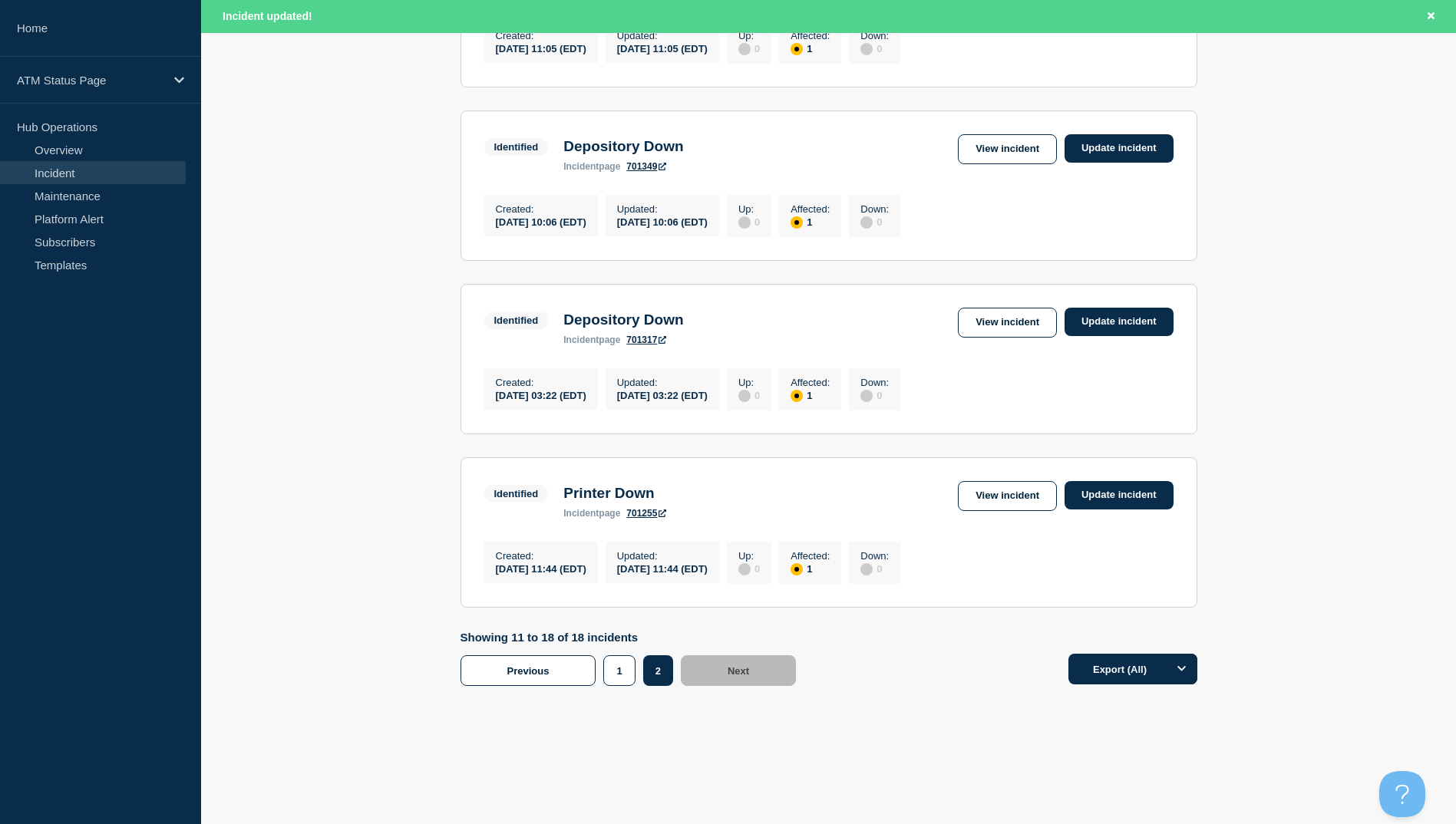
scroll to position [1073, 0]
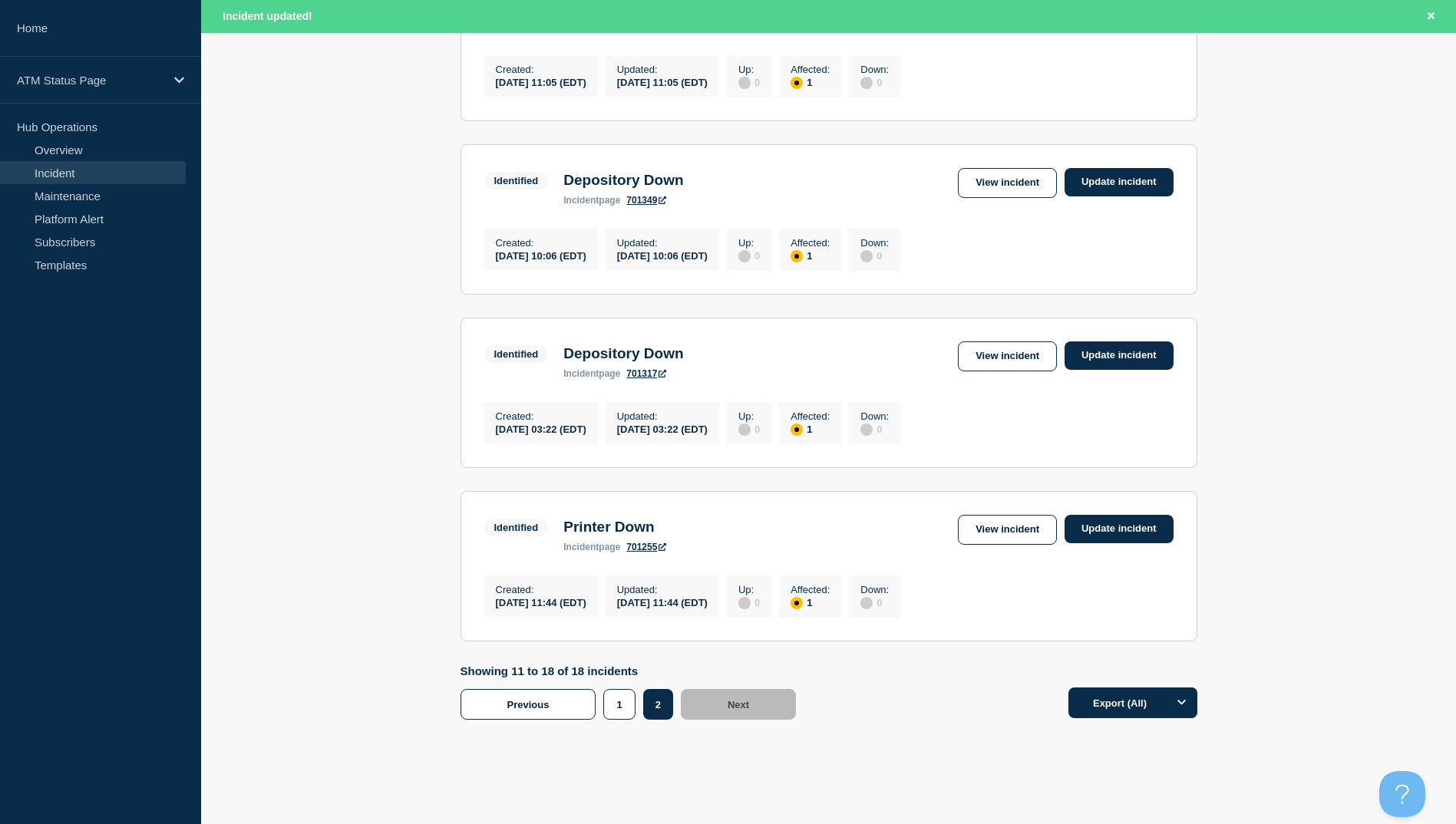
click at [982, 595] on section "Identified Printer Down incident page 701255 View incident Update incident Crea…" at bounding box center [829, 566] width 737 height 151
click at [990, 553] on div "Identified Printer Down incident page 701255 View incident Update incident" at bounding box center [829, 534] width 689 height 38
click at [993, 545] on link "View incident" at bounding box center [1007, 530] width 99 height 30
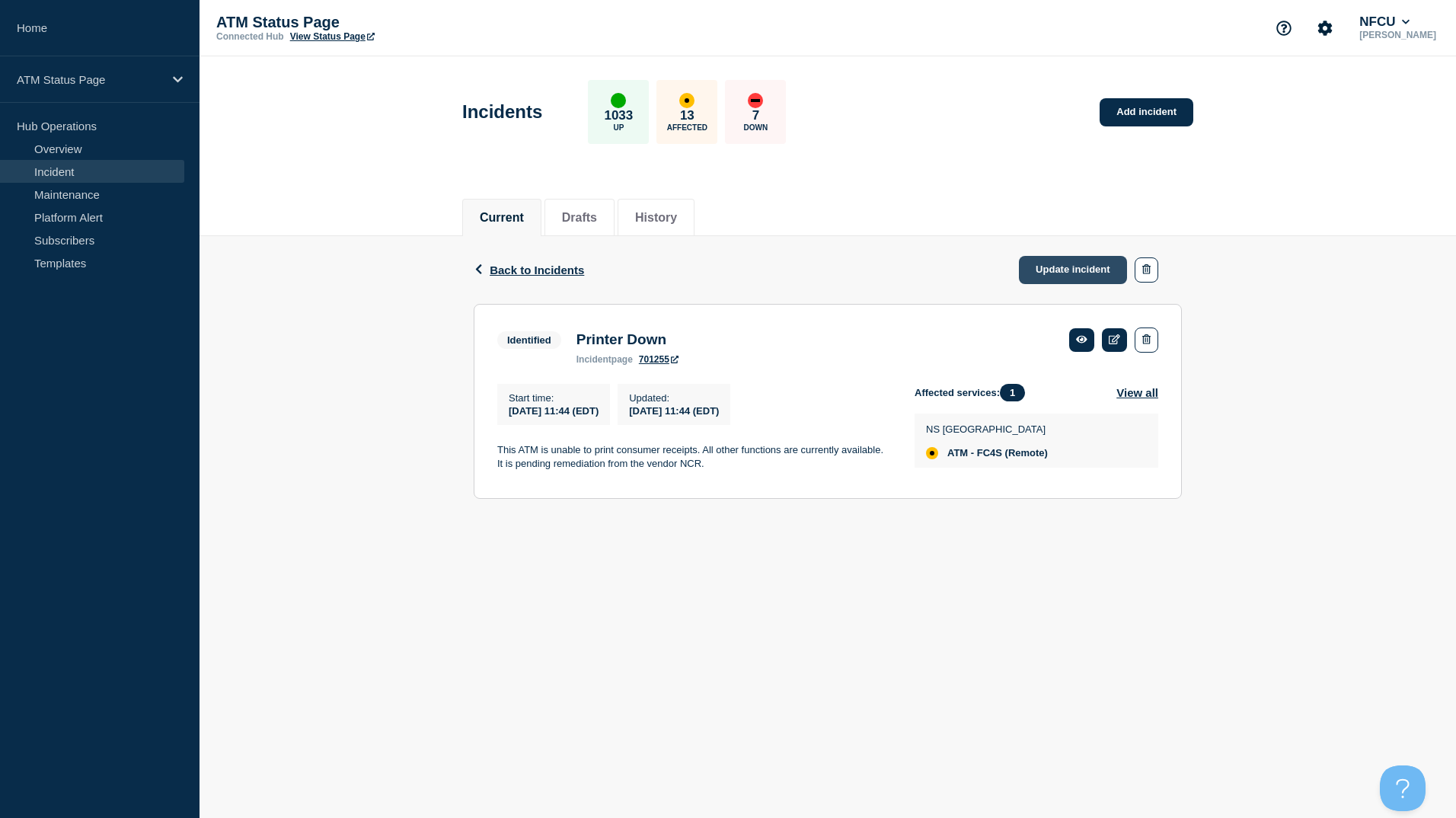
click at [1067, 266] on link "Update incident" at bounding box center [1072, 269] width 109 height 28
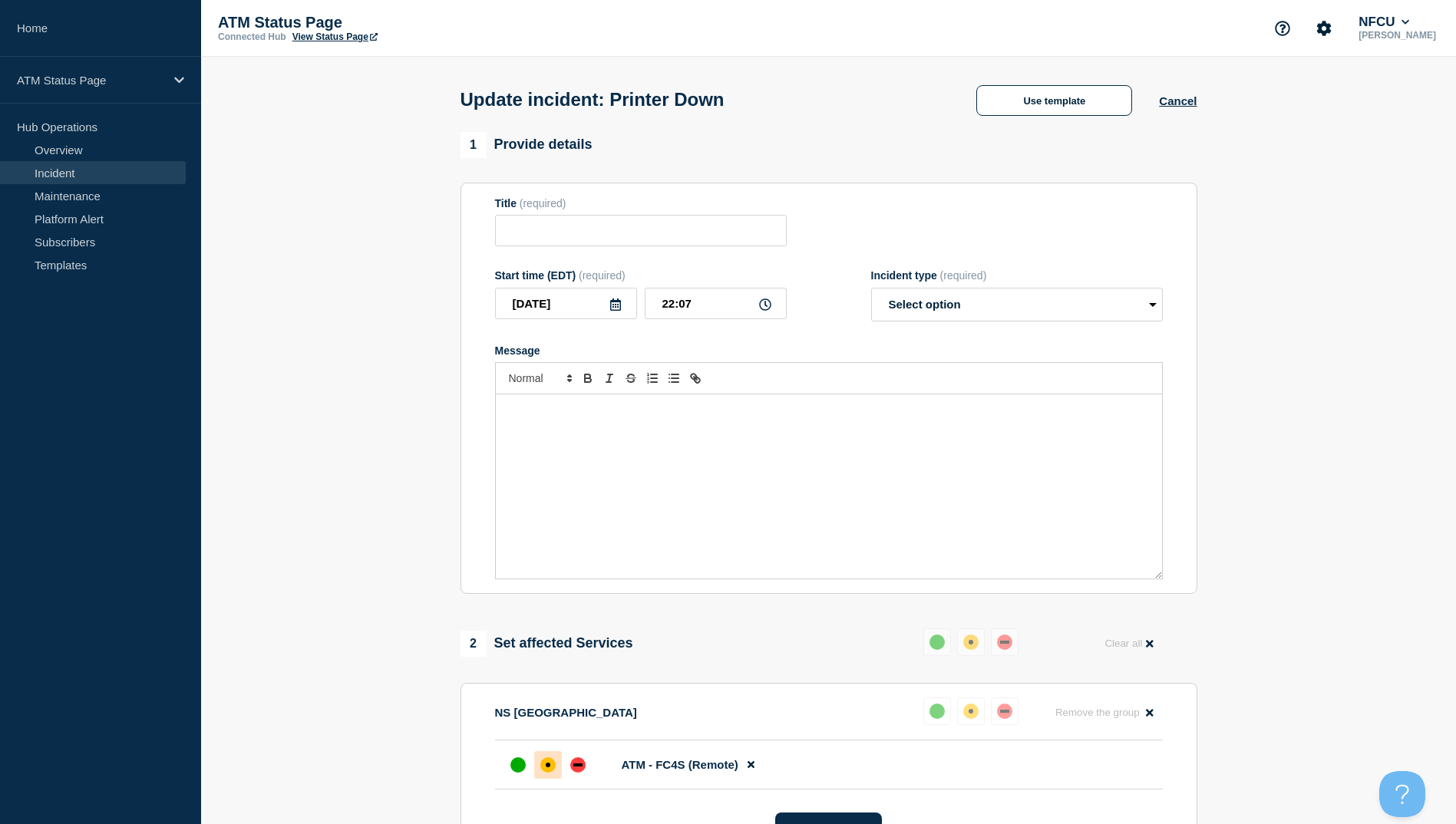
type input "Printer Down"
click at [699, 227] on input "Printer Down" at bounding box center [641, 230] width 292 height 32
click at [1017, 91] on button "Use template" at bounding box center [1054, 101] width 156 height 31
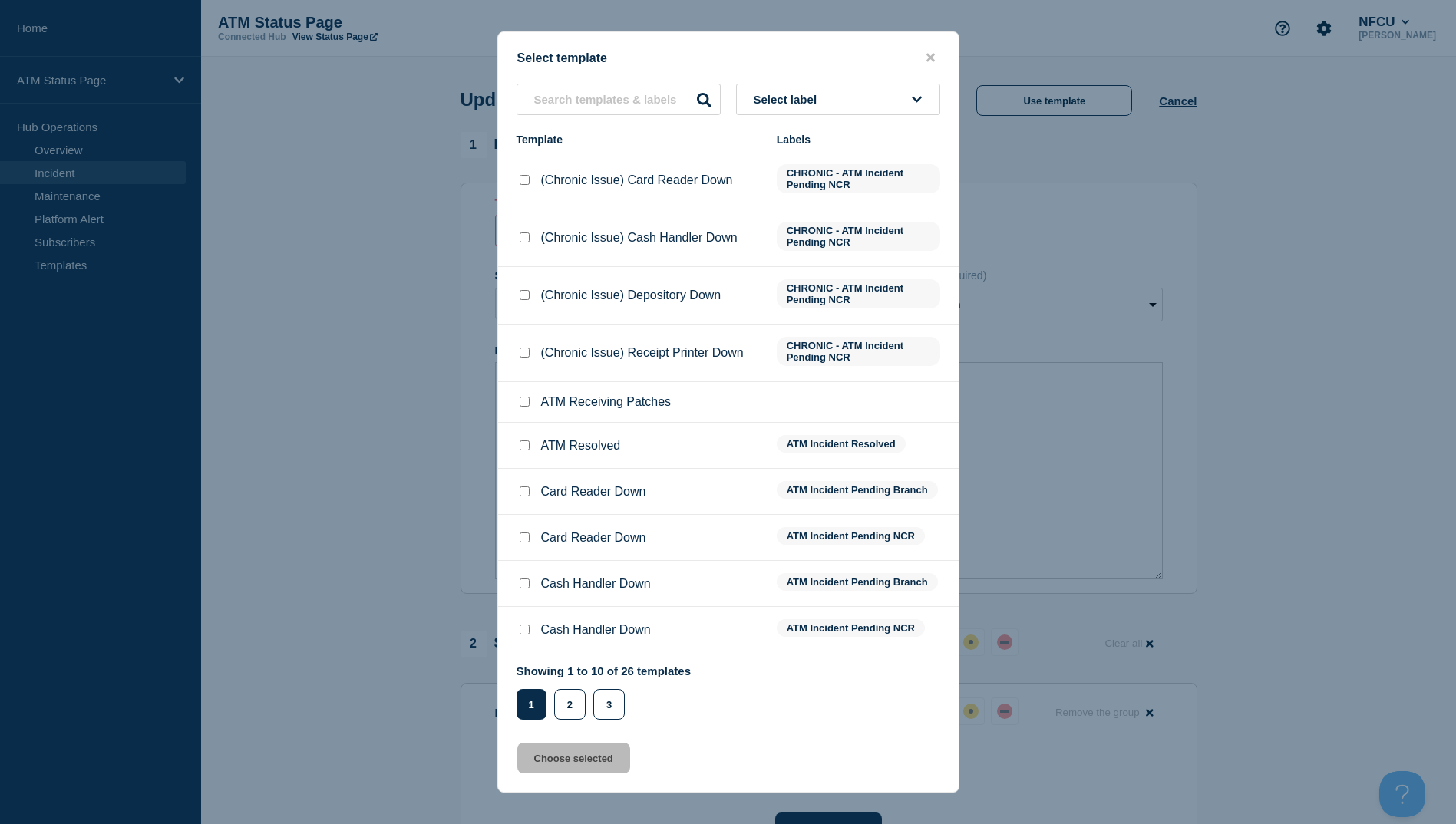
click at [525, 443] on input "ATM Resolved checkbox" at bounding box center [525, 445] width 10 height 10
checkbox input "true"
click at [606, 760] on button "Choose selected" at bounding box center [574, 759] width 113 height 31
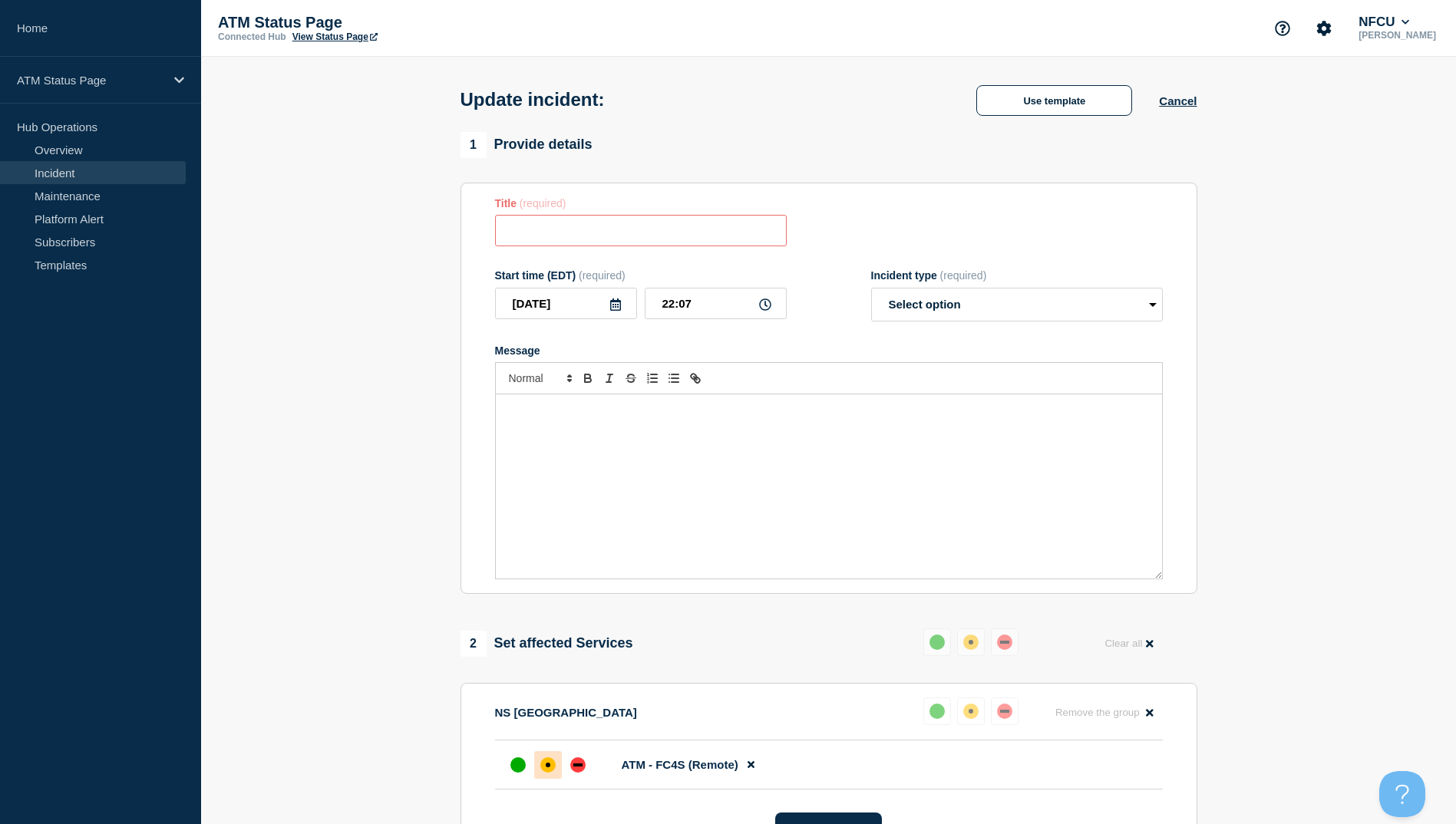
type input "ATM Resolved"
select select "resolved"
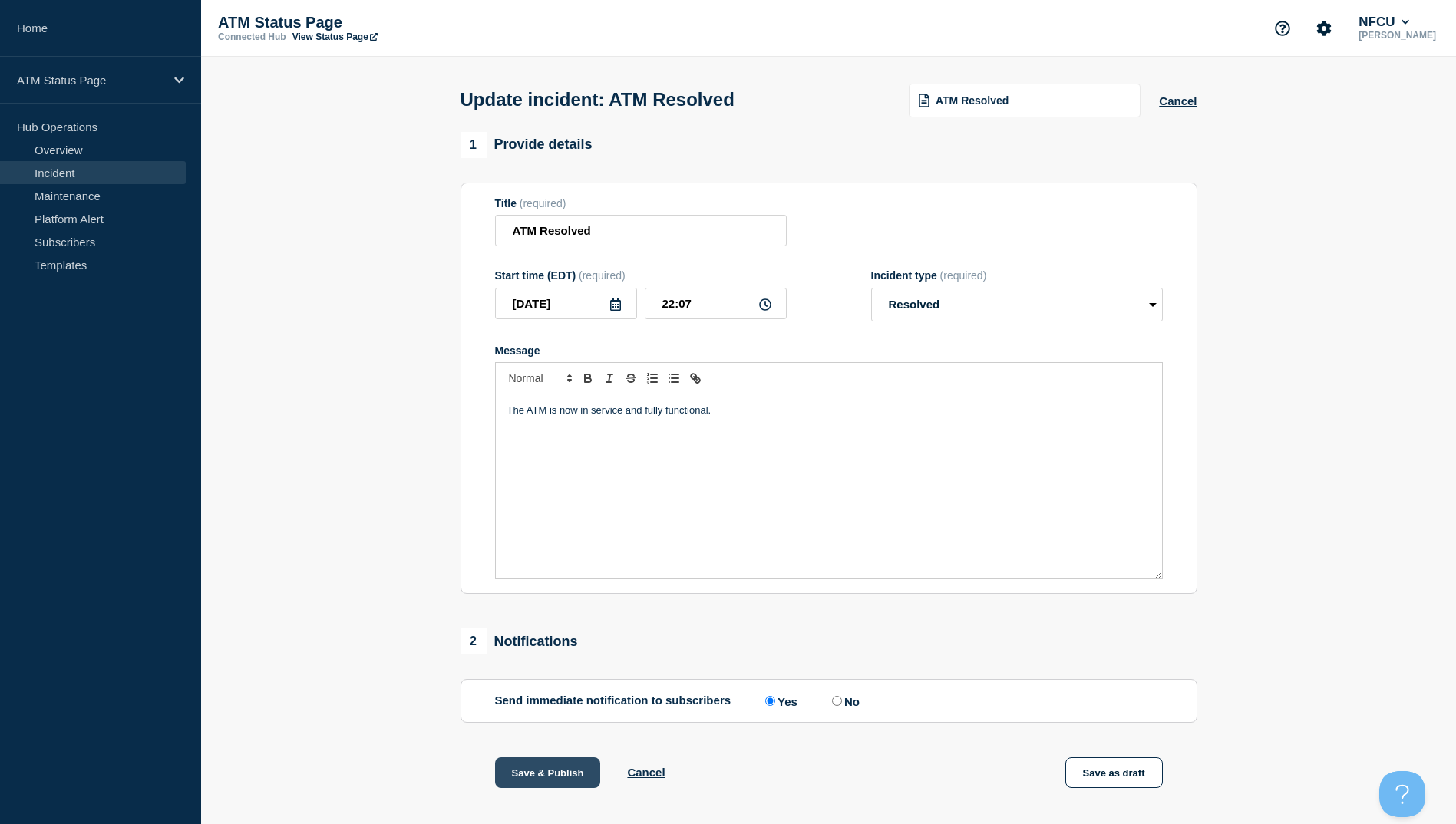
click at [541, 768] on button "Save & Publish" at bounding box center [548, 772] width 106 height 31
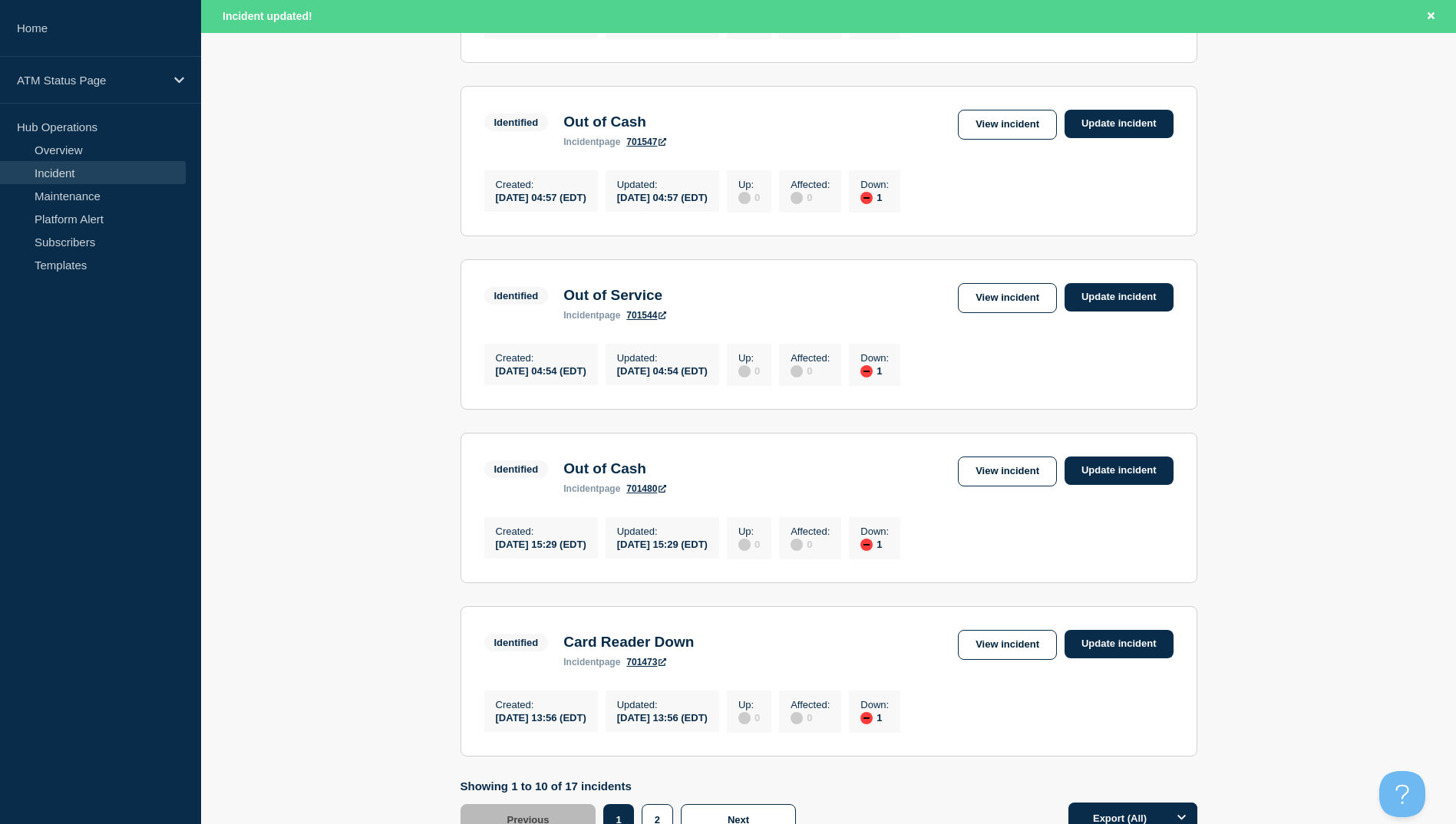
scroll to position [1228, 0]
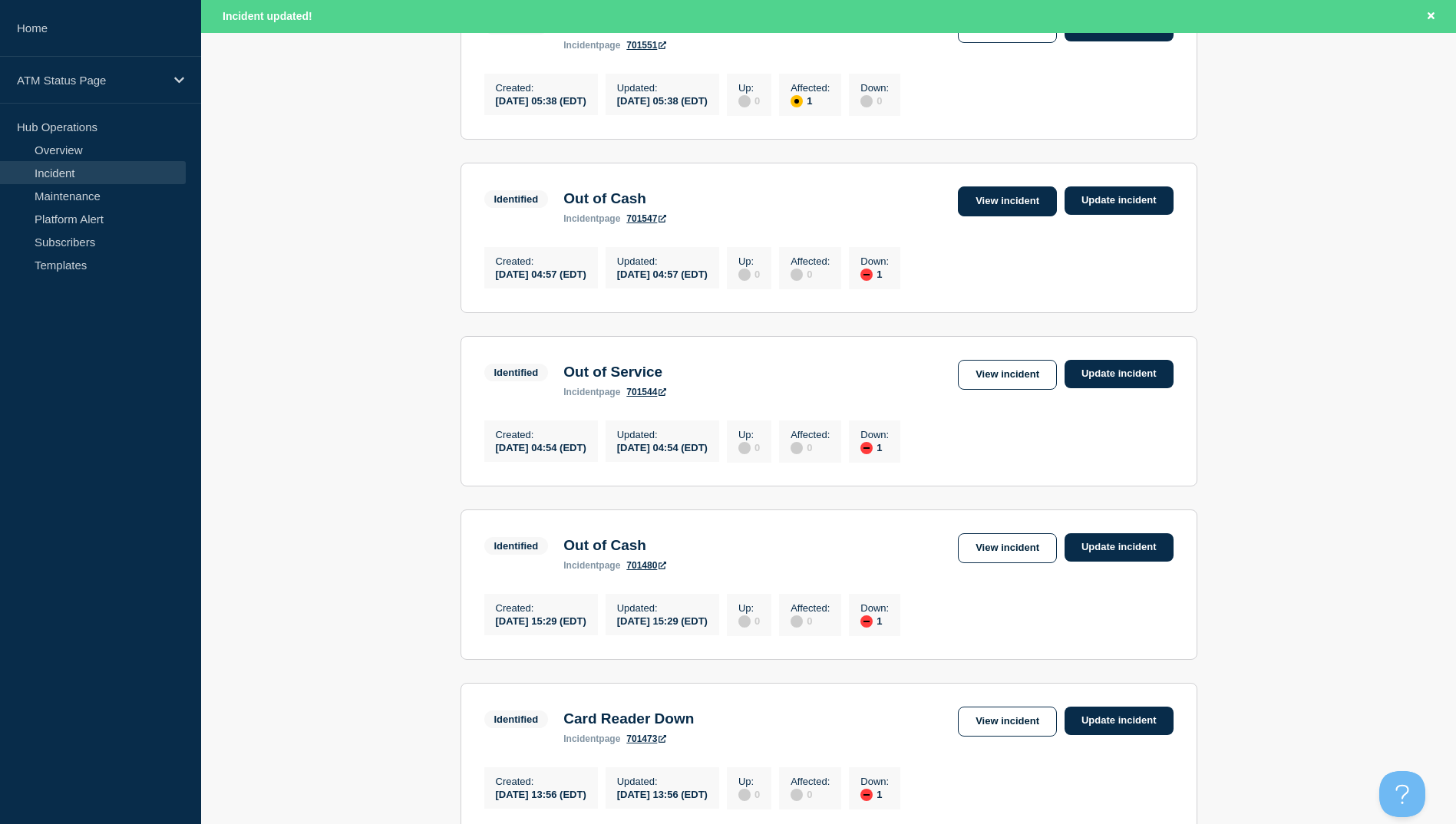
click at [984, 216] on link "View incident" at bounding box center [1007, 201] width 99 height 30
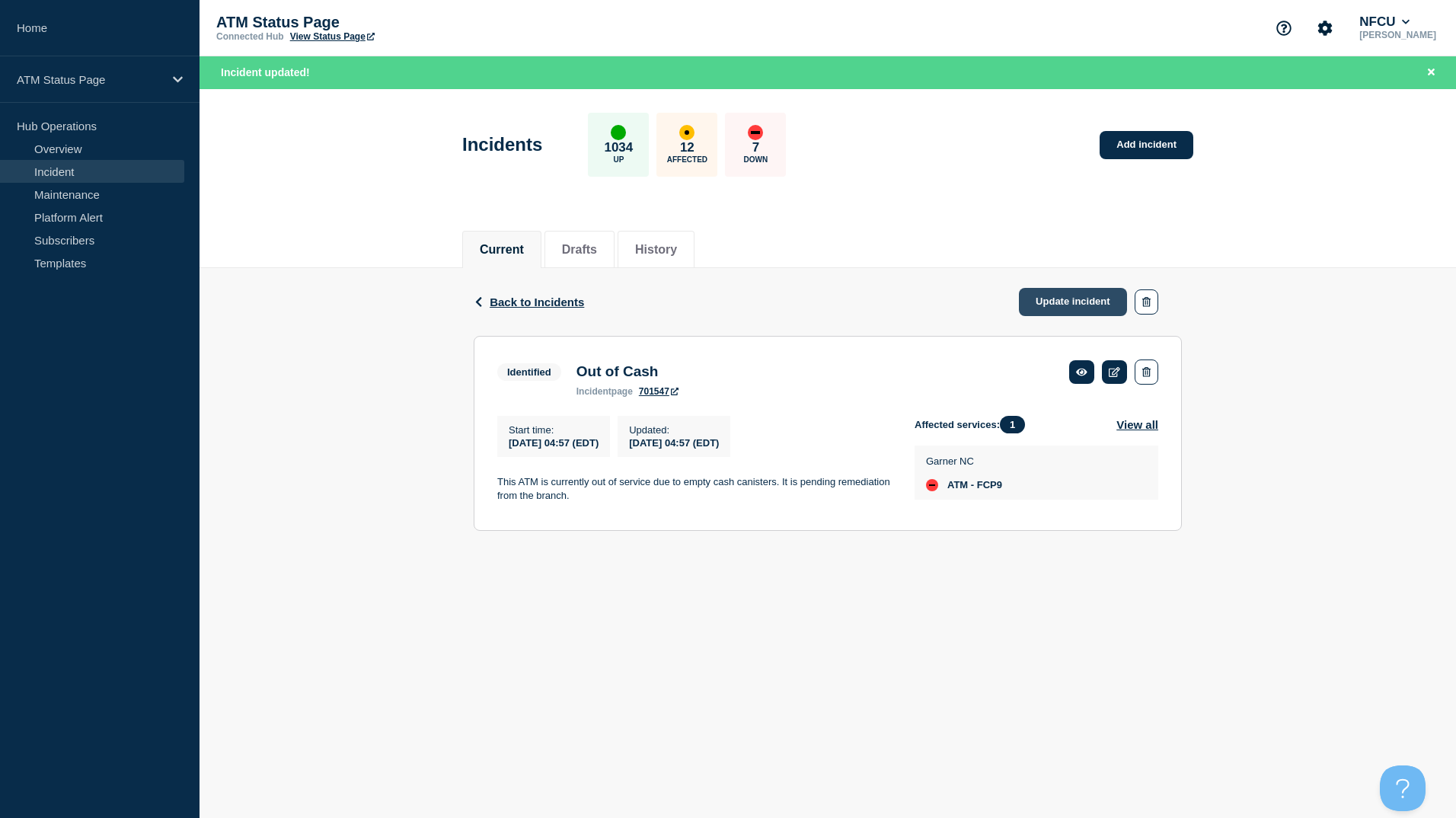
click at [1077, 314] on link "Update incident" at bounding box center [1072, 302] width 109 height 28
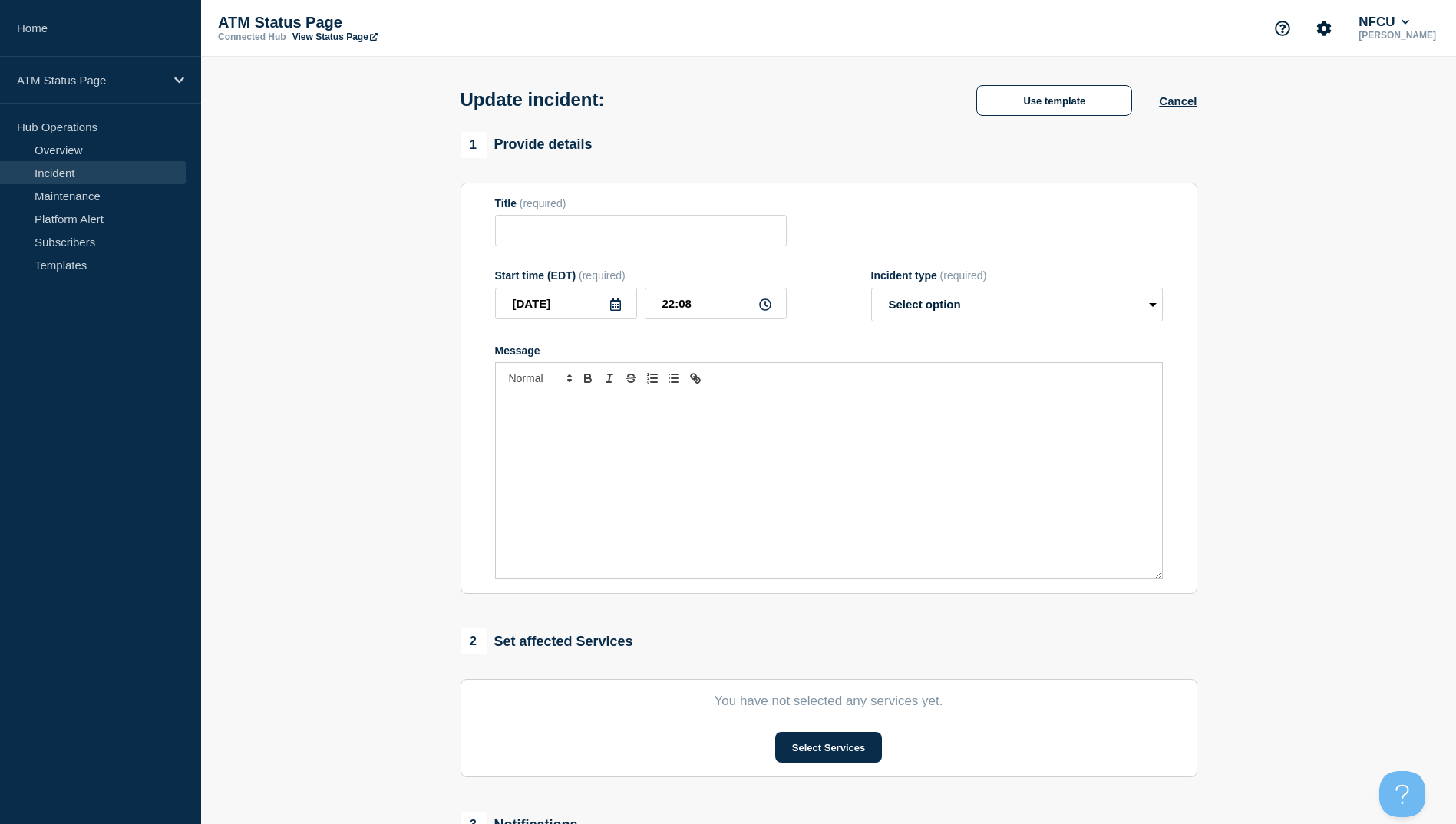
type input "Out of Cash"
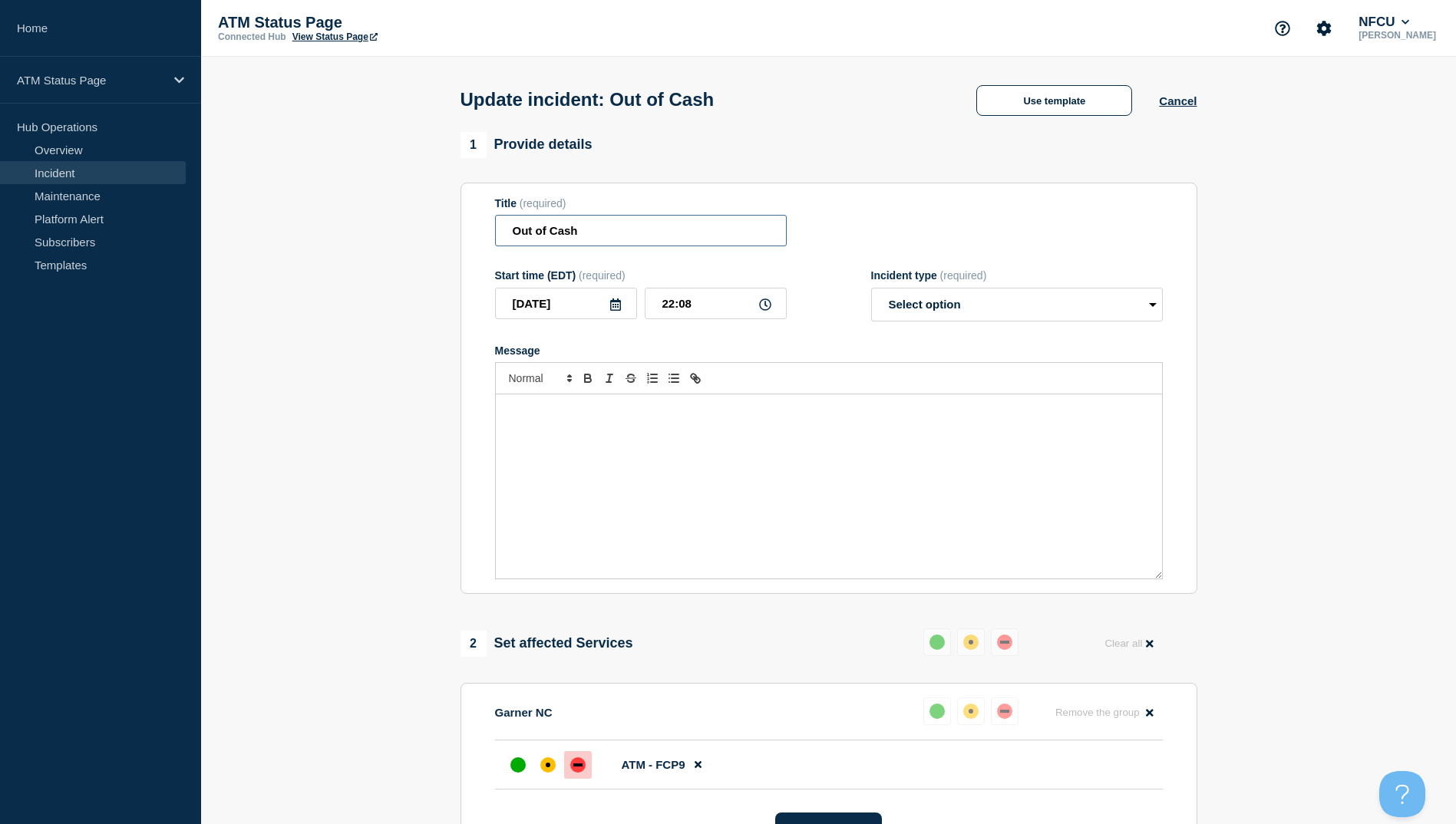
click at [631, 245] on input "Out of Cash" at bounding box center [641, 230] width 292 height 32
click at [1001, 102] on button "Use template" at bounding box center [1054, 101] width 156 height 31
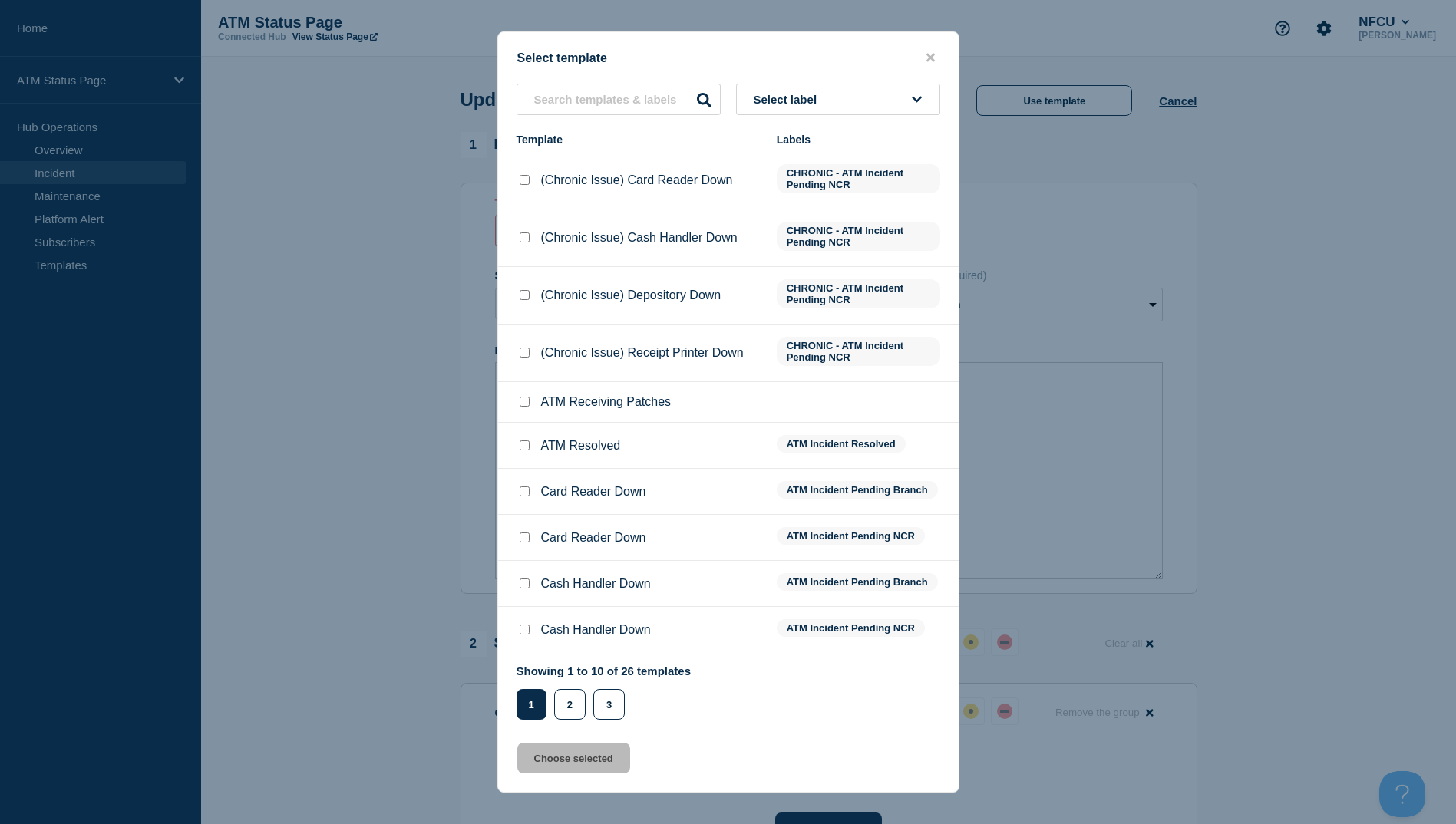
click at [528, 454] on div at bounding box center [525, 446] width 16 height 15
click at [530, 451] on div at bounding box center [525, 446] width 16 height 15
click at [526, 447] on input "ATM Resolved checkbox" at bounding box center [525, 445] width 10 height 10
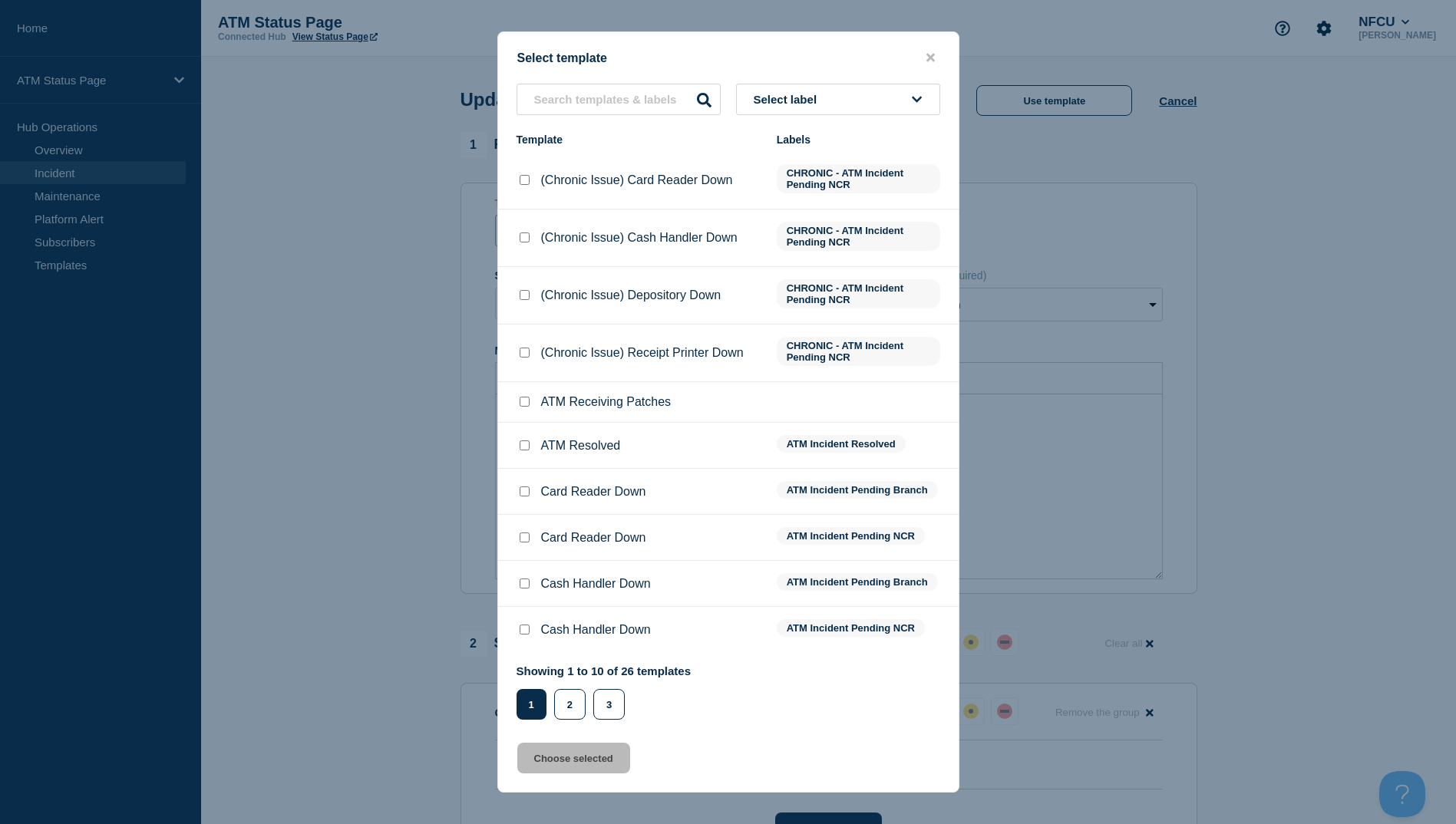
checkbox input "true"
drag, startPoint x: 590, startPoint y: 770, endPoint x: 595, endPoint y: 761, distance: 10.3
click at [591, 770] on button "Choose selected" at bounding box center [574, 759] width 113 height 31
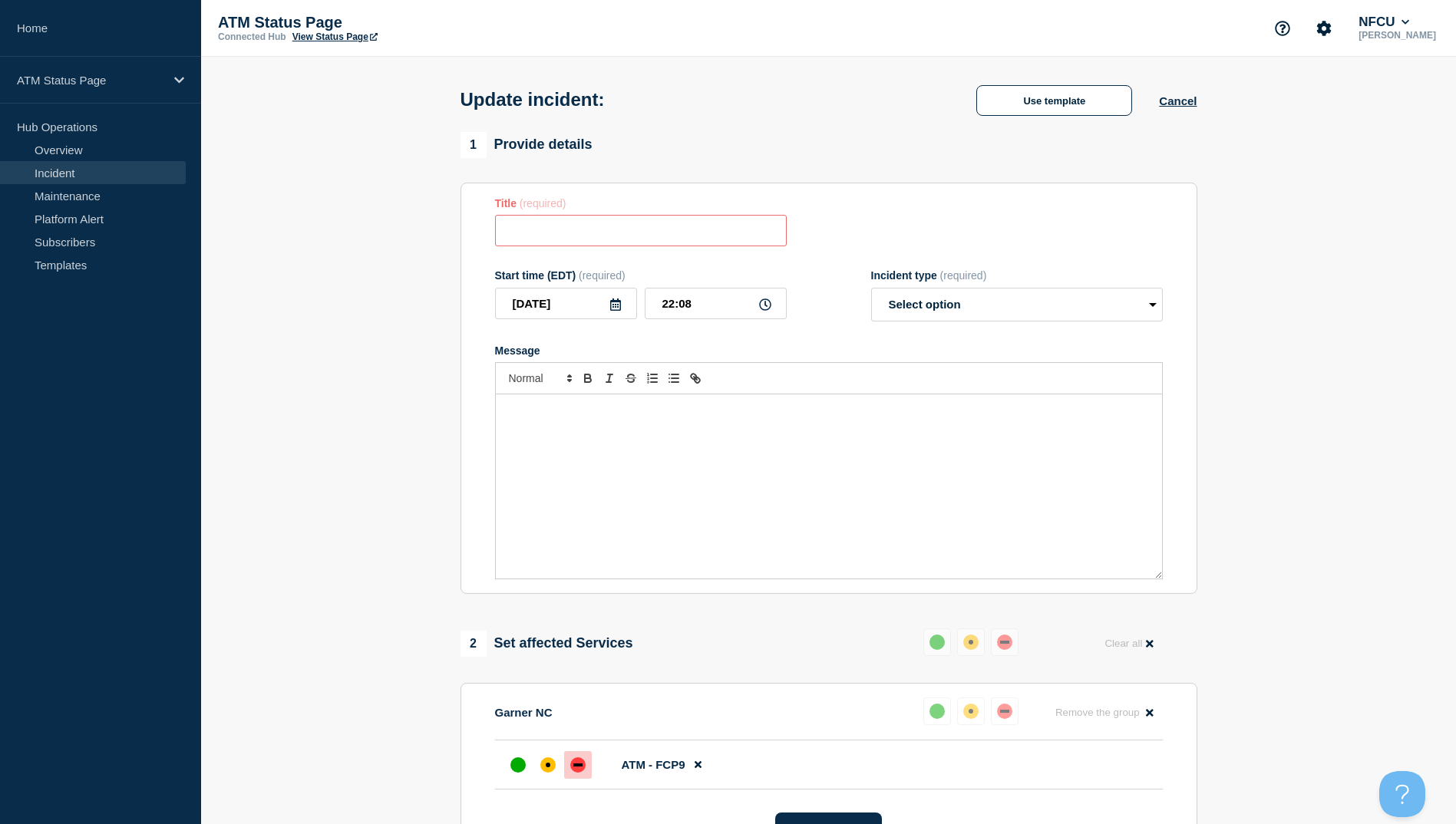
type input "ATM Resolved"
select select "resolved"
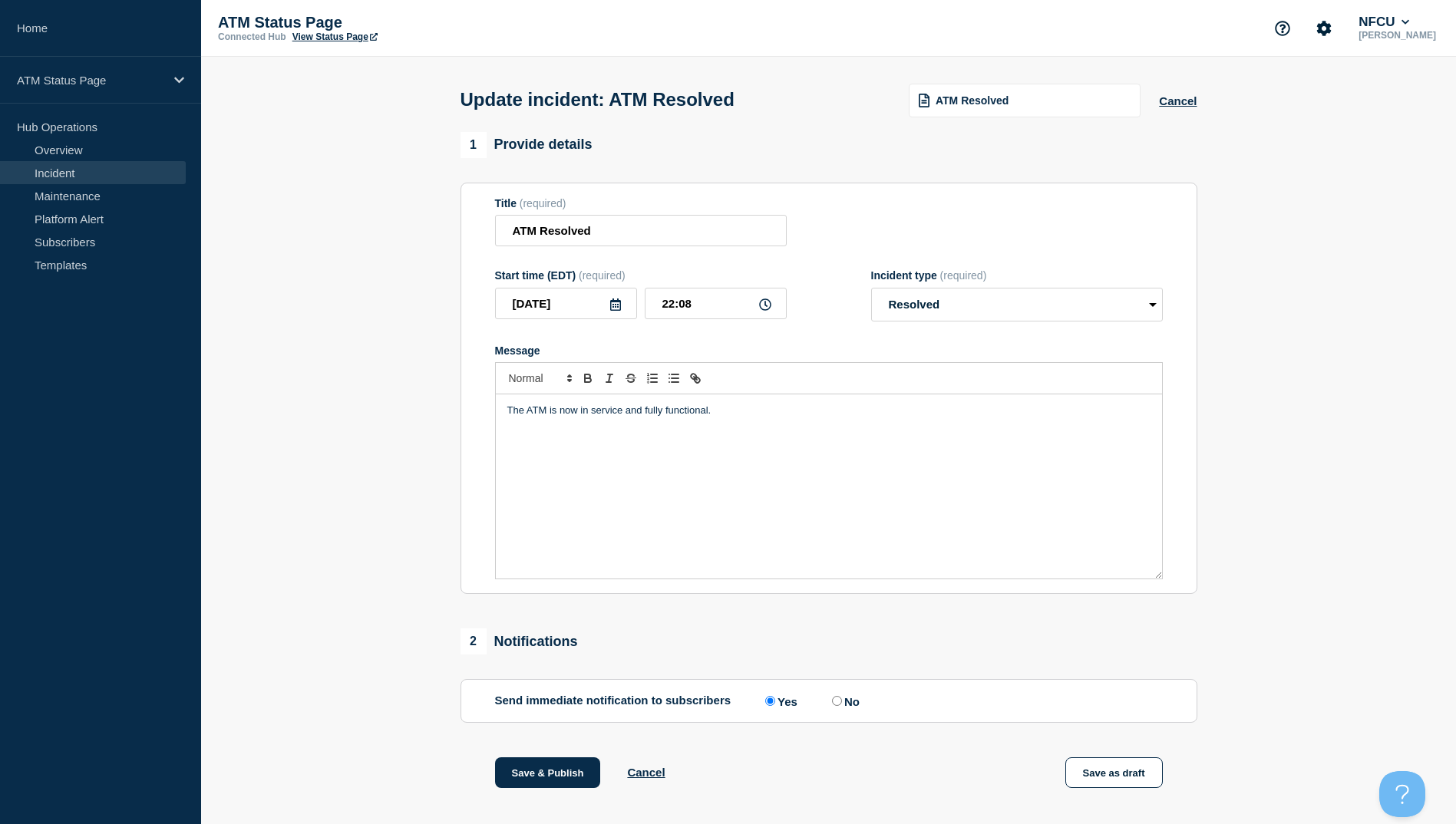
scroll to position [158, 0]
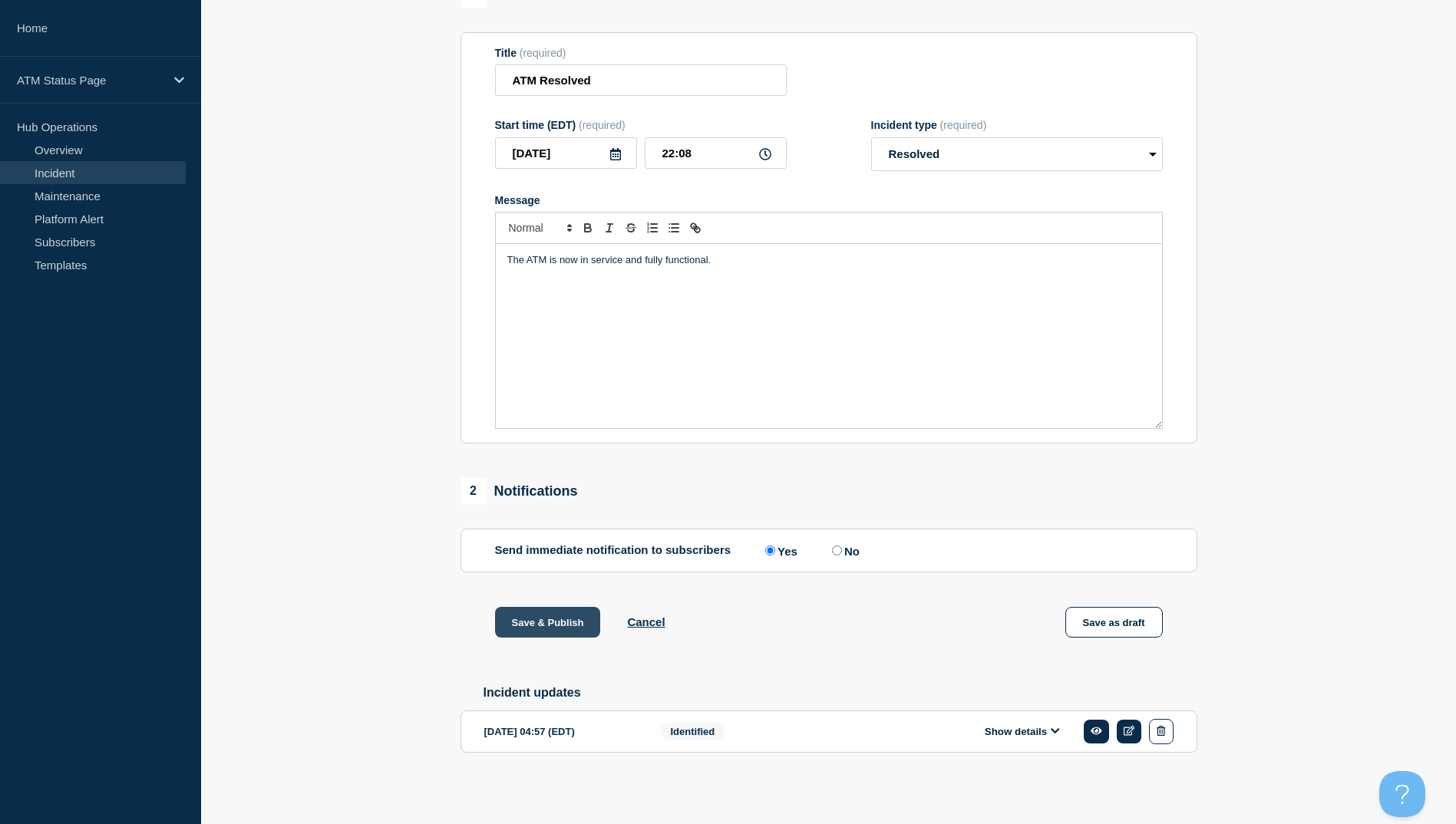
click at [539, 607] on button "Save & Publish" at bounding box center [548, 623] width 106 height 31
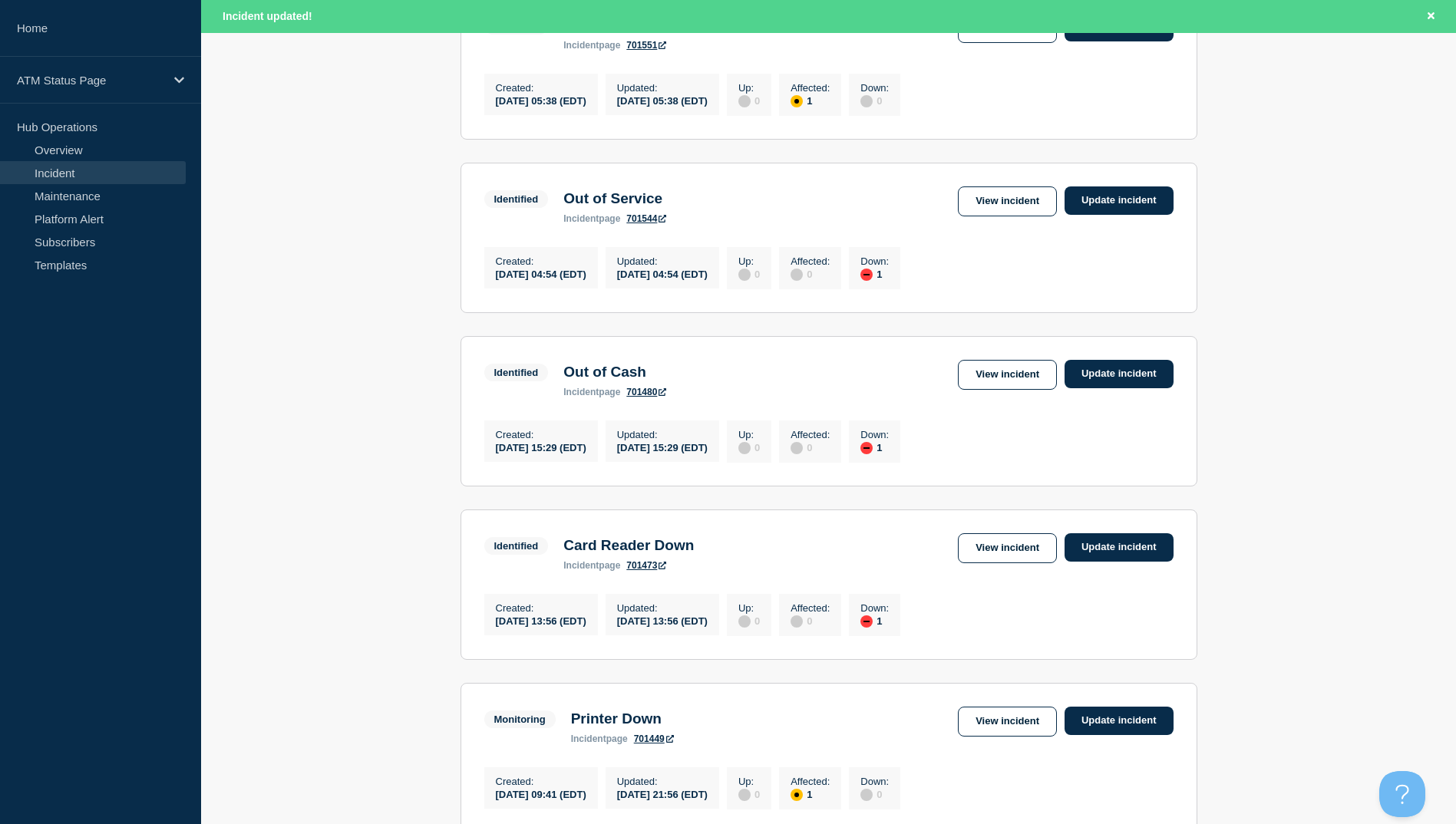
scroll to position [1507, 0]
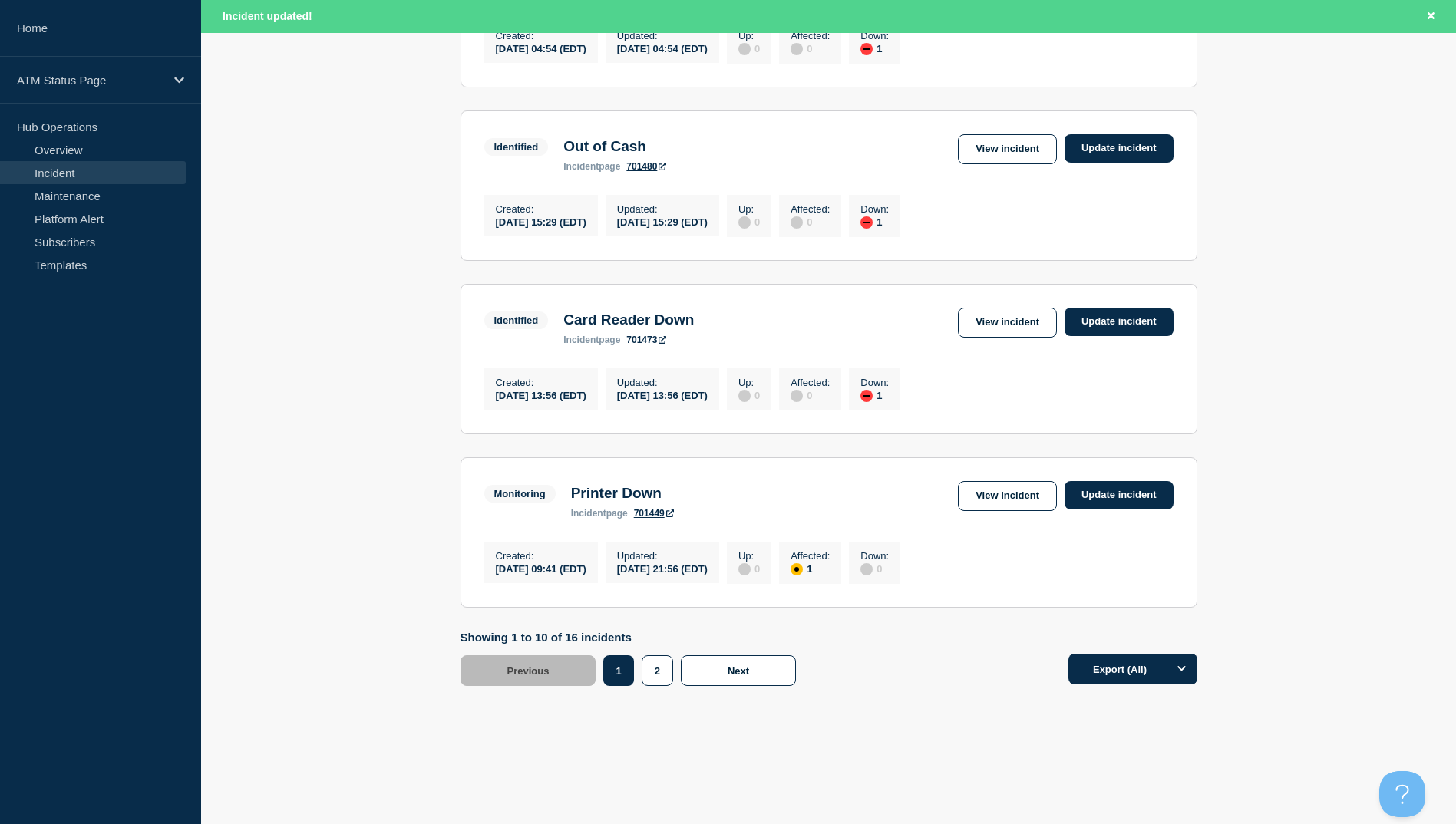
click at [676, 672] on div "2" at bounding box center [661, 671] width 39 height 31
click at [650, 673] on button "2" at bounding box center [657, 671] width 32 height 31
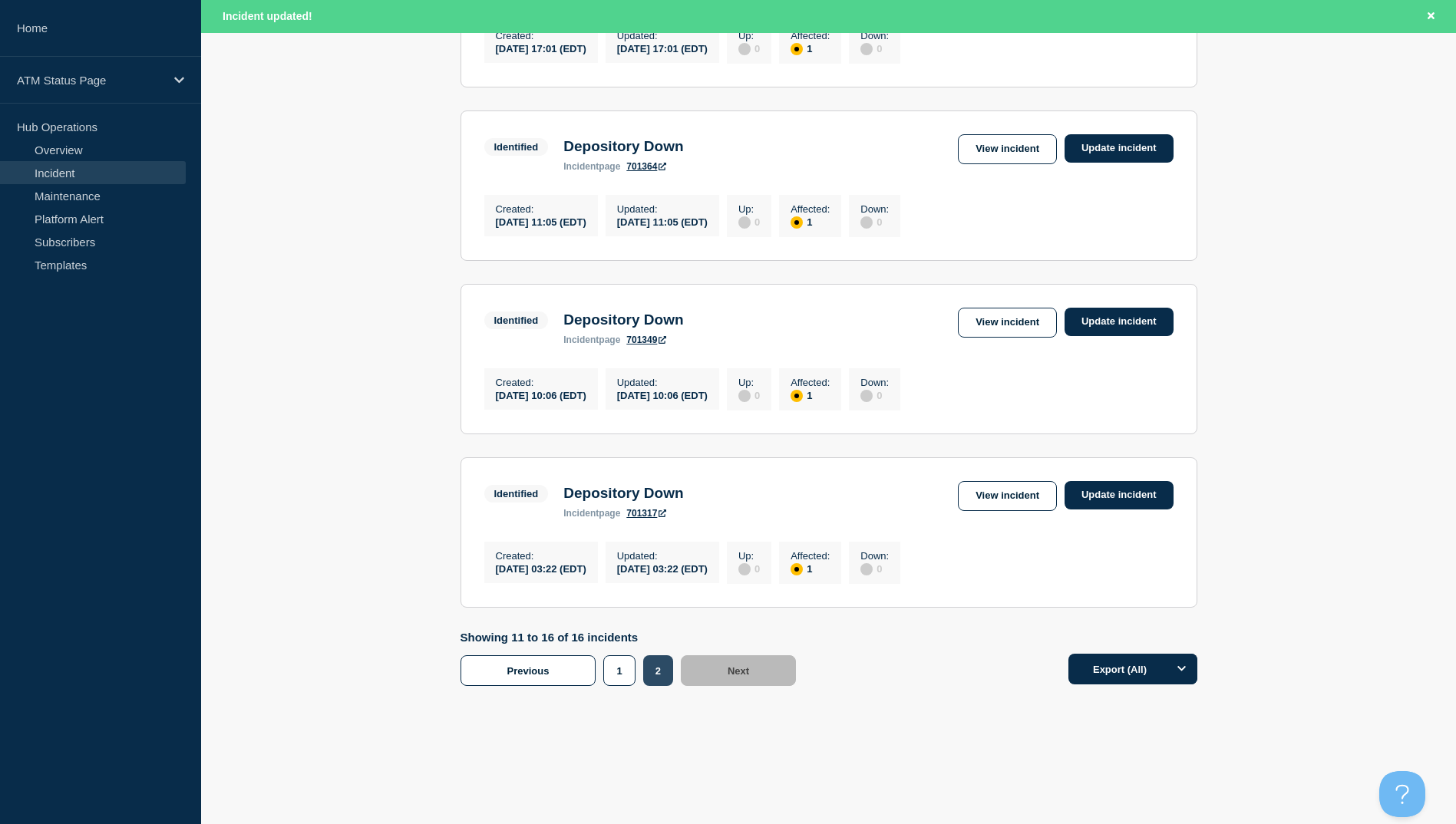
scroll to position [792, 0]
click at [1032, 497] on link "View incident" at bounding box center [1007, 496] width 99 height 30
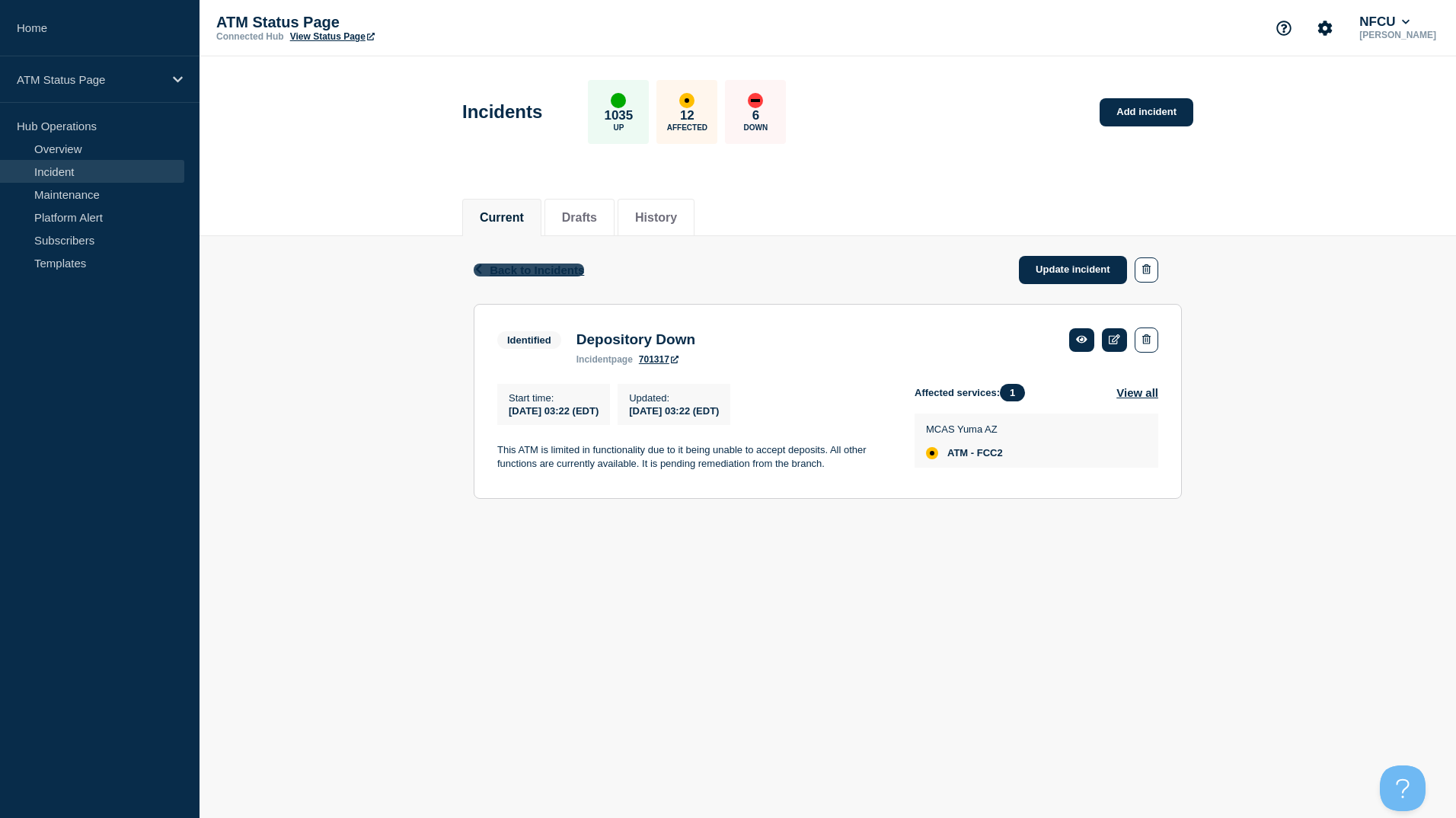
click at [551, 268] on span "Back to Incidents" at bounding box center [537, 269] width 94 height 13
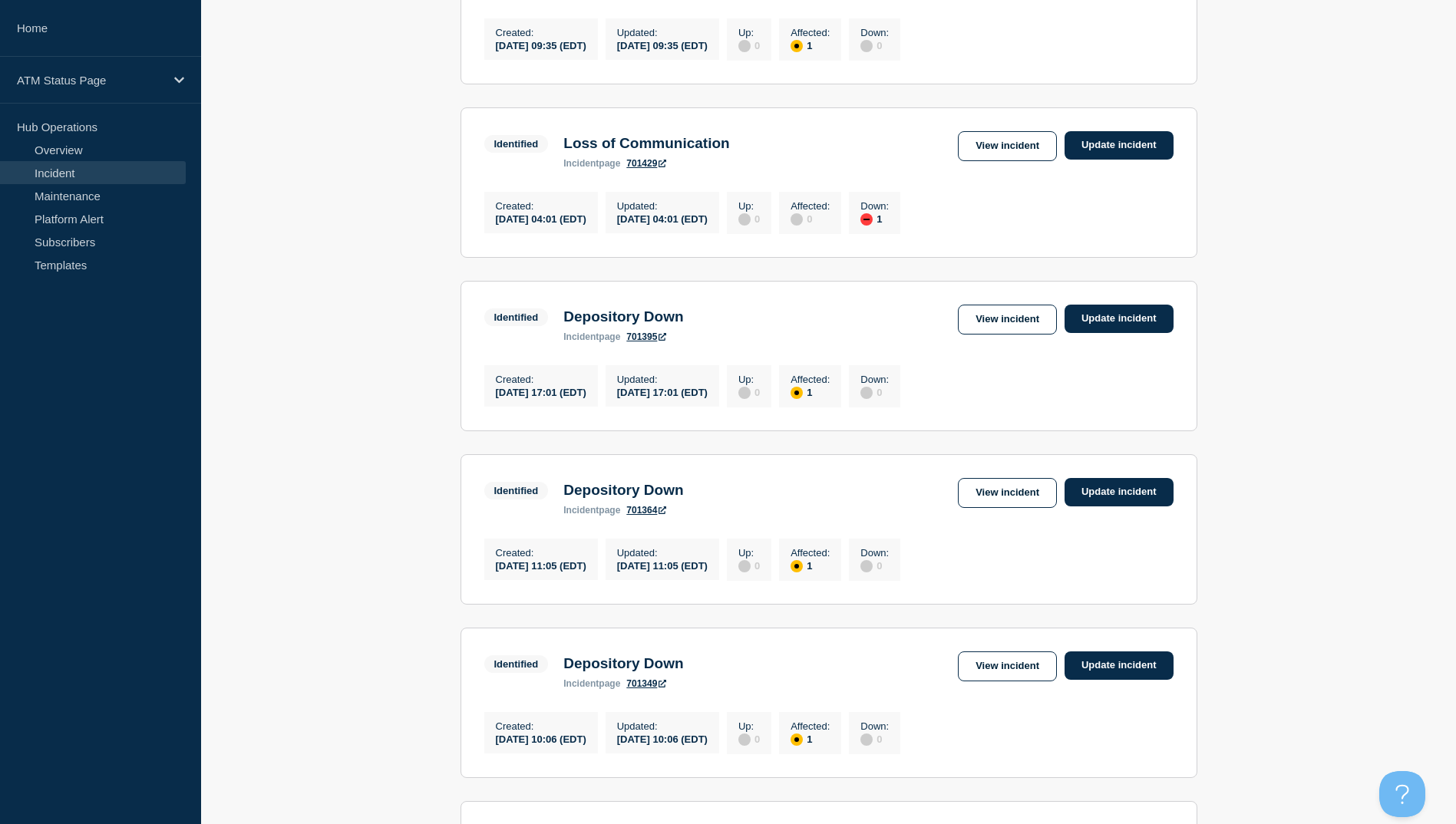
scroll to position [759, 0]
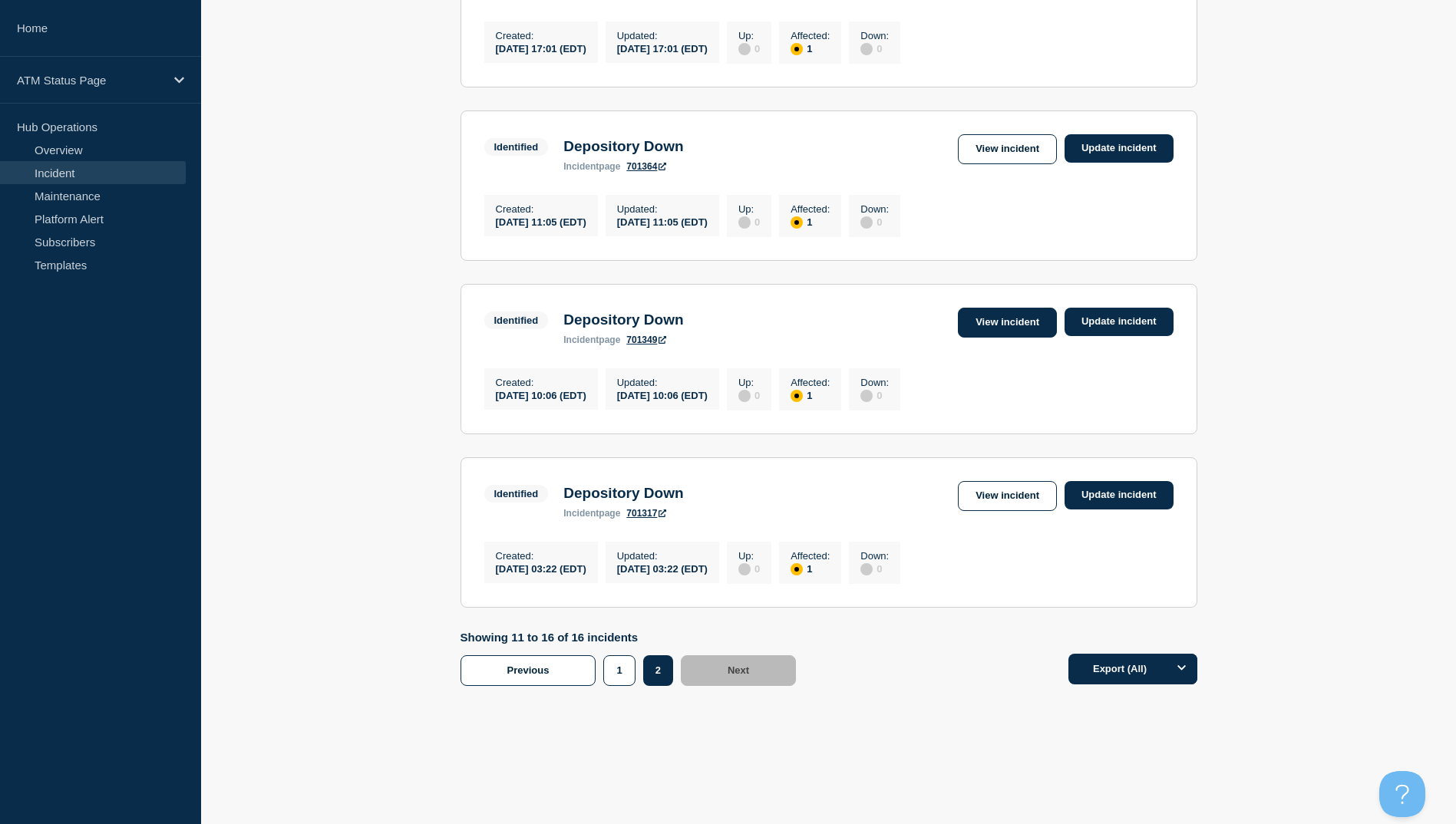
click at [986, 318] on link "View incident" at bounding box center [1007, 322] width 99 height 30
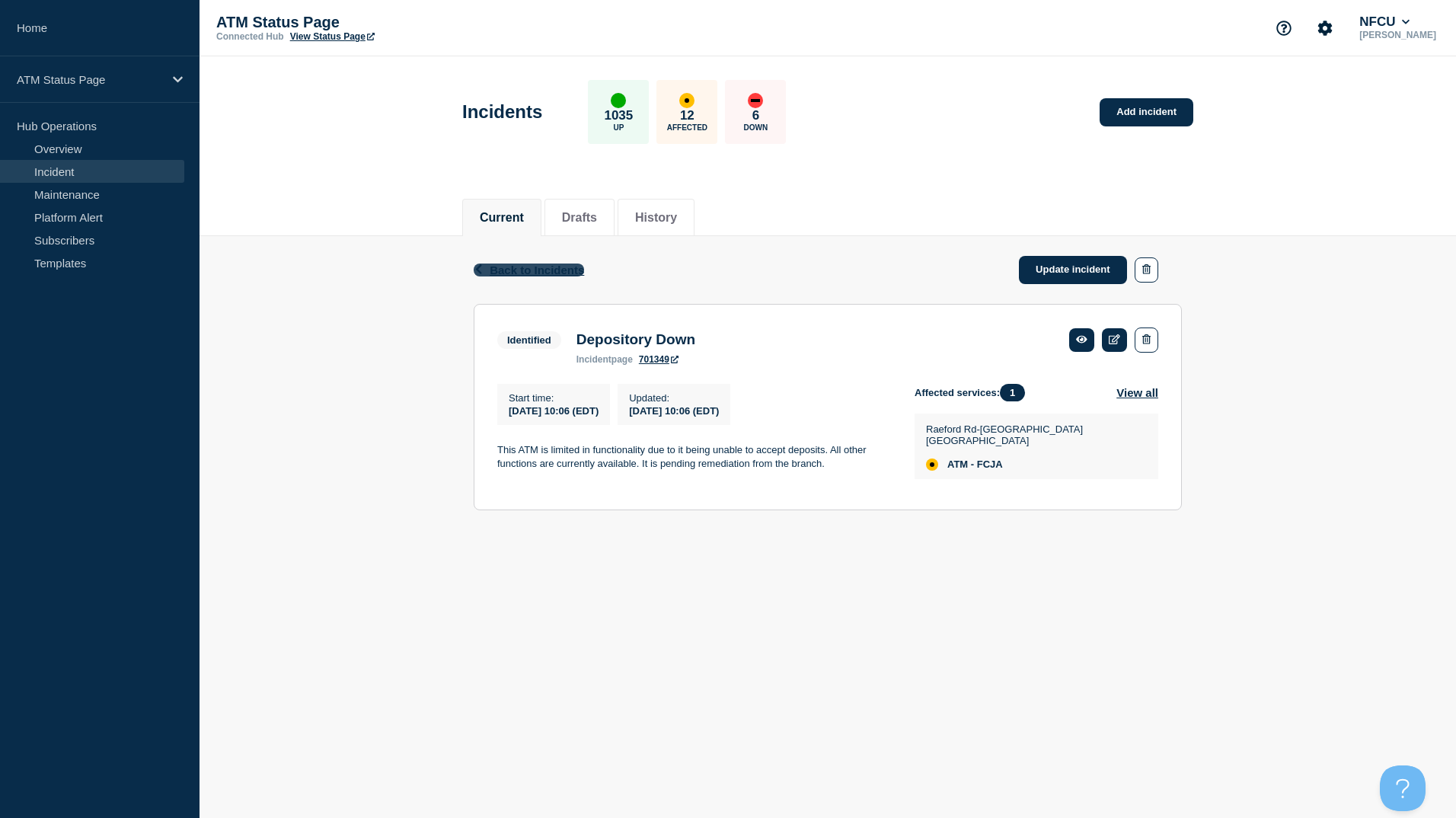
click at [520, 269] on span "Back to Incidents" at bounding box center [537, 269] width 94 height 13
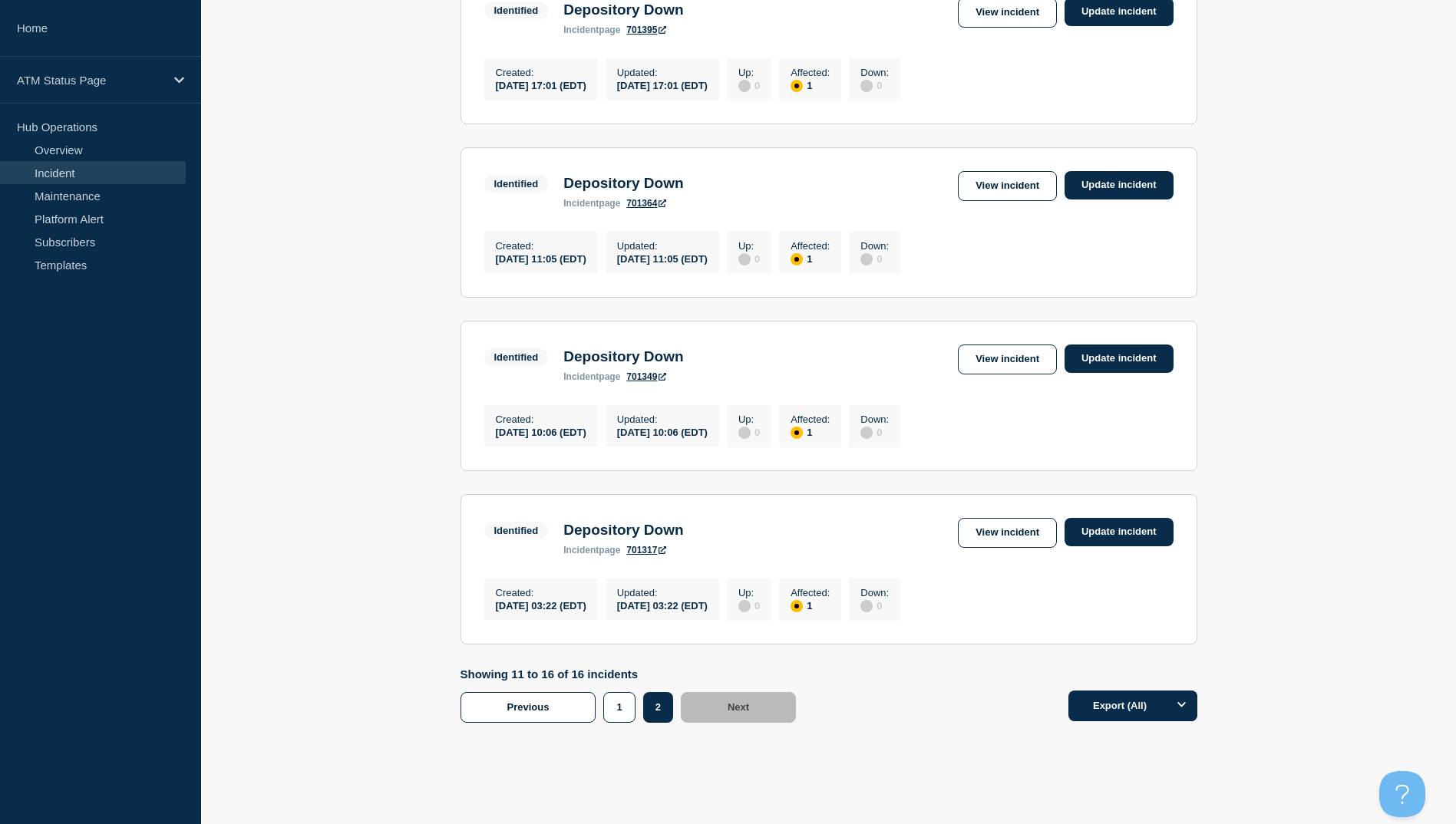
scroll to position [759, 0]
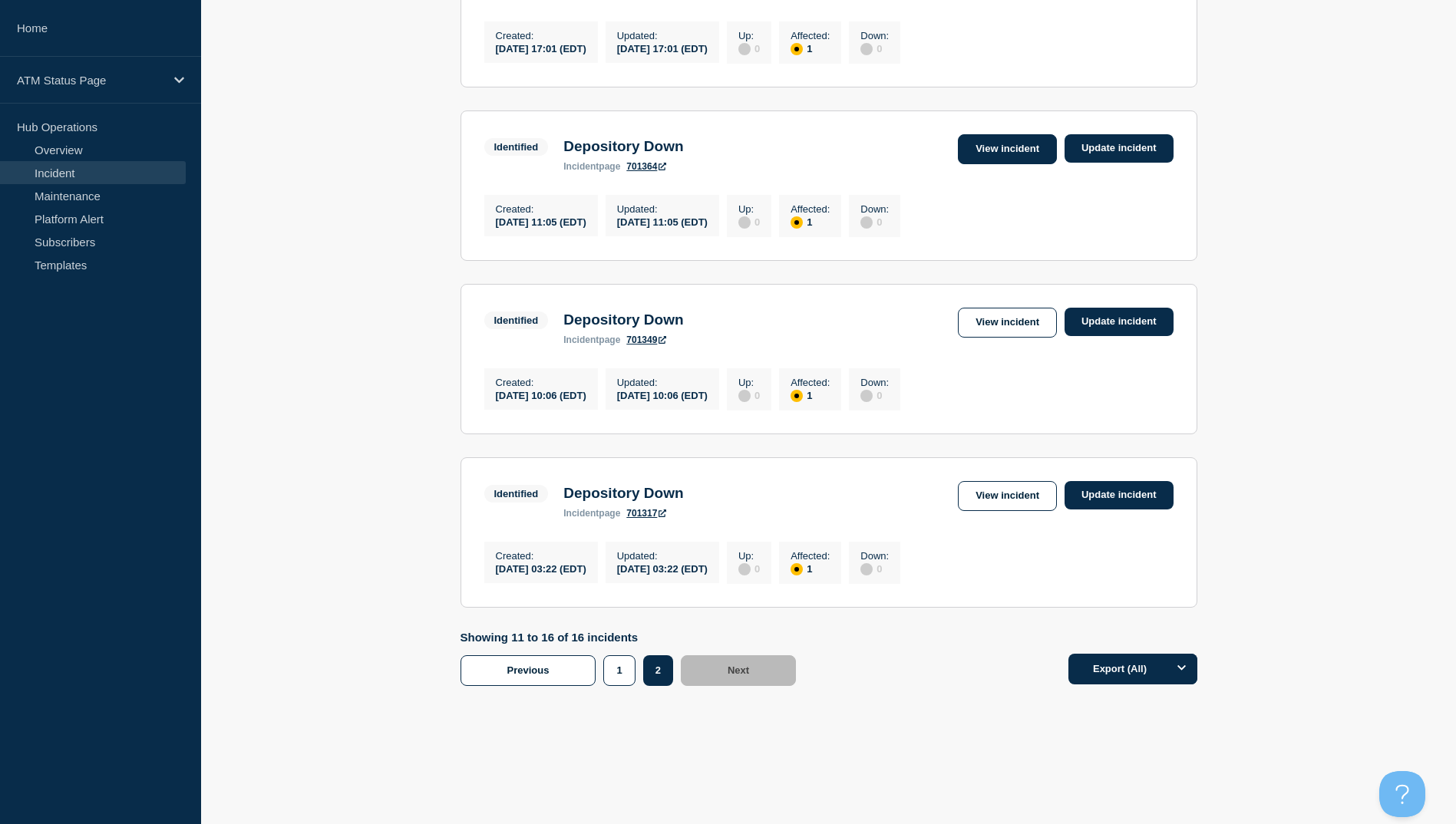
click at [961, 134] on link "View incident" at bounding box center [1007, 149] width 99 height 30
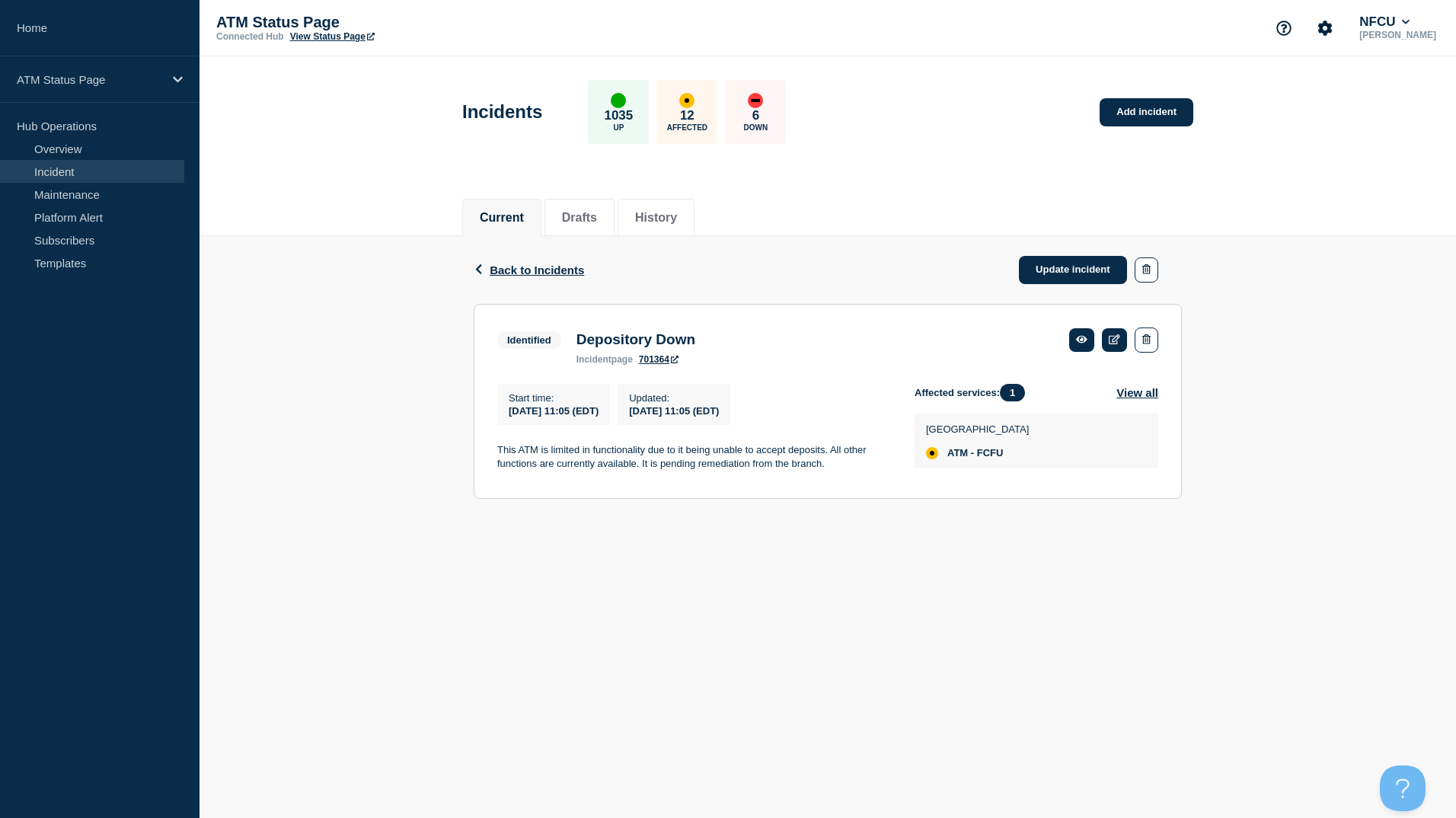
click at [567, 278] on div "Back Back to Incidents Update incident" at bounding box center [827, 269] width 708 height 68
click at [520, 266] on span "Back to Incidents" at bounding box center [537, 269] width 94 height 13
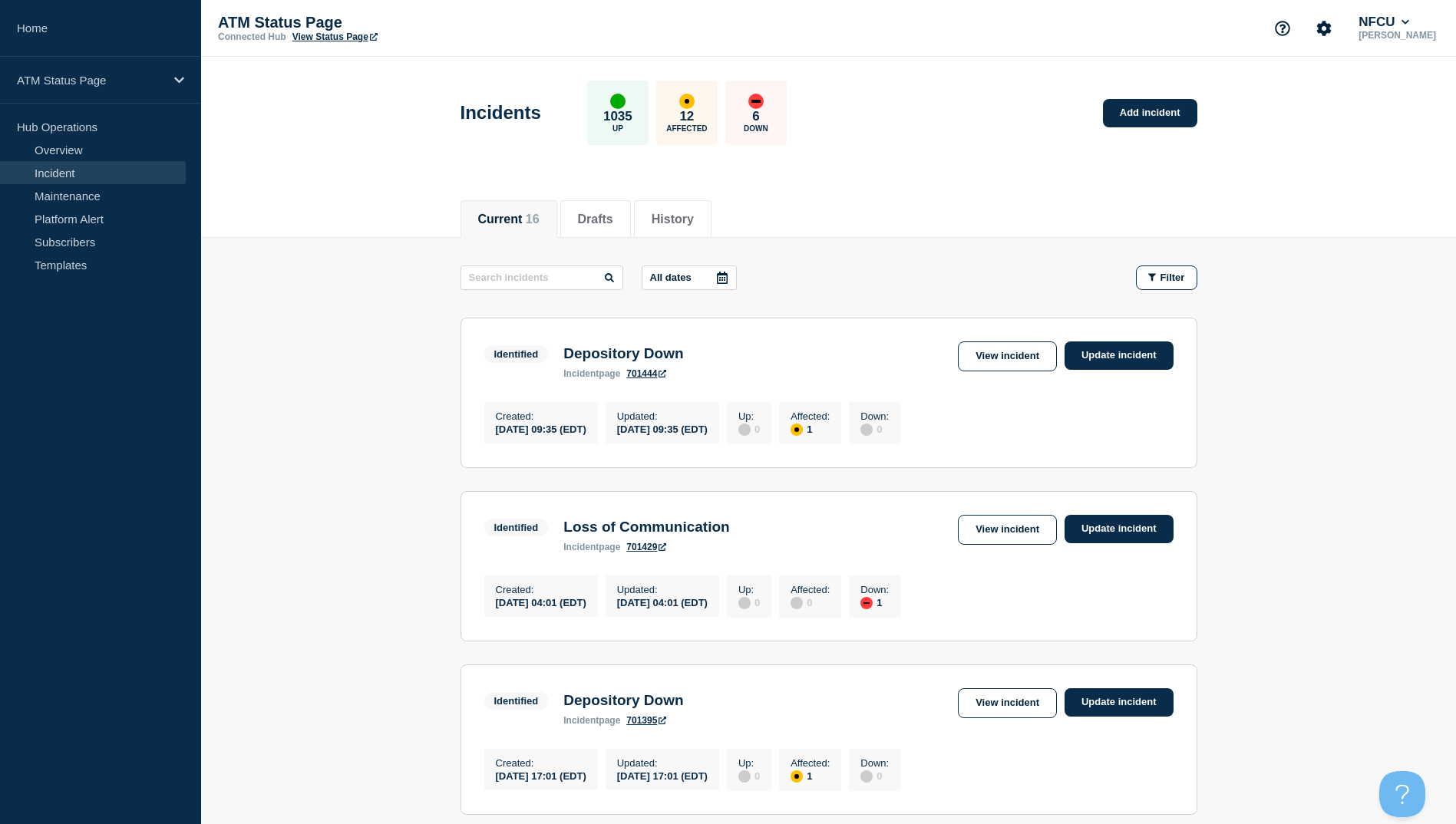
click at [356, 726] on main "All dates Filter Identified 1 Affected Depository Down Created 2025-08-17 09:35…" at bounding box center [828, 797] width 1255 height 1120
click at [974, 718] on link "View incident" at bounding box center [1007, 703] width 99 height 30
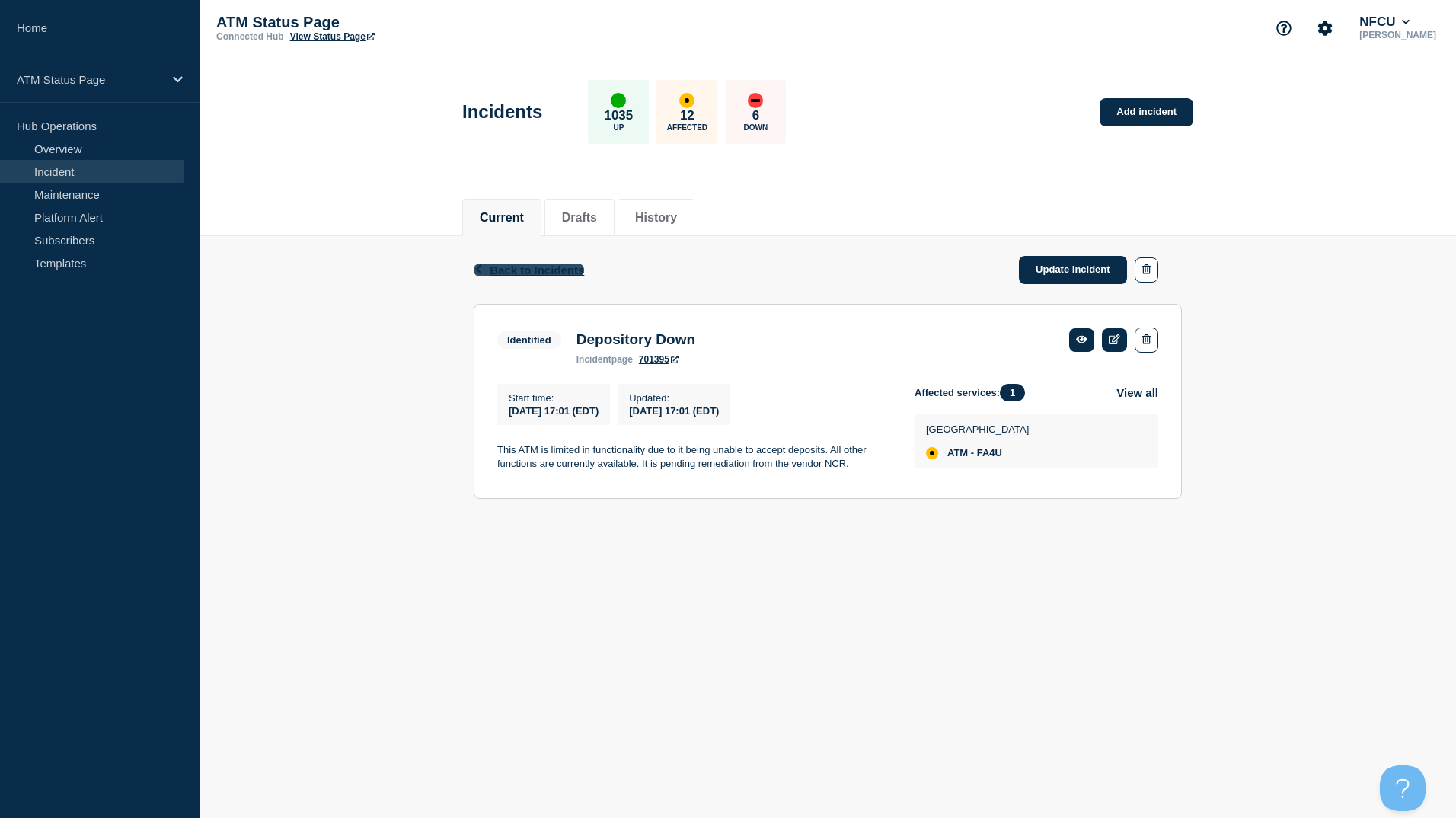
click at [504, 269] on span "Back to Incidents" at bounding box center [537, 269] width 94 height 13
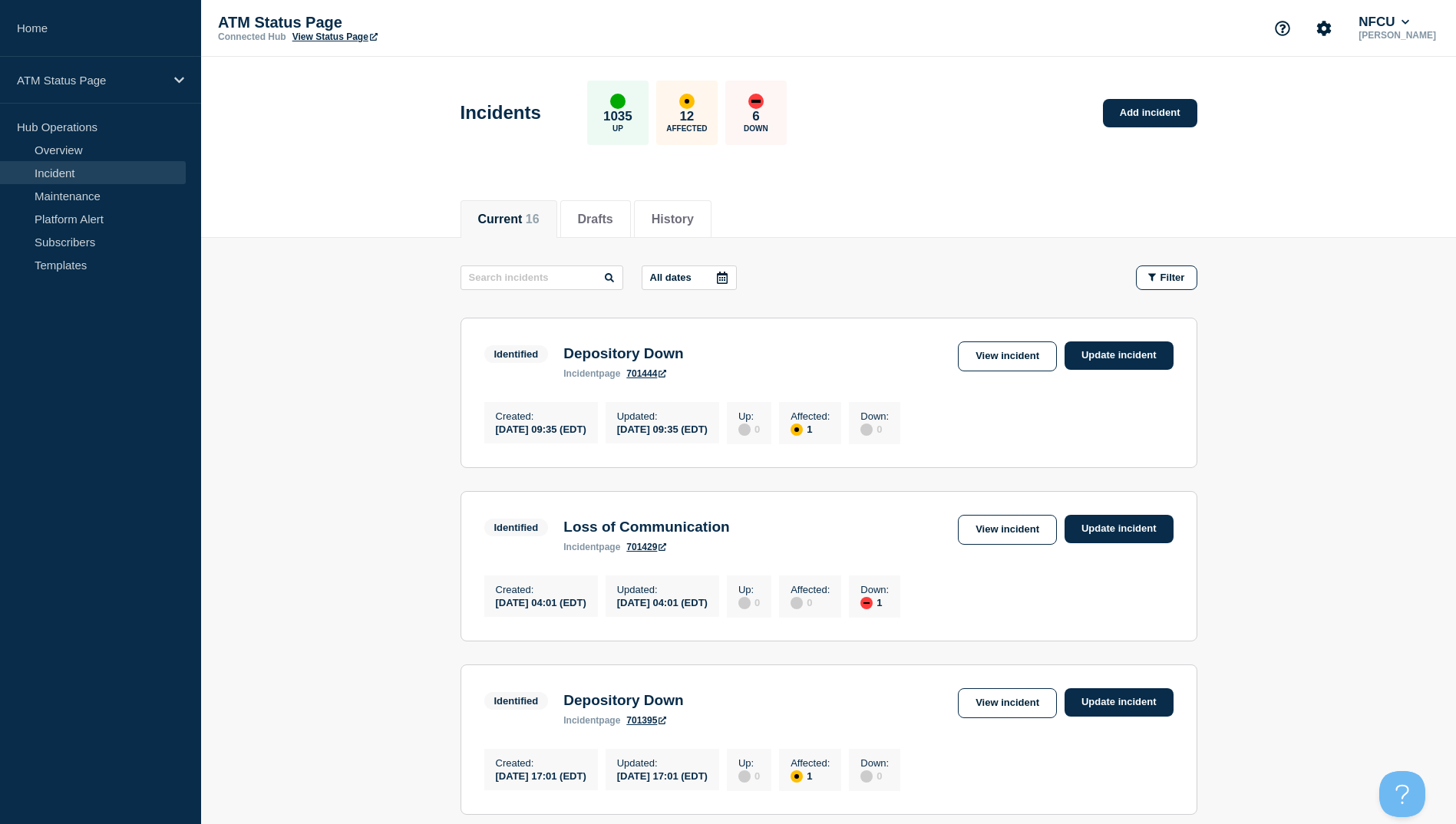
scroll to position [153, 0]
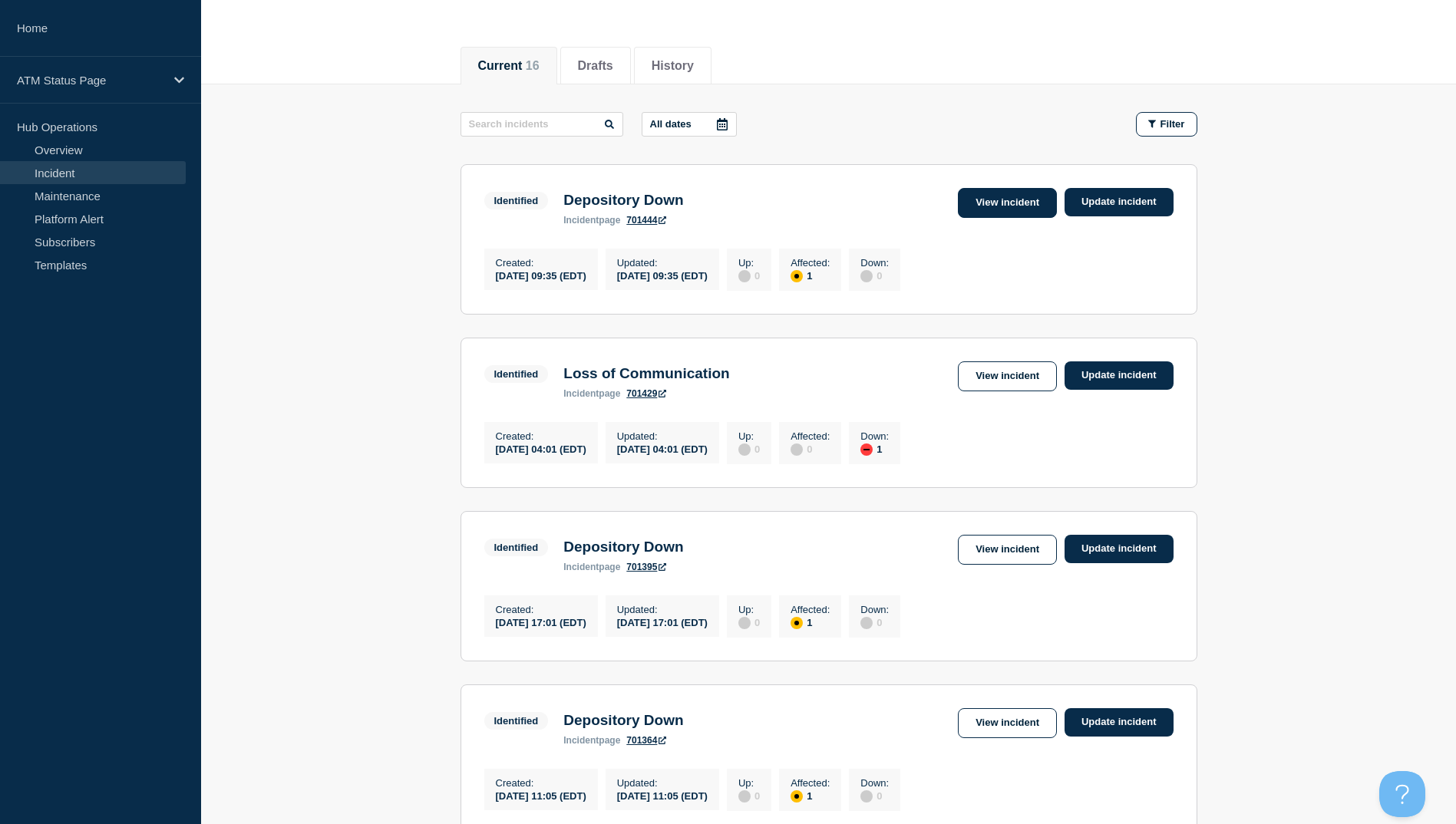
click at [971, 216] on link "View incident" at bounding box center [1007, 202] width 99 height 30
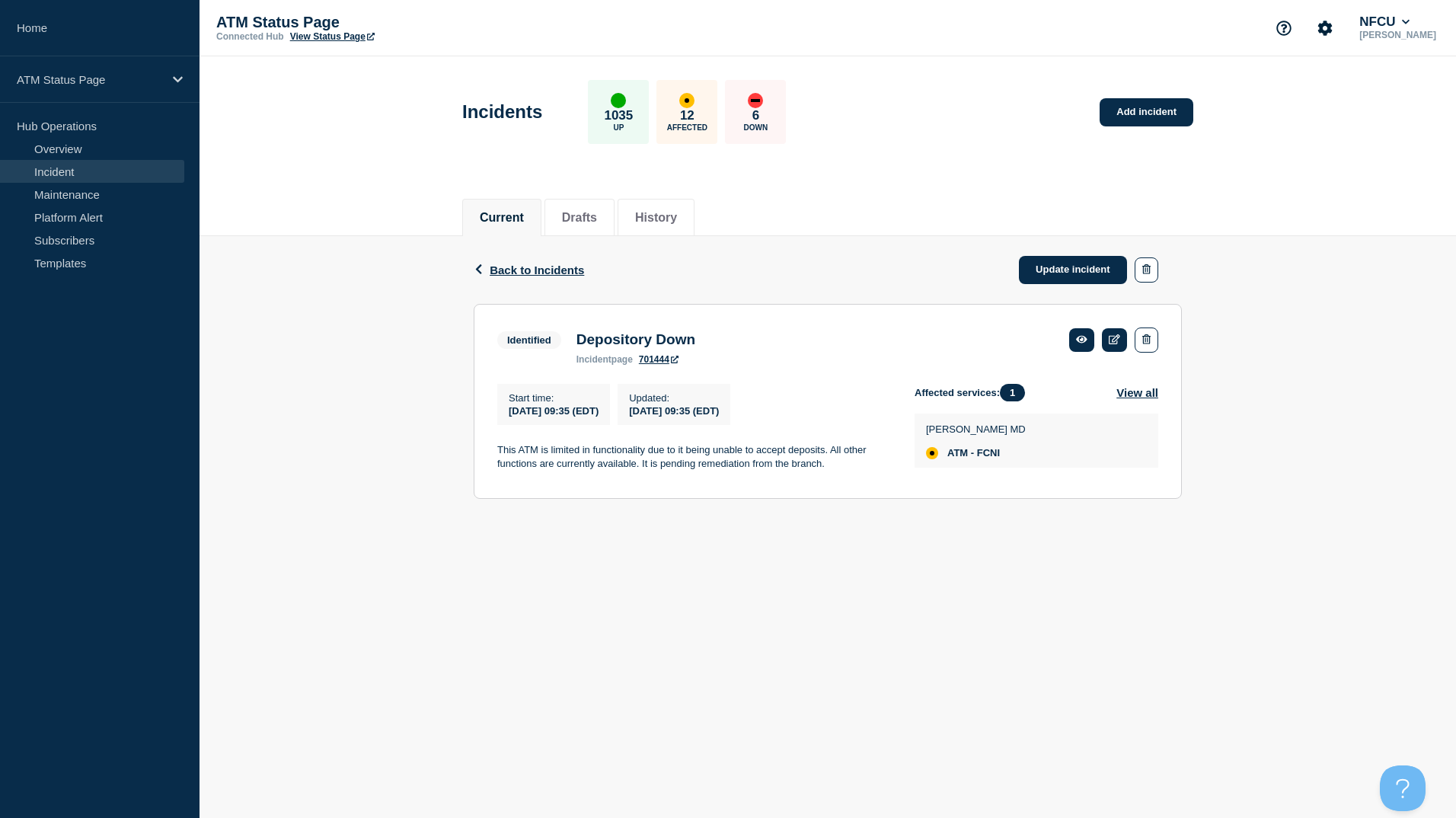
click at [552, 262] on div "Back Back to Incidents Update incident" at bounding box center [827, 269] width 708 height 68
click at [543, 270] on span "Back to Incidents" at bounding box center [537, 269] width 94 height 13
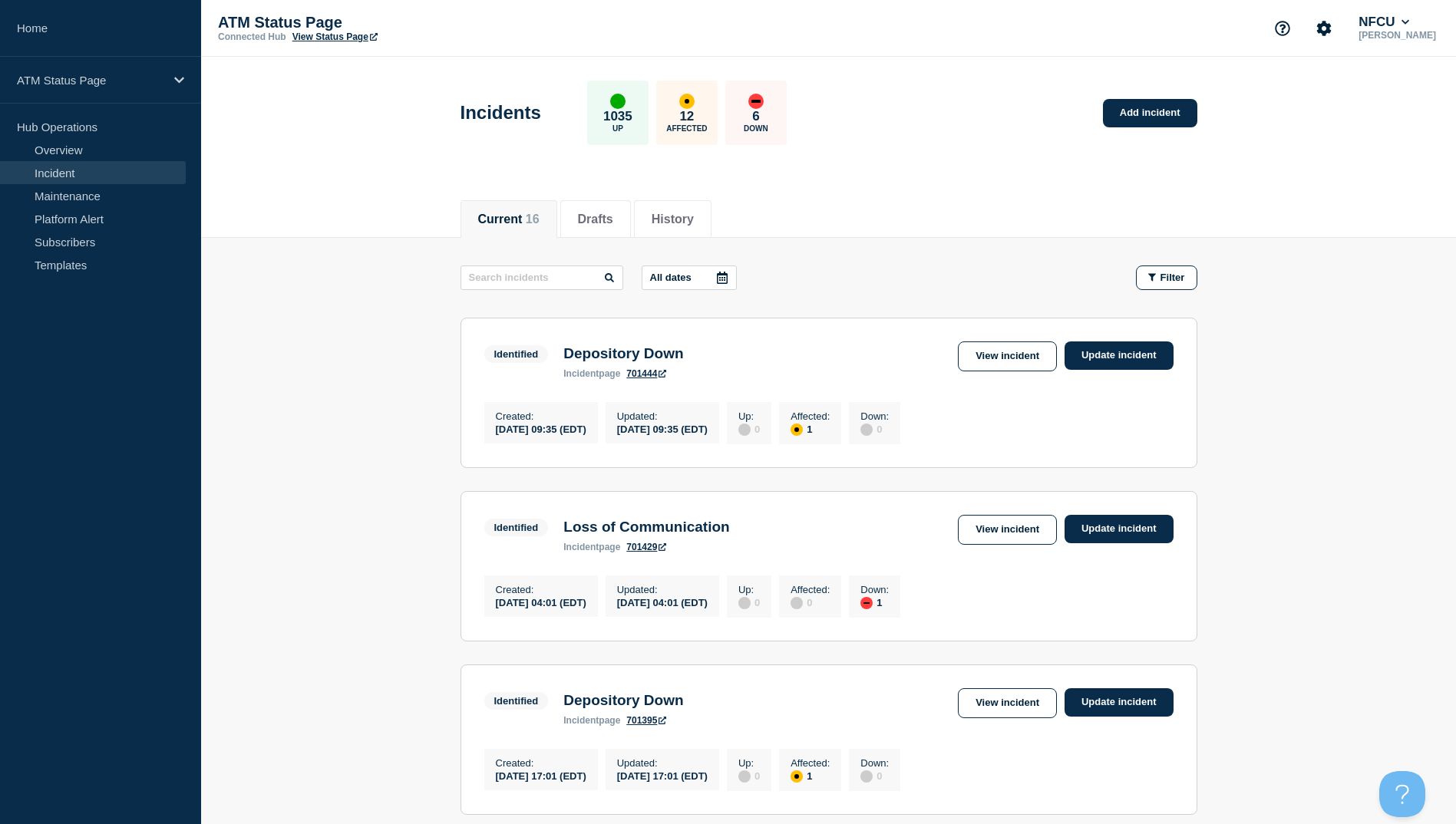
scroll to position [307, 0]
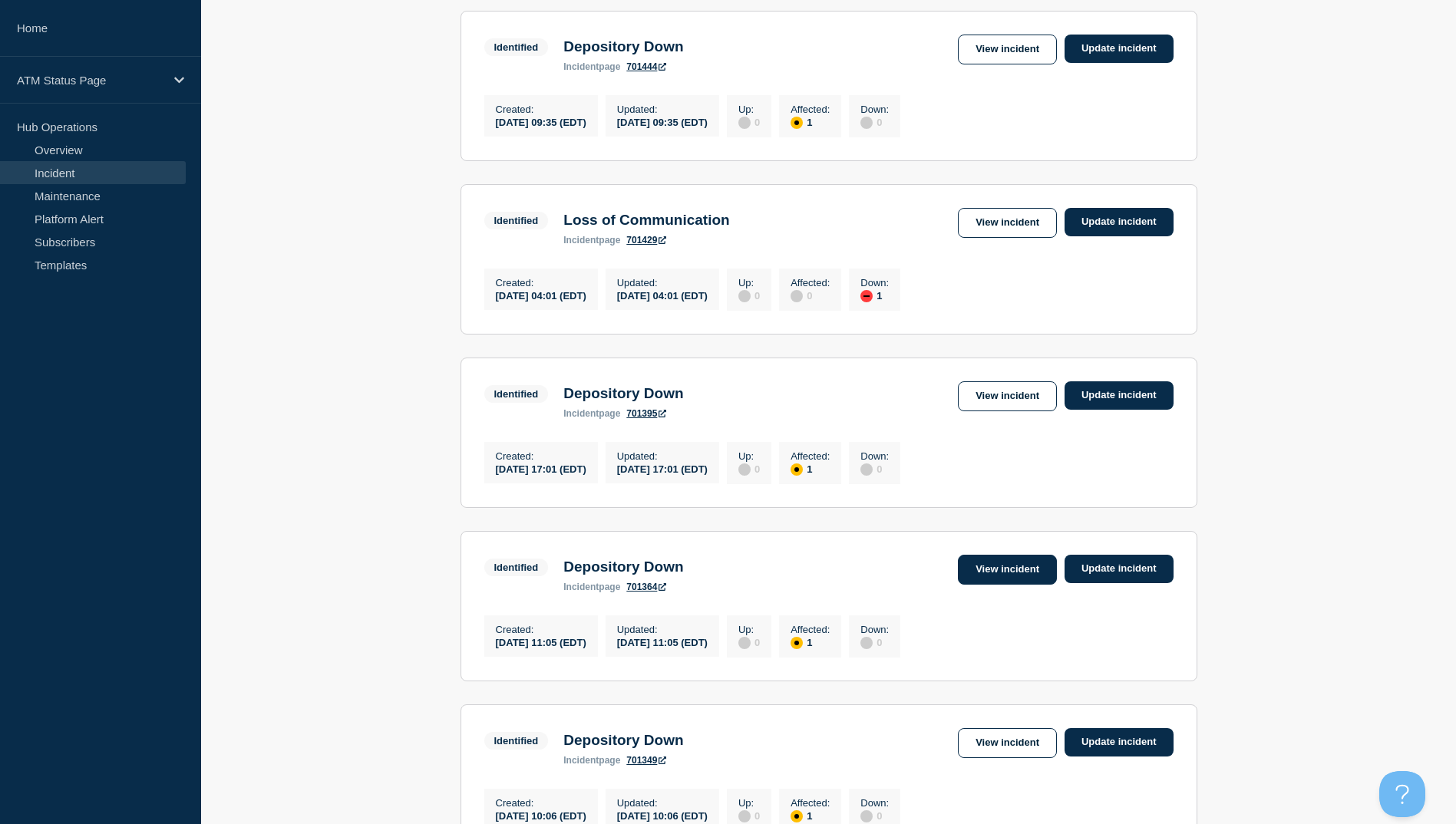
click at [967, 574] on link "View incident" at bounding box center [1007, 569] width 99 height 30
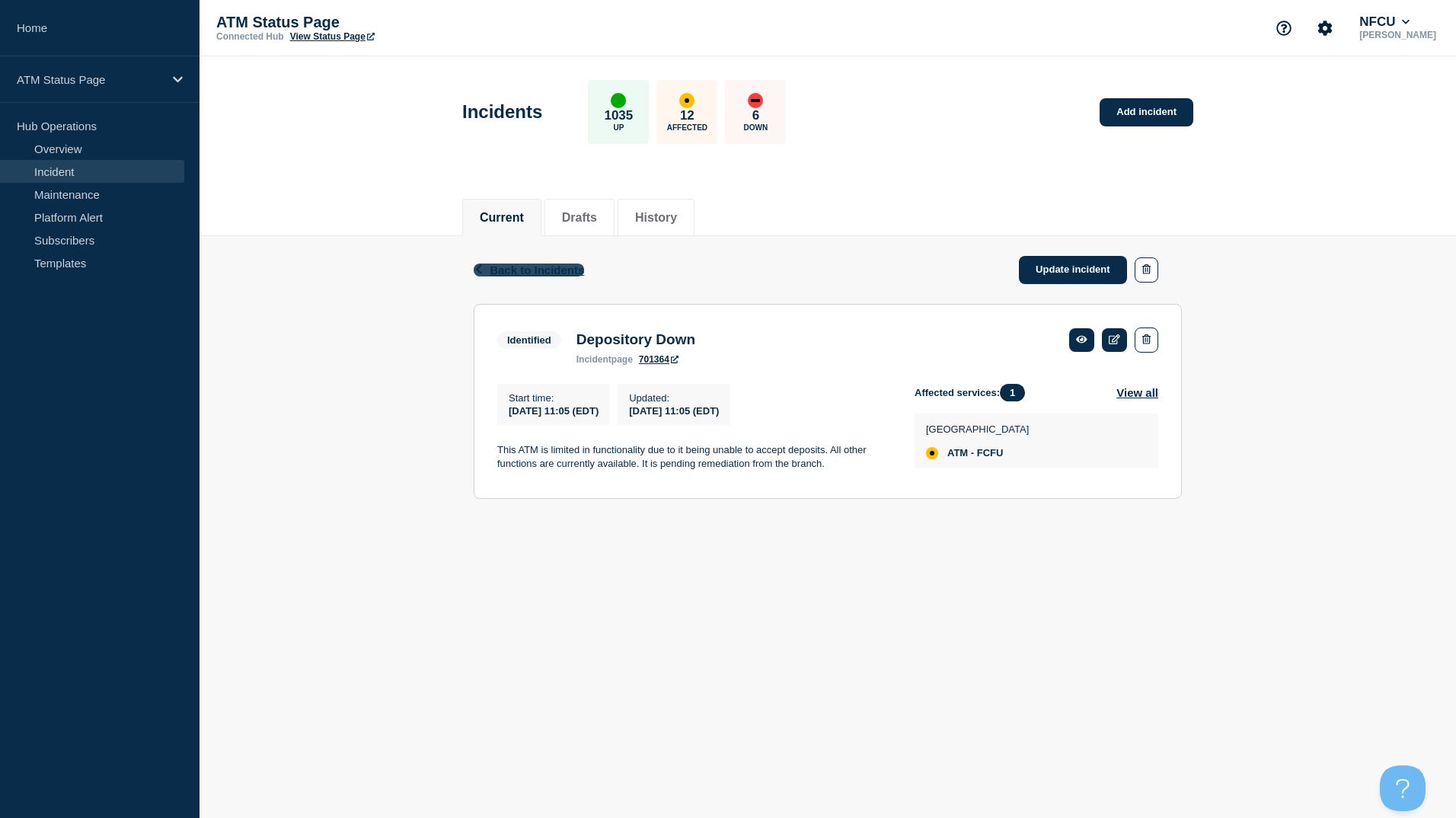
click at [527, 275] on span "Back to Incidents" at bounding box center [537, 269] width 94 height 13
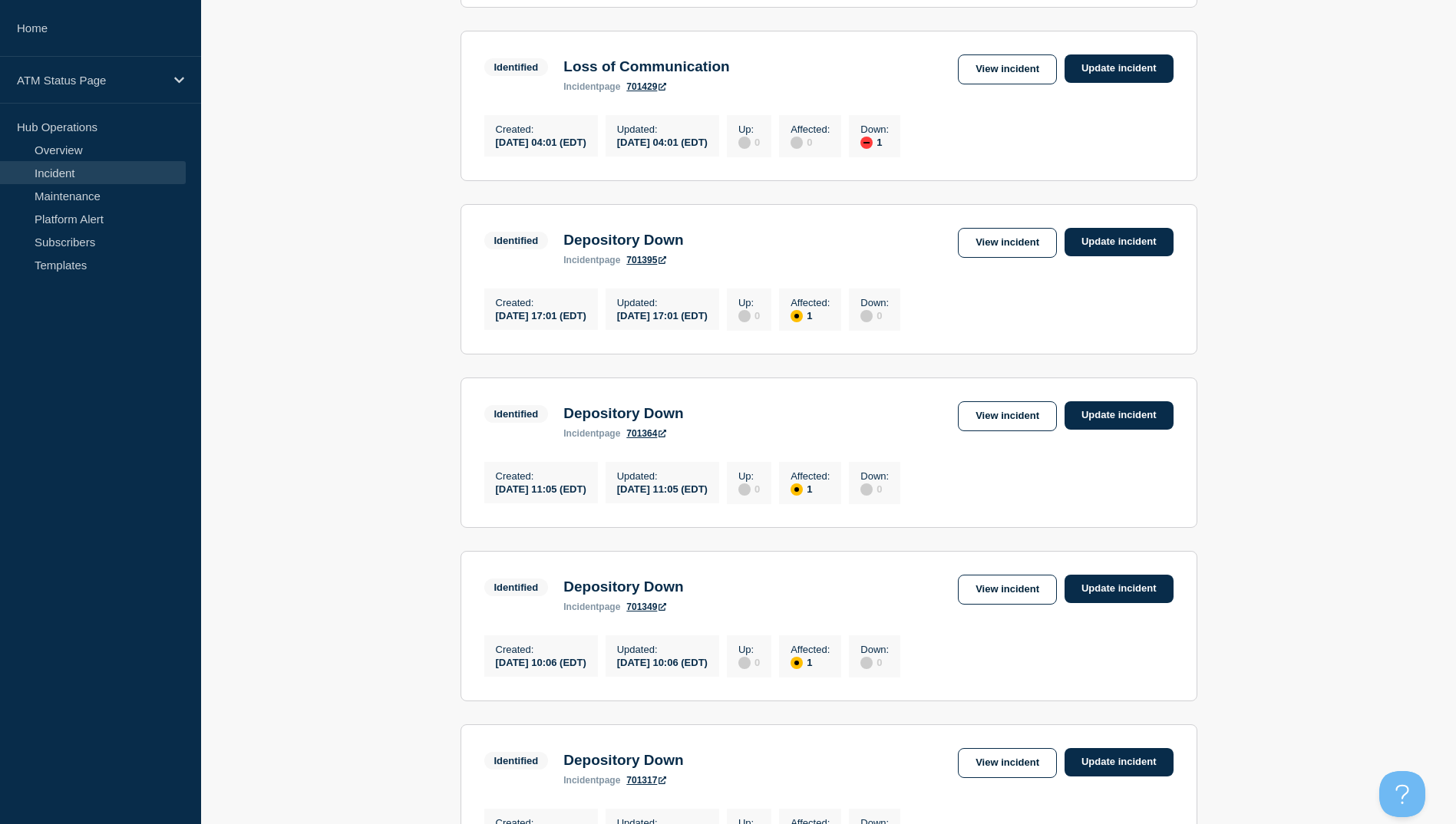
scroll to position [537, 0]
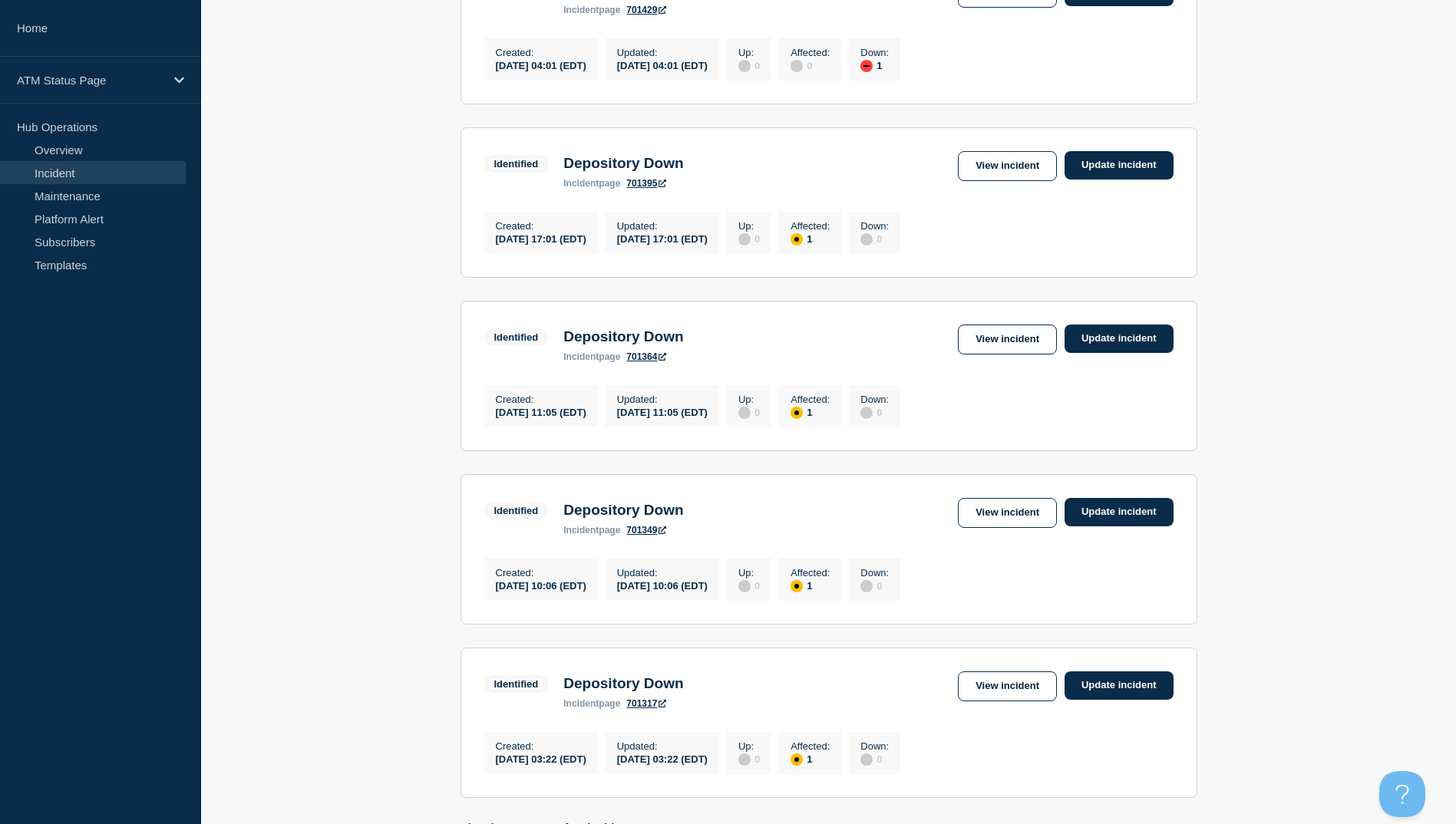
click at [1010, 536] on div "Identified Depository Down incident page 701349 View incident Update incident" at bounding box center [829, 517] width 689 height 38
click at [1008, 528] on link "View incident" at bounding box center [1007, 512] width 99 height 30
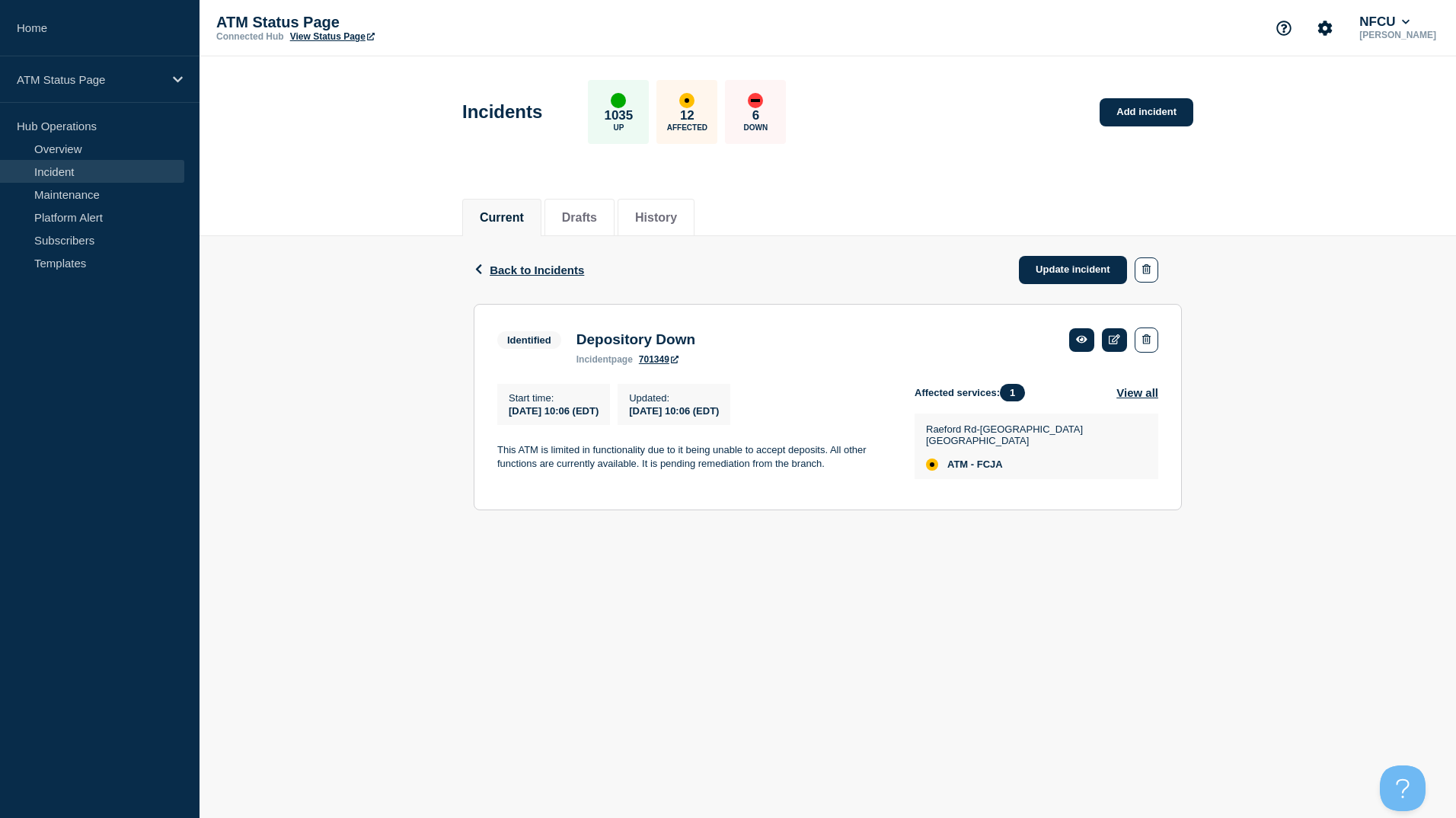
click at [537, 276] on div "Back Back to Incidents Update incident" at bounding box center [827, 269] width 708 height 68
click at [537, 273] on span "Back to Incidents" at bounding box center [537, 269] width 94 height 13
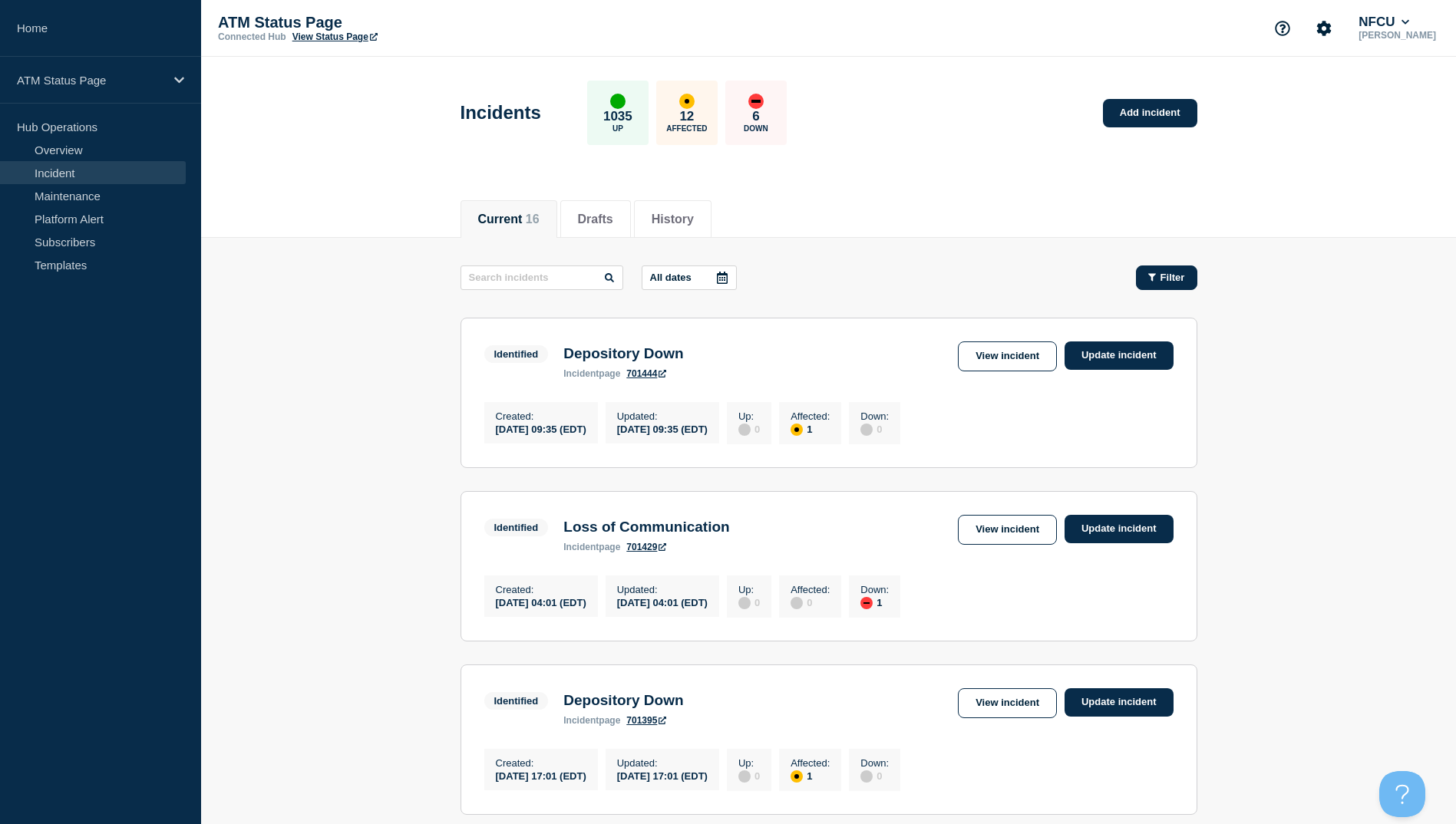
click at [1153, 277] on icon "button" at bounding box center [1152, 277] width 8 height 10
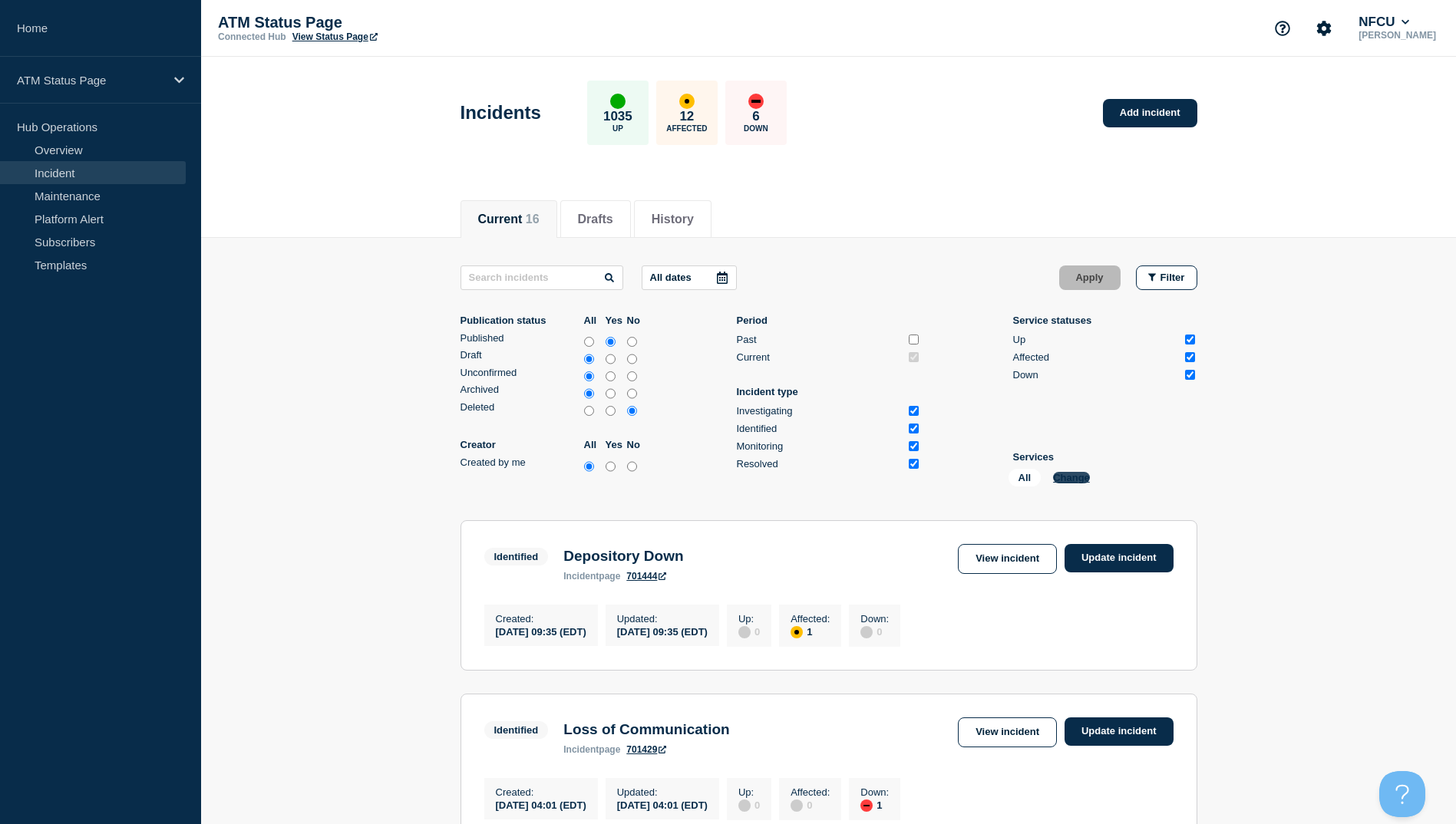
click at [1085, 472] on button "Change" at bounding box center [1072, 477] width 37 height 11
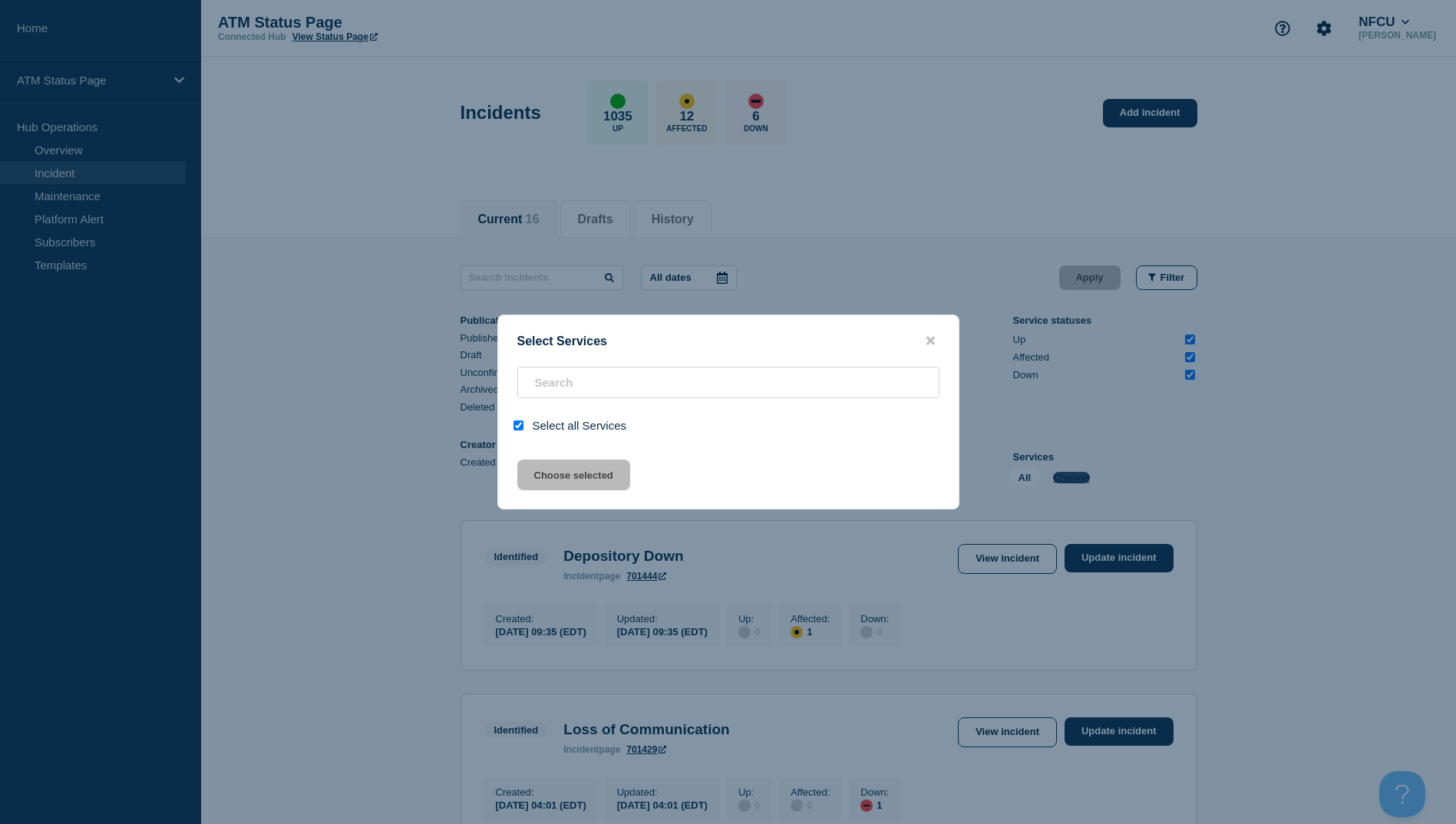
checkbox input "true"
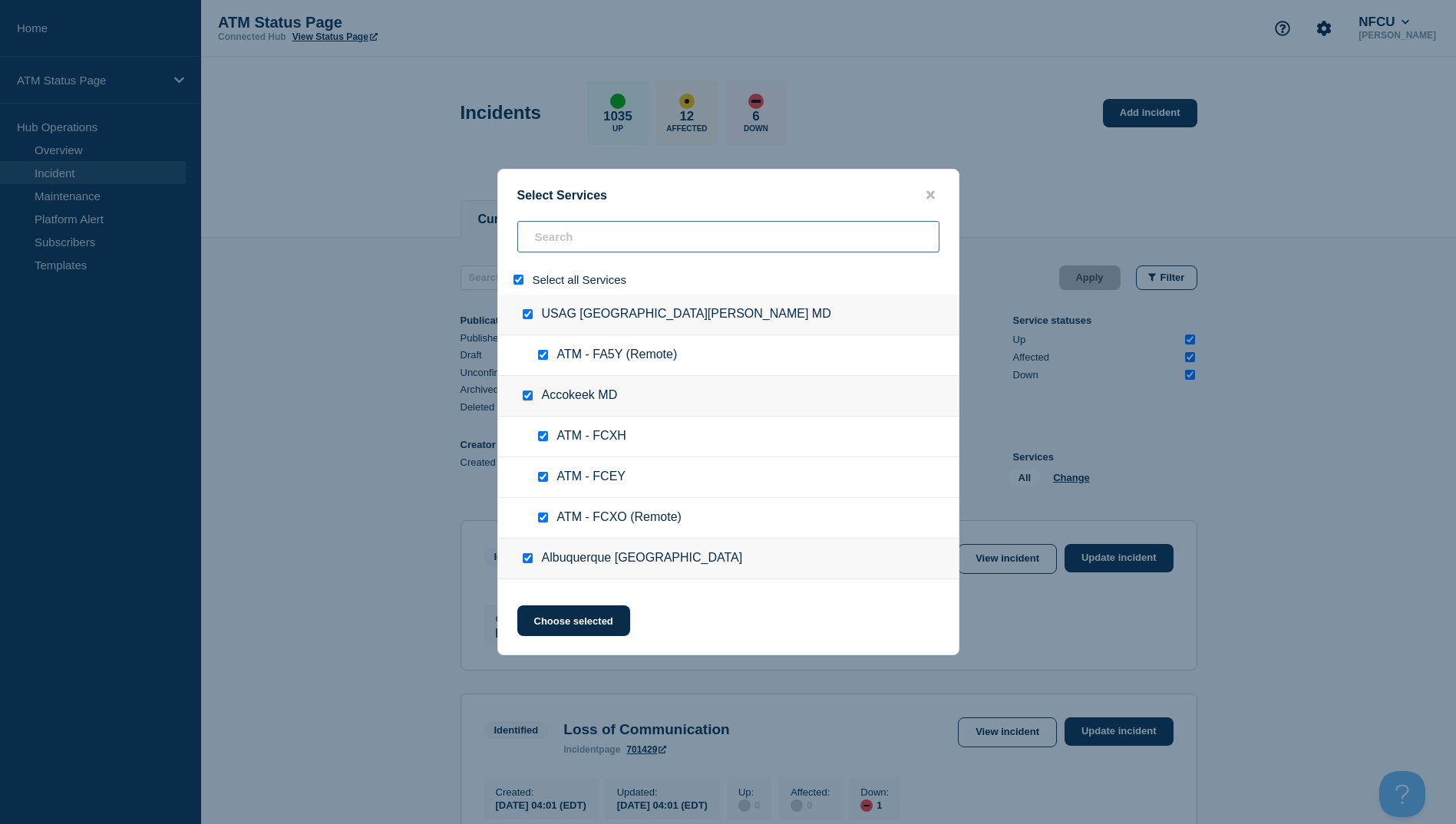
click at [550, 233] on input "search" at bounding box center [729, 237] width 422 height 32
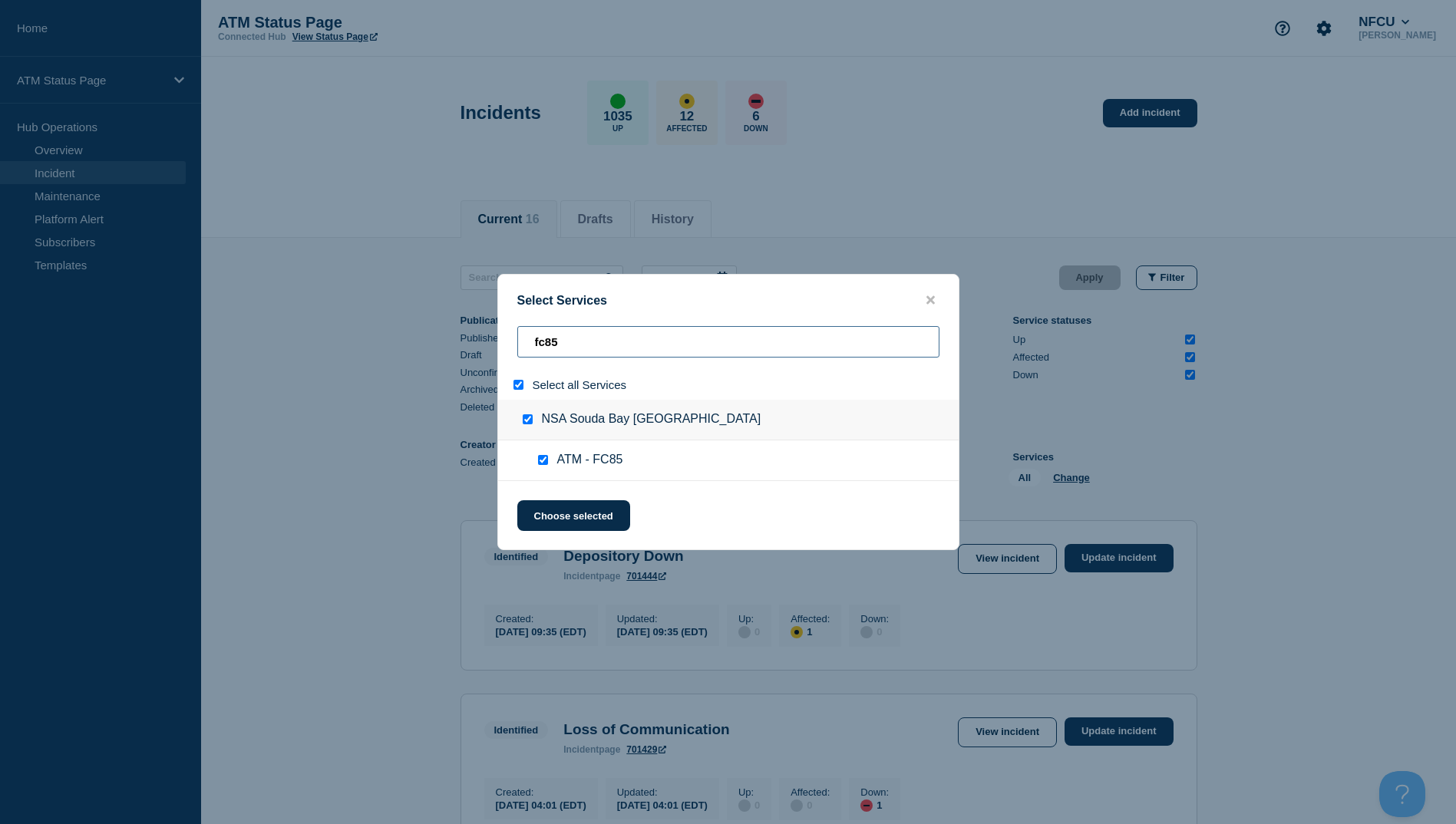
type input "fc85"
click at [513, 378] on div "Select all Services" at bounding box center [728, 384] width 461 height 30
click at [594, 526] on button "Choose selected" at bounding box center [574, 516] width 113 height 31
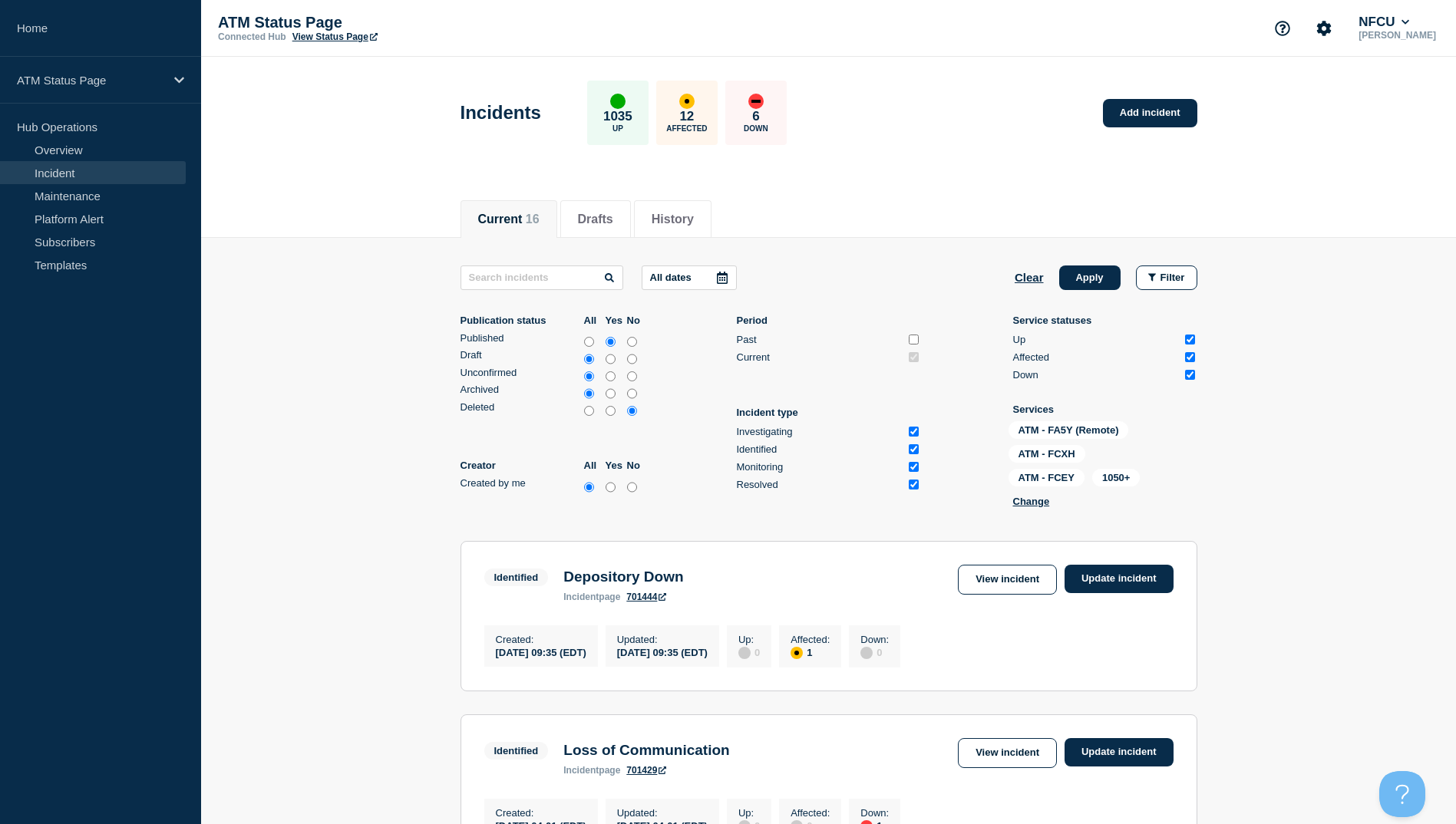
click at [1024, 508] on div "ATM - FA5Y (Remote) ATM - FCXH ATM - FCEY 1050+ Change" at bounding box center [1086, 467] width 153 height 92
click at [1024, 505] on button "Change" at bounding box center [1031, 501] width 37 height 11
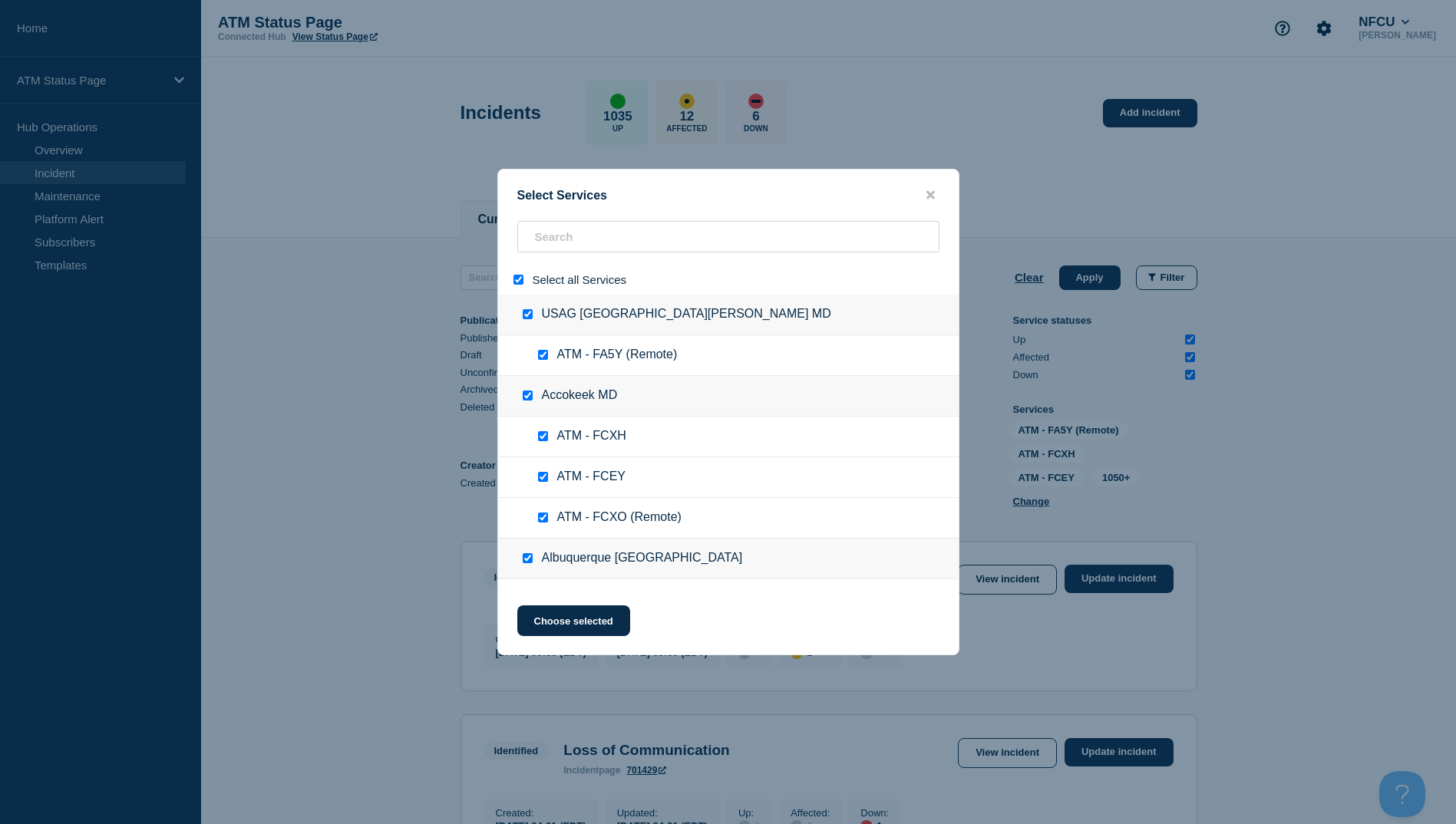
click at [513, 282] on input "select all" at bounding box center [519, 280] width 10 height 10
checkbox input "false"
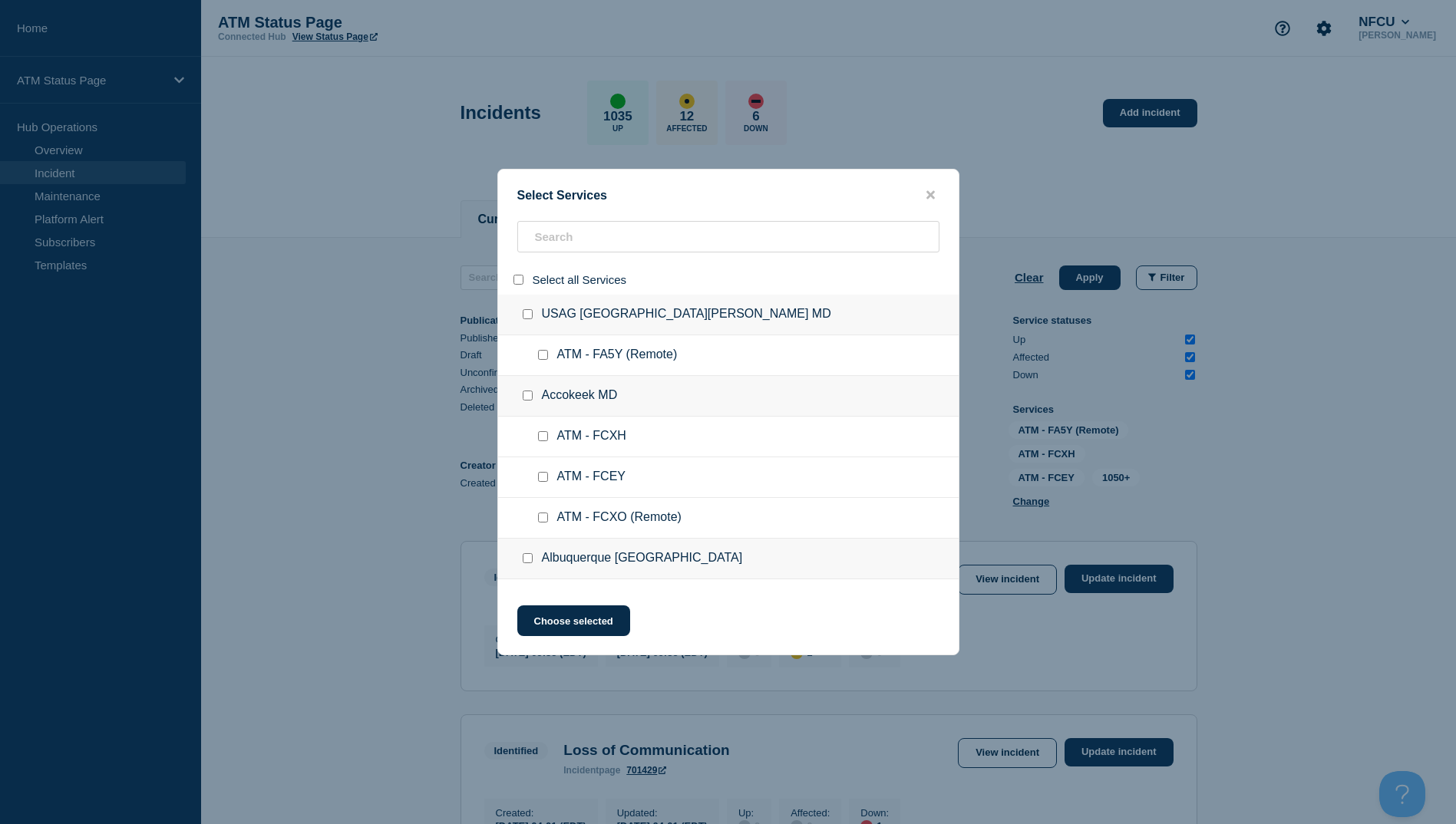
checkbox input "false"
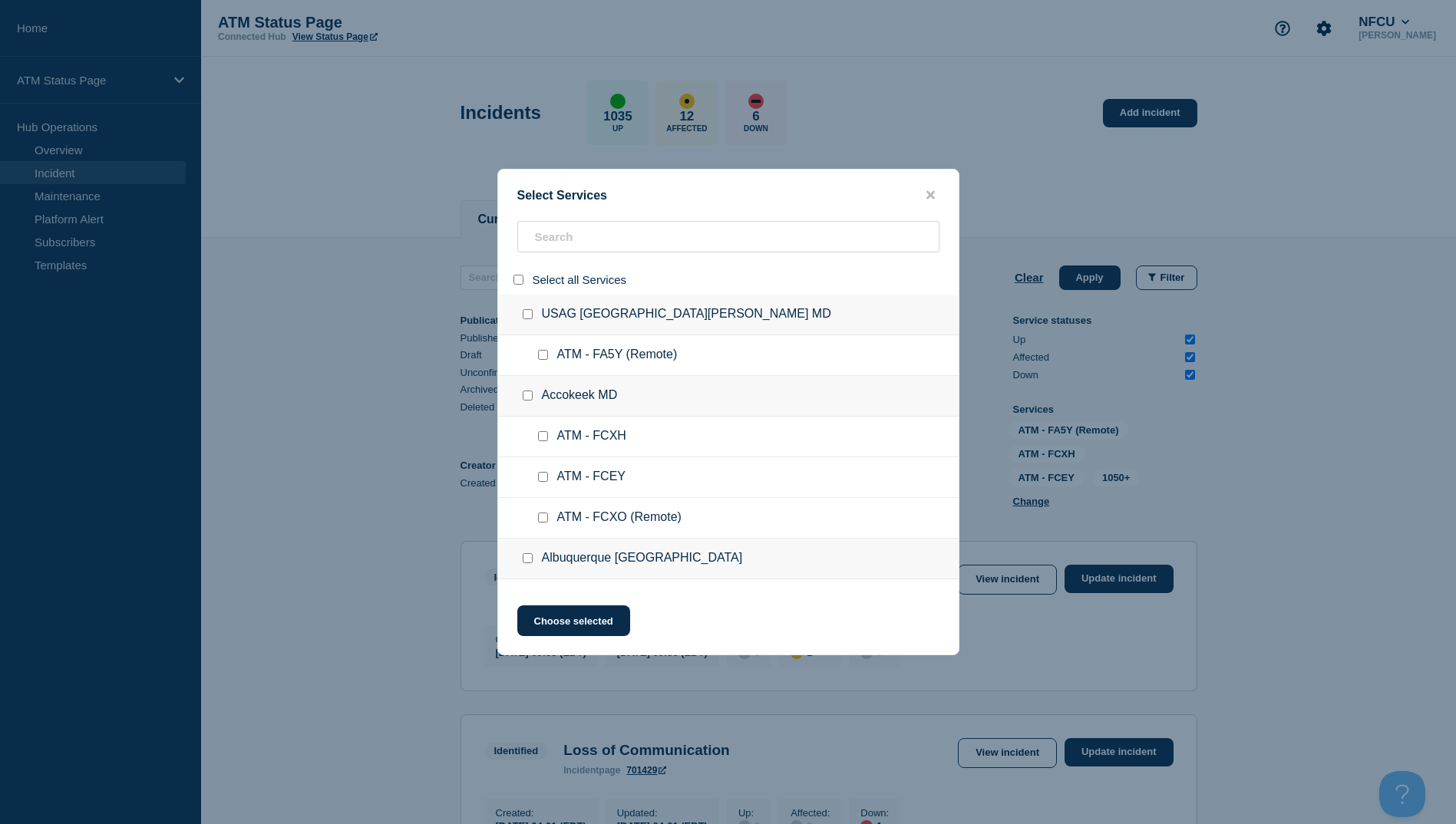
checkbox input "false"
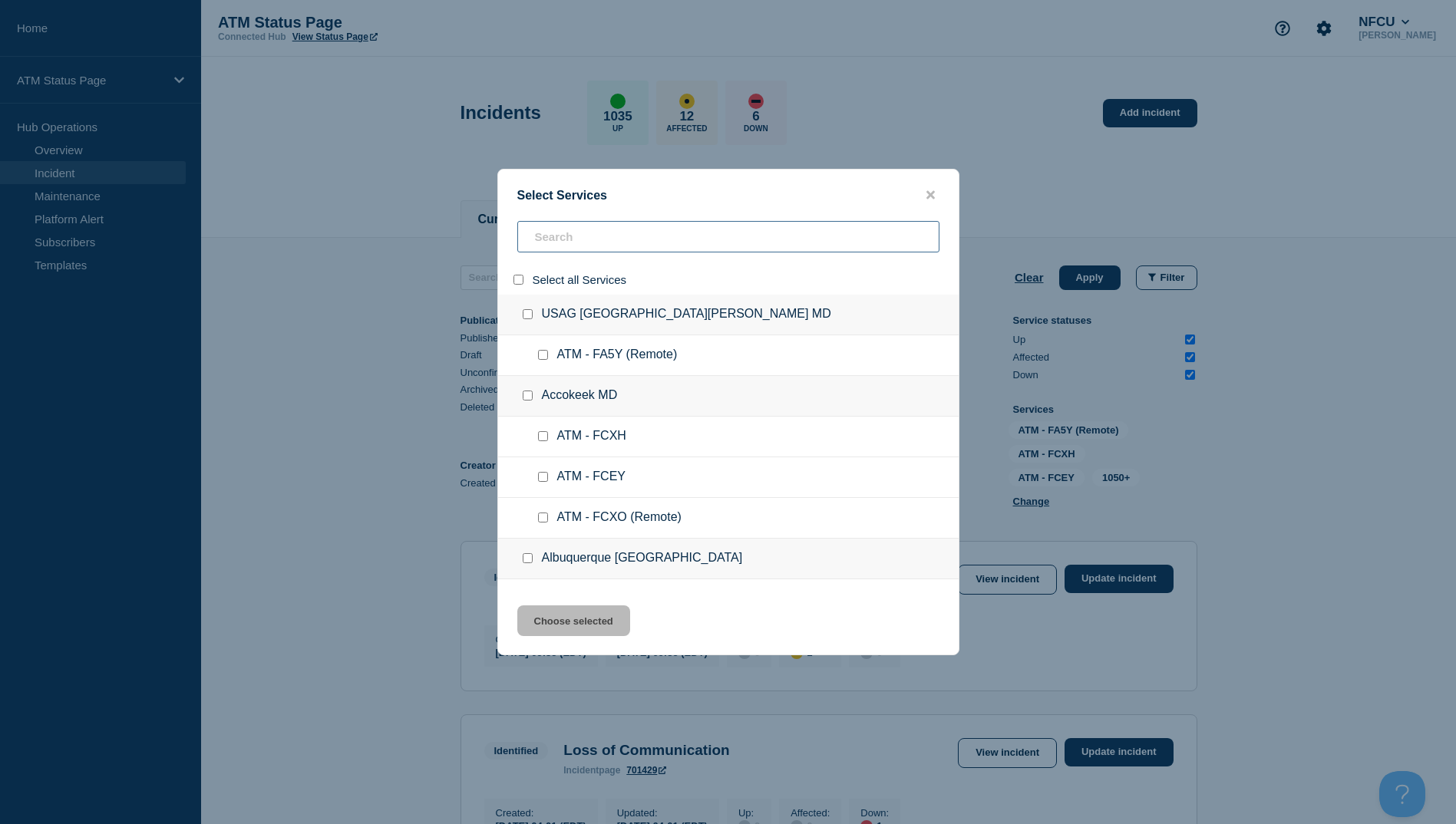
click at [533, 230] on input "search" at bounding box center [729, 237] width 422 height 32
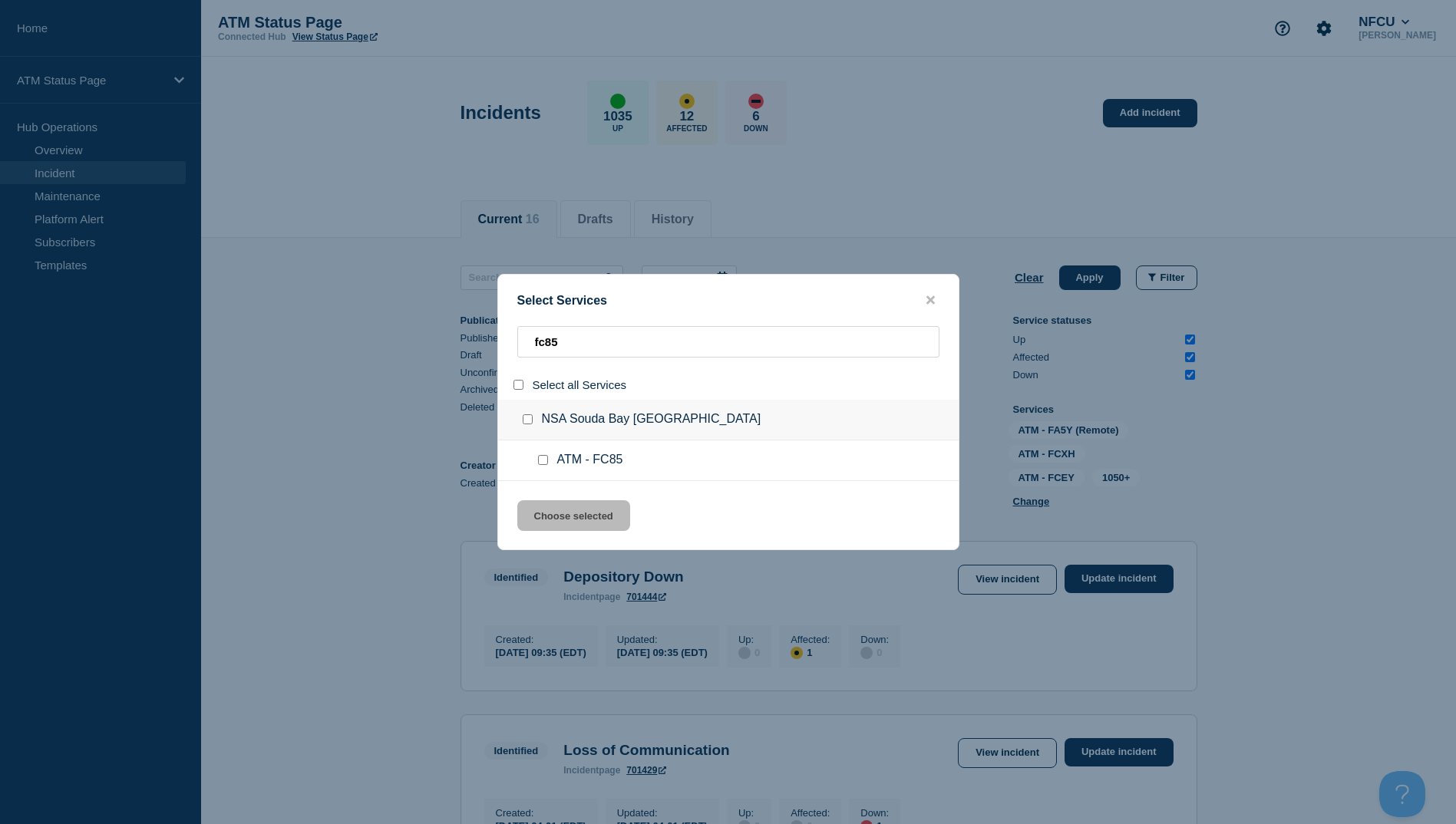
click at [538, 462] on input "service: ATM - FC85" at bounding box center [544, 460] width 10 height 10
drag, startPoint x: 561, startPoint y: 504, endPoint x: 567, endPoint y: 530, distance: 26.7
click at [563, 513] on button "Choose selected" at bounding box center [574, 516] width 113 height 31
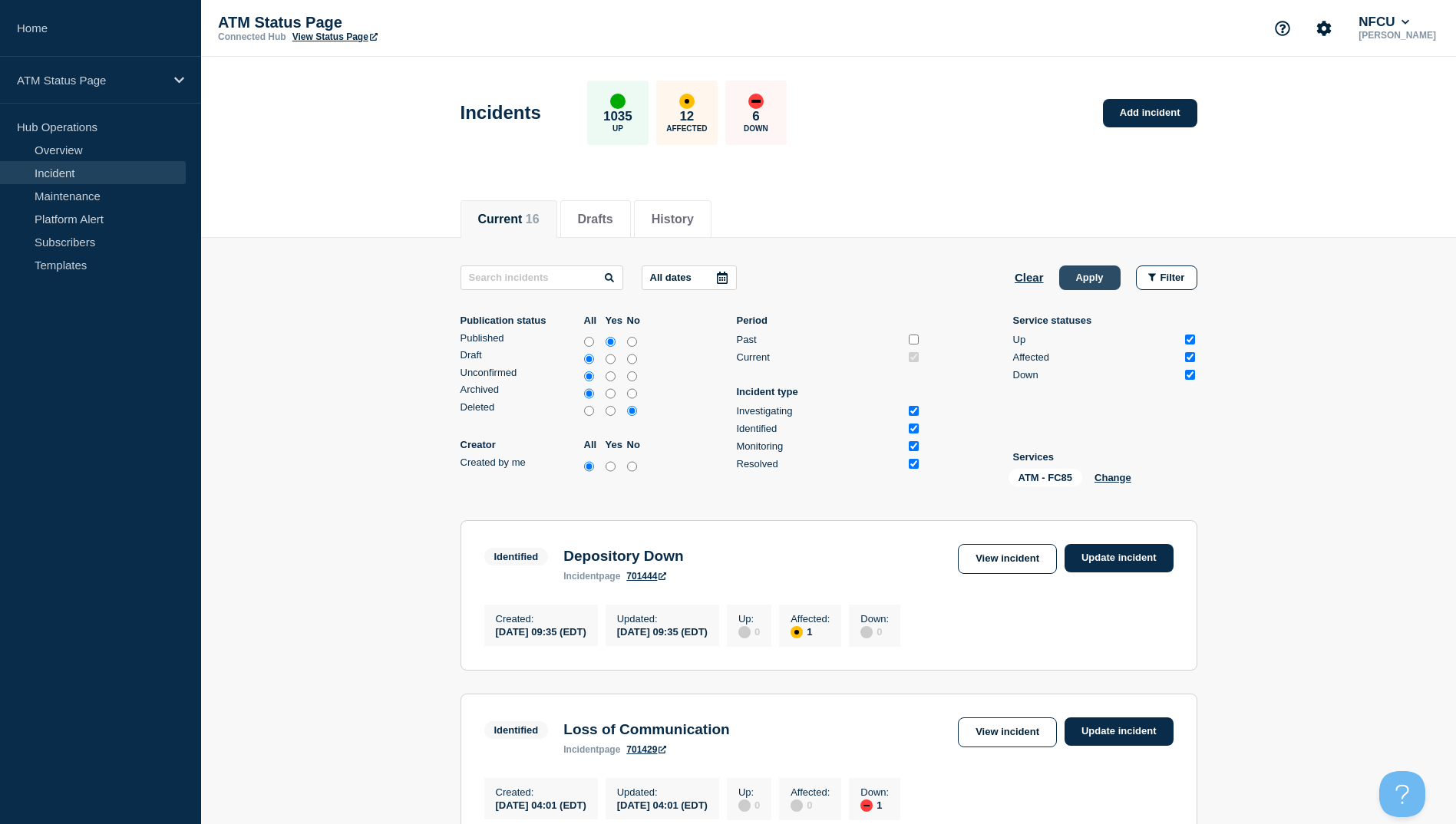
click at [1068, 282] on button "Apply" at bounding box center [1090, 277] width 61 height 25
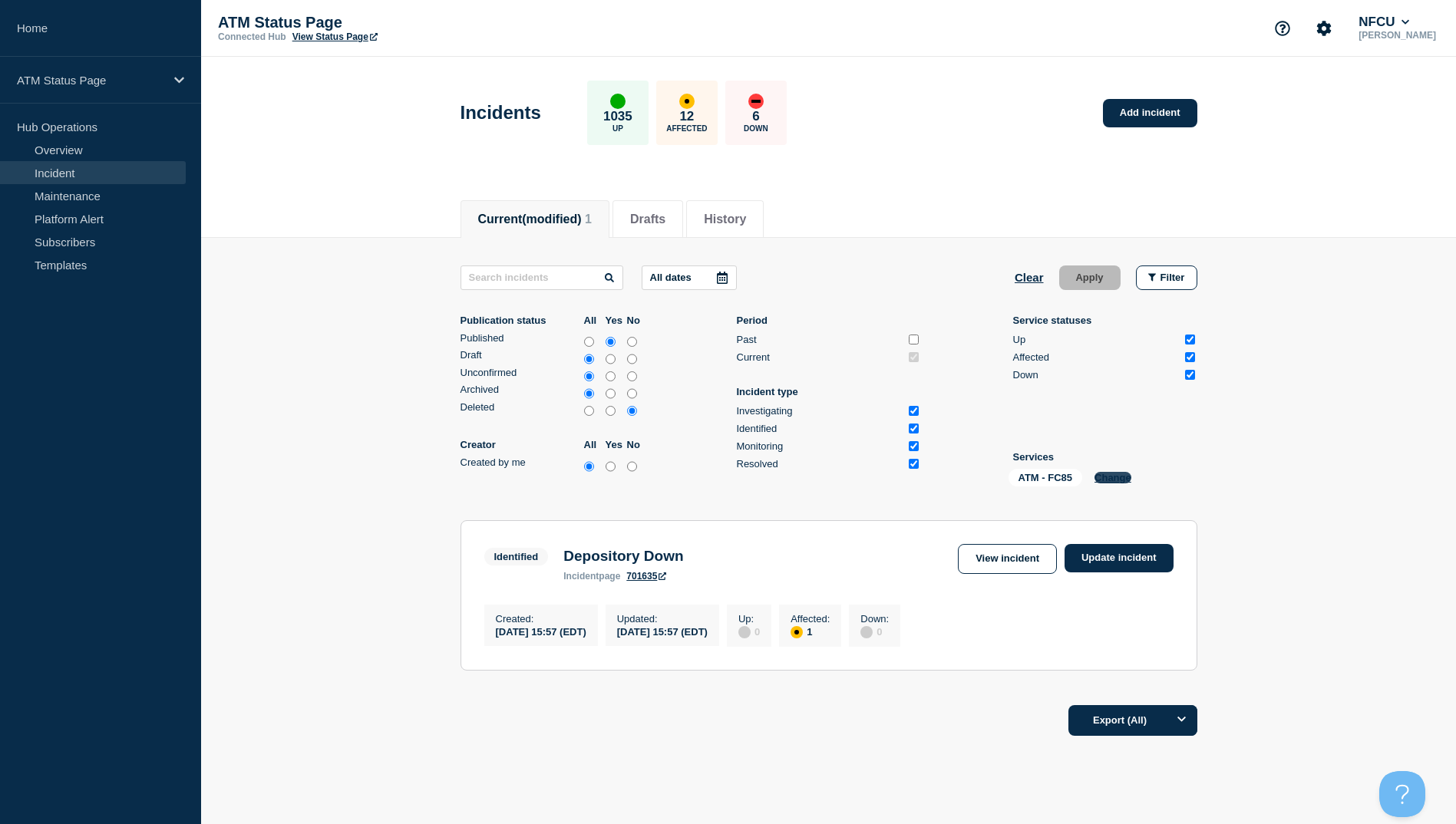
click at [1111, 475] on button "Change" at bounding box center [1113, 477] width 37 height 11
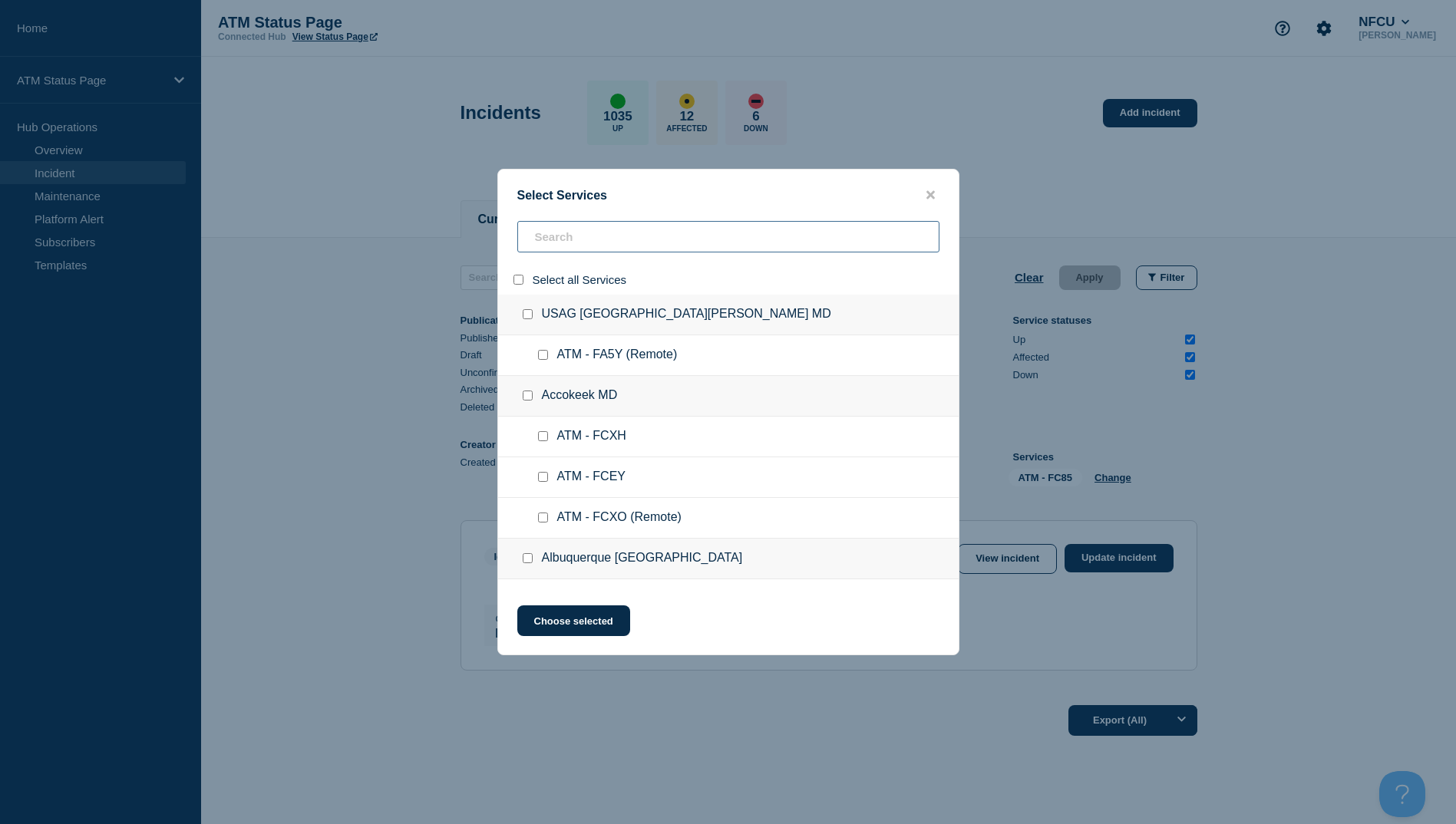
click at [560, 248] on input "search" at bounding box center [729, 237] width 422 height 32
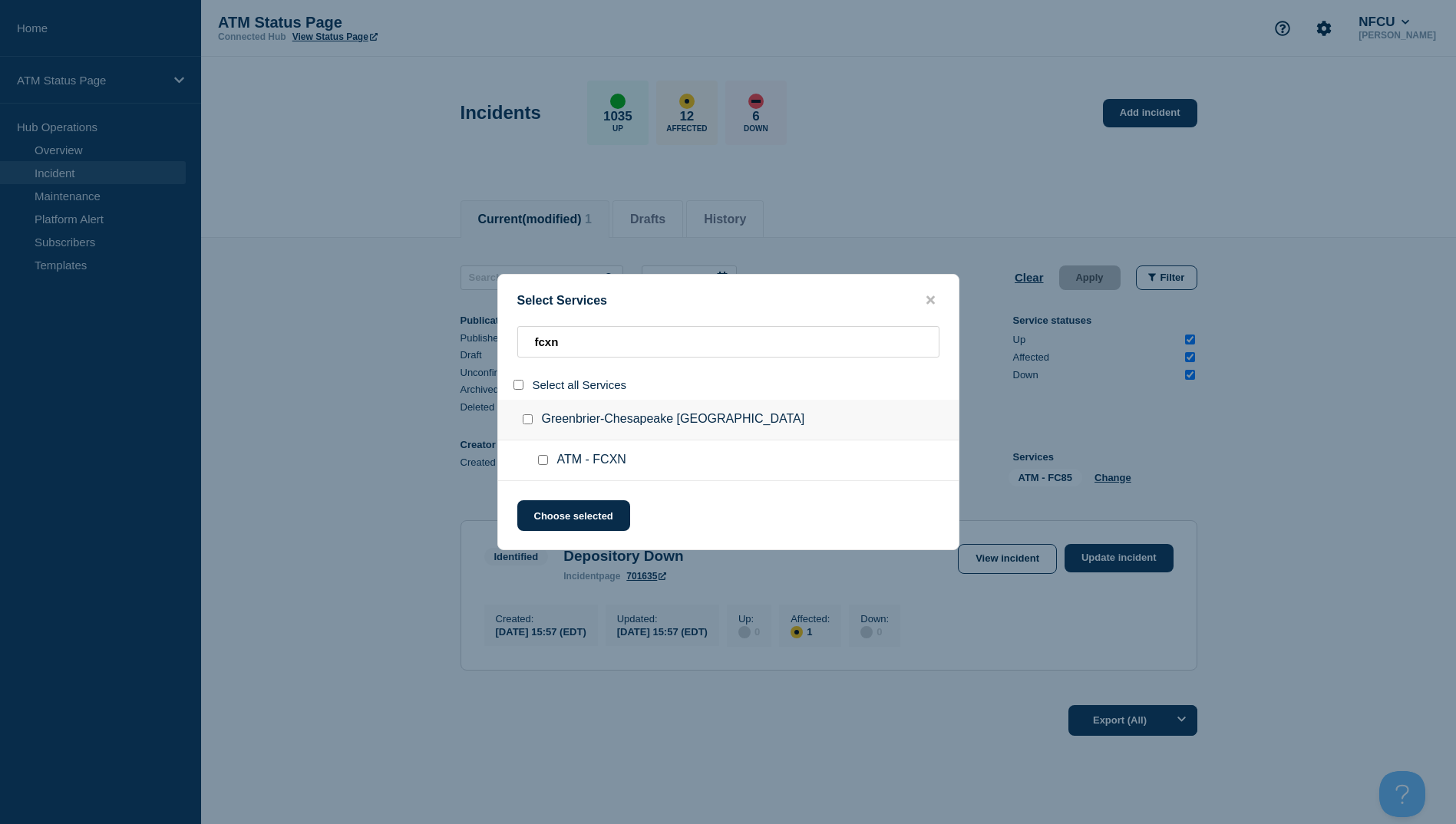
click at [554, 464] on div at bounding box center [546, 461] width 22 height 15
click at [553, 464] on div at bounding box center [546, 461] width 22 height 15
click at [546, 465] on input "service: ATM - FCXN" at bounding box center [544, 460] width 10 height 10
click at [549, 524] on button "Choose selected" at bounding box center [574, 516] width 113 height 31
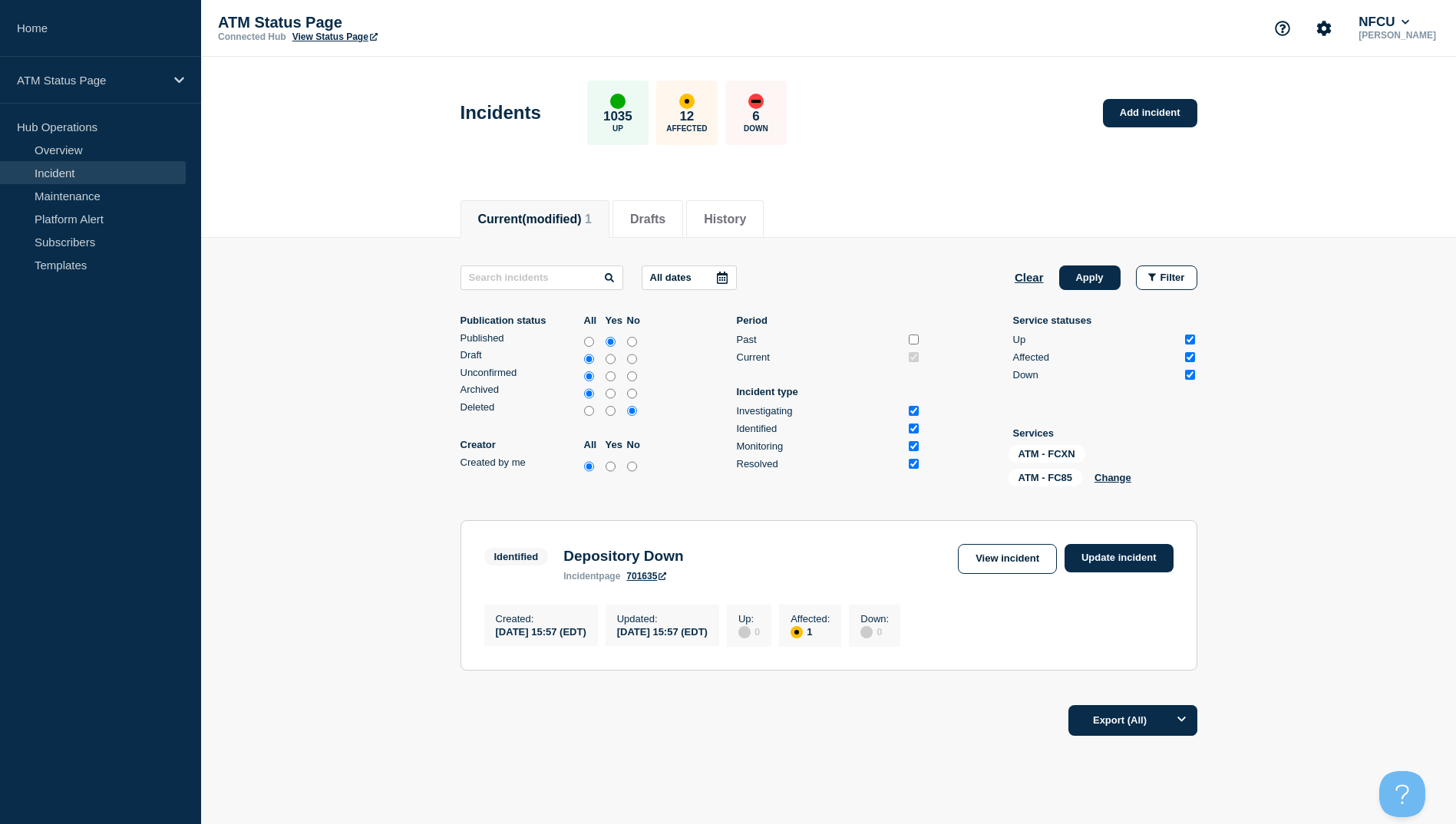
scroll to position [57, 0]
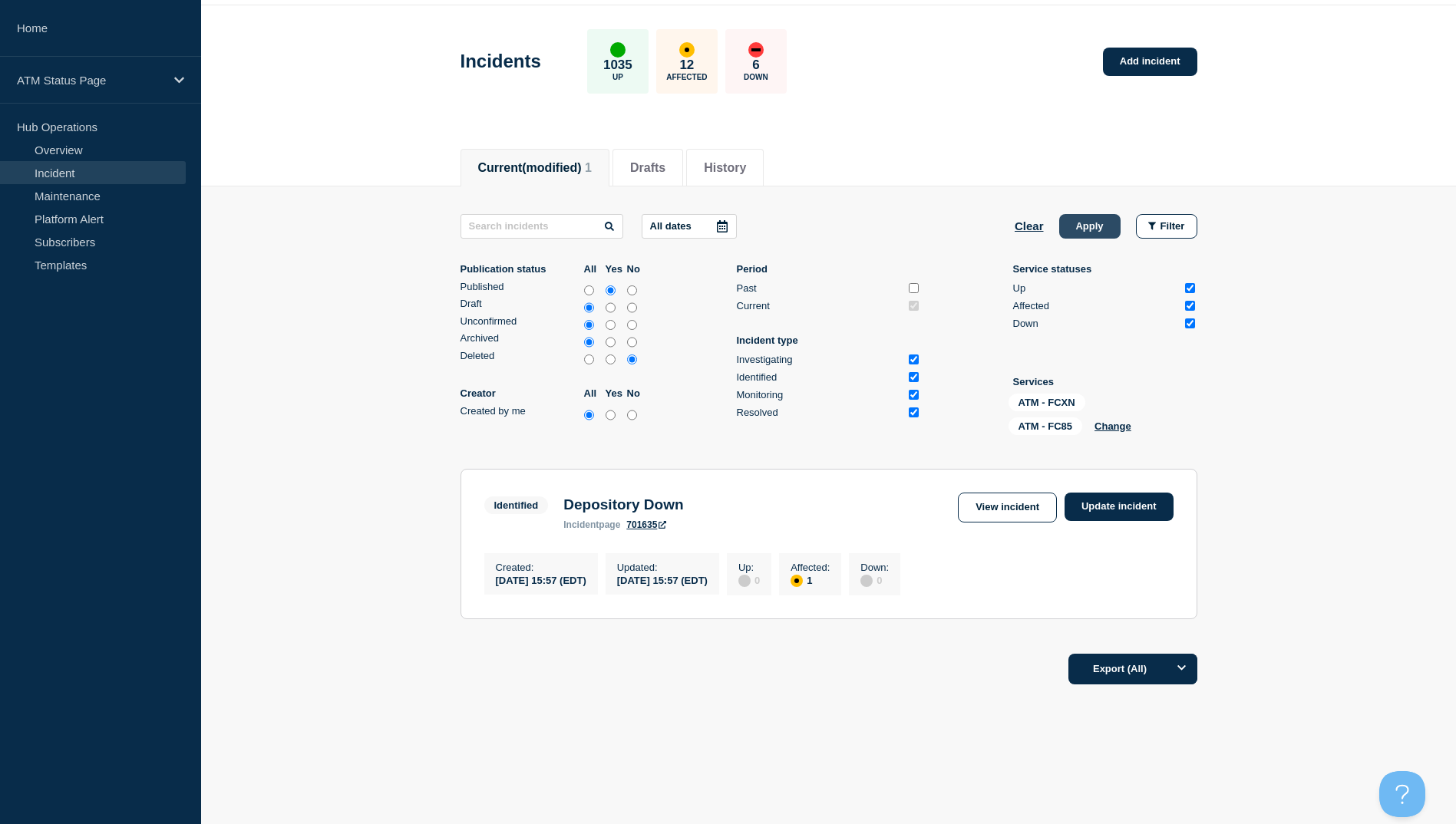
click at [1083, 216] on button "Apply" at bounding box center [1090, 226] width 61 height 25
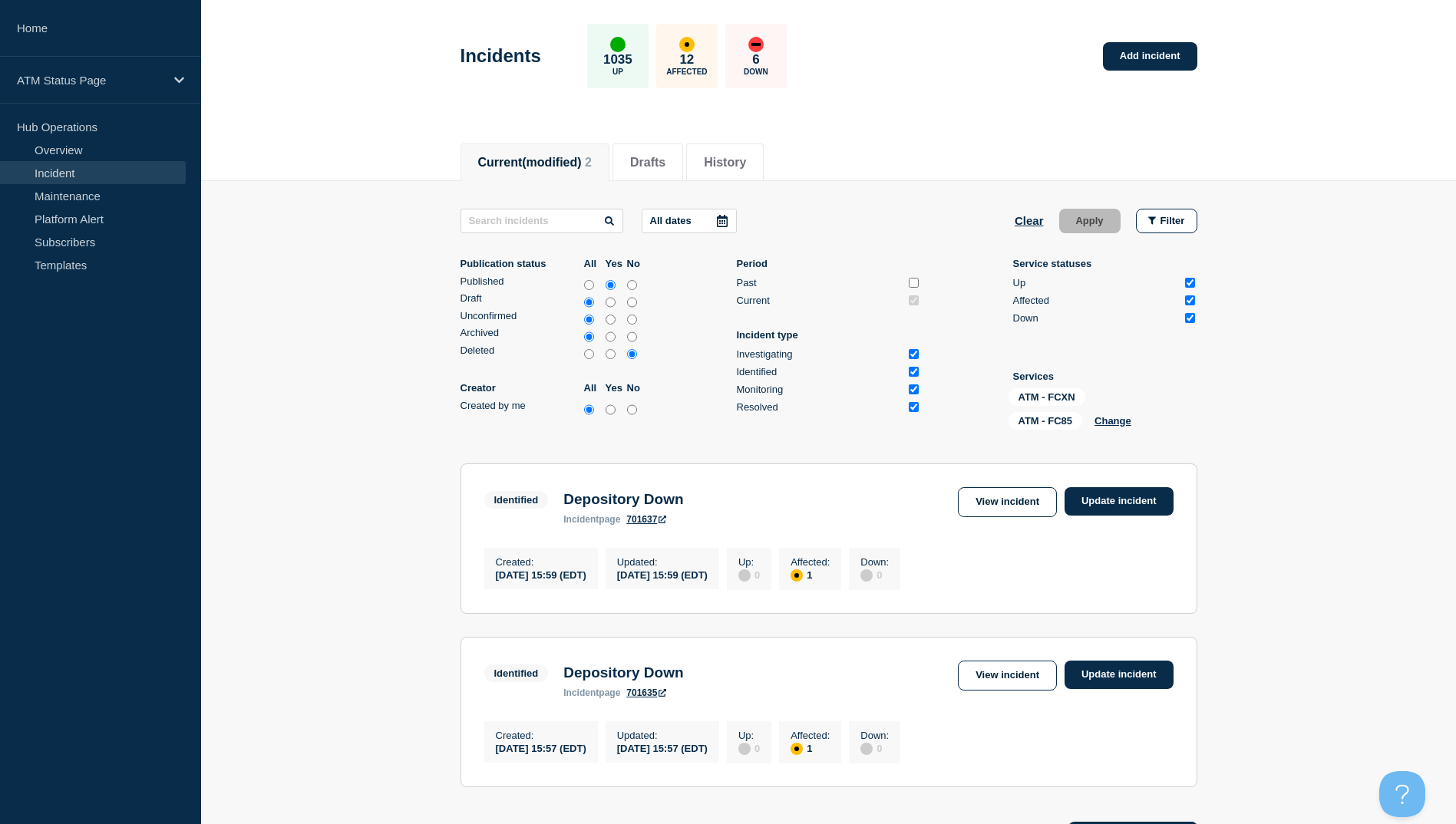
scroll to position [236, 0]
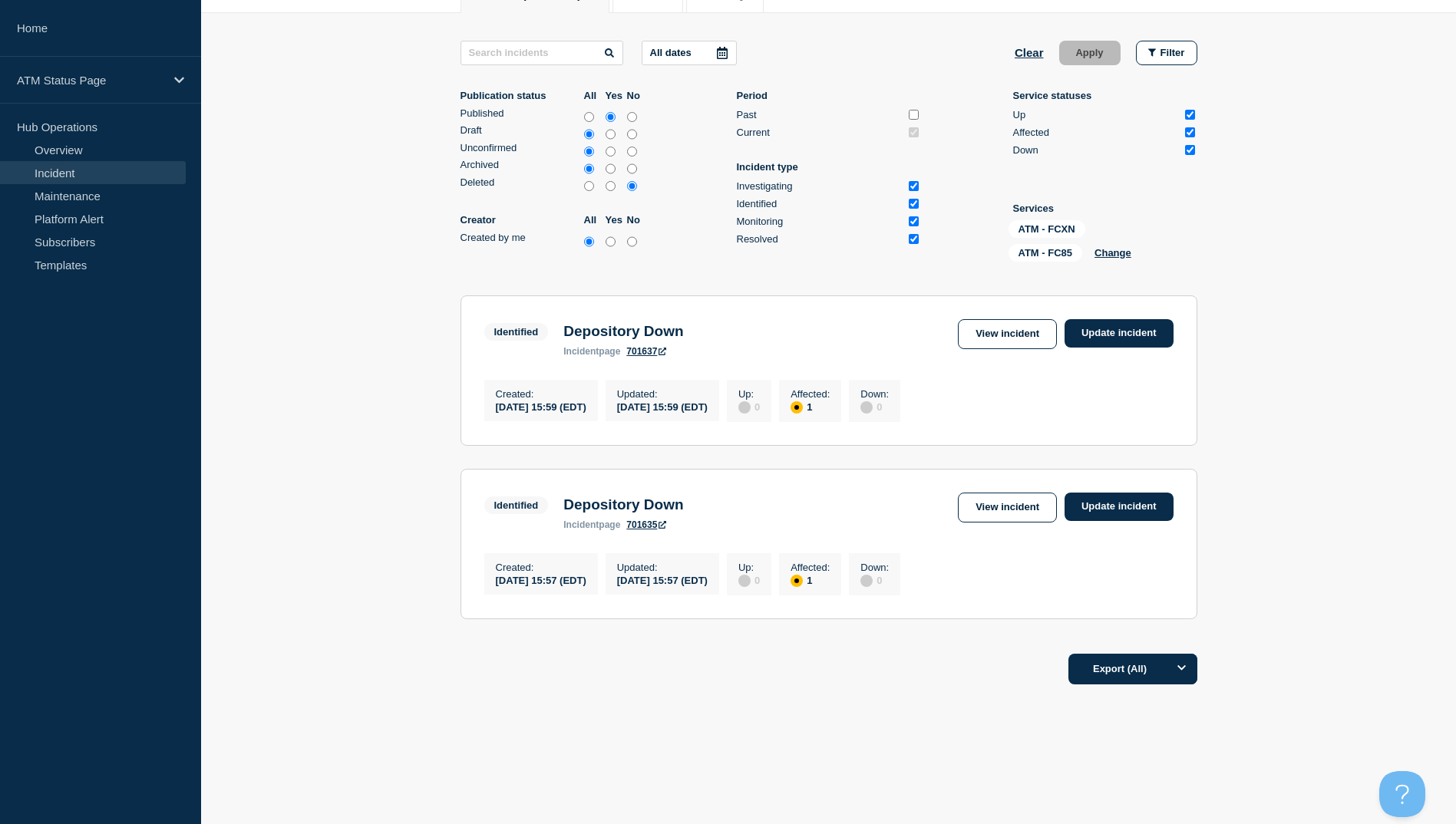
click at [1137, 250] on div "ATM - FCXN ATM - FC85 Change" at bounding box center [1086, 244] width 153 height 47
click at [1113, 233] on div "ATM - FCXN ATM - FC85 Change" at bounding box center [1086, 244] width 153 height 47
click at [1113, 247] on button "Change" at bounding box center [1113, 252] width 37 height 11
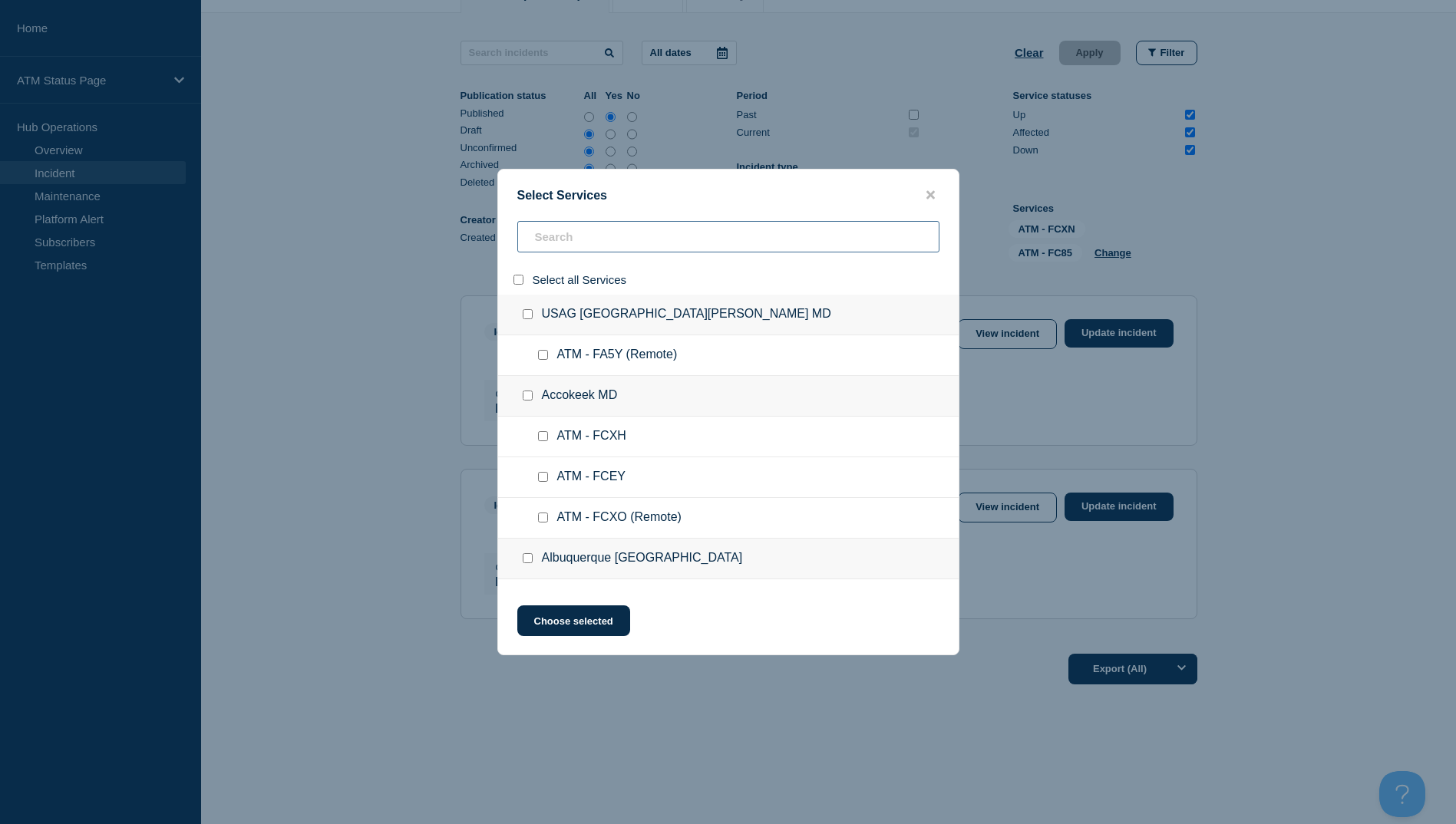
click at [609, 248] on input "search" at bounding box center [729, 237] width 422 height 32
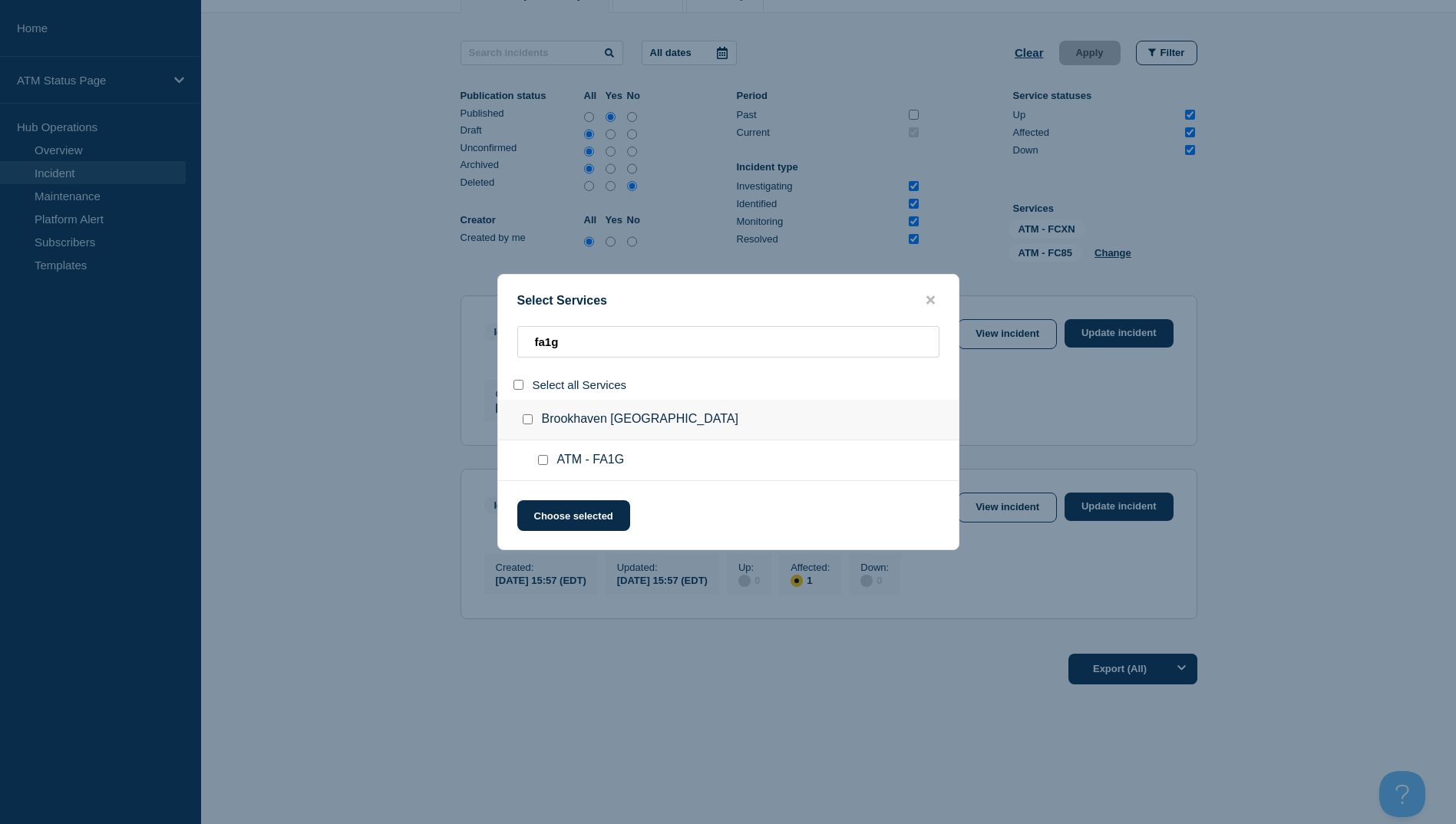
click at [543, 468] on div at bounding box center [546, 461] width 22 height 15
click at [543, 459] on input "service: ATM - FA1G" at bounding box center [544, 460] width 10 height 10
click at [558, 505] on button "Choose selected" at bounding box center [574, 516] width 113 height 31
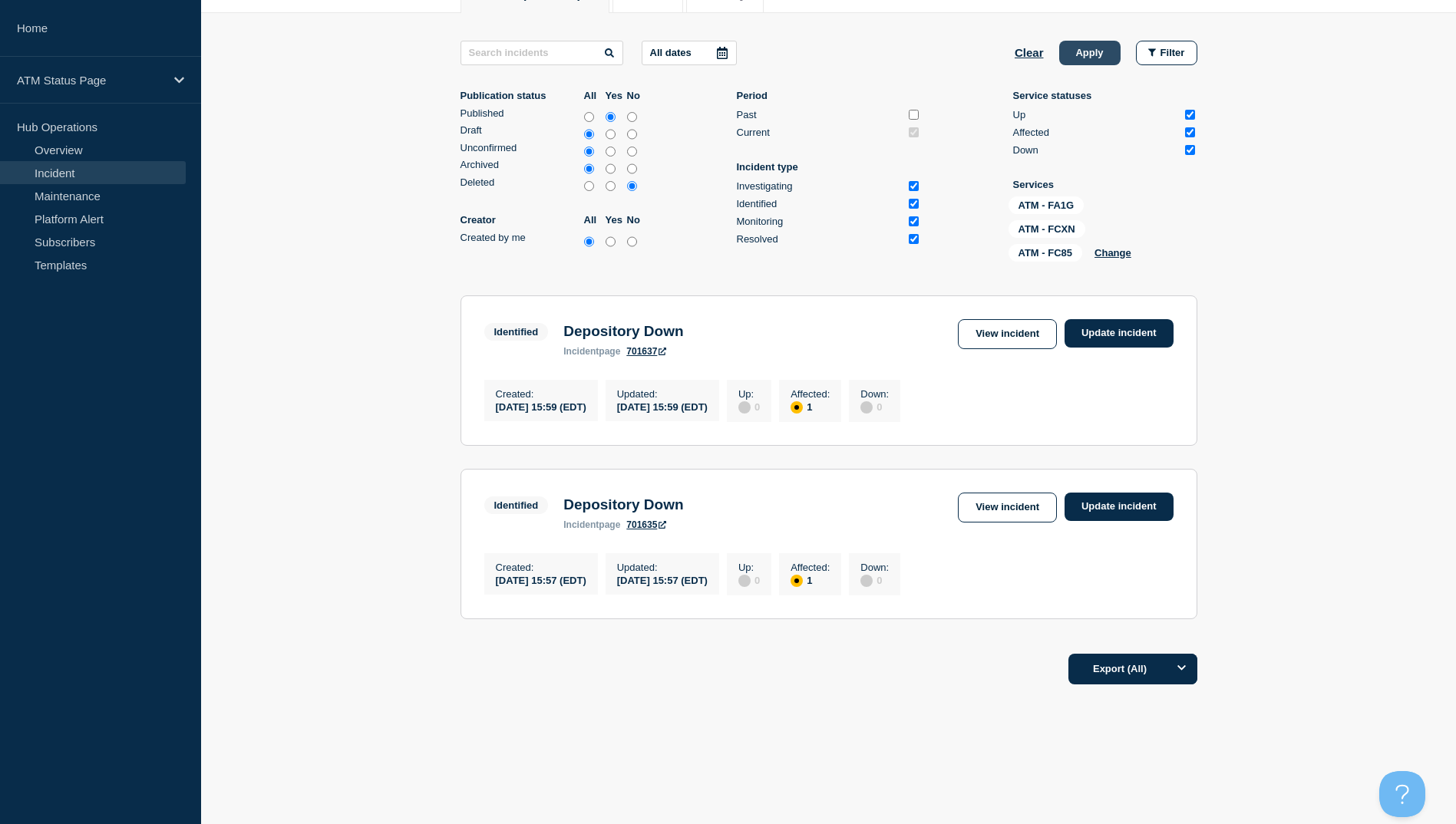
click at [1084, 40] on button "Apply" at bounding box center [1090, 53] width 61 height 25
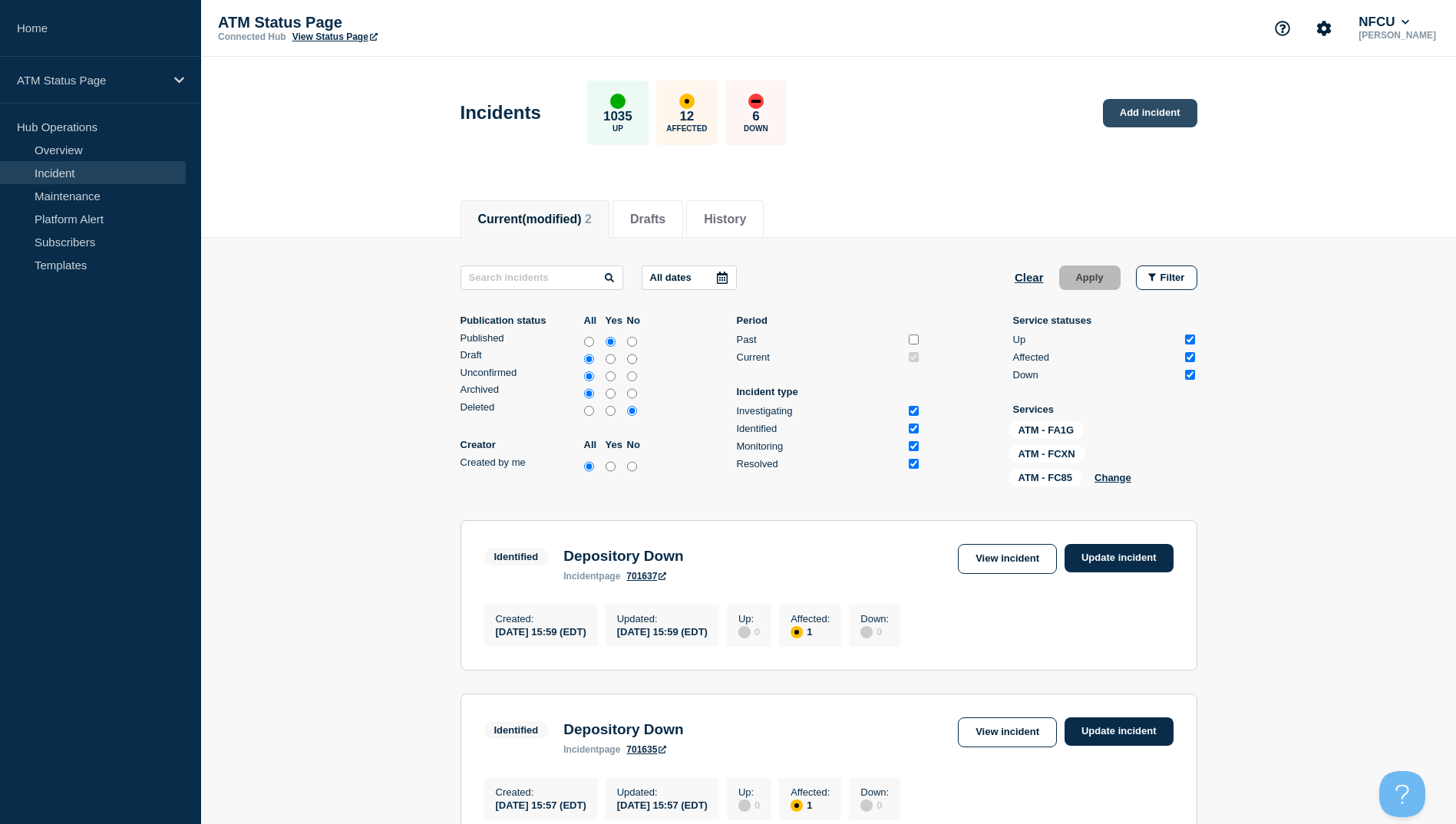
click at [1123, 105] on link "Add incident" at bounding box center [1150, 113] width 95 height 28
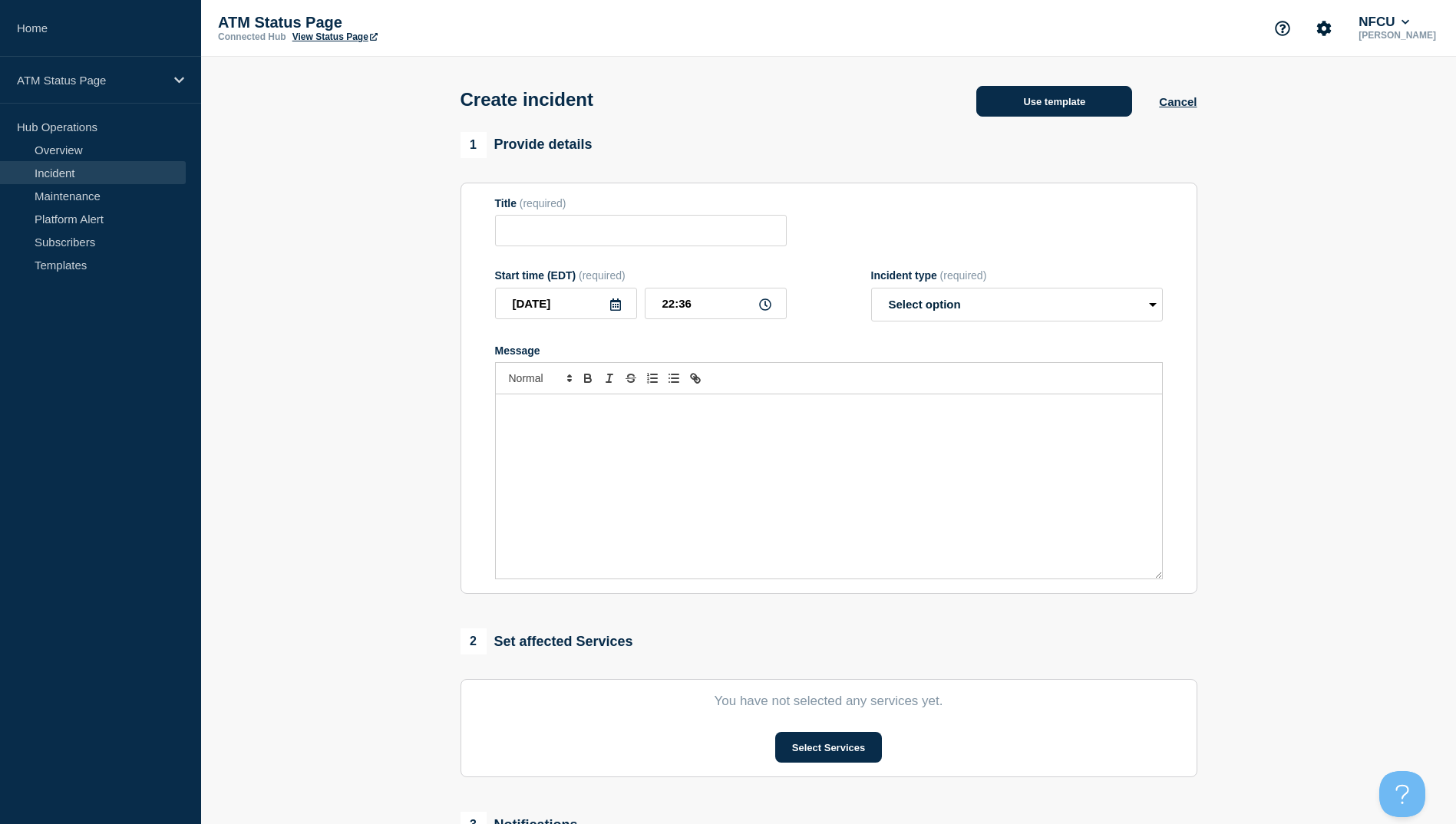
click at [1025, 111] on button "Use template" at bounding box center [1054, 102] width 156 height 31
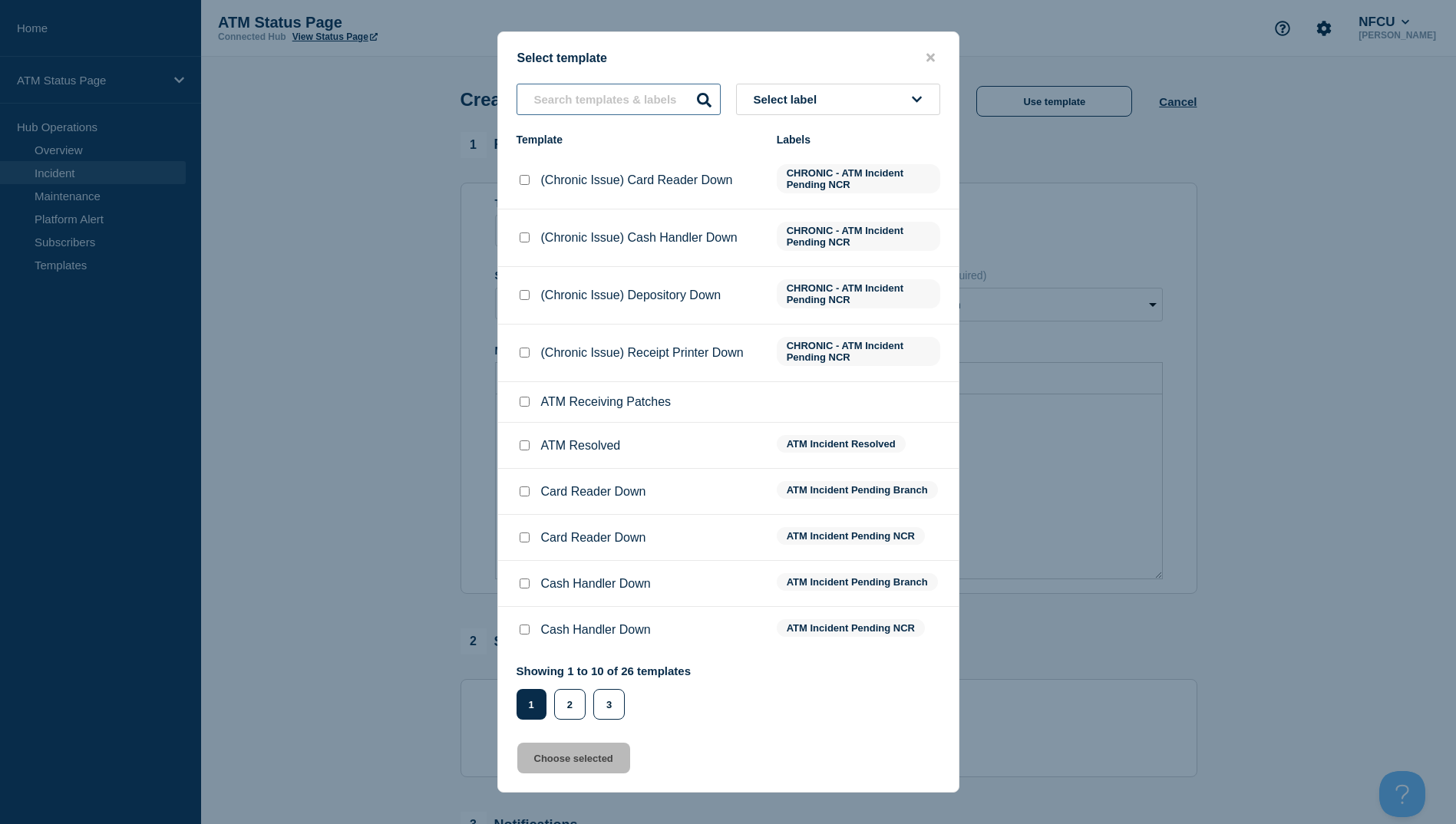
click at [617, 102] on input "text" at bounding box center [619, 99] width 204 height 32
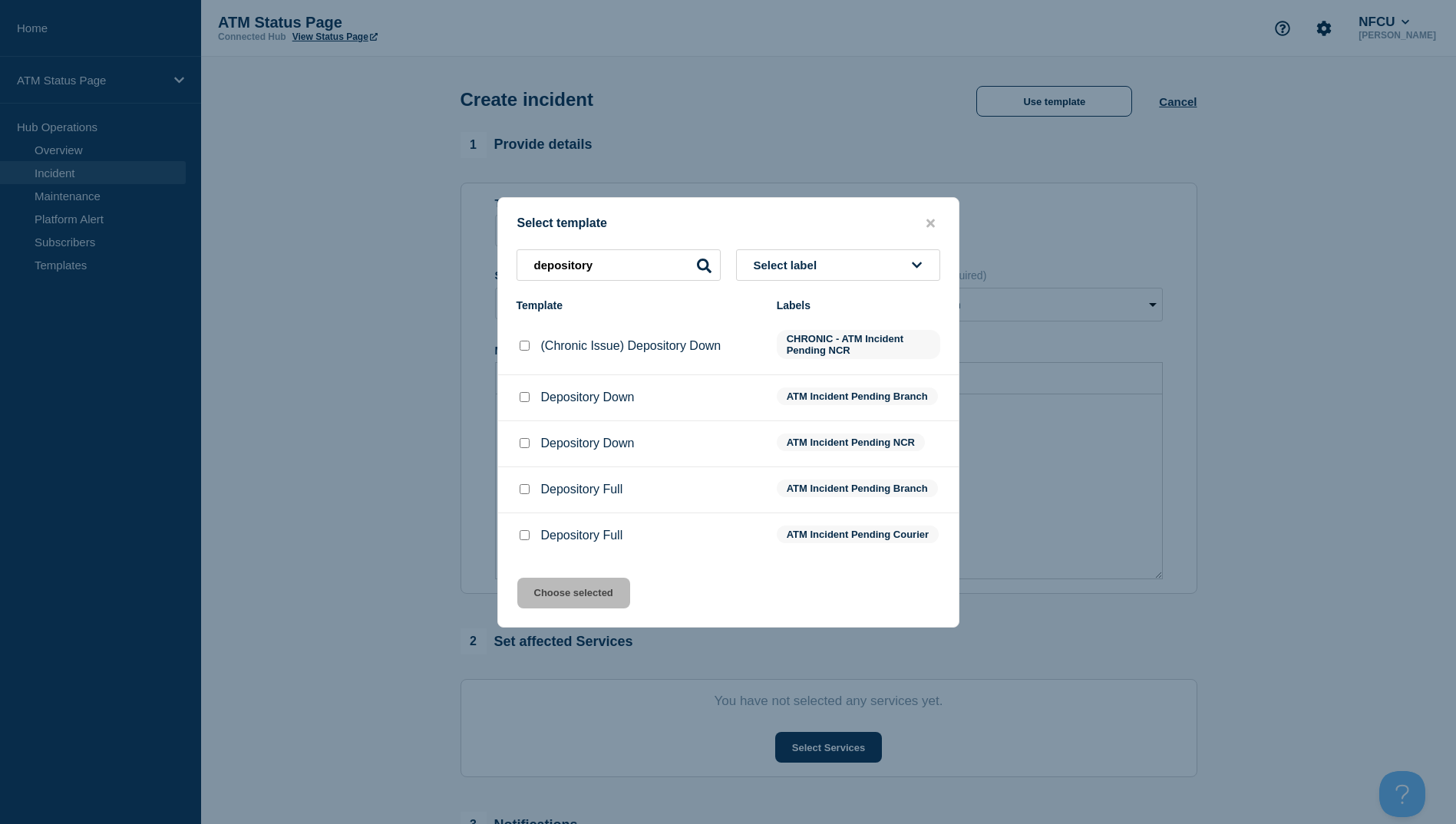
click at [525, 393] on input "Depository Down checkbox" at bounding box center [525, 397] width 10 height 10
click at [582, 600] on button "Choose selected" at bounding box center [574, 593] width 113 height 31
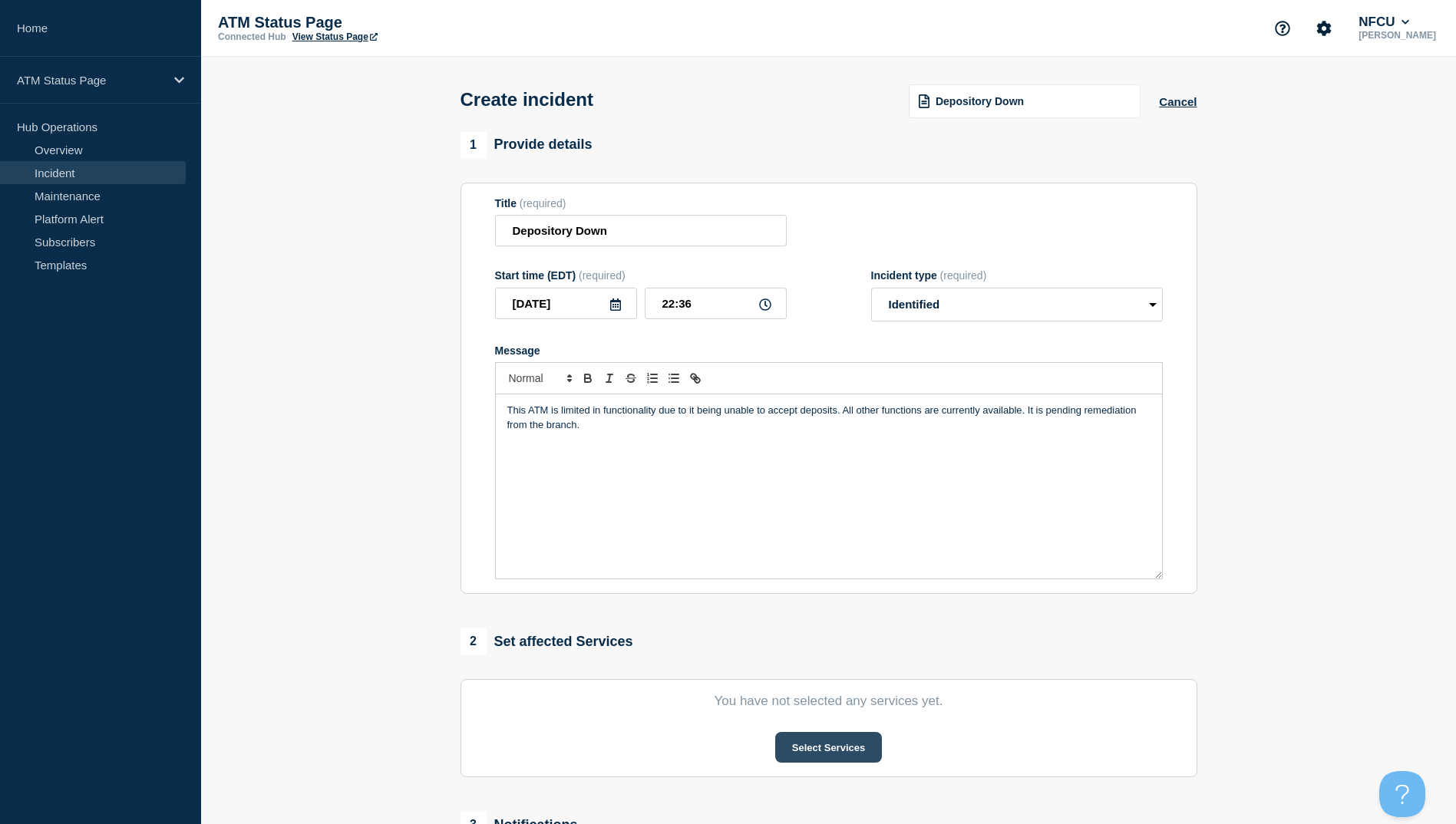
click at [818, 753] on button "Select Services" at bounding box center [829, 747] width 107 height 31
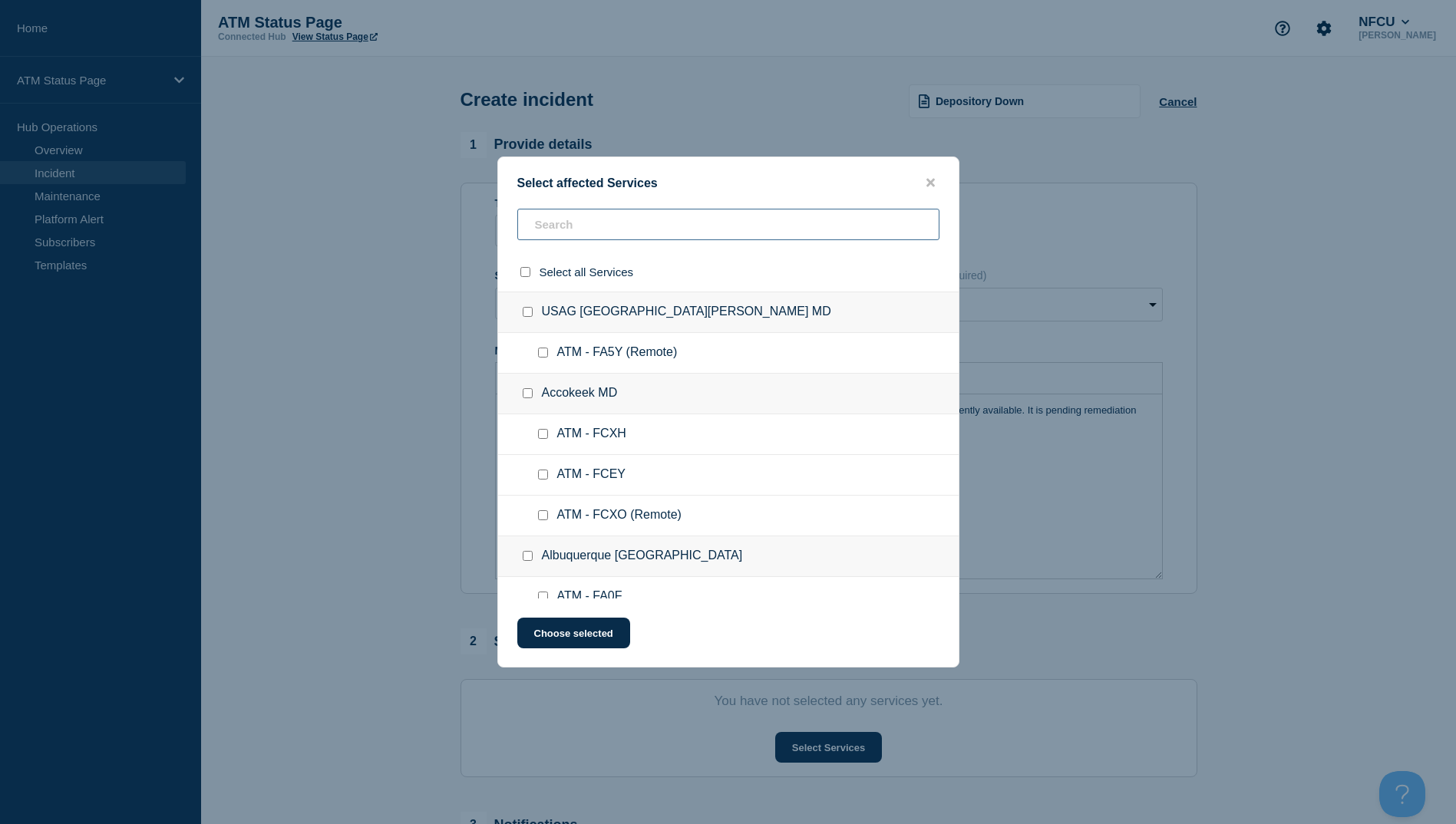
click at [556, 234] on input "text" at bounding box center [729, 224] width 422 height 32
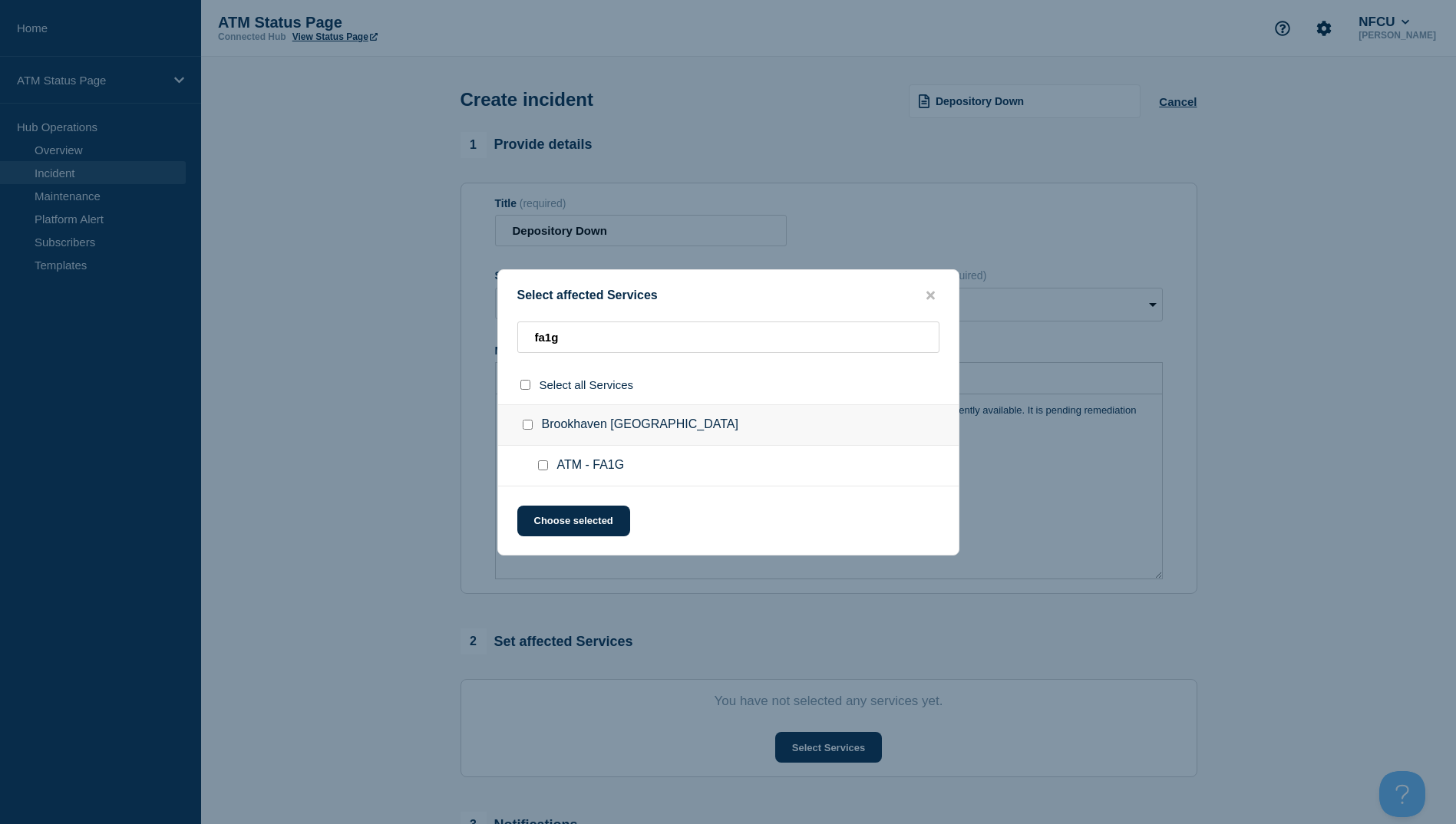
click at [548, 468] on div at bounding box center [546, 466] width 22 height 15
click at [546, 470] on input "ATM - FA1G checkbox" at bounding box center [544, 466] width 10 height 10
click at [545, 536] on button "Choose selected" at bounding box center [574, 521] width 113 height 31
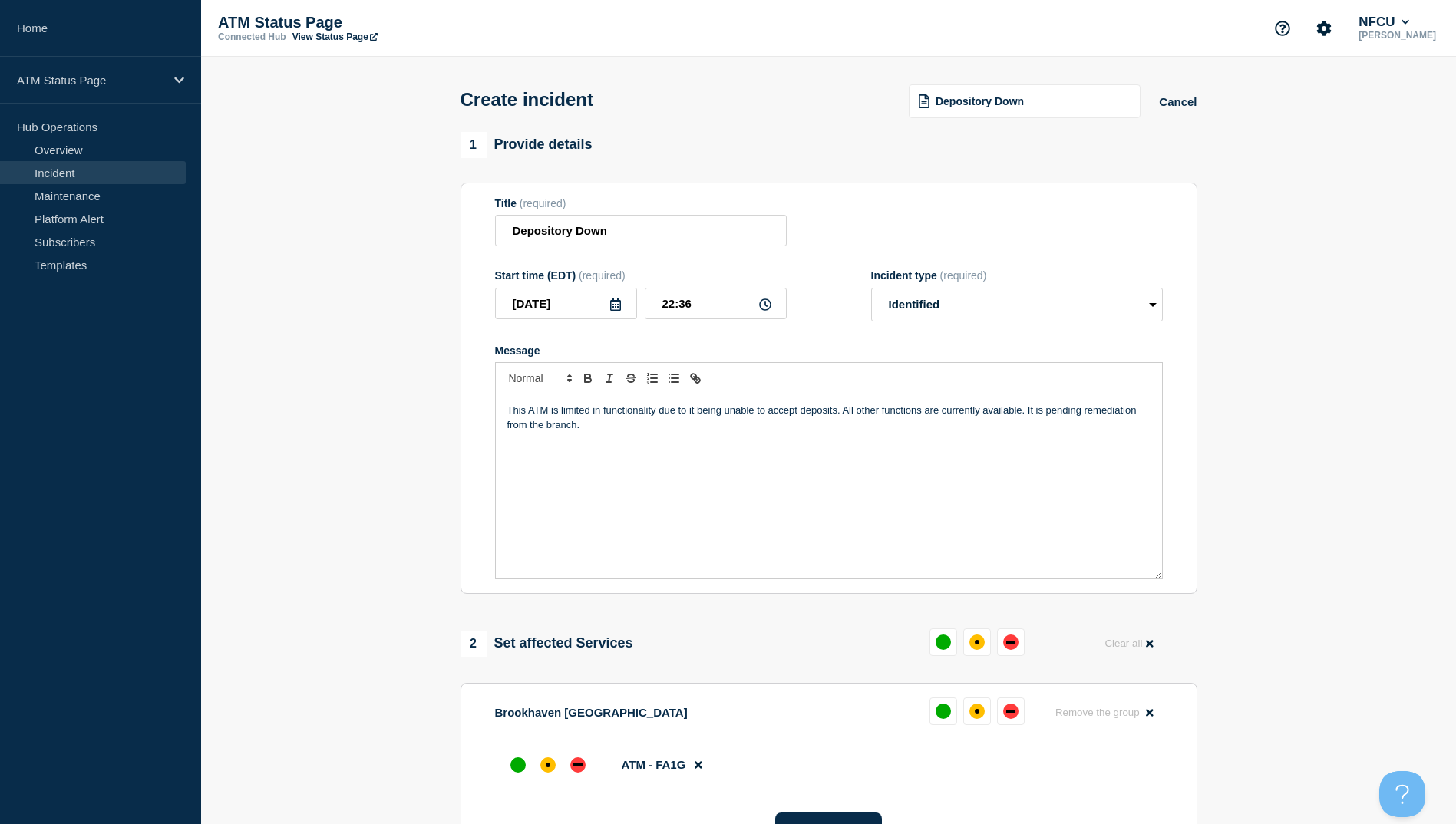
scroll to position [230, 0]
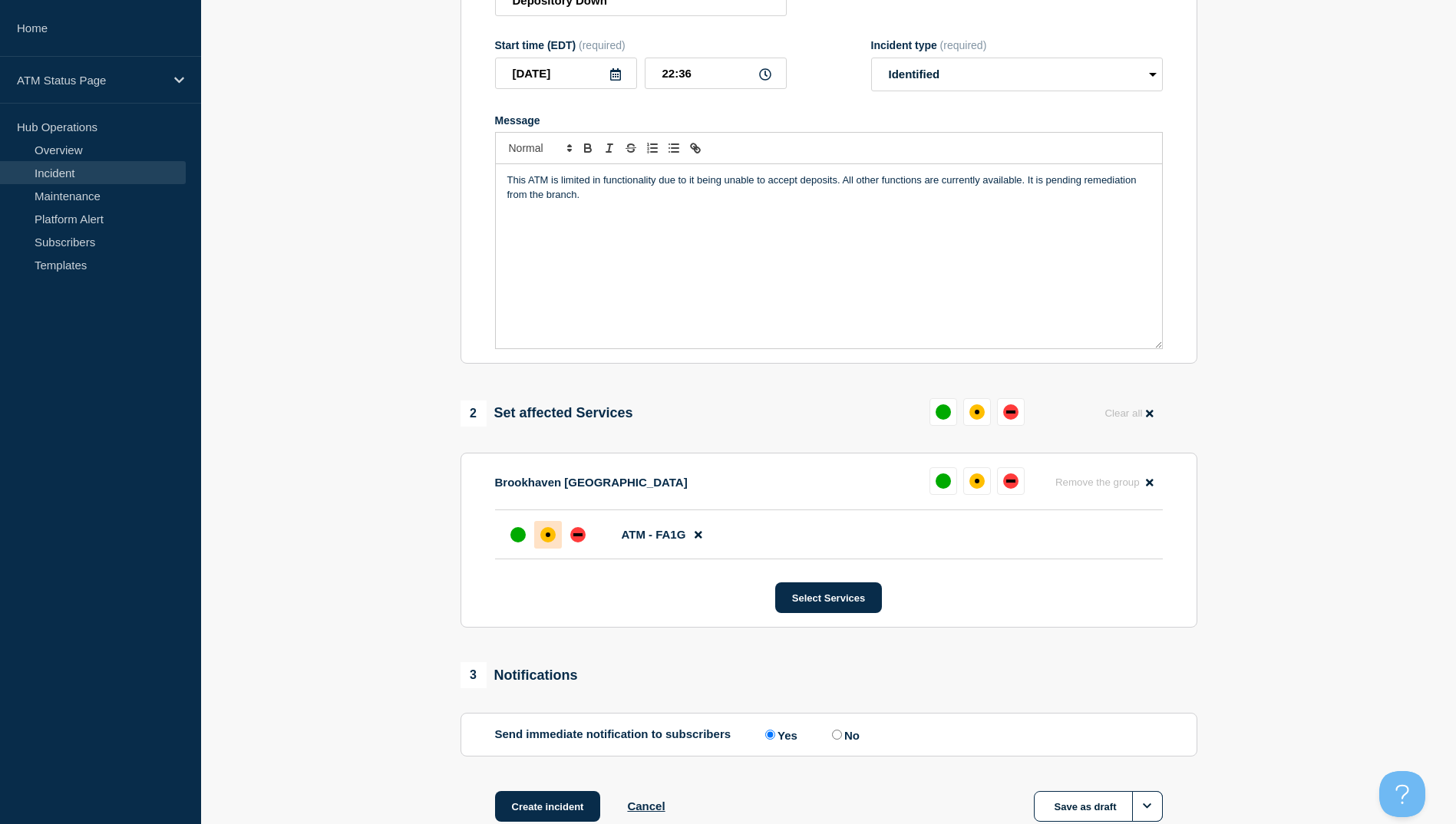
click at [553, 535] on div "affected" at bounding box center [548, 535] width 16 height 15
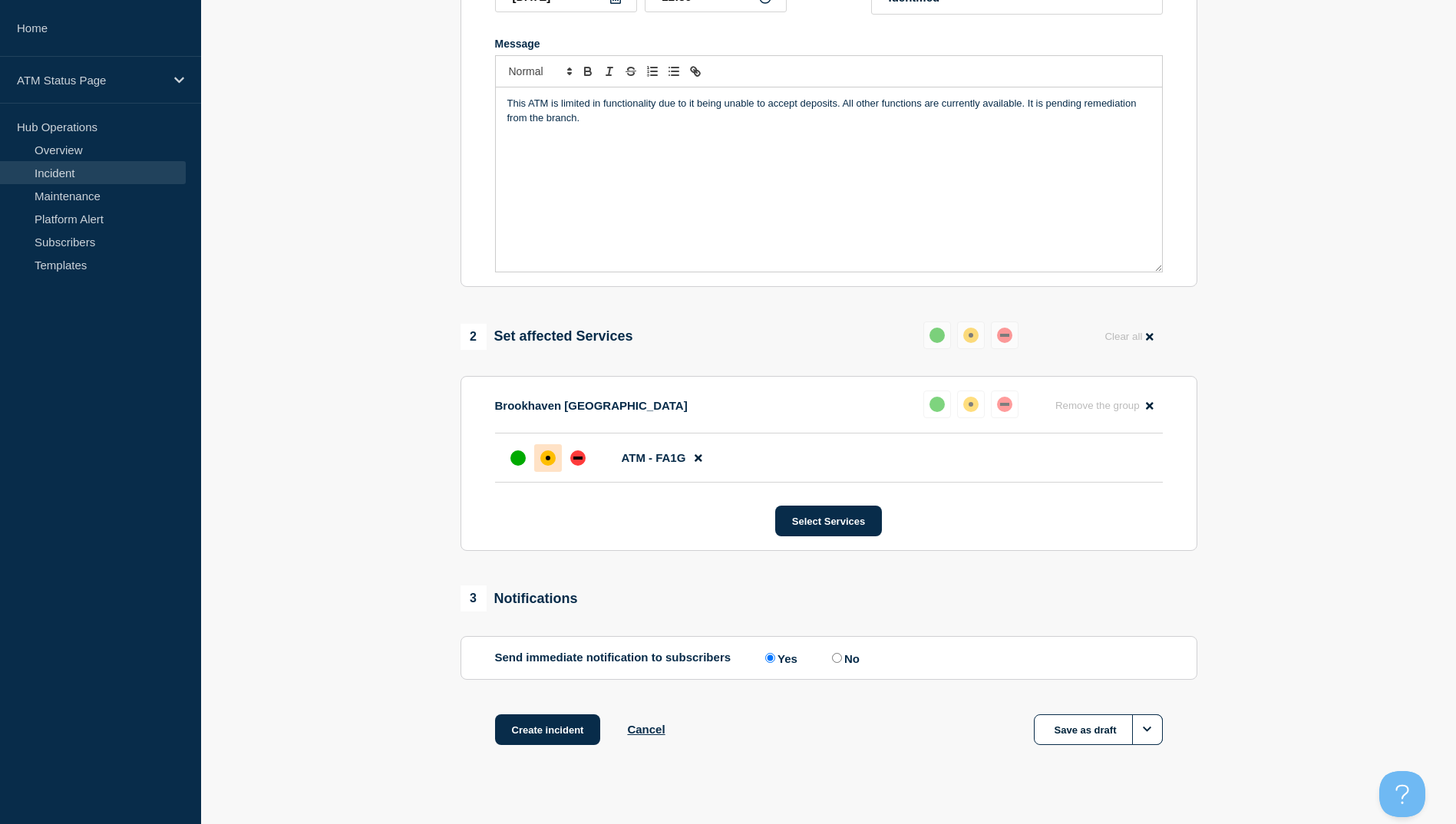
scroll to position [331, 0]
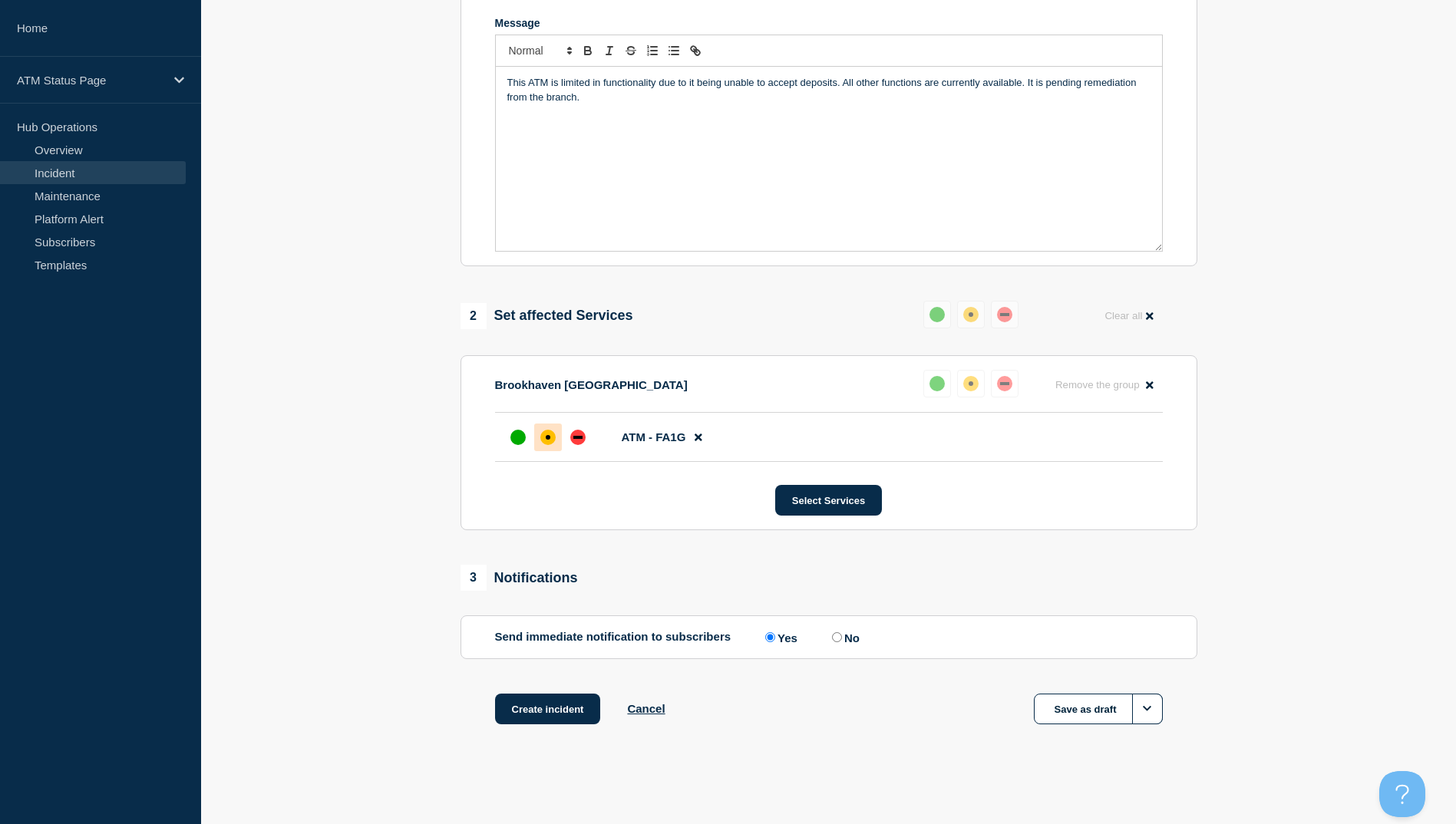
click at [558, 686] on div "1 Provide details Title (required) Depository Down Start time (EDT) (required) …" at bounding box center [829, 284] width 755 height 959
click at [558, 693] on div "1 Provide details Title (required) Depository Down Start time (EDT) (required) …" at bounding box center [829, 284] width 755 height 959
click at [563, 712] on button "Create incident" at bounding box center [548, 709] width 106 height 31
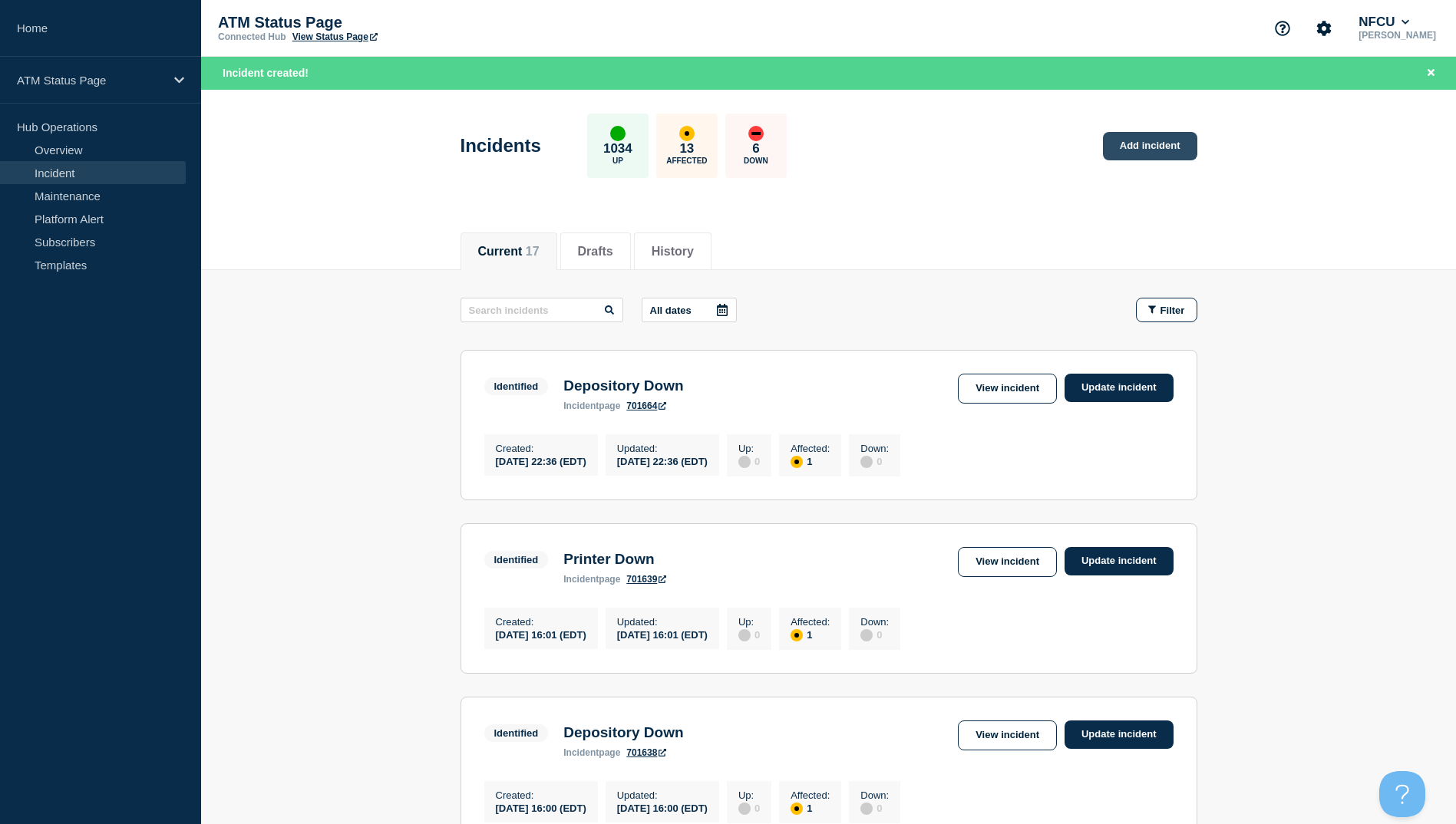
click at [1123, 136] on link "Add incident" at bounding box center [1150, 146] width 95 height 28
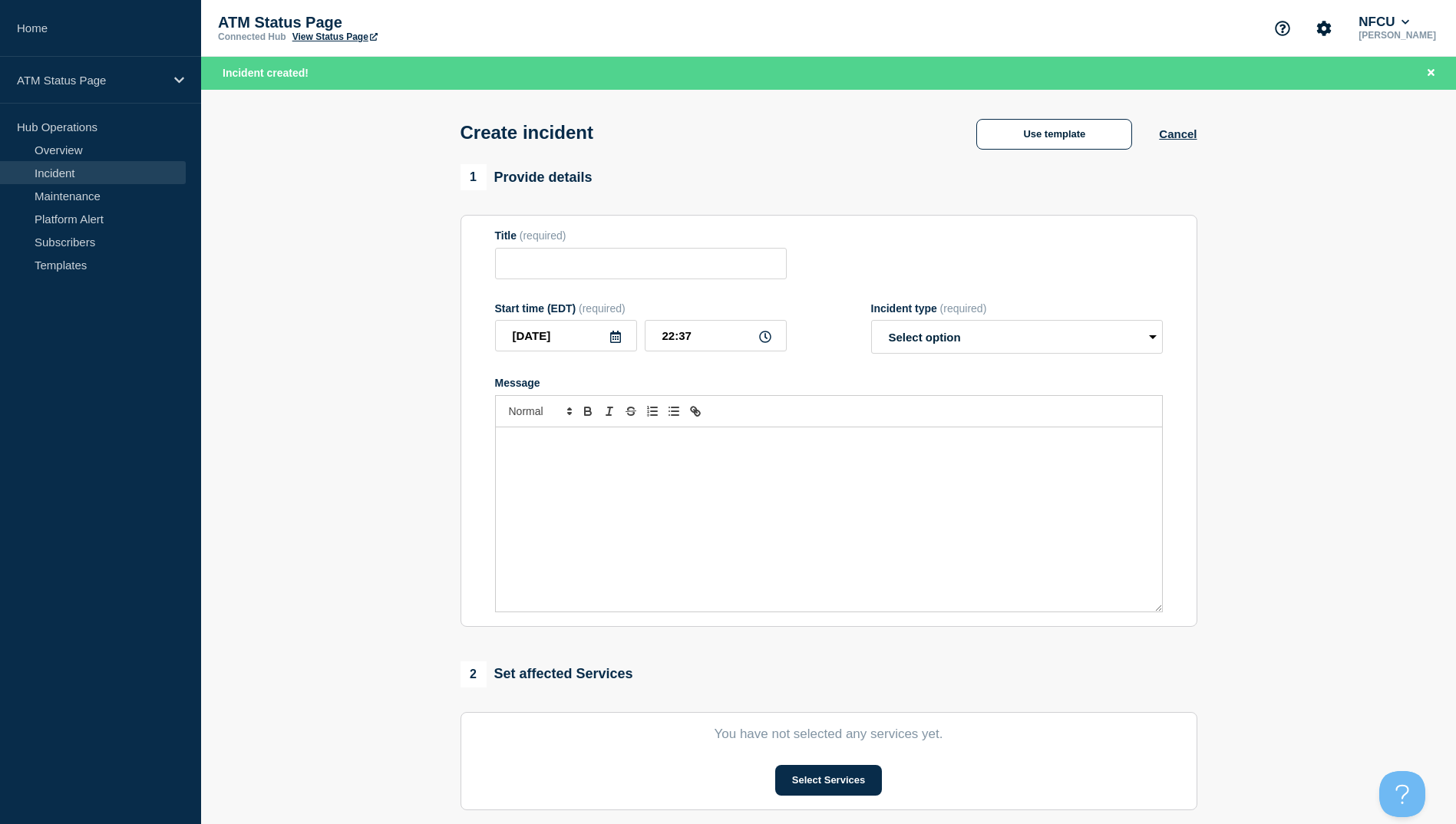
click at [1067, 161] on div "Create incident Use template Cancel" at bounding box center [828, 127] width 771 height 75
click at [1065, 158] on div "Create incident Use template Cancel" at bounding box center [828, 127] width 771 height 75
click at [1061, 147] on button "Use template" at bounding box center [1054, 134] width 156 height 31
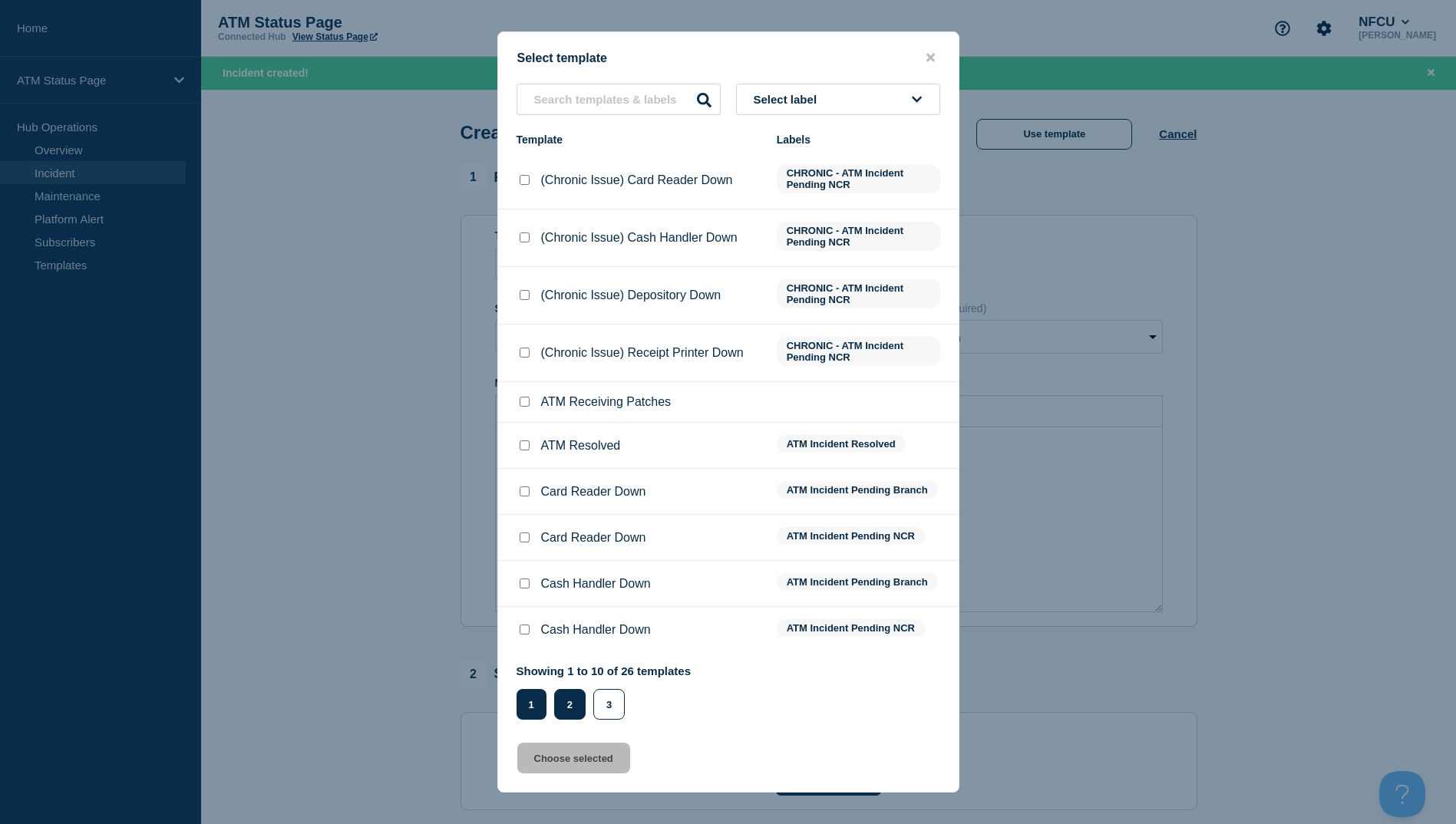
click at [581, 712] on button "2" at bounding box center [569, 704] width 32 height 31
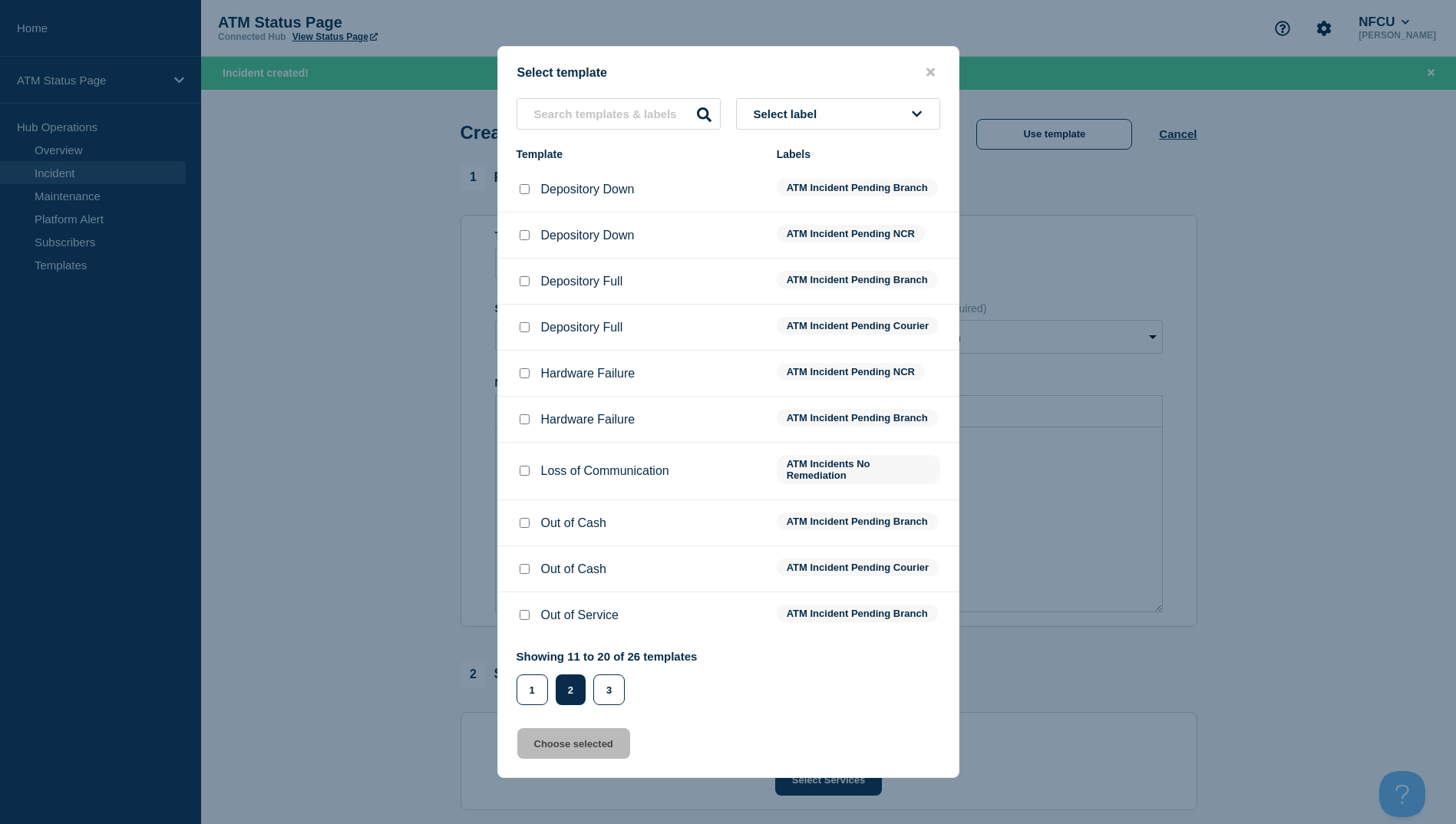
click at [511, 213] on li "Depository Down ATM Incident Pending Branch" at bounding box center [728, 235] width 461 height 46
click at [525, 185] on div at bounding box center [525, 189] width 16 height 15
click at [525, 184] on input "Depository Down checkbox" at bounding box center [525, 189] width 10 height 10
click at [556, 759] on button "Choose selected" at bounding box center [574, 744] width 113 height 31
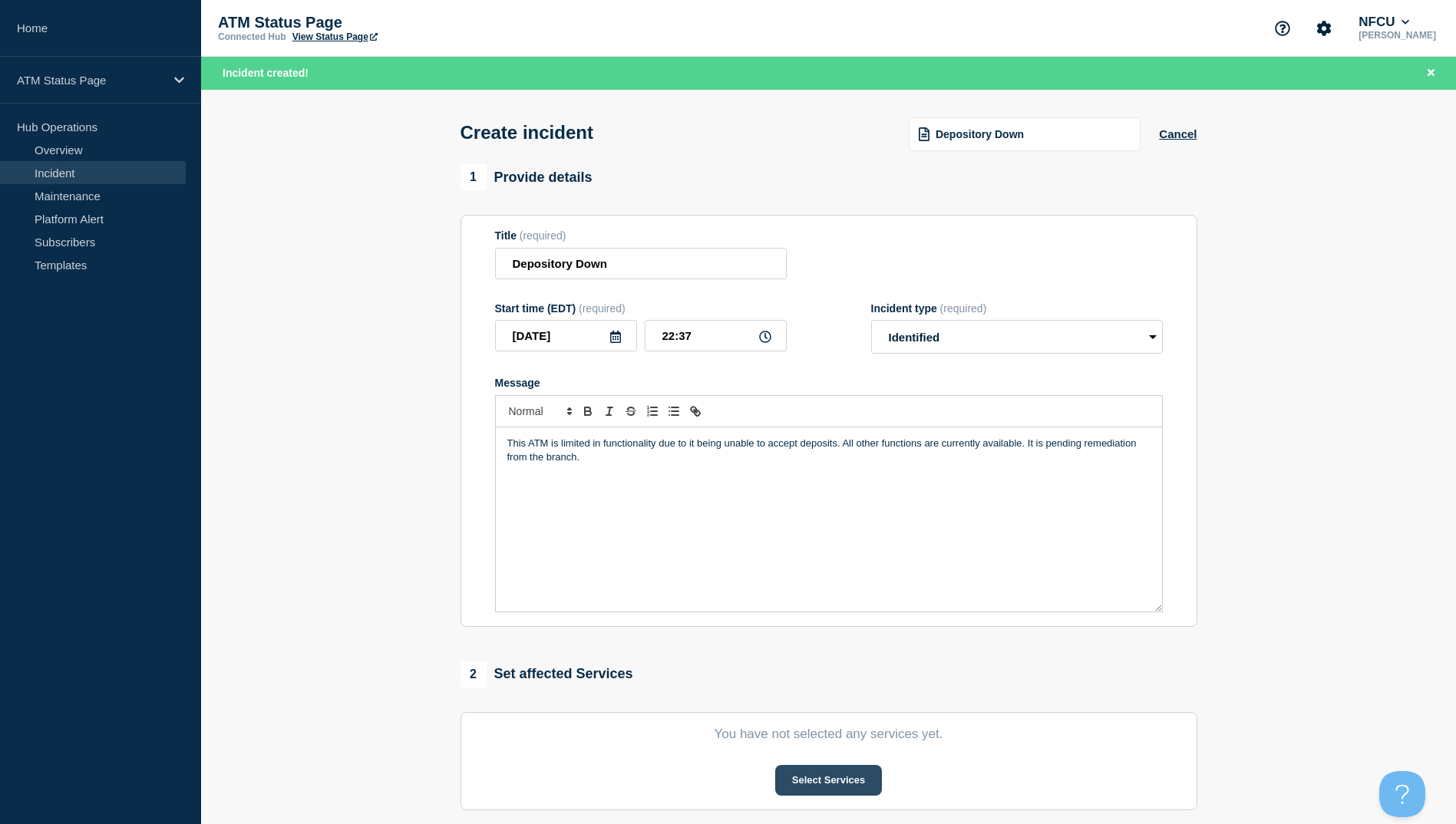
click at [860, 771] on button "Select Services" at bounding box center [829, 780] width 107 height 31
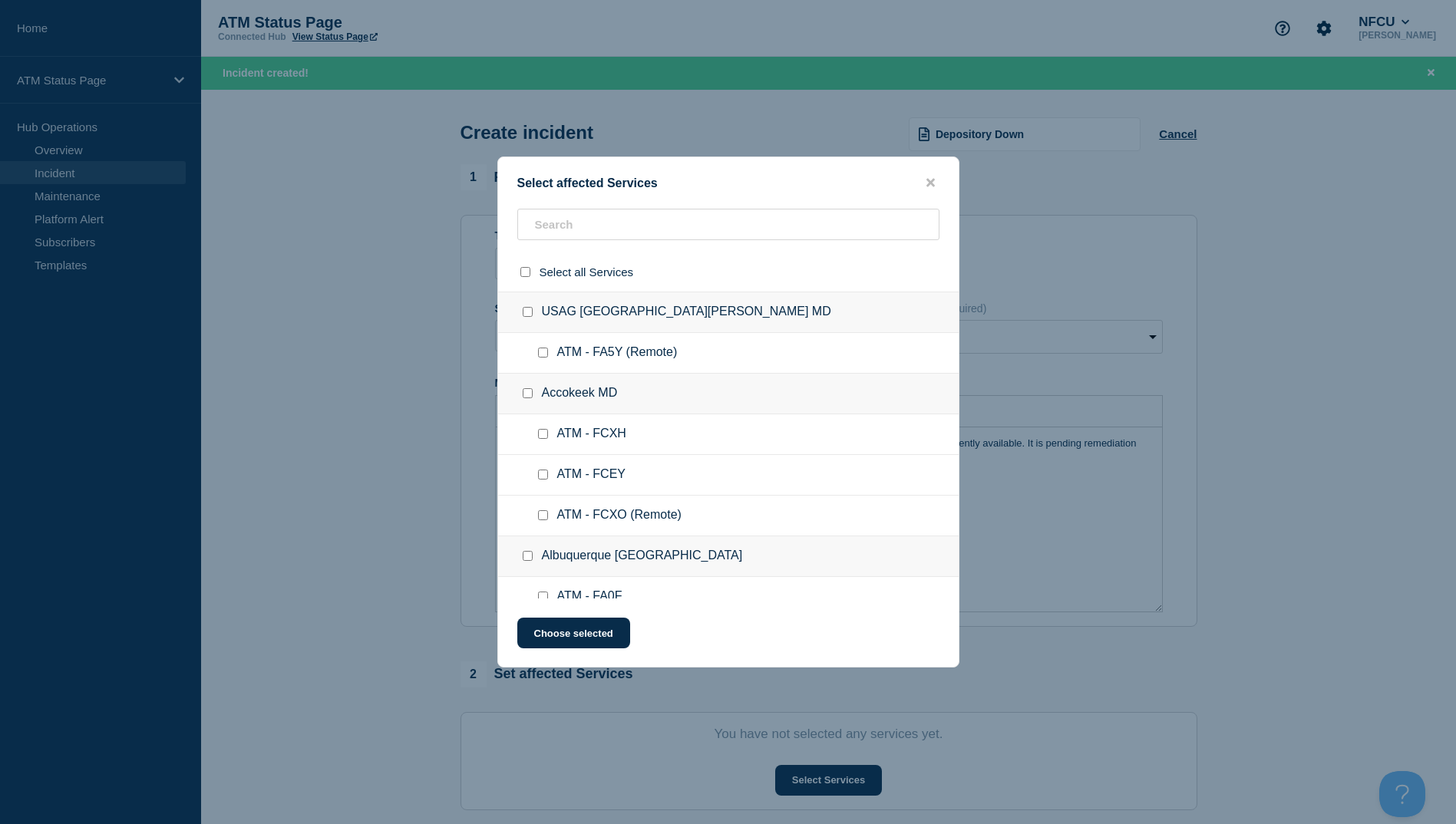
drag, startPoint x: 600, startPoint y: 205, endPoint x: 597, endPoint y: 219, distance: 14.3
click at [600, 208] on div "Select affected Services Select all Services USAG Fort Detrick MD ATM - FA5Y (R…" at bounding box center [728, 412] width 462 height 511
click at [594, 227] on input "text" at bounding box center [729, 224] width 422 height 32
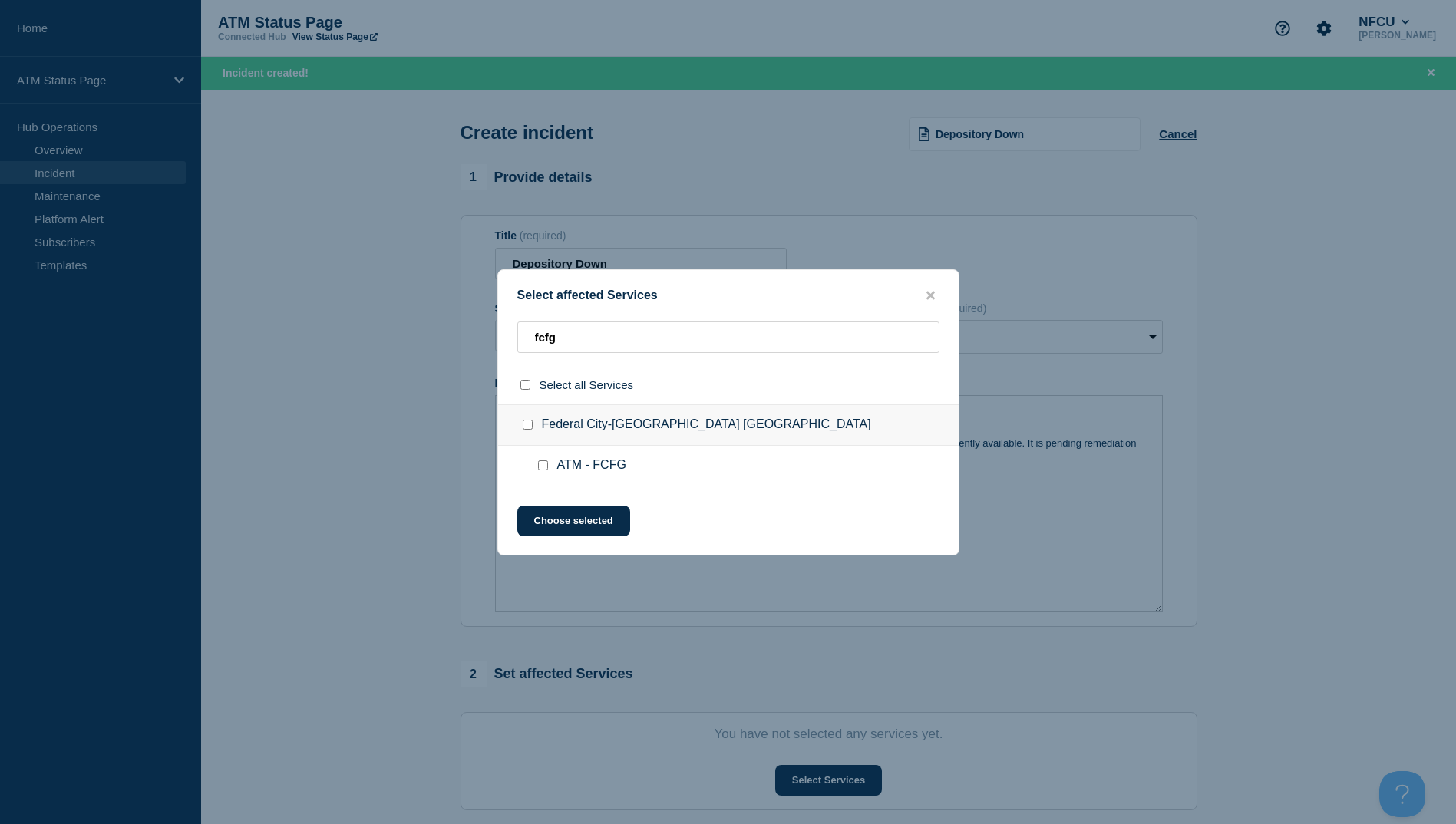
click at [538, 475] on ul "ATM - FCFG" at bounding box center [728, 466] width 461 height 40
click at [539, 469] on input "ATM - FCFG checkbox" at bounding box center [544, 466] width 10 height 10
click at [551, 524] on button "Choose selected" at bounding box center [574, 521] width 113 height 31
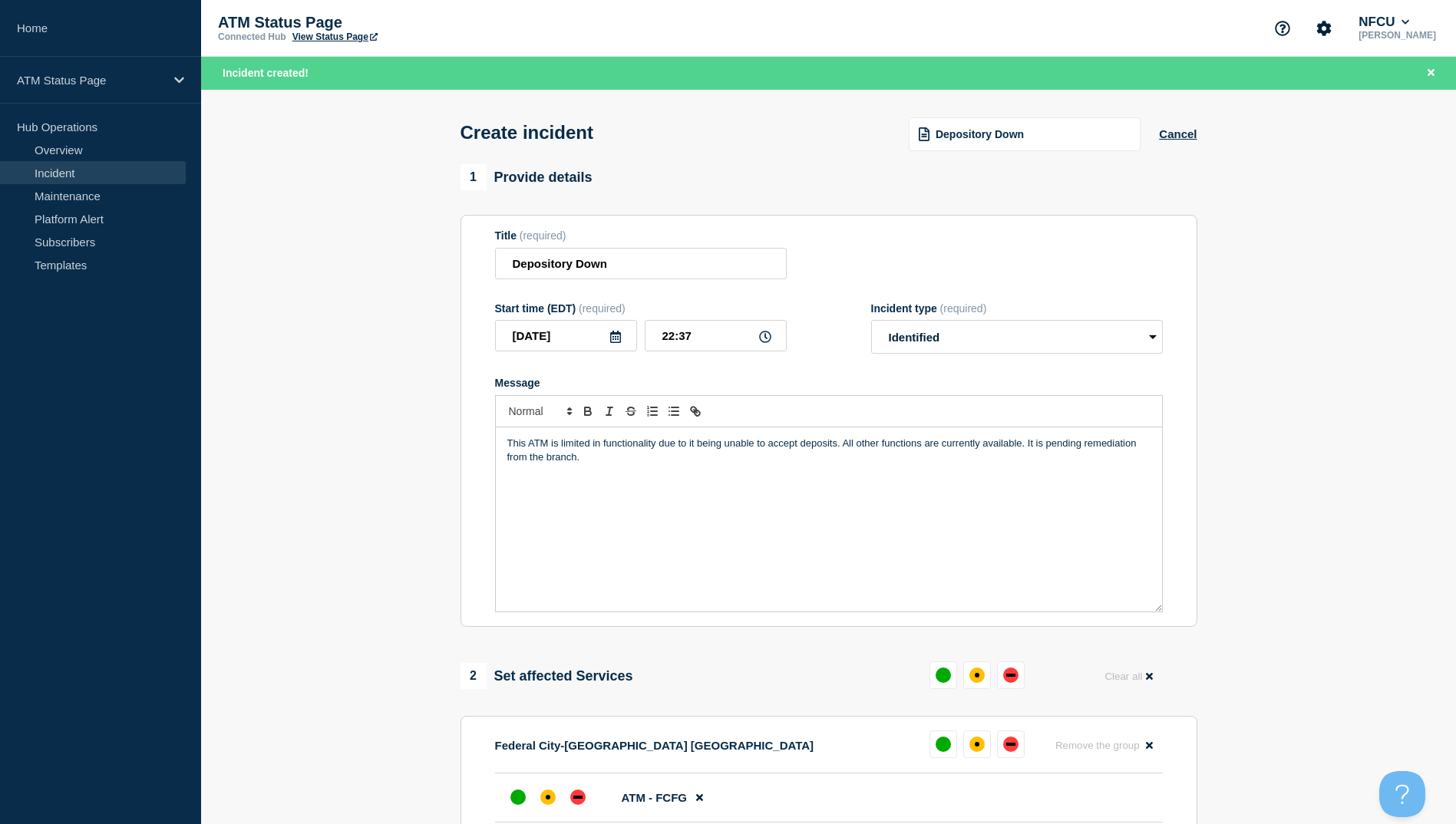
scroll to position [230, 0]
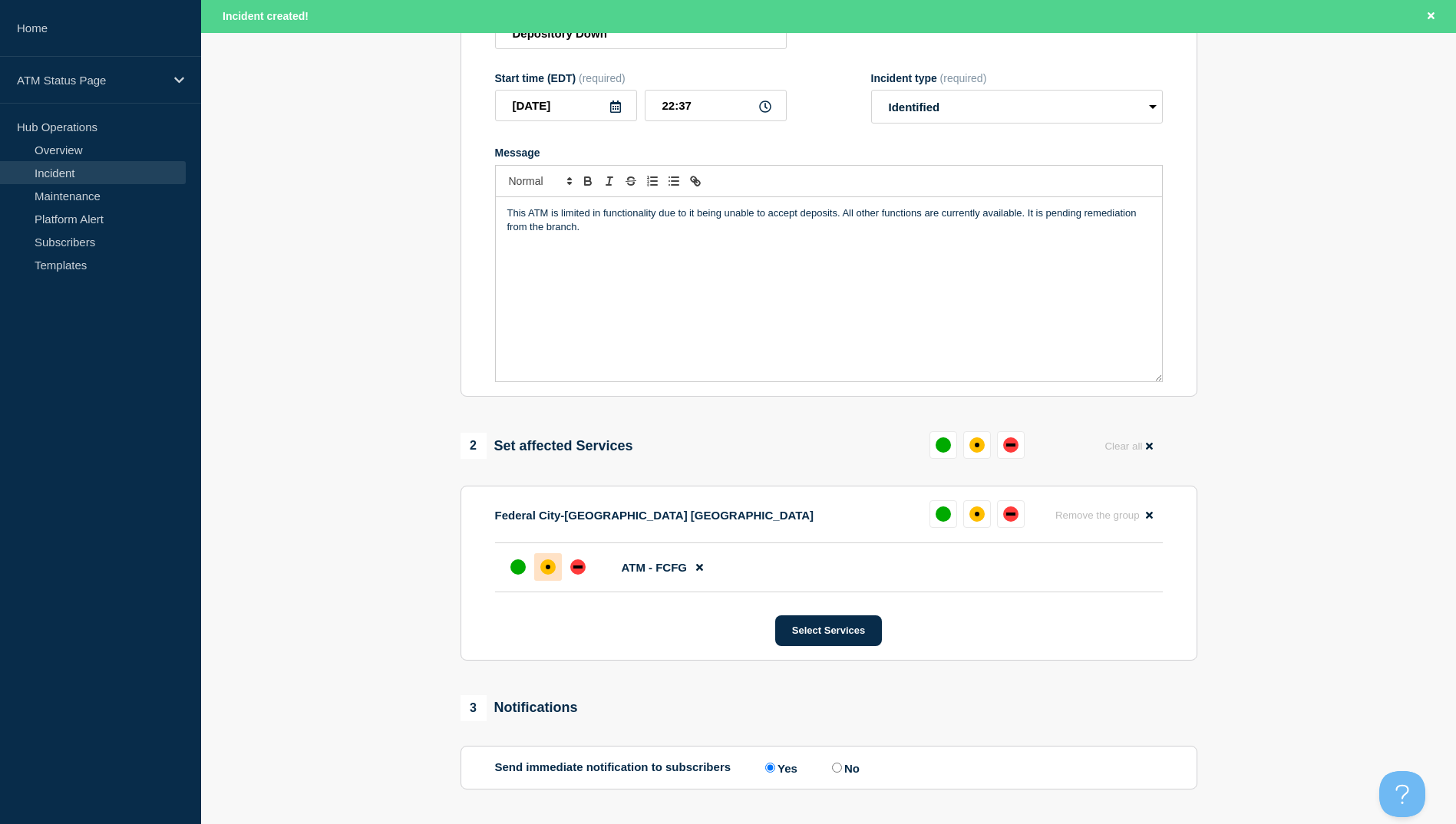
click at [551, 573] on div "affected" at bounding box center [548, 567] width 16 height 15
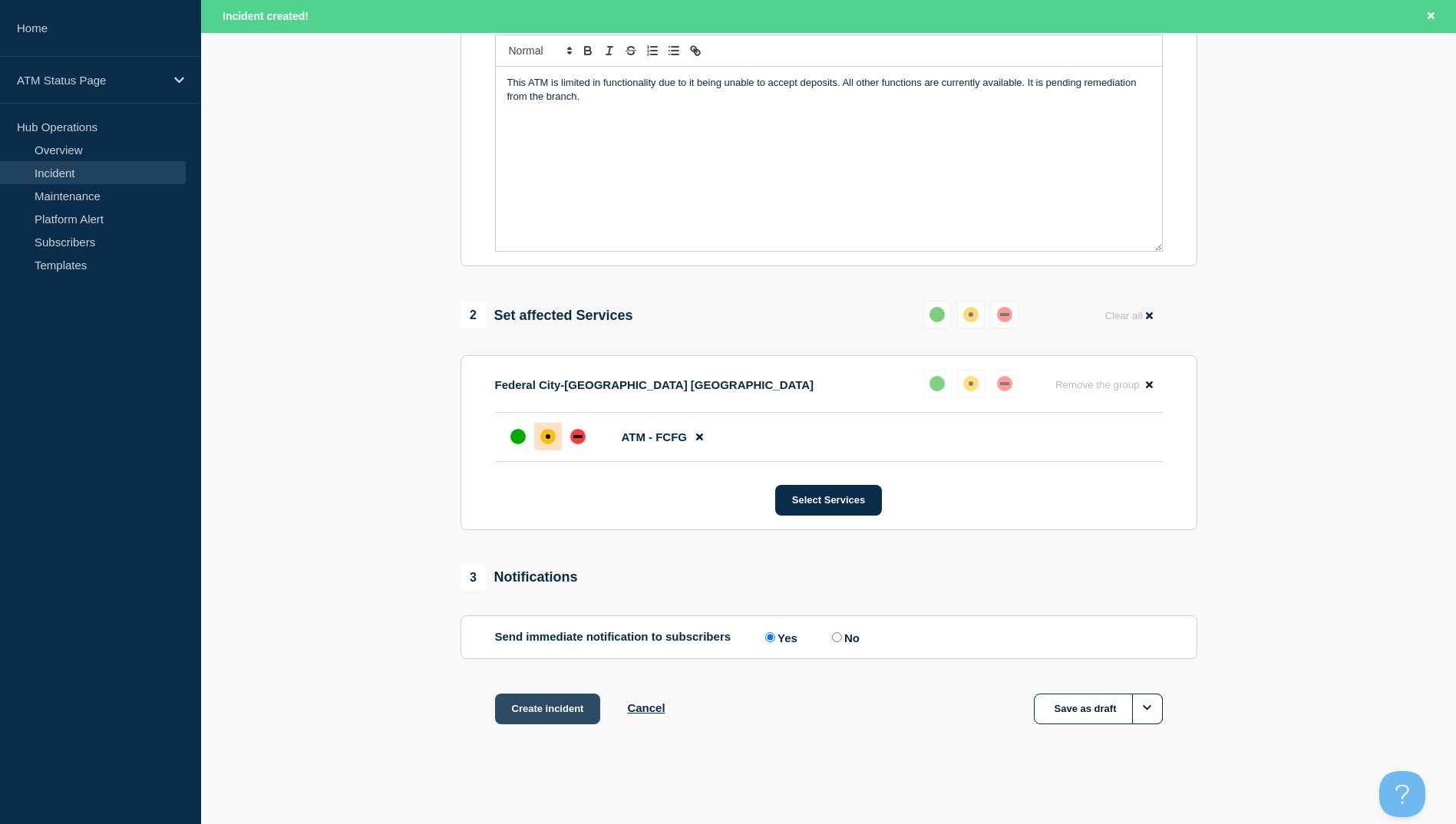
click at [557, 722] on button "Create incident" at bounding box center [548, 709] width 106 height 31
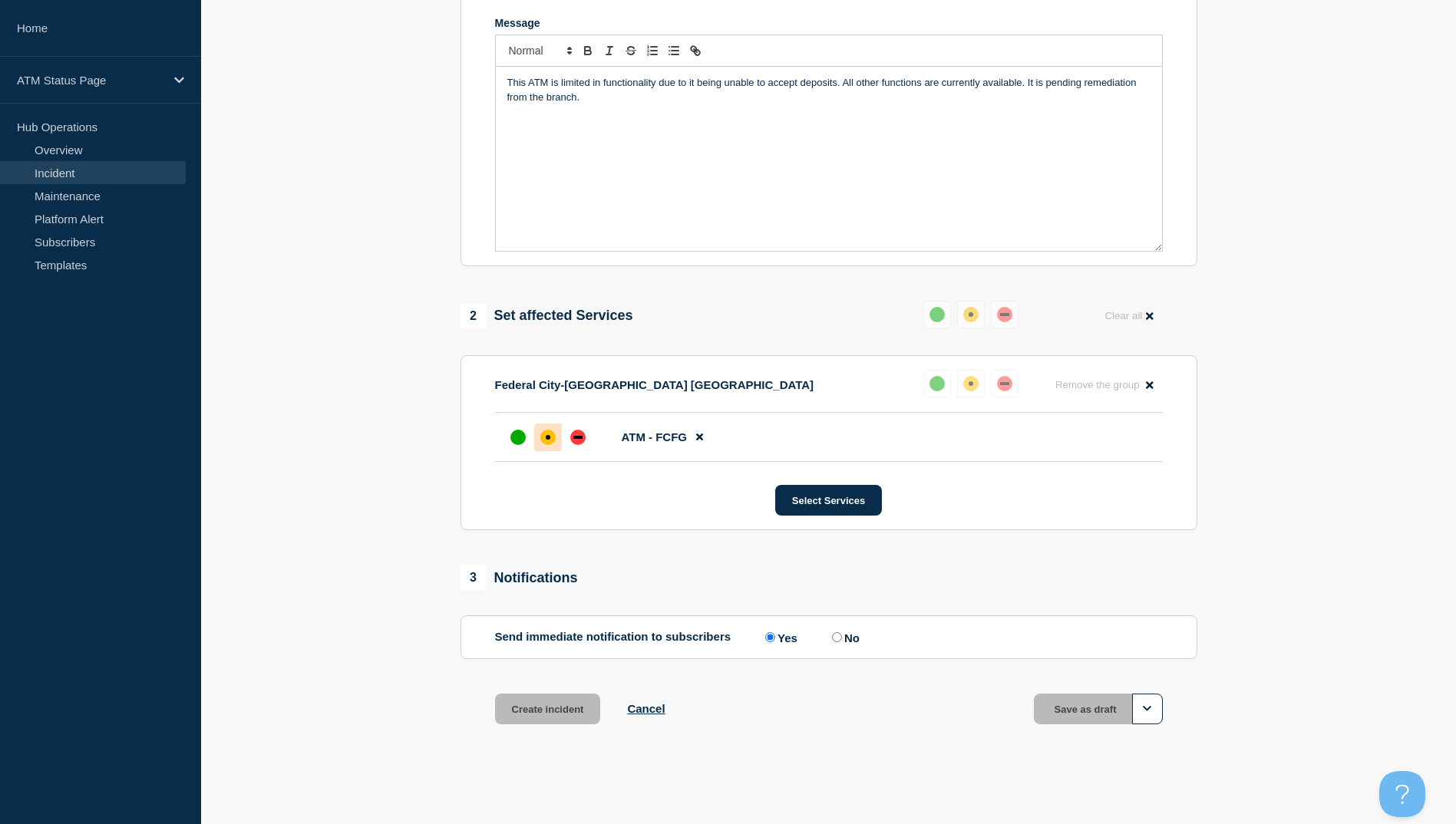
scroll to position [331, 0]
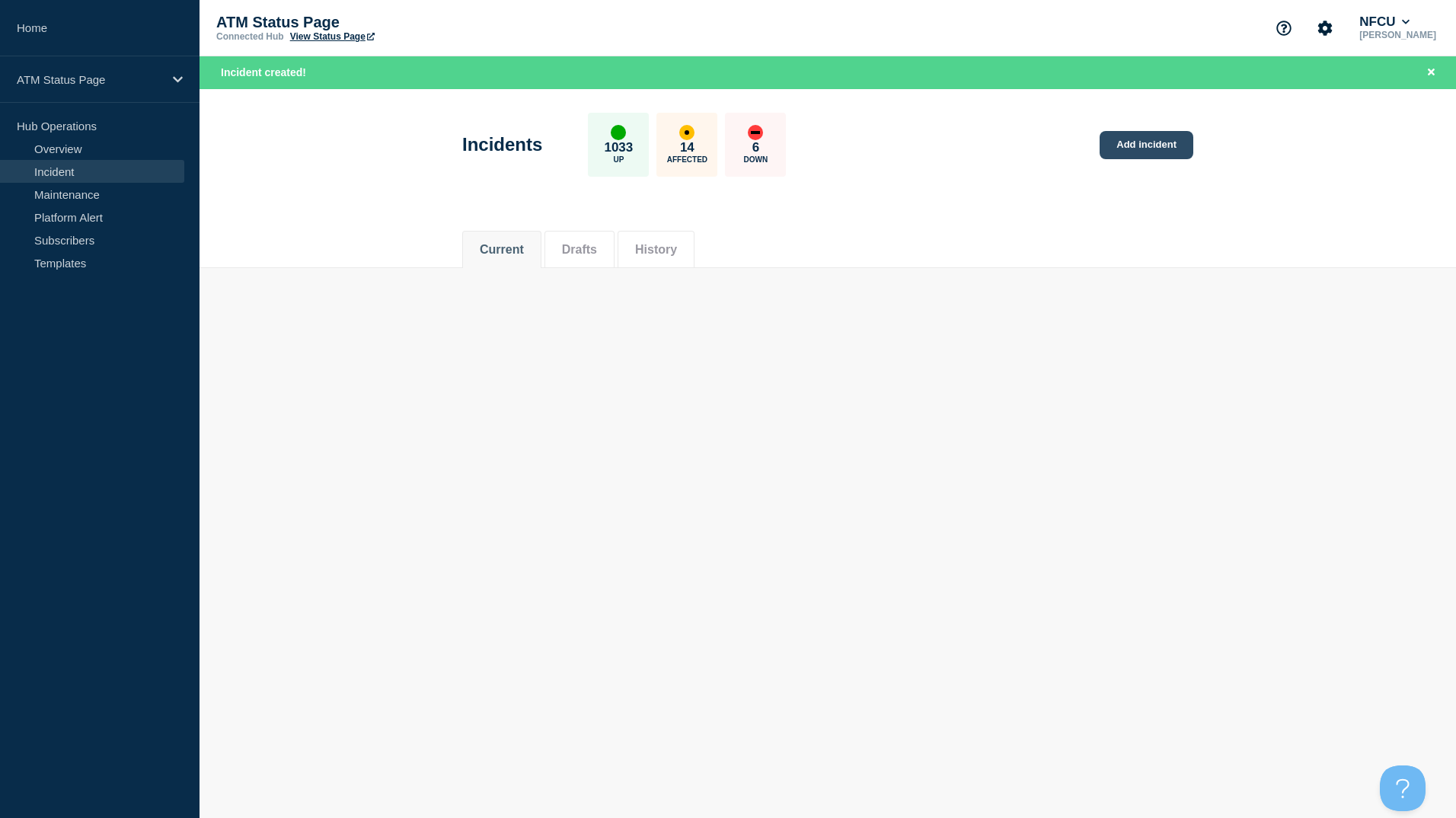
click at [1141, 142] on link "Add incident" at bounding box center [1147, 144] width 94 height 28
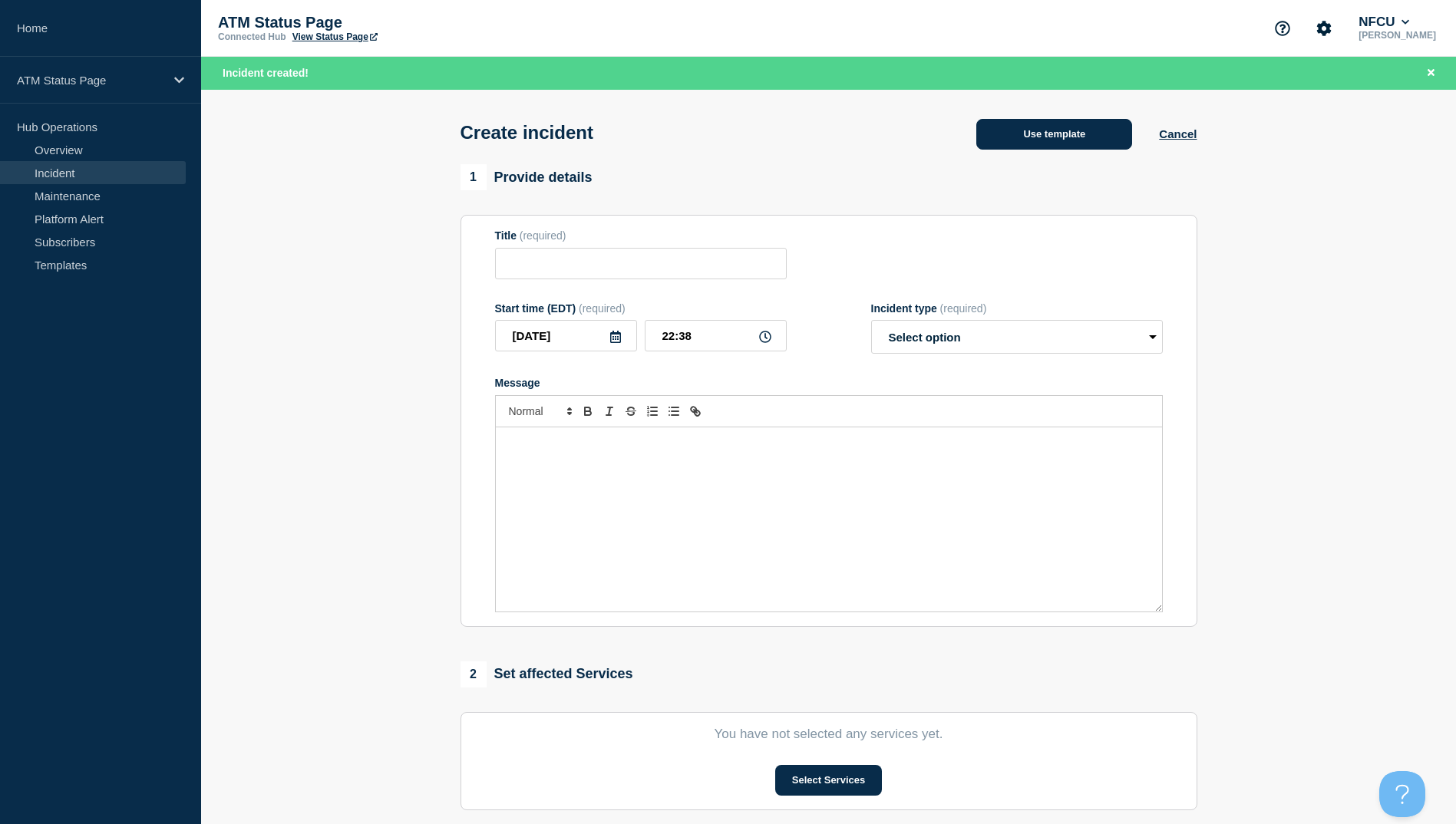
click at [1078, 136] on button "Use template" at bounding box center [1054, 134] width 156 height 31
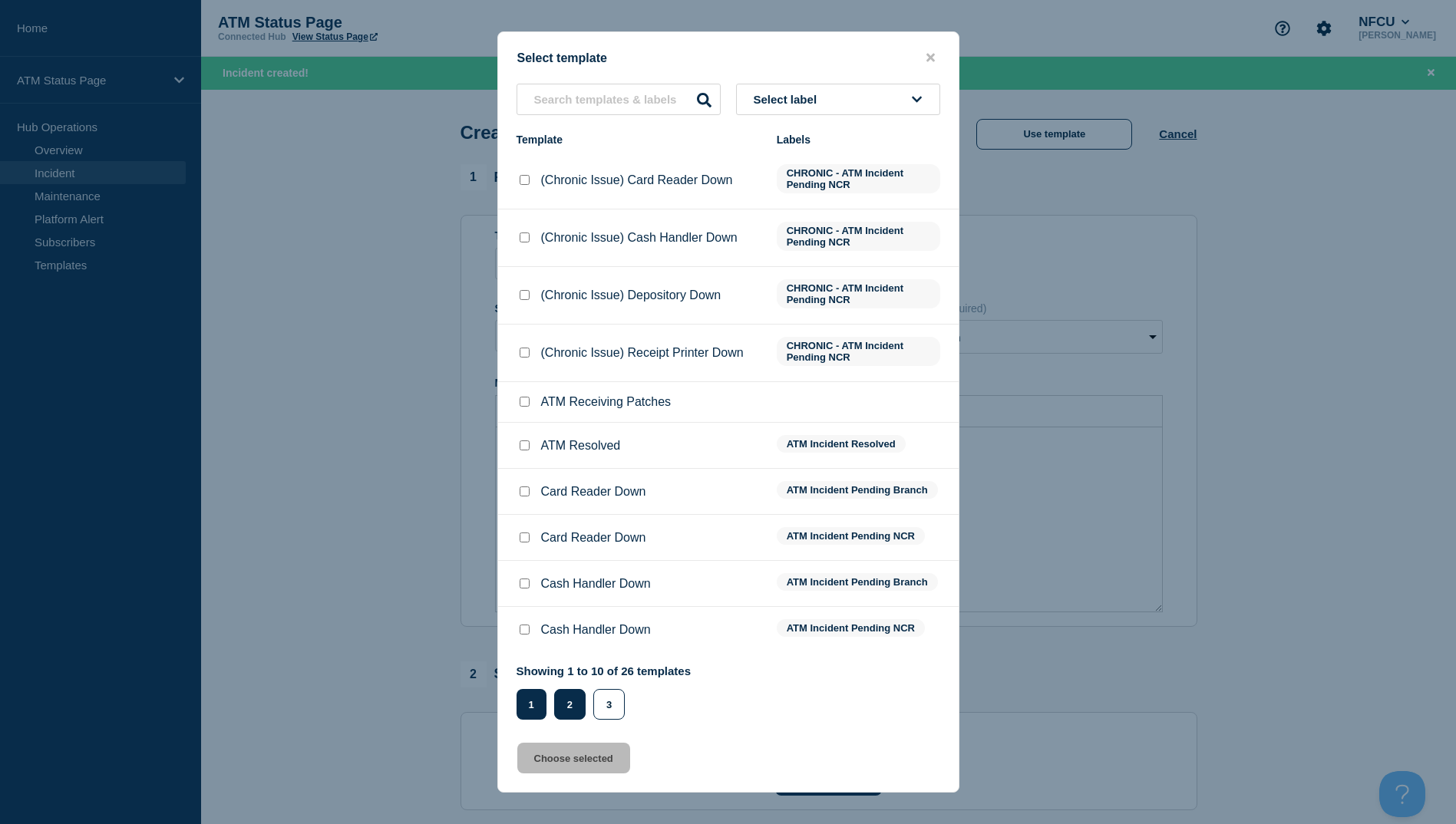
click at [557, 703] on button "2" at bounding box center [569, 704] width 32 height 31
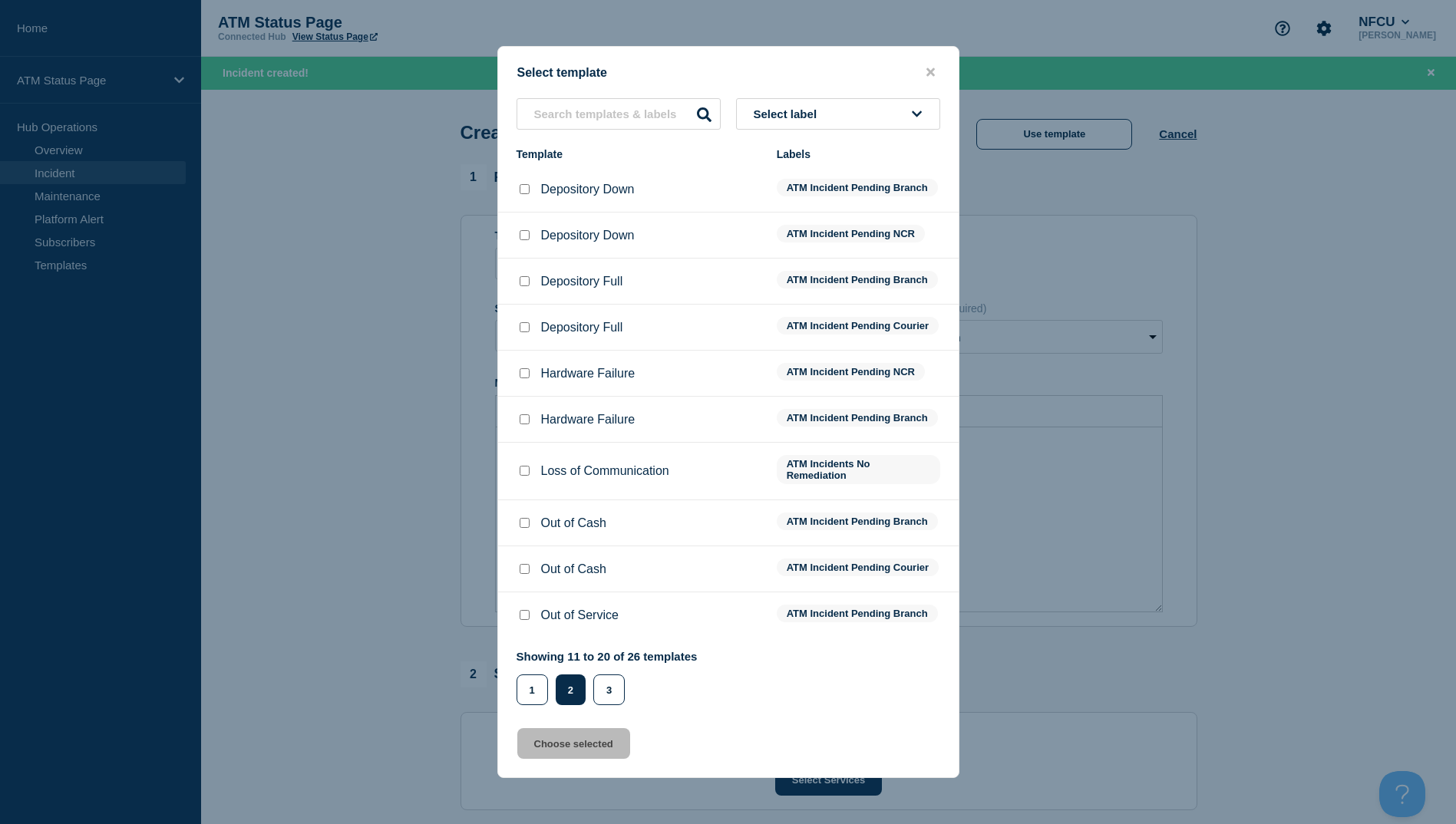
click at [517, 183] on div at bounding box center [525, 189] width 16 height 15
click at [526, 184] on input "Depository Down checkbox" at bounding box center [525, 189] width 10 height 10
click at [584, 740] on div "Select template Select label Template Labels Depository Down ATM Incident Pendi…" at bounding box center [728, 412] width 462 height 732
click at [589, 748] on button "Choose selected" at bounding box center [574, 744] width 113 height 31
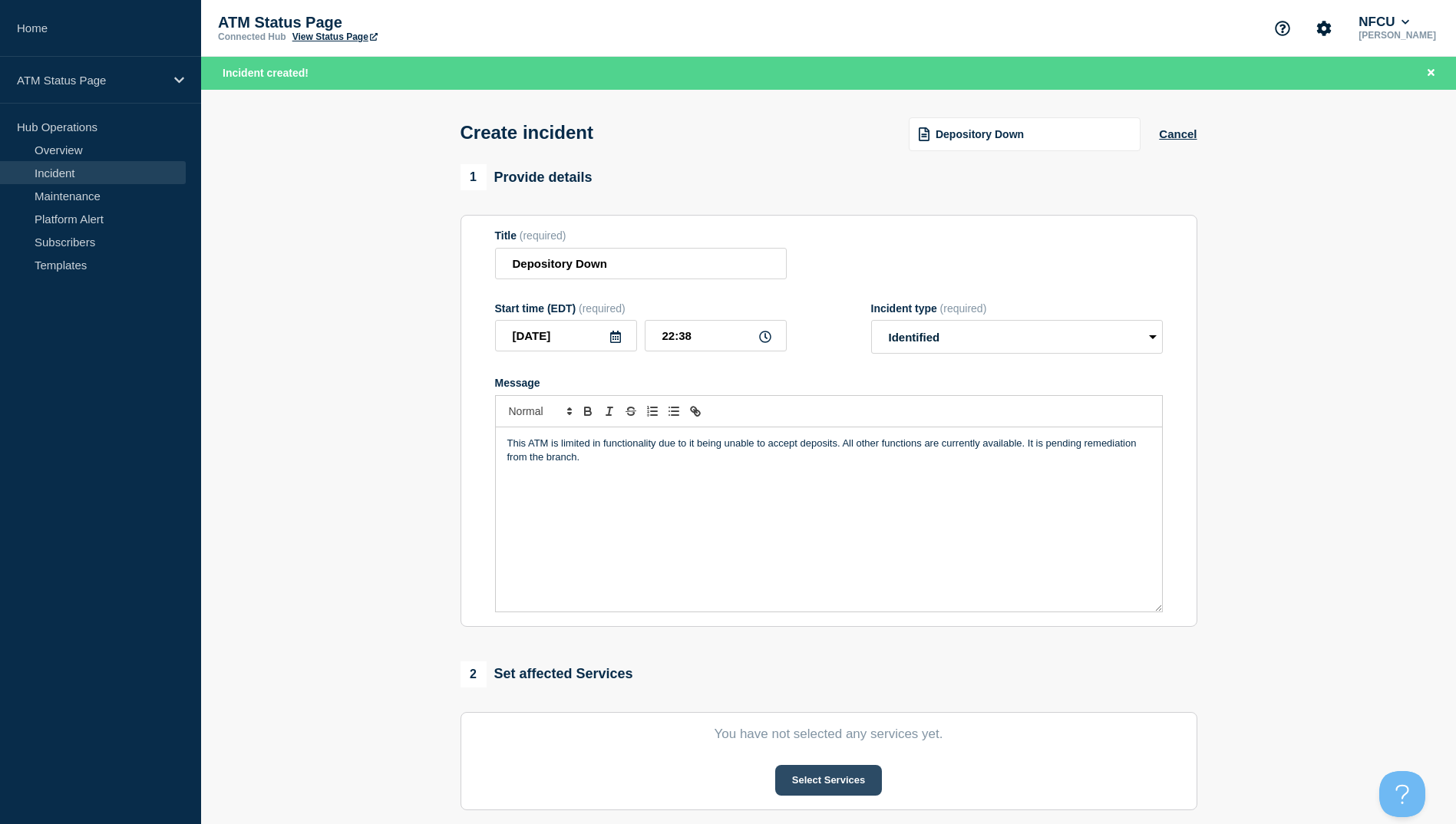
click at [818, 776] on button "Select Services" at bounding box center [829, 780] width 107 height 31
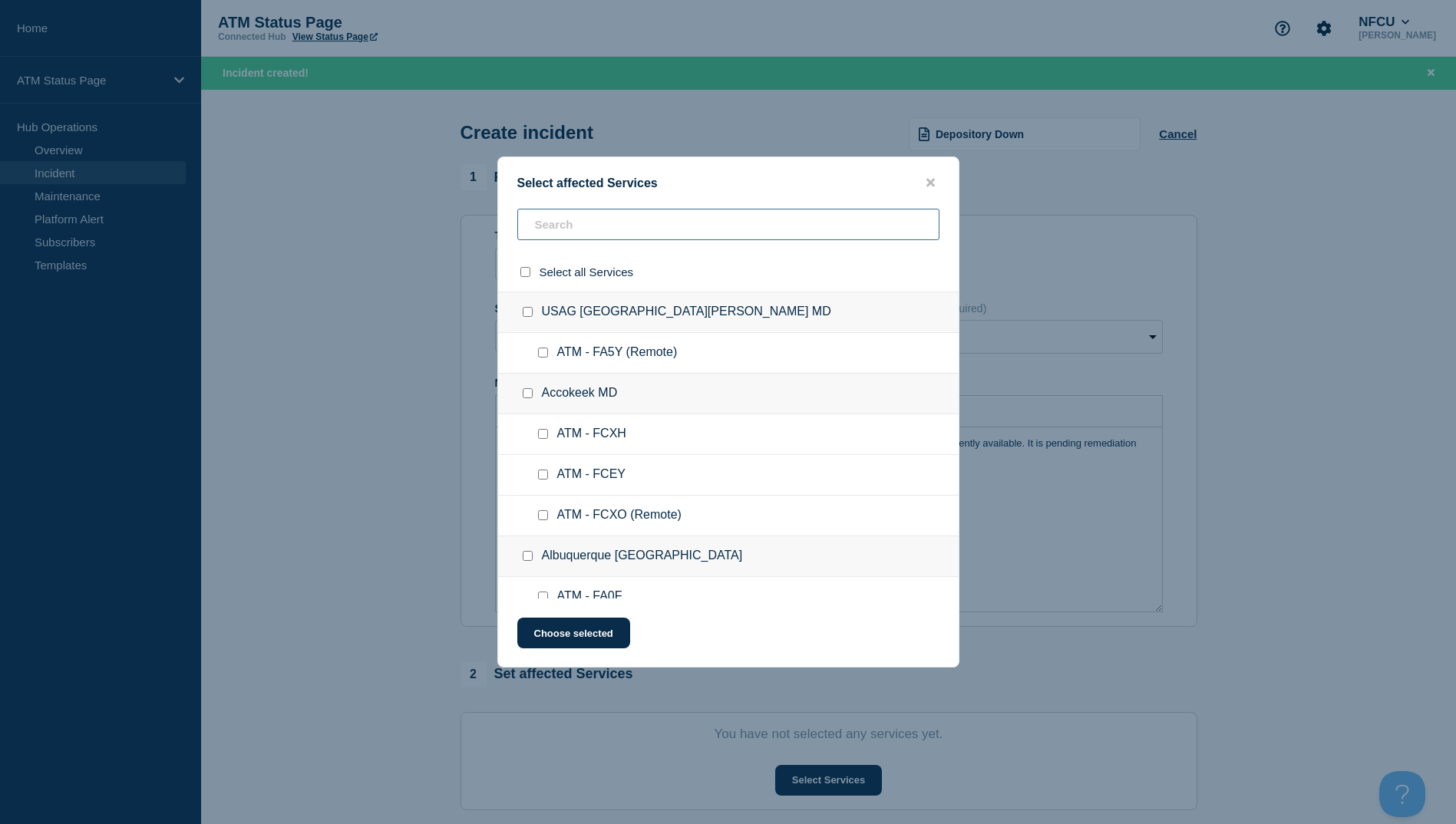
click at [565, 233] on input "text" at bounding box center [729, 224] width 422 height 32
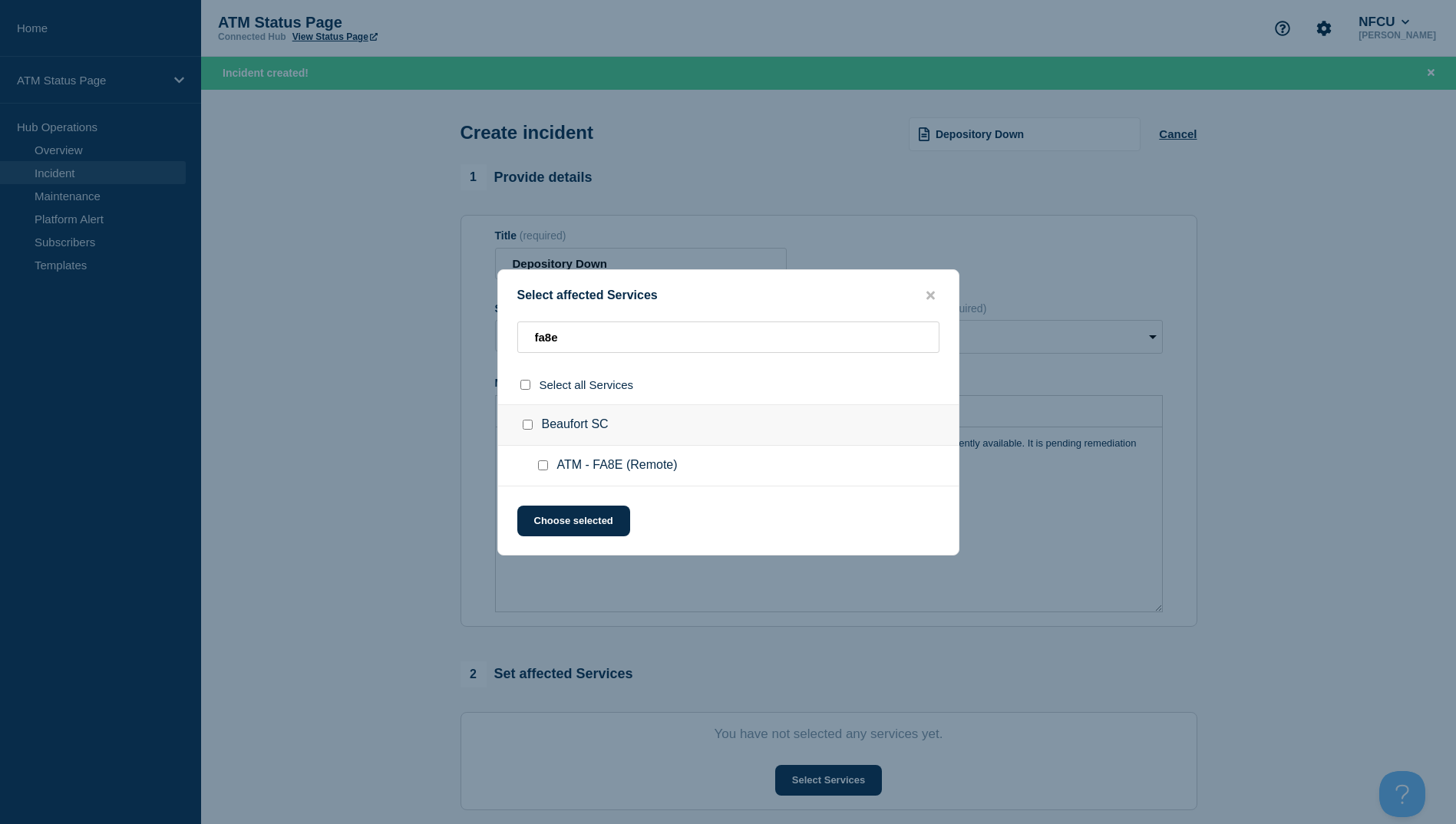
click at [588, 470] on span "ATM - FA8E (Remote)" at bounding box center [618, 466] width 121 height 15
click at [546, 464] on input "ATM - FA8E (Remote) checkbox" at bounding box center [544, 466] width 10 height 10
click at [545, 467] on input "ATM - FA8E (Remote) checkbox" at bounding box center [544, 466] width 10 height 10
click at [546, 465] on input "ATM - FA8E (Remote) checkbox" at bounding box center [544, 466] width 10 height 10
click at [549, 511] on button "Choose selected" at bounding box center [574, 521] width 113 height 31
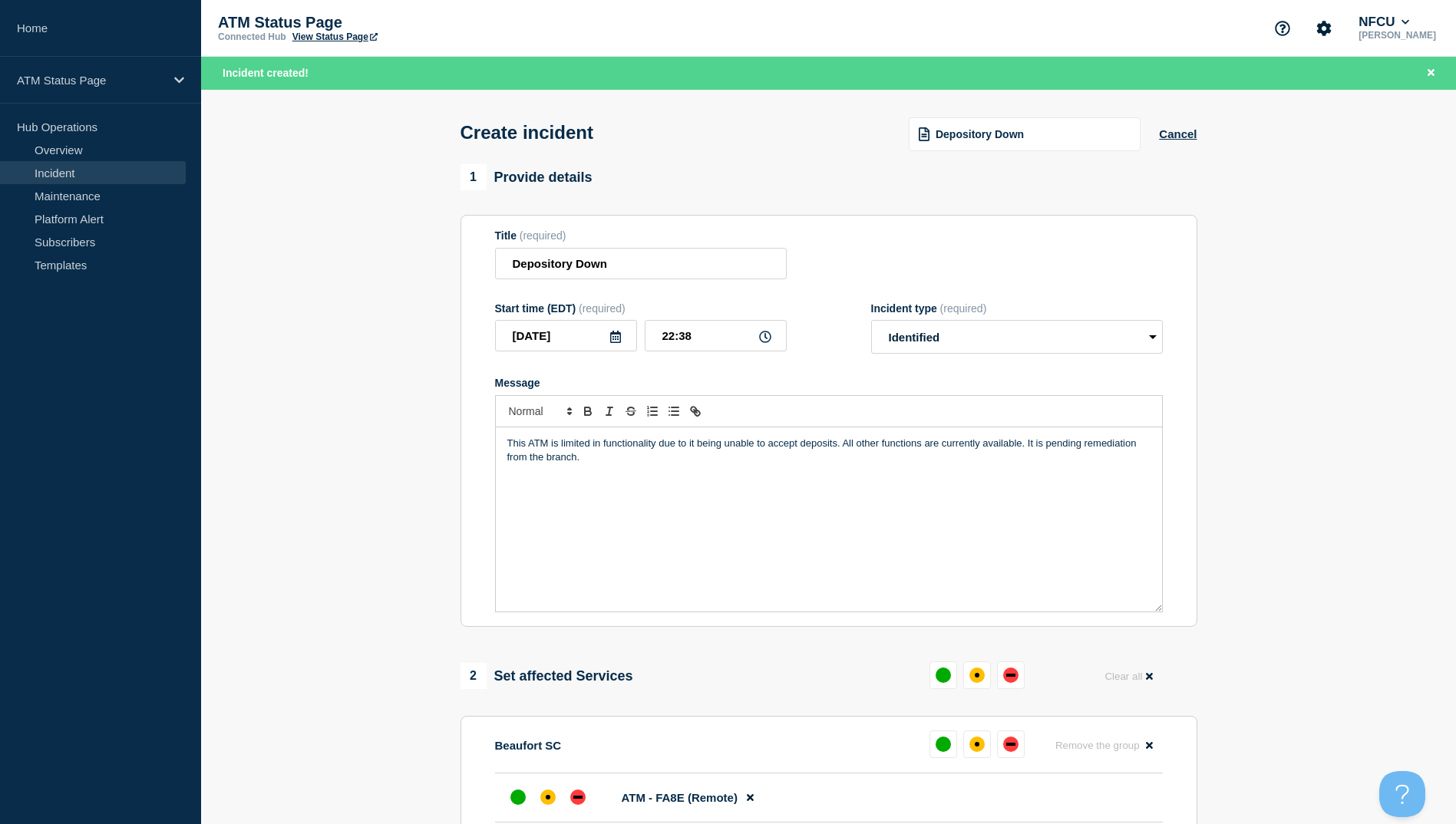
click at [991, 145] on div "Depository Down" at bounding box center [1024, 133] width 232 height 34
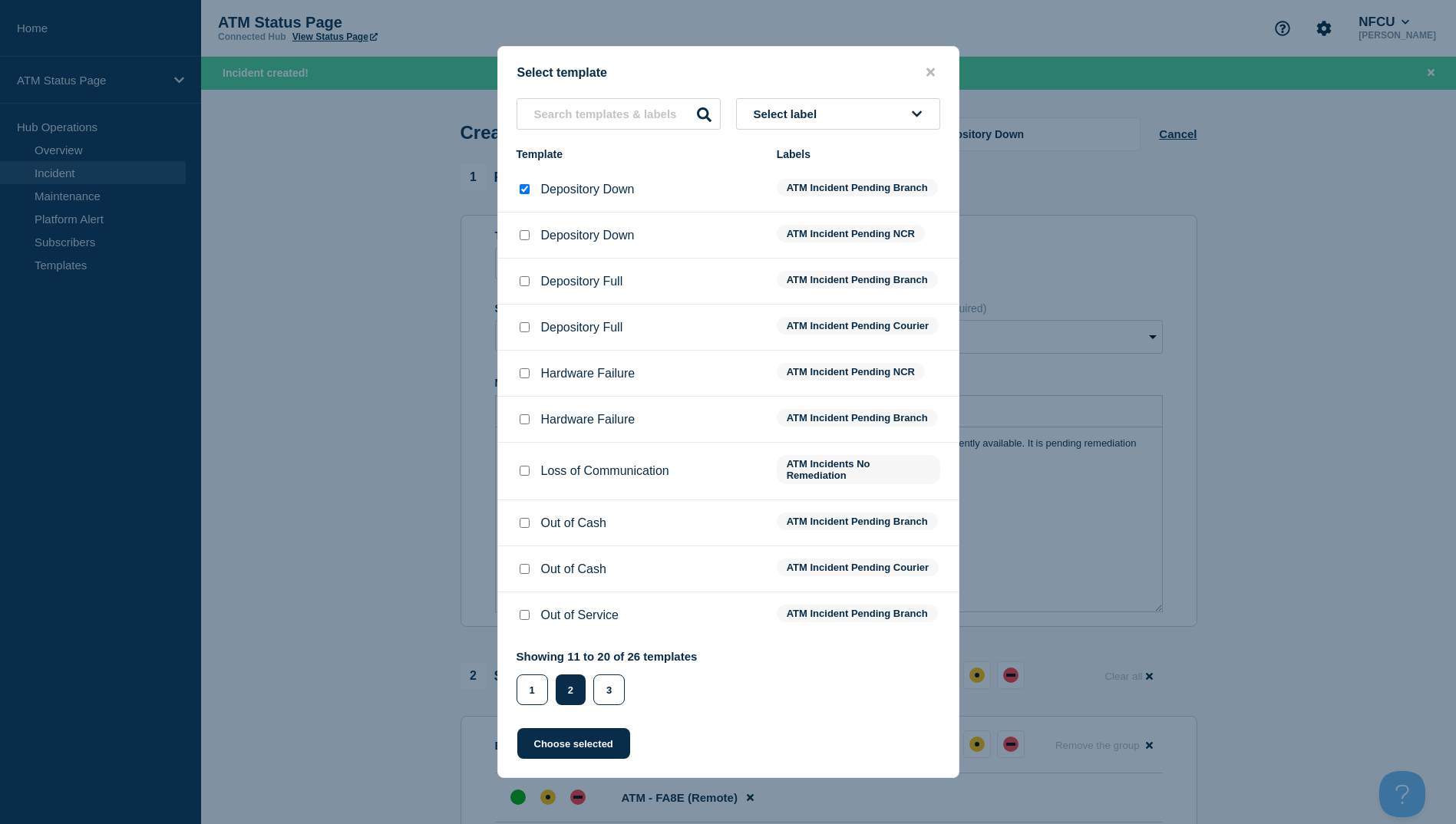
click at [527, 230] on input "Depository Down checkbox" at bounding box center [525, 235] width 10 height 10
click at [605, 759] on button "Choose selected" at bounding box center [574, 744] width 113 height 31
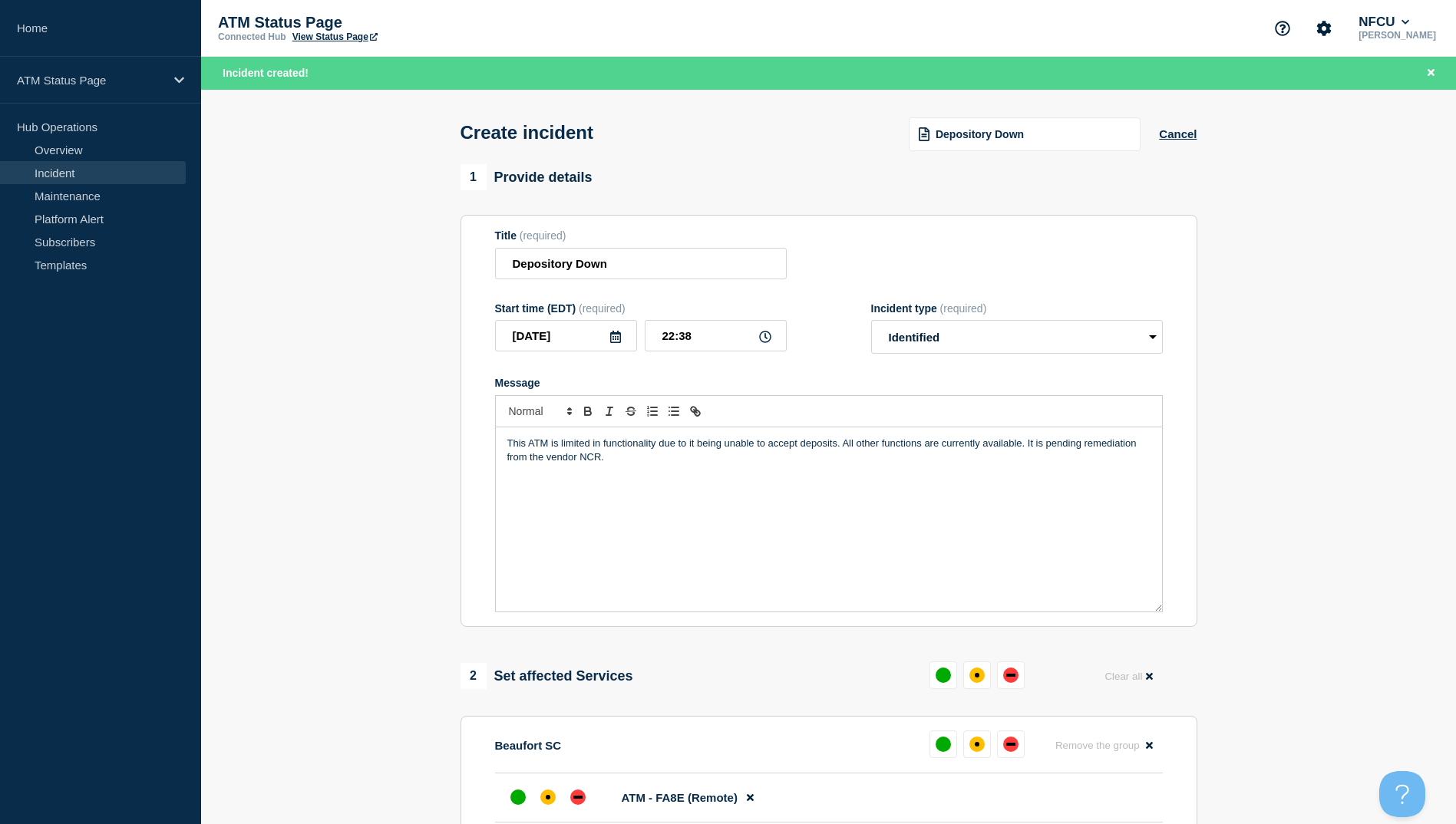
scroll to position [153, 0]
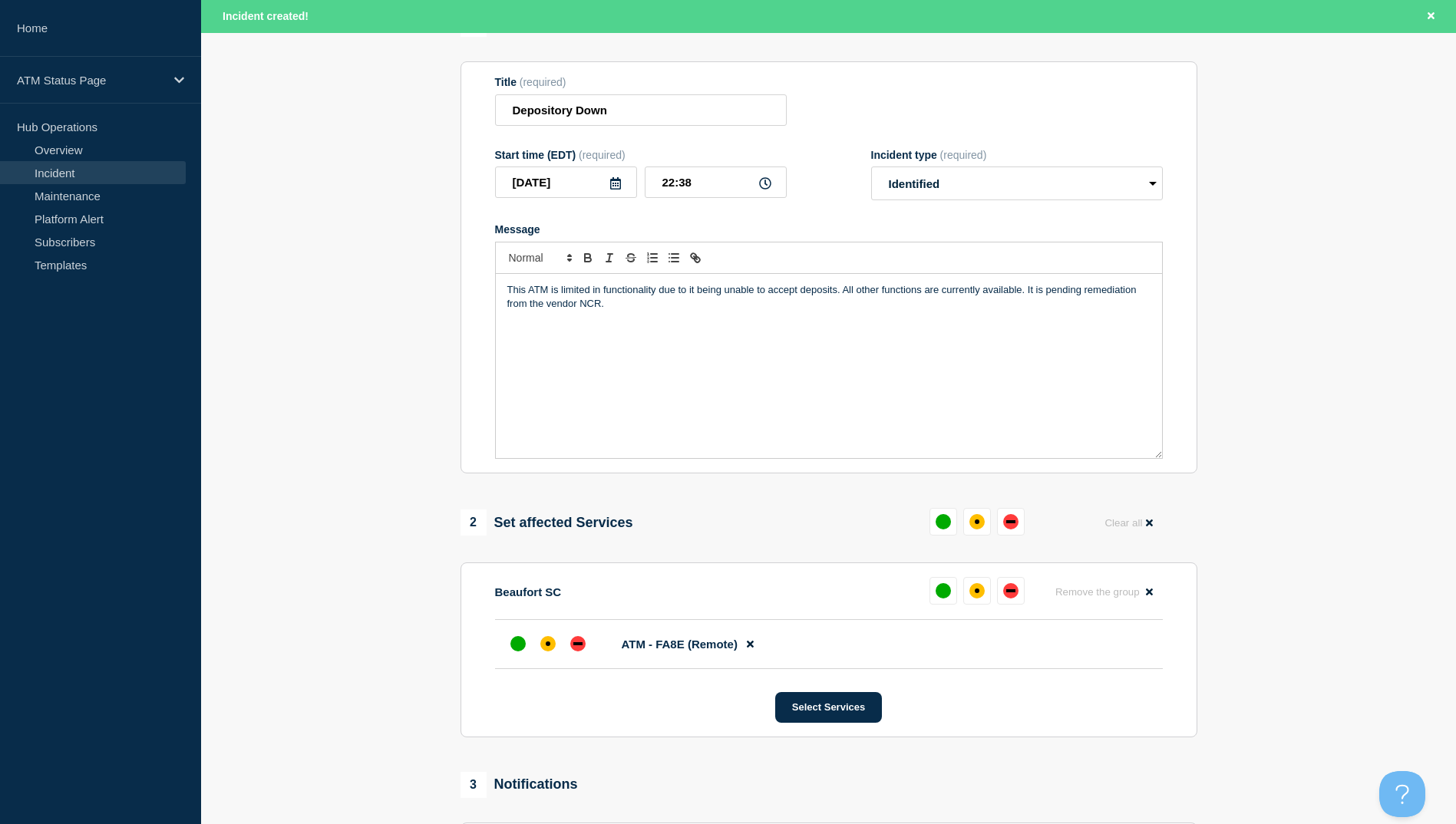
click at [535, 666] on li "ATM - FA8E (Remote)" at bounding box center [829, 644] width 668 height 49
click at [548, 646] on div "affected" at bounding box center [548, 643] width 4 height 4
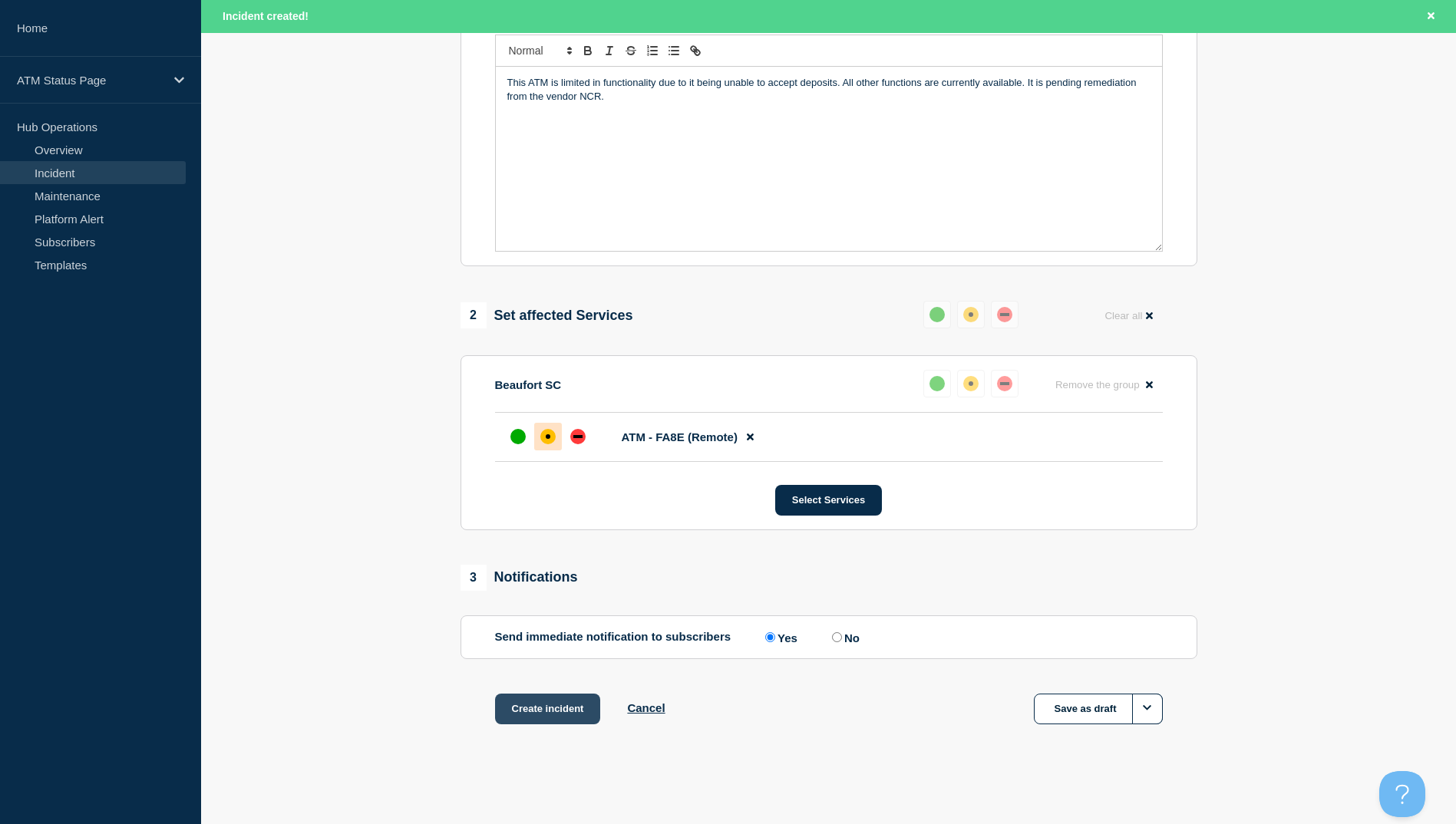
click at [557, 712] on button "Create incident" at bounding box center [548, 709] width 106 height 31
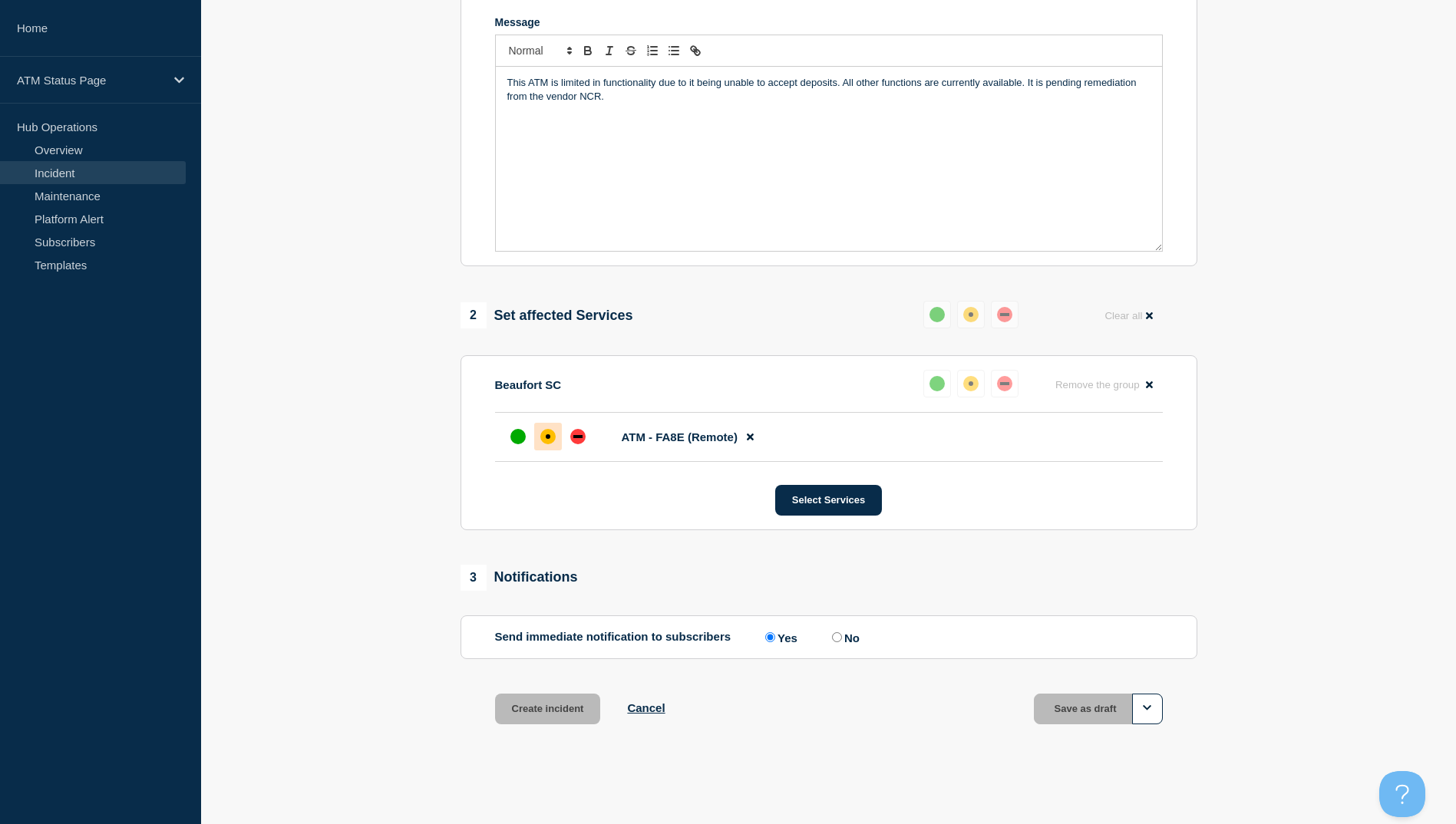
scroll to position [331, 0]
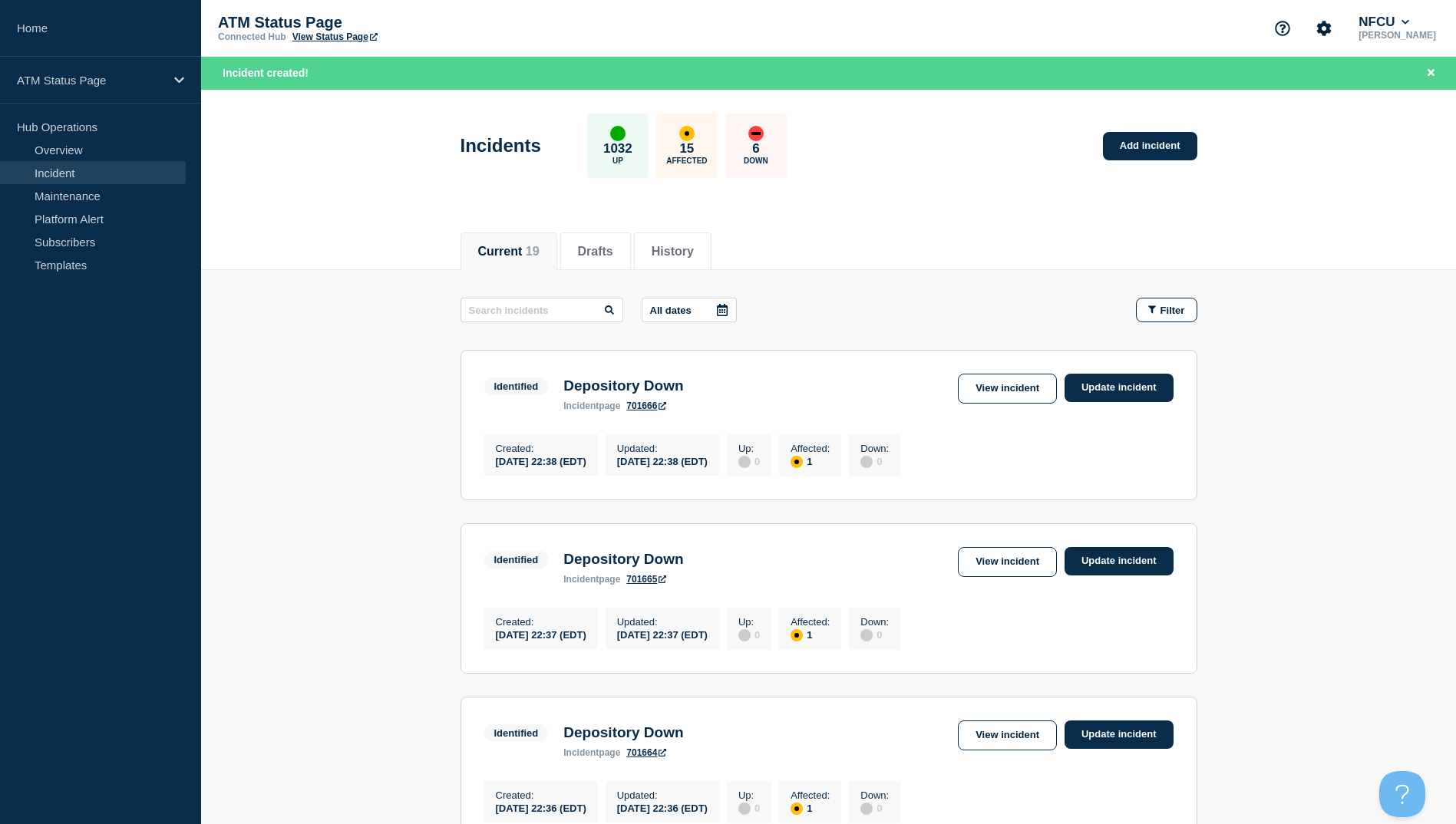
click at [926, 259] on div "Current 19 Drafts History" at bounding box center [829, 243] width 737 height 53
click at [1142, 154] on link "Add incident" at bounding box center [1150, 146] width 95 height 28
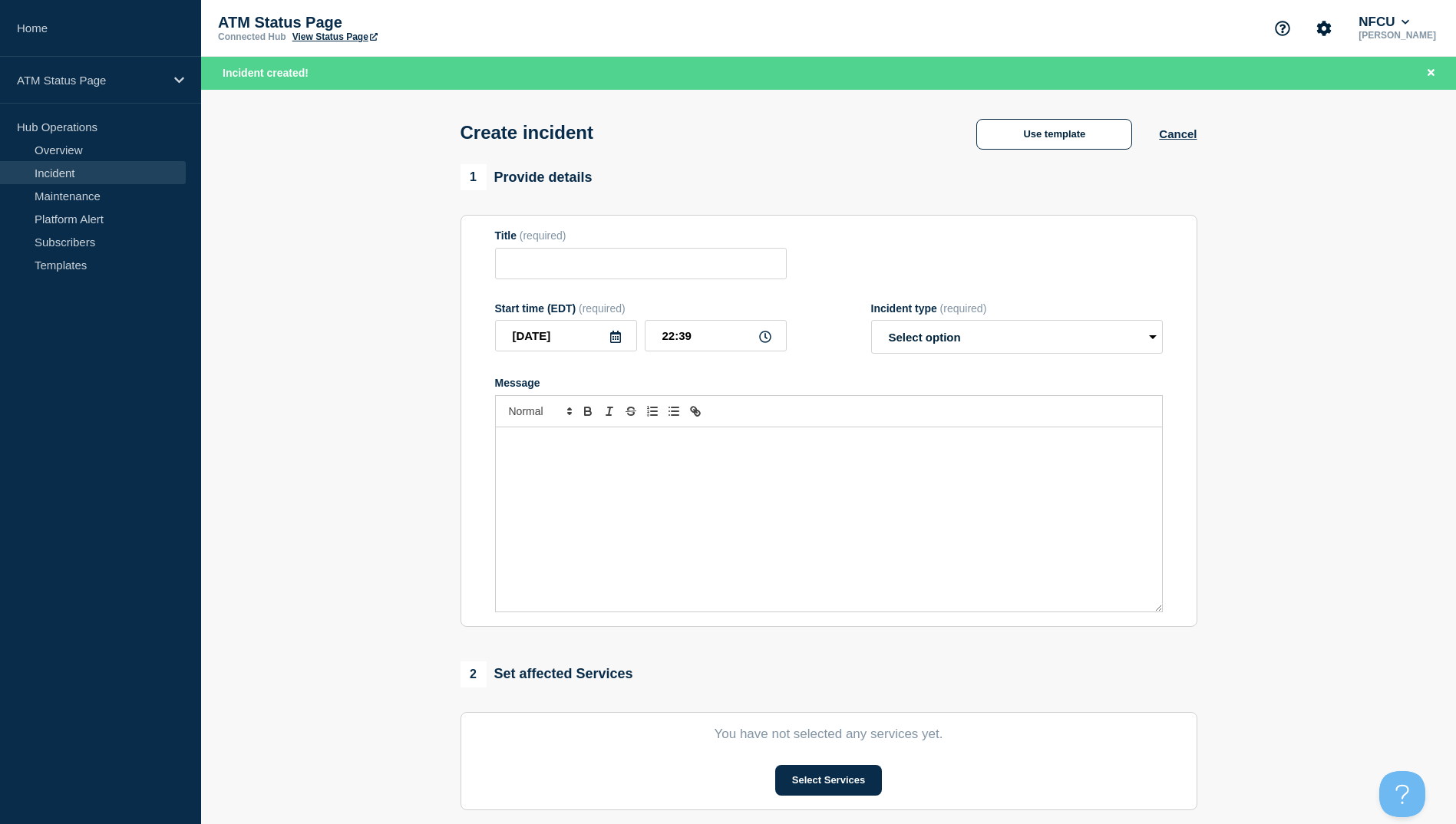
click at [1017, 153] on div "Create incident Use template Cancel" at bounding box center [828, 127] width 771 height 75
click at [1024, 142] on button "Use template" at bounding box center [1054, 134] width 156 height 31
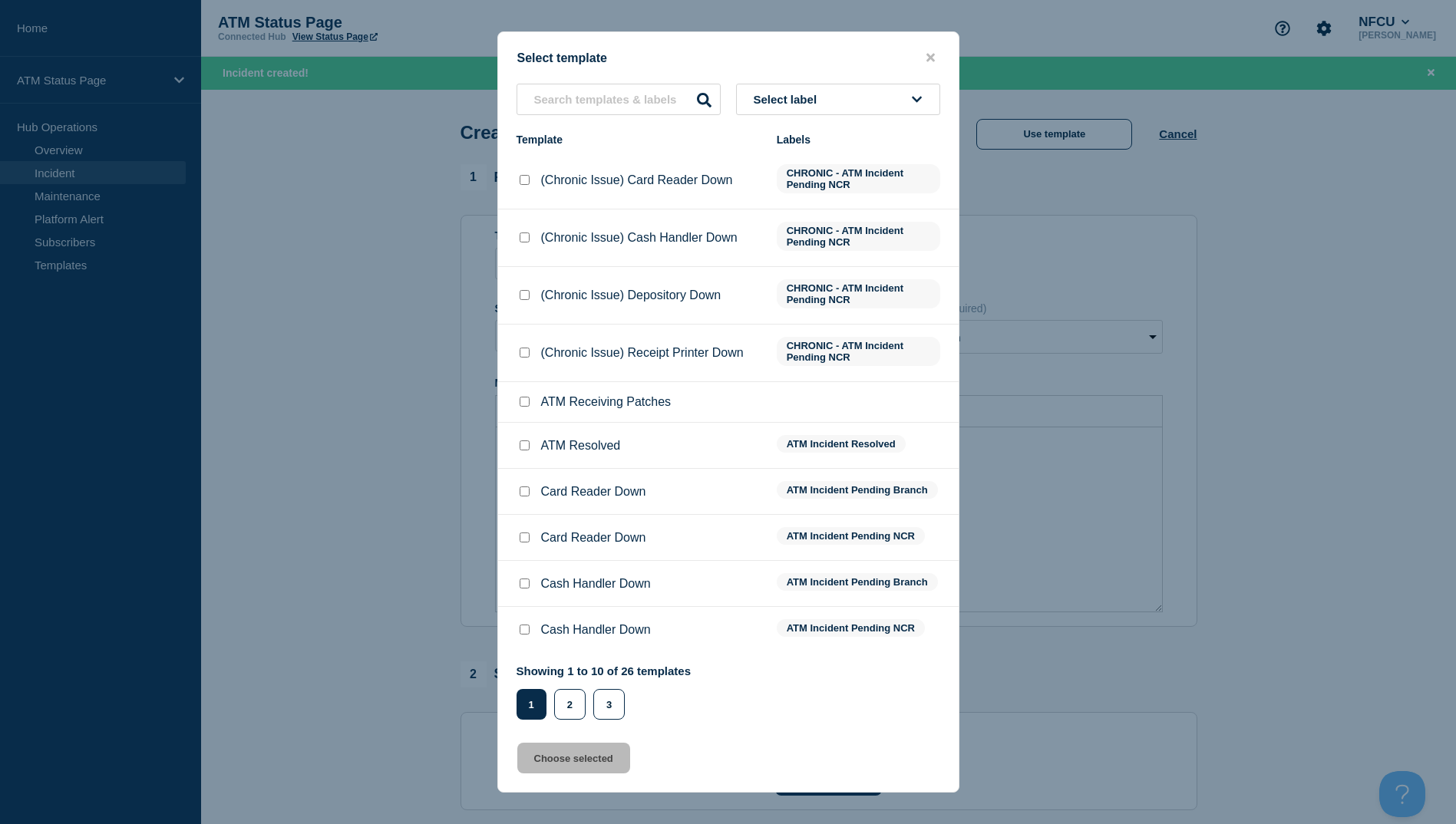
click at [567, 685] on div "Showing 1 to 10 of 26 templates Page 1 Page 2 Page 3 1 2 3" at bounding box center [604, 692] width 175 height 55
click at [567, 699] on button "2" at bounding box center [569, 704] width 32 height 31
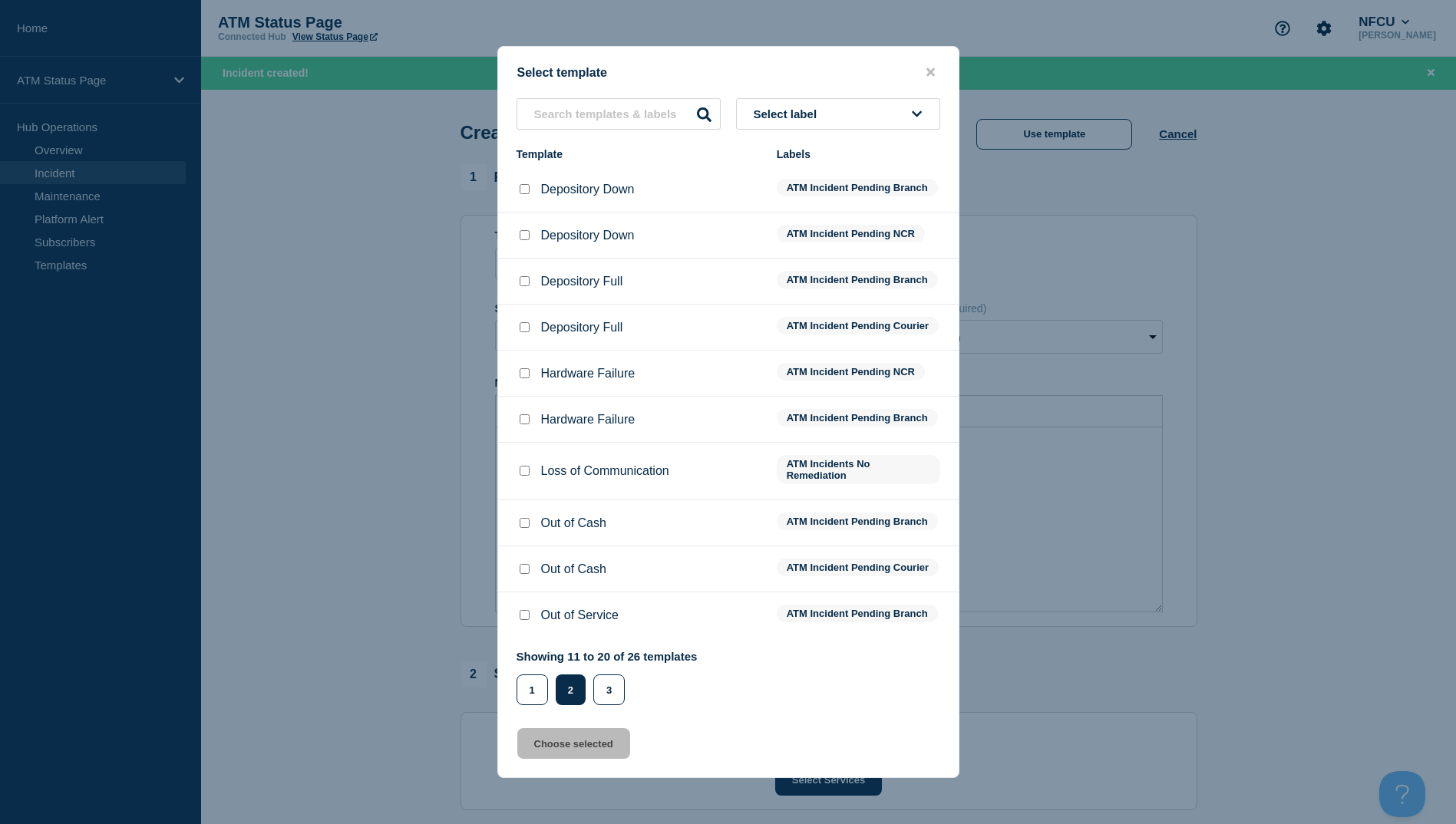
click at [525, 184] on input "Depository Down checkbox" at bounding box center [525, 189] width 10 height 10
click at [575, 755] on button "Choose selected" at bounding box center [574, 744] width 113 height 31
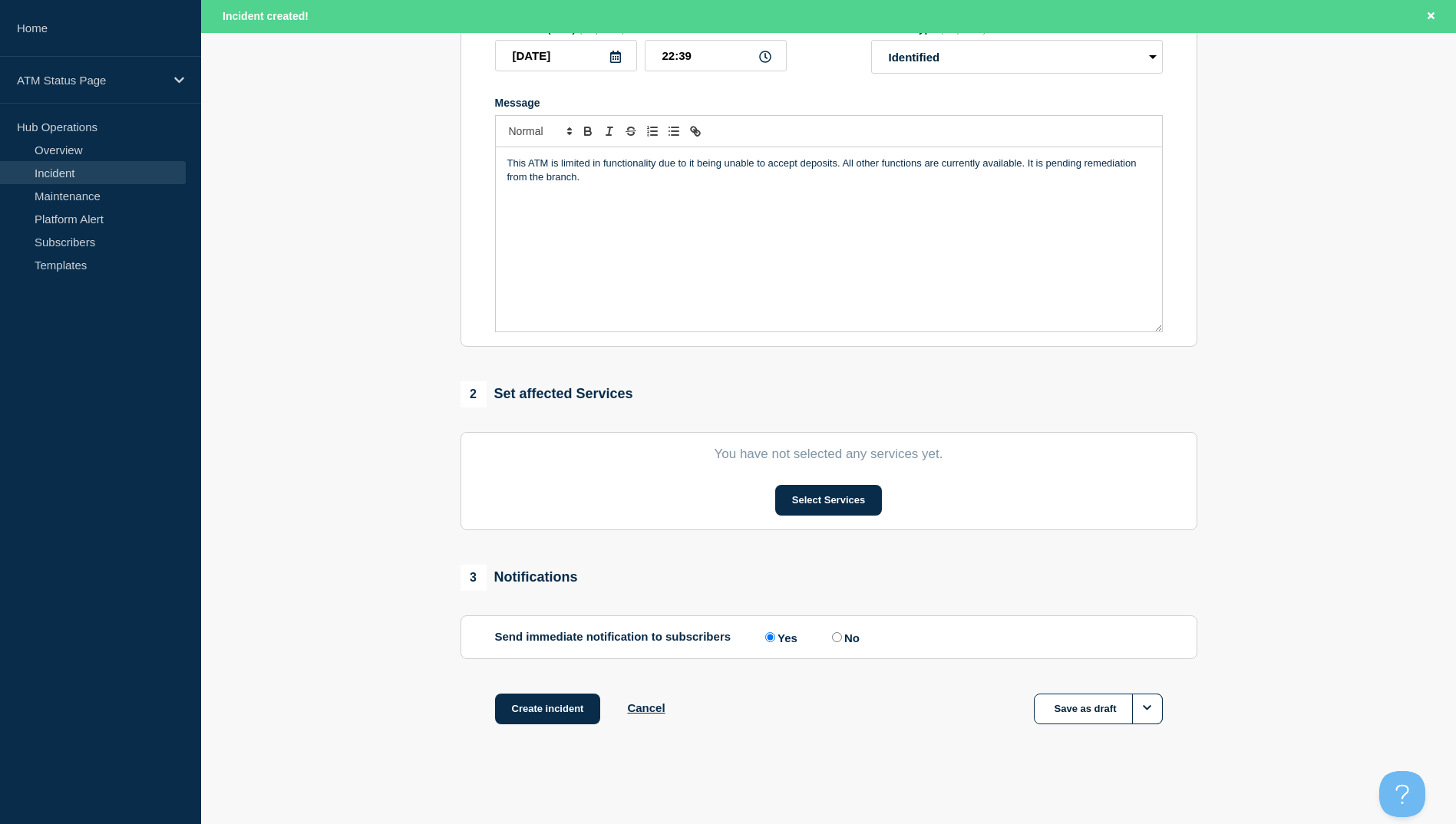
scroll to position [208, 0]
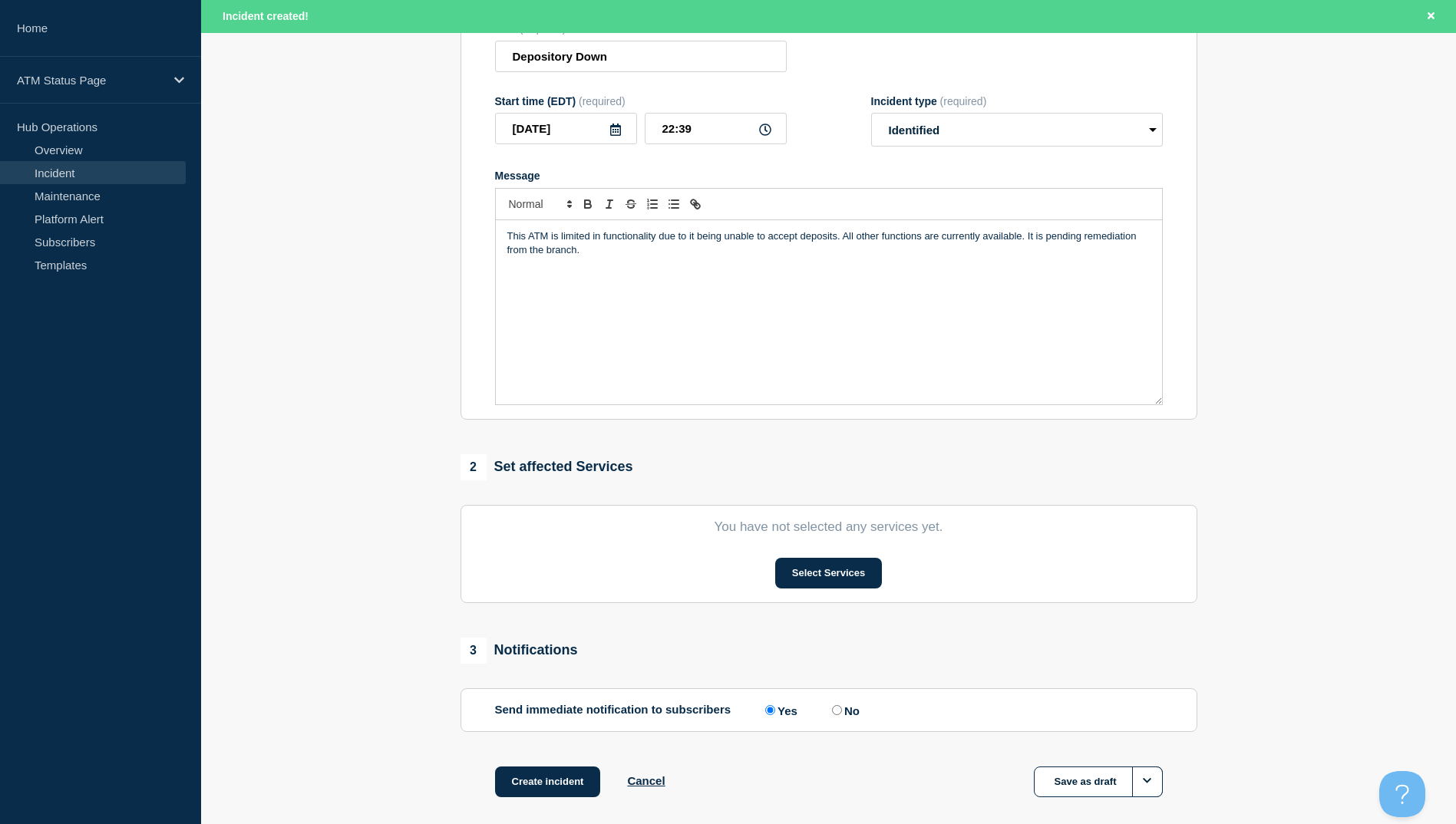
click at [812, 560] on section "You have not selected any services yet. Select Services" at bounding box center [829, 554] width 737 height 98
click at [812, 585] on button "Select Services" at bounding box center [829, 573] width 107 height 31
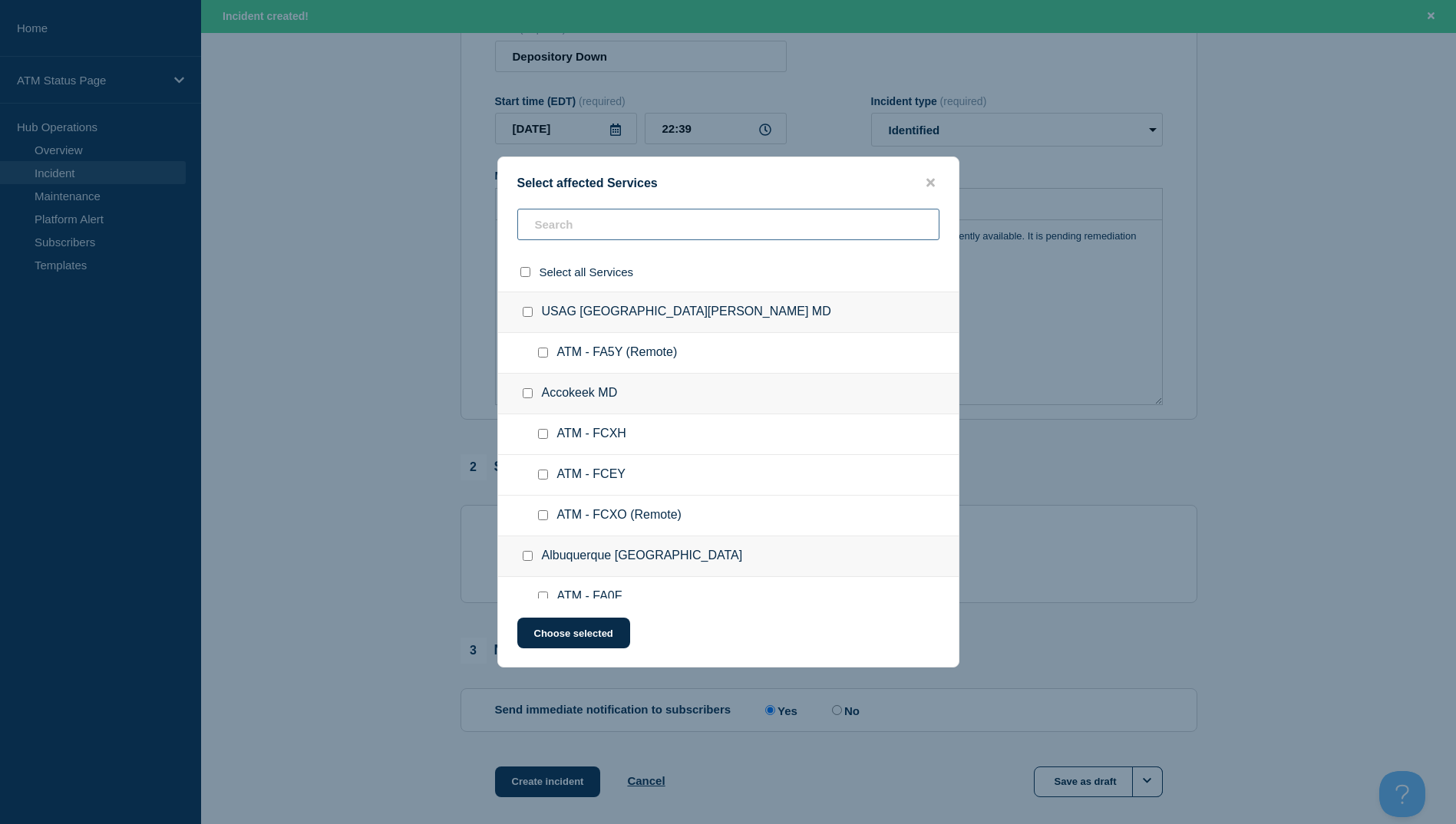
click at [583, 239] on input "text" at bounding box center [729, 224] width 422 height 32
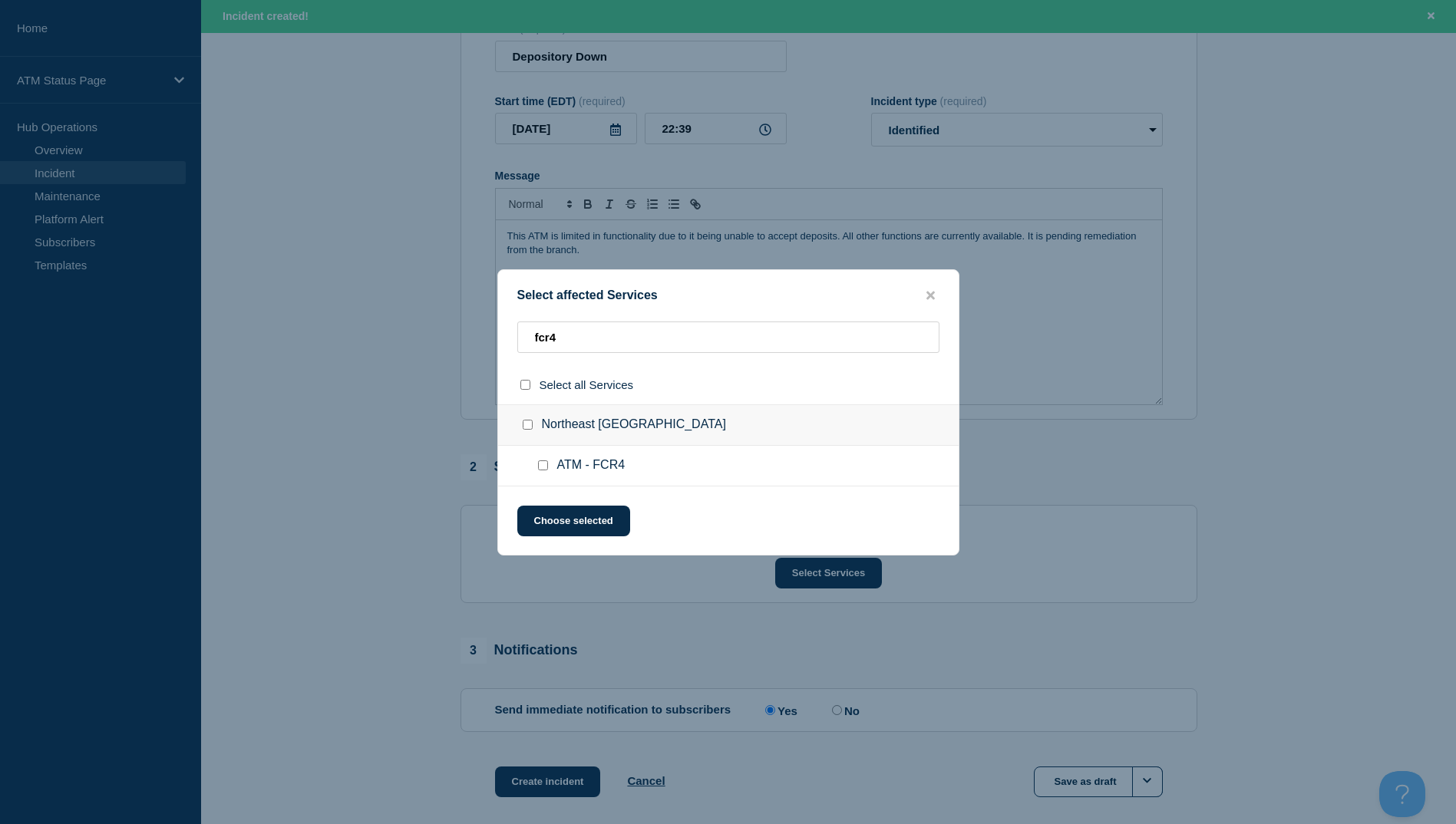
click at [538, 468] on input "ATM - FCR4 checkbox" at bounding box center [544, 466] width 10 height 10
click at [645, 595] on div at bounding box center [728, 412] width 1456 height 824
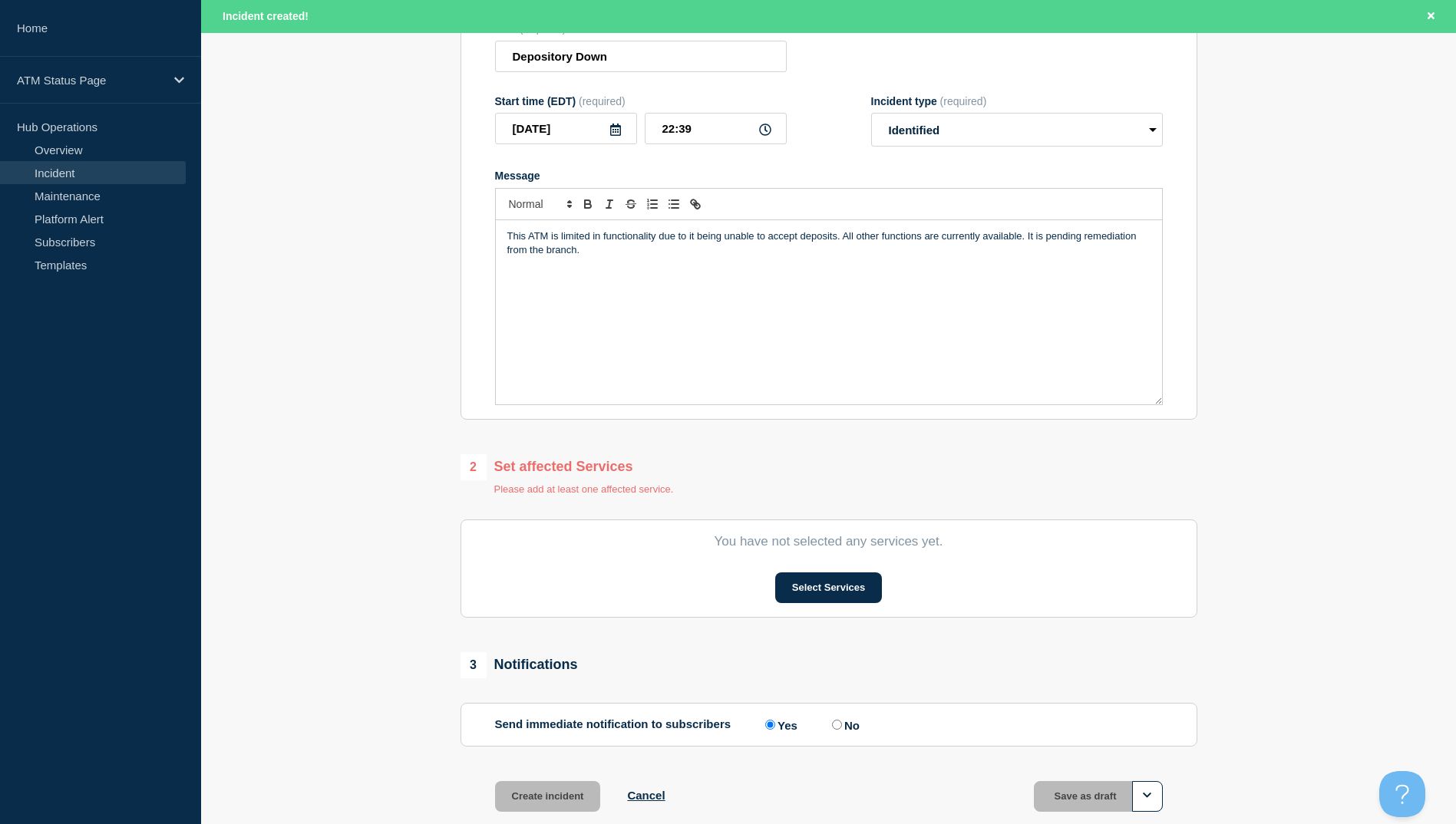
scroll to position [0, 0]
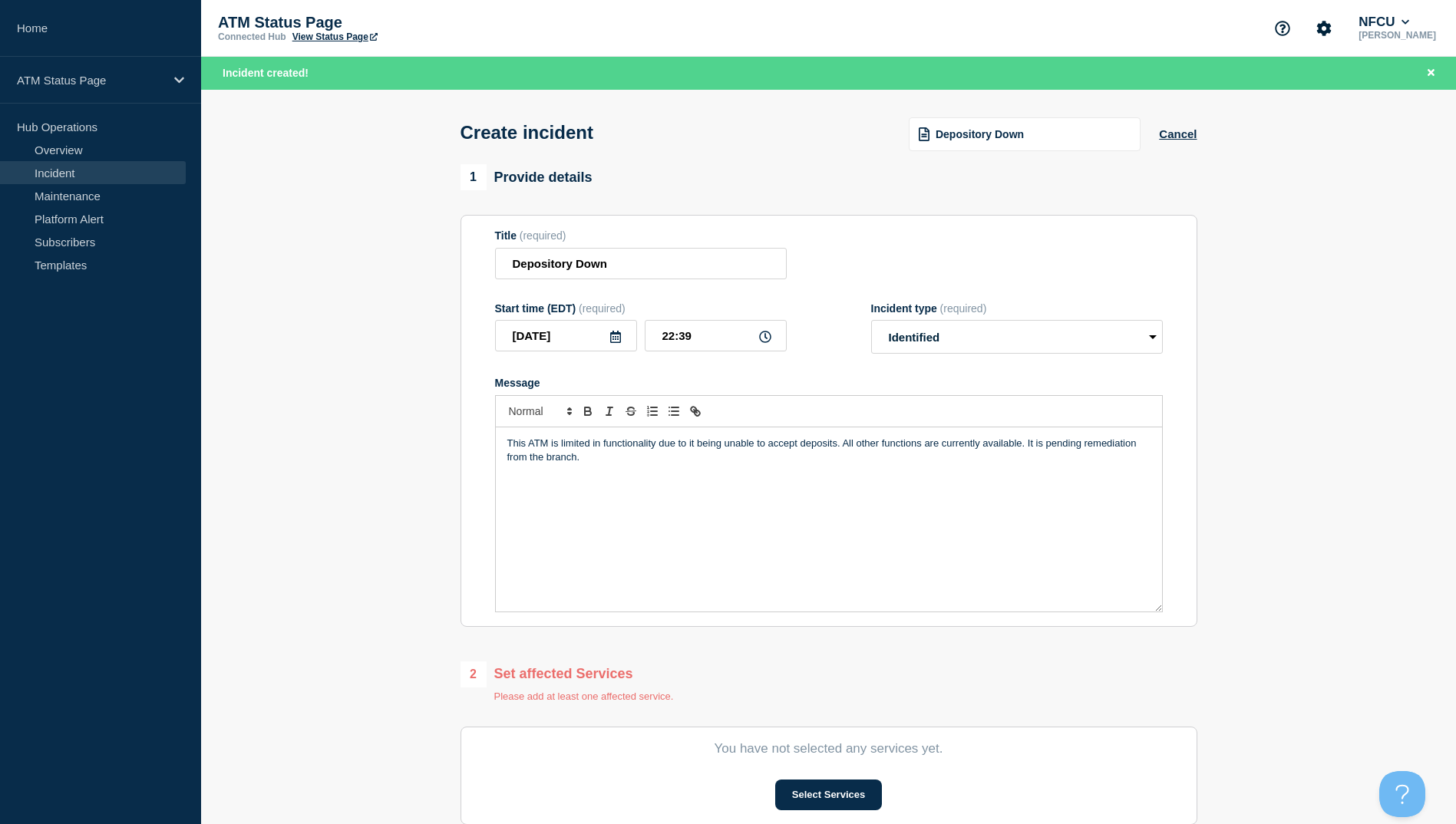
click at [1190, 126] on div "Depository Down Cancel" at bounding box center [1044, 133] width 307 height 35
click at [1188, 139] on button "Cancel" at bounding box center [1178, 133] width 38 height 13
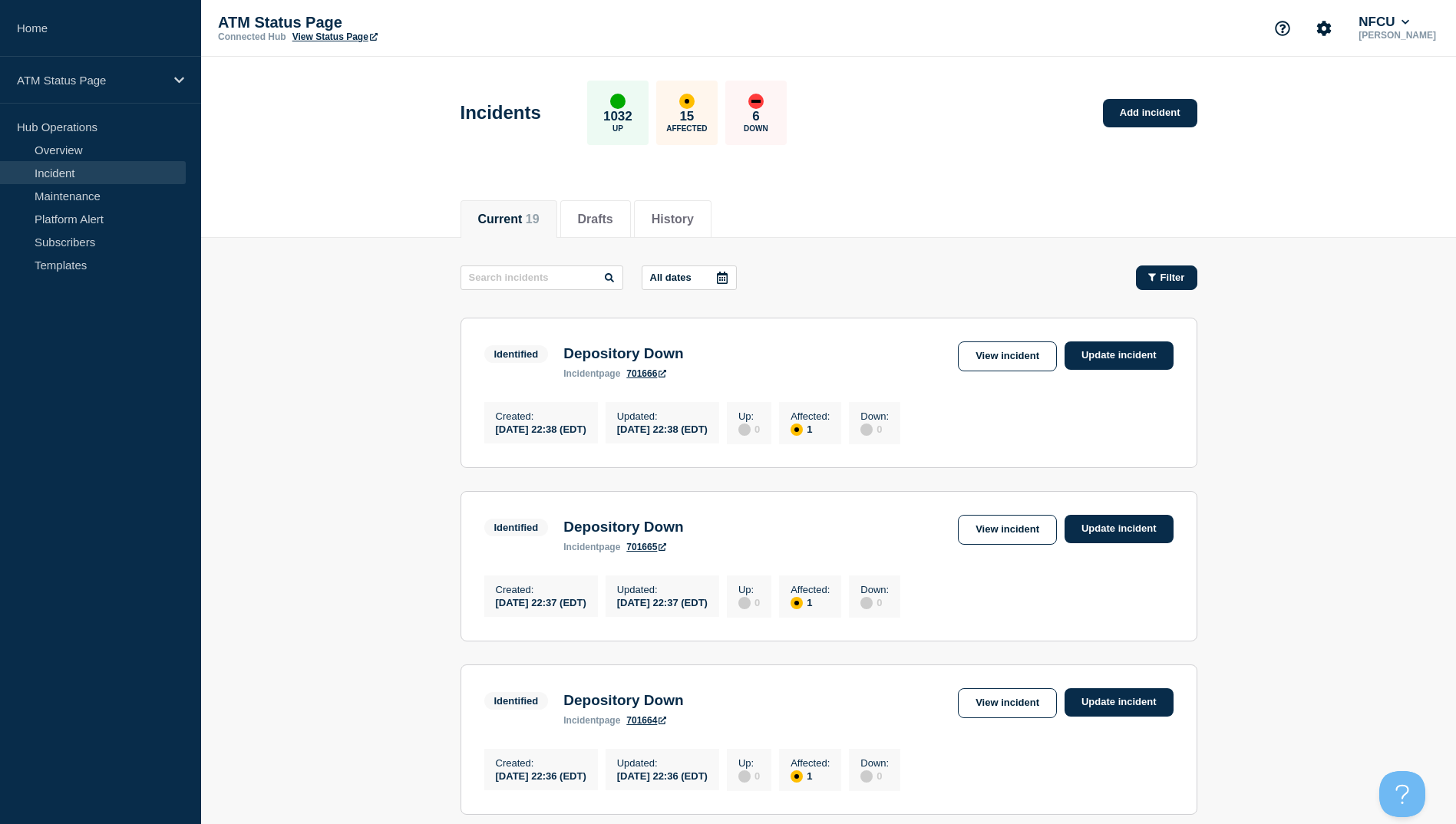
click at [1156, 280] on div "Filter" at bounding box center [1167, 276] width 37 height 11
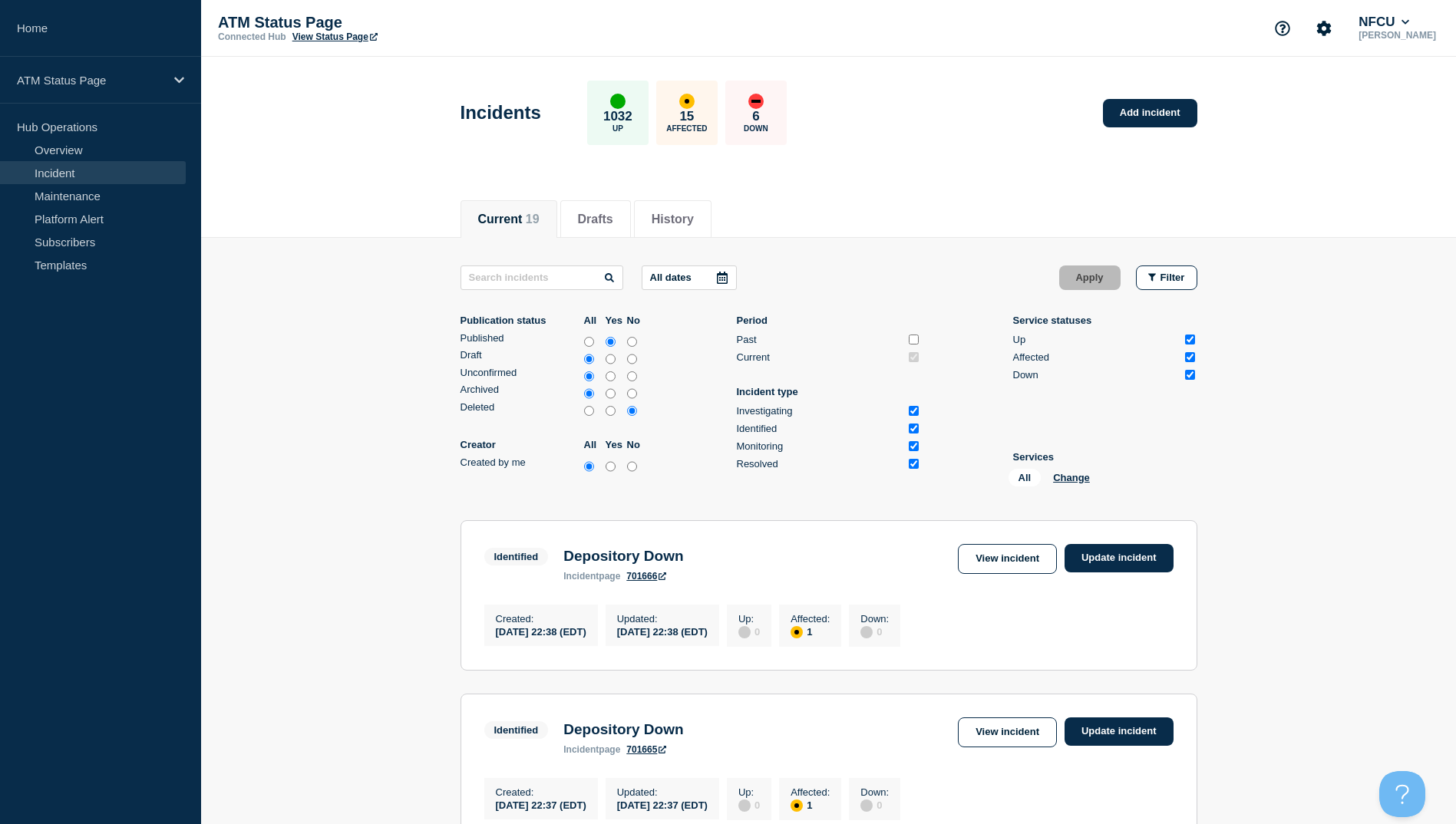
click at [1093, 491] on div "All Change" at bounding box center [1086, 480] width 153 height 24
click at [1093, 485] on div "All Change" at bounding box center [1086, 480] width 153 height 24
click at [1085, 479] on button "Change" at bounding box center [1072, 477] width 37 height 11
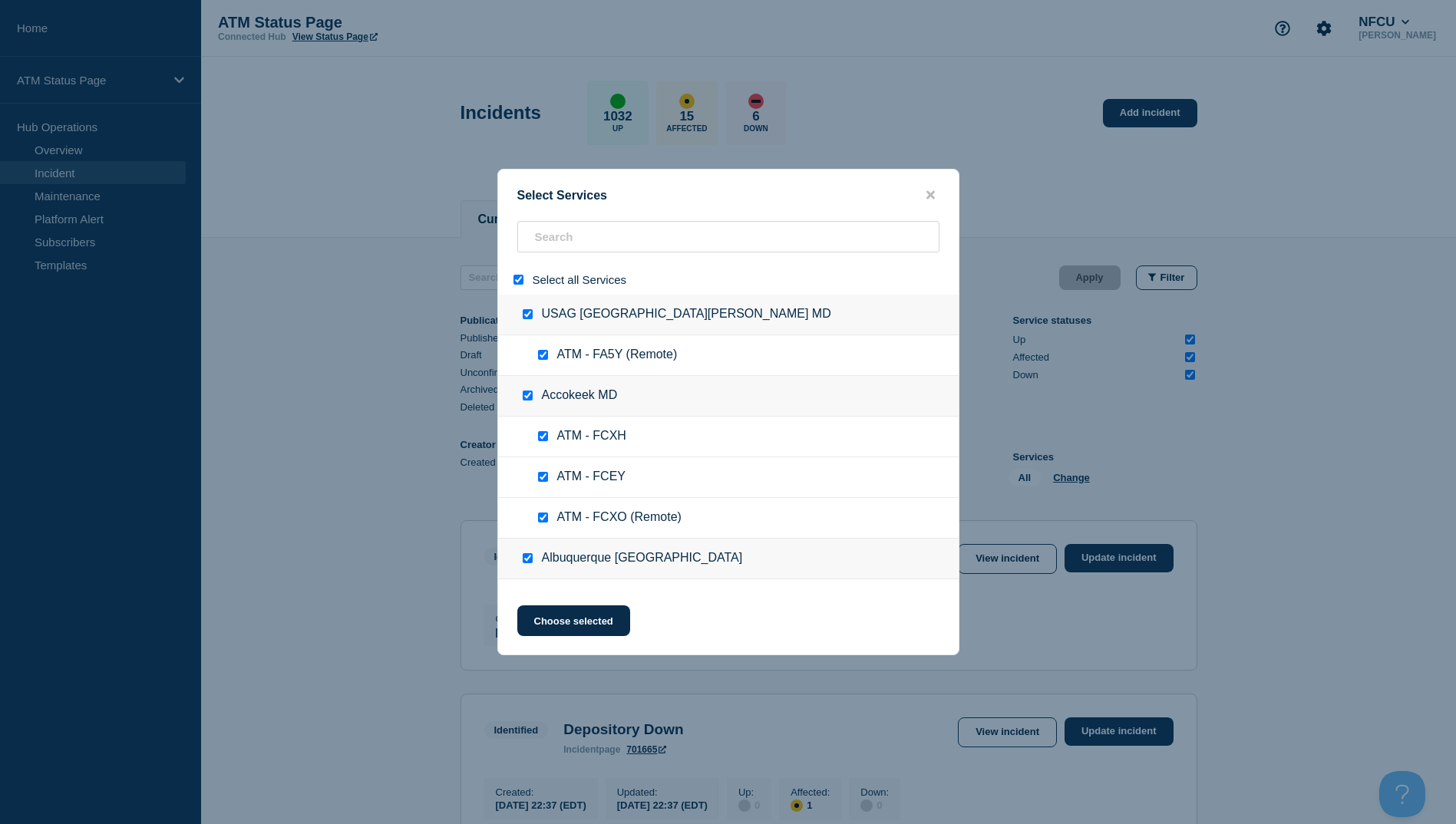
click at [515, 280] on input "select all" at bounding box center [519, 280] width 10 height 10
click at [552, 215] on div "Select Services Select all Services USAG Fort Detrick MD ATM - FA5Y (Remote) Ac…" at bounding box center [728, 412] width 462 height 486
click at [553, 240] on input "search" at bounding box center [729, 237] width 422 height 32
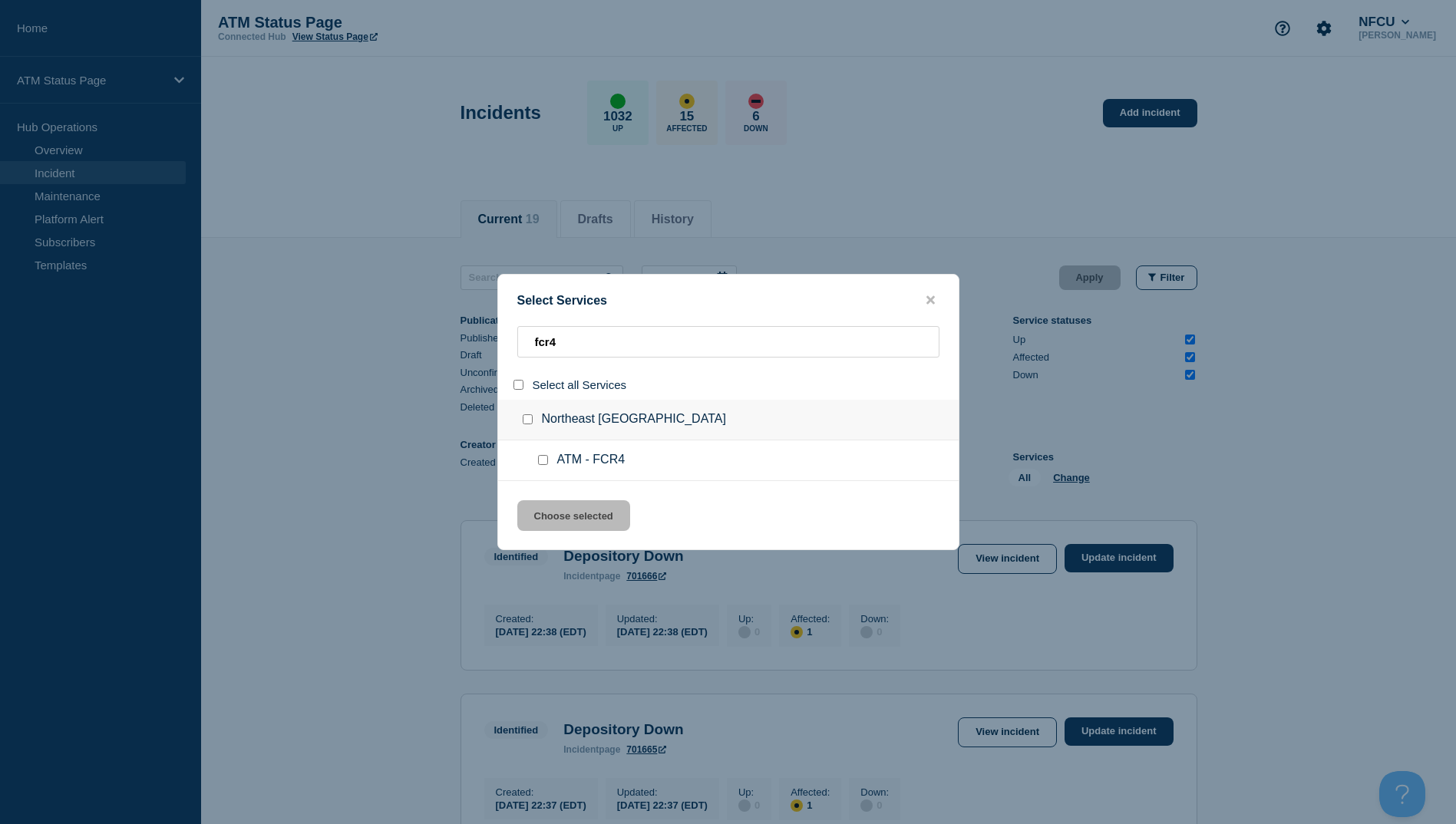
click at [542, 453] on ul "ATM - FCR4" at bounding box center [728, 460] width 461 height 40
click at [543, 462] on input "service: ATM - FCR4" at bounding box center [544, 460] width 10 height 10
click at [547, 506] on button "Choose selected" at bounding box center [574, 516] width 113 height 31
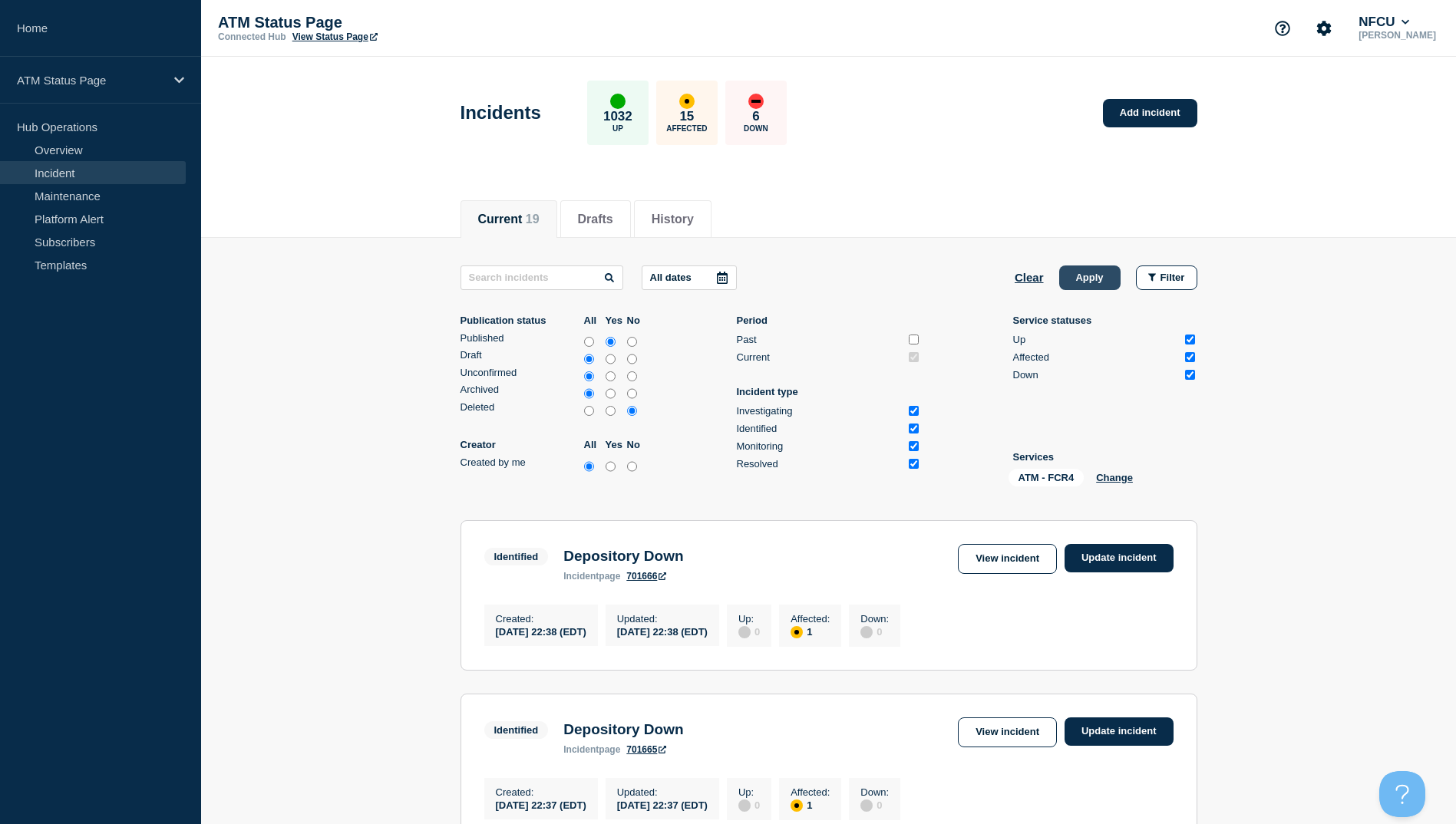
click at [1103, 286] on button "Apply" at bounding box center [1090, 277] width 61 height 25
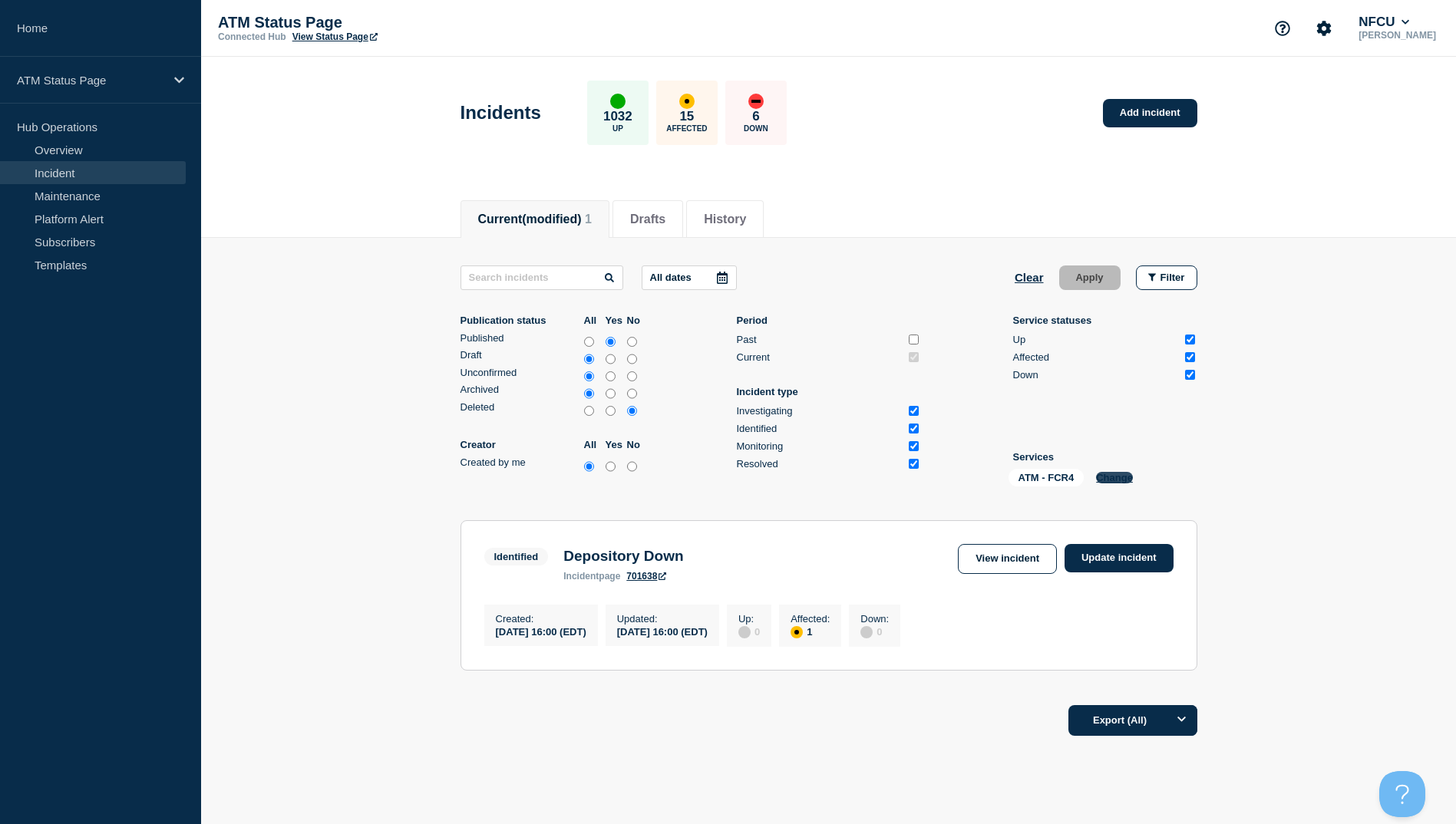
click at [1104, 478] on button "Change" at bounding box center [1114, 477] width 37 height 11
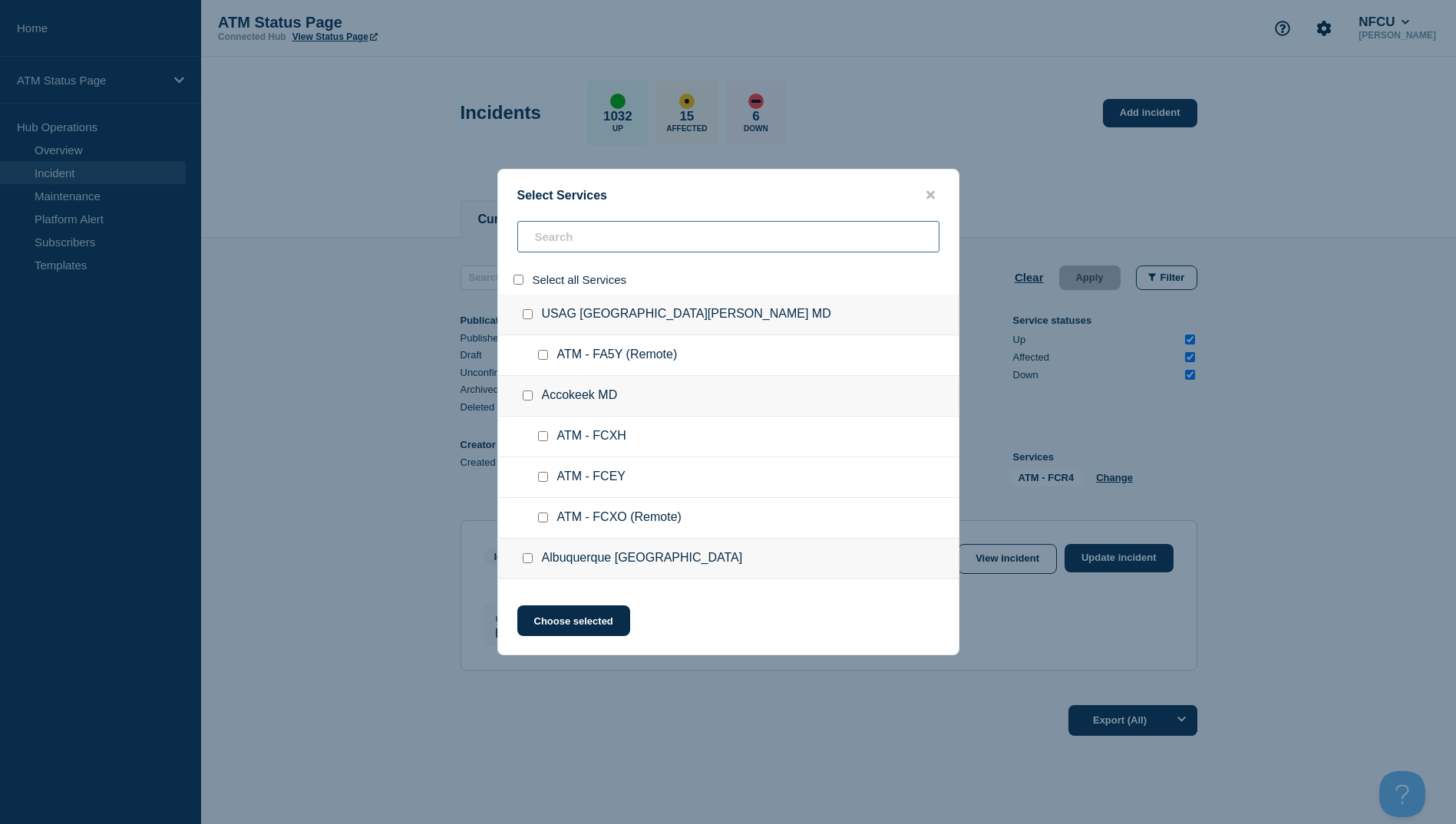
click at [609, 238] on input "search" at bounding box center [729, 237] width 422 height 32
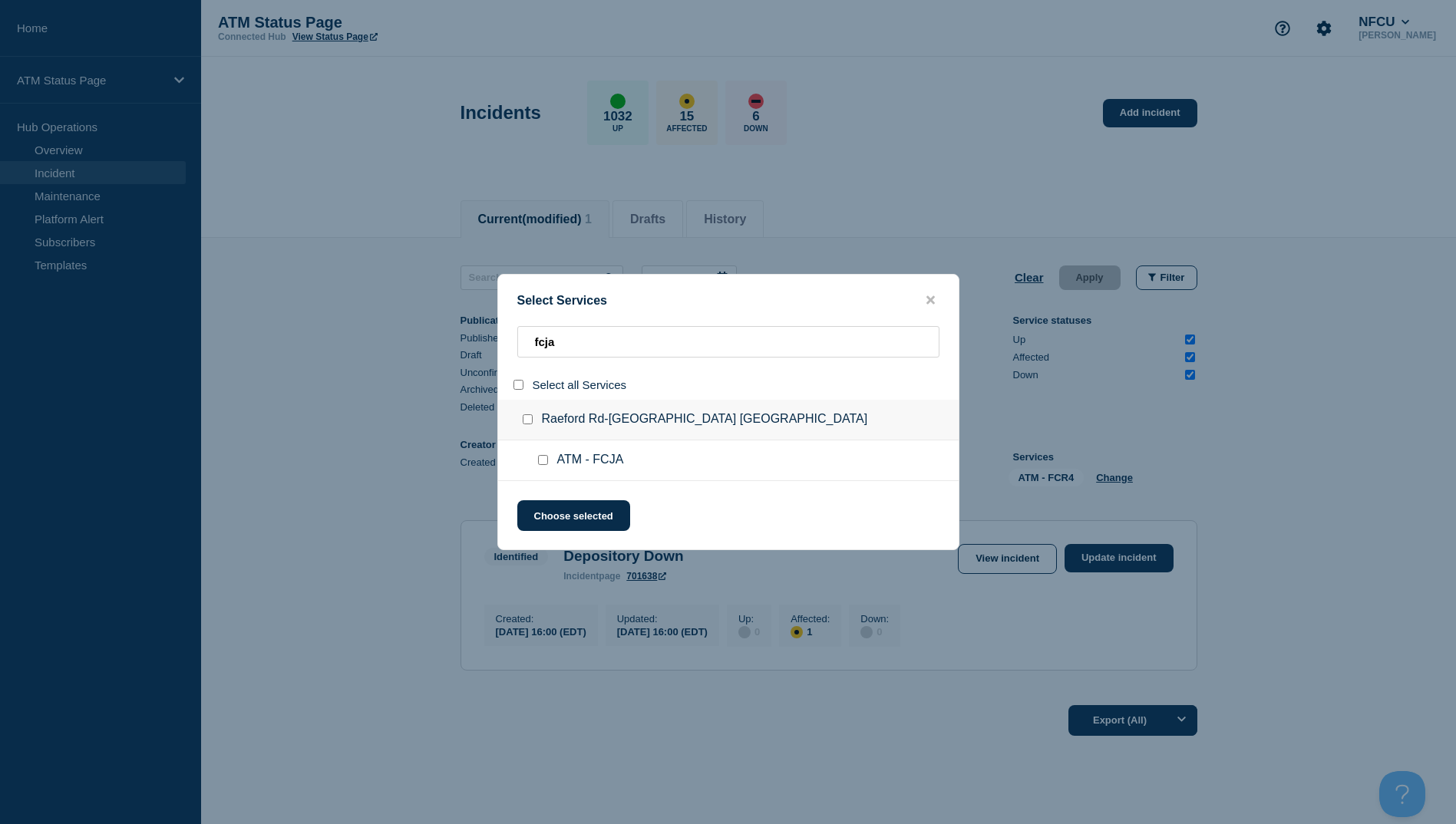
click at [542, 455] on div at bounding box center [546, 461] width 22 height 15
click at [542, 462] on input "service: ATM - FCJA" at bounding box center [544, 460] width 10 height 10
click at [555, 496] on div "Select Services fcja Select all Services Raeford Rd-Fayetteville NC ATM - FCJA …" at bounding box center [728, 412] width 462 height 276
click at [558, 505] on button "Choose selected" at bounding box center [574, 516] width 113 height 31
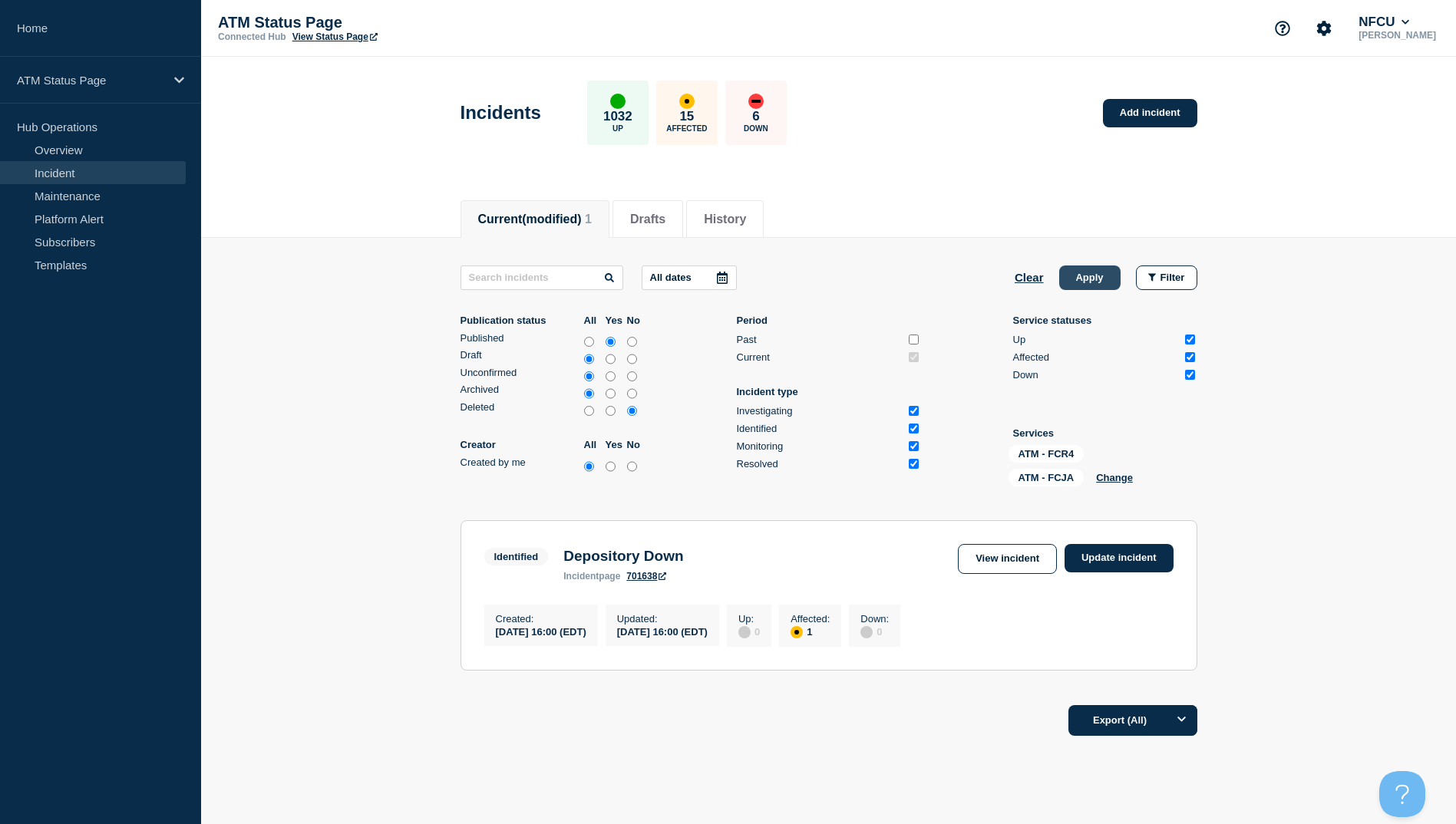
click at [1093, 280] on button "Apply" at bounding box center [1090, 277] width 61 height 25
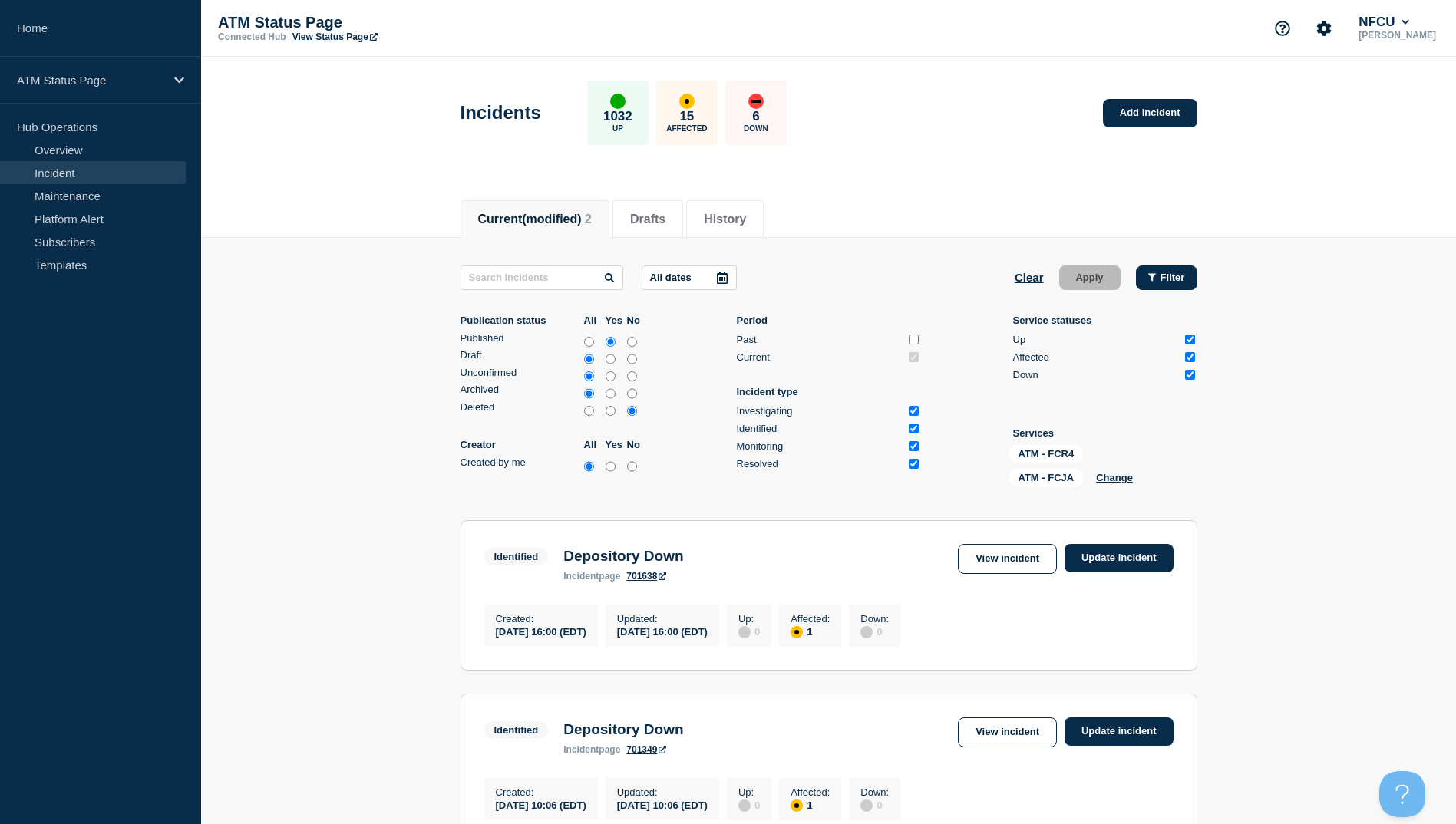
click at [1178, 280] on span "Filter" at bounding box center [1173, 276] width 25 height 11
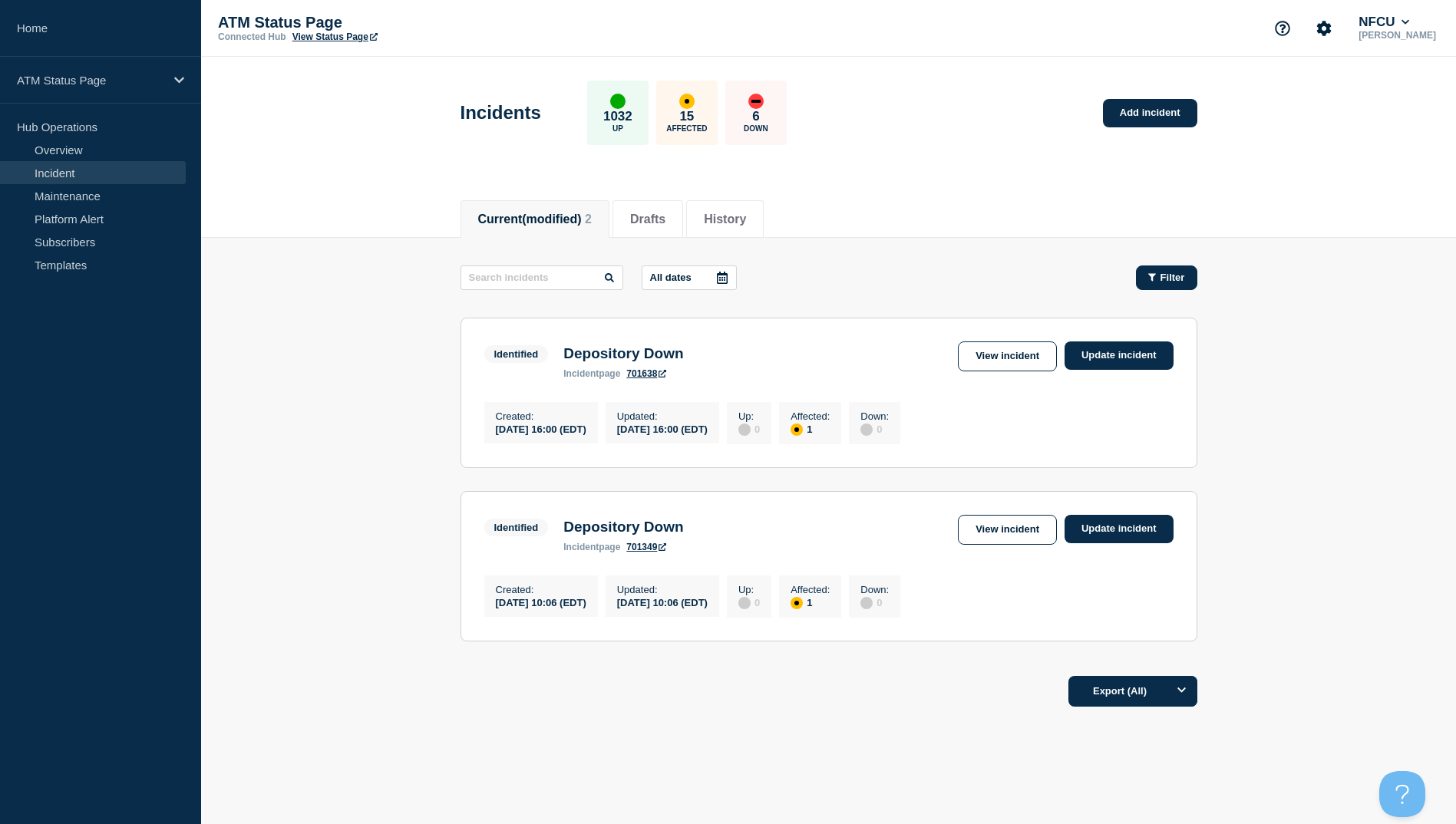
click at [1162, 274] on span "Filter" at bounding box center [1173, 276] width 25 height 11
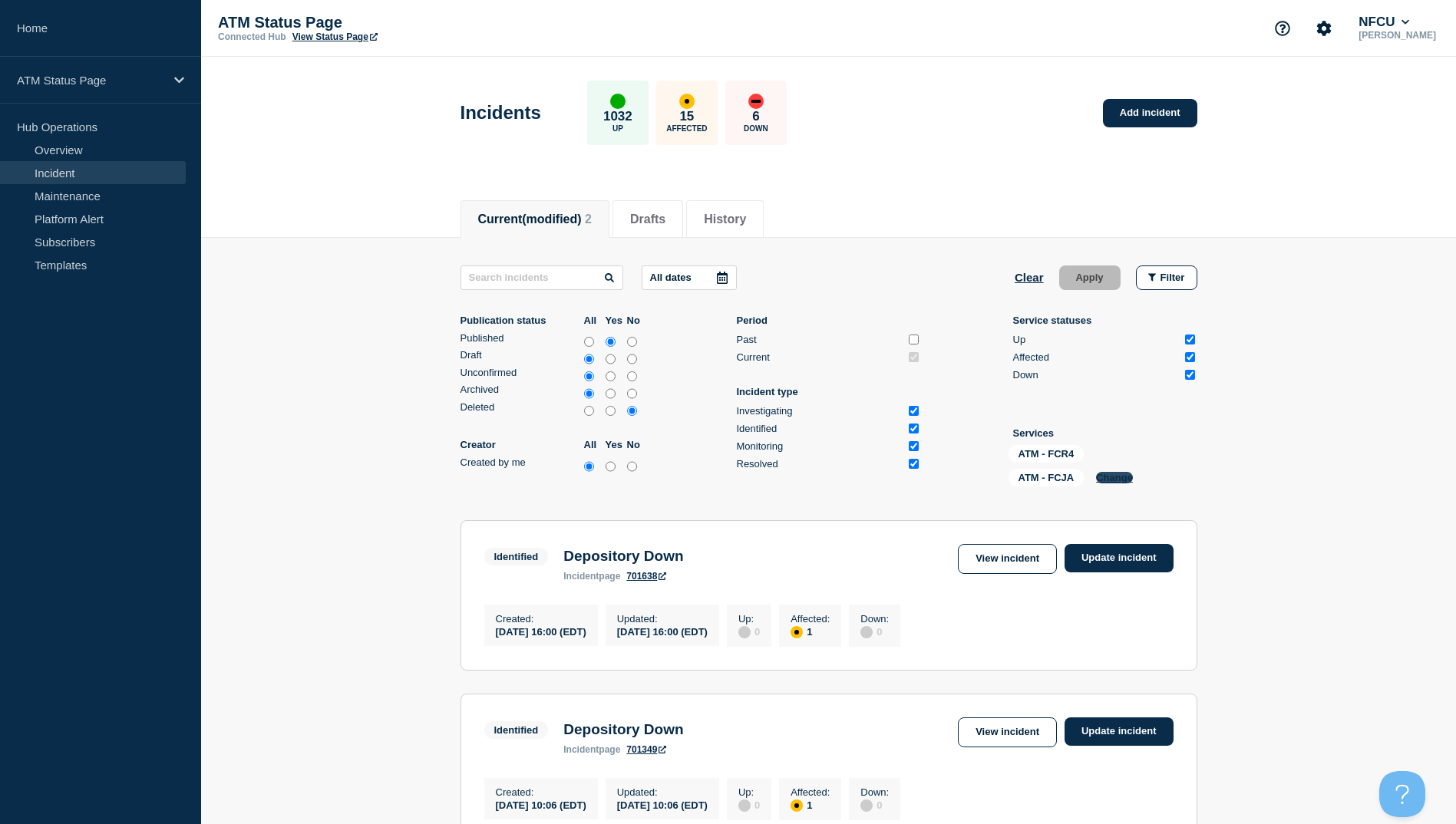
click at [1112, 477] on button "Change" at bounding box center [1114, 477] width 37 height 11
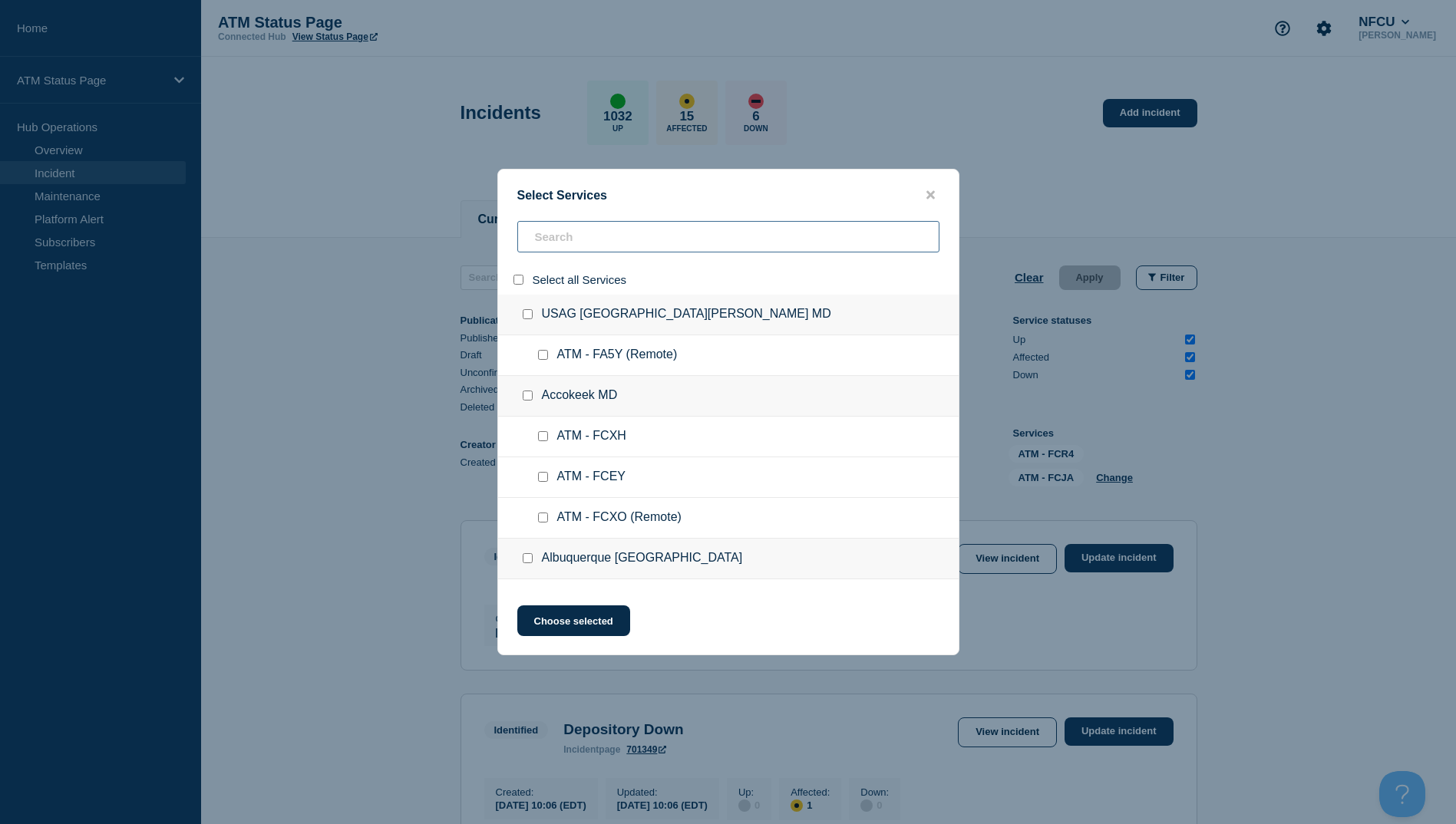
click at [591, 239] on input "search" at bounding box center [729, 237] width 422 height 32
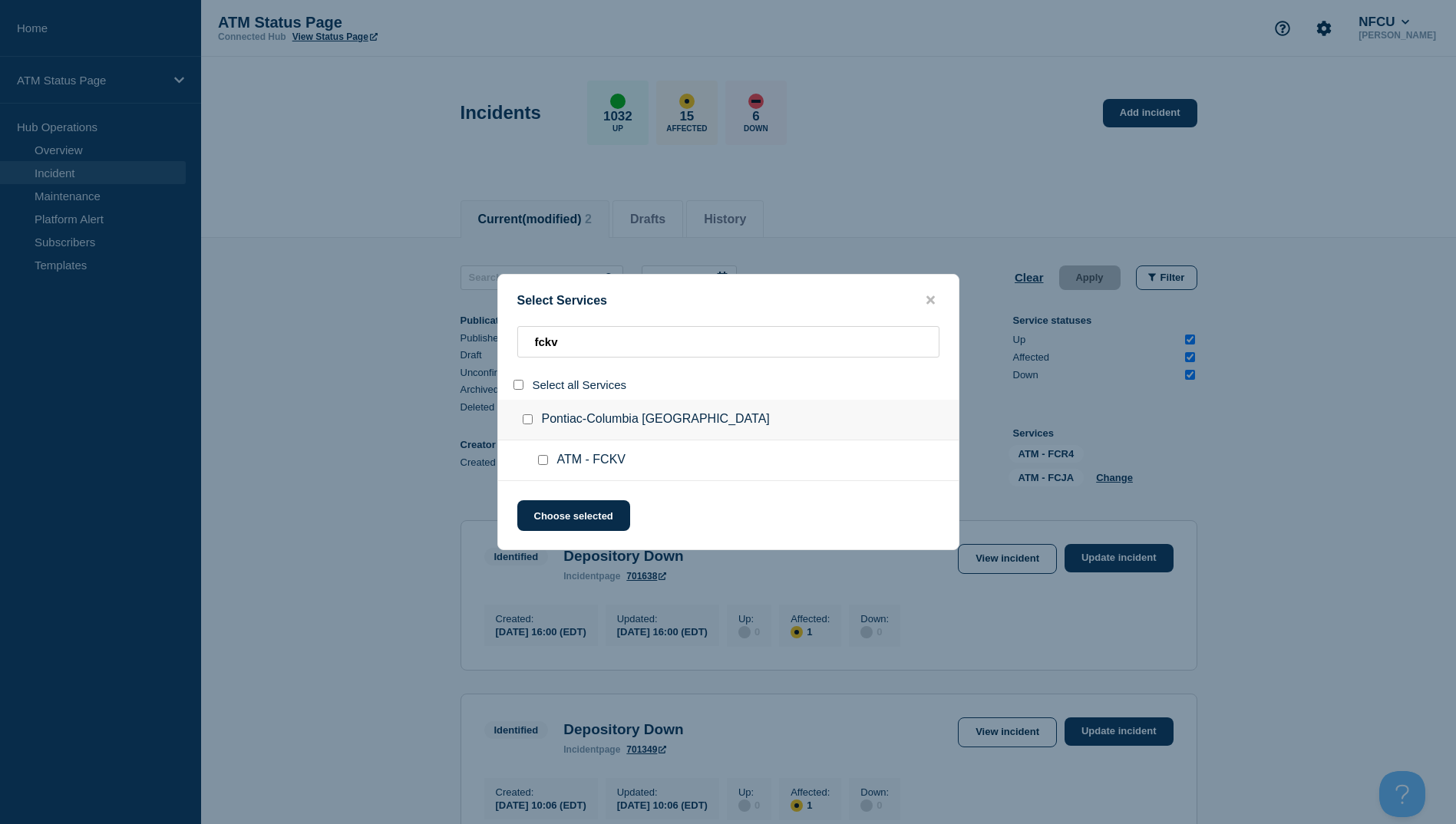
click at [553, 462] on div at bounding box center [546, 461] width 22 height 15
click at [540, 465] on input "service: ATM - FCKV" at bounding box center [544, 460] width 10 height 10
click at [565, 531] on button "Choose selected" at bounding box center [574, 516] width 113 height 31
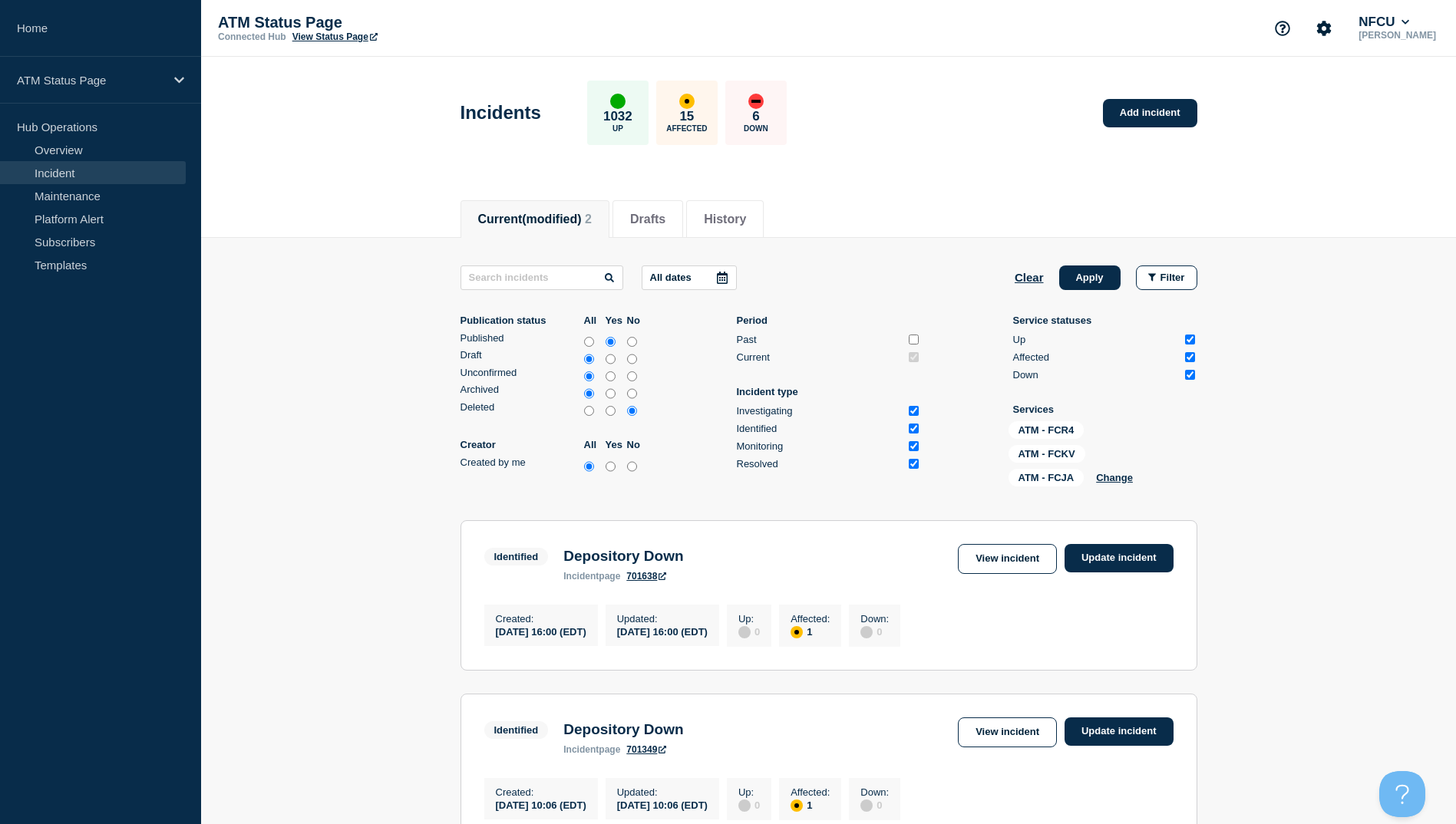
click at [1082, 250] on main "All dates Clear Apply Filter Publication status All Yes No Published Draft Unco…" at bounding box center [828, 552] width 1255 height 629
click at [1099, 290] on div "All dates Clear Apply Filter Publication status All Yes No Published Draft Unco…" at bounding box center [829, 379] width 737 height 227
click at [1098, 282] on button "Apply" at bounding box center [1090, 277] width 61 height 25
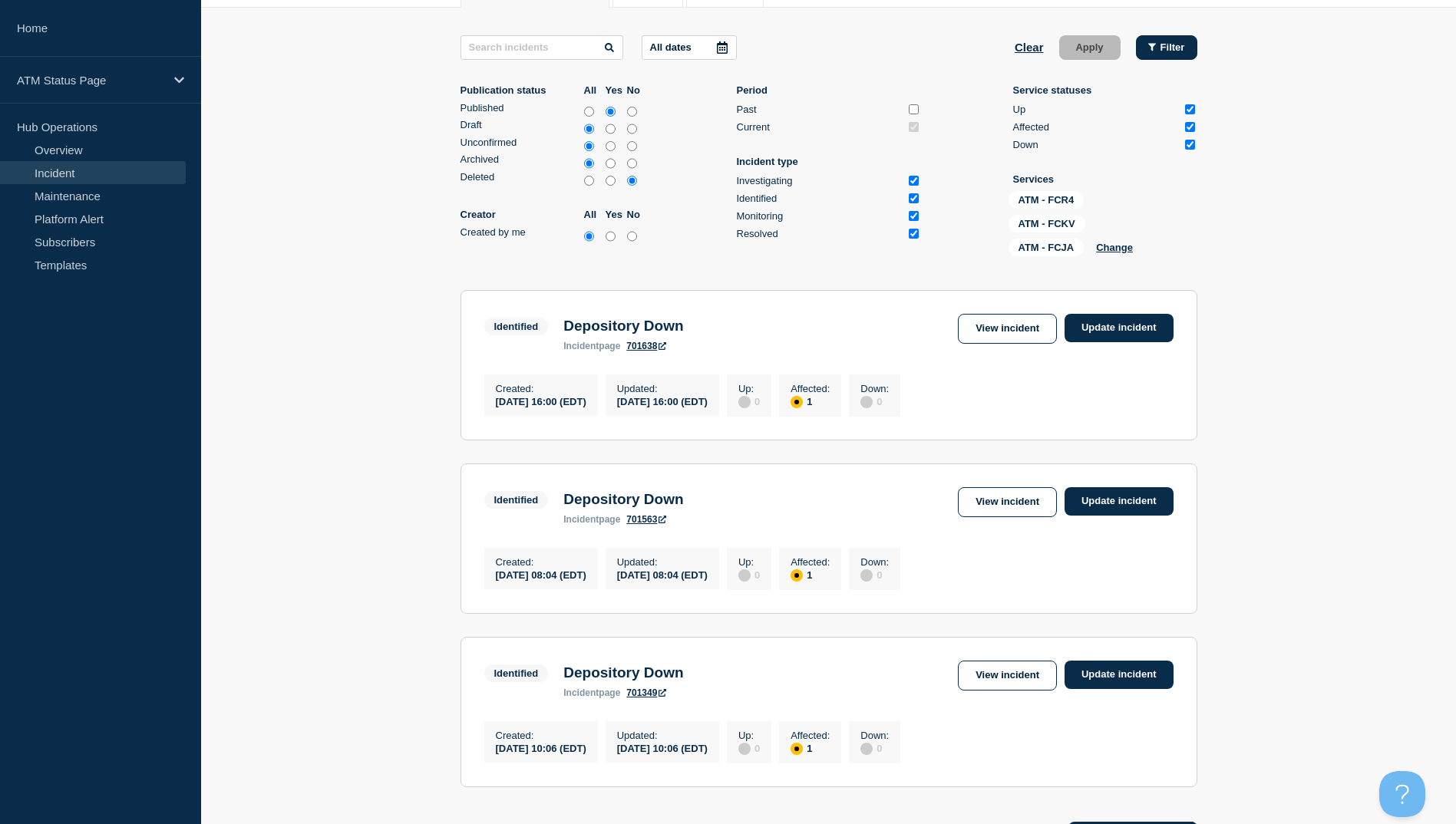
click at [1142, 53] on button "Filter" at bounding box center [1167, 47] width 61 height 25
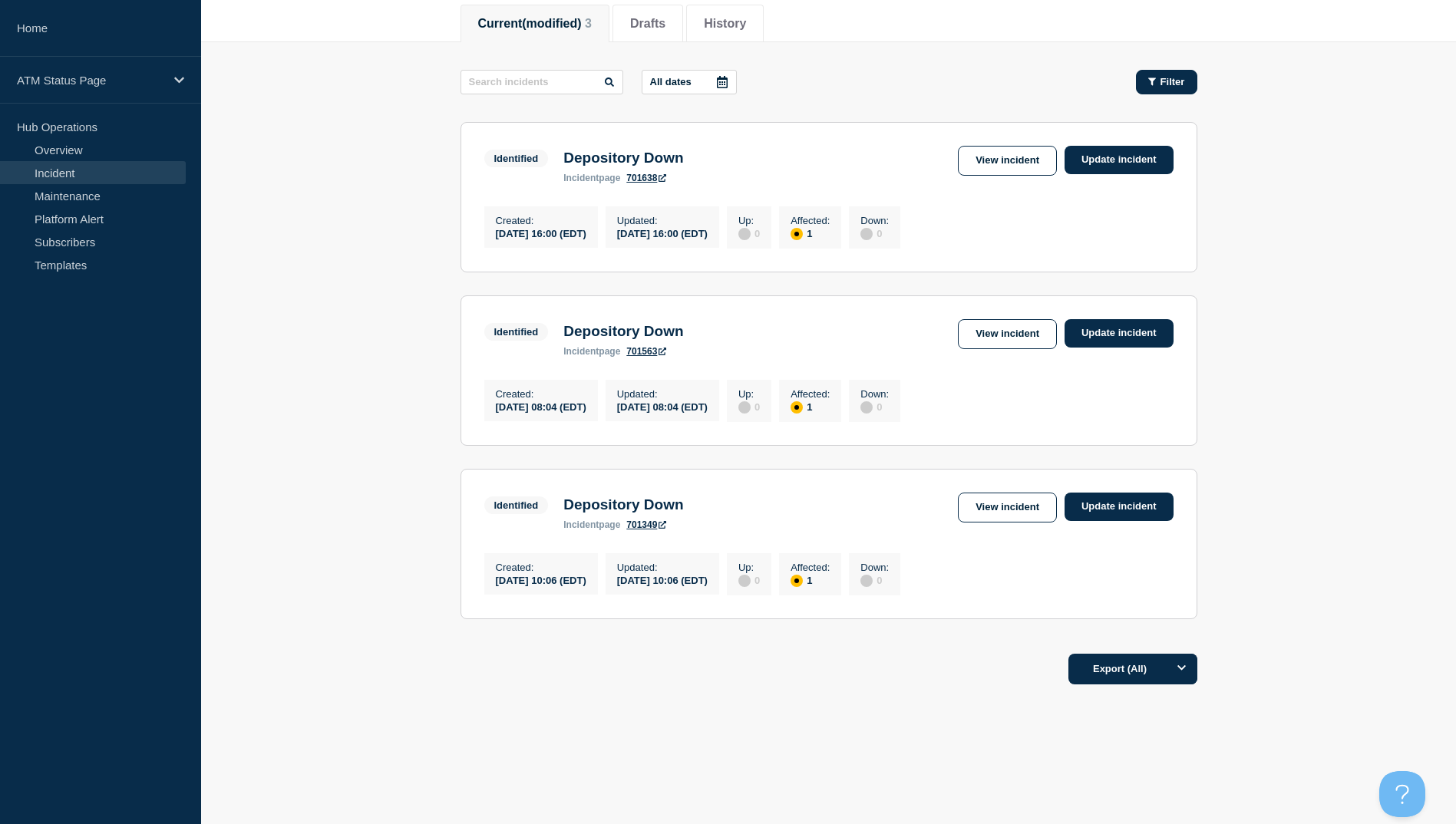
scroll to position [212, 0]
click at [1131, 70] on div "Filter" at bounding box center [1159, 82] width 77 height 25
drag, startPoint x: 1131, startPoint y: 64, endPoint x: 1147, endPoint y: 71, distance: 17.5
click at [1144, 70] on div "Filter" at bounding box center [1159, 82] width 77 height 25
drag, startPoint x: 1147, startPoint y: 71, endPoint x: 1087, endPoint y: 70, distance: 60.0
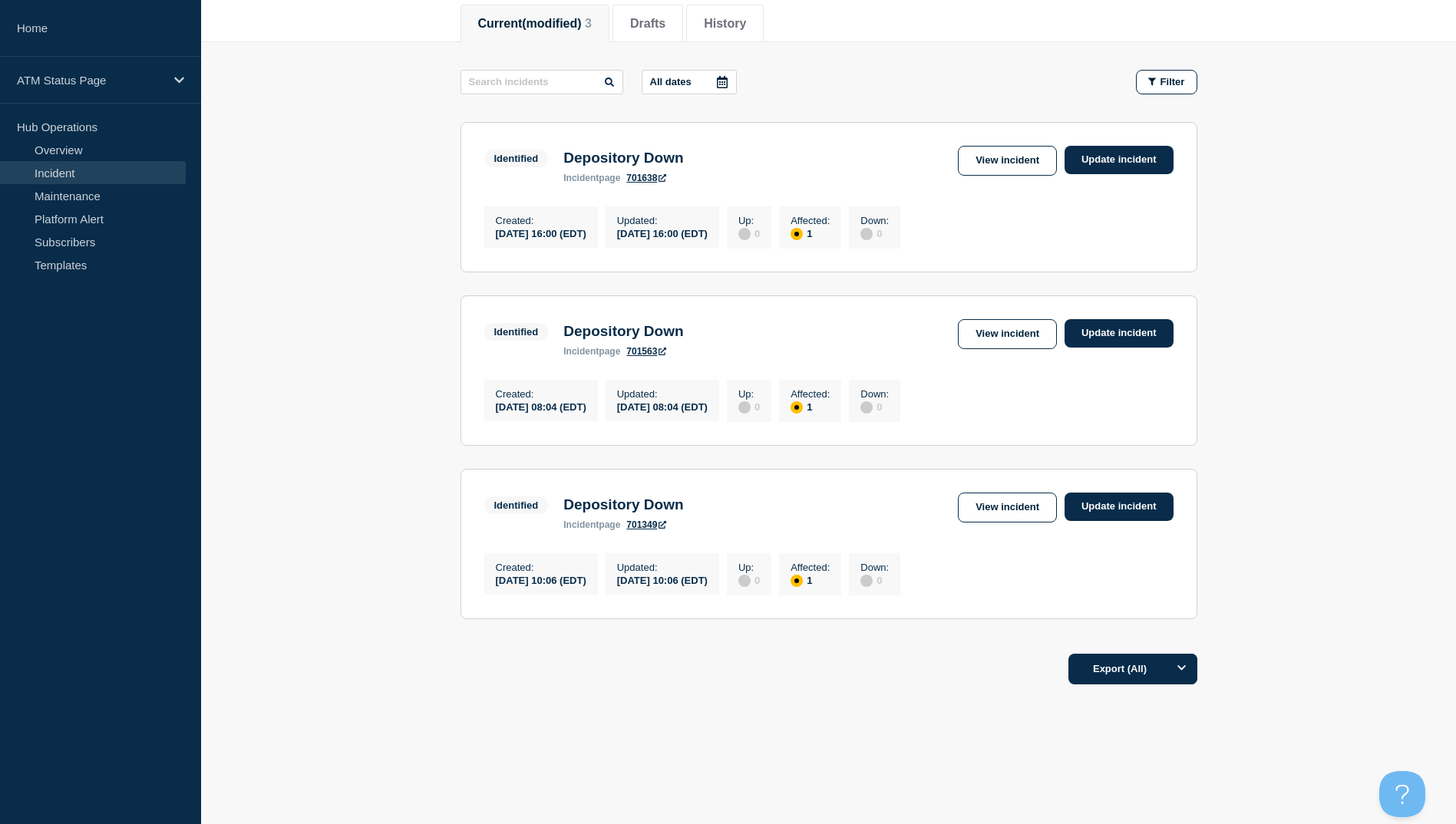
click at [1087, 70] on div "All dates Filter" at bounding box center [829, 82] width 737 height 25
click at [1145, 70] on button "Filter" at bounding box center [1167, 82] width 61 height 25
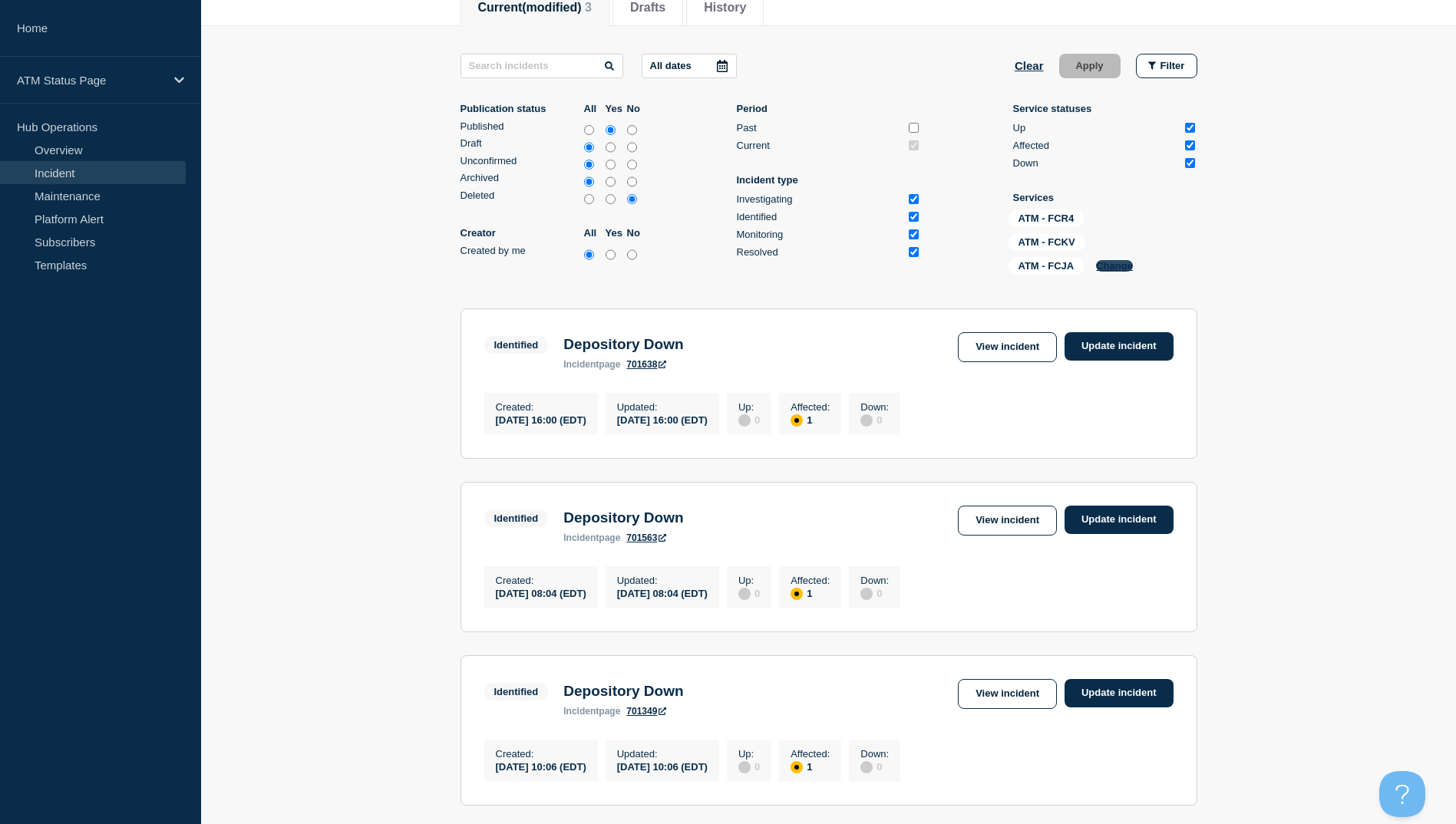
click at [1122, 267] on button "Change" at bounding box center [1114, 265] width 37 height 11
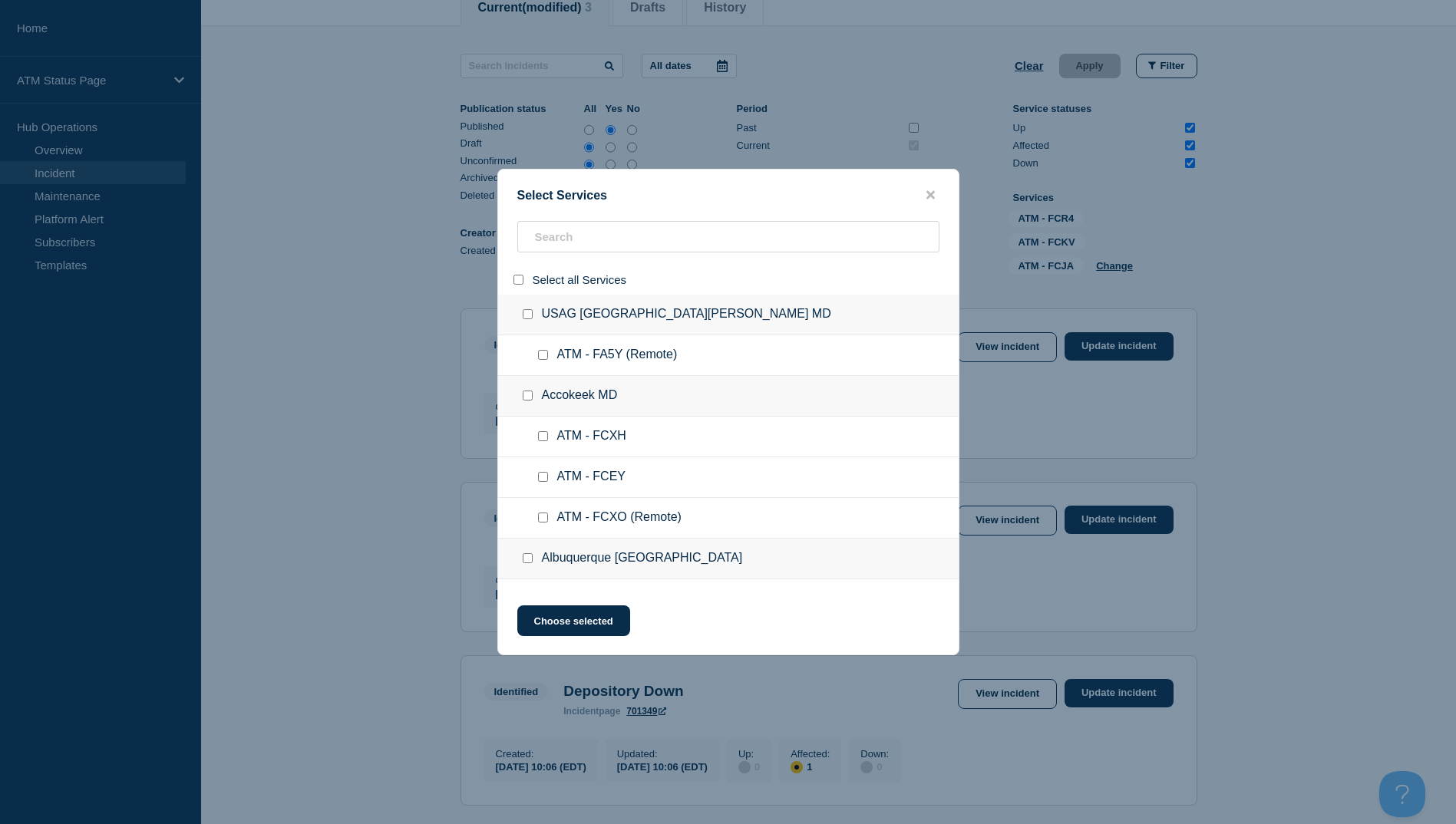
click at [515, 283] on input "select all" at bounding box center [519, 280] width 10 height 10
click at [563, 232] on input "search" at bounding box center [729, 237] width 422 height 32
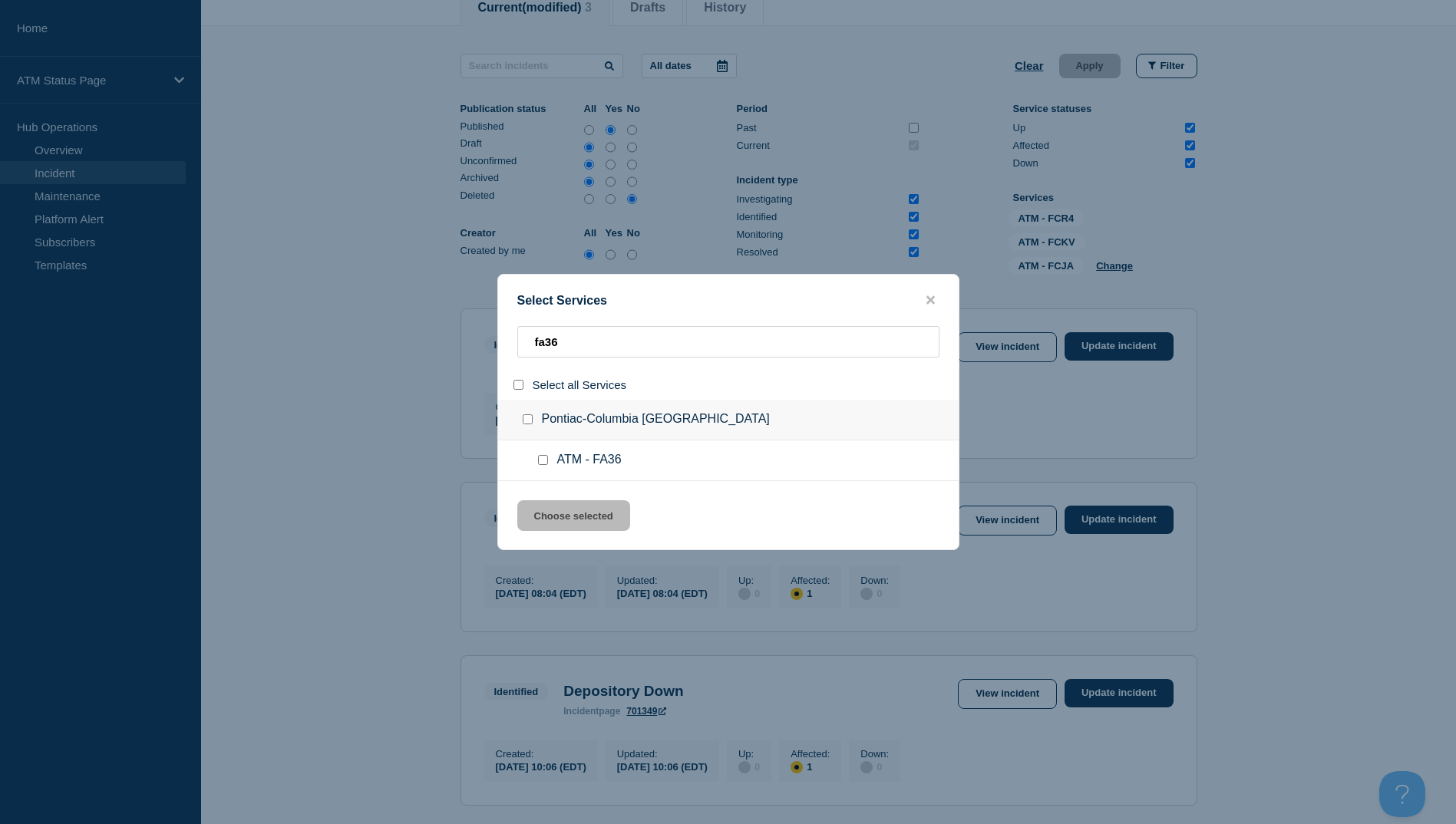
click at [535, 455] on div at bounding box center [546, 461] width 22 height 15
click at [541, 465] on input "service: ATM - FA36" at bounding box center [544, 460] width 10 height 10
click at [575, 524] on button "Choose selected" at bounding box center [574, 516] width 113 height 31
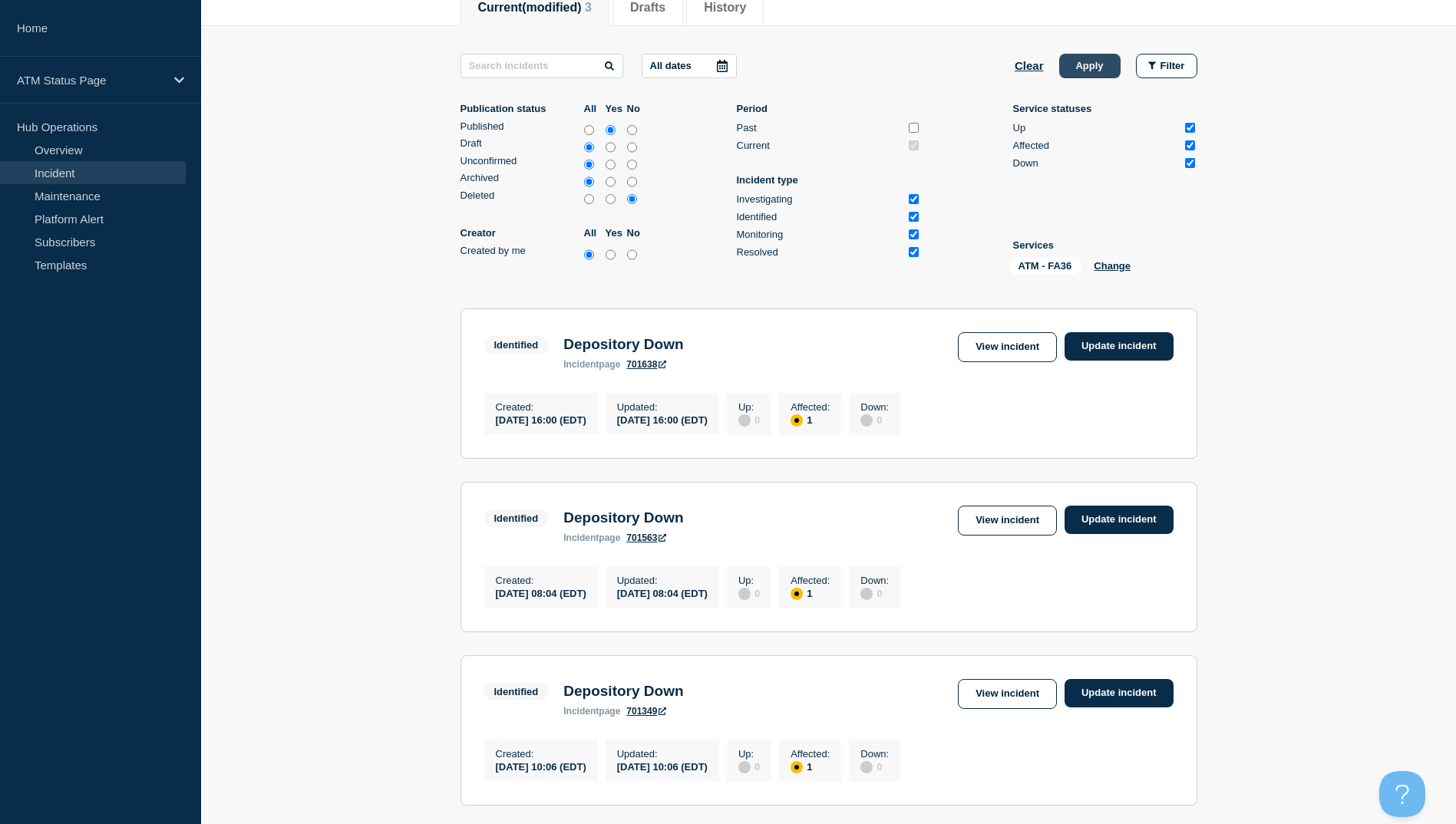
click at [1082, 53] on button "Apply" at bounding box center [1090, 65] width 61 height 25
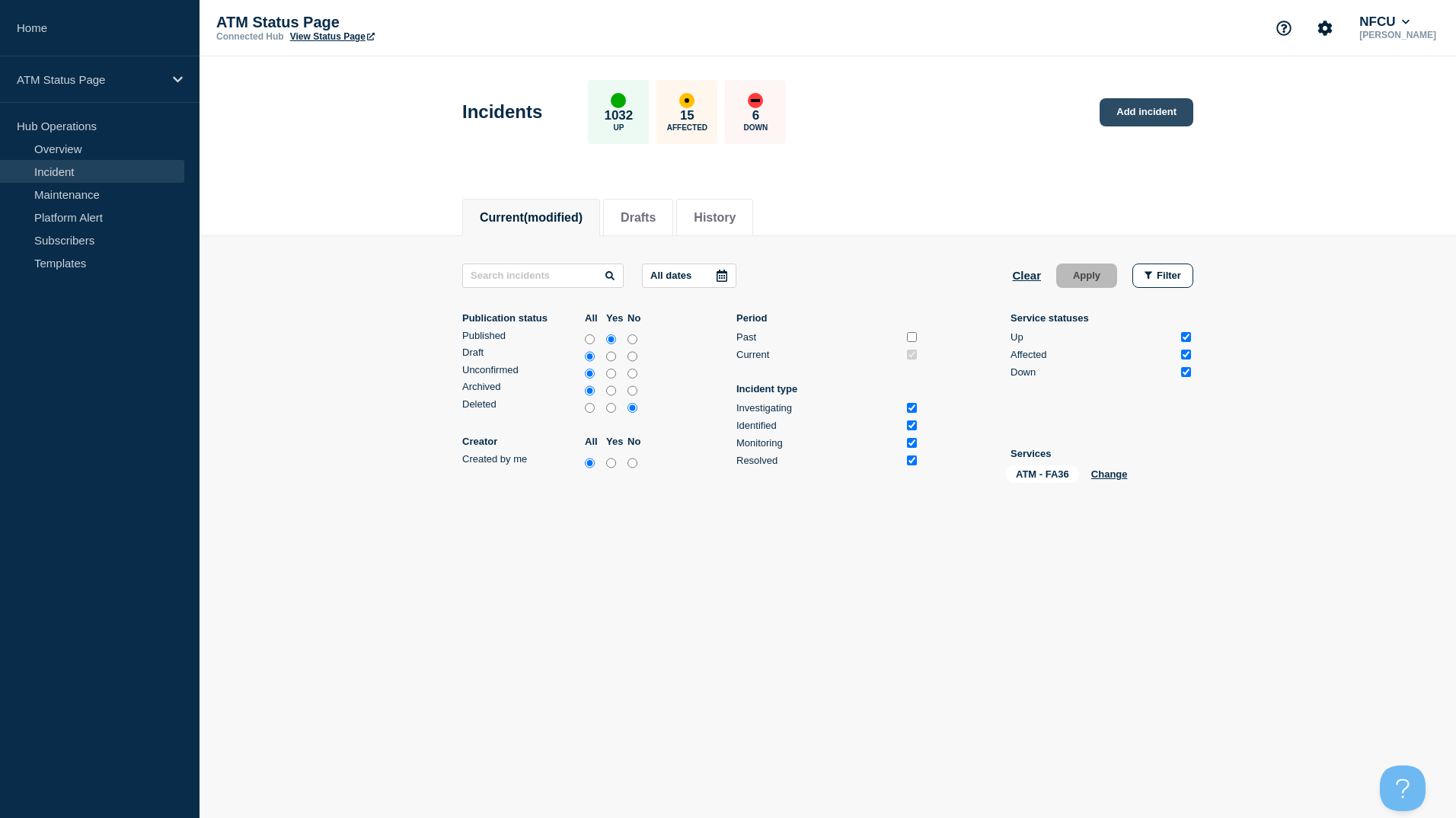
click at [1119, 118] on link "Add incident" at bounding box center [1147, 112] width 94 height 28
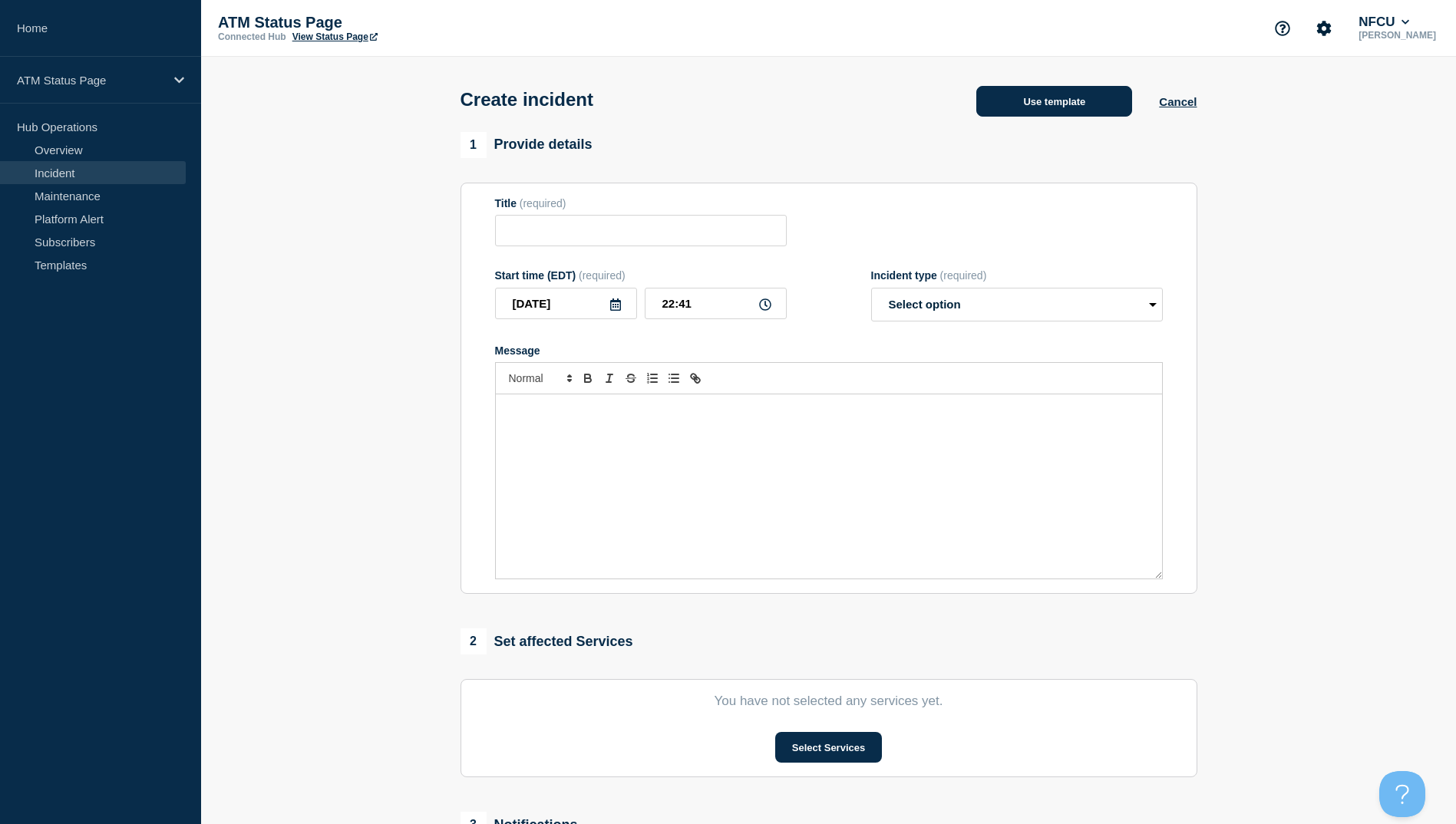
click at [980, 113] on button "Use template" at bounding box center [1054, 102] width 156 height 31
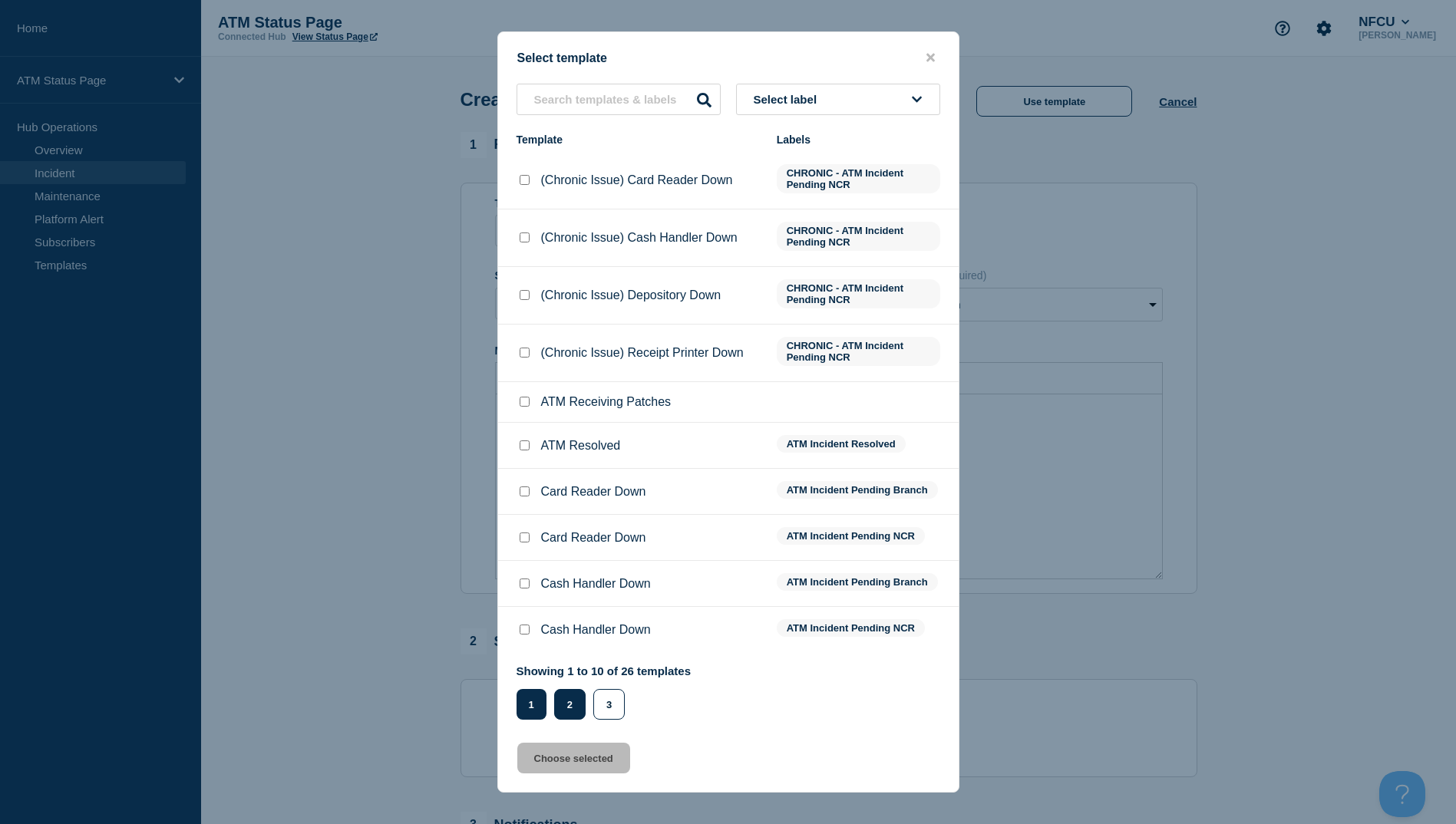
click at [574, 697] on button "2" at bounding box center [569, 704] width 32 height 31
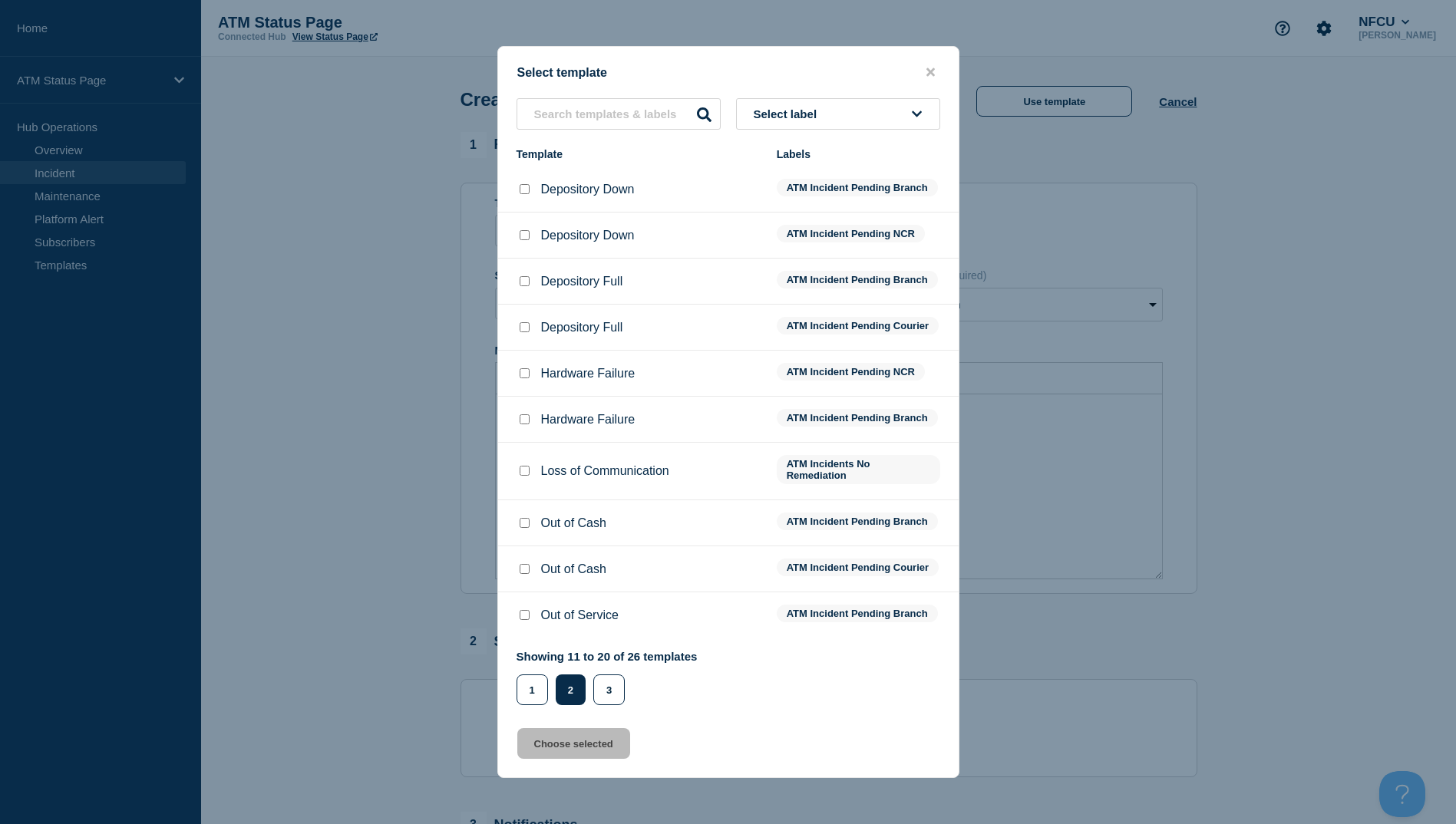
click at [520, 182] on div at bounding box center [525, 189] width 16 height 15
click at [520, 184] on input "Depository Down checkbox" at bounding box center [525, 189] width 10 height 10
click at [572, 756] on button "Choose selected" at bounding box center [574, 744] width 113 height 31
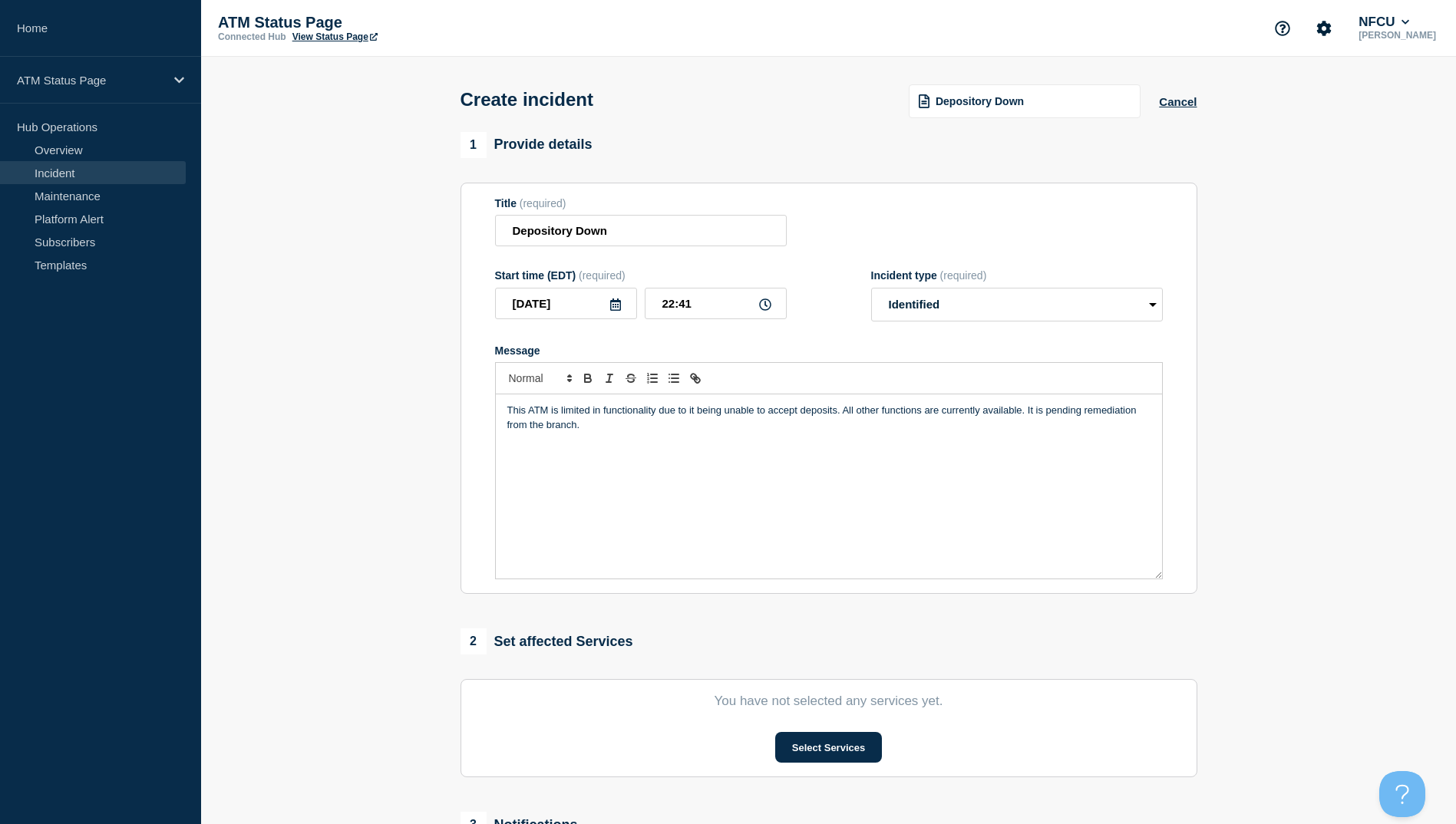
scroll to position [153, 0]
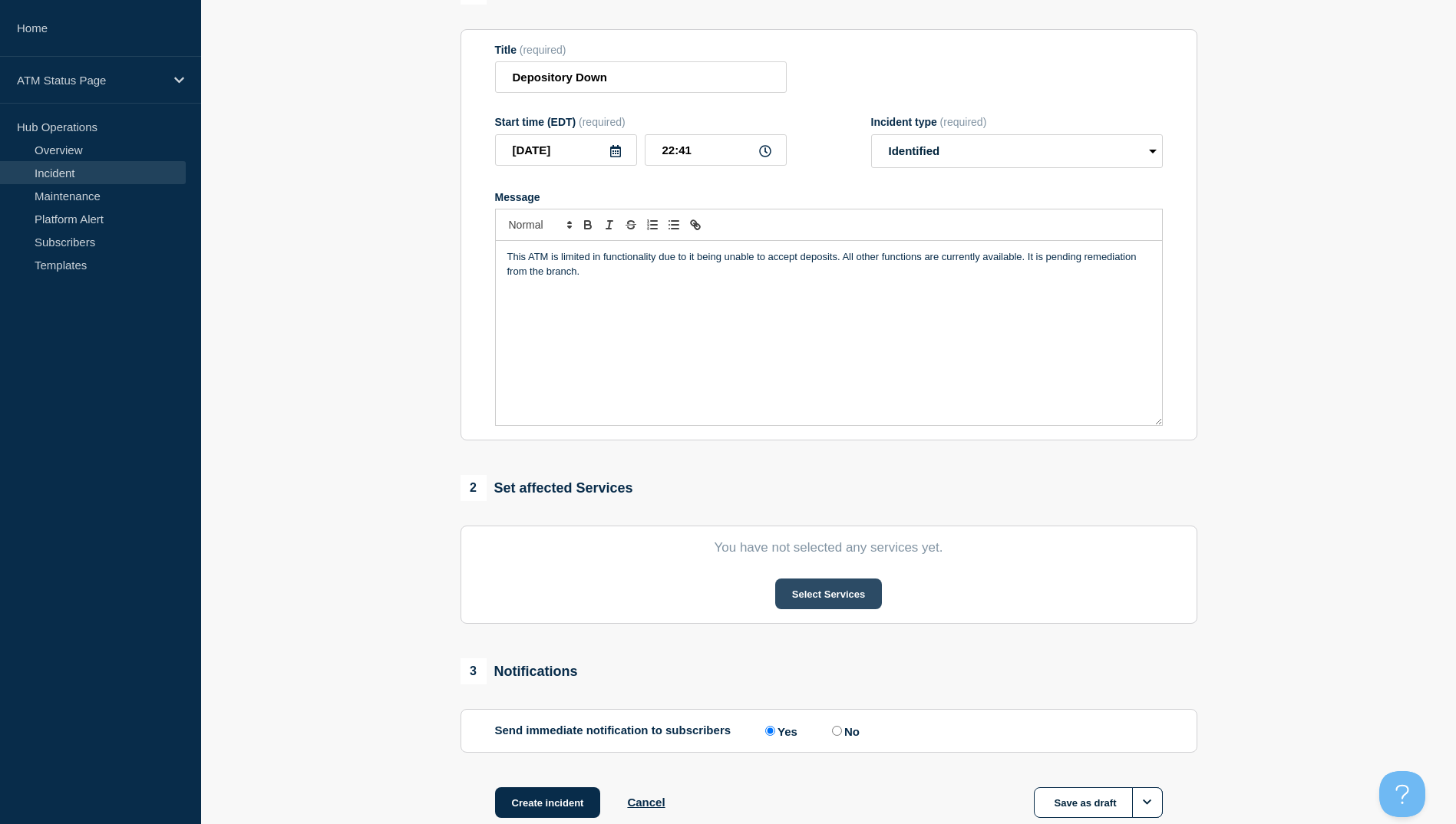
click at [841, 599] on button "Select Services" at bounding box center [829, 594] width 107 height 31
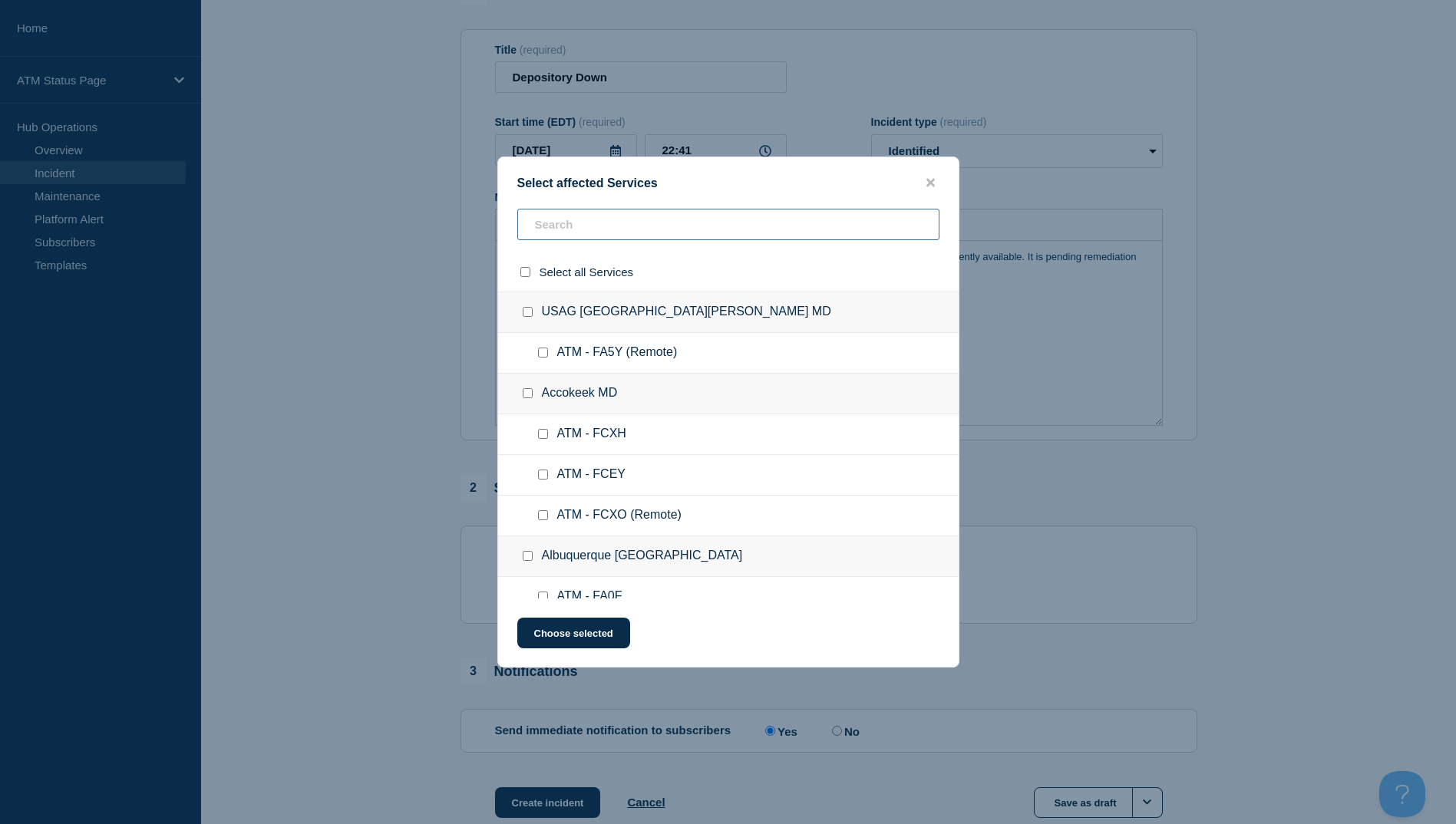
click at [595, 232] on input "text" at bounding box center [729, 224] width 422 height 32
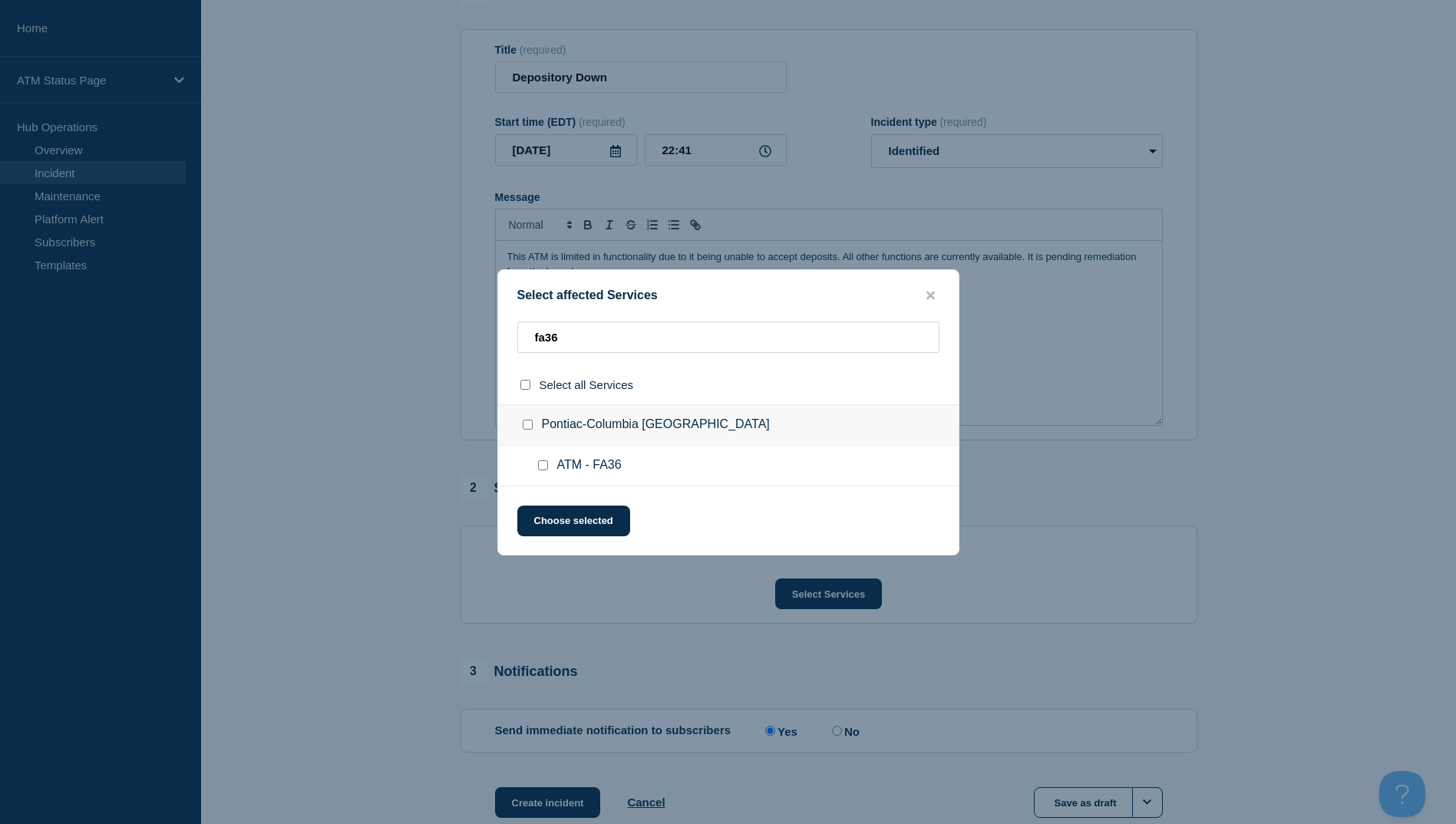
click at [544, 461] on div at bounding box center [546, 466] width 22 height 15
click at [544, 468] on input "ATM - FA36 checkbox" at bounding box center [544, 466] width 10 height 10
click at [565, 530] on button "Choose selected" at bounding box center [574, 521] width 113 height 31
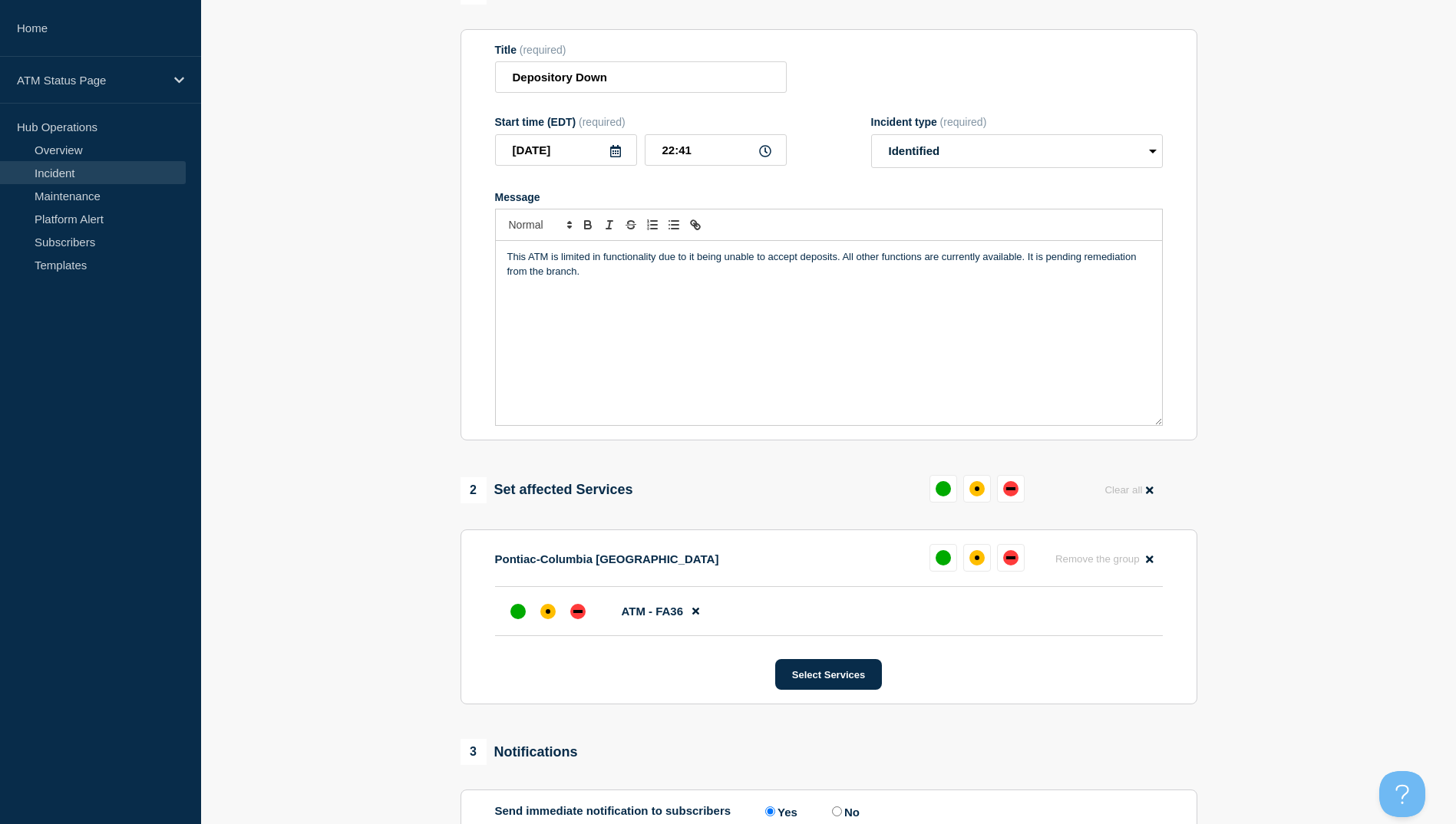
scroll to position [331, 0]
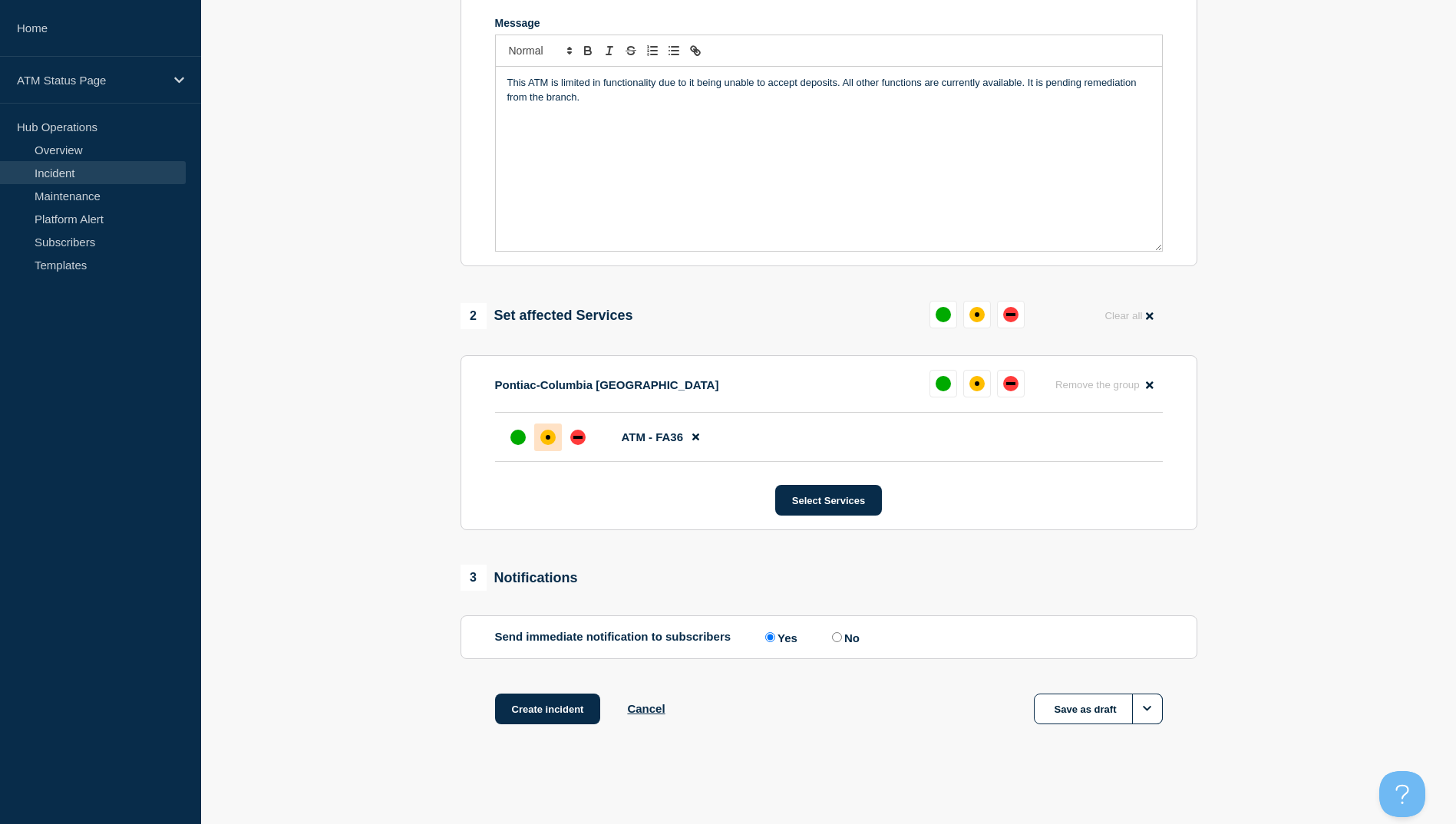
click at [553, 443] on div at bounding box center [548, 437] width 28 height 28
click at [567, 697] on button "Create incident" at bounding box center [548, 709] width 106 height 31
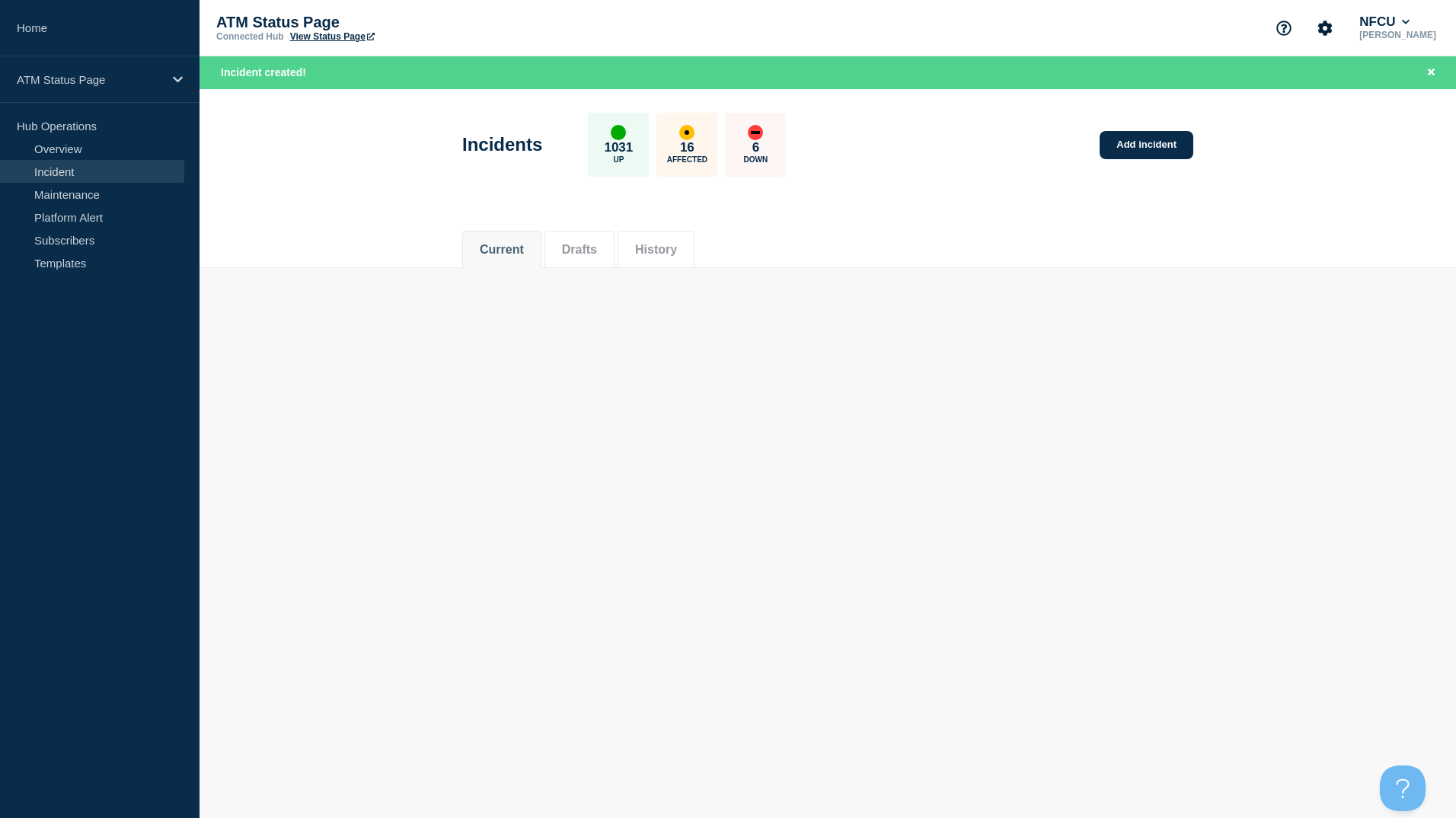
drag, startPoint x: 1214, startPoint y: 148, endPoint x: 1198, endPoint y: 156, distance: 17.9
click at [1213, 148] on header "Incidents 1031 Up 16 Affected 6 Down Add incident" at bounding box center [827, 152] width 1256 height 127
click at [1155, 162] on div "Incidents 1031 Up 16 Affected 6 Down Add incident" at bounding box center [827, 139] width 765 height 93
click at [1153, 161] on div "Incidents 1031 Up 16 Affected 6 Down Add incident" at bounding box center [827, 139] width 765 height 93
click at [1154, 145] on link "Add incident" at bounding box center [1147, 144] width 94 height 28
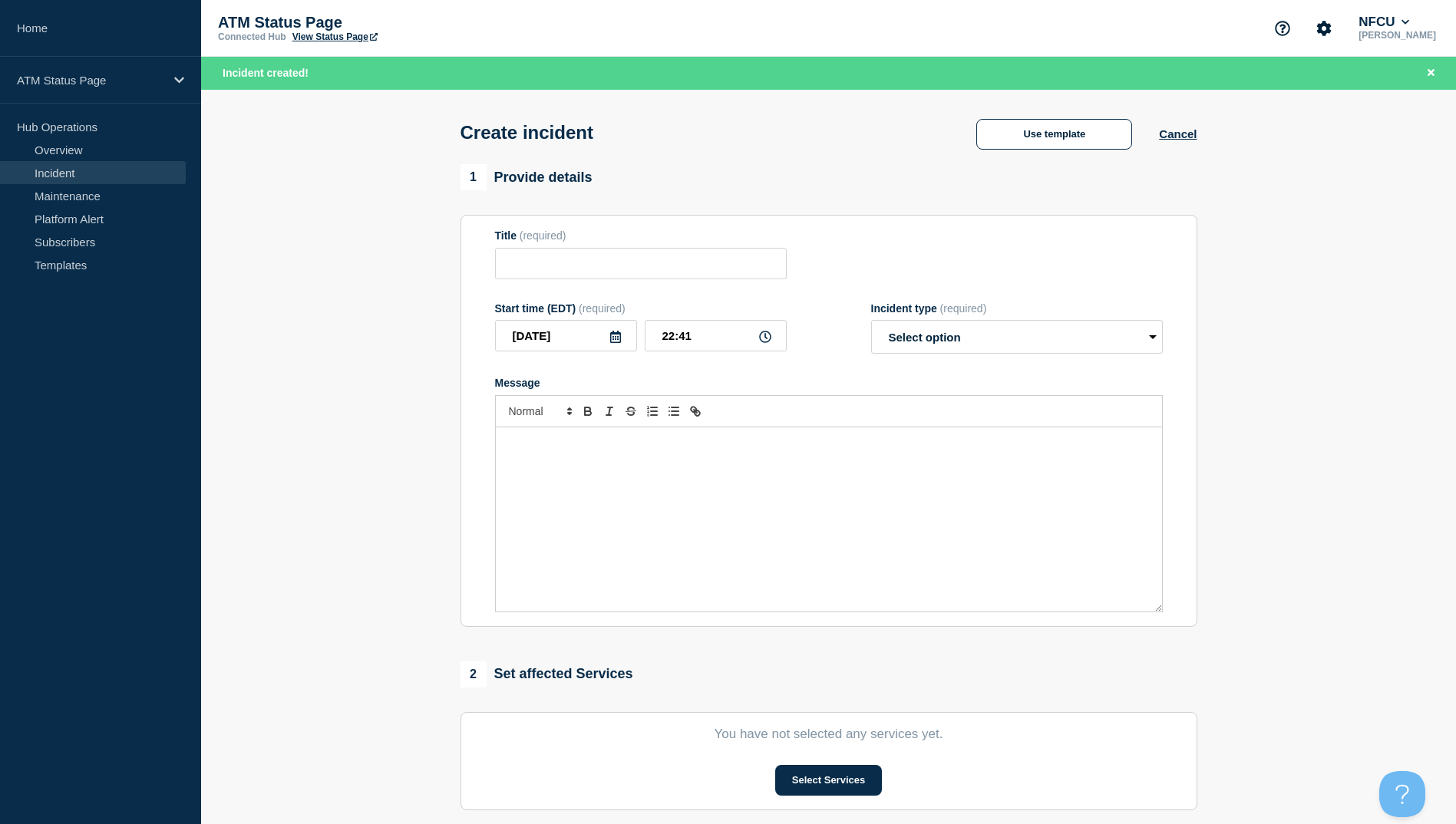
click at [1022, 158] on div "Create incident Use template Cancel" at bounding box center [828, 127] width 771 height 75
click at [1026, 150] on button "Use template" at bounding box center [1054, 134] width 156 height 31
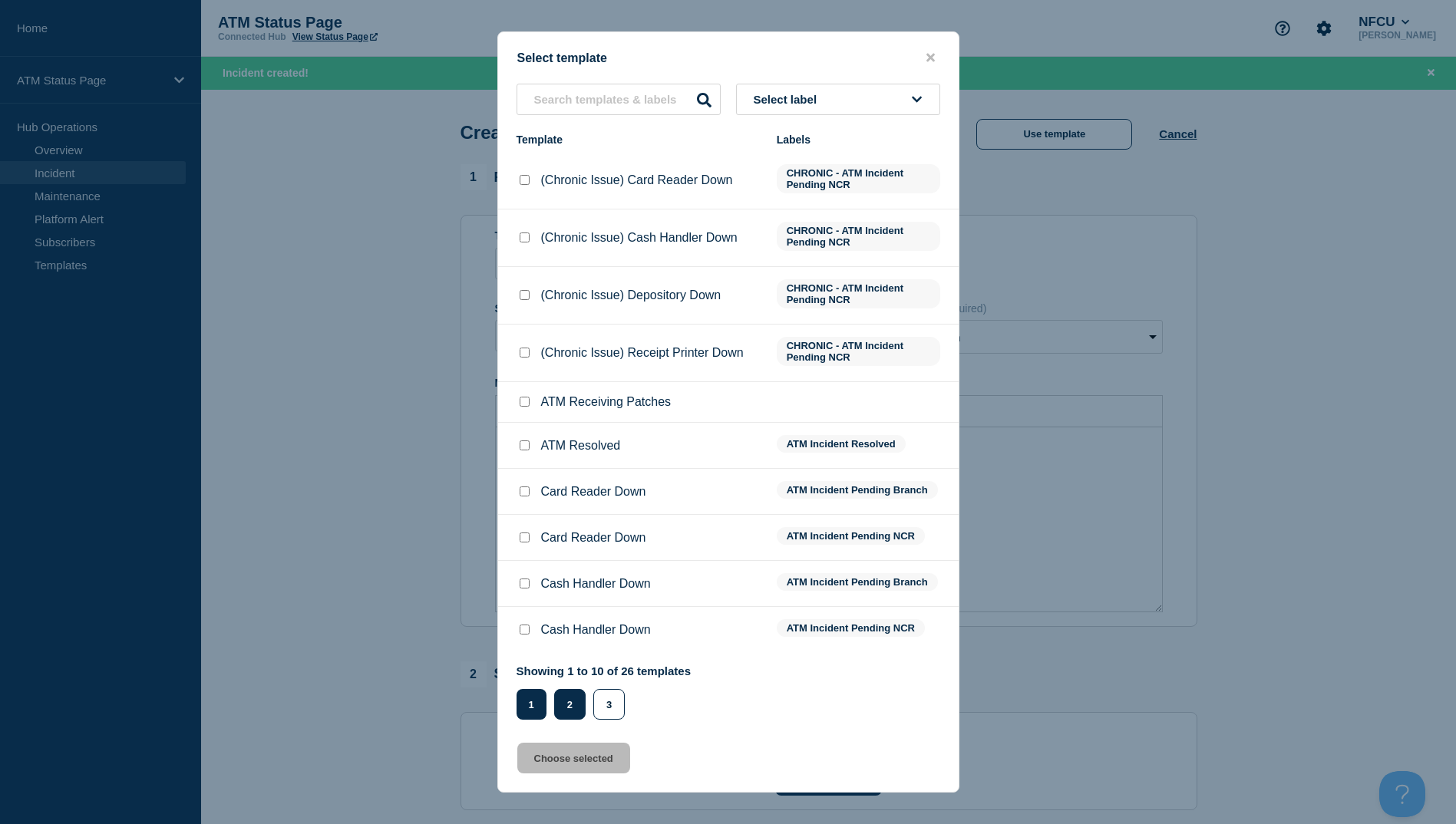
click at [568, 707] on button "2" at bounding box center [569, 704] width 32 height 31
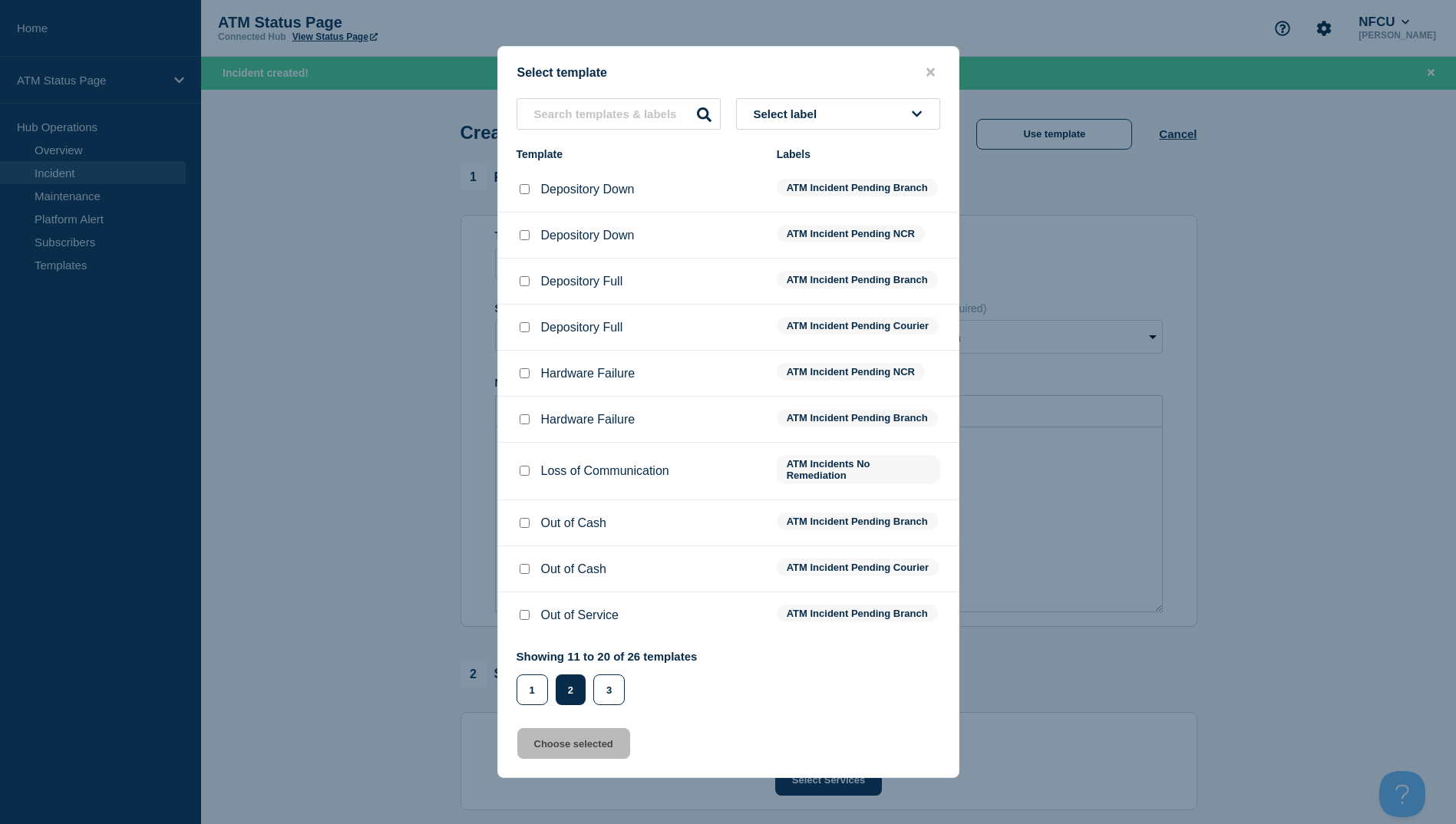
click at [518, 185] on div at bounding box center [525, 189] width 16 height 15
click at [529, 184] on input "Depository Down checkbox" at bounding box center [525, 189] width 10 height 10
click at [555, 755] on button "Choose selected" at bounding box center [574, 744] width 113 height 31
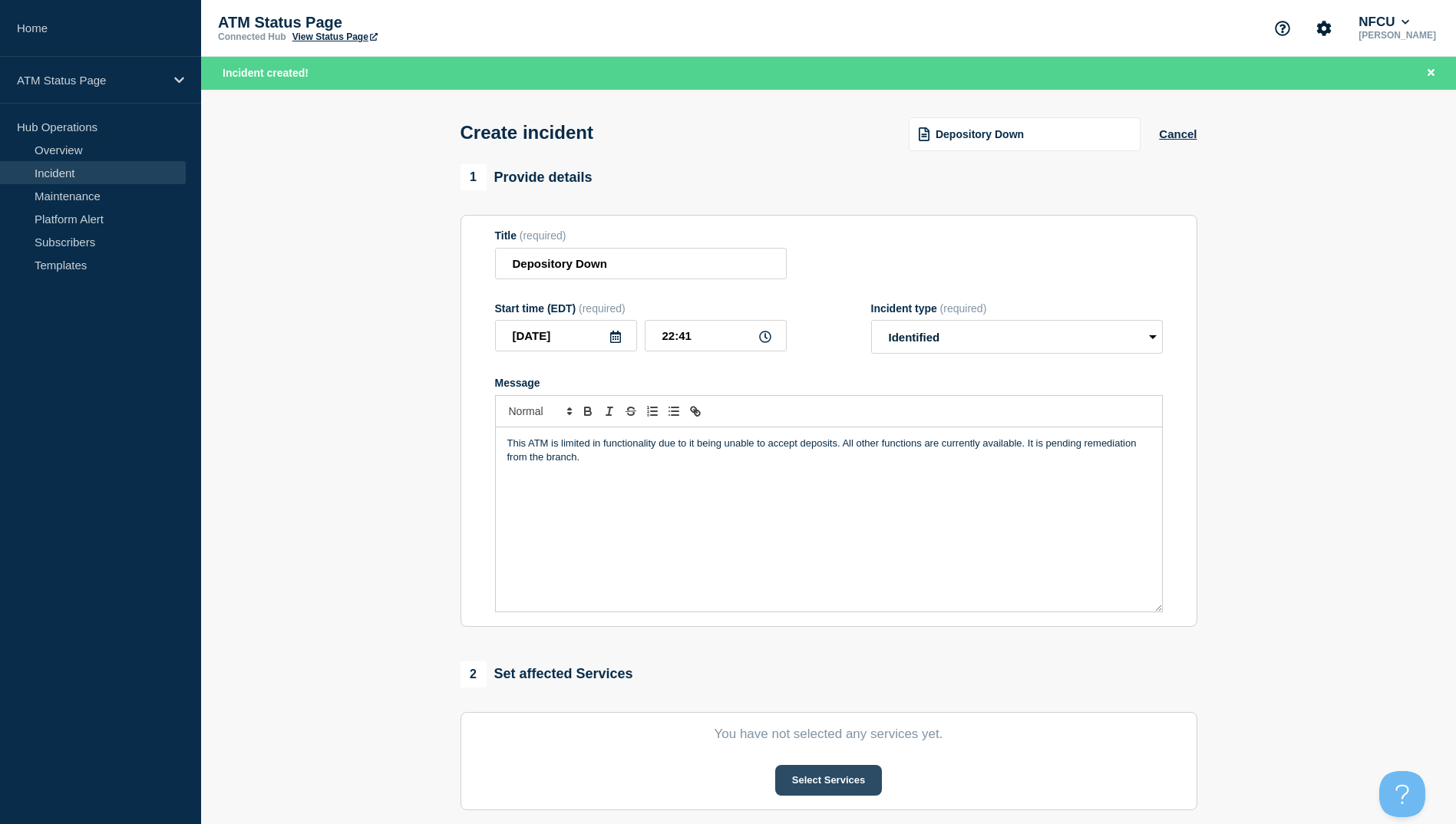
click at [856, 789] on button "Select Services" at bounding box center [829, 780] width 107 height 31
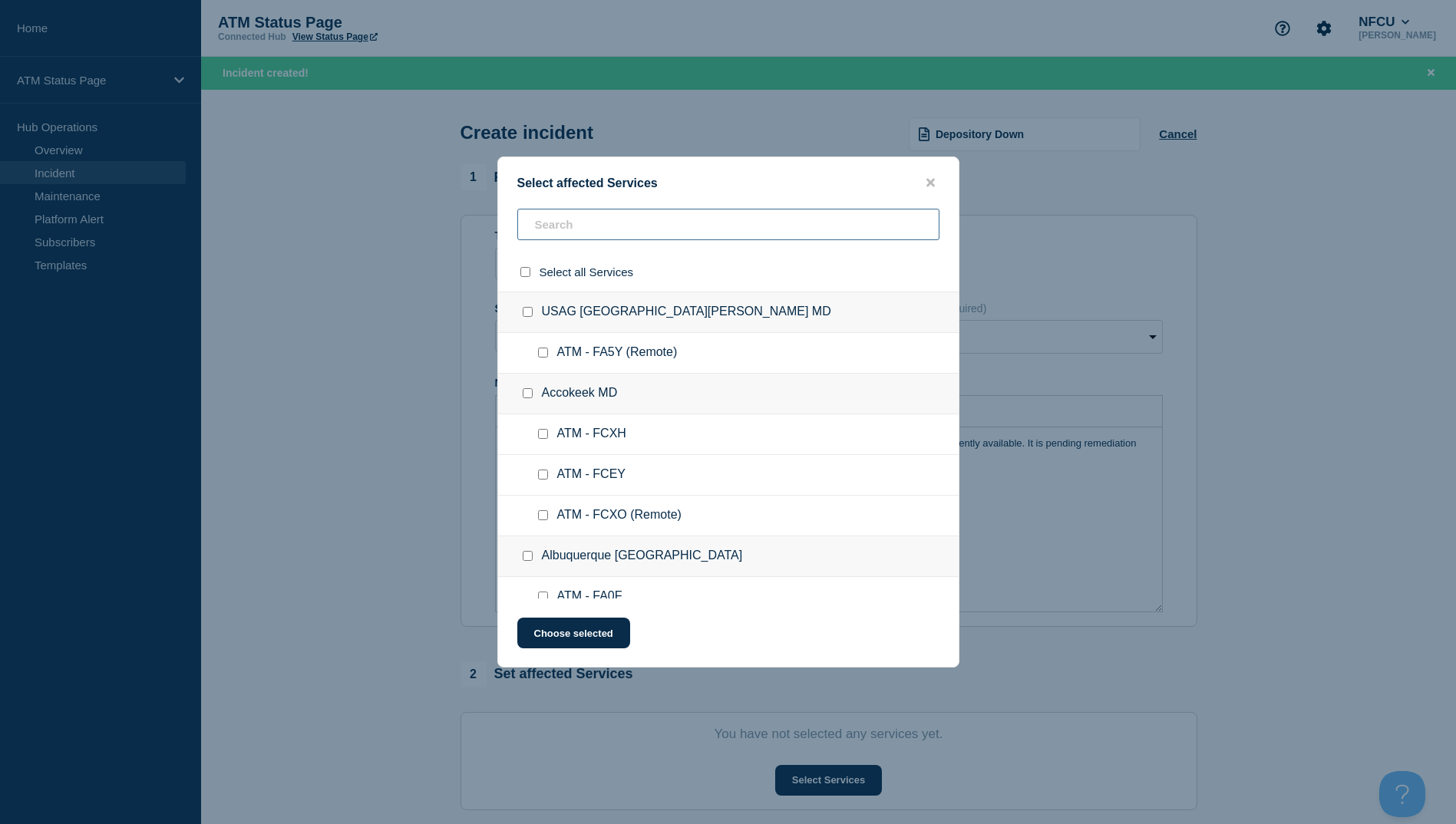
click at [575, 233] on input "text" at bounding box center [729, 224] width 422 height 32
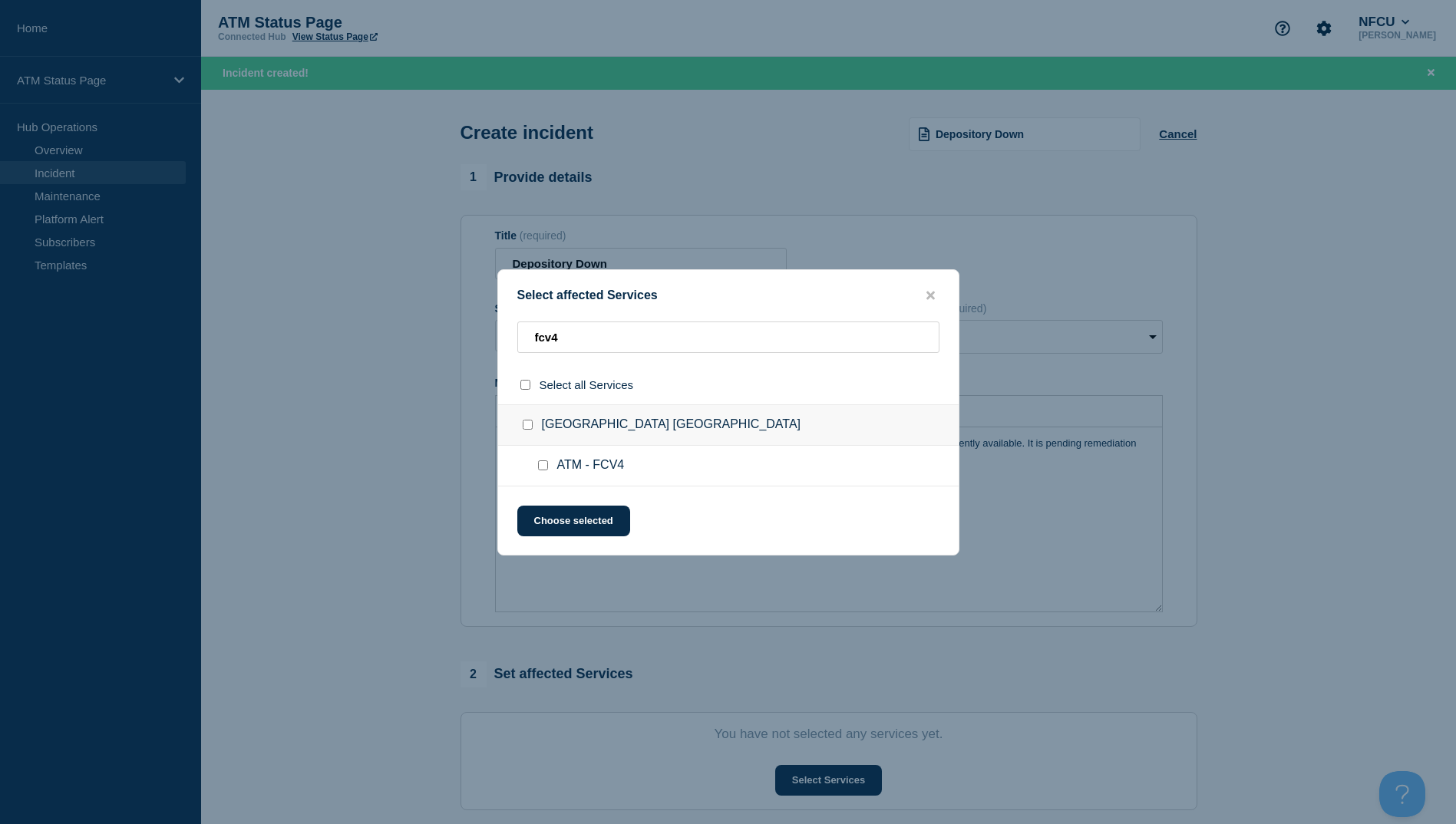
click at [538, 462] on input "ATM - FCV4 checkbox" at bounding box center [544, 466] width 10 height 10
click at [550, 523] on button "Choose selected" at bounding box center [574, 521] width 113 height 31
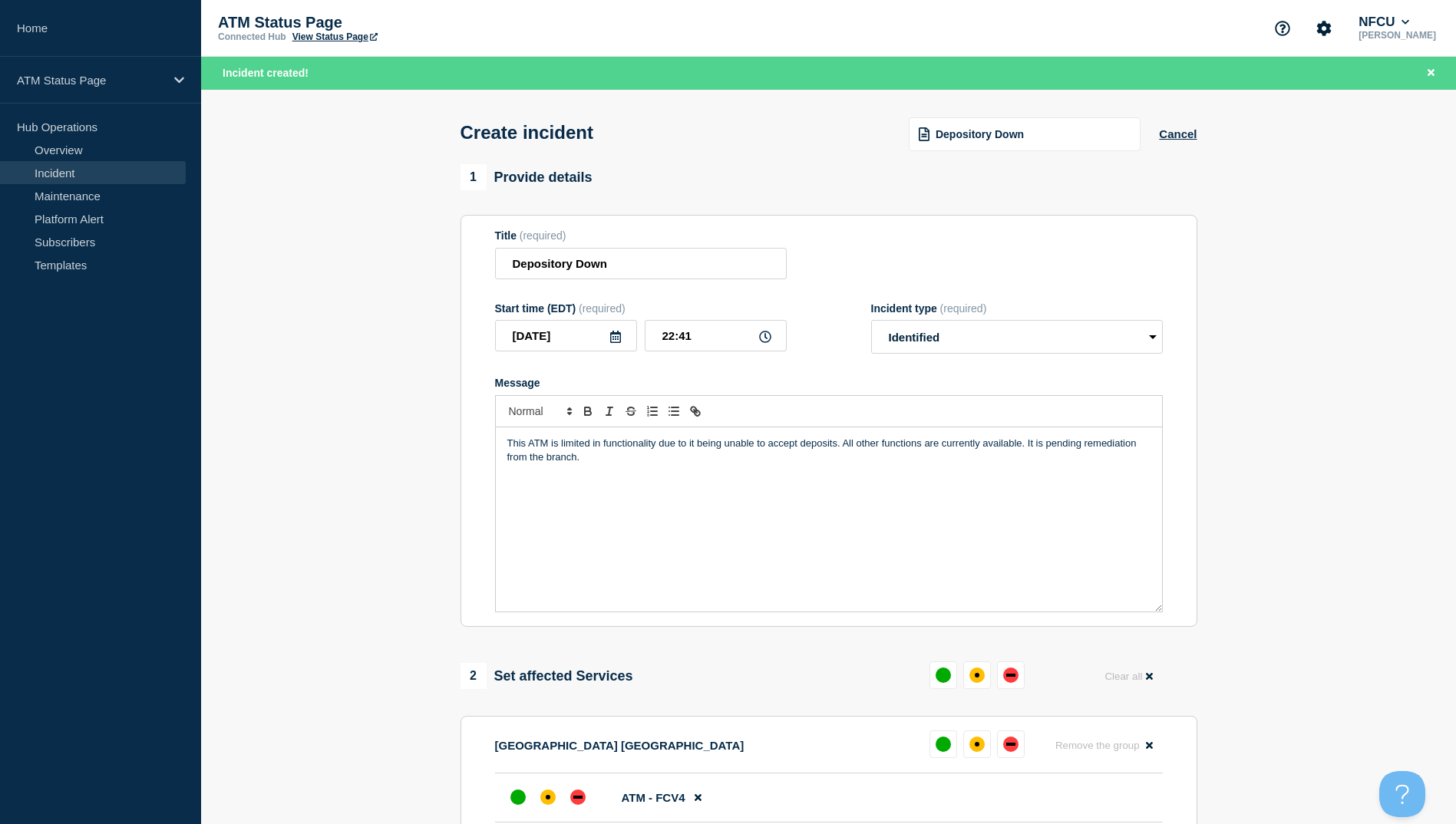
scroll to position [230, 0]
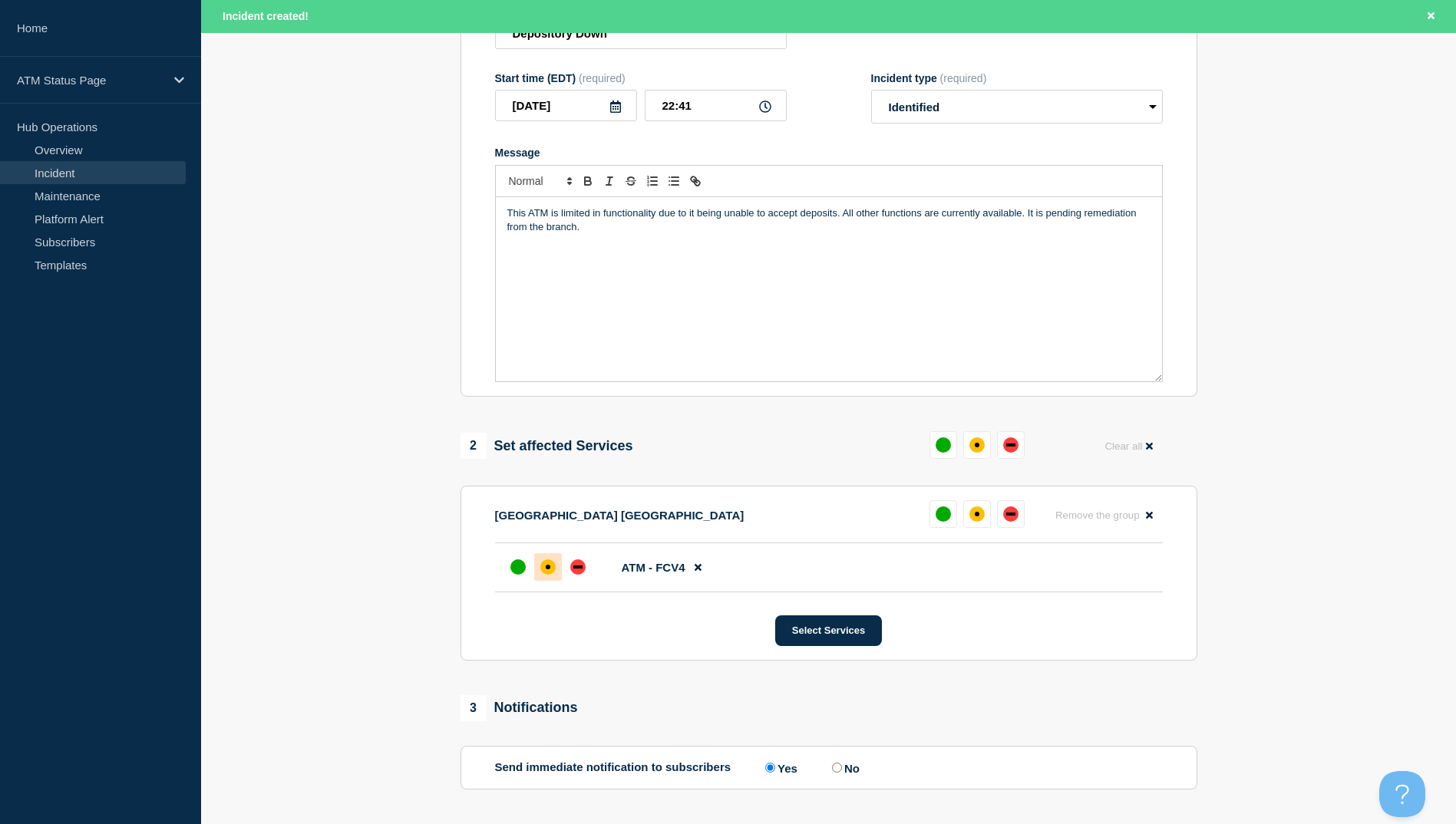
click at [538, 575] on div at bounding box center [548, 567] width 28 height 28
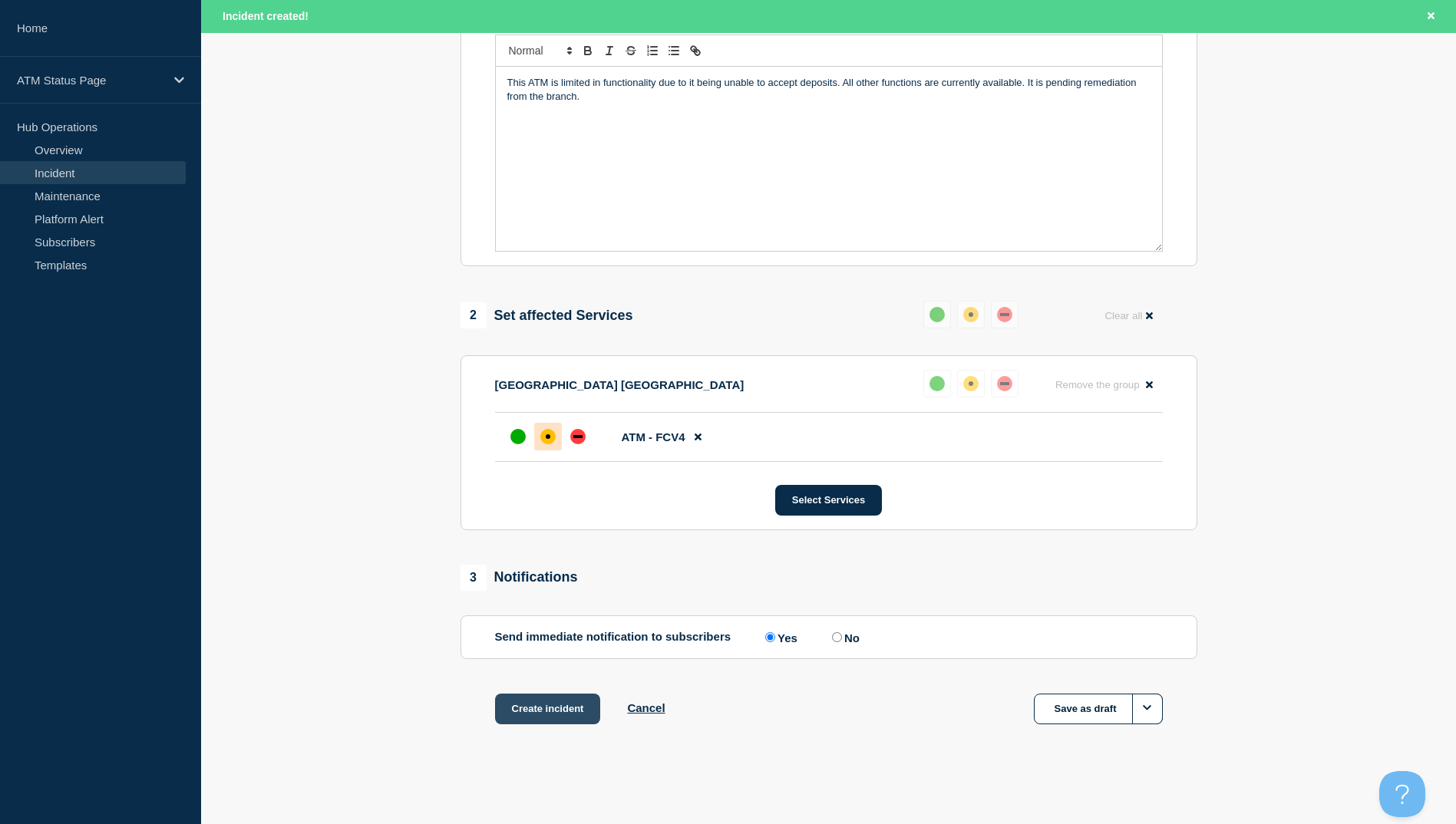
click at [530, 705] on button "Create incident" at bounding box center [548, 709] width 106 height 31
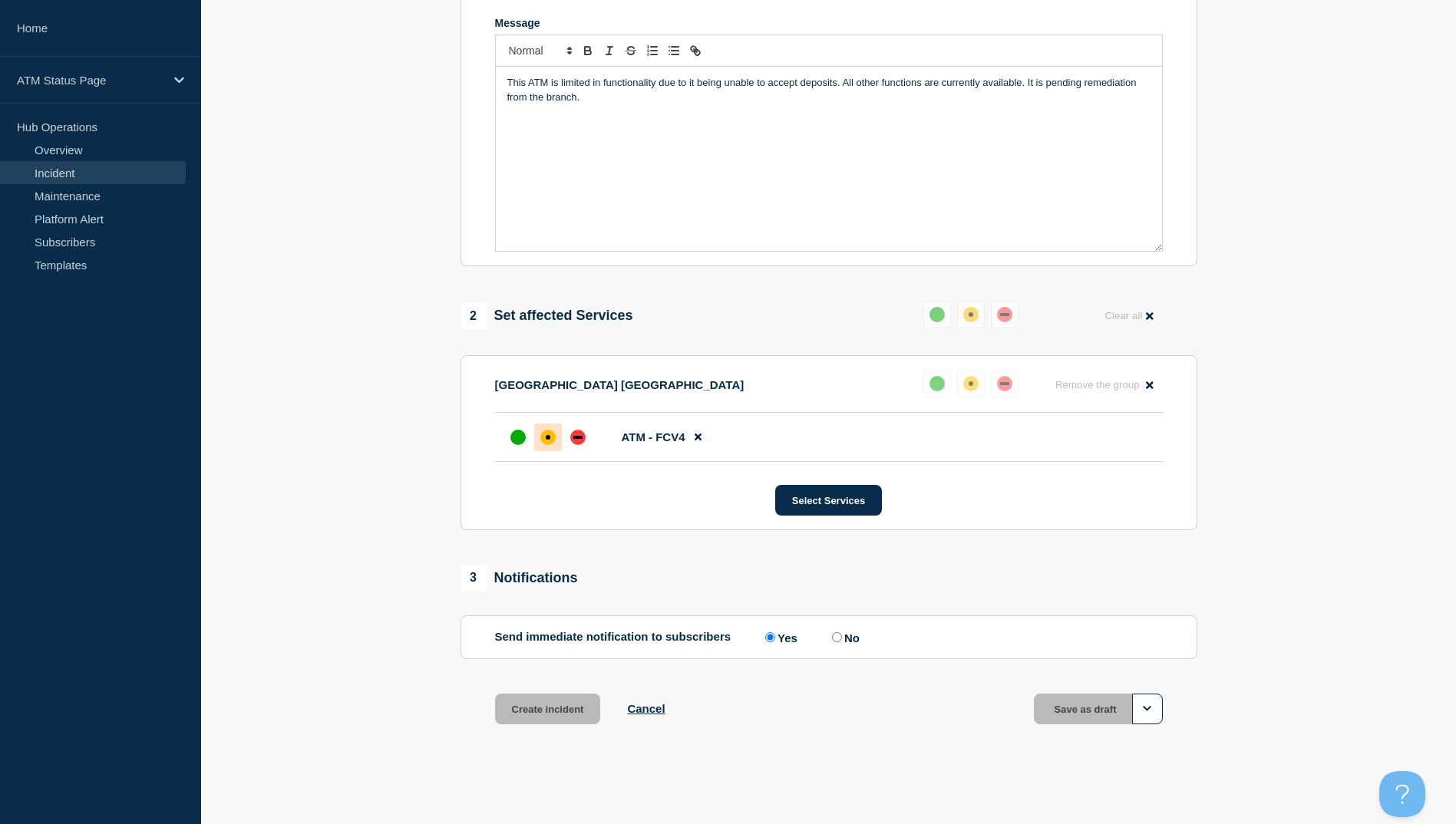
scroll to position [331, 0]
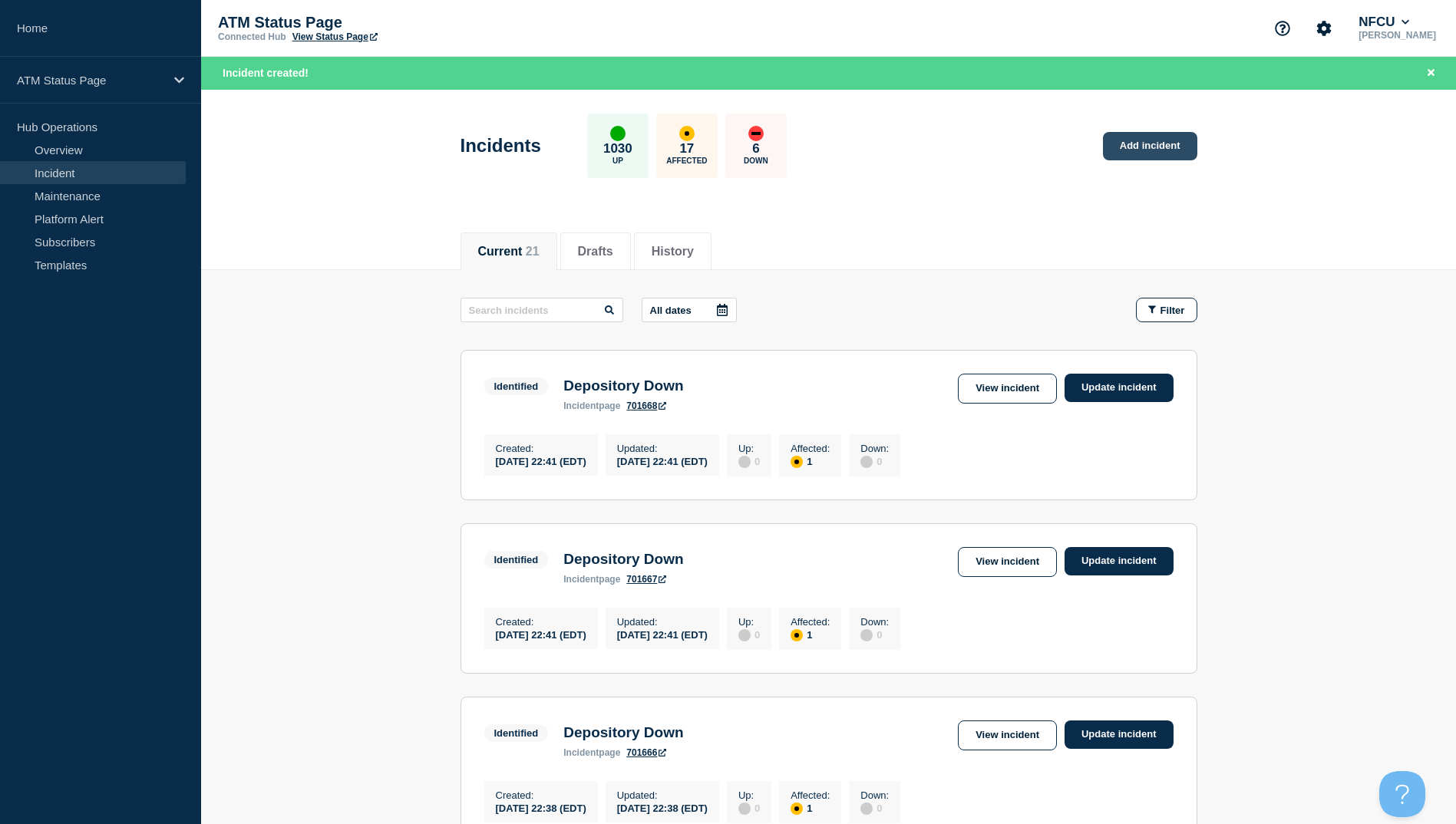
click at [1118, 143] on link "Add incident" at bounding box center [1150, 146] width 95 height 28
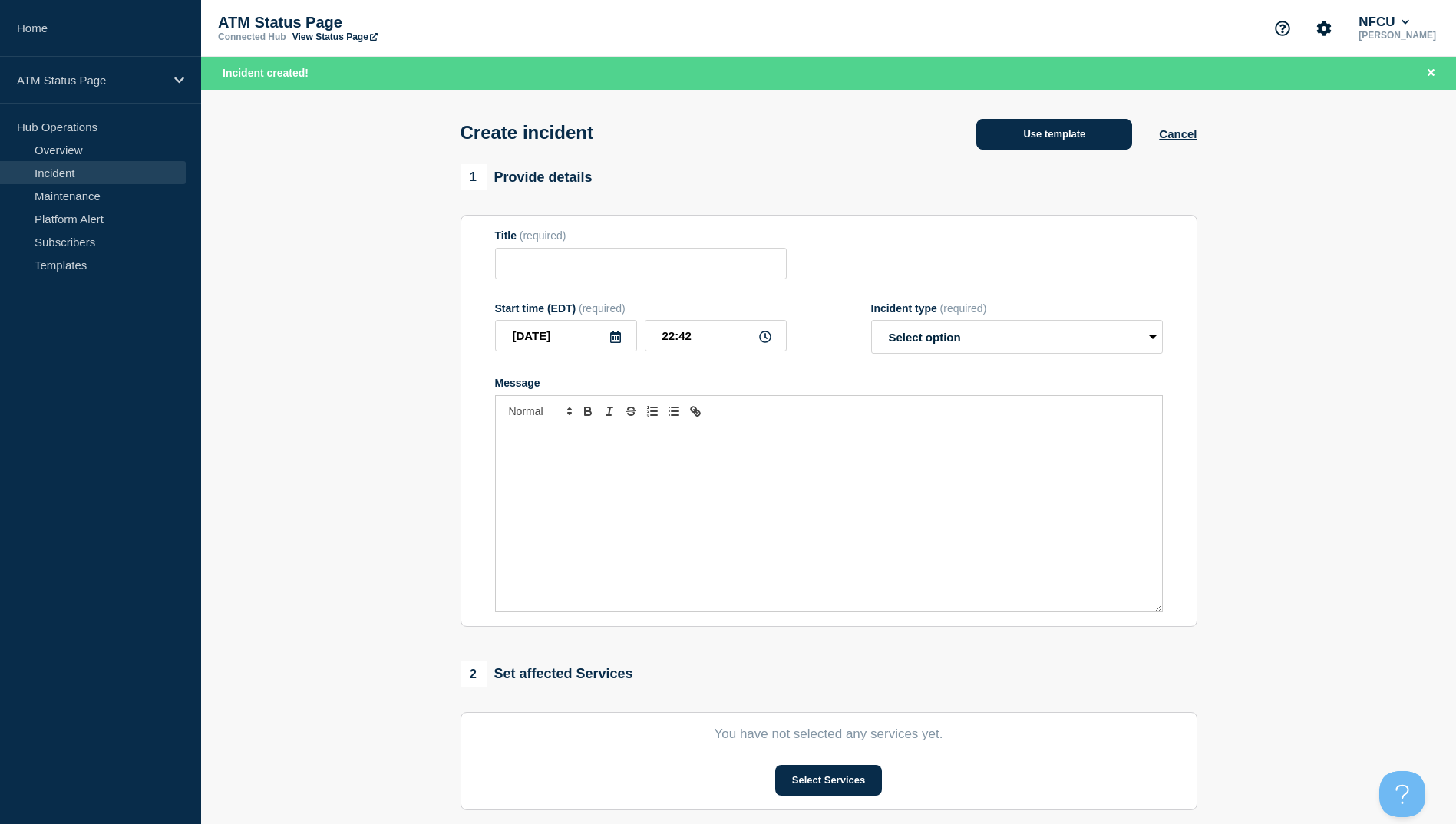
click at [1019, 129] on button "Use template" at bounding box center [1054, 134] width 156 height 31
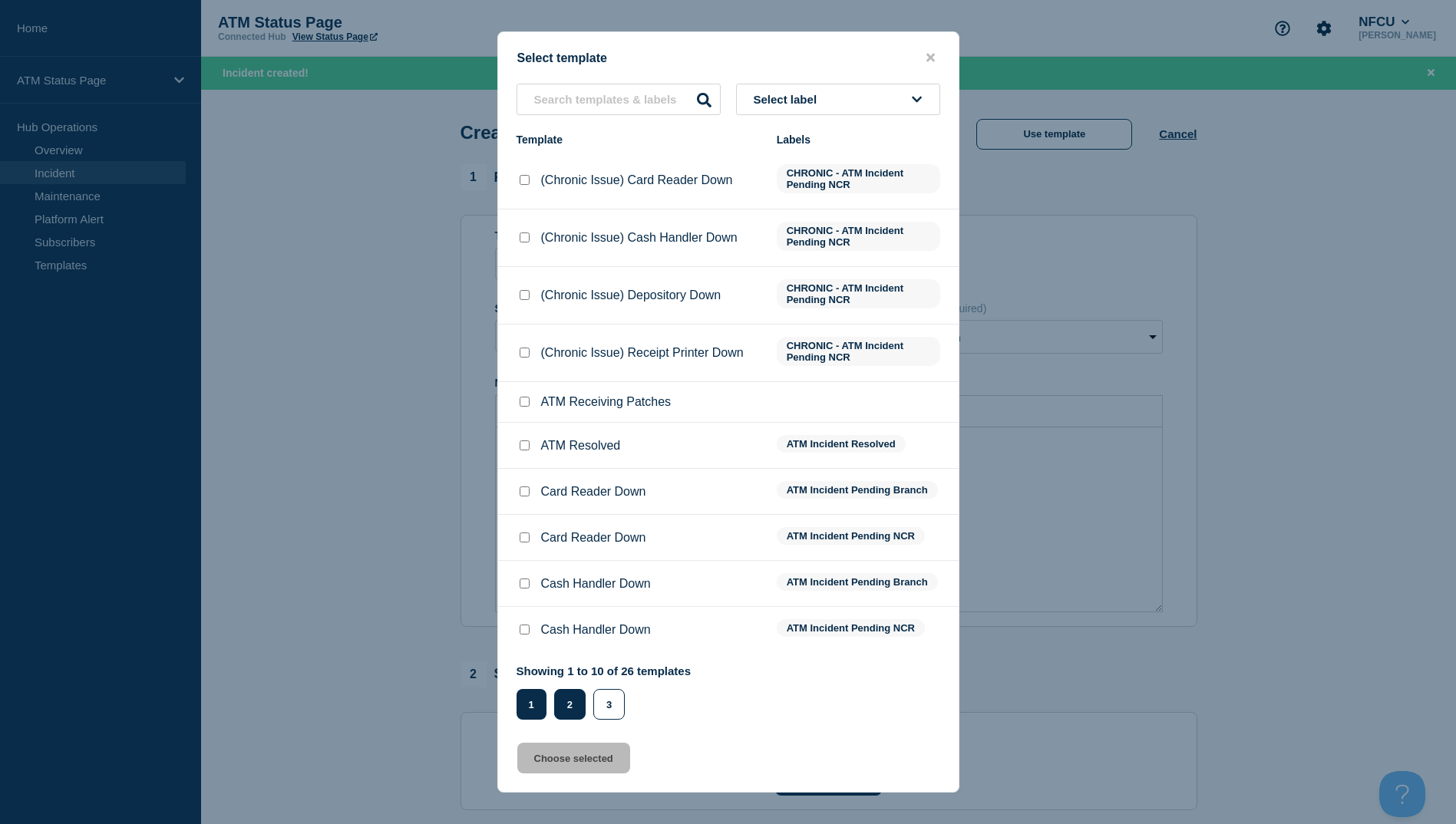
click at [573, 703] on button "2" at bounding box center [569, 704] width 32 height 31
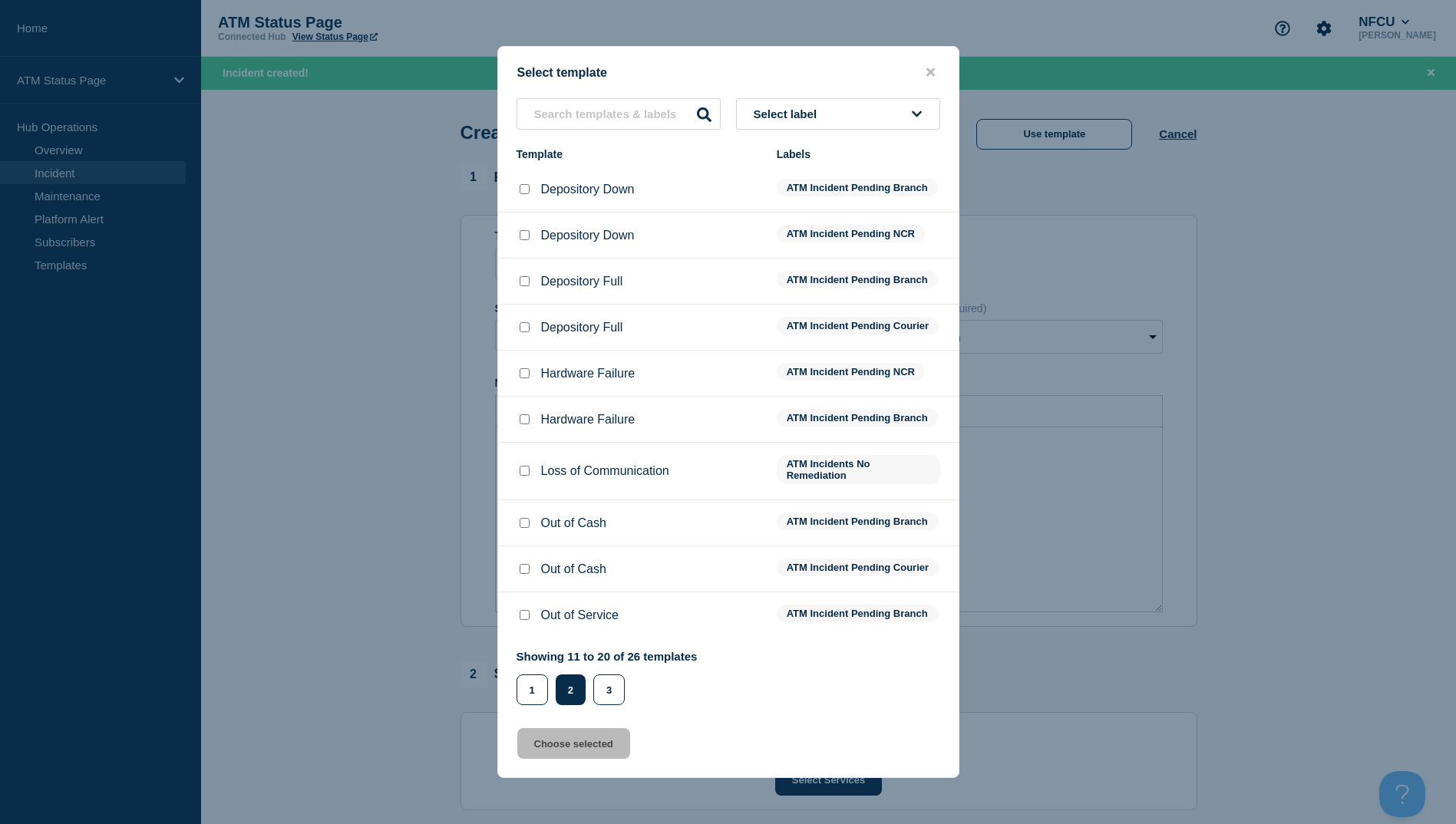
click at [518, 213] on li "Depository Down ATM Incident Pending Branch" at bounding box center [728, 235] width 461 height 46
click at [527, 213] on li "Depository Down ATM Incident Pending Branch" at bounding box center [728, 235] width 461 height 46
click at [525, 182] on div at bounding box center [525, 189] width 16 height 15
click at [525, 213] on li "Depository Down ATM Incident Pending Branch" at bounding box center [728, 235] width 461 height 46
click at [525, 185] on div at bounding box center [525, 189] width 16 height 15
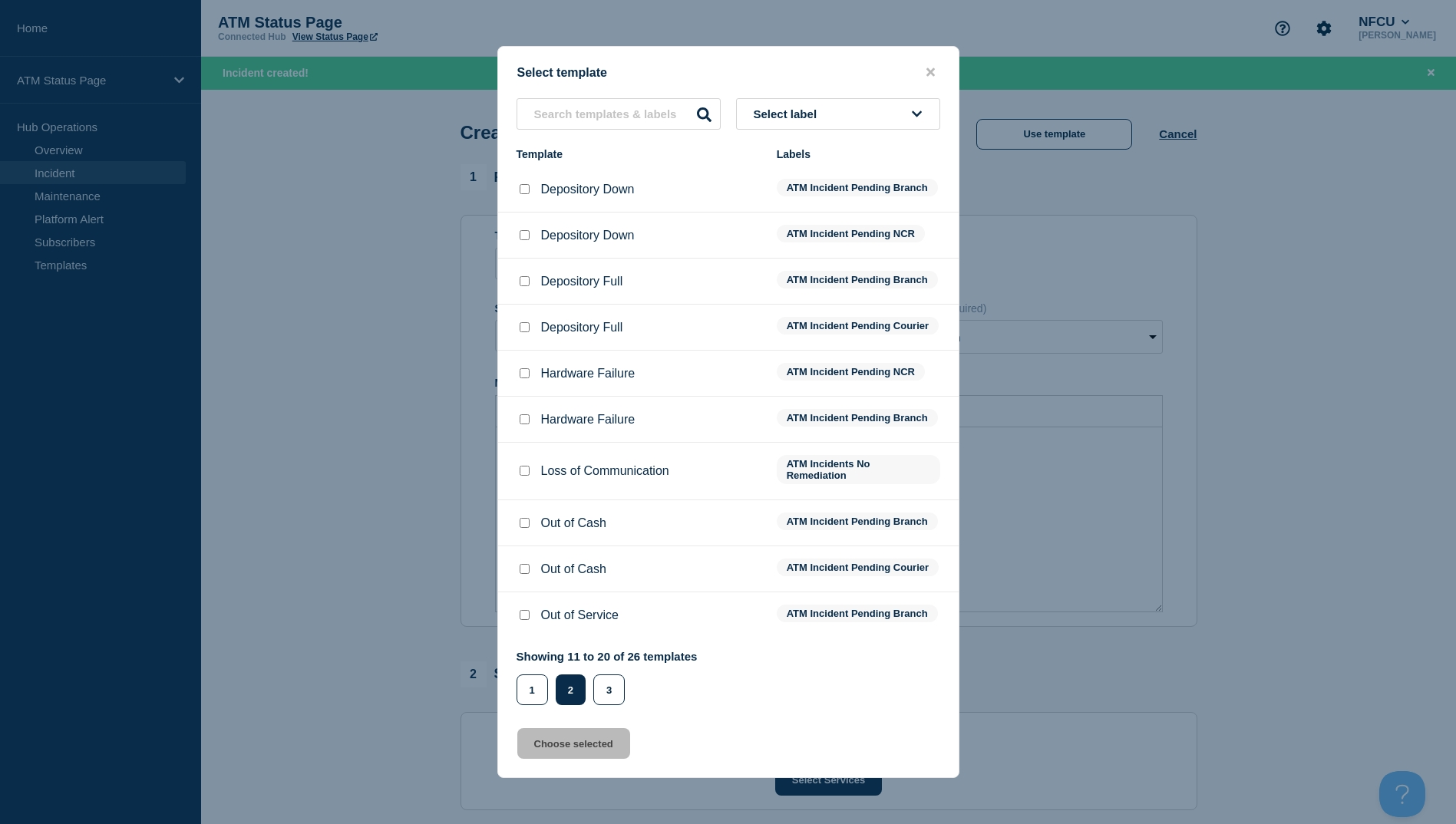
click at [528, 184] on input "Depository Down checkbox" at bounding box center [525, 189] width 10 height 10
click at [574, 758] on button "Choose selected" at bounding box center [574, 744] width 113 height 31
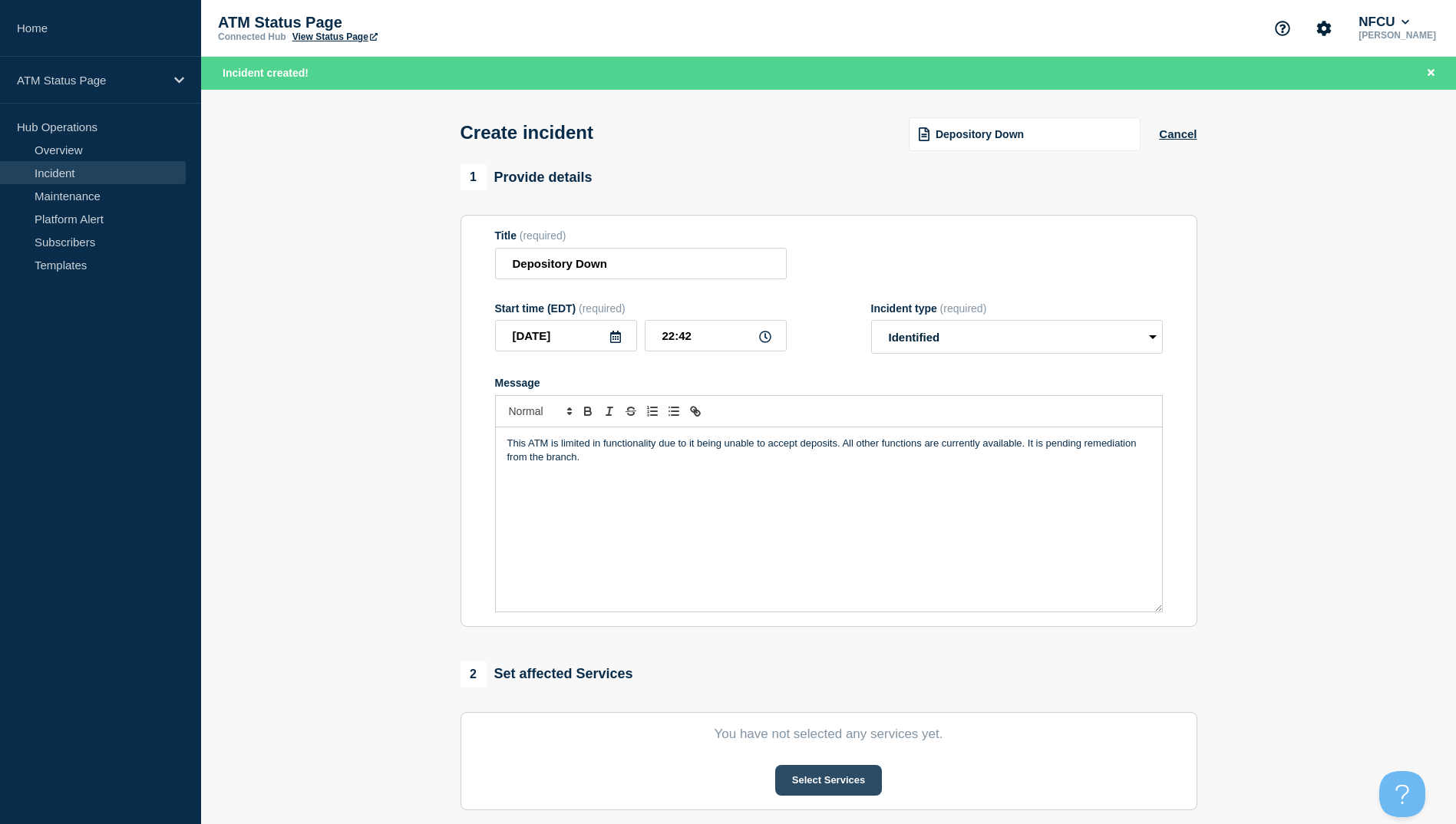
click at [806, 782] on button "Select Services" at bounding box center [829, 780] width 107 height 31
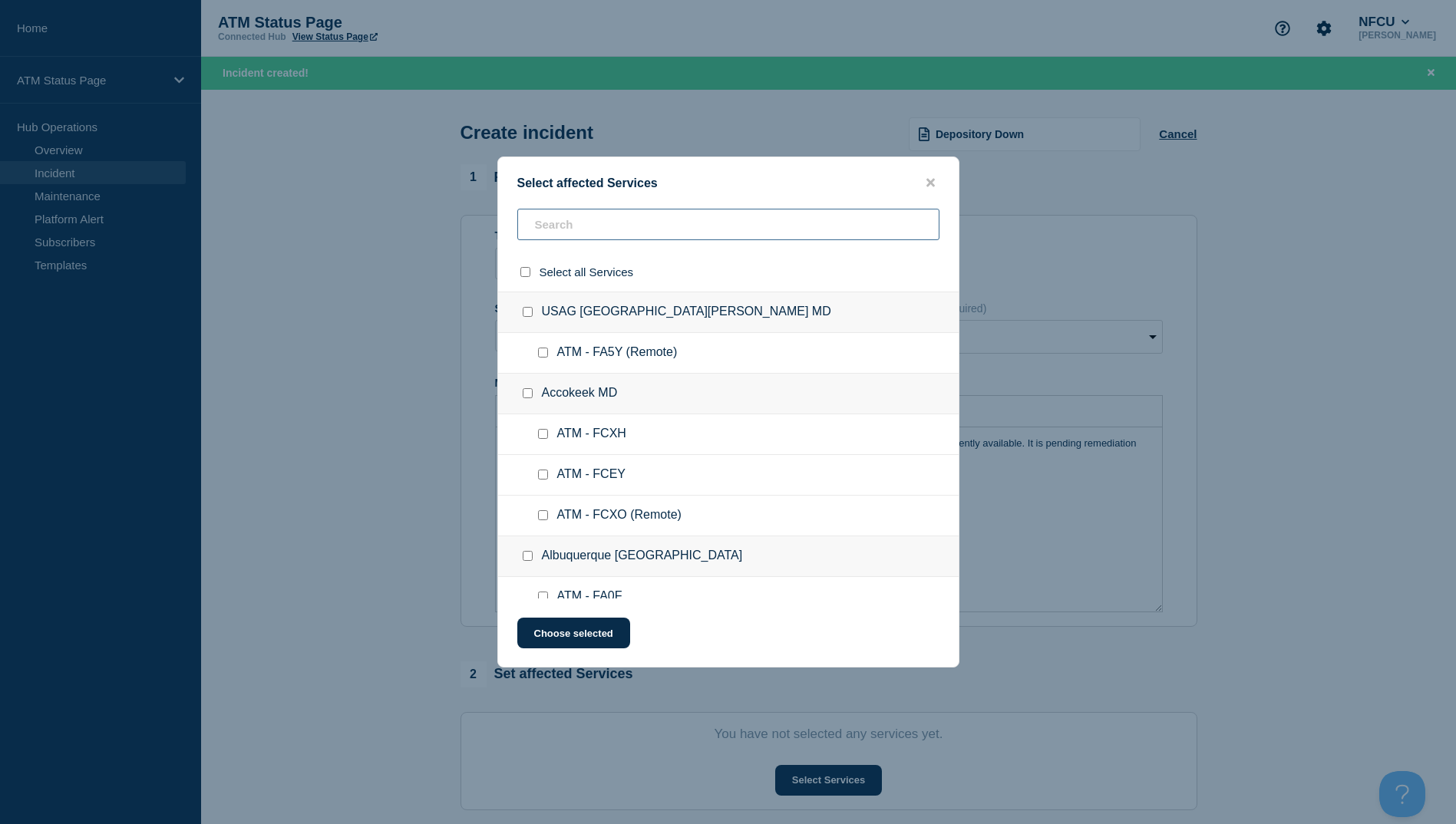
click at [556, 216] on input "text" at bounding box center [729, 224] width 422 height 32
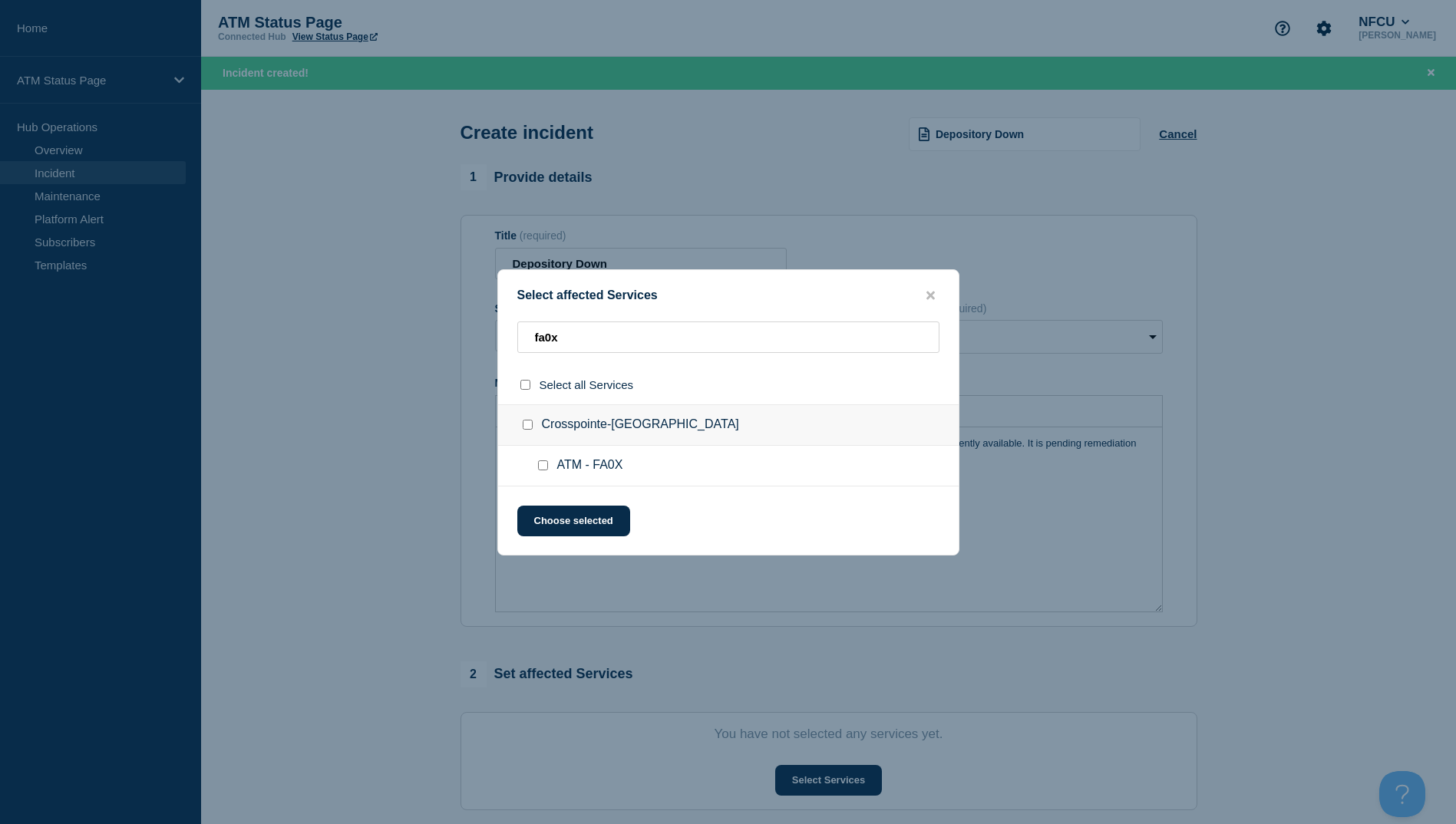
click at [543, 468] on input "ATM - FA0X checkbox" at bounding box center [544, 466] width 10 height 10
click at [544, 526] on button "Choose selected" at bounding box center [574, 521] width 113 height 31
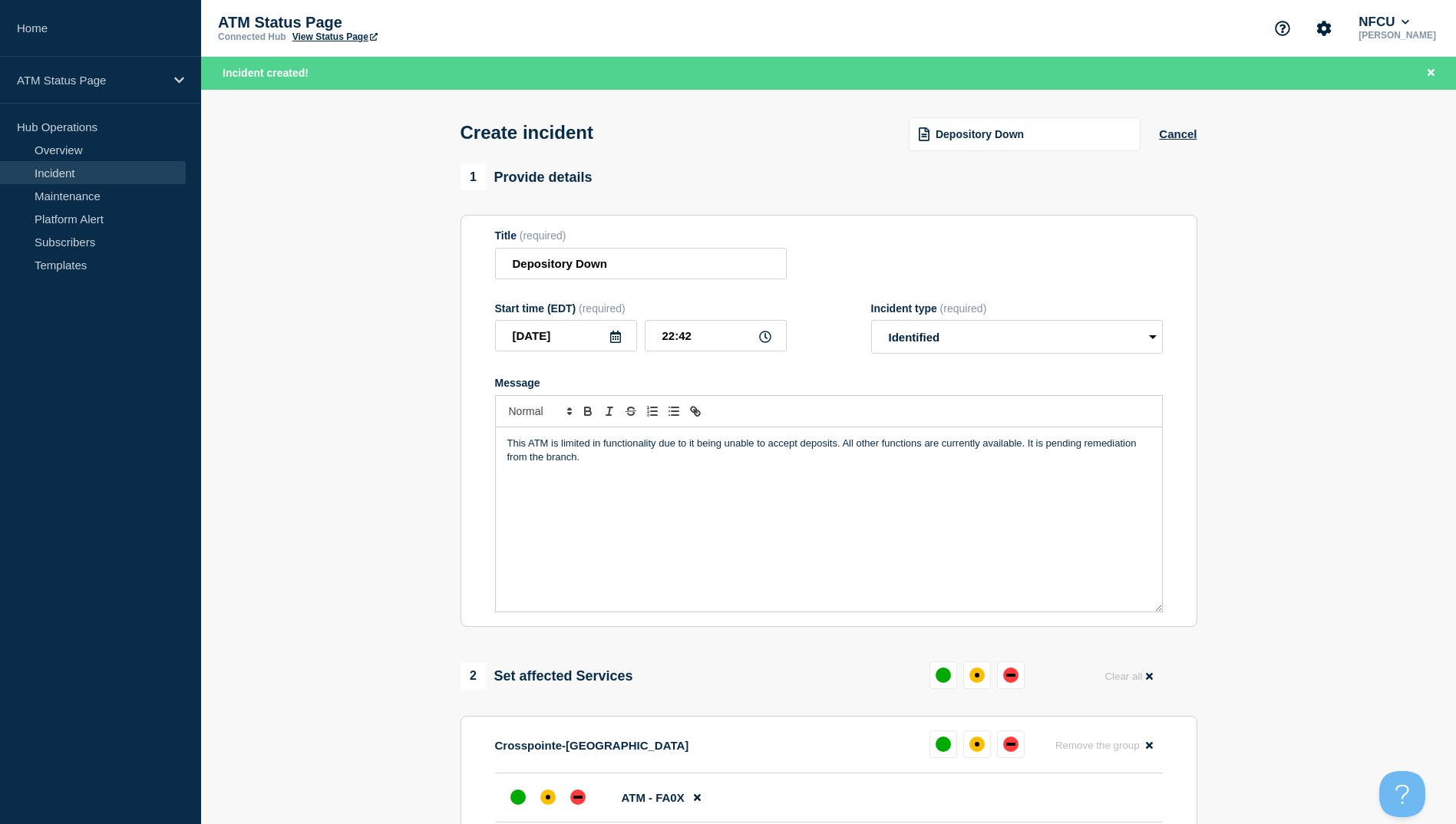
scroll to position [230, 0]
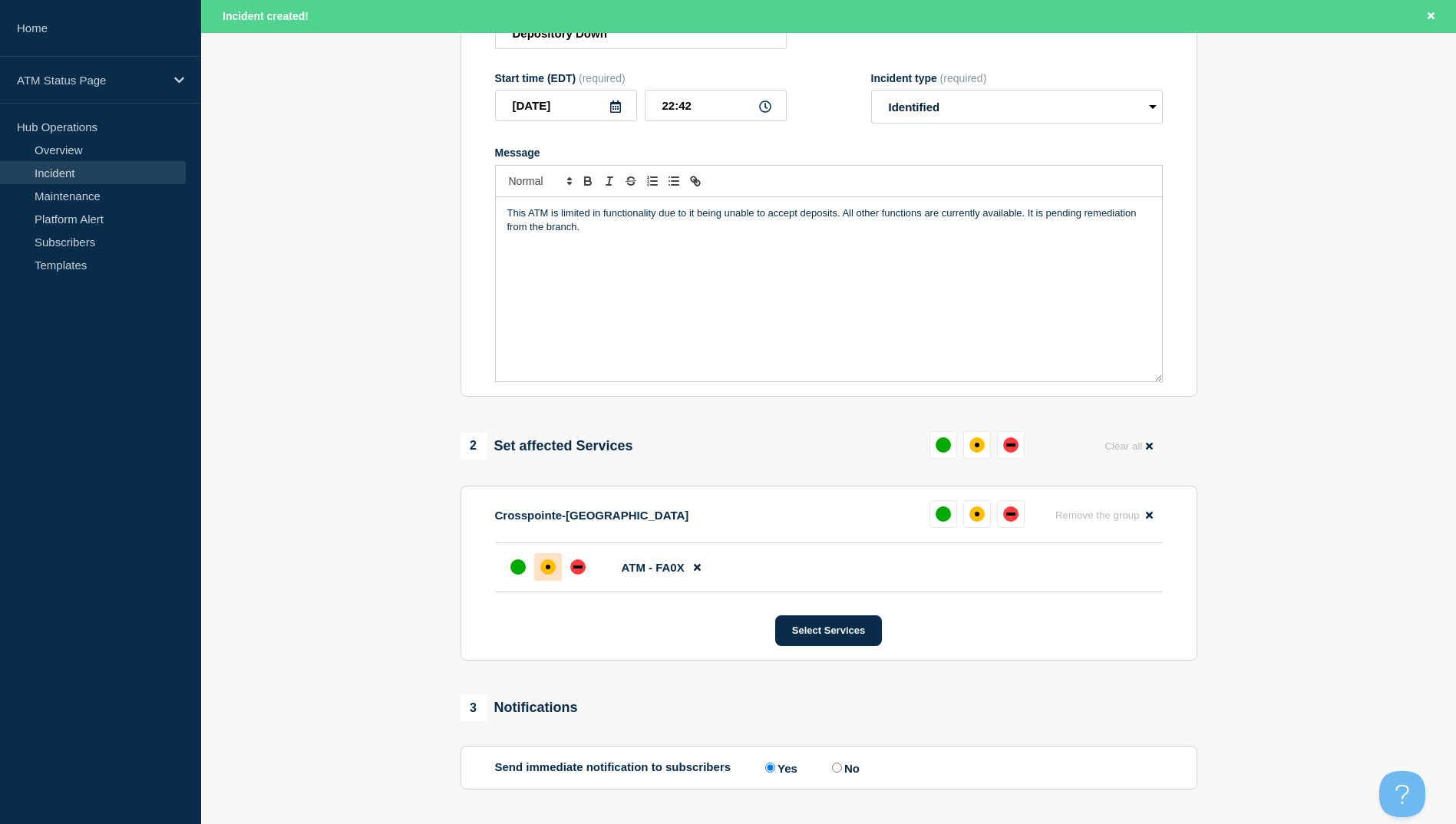
click at [541, 573] on div "affected" at bounding box center [548, 567] width 16 height 15
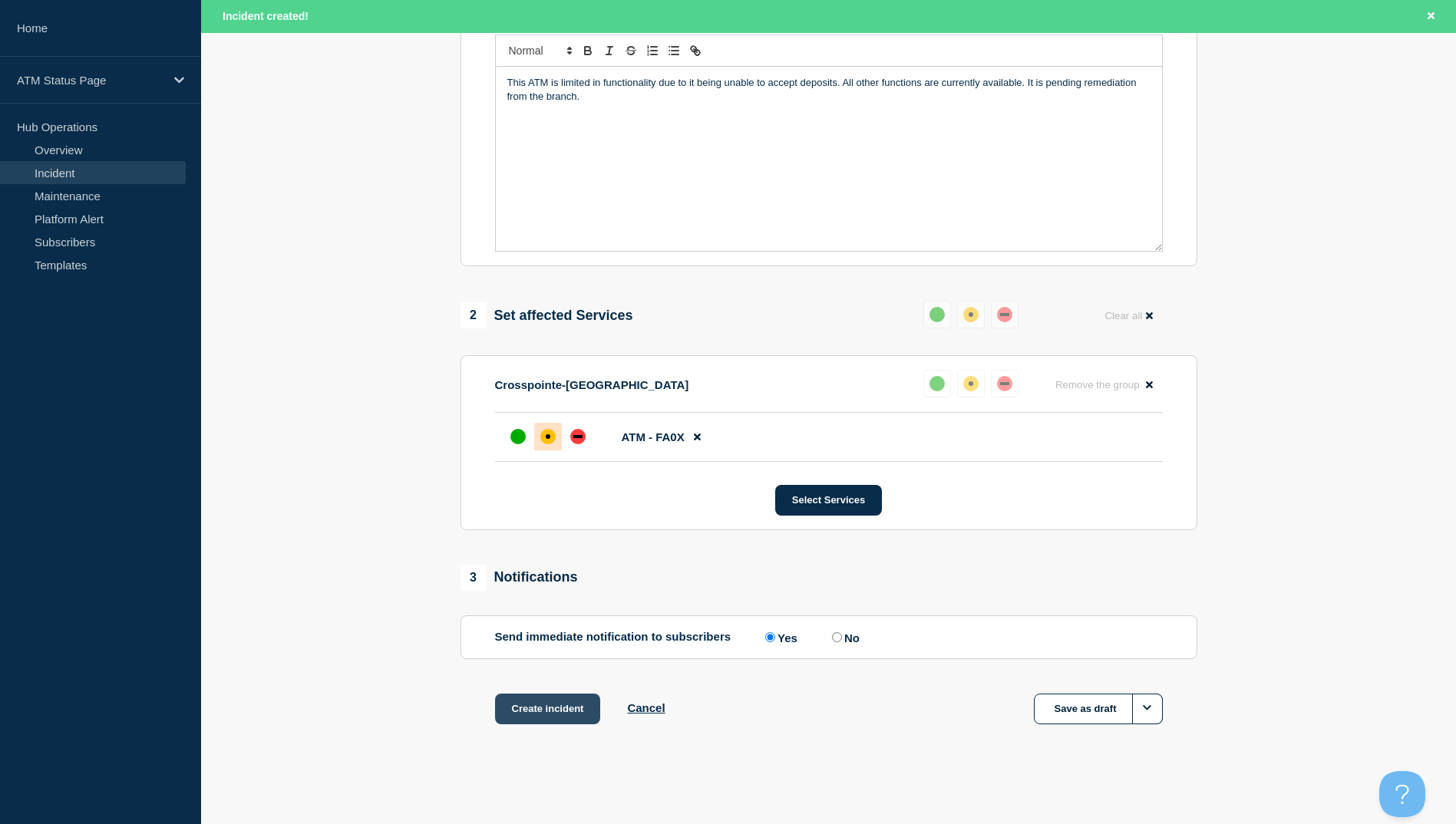
click at [553, 694] on button "Create incident" at bounding box center [548, 709] width 106 height 31
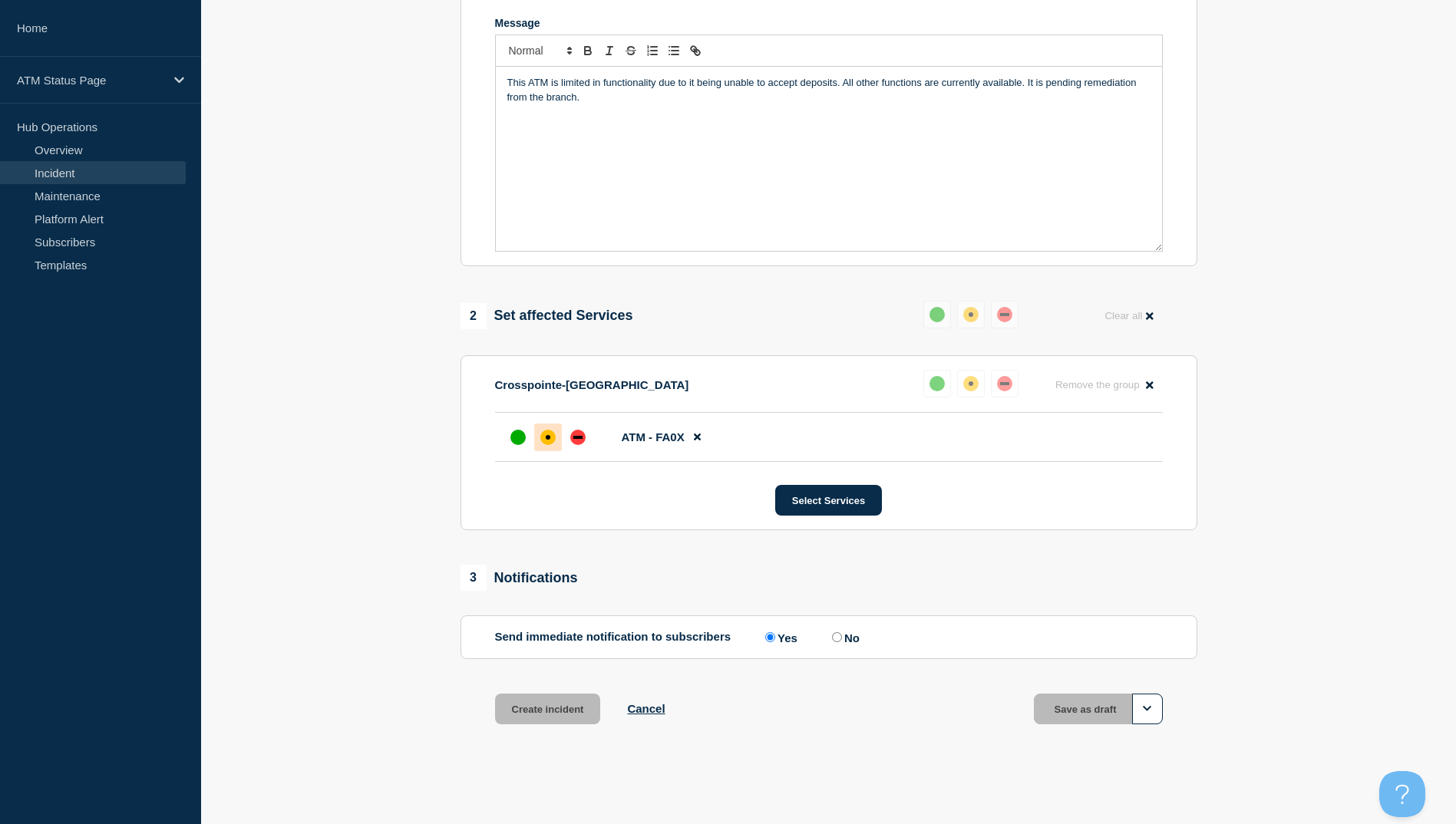
scroll to position [331, 0]
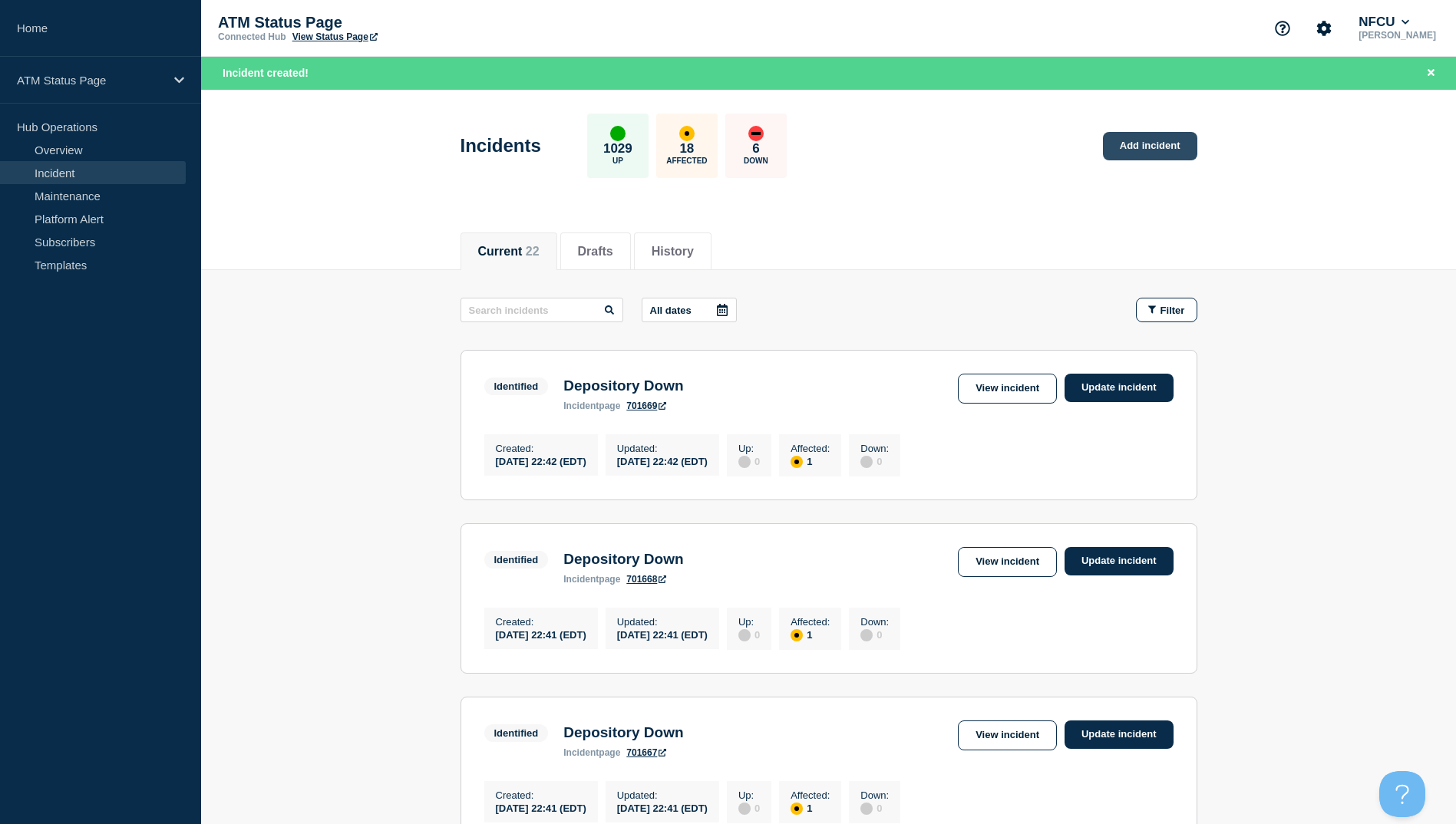
click at [1146, 150] on link "Add incident" at bounding box center [1150, 146] width 95 height 28
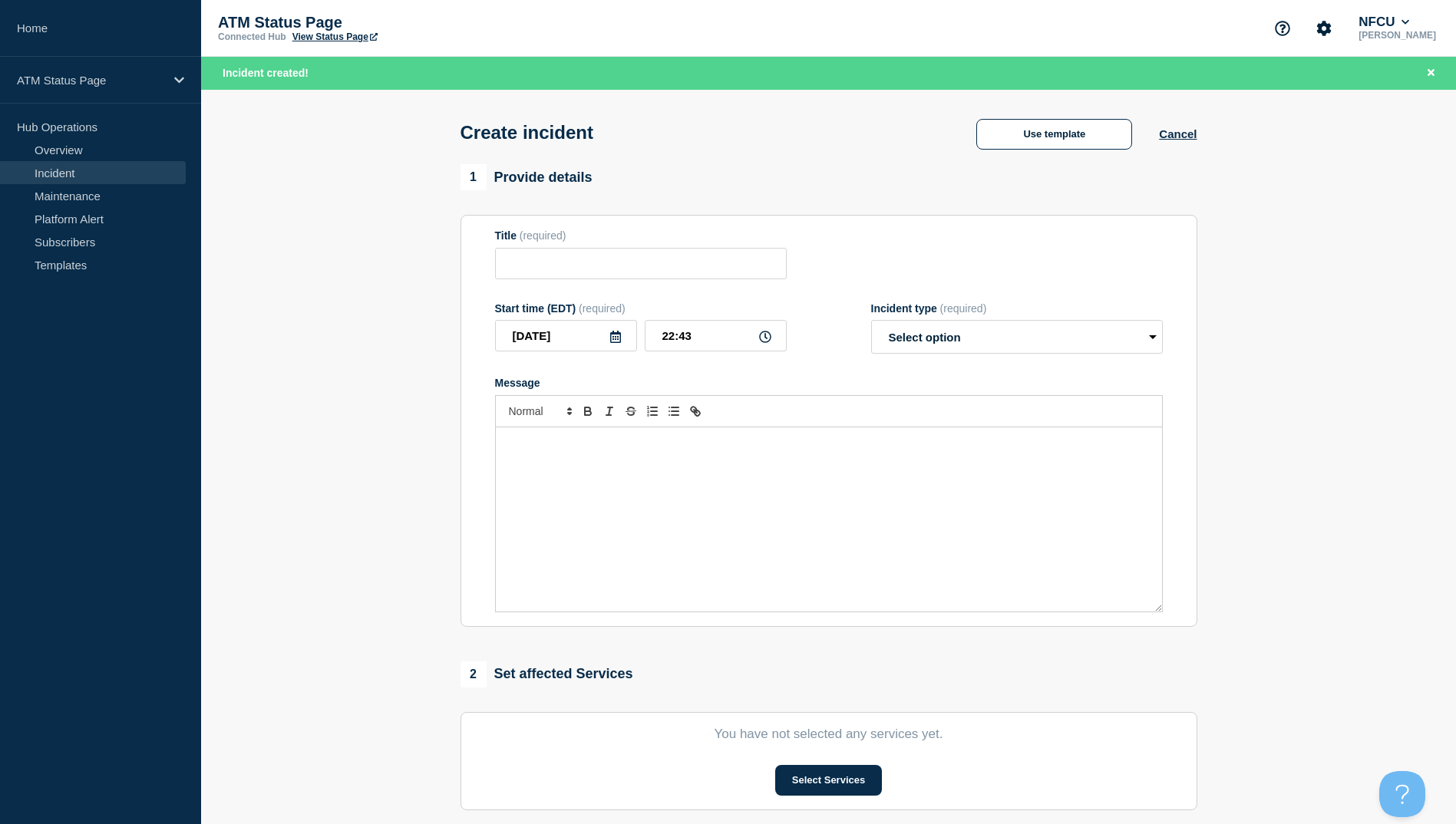
drag, startPoint x: 1024, startPoint y: 95, endPoint x: 1039, endPoint y: 141, distance: 48.4
click at [1026, 119] on div "Create incident Use template Cancel" at bounding box center [828, 127] width 771 height 75
click at [1039, 141] on button "Use template" at bounding box center [1054, 134] width 156 height 31
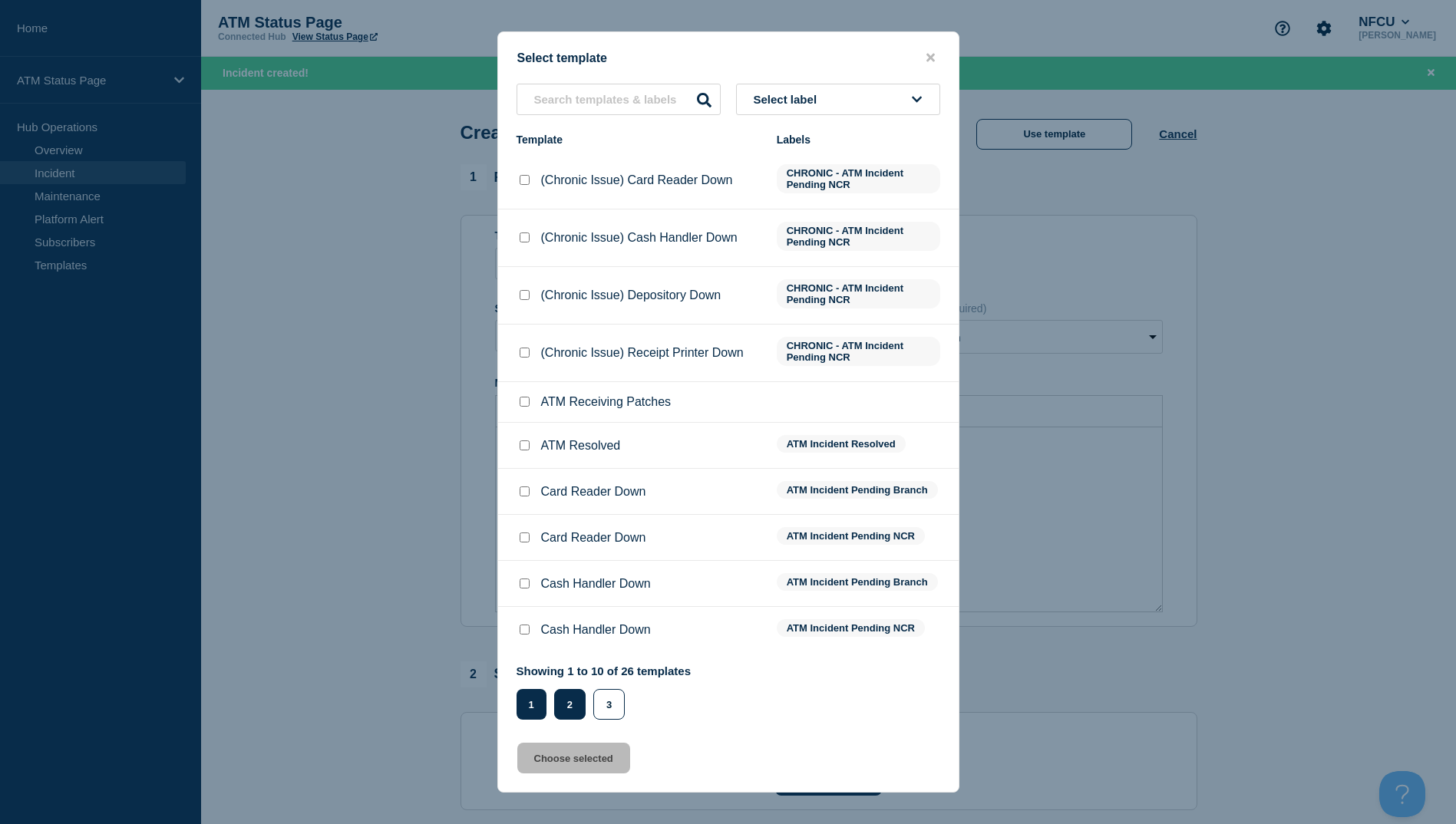
click at [565, 719] on button "2" at bounding box center [569, 704] width 32 height 31
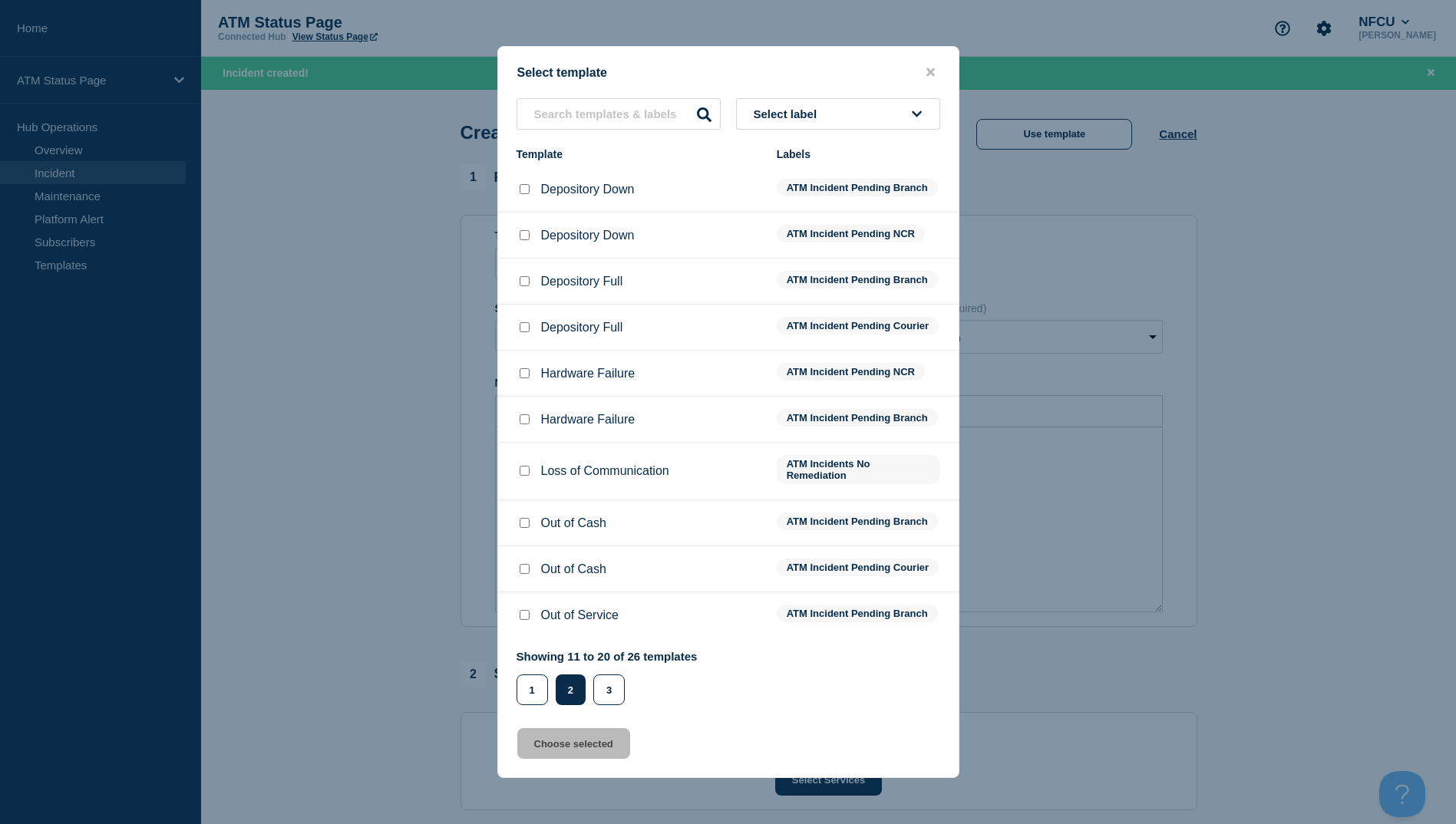
click at [525, 184] on input "Depository Down checkbox" at bounding box center [525, 189] width 10 height 10
click at [534, 753] on button "Choose selected" at bounding box center [574, 744] width 113 height 31
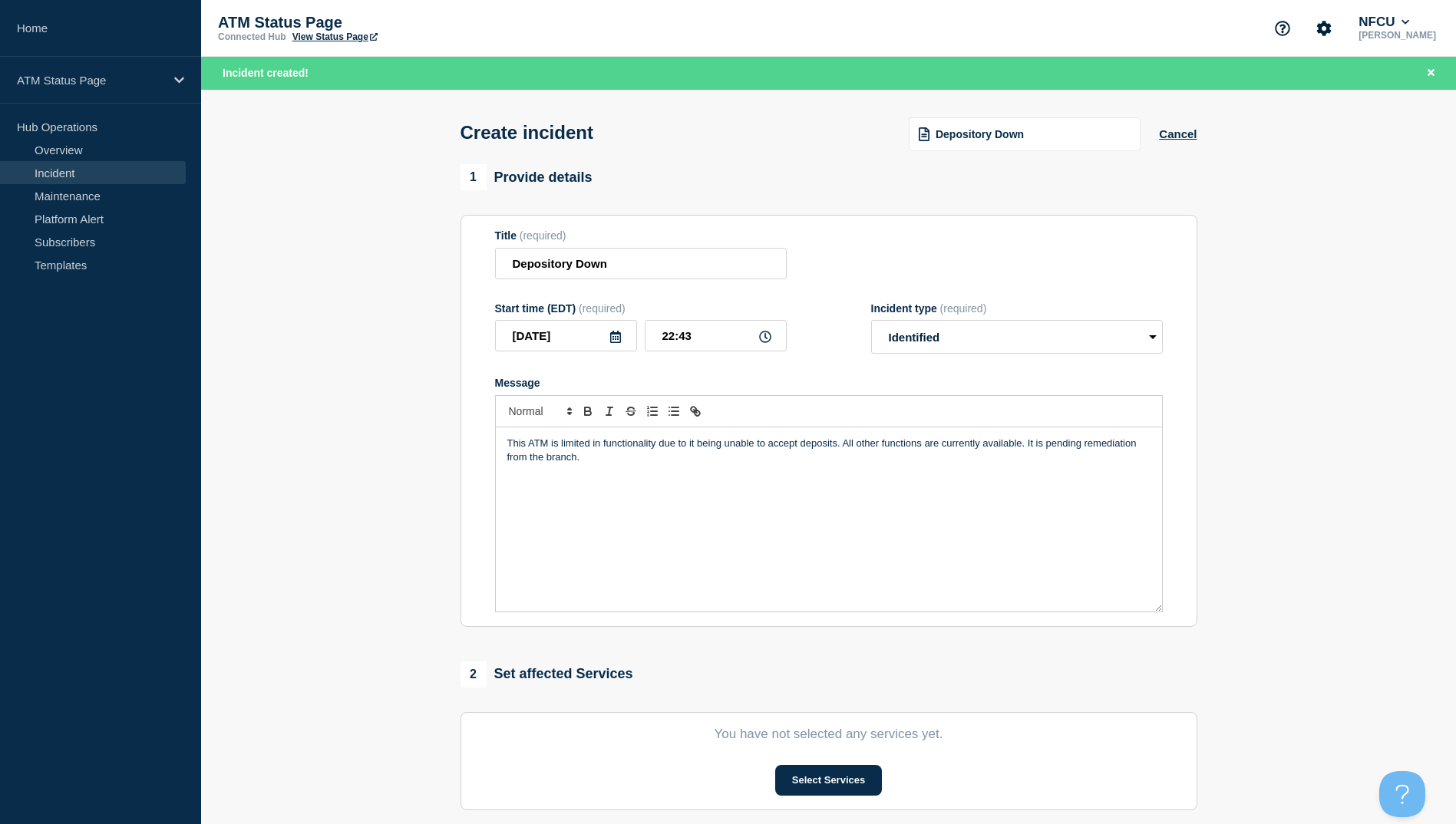
click at [971, 249] on div "Title (required) Depository Down" at bounding box center [829, 254] width 668 height 50
click at [856, 779] on button "Select Services" at bounding box center [829, 780] width 107 height 31
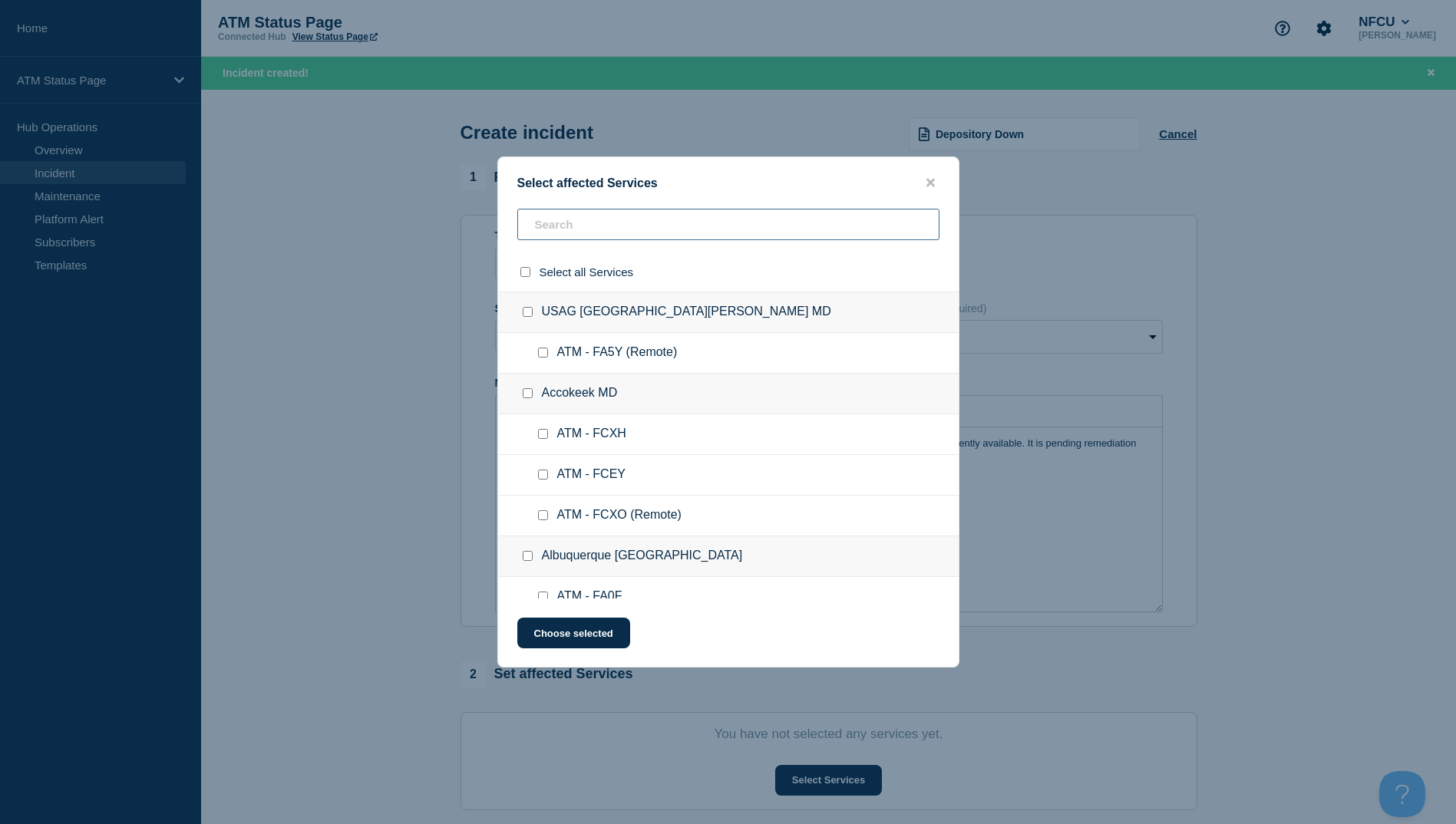
click at [583, 235] on input "text" at bounding box center [729, 224] width 422 height 32
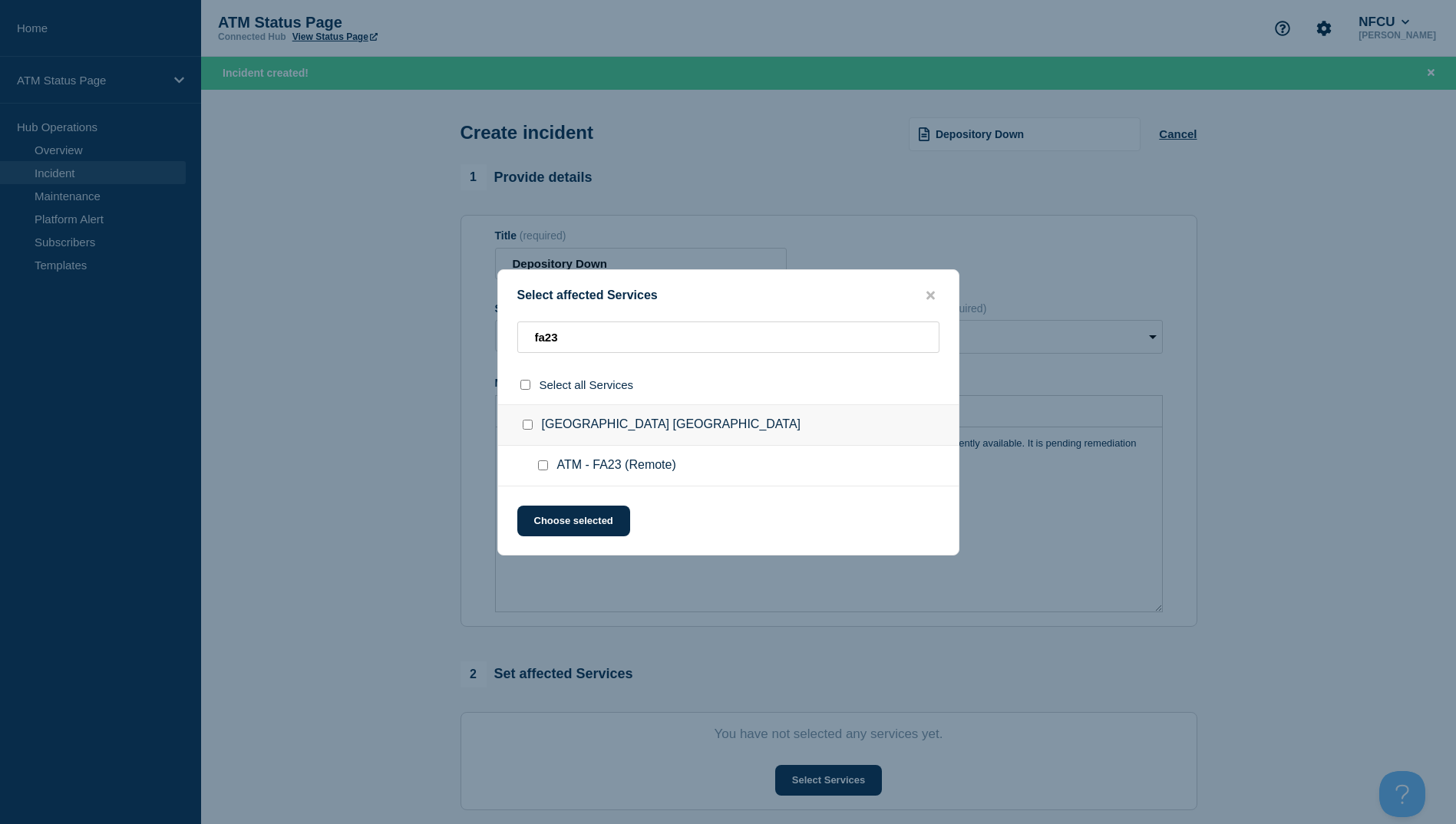
click at [535, 474] on div at bounding box center [546, 466] width 22 height 15
click at [542, 472] on div at bounding box center [546, 466] width 22 height 15
click at [546, 483] on ul "ATM - FA23 (Remote)" at bounding box center [728, 466] width 461 height 40
click at [546, 470] on input "ATM - FA23 (Remote) checkbox" at bounding box center [544, 466] width 10 height 10
click at [560, 531] on button "Choose selected" at bounding box center [574, 521] width 113 height 31
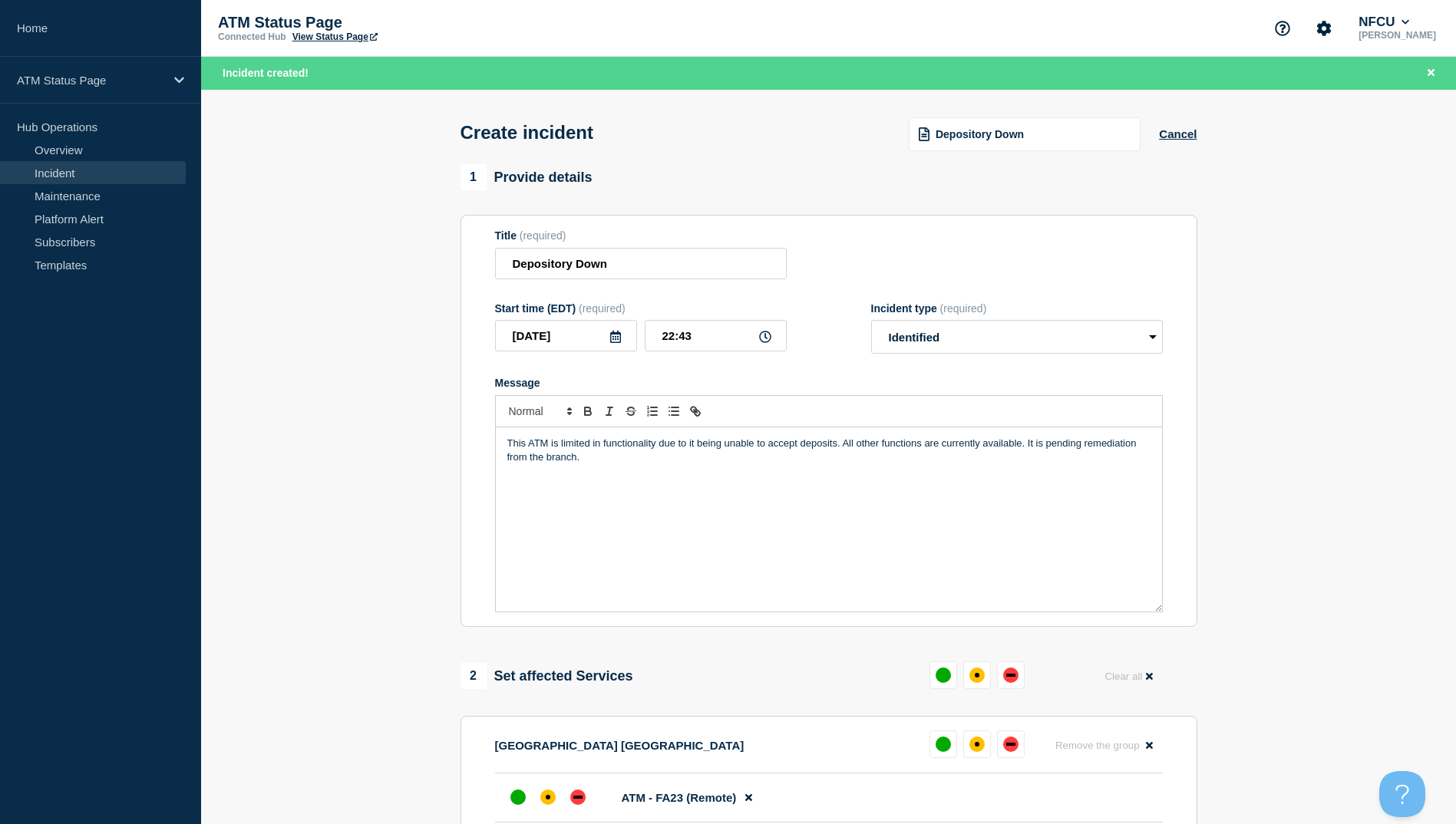
click at [999, 131] on span "Depository Down" at bounding box center [980, 134] width 88 height 12
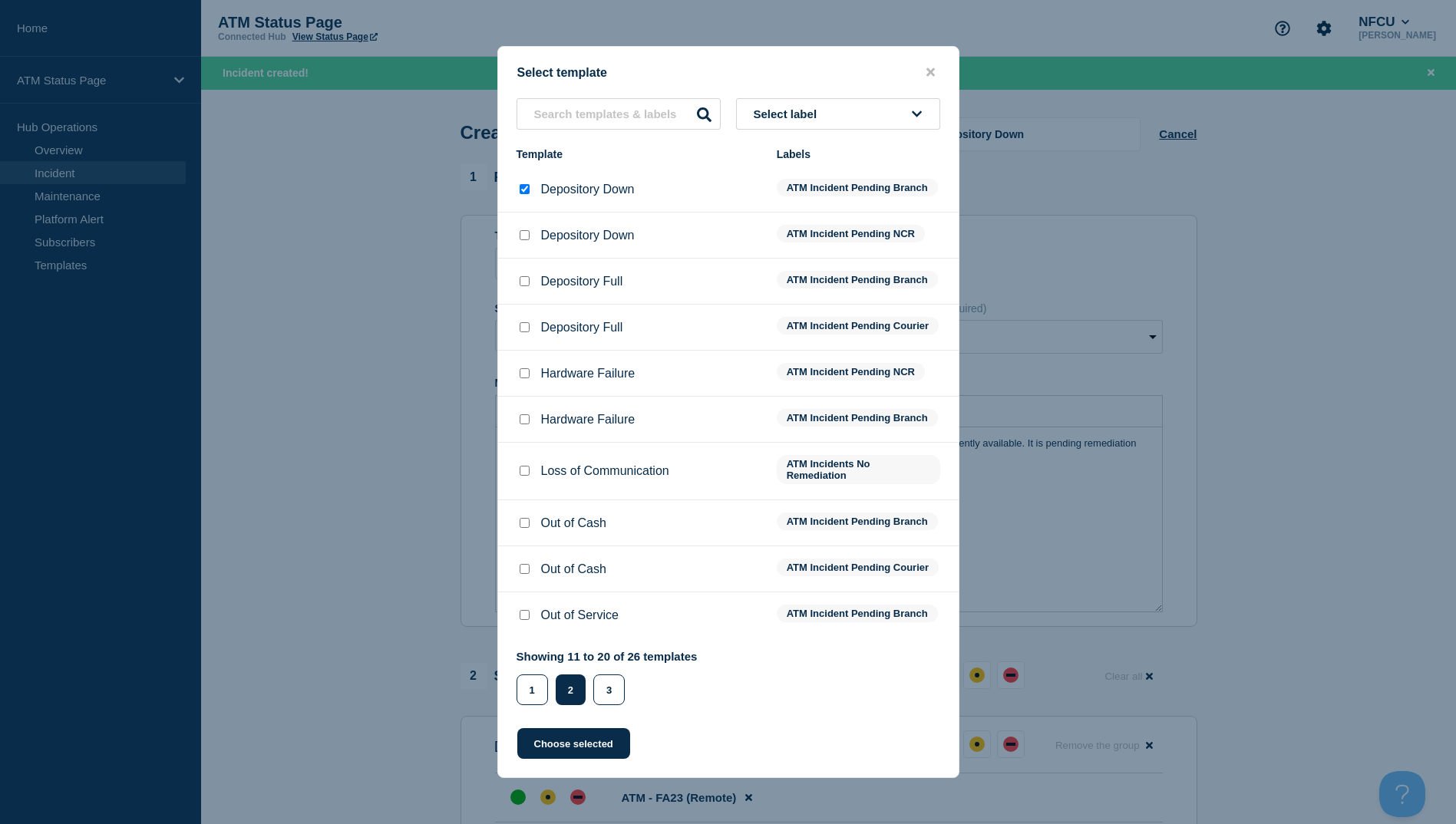
click at [521, 258] on li "Depository Down ATM Incident Pending NCR" at bounding box center [728, 281] width 461 height 46
click at [520, 258] on li "Depository Down ATM Incident Pending NCR" at bounding box center [728, 281] width 461 height 46
click at [520, 230] on input "Depository Down checkbox" at bounding box center [525, 235] width 10 height 10
click at [589, 759] on button "Choose selected" at bounding box center [574, 744] width 113 height 31
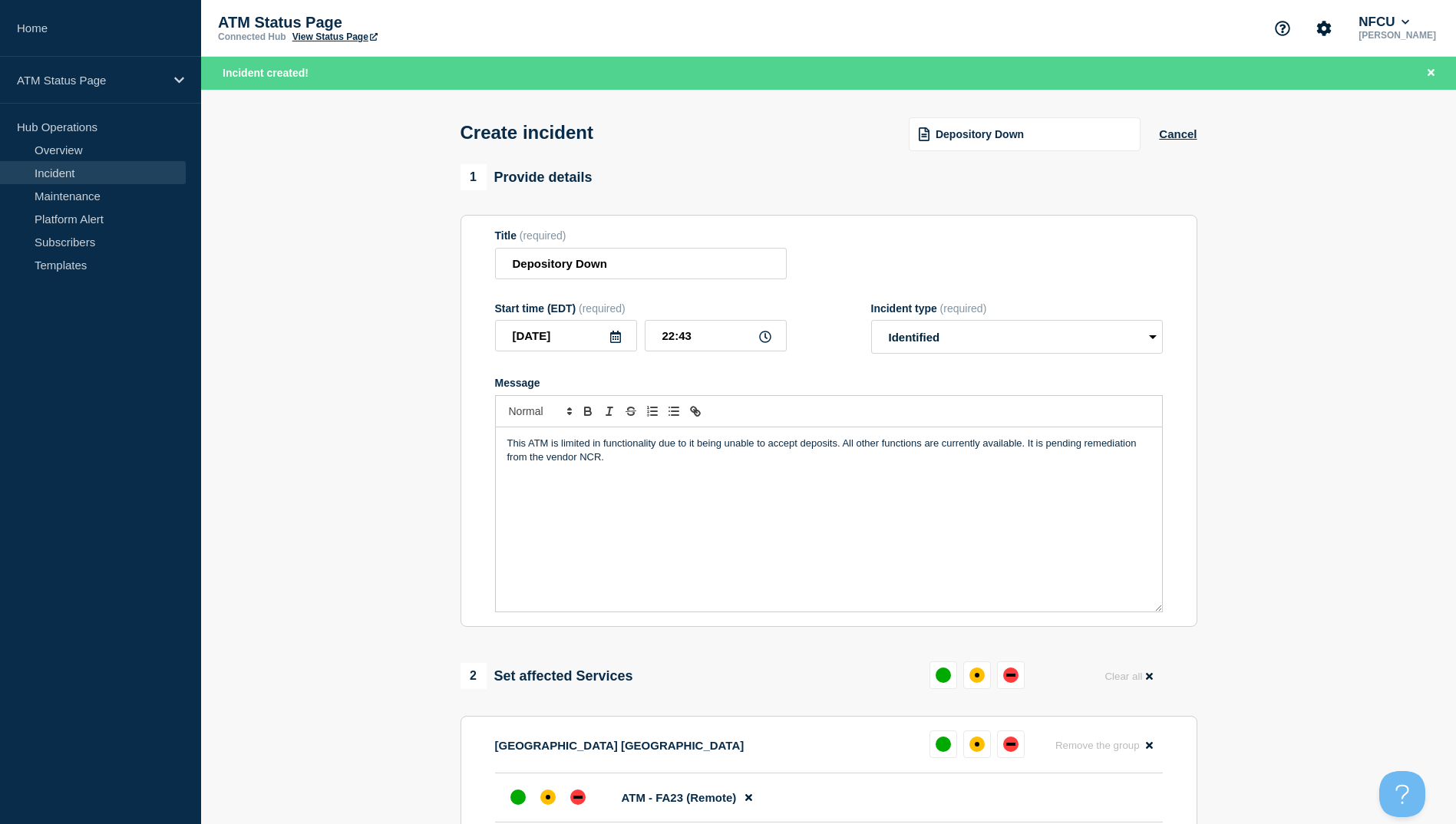
scroll to position [153, 0]
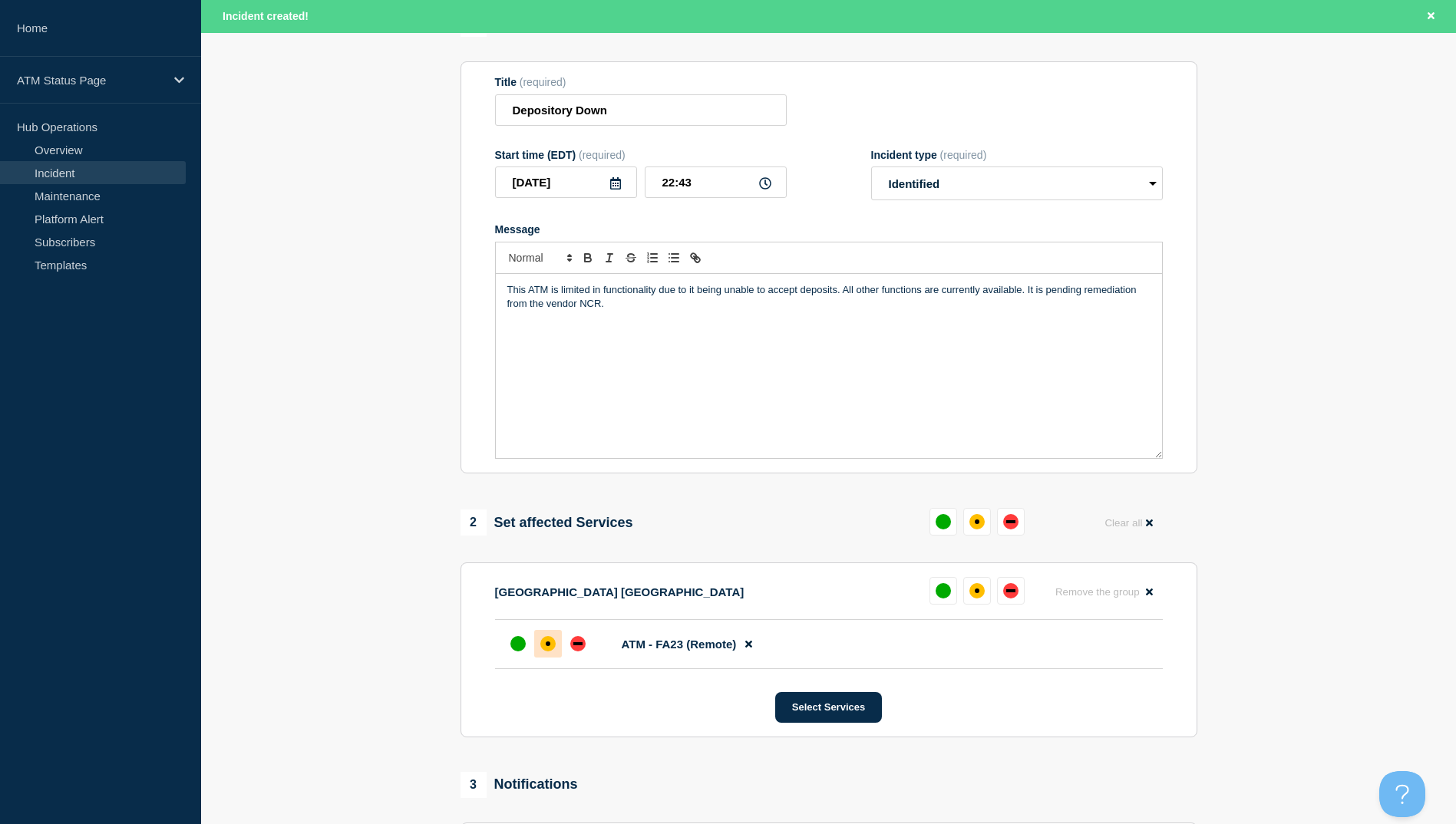
drag, startPoint x: 548, startPoint y: 667, endPoint x: 556, endPoint y: 637, distance: 31.0
click at [549, 658] on li "ATM - FA23 (Remote)" at bounding box center [829, 644] width 668 height 49
click at [556, 637] on div at bounding box center [548, 644] width 28 height 28
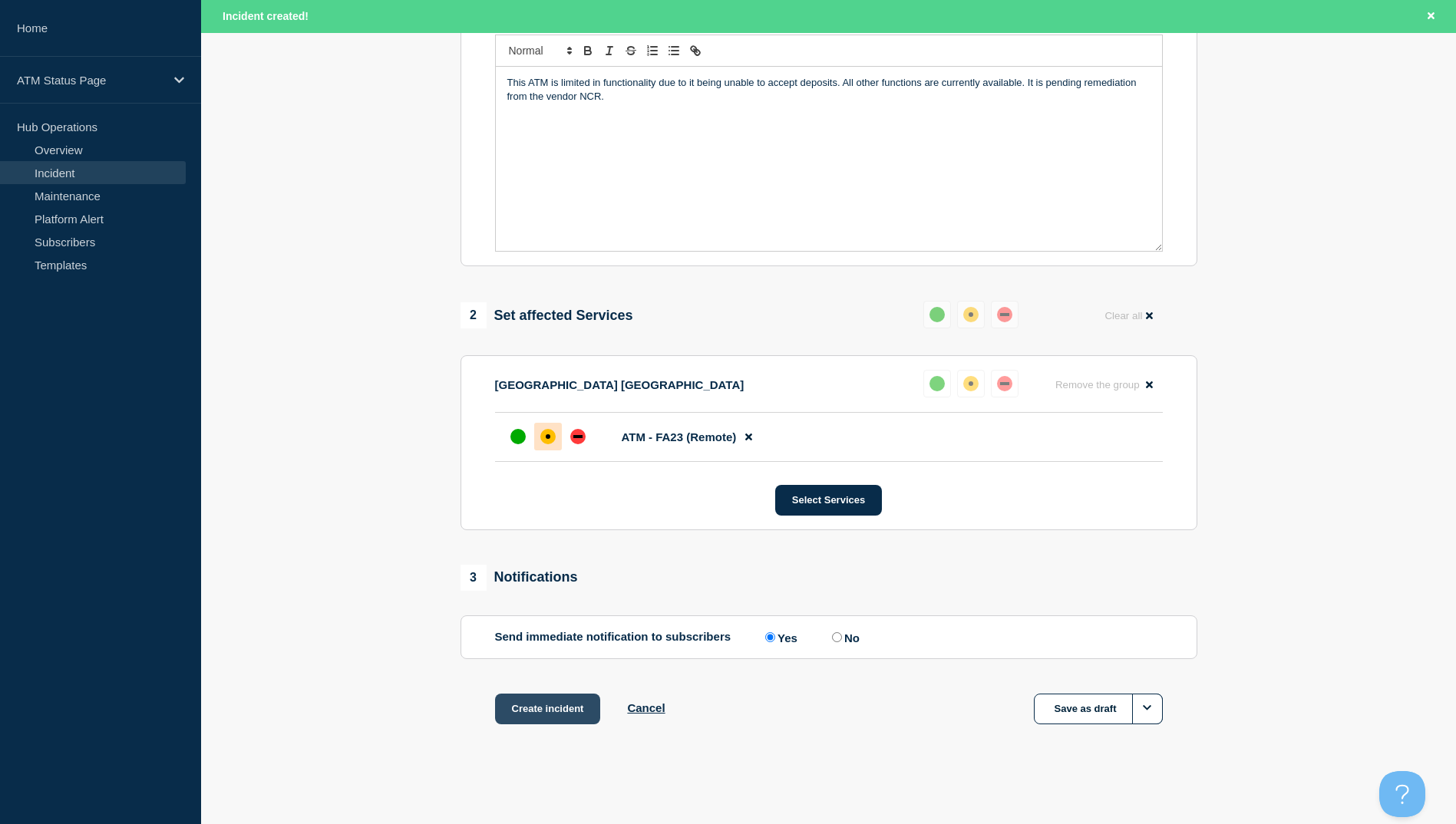
click at [553, 703] on button "Create incident" at bounding box center [548, 709] width 106 height 31
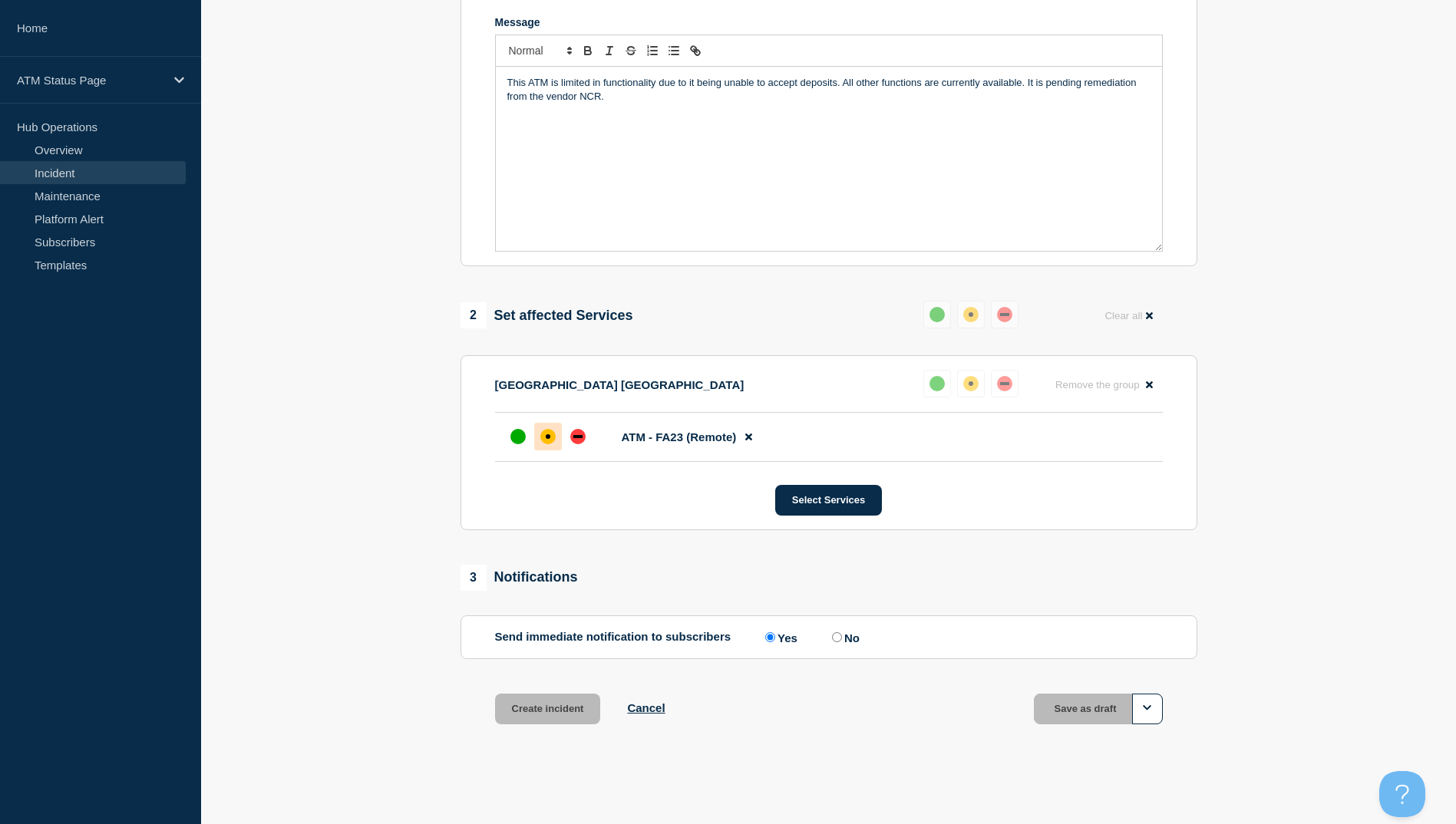
scroll to position [331, 0]
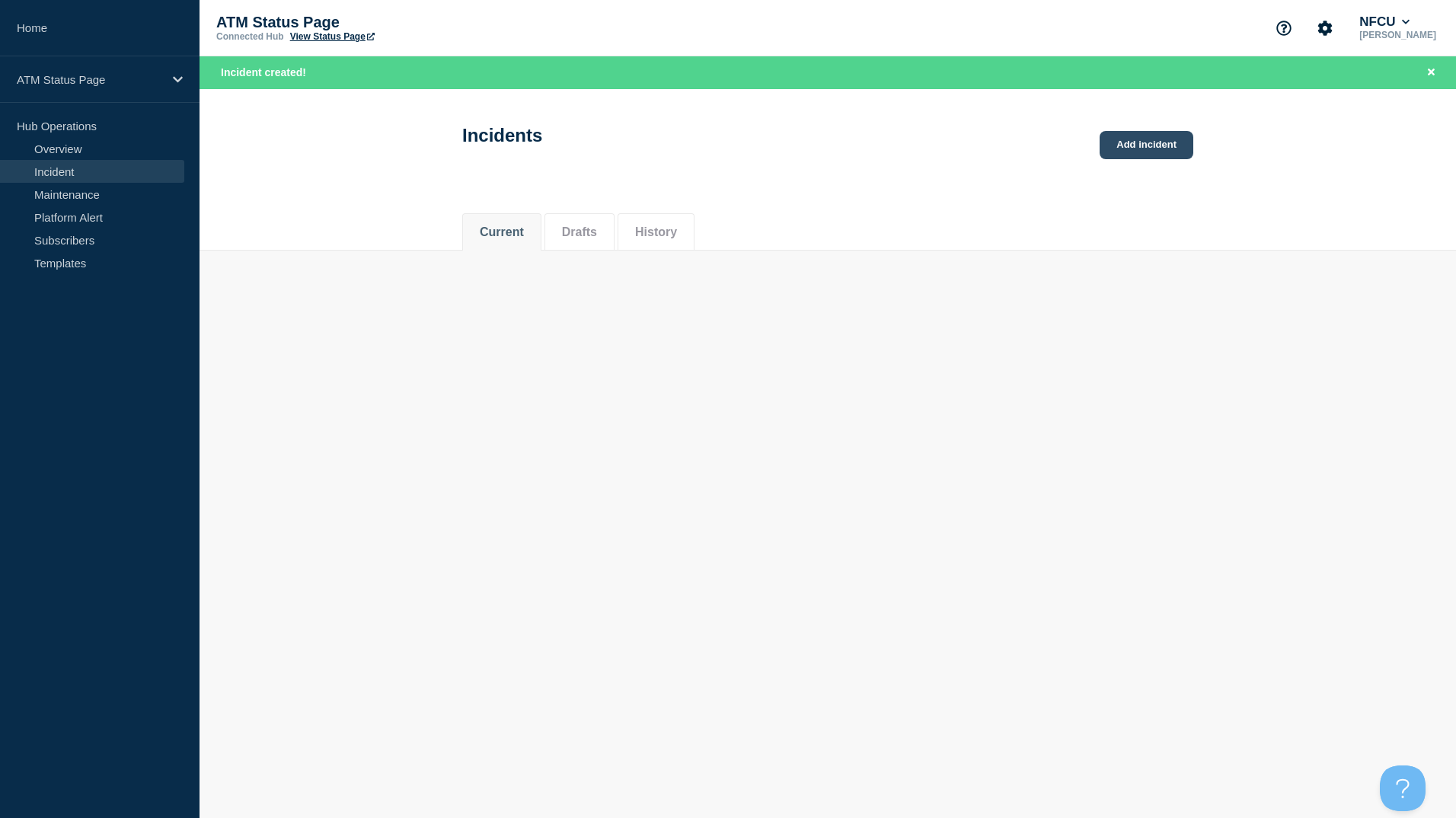
click at [1155, 147] on link "Add incident" at bounding box center [1147, 144] width 94 height 28
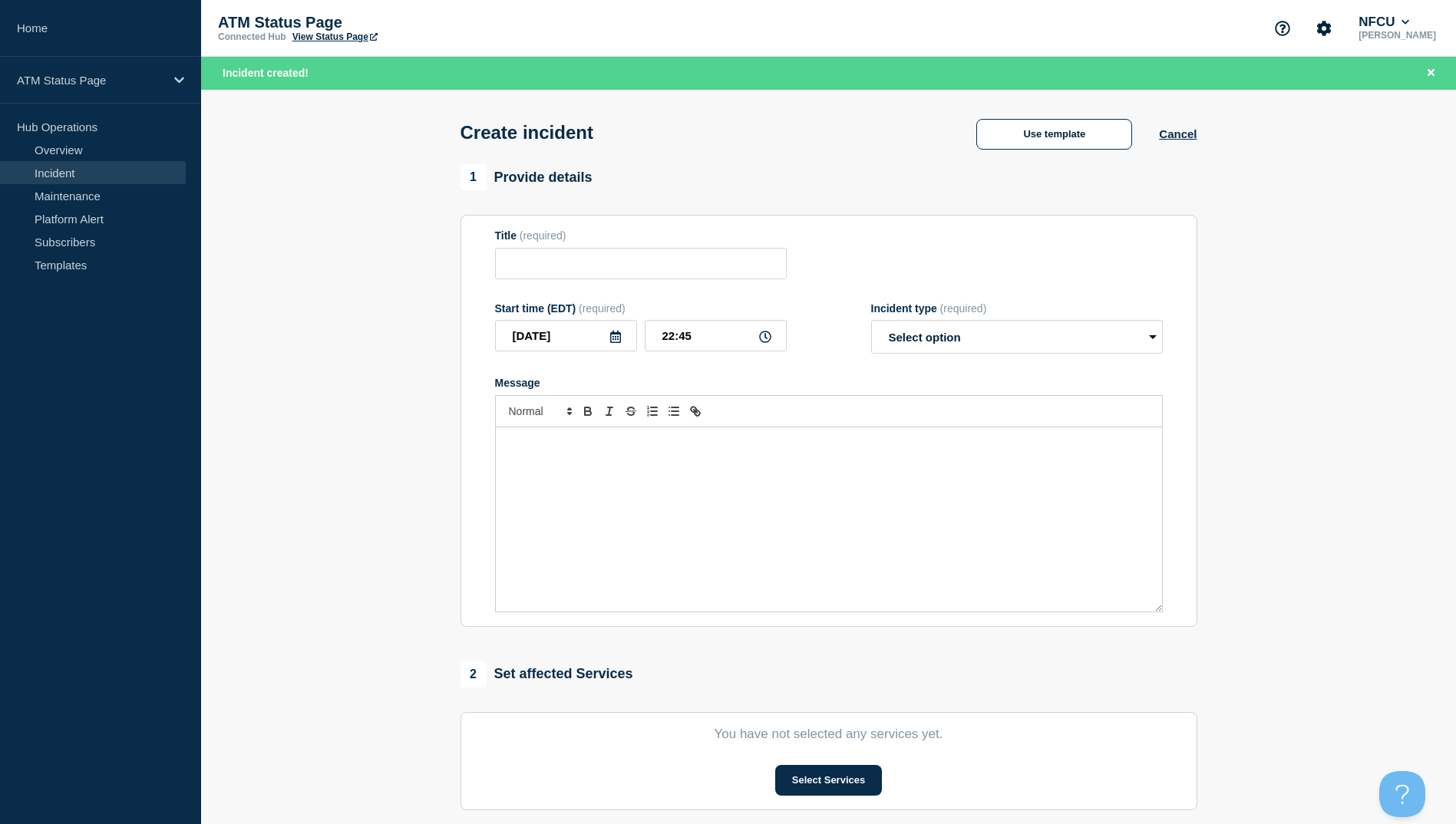
click at [1092, 71] on div "Incident created!" at bounding box center [828, 73] width 1255 height 33
click at [1024, 146] on button "Use template" at bounding box center [1054, 134] width 156 height 31
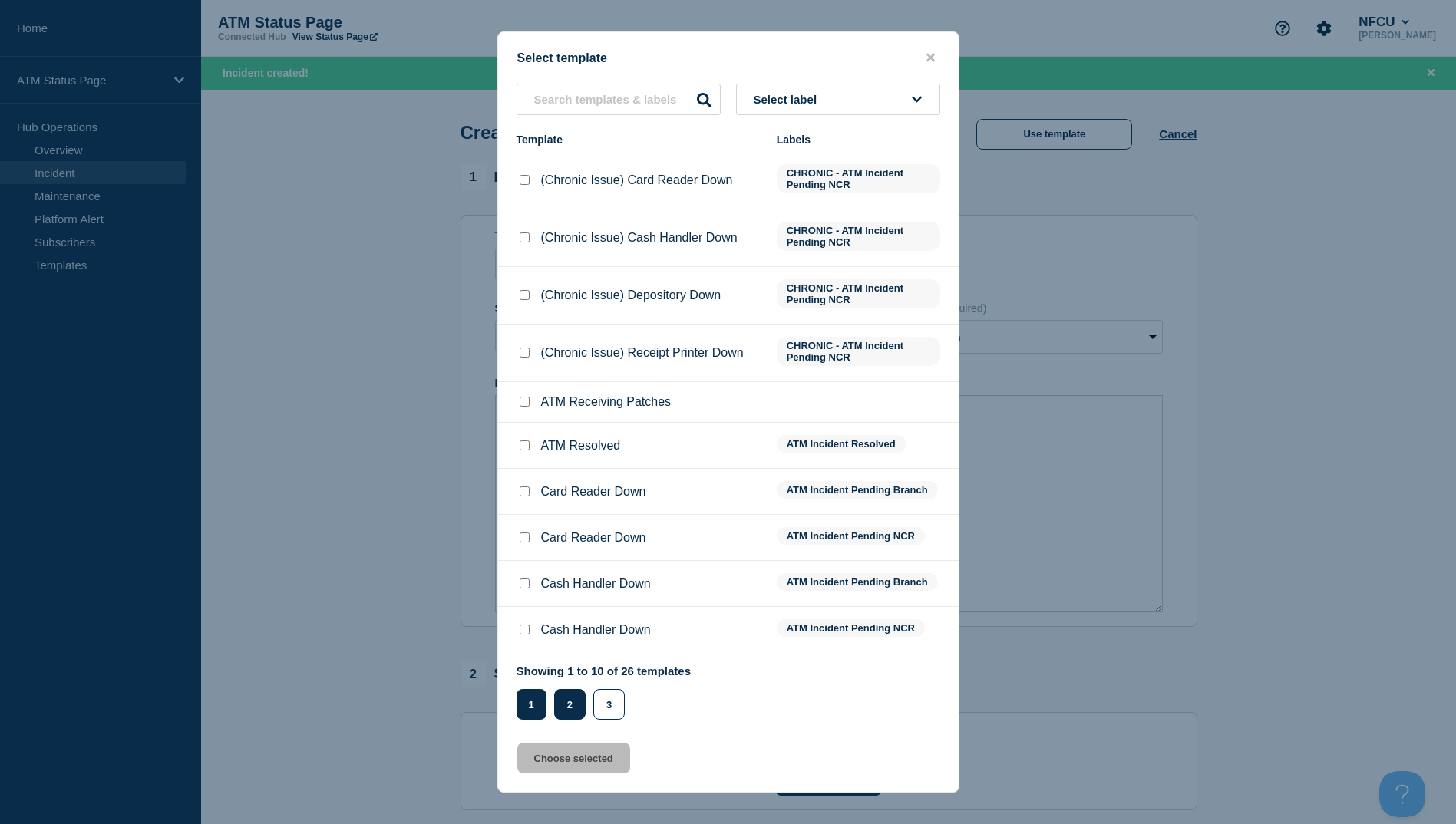
click at [571, 703] on button "2" at bounding box center [569, 704] width 32 height 31
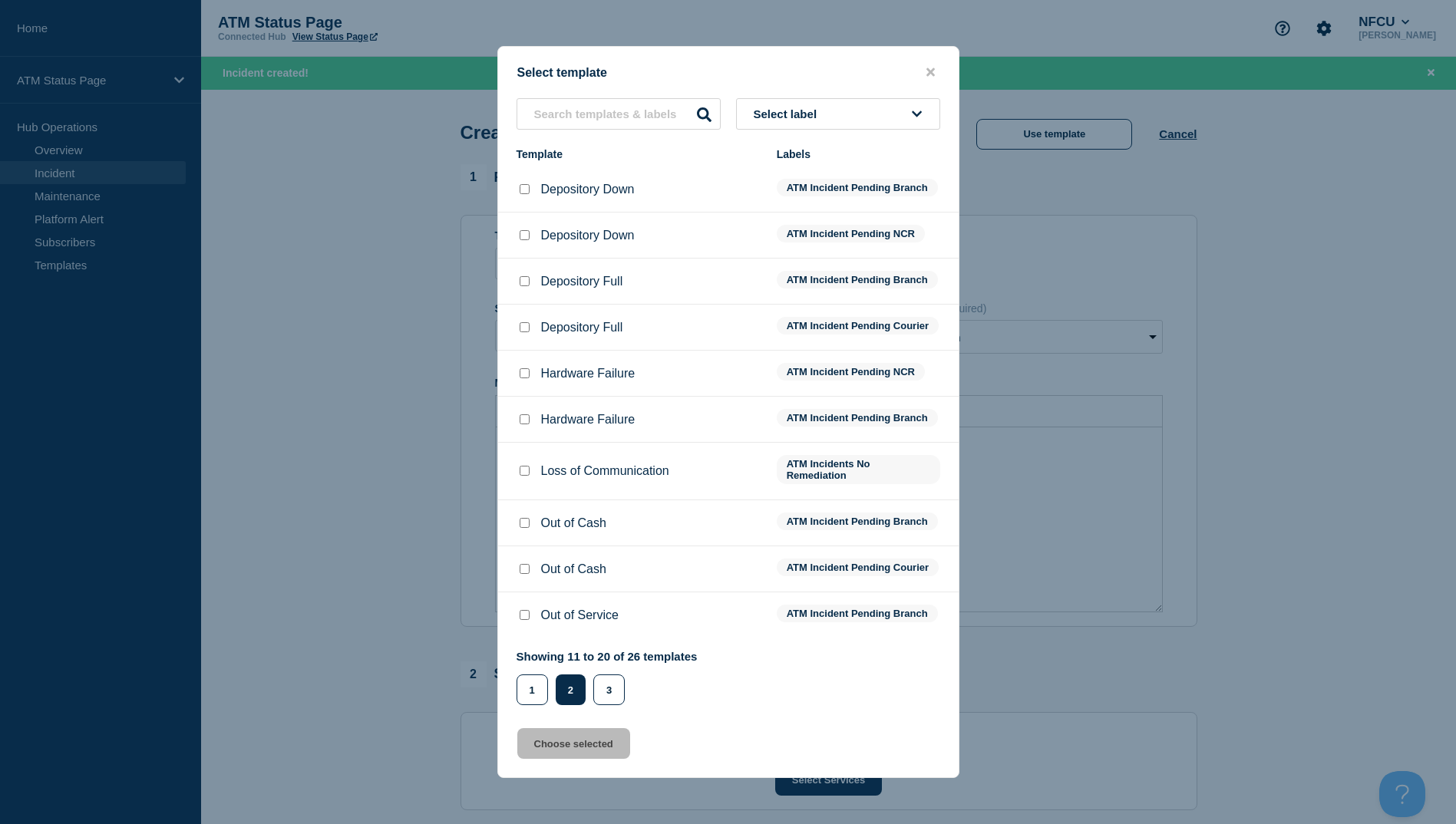
click at [516, 213] on li "Depository Down ATM Incident Pending Branch" at bounding box center [728, 235] width 461 height 46
click at [525, 213] on li "Depository Down ATM Incident Pending Branch" at bounding box center [728, 235] width 461 height 46
click at [526, 184] on input "Depository Down checkbox" at bounding box center [525, 189] width 10 height 10
click at [588, 754] on button "Choose selected" at bounding box center [574, 744] width 113 height 31
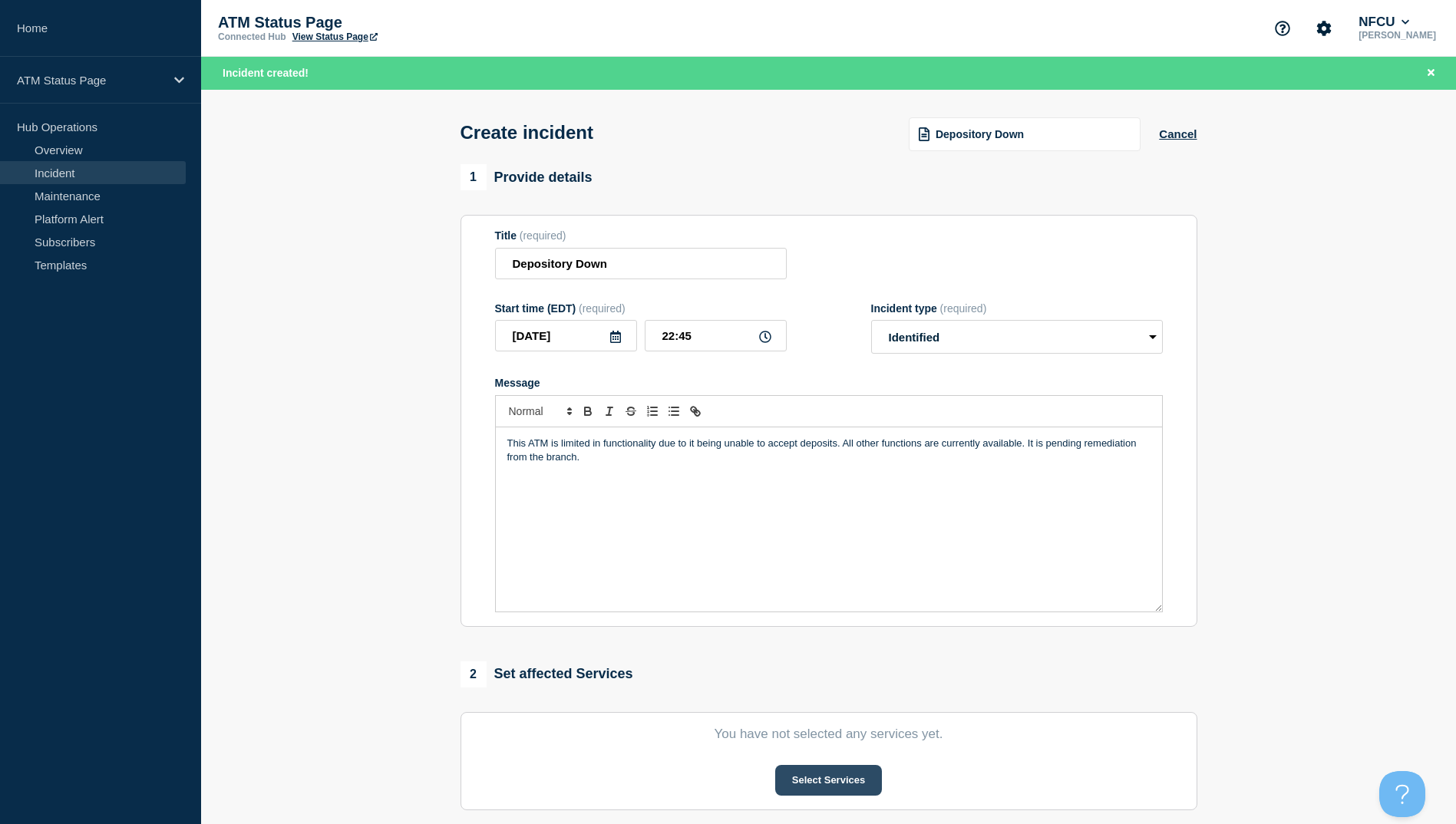
click at [842, 792] on button "Select Services" at bounding box center [829, 780] width 107 height 31
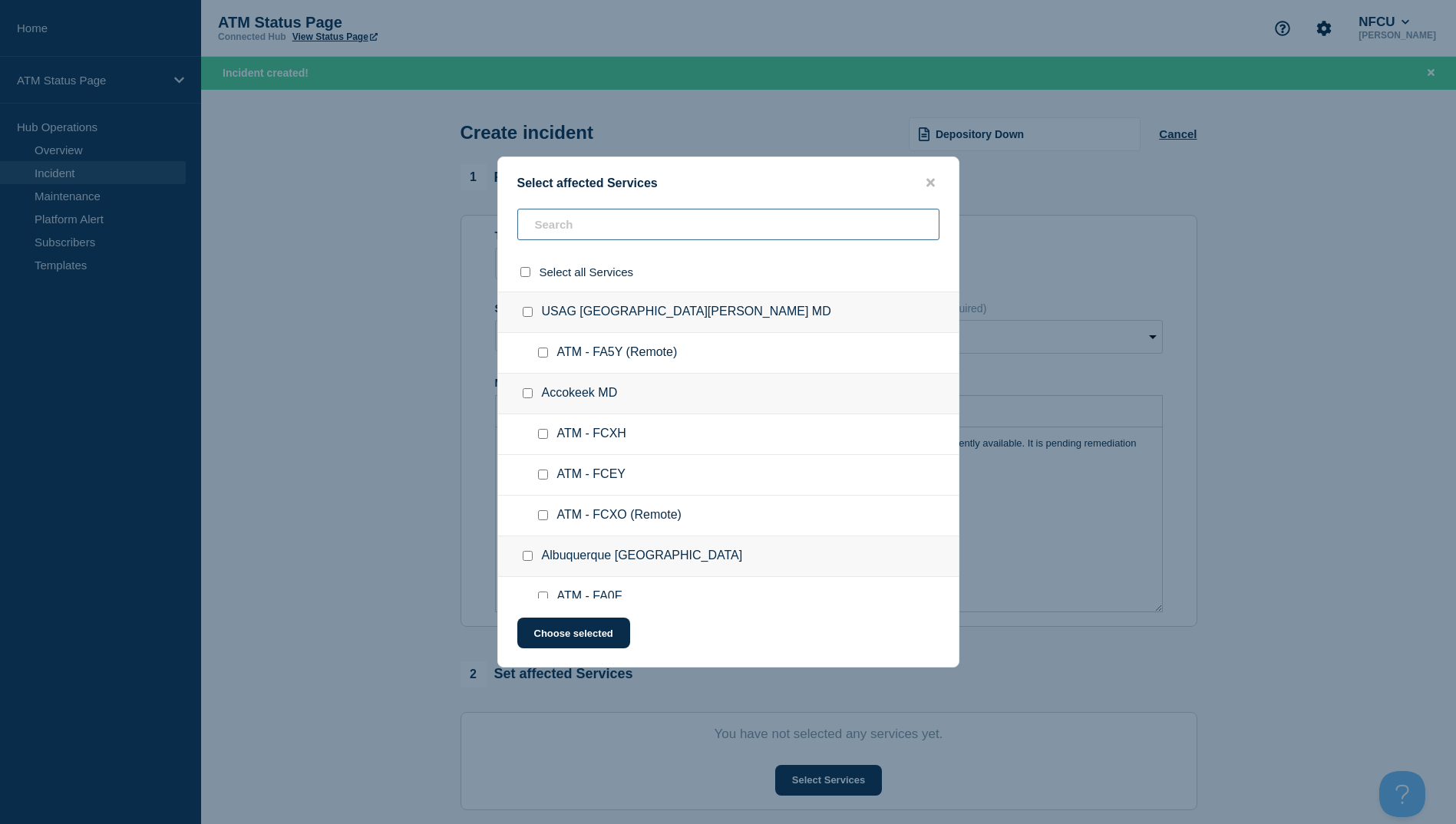
click at [615, 229] on input "text" at bounding box center [729, 224] width 422 height 32
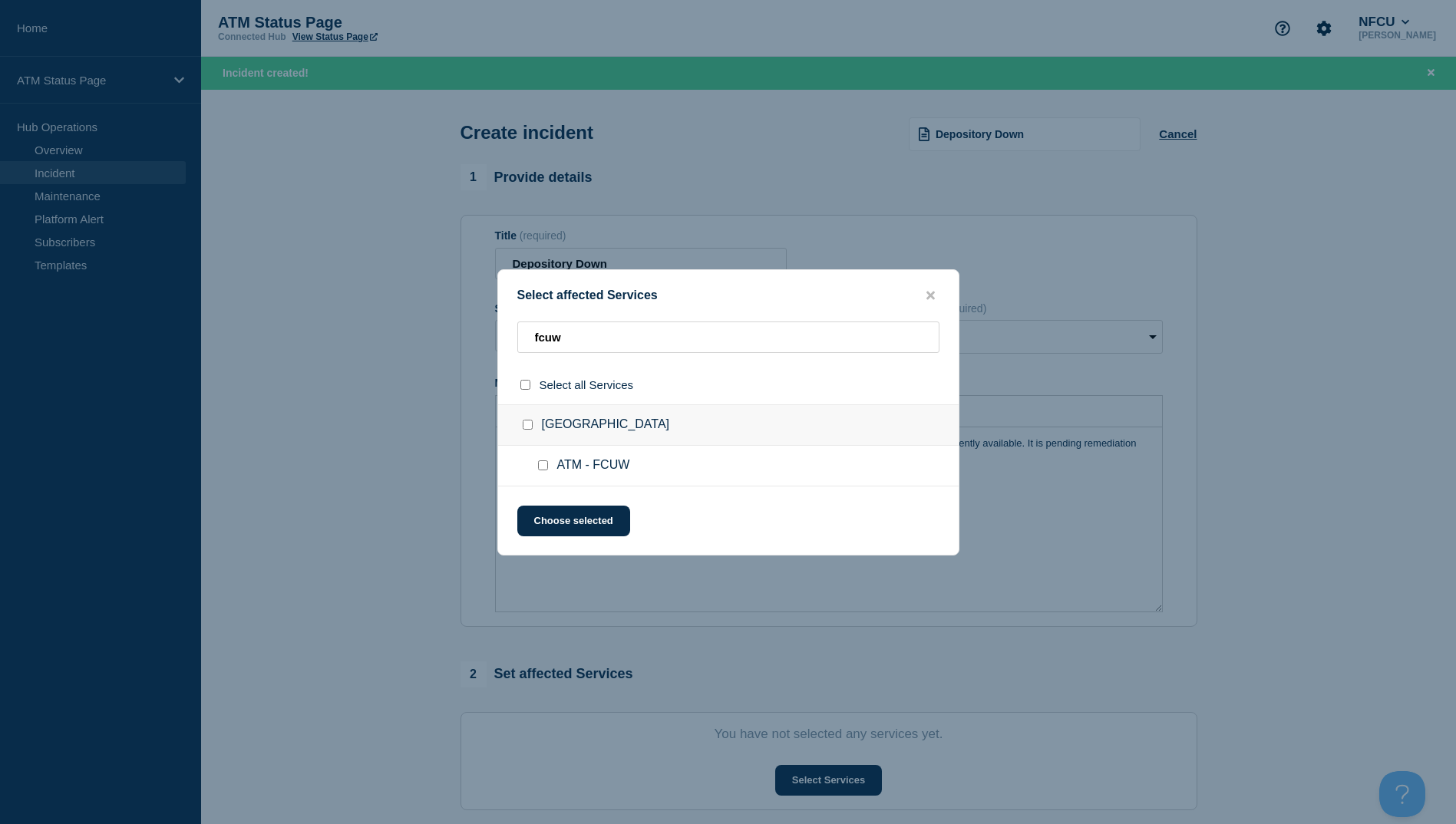
click at [546, 474] on div at bounding box center [546, 466] width 22 height 15
click at [546, 469] on input "ATM - FCUW checkbox" at bounding box center [544, 466] width 10 height 10
click at [558, 530] on button "Choose selected" at bounding box center [574, 521] width 113 height 31
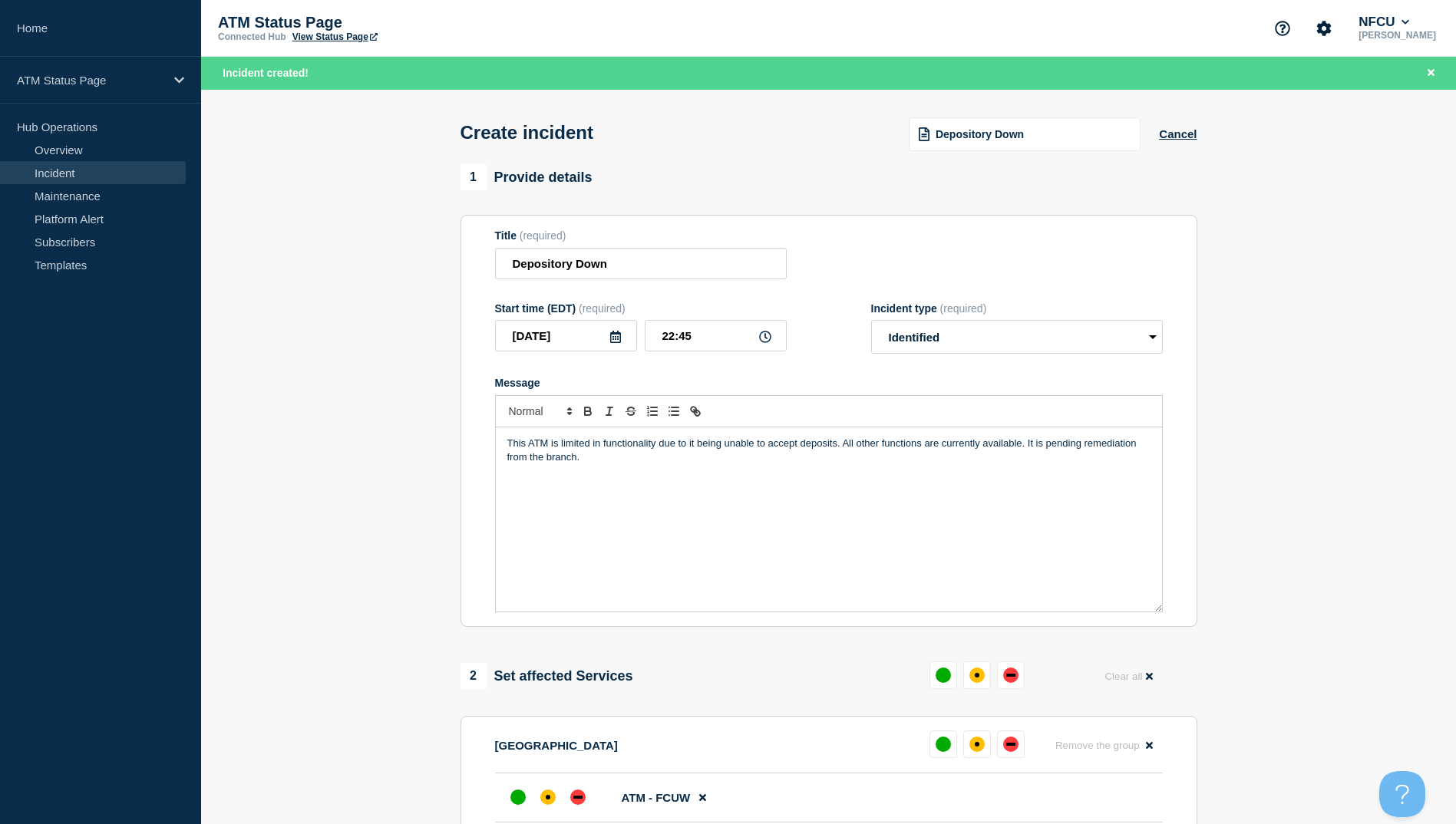
scroll to position [230, 0]
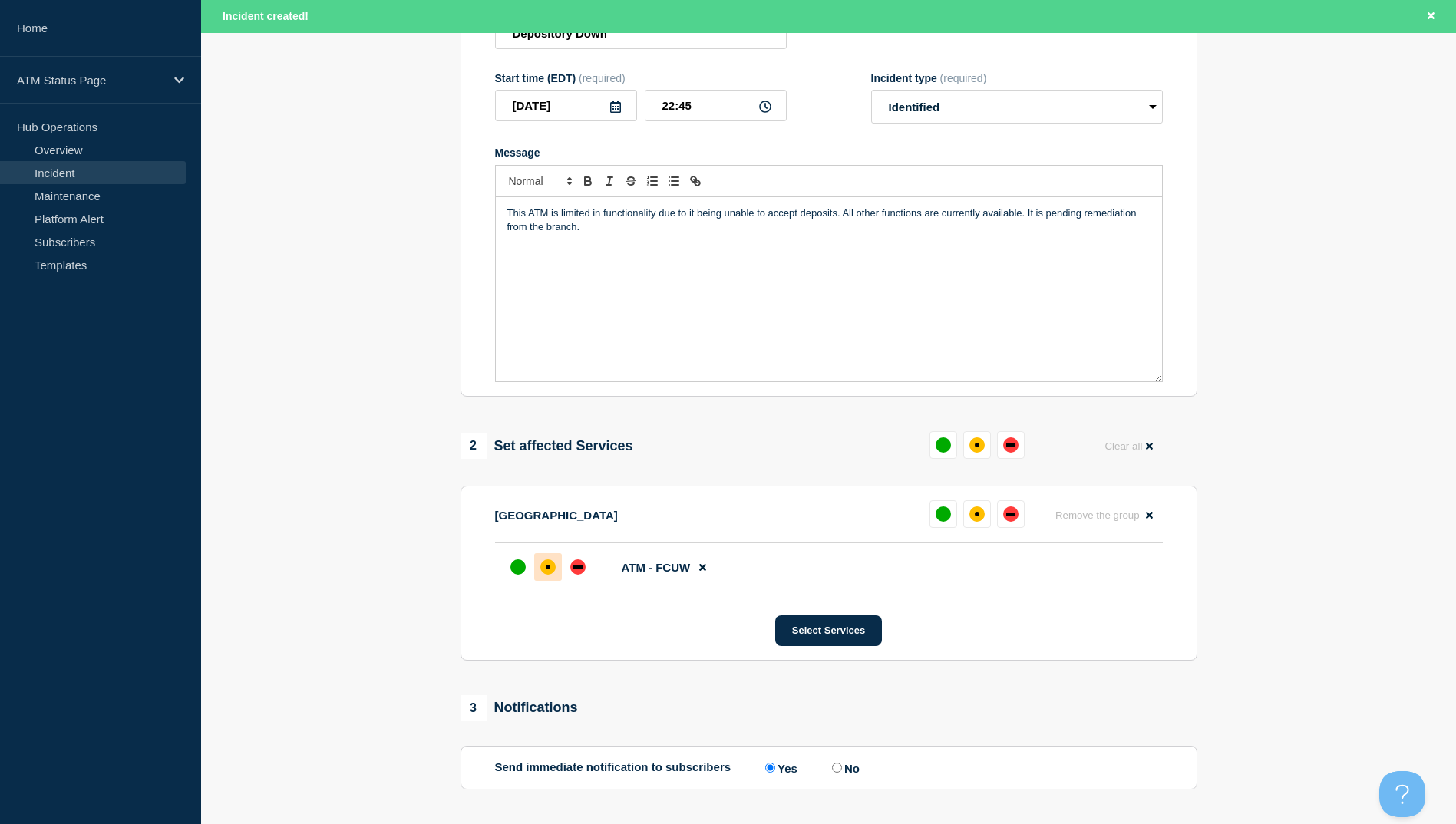
click at [552, 573] on div "affected" at bounding box center [548, 567] width 16 height 15
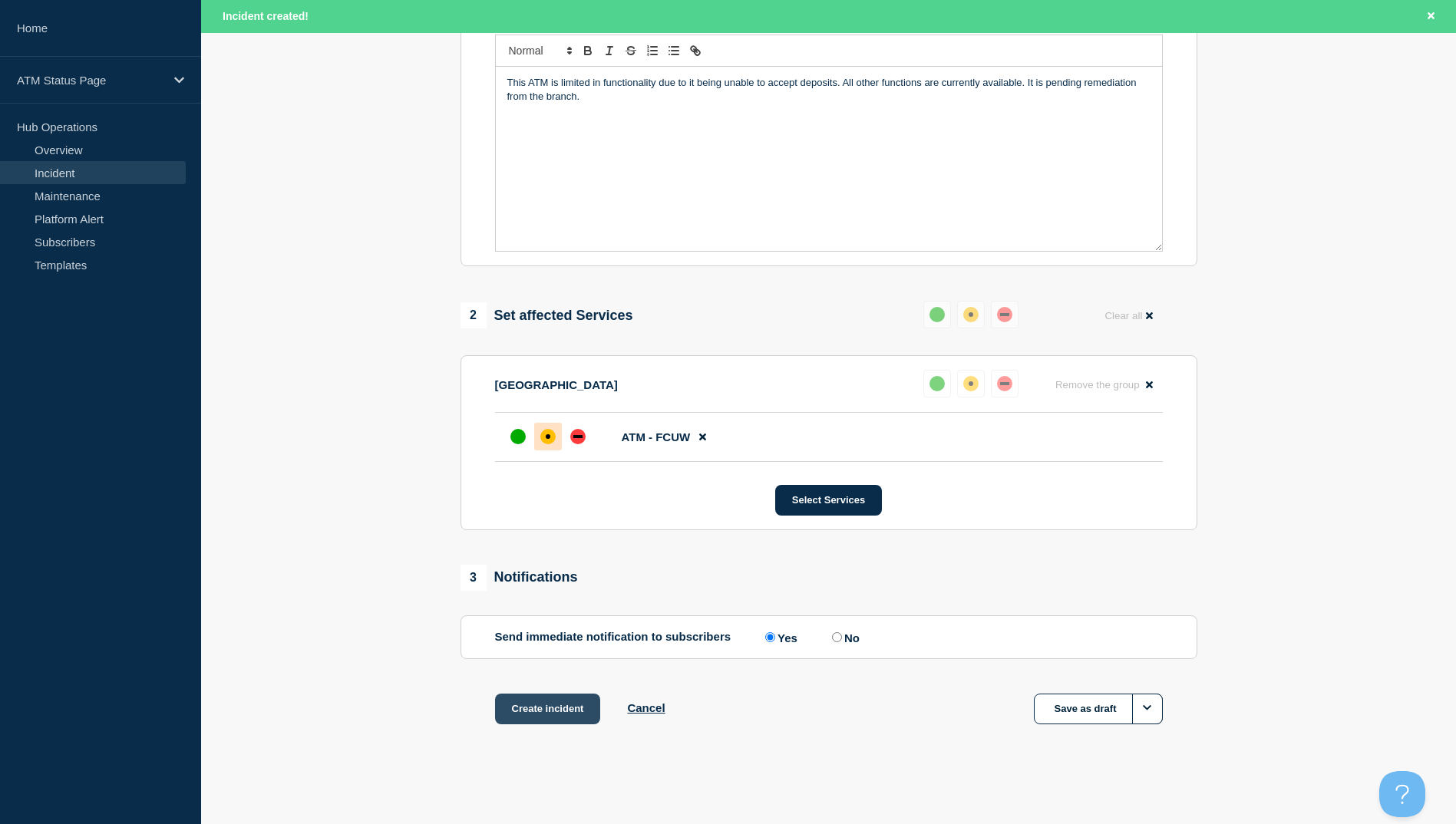
click at [538, 710] on button "Create incident" at bounding box center [548, 709] width 106 height 31
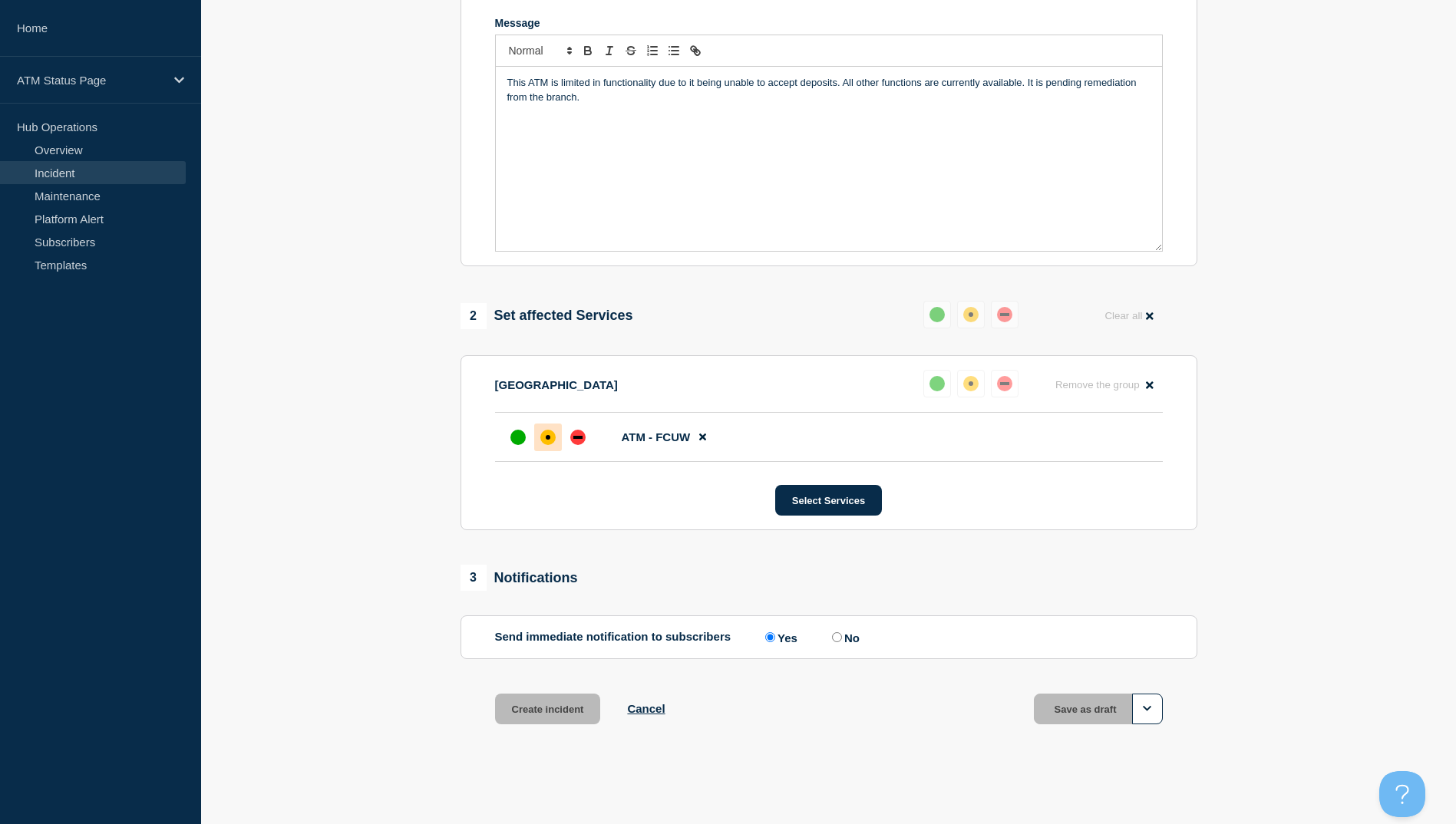
scroll to position [331, 0]
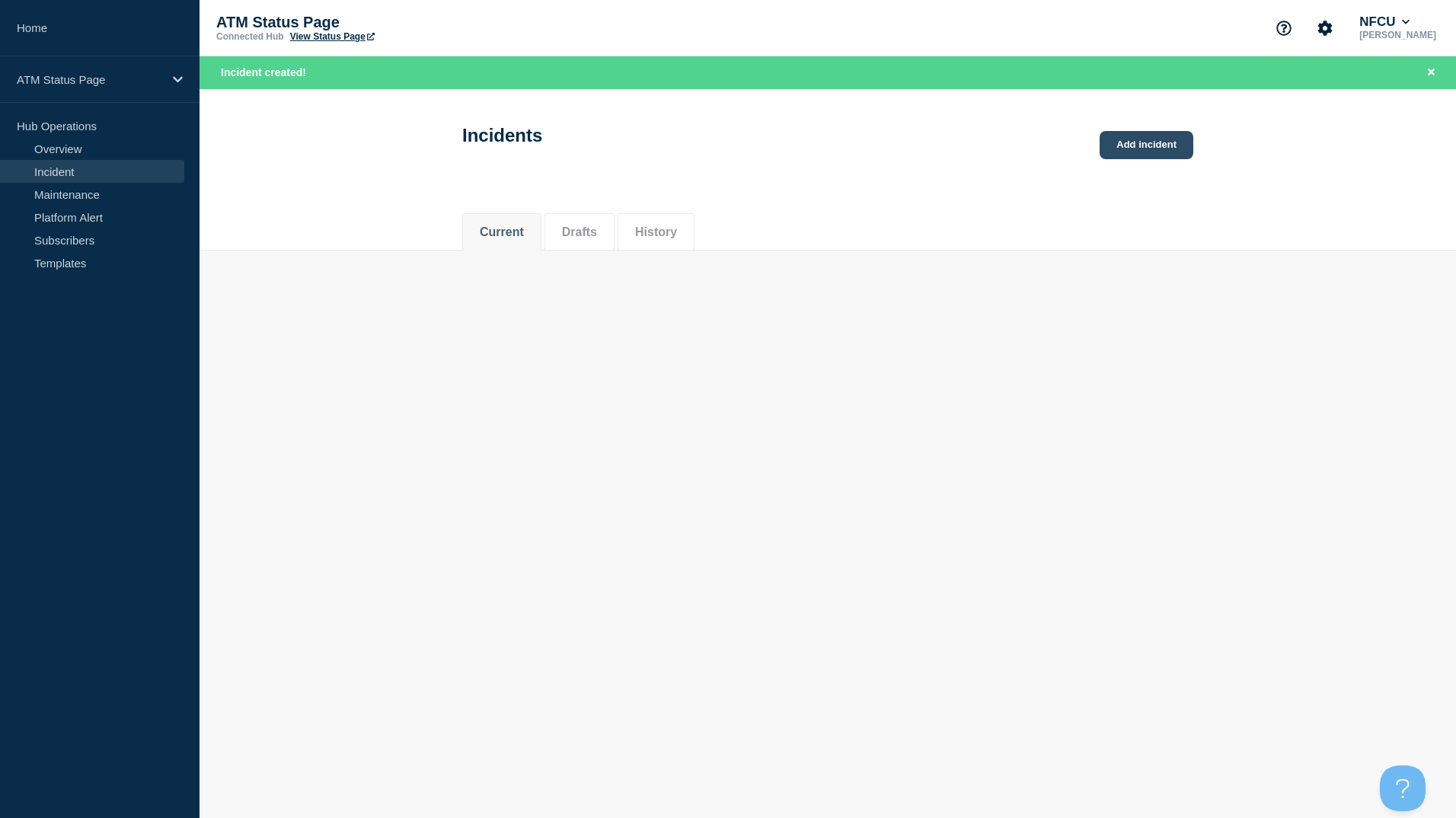
click at [1176, 137] on link "Add incident" at bounding box center [1147, 144] width 94 height 28
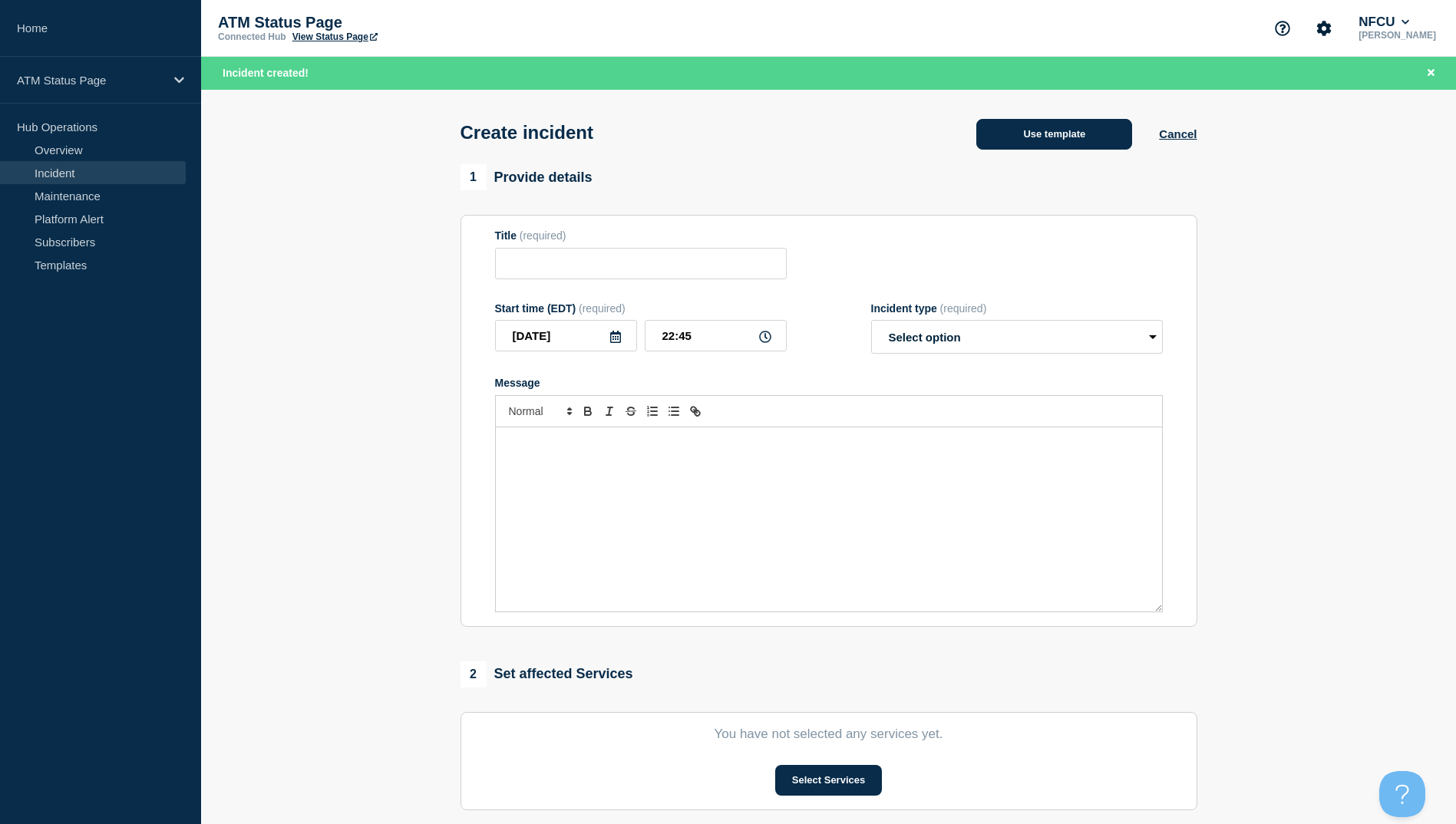
click at [1024, 136] on button "Use template" at bounding box center [1054, 134] width 156 height 31
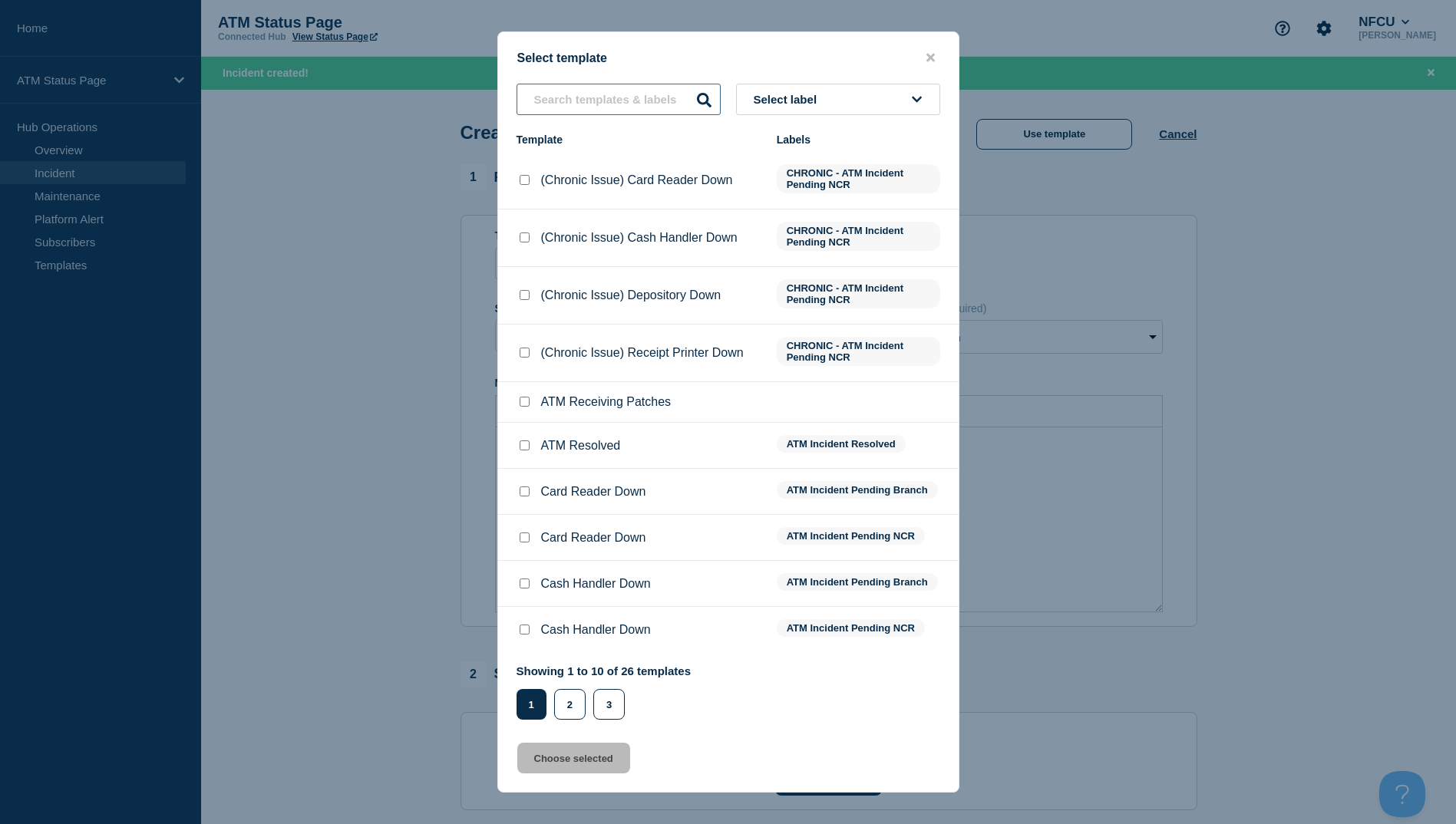
click at [572, 94] on input "text" at bounding box center [619, 99] width 204 height 32
paste input "depository"
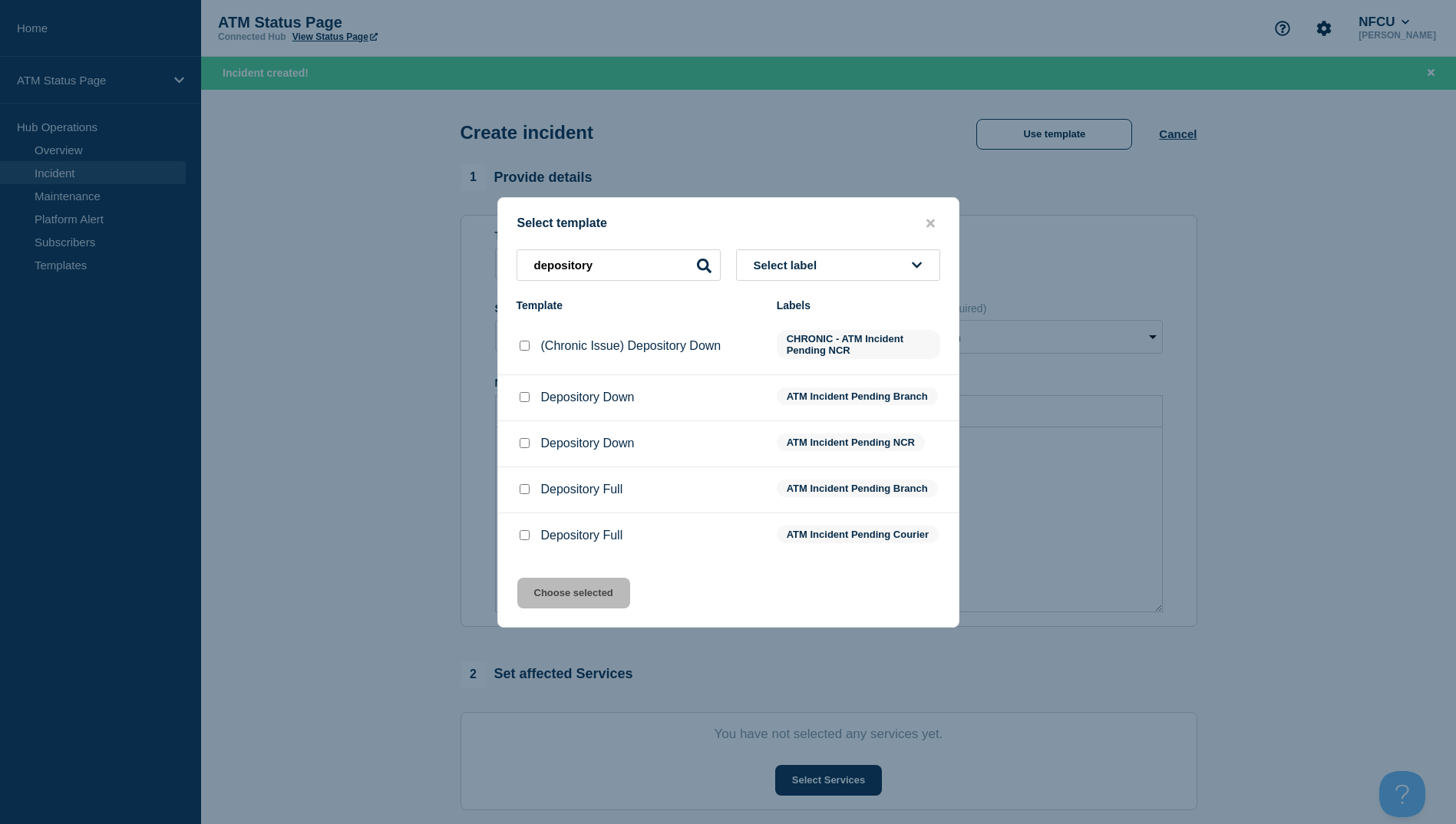
click at [525, 396] on input "Depository Down checkbox" at bounding box center [525, 397] width 10 height 10
click at [546, 600] on button "Choose selected" at bounding box center [574, 593] width 113 height 31
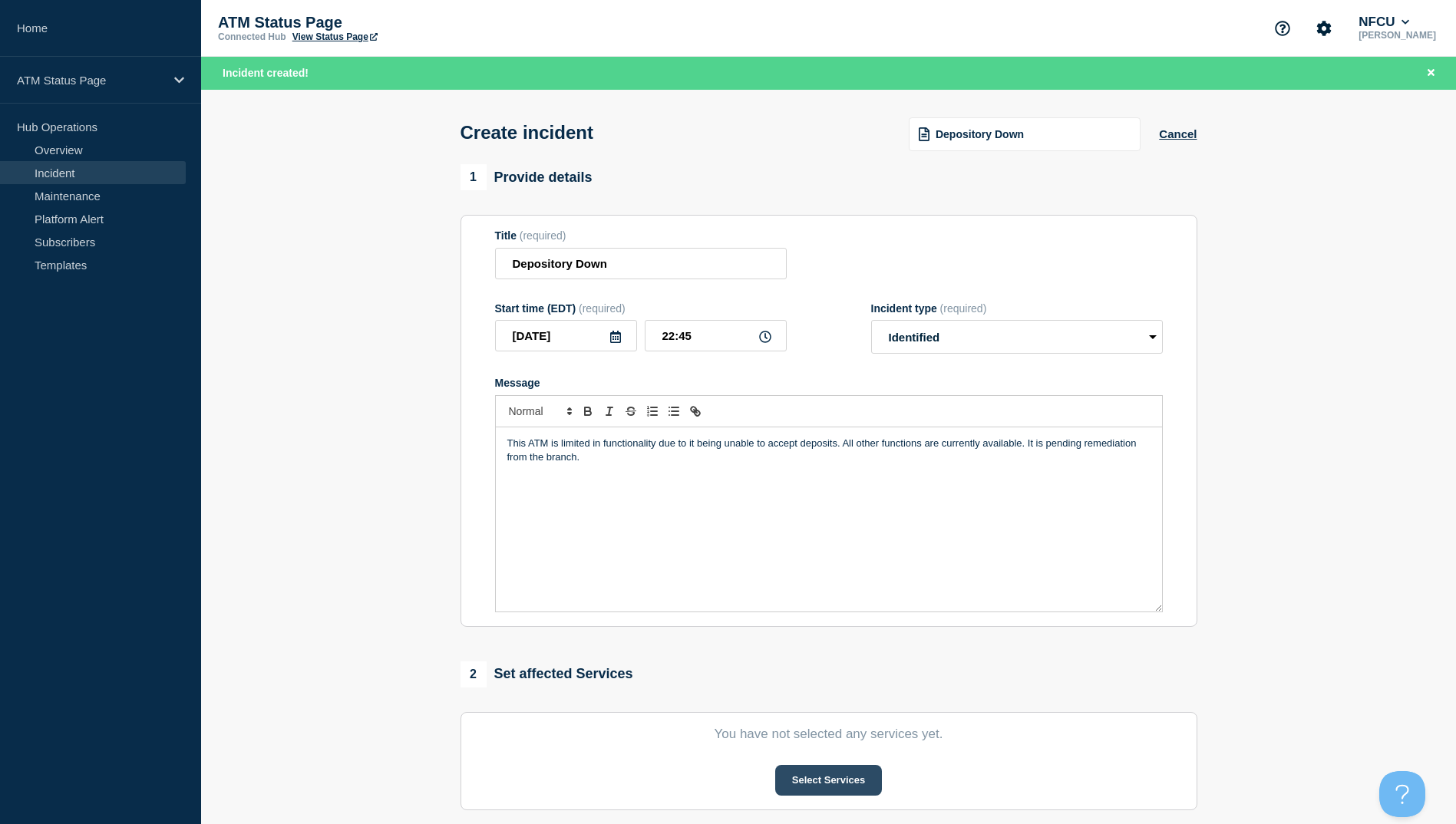
click at [828, 778] on button "Select Services" at bounding box center [829, 780] width 107 height 31
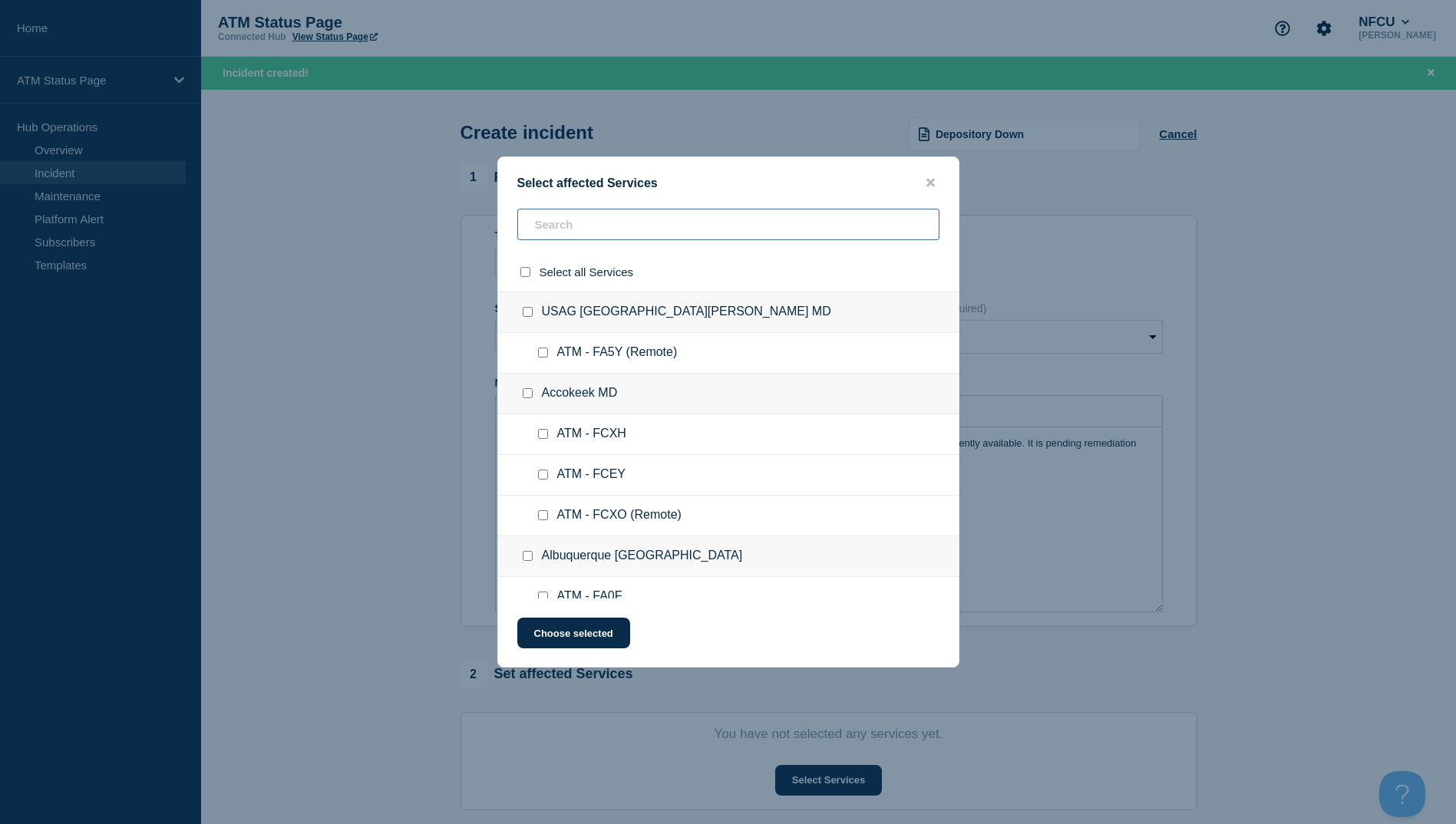
click at [577, 239] on input "text" at bounding box center [729, 224] width 422 height 32
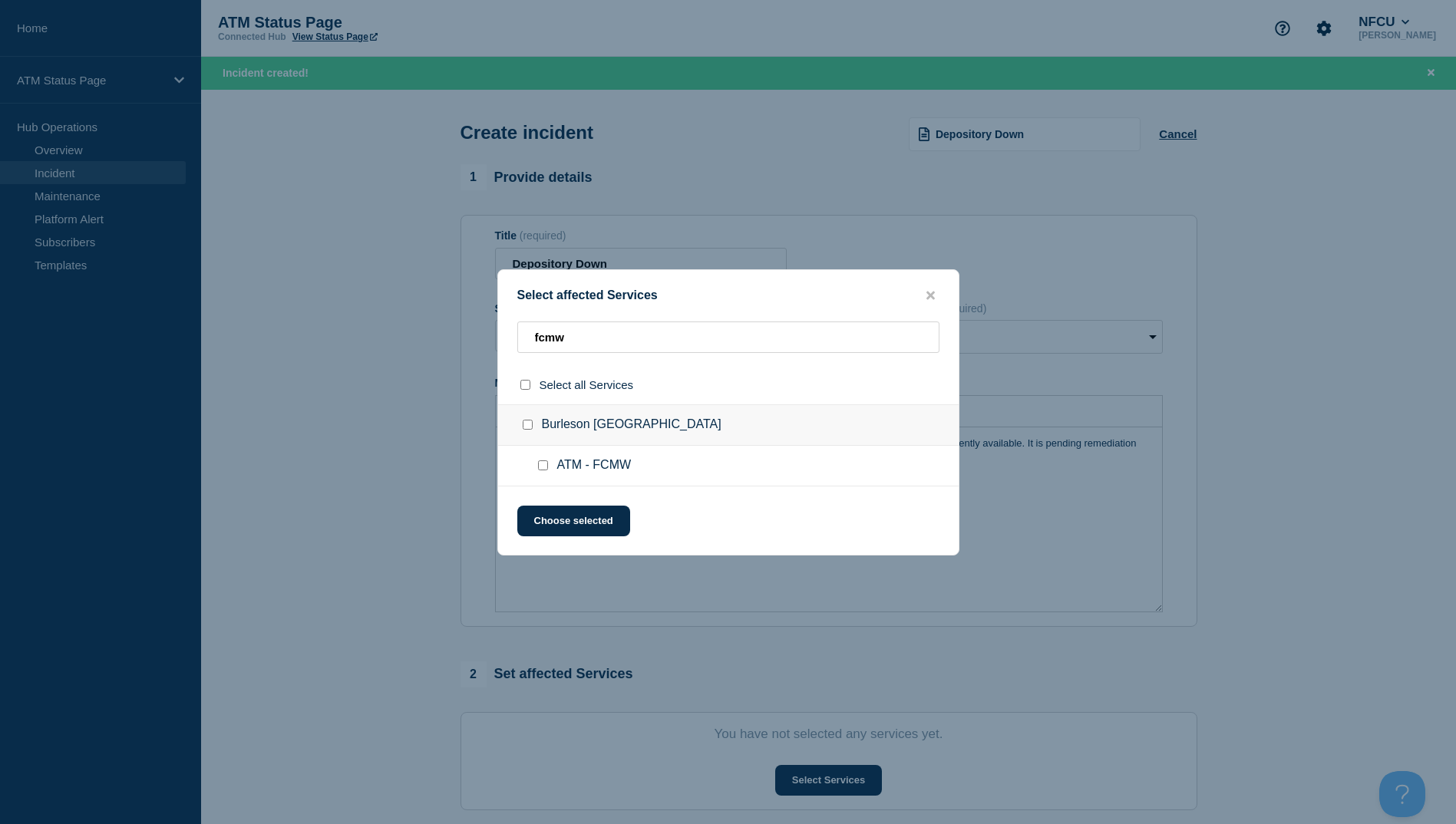
type input "fcmw"
click at [544, 460] on div at bounding box center [546, 466] width 22 height 15
drag, startPoint x: 544, startPoint y: 460, endPoint x: 545, endPoint y: 468, distance: 8.1
click at [545, 468] on div at bounding box center [546, 466] width 22 height 15
click at [545, 469] on input "ATM - FCMW checkbox" at bounding box center [544, 466] width 10 height 10
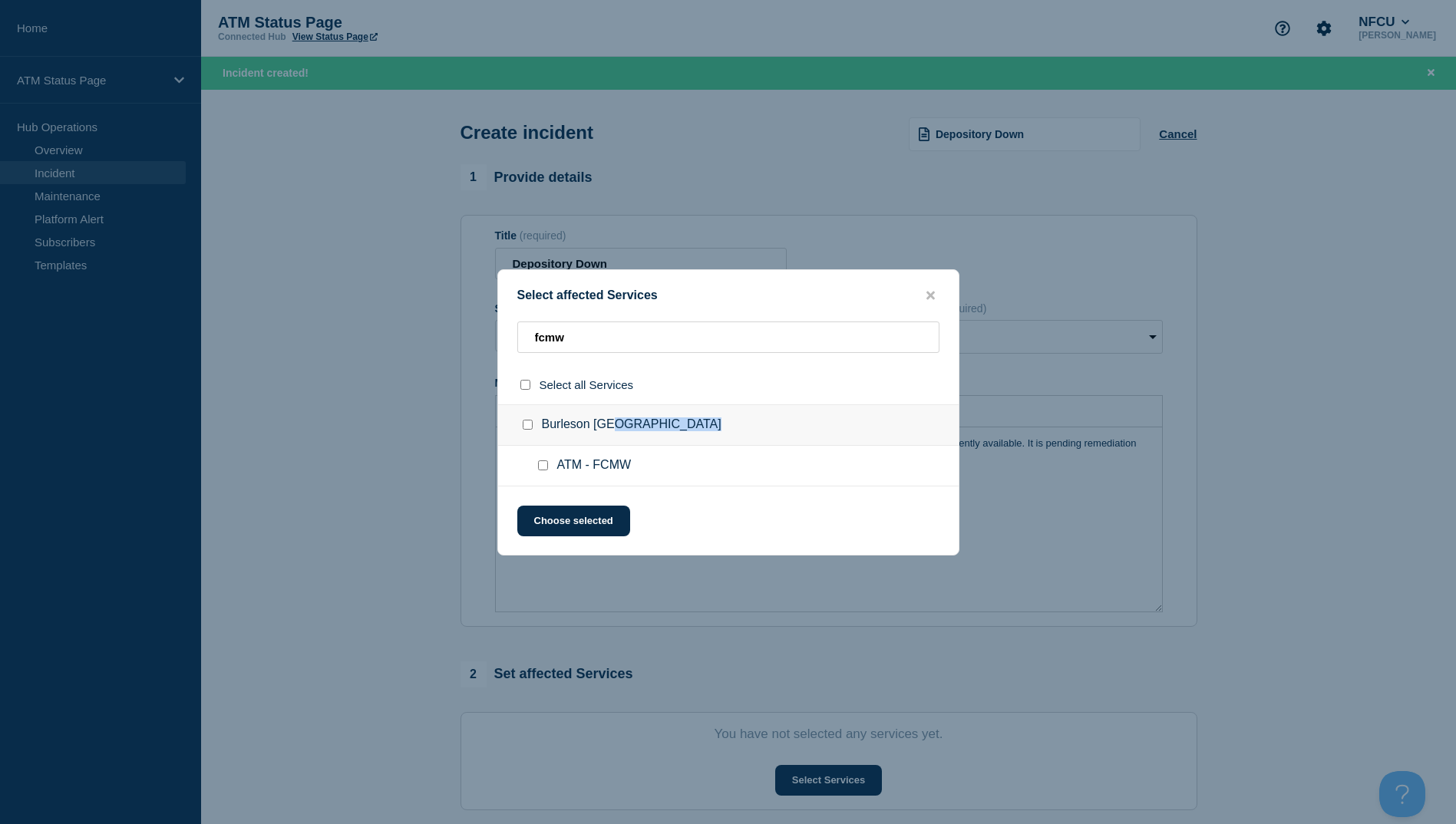
checkbox input "true"
click at [545, 517] on button "Choose selected" at bounding box center [574, 521] width 113 height 31
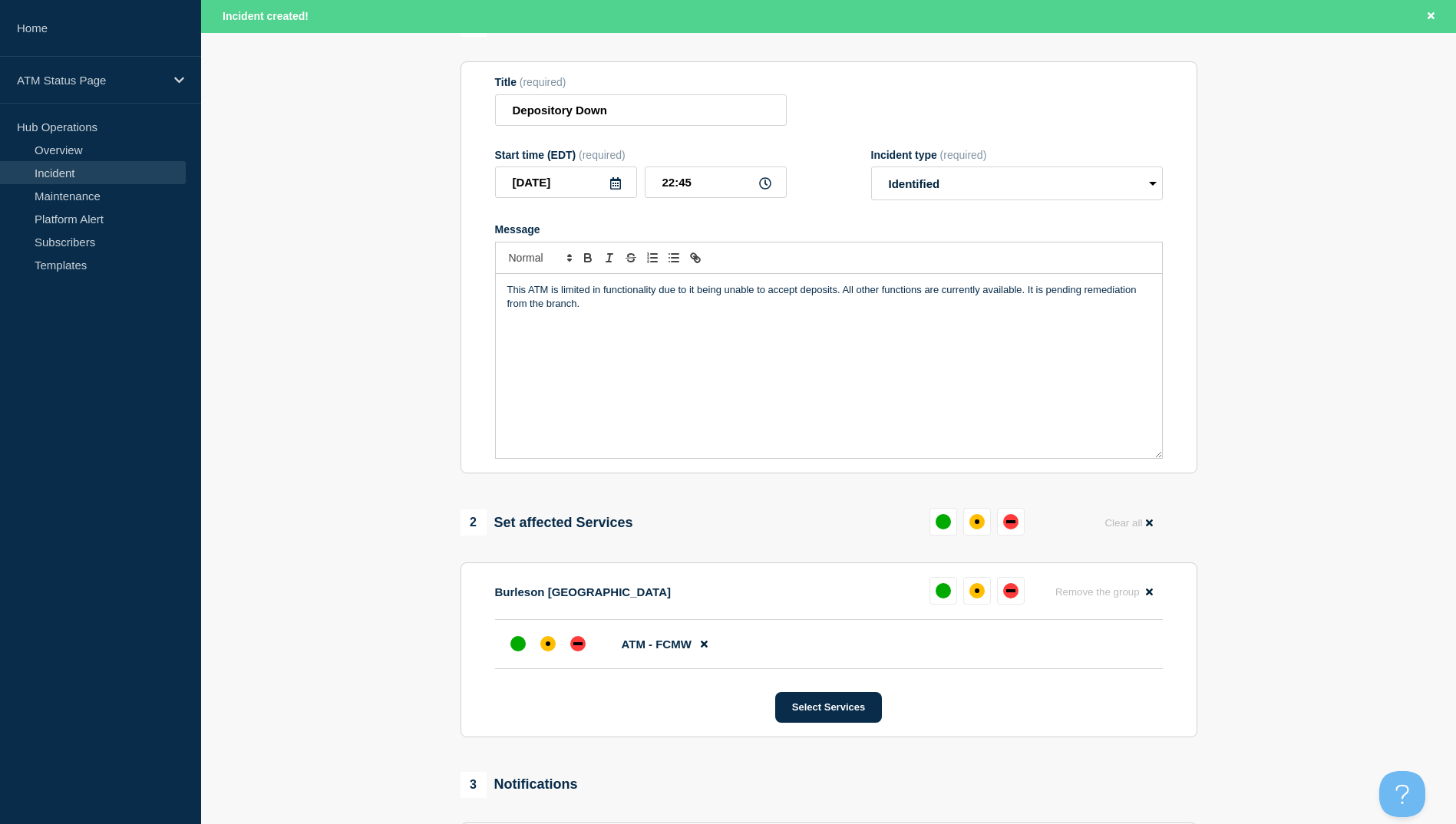
scroll to position [230, 0]
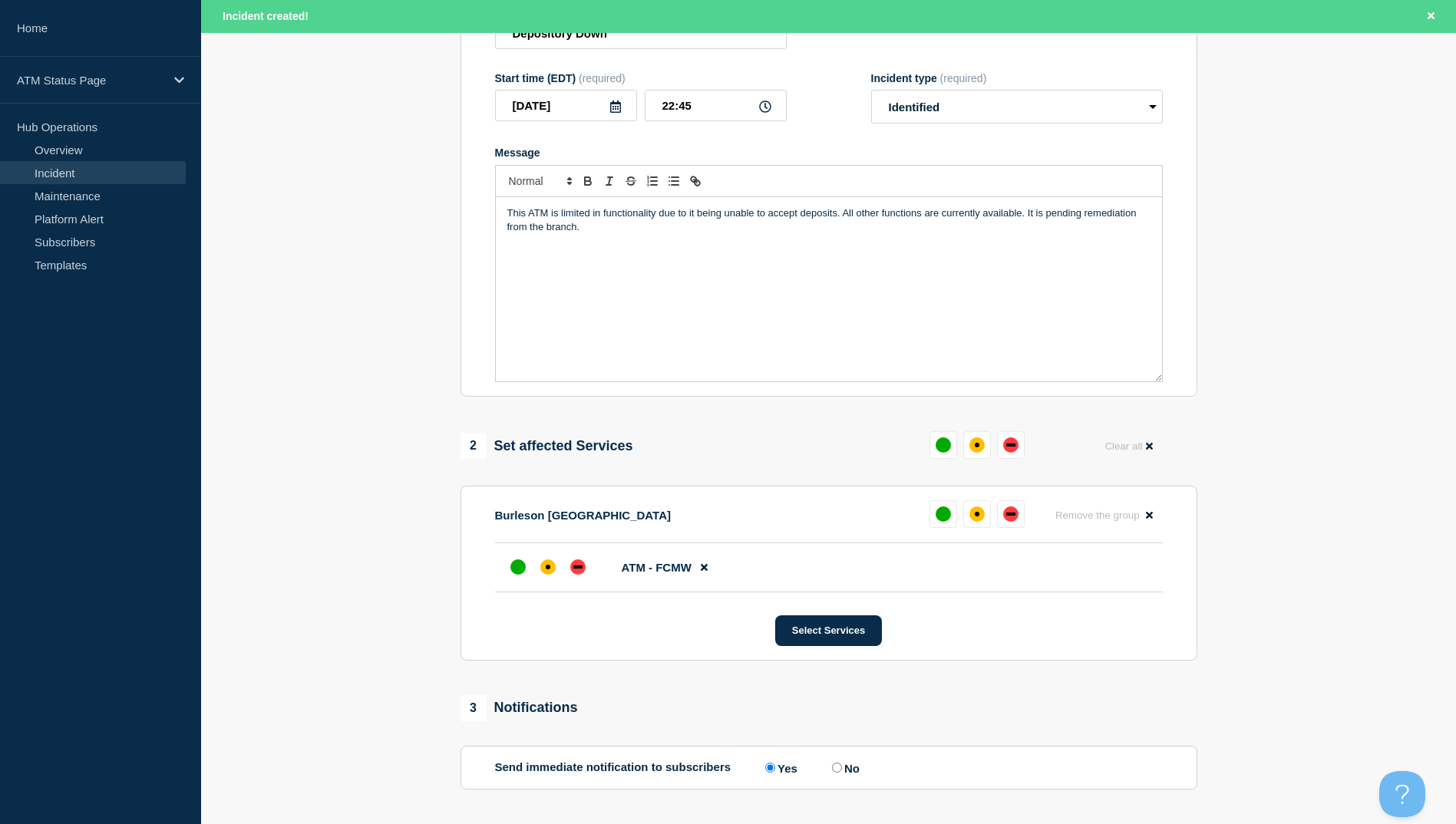
click at [549, 548] on li "Burleson TX Remove the group Remove ATM - FCMW" at bounding box center [829, 546] width 668 height 92
drag, startPoint x: 549, startPoint y: 549, endPoint x: 548, endPoint y: 571, distance: 22.0
click at [548, 569] on div "affected" at bounding box center [548, 567] width 4 height 4
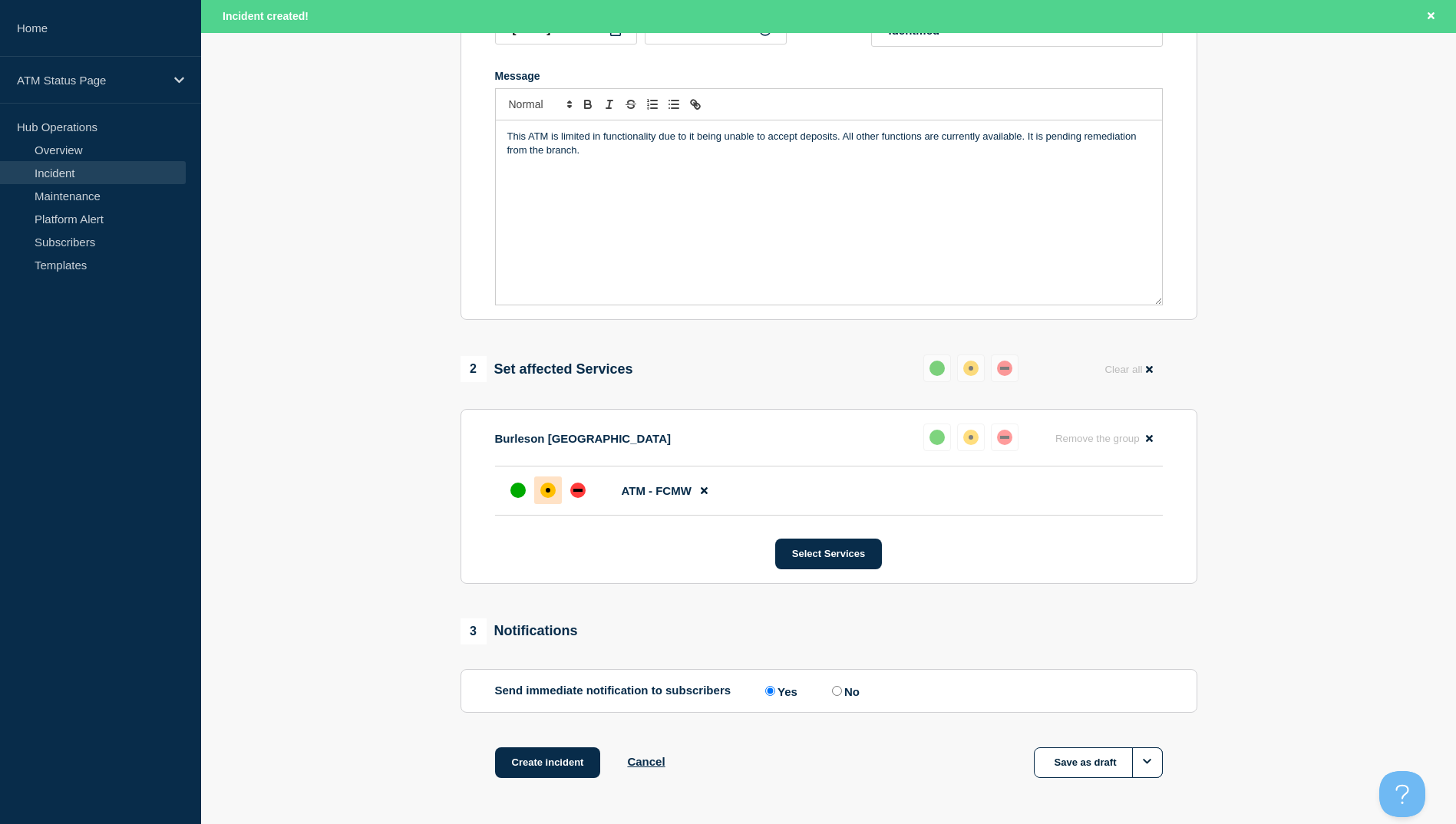
scroll to position [364, 0]
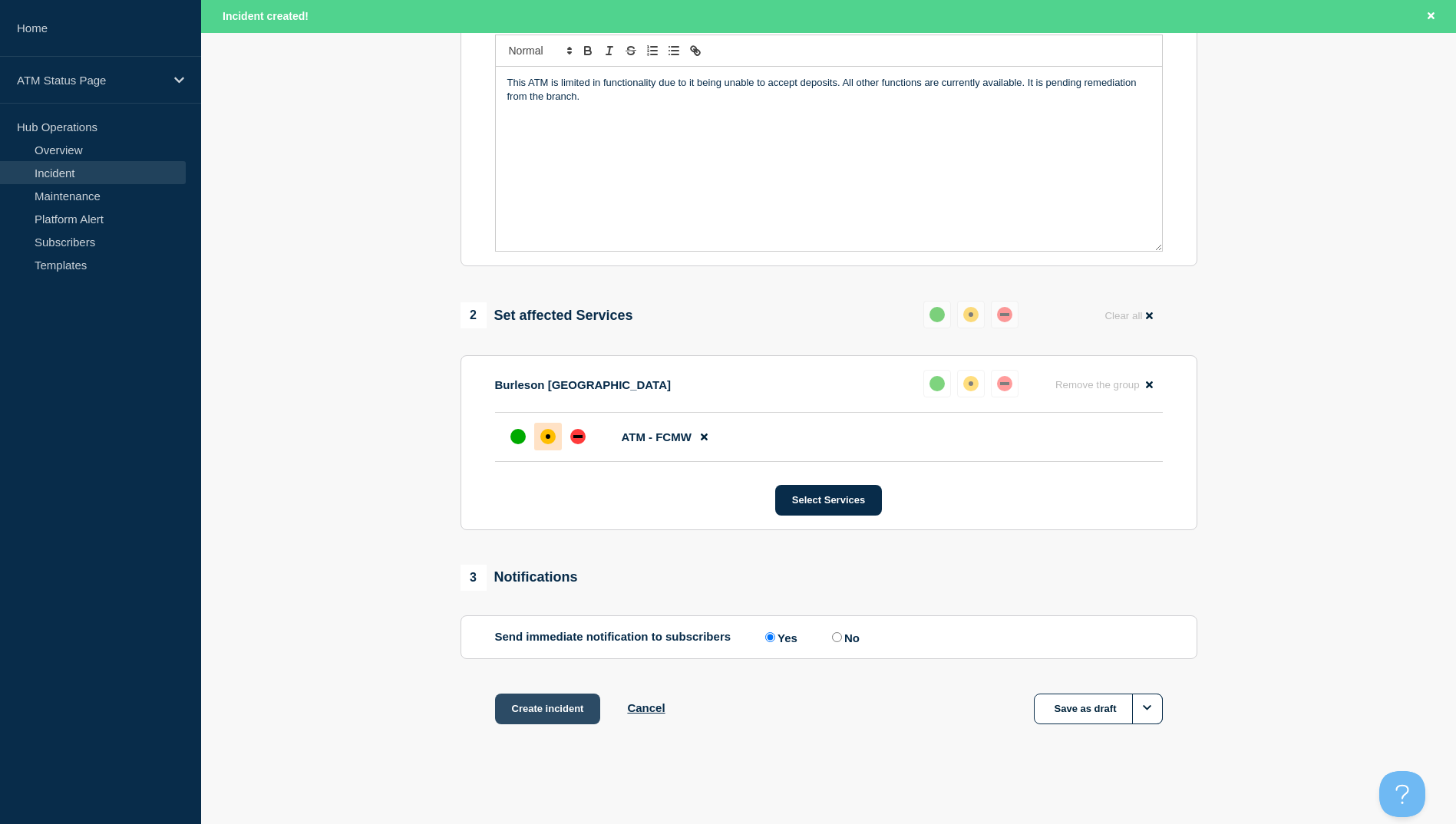
click at [530, 708] on button "Create incident" at bounding box center [548, 709] width 106 height 31
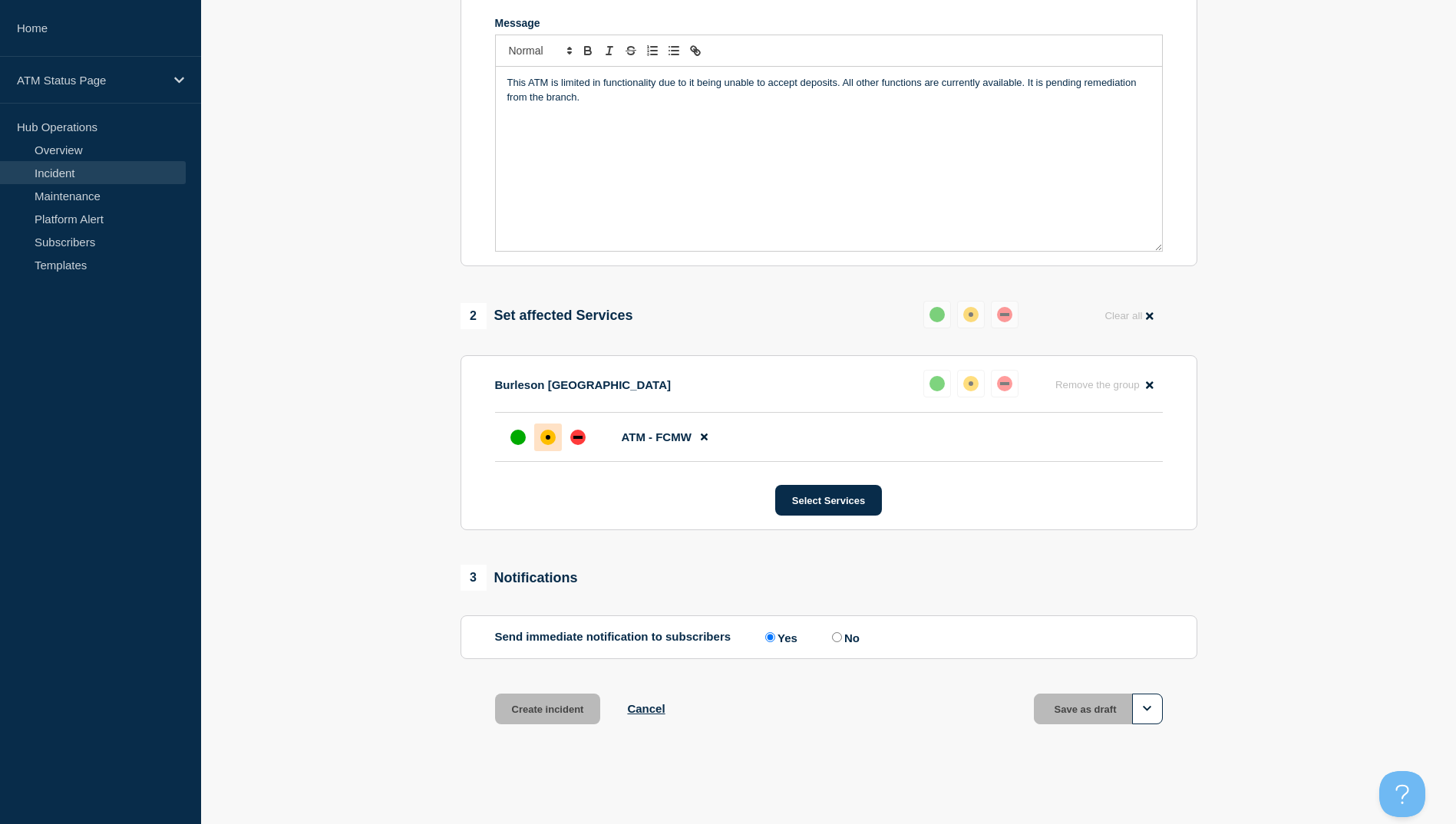
scroll to position [331, 0]
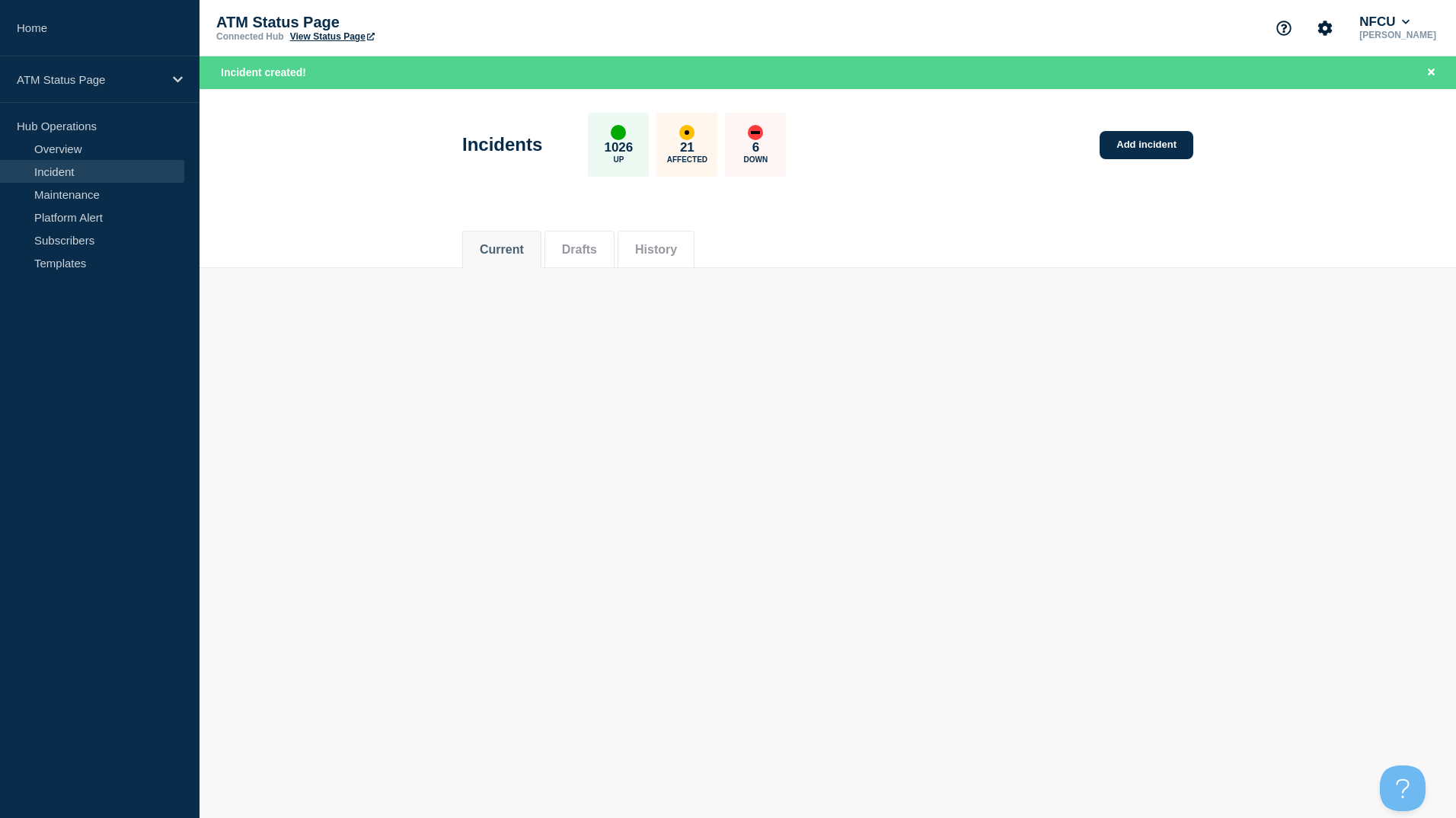
click at [1194, 158] on div "Incidents 1026 Up 21 Affected 6 Down Add incident" at bounding box center [827, 139] width 765 height 93
click at [1127, 141] on link "Add incident" at bounding box center [1147, 144] width 94 height 28
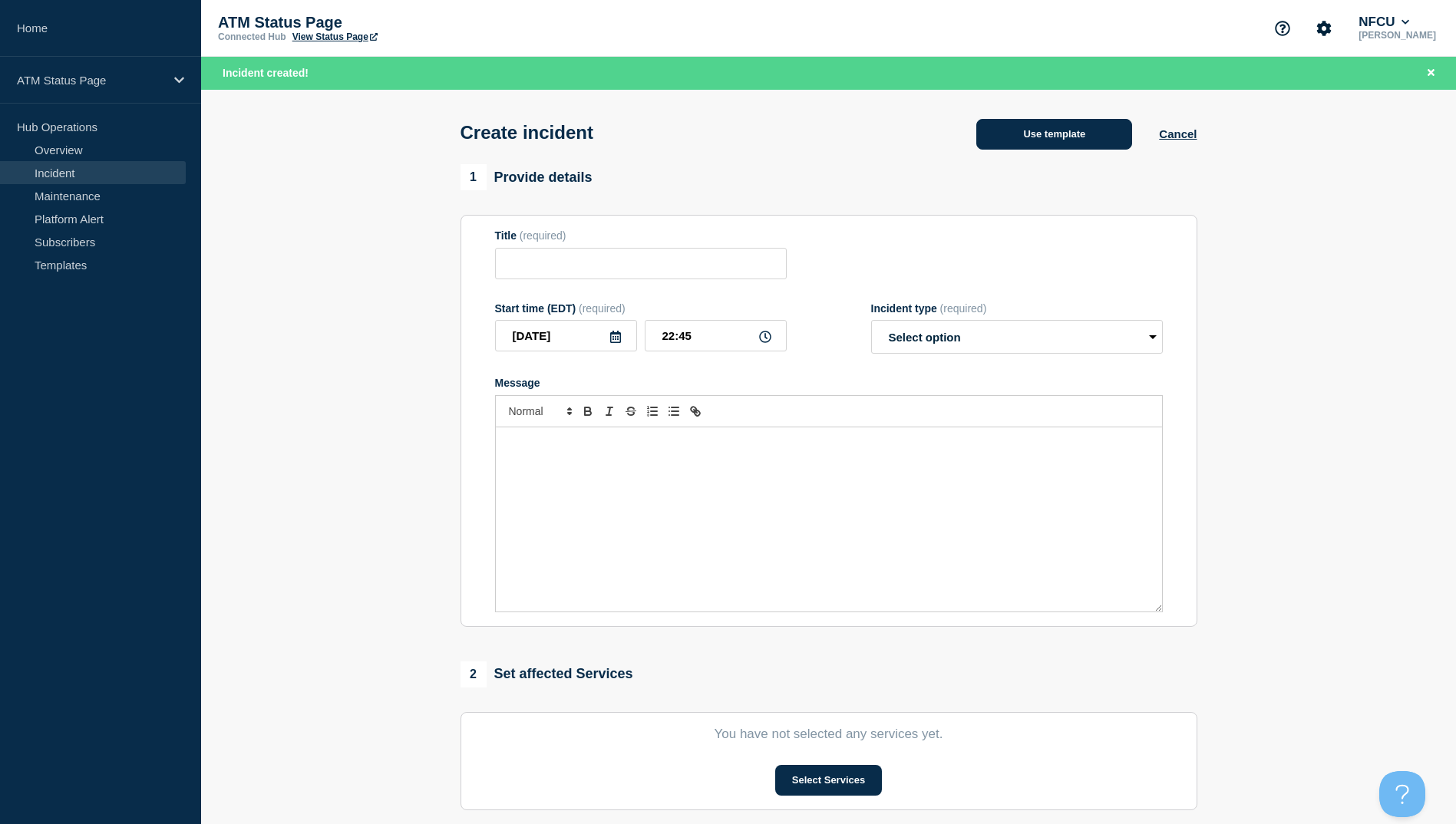
click at [1039, 136] on button "Use template" at bounding box center [1054, 134] width 156 height 31
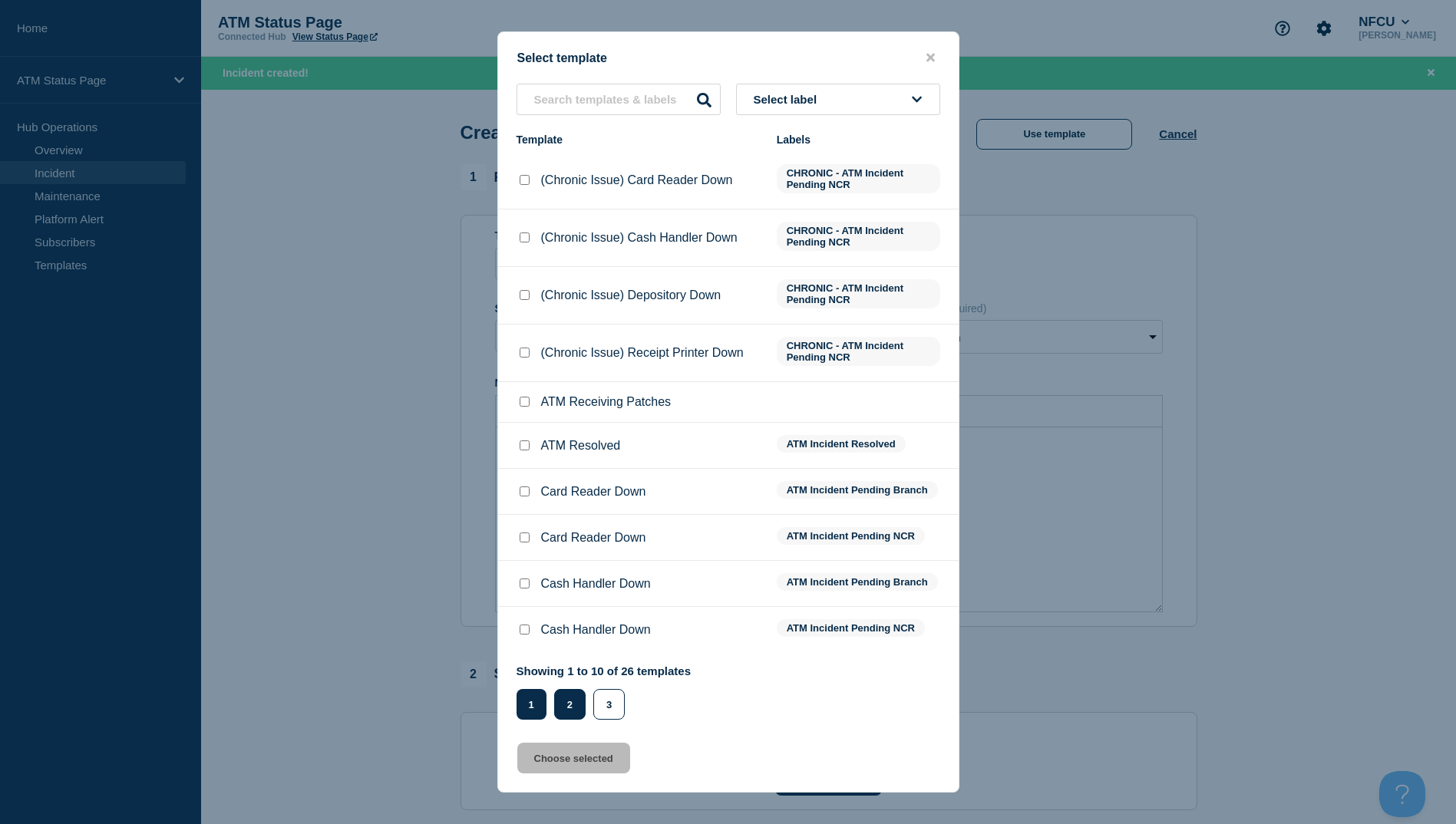
click at [559, 692] on button "2" at bounding box center [569, 704] width 32 height 31
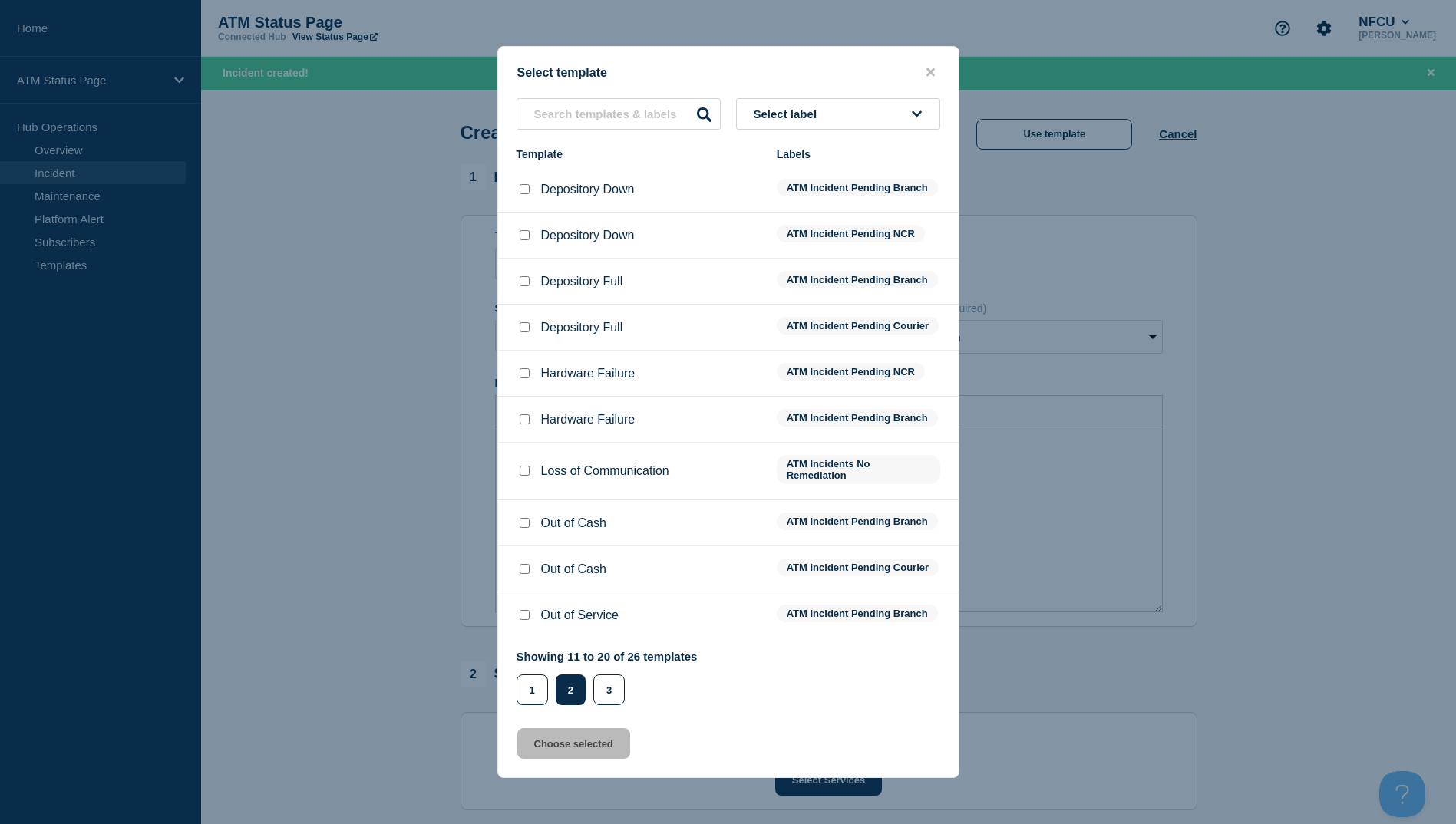
click at [527, 184] on input "Depository Down checkbox" at bounding box center [525, 189] width 10 height 10
checkbox input "true"
click at [582, 757] on button "Choose selected" at bounding box center [574, 744] width 113 height 31
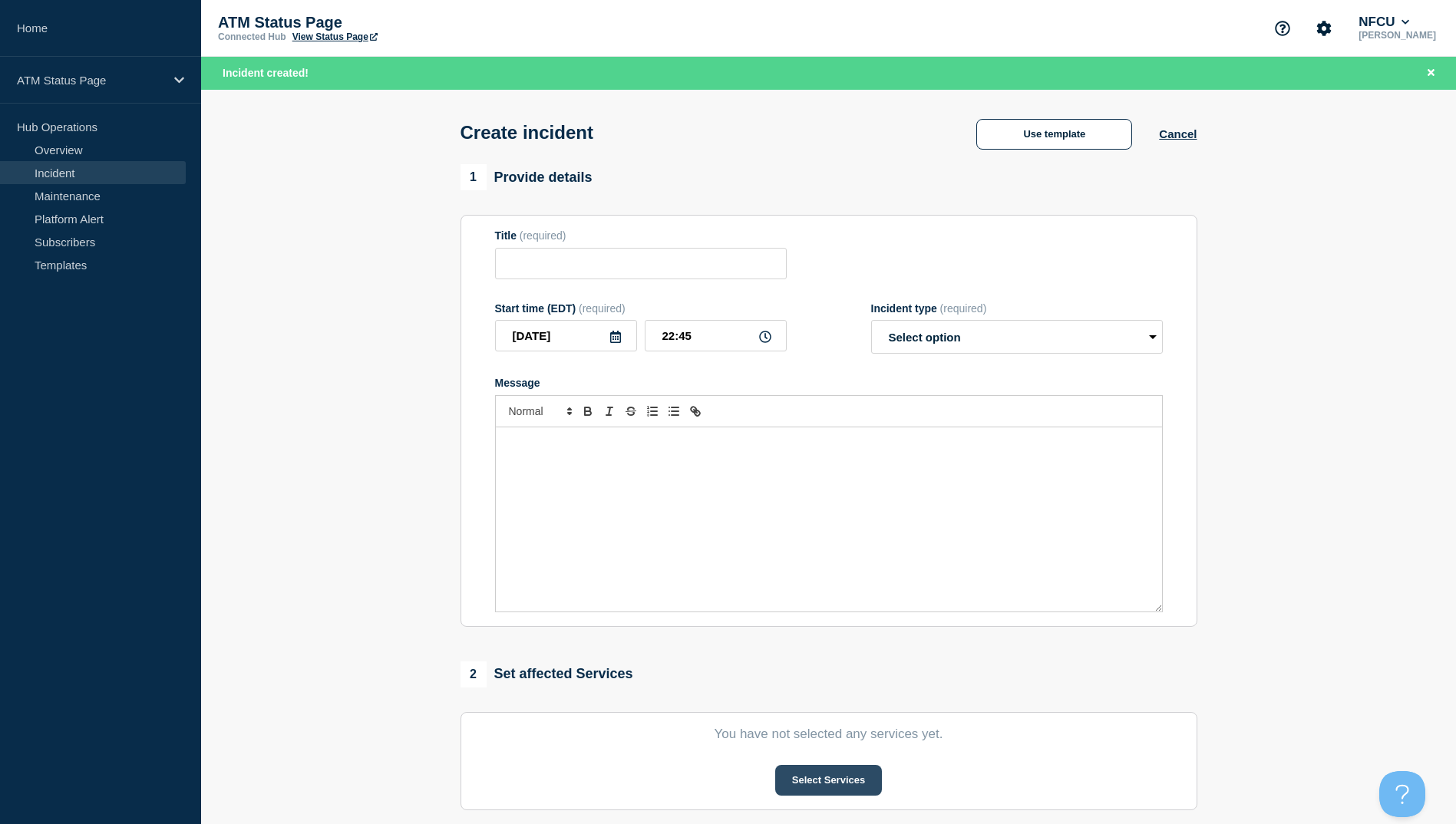
type input "Depository Down"
select select "identified"
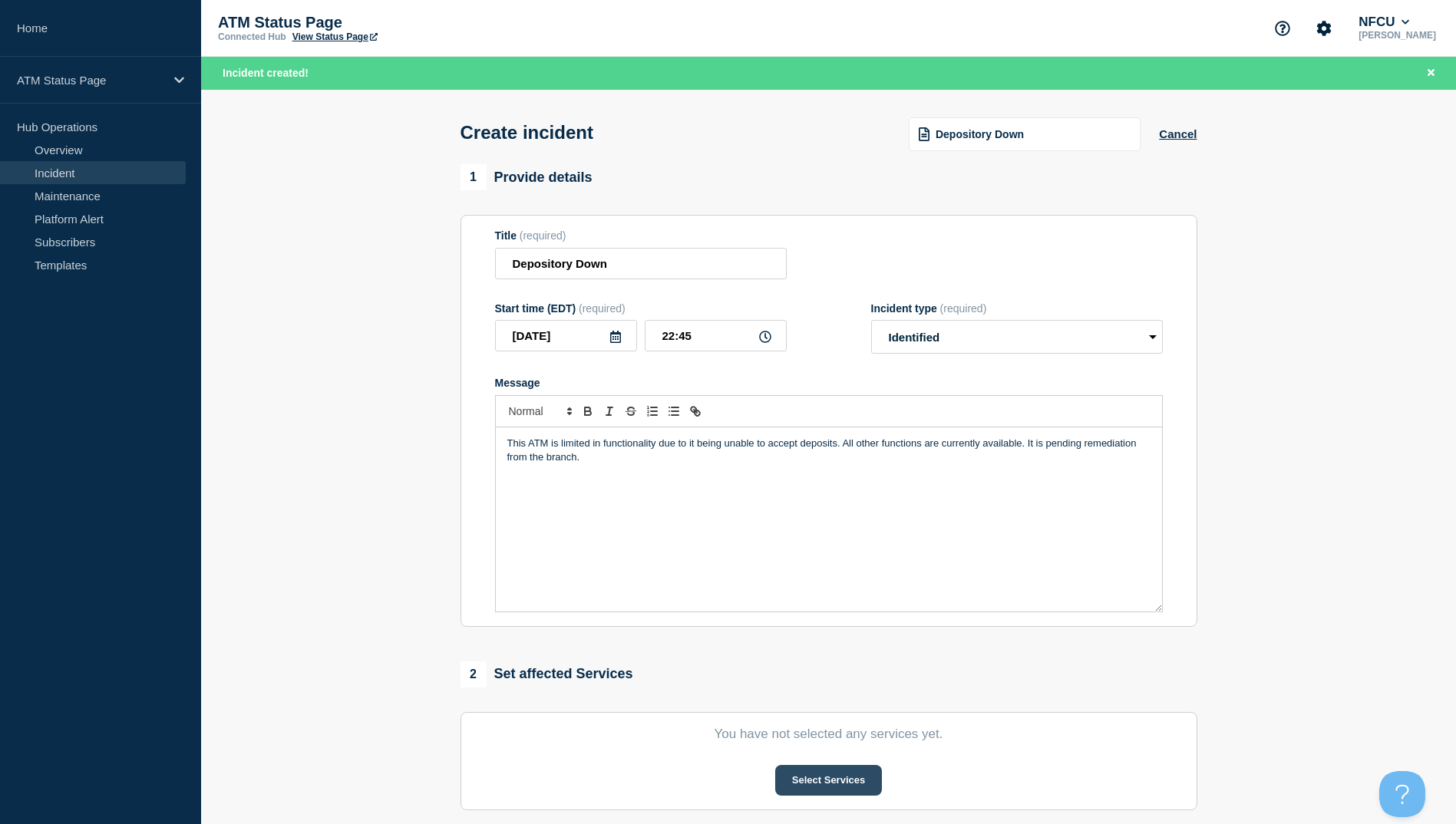
click at [866, 785] on button "Select Services" at bounding box center [829, 780] width 107 height 31
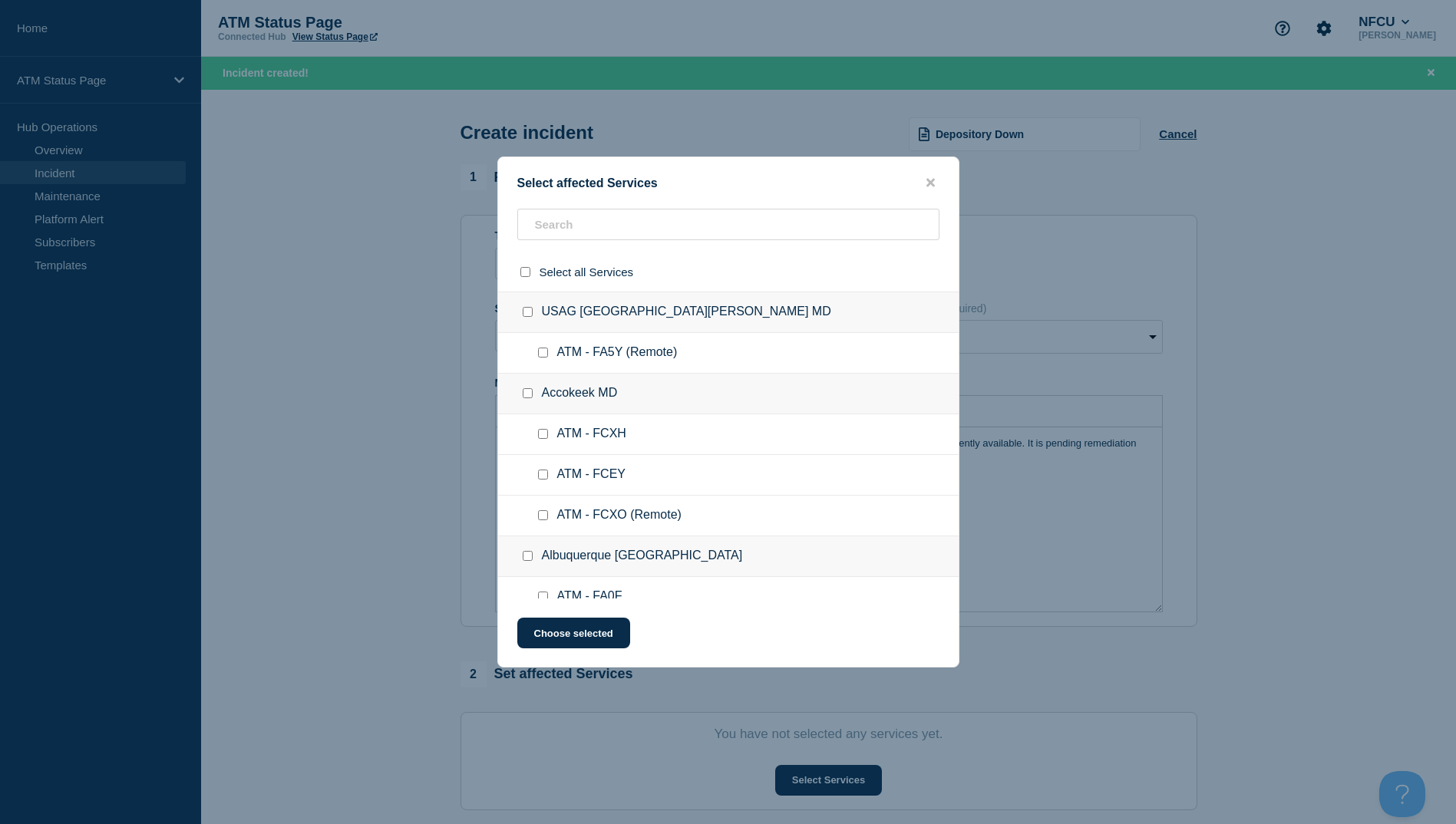
click at [567, 252] on div at bounding box center [728, 271] width 461 height 39
click at [567, 226] on input "text" at bounding box center [729, 224] width 422 height 32
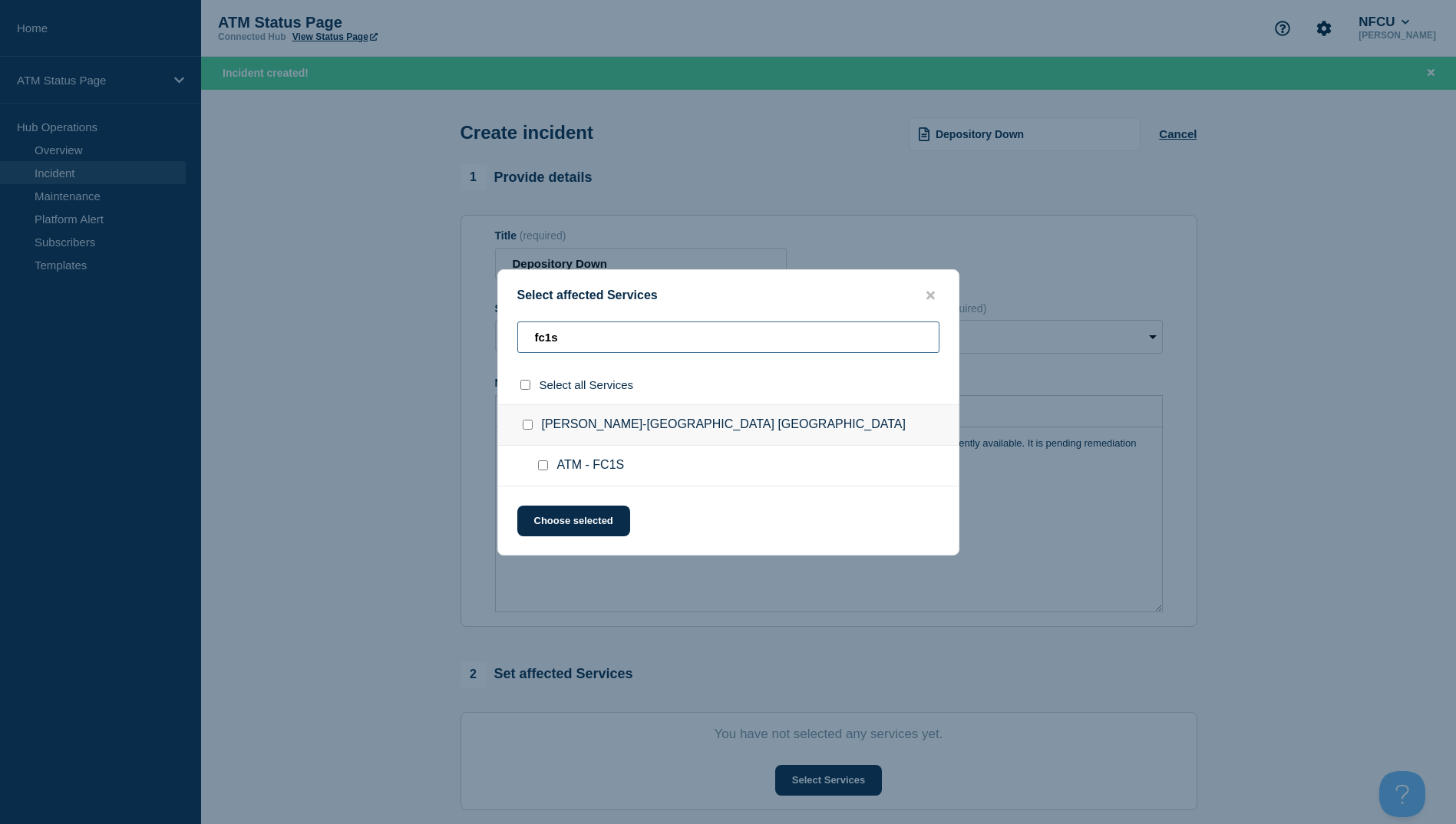
type input "fc1s"
click at [540, 462] on input "ATM - FC1S checkbox" at bounding box center [544, 466] width 10 height 10
checkbox input "true"
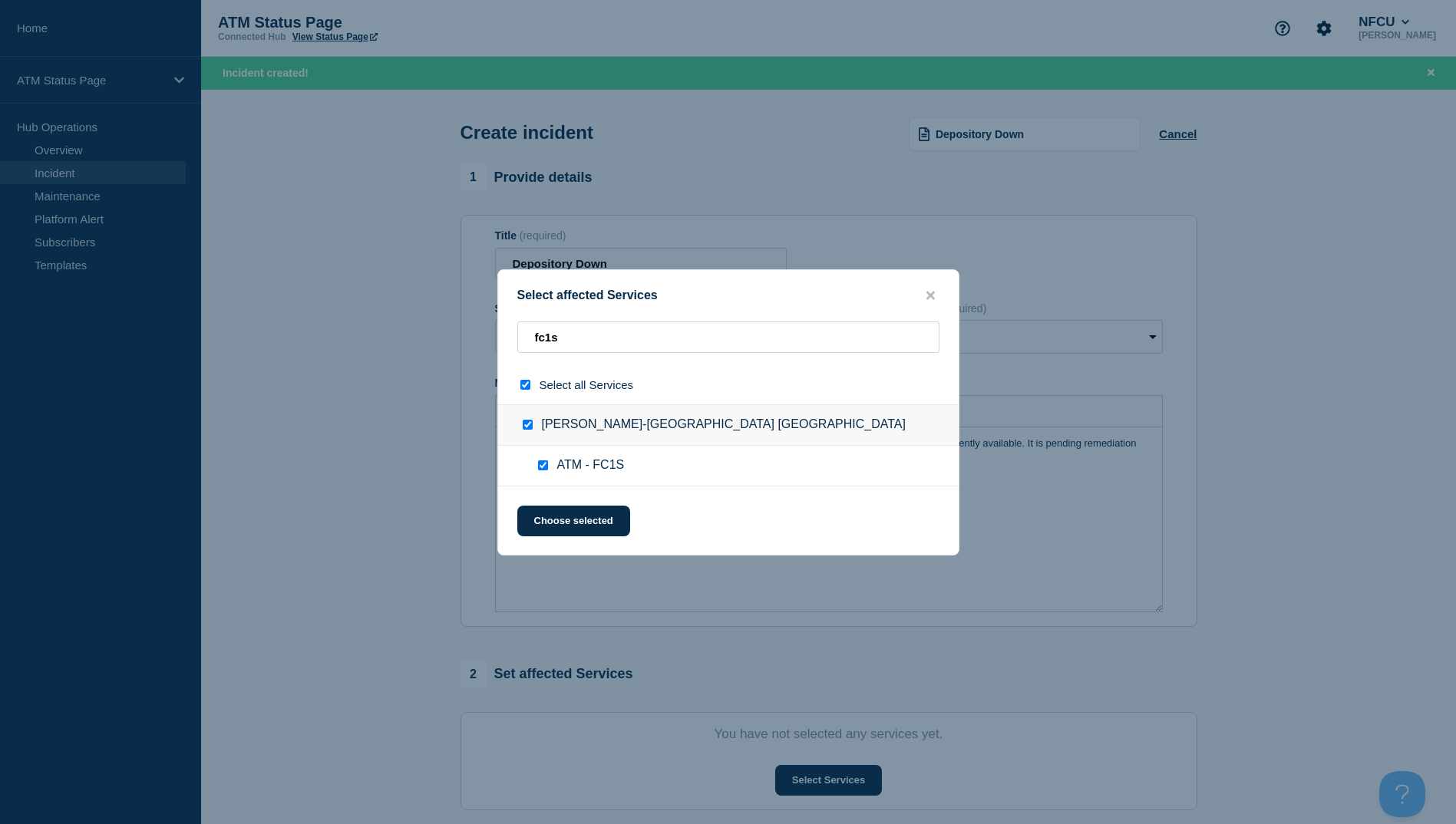
click at [558, 538] on div "Select affected Services fc1s Select all Services Westover-San Antonio TX ATM -…" at bounding box center [728, 412] width 462 height 286
click at [558, 527] on button "Choose selected" at bounding box center [574, 521] width 113 height 31
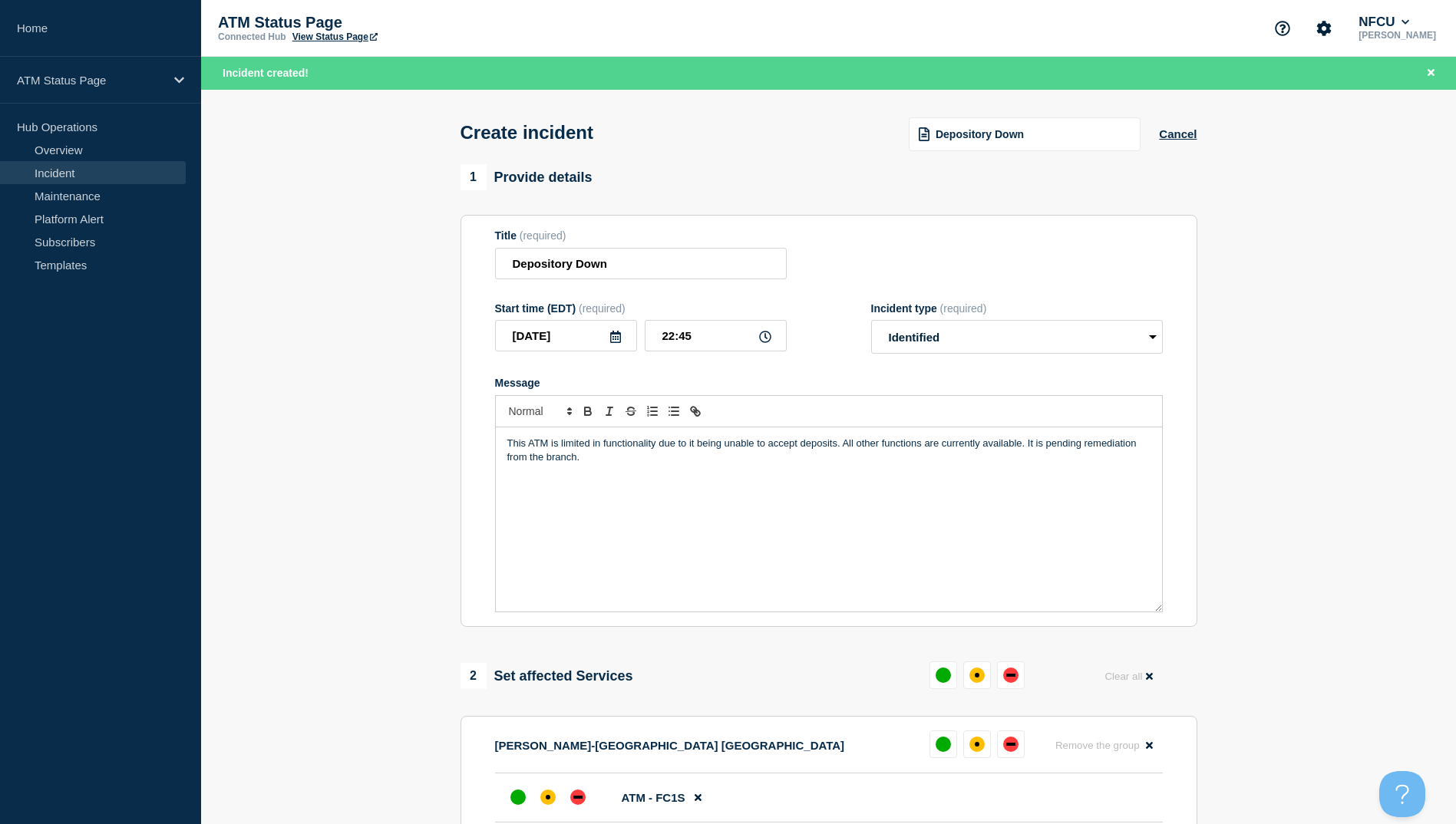
scroll to position [230, 0]
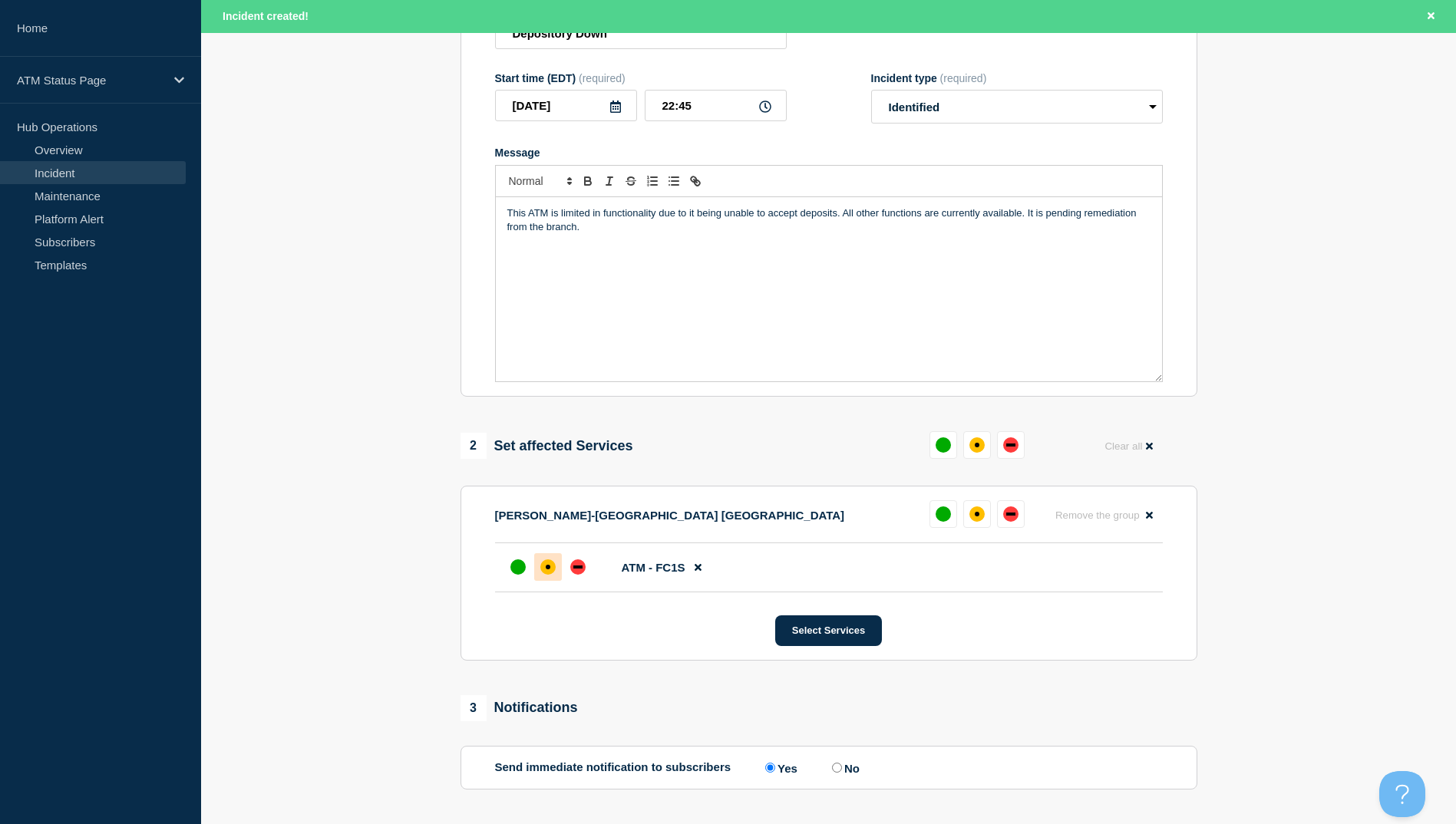
click at [548, 581] on div at bounding box center [548, 567] width 28 height 28
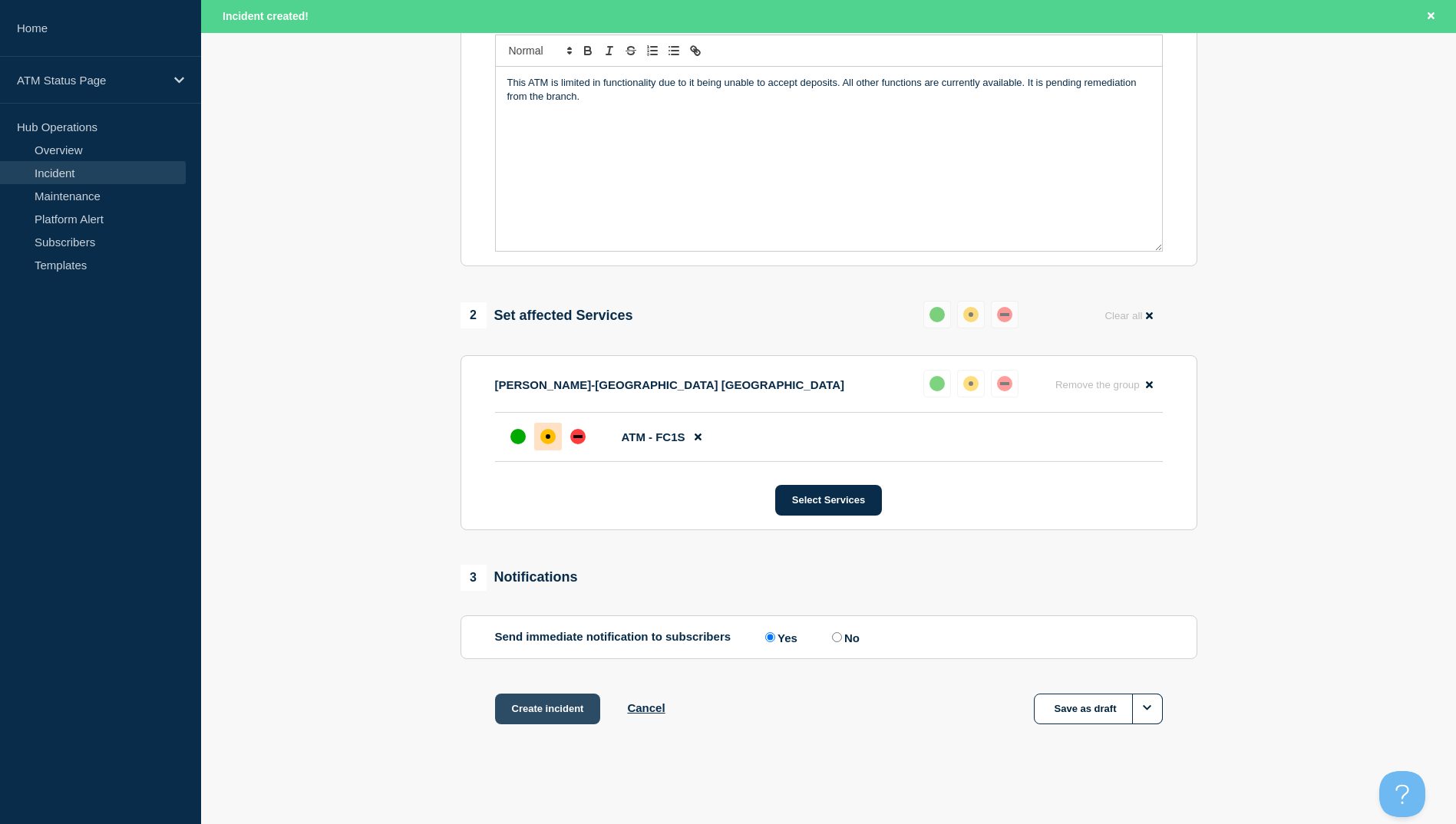
click at [535, 706] on button "Create incident" at bounding box center [548, 709] width 106 height 31
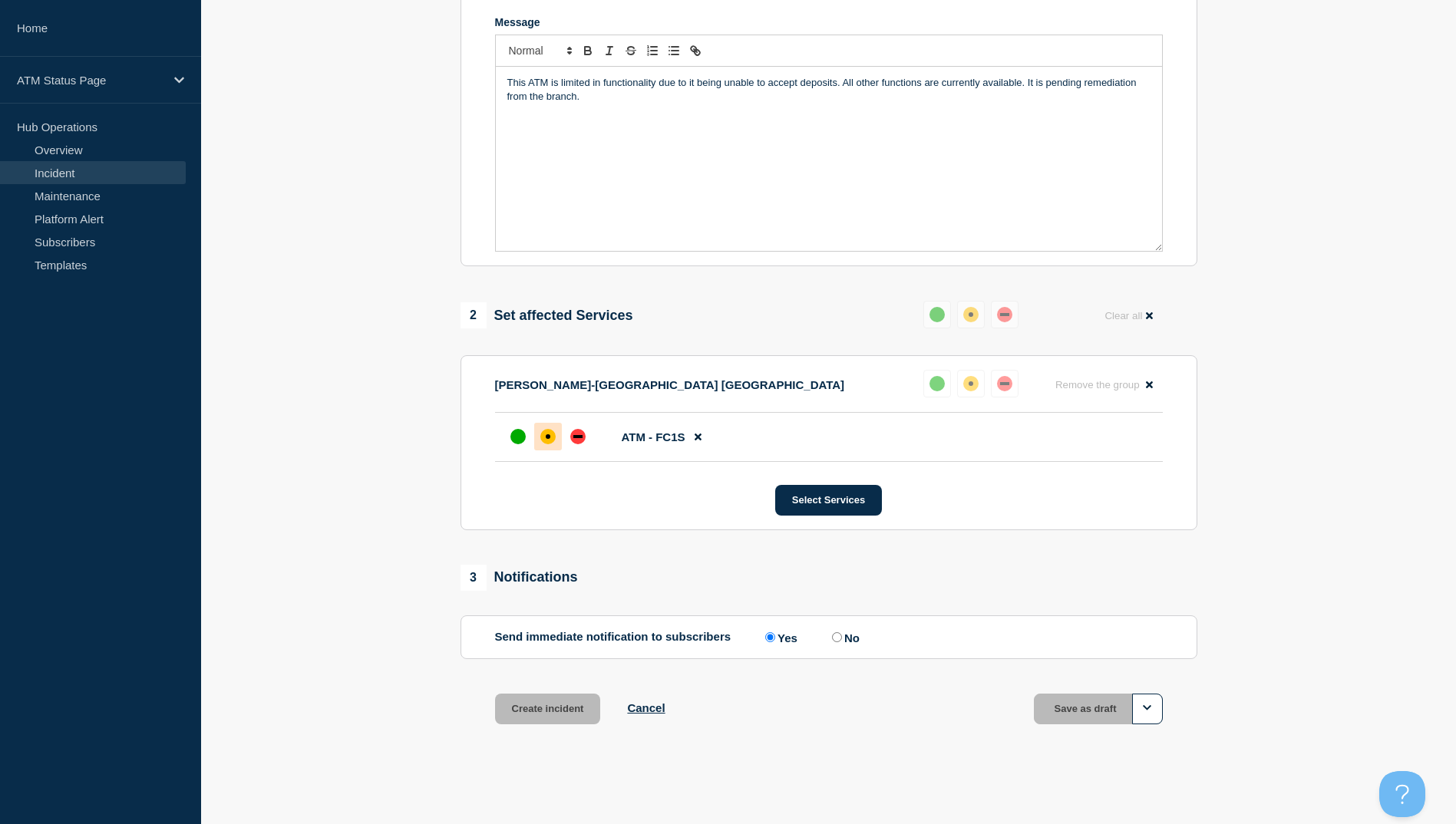
scroll to position [331, 0]
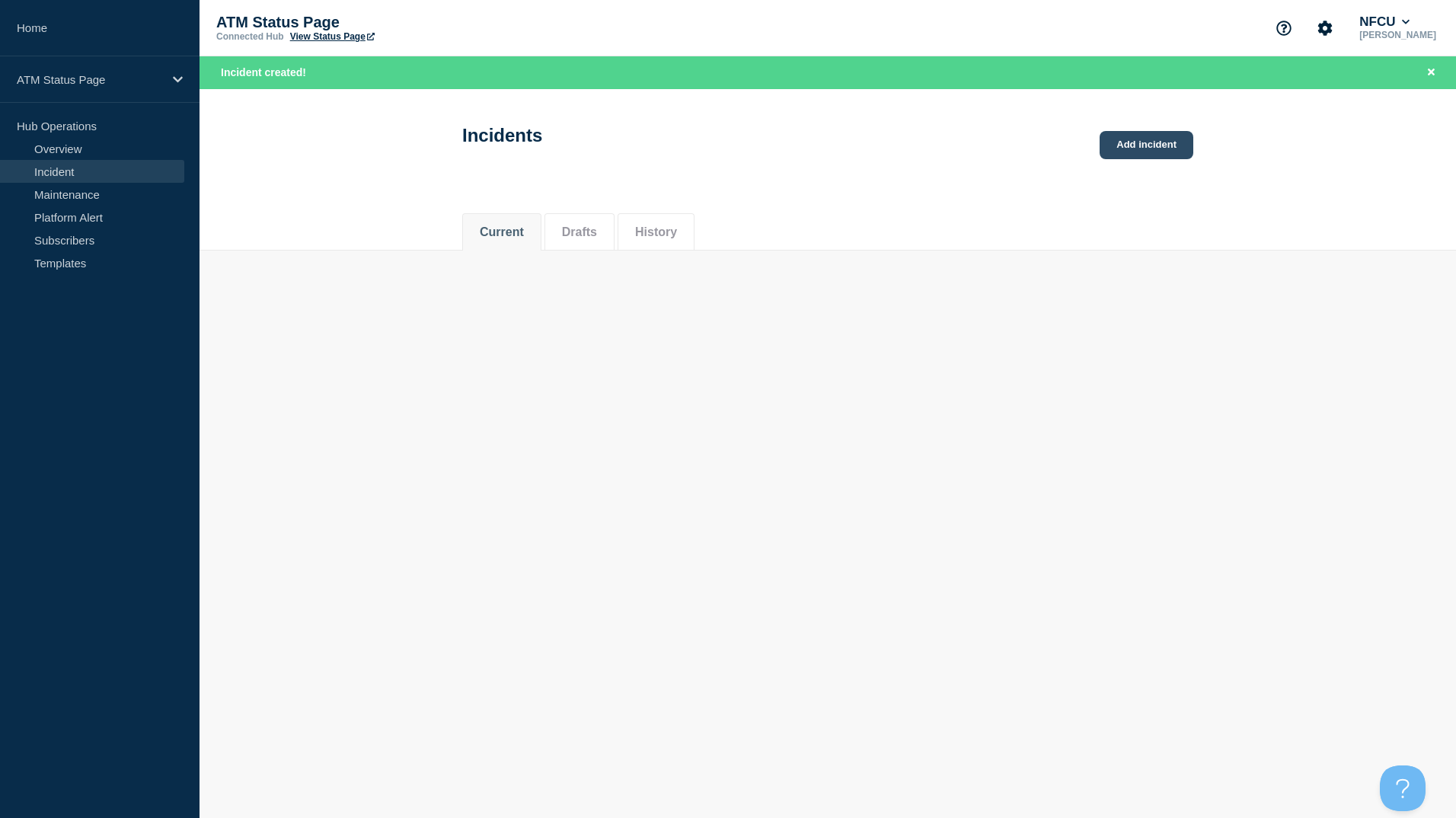
click at [1129, 144] on link "Add incident" at bounding box center [1147, 144] width 94 height 28
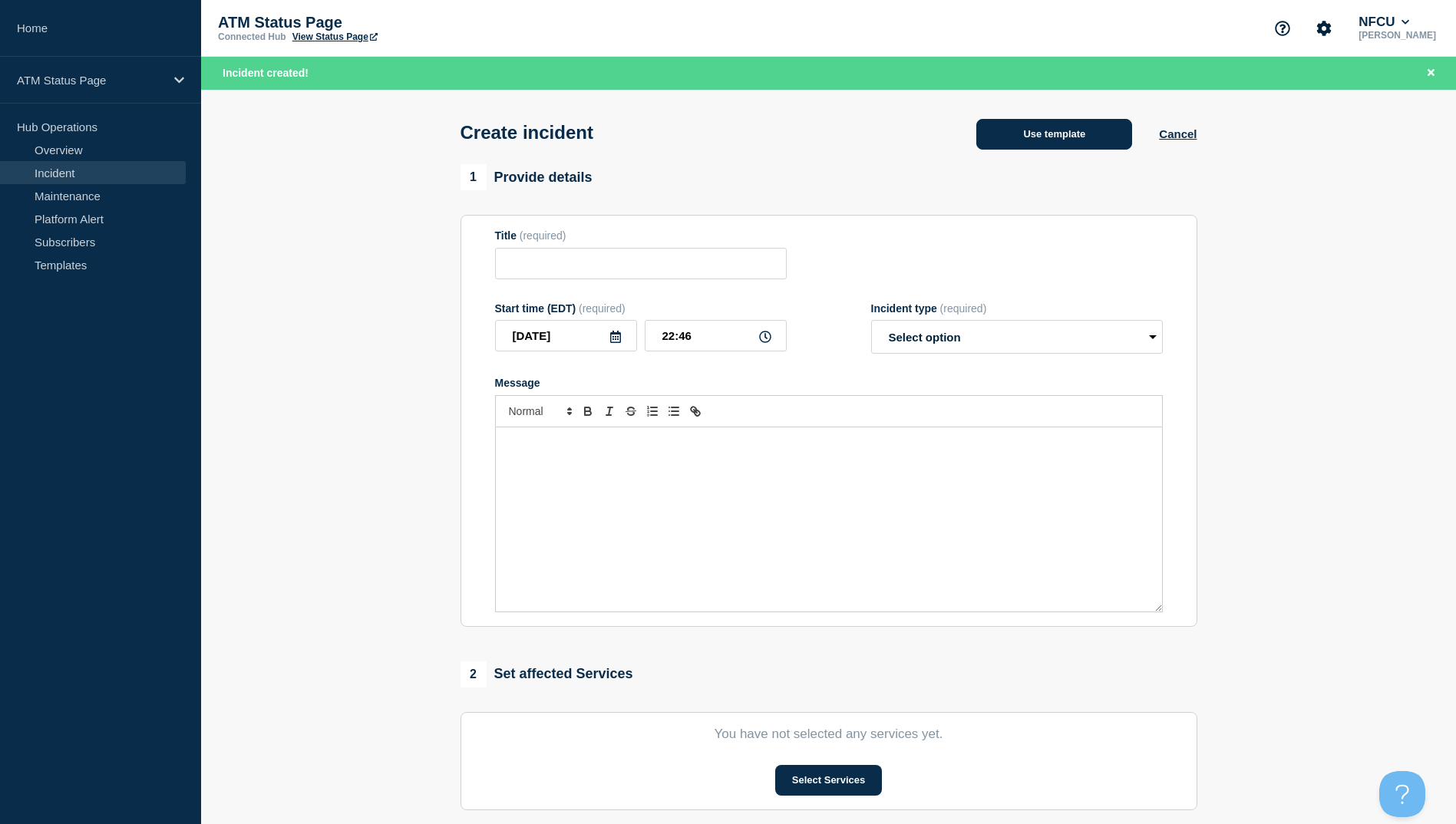
click at [1013, 139] on button "Use template" at bounding box center [1054, 134] width 156 height 31
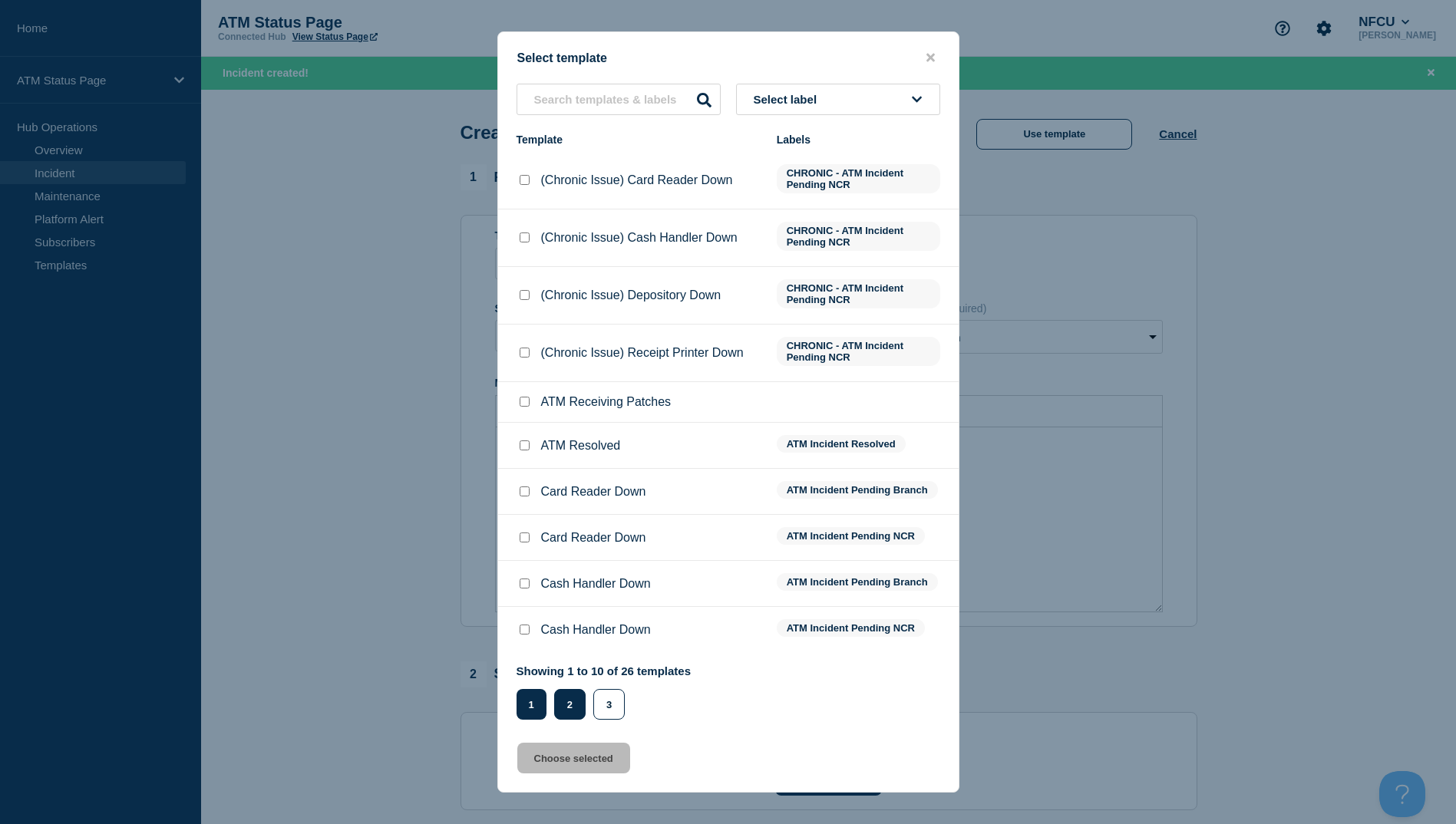
click at [562, 700] on button "2" at bounding box center [569, 704] width 32 height 31
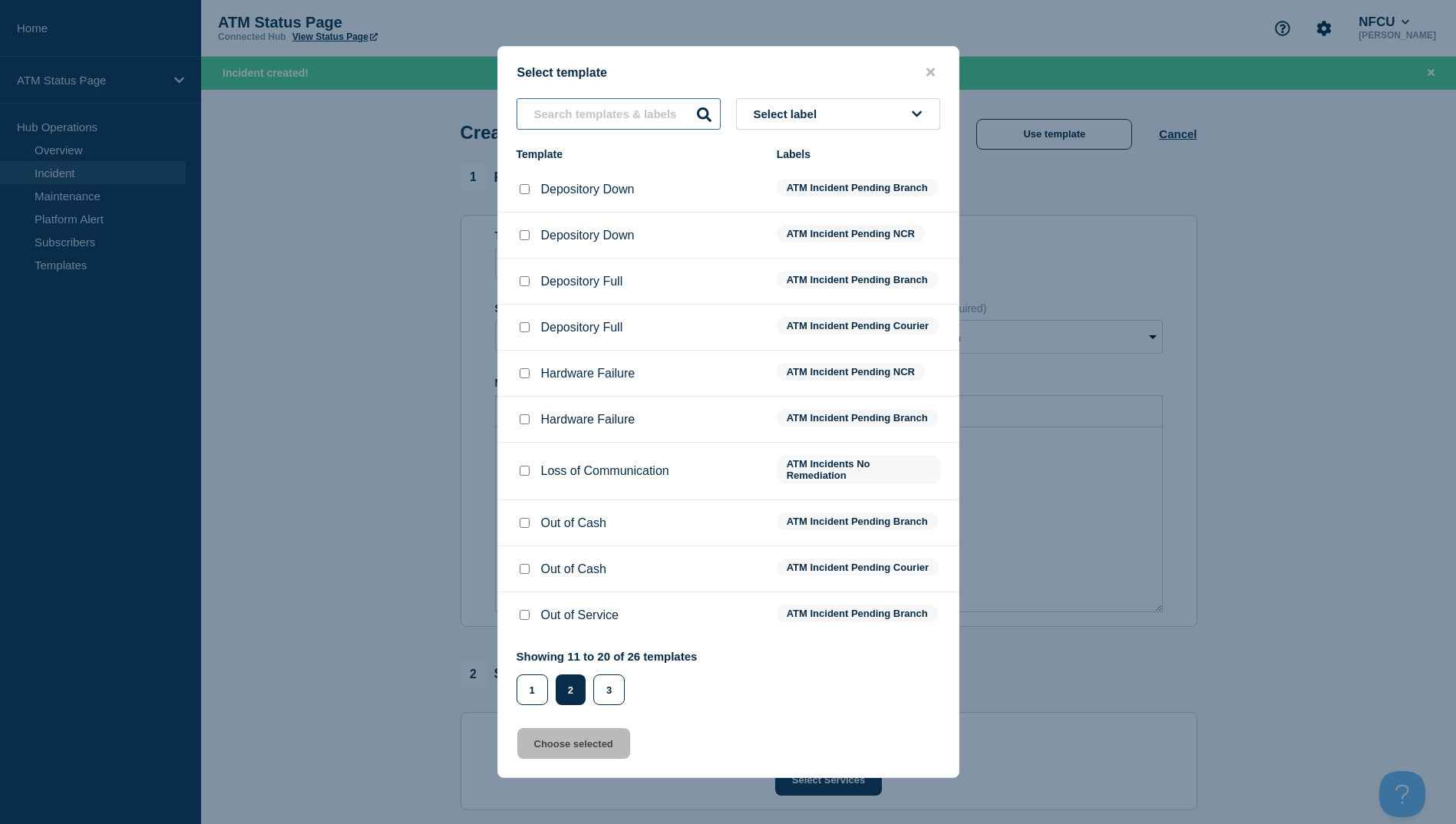
click at [560, 102] on input "text" at bounding box center [619, 114] width 204 height 32
click at [529, 213] on li "Depository Down ATM Incident Pending Branch" at bounding box center [728, 235] width 461 height 46
click at [526, 184] on input "Depository Down checkbox" at bounding box center [525, 189] width 10 height 10
checkbox input "true"
click at [546, 776] on div "Select template Select label Template Labels Depository Down ATM Incident Pendi…" at bounding box center [728, 412] width 462 height 732
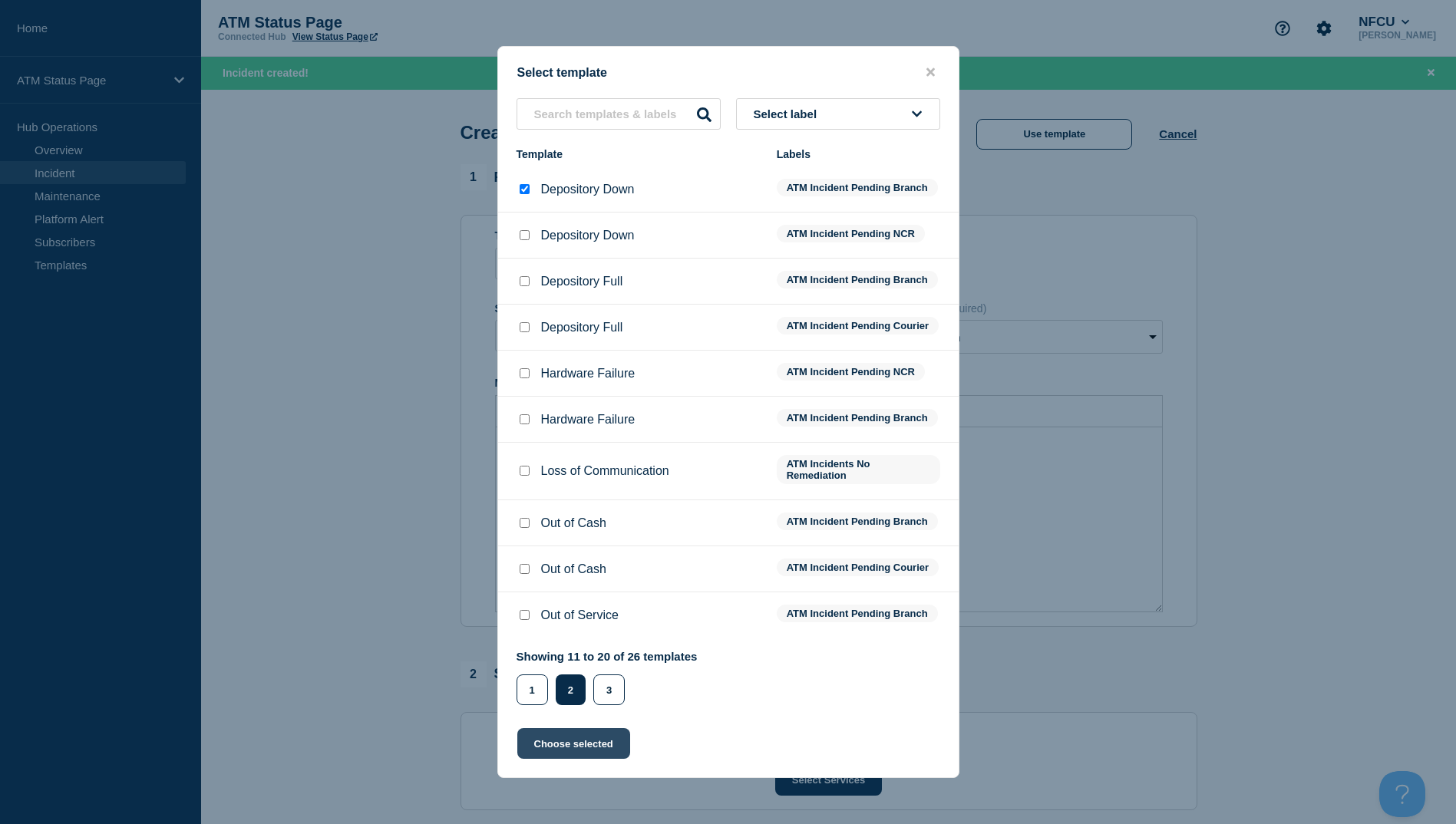
click at [563, 754] on button "Choose selected" at bounding box center [574, 744] width 113 height 31
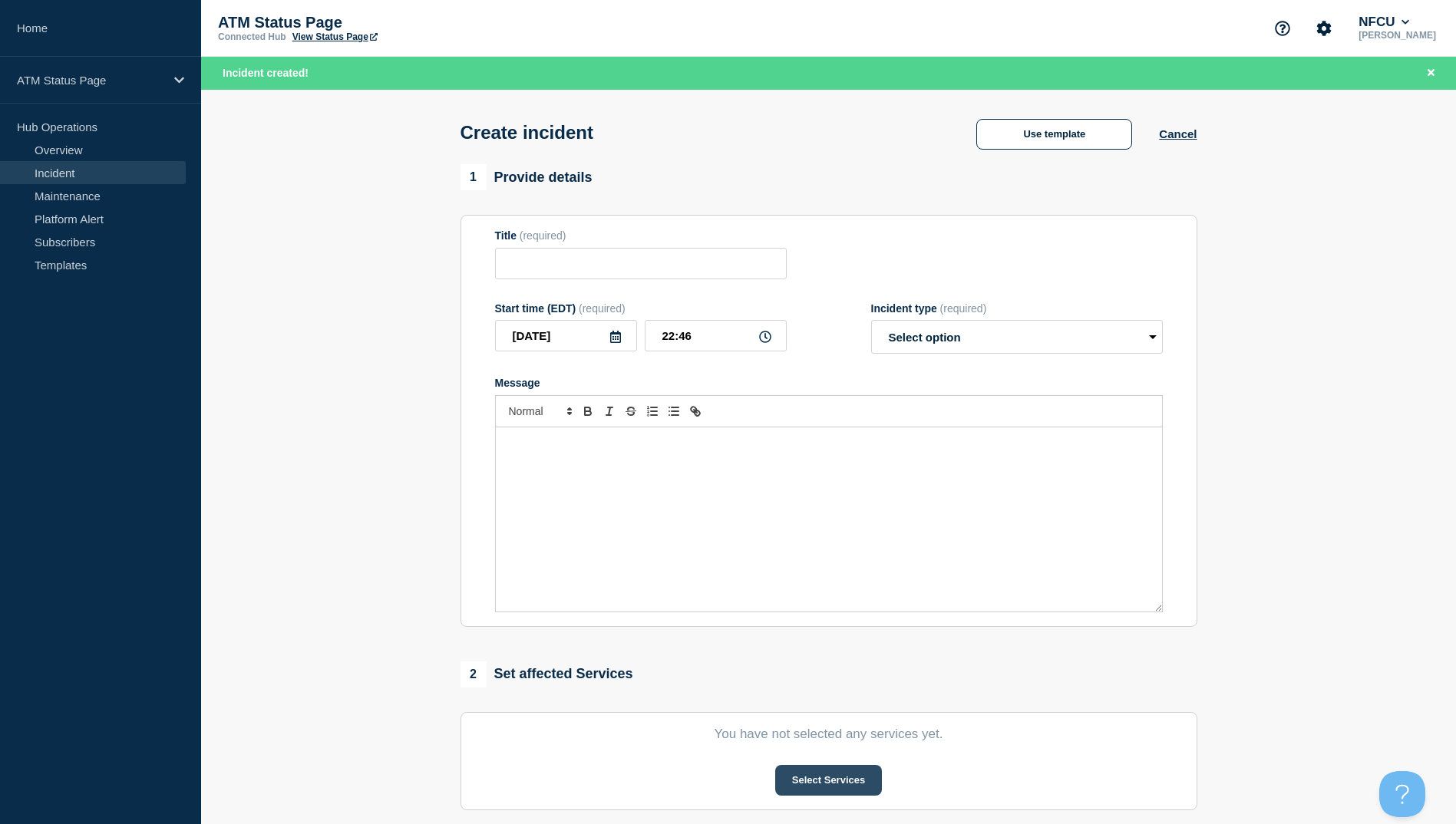
type input "Depository Down"
select select "identified"
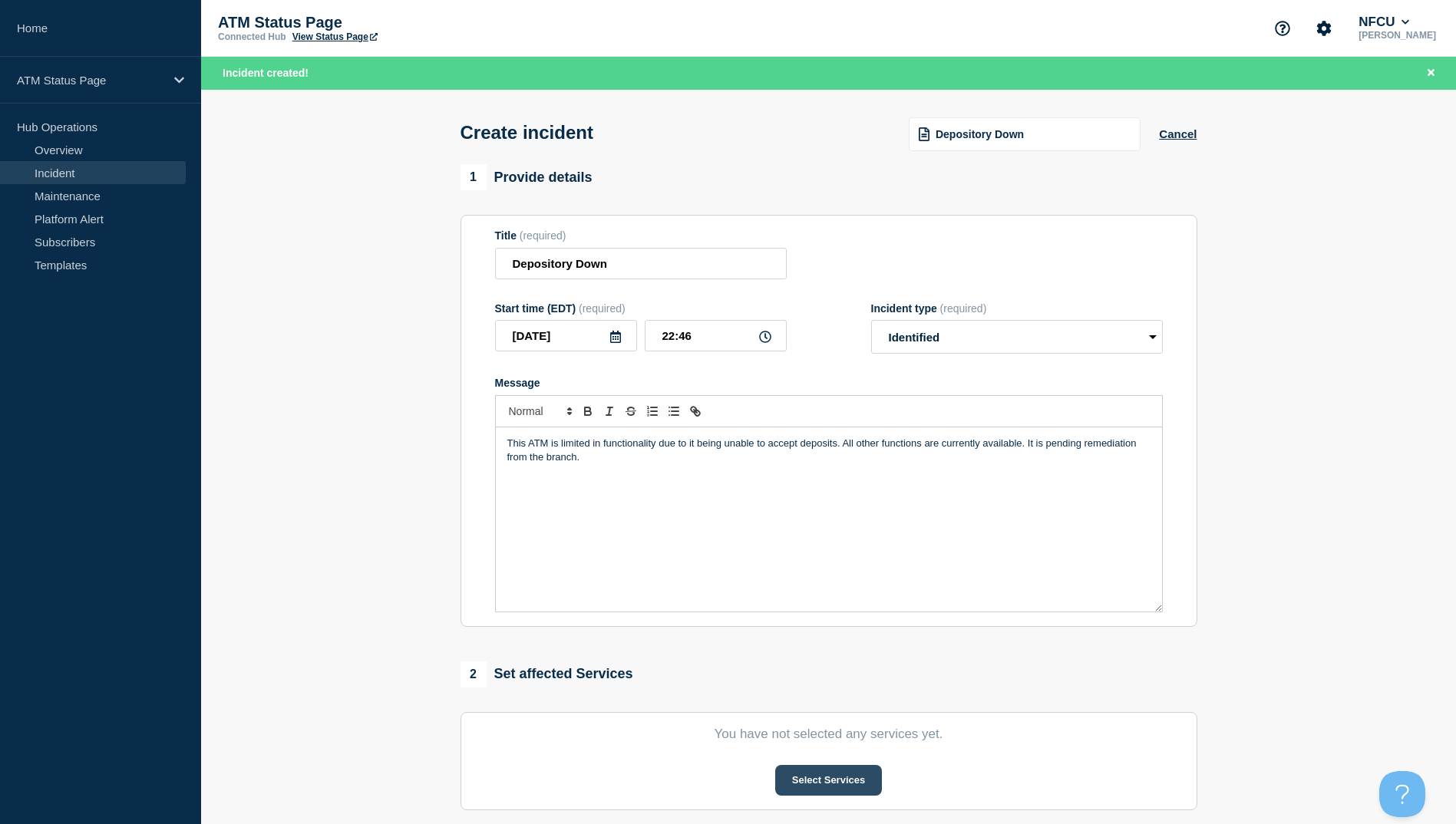
click at [840, 784] on button "Select Services" at bounding box center [829, 780] width 107 height 31
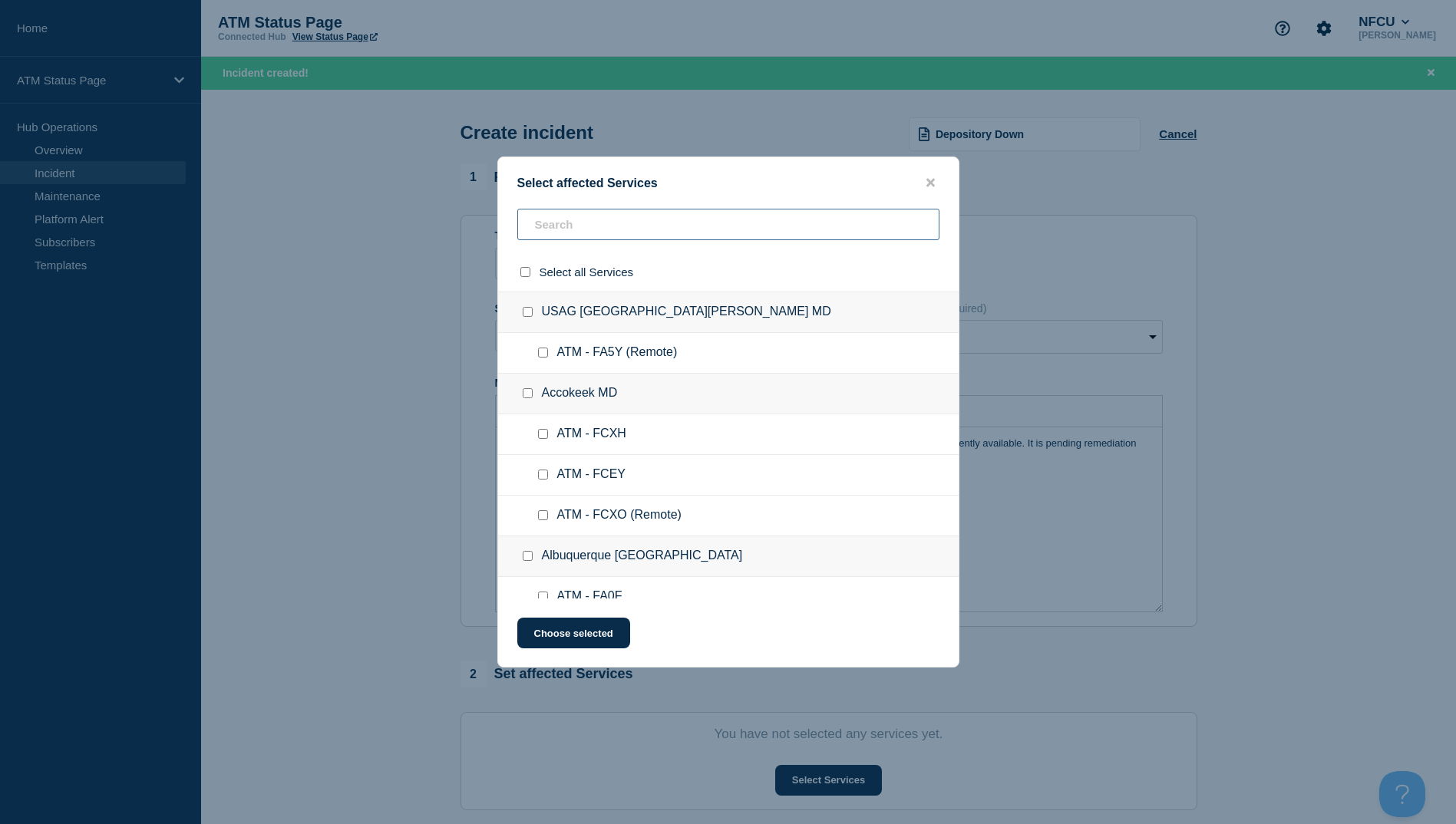
click at [581, 234] on input "text" at bounding box center [729, 224] width 422 height 32
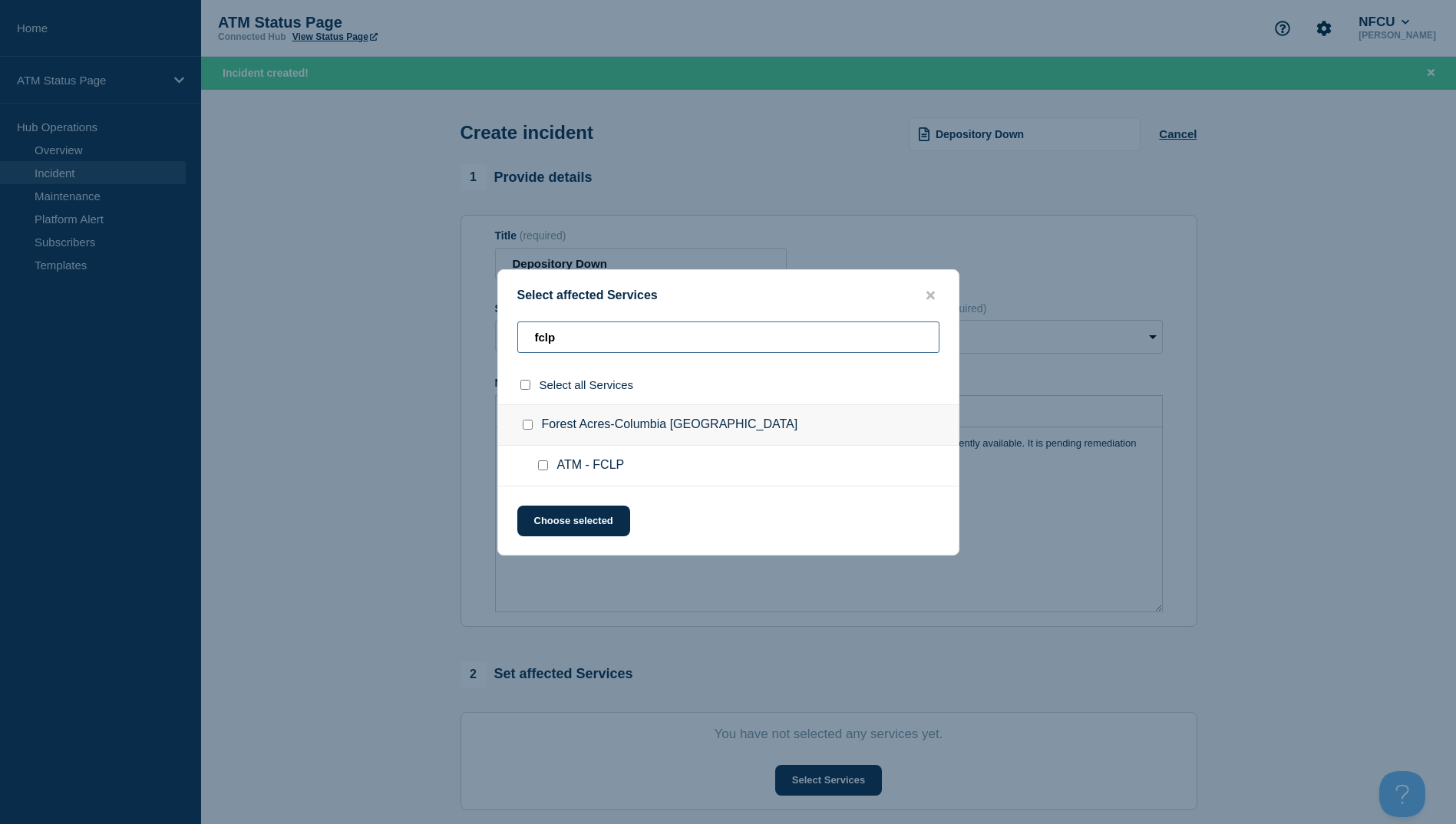
type input "fclp"
click at [546, 468] on input "ATM - FCLP checkbox" at bounding box center [544, 466] width 10 height 10
checkbox input "true"
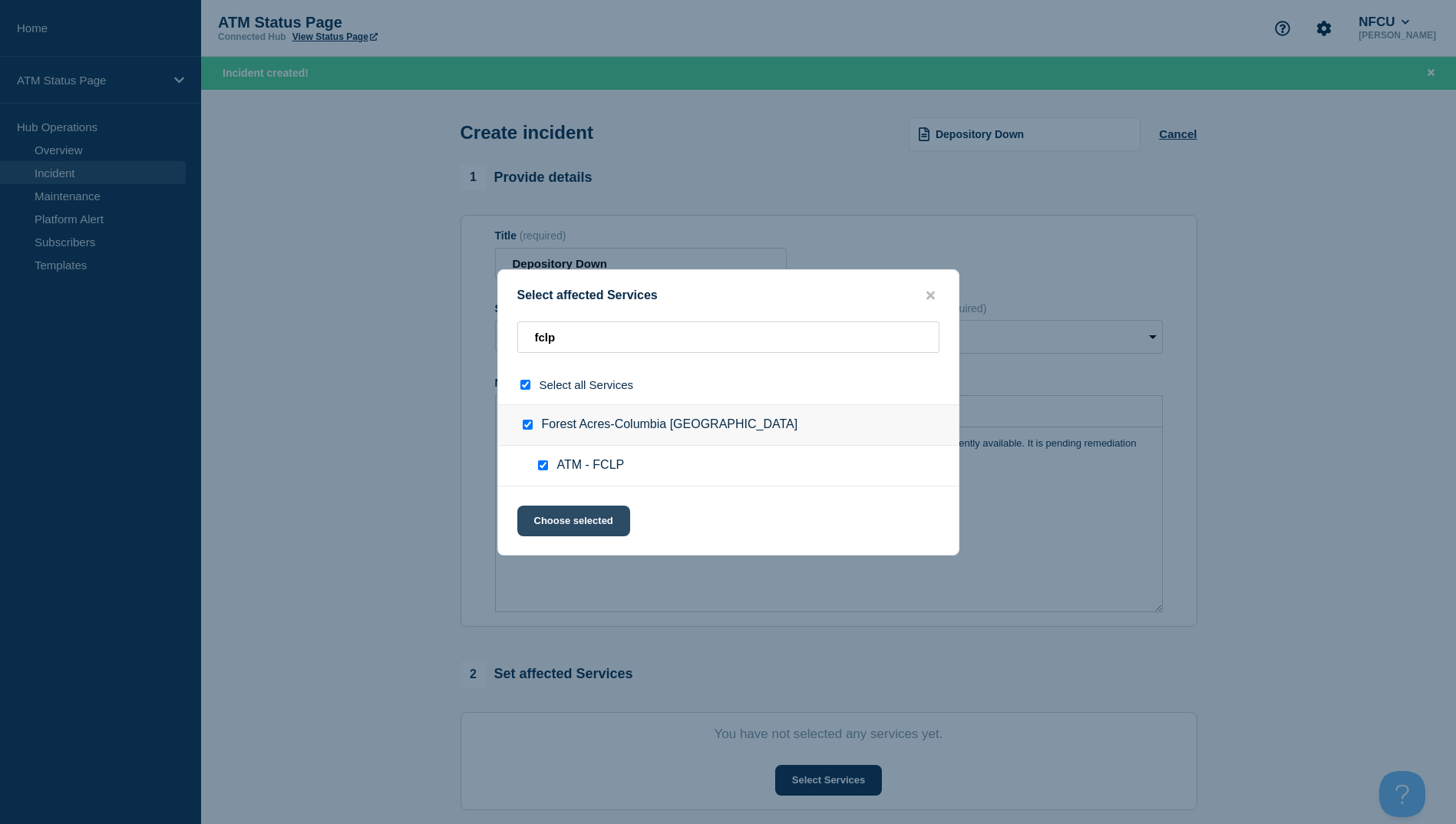
click at [549, 518] on button "Choose selected" at bounding box center [574, 521] width 113 height 31
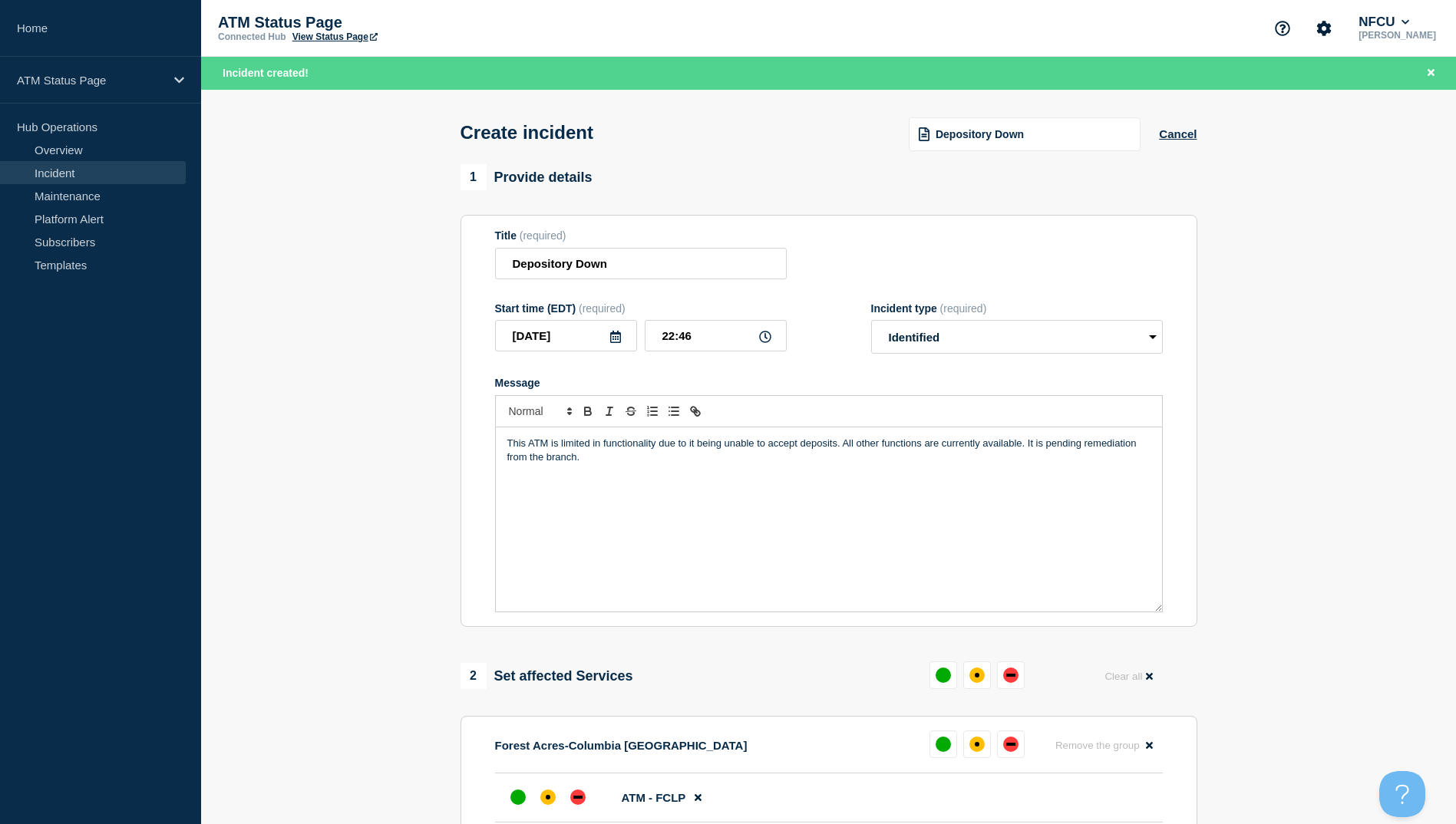
scroll to position [153, 0]
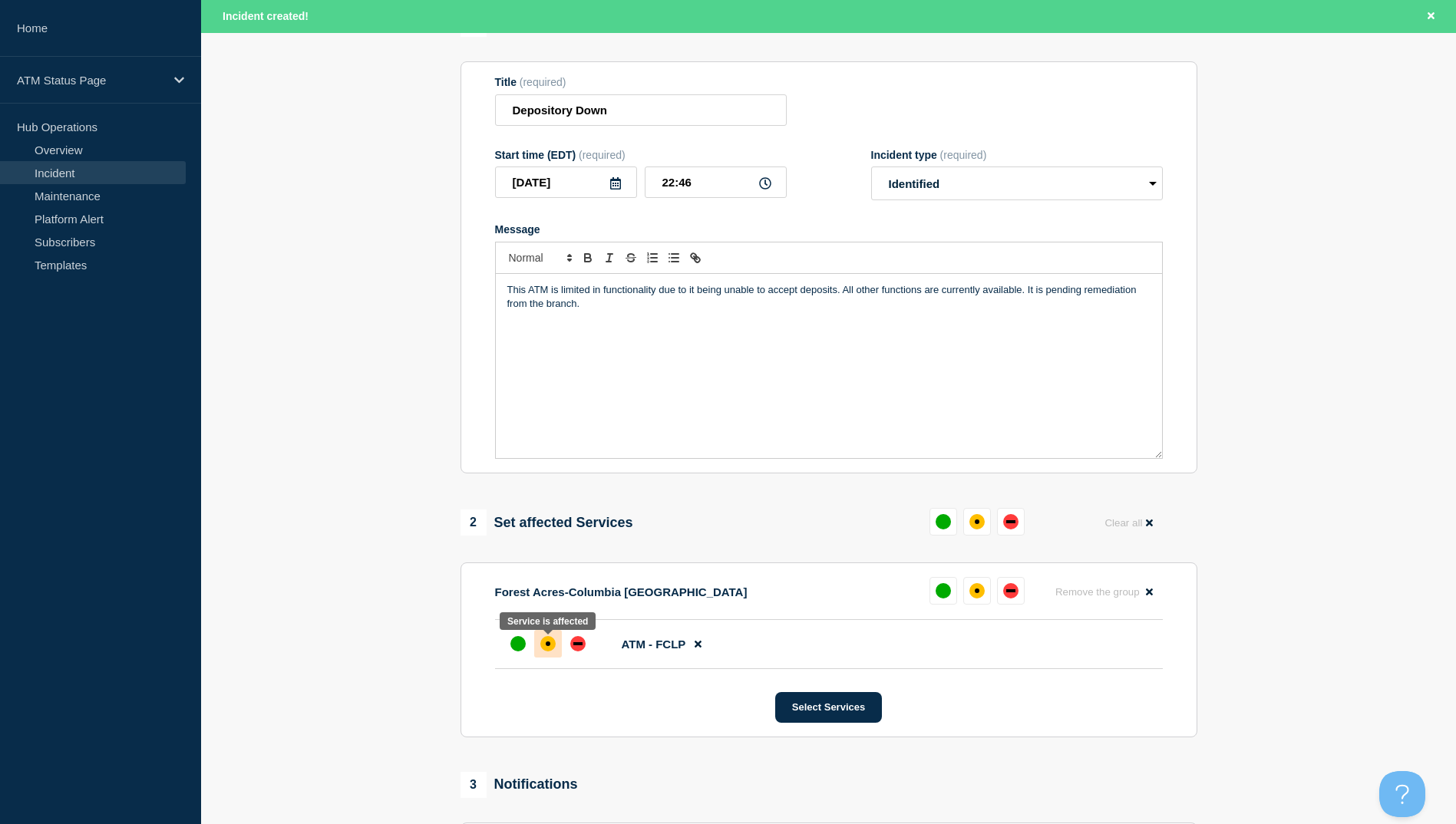
click at [554, 657] on div at bounding box center [548, 644] width 28 height 28
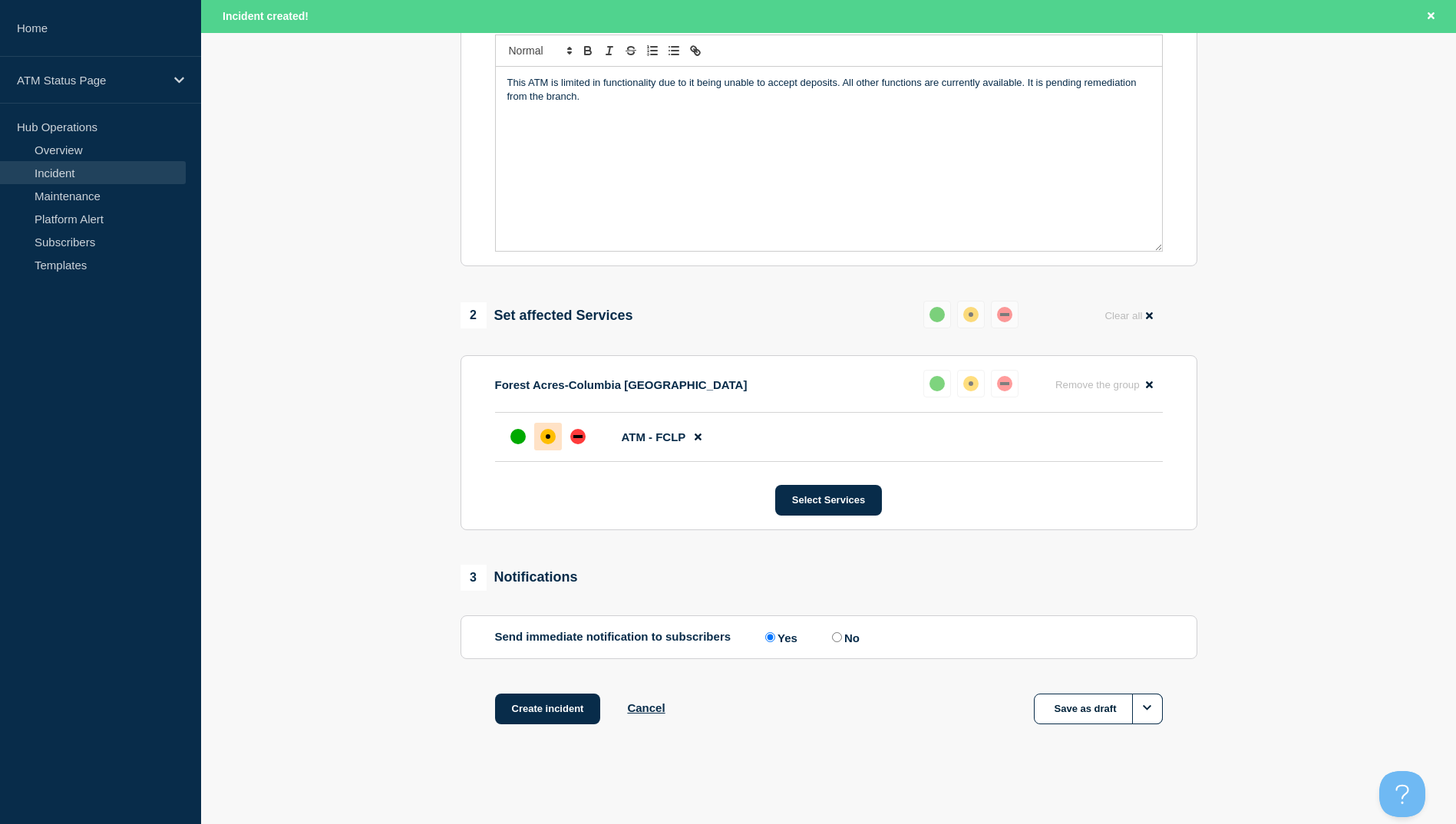
click at [494, 694] on div "Create incident Cancel Save as draft" at bounding box center [829, 728] width 737 height 69
click at [521, 709] on button "Create incident" at bounding box center [548, 709] width 106 height 31
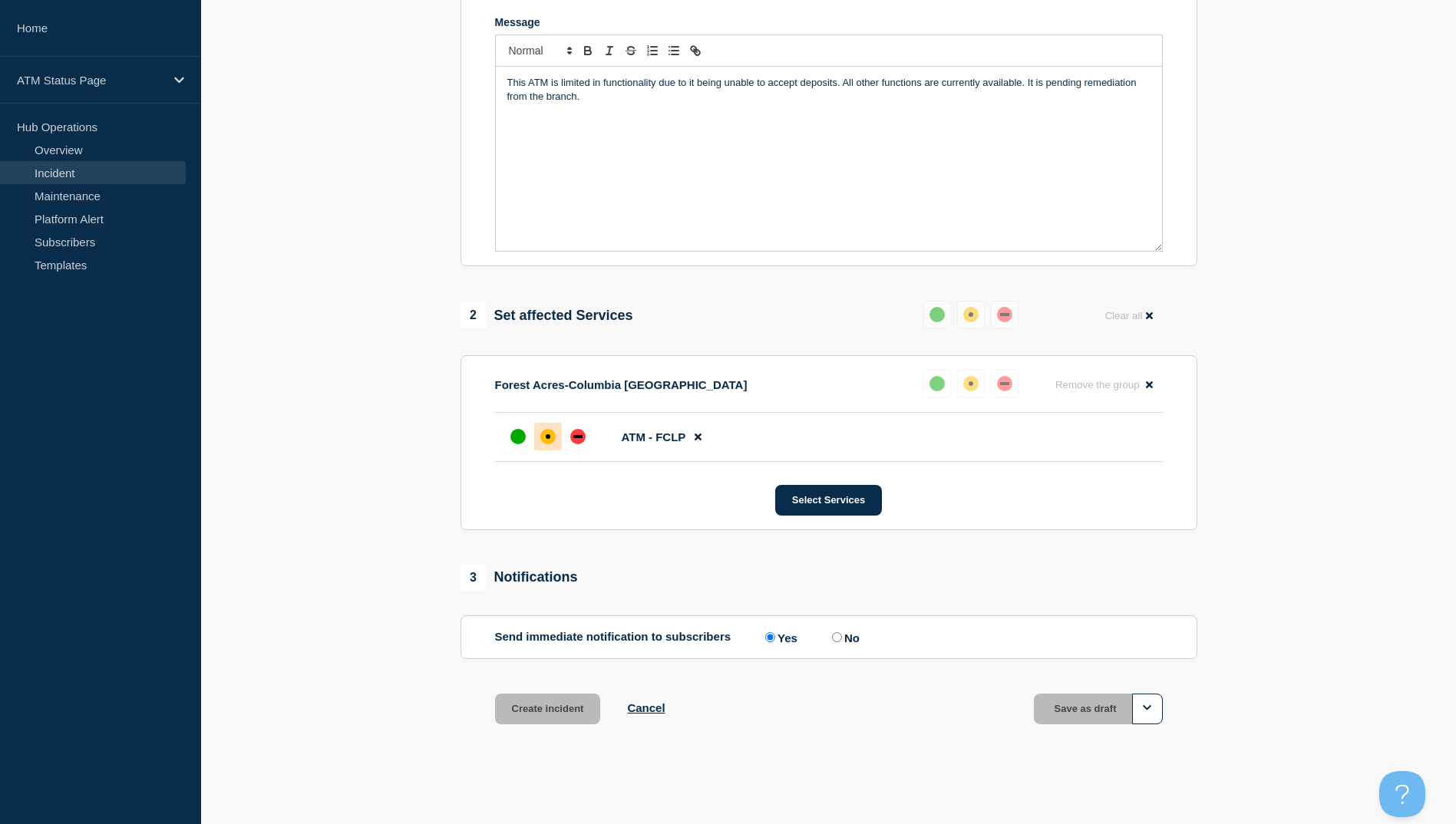
scroll to position [331, 0]
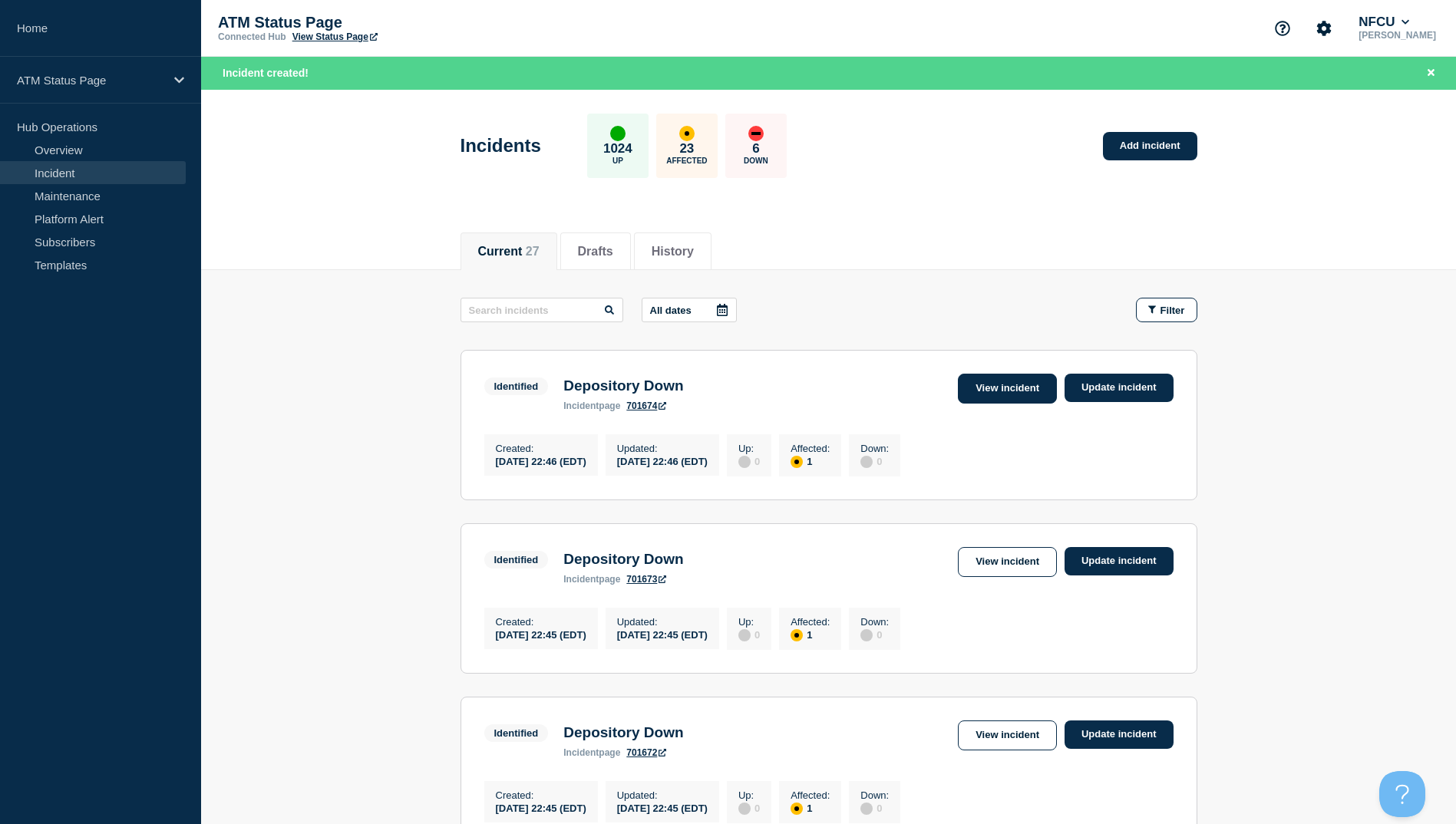
click at [974, 400] on link "View incident" at bounding box center [1007, 388] width 99 height 30
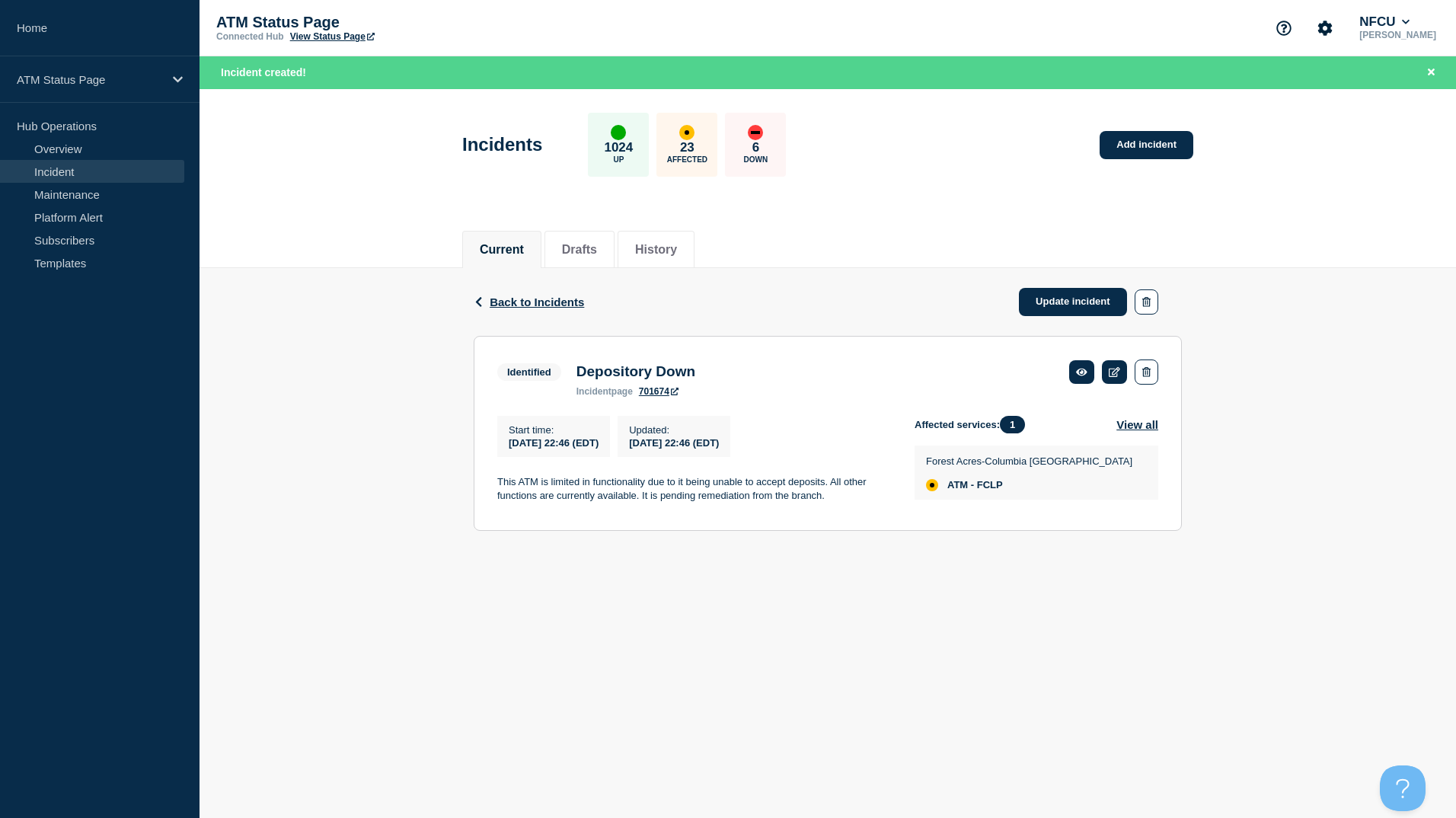
click at [1157, 125] on div "Incidents 1024 Up 23 Affected 6 Down Add incident" at bounding box center [827, 139] width 765 height 93
click at [1157, 144] on link "Add incident" at bounding box center [1147, 144] width 94 height 28
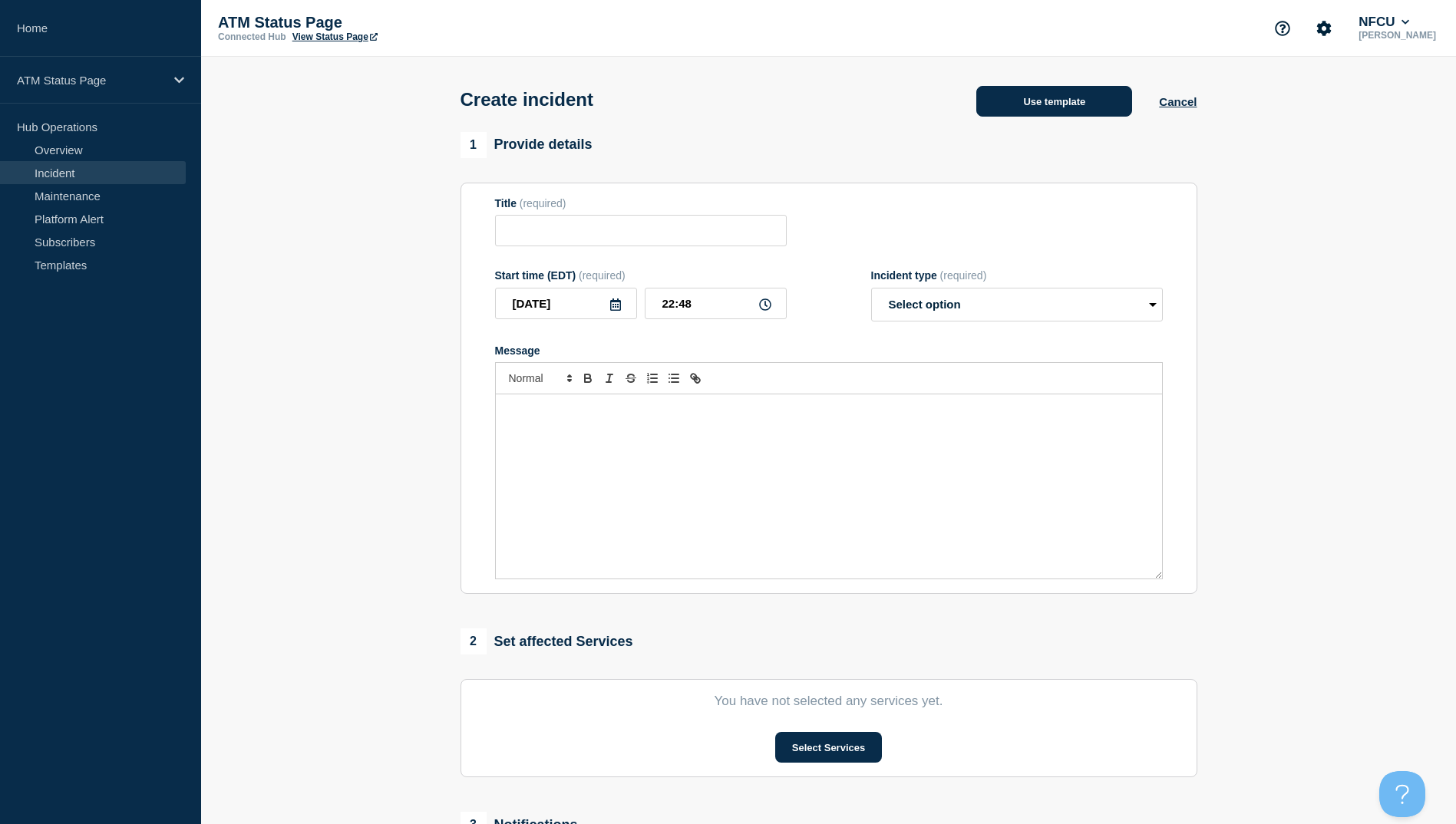
click at [1023, 98] on button "Use template" at bounding box center [1054, 102] width 156 height 31
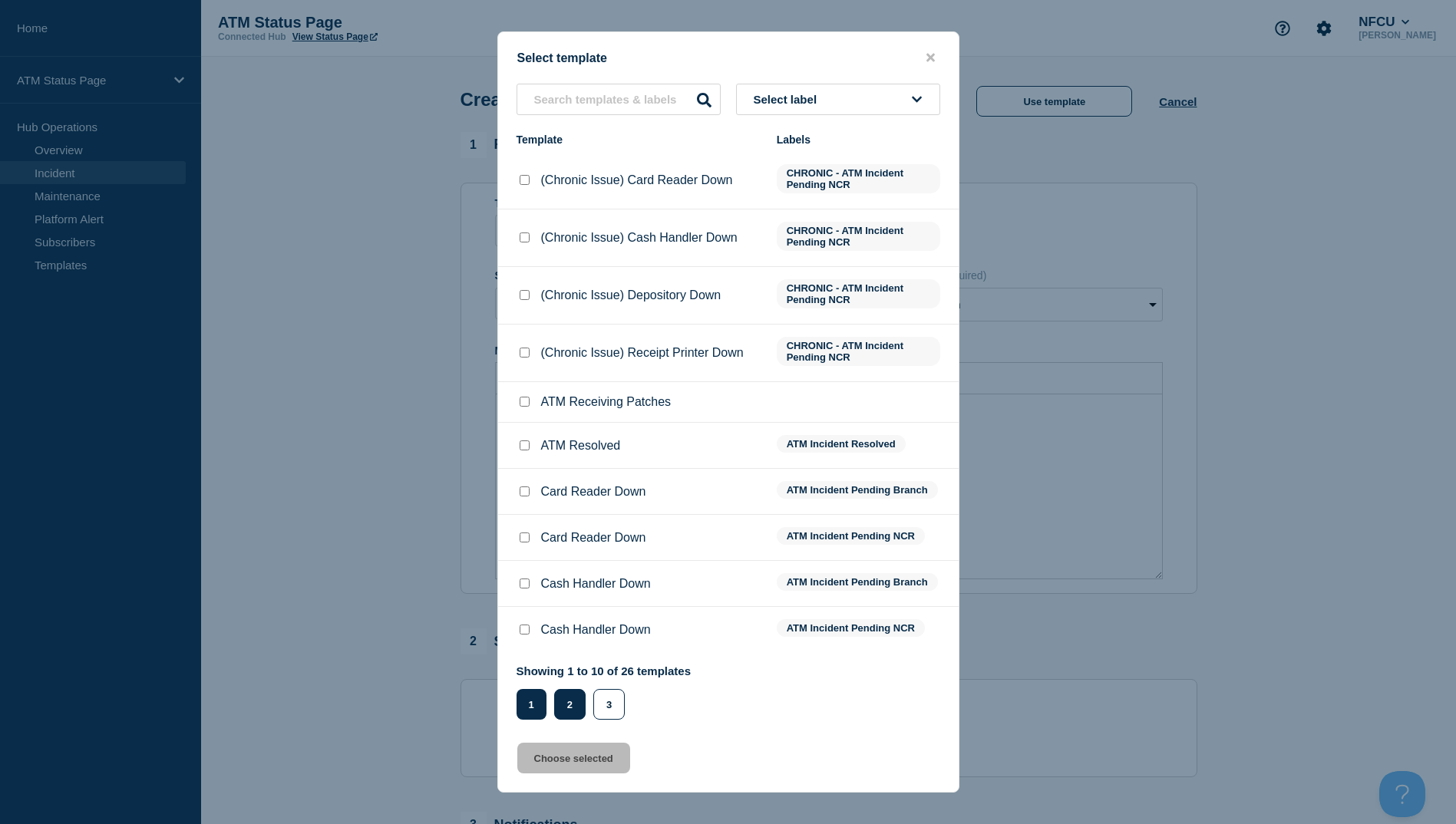
click at [578, 695] on button "2" at bounding box center [569, 704] width 32 height 31
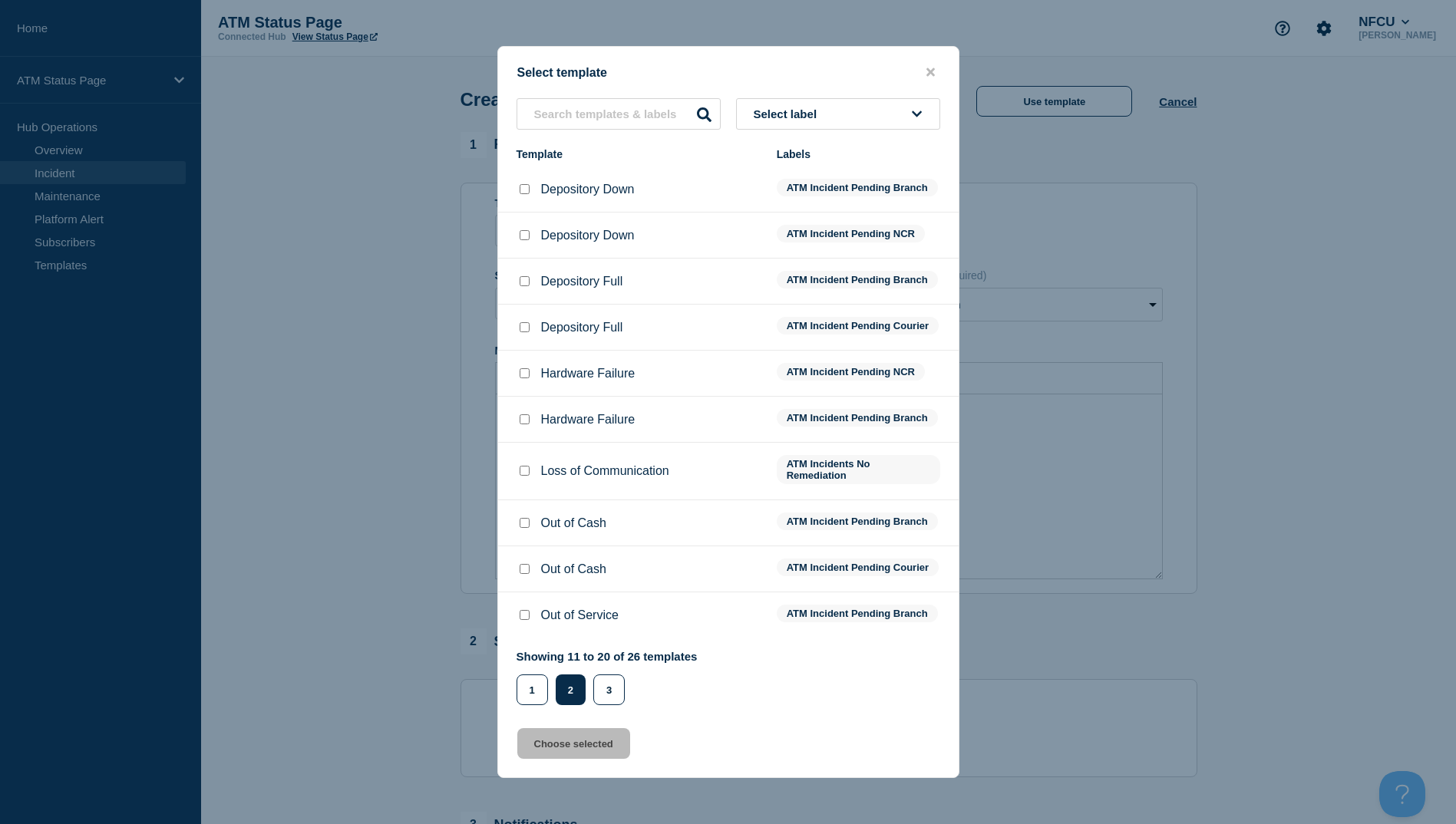
click at [527, 184] on input "Depository Down checkbox" at bounding box center [525, 189] width 10 height 10
checkbox input "true"
click at [595, 778] on div "Select template Select label Template Labels Depository Down ATM Incident Pendi…" at bounding box center [728, 412] width 462 height 732
click at [593, 759] on button "Choose selected" at bounding box center [574, 744] width 113 height 31
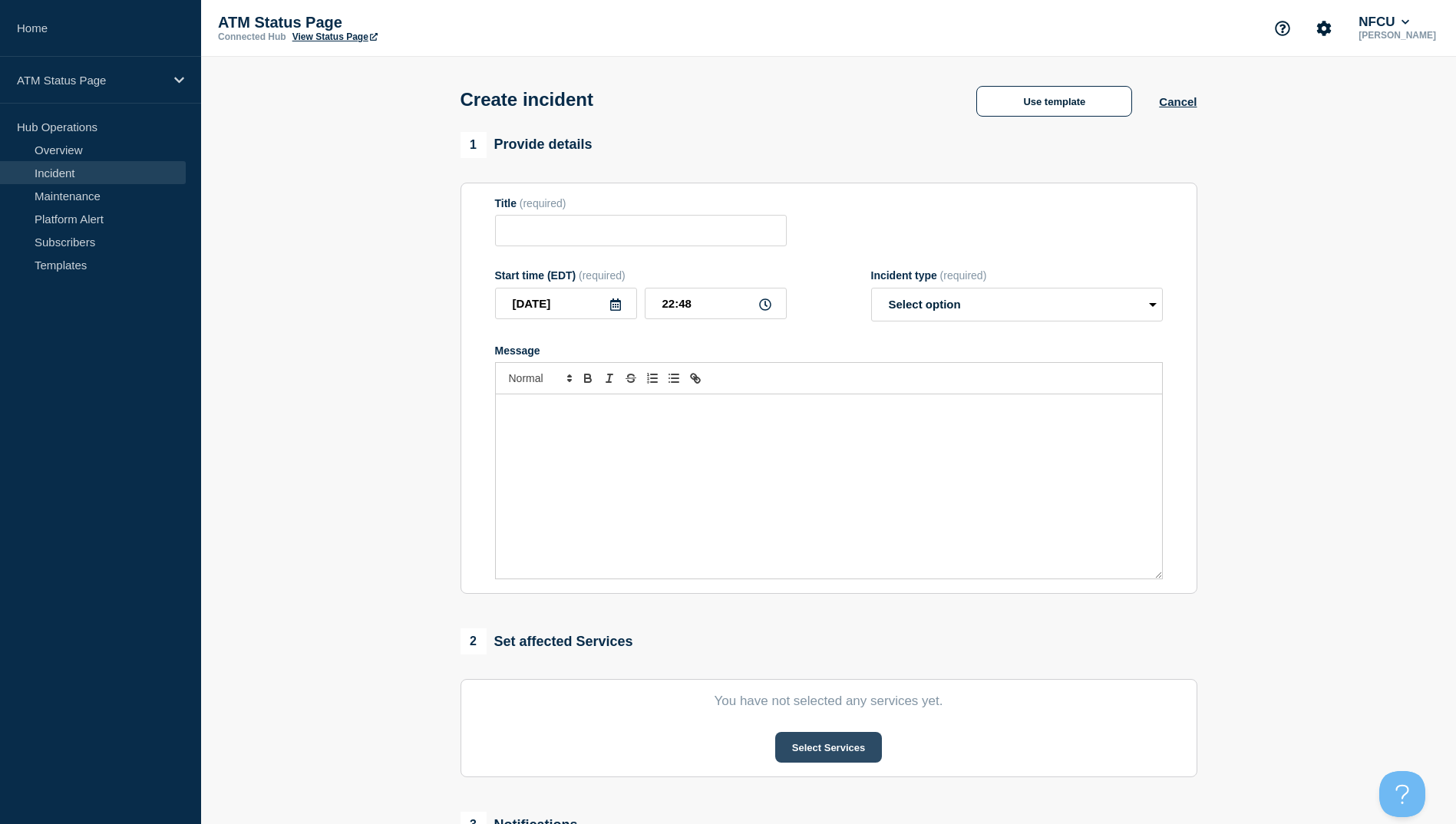
type input "Depository Down"
select select "identified"
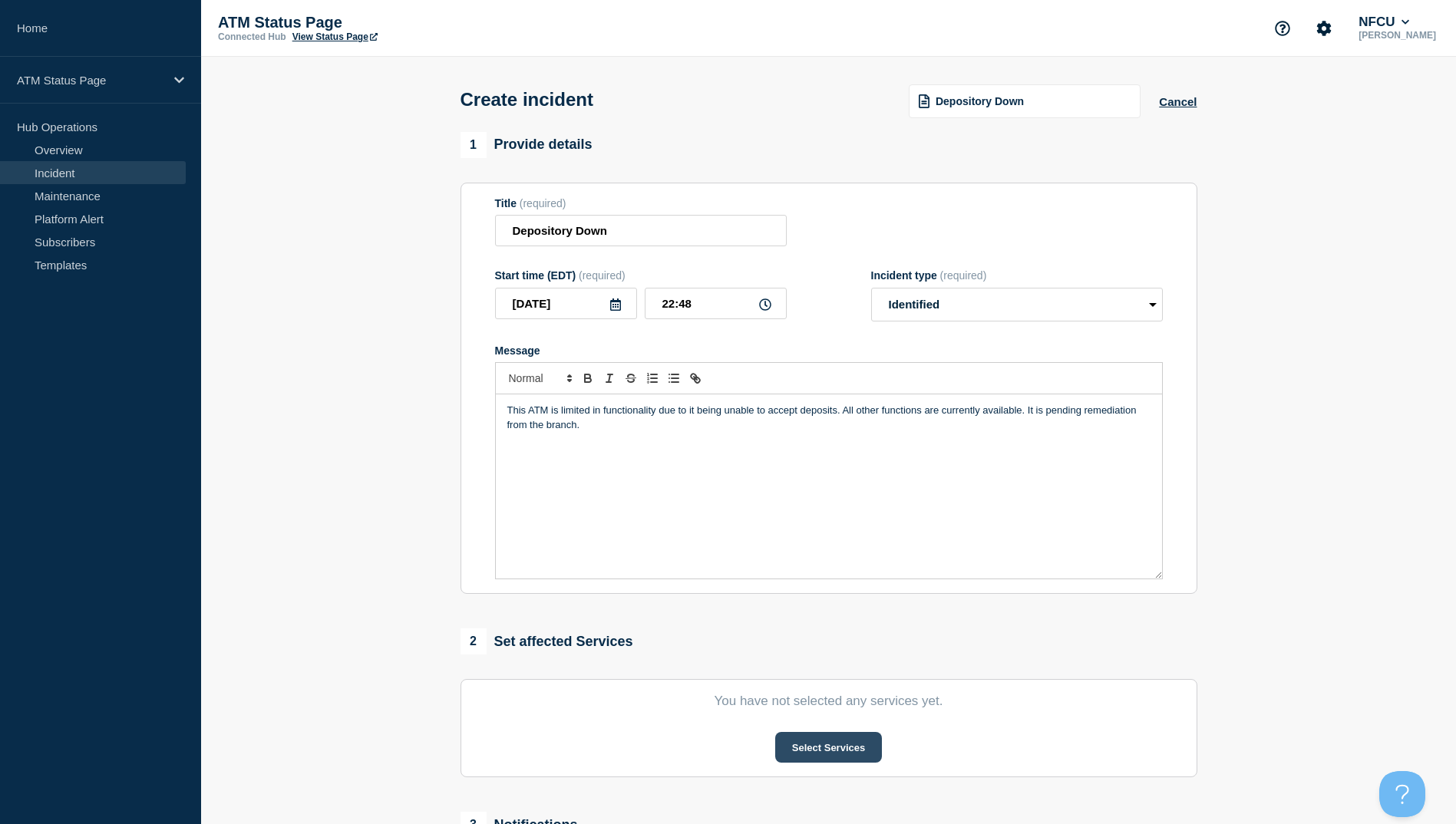
click at [843, 762] on button "Select Services" at bounding box center [829, 747] width 107 height 31
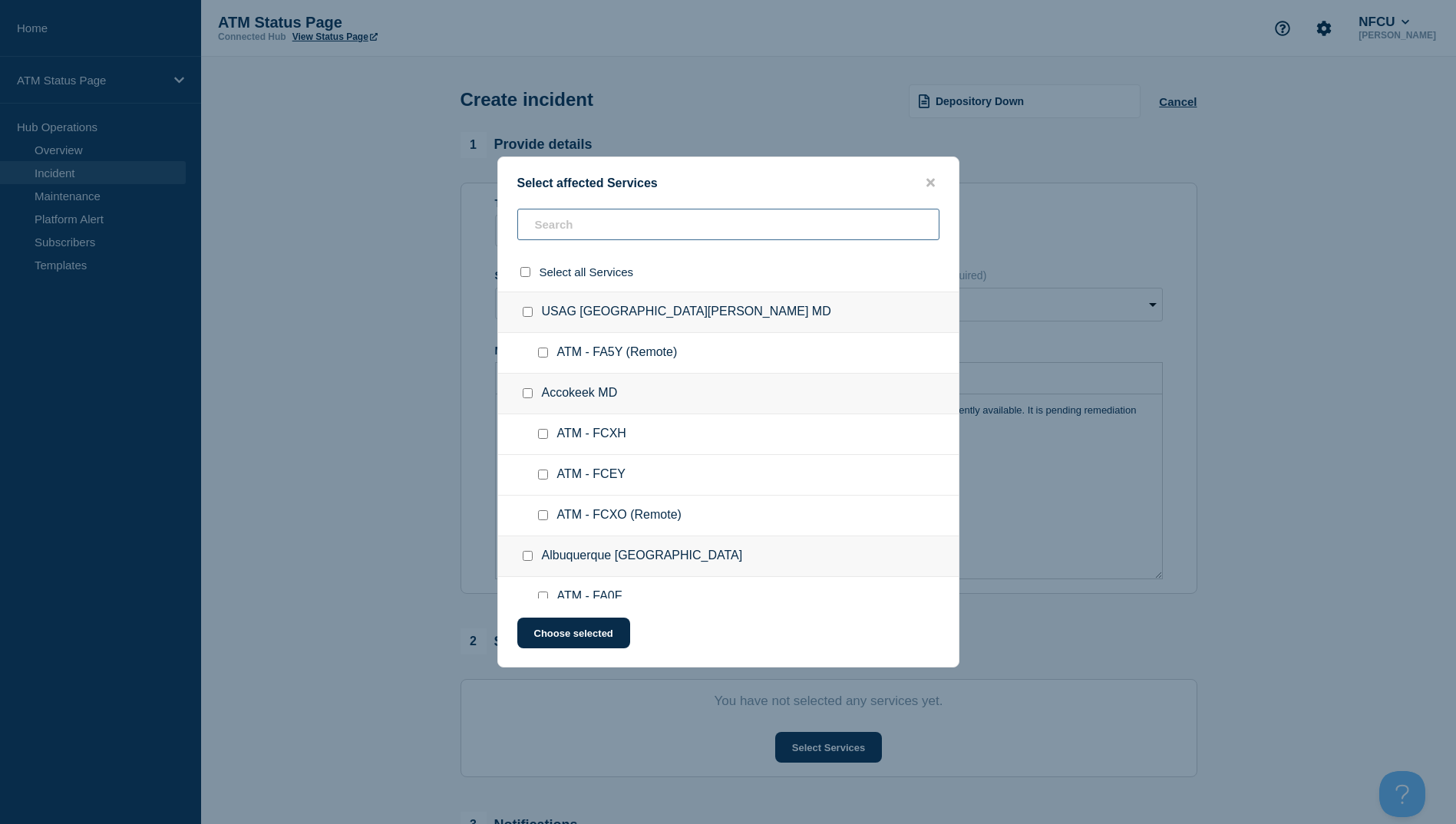
click at [586, 222] on input "text" at bounding box center [729, 224] width 422 height 32
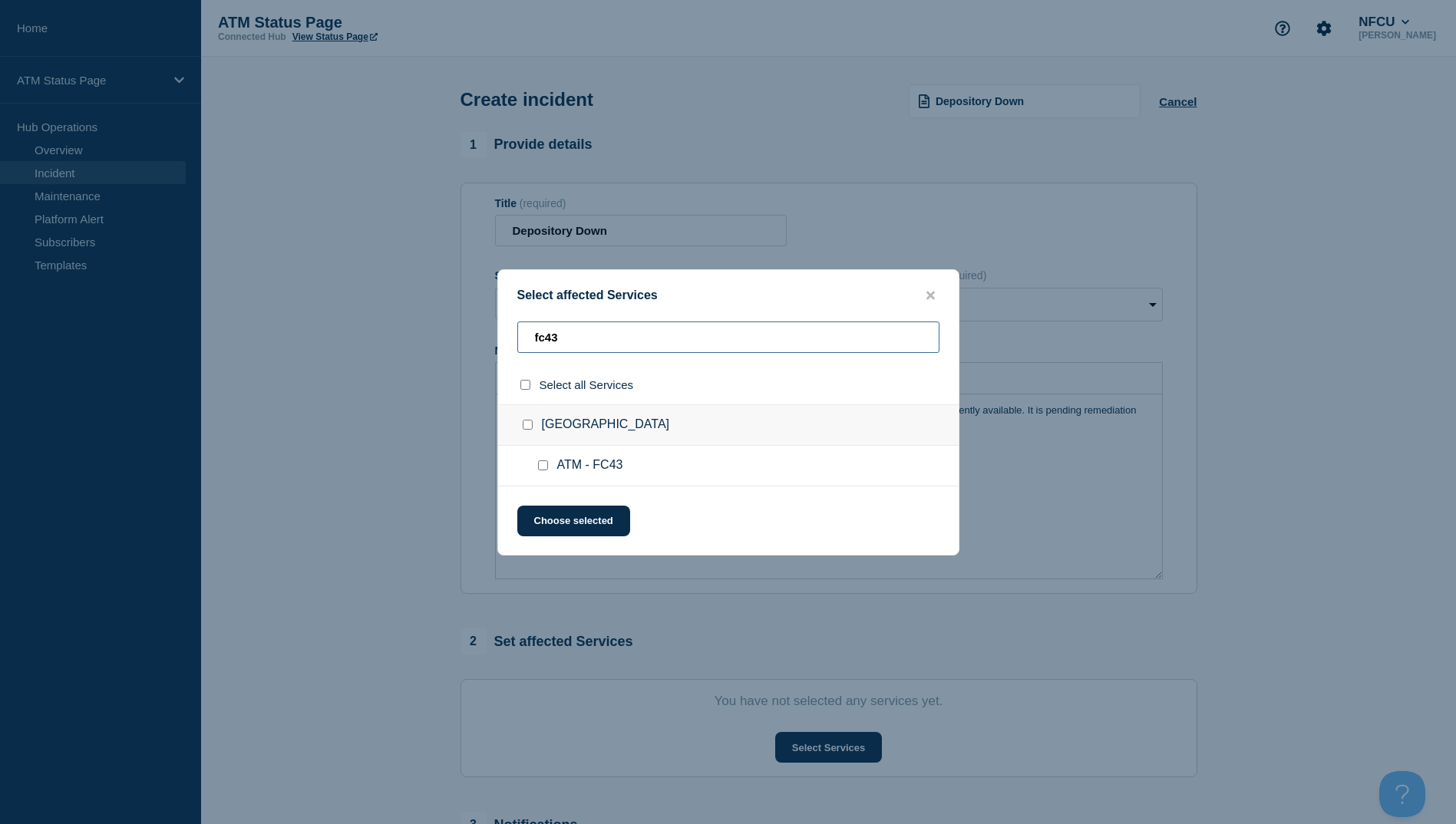
type input "fc43"
click at [549, 474] on div at bounding box center [546, 466] width 22 height 15
click at [537, 462] on div at bounding box center [546, 466] width 22 height 15
click at [545, 468] on input "ATM - FC43 checkbox" at bounding box center [544, 466] width 10 height 10
checkbox input "true"
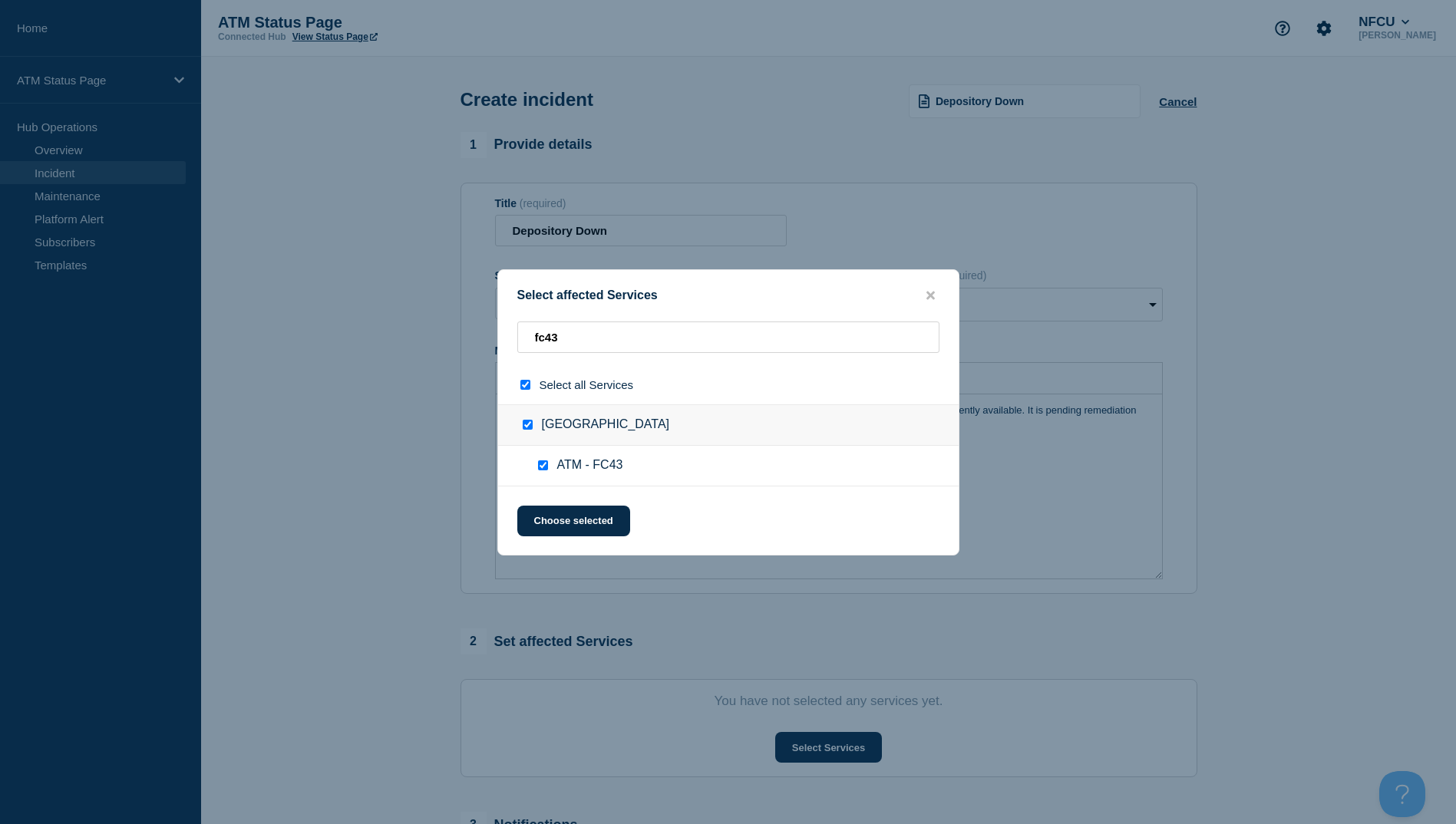
checkbox input "true"
click at [575, 553] on div "Select affected Services fc43 Select all Services Annapolis MD ATM - FC43 Choos…" at bounding box center [728, 412] width 462 height 286
drag, startPoint x: 550, startPoint y: 524, endPoint x: 557, endPoint y: 545, distance: 22.1
click at [550, 524] on button "Choose selected" at bounding box center [574, 521] width 113 height 31
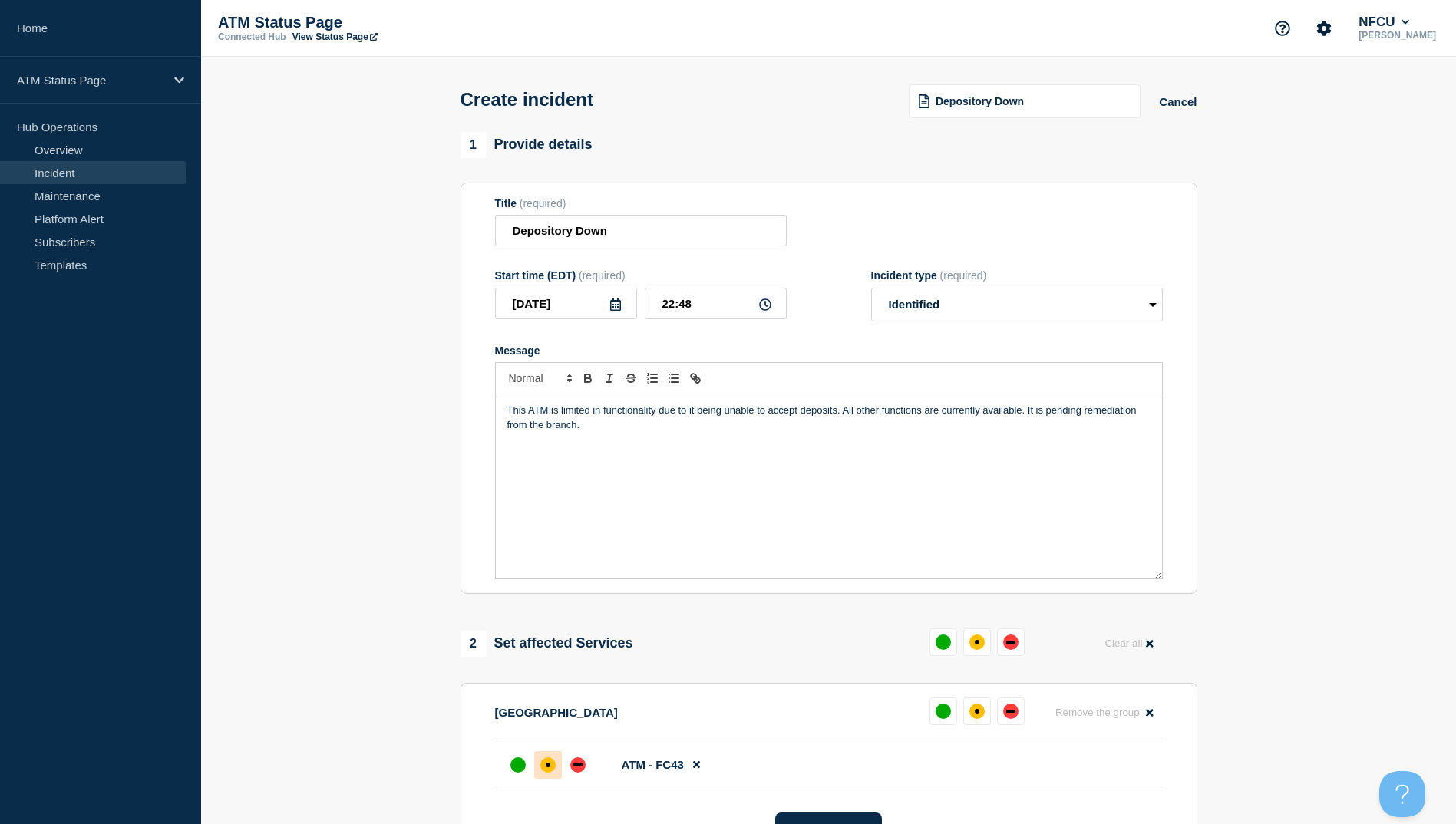
click at [552, 772] on div "affected" at bounding box center [548, 765] width 16 height 15
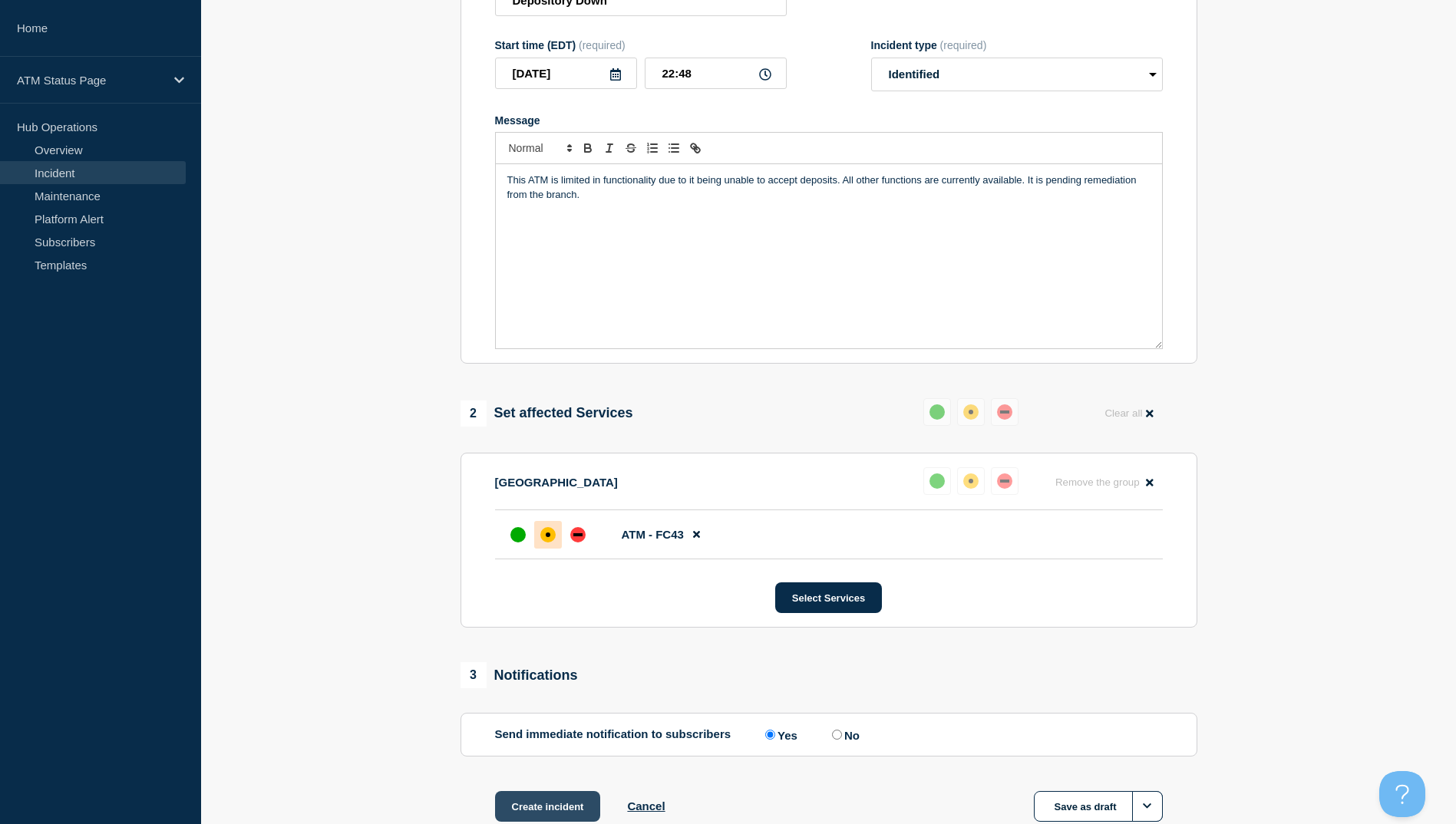
click at [560, 798] on button "Create incident" at bounding box center [548, 807] width 106 height 31
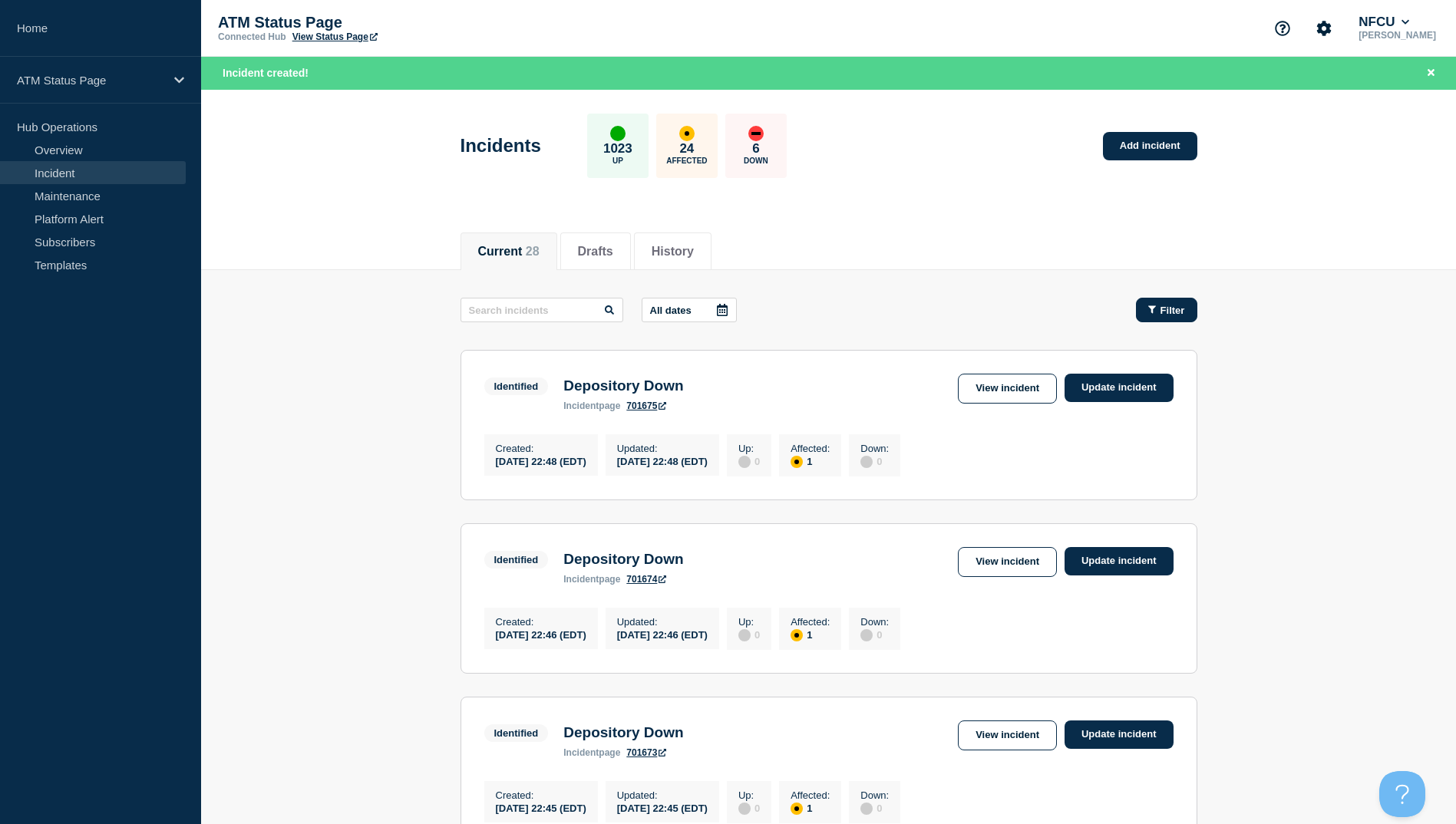
click at [1166, 298] on button "Filter" at bounding box center [1167, 310] width 61 height 25
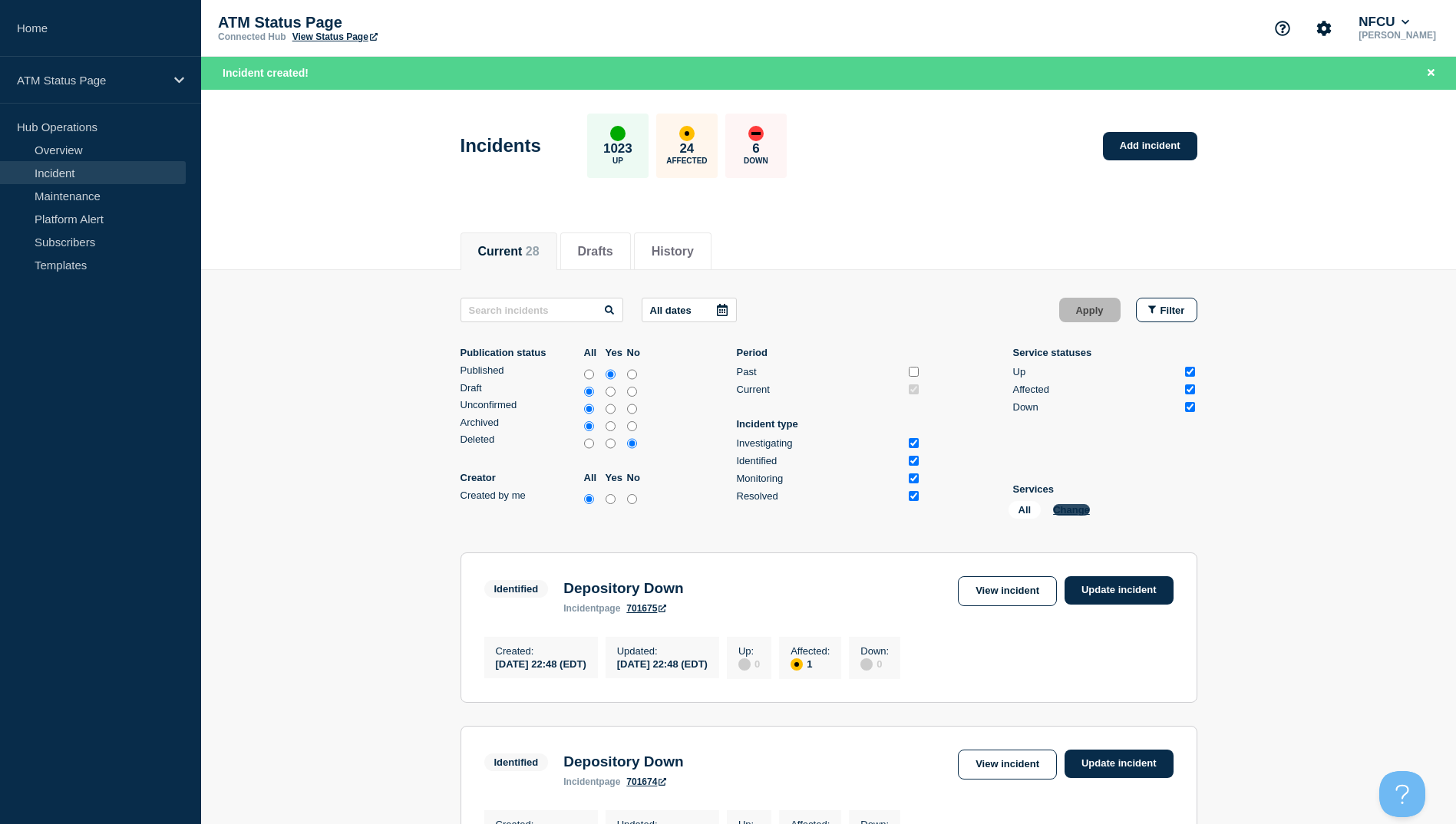
click at [1068, 506] on button "Change" at bounding box center [1072, 509] width 37 height 11
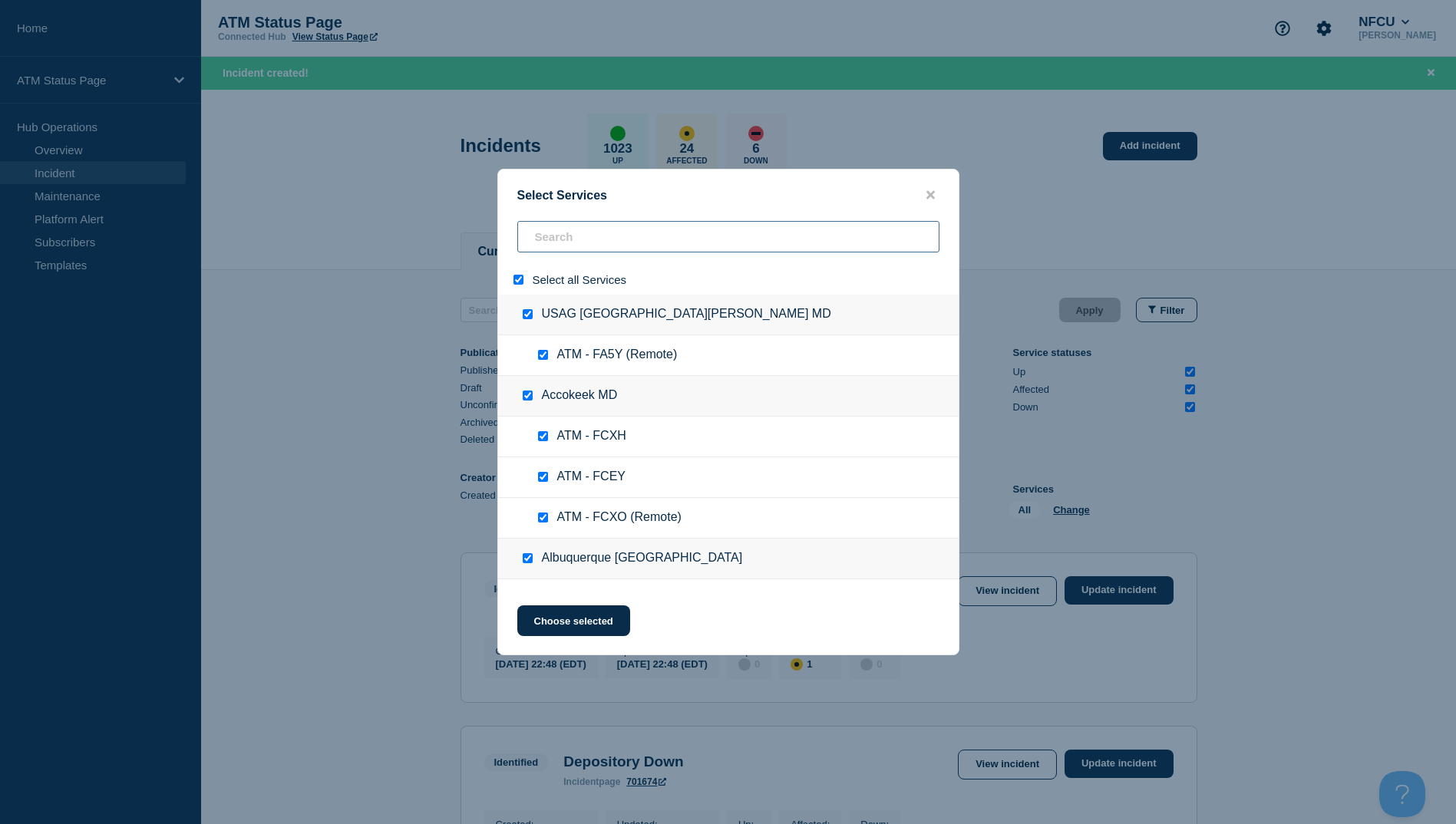
click at [597, 224] on input "search" at bounding box center [729, 237] width 422 height 32
click at [511, 283] on div at bounding box center [522, 279] width 22 height 15
click at [517, 278] on input "select all" at bounding box center [519, 280] width 10 height 10
checkbox input "false"
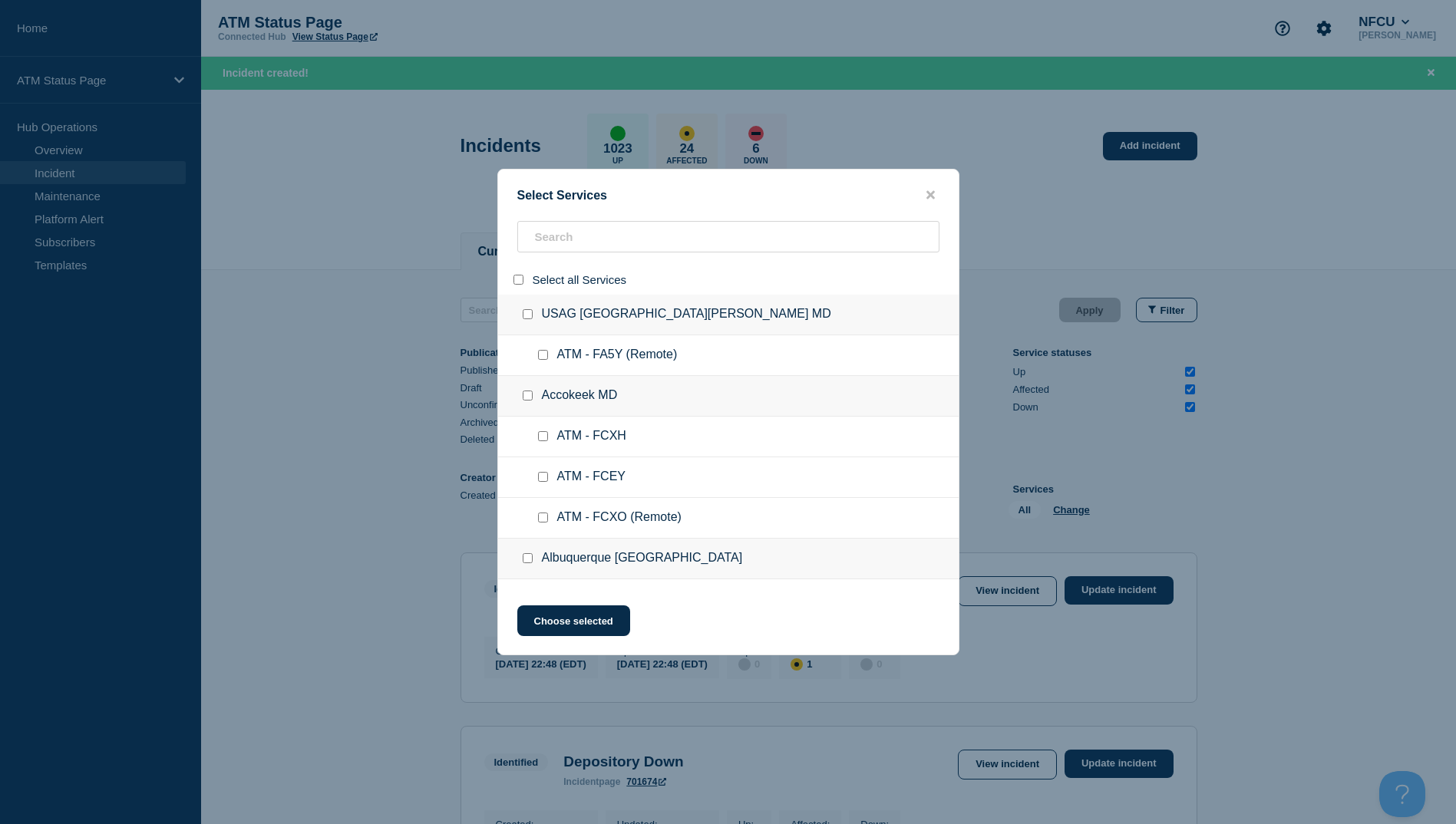
checkbox input "false"
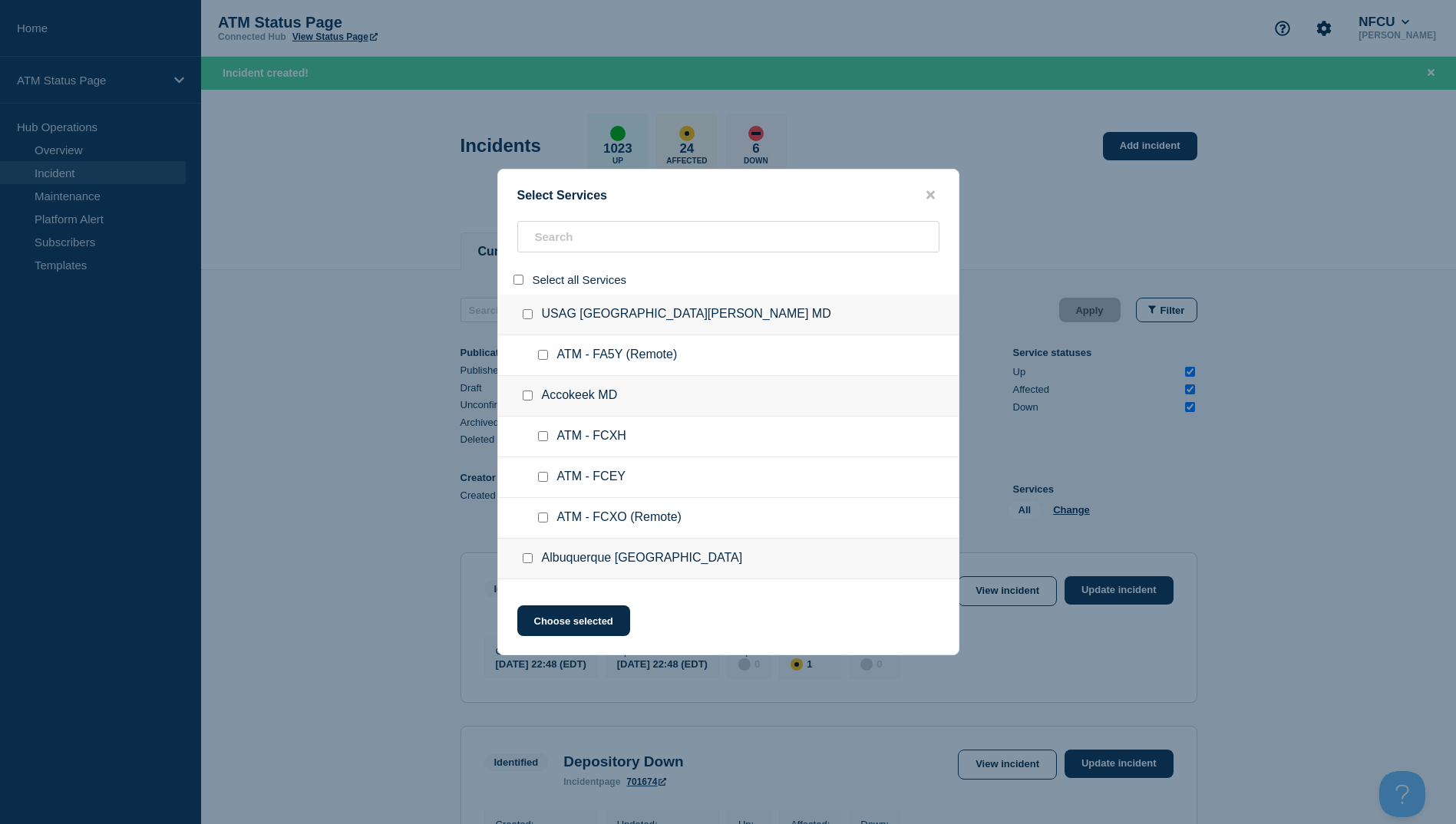
checkbox input "false"
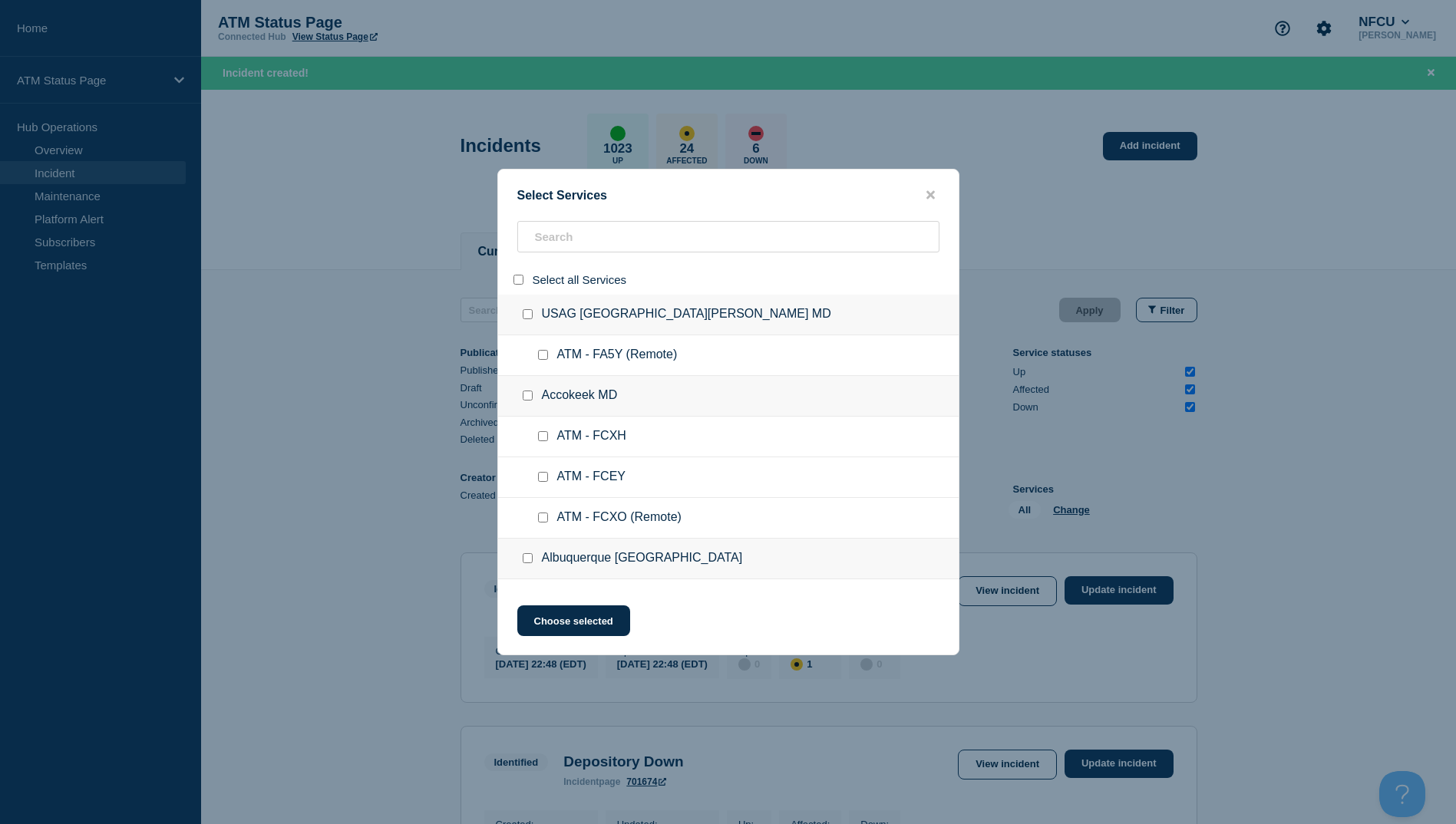
checkbox input "false"
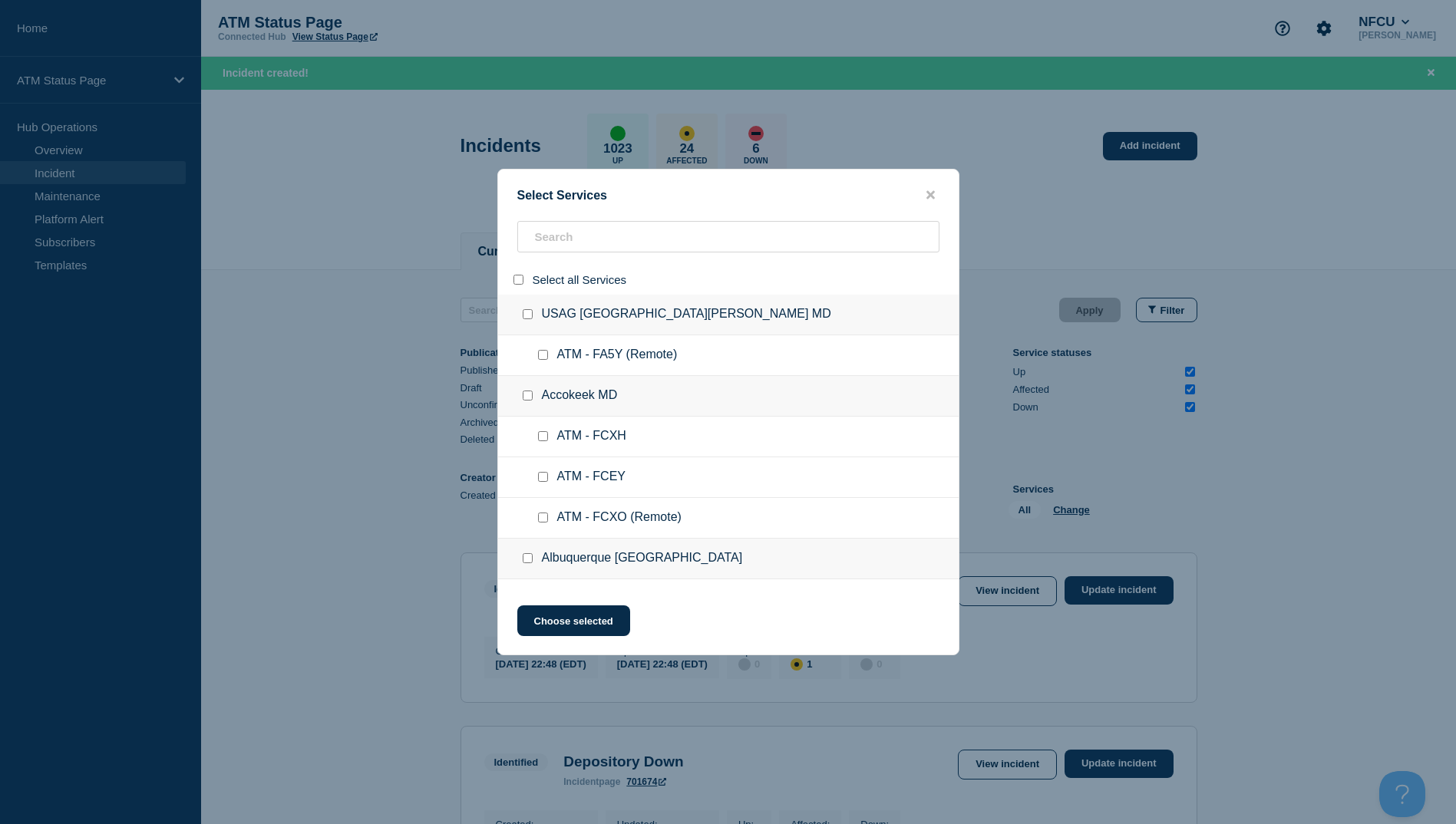
checkbox input "false"
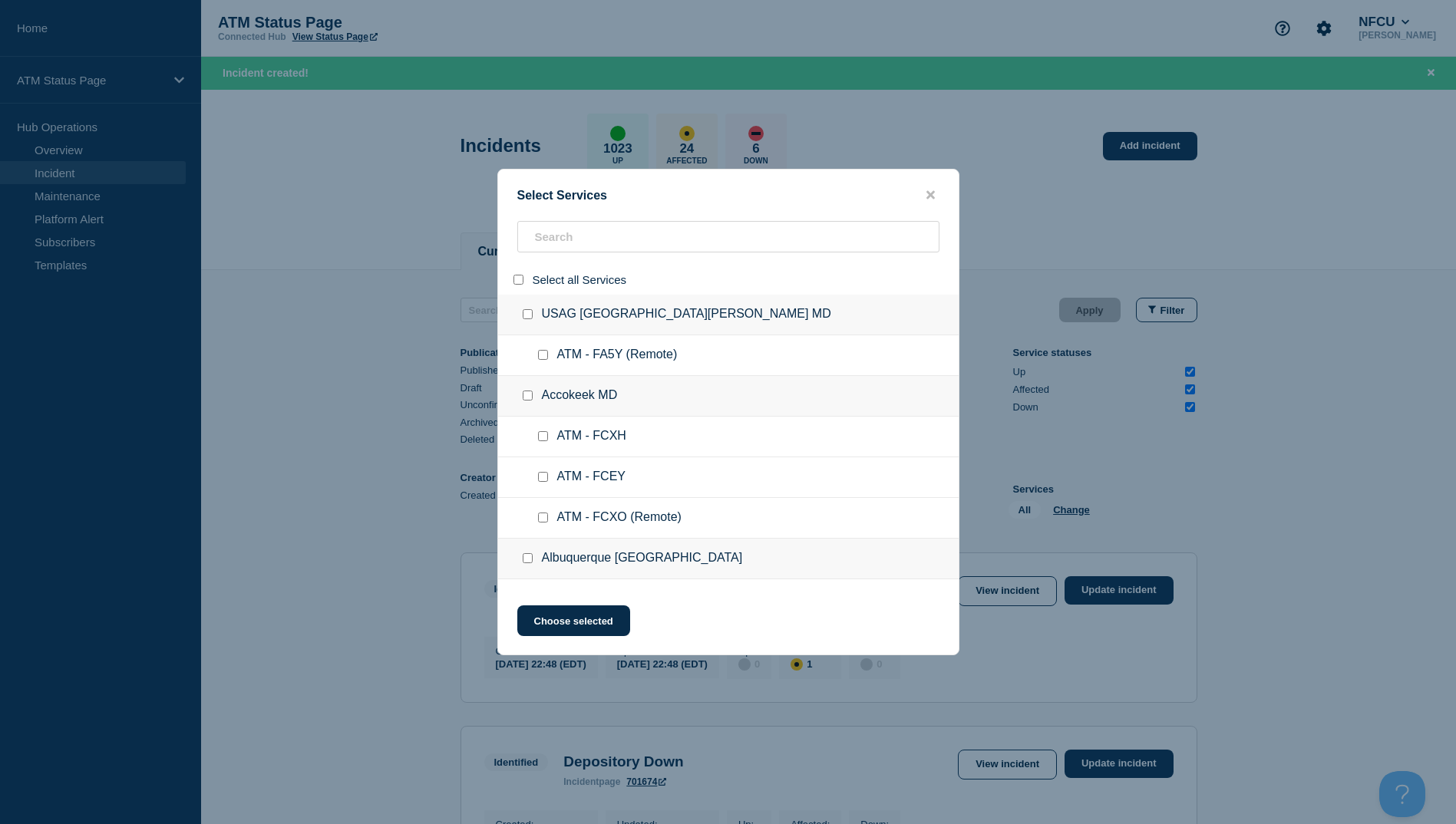
checkbox input "false"
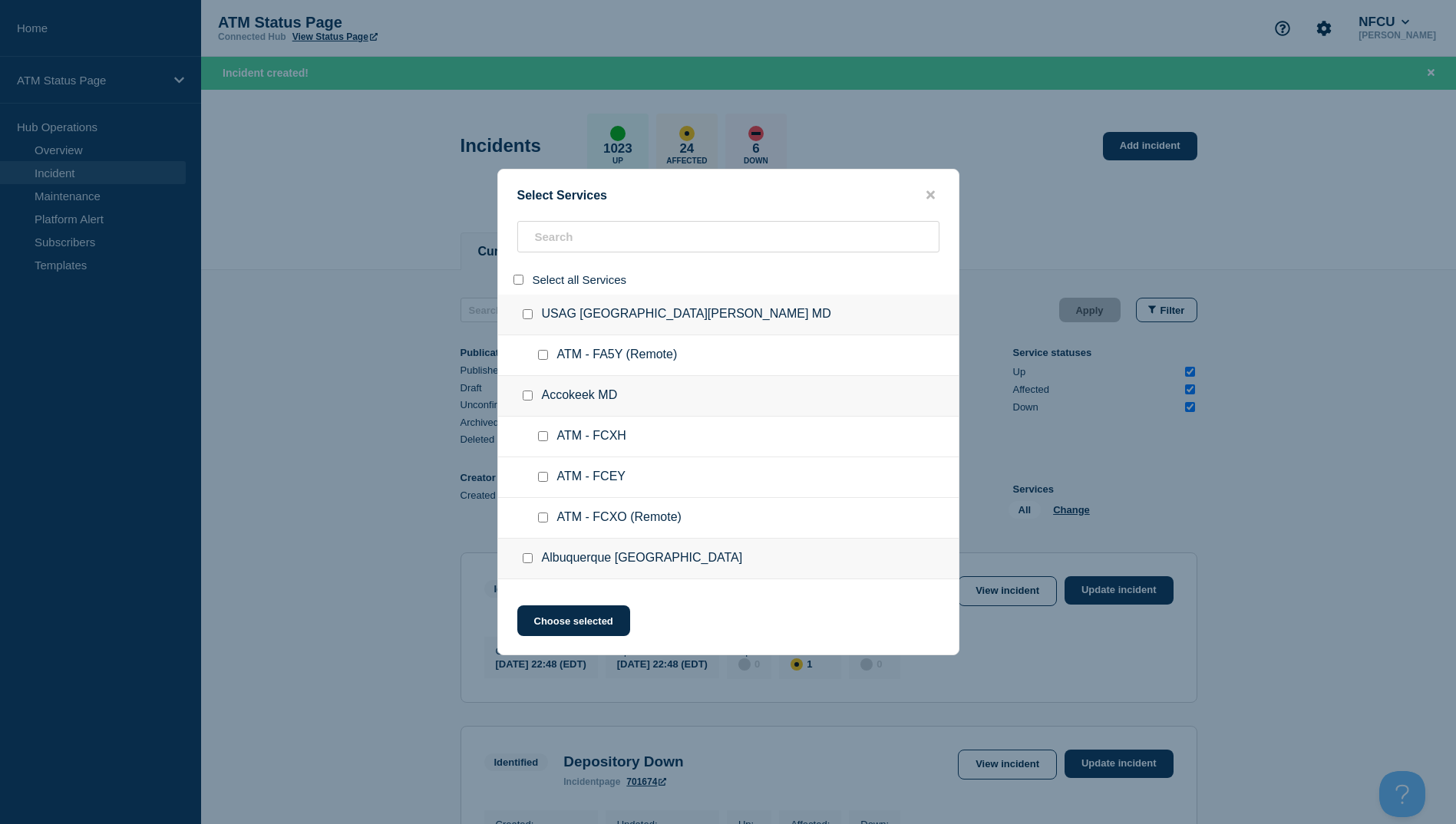
checkbox input "false"
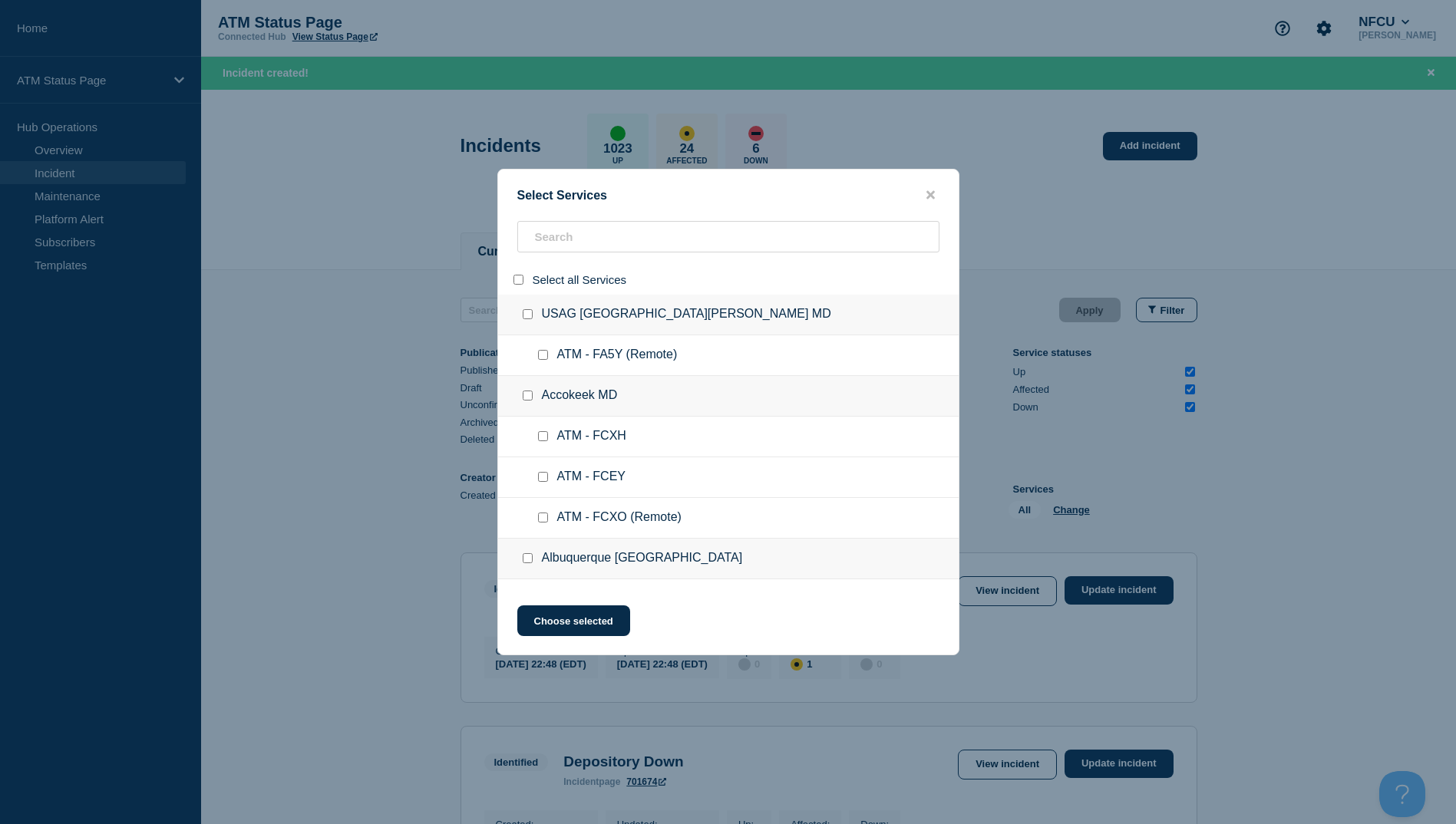
checkbox input "false"
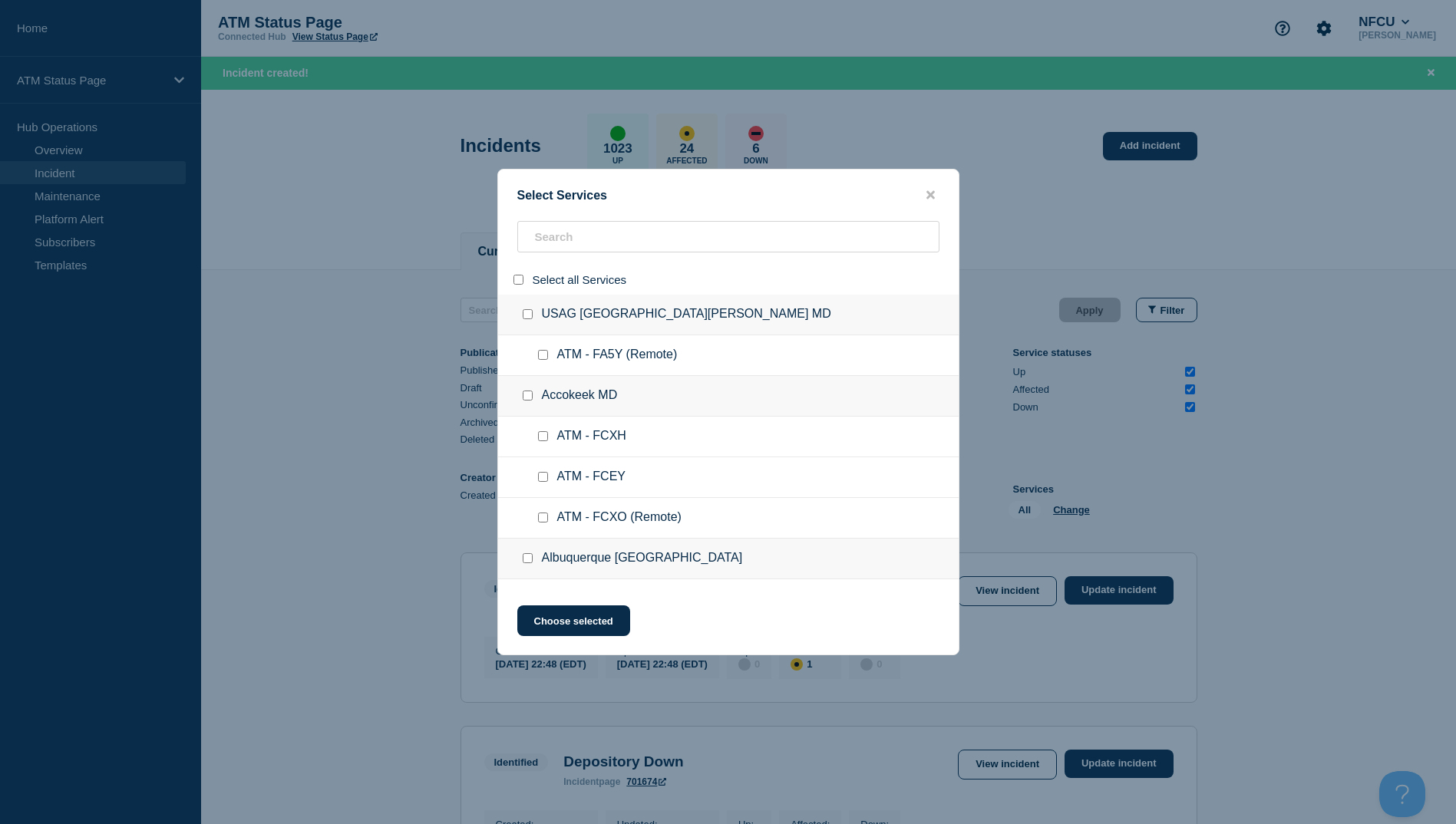
checkbox input "false"
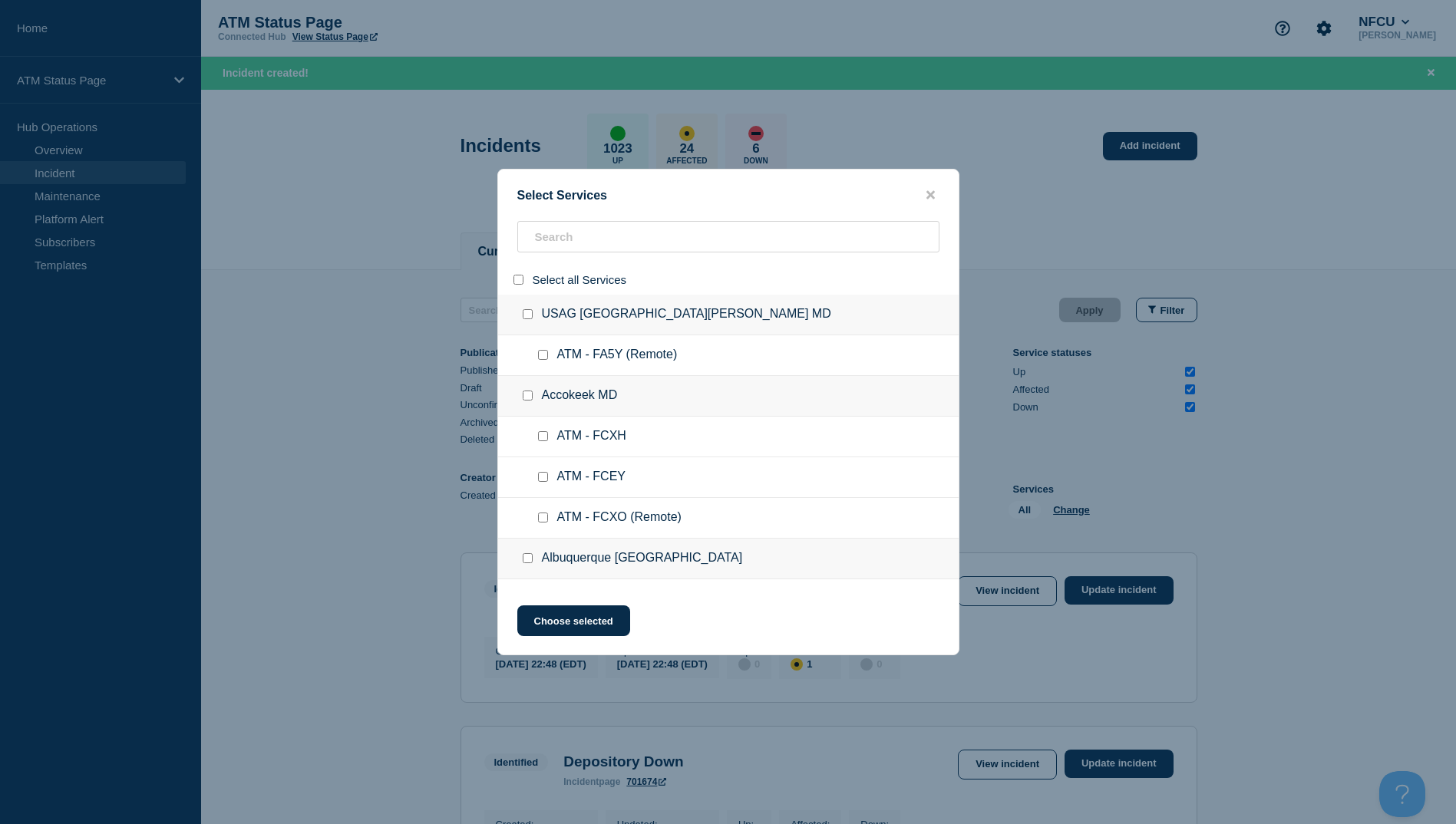
checkbox input "false"
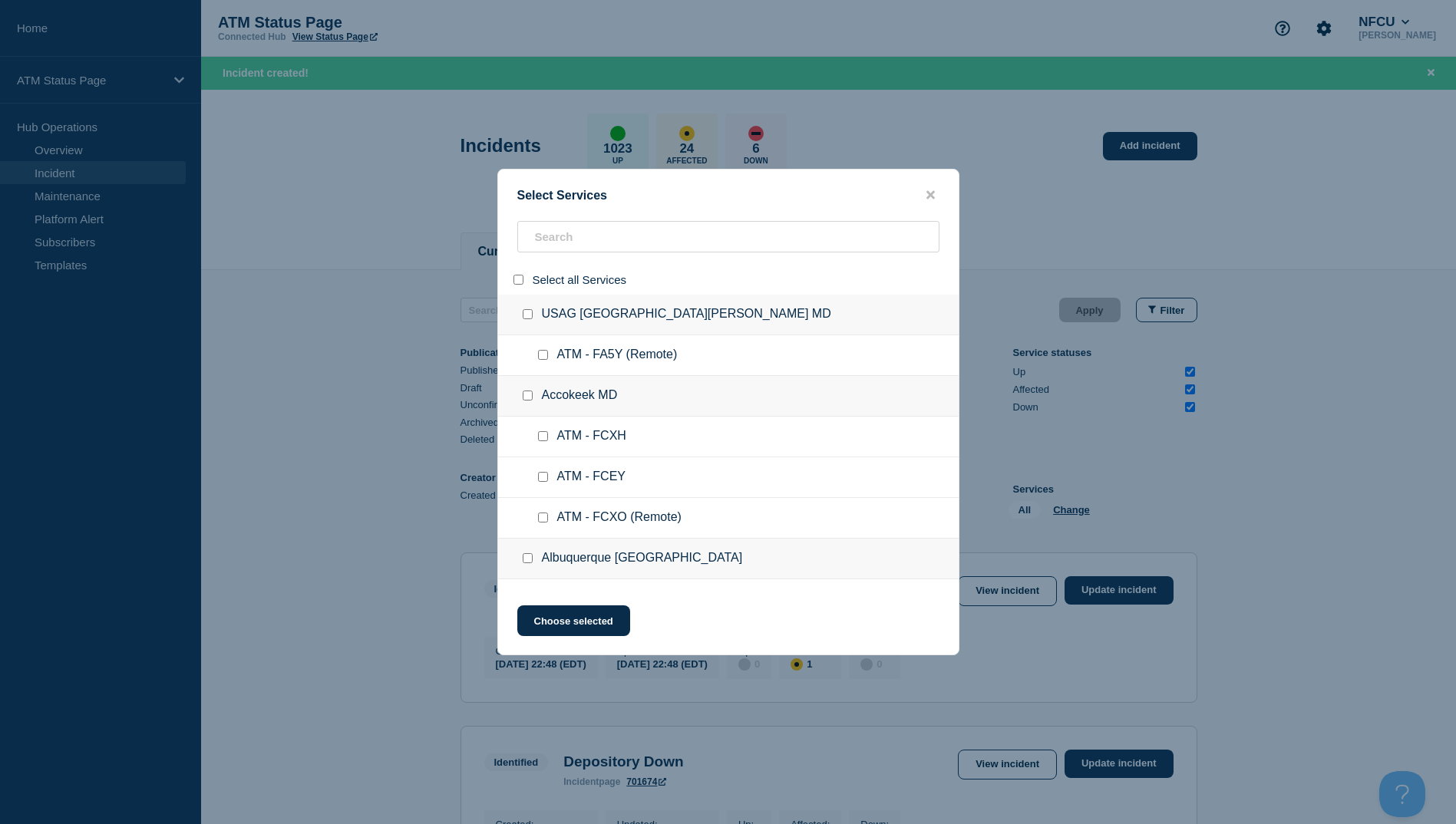
checkbox input "false"
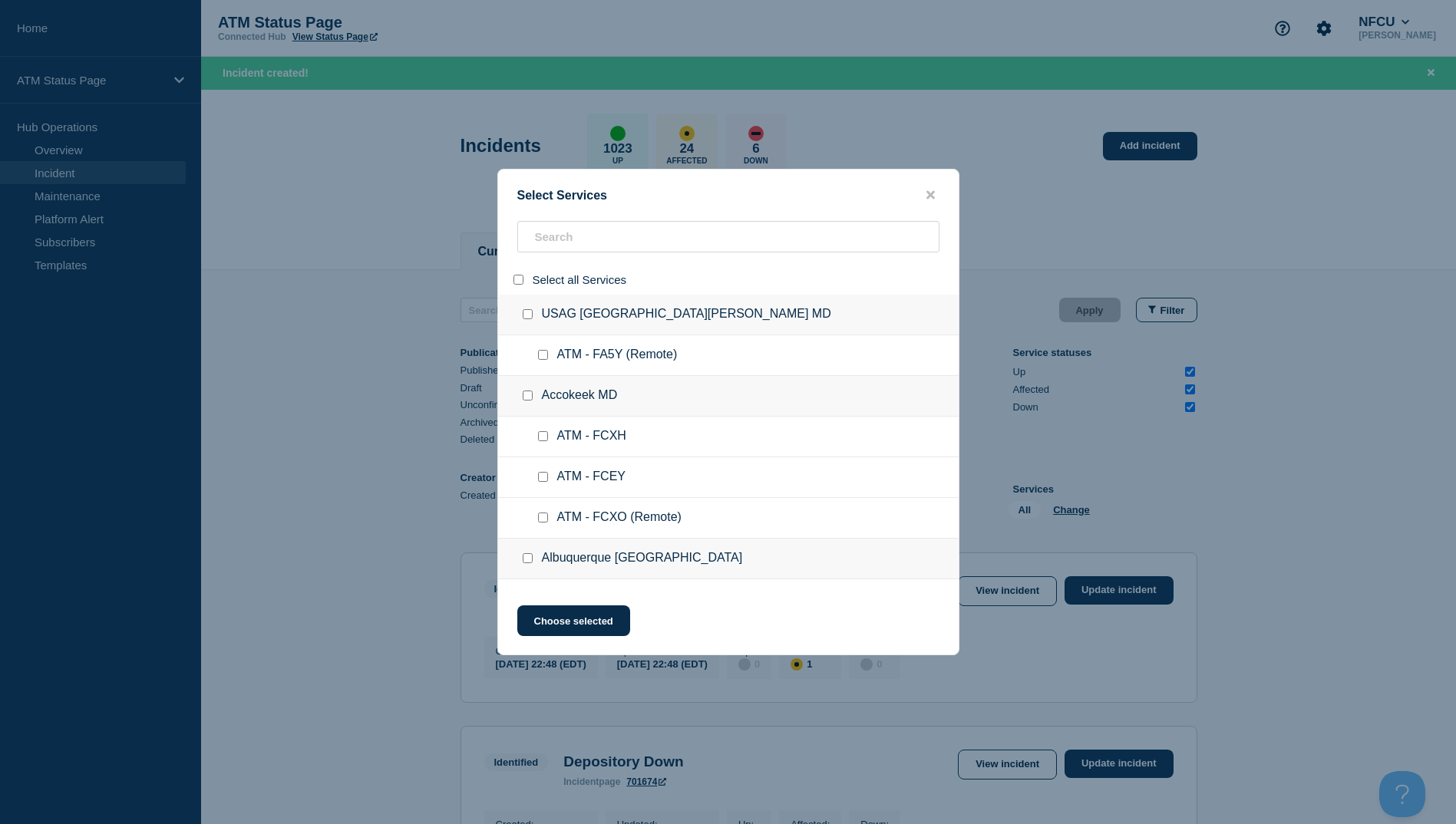
checkbox input "false"
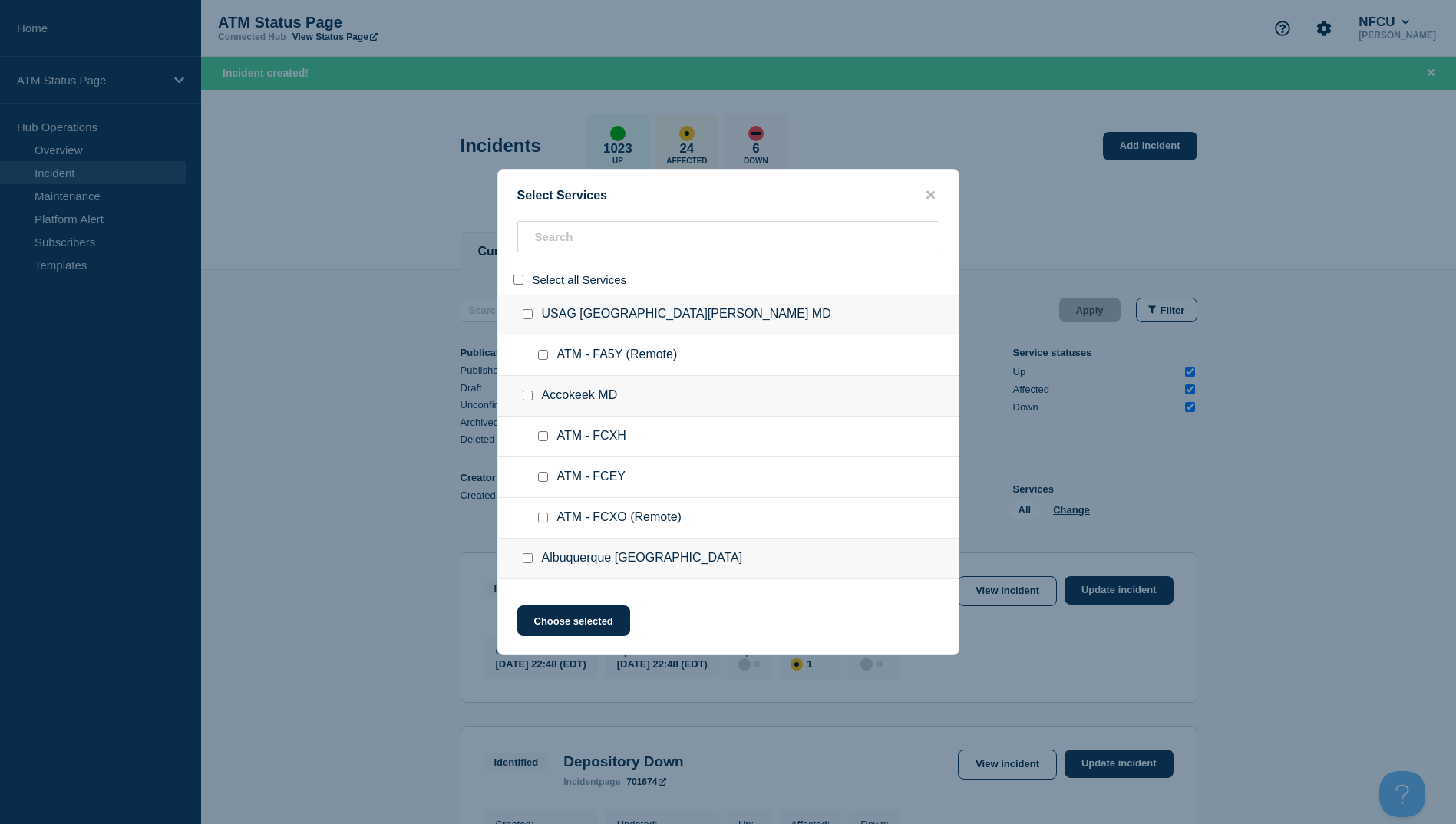
checkbox input "false"
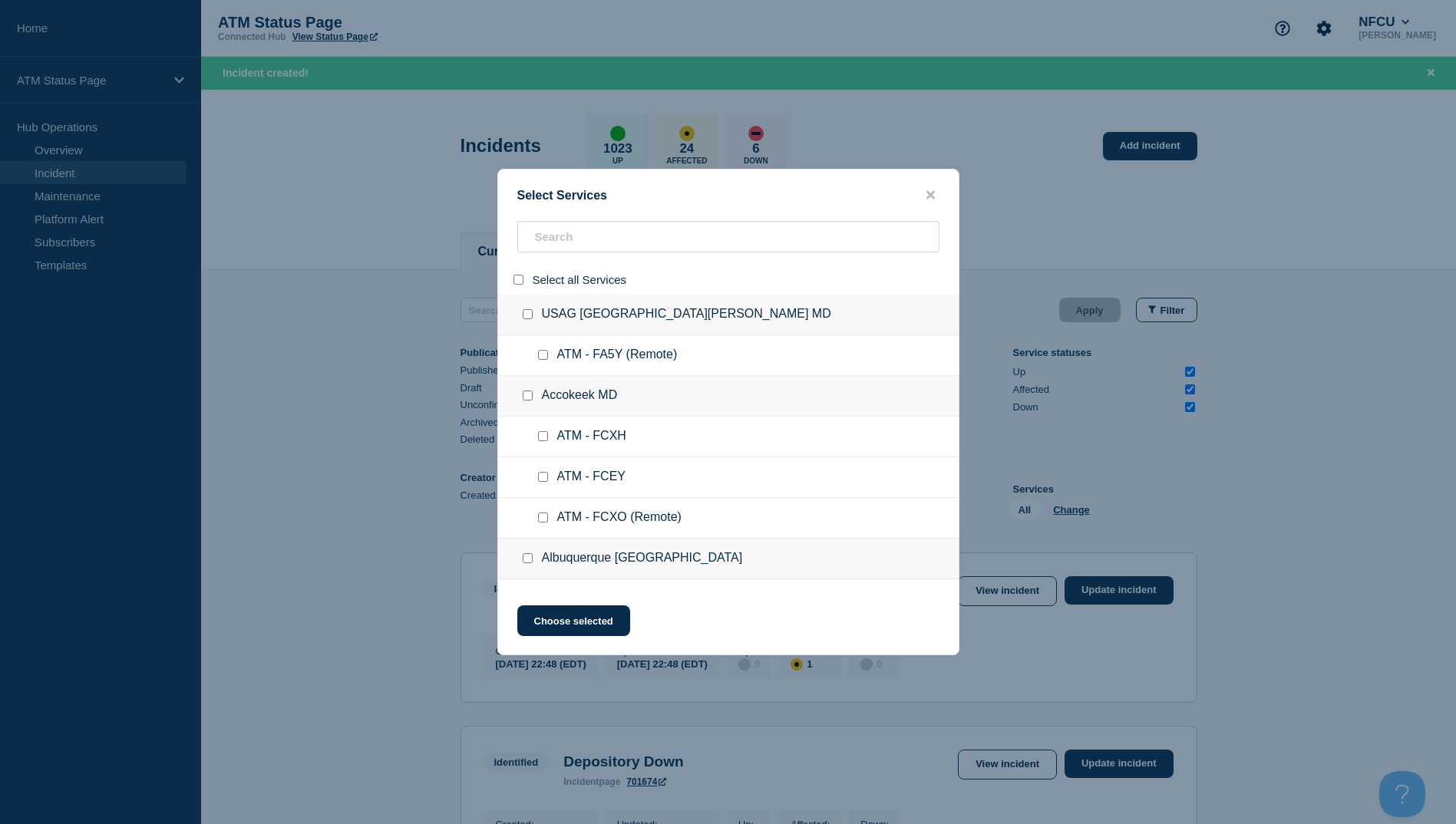
checkbox input "false"
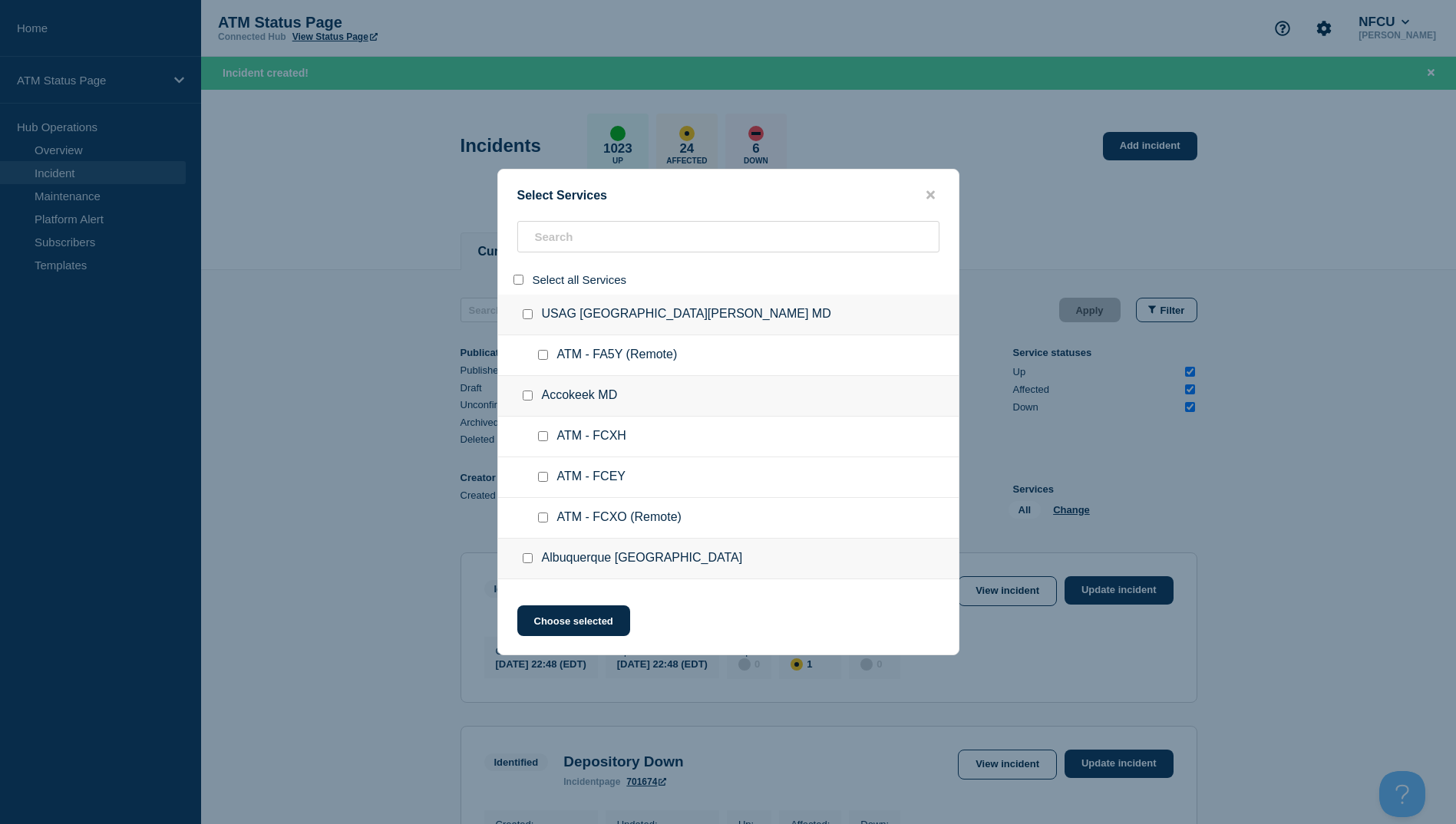
checkbox input "false"
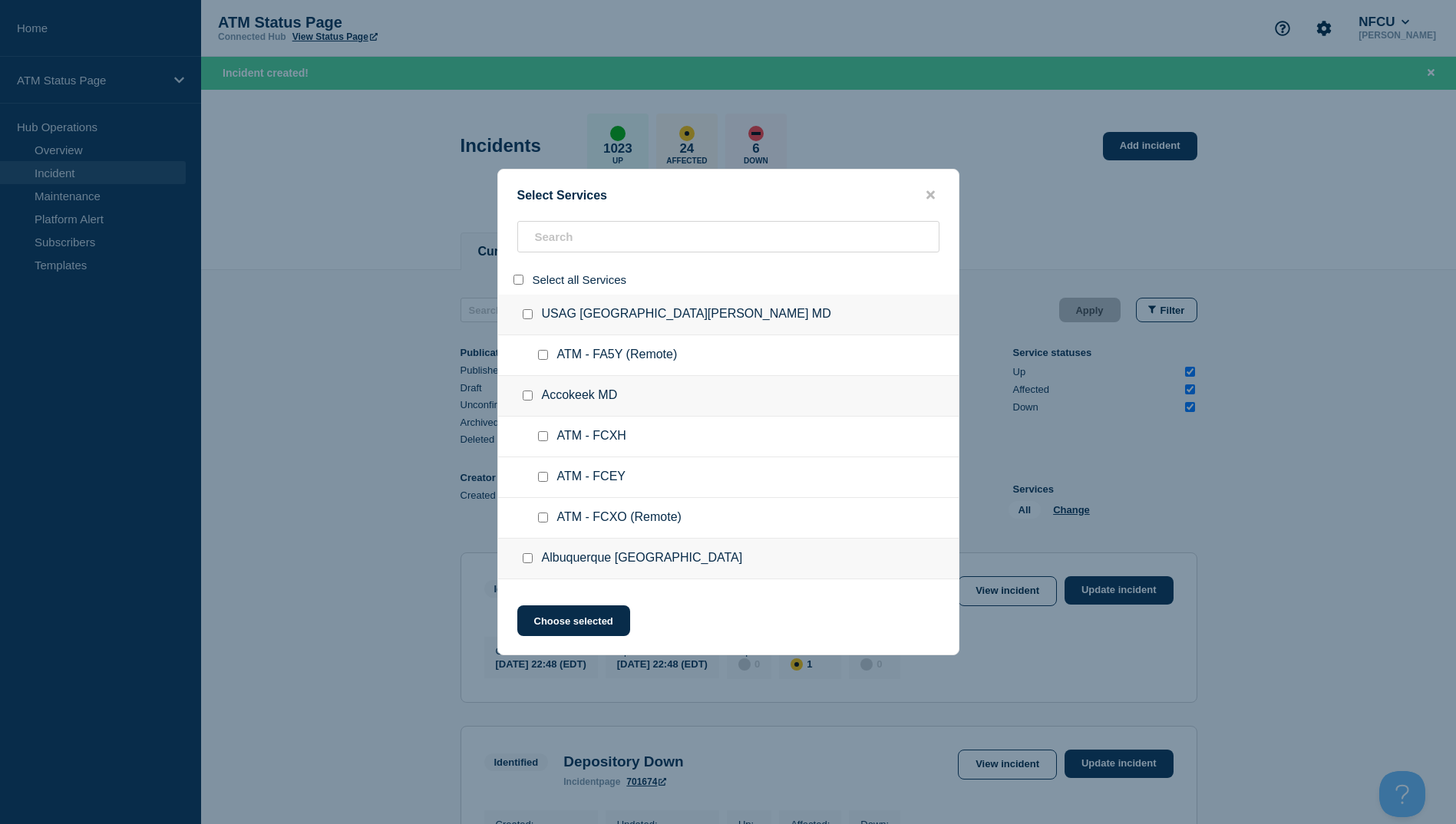
checkbox input "false"
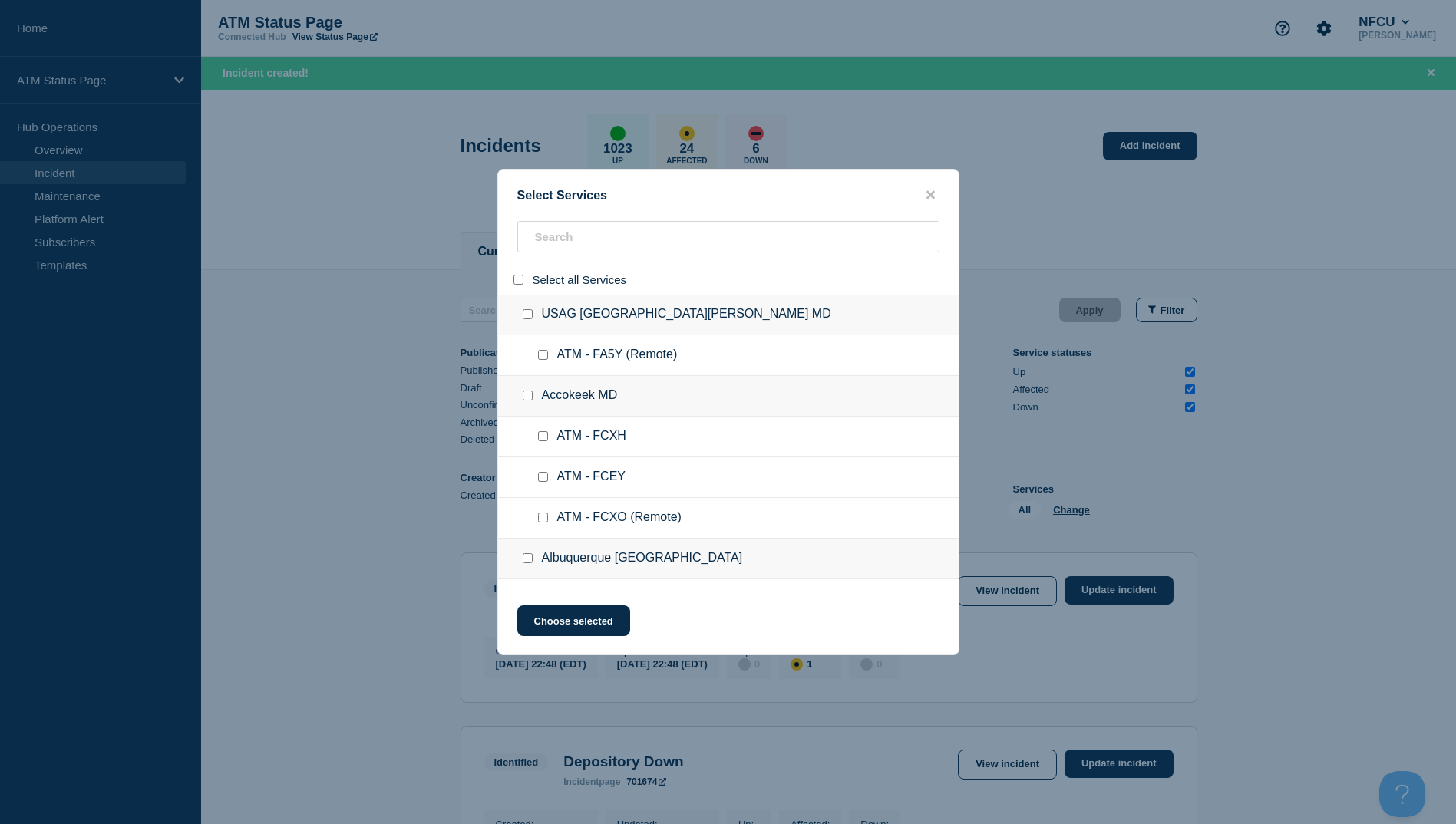
checkbox input "false"
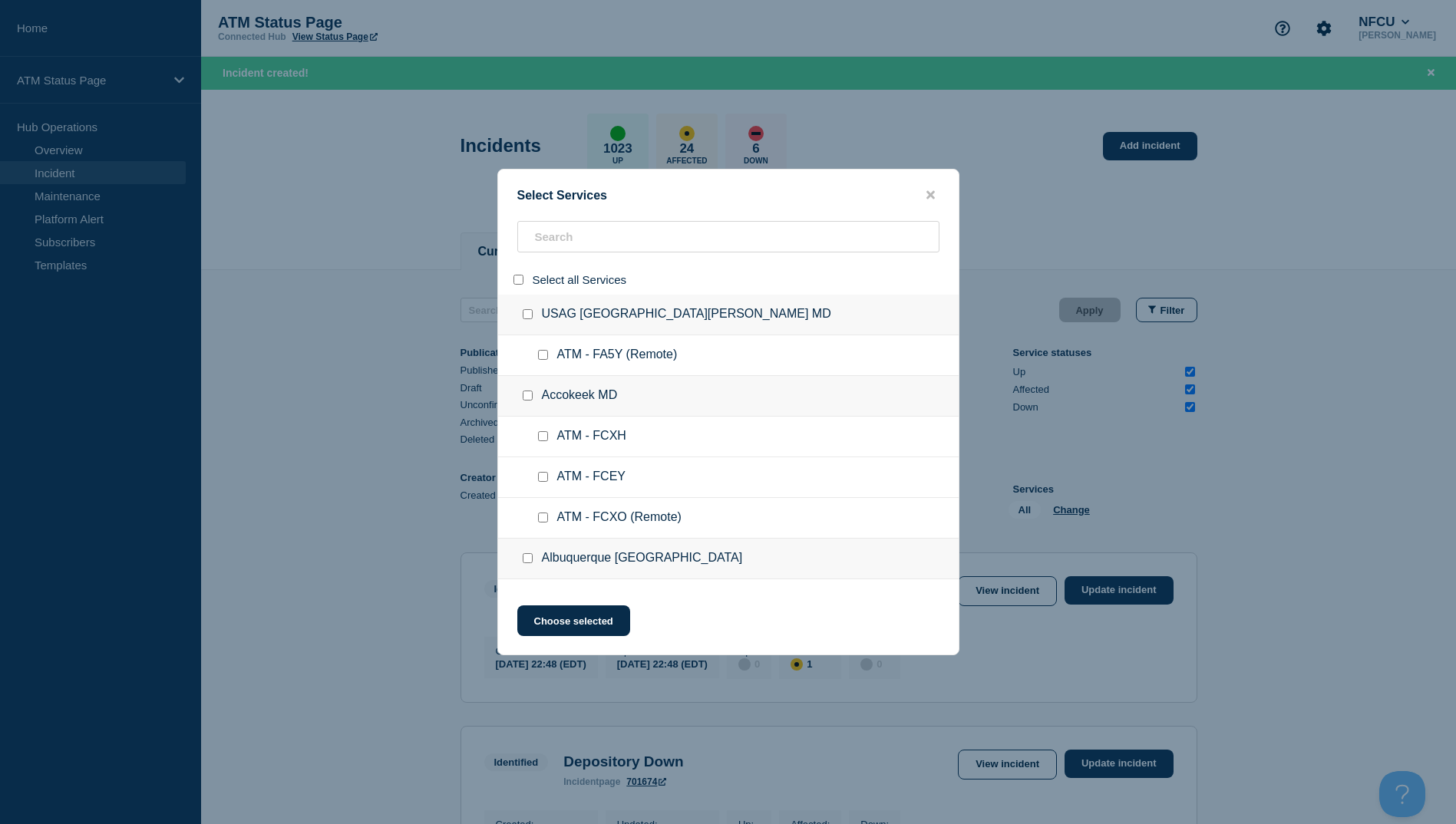
checkbox input "false"
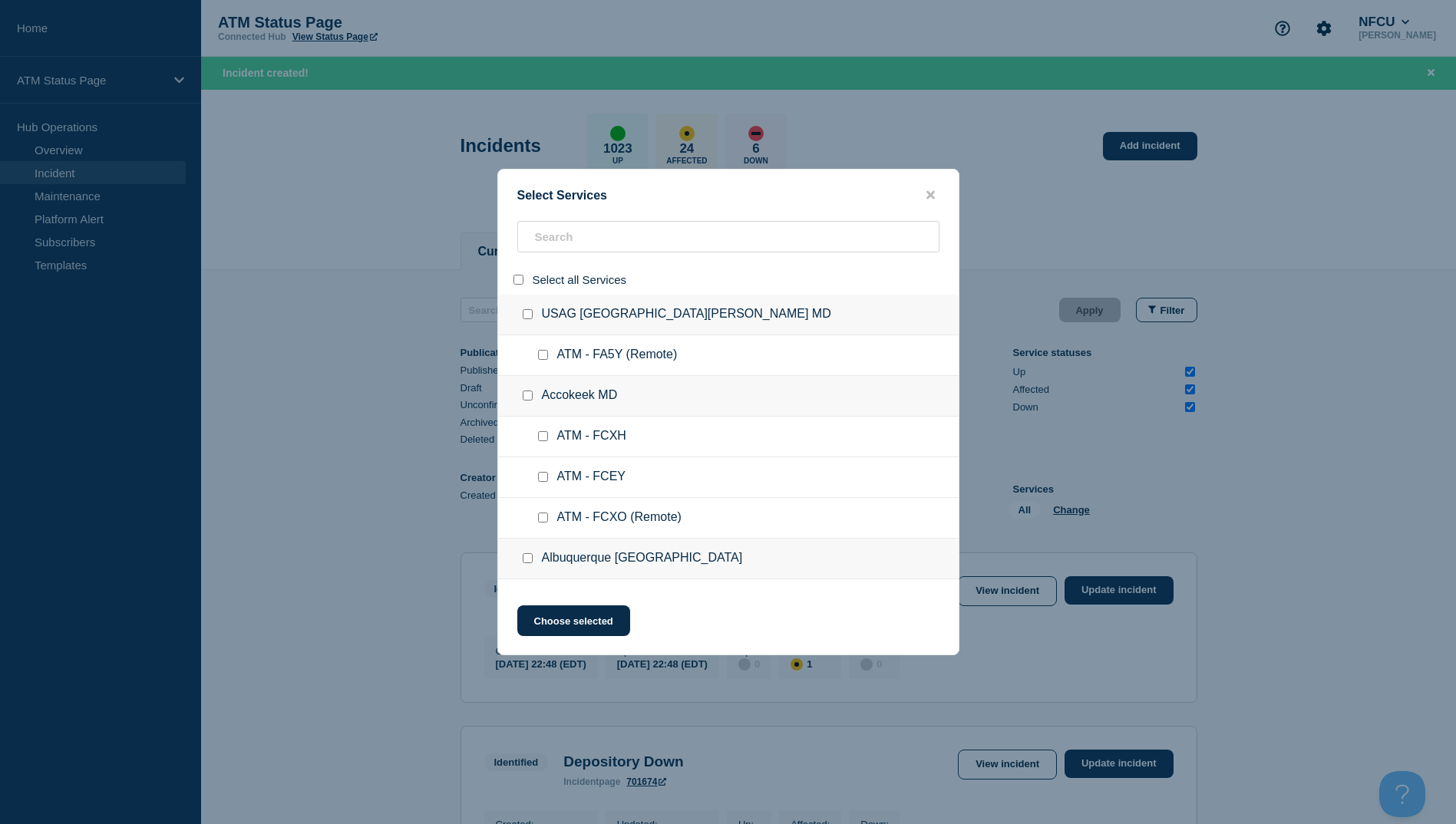
checkbox input "false"
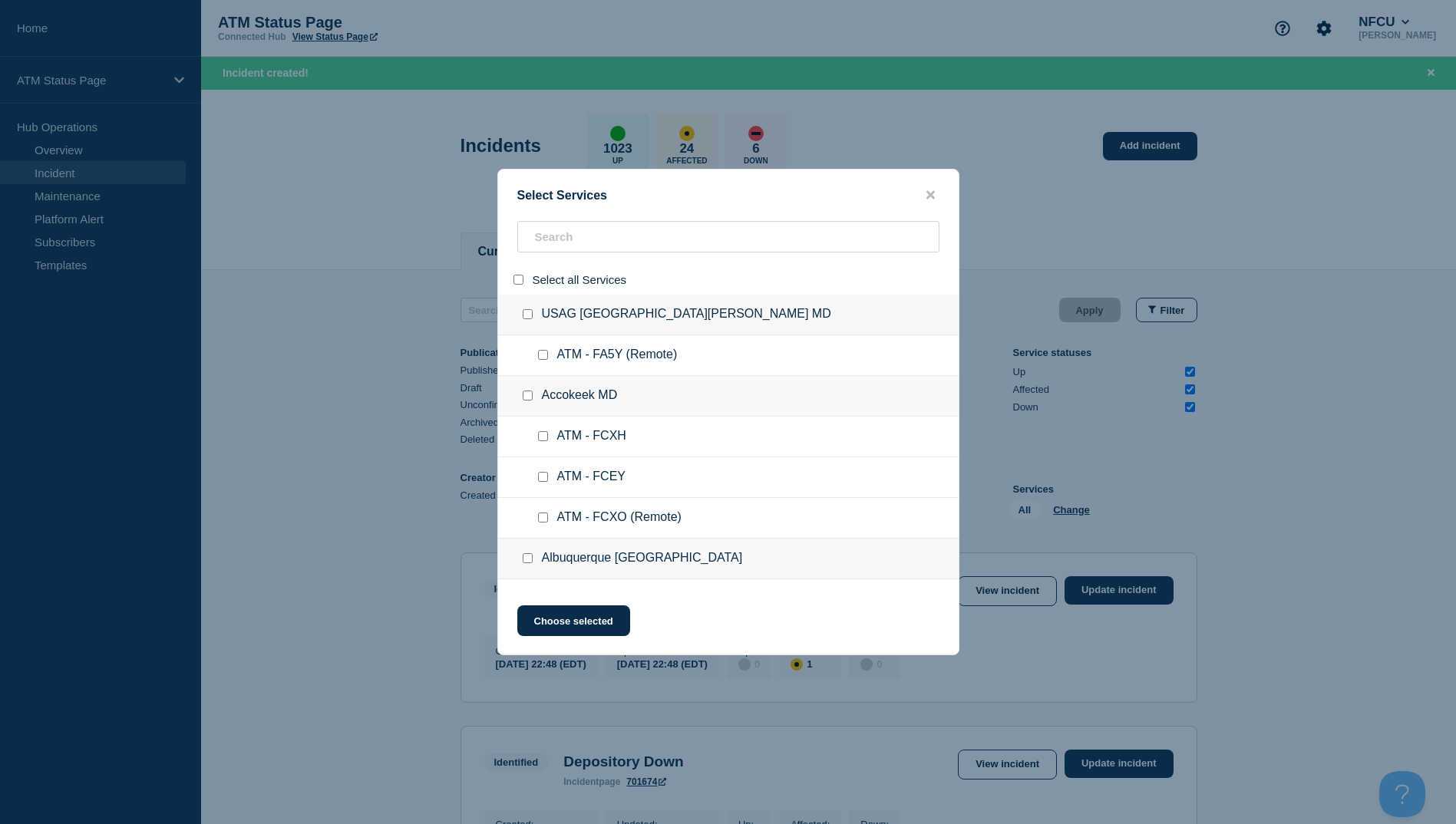
checkbox input "false"
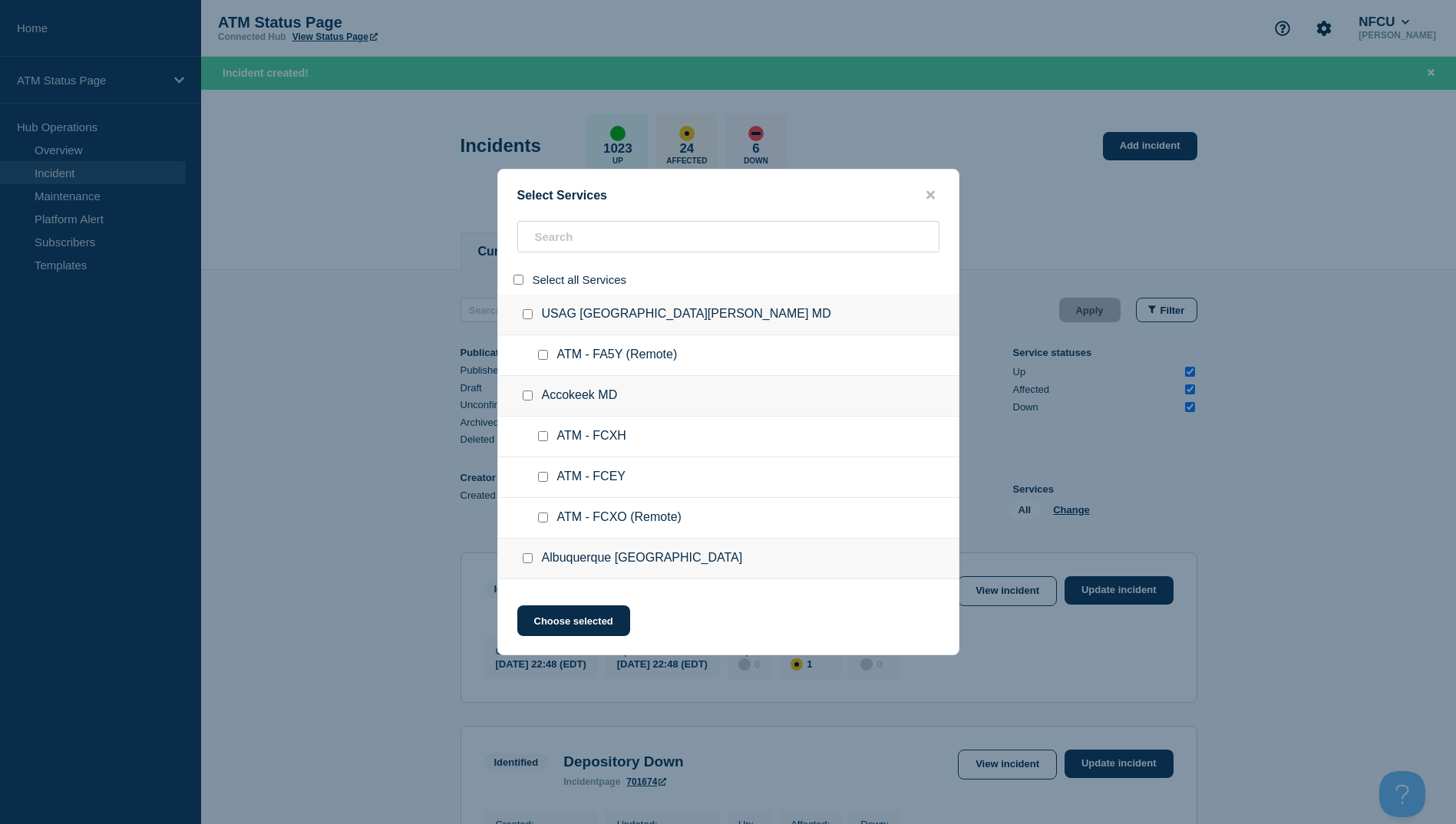
checkbox input "false"
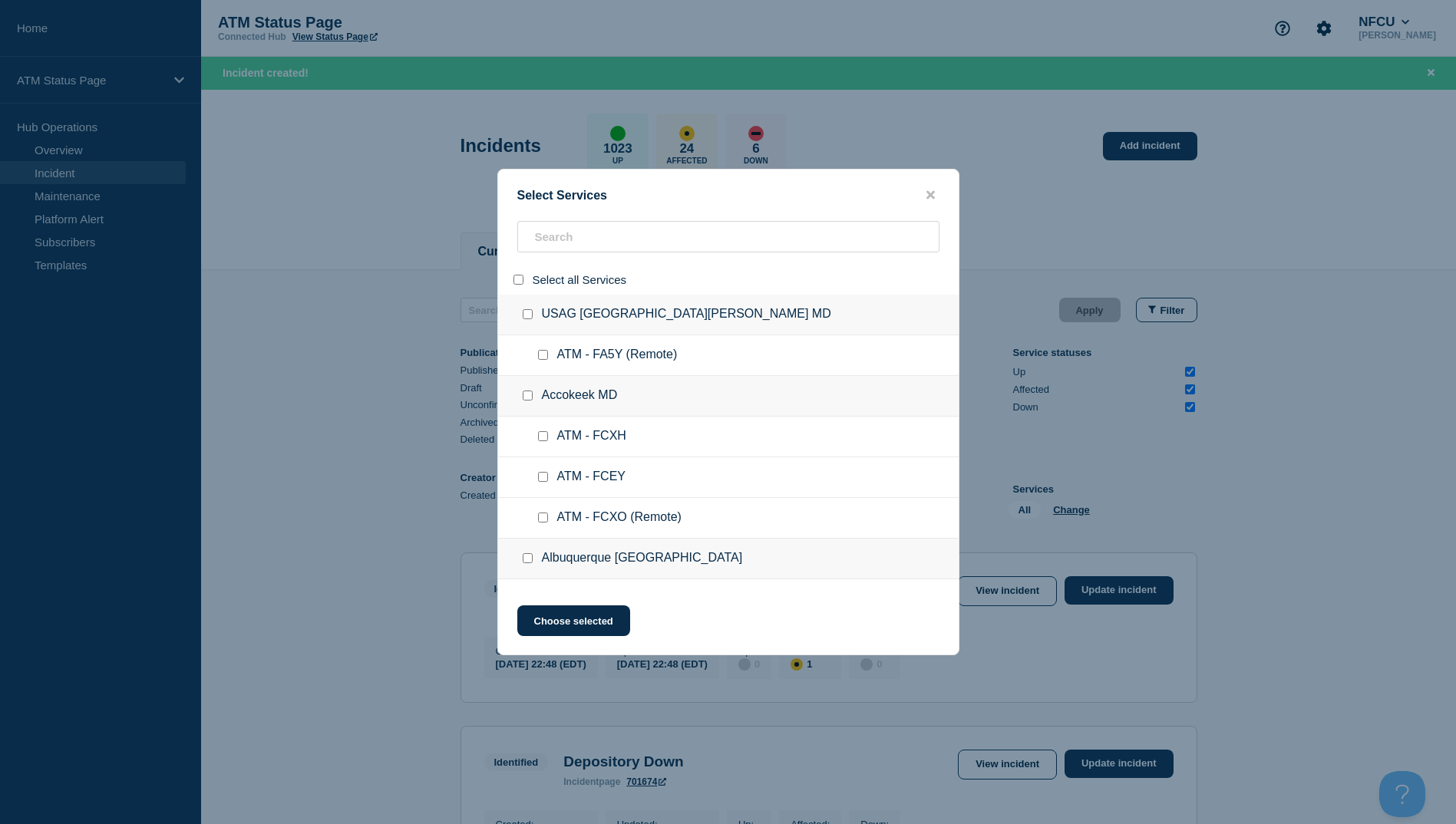
checkbox input "false"
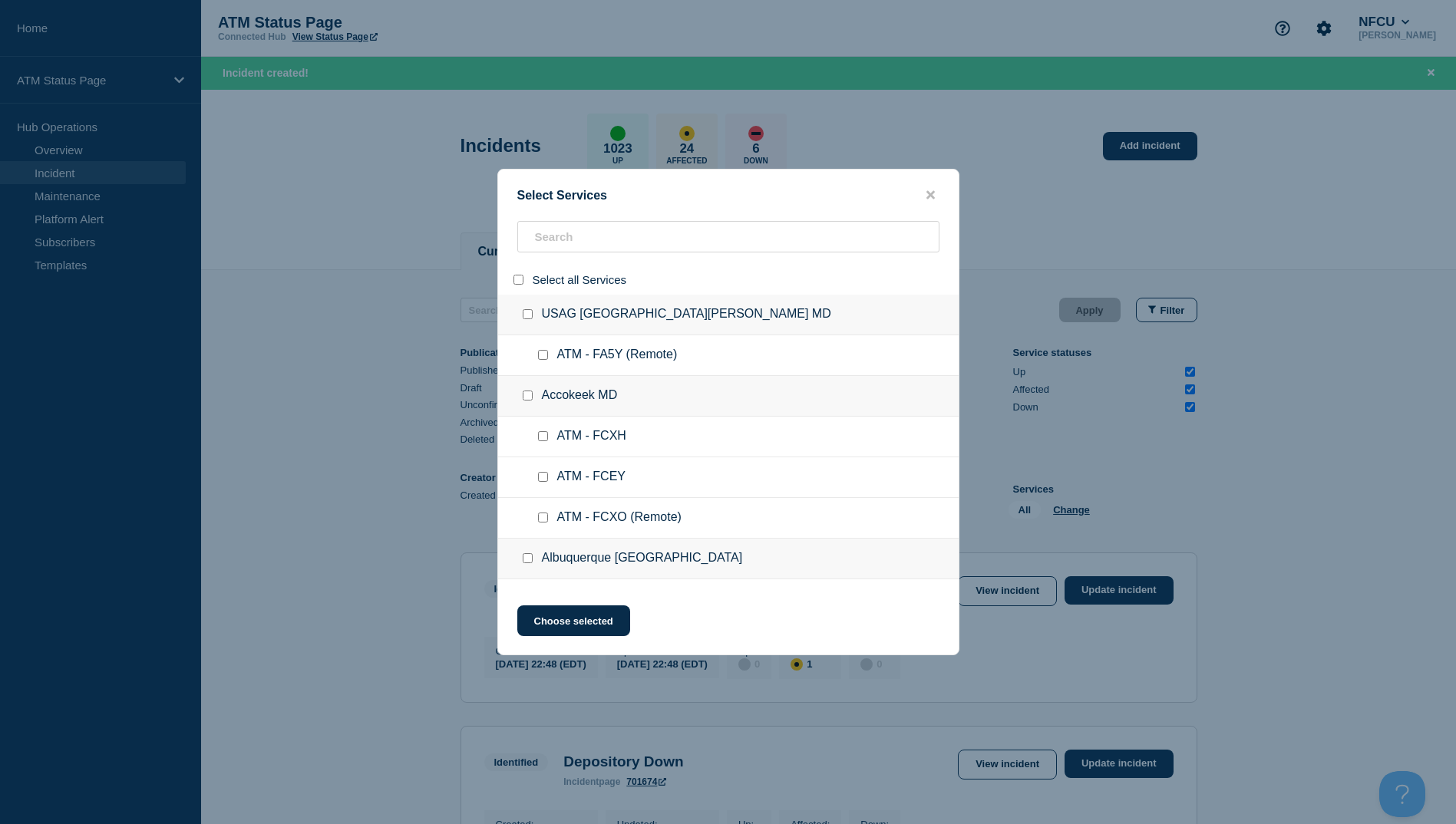
checkbox input "false"
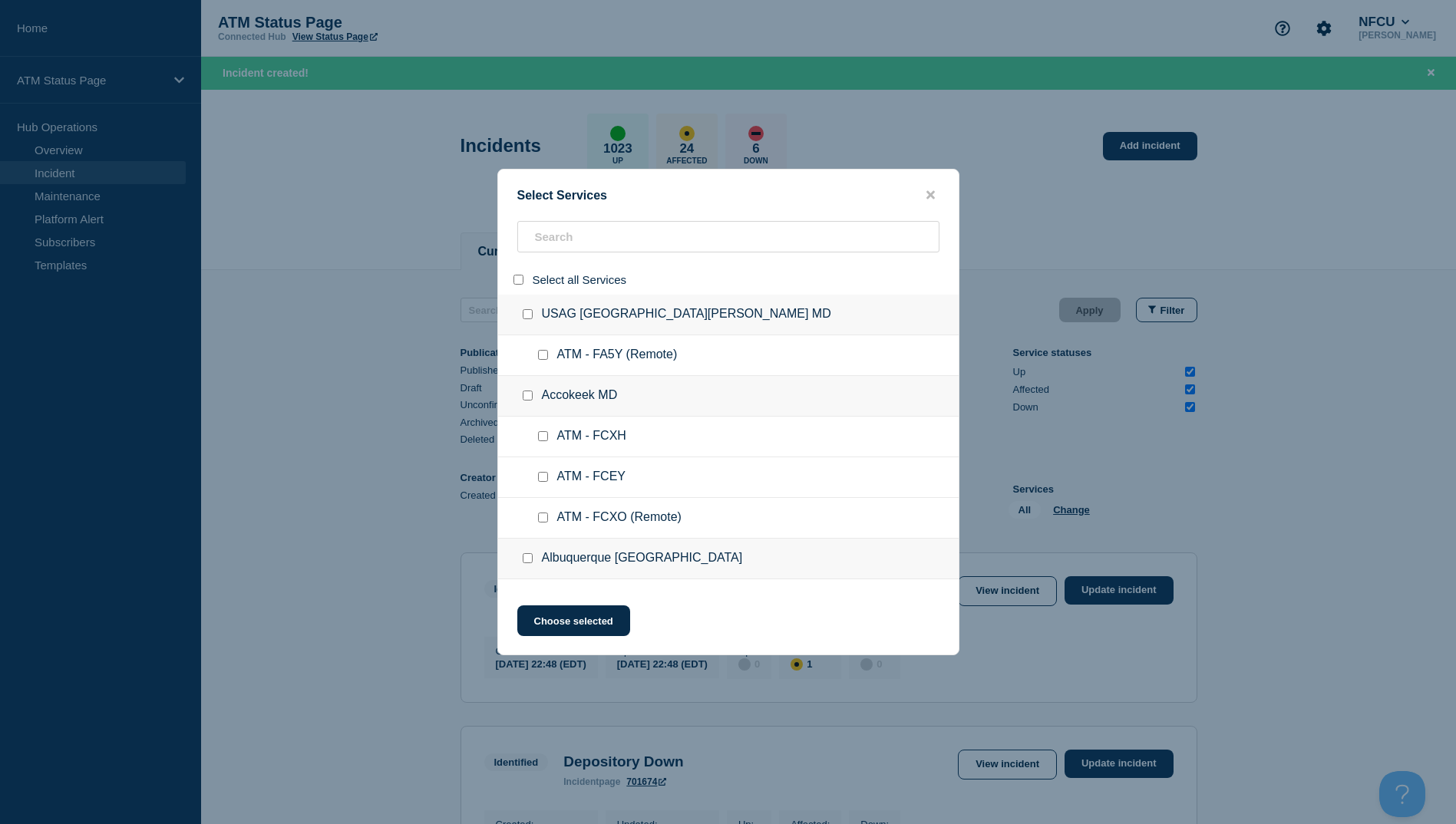
checkbox input "false"
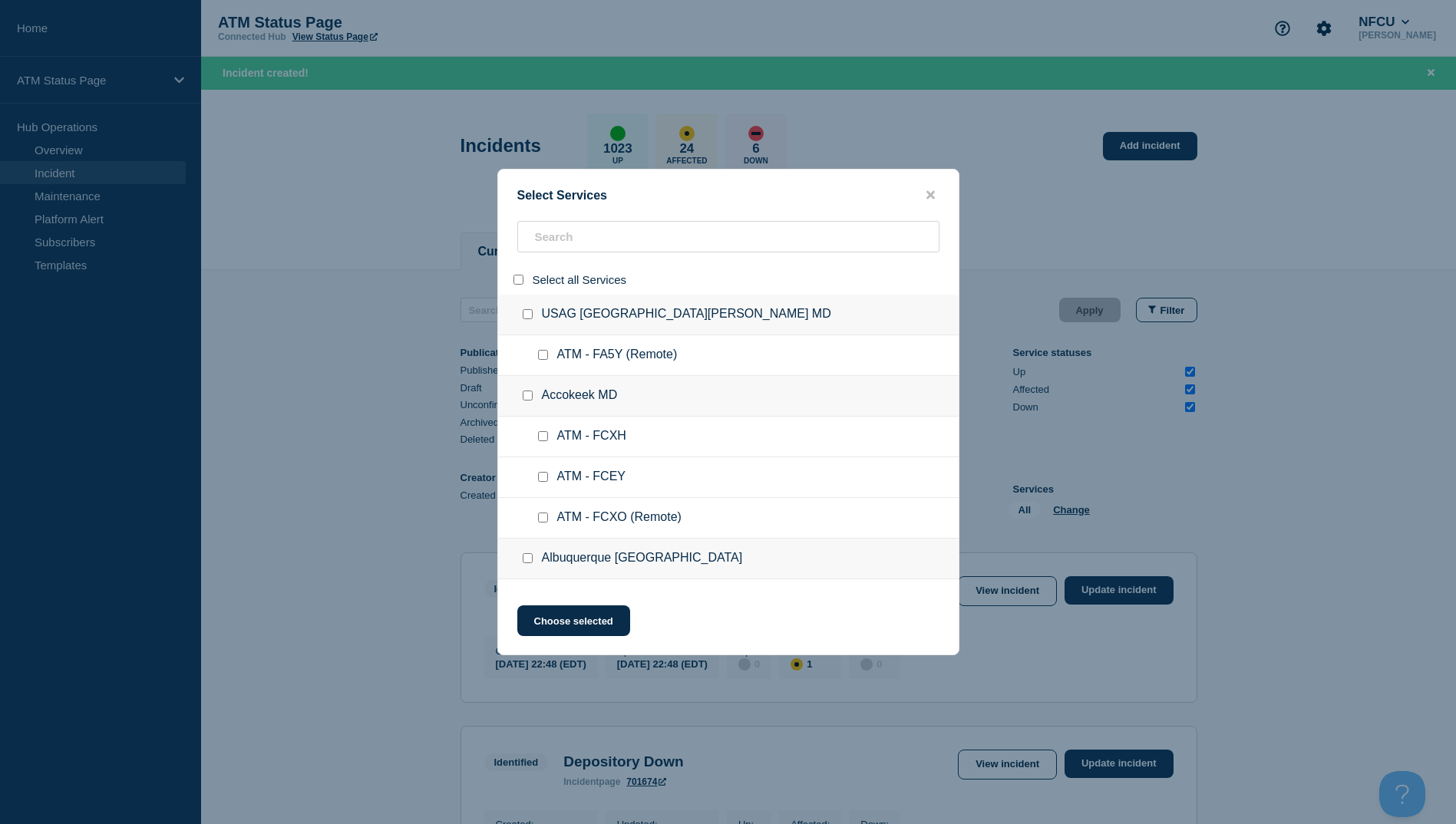
checkbox input "false"
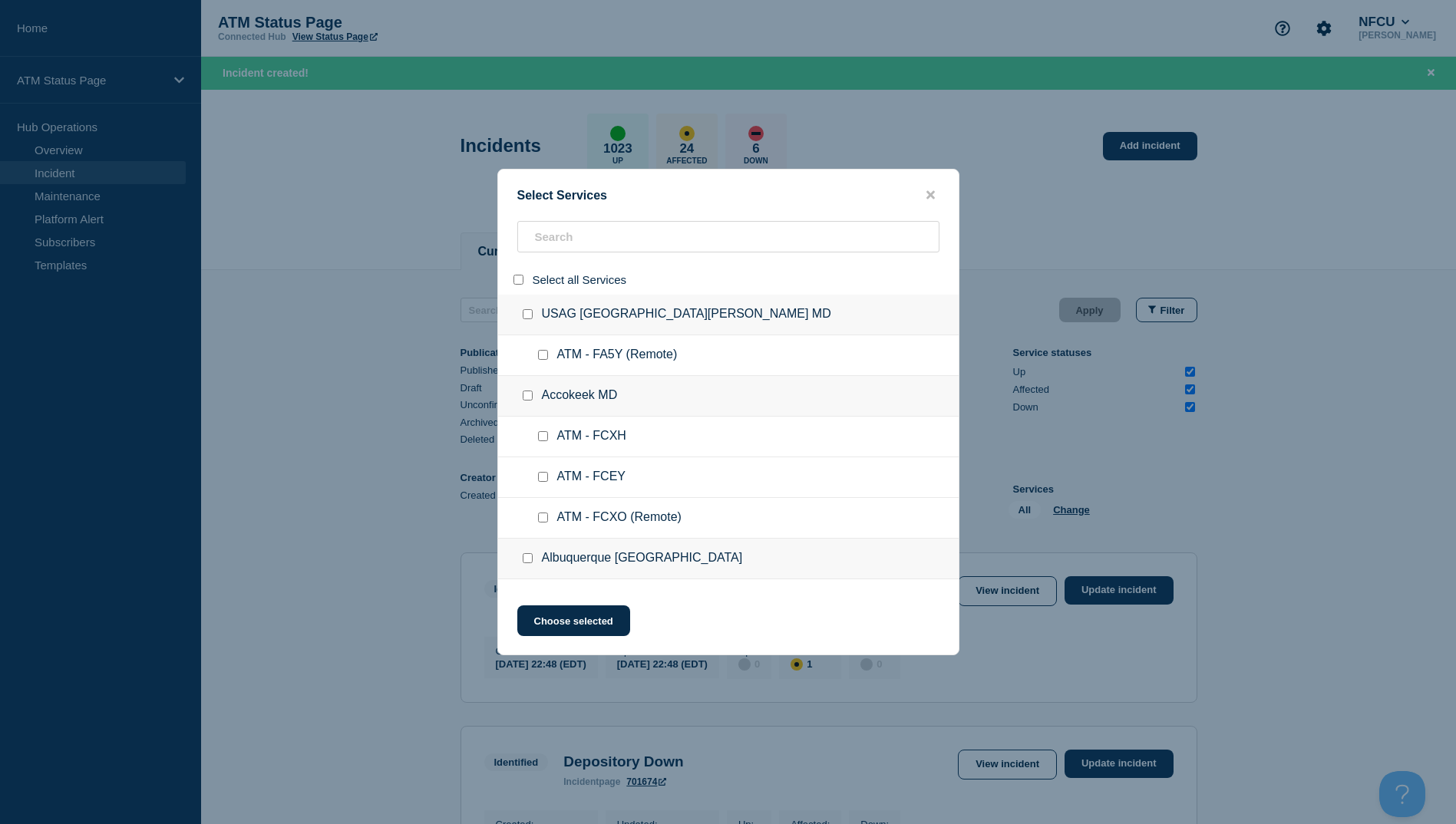
checkbox input "false"
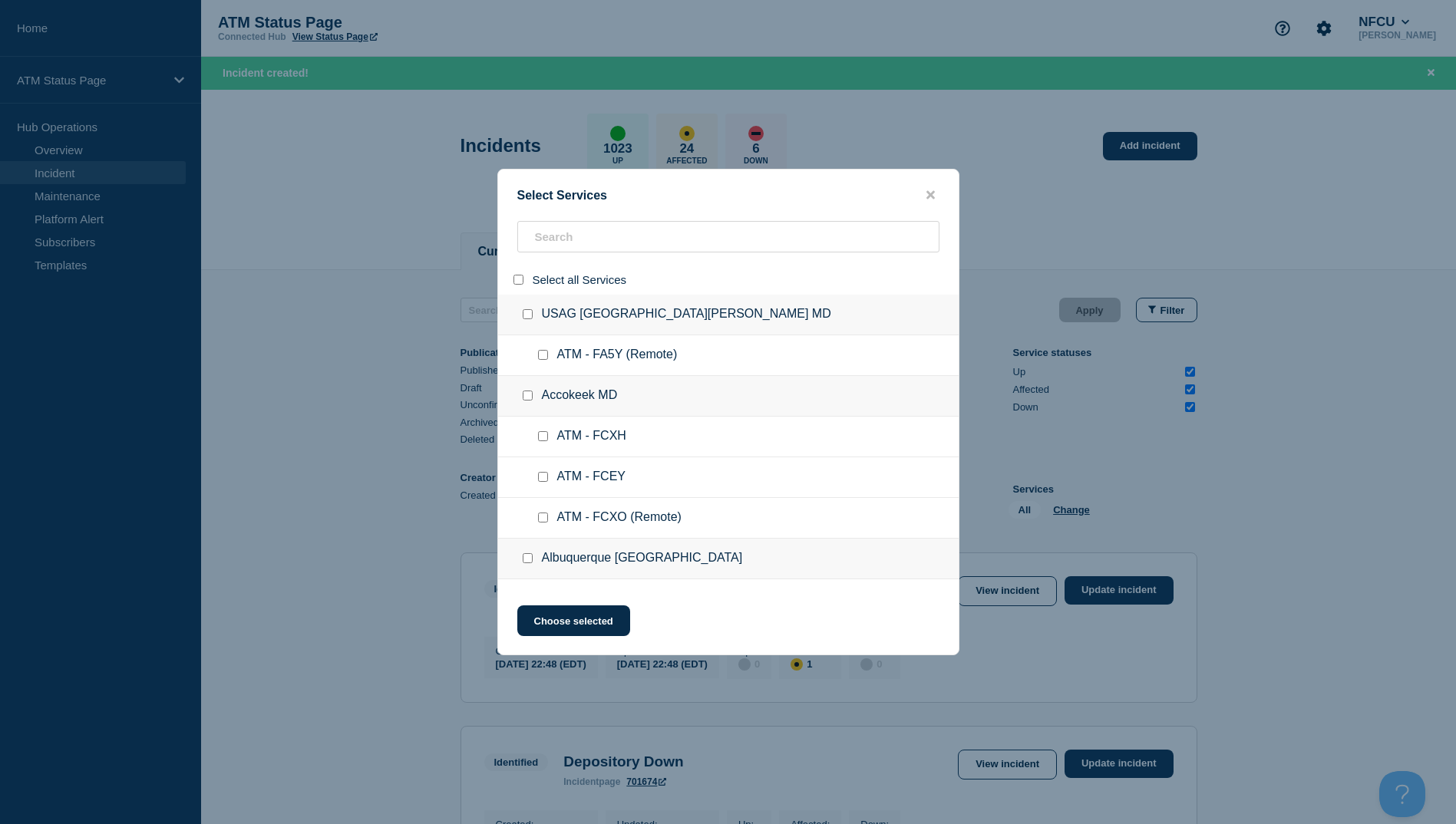
checkbox input "false"
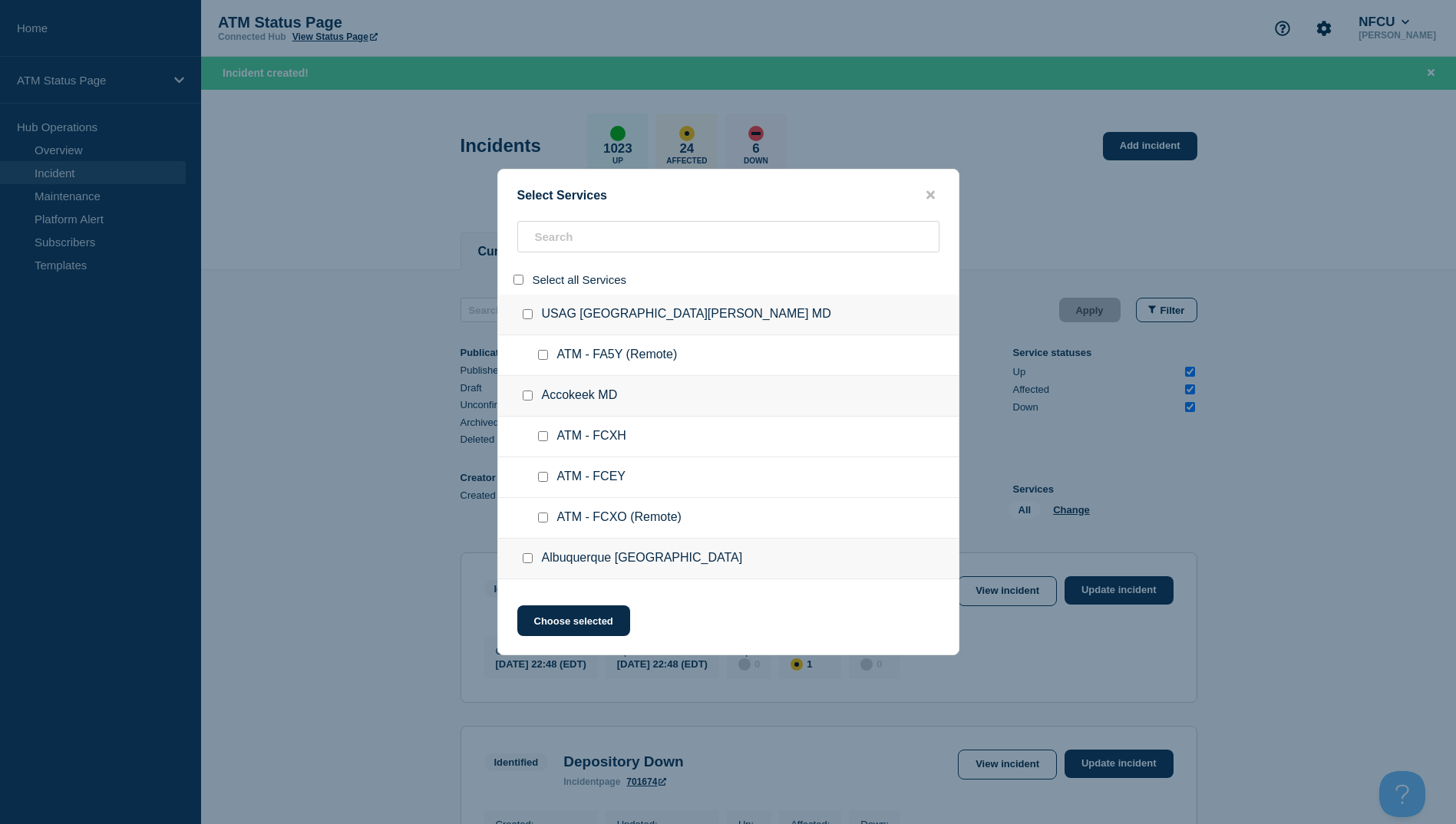
checkbox input "false"
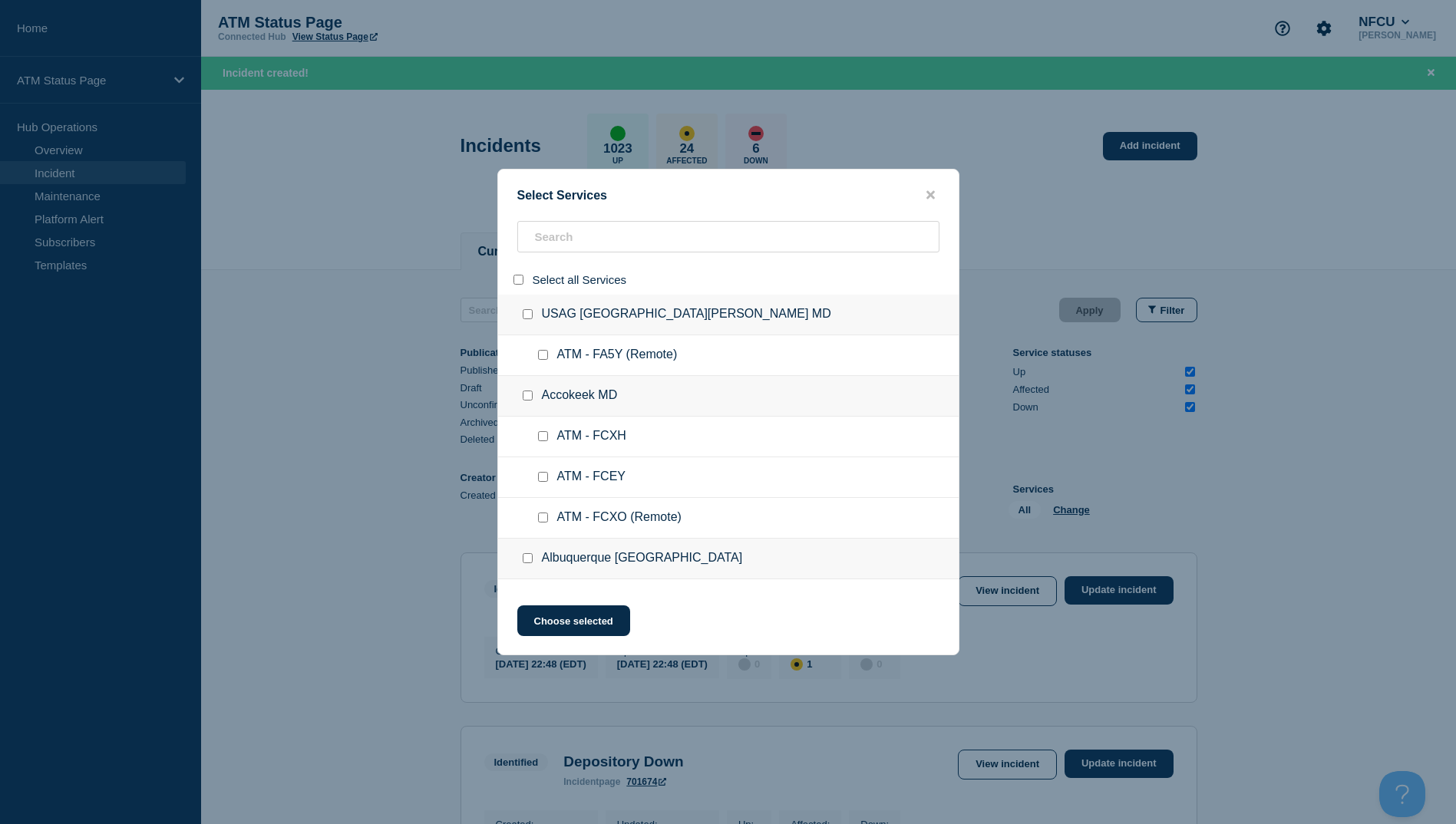
checkbox input "false"
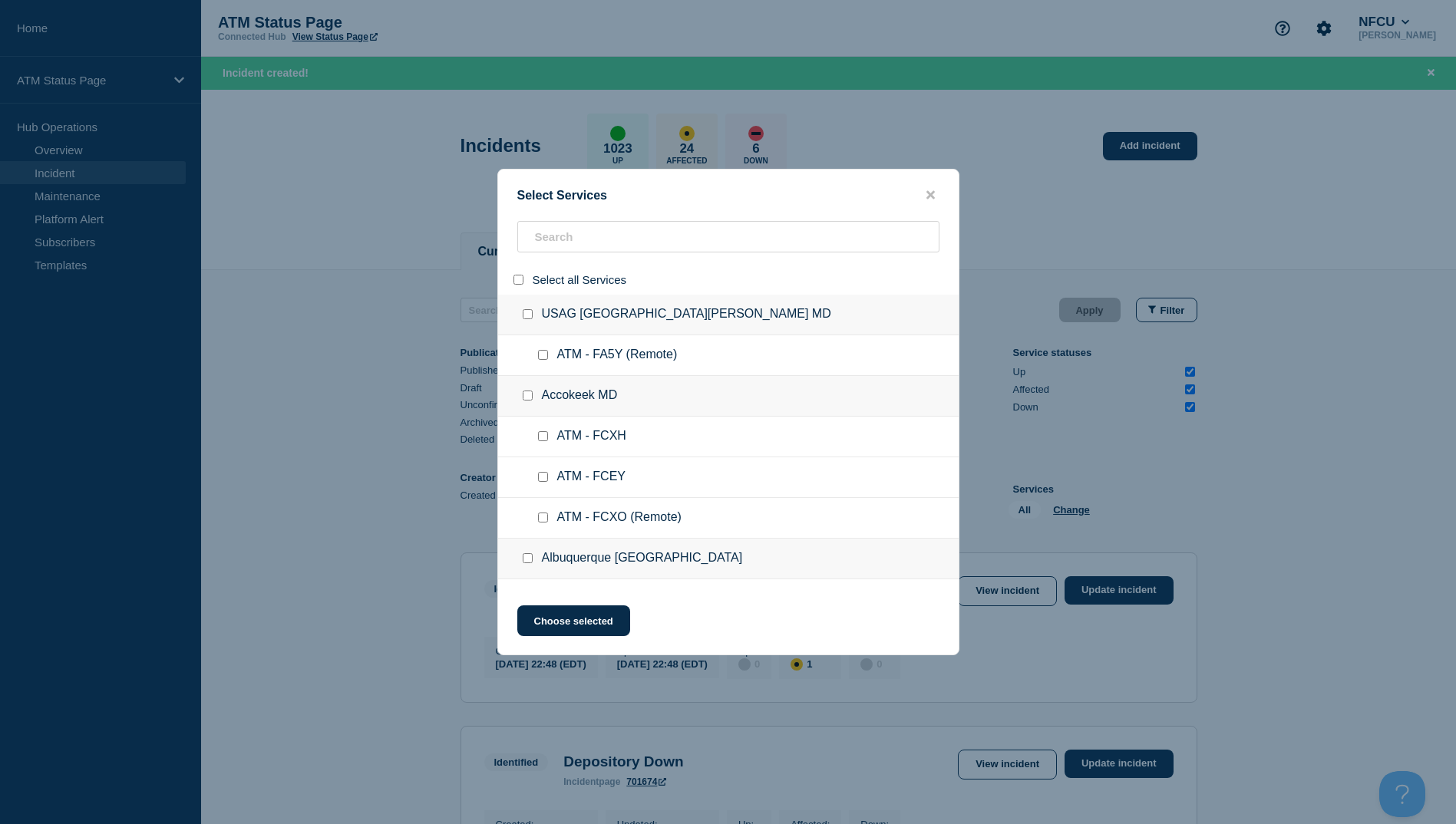
checkbox input "false"
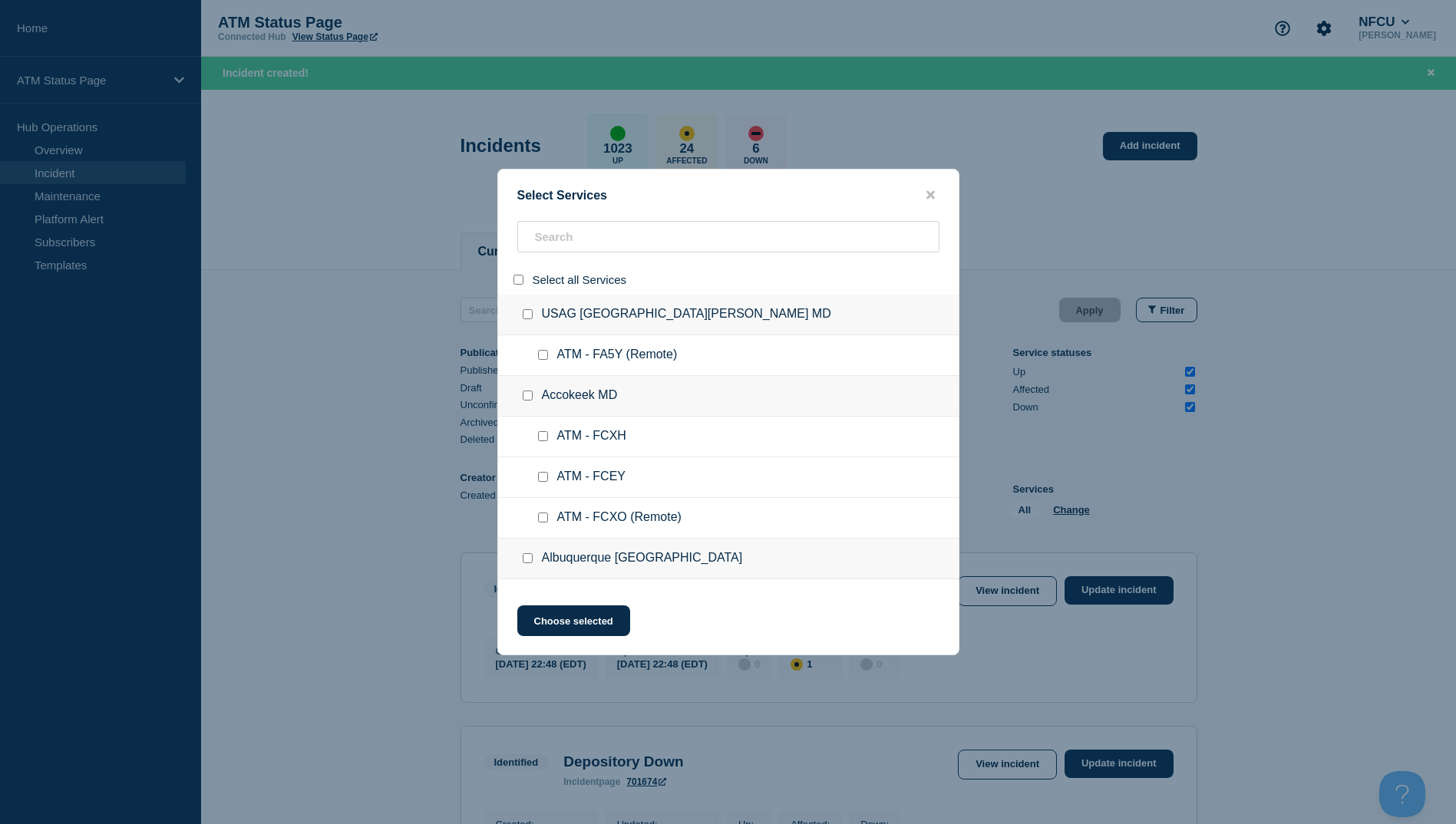
checkbox input "false"
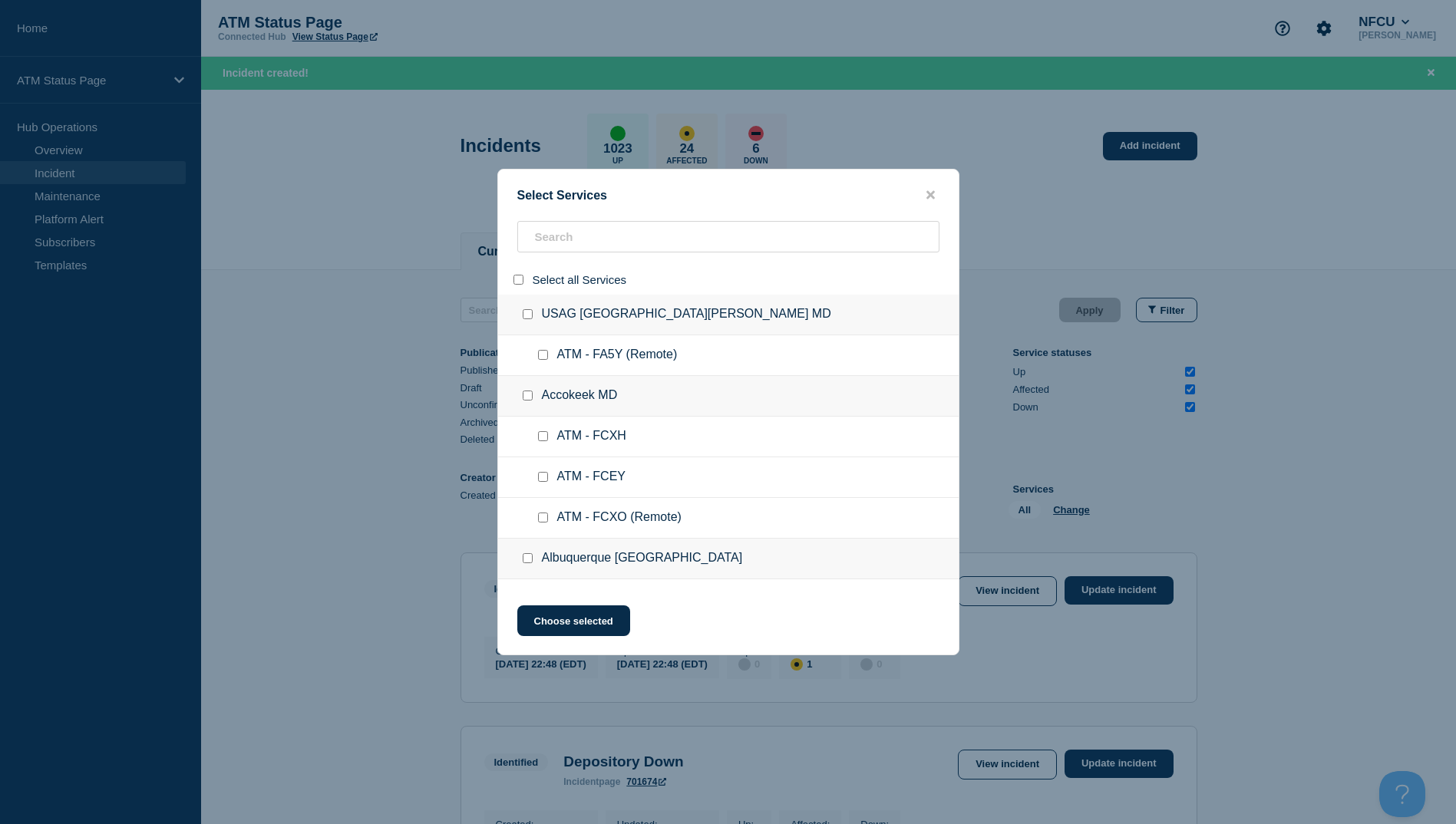
checkbox input "false"
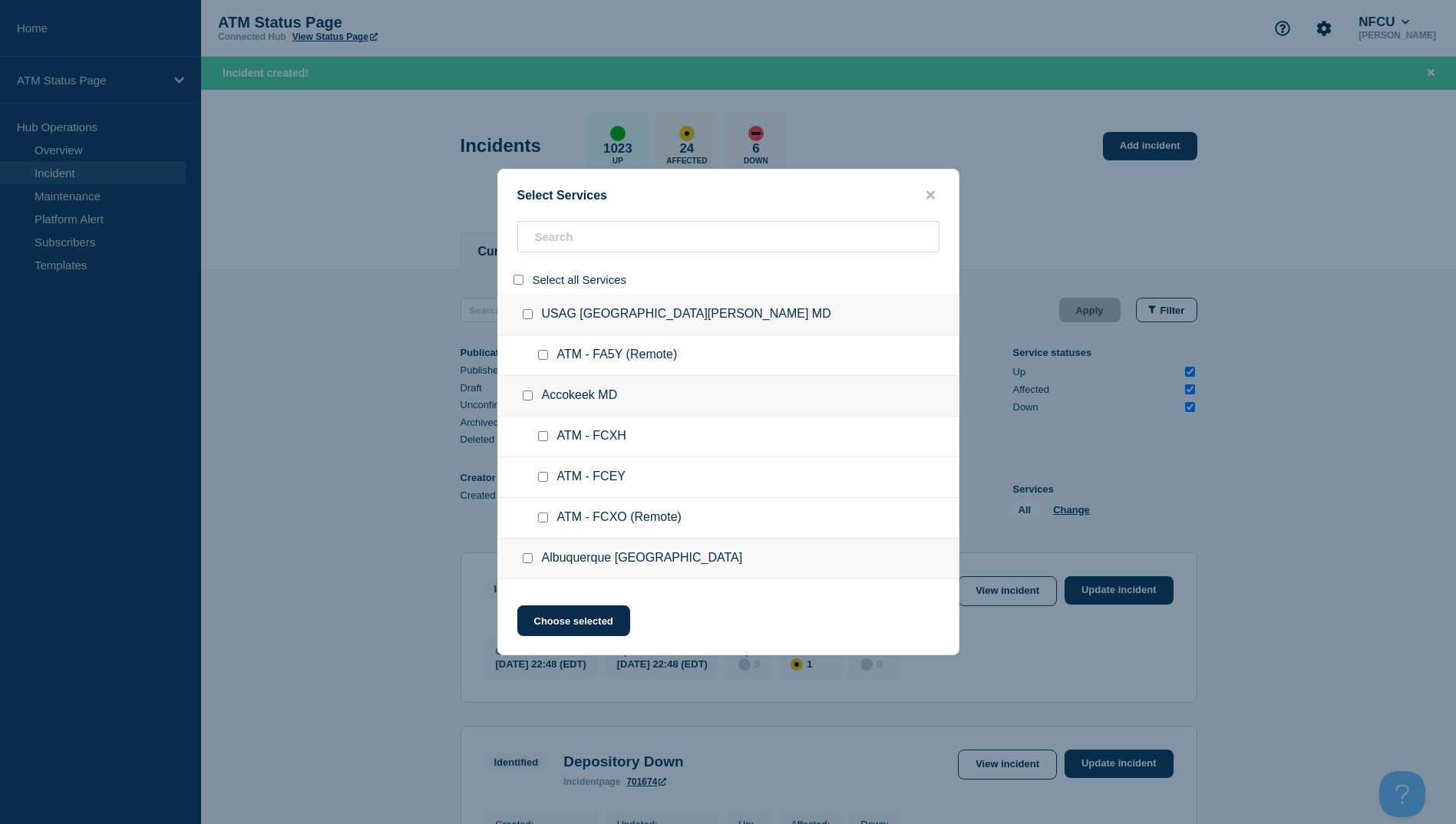
checkbox input "false"
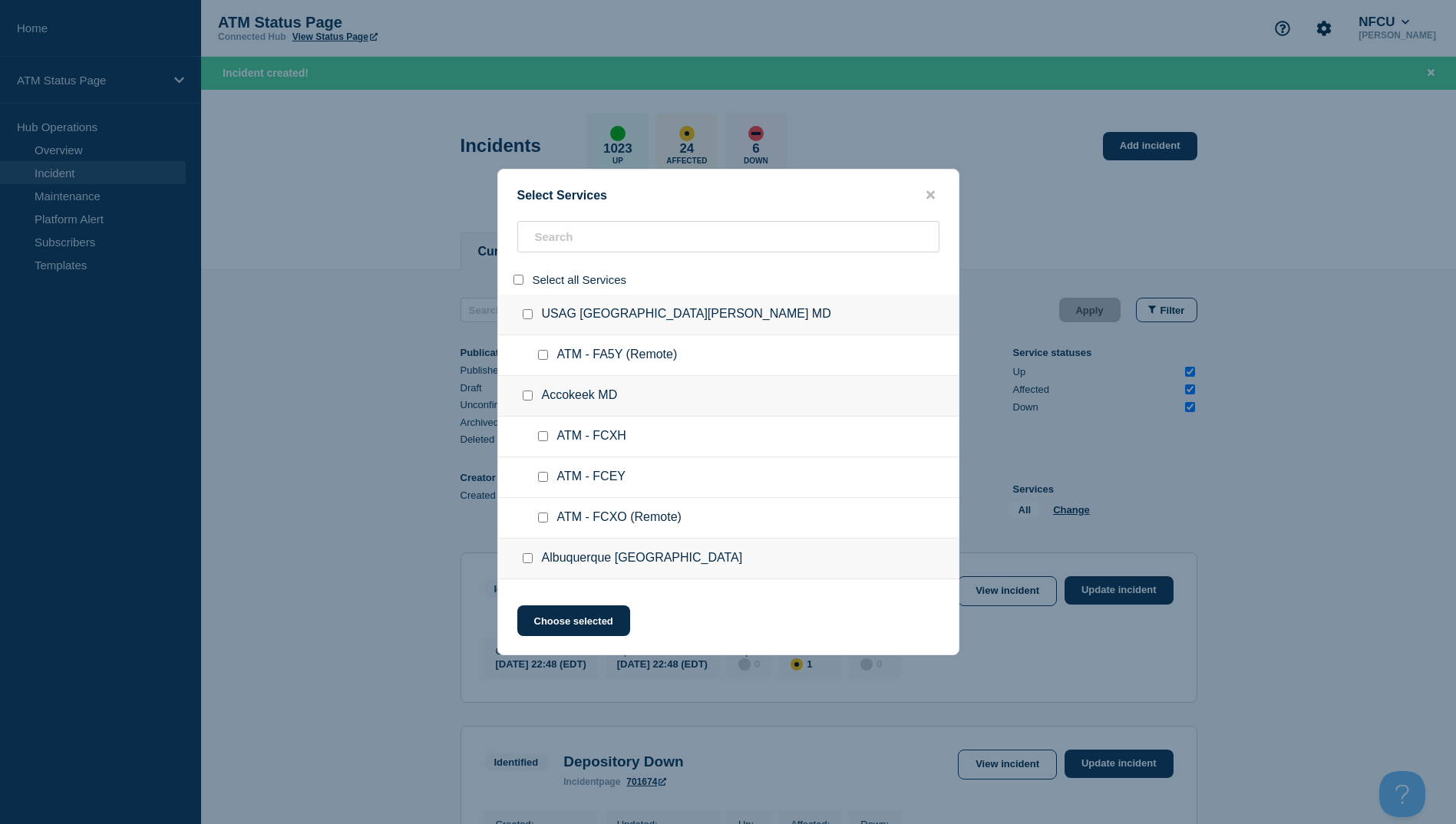
checkbox input "false"
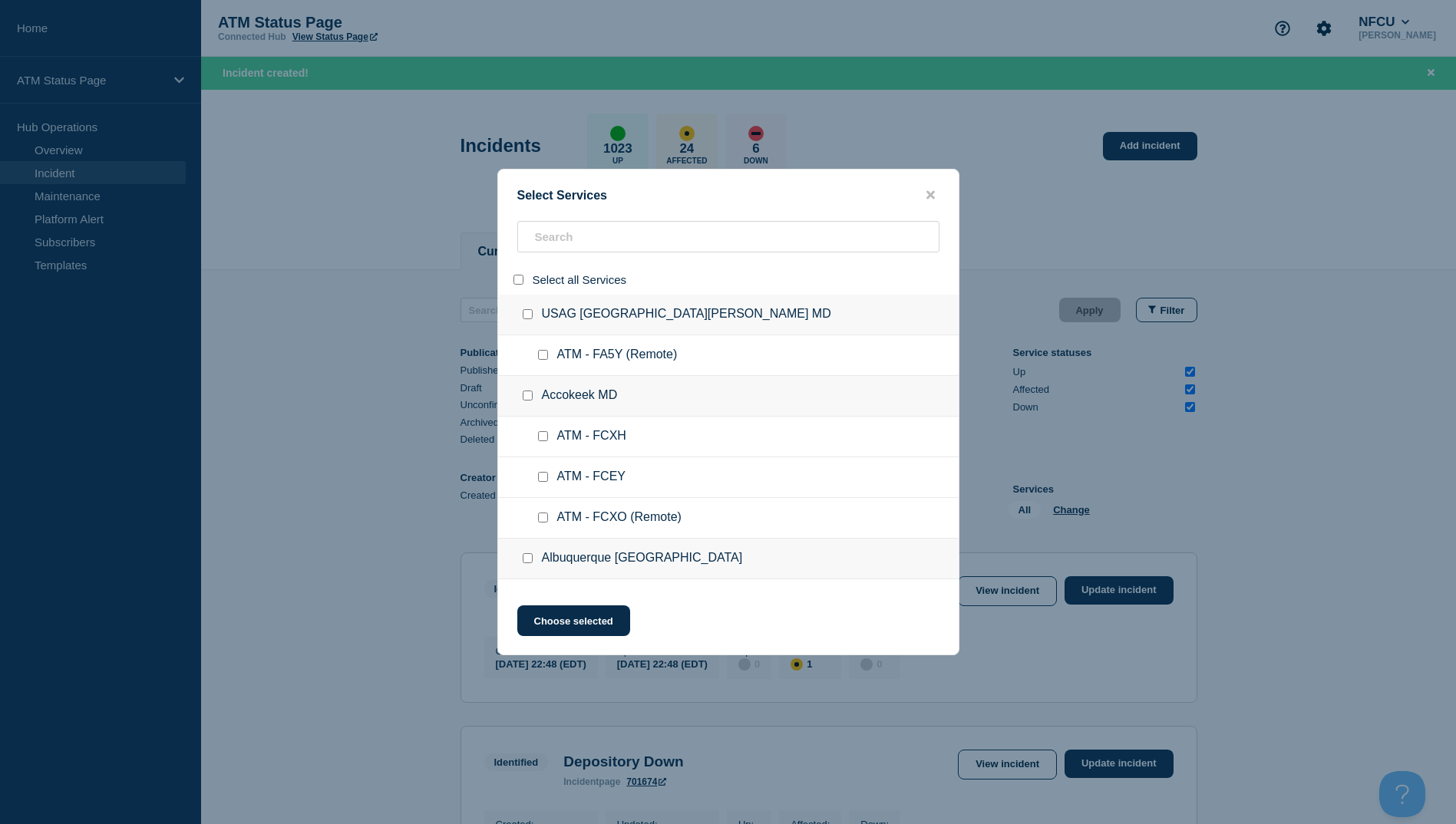
checkbox input "false"
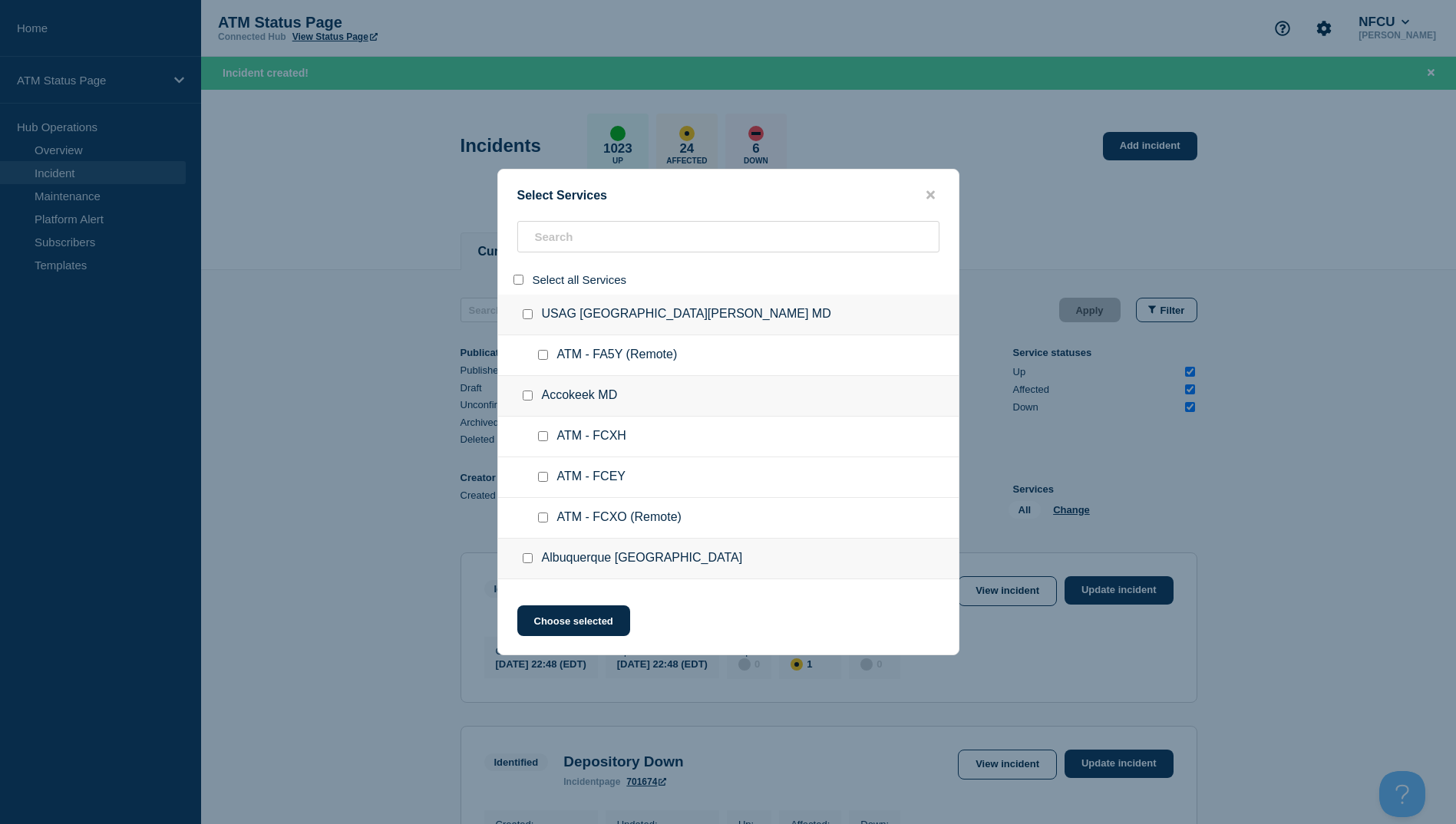
checkbox input "false"
click at [552, 240] on input "search" at bounding box center [729, 237] width 422 height 32
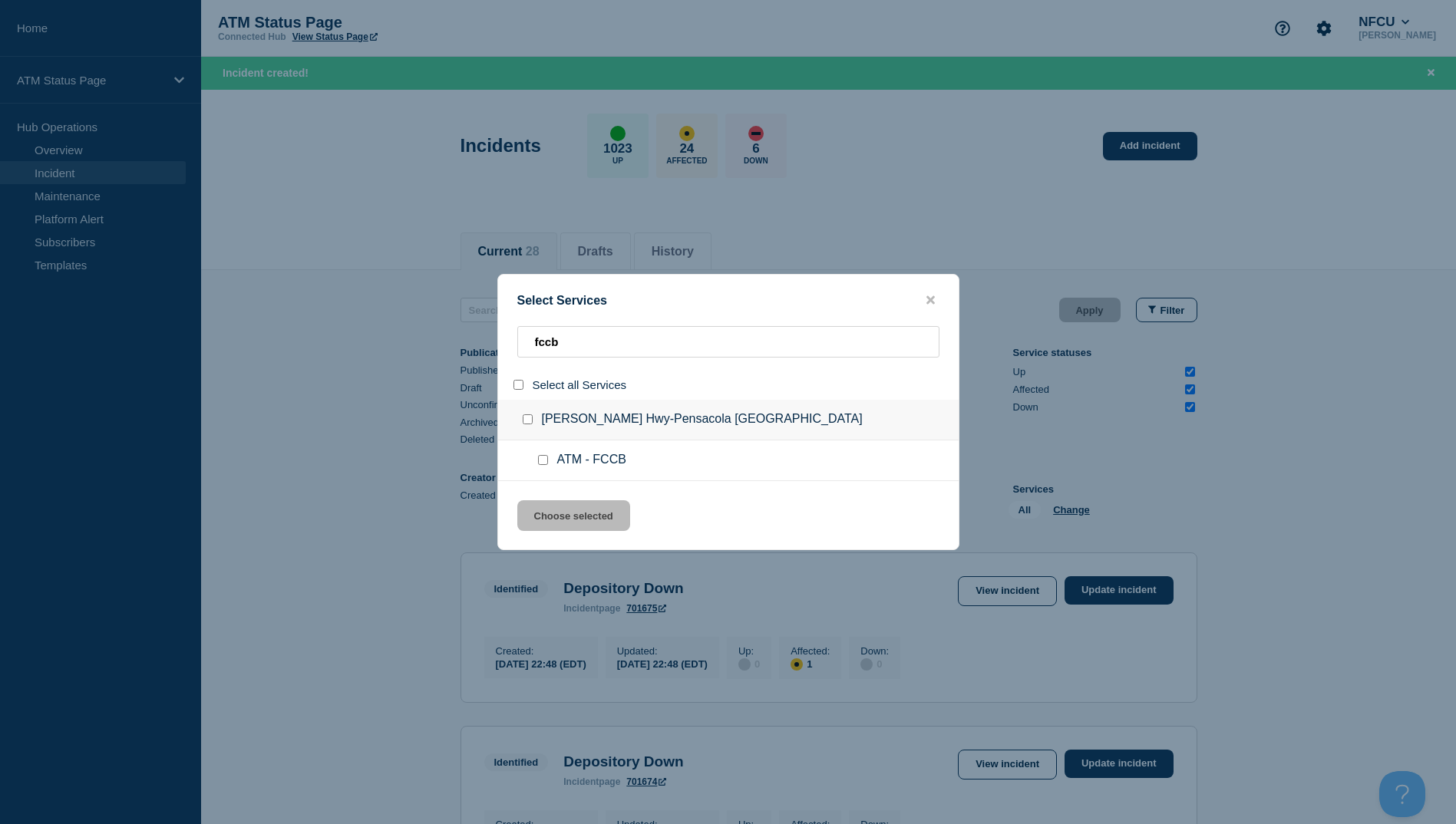
click at [539, 461] on input "service: ATM - FCCB" at bounding box center [544, 460] width 10 height 10
click at [548, 520] on button "Choose selected" at bounding box center [574, 516] width 113 height 31
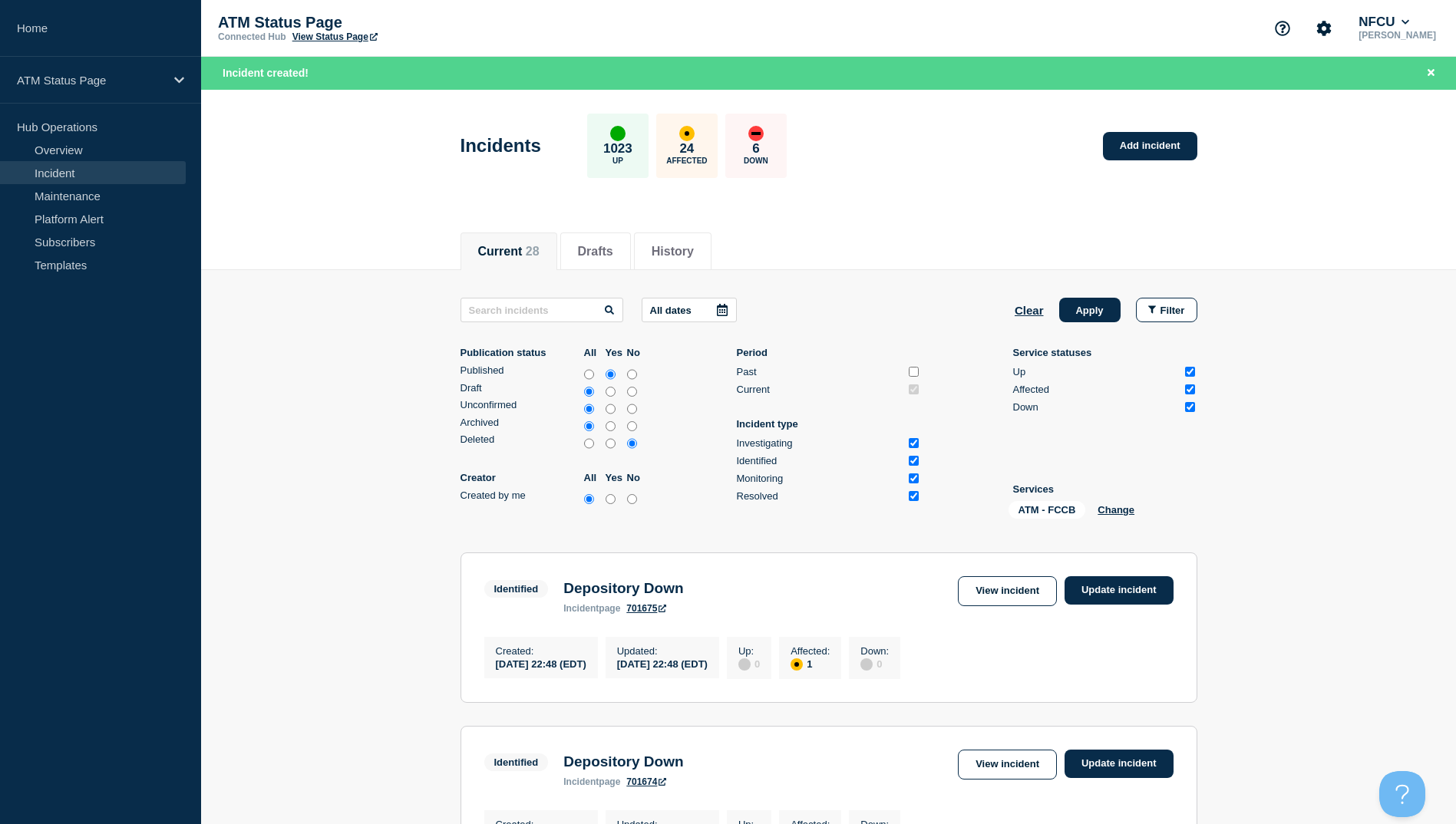
click at [1114, 327] on div "All dates Clear Apply Filter Publication status All Yes No Published Draft Unco…" at bounding box center [829, 412] width 737 height 227
click at [1106, 306] on button "Apply" at bounding box center [1090, 310] width 61 height 25
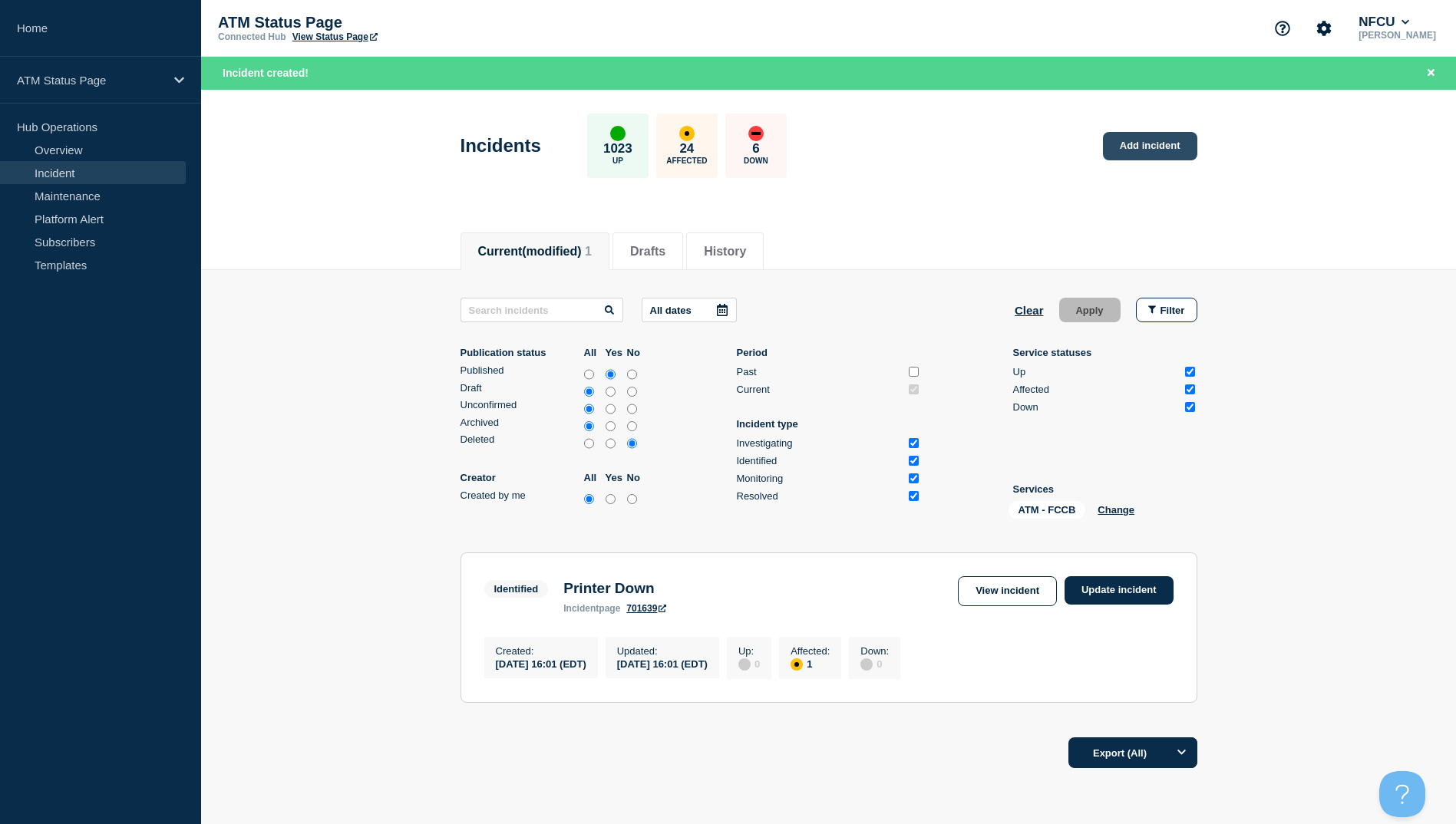
click at [1164, 132] on link "Add incident" at bounding box center [1150, 146] width 95 height 28
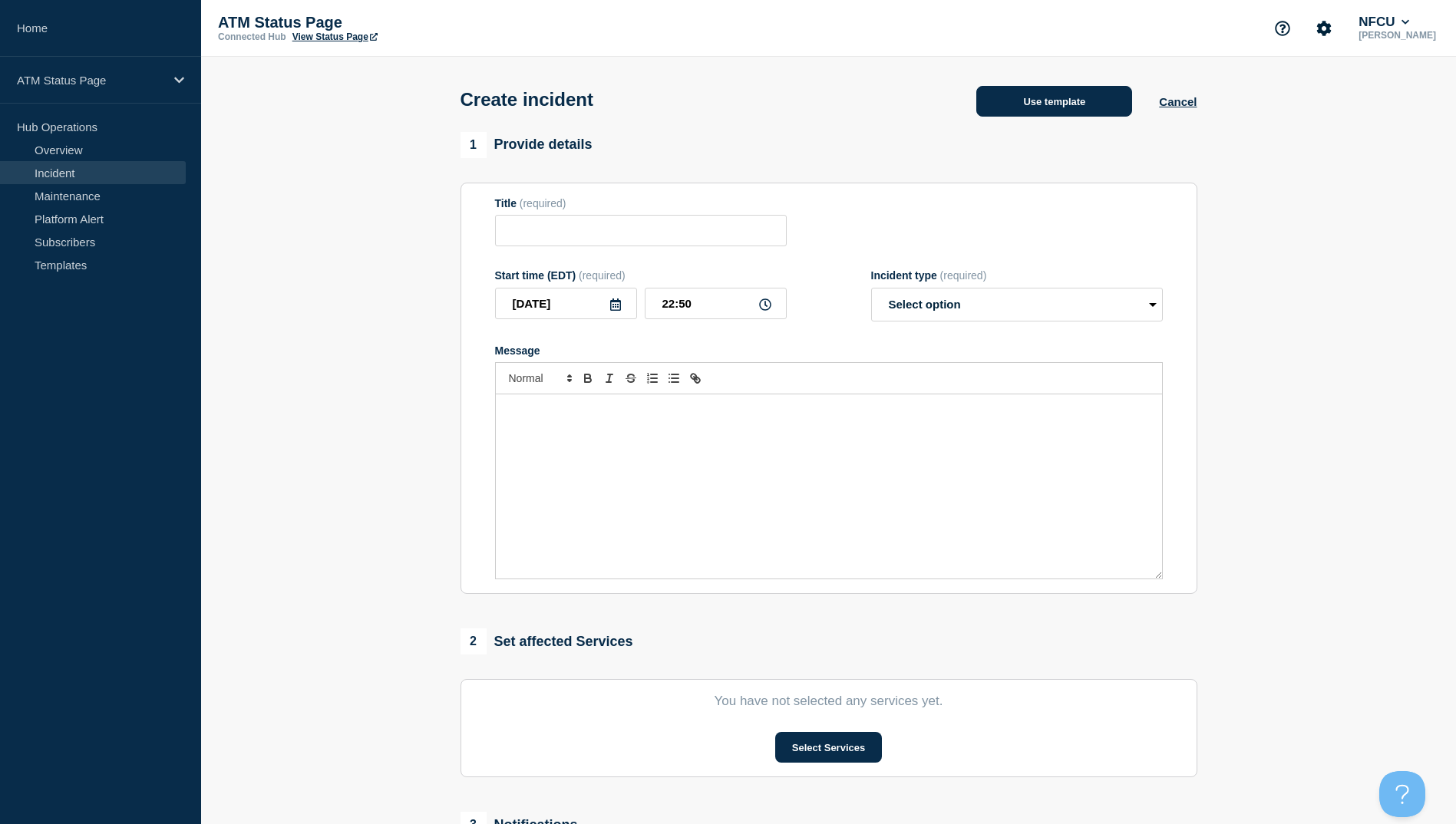
click at [993, 100] on button "Use template" at bounding box center [1054, 102] width 156 height 31
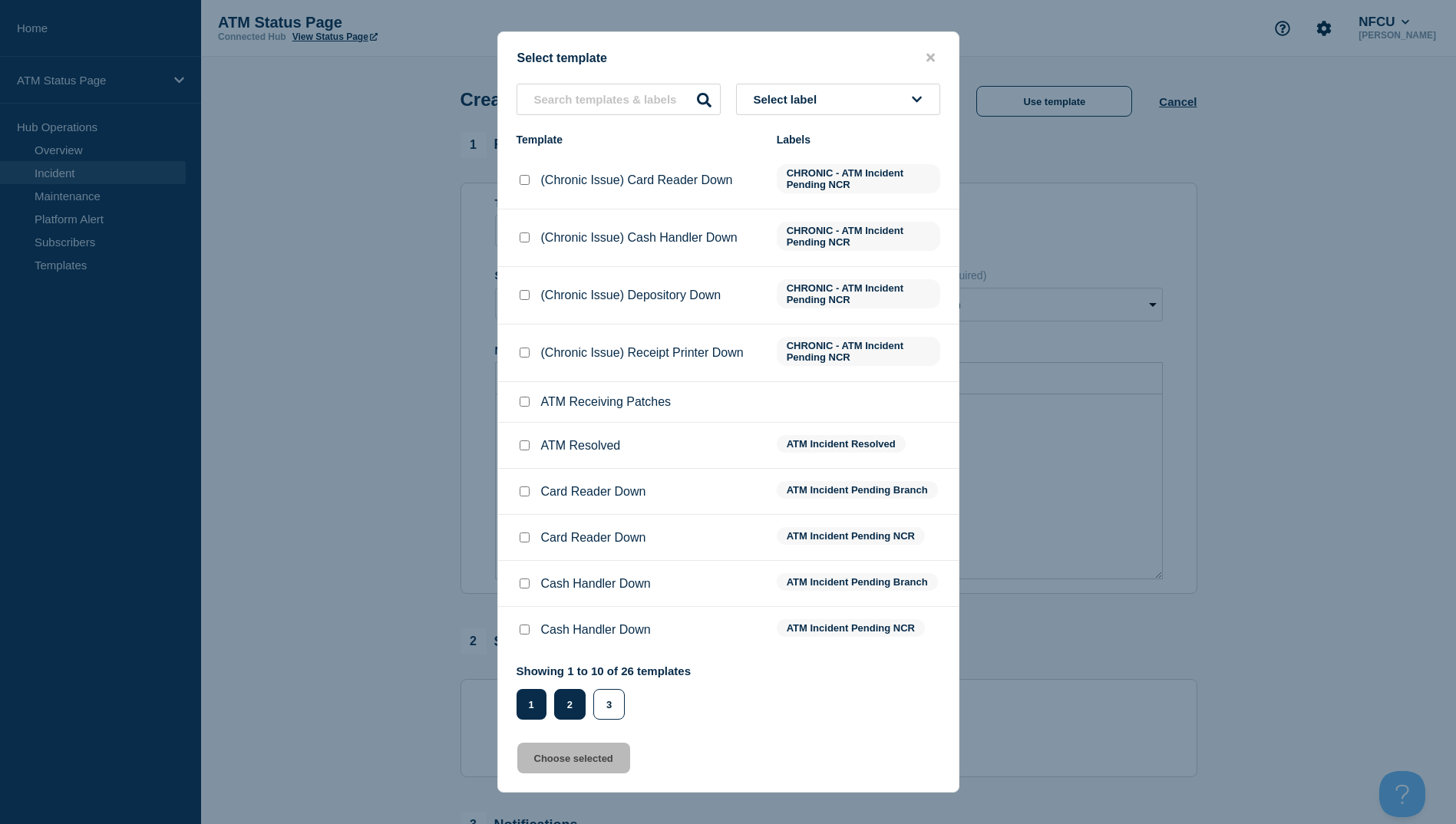
click at [577, 701] on button "2" at bounding box center [569, 704] width 32 height 31
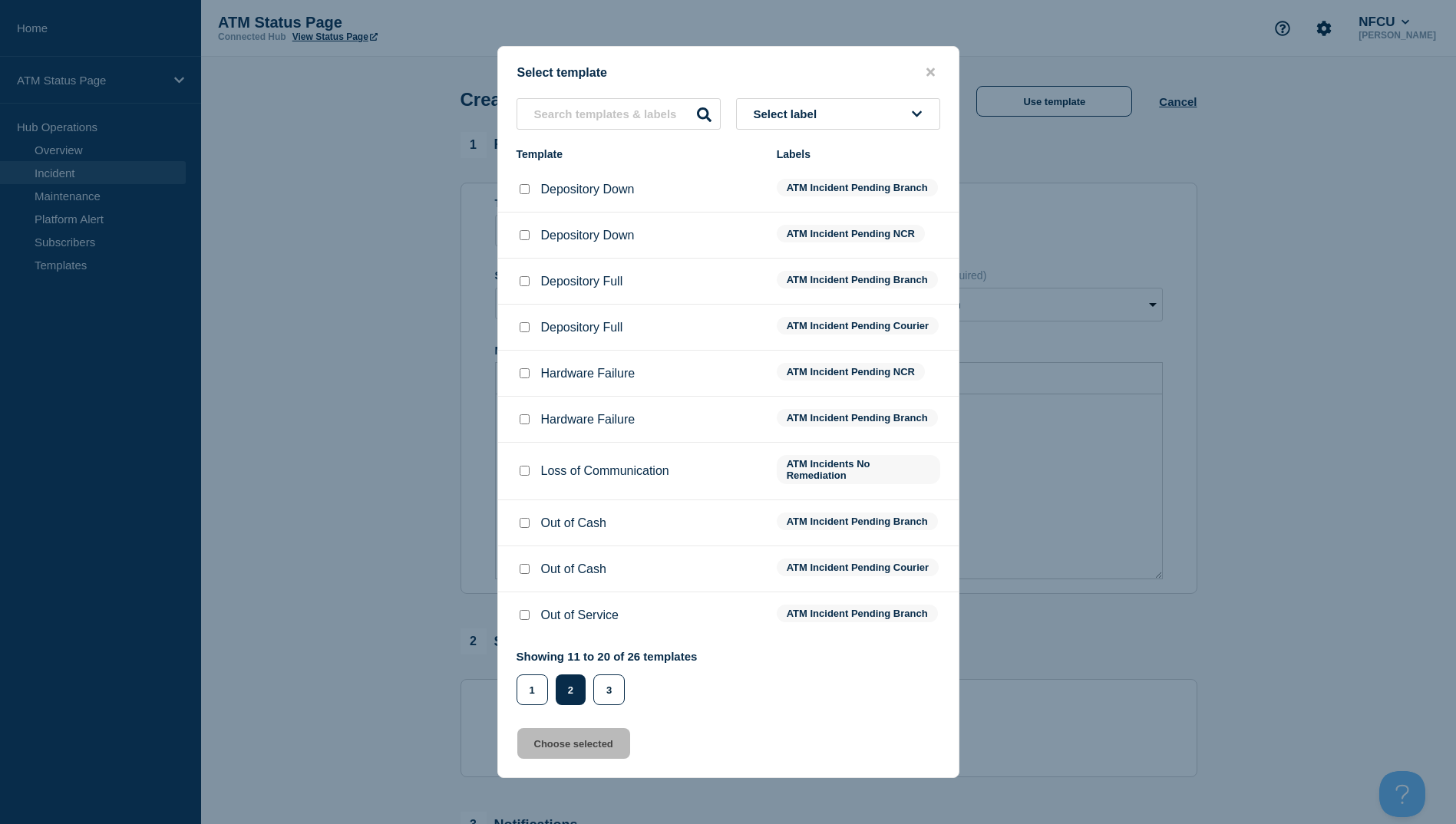
click at [521, 329] on div at bounding box center [525, 328] width 16 height 15
click at [523, 323] on input "Depository Full checkbox" at bounding box center [525, 327] width 10 height 10
click at [625, 751] on button "Choose selected" at bounding box center [574, 744] width 113 height 31
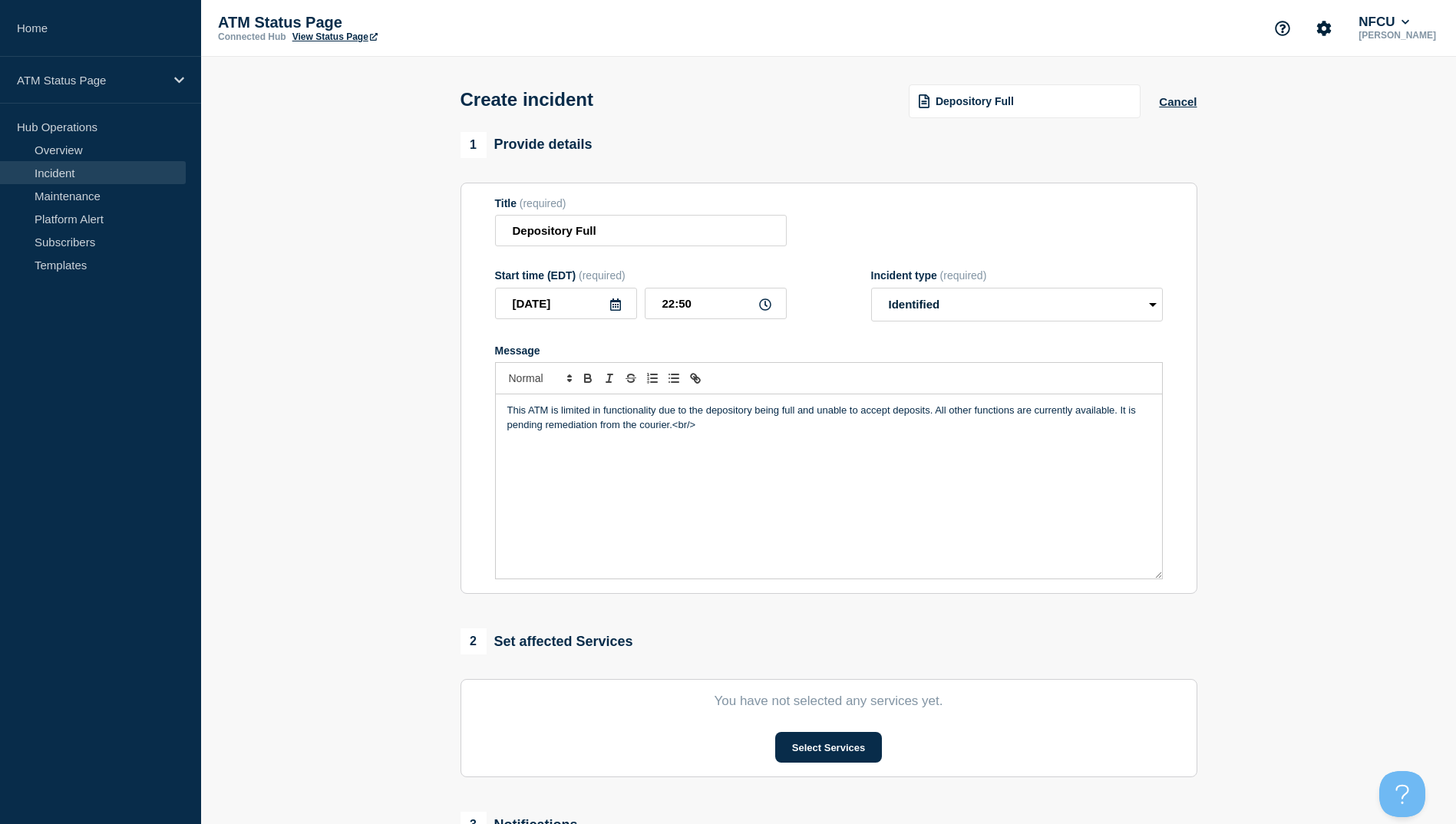
click at [805, 735] on section "You have not selected any services yet. Select Services" at bounding box center [829, 728] width 737 height 98
click at [803, 746] on button "Select Services" at bounding box center [829, 747] width 107 height 31
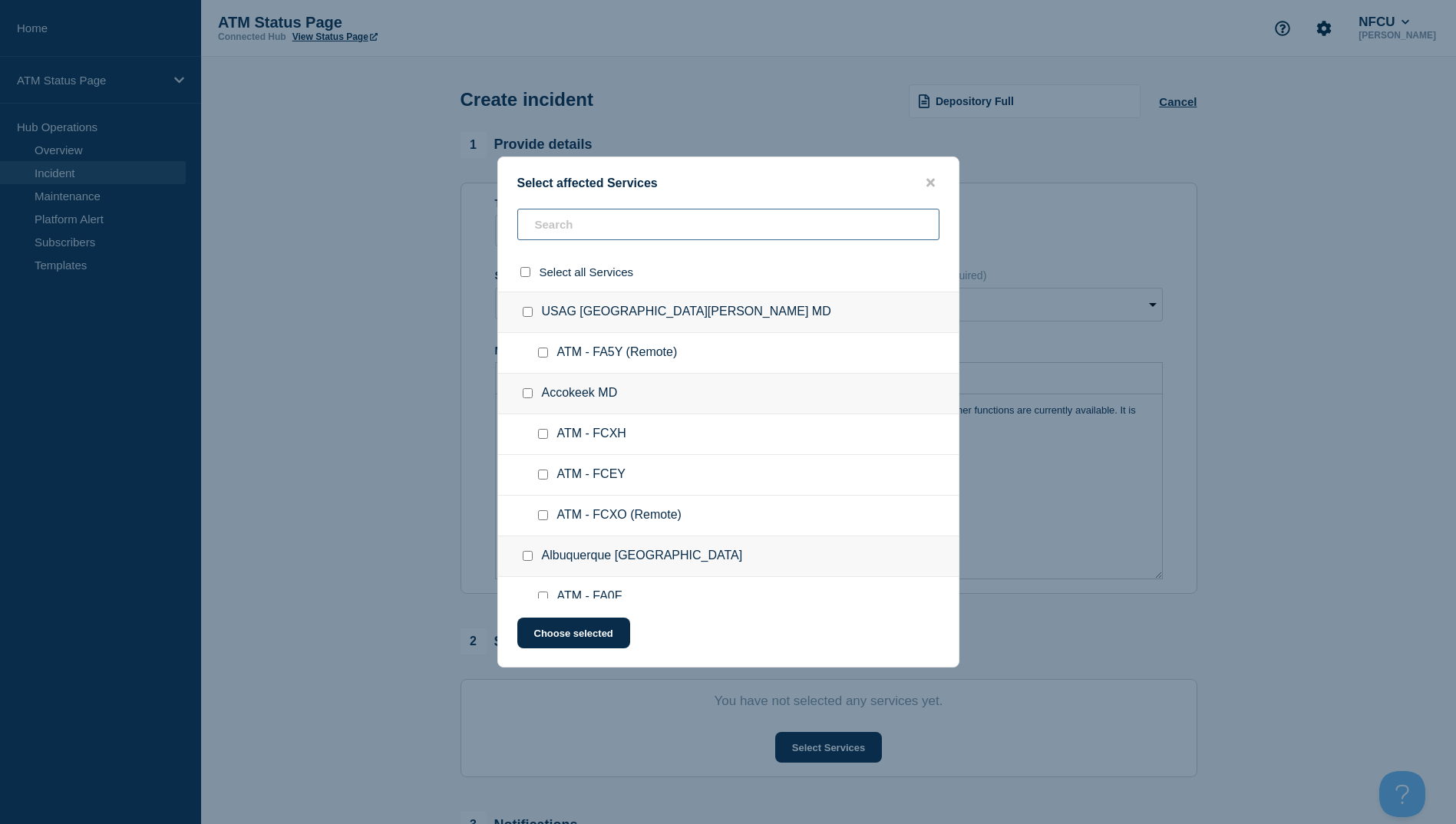
click at [590, 219] on input "text" at bounding box center [729, 224] width 422 height 32
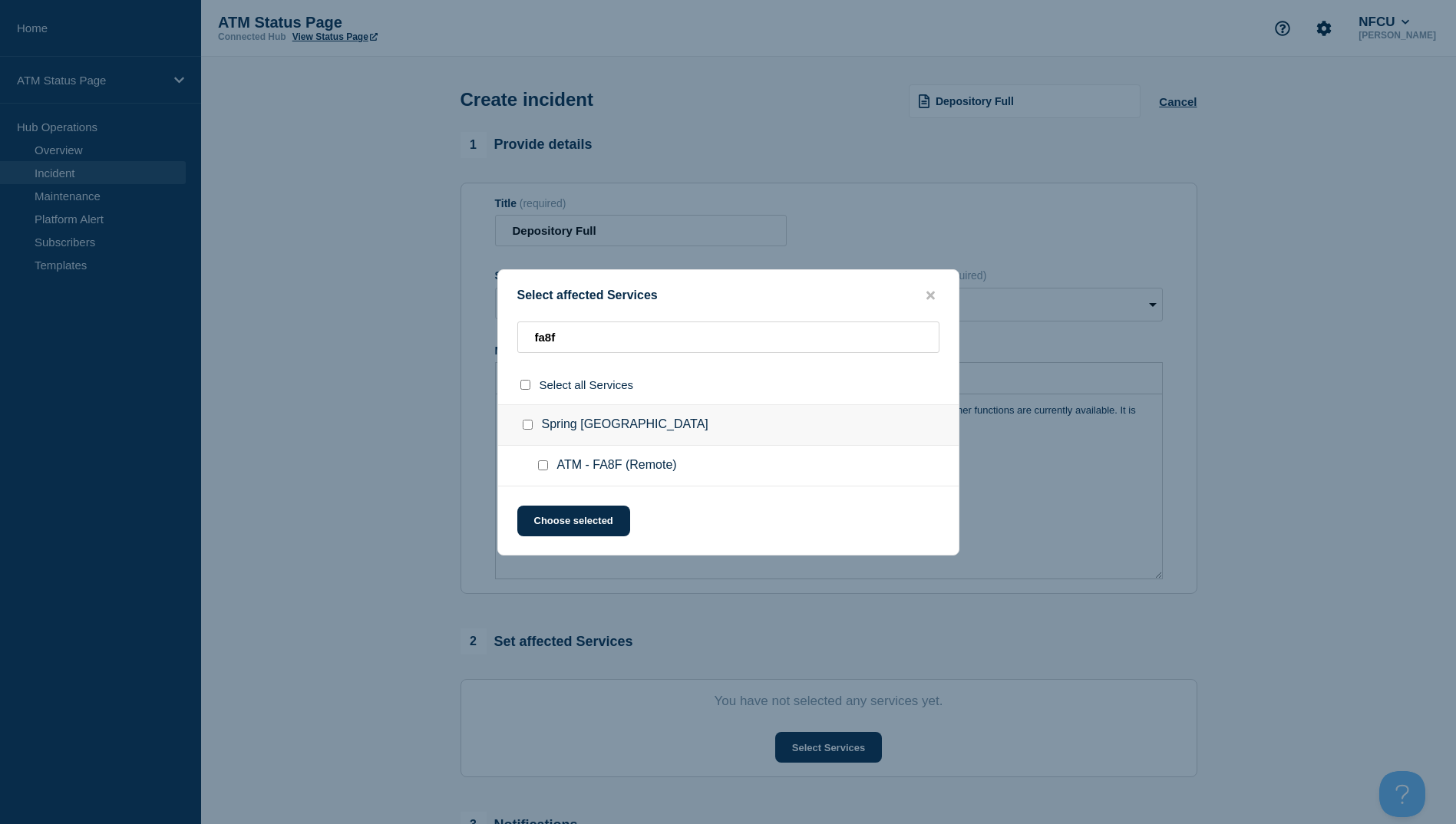
click at [539, 465] on input "ATM - FA8F (Remote) checkbox" at bounding box center [544, 466] width 10 height 10
click at [541, 514] on button "Choose selected" at bounding box center [574, 521] width 113 height 31
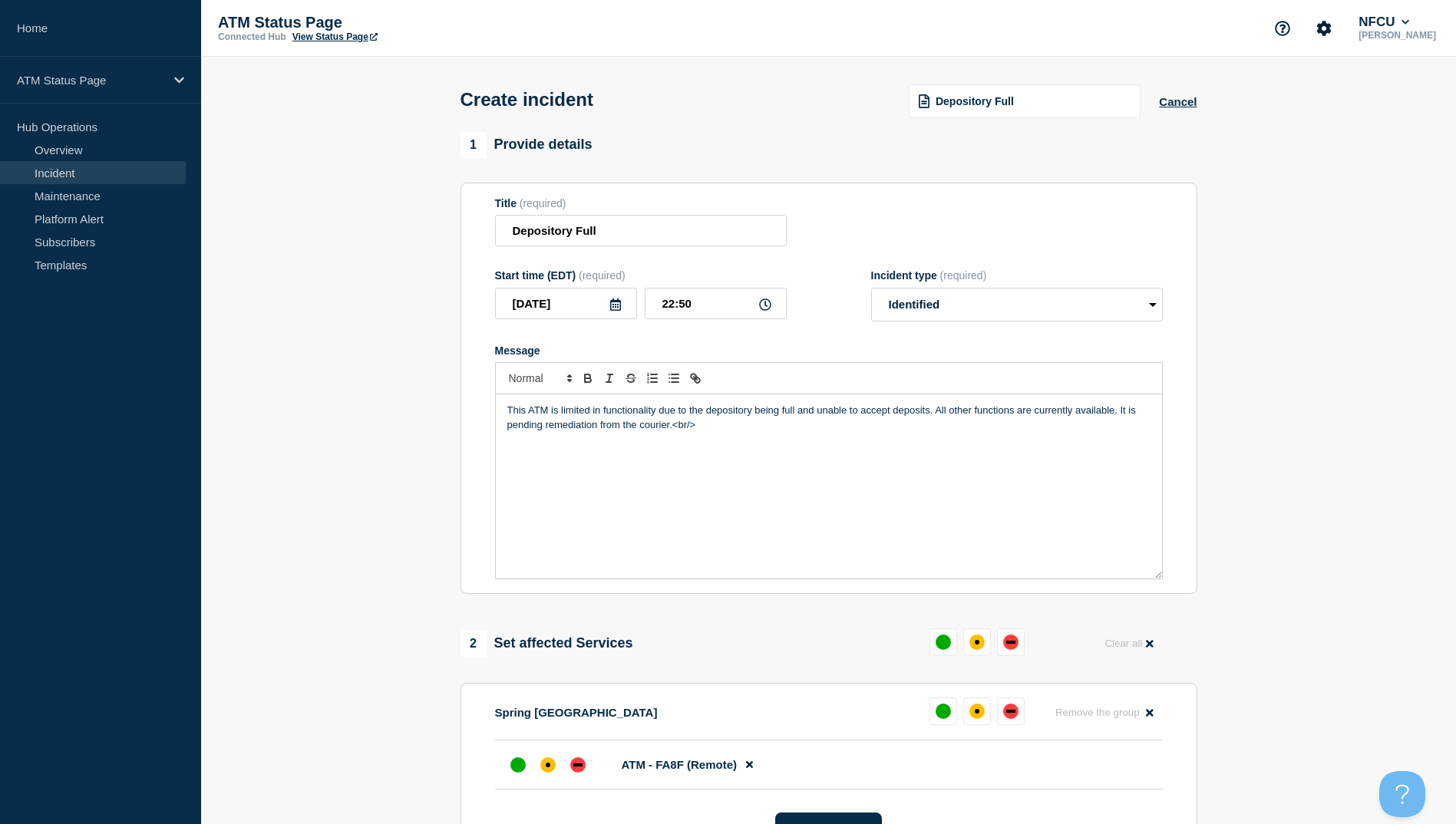
scroll to position [153, 0]
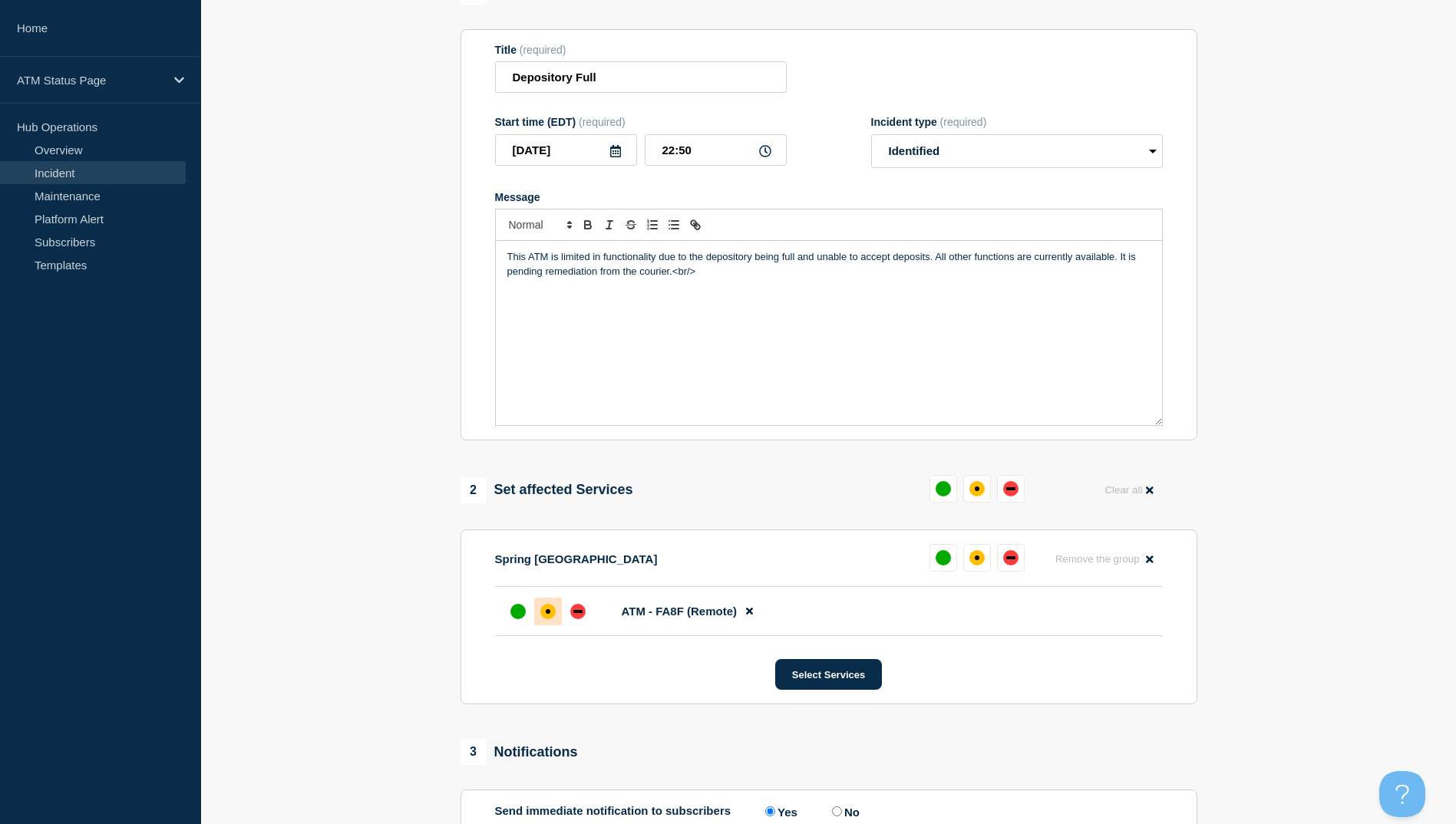
click at [546, 614] on div "affected" at bounding box center [548, 610] width 4 height 4
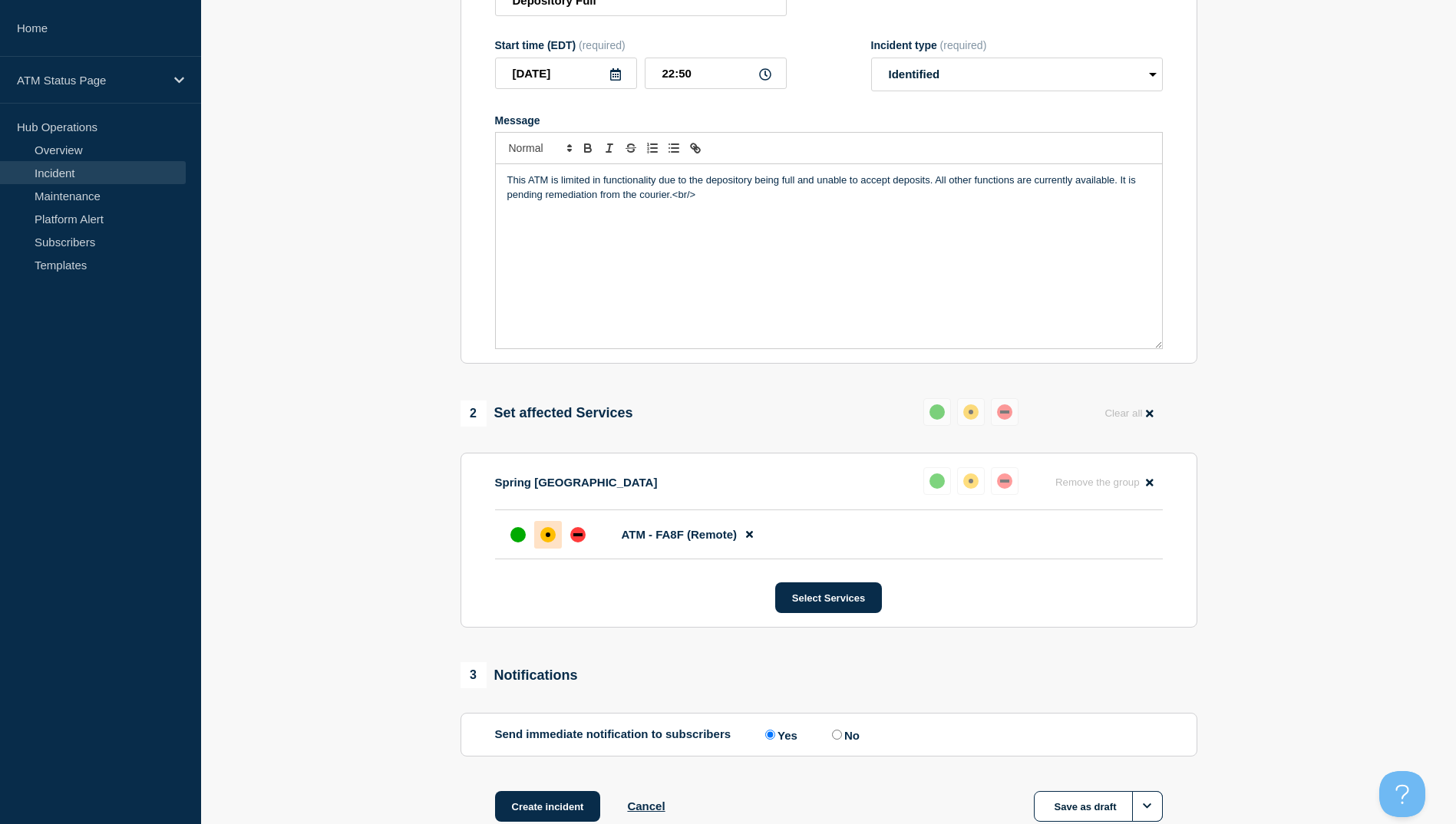
click at [377, 789] on section "1 Provide details Title (required) Depository Full Start time (EDT) (required) …" at bounding box center [828, 381] width 1255 height 959
click at [566, 809] on button "Create incident" at bounding box center [548, 807] width 106 height 31
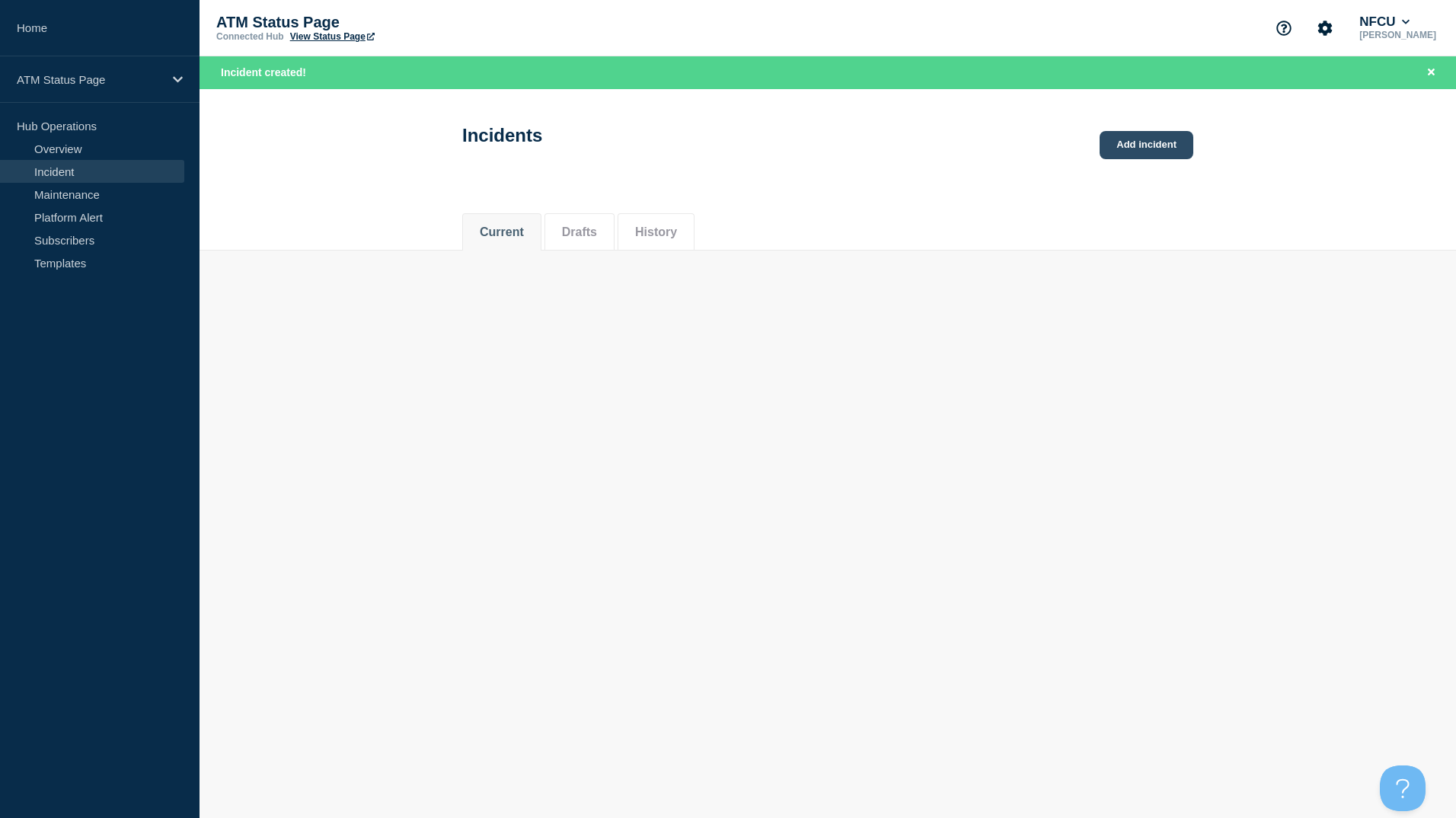
click at [1142, 150] on link "Add incident" at bounding box center [1147, 144] width 94 height 28
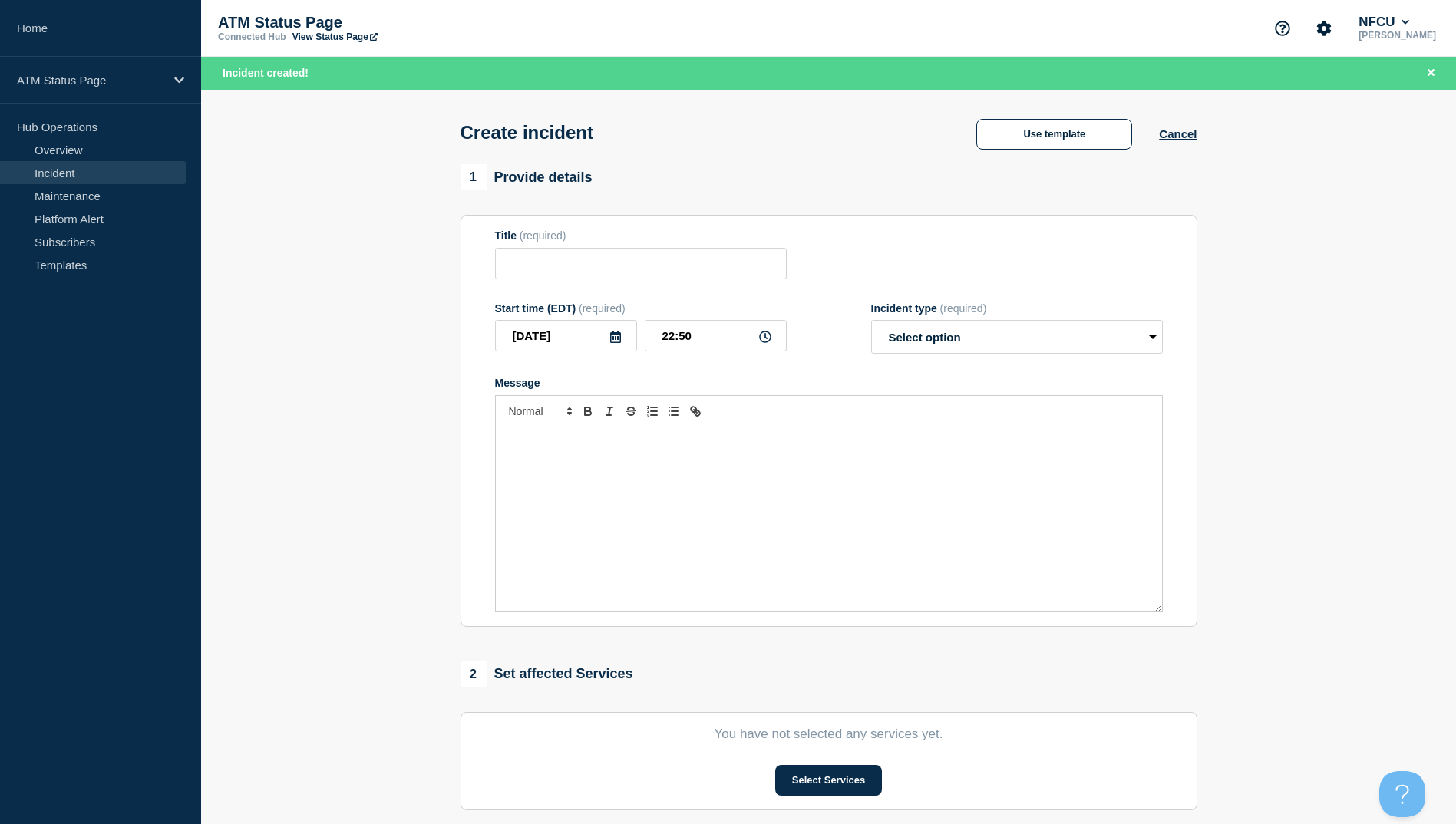
click at [1046, 115] on div "Create incident Use template Cancel" at bounding box center [828, 127] width 771 height 75
click at [1045, 125] on button "Use template" at bounding box center [1054, 134] width 156 height 31
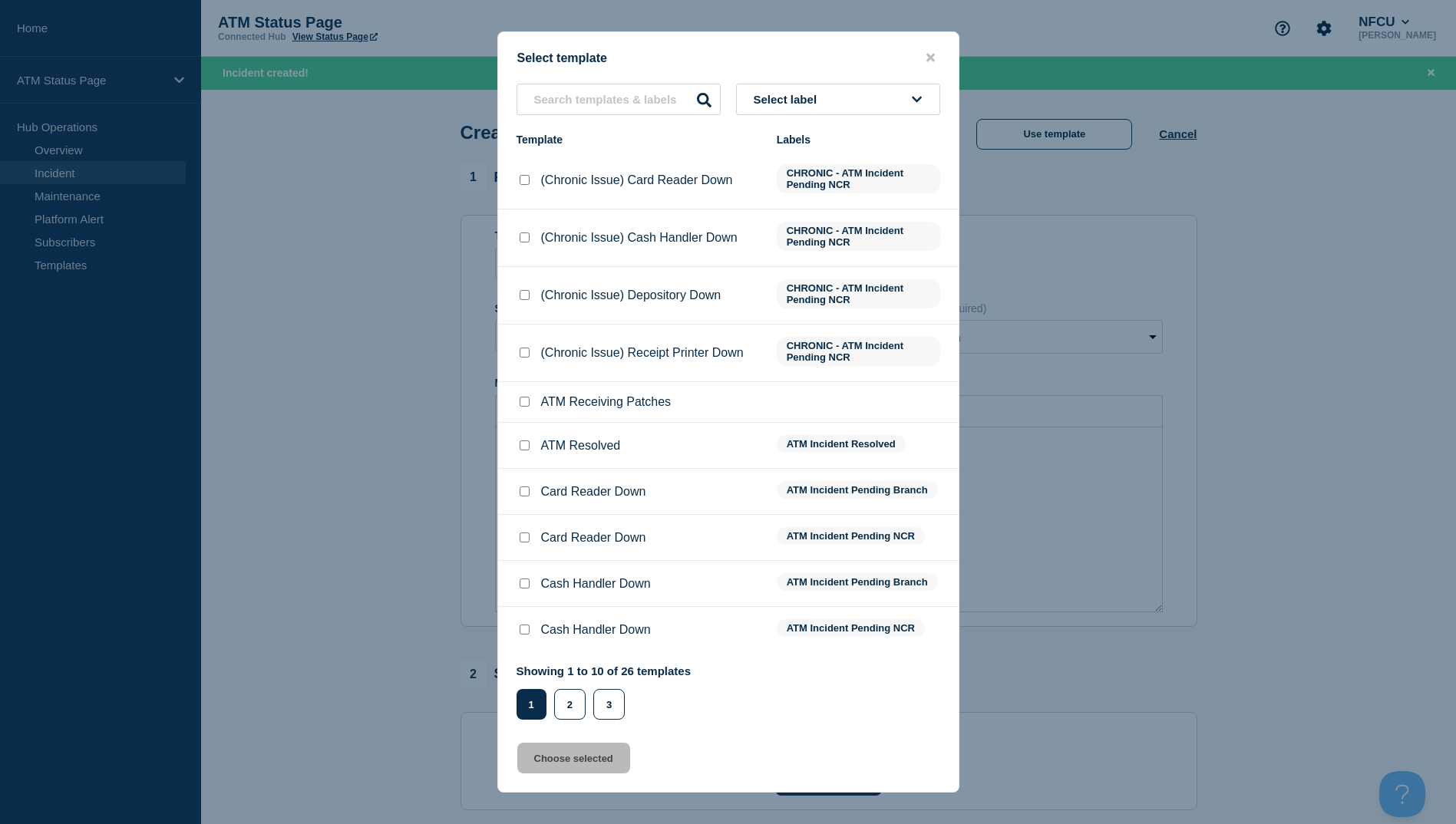
click at [573, 688] on div "Showing 1 to 10 of 26 templates Page 1 Page 2 Page 3 1 2 3" at bounding box center [604, 692] width 175 height 55
click at [568, 701] on button "2" at bounding box center [569, 704] width 32 height 31
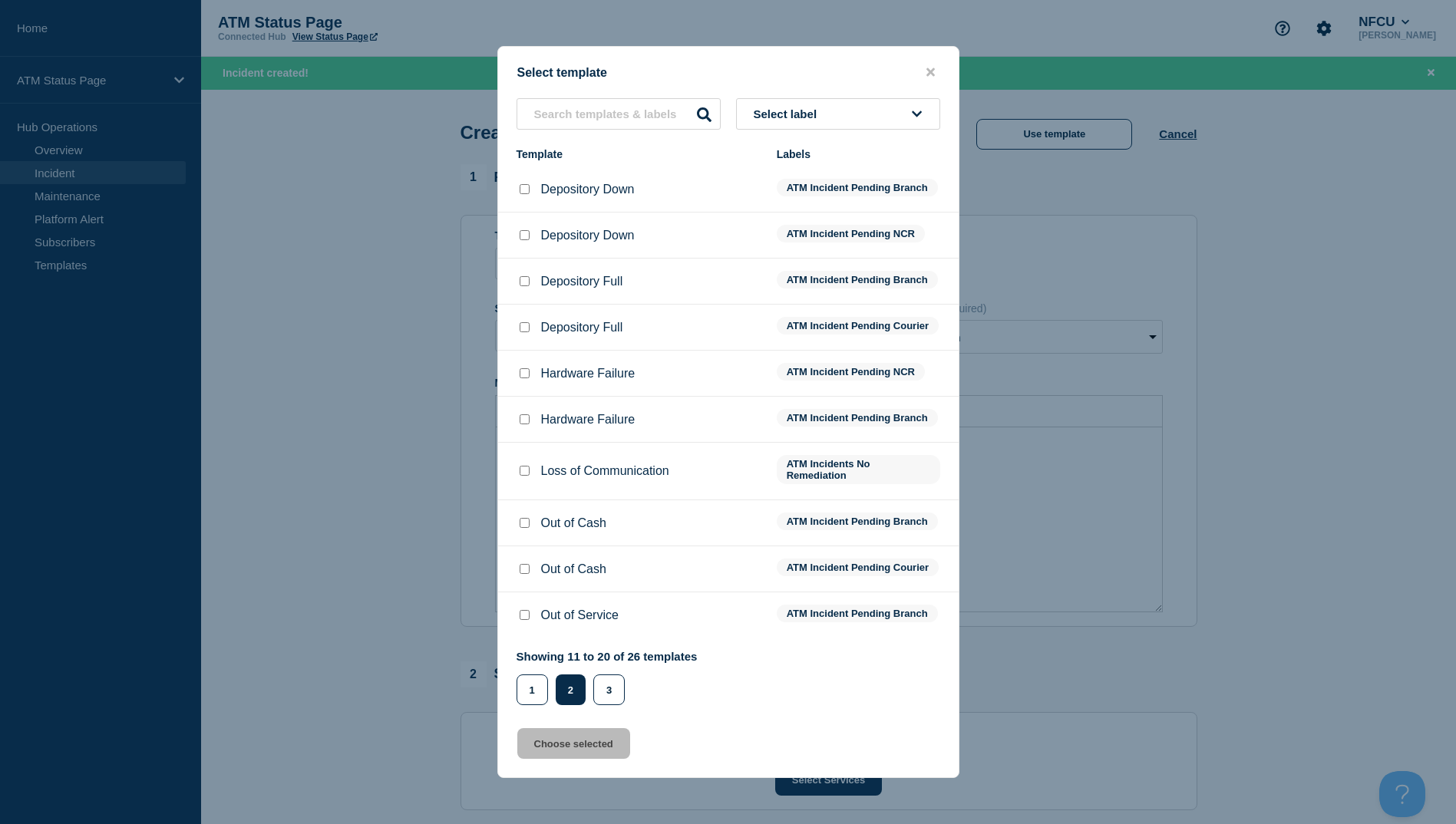
click at [526, 328] on input "Depository Full checkbox" at bounding box center [525, 327] width 10 height 10
click at [574, 754] on button "Choose selected" at bounding box center [574, 744] width 113 height 31
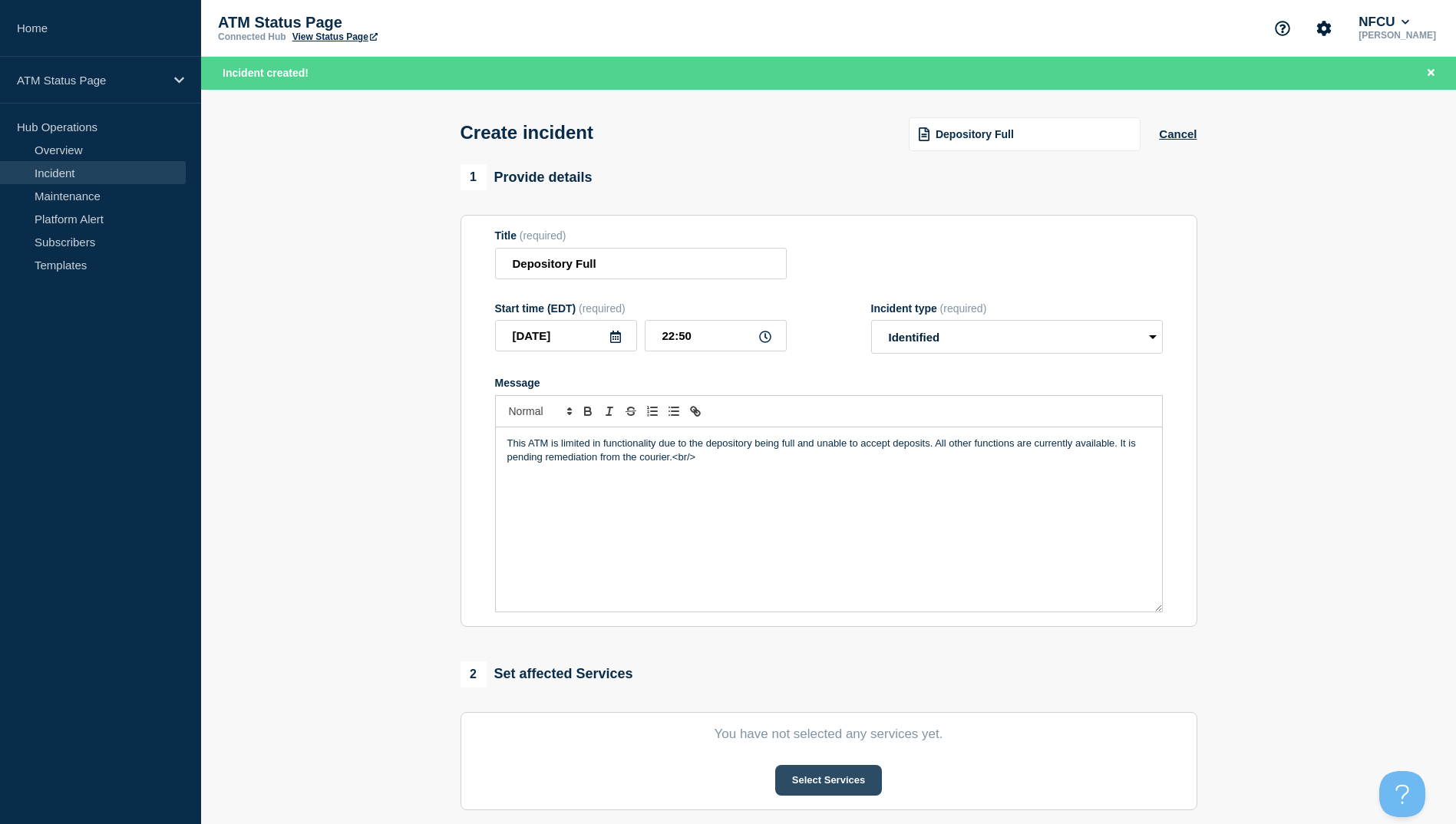
click at [790, 771] on button "Select Services" at bounding box center [829, 780] width 107 height 31
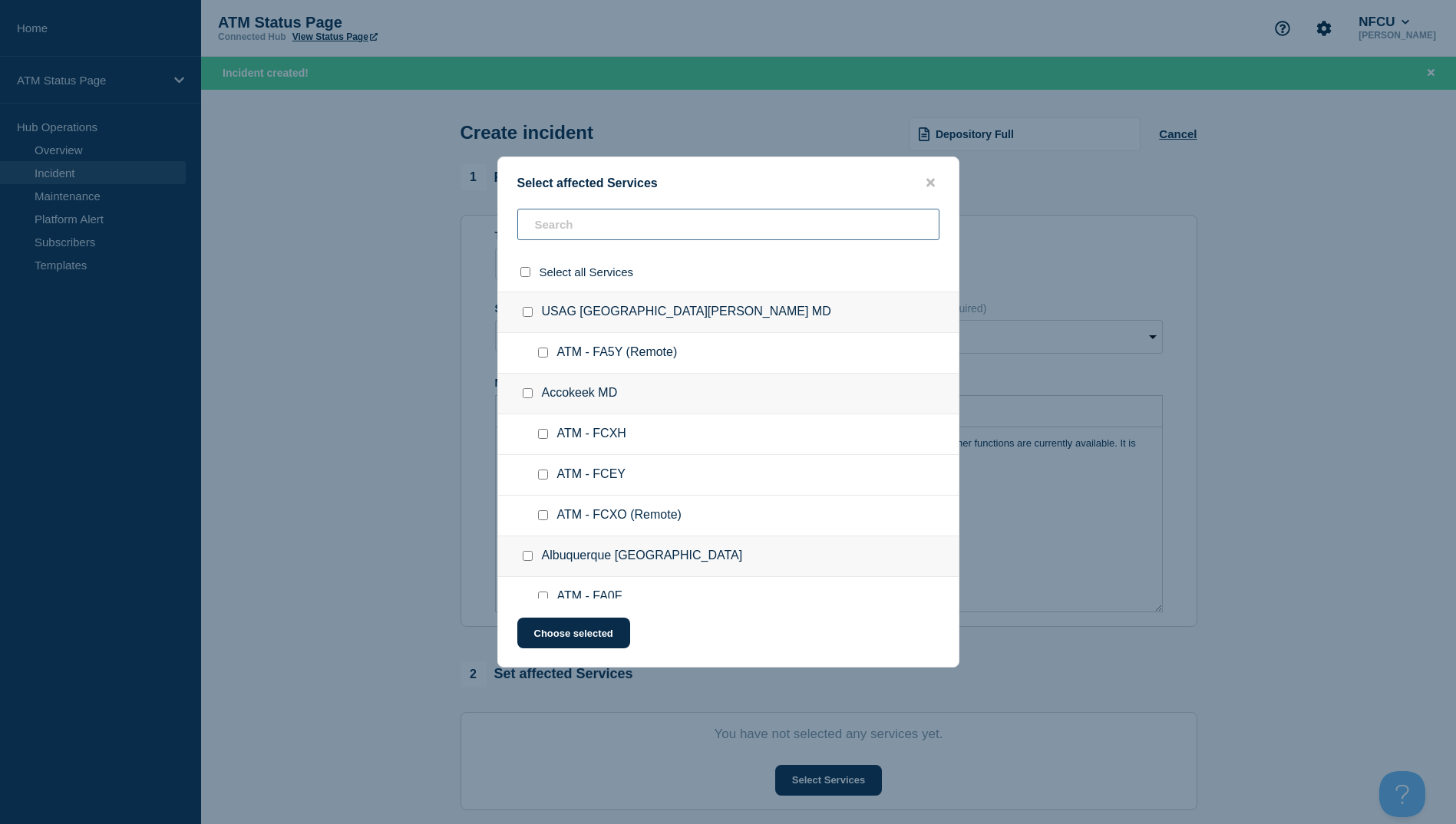
click at [589, 239] on input "text" at bounding box center [729, 224] width 422 height 32
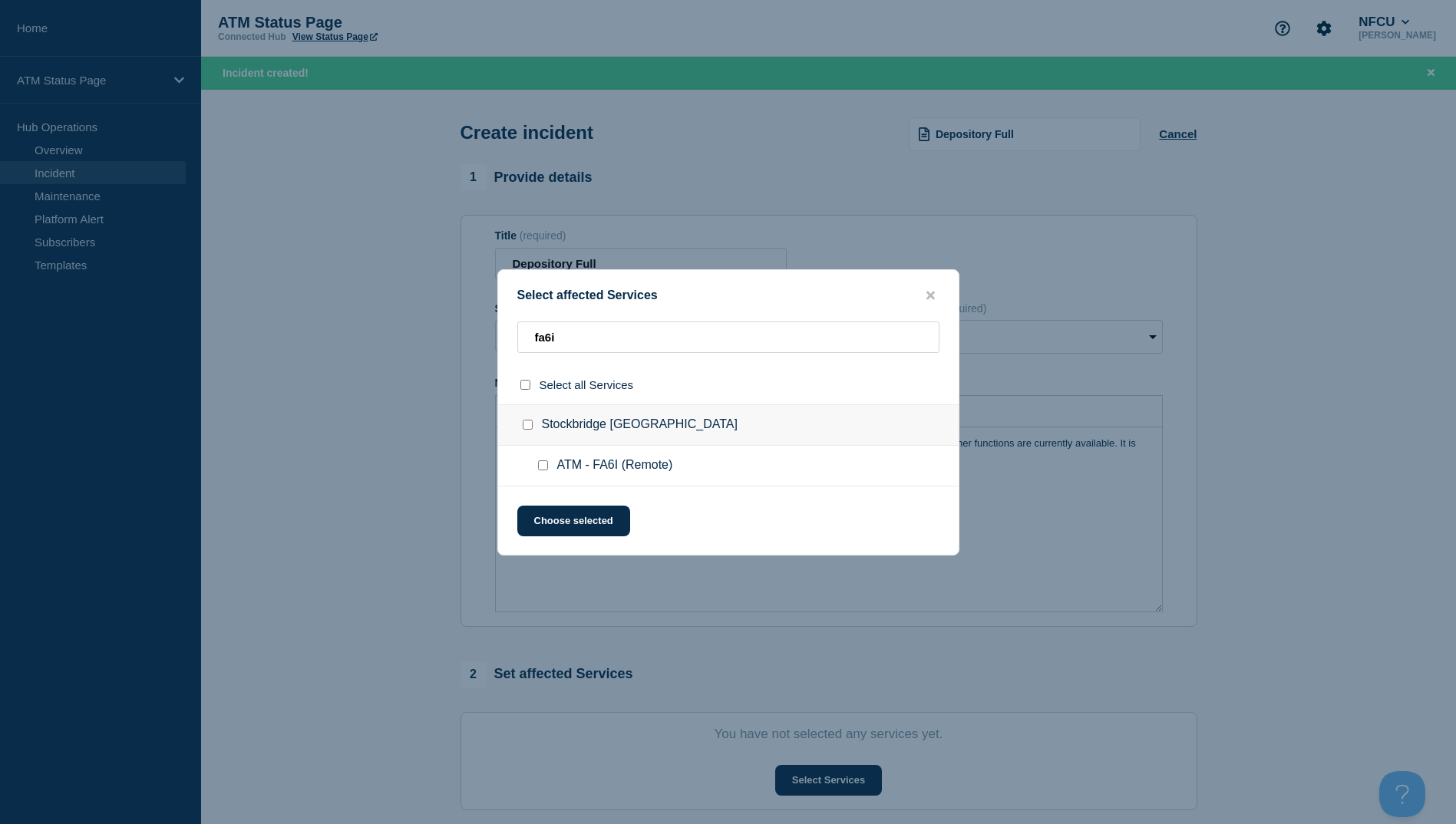
click at [546, 462] on div at bounding box center [546, 466] width 22 height 15
click at [546, 462] on input "ATM - FA6I (Remote) checkbox" at bounding box center [544, 466] width 10 height 10
click at [557, 518] on button "Choose selected" at bounding box center [574, 521] width 113 height 31
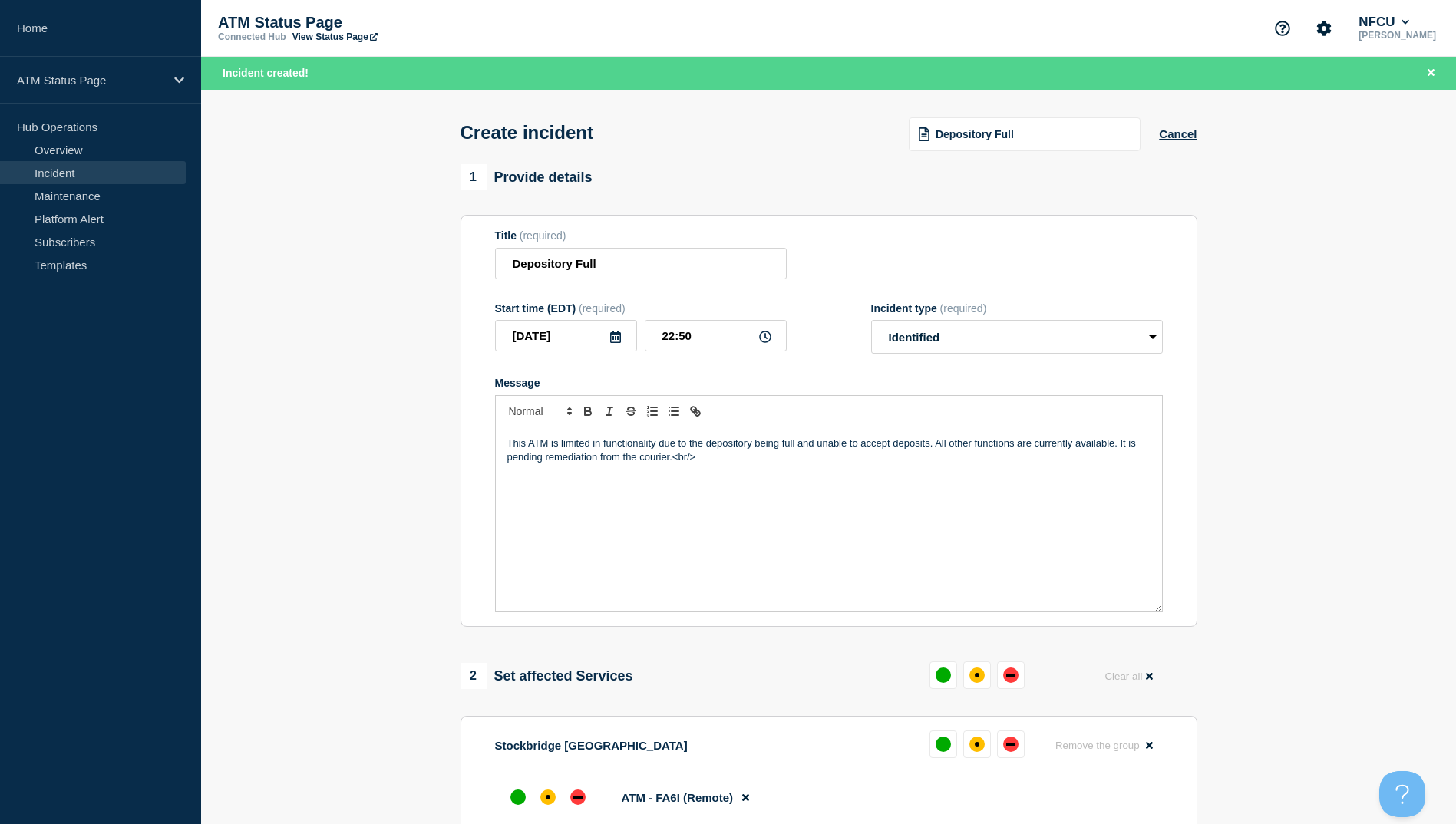
scroll to position [230, 0]
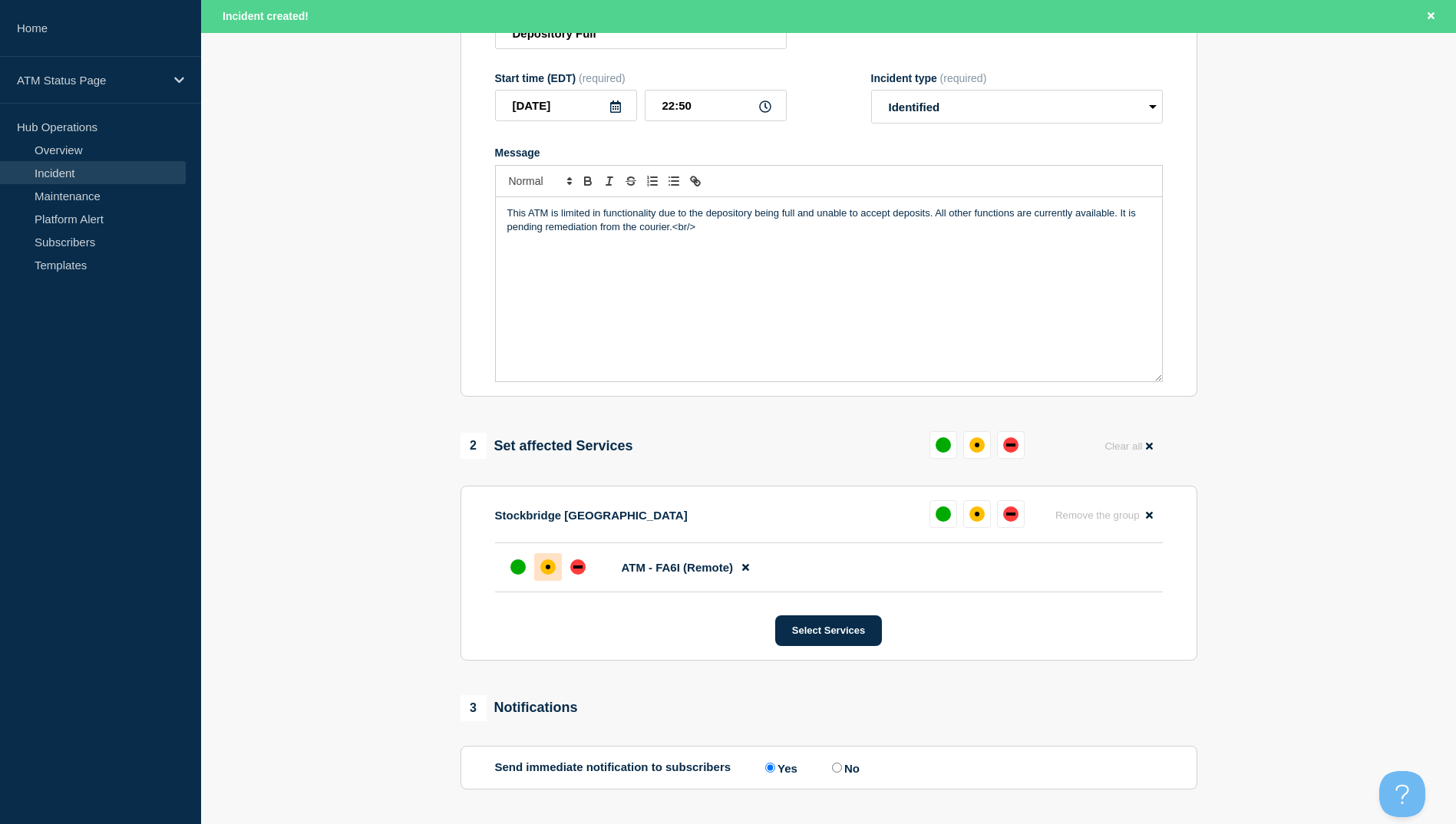
click at [539, 581] on div at bounding box center [548, 567] width 28 height 28
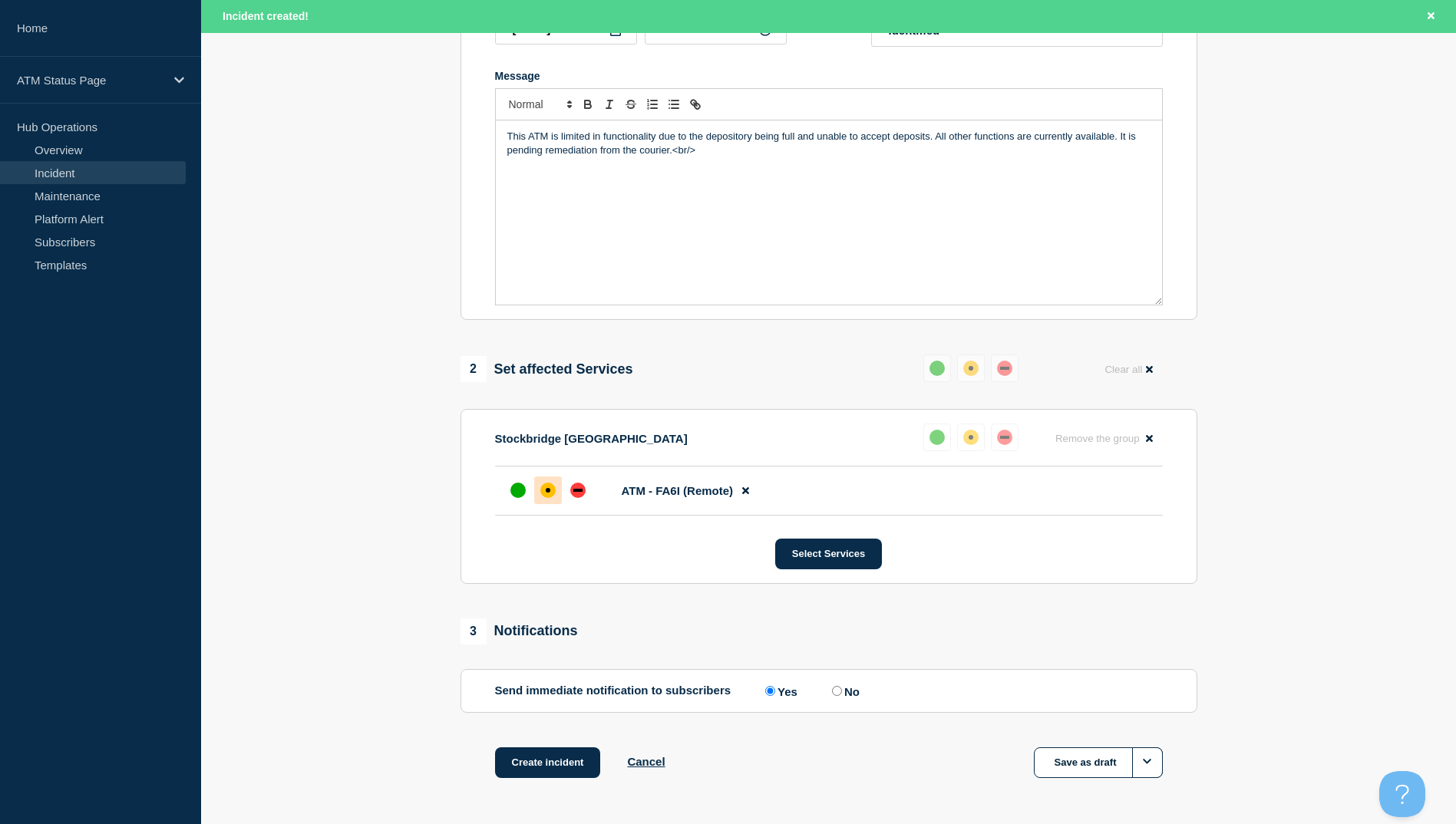
scroll to position [364, 0]
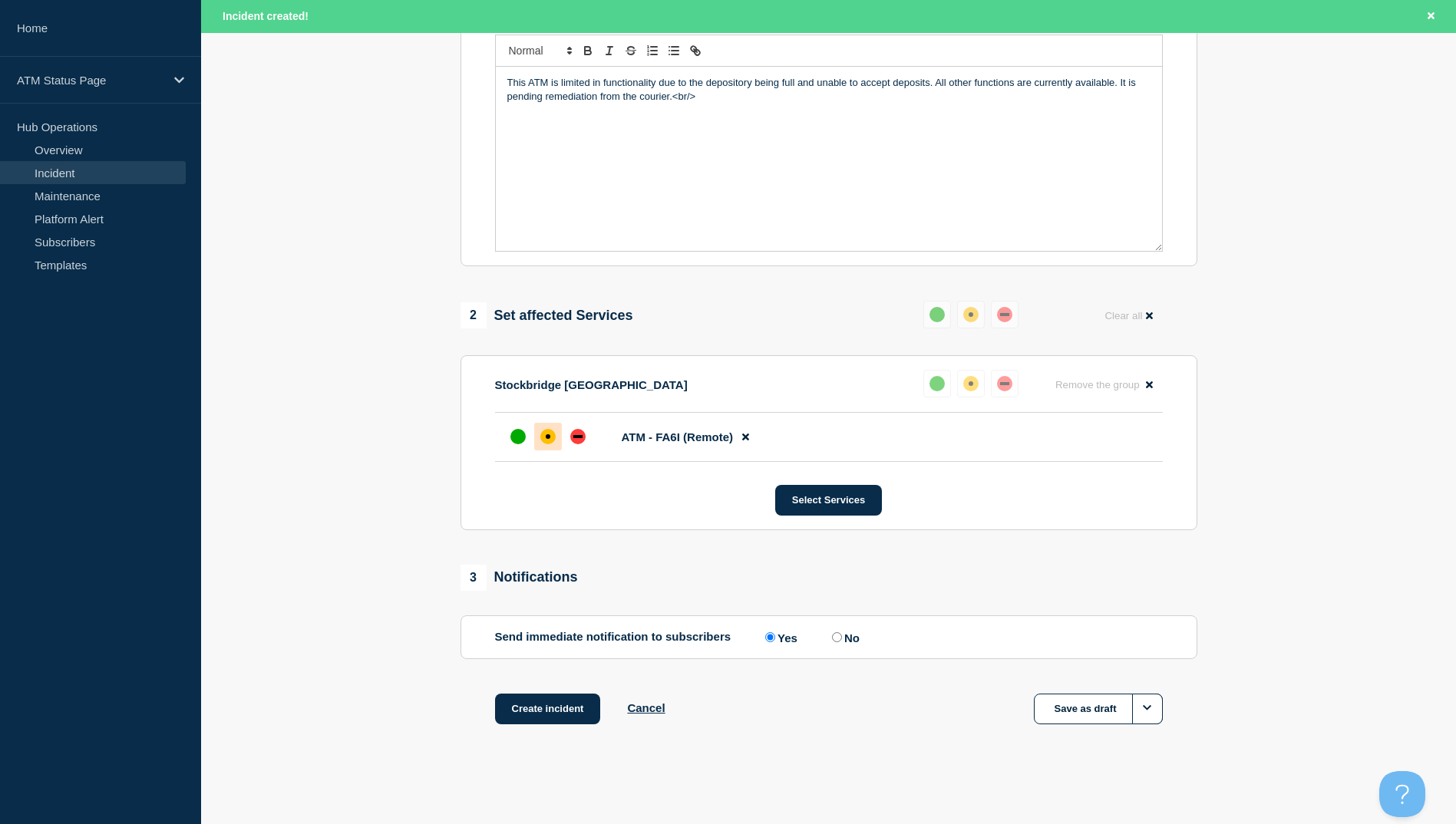
click at [544, 726] on div "Create incident Cancel Save as draft" at bounding box center [829, 728] width 737 height 69
click at [544, 707] on button "Create incident" at bounding box center [548, 709] width 106 height 31
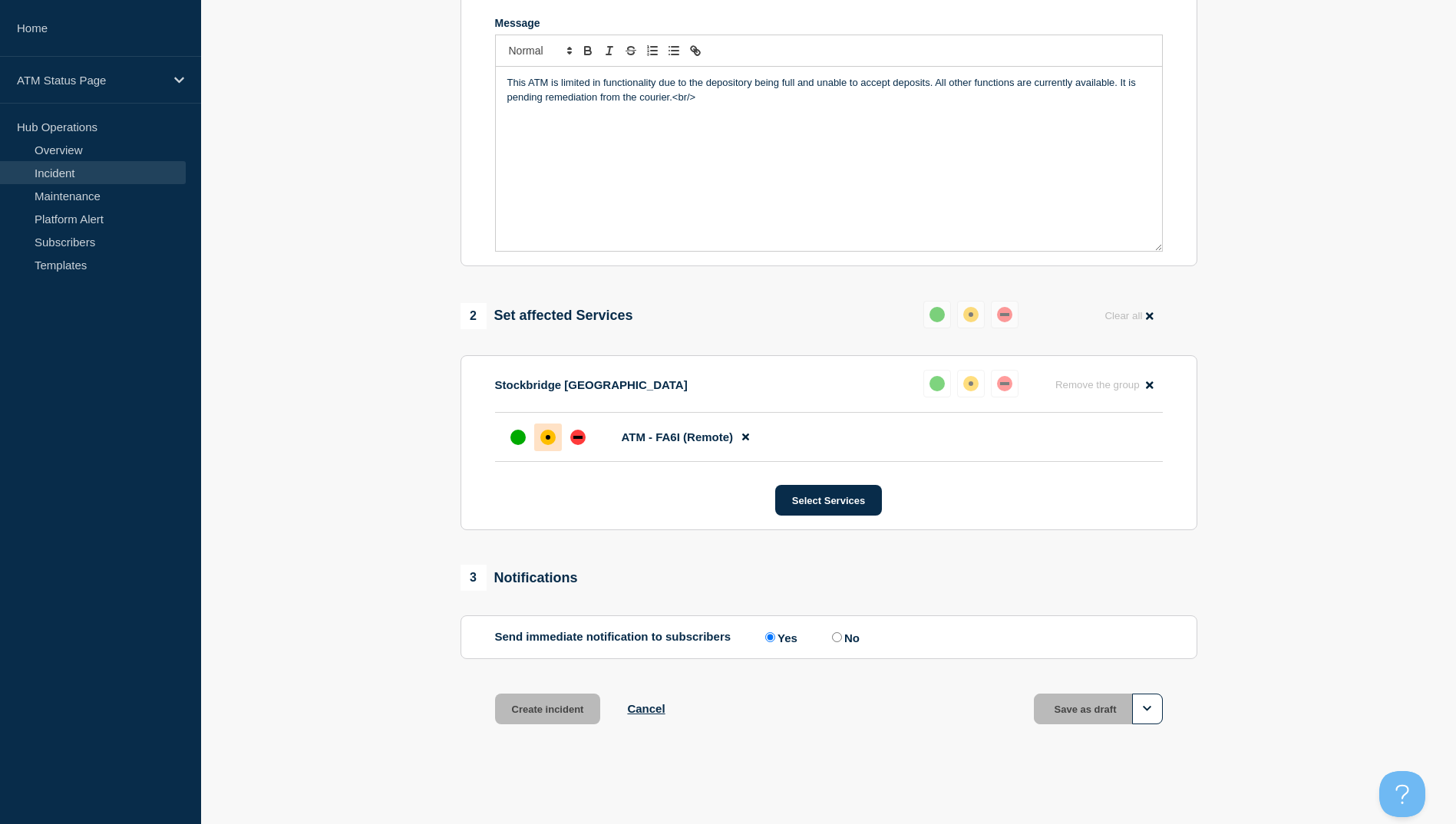
scroll to position [331, 0]
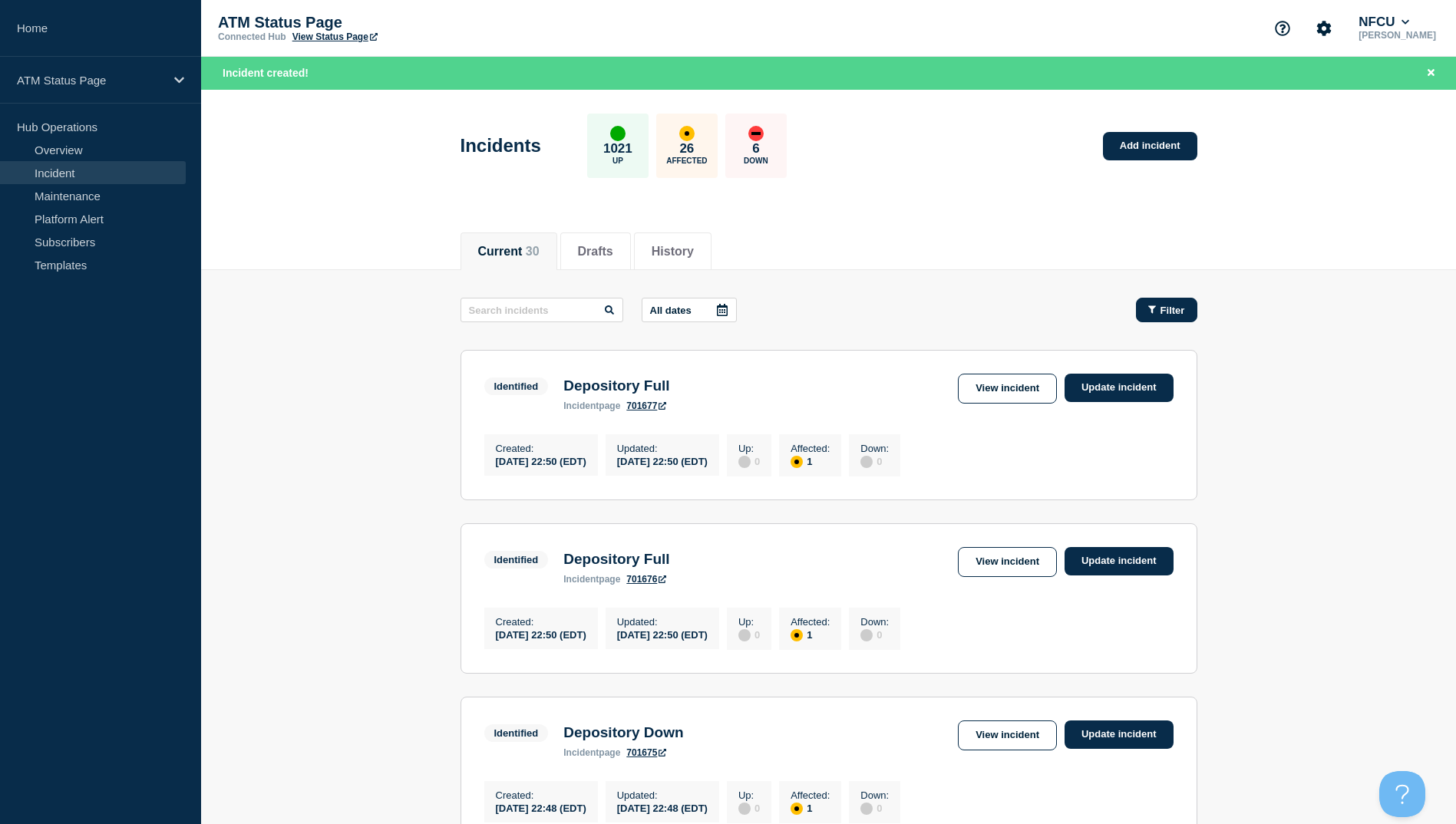
click at [1186, 300] on button "Filter" at bounding box center [1167, 310] width 61 height 25
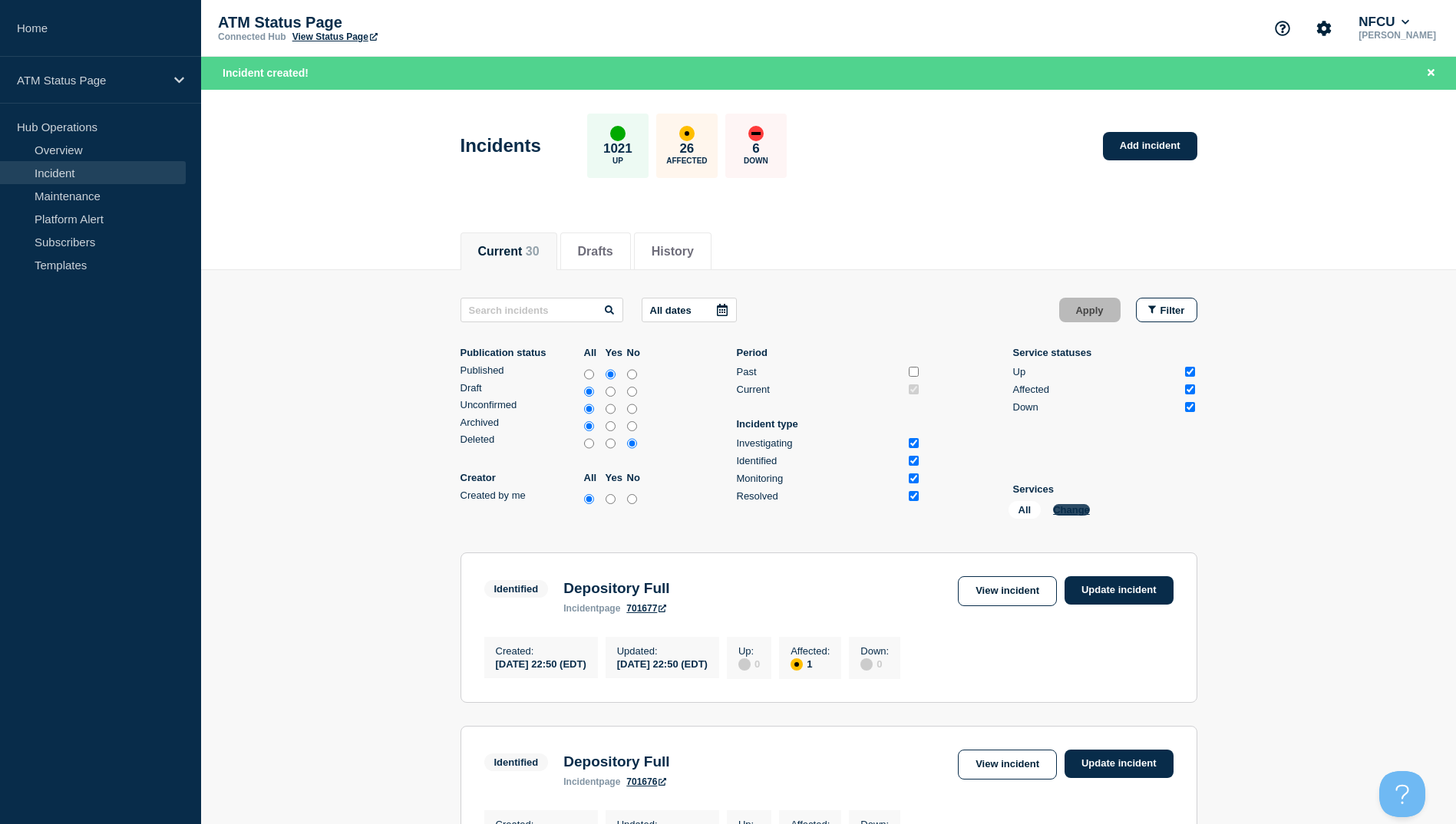
click at [1071, 509] on button "Change" at bounding box center [1072, 509] width 37 height 11
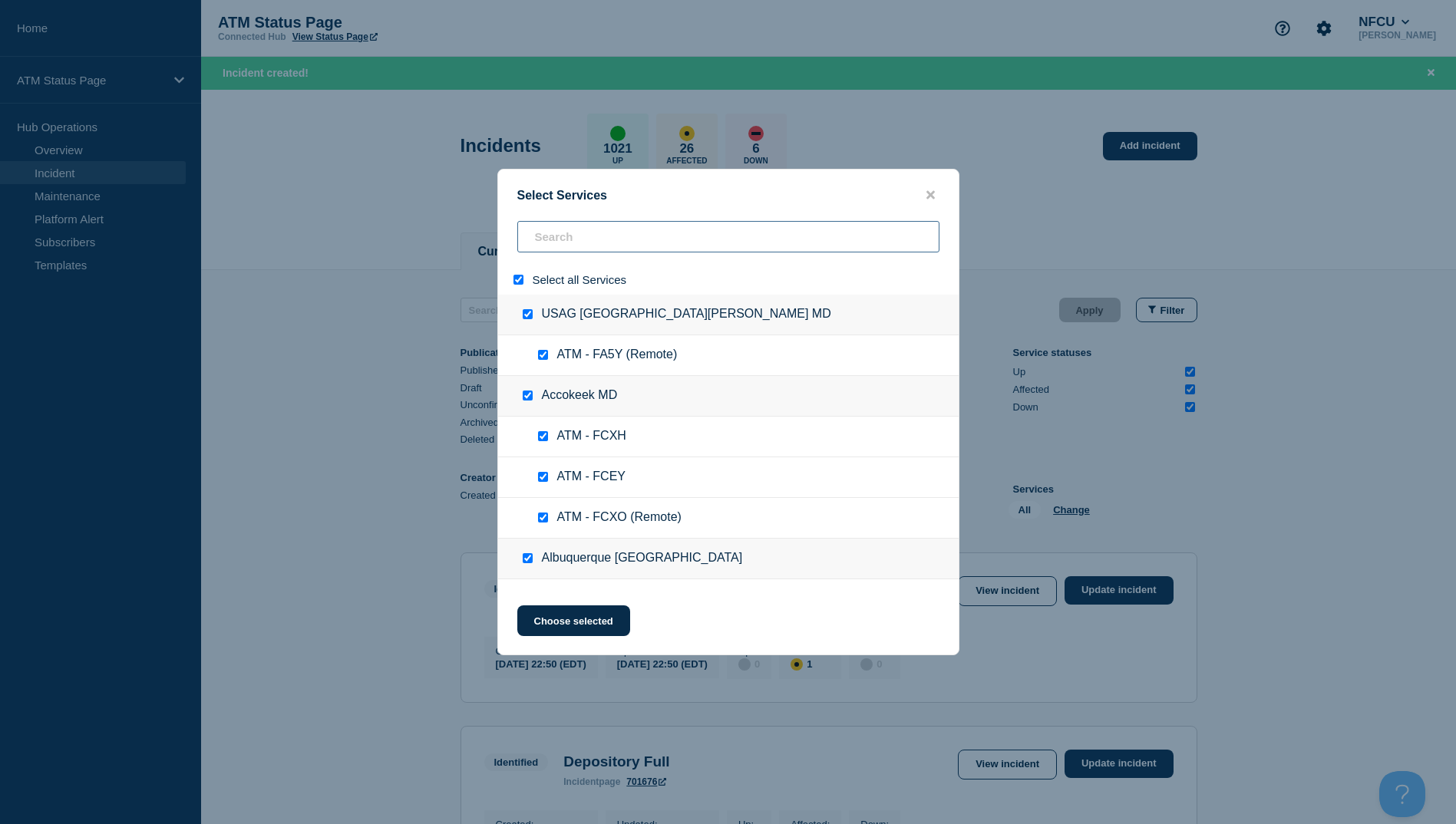
click at [569, 243] on input "search" at bounding box center [729, 237] width 422 height 32
click at [516, 291] on div "Select all Services" at bounding box center [728, 279] width 461 height 30
click at [515, 286] on div at bounding box center [522, 279] width 22 height 15
drag, startPoint x: 521, startPoint y: 270, endPoint x: 516, endPoint y: 278, distance: 9.4
click at [520, 271] on div "Select all Services" at bounding box center [728, 279] width 461 height 30
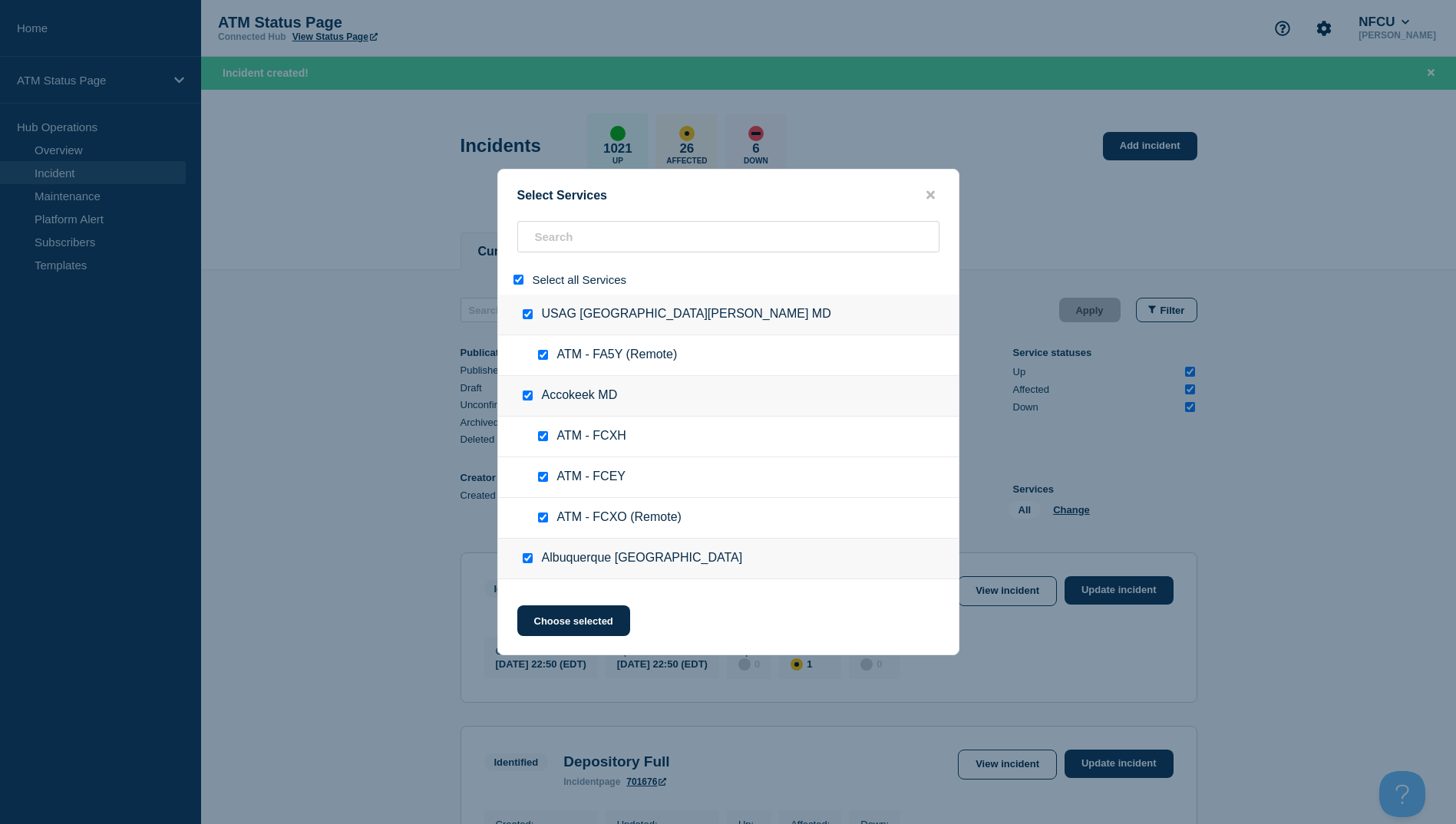
click at [516, 278] on input "select all" at bounding box center [519, 280] width 10 height 10
click at [565, 229] on input "search" at bounding box center [729, 237] width 422 height 32
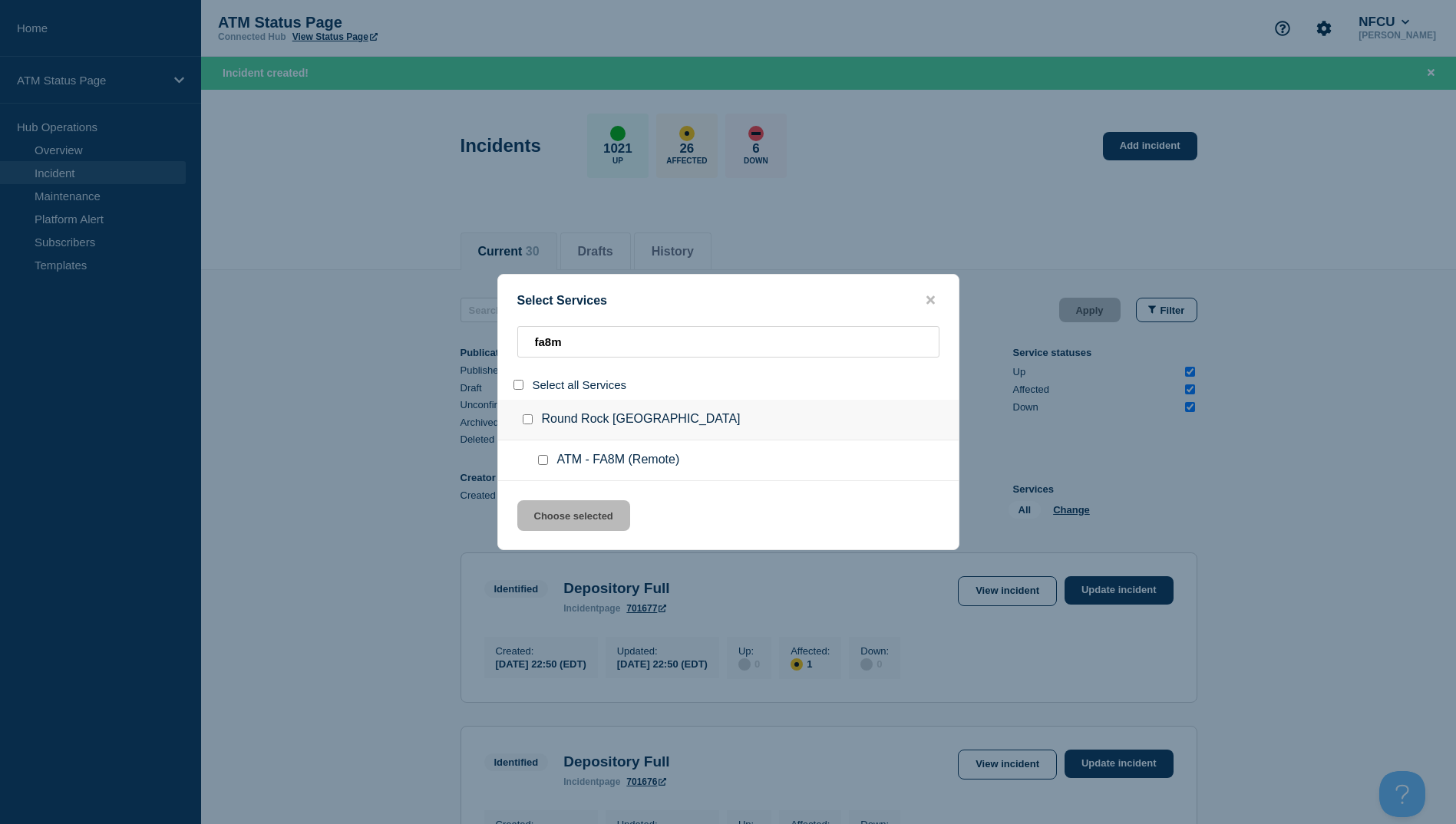
click at [538, 461] on input "service: ATM - FA8M (Remote)" at bounding box center [544, 460] width 10 height 10
click at [557, 511] on button "Choose selected" at bounding box center [574, 516] width 113 height 31
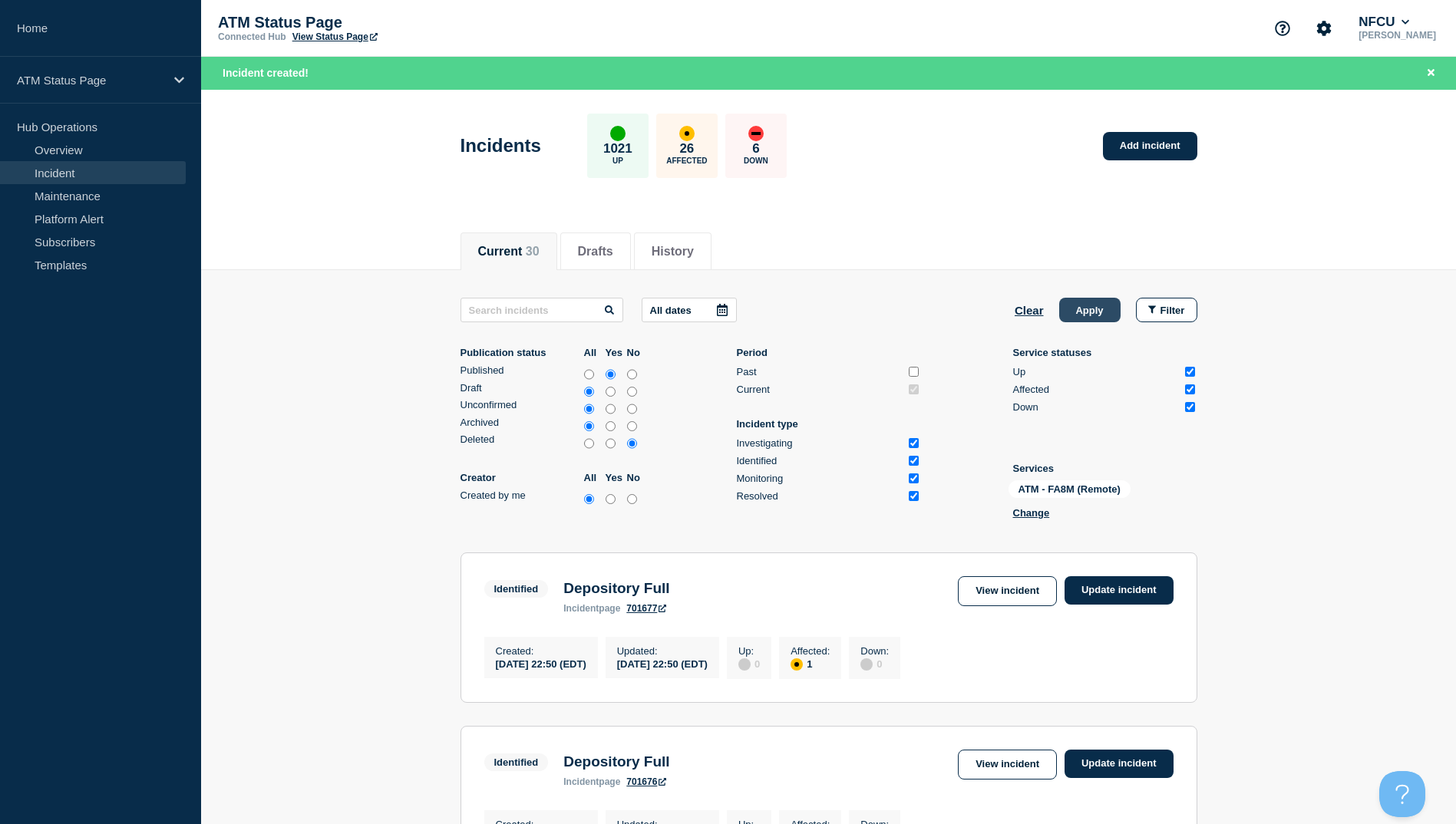
click at [1074, 307] on button "Apply" at bounding box center [1090, 310] width 61 height 25
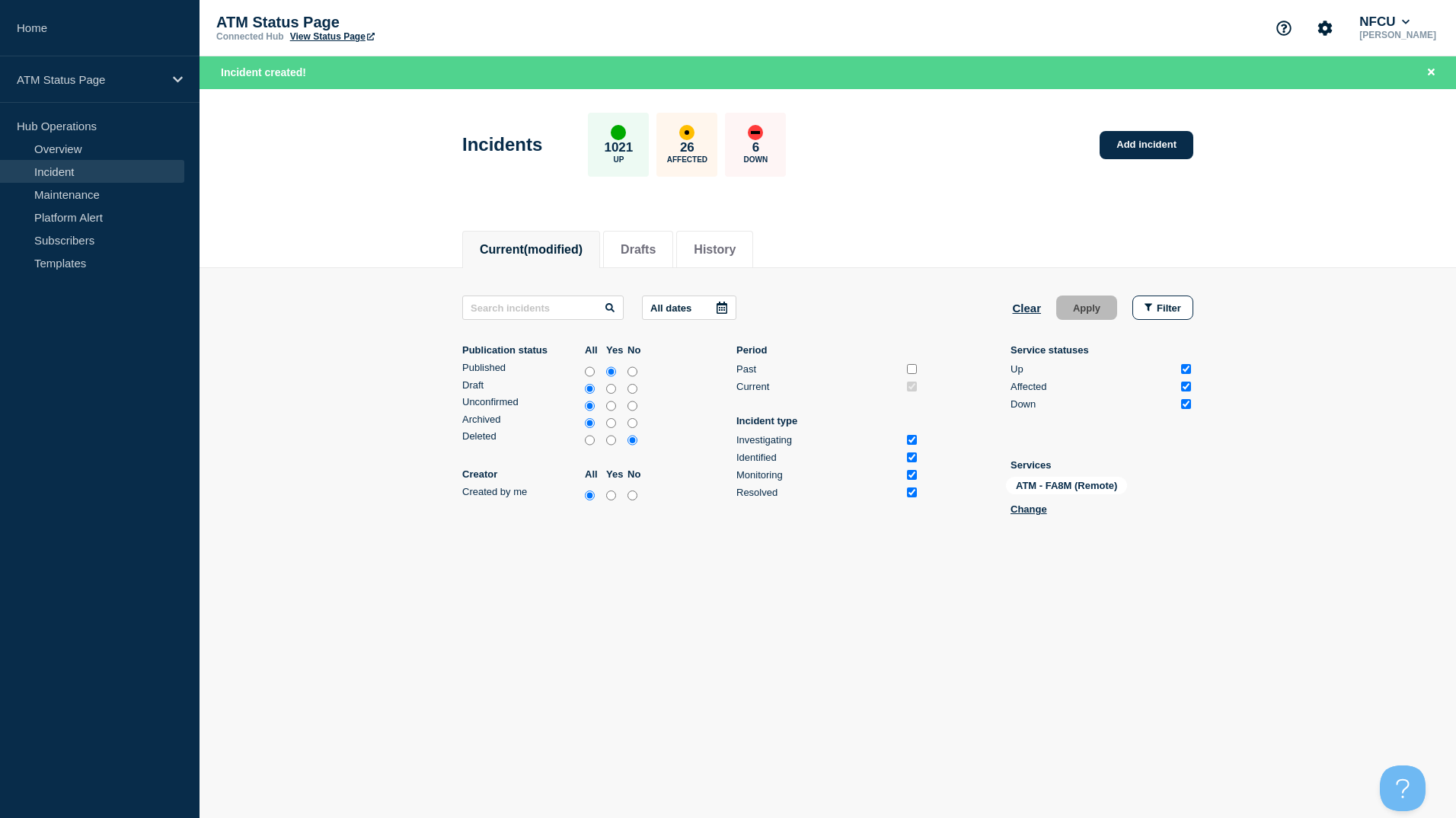
click at [1142, 168] on div "Incidents 1021 Up 26 Affected 6 Down Add incident" at bounding box center [827, 139] width 765 height 93
click at [1136, 146] on link "Add incident" at bounding box center [1147, 144] width 94 height 28
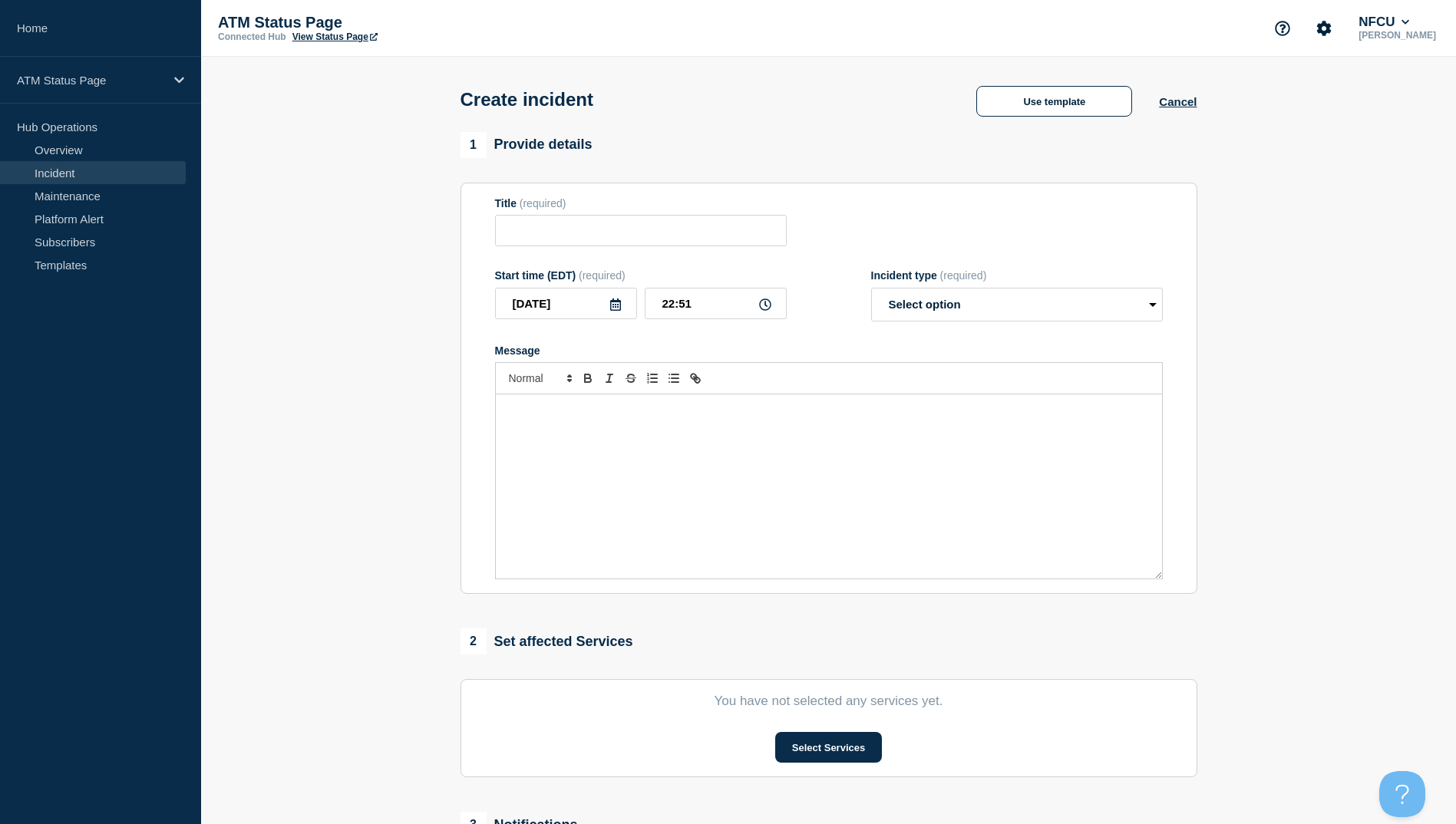
click at [936, 114] on div "Create incident Use template Cancel" at bounding box center [828, 94] width 771 height 75
click at [1039, 102] on button "Use template" at bounding box center [1054, 102] width 156 height 31
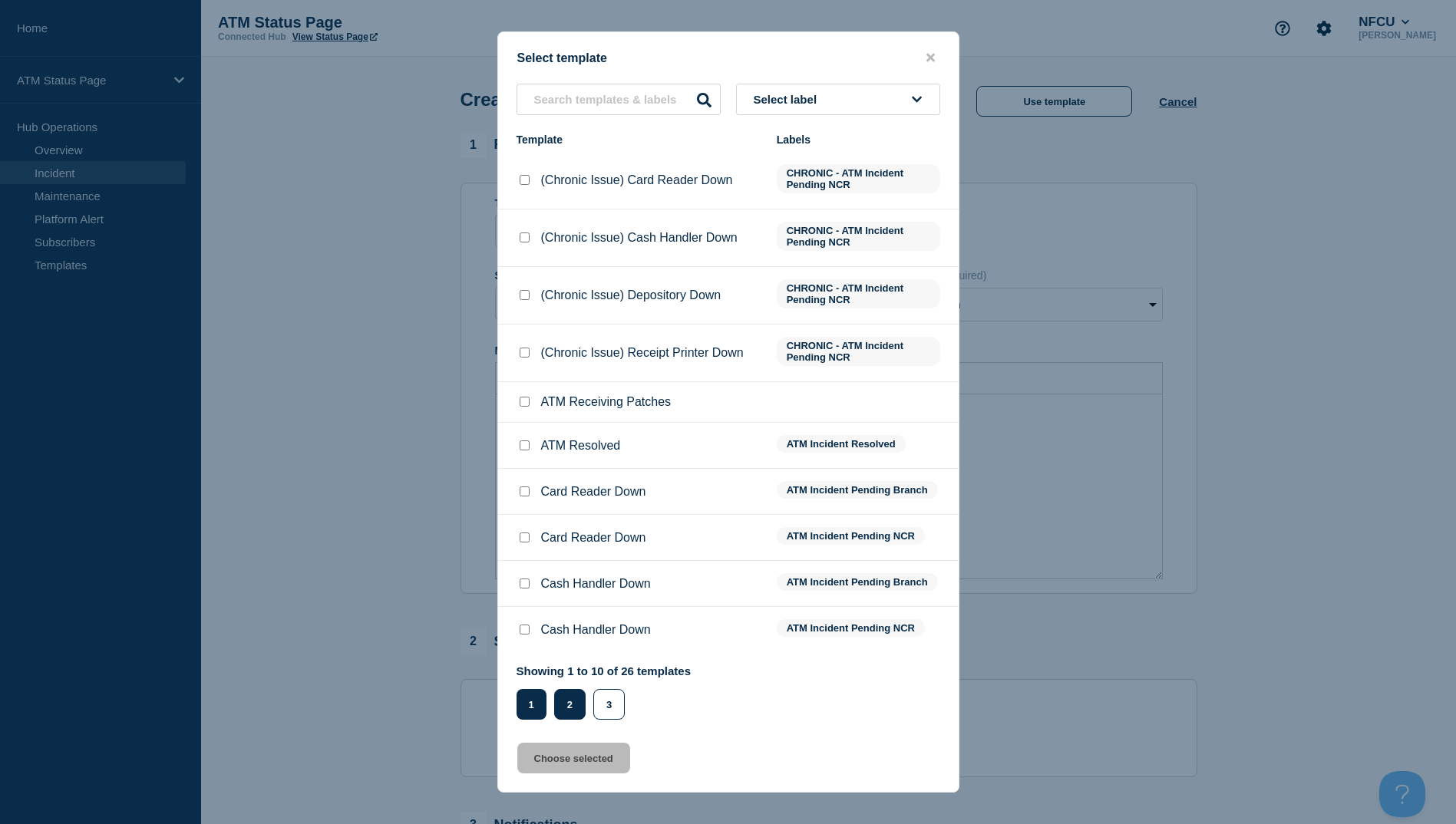
click at [563, 715] on button "2" at bounding box center [569, 704] width 32 height 31
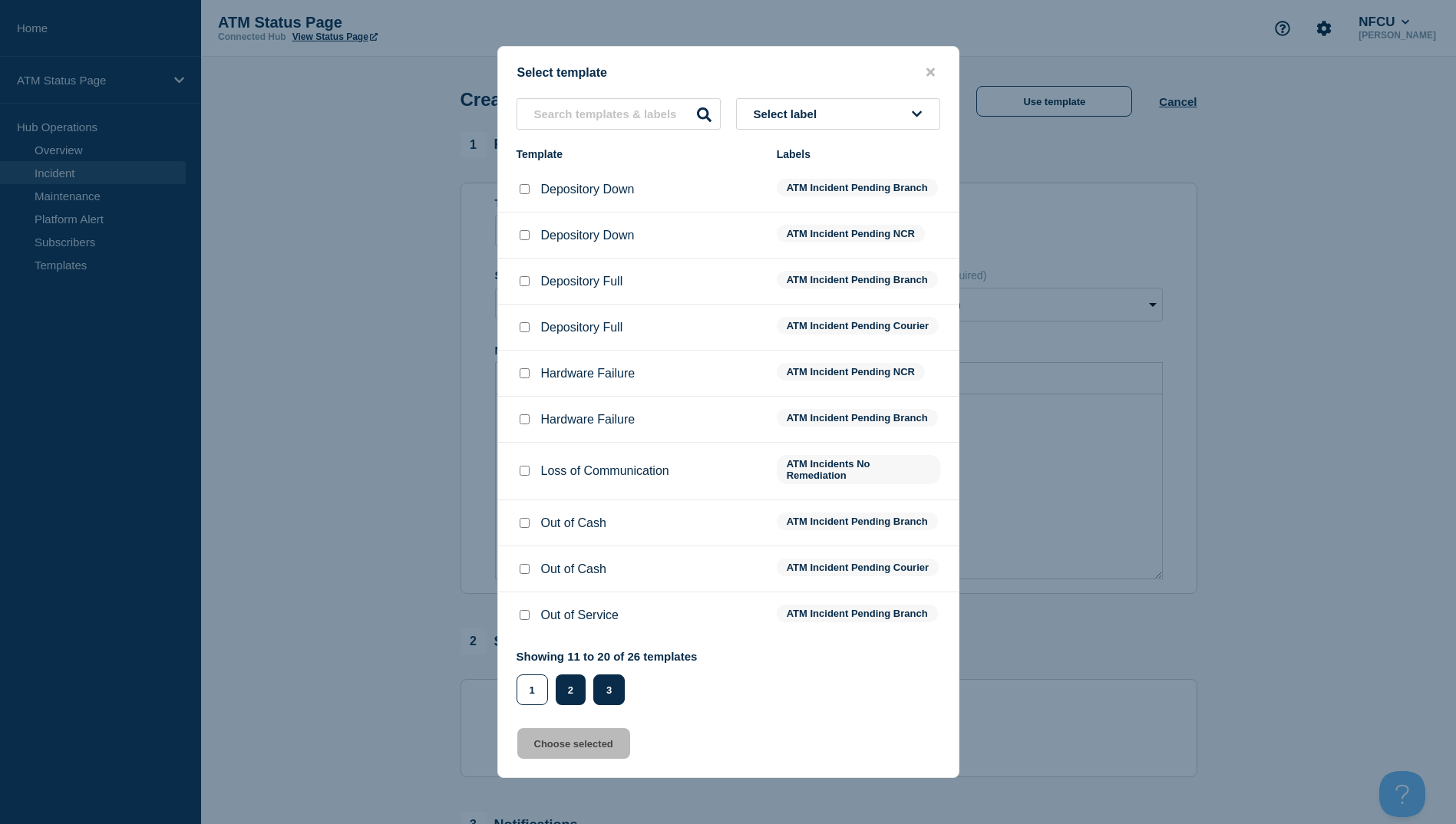
click at [605, 705] on button "3" at bounding box center [609, 690] width 32 height 31
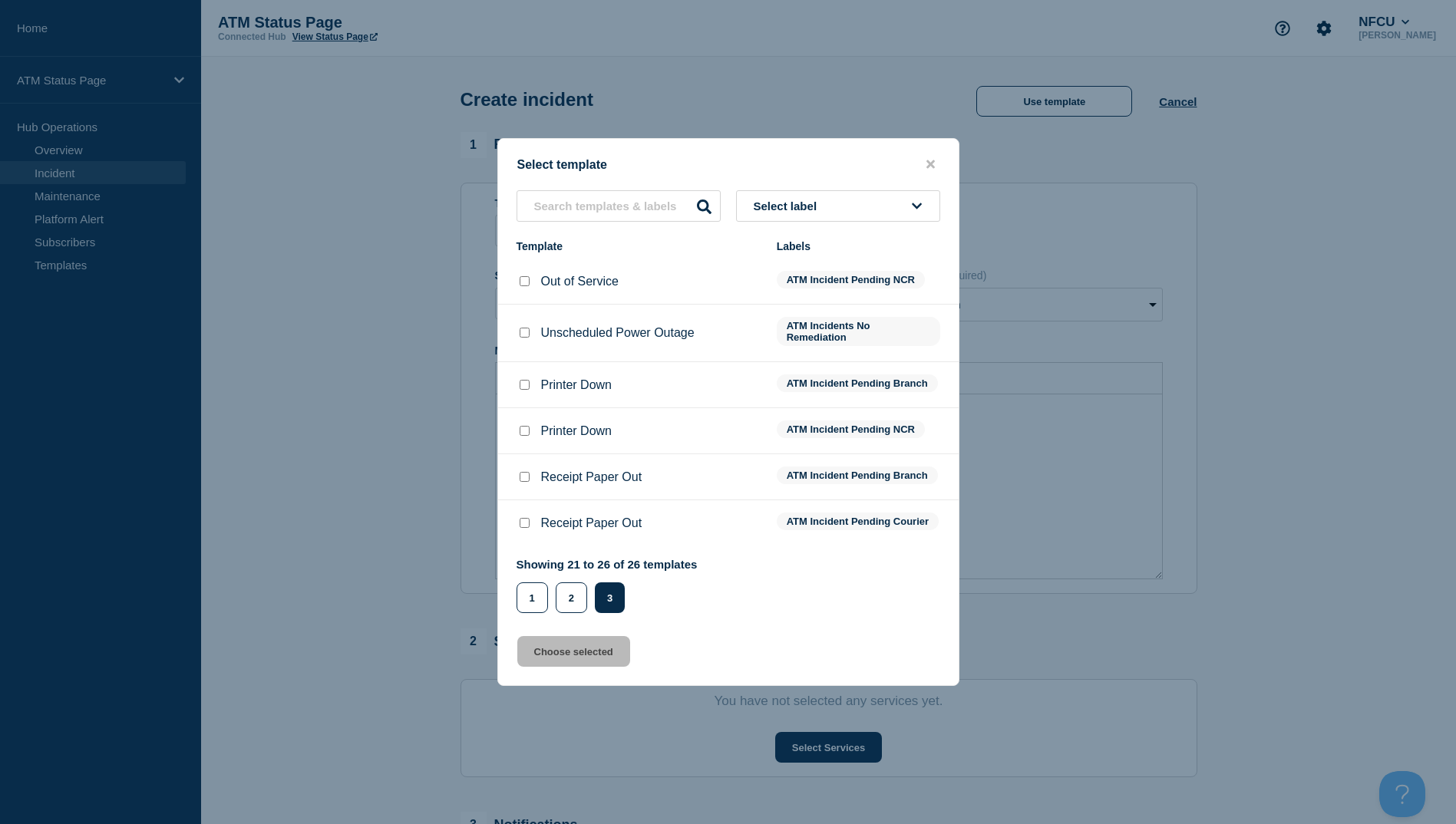
click at [522, 527] on input "Receipt Paper Out checkbox" at bounding box center [525, 523] width 10 height 10
click at [576, 675] on div "Select template Select label Template Labels Out of Service ATM Incident Pendin…" at bounding box center [728, 412] width 462 height 548
click at [574, 666] on button "Choose selected" at bounding box center [574, 652] width 113 height 31
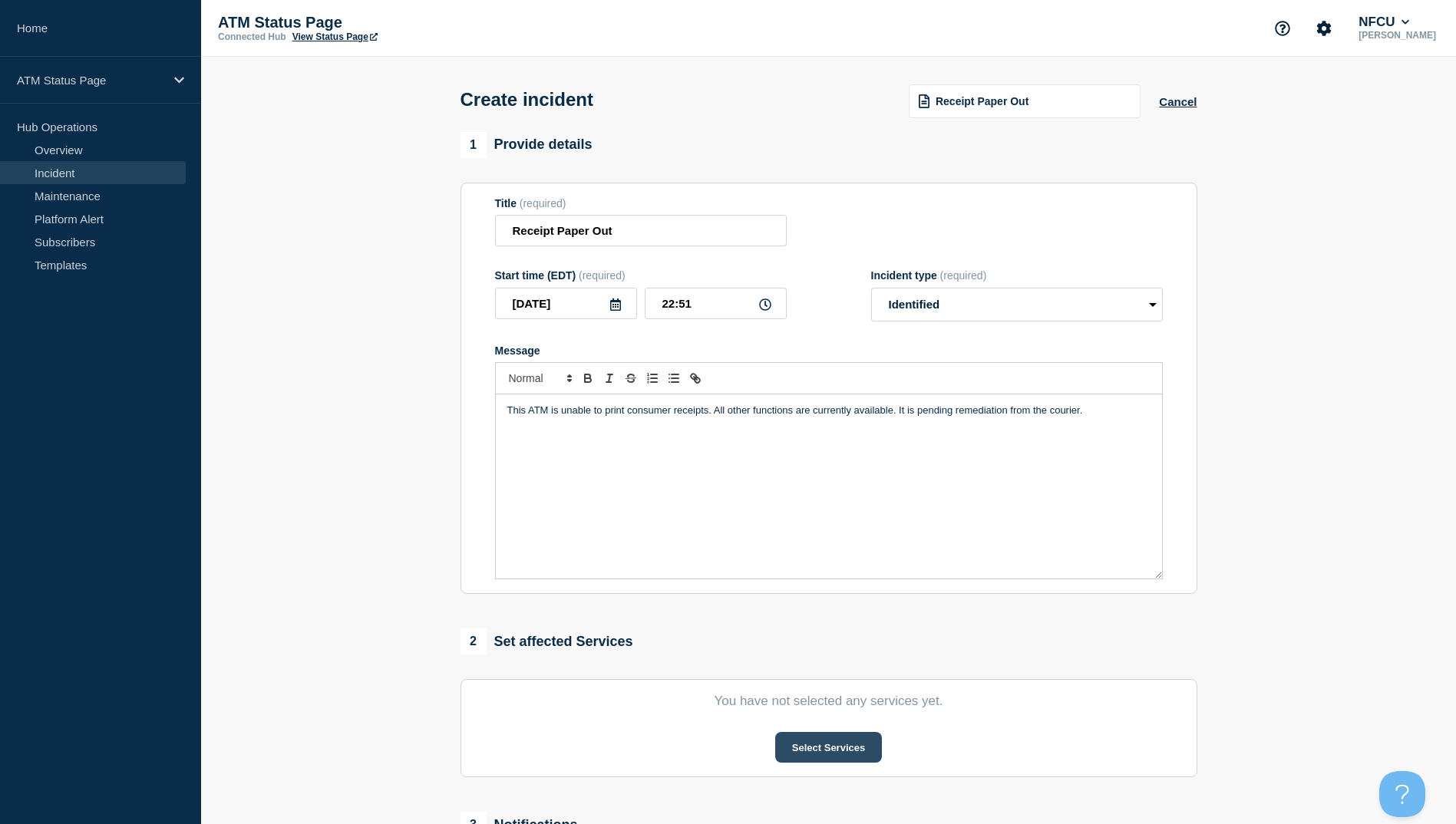
click at [792, 745] on button "Select Services" at bounding box center [829, 747] width 107 height 31
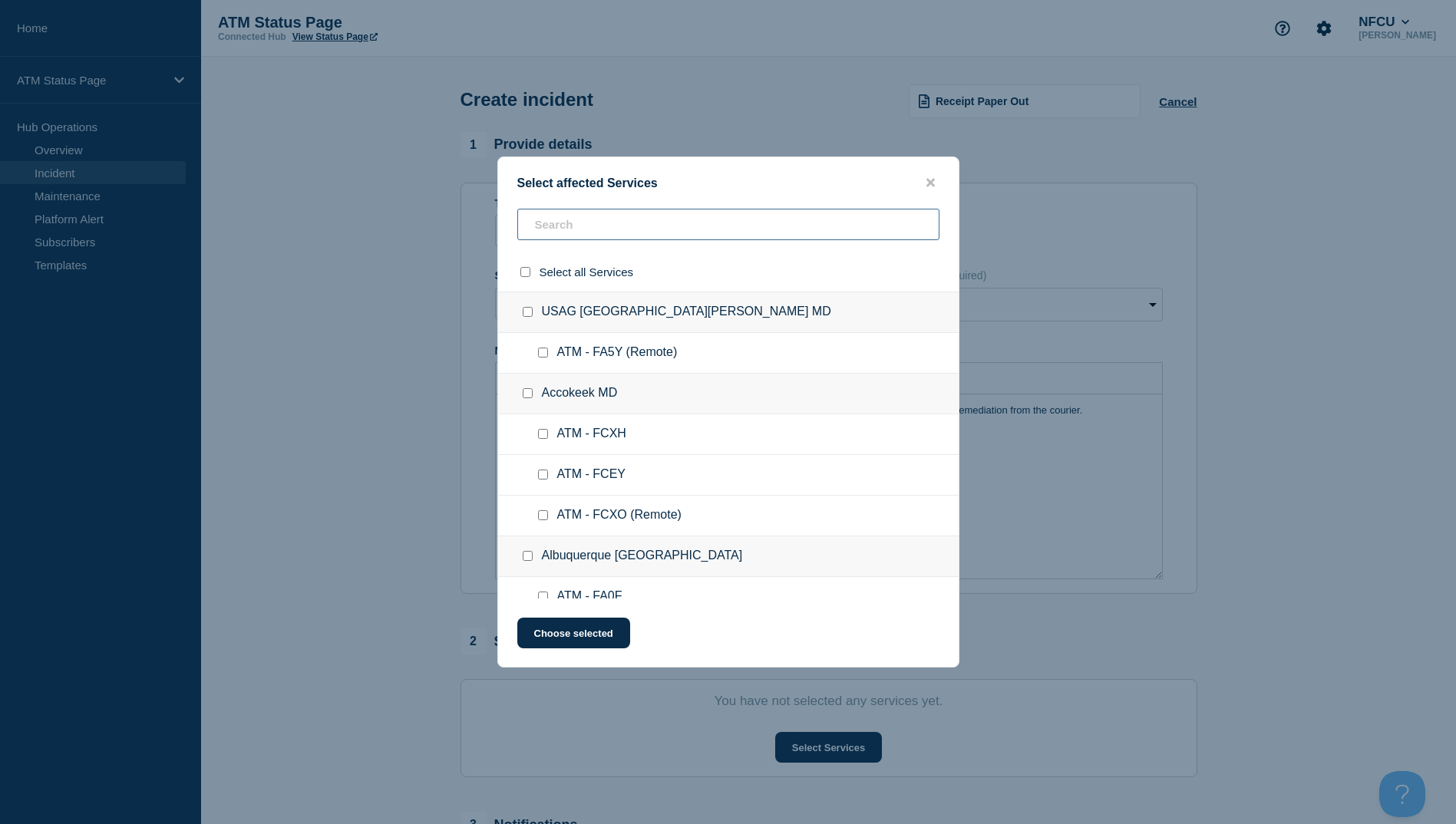
click at [604, 240] on input "text" at bounding box center [729, 224] width 422 height 32
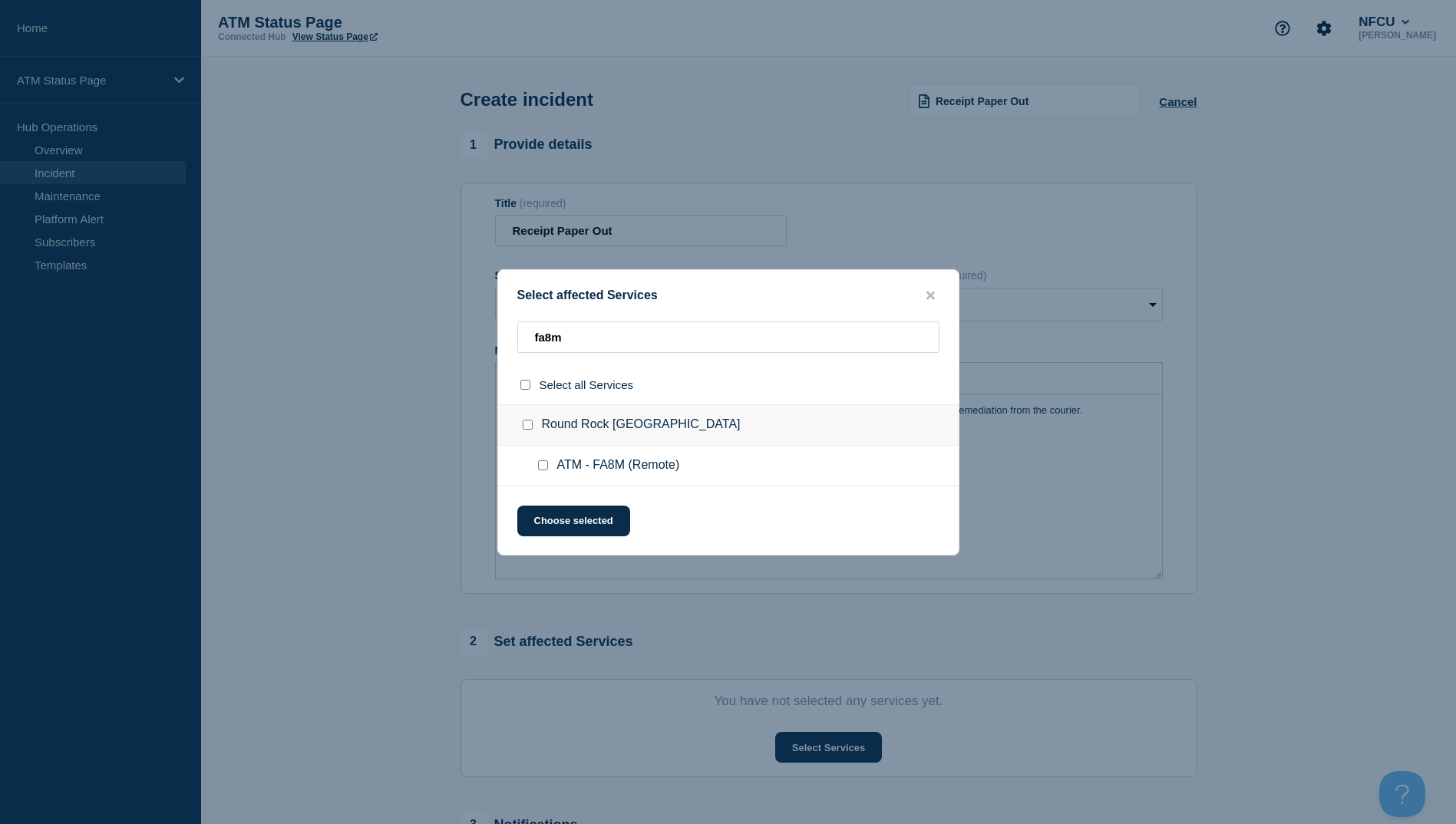
click at [536, 468] on div at bounding box center [546, 466] width 22 height 15
click at [550, 460] on div at bounding box center [546, 466] width 22 height 15
drag, startPoint x: 550, startPoint y: 460, endPoint x: 542, endPoint y: 462, distance: 8.2
click at [542, 462] on div at bounding box center [546, 466] width 22 height 15
drag, startPoint x: 542, startPoint y: 462, endPoint x: 538, endPoint y: 472, distance: 10.8
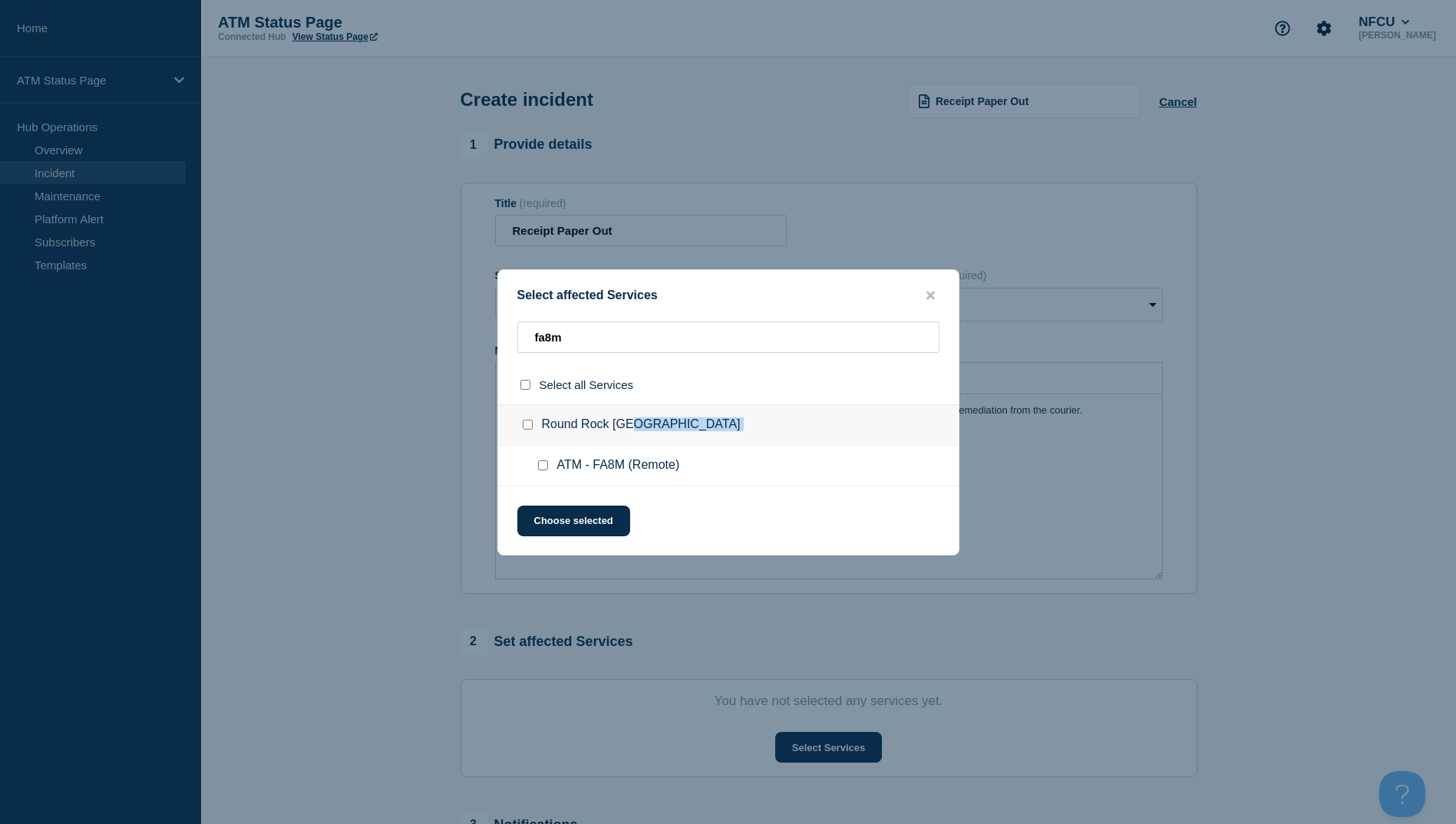
click at [538, 472] on div at bounding box center [546, 466] width 22 height 15
click at [540, 465] on input "ATM - FA8M (Remote) checkbox" at bounding box center [544, 466] width 10 height 10
click at [555, 534] on button "Choose selected" at bounding box center [574, 521] width 113 height 31
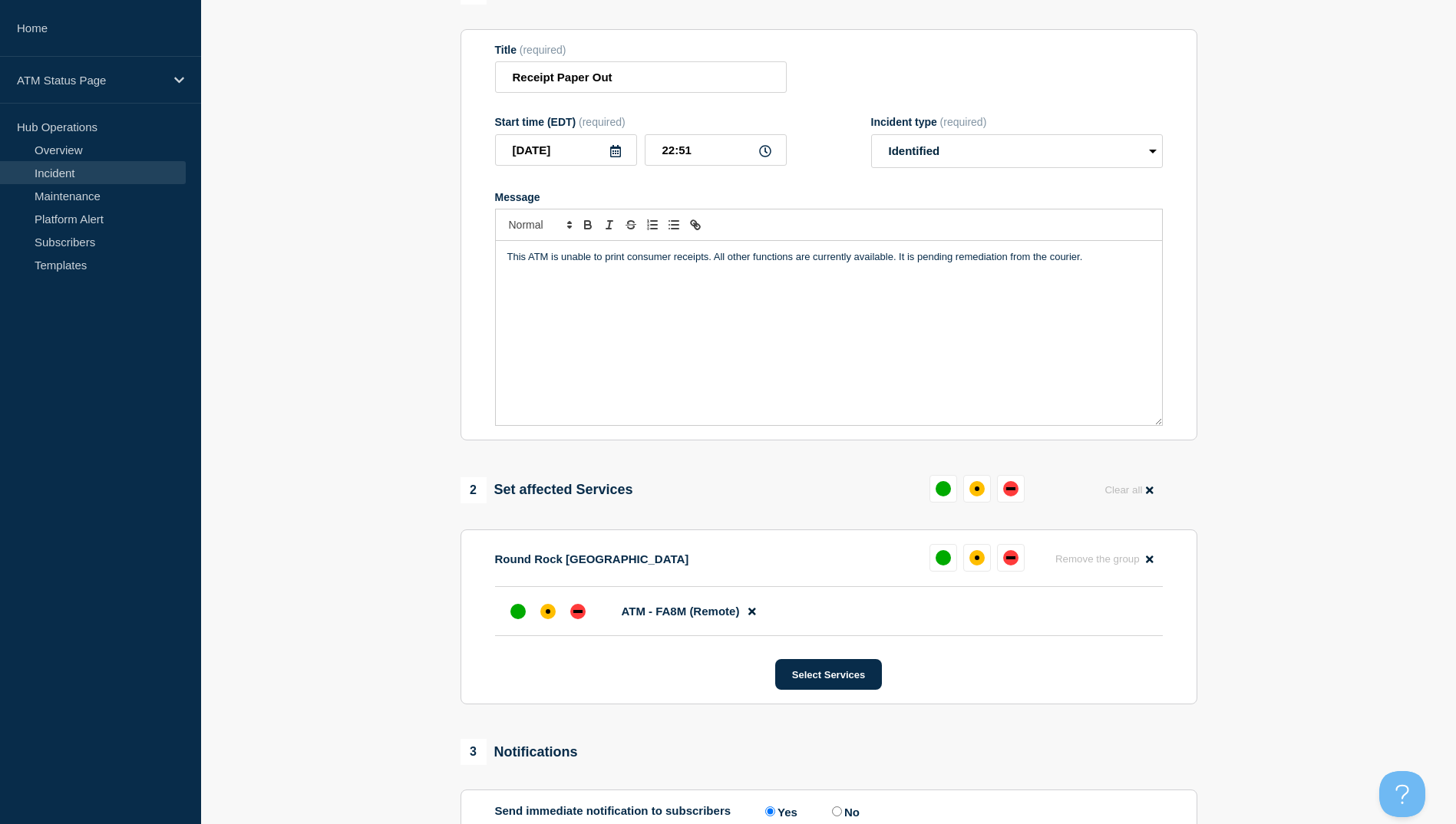
scroll to position [307, 0]
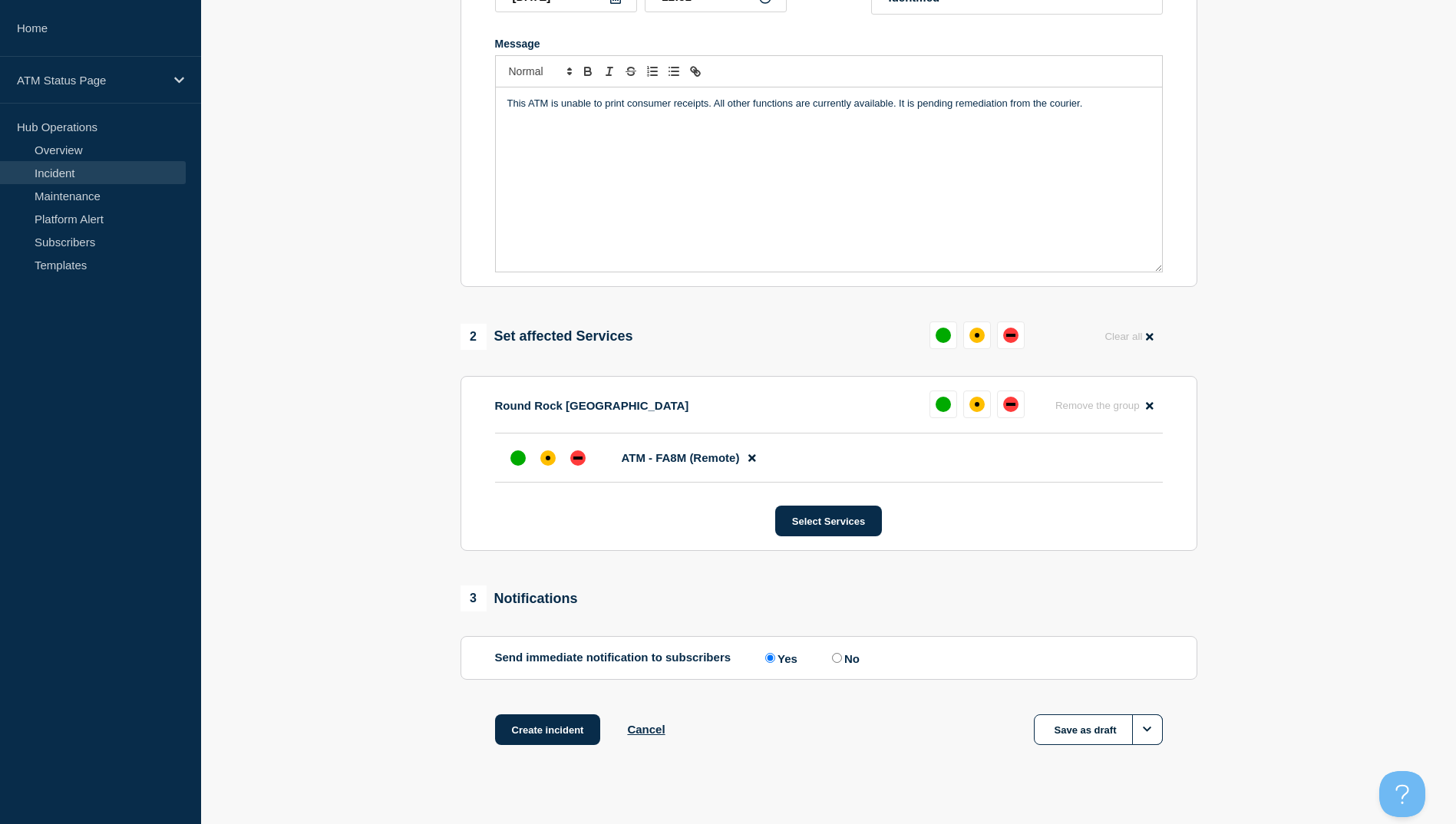
click at [548, 479] on li "ATM - FA8M (Remote)" at bounding box center [829, 457] width 668 height 49
click at [544, 455] on div "affected" at bounding box center [548, 458] width 16 height 15
click at [547, 741] on button "Create incident" at bounding box center [548, 730] width 106 height 31
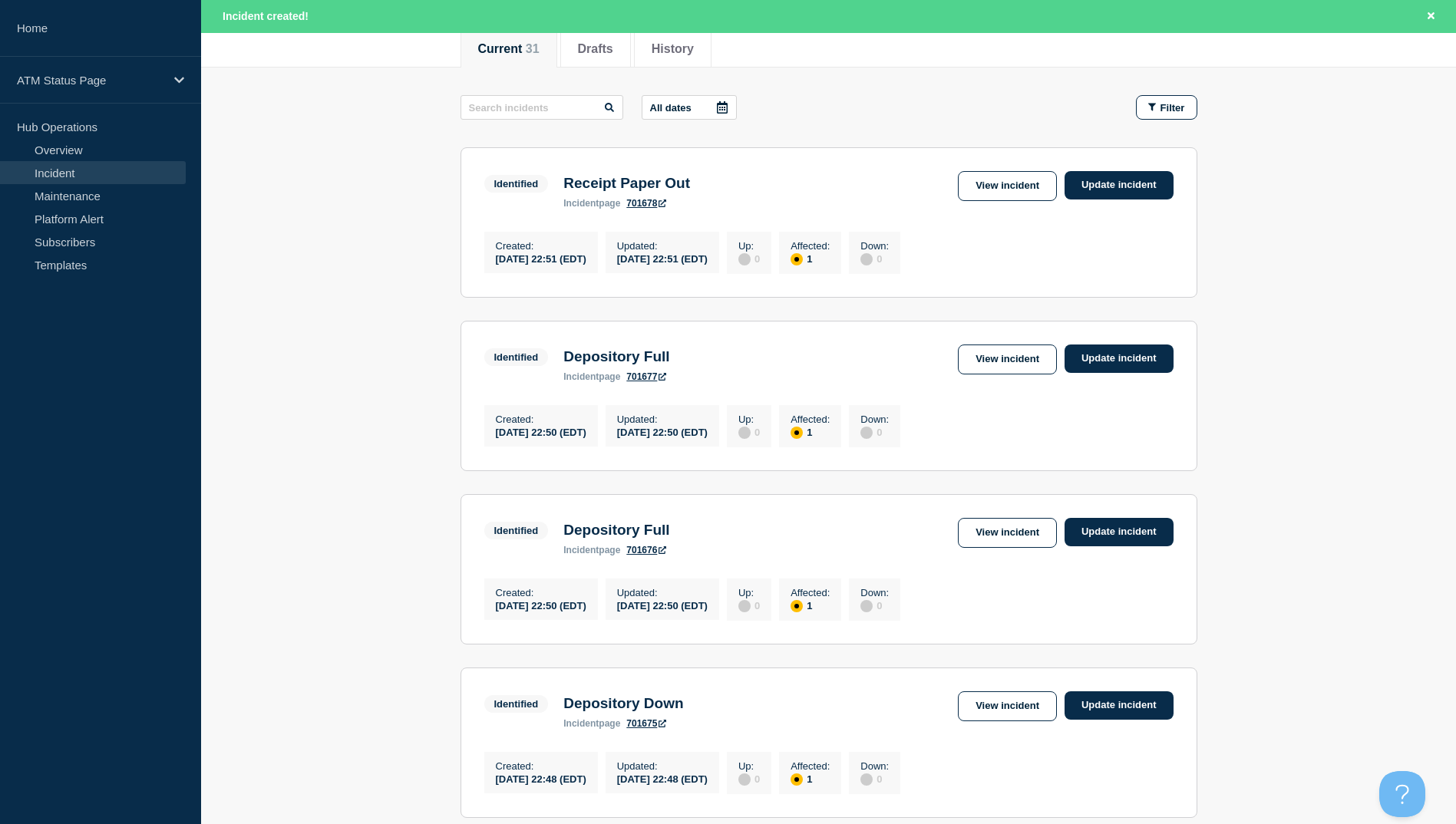
scroll to position [49, 0]
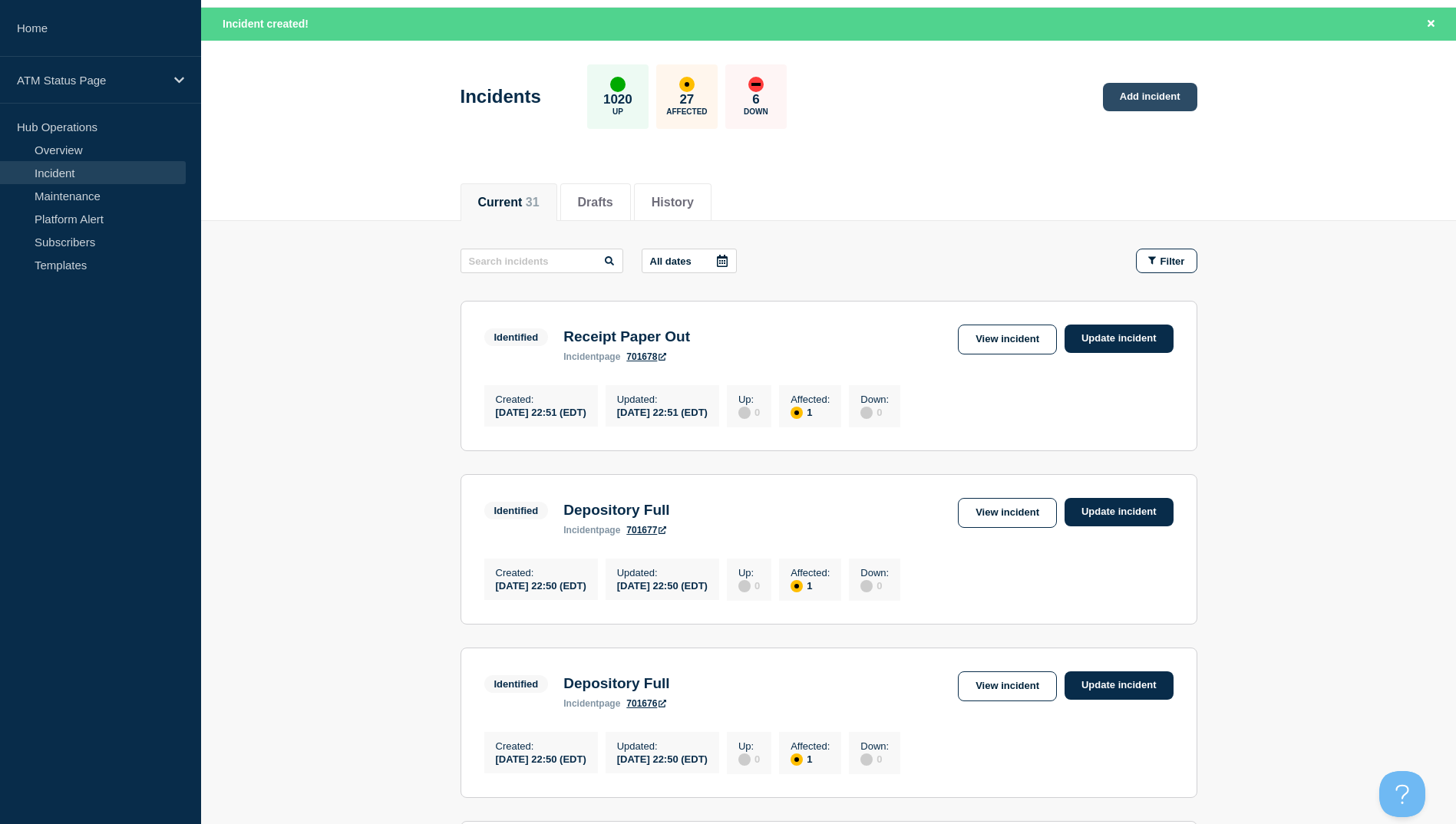
click at [1132, 94] on link "Add incident" at bounding box center [1150, 96] width 95 height 28
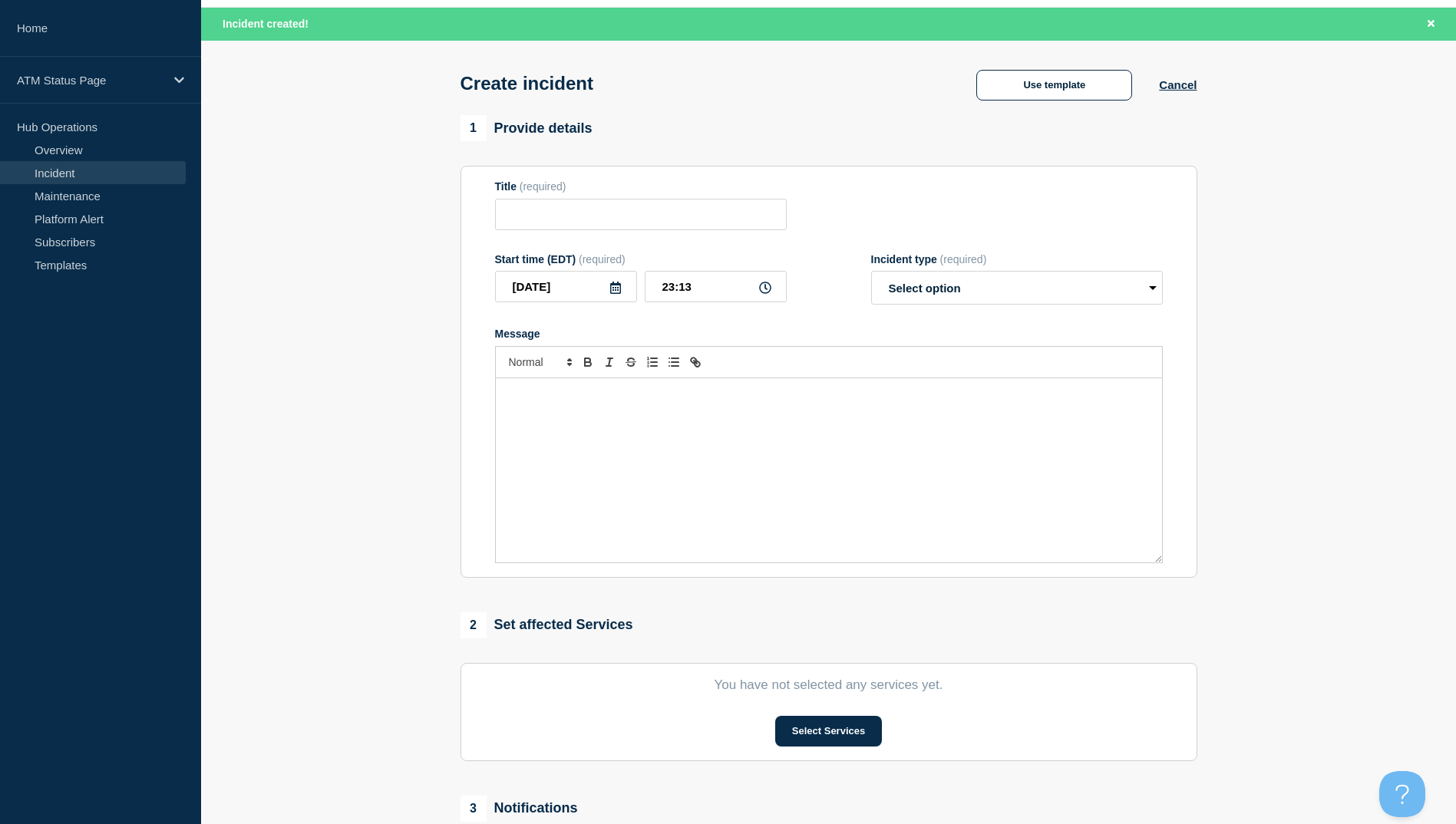
click at [976, 99] on div "Use template" at bounding box center [1054, 85] width 209 height 31
click at [989, 91] on button "Use template" at bounding box center [1054, 85] width 156 height 31
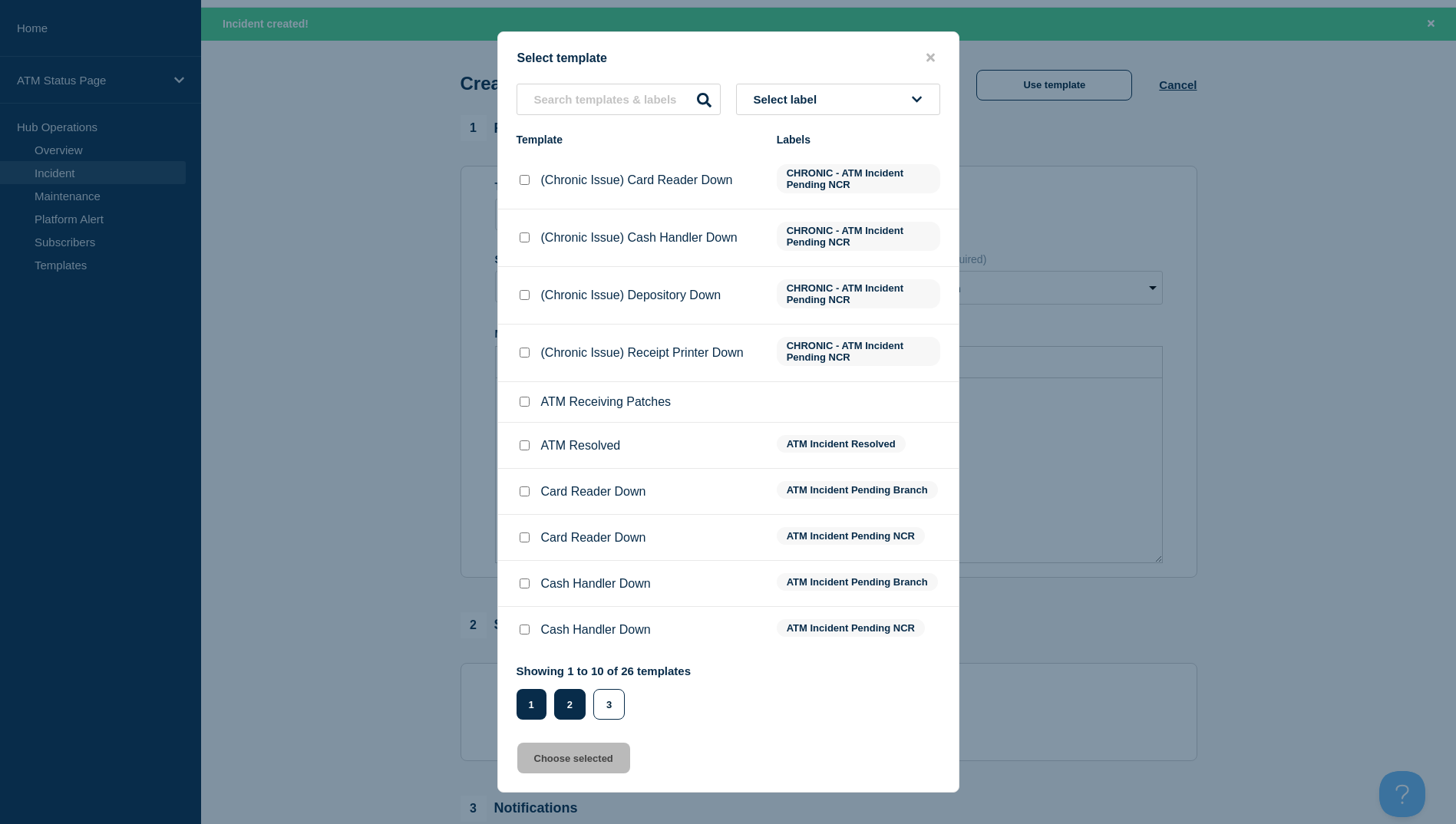
click at [566, 708] on button "2" at bounding box center [569, 704] width 32 height 31
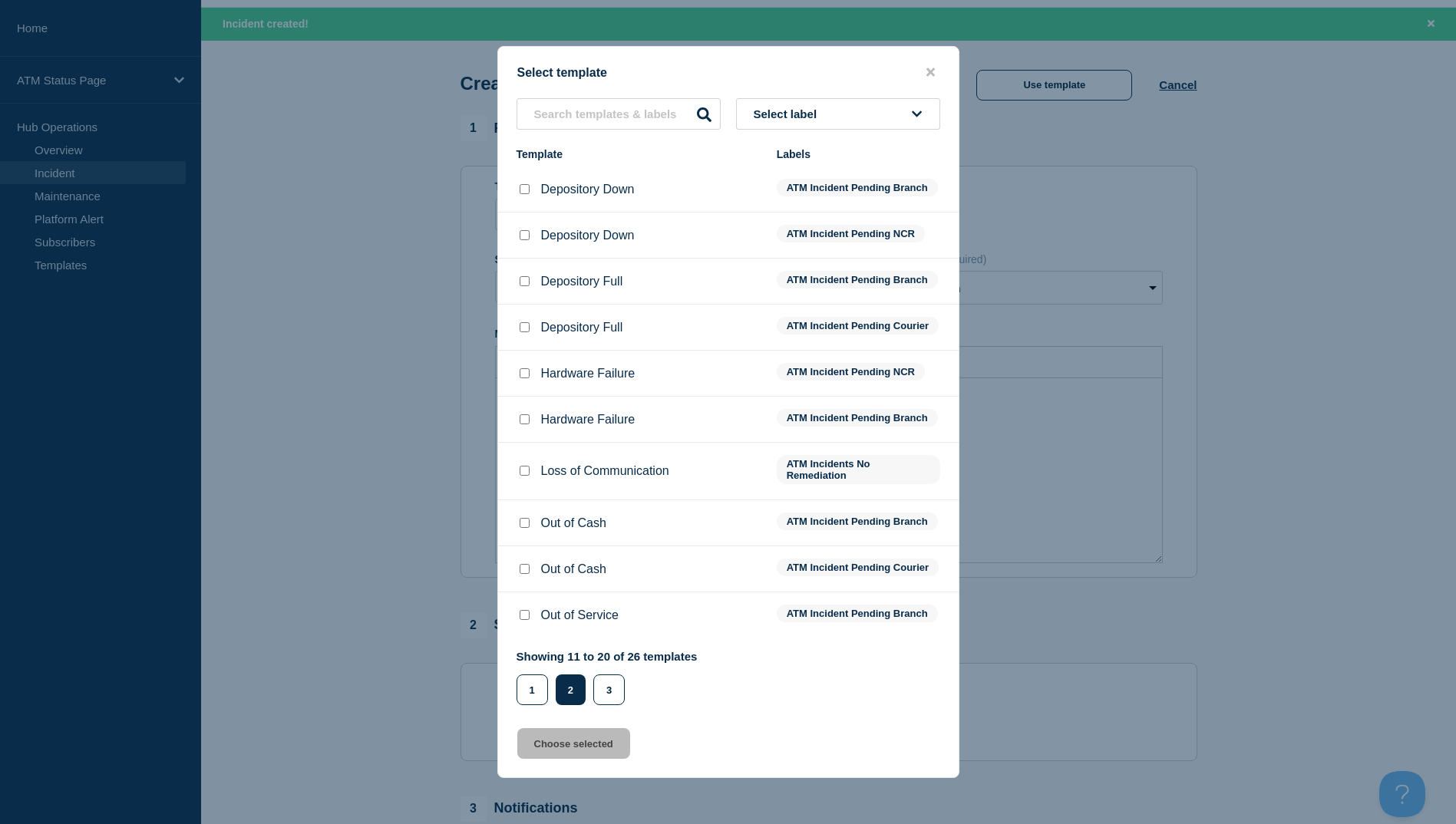
click at [525, 184] on input "Depository Down checkbox" at bounding box center [525, 189] width 10 height 10
click at [590, 745] on button "Choose selected" at bounding box center [574, 744] width 113 height 31
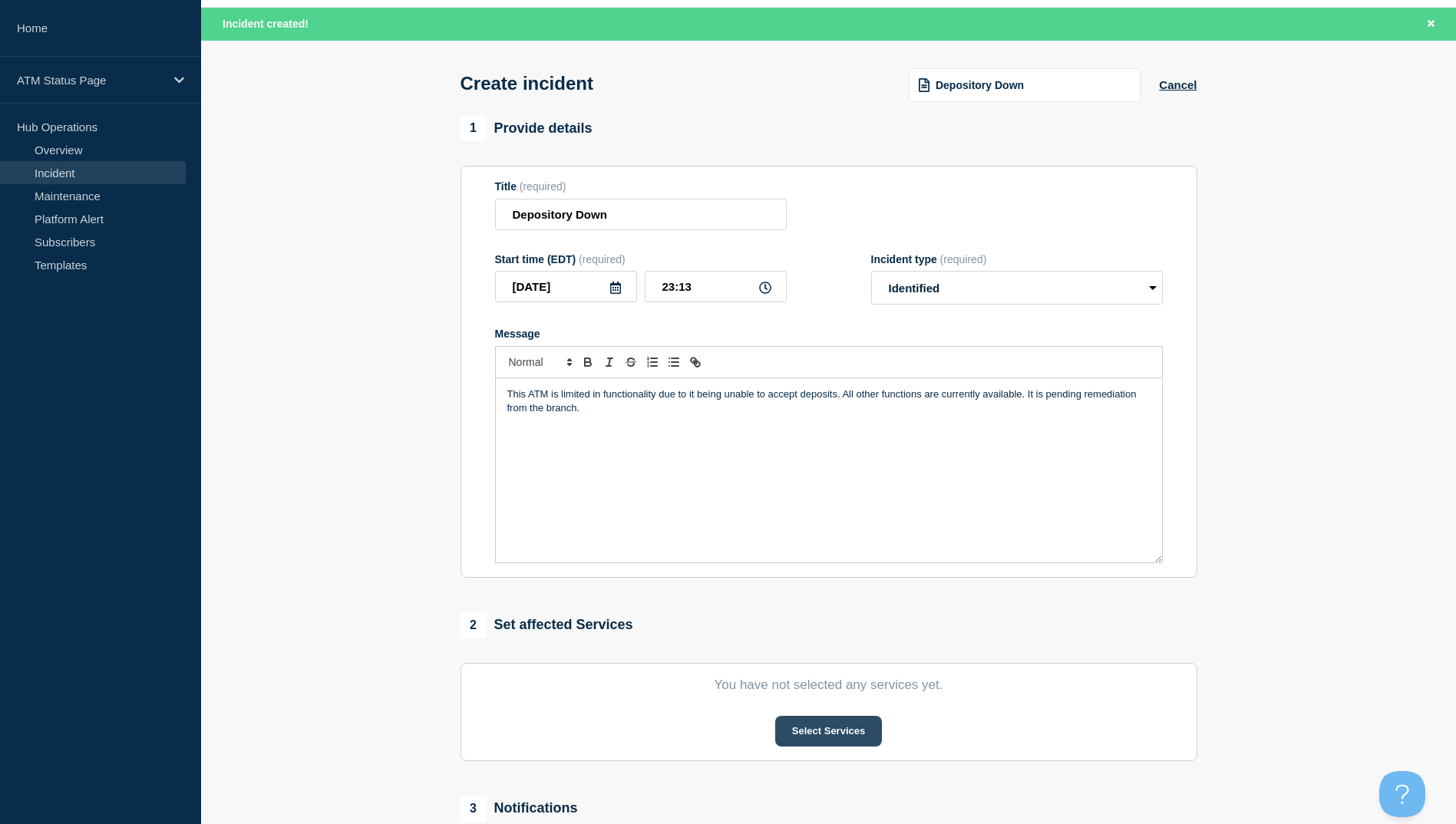
drag, startPoint x: 756, startPoint y: 736, endPoint x: 778, endPoint y: 731, distance: 22.6
click at [768, 733] on div "Select Services" at bounding box center [829, 731] width 668 height 31
click at [778, 731] on button "Select Services" at bounding box center [829, 731] width 107 height 31
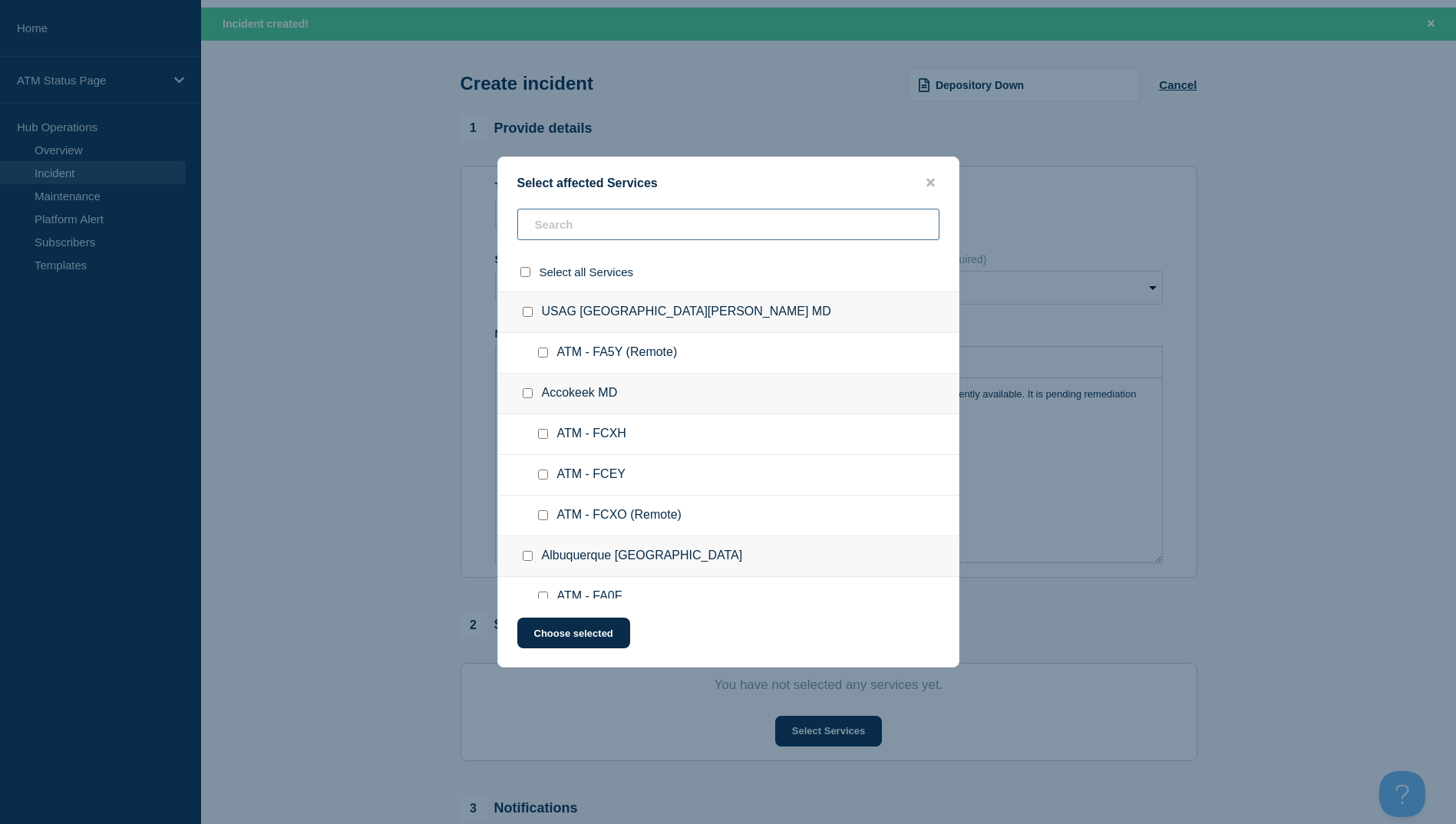
click at [603, 229] on input "text" at bounding box center [729, 224] width 422 height 32
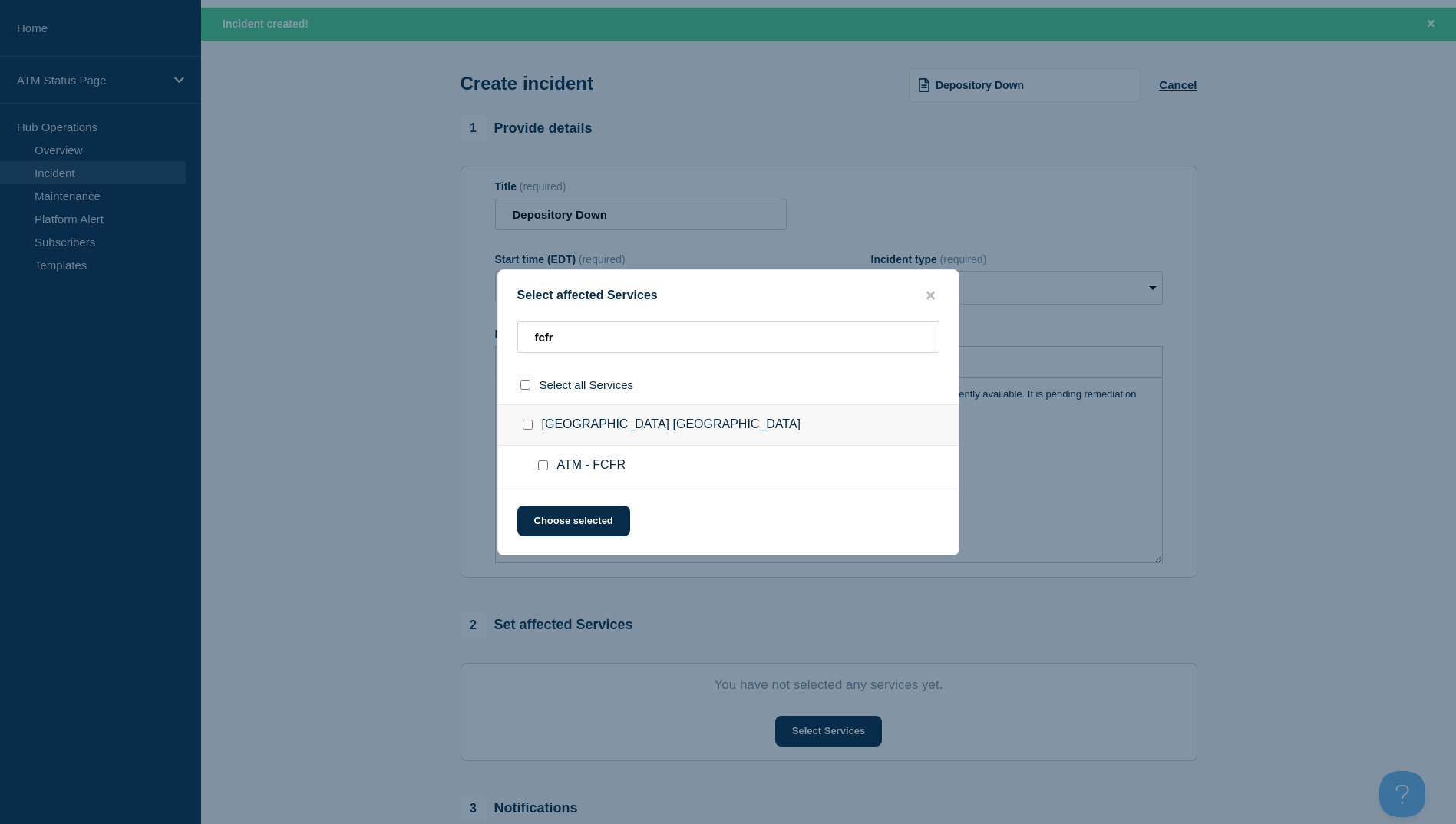
click at [544, 473] on div at bounding box center [546, 466] width 22 height 15
click at [544, 470] on input "ATM - FCFR checkbox" at bounding box center [544, 466] width 10 height 10
click at [573, 532] on button "Choose selected" at bounding box center [574, 521] width 113 height 31
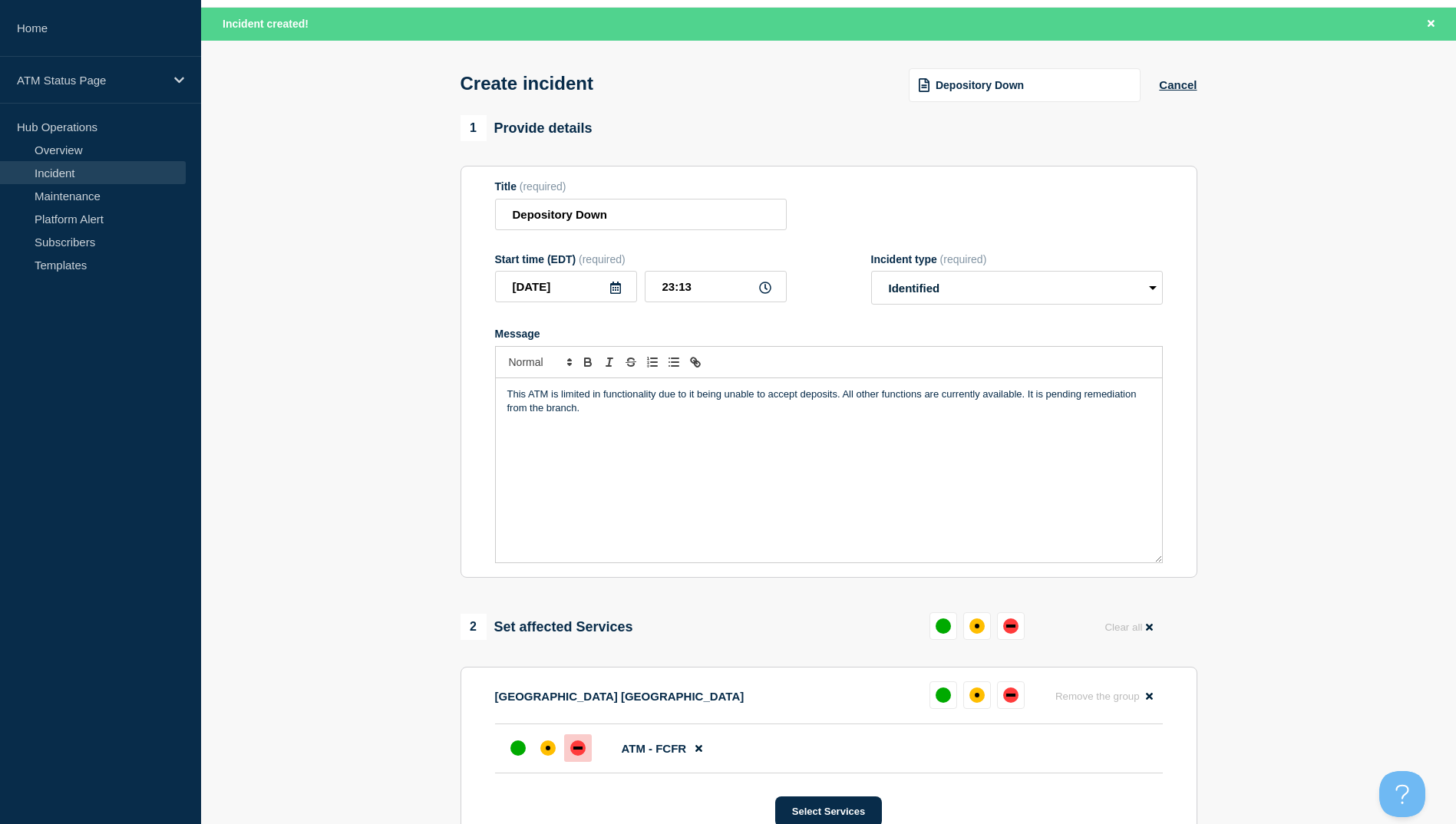
scroll to position [279, 0]
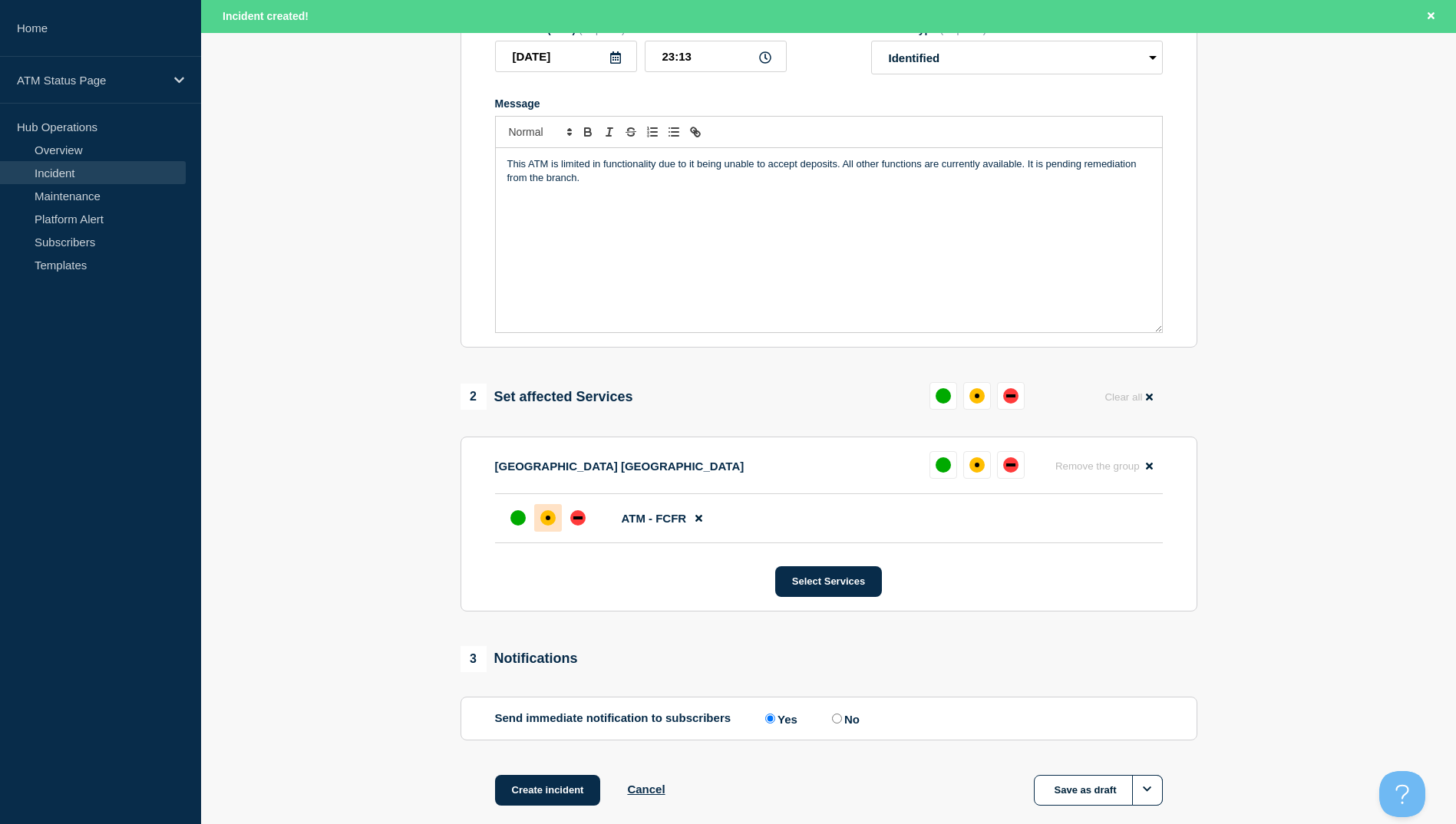
click at [551, 523] on div "affected" at bounding box center [548, 518] width 16 height 15
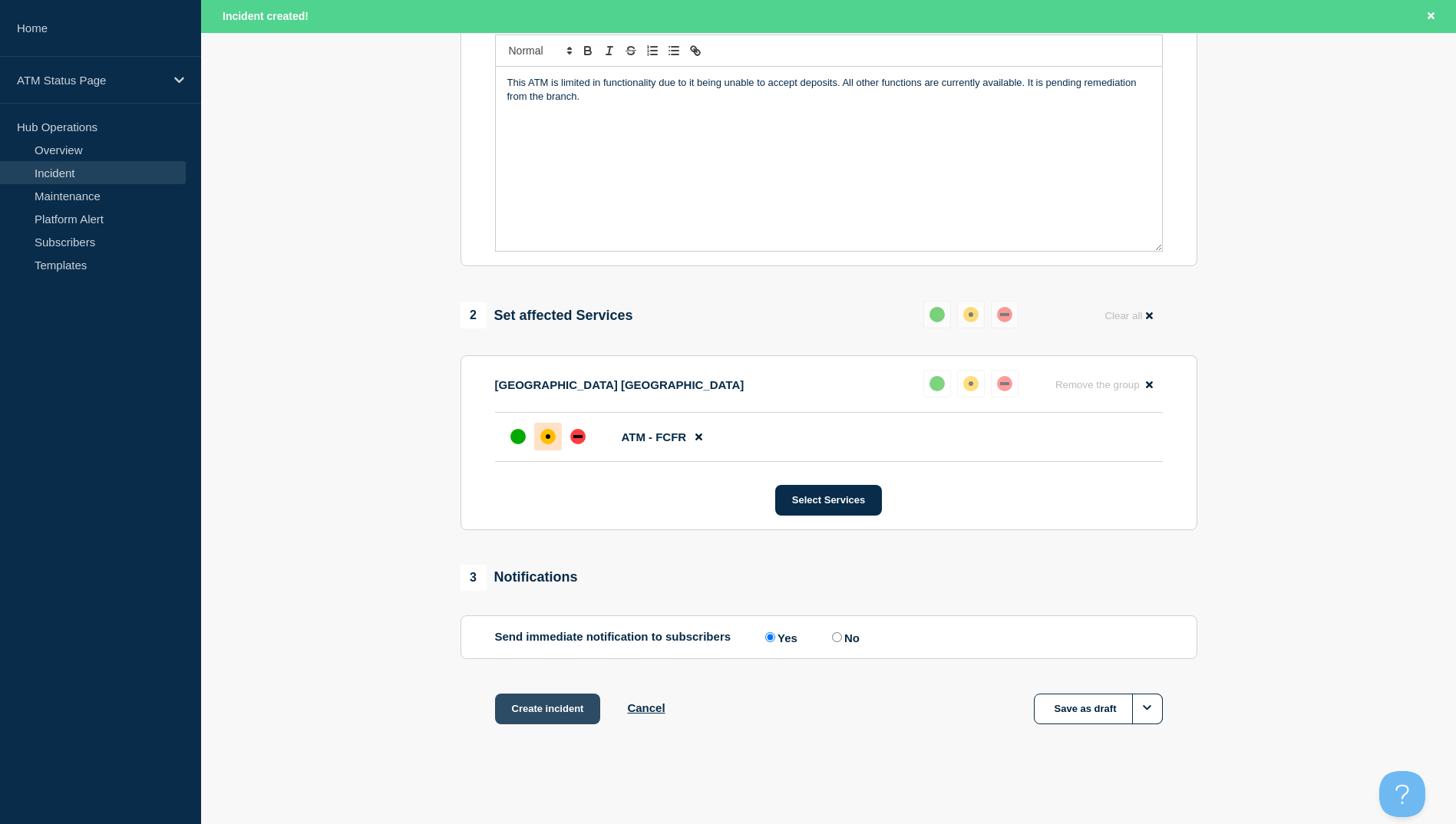
click at [563, 705] on button "Create incident" at bounding box center [548, 709] width 106 height 31
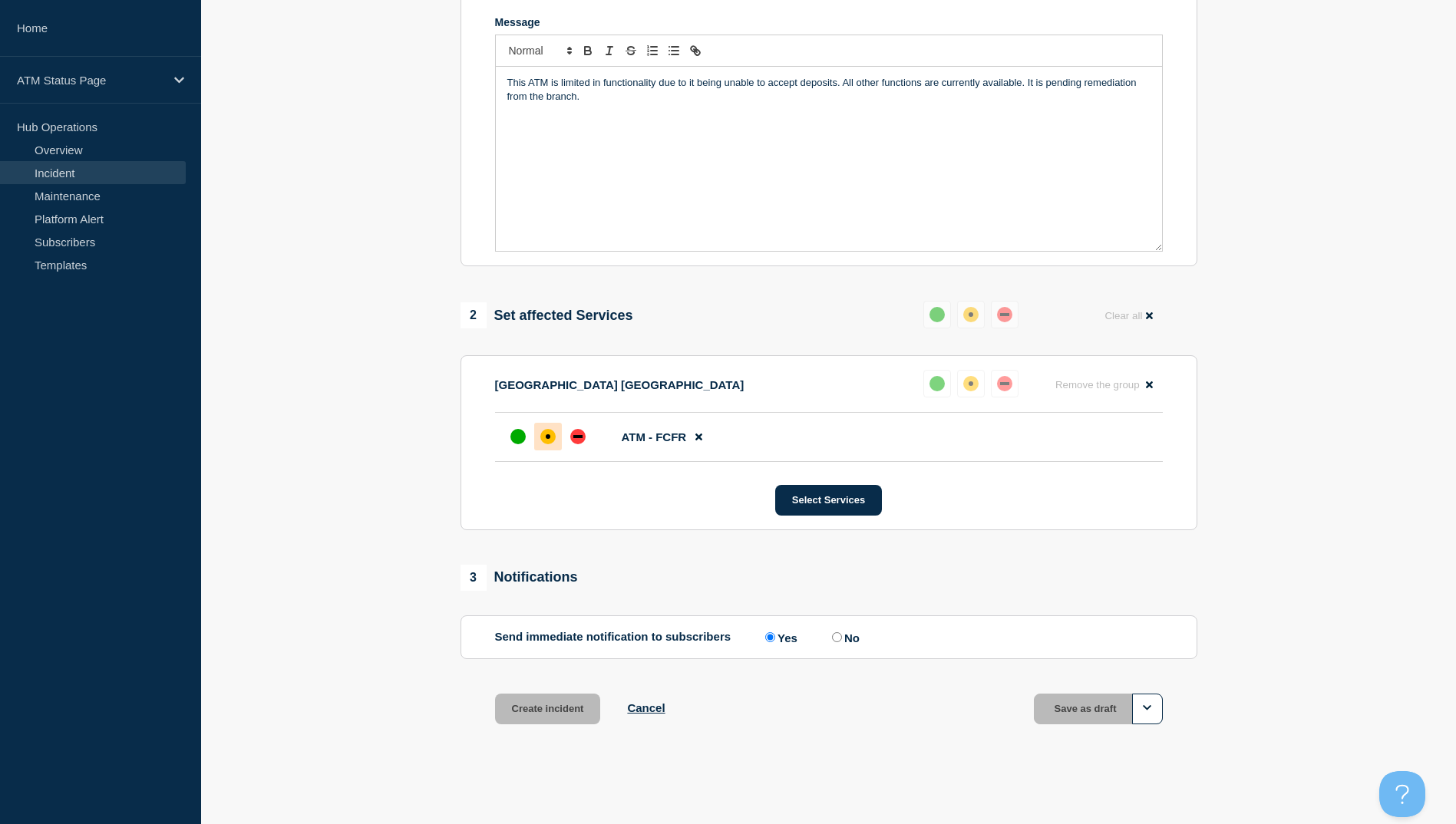
scroll to position [331, 0]
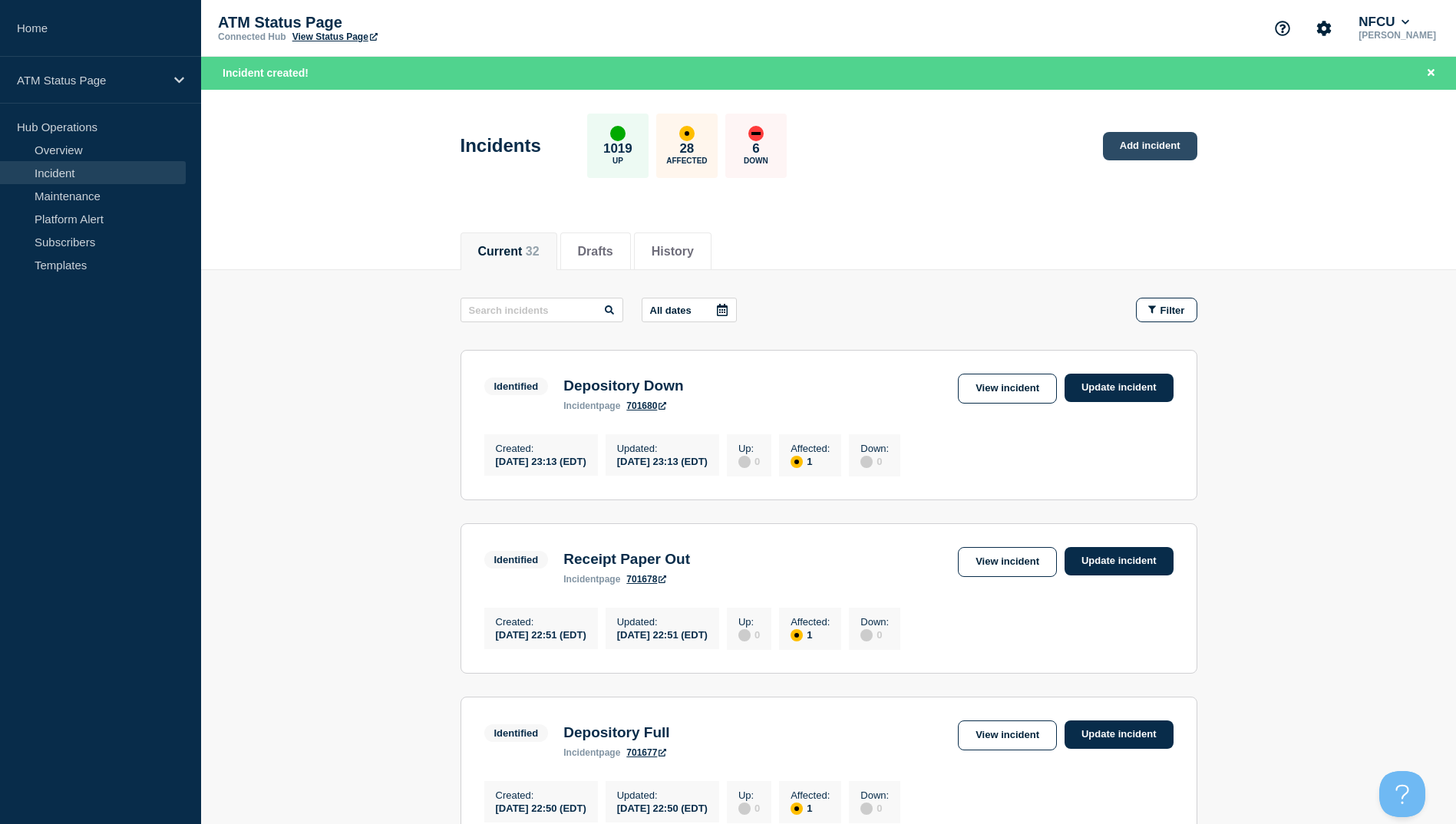
click at [1202, 140] on div "Incidents 1019 Up 28 Affected 6 Down Add incident" at bounding box center [828, 140] width 771 height 94
click at [1181, 148] on link "Add incident" at bounding box center [1150, 146] width 95 height 28
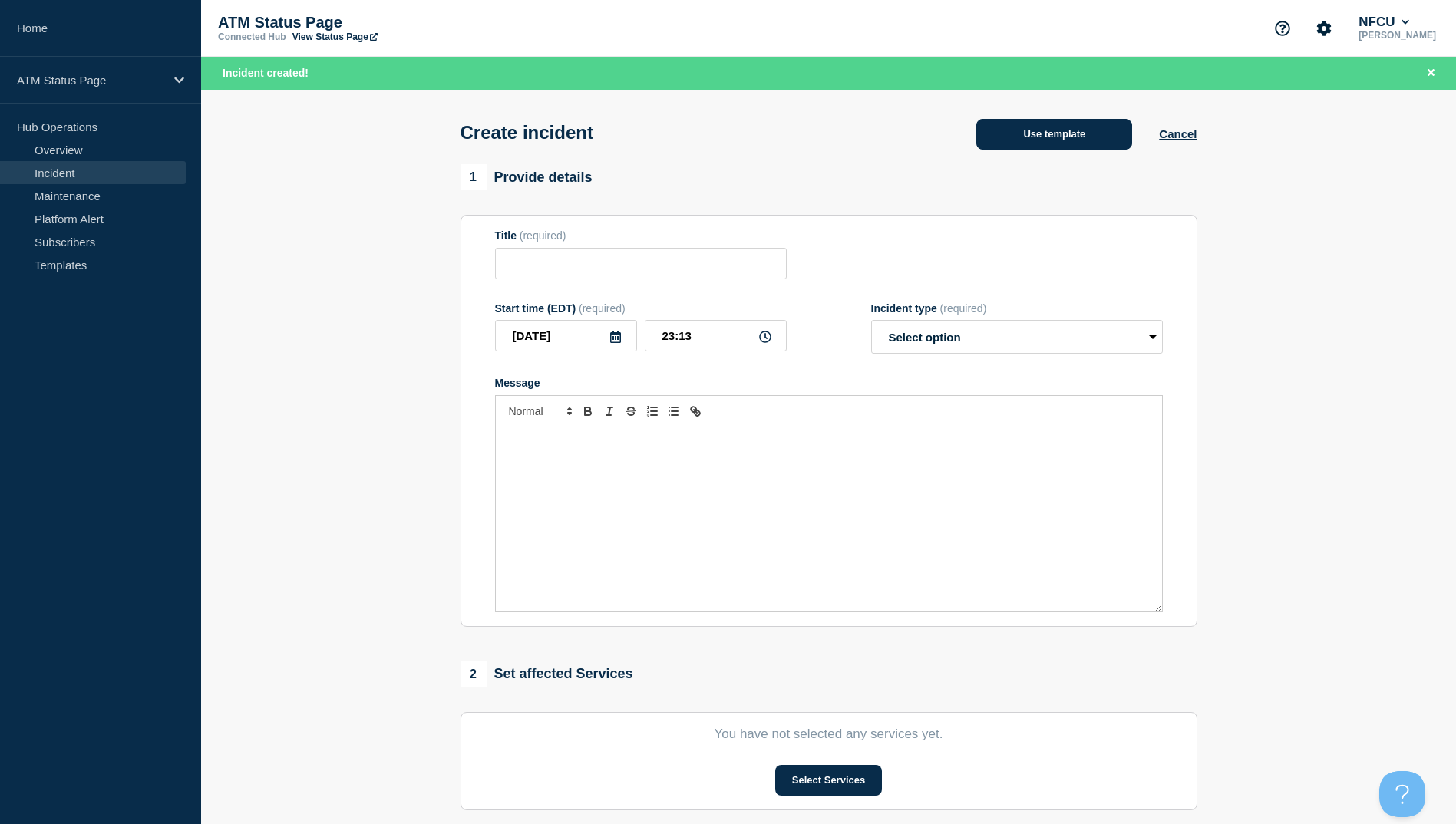
click at [1070, 142] on button "Use template" at bounding box center [1054, 134] width 156 height 31
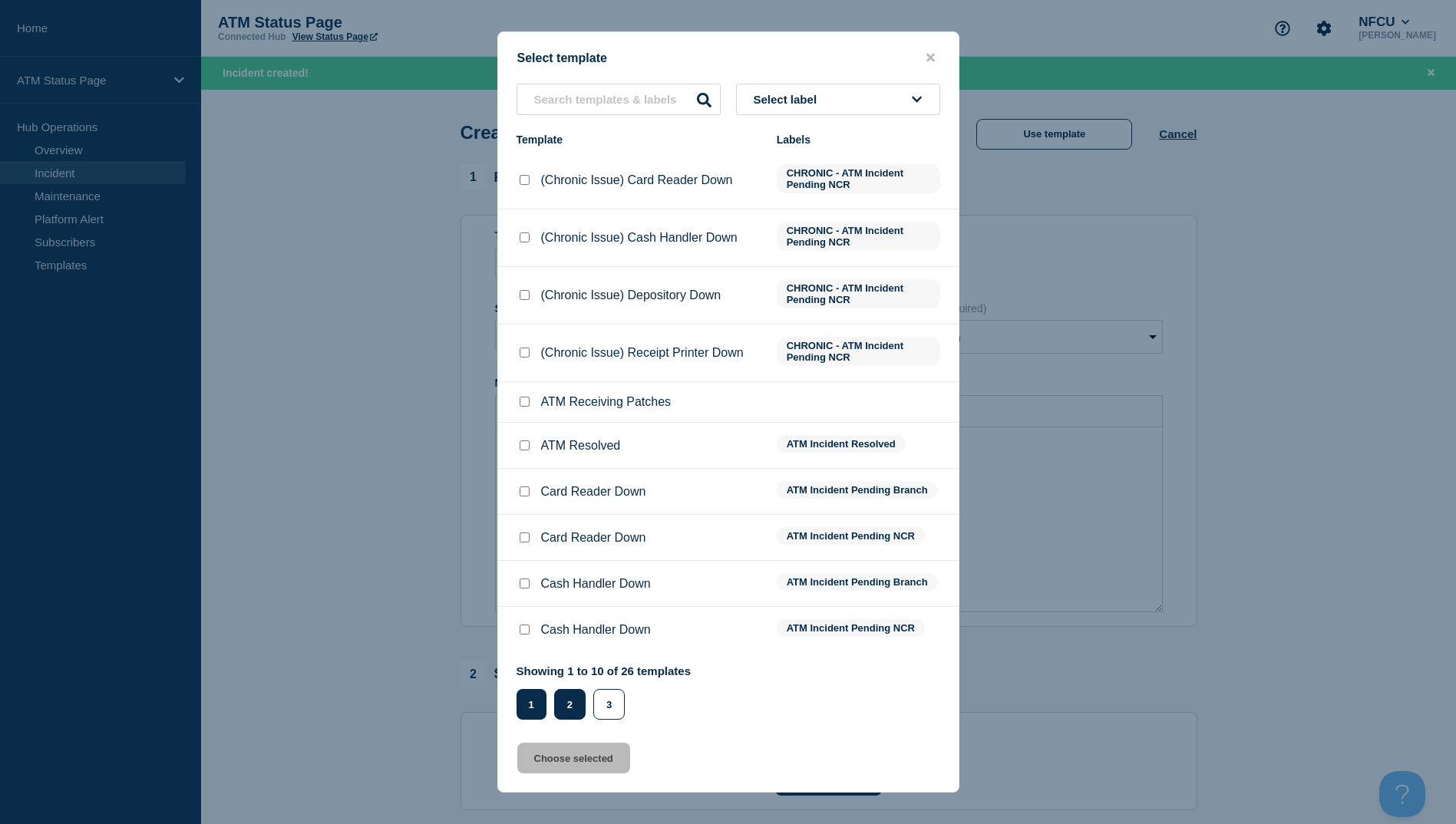
click at [563, 695] on button "2" at bounding box center [569, 704] width 32 height 31
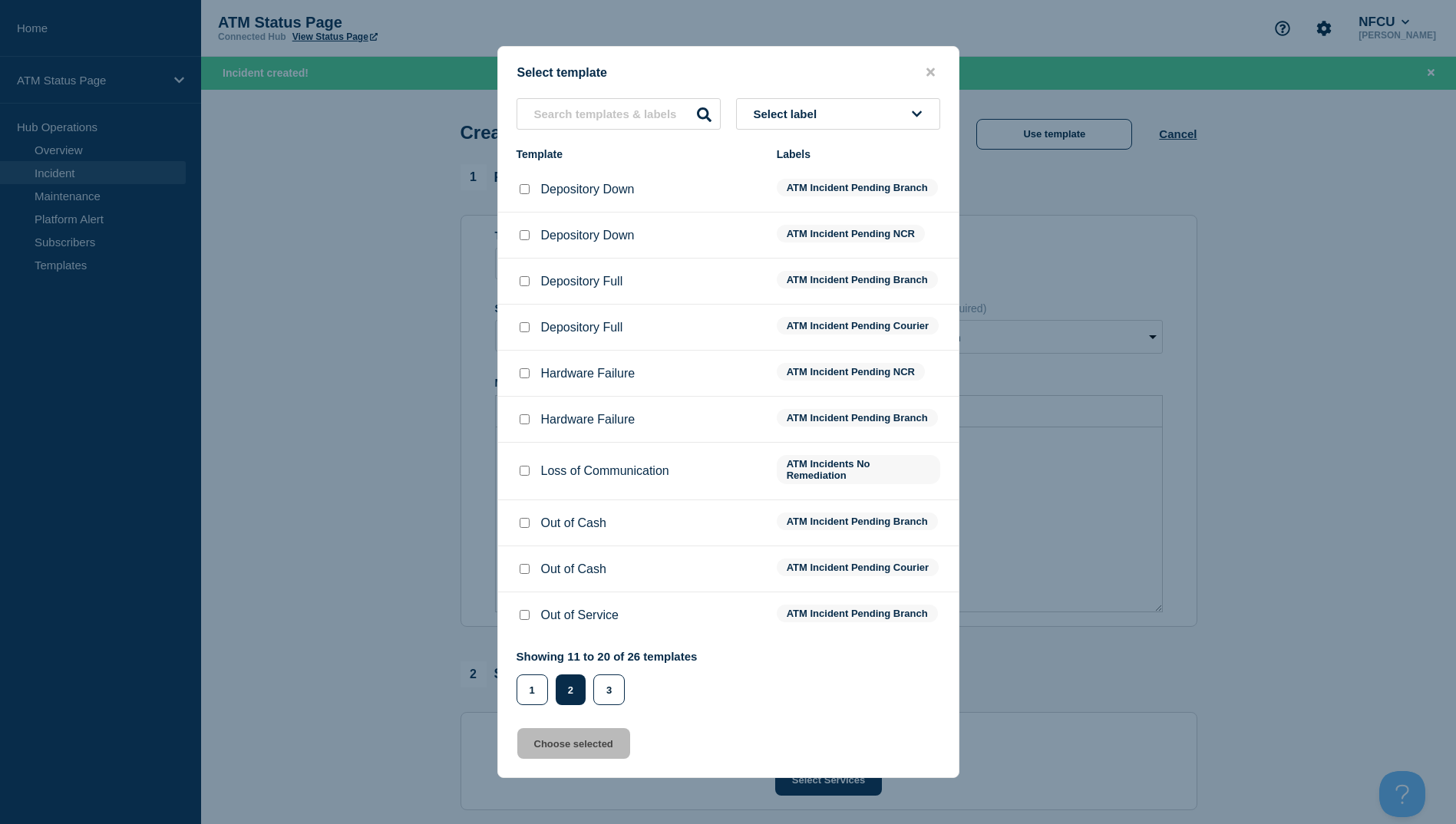
click at [529, 276] on input "Depository Full checkbox" at bounding box center [525, 282] width 10 height 10
click at [626, 759] on button "Choose selected" at bounding box center [574, 744] width 113 height 31
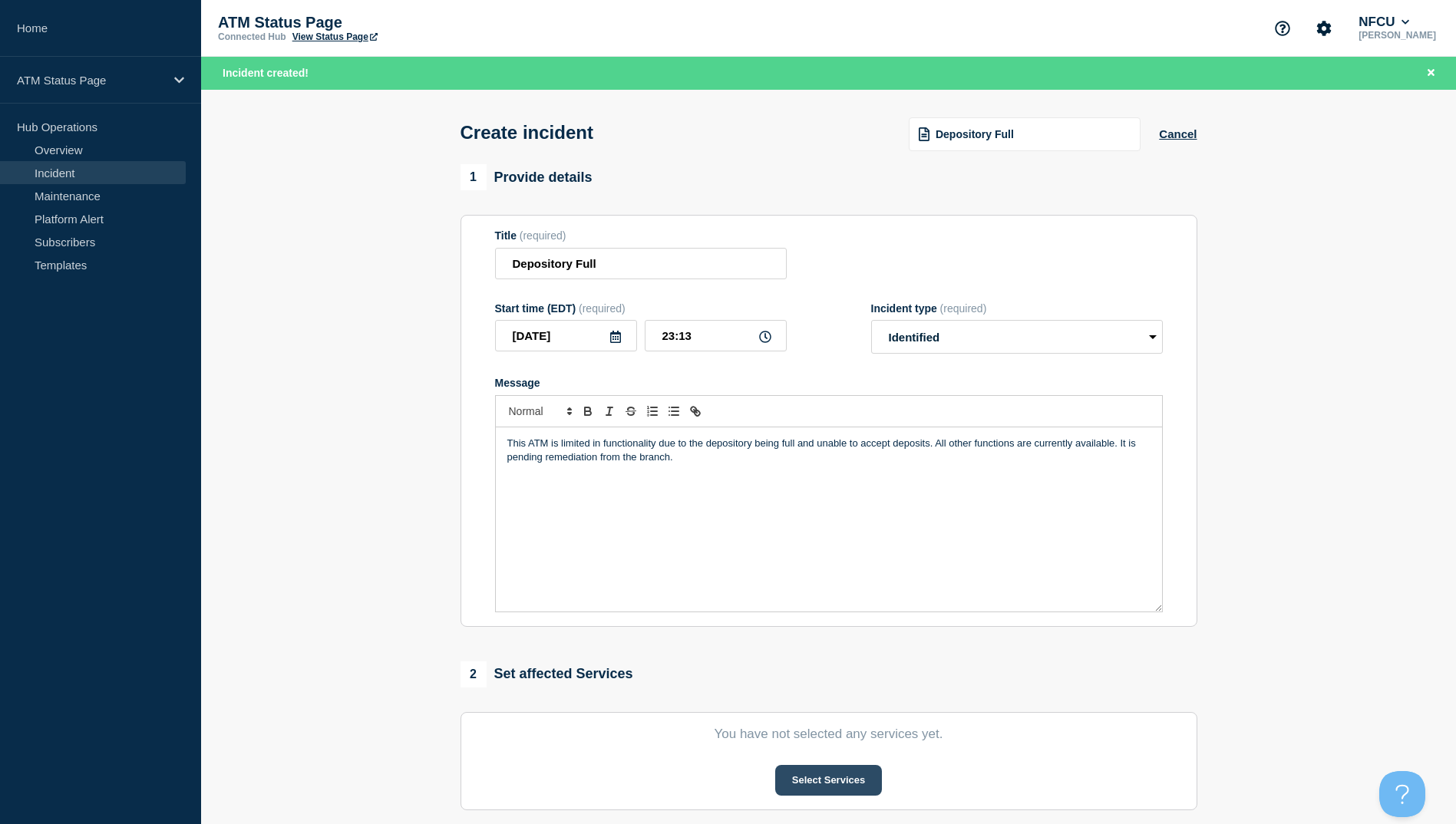
click at [810, 777] on button "Select Services" at bounding box center [829, 780] width 107 height 31
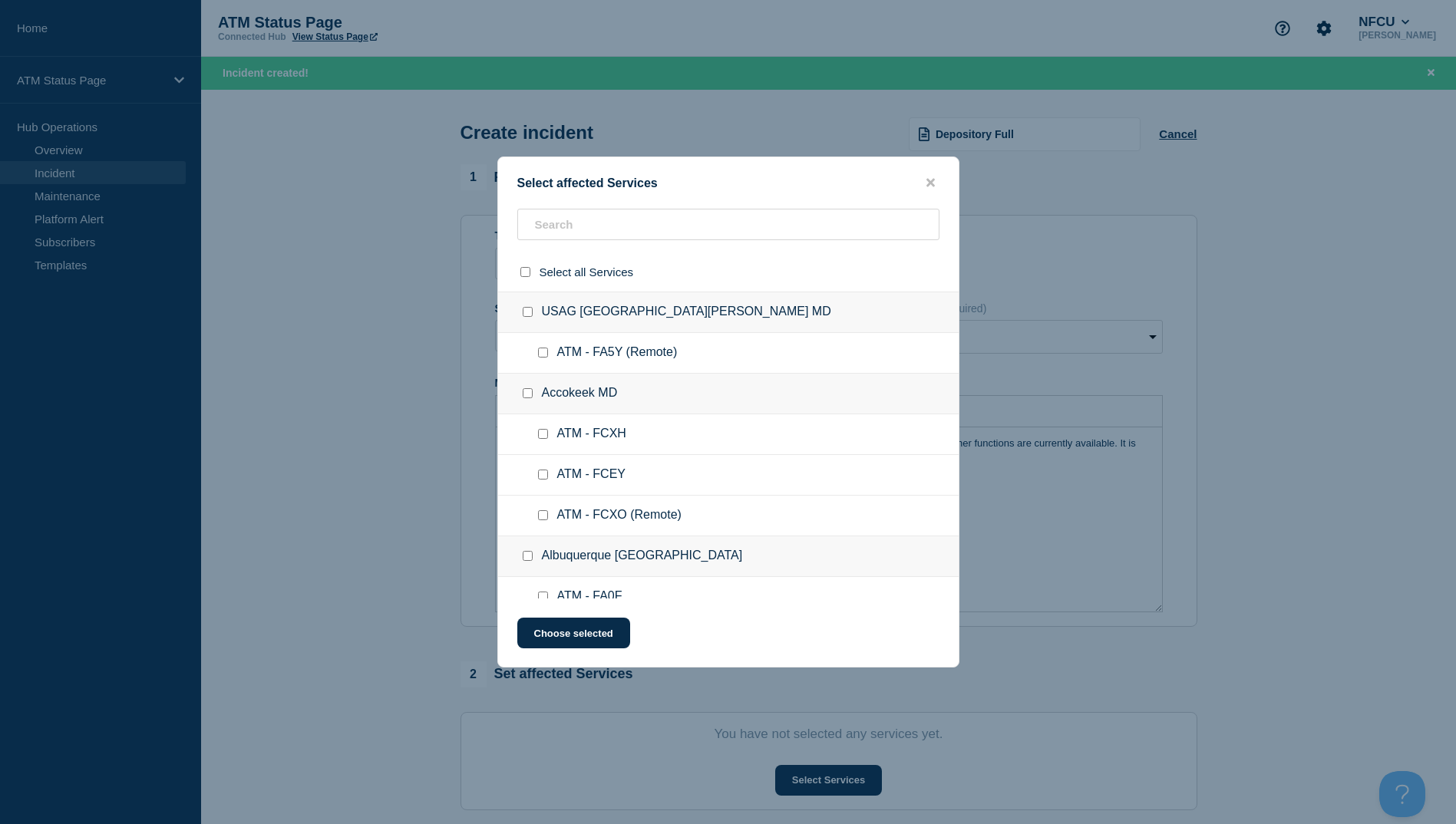
click at [567, 205] on div "Select affected Services Select all Services USAG Fort Detrick MD ATM - FA5Y (R…" at bounding box center [728, 412] width 462 height 511
click at [570, 221] on input "text" at bounding box center [729, 224] width 422 height 32
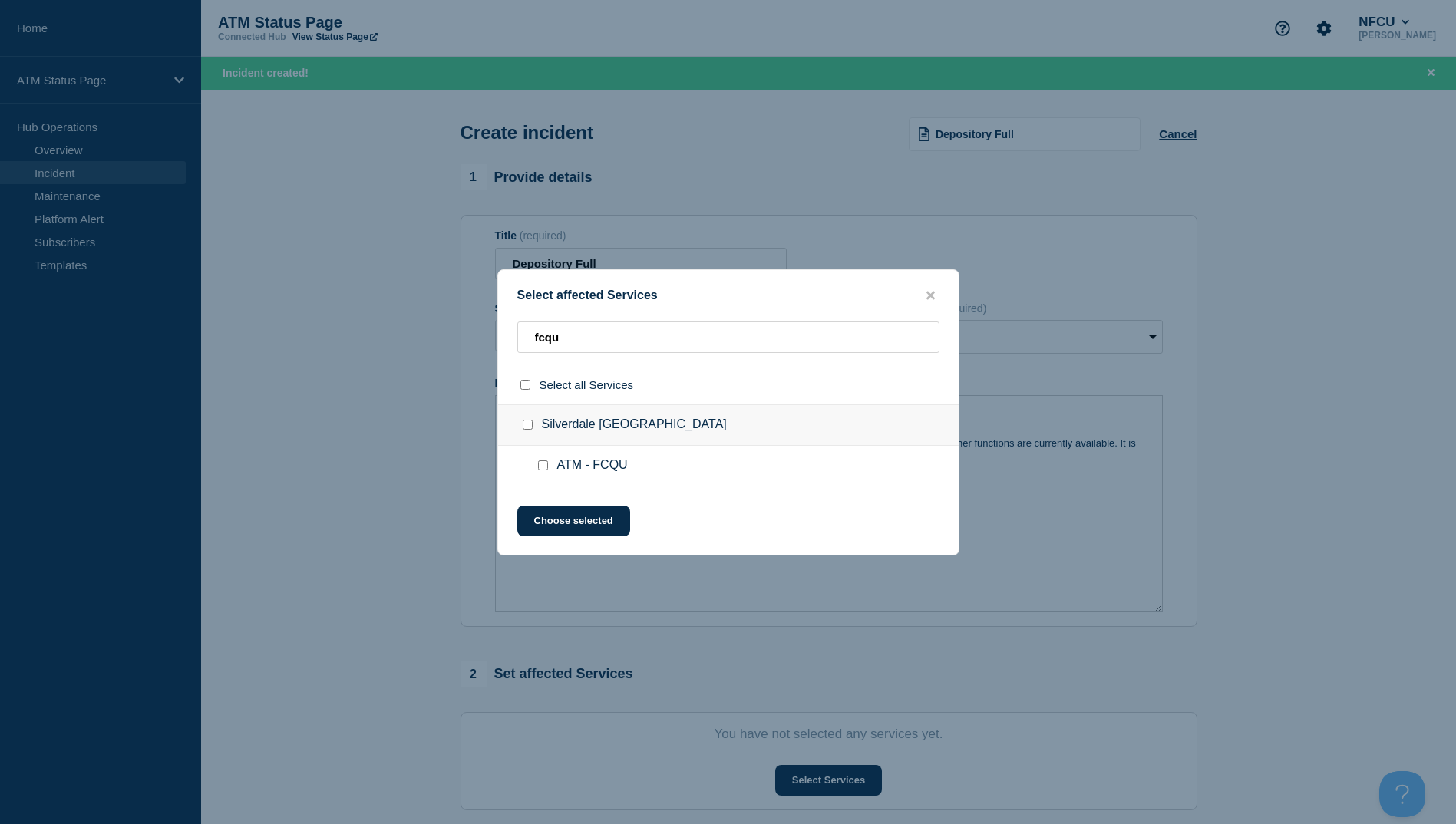
click at [546, 466] on input "ATM - FCQU checkbox" at bounding box center [544, 466] width 10 height 10
drag, startPoint x: 569, startPoint y: 516, endPoint x: 573, endPoint y: 530, distance: 14.6
click at [573, 530] on button "Choose selected" at bounding box center [574, 521] width 113 height 31
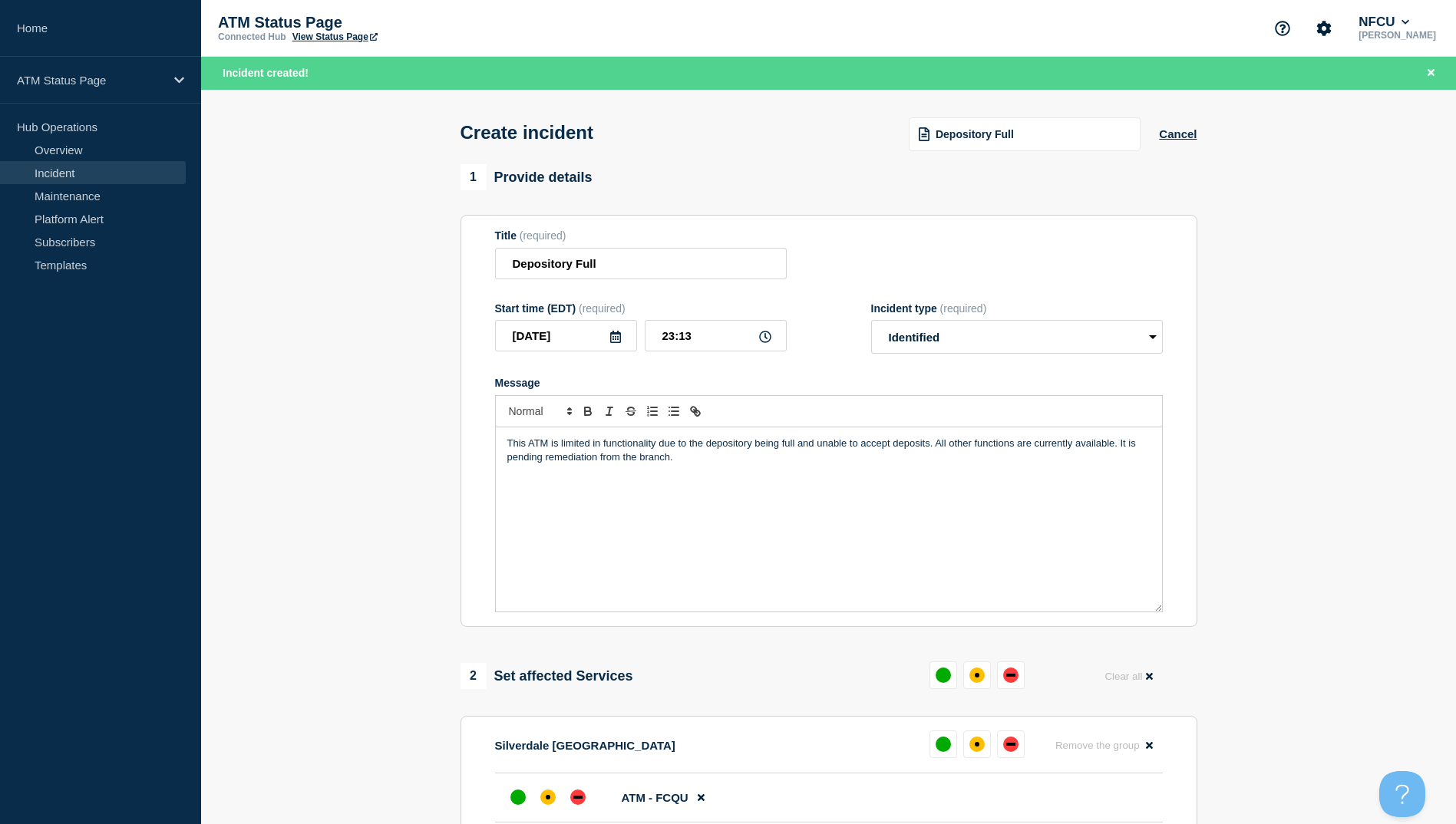
scroll to position [230, 0]
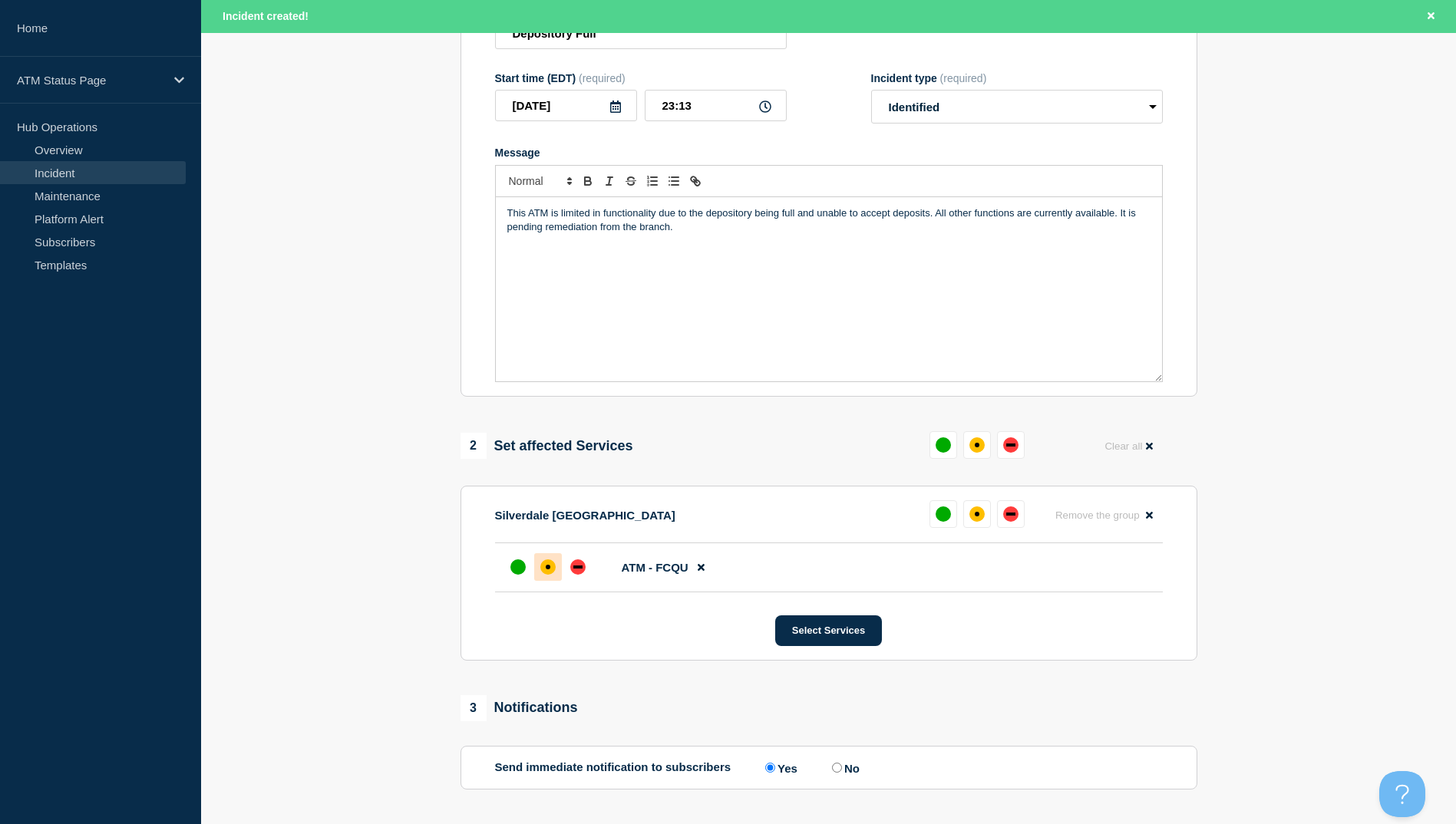
drag, startPoint x: 562, startPoint y: 587, endPoint x: 552, endPoint y: 573, distance: 17.2
click at [556, 577] on li "ATM - FCQU" at bounding box center [829, 567] width 668 height 49
click at [552, 573] on div "affected" at bounding box center [548, 567] width 16 height 15
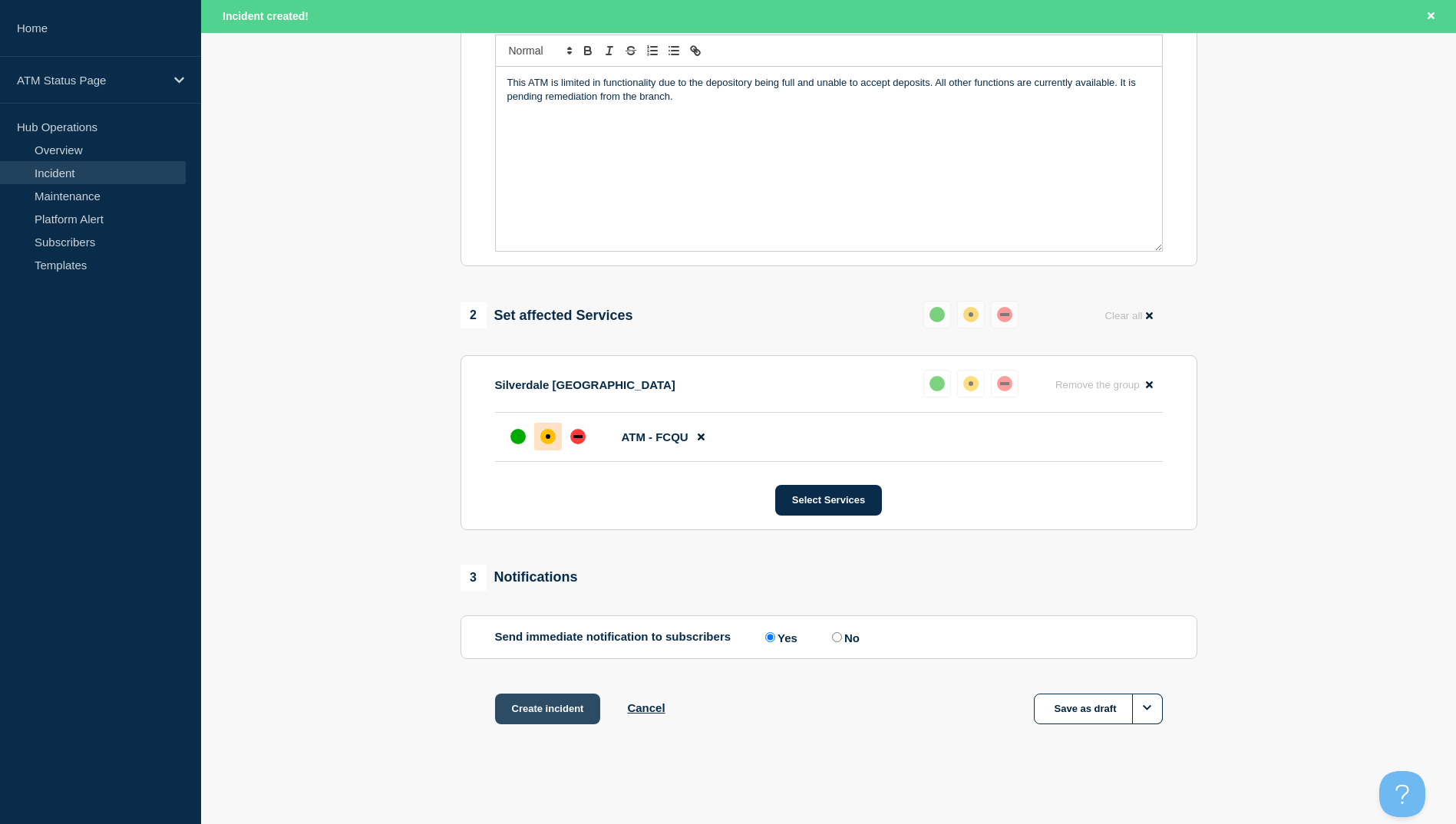
click at [574, 713] on button "Create incident" at bounding box center [548, 709] width 106 height 31
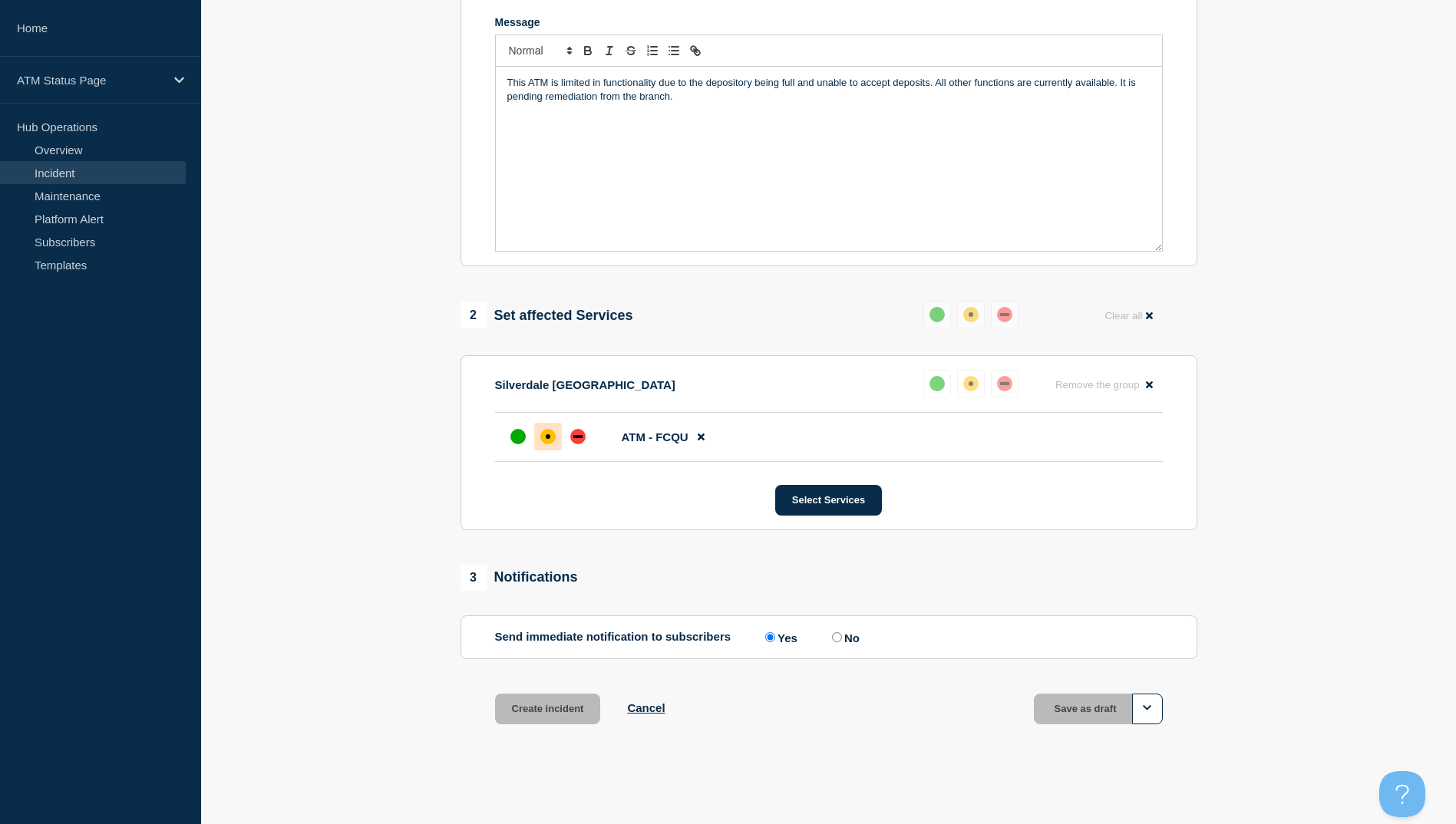
scroll to position [331, 0]
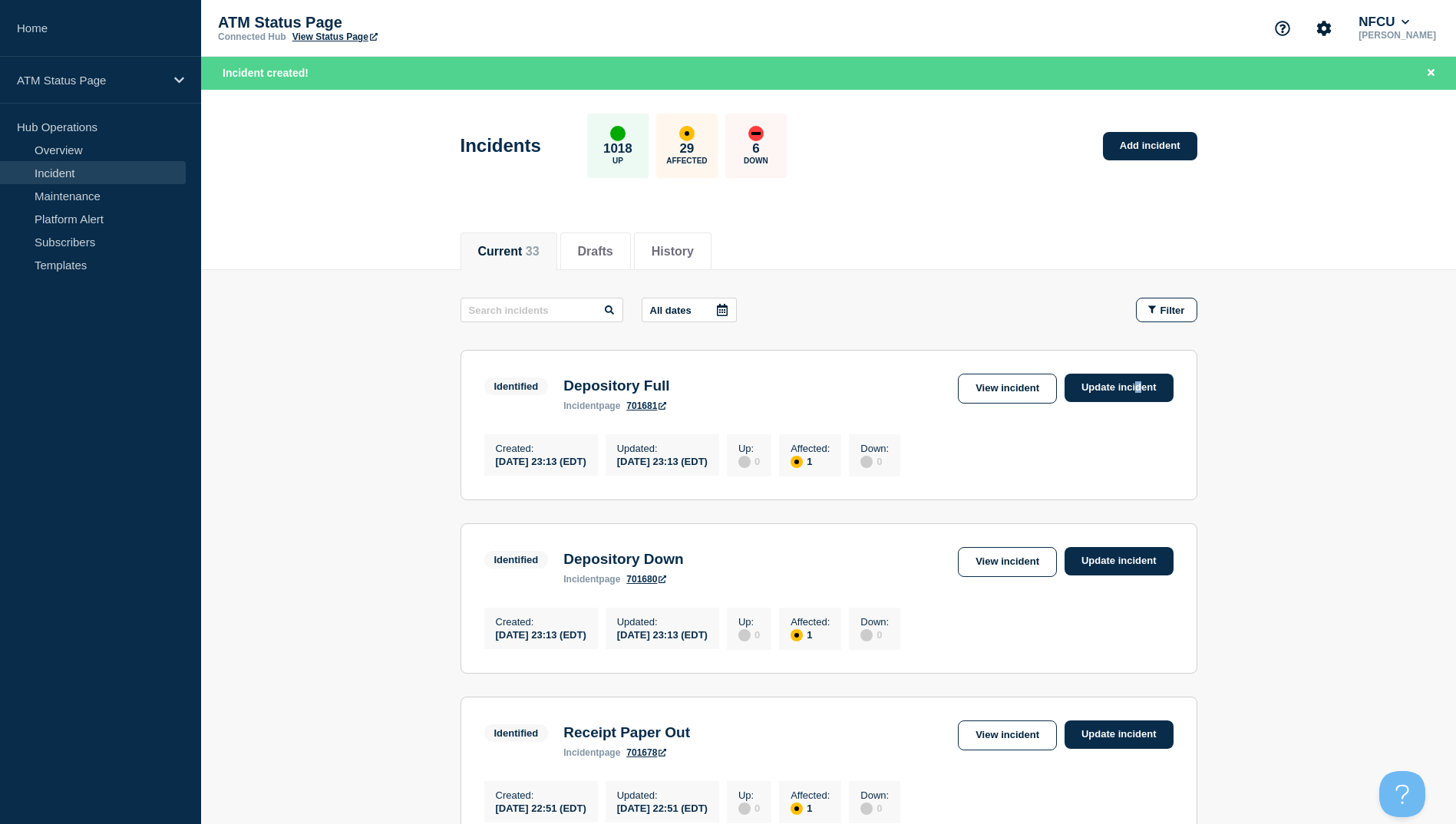
click at [889, 240] on div "Current 33 Drafts History" at bounding box center [829, 243] width 737 height 53
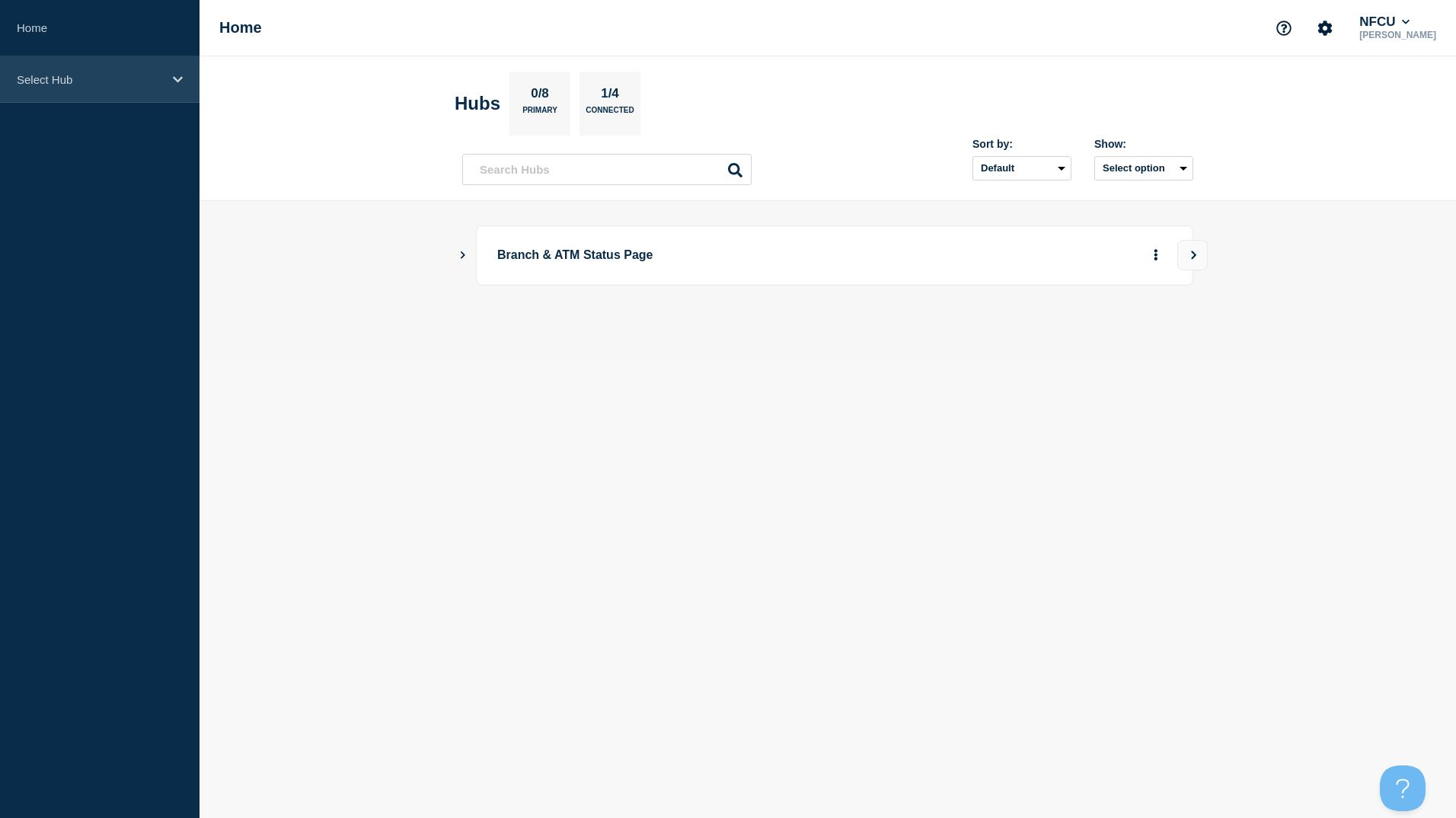
click at [174, 82] on icon at bounding box center [178, 79] width 10 height 11
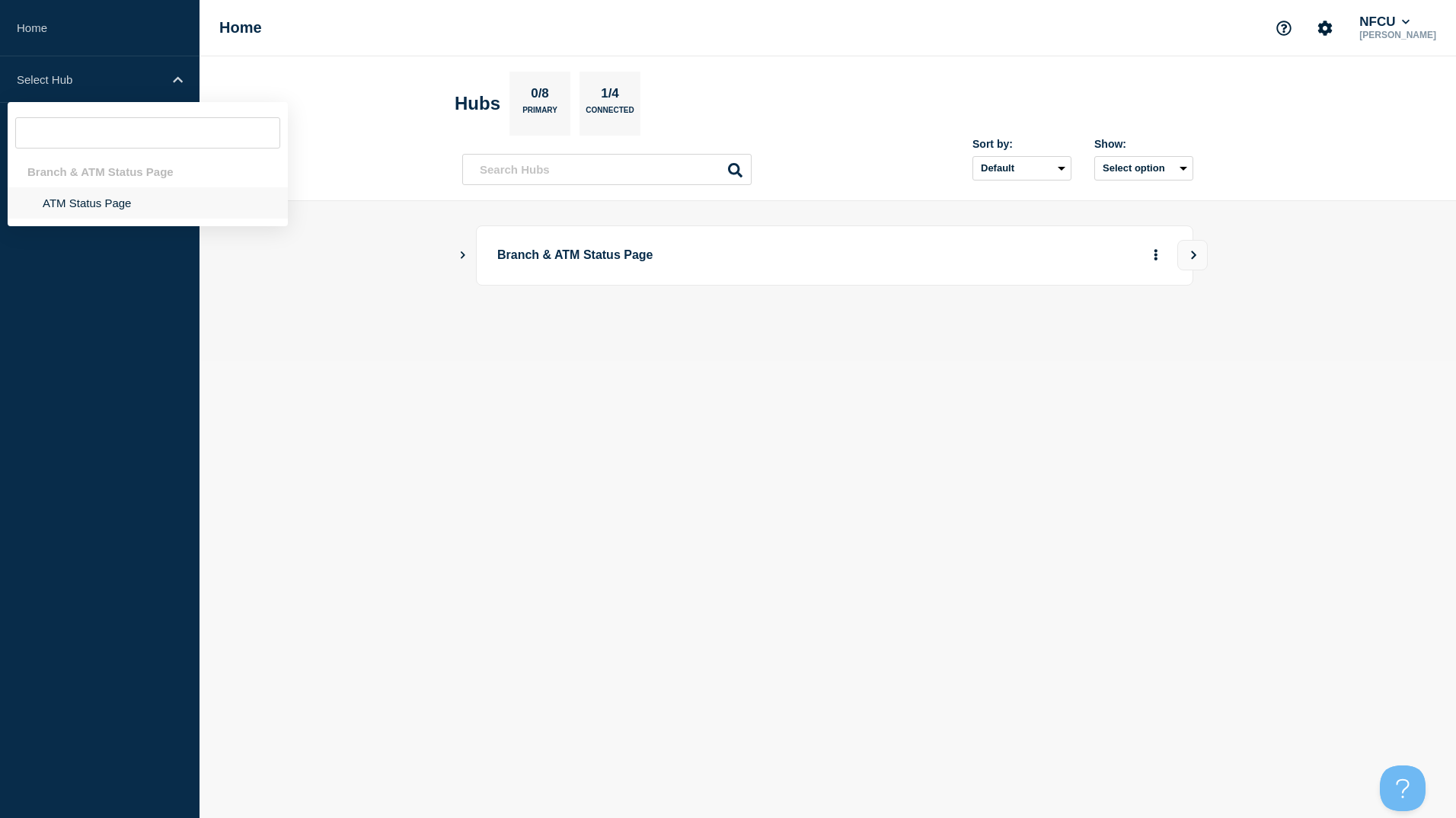
click at [147, 203] on li "ATM Status Page" at bounding box center [148, 203] width 280 height 32
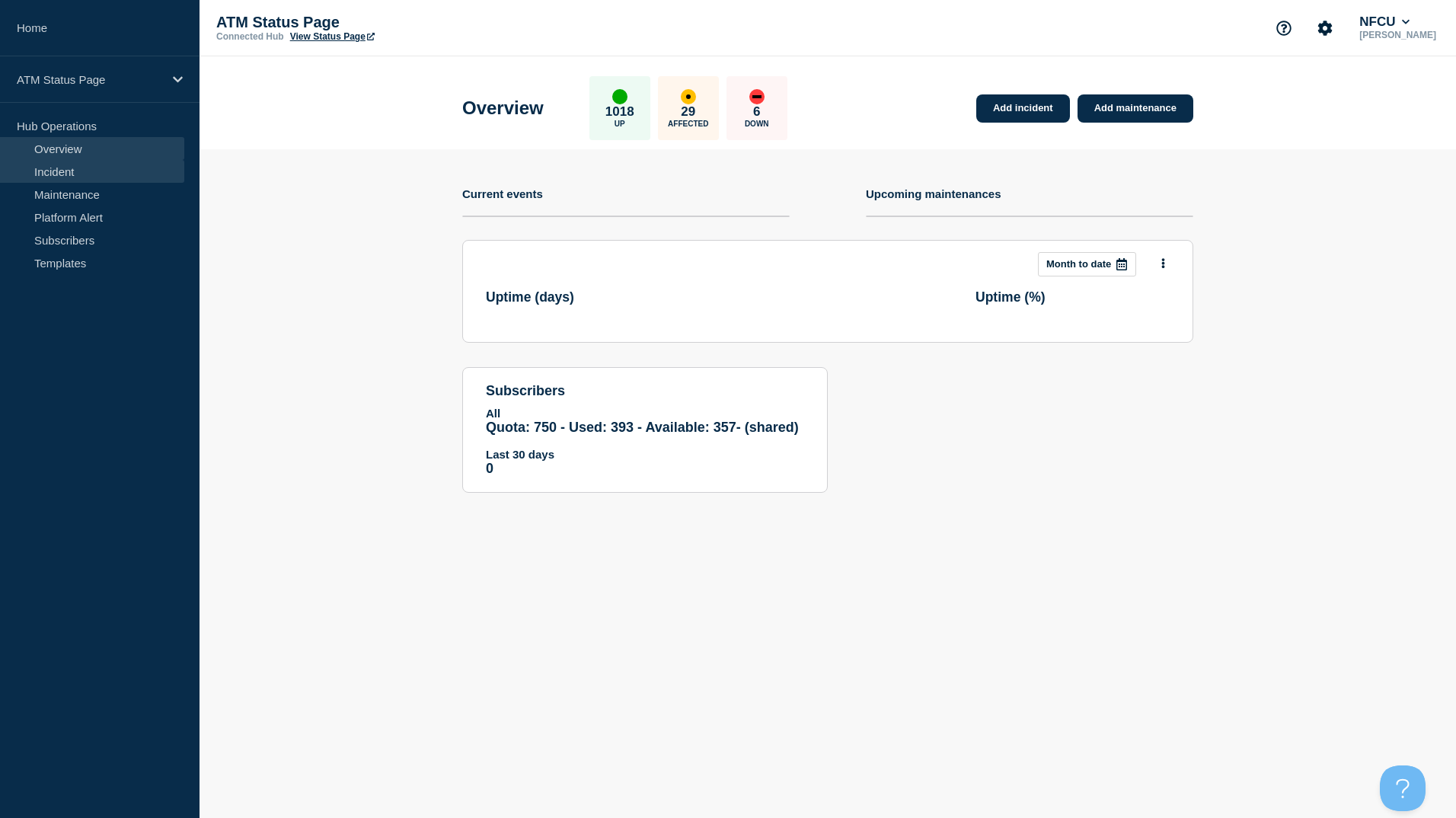
click at [77, 174] on link "Incident" at bounding box center [92, 171] width 185 height 23
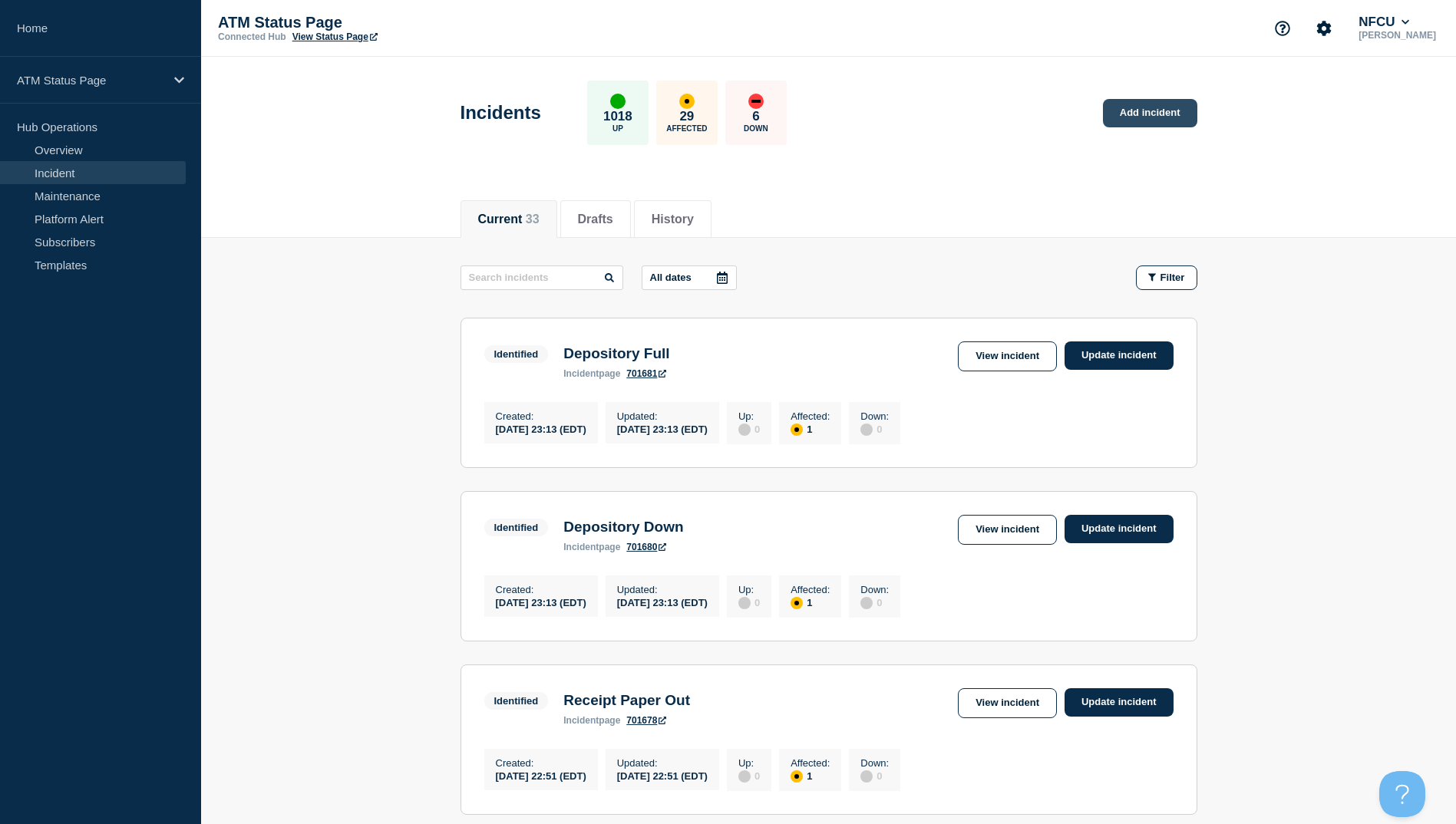
click at [1114, 114] on link "Add incident" at bounding box center [1150, 113] width 95 height 28
